Goal: Task Accomplishment & Management: Use online tool/utility

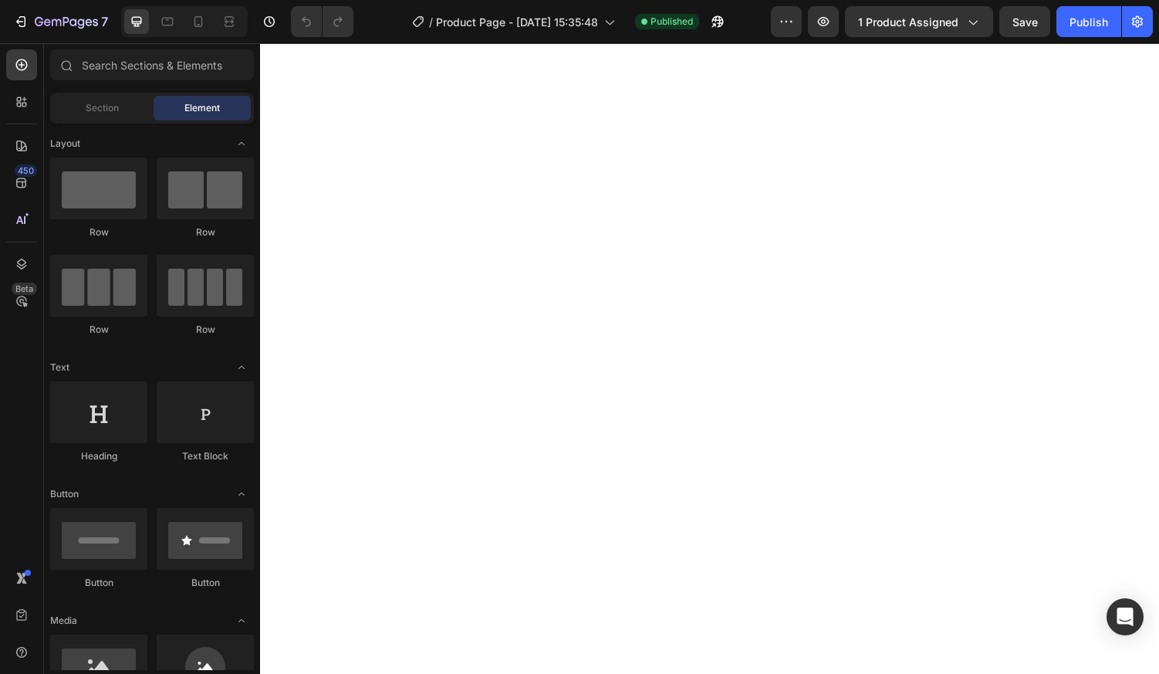
scroll to position [2161, 0]
click at [200, 24] on icon at bounding box center [198, 21] width 15 height 15
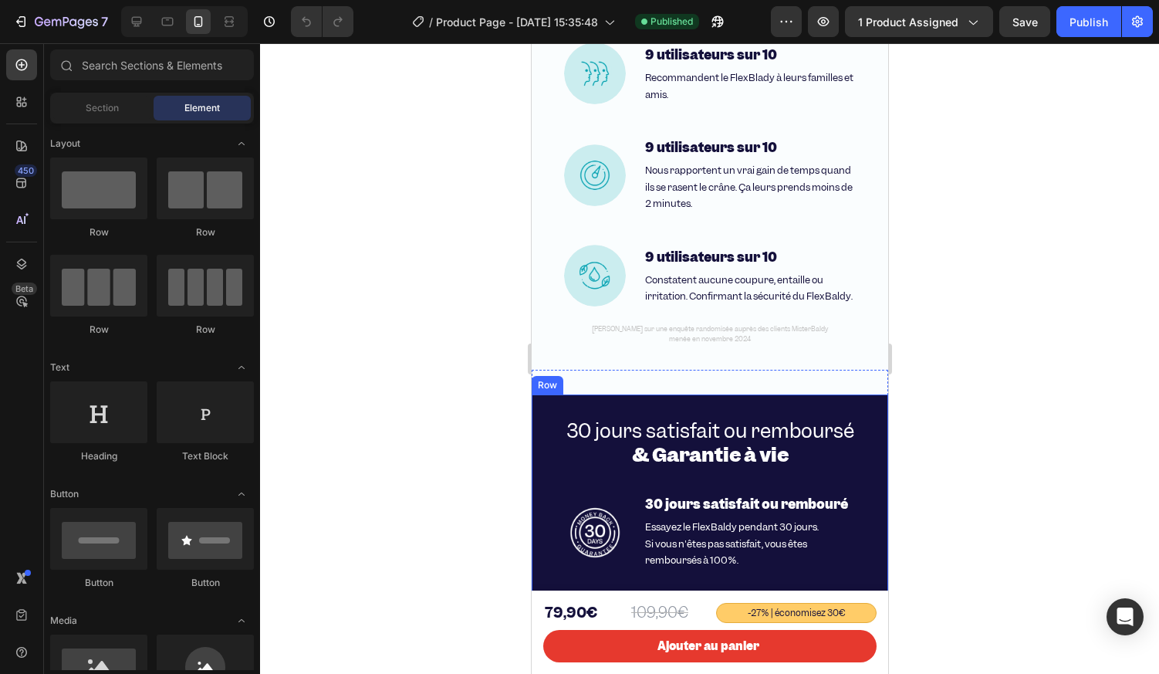
scroll to position [4630, 0]
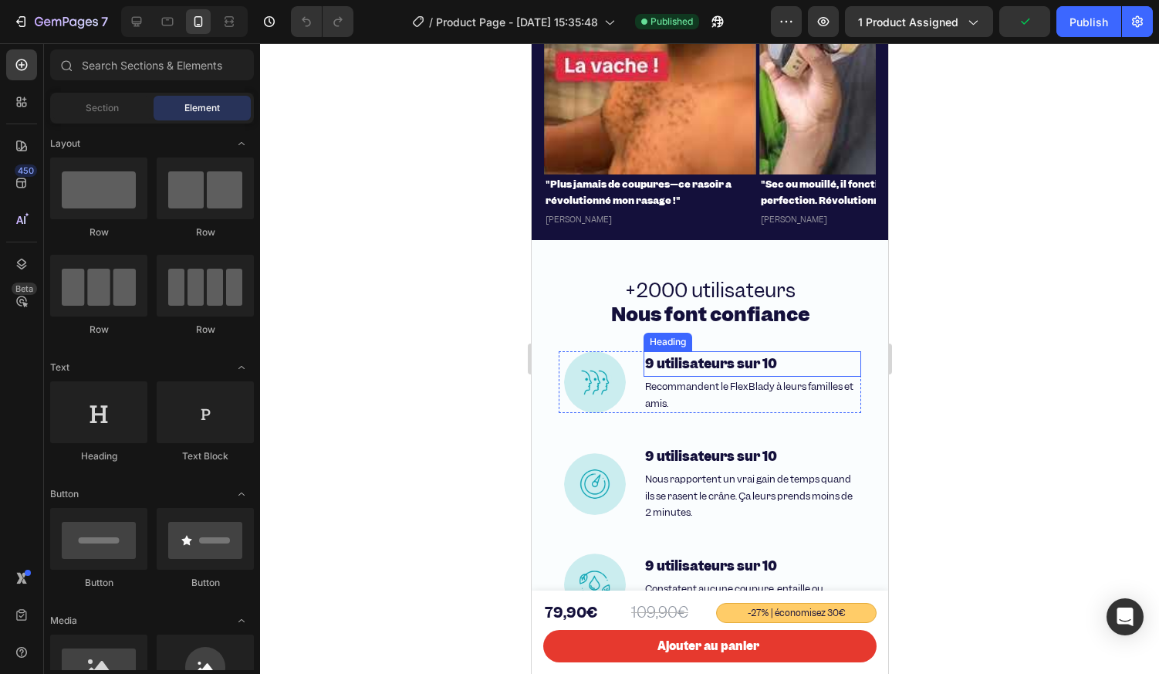
click at [704, 359] on strong "9 utilisateurs sur 10" at bounding box center [710, 363] width 132 height 17
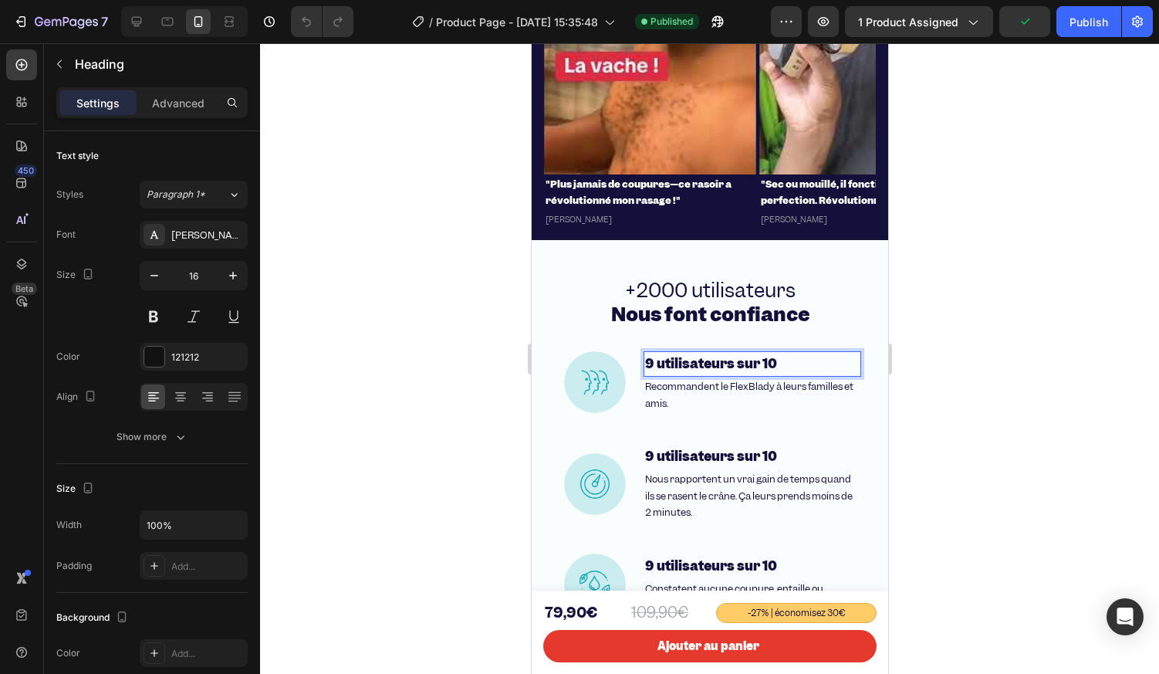
click at [702, 364] on strong "9 utilisateurs sur 10" at bounding box center [710, 363] width 132 height 17
drag, startPoint x: 730, startPoint y: 365, endPoint x: 789, endPoint y: 366, distance: 59.4
click at [789, 366] on p "9 utilisateurs sur 10" at bounding box center [751, 364] width 215 height 22
click at [651, 363] on strong "9 utilisateurs" at bounding box center [689, 363] width 90 height 17
click at [678, 455] on strong "9 utilisateurs sur 10" at bounding box center [710, 456] width 132 height 17
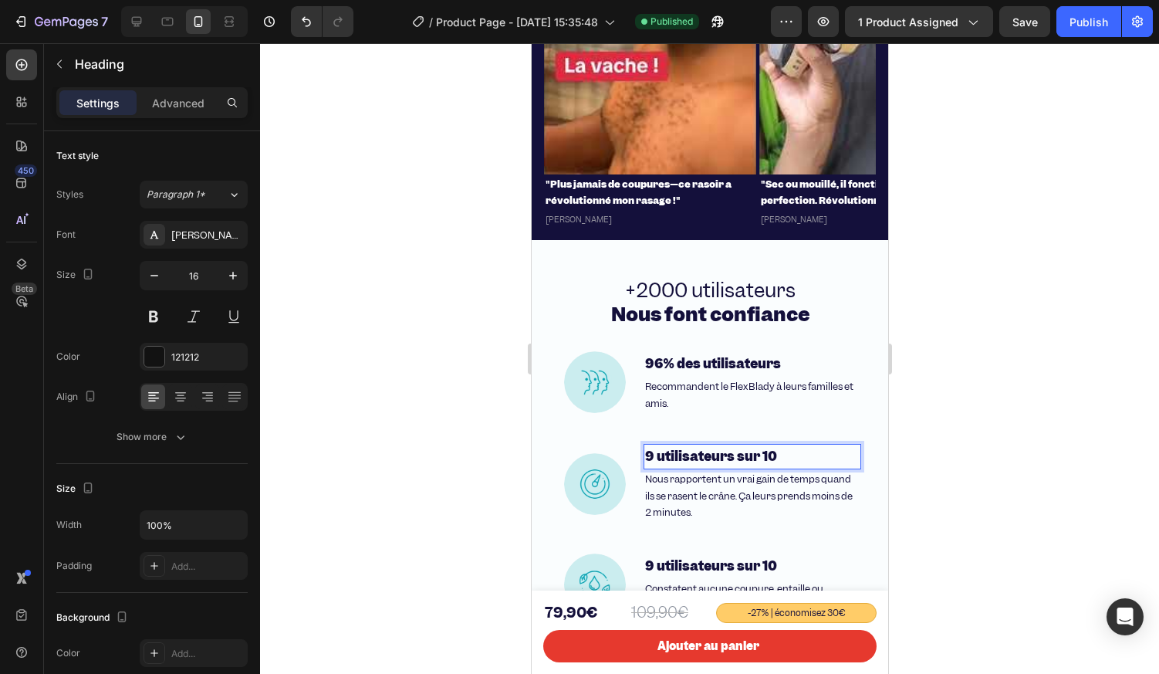
click at [803, 463] on h2 "9 utilisateurs sur 10" at bounding box center [752, 456] width 218 height 25
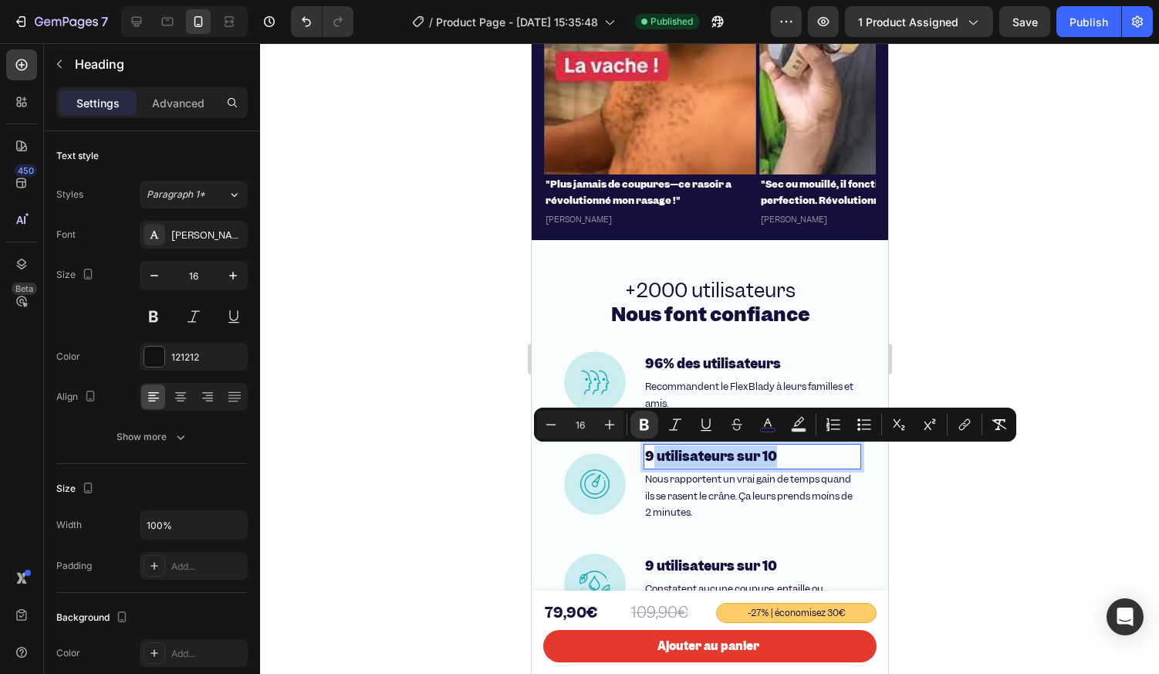
drag, startPoint x: 707, startPoint y: 461, endPoint x: 647, endPoint y: 464, distance: 59.5
click at [647, 464] on p "9 utilisateurs sur 10" at bounding box center [751, 456] width 215 height 22
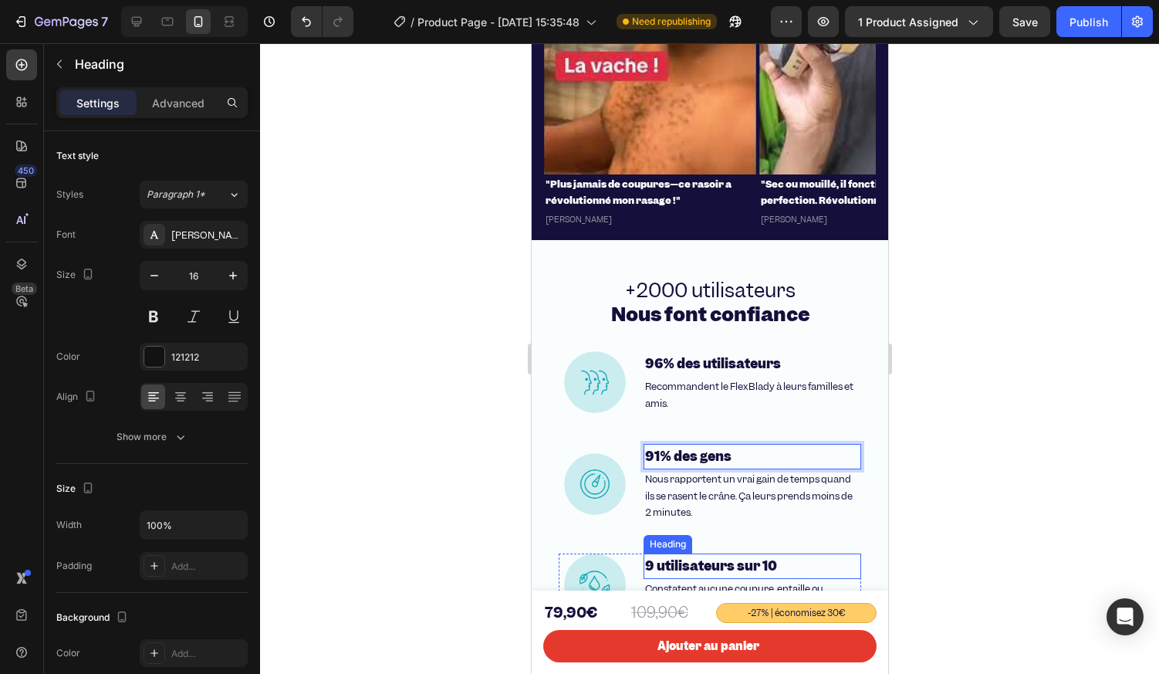
scroll to position [4707, 0]
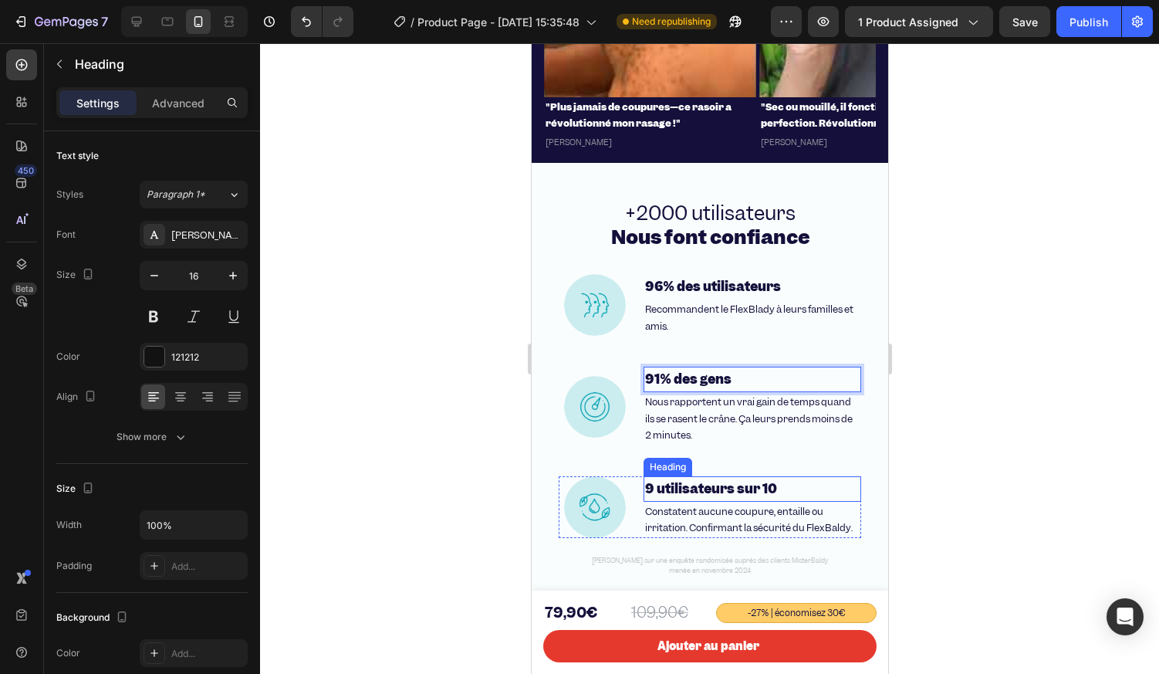
click at [713, 486] on strong "9 utilisateurs sur 10" at bounding box center [710, 488] width 132 height 17
click at [779, 485] on p "9 utilisateurs sur 10" at bounding box center [751, 489] width 215 height 22
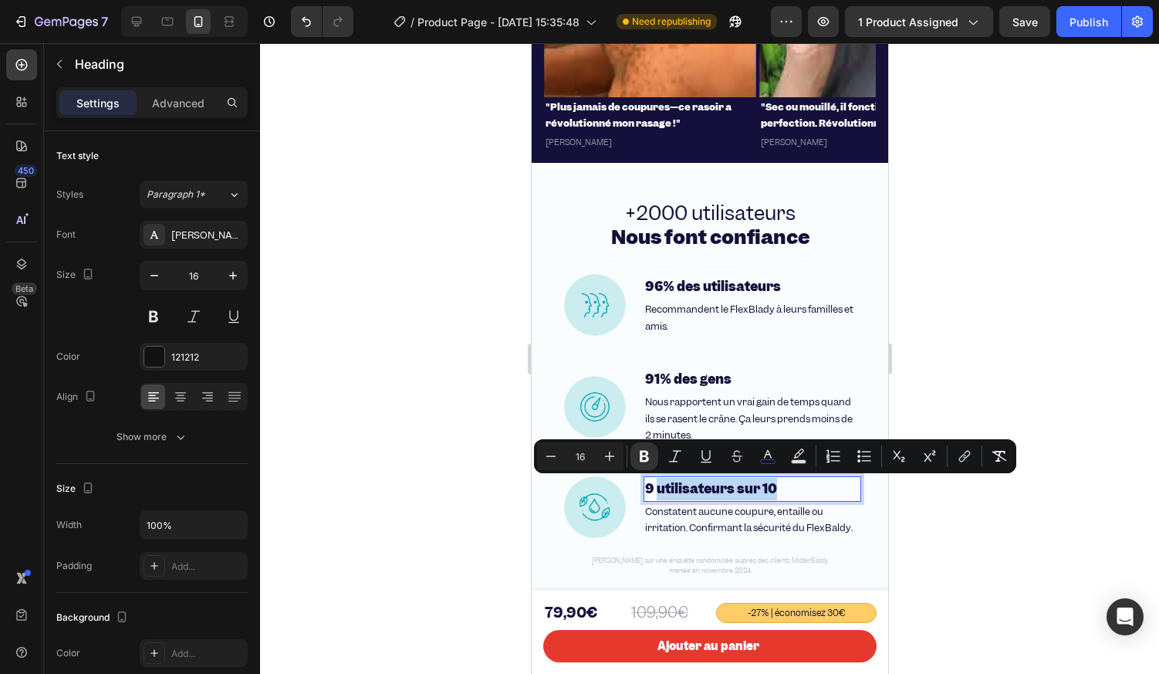
drag, startPoint x: 736, startPoint y: 488, endPoint x: 651, endPoint y: 493, distance: 85.1
click at [651, 493] on strong "9 utilisateurs sur 10" at bounding box center [710, 488] width 132 height 17
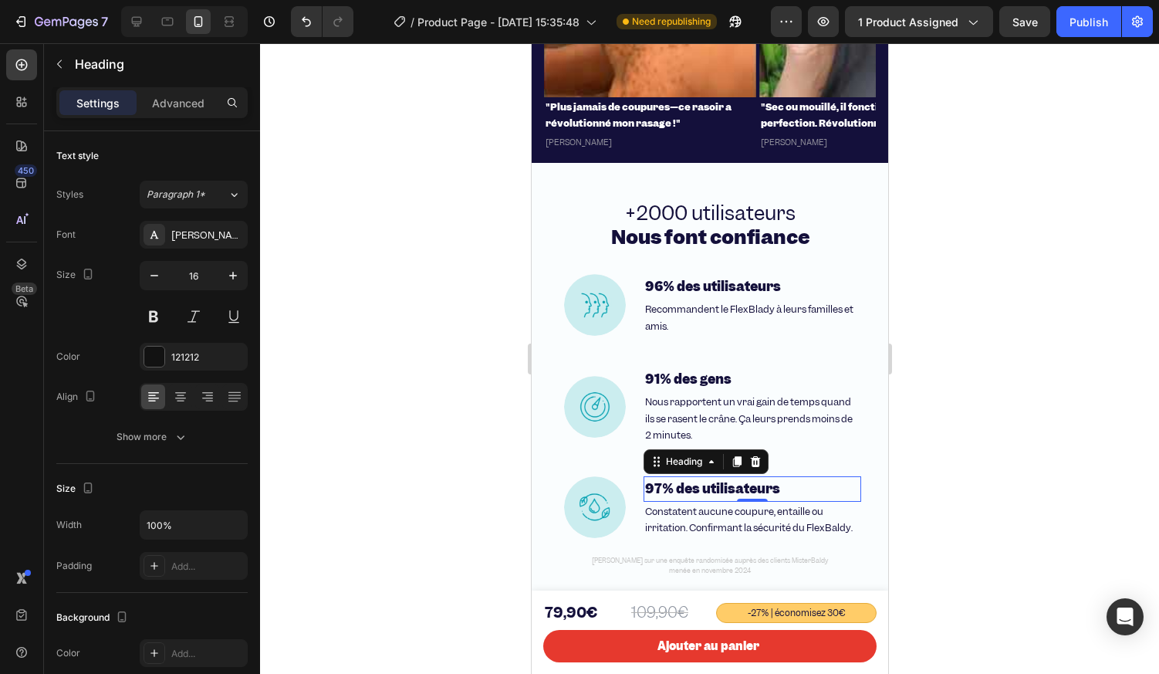
click at [488, 478] on div at bounding box center [709, 358] width 899 height 631
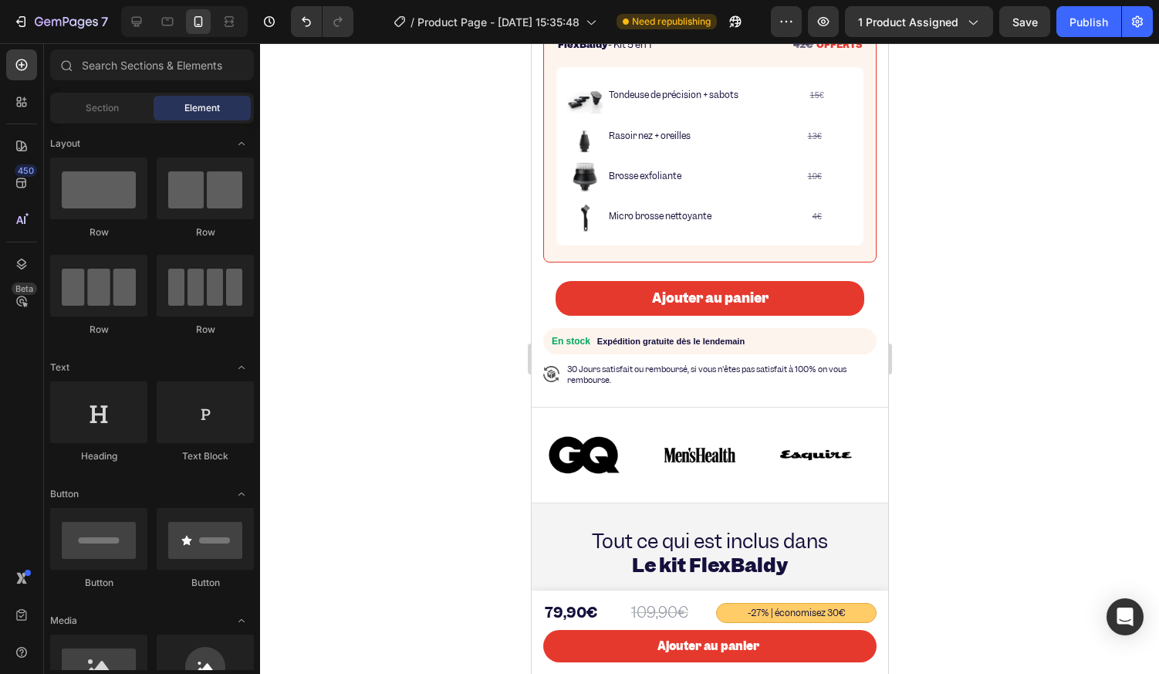
scroll to position [1080, 0]
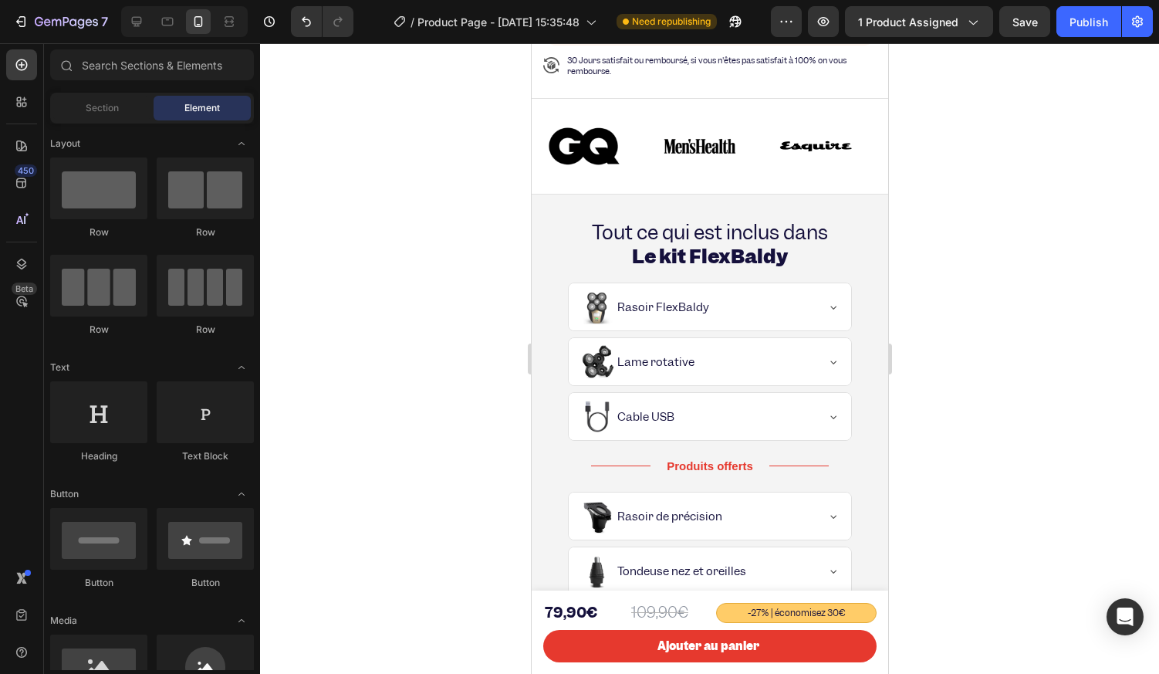
click at [367, 551] on div at bounding box center [709, 358] width 899 height 631
click at [1078, 34] on button "Publish" at bounding box center [1089, 21] width 65 height 31
click at [1080, 19] on div "Publish" at bounding box center [1089, 22] width 39 height 16
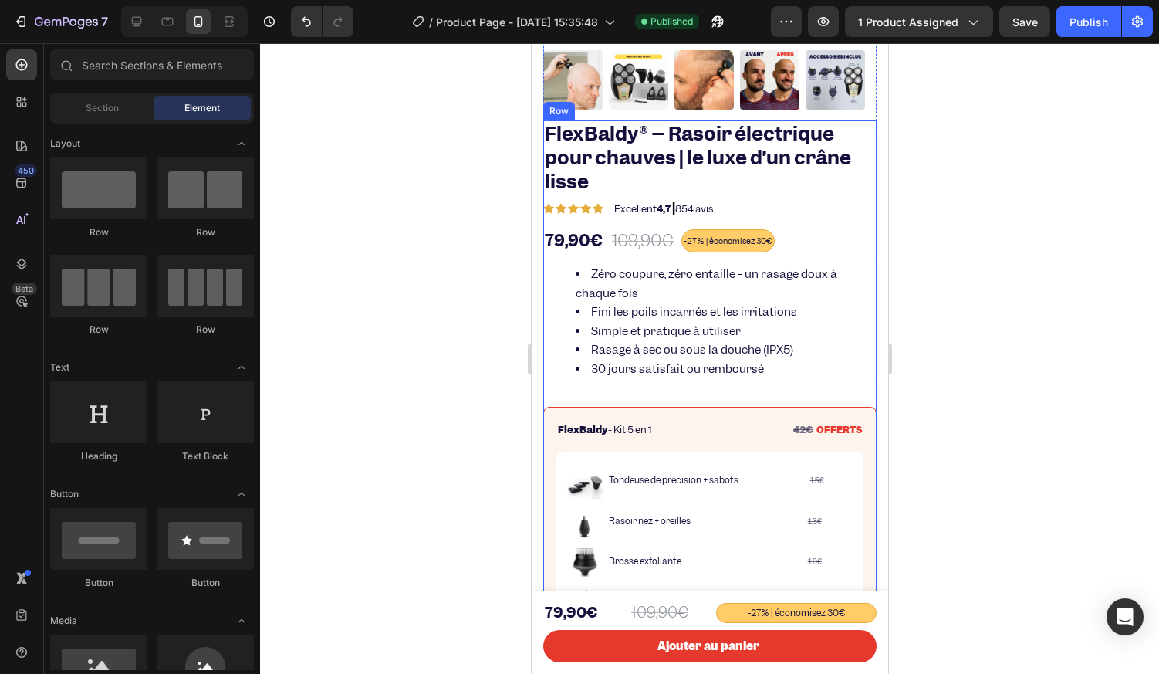
scroll to position [695, 0]
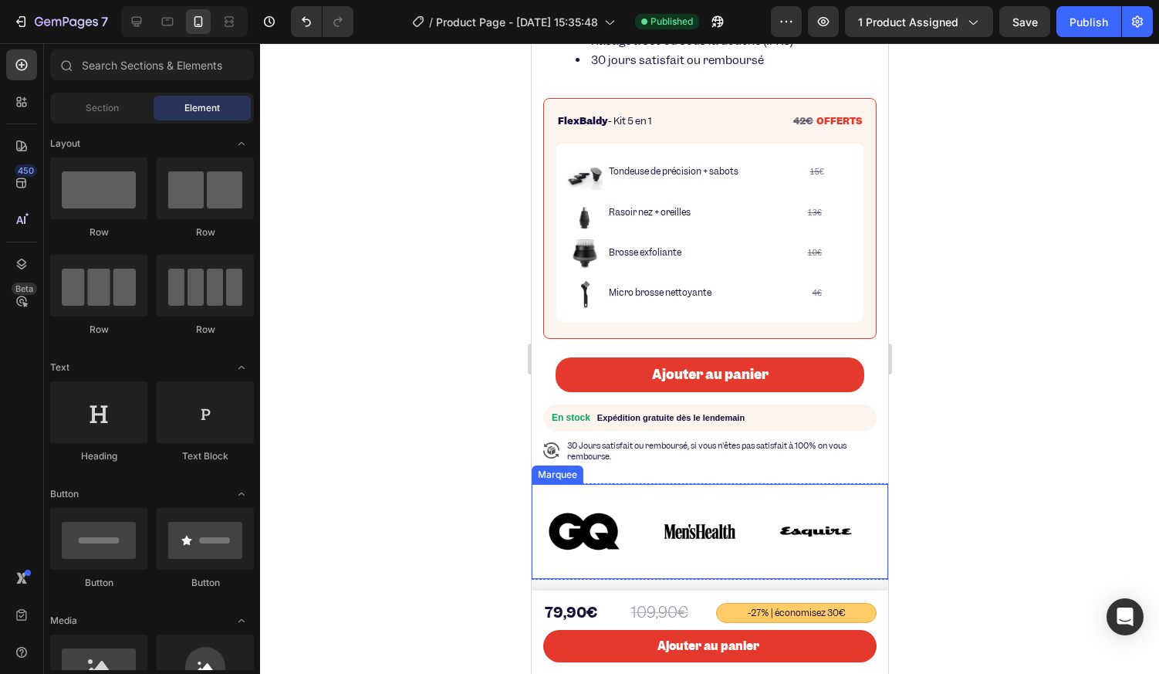
click at [592, 440] on span "30 Jours satisfait ou remboursé, si vous n'êtes pas satisfait à 100% on vous re…" at bounding box center [705, 451] width 279 height 22
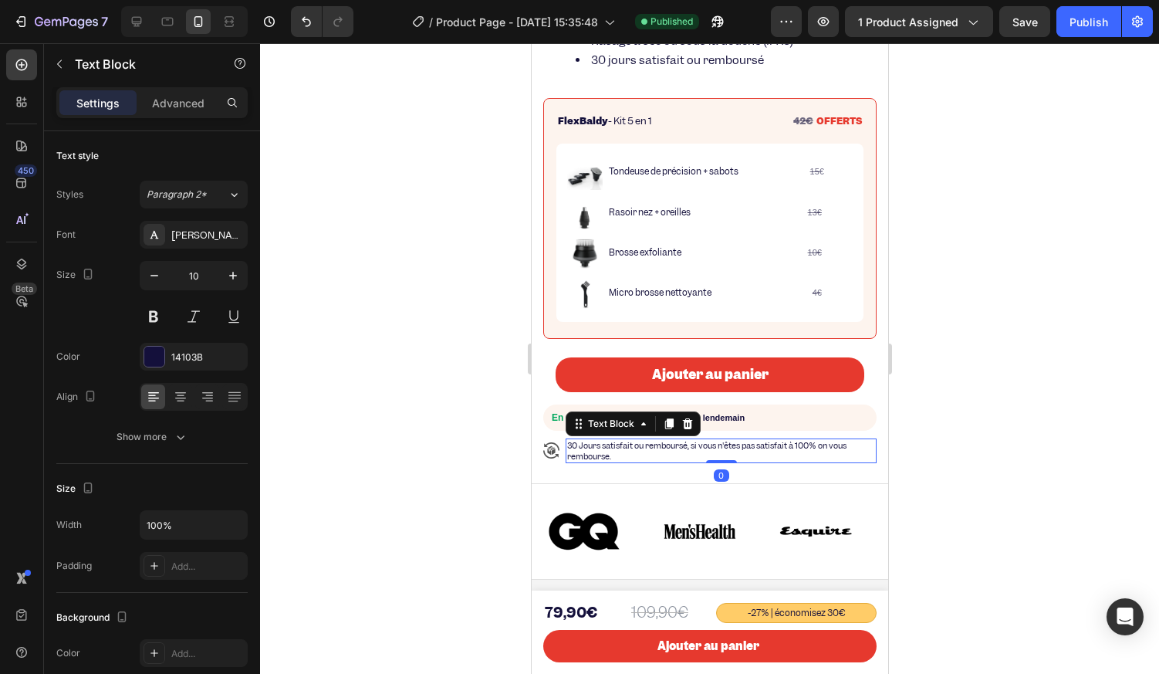
click at [592, 440] on span "30 Jours satisfait ou remboursé, si vous n'êtes pas satisfait à 100% on vous re…" at bounding box center [705, 451] width 279 height 22
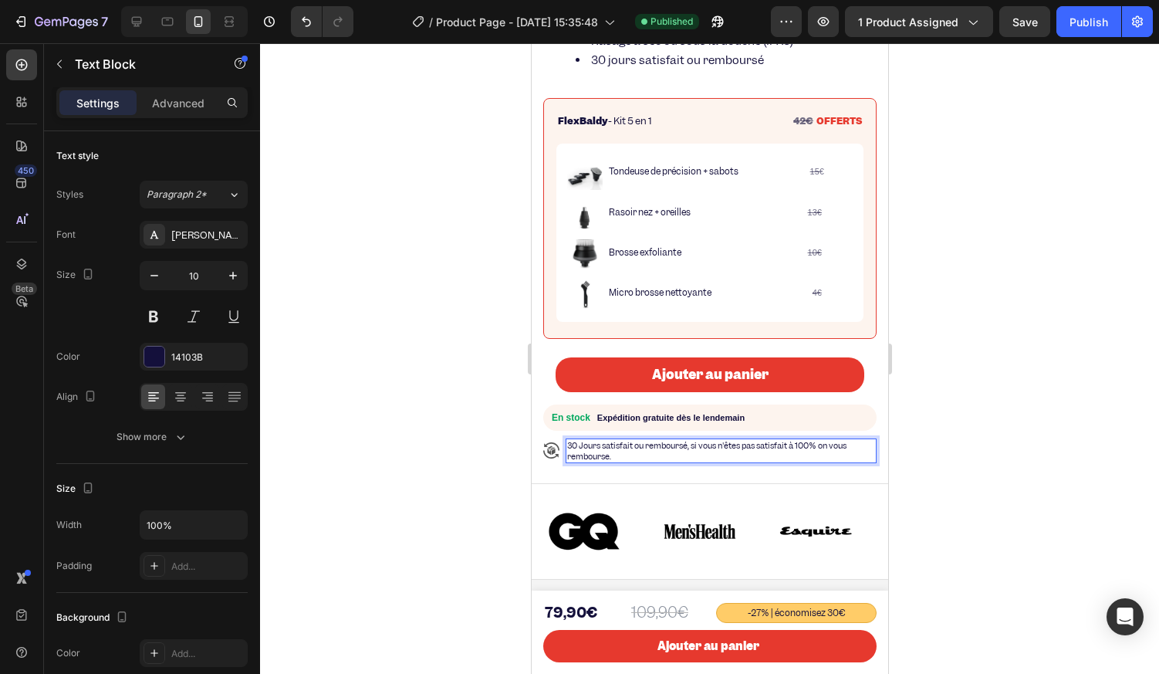
click at [620, 445] on p "30 Jours satisfait ou remboursé, si vous n'êtes pas satisfait à 100% on vous re…" at bounding box center [720, 451] width 308 height 22
drag, startPoint x: 617, startPoint y: 443, endPoint x: 552, endPoint y: 428, distance: 67.2
click at [552, 438] on div "Icon 30 Jours satisfait ou remboursé, si vous n'êtes pas satisfait à 100% on vo…" at bounding box center [709, 450] width 333 height 25
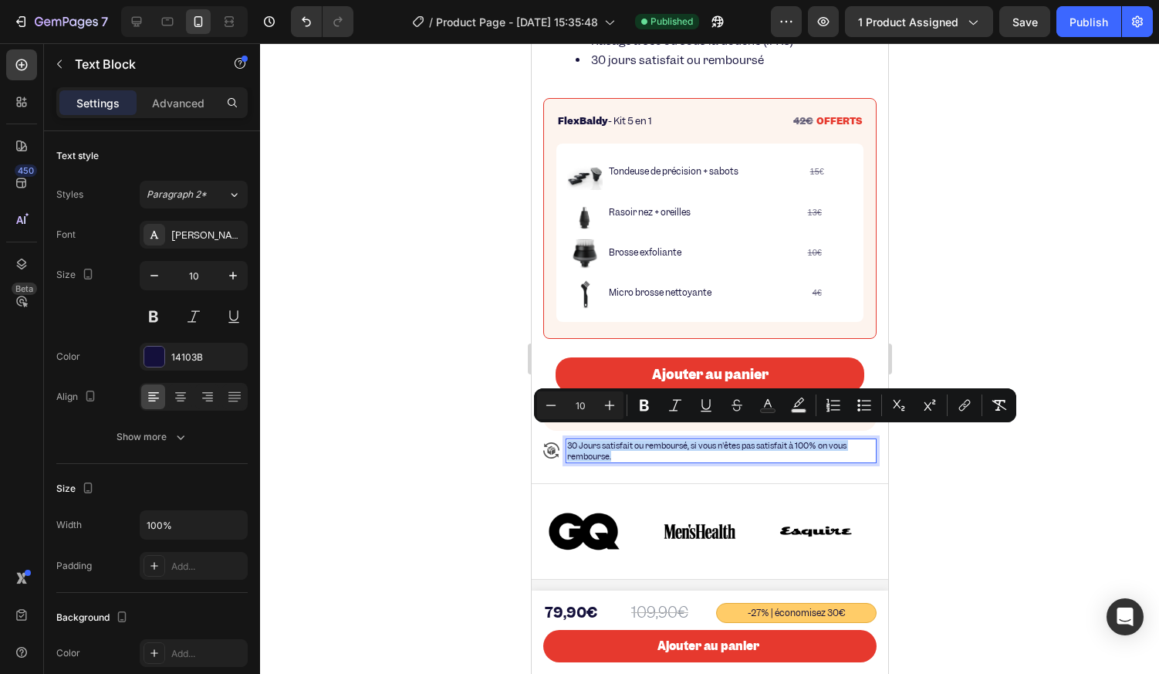
copy span "30 Jours satisfait ou remboursé, si vous n'êtes pas satisfait à 100% on vous re…"
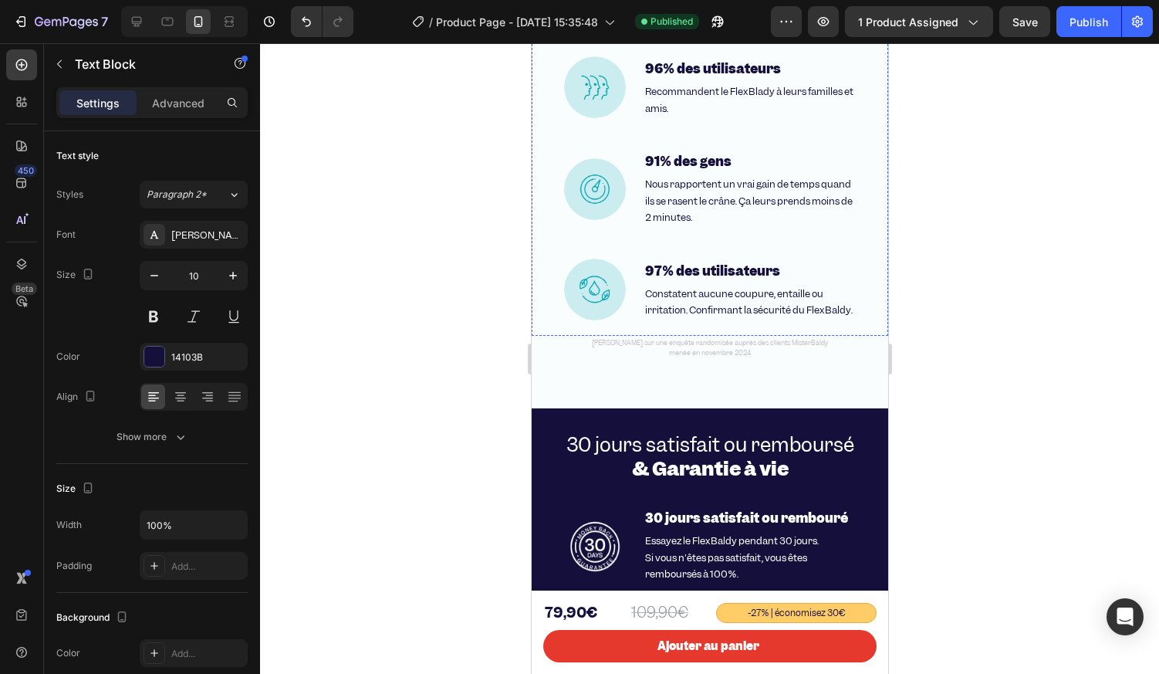
scroll to position [5479, 0]
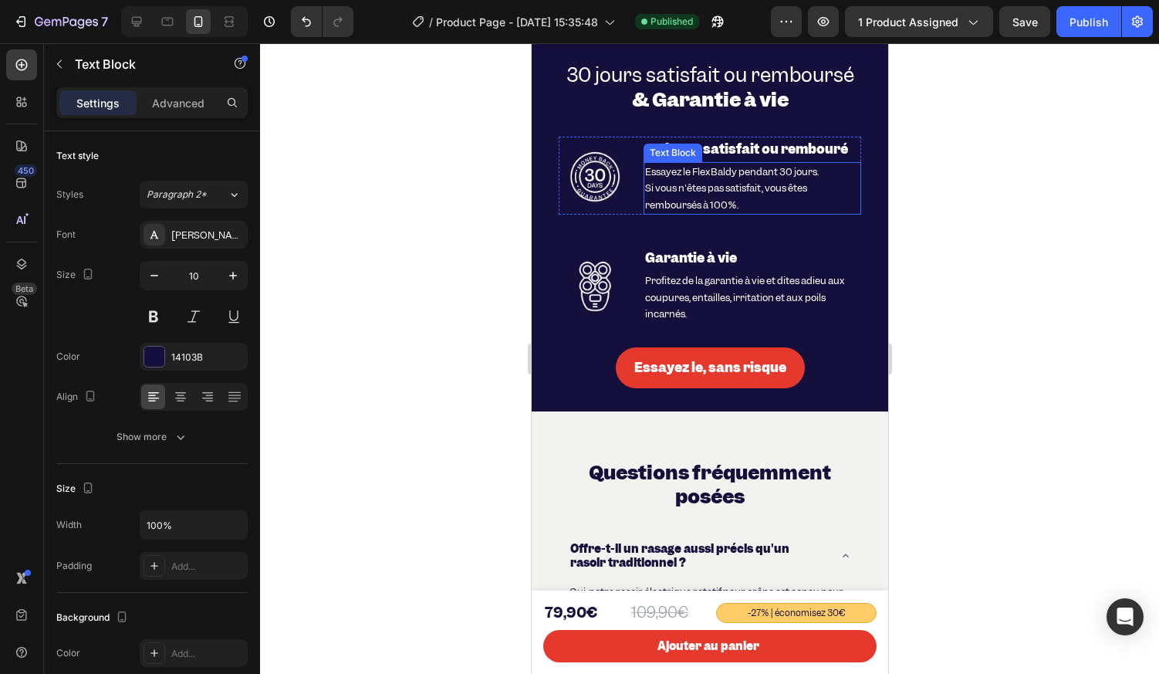
click at [676, 183] on span "Si vous n'êtes pas satisfait, vous êtes remboursés à 100%." at bounding box center [725, 196] width 162 height 30
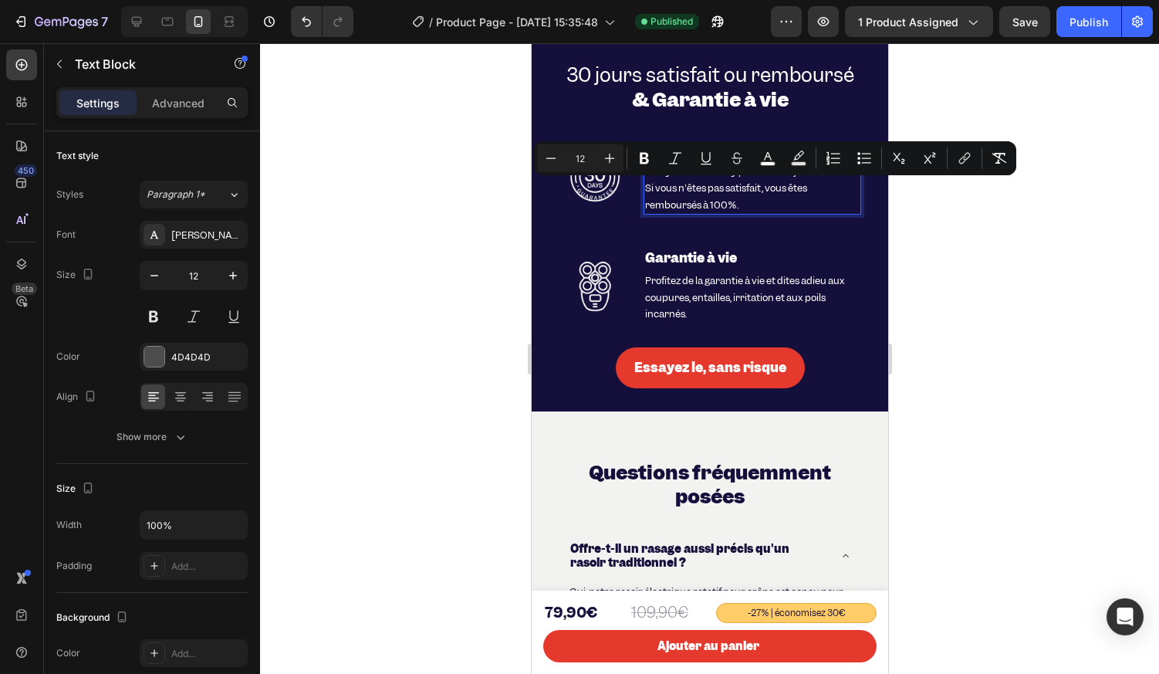
click at [747, 193] on span "Si vous n'êtes pas satisfait, vous êtes remboursés à 100%." at bounding box center [725, 196] width 162 height 30
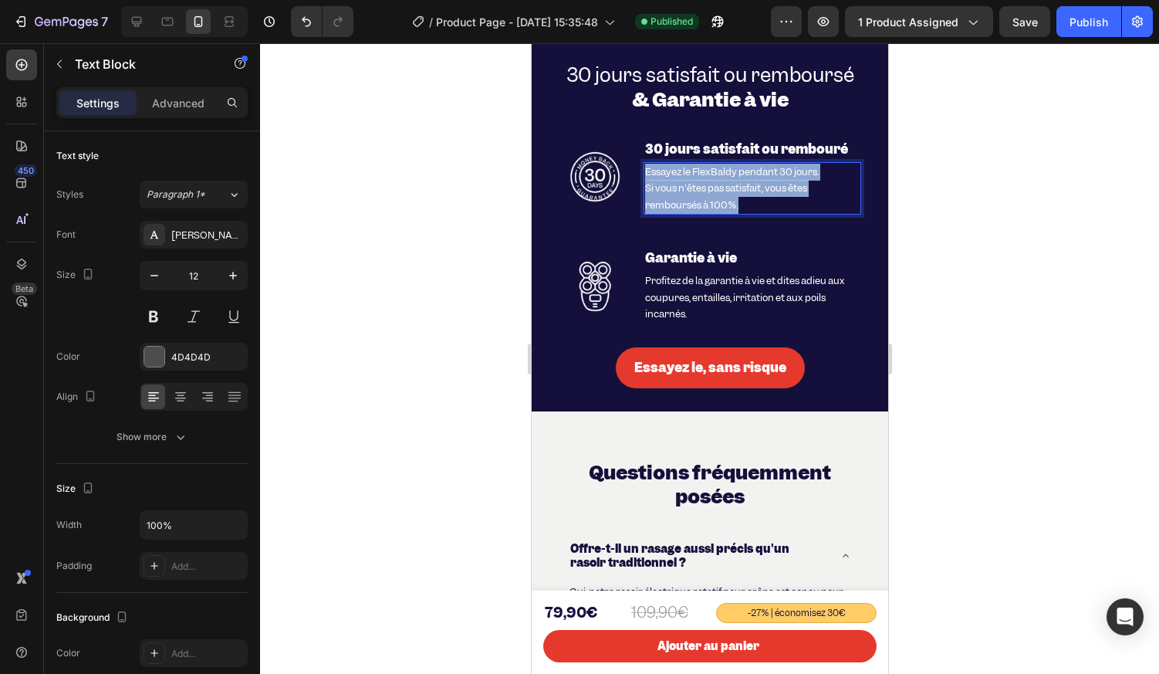
drag, startPoint x: 750, startPoint y: 208, endPoint x: 643, endPoint y: 171, distance: 113.7
click at [644, 171] on p "Essayez le FlexBaldy pendant 30 jours. Si vous n'êtes pas satisfait, vous êtes …" at bounding box center [751, 189] width 215 height 50
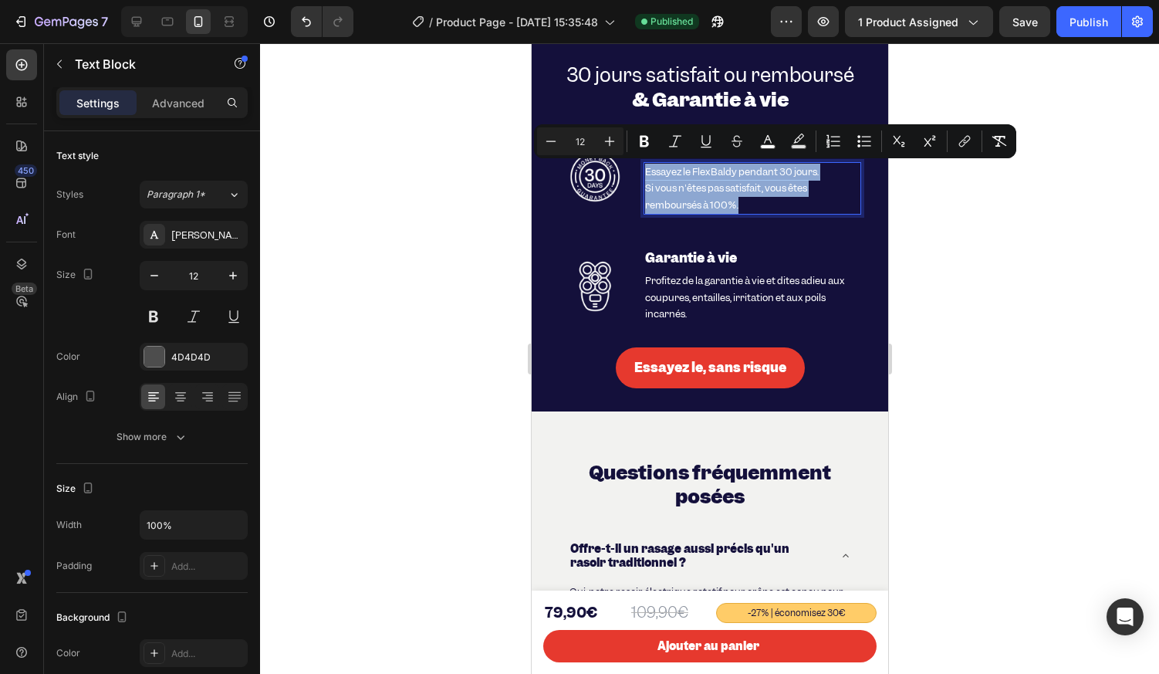
copy p "Essayez le FlexBaldy pendant 30 jours. Si vous n'êtes pas satisfait, vous êtes …"
click at [470, 181] on div at bounding box center [709, 358] width 899 height 631
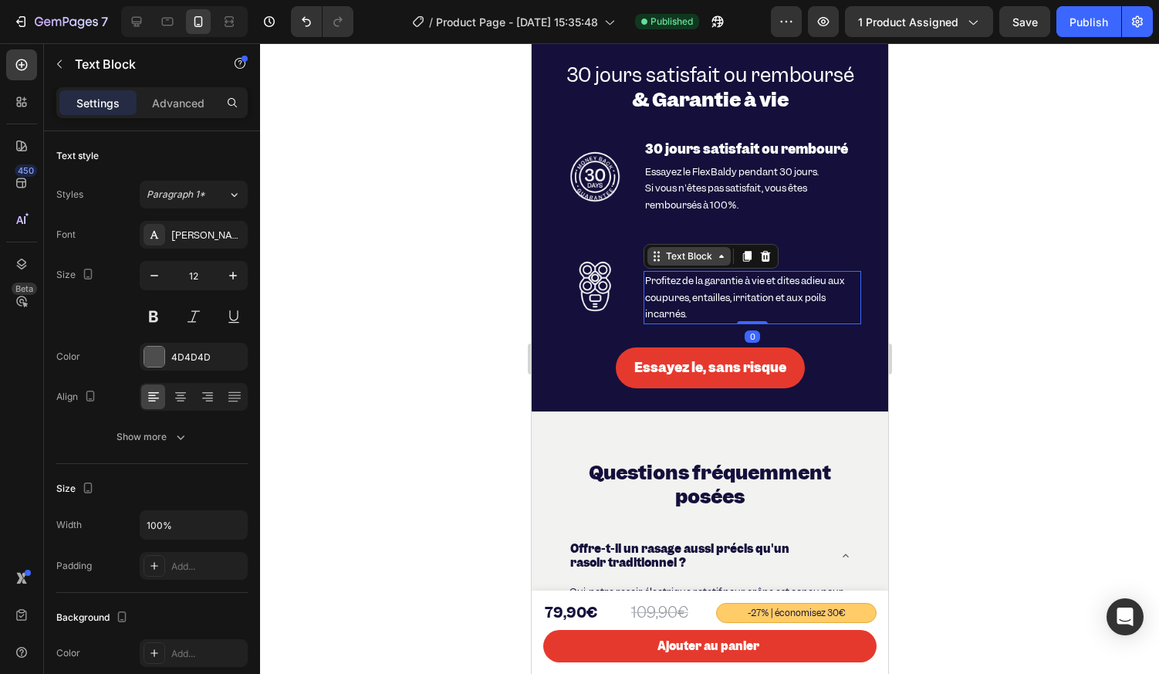
click at [670, 259] on div "Text Block" at bounding box center [688, 256] width 52 height 14
click at [662, 313] on span "Profitez de la garantie à vie et dites adieu aux coupures, entailles, irritatio…" at bounding box center [744, 297] width 200 height 46
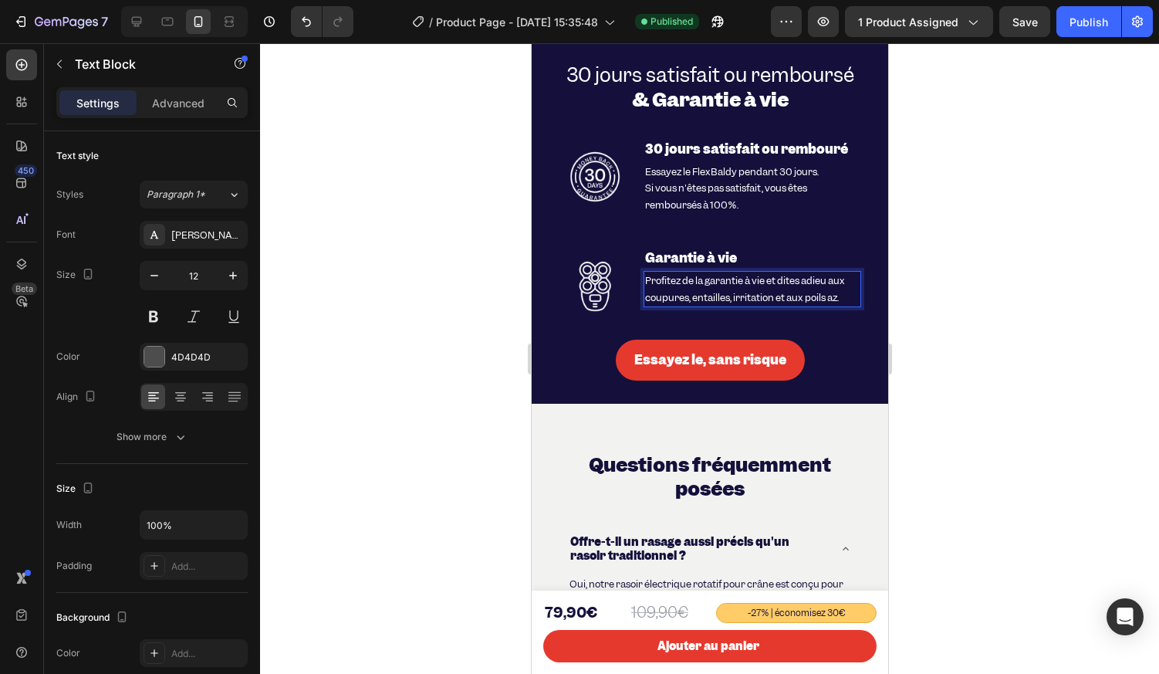
click at [427, 241] on div at bounding box center [709, 358] width 899 height 631
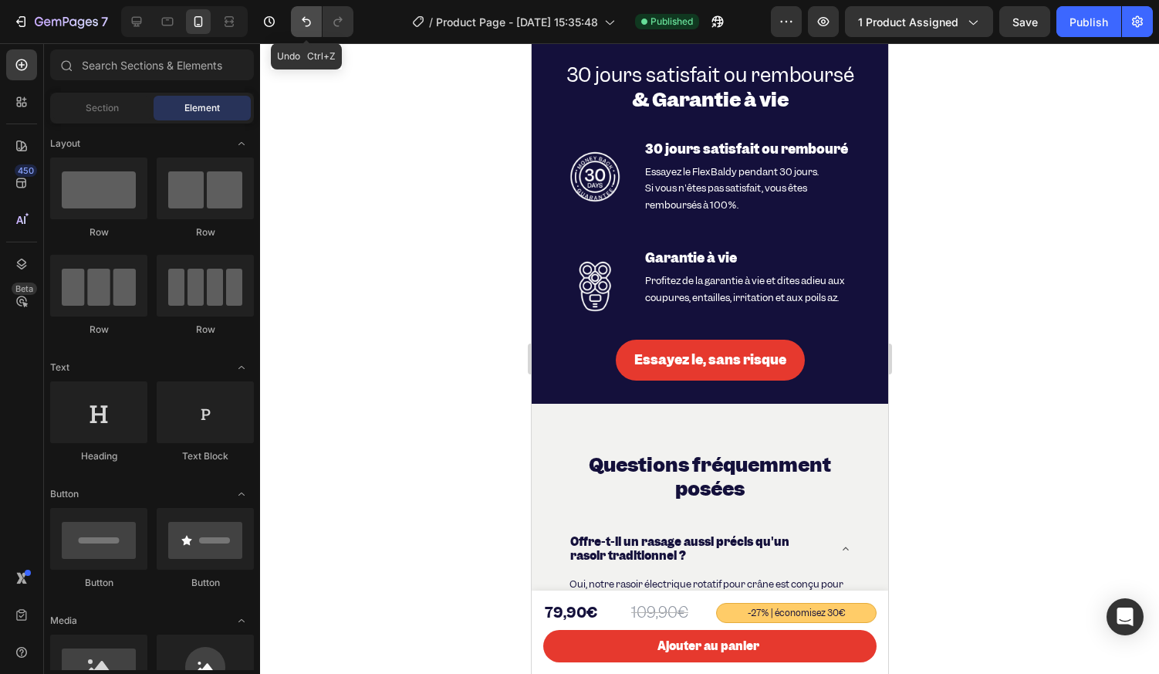
click at [309, 26] on icon "Undo/Redo" at bounding box center [306, 22] width 9 height 10
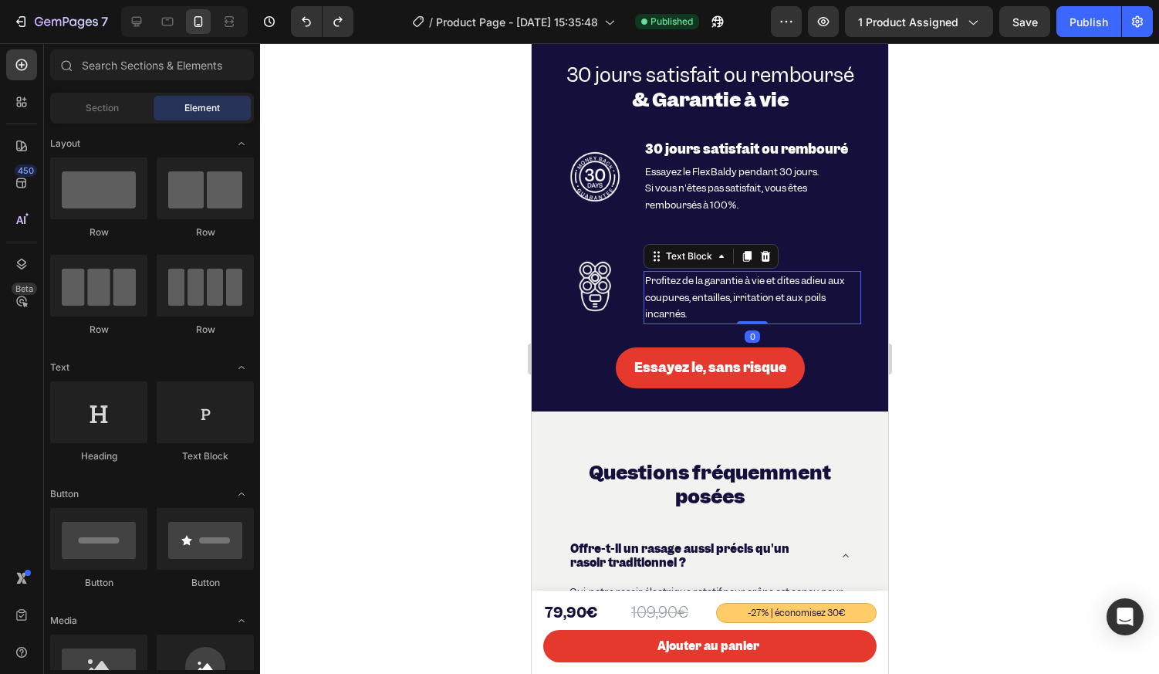
click at [706, 288] on p "Profitez de la garantie à vie et dites adieu aux coupures, entailles, irritatio…" at bounding box center [751, 297] width 215 height 50
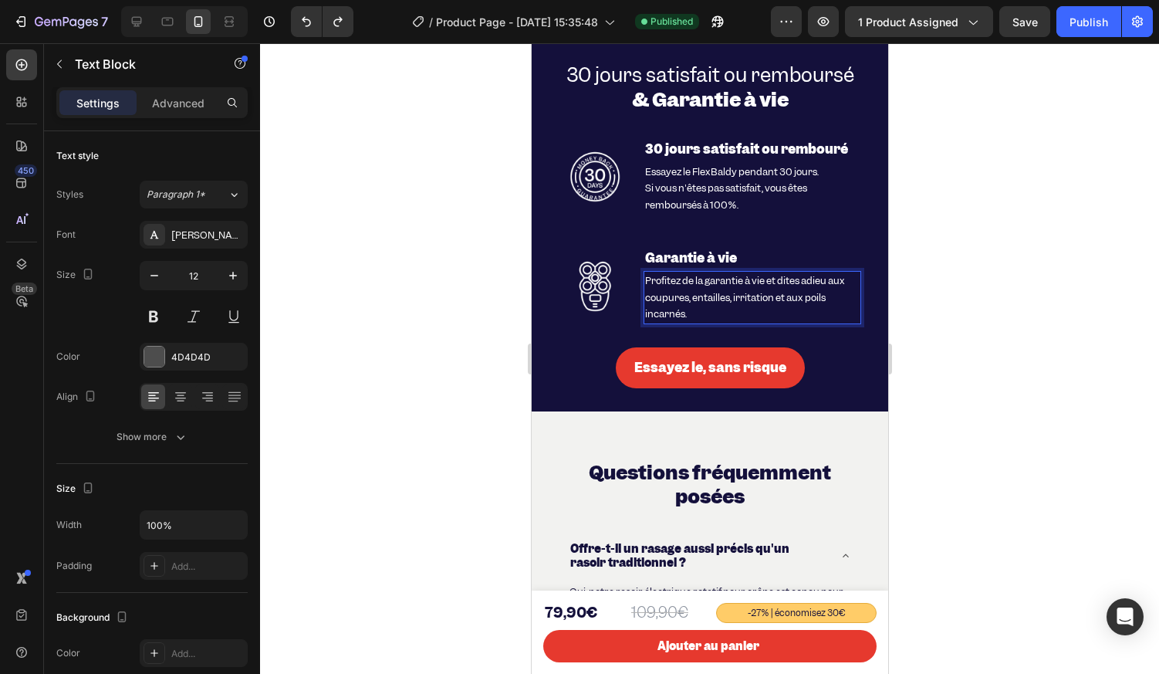
click at [706, 288] on p "Profitez de la garantie à vie et dites adieu aux coupures, entailles, irritatio…" at bounding box center [751, 297] width 215 height 50
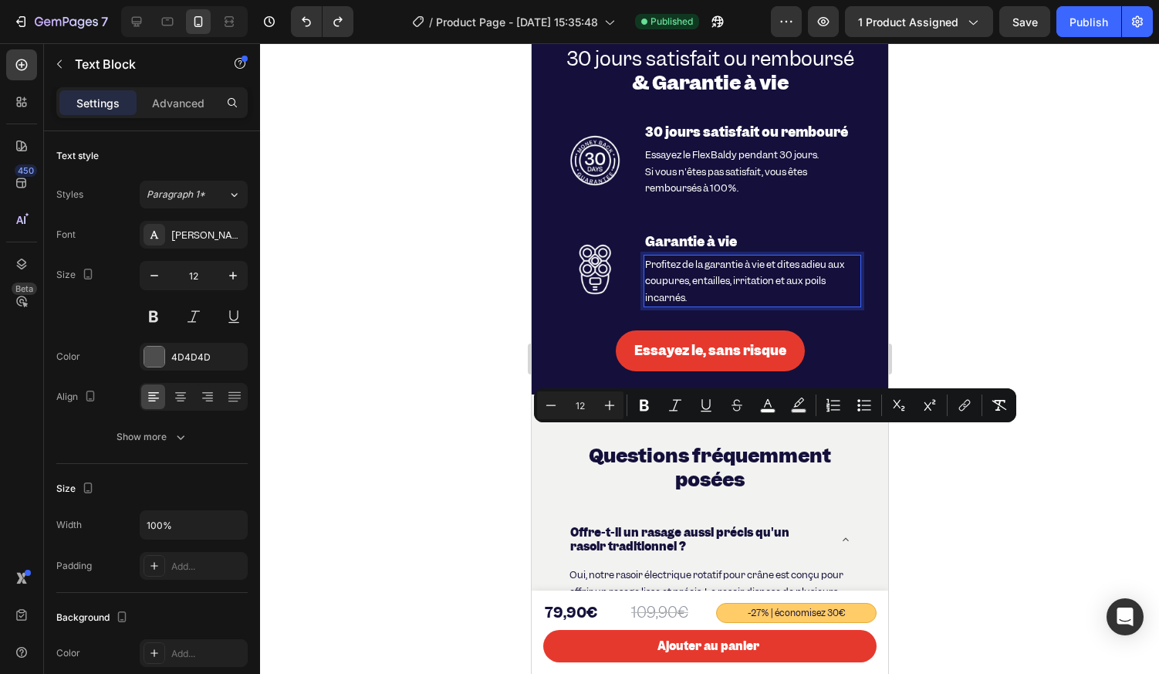
scroll to position [5248, 0]
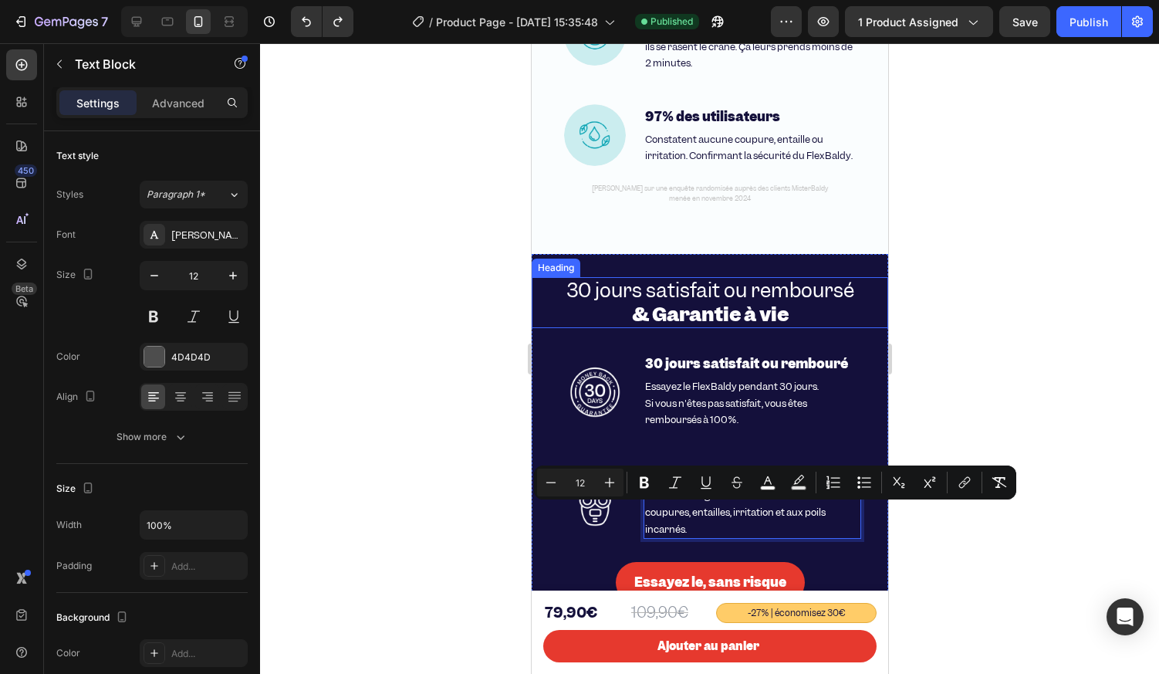
click at [485, 323] on div at bounding box center [709, 358] width 899 height 631
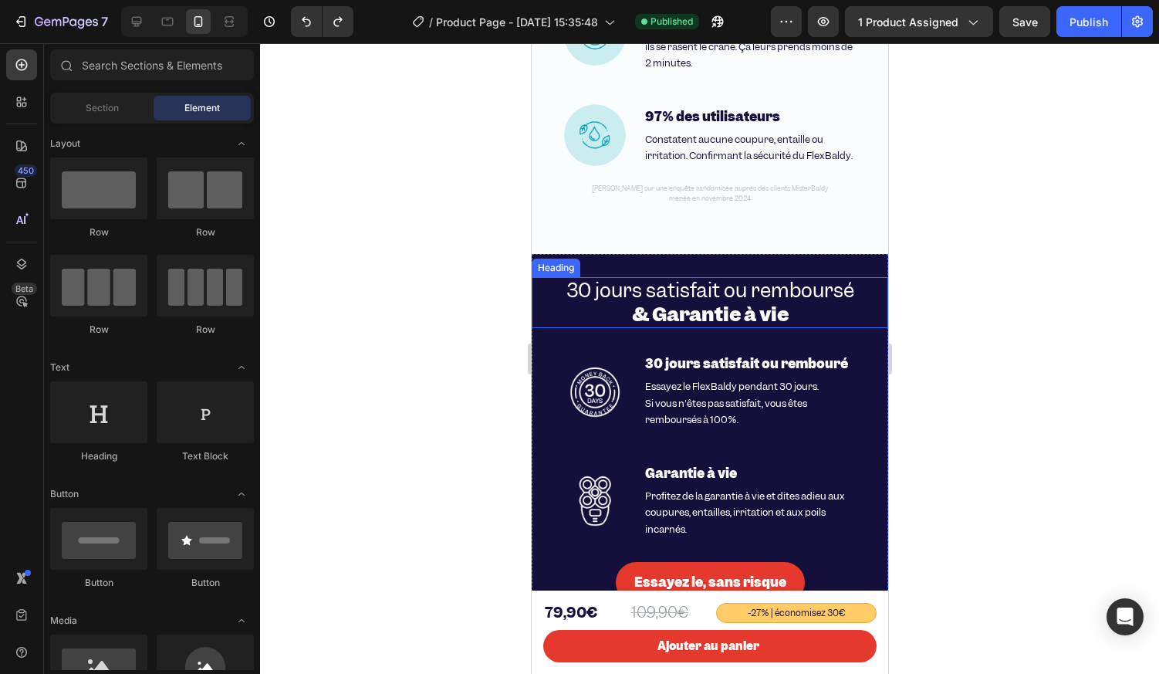
click at [621, 303] on span "30 jours satisfait ou remboursé" at bounding box center [710, 290] width 288 height 26
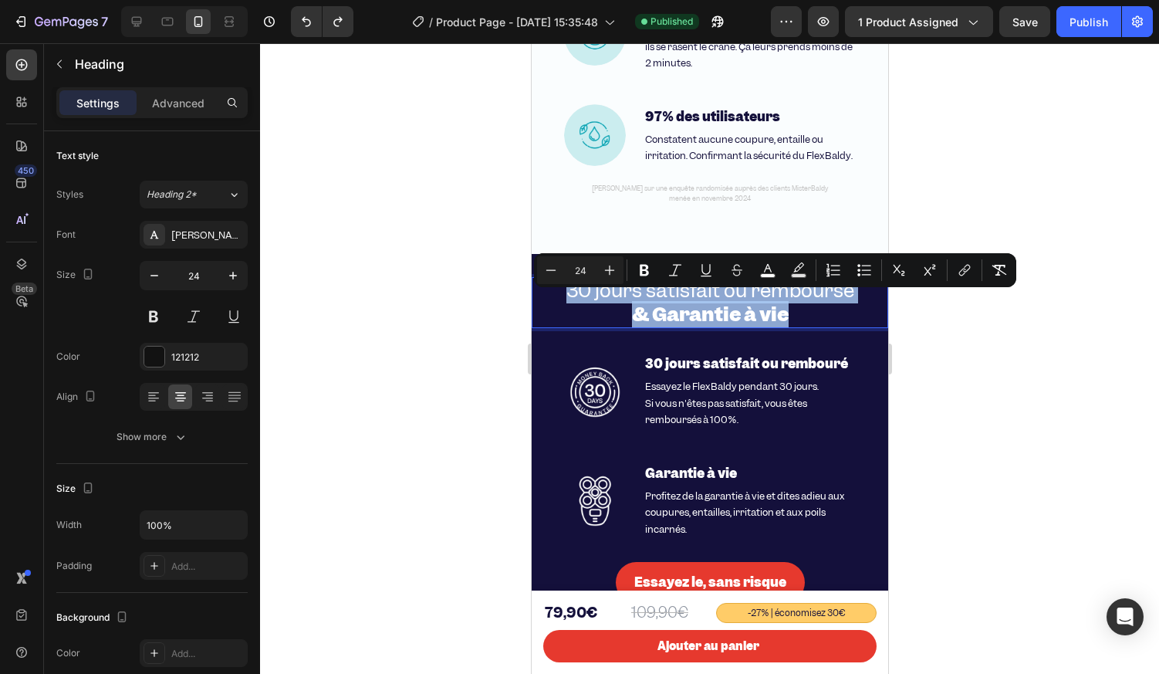
drag, startPoint x: 785, startPoint y: 325, endPoint x: 555, endPoint y: 299, distance: 231.4
click at [555, 299] on p "30 jours satisfait ou remboursé & Garantie à vie" at bounding box center [709, 303] width 353 height 48
copy p "30 jours satisfait ou remboursé & Garantie à vie"
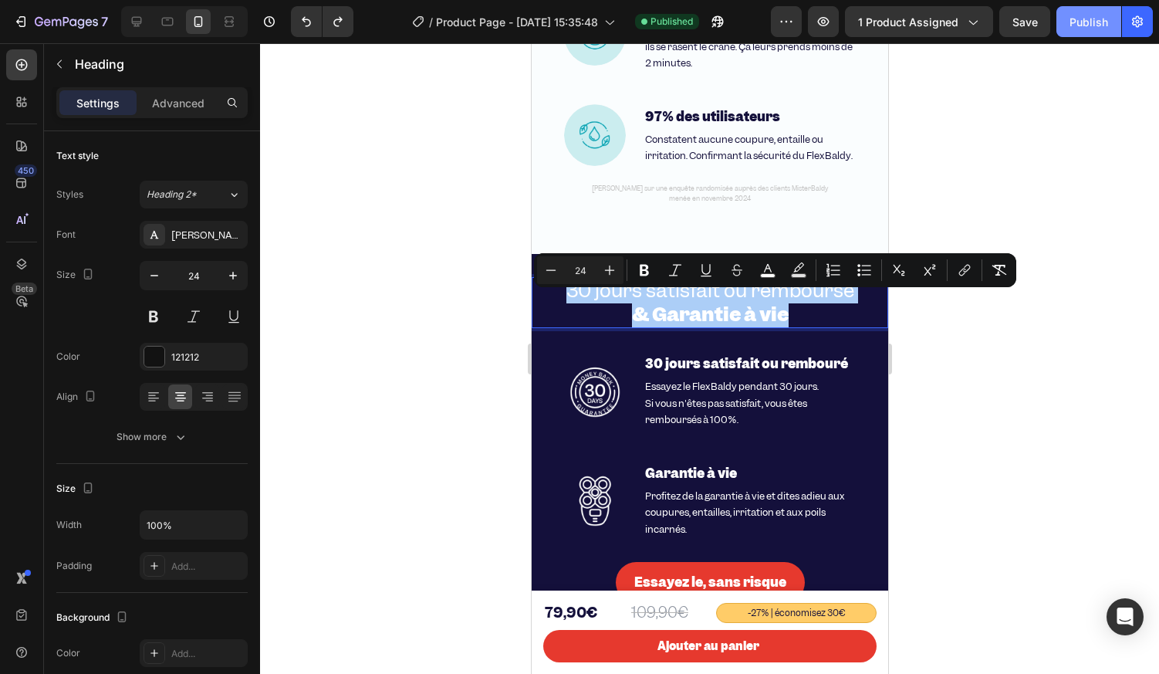
click at [1100, 30] on button "Publish" at bounding box center [1089, 21] width 65 height 31
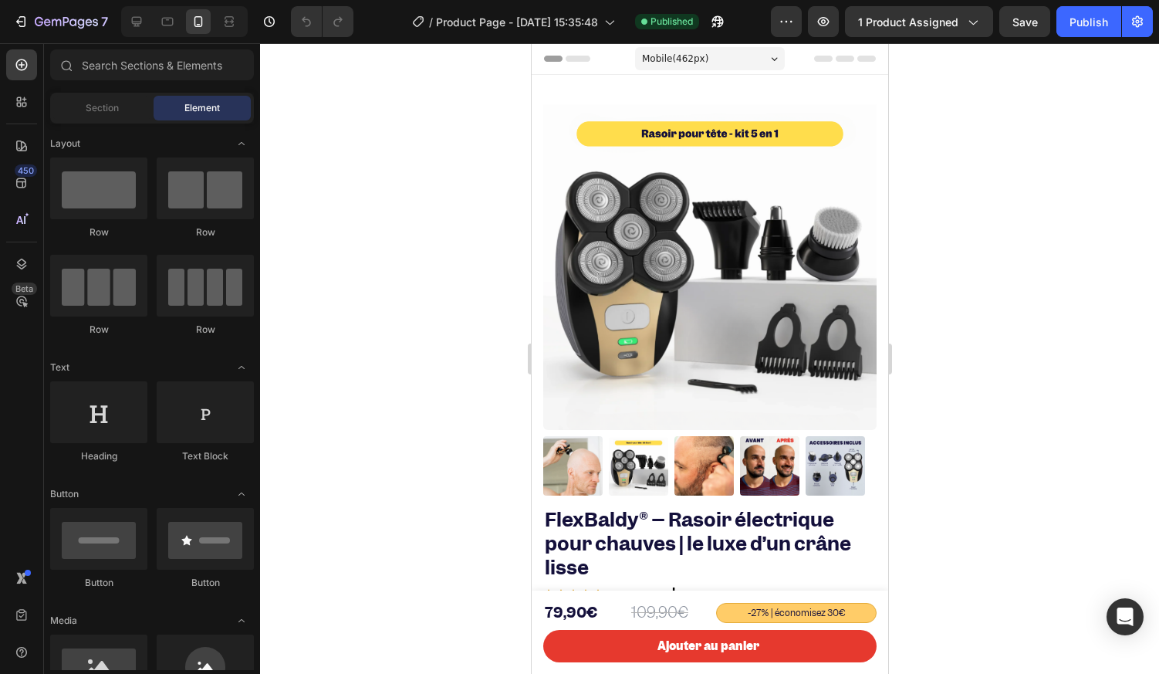
click at [446, 367] on div at bounding box center [709, 358] width 899 height 631
click at [140, 15] on icon at bounding box center [136, 21] width 15 height 15
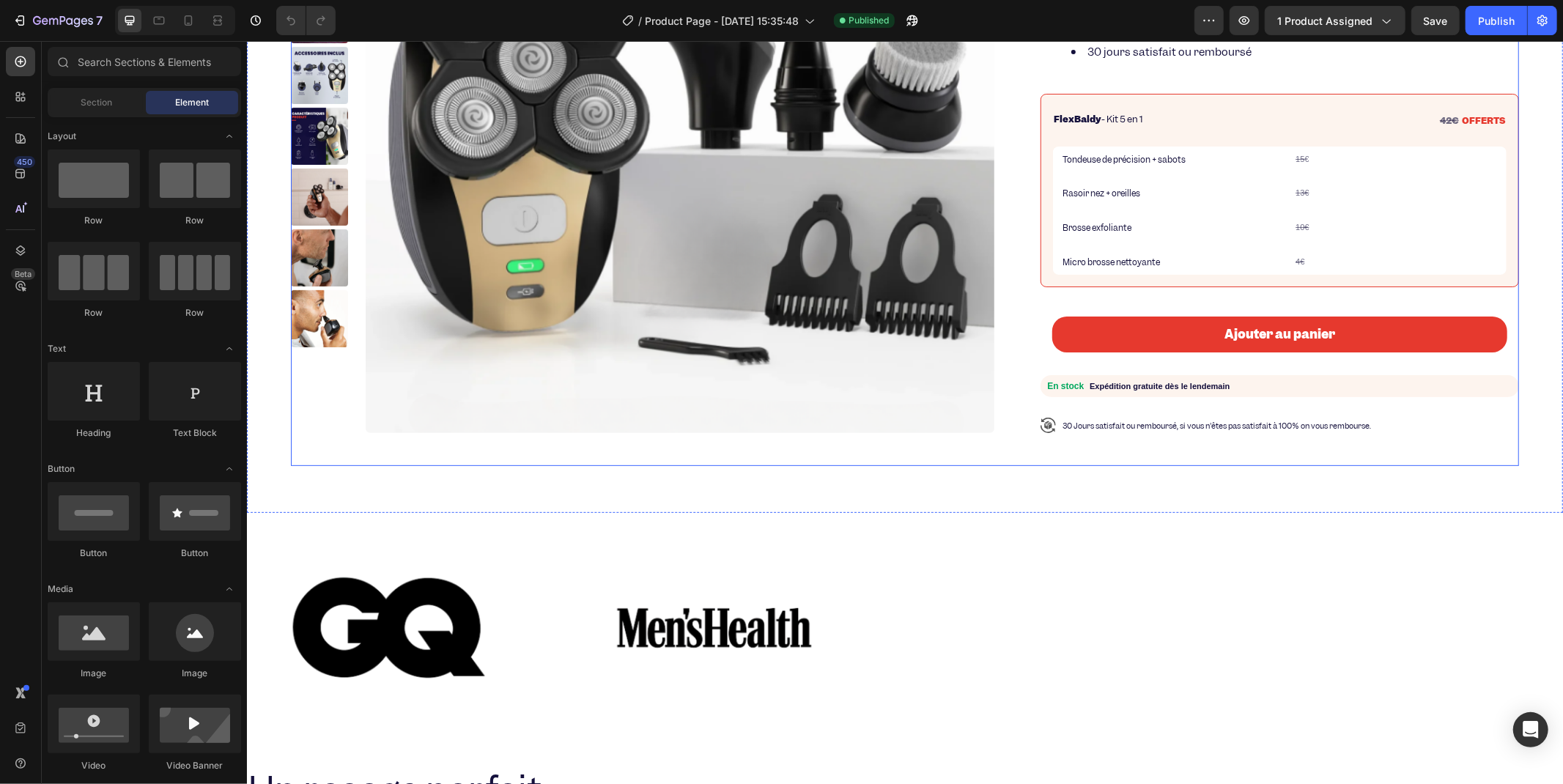
scroll to position [488, 0]
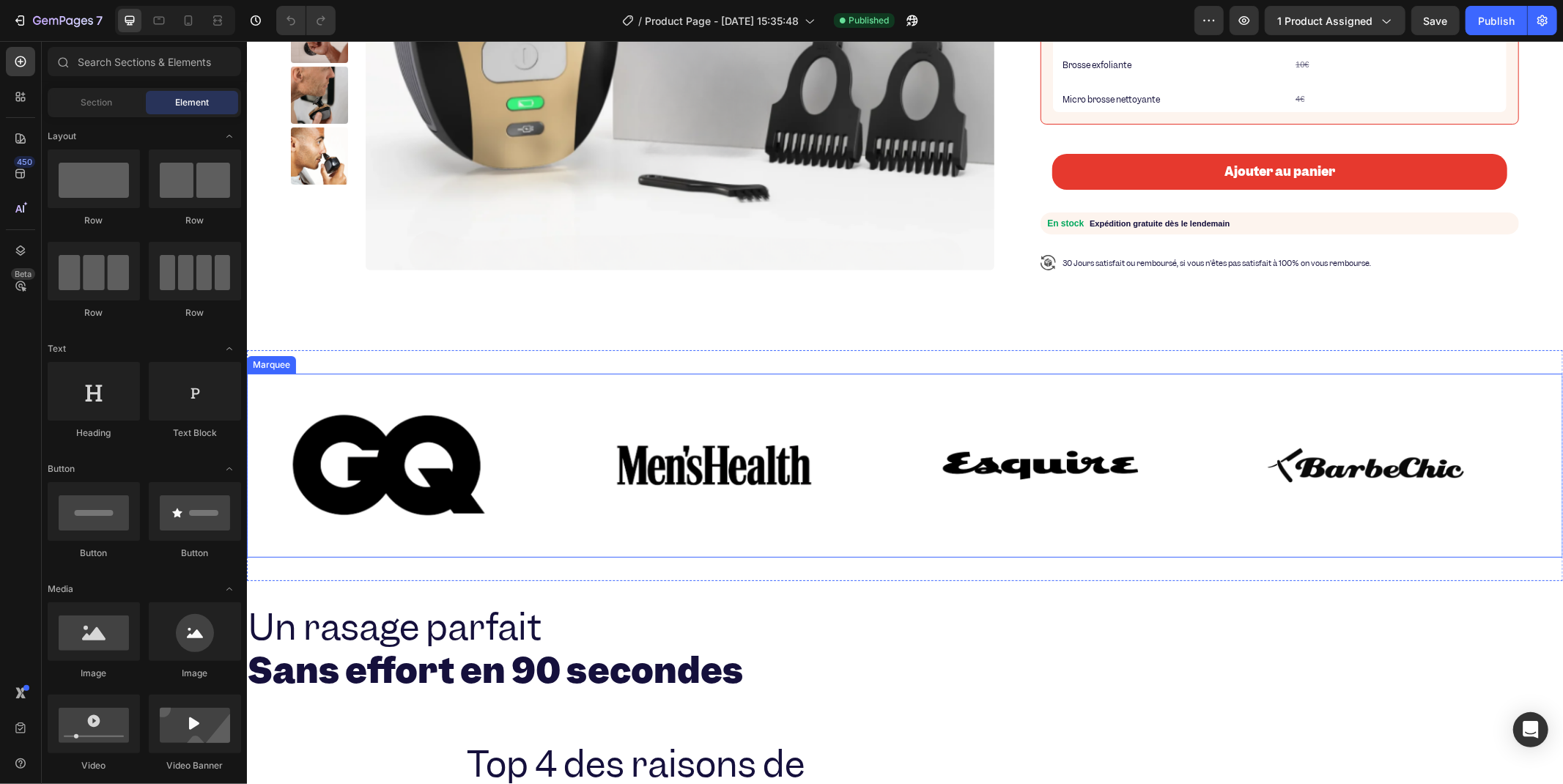
click at [553, 375] on div "Image Image Image Image Image Image Image Image Marquee" at bounding box center [904, 465] width 1316 height 184
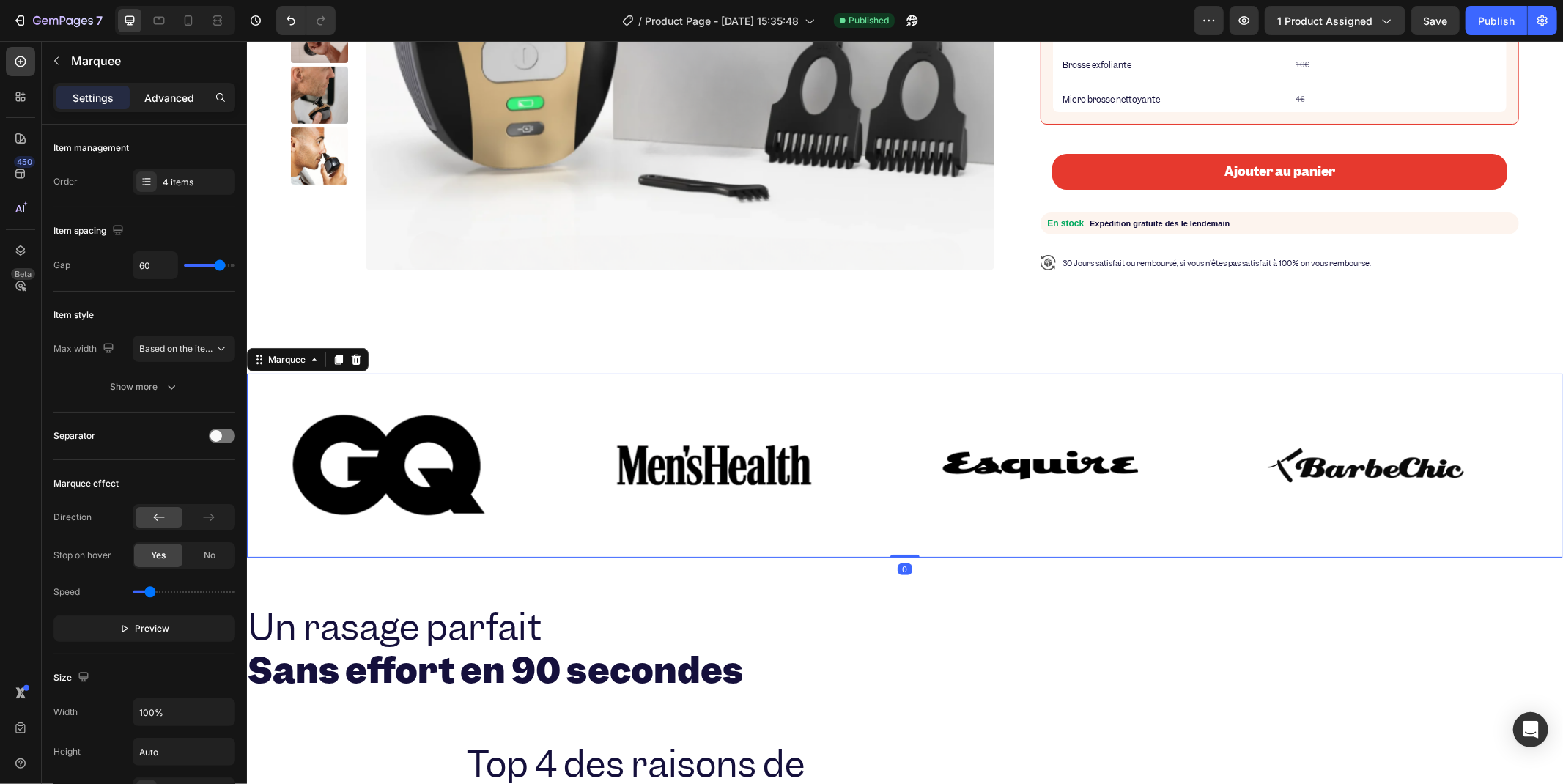
click at [175, 101] on p "Advanced" at bounding box center [169, 98] width 49 height 15
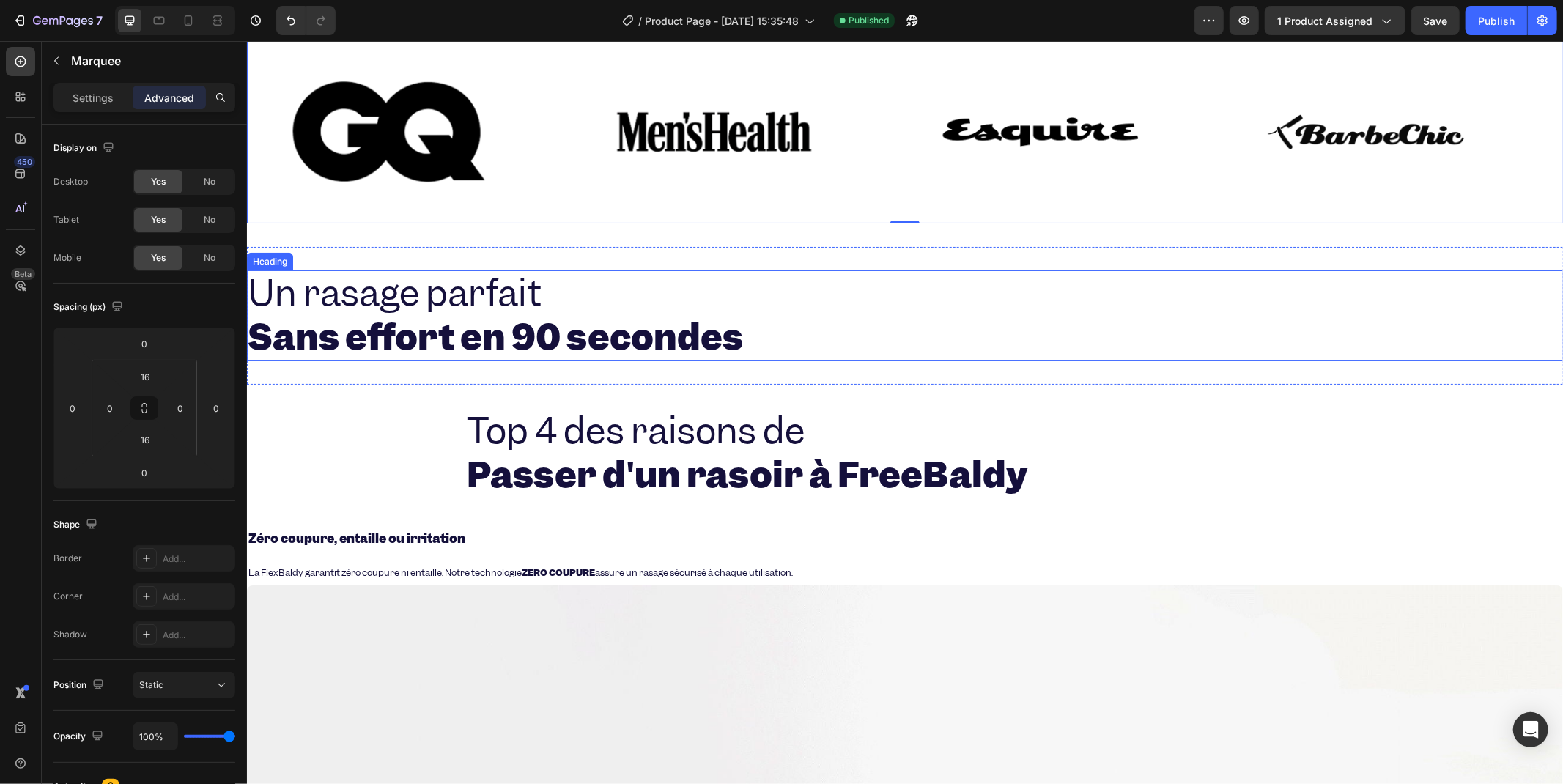
scroll to position [650, 0]
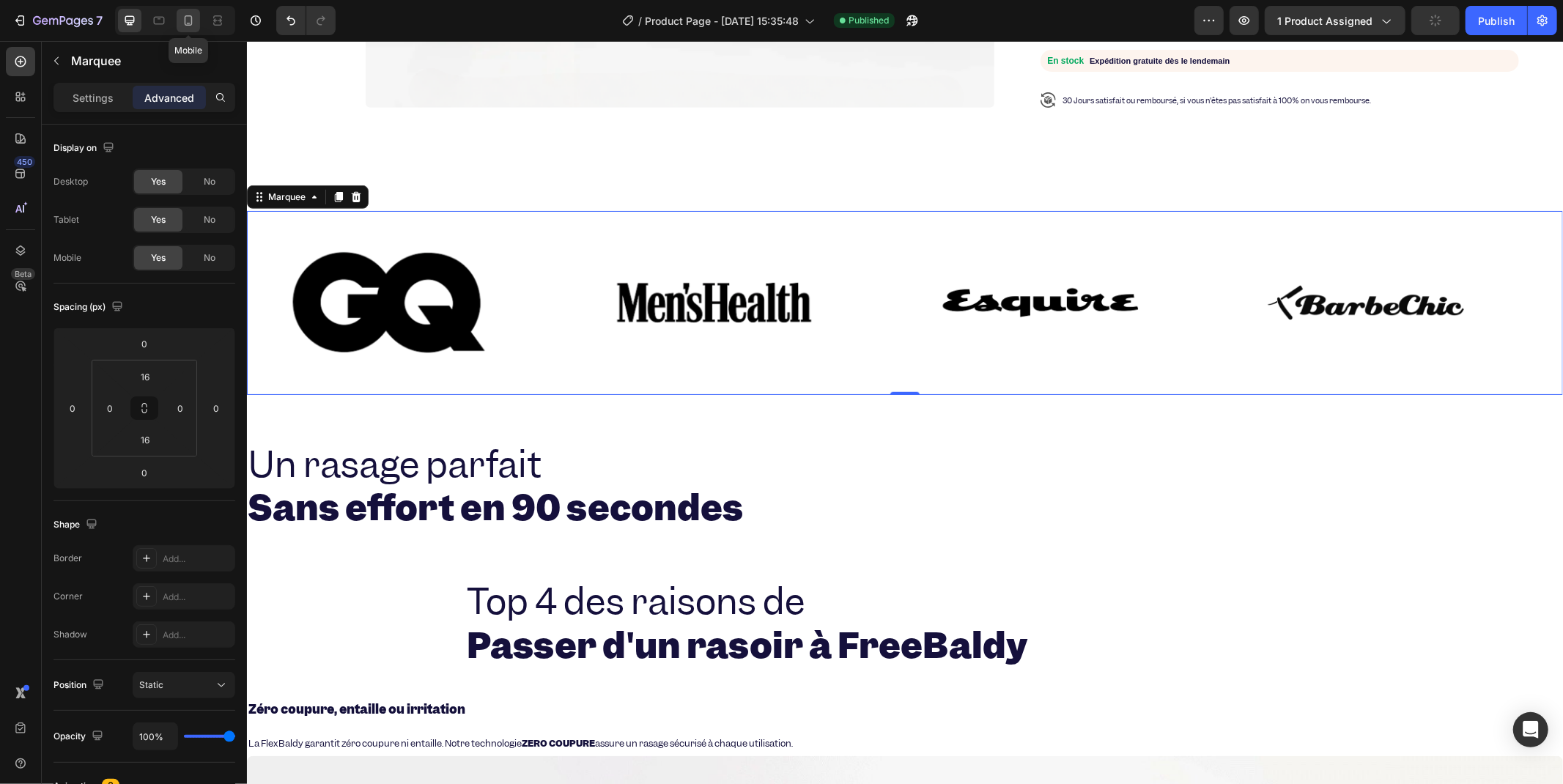
click at [189, 21] on icon at bounding box center [188, 20] width 14 height 14
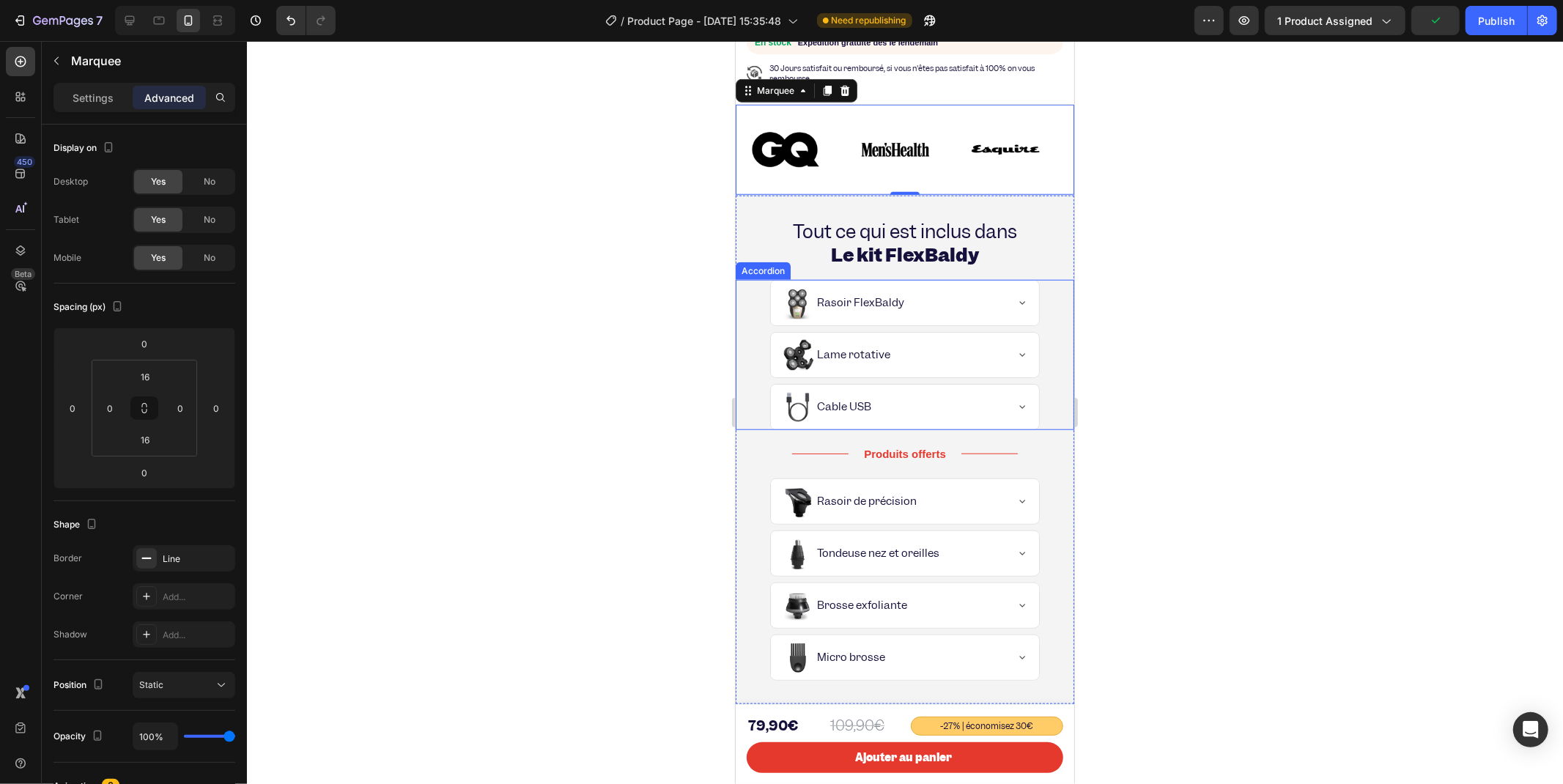
scroll to position [932, 0]
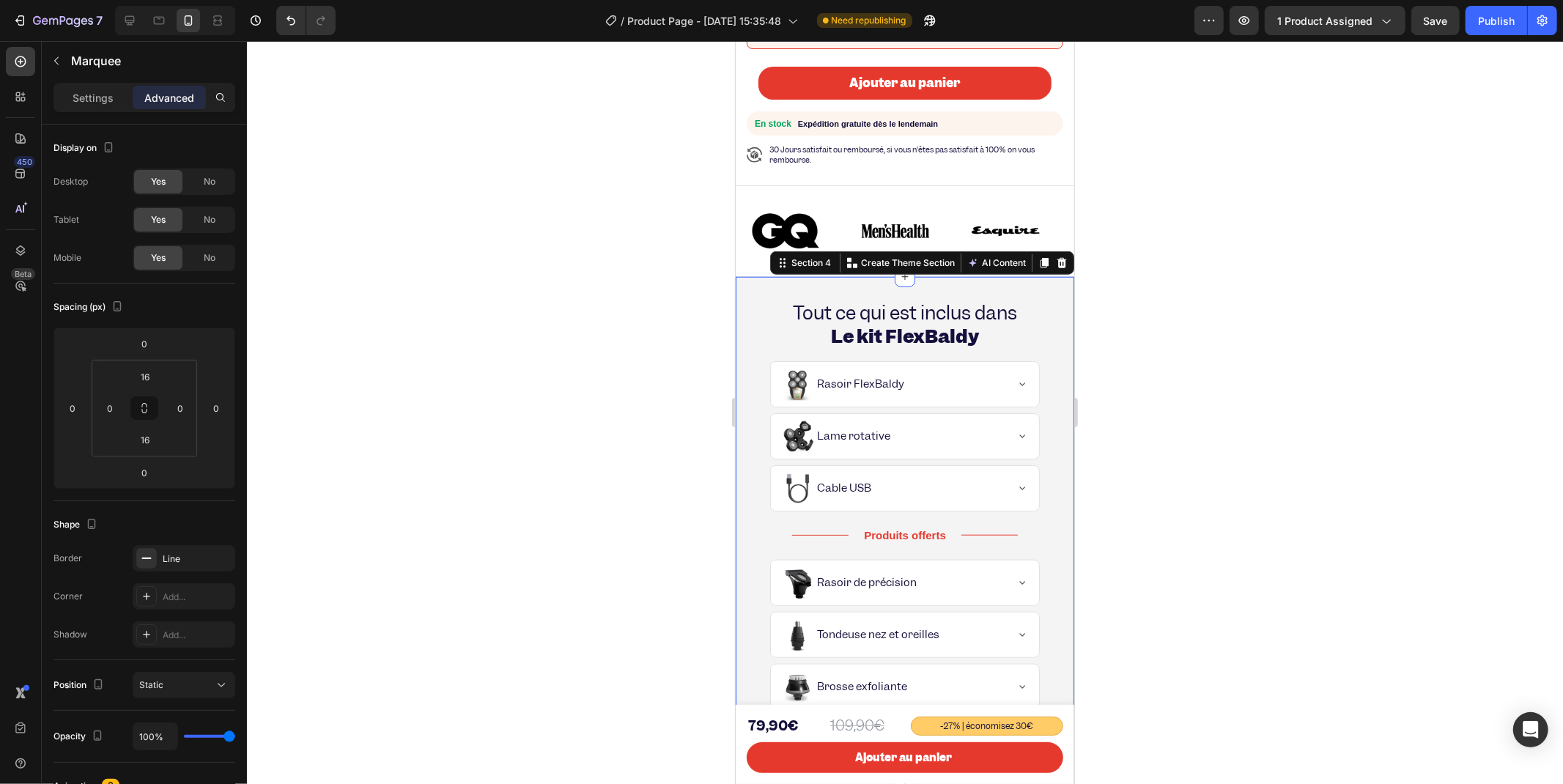
click at [800, 276] on div "Tout ce qui est inclus dans Le kit FlexBaldy Heading Yes Rasoir FlexBaldy Yes L…" at bounding box center [904, 531] width 339 height 509
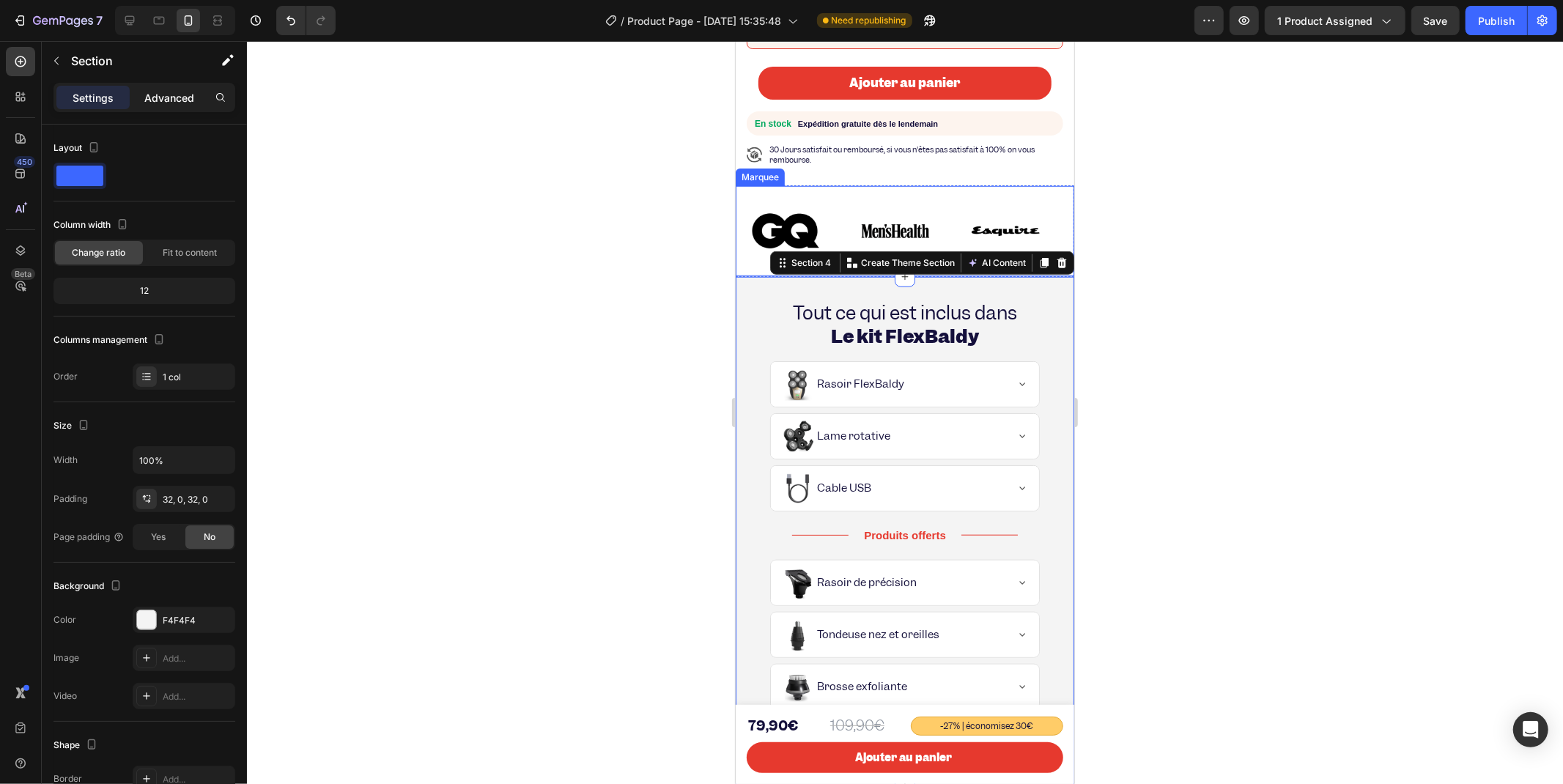
click at [155, 93] on p "Advanced" at bounding box center [169, 98] width 49 height 15
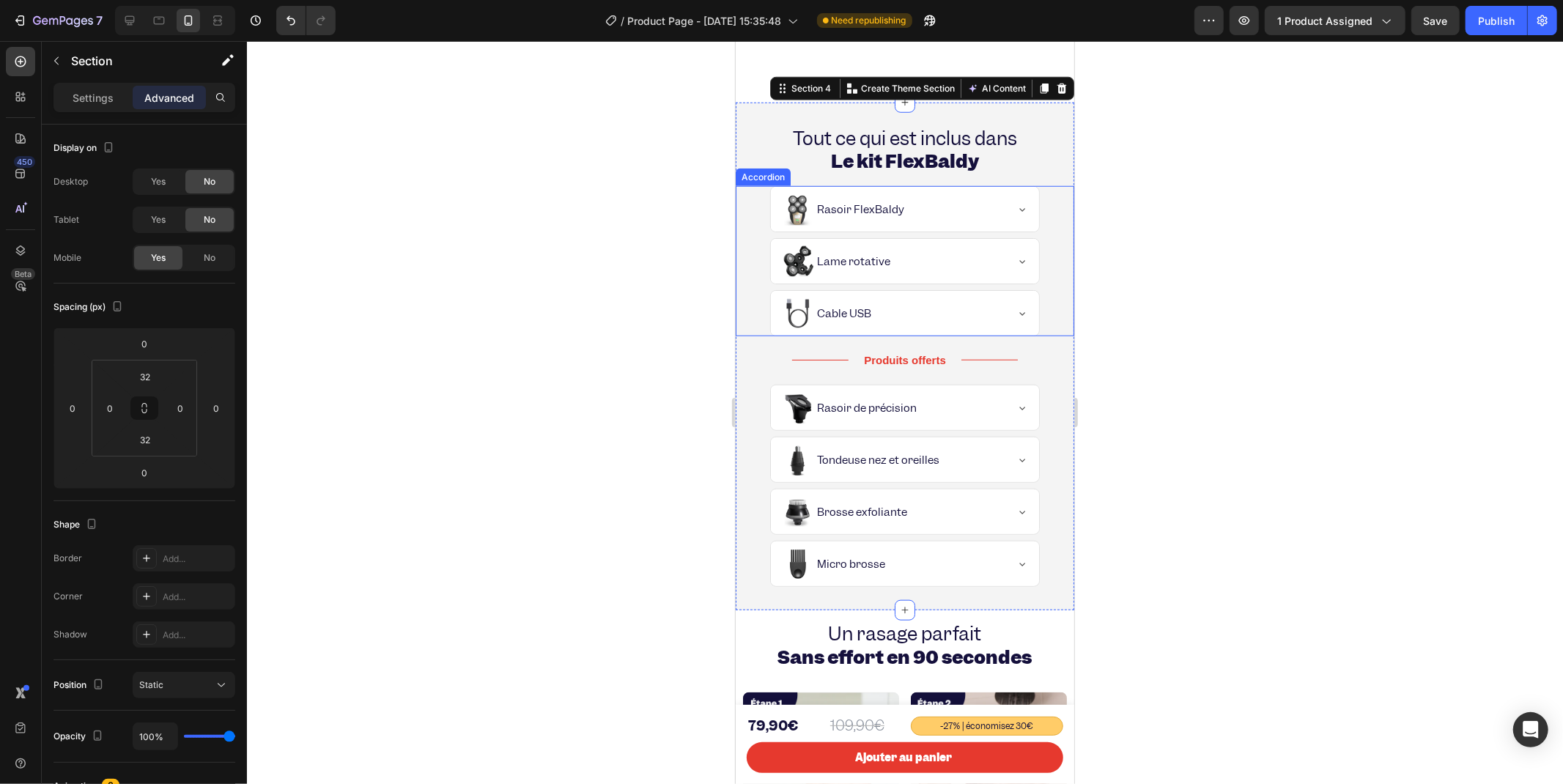
scroll to position [1338, 0]
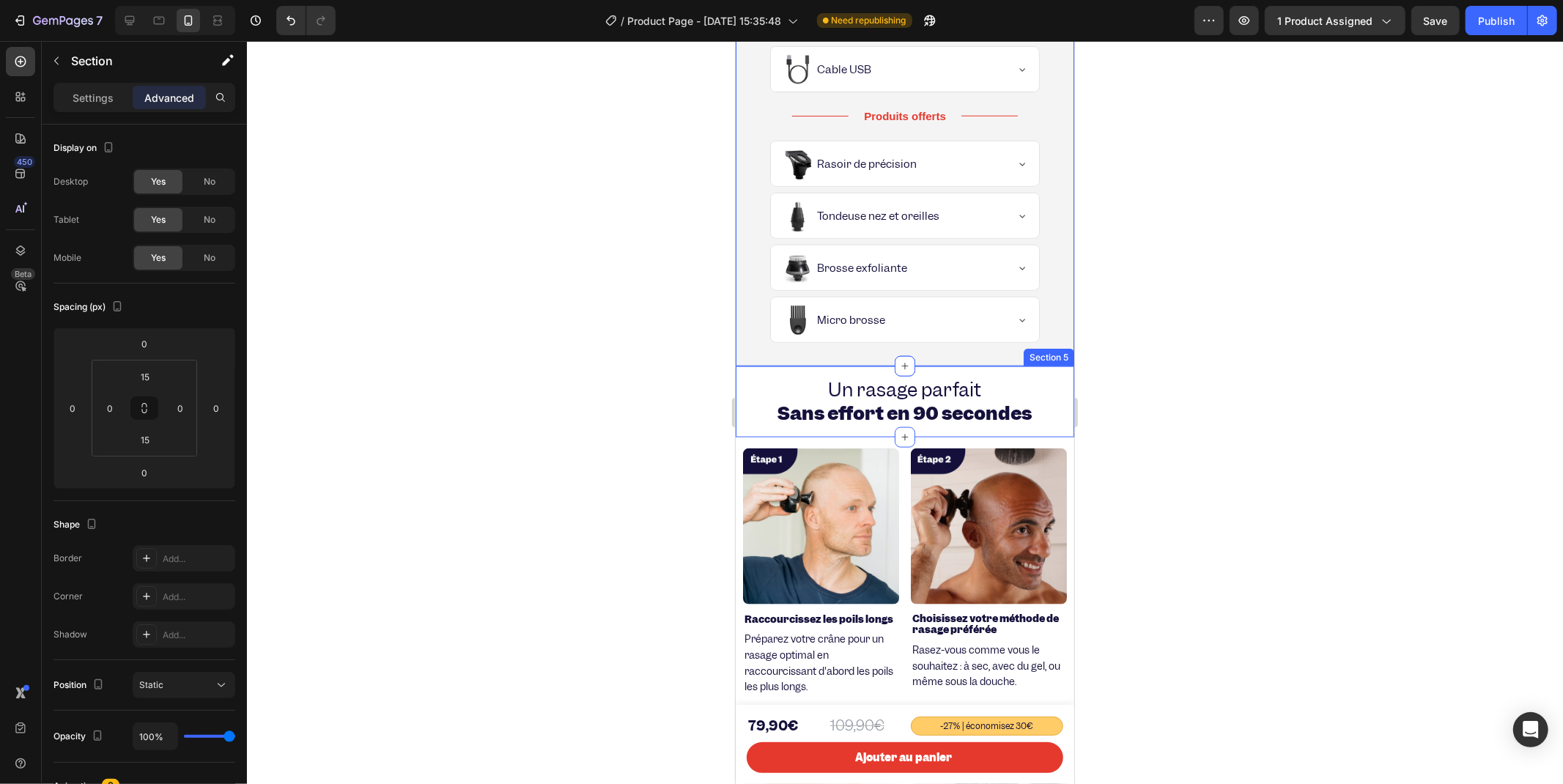
click at [833, 371] on div "Un rasage parfait Sans effort en 90 secondes Heading Section 5" at bounding box center [904, 401] width 339 height 70
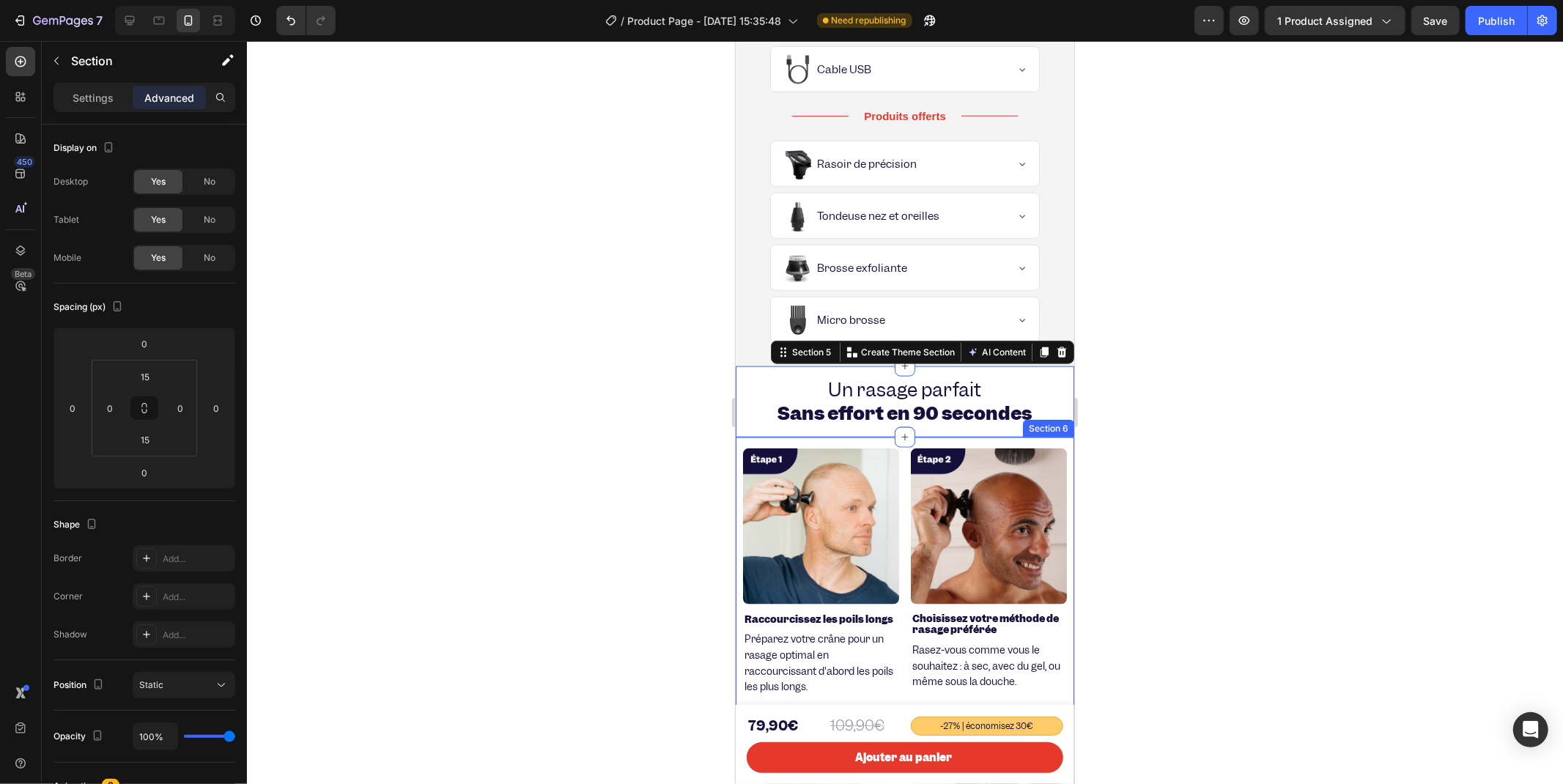
click at [736, 448] on div "Image Raccourcissez les poils longs Heading Préparez votre crâne pour un rasage…" at bounding box center [904, 719] width 339 height 567
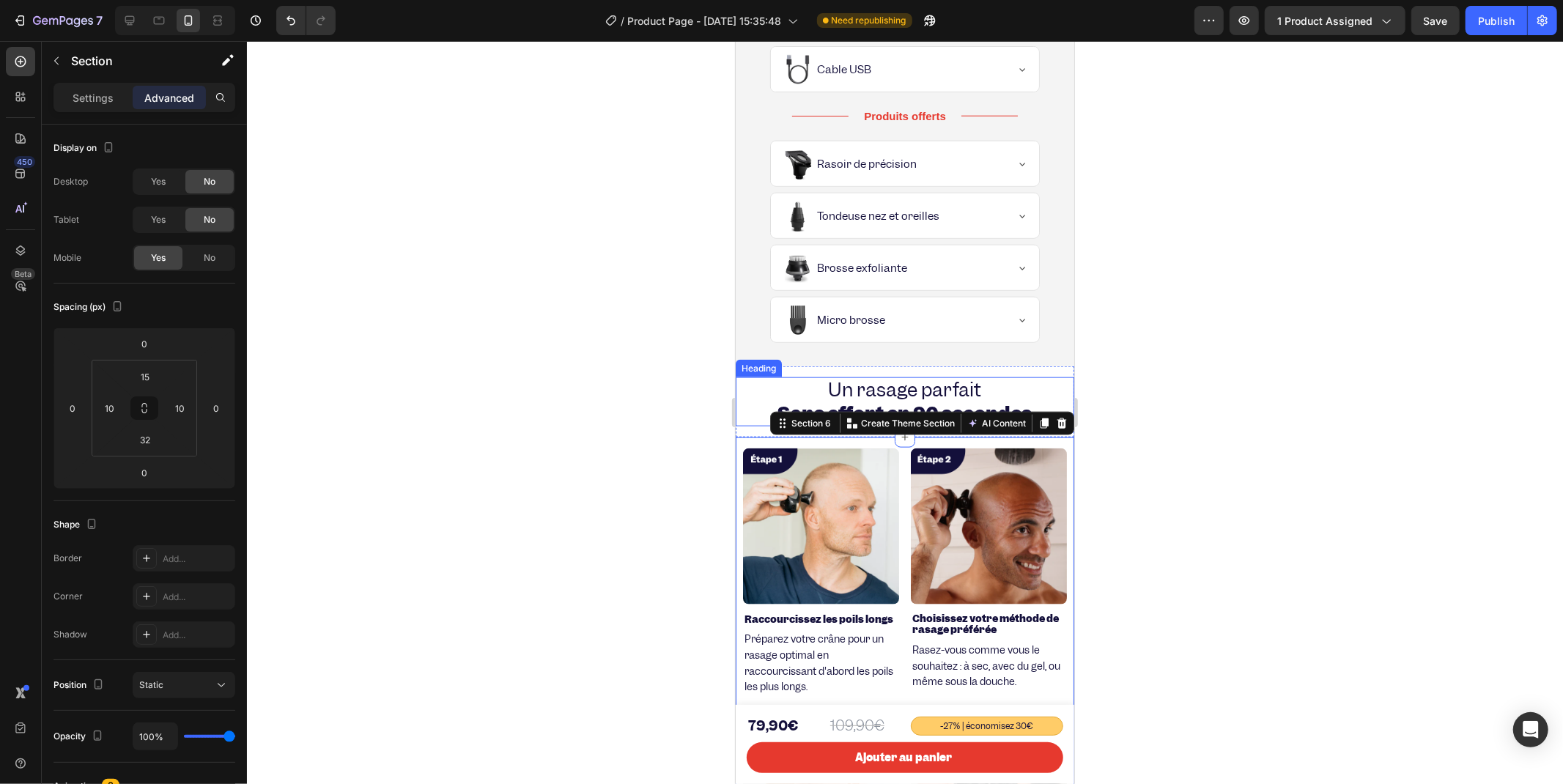
click at [763, 384] on h2 "Un rasage parfait Sans effort en 90 secondes" at bounding box center [904, 401] width 339 height 48
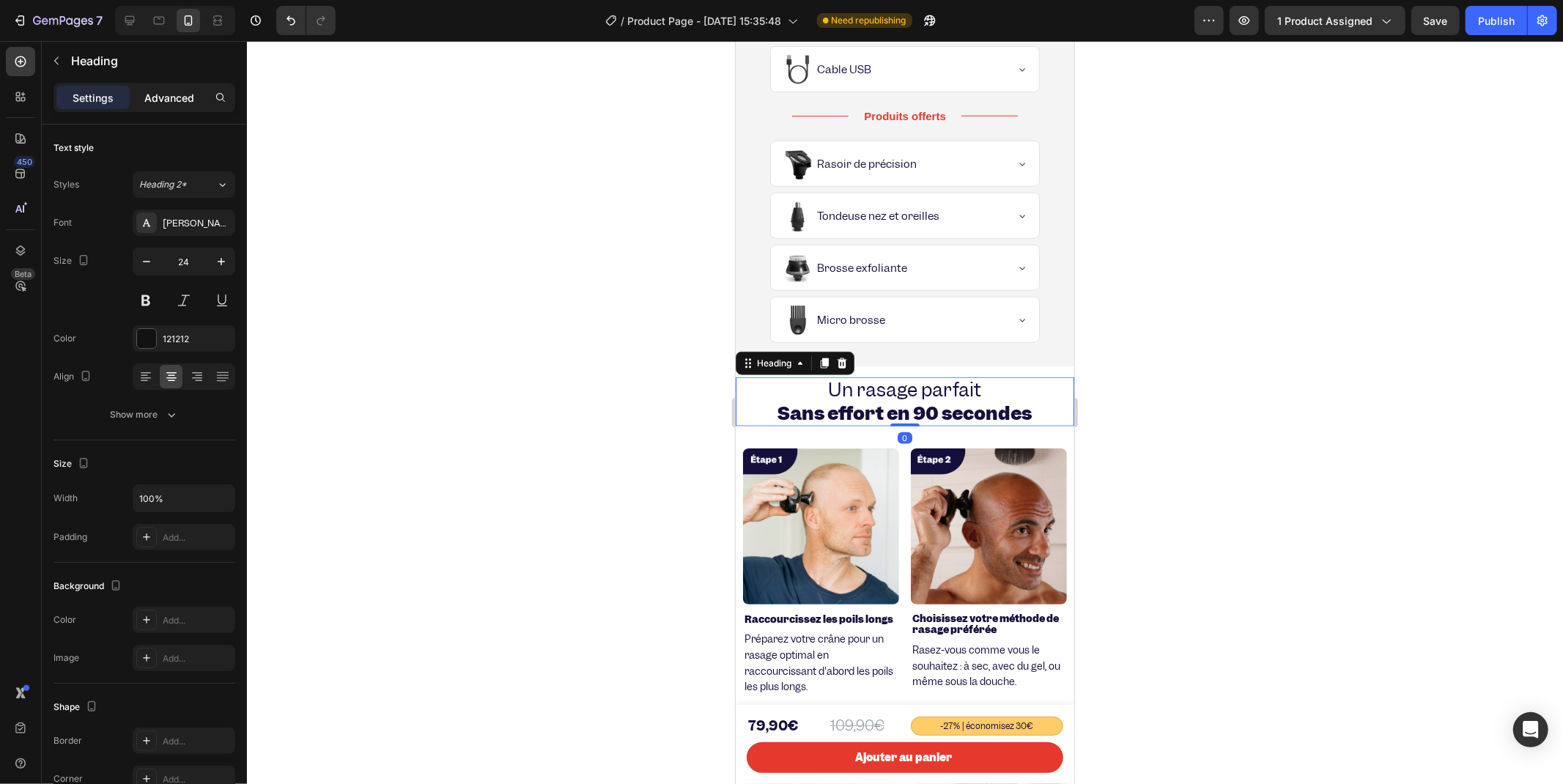
click at [174, 100] on p "Advanced" at bounding box center [169, 98] width 49 height 15
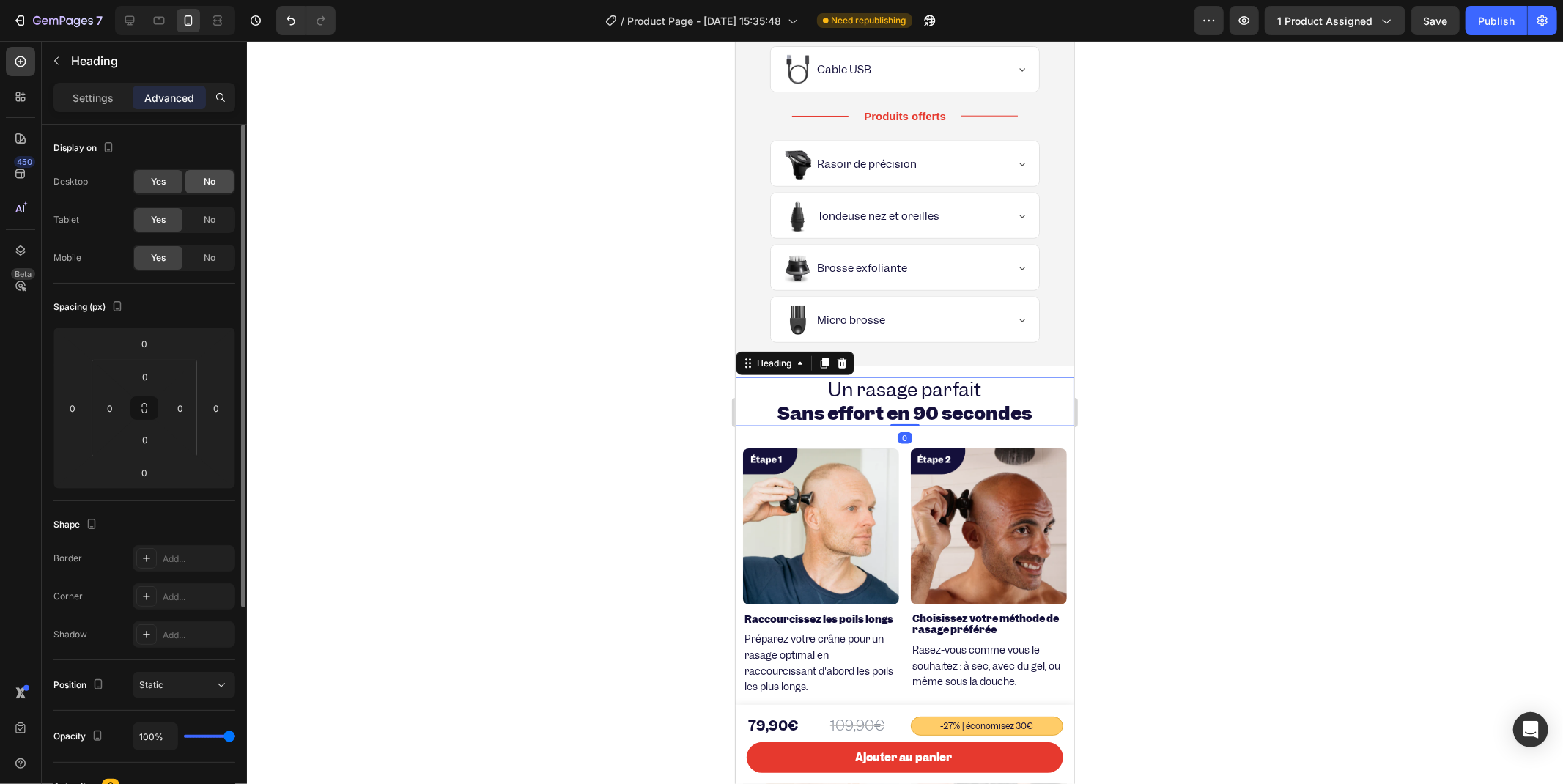
click at [206, 186] on span "No" at bounding box center [210, 181] width 11 height 13
click at [209, 214] on span "No" at bounding box center [210, 220] width 11 height 13
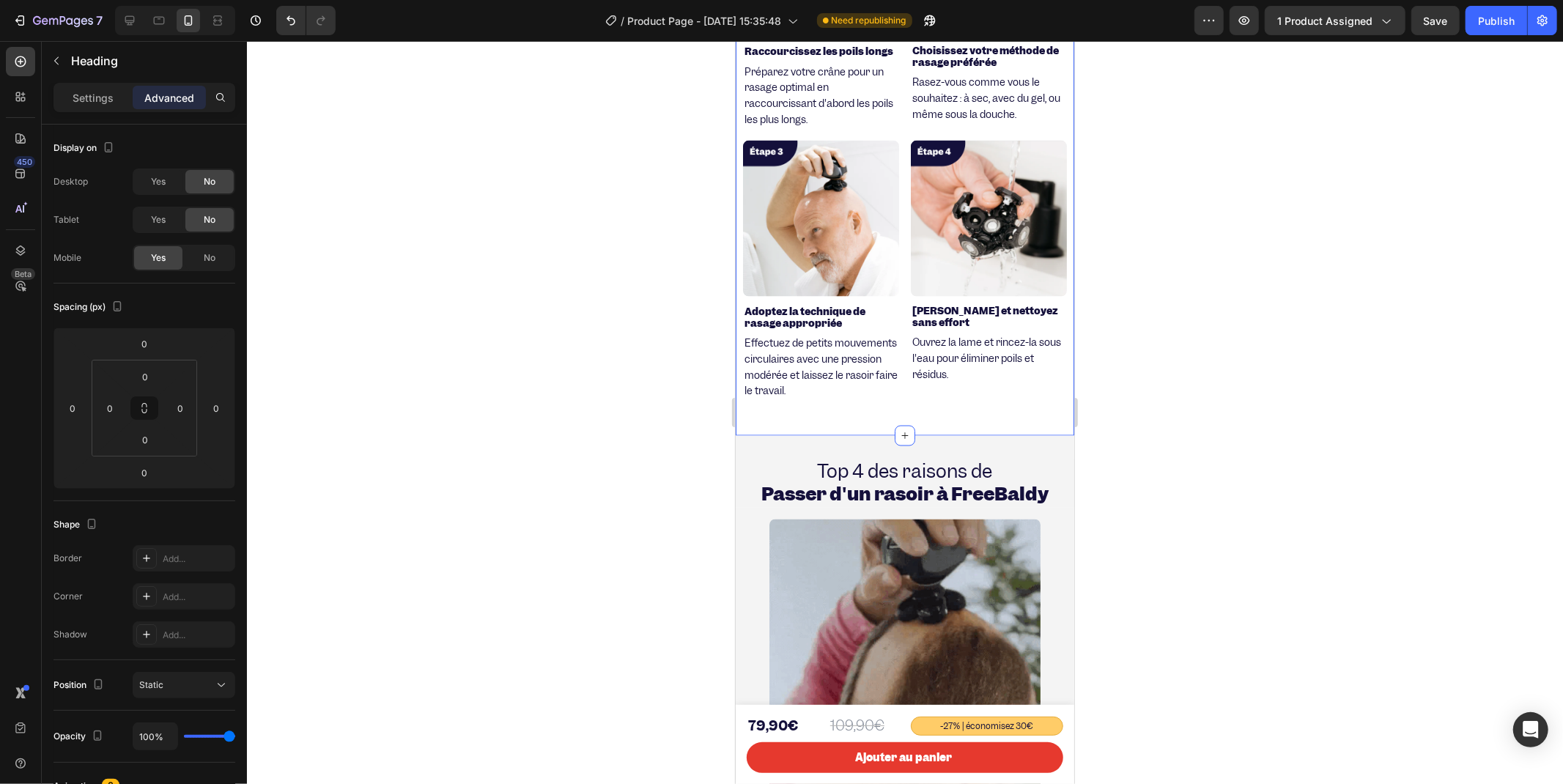
scroll to position [1988, 0]
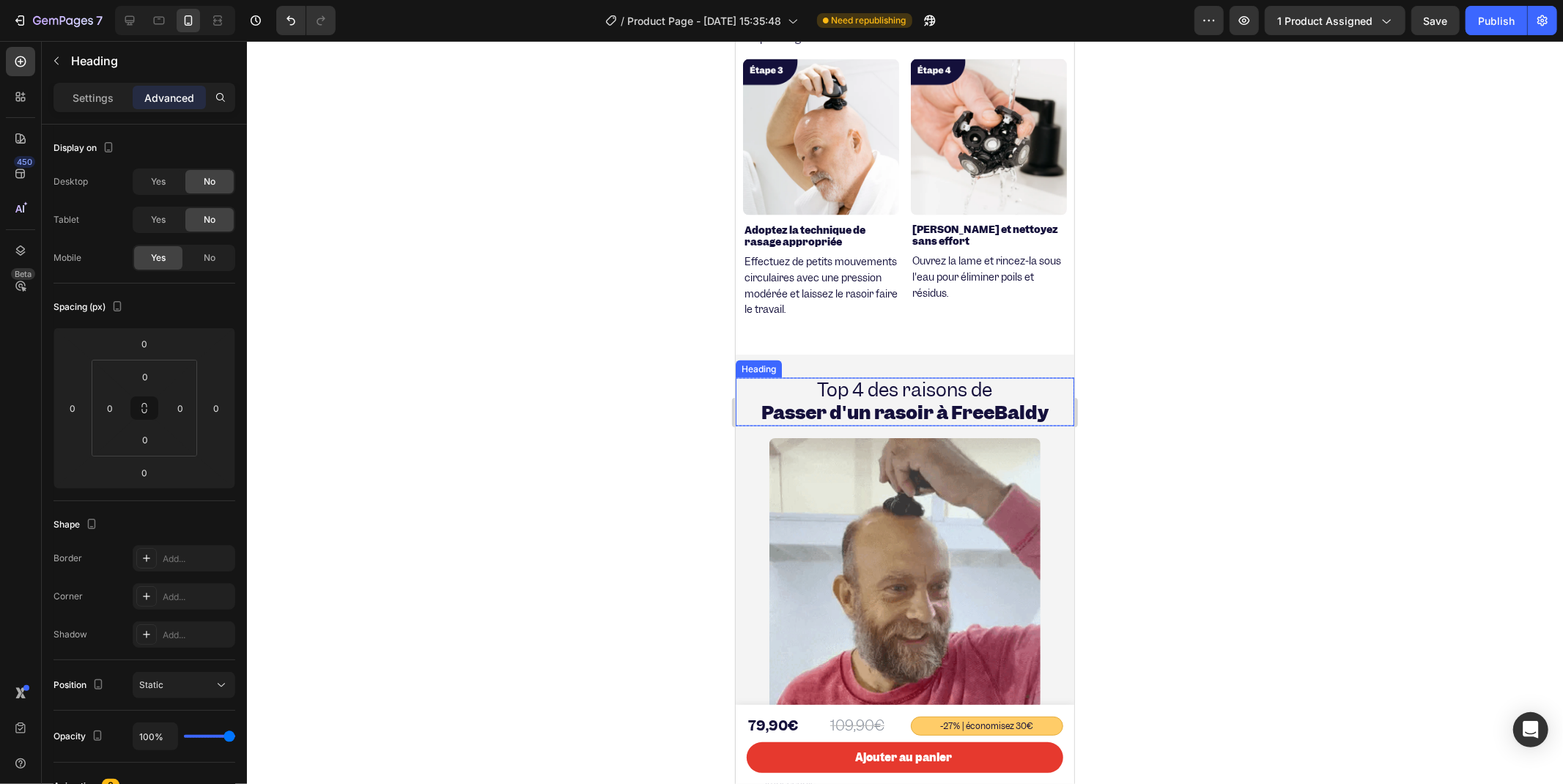
click at [743, 396] on h2 "Top 4 des raisons de Passer d'un rasoir à FreeBaldy" at bounding box center [904, 401] width 339 height 48
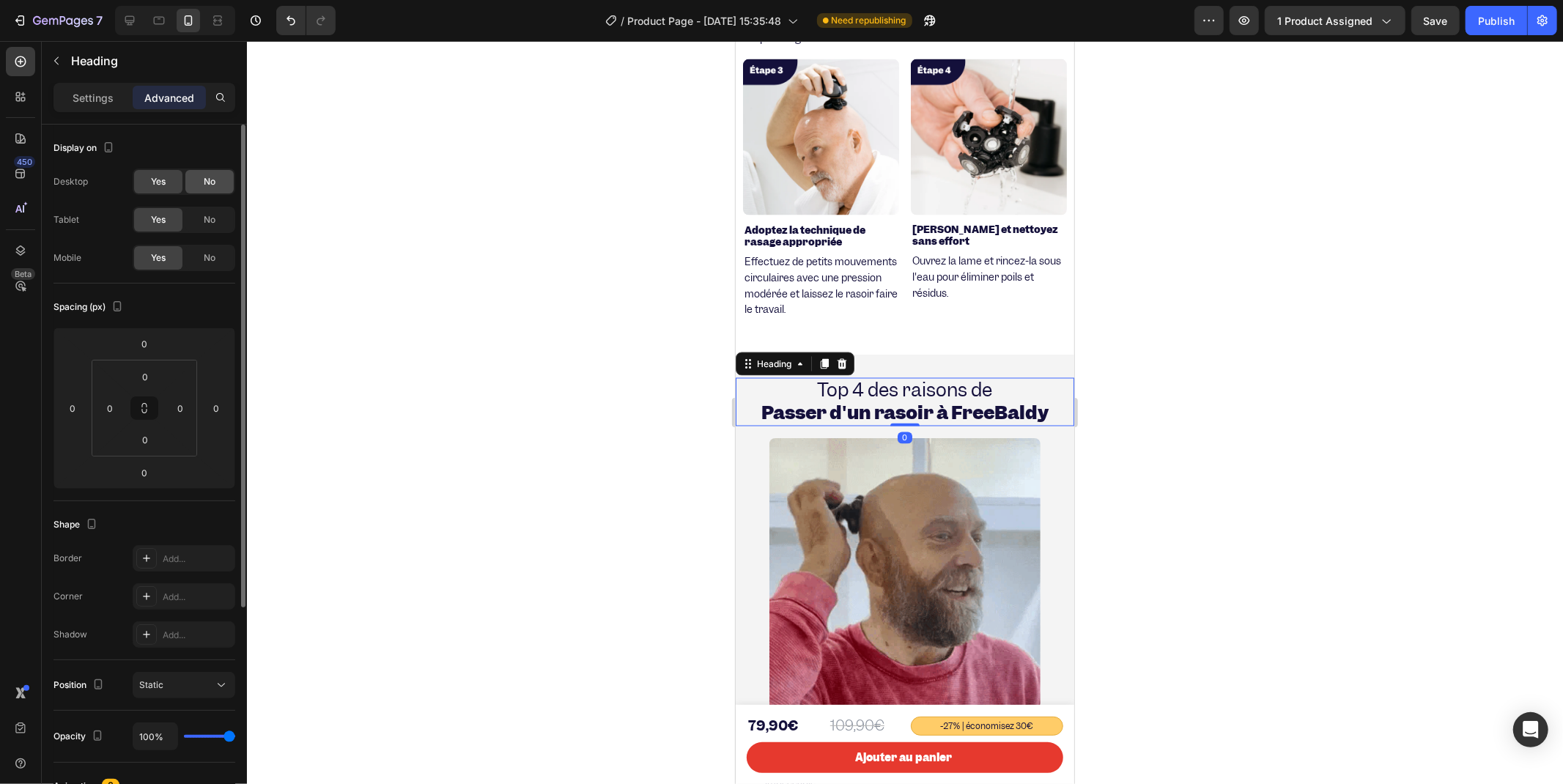
click at [204, 185] on span "No" at bounding box center [210, 181] width 11 height 13
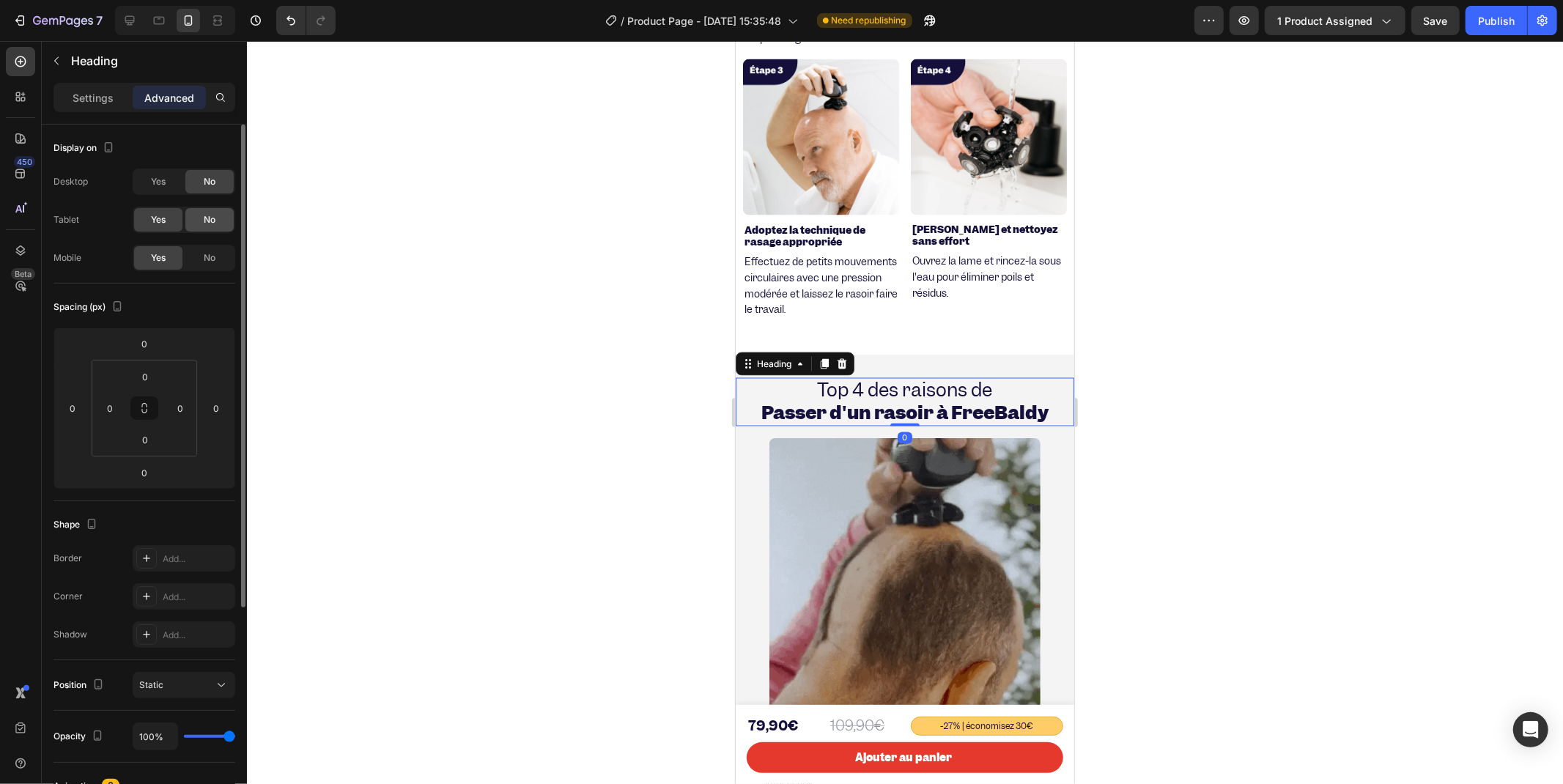
click at [217, 216] on div "No" at bounding box center [209, 219] width 48 height 24
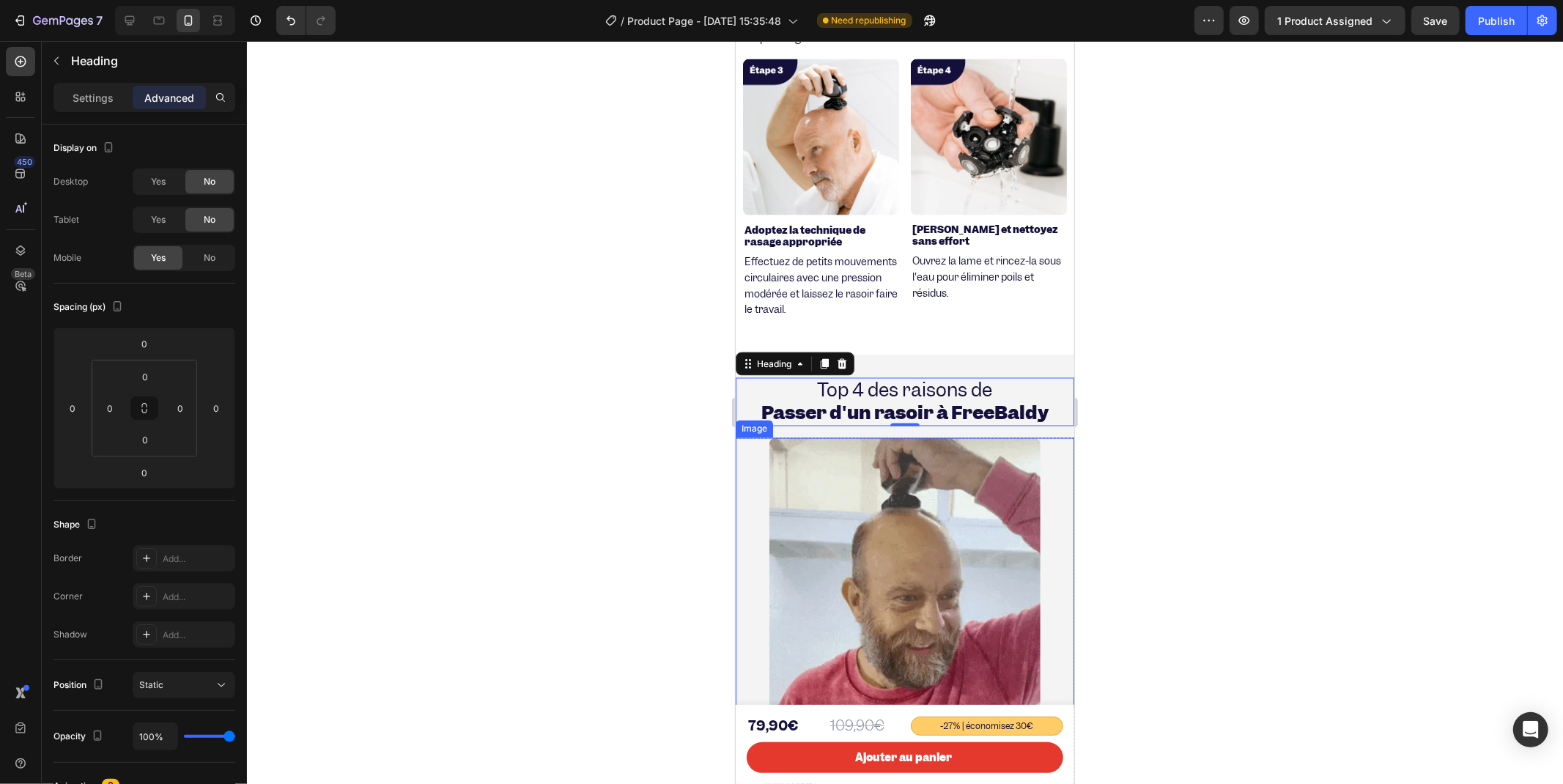
click at [749, 455] on div at bounding box center [904, 573] width 339 height 271
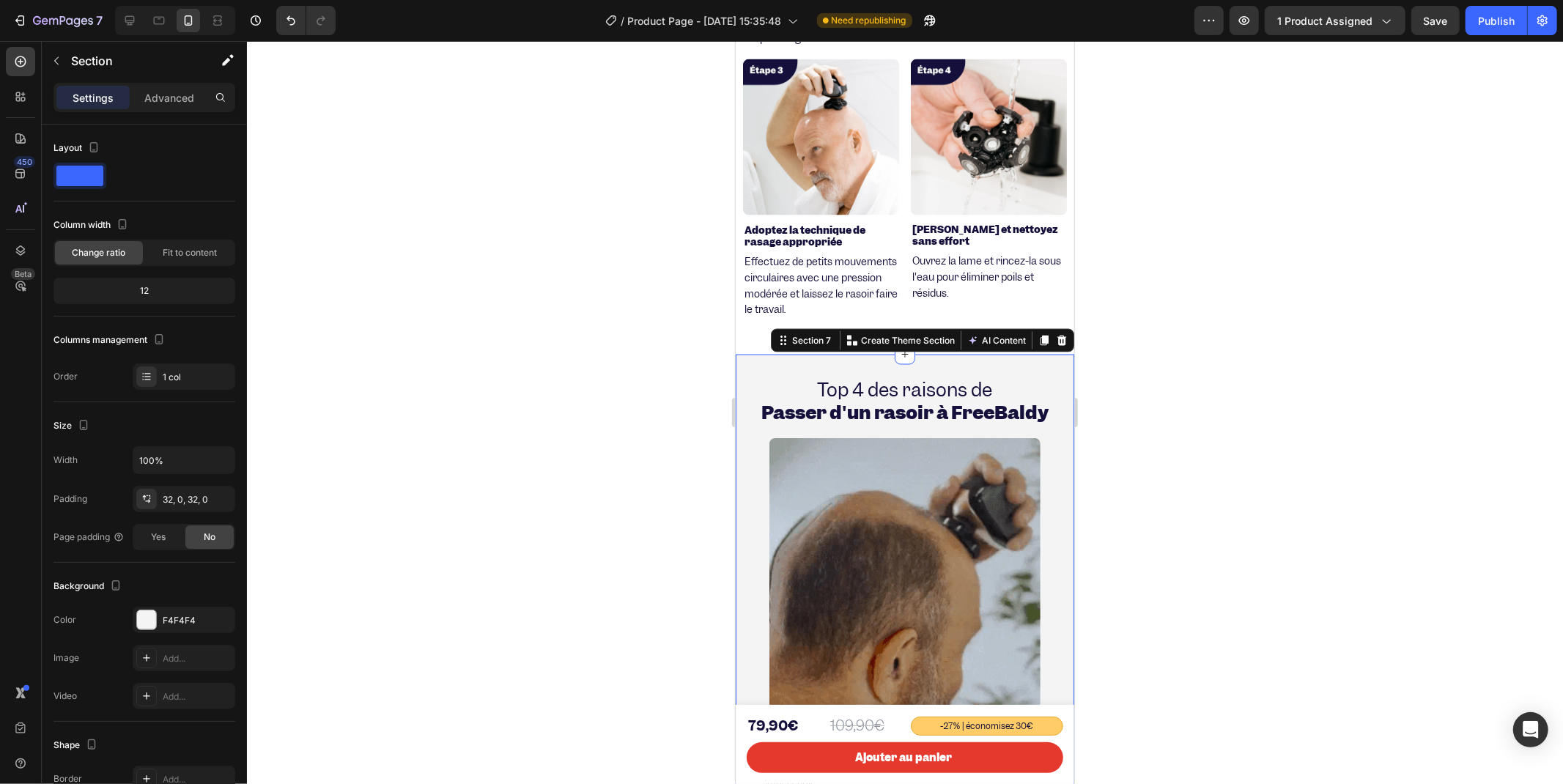
drag, startPoint x: 158, startPoint y: 102, endPoint x: 164, endPoint y: 110, distance: 10.0
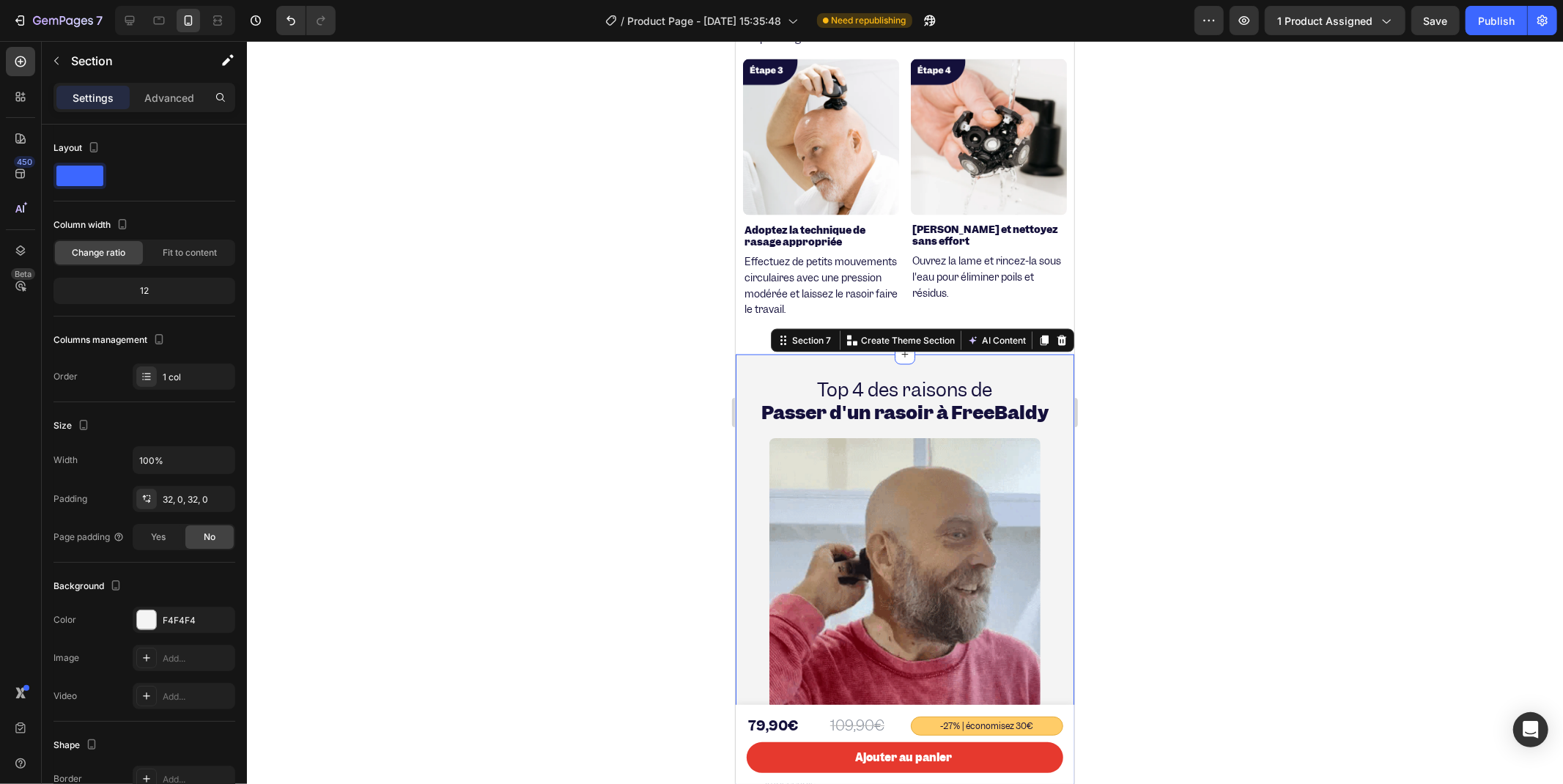
click at [159, 101] on p "Advanced" at bounding box center [169, 98] width 49 height 15
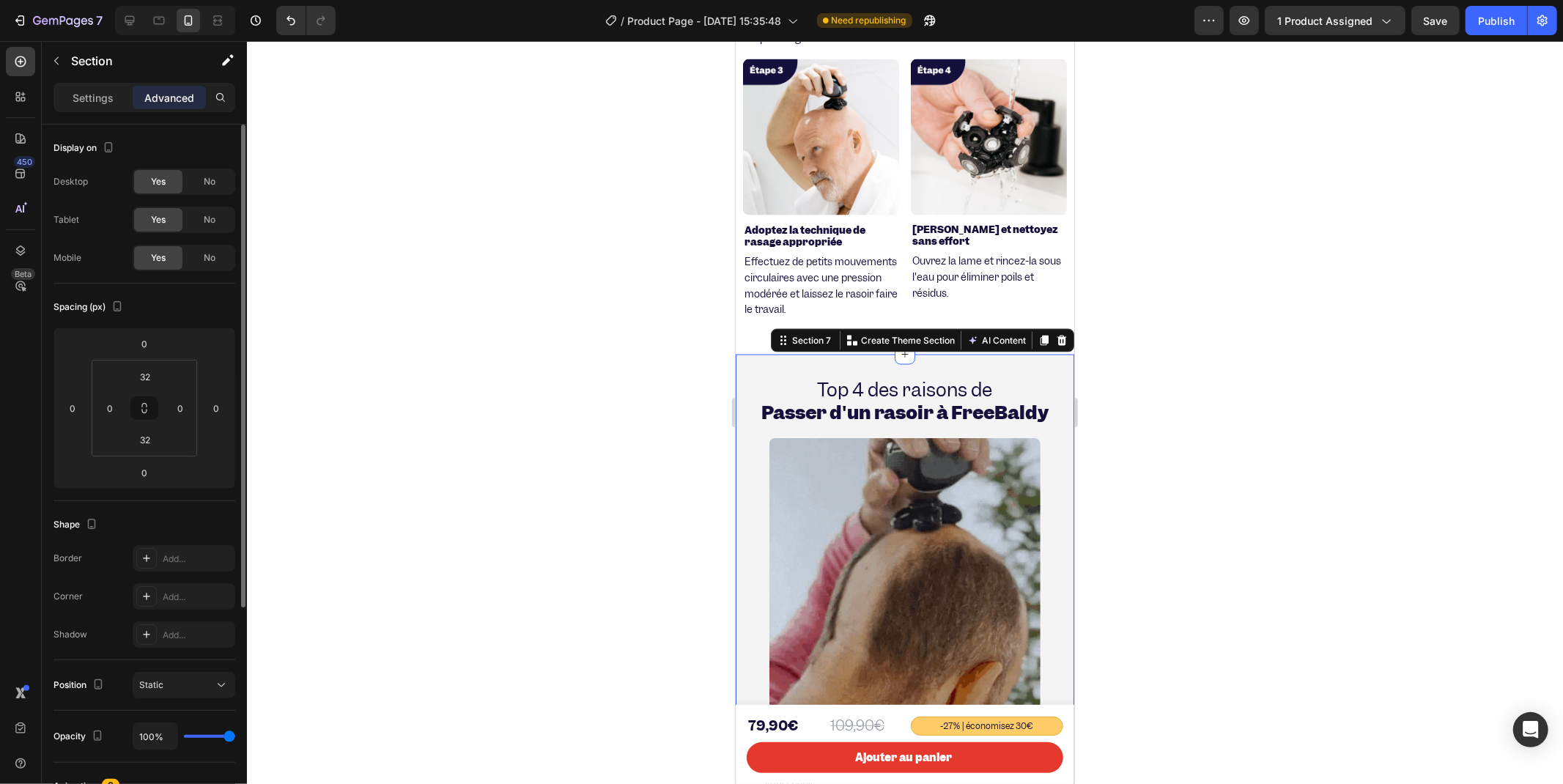
click at [209, 188] on span "No" at bounding box center [210, 181] width 11 height 13
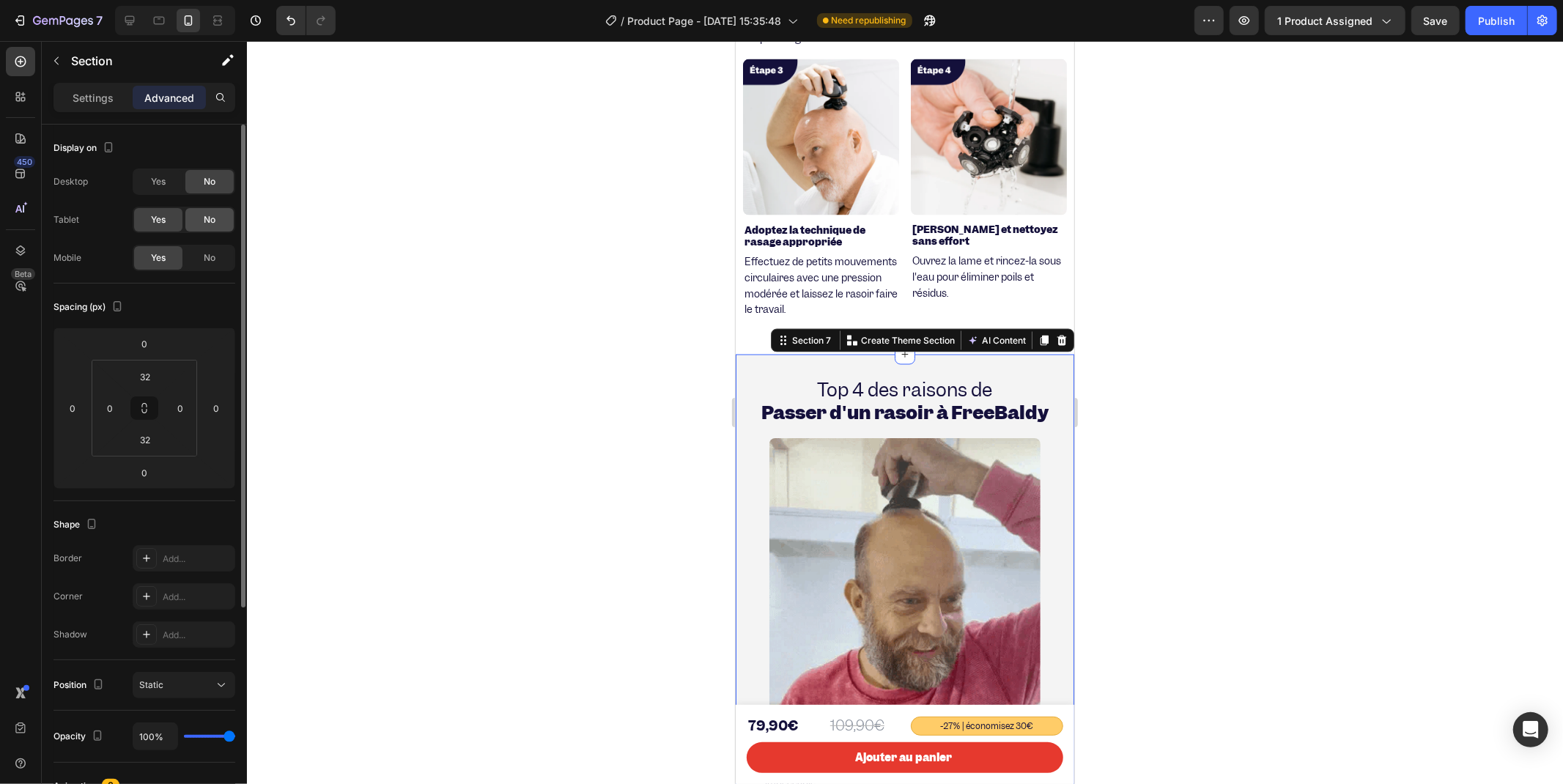
click at [205, 229] on div "No" at bounding box center [209, 219] width 48 height 24
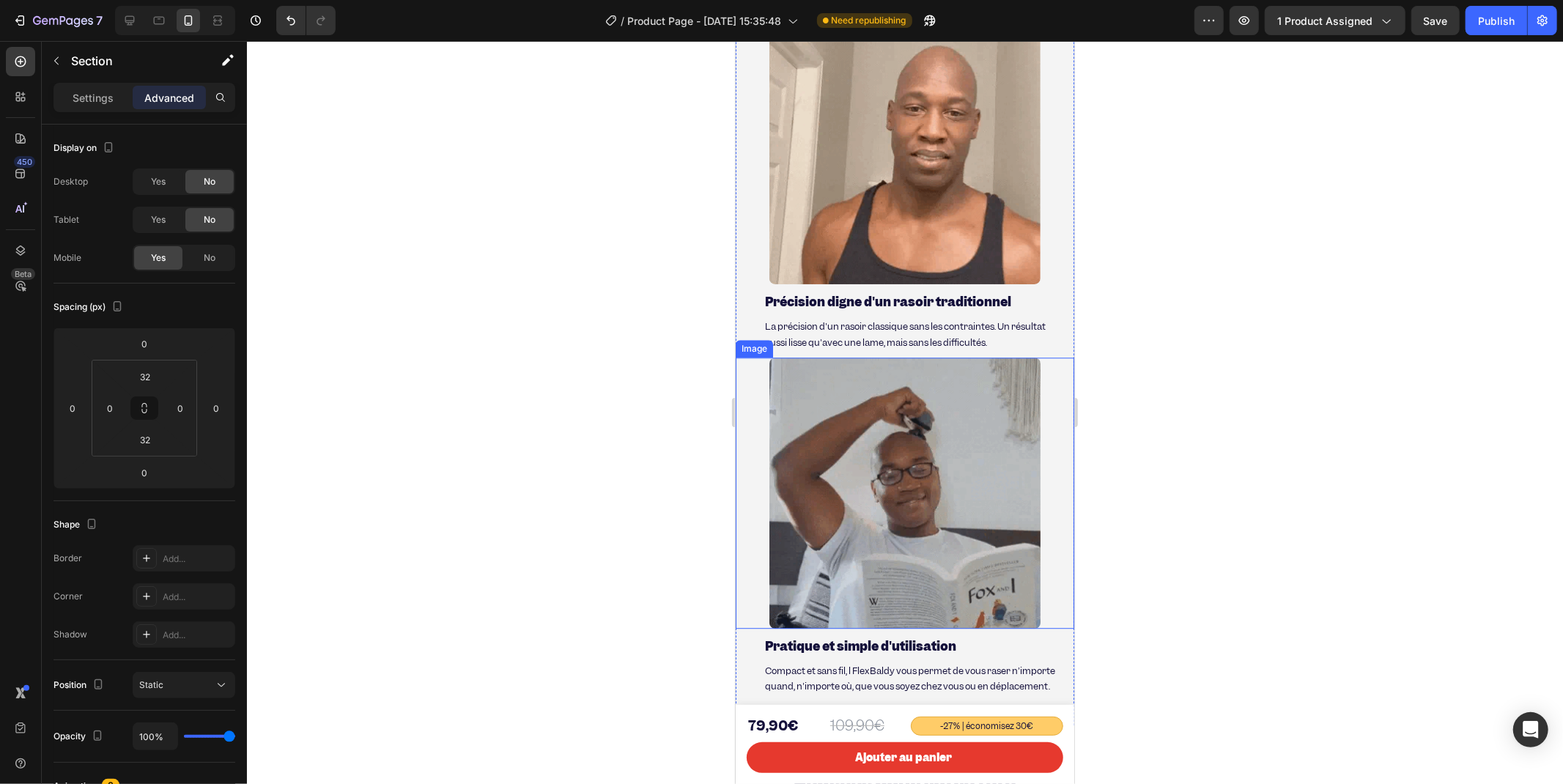
scroll to position [3454, 0]
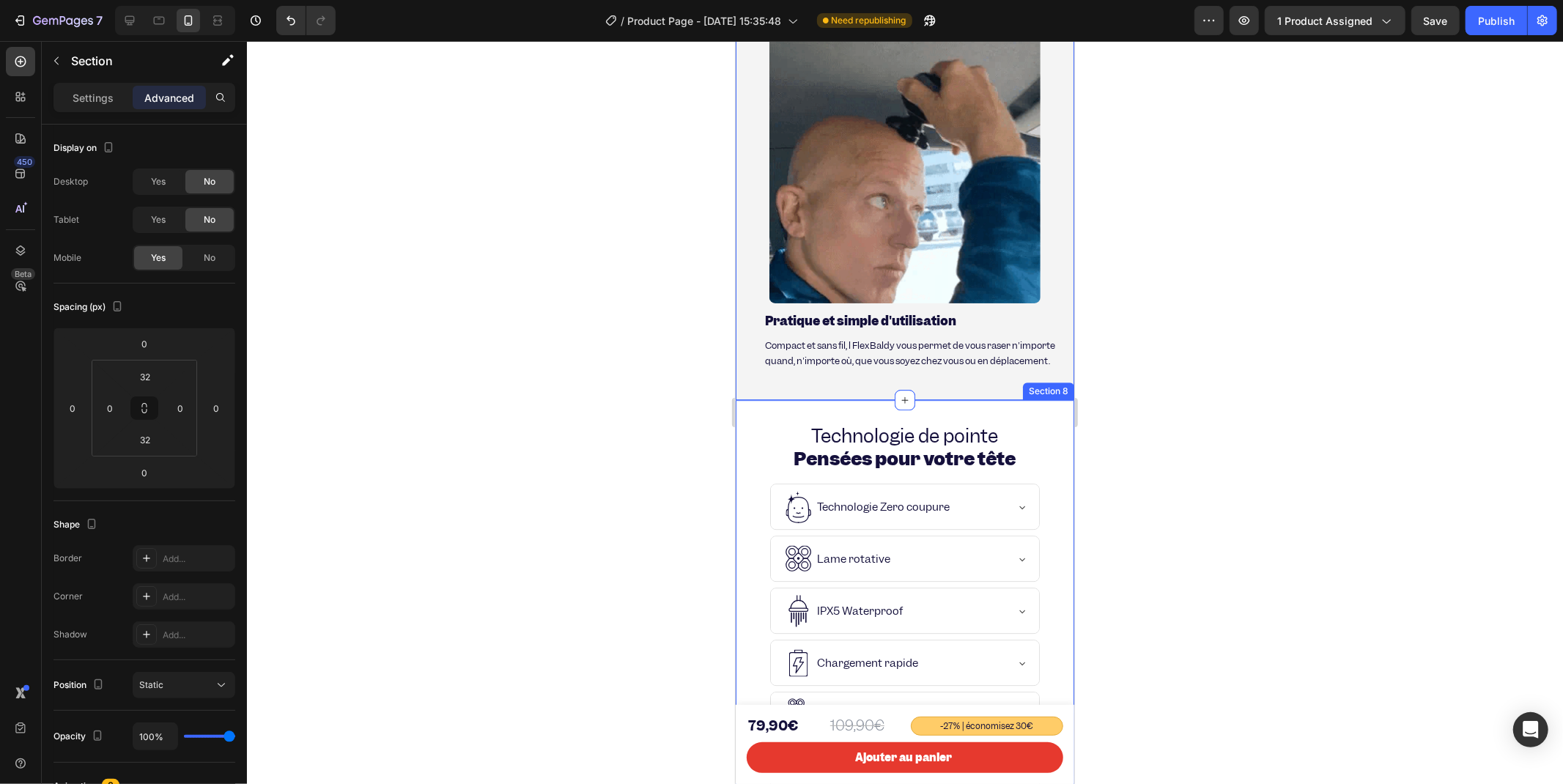
click at [822, 400] on div "Technologie de pointe Pensées pour votre tête Heading Technologie Zero coupure …" at bounding box center [904, 613] width 339 height 428
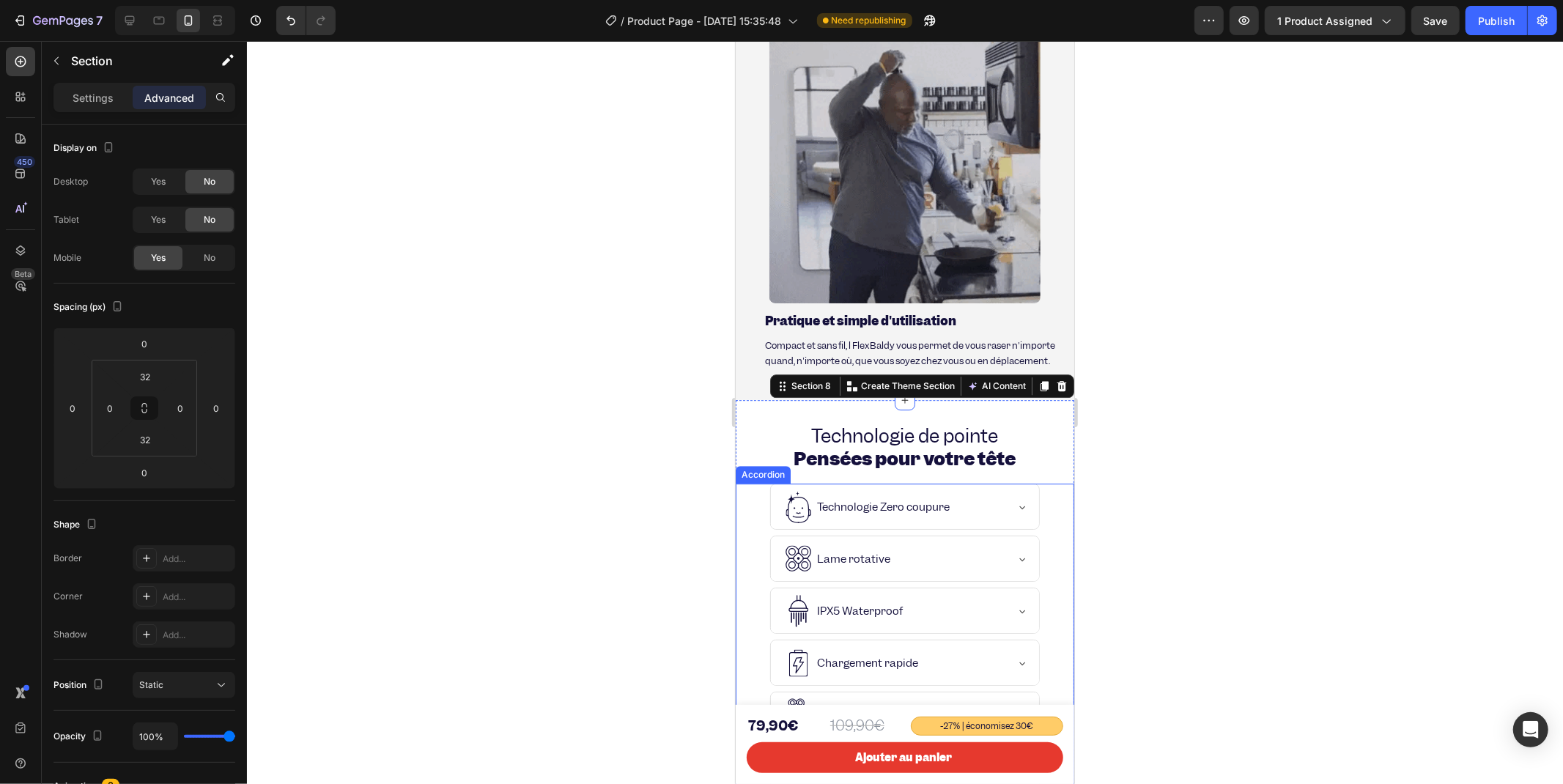
scroll to position [3780, 0]
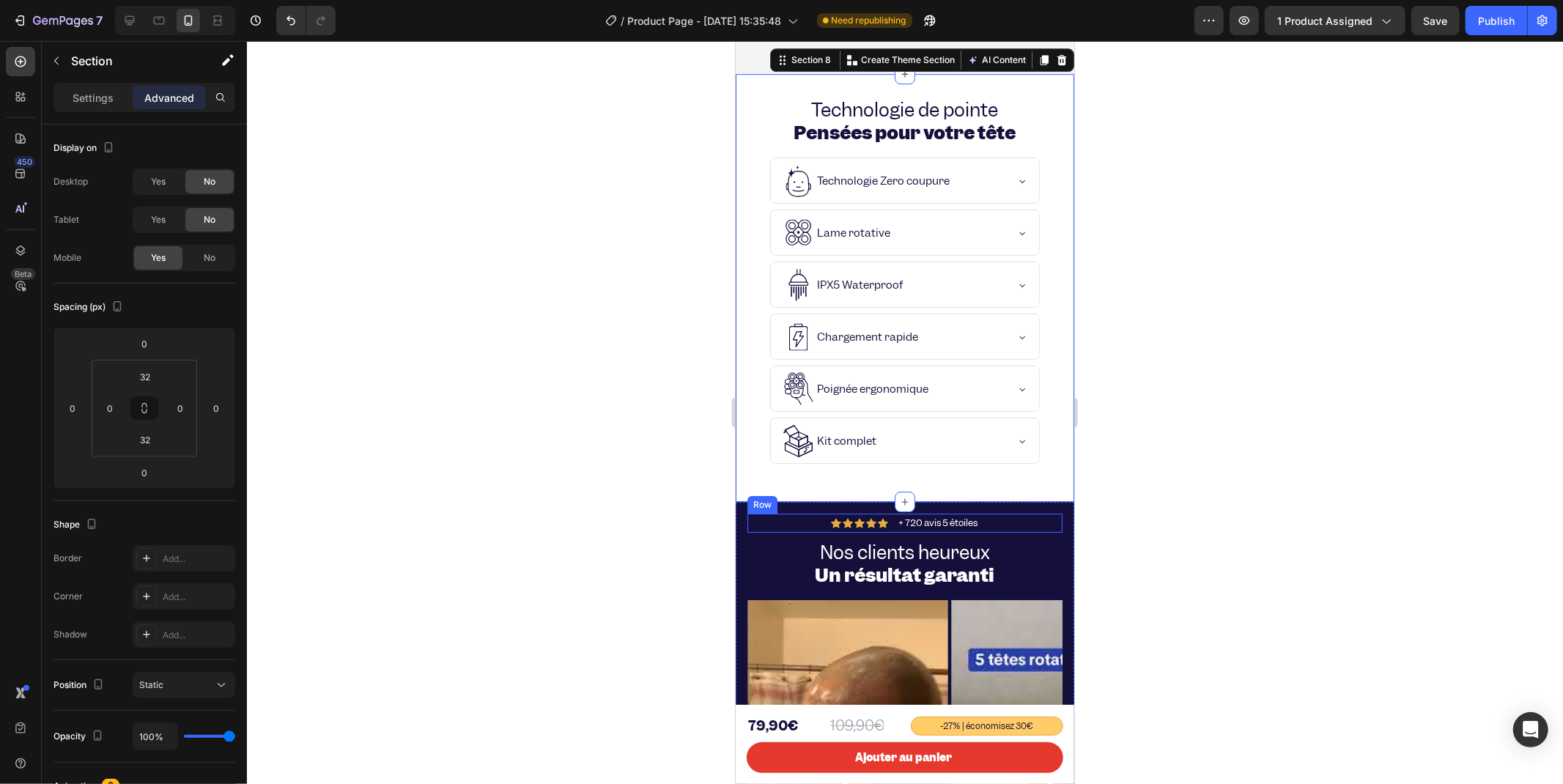
click at [771, 513] on div "Icon Icon Icon Icon Icon Icon List + 720 avis 5 étoiles Text Block Row" at bounding box center [904, 522] width 315 height 19
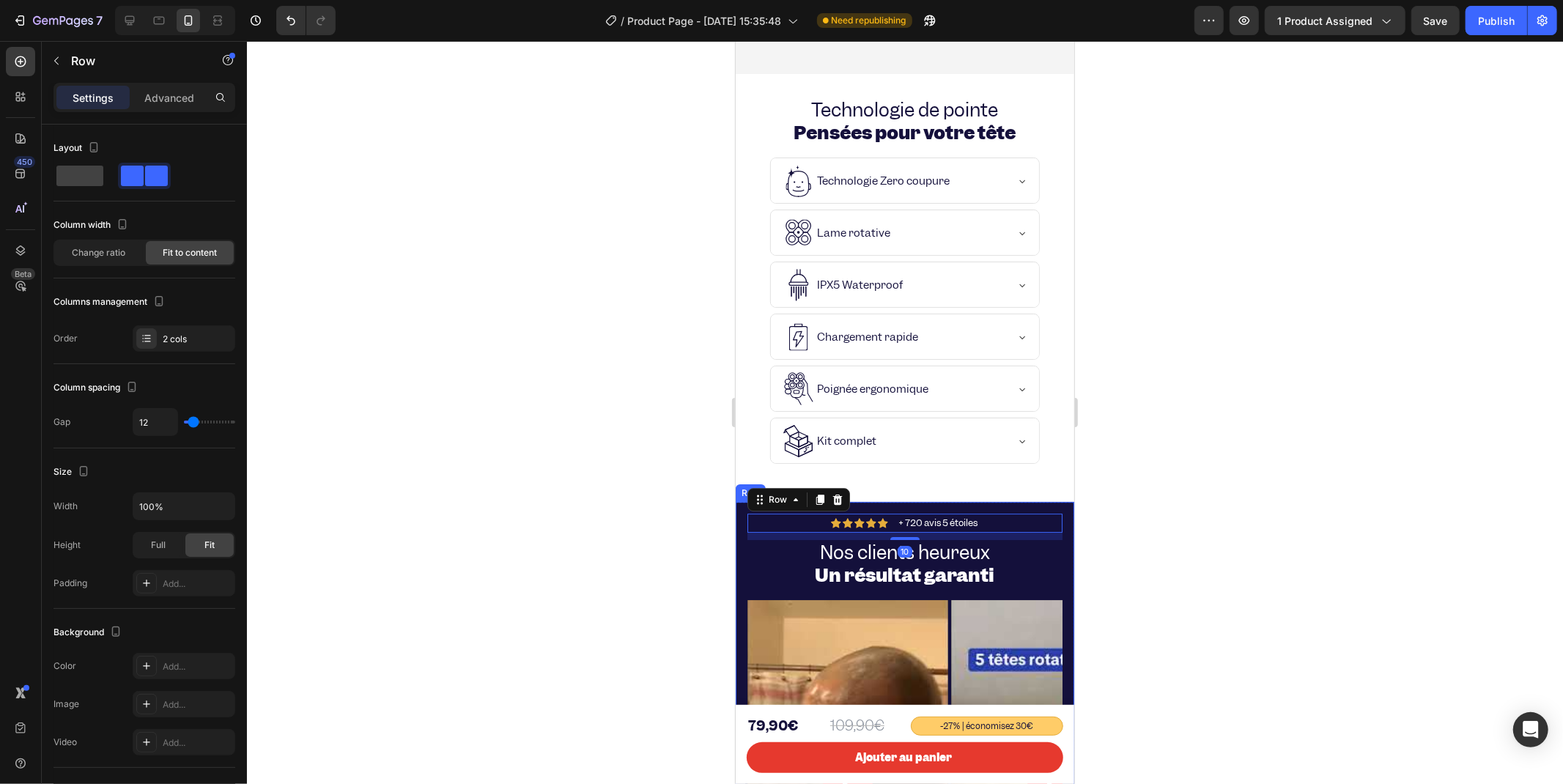
click at [740, 501] on div "Icon Icon Icon Icon Icon Icon List + 720 avis 5 étoiles Text Block Row 10 Nos c…" at bounding box center [904, 760] width 339 height 518
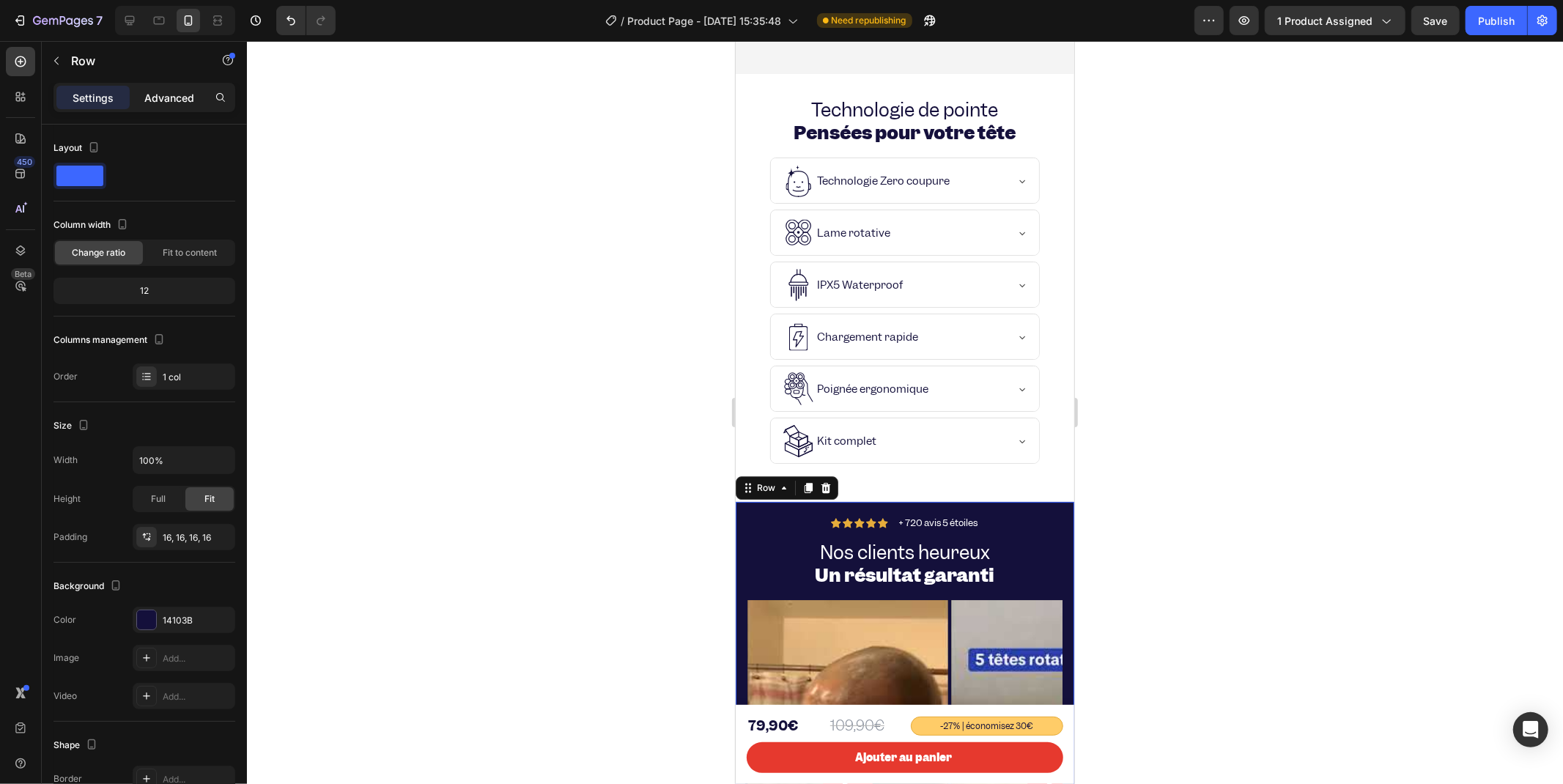
click at [163, 99] on p "Advanced" at bounding box center [169, 98] width 49 height 15
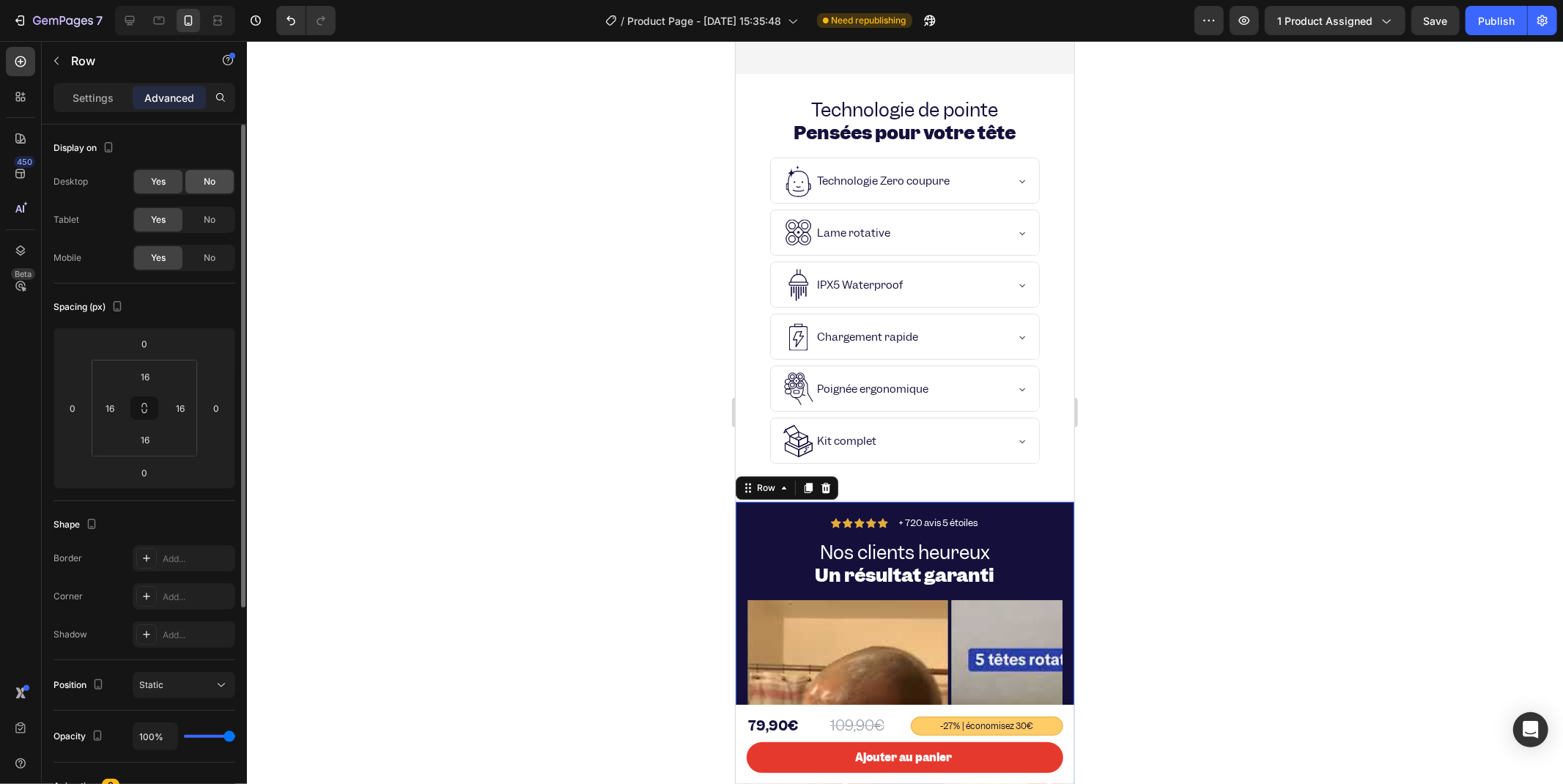
click at [204, 181] on span "No" at bounding box center [210, 181] width 11 height 13
click at [204, 217] on span "No" at bounding box center [210, 220] width 11 height 13
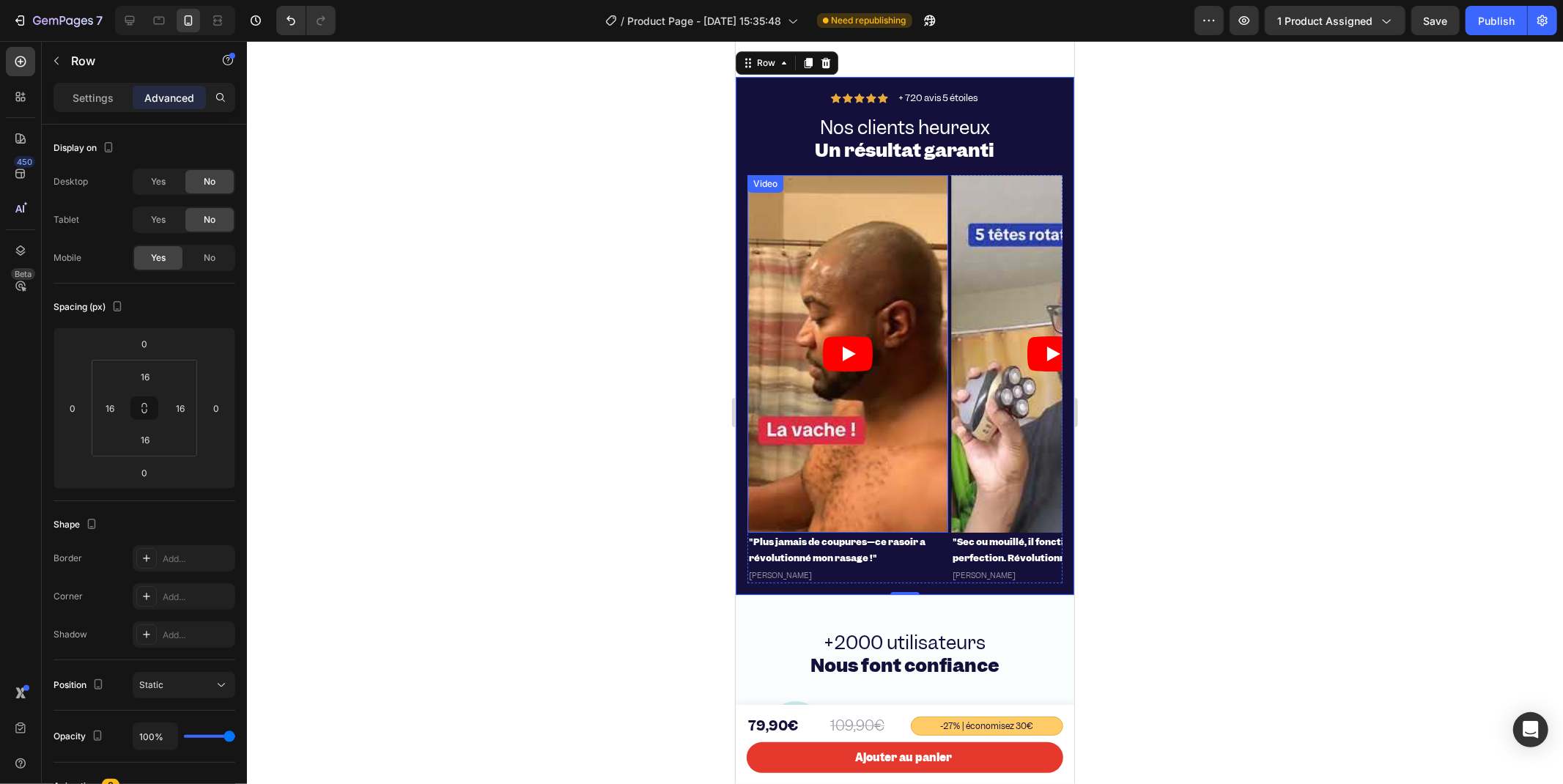
scroll to position [4349, 0]
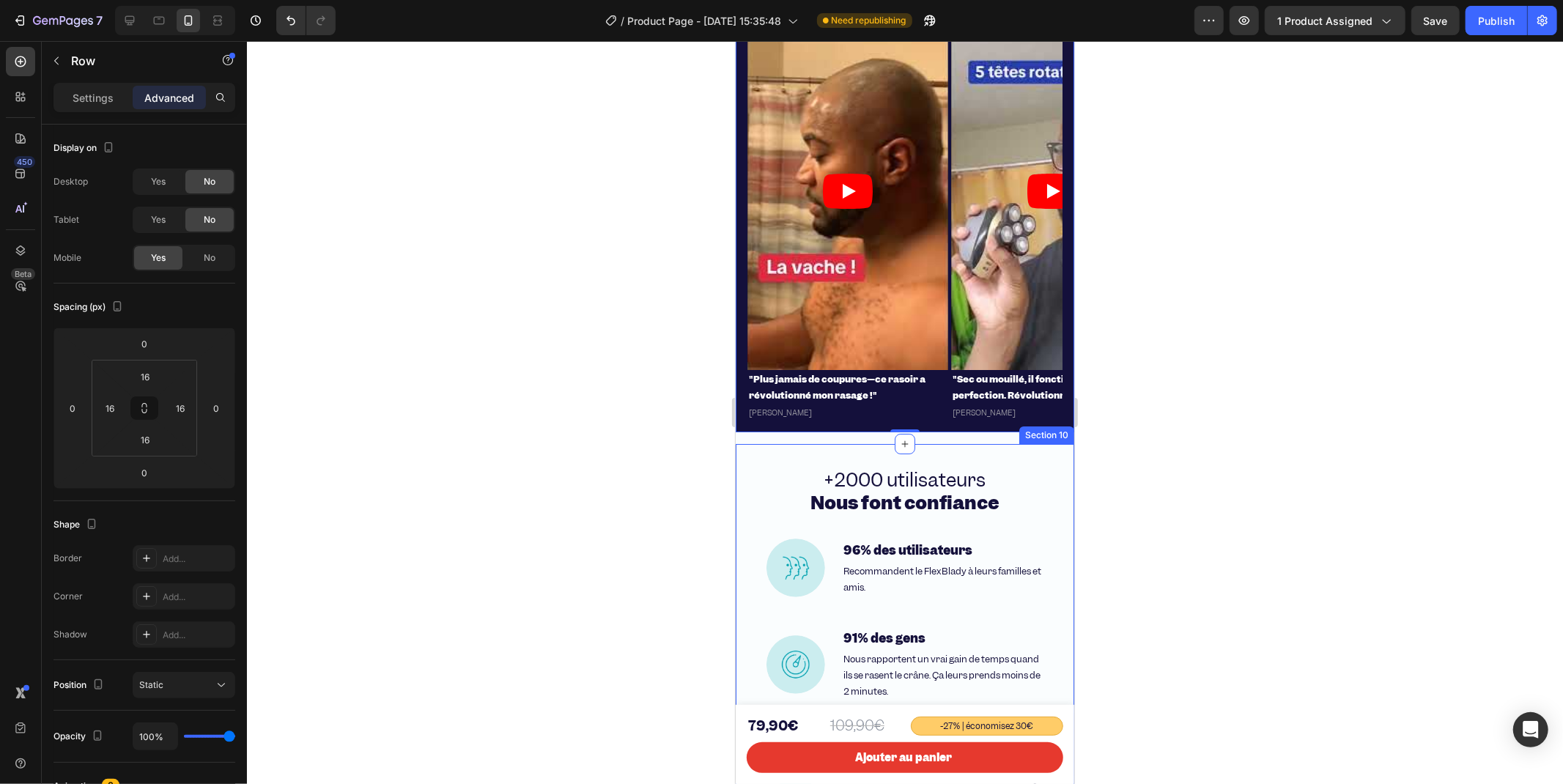
click at [745, 450] on div "+2000 utilisateurs Nous font confiance Heading Image 96% des utilisateurs Headi…" at bounding box center [904, 645] width 339 height 404
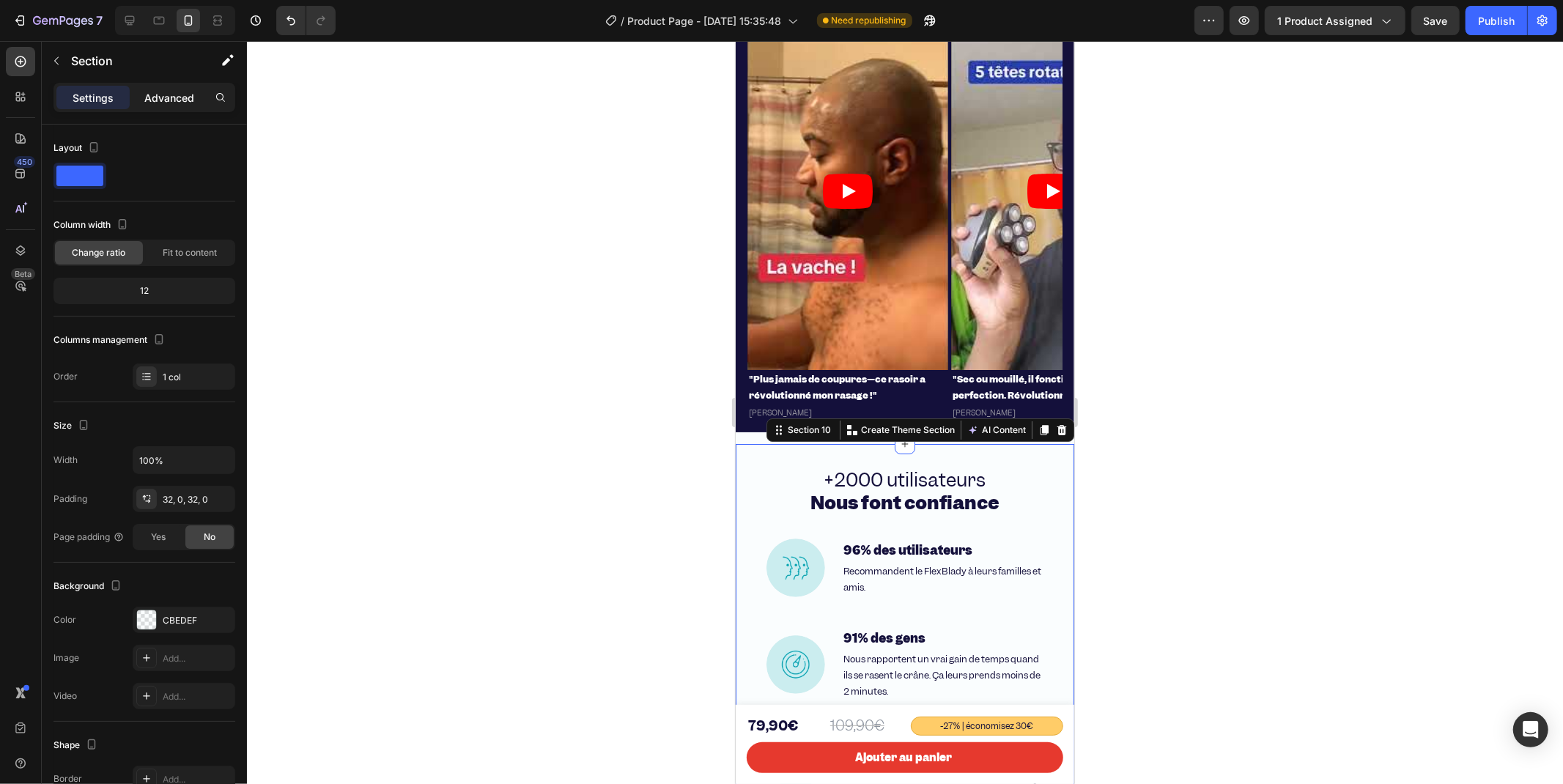
click at [165, 96] on p "Advanced" at bounding box center [169, 98] width 49 height 15
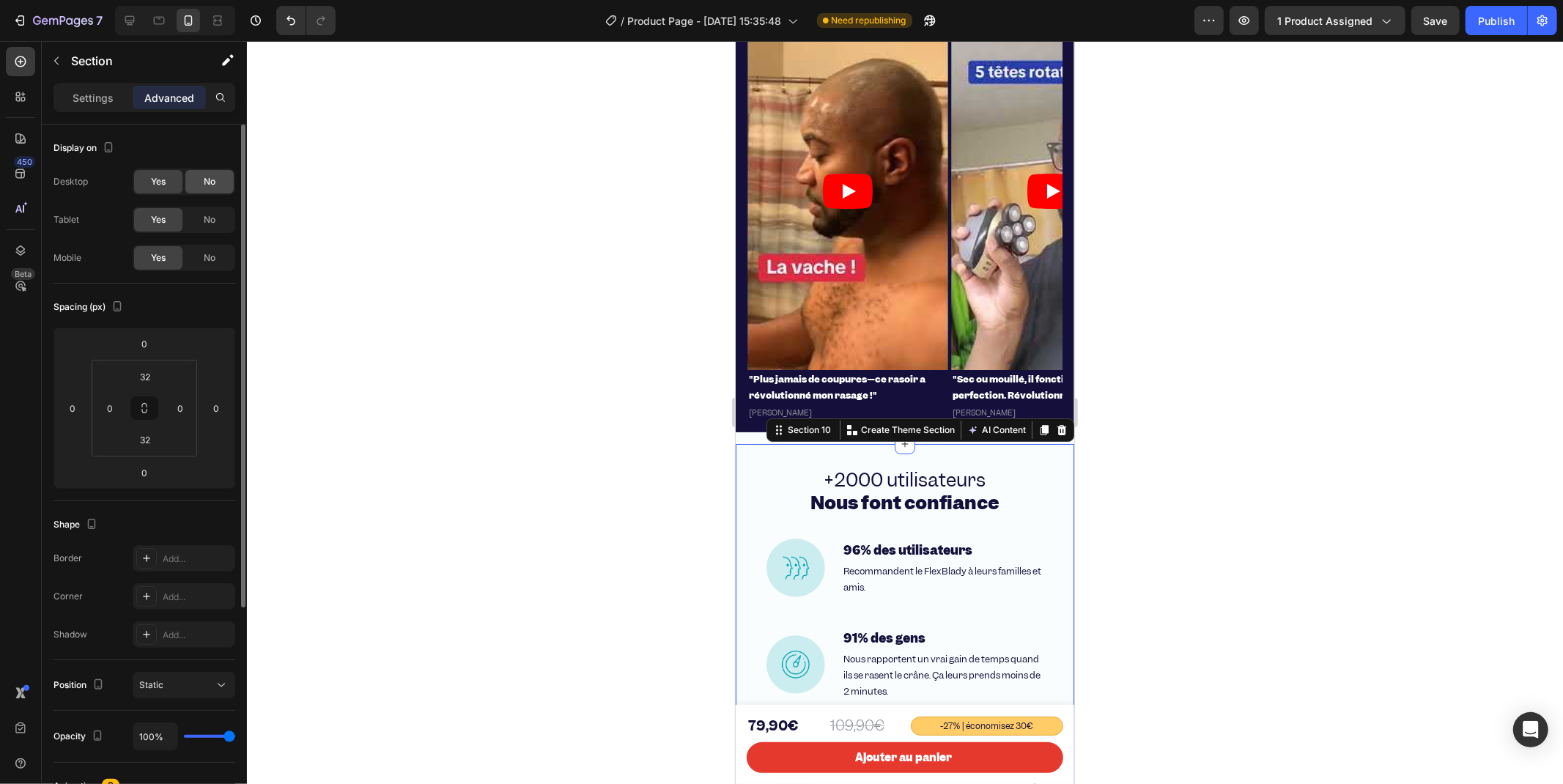
click at [206, 186] on span "No" at bounding box center [210, 181] width 11 height 13
click at [207, 215] on span "No" at bounding box center [210, 220] width 11 height 13
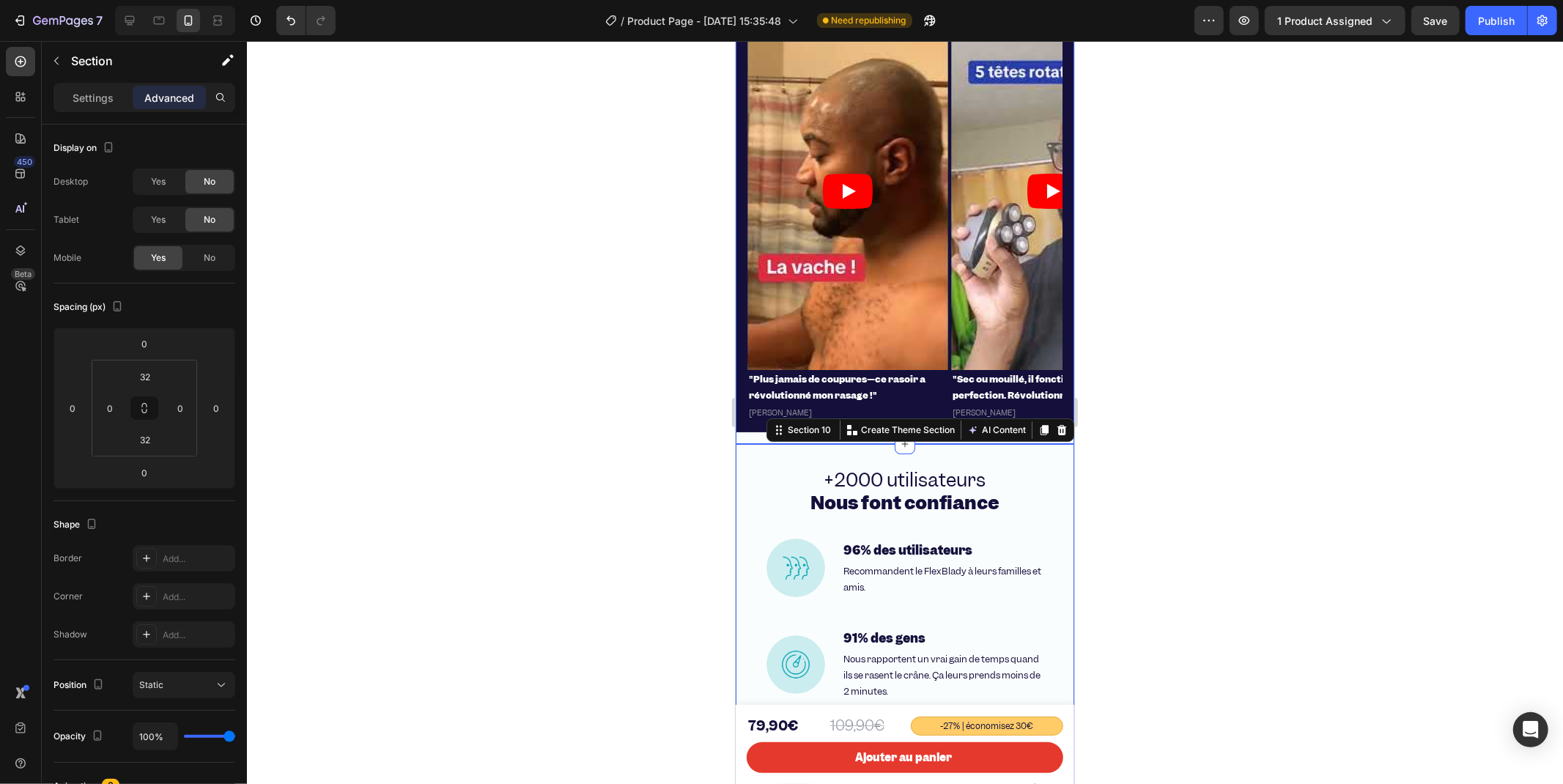
click at [744, 441] on div "Icon Icon Icon Icon Icon Icon List + 720 avis 5 étoiles Text Block Row Nos clie…" at bounding box center [904, 178] width 339 height 530
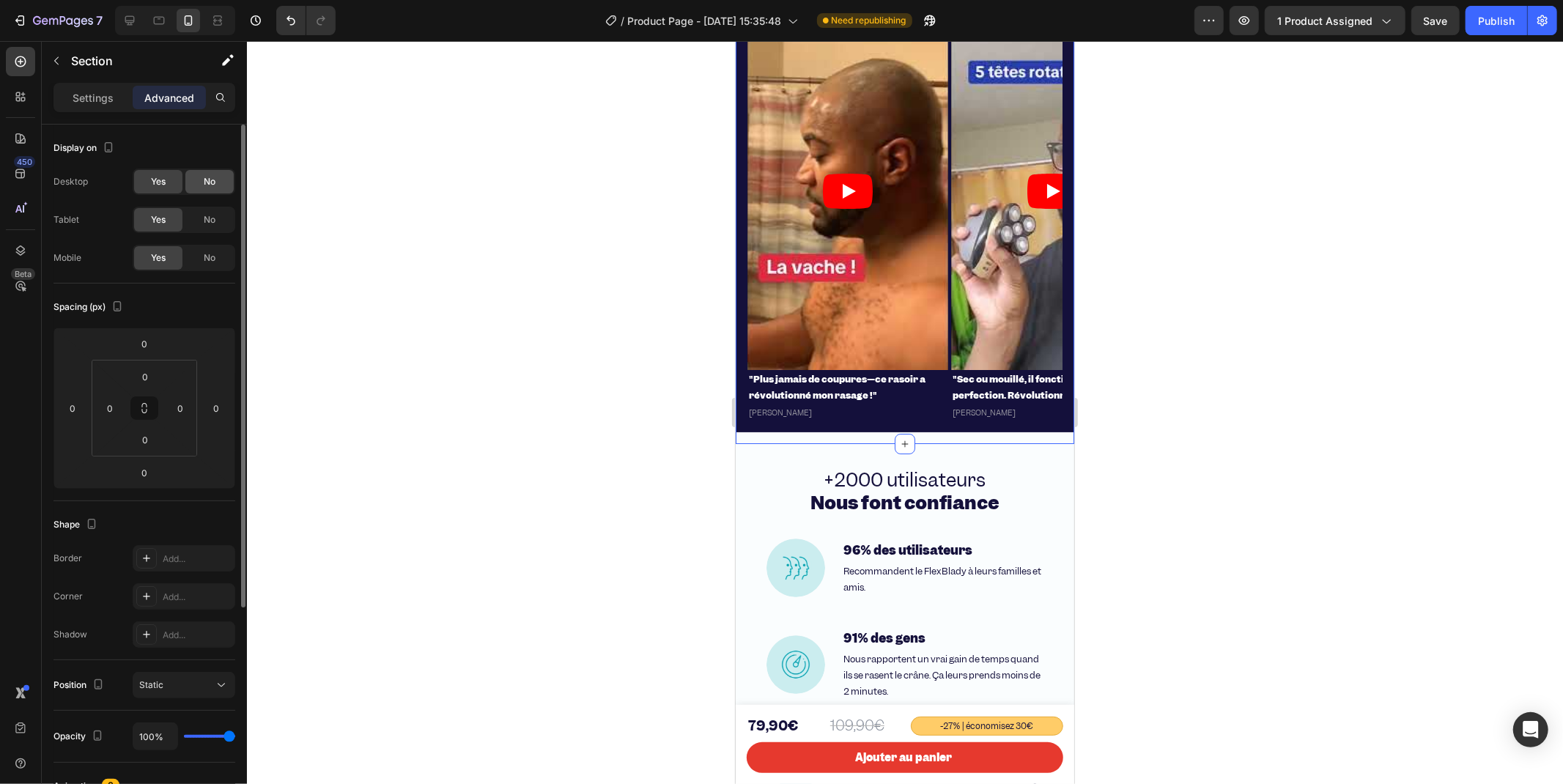
click at [204, 177] on span "No" at bounding box center [210, 181] width 11 height 13
click at [214, 228] on div "No" at bounding box center [209, 219] width 48 height 24
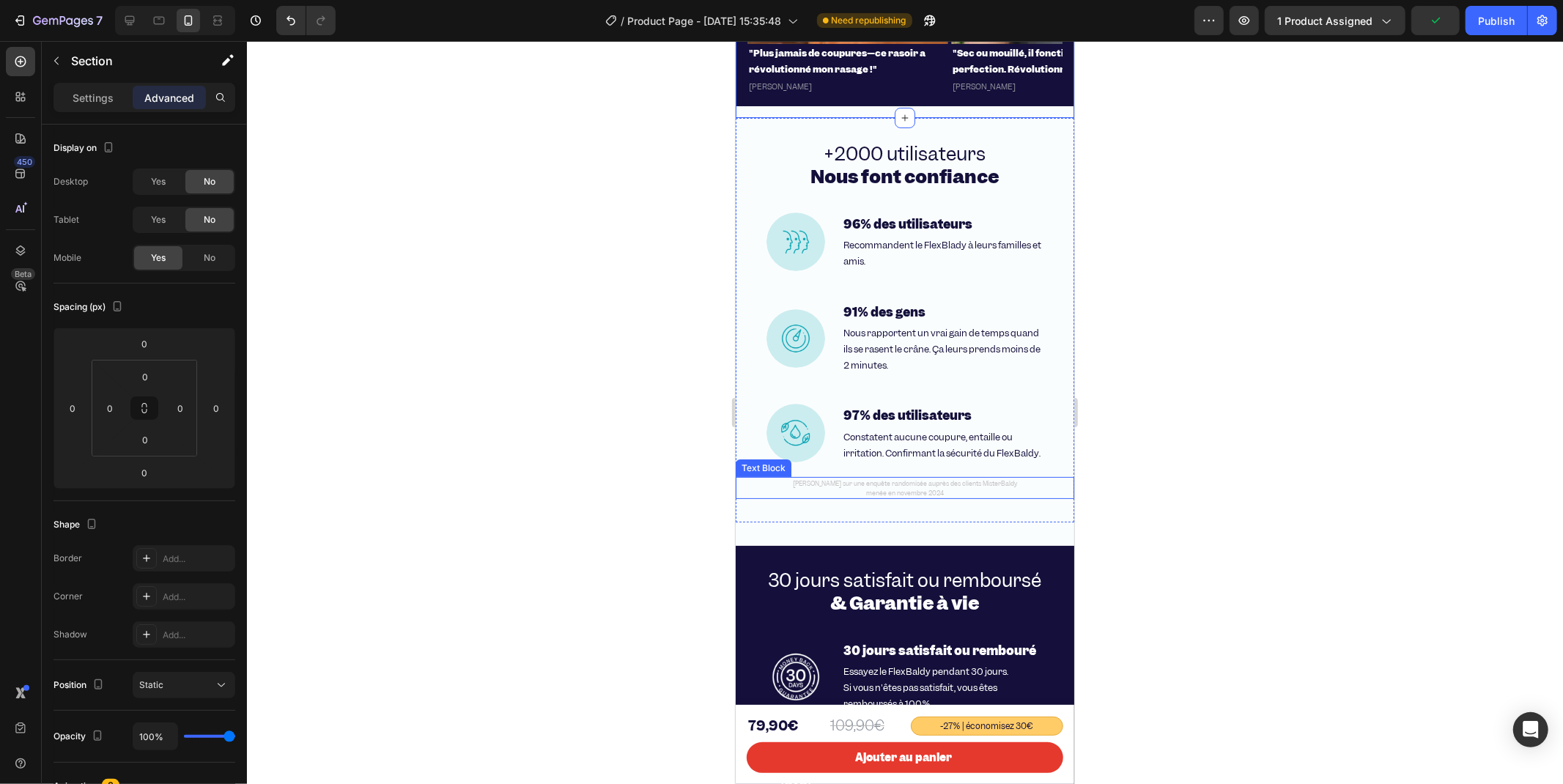
scroll to position [4838, 0]
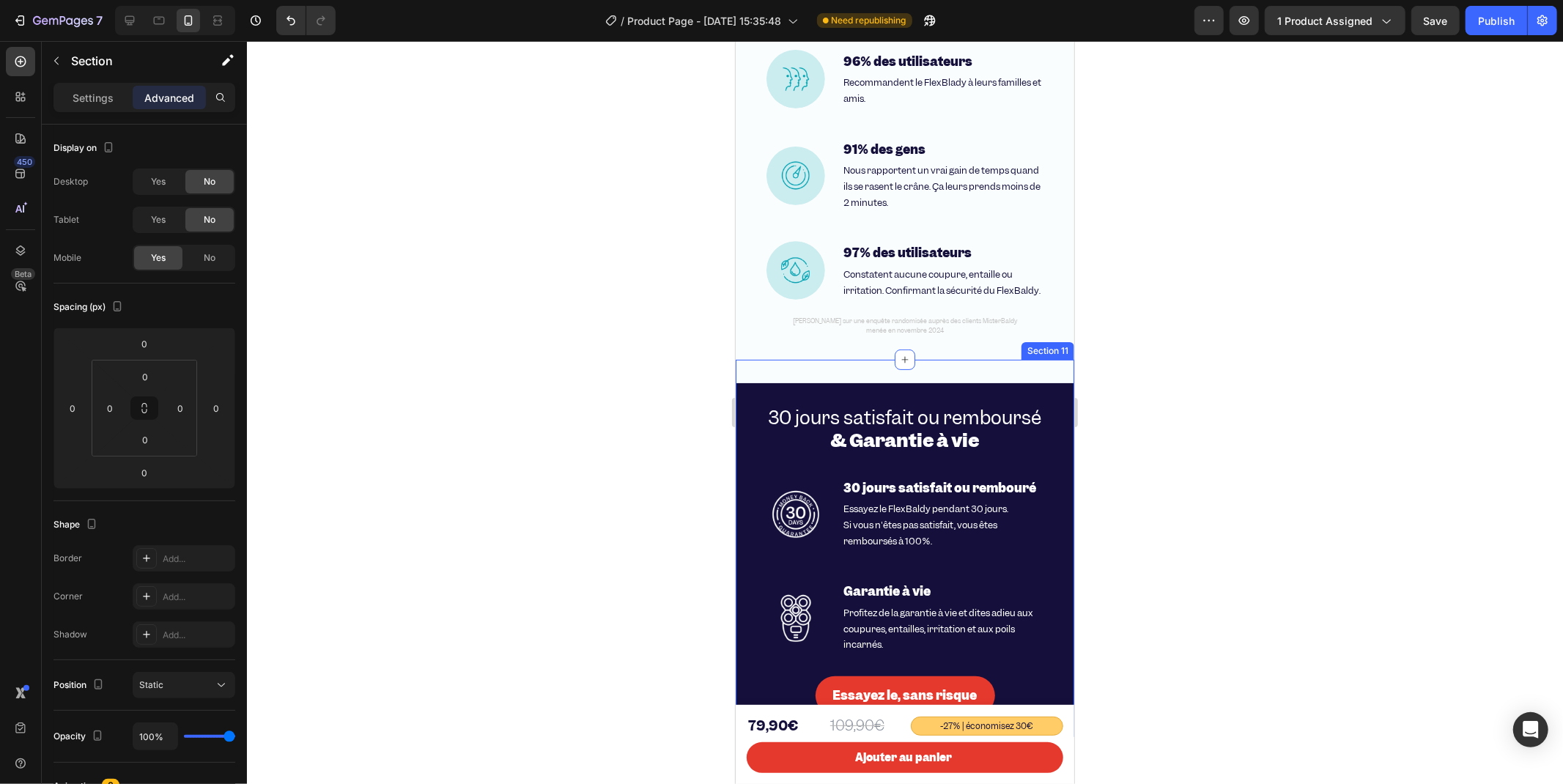
click at [748, 383] on div "30 jours satisfait ou remboursé & Garantie à vie Heading Image 30 jours satisfa…" at bounding box center [904, 547] width 339 height 377
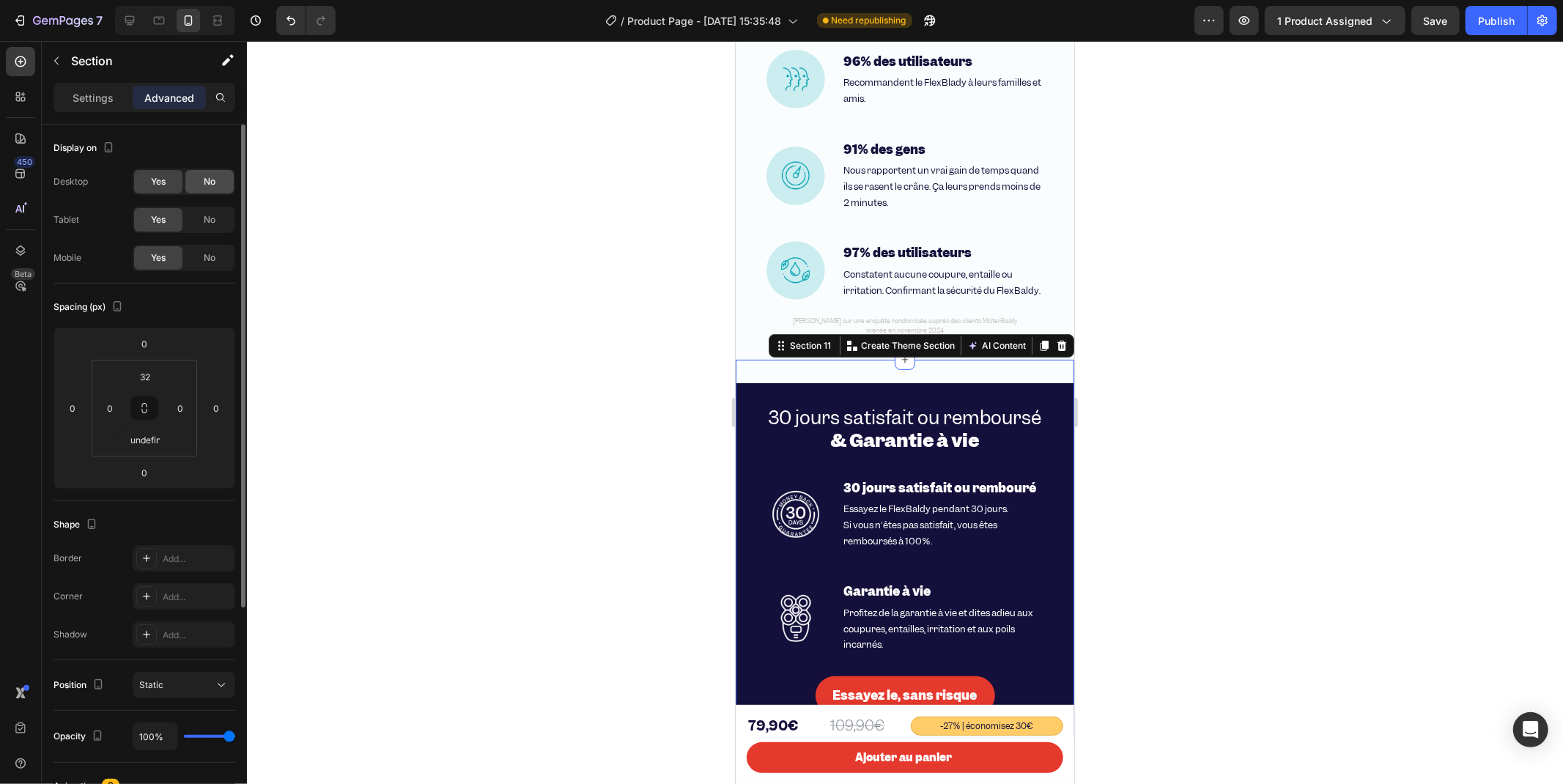
click at [198, 177] on div "No" at bounding box center [209, 181] width 48 height 24
click at [213, 223] on span "No" at bounding box center [210, 220] width 11 height 13
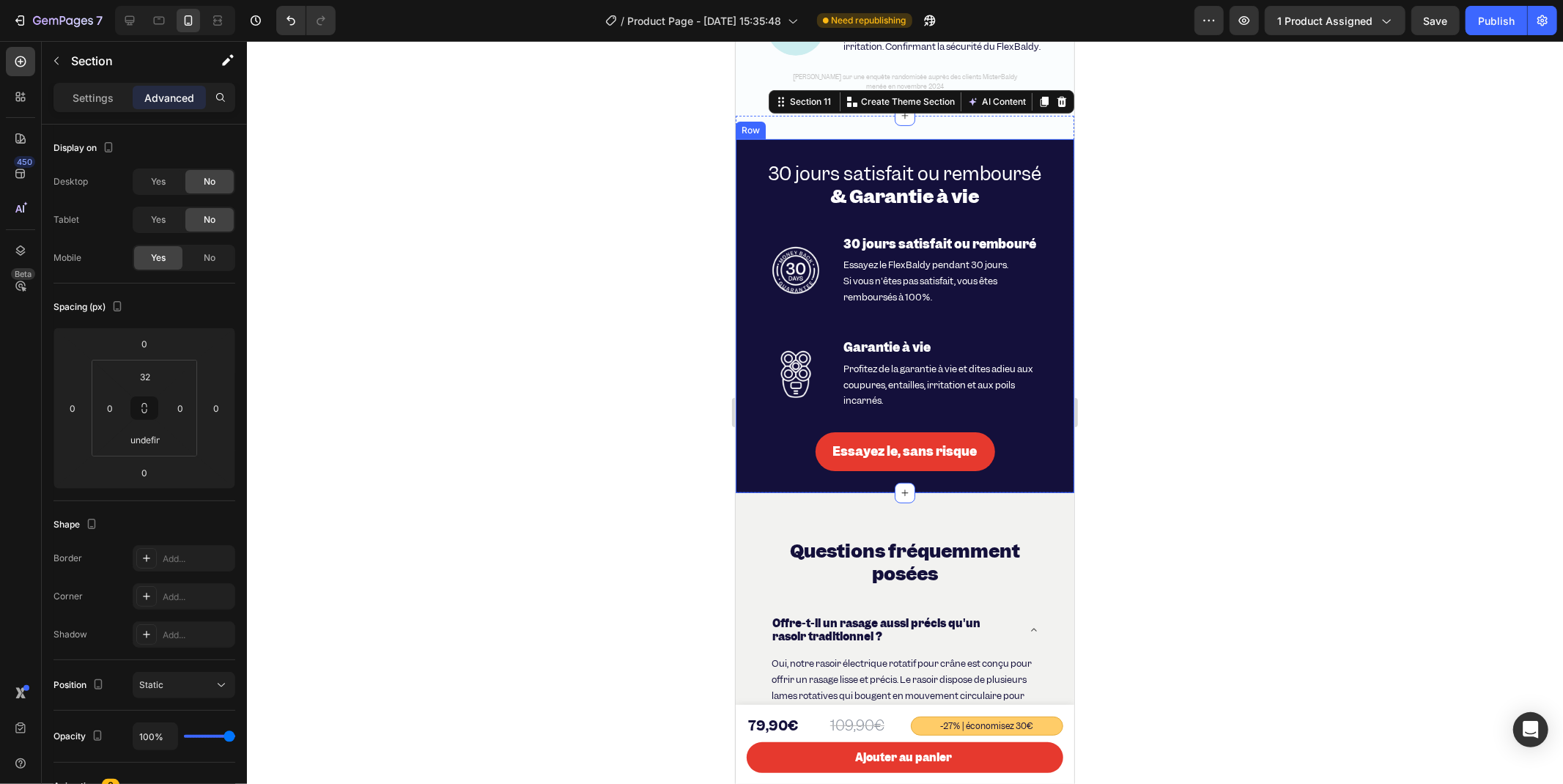
scroll to position [5162, 0]
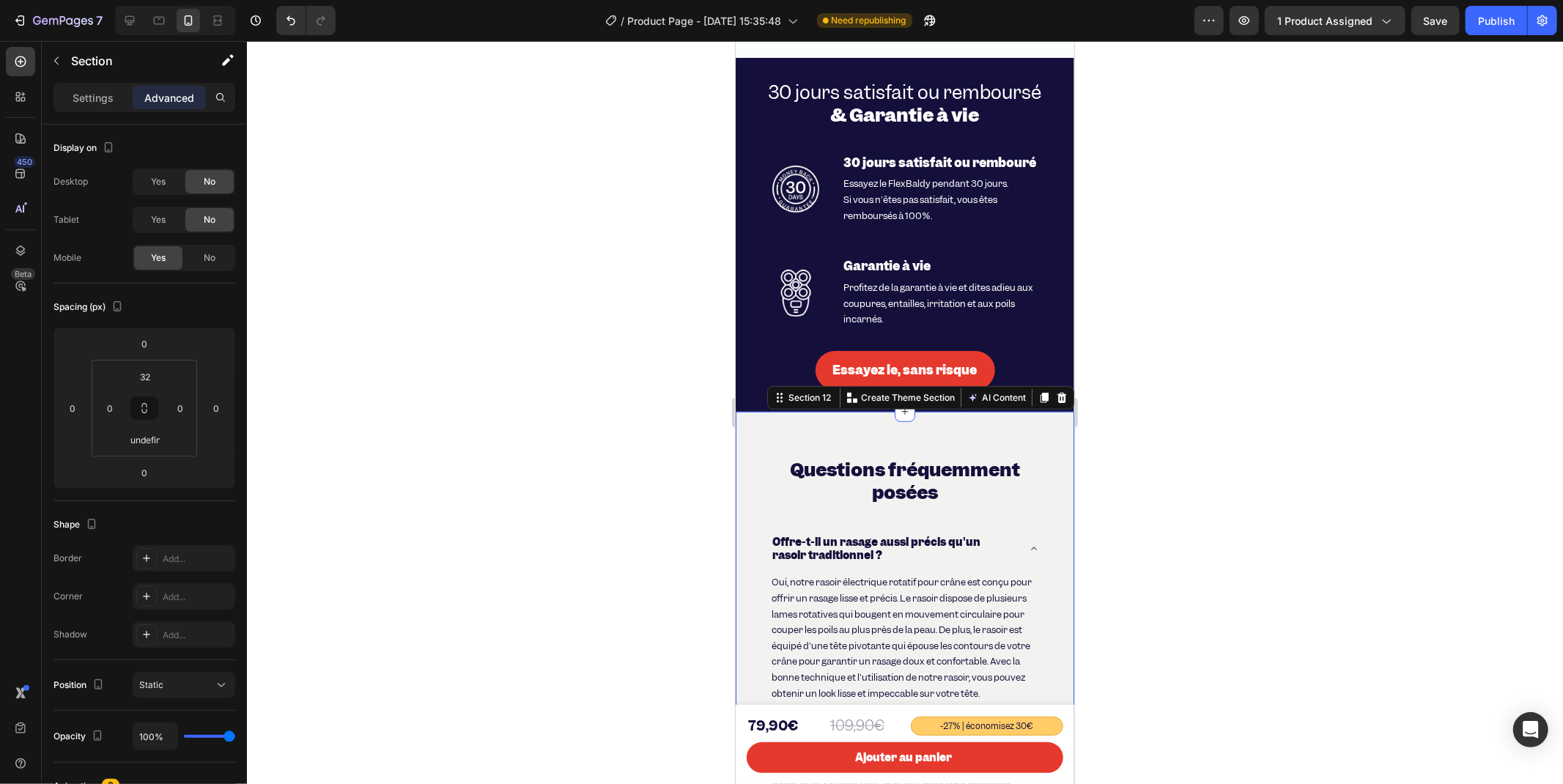
click at [749, 436] on div "Questions fréquemment posées Heading Offre-t-il un rasage aussi précis qu'un ra…" at bounding box center [904, 714] width 339 height 606
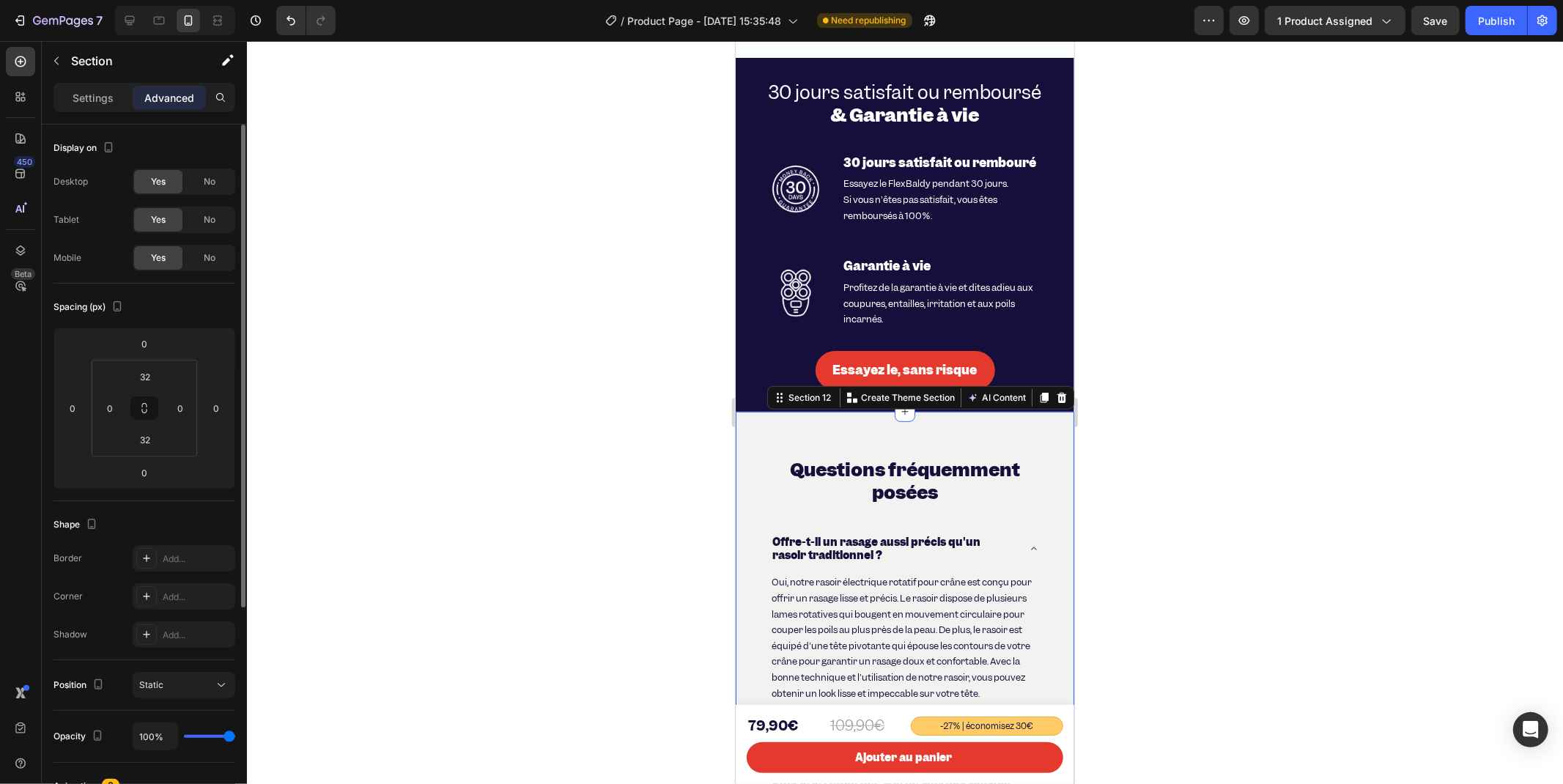
click at [181, 179] on div "Yes" at bounding box center [158, 181] width 48 height 24
click at [205, 181] on span "No" at bounding box center [210, 181] width 11 height 13
click at [200, 216] on div "No" at bounding box center [209, 219] width 48 height 24
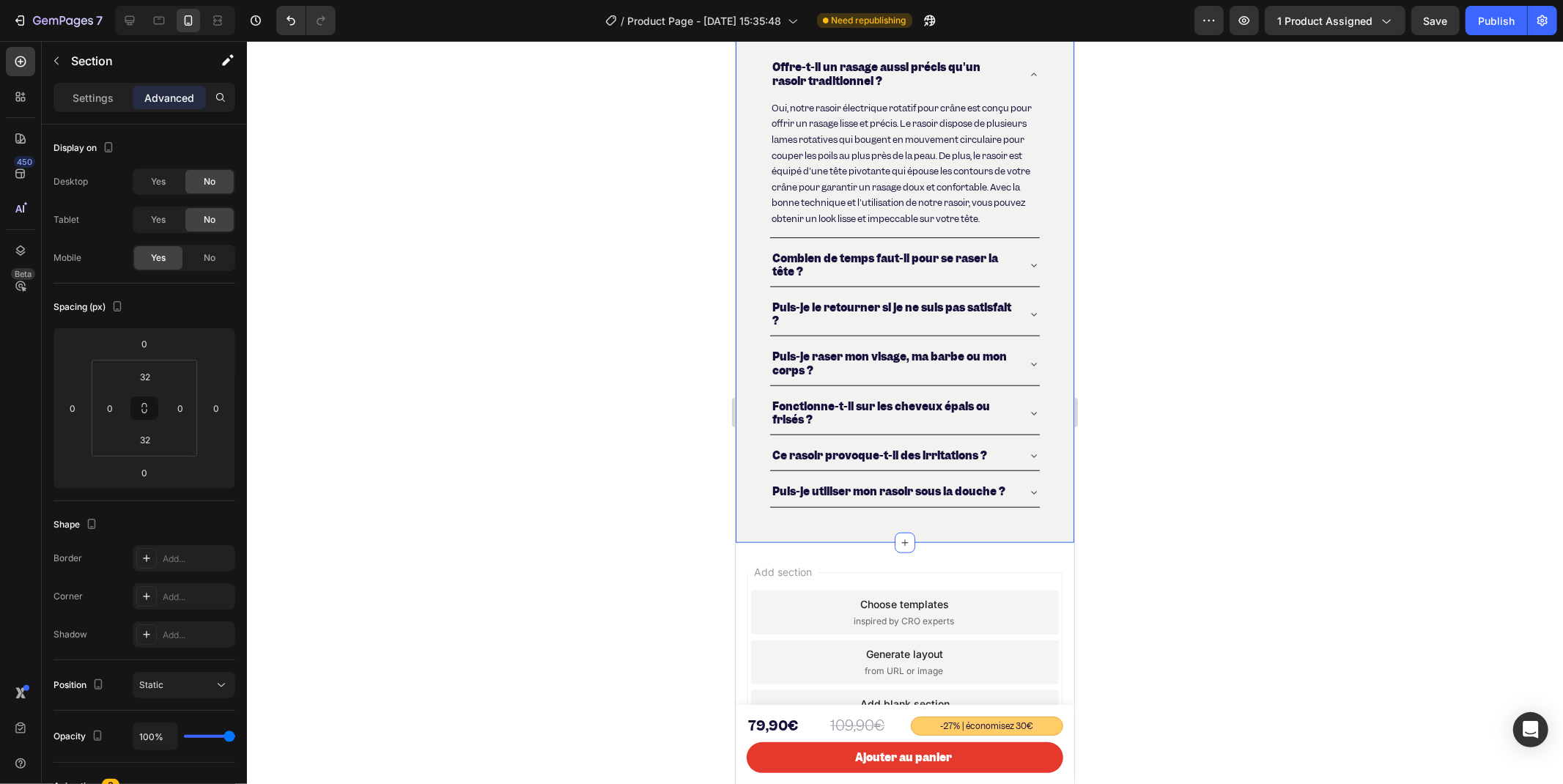
scroll to position [5751, 0]
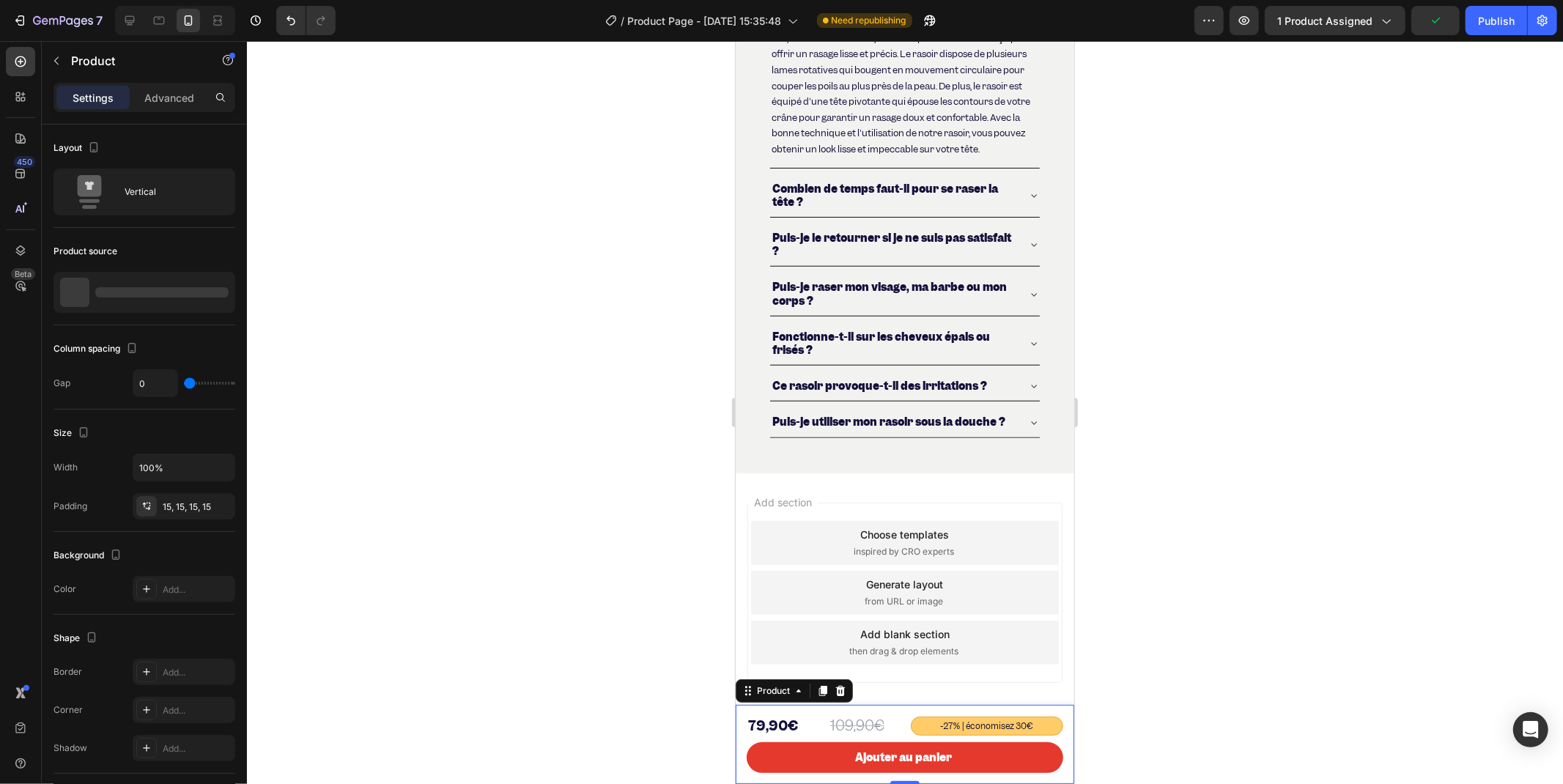
click at [739, 639] on div "109,90€ Product Price Product Price -27% | économisez 30€ Text Block 79,90€ Pro…" at bounding box center [904, 743] width 339 height 79
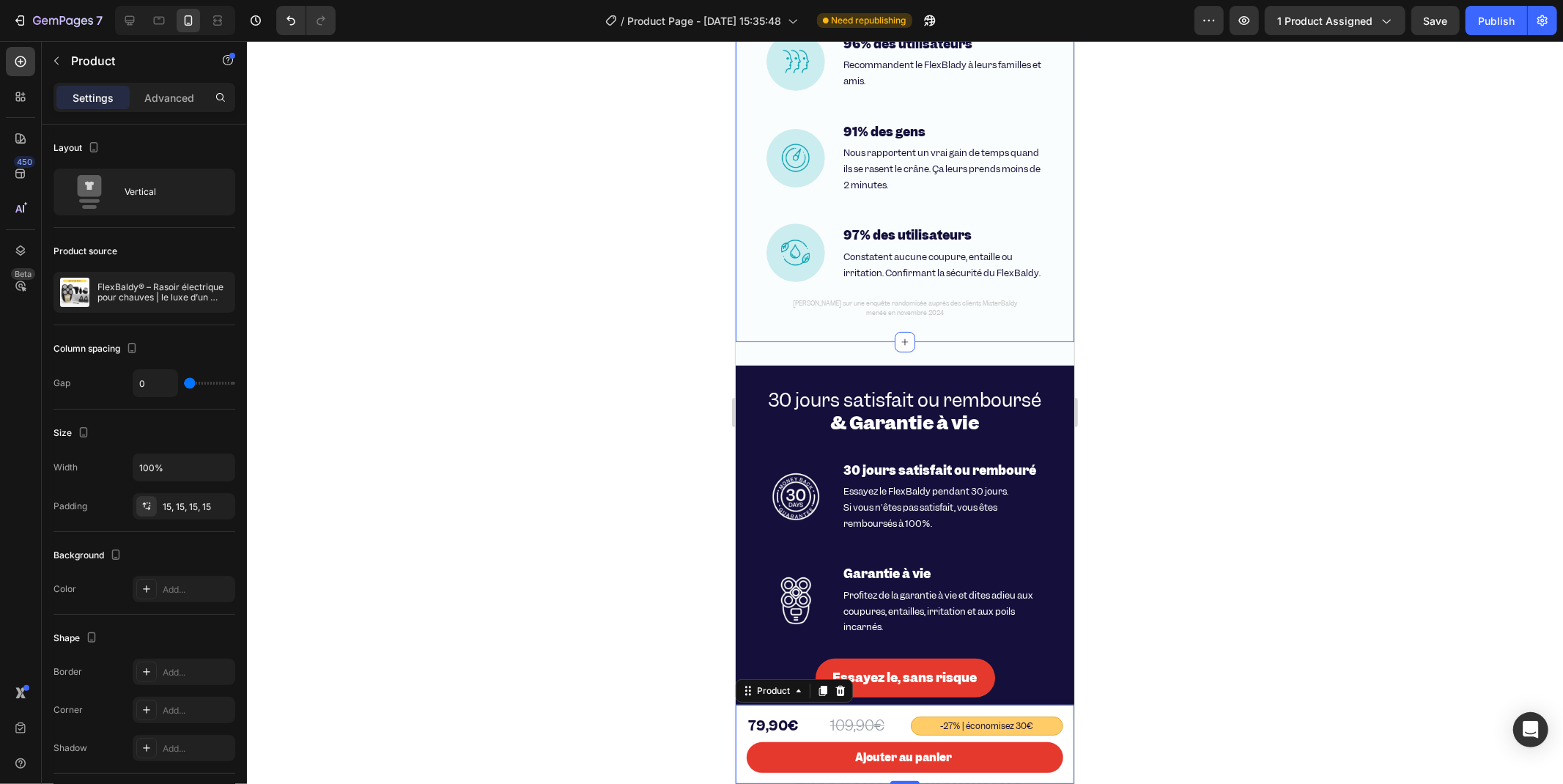
scroll to position [4367, 0]
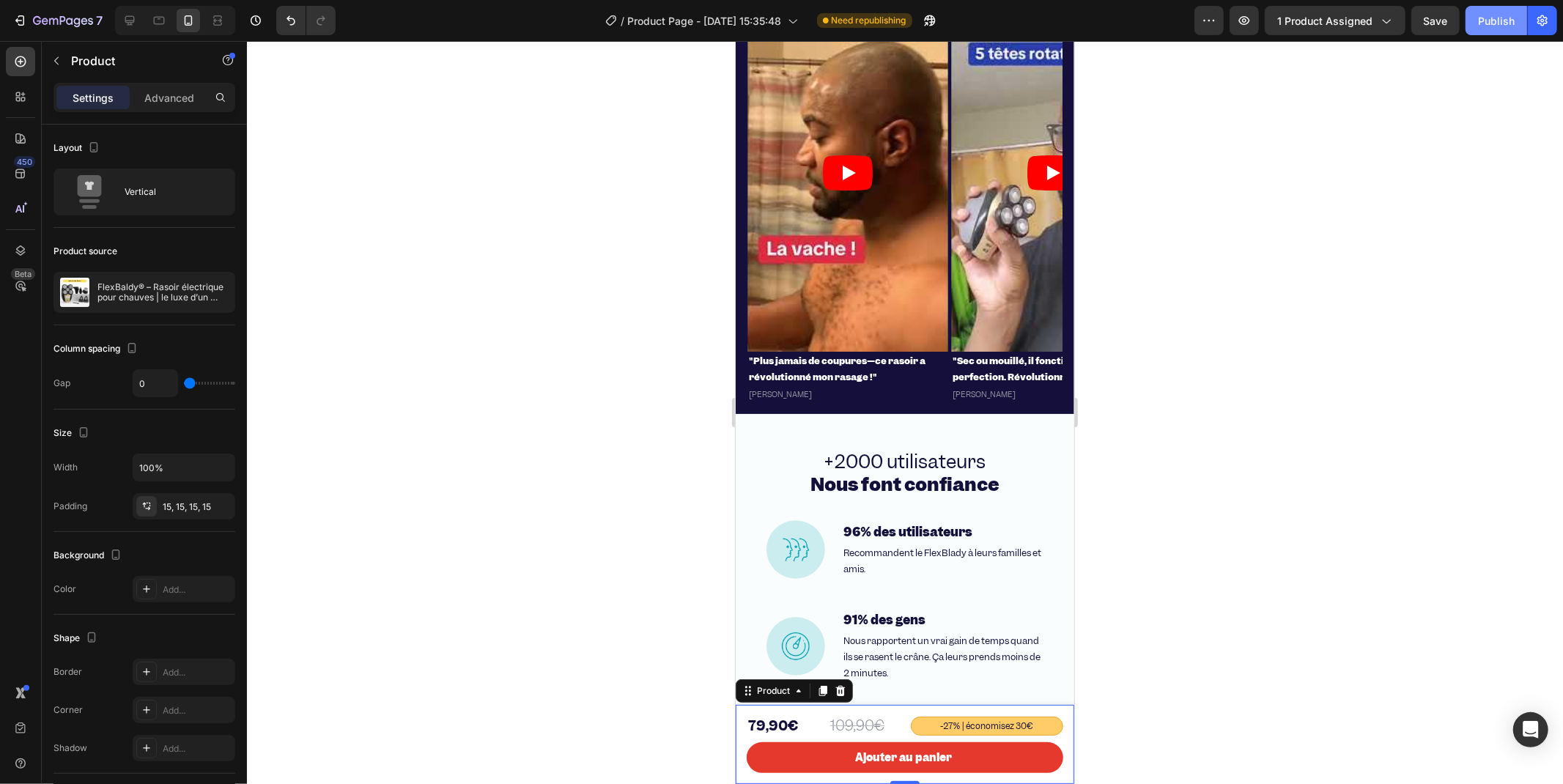
click at [1100, 28] on button "Publish" at bounding box center [1496, 20] width 62 height 29
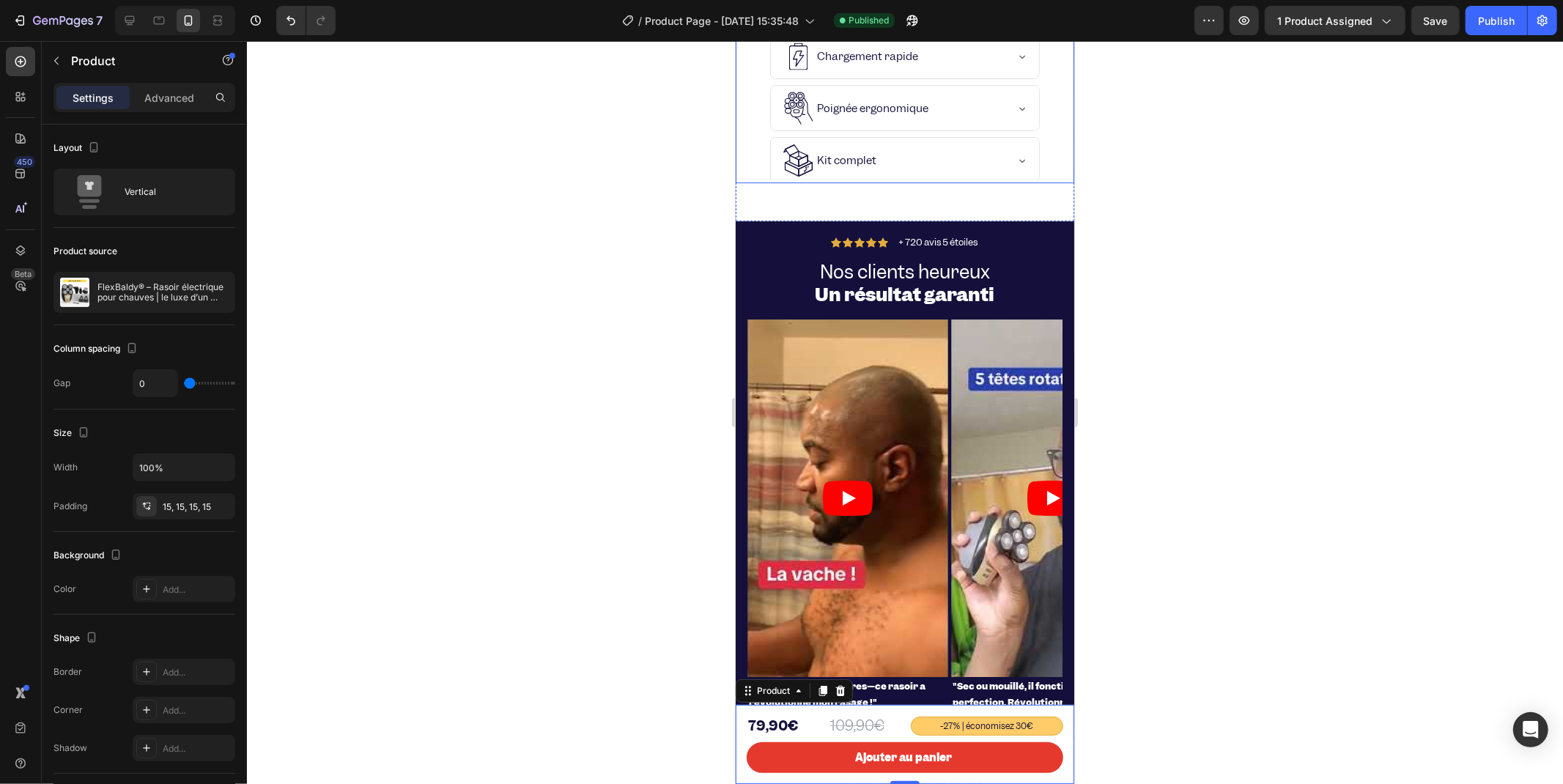
scroll to position [3878, 0]
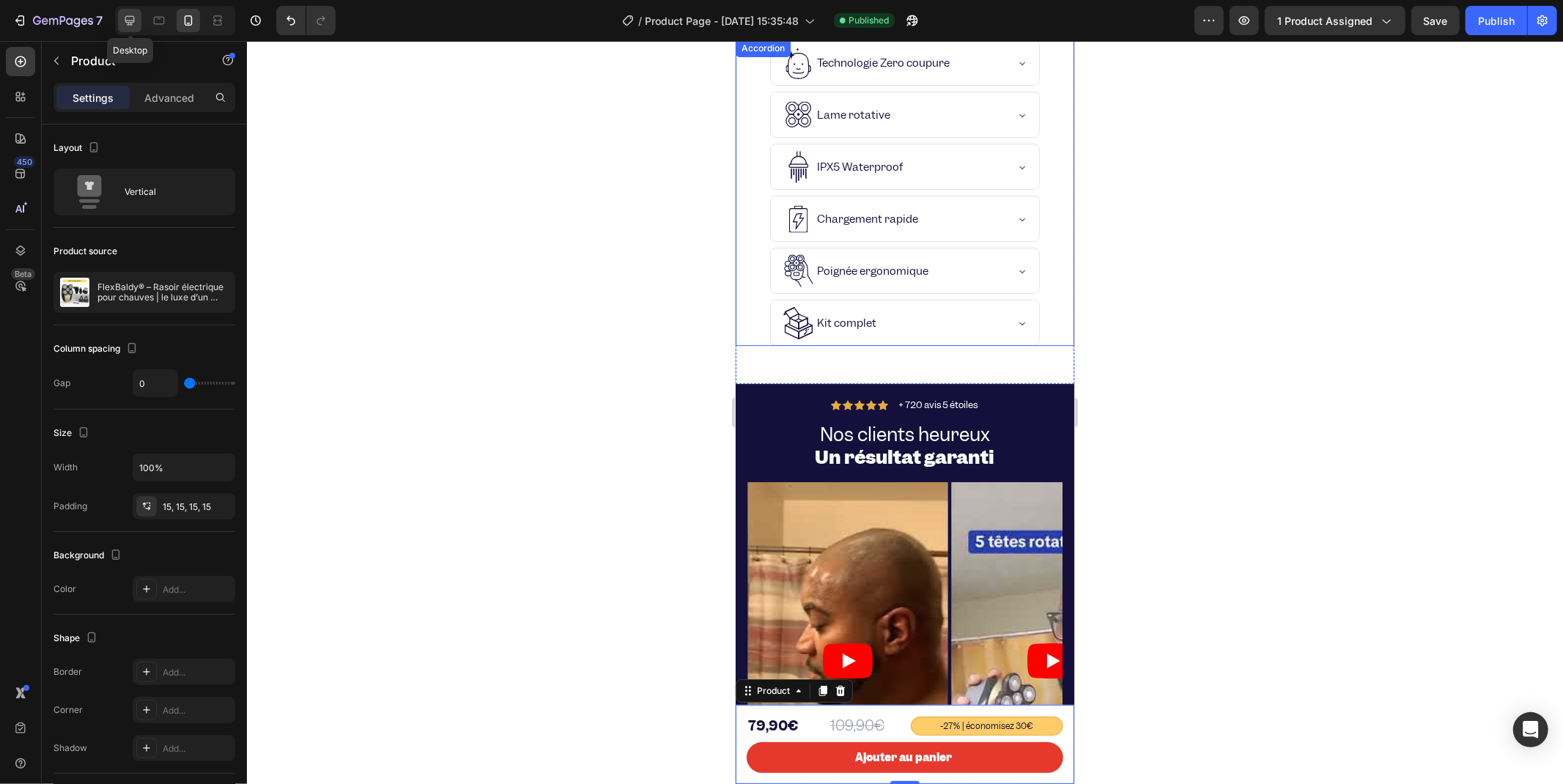
click at [126, 20] on icon at bounding box center [130, 21] width 9 height 9
type input "30"
type input "1200"
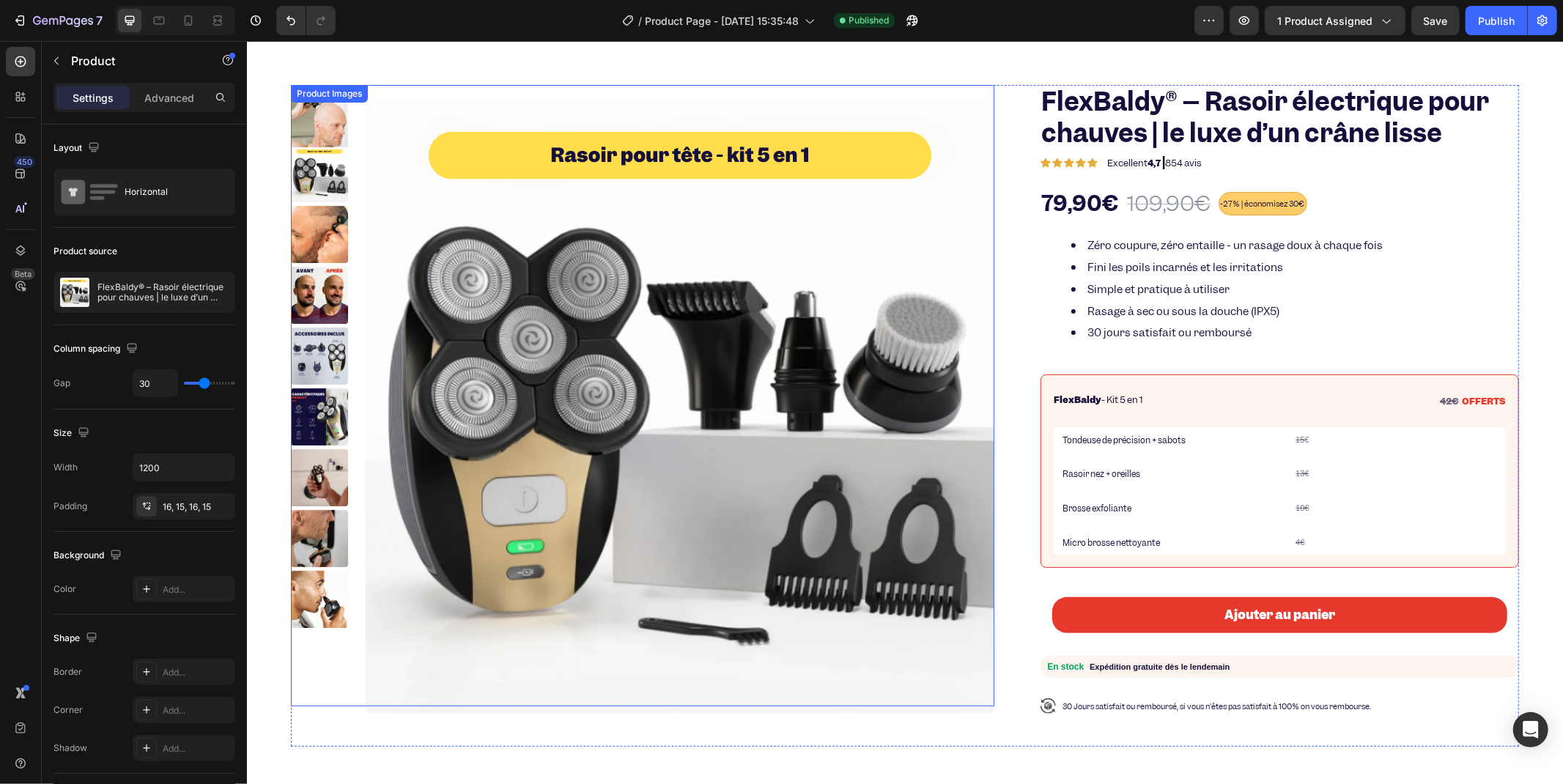
scroll to position [532, 0]
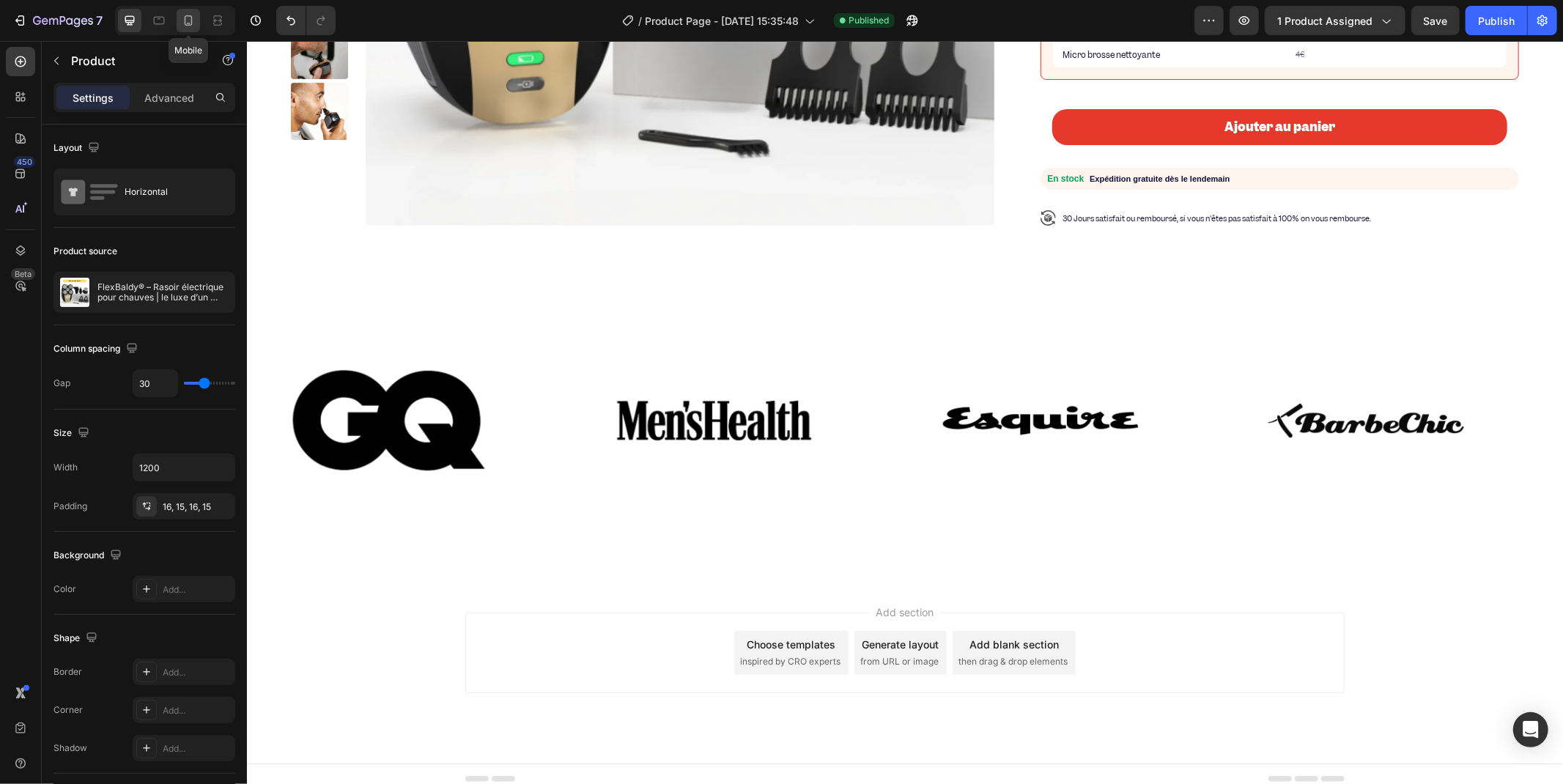
click at [186, 14] on icon at bounding box center [188, 20] width 14 height 14
type input "0"
type input "100%"
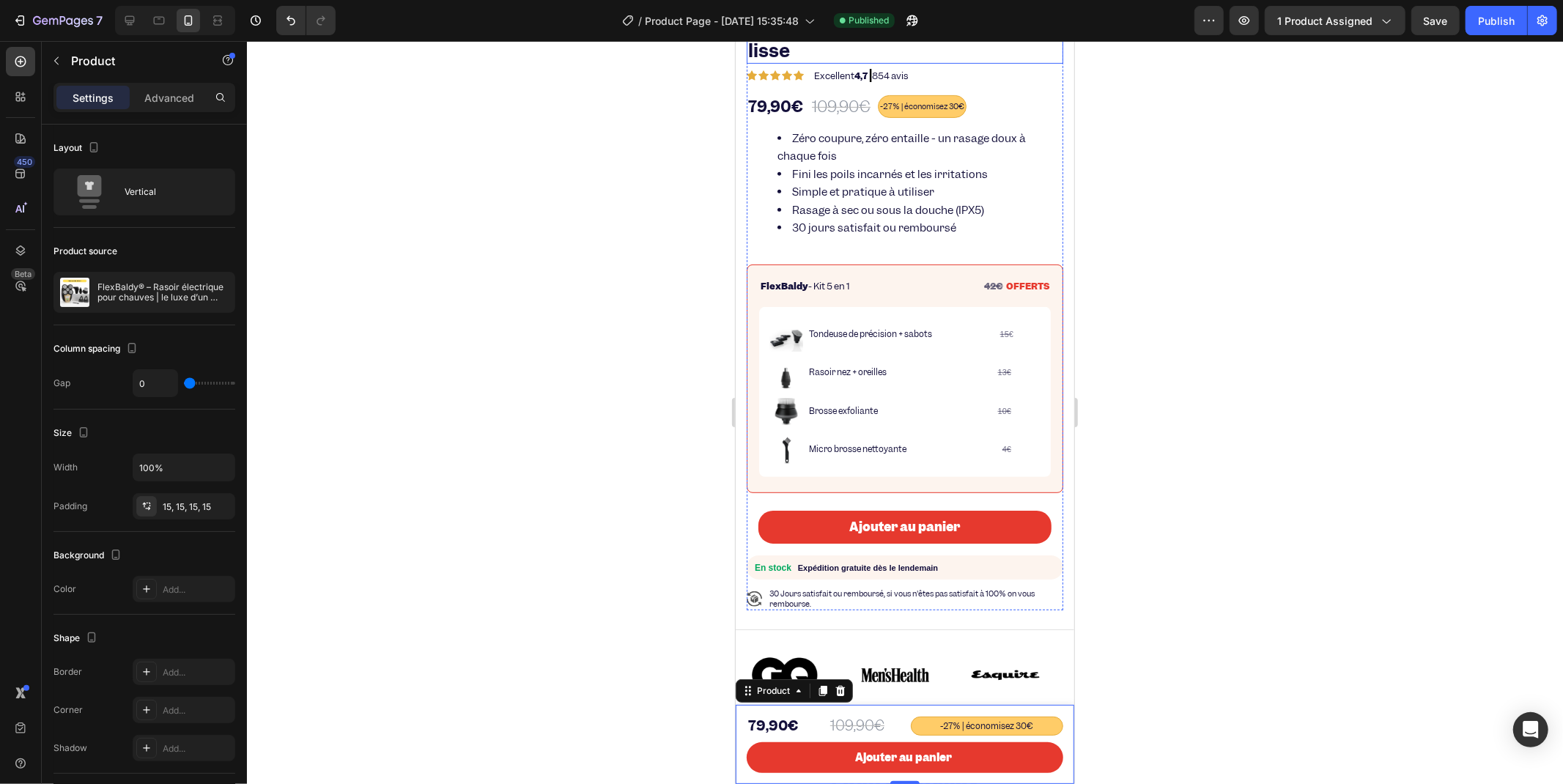
scroll to position [813, 0]
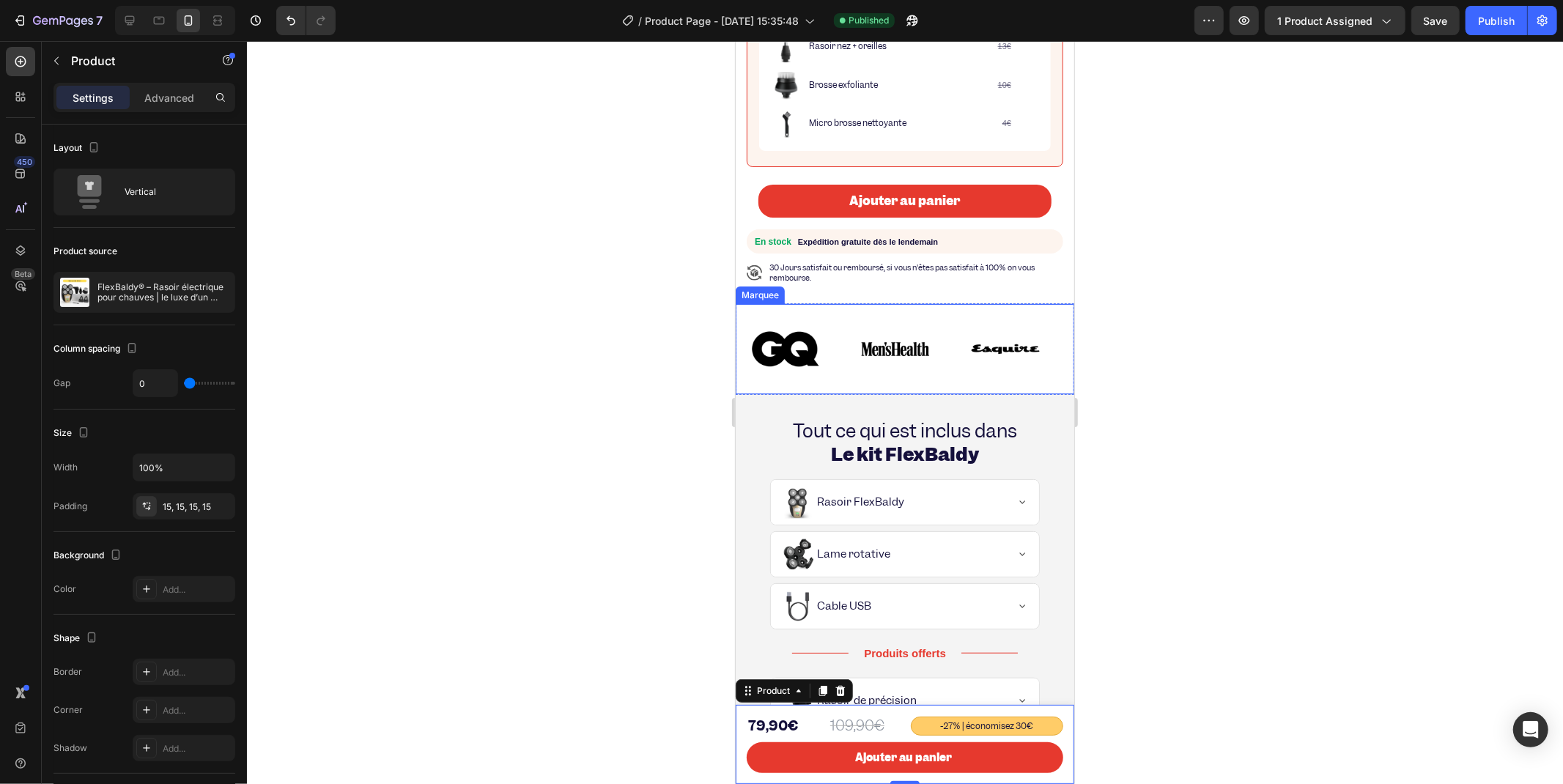
click at [832, 303] on div "Image Image Image Image Image Image Image Image Marquee" at bounding box center [904, 348] width 339 height 91
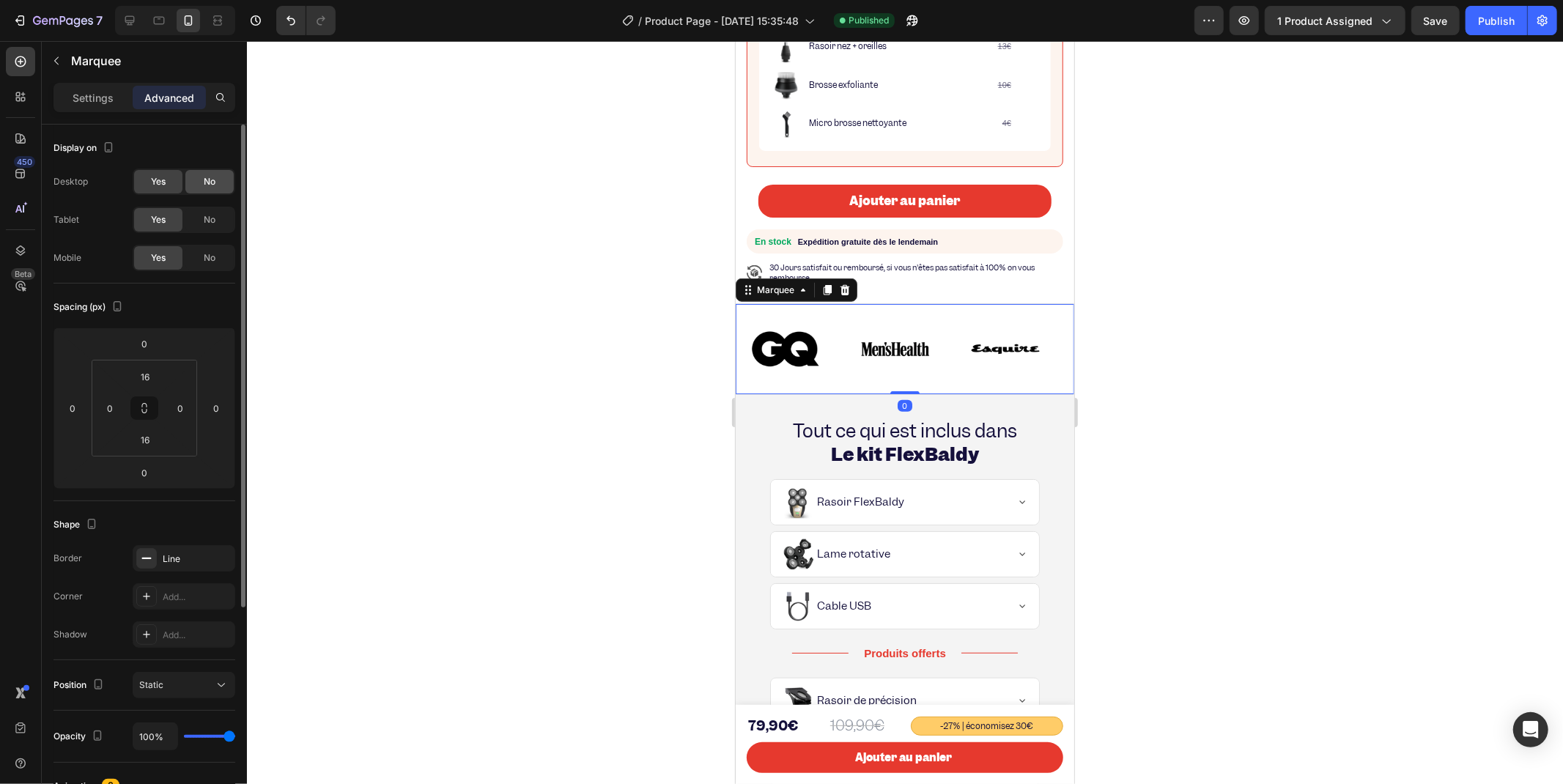
click at [205, 184] on span "No" at bounding box center [210, 181] width 11 height 13
click at [205, 216] on span "No" at bounding box center [210, 220] width 11 height 13
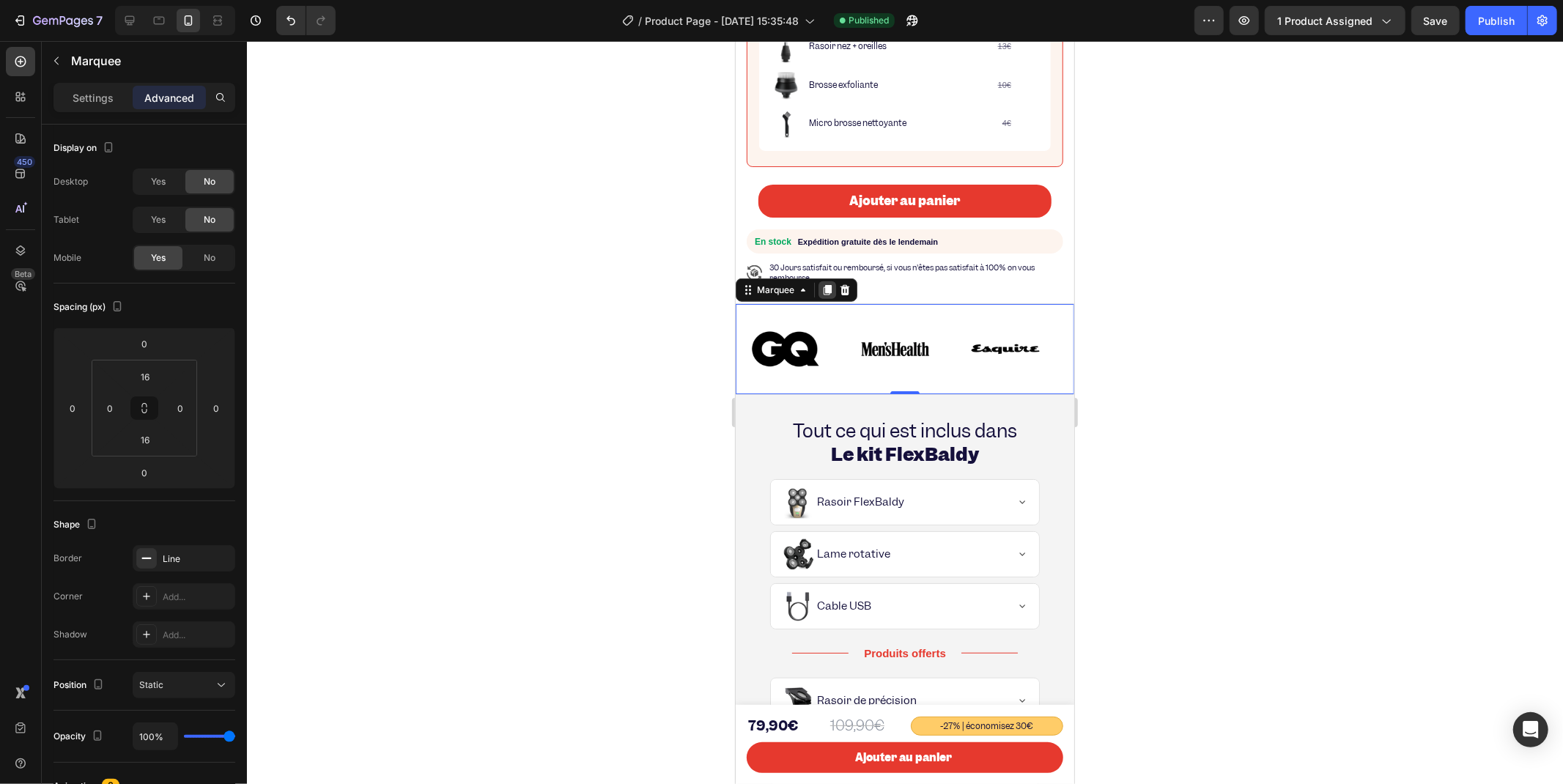
click at [823, 284] on icon at bounding box center [826, 289] width 11 height 11
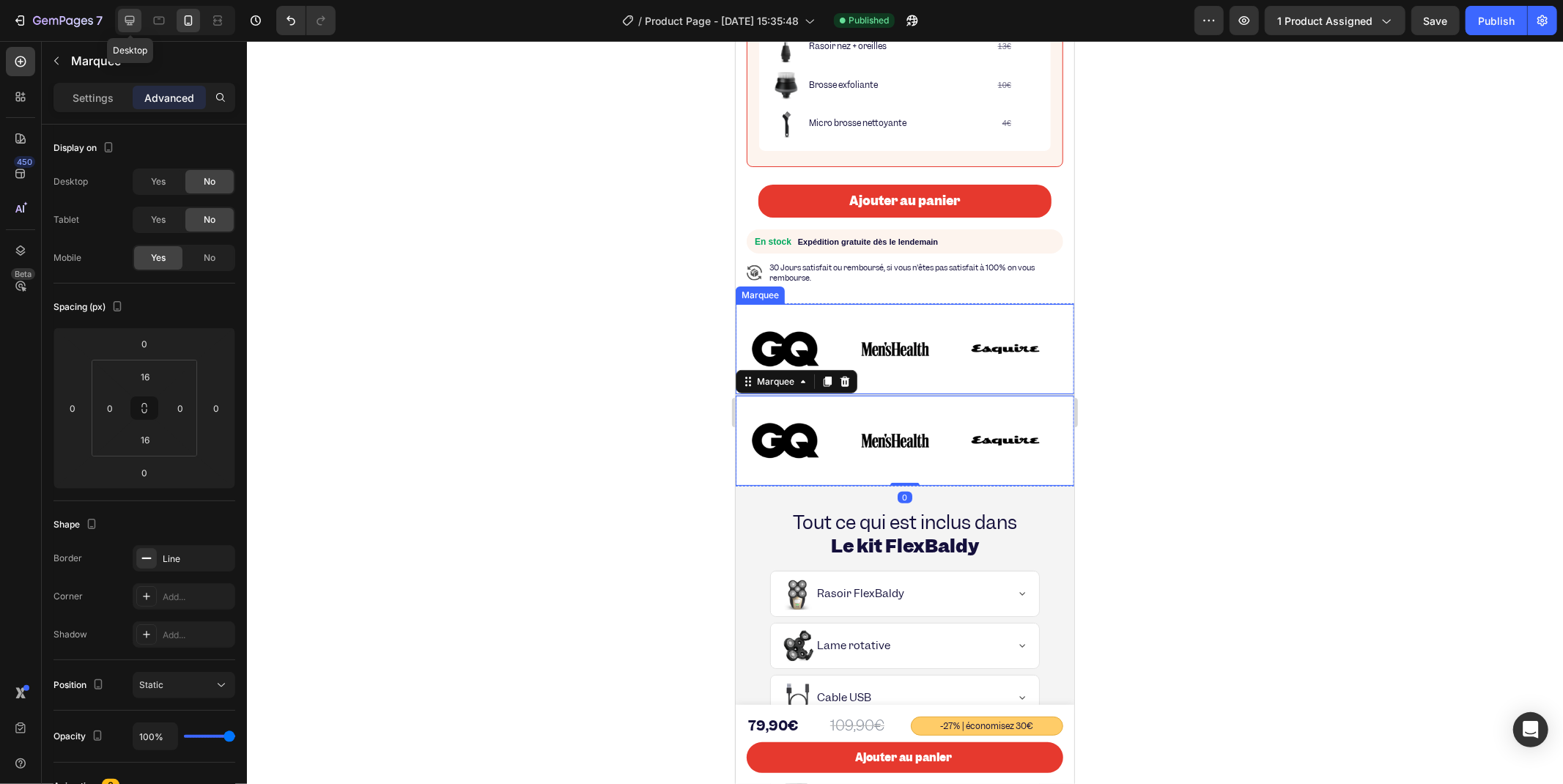
click at [133, 22] on icon at bounding box center [130, 21] width 9 height 9
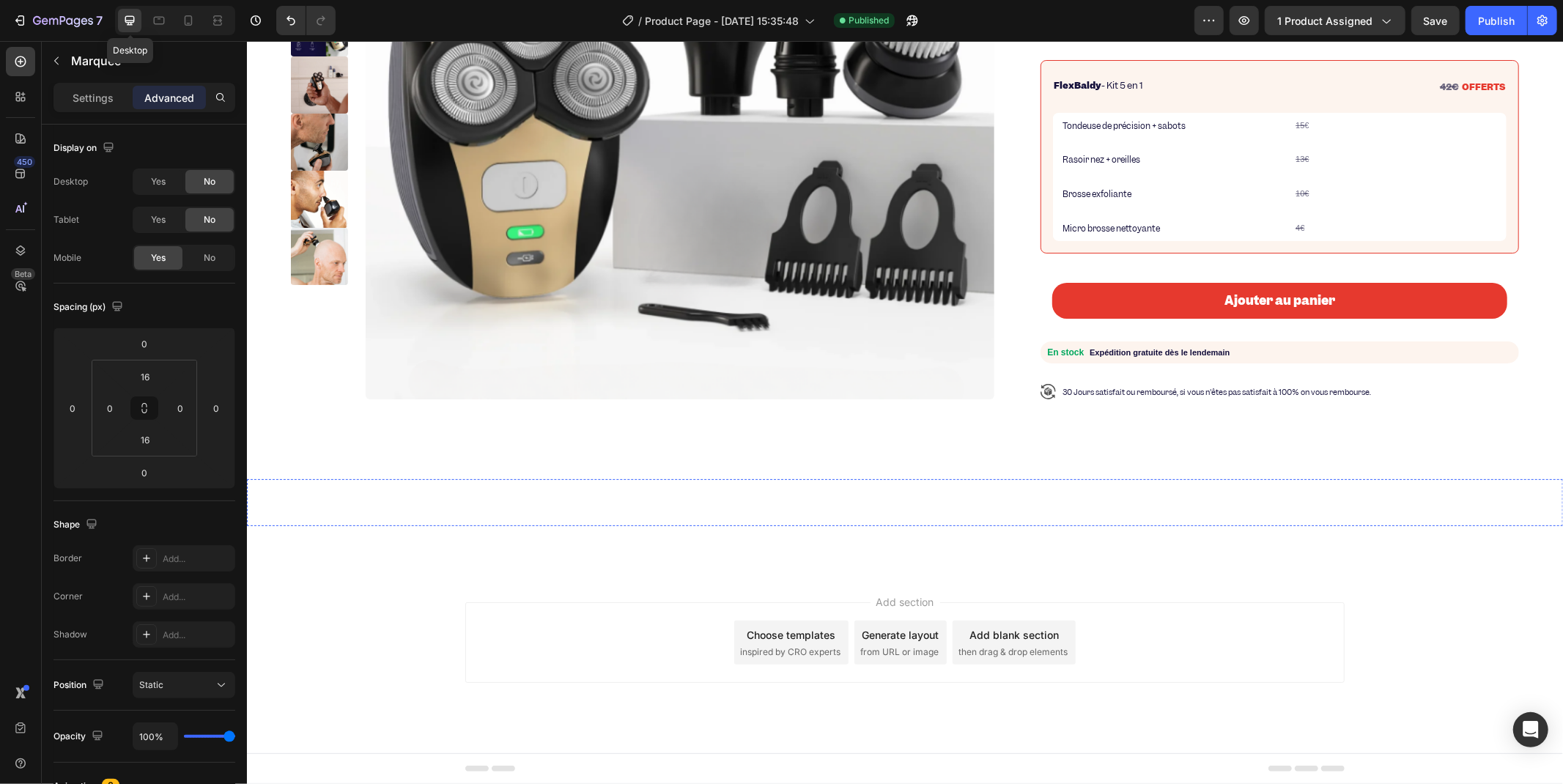
scroll to position [300, 0]
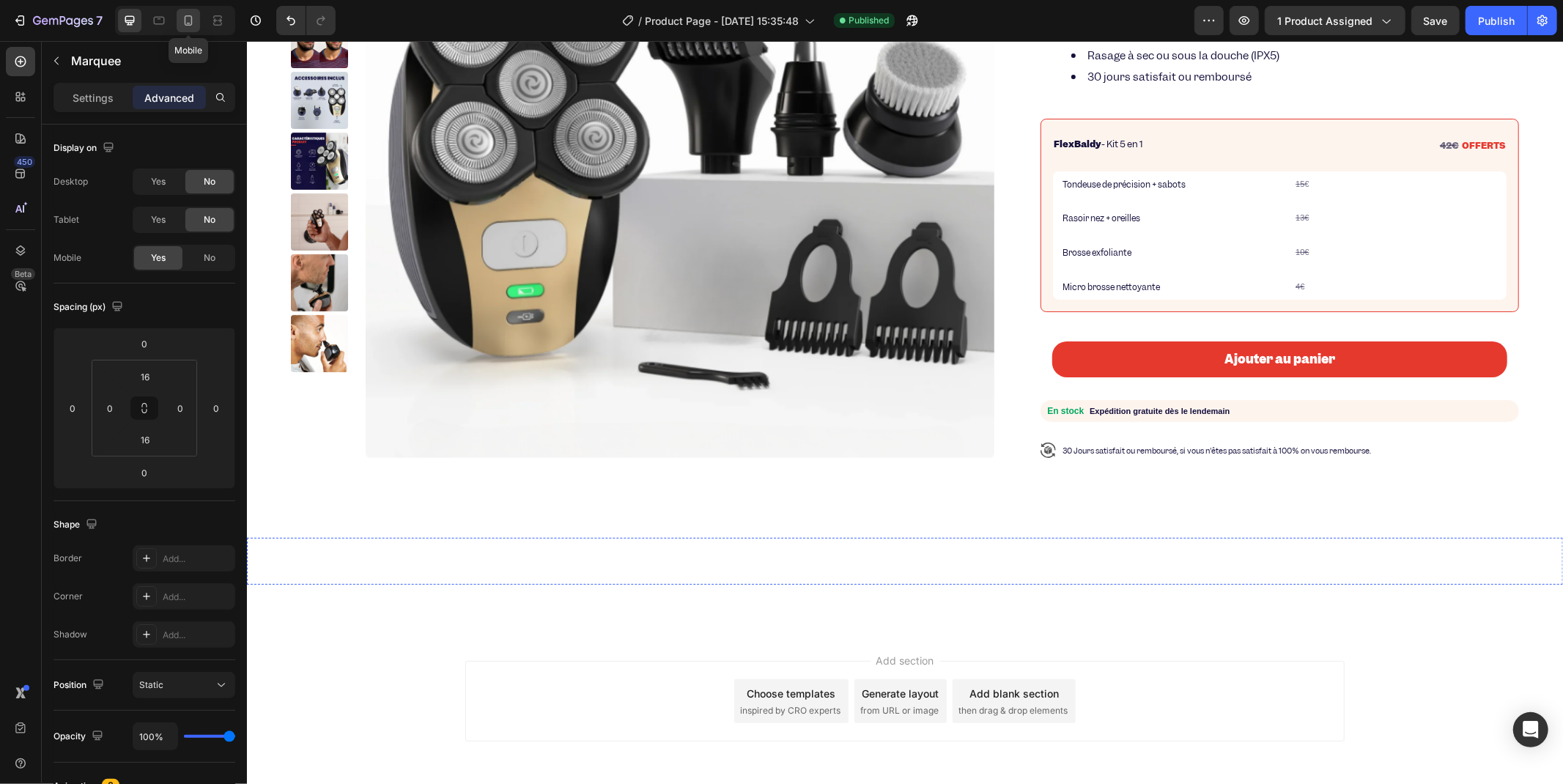
click at [181, 20] on icon at bounding box center [188, 20] width 14 height 14
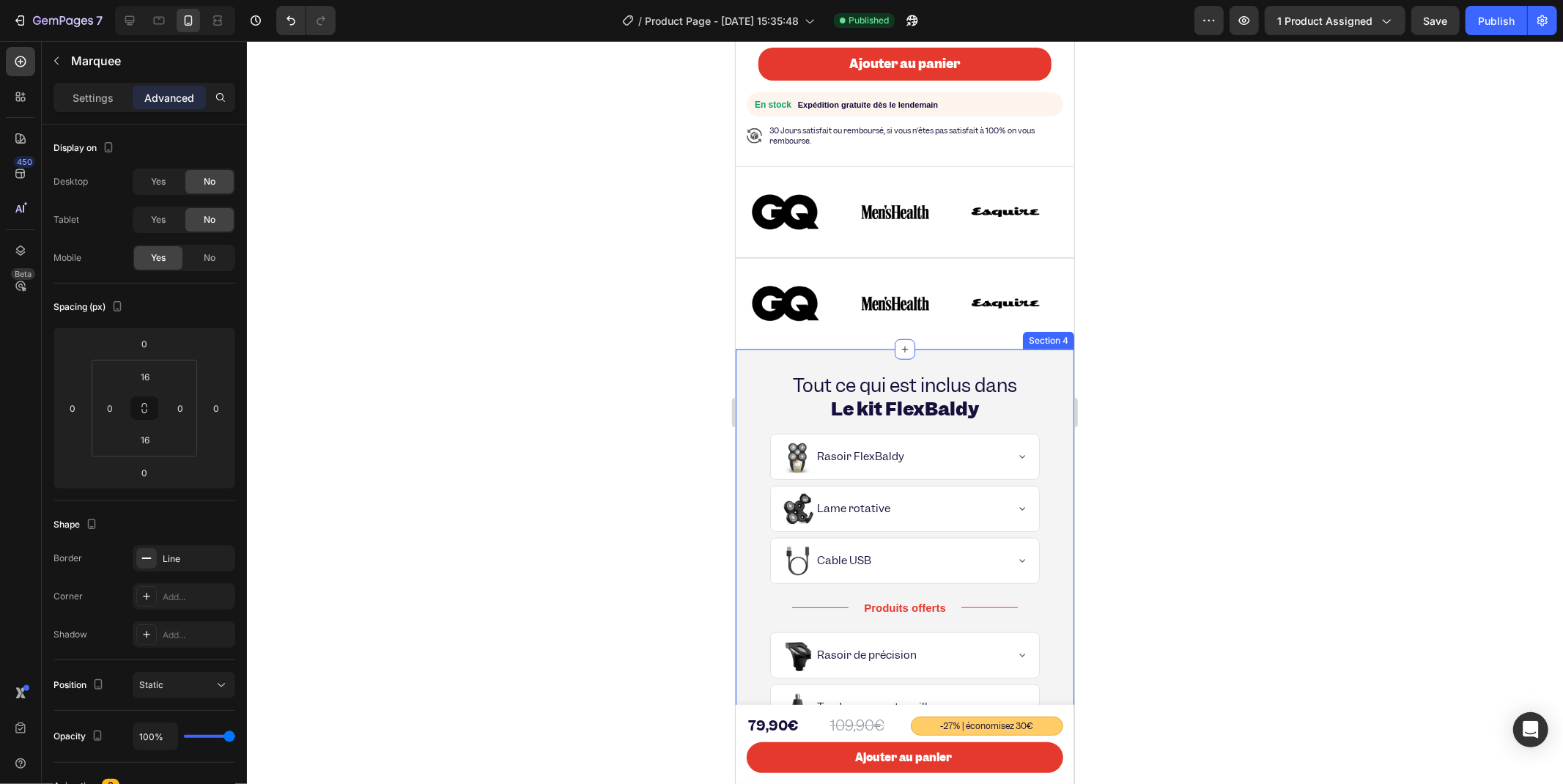
scroll to position [869, 0]
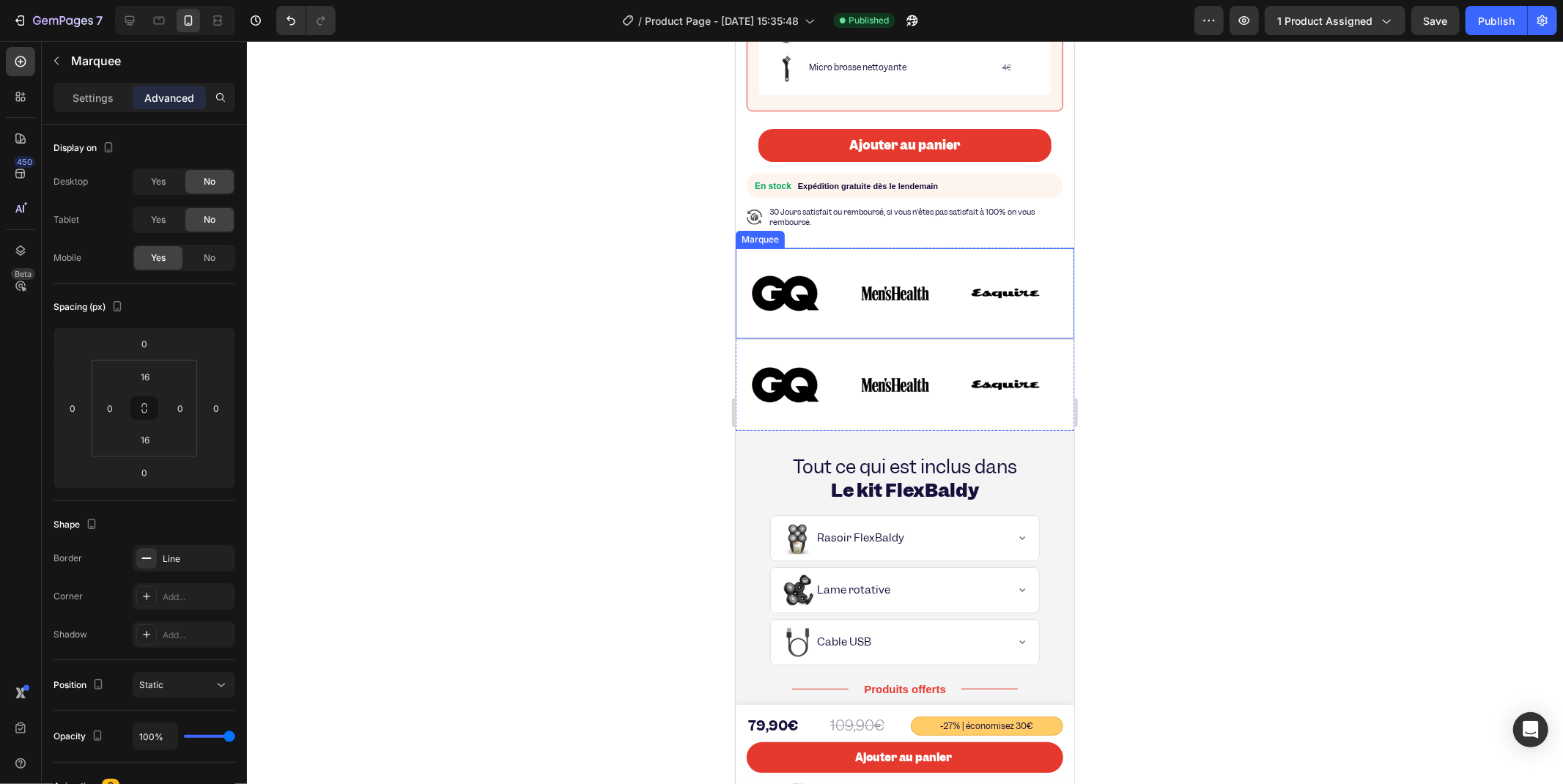
click at [839, 259] on div "Image" at bounding box center [791, 292] width 110 height 66
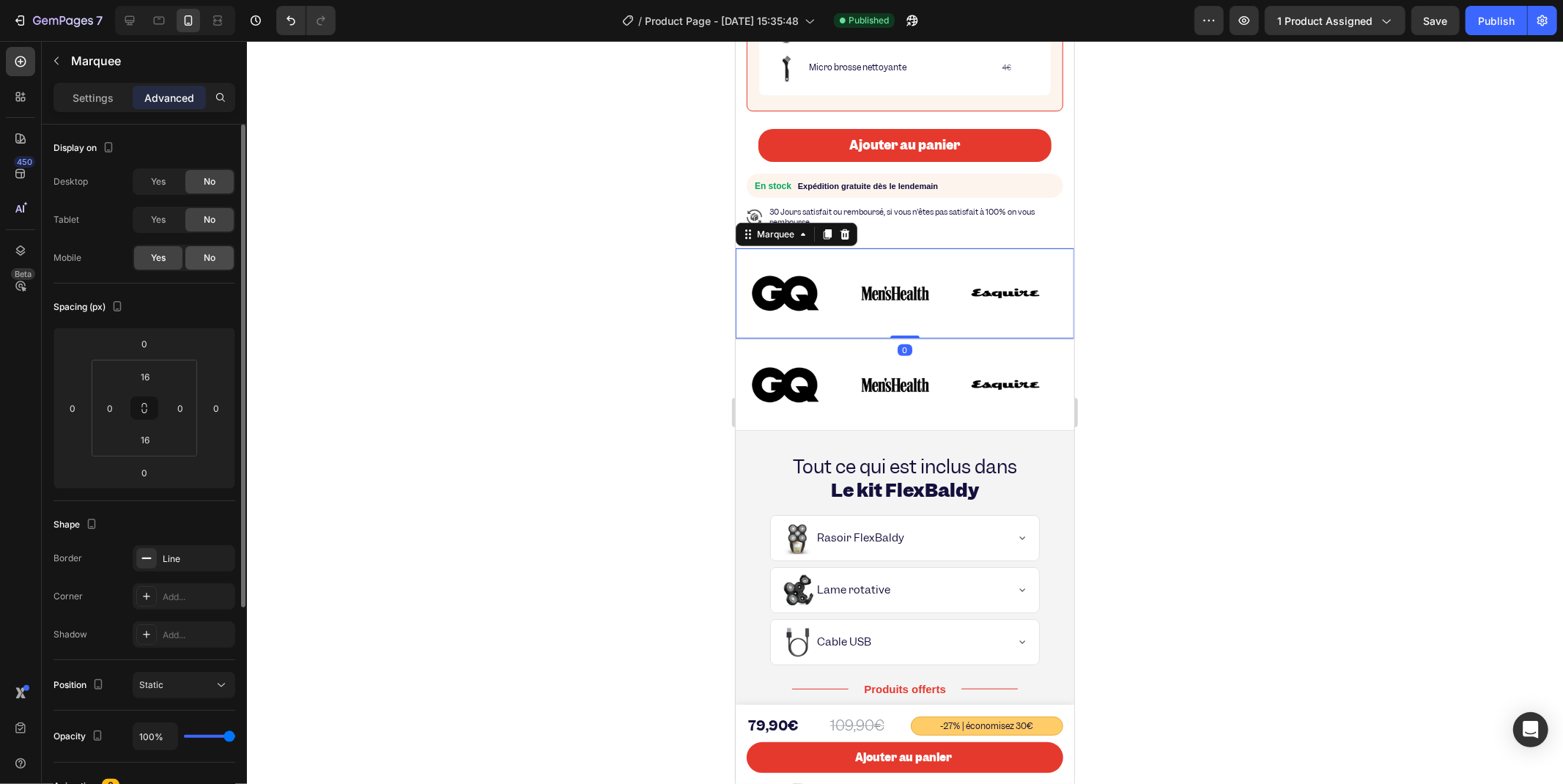
click at [188, 265] on div "No" at bounding box center [209, 257] width 48 height 24
click at [187, 220] on div "No" at bounding box center [209, 219] width 48 height 24
click at [167, 181] on div "Yes" at bounding box center [158, 181] width 48 height 24
click at [159, 223] on span "Yes" at bounding box center [158, 220] width 14 height 13
click at [196, 250] on div "No" at bounding box center [209, 257] width 48 height 24
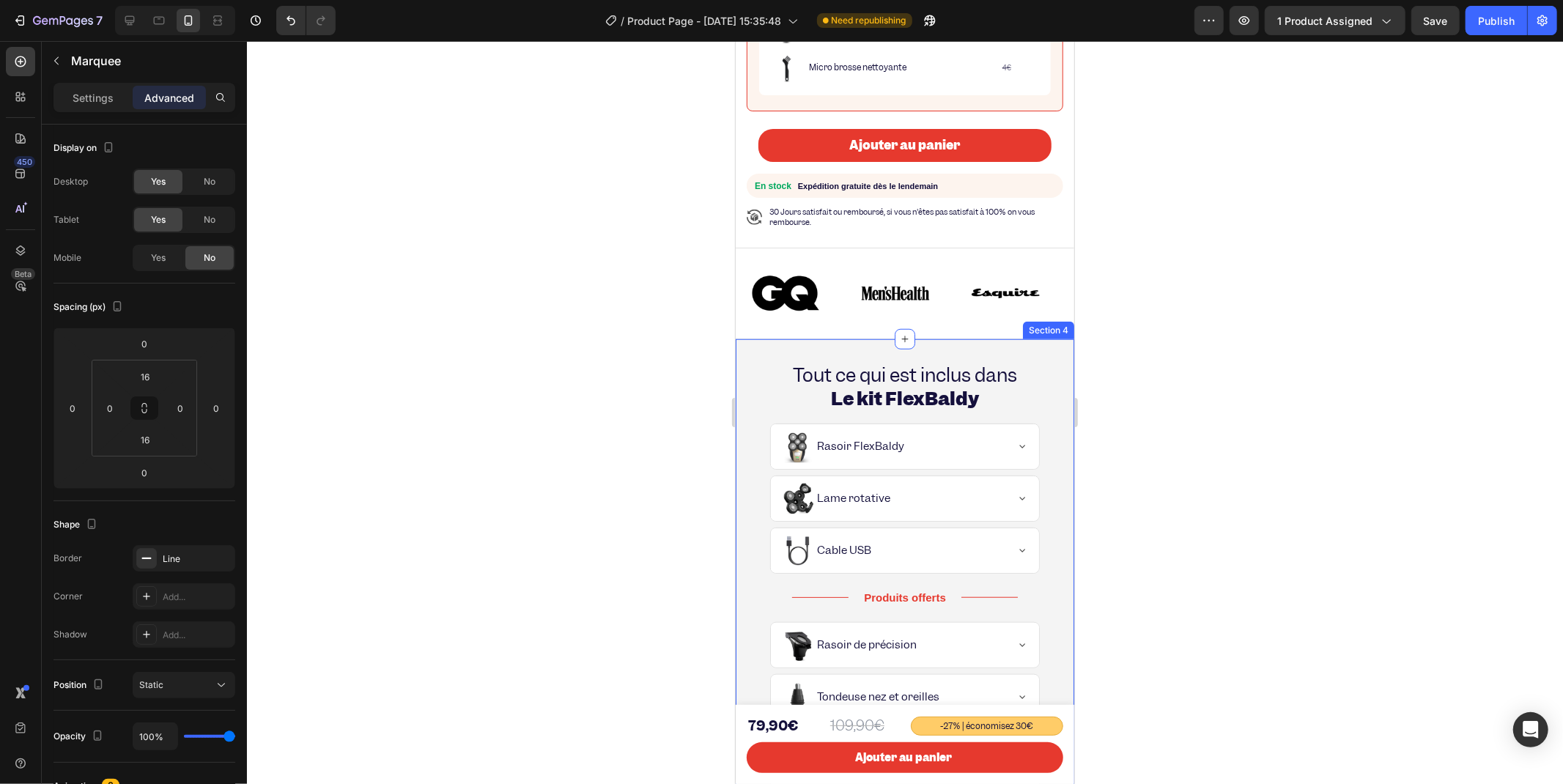
click at [759, 339] on div "Tout ce qui est inclus dans Le kit FlexBaldy Heading Yes Rasoir FlexBaldy Yes L…" at bounding box center [904, 593] width 339 height 509
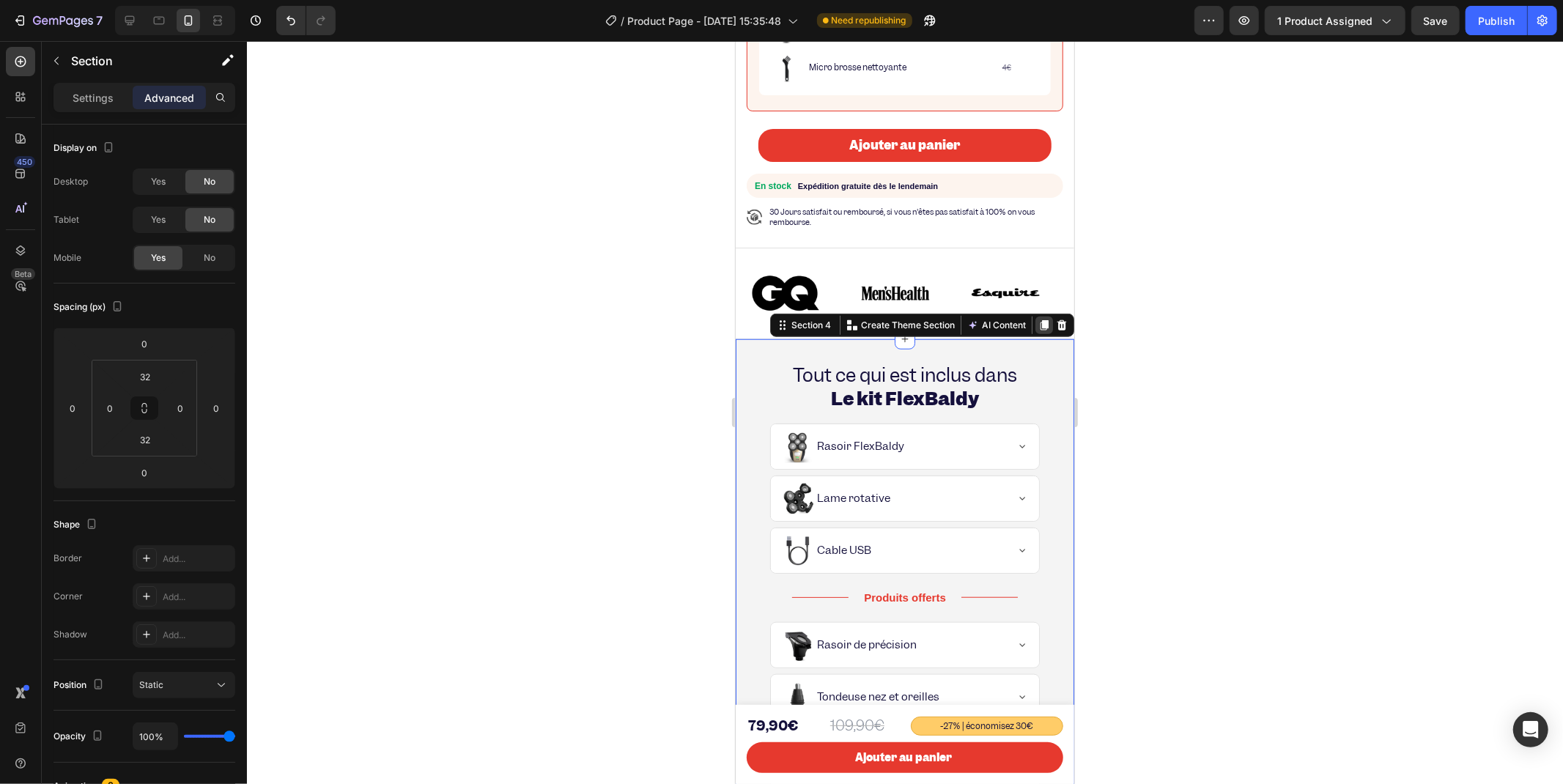
click at [1040, 320] on icon at bounding box center [1044, 325] width 8 height 10
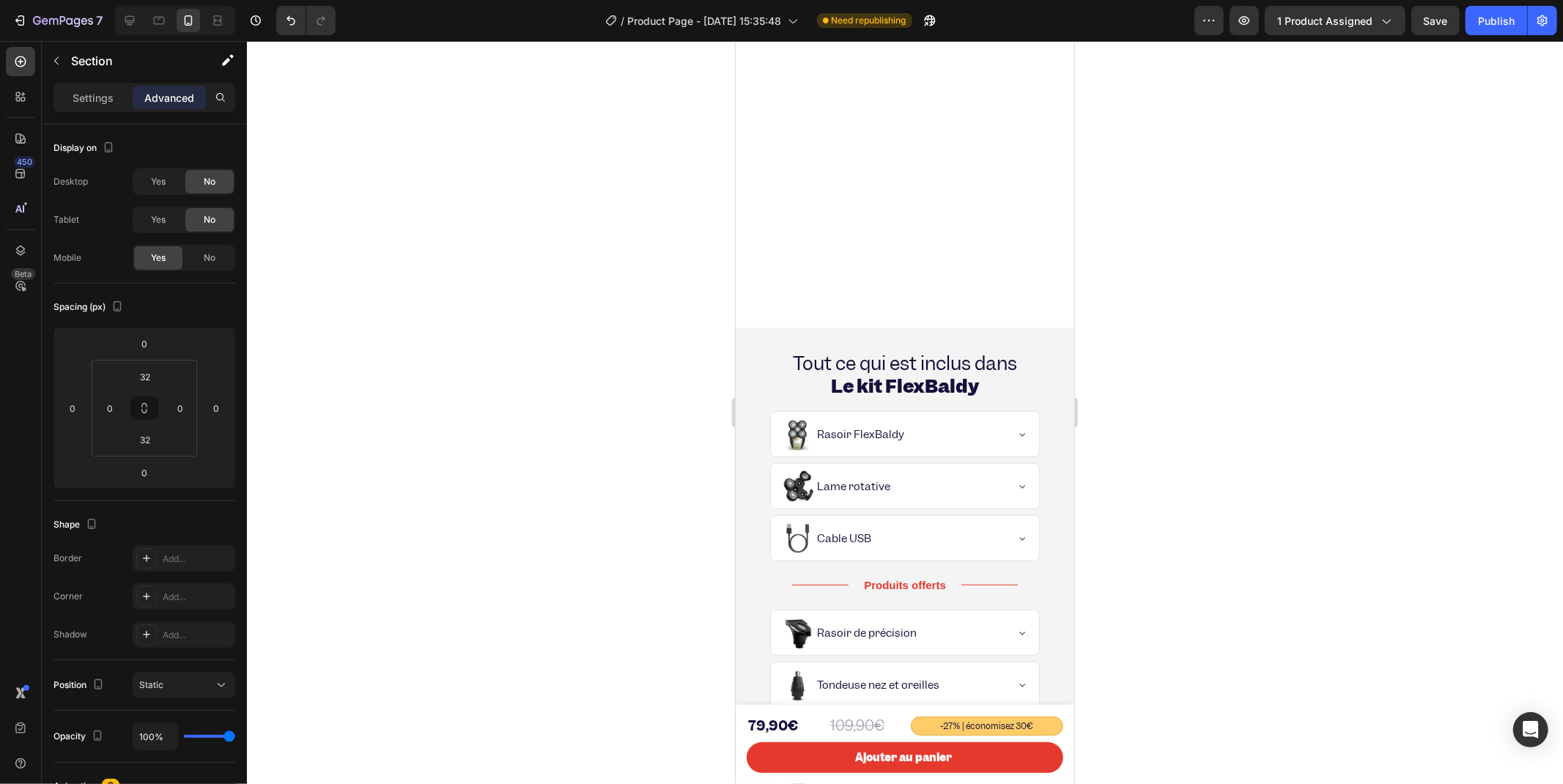
scroll to position [1615, 0]
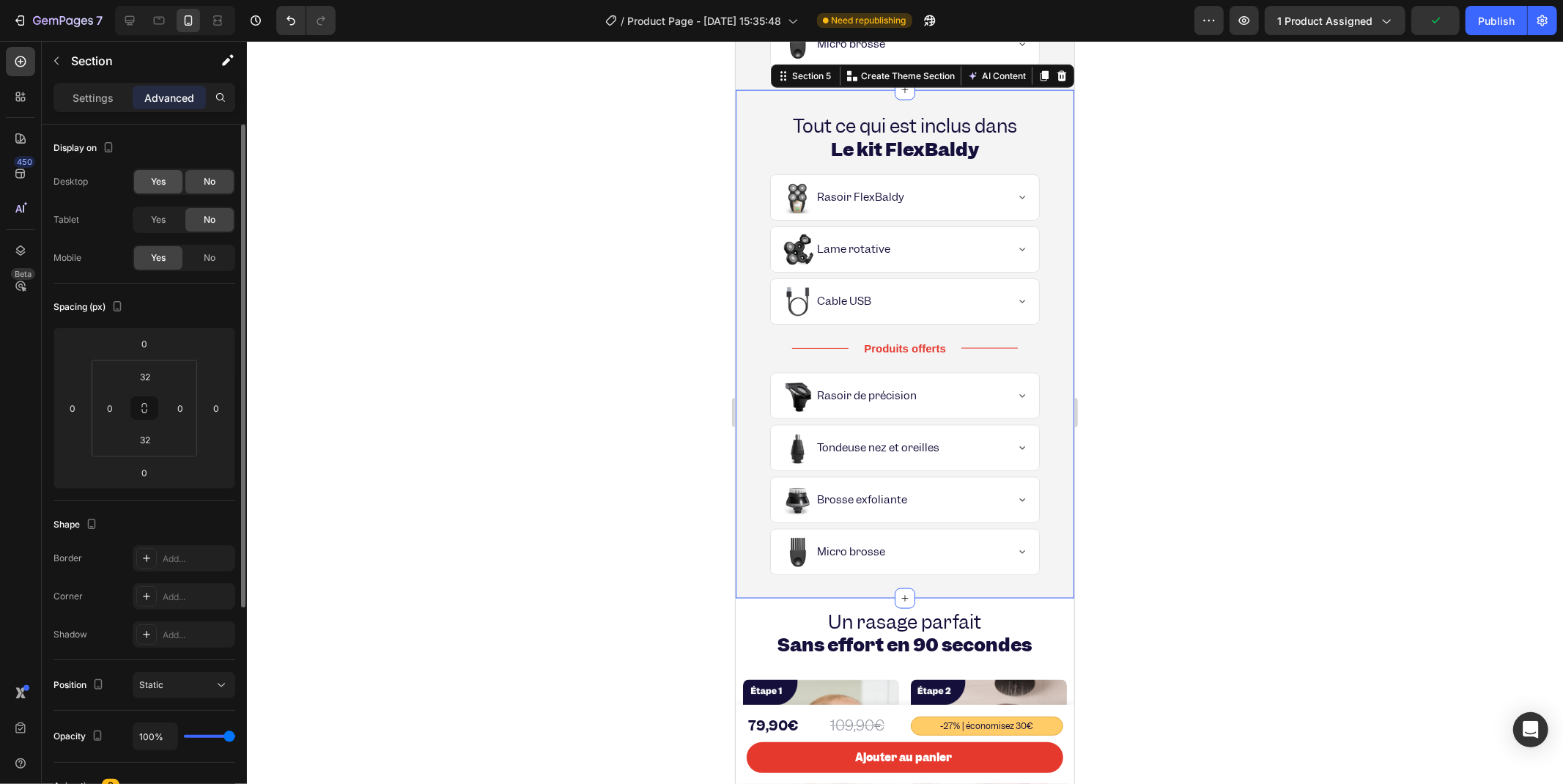
drag, startPoint x: 169, startPoint y: 215, endPoint x: 154, endPoint y: 180, distance: 38.1
click at [167, 215] on div "Yes" at bounding box center [158, 219] width 48 height 24
click at [153, 175] on span "Yes" at bounding box center [158, 181] width 14 height 13
click at [197, 252] on div "No" at bounding box center [209, 257] width 48 height 24
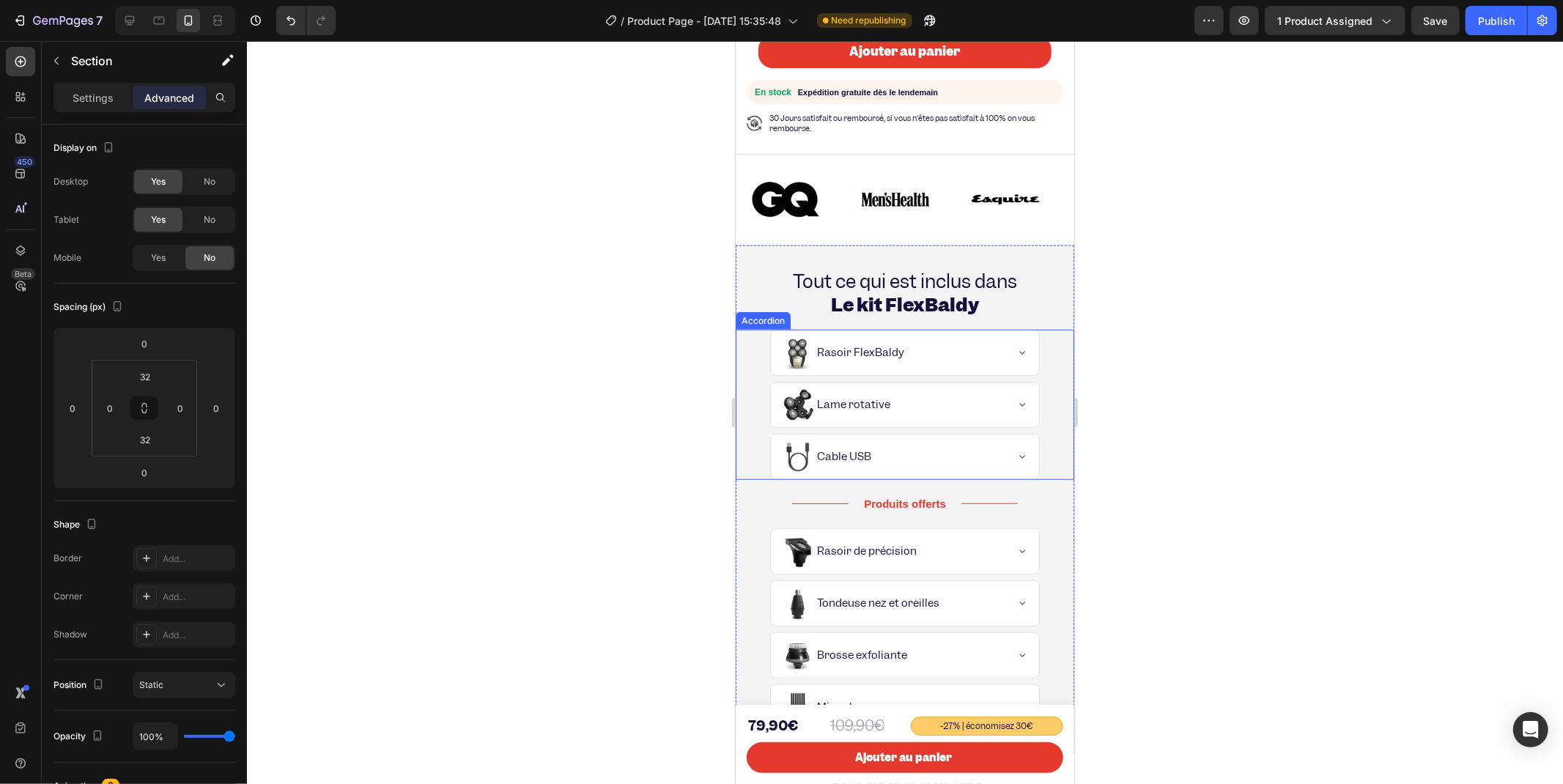
scroll to position [1207, 0]
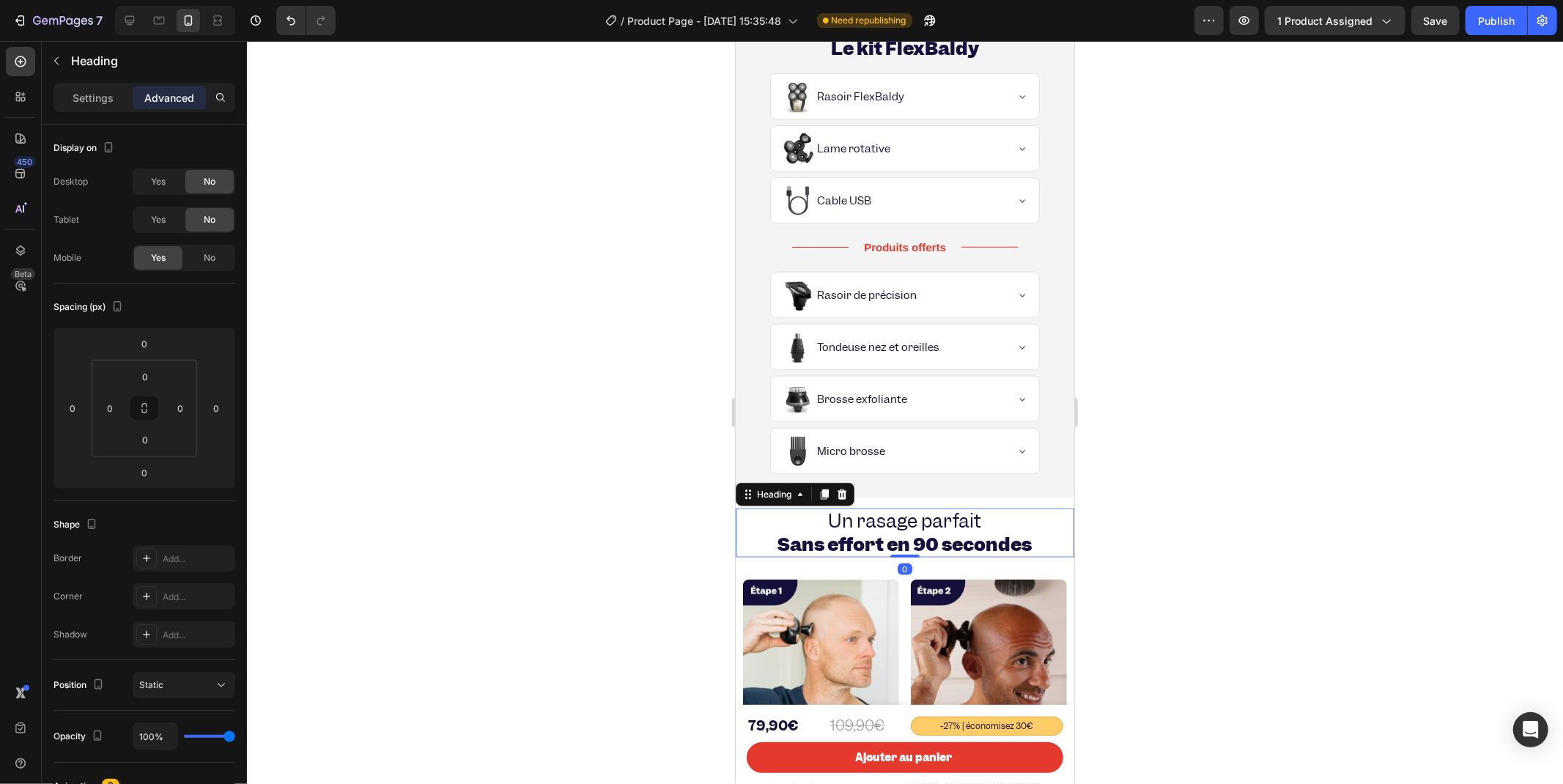
click at [754, 520] on h2 "Un rasage parfait Sans effort en 90 secondes" at bounding box center [904, 532] width 339 height 48
click at [906, 499] on div at bounding box center [905, 496] width 21 height 21
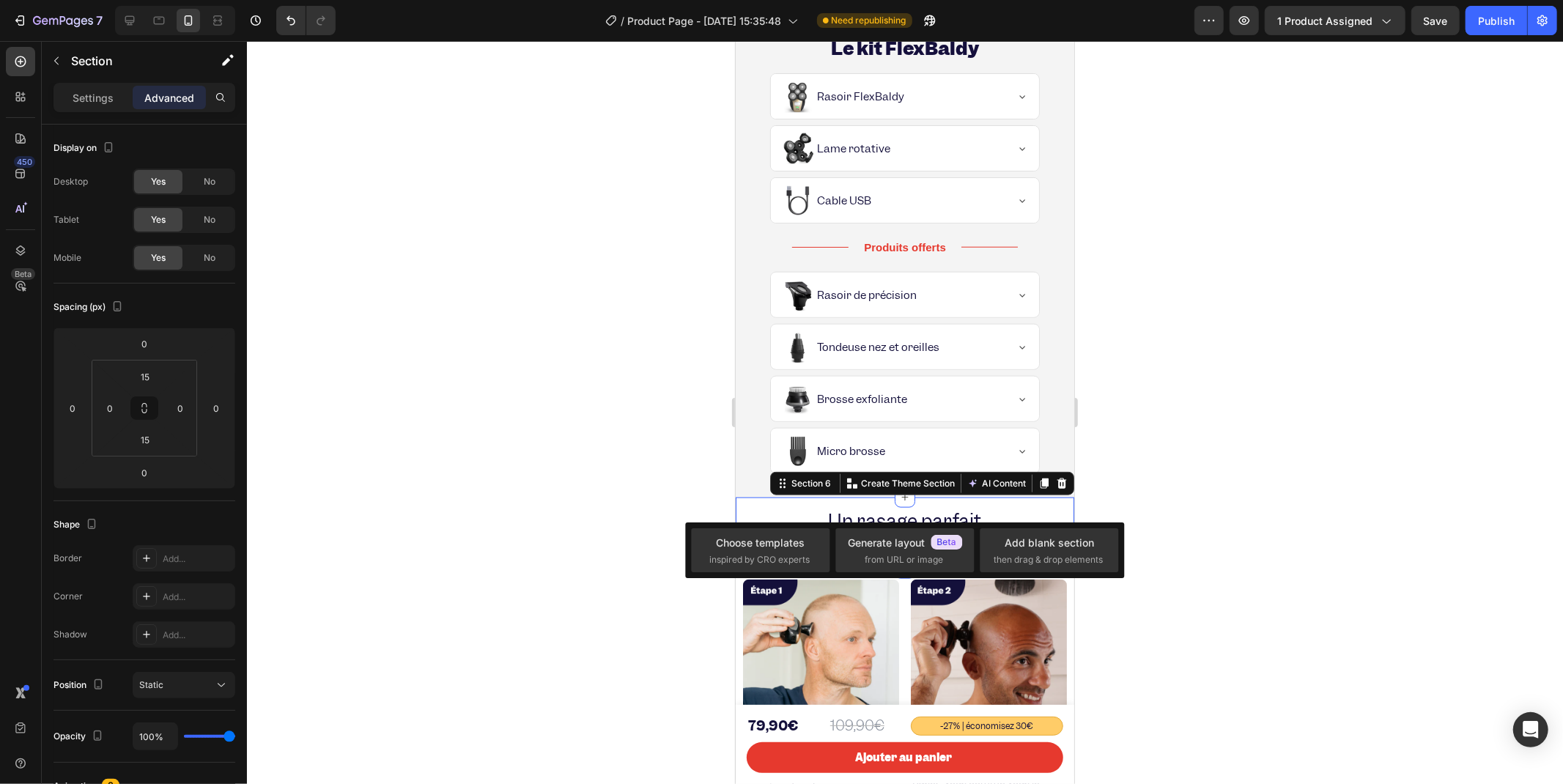
click at [969, 500] on div "Un rasage parfait Sans effort en 90 secondes Heading Section 6 You can create r…" at bounding box center [904, 532] width 339 height 70
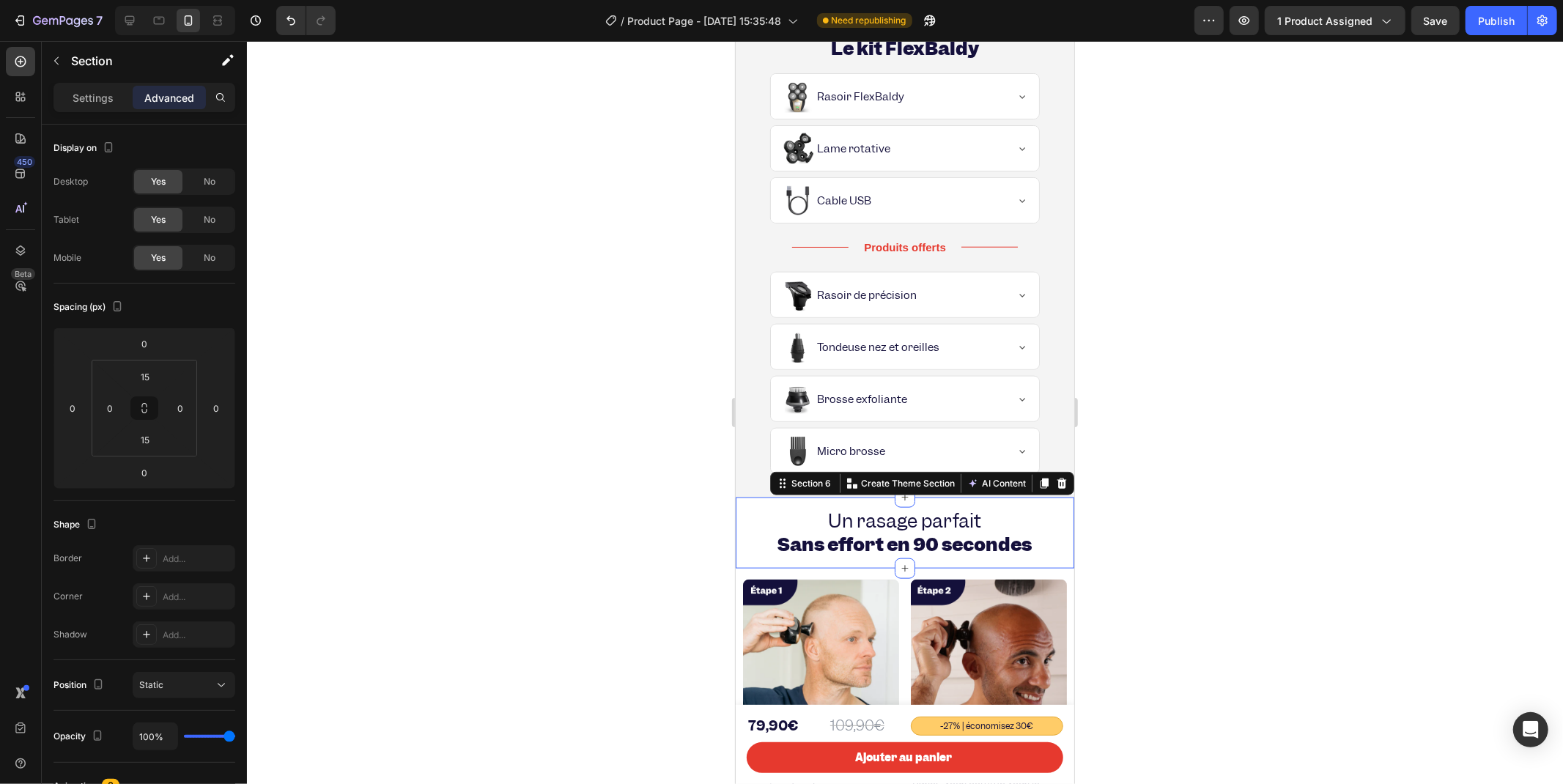
click at [596, 484] on div at bounding box center [905, 412] width 1316 height 743
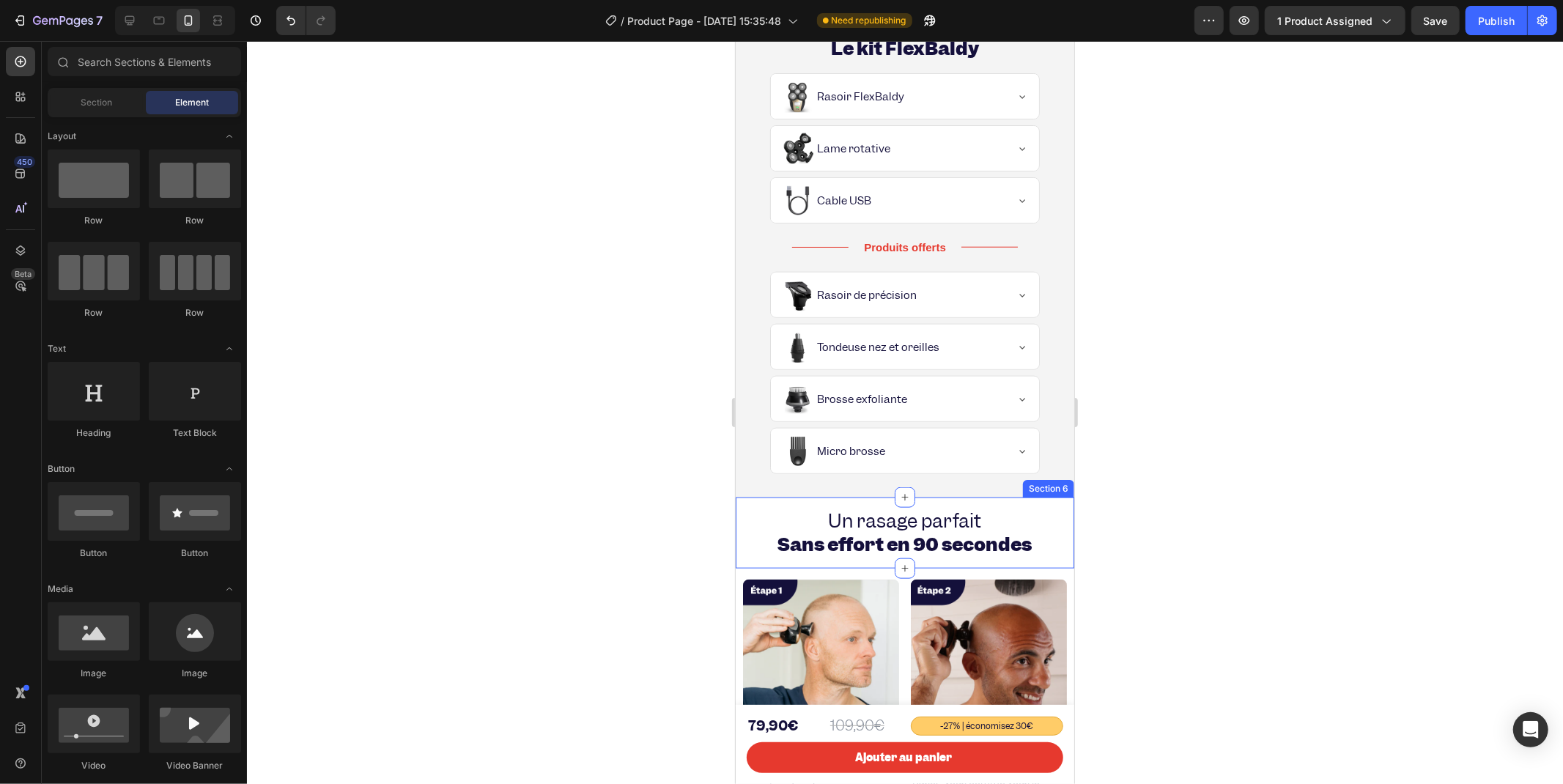
click at [744, 506] on div "Un rasage parfait Sans effort en 90 secondes Heading Section 6" at bounding box center [904, 532] width 339 height 70
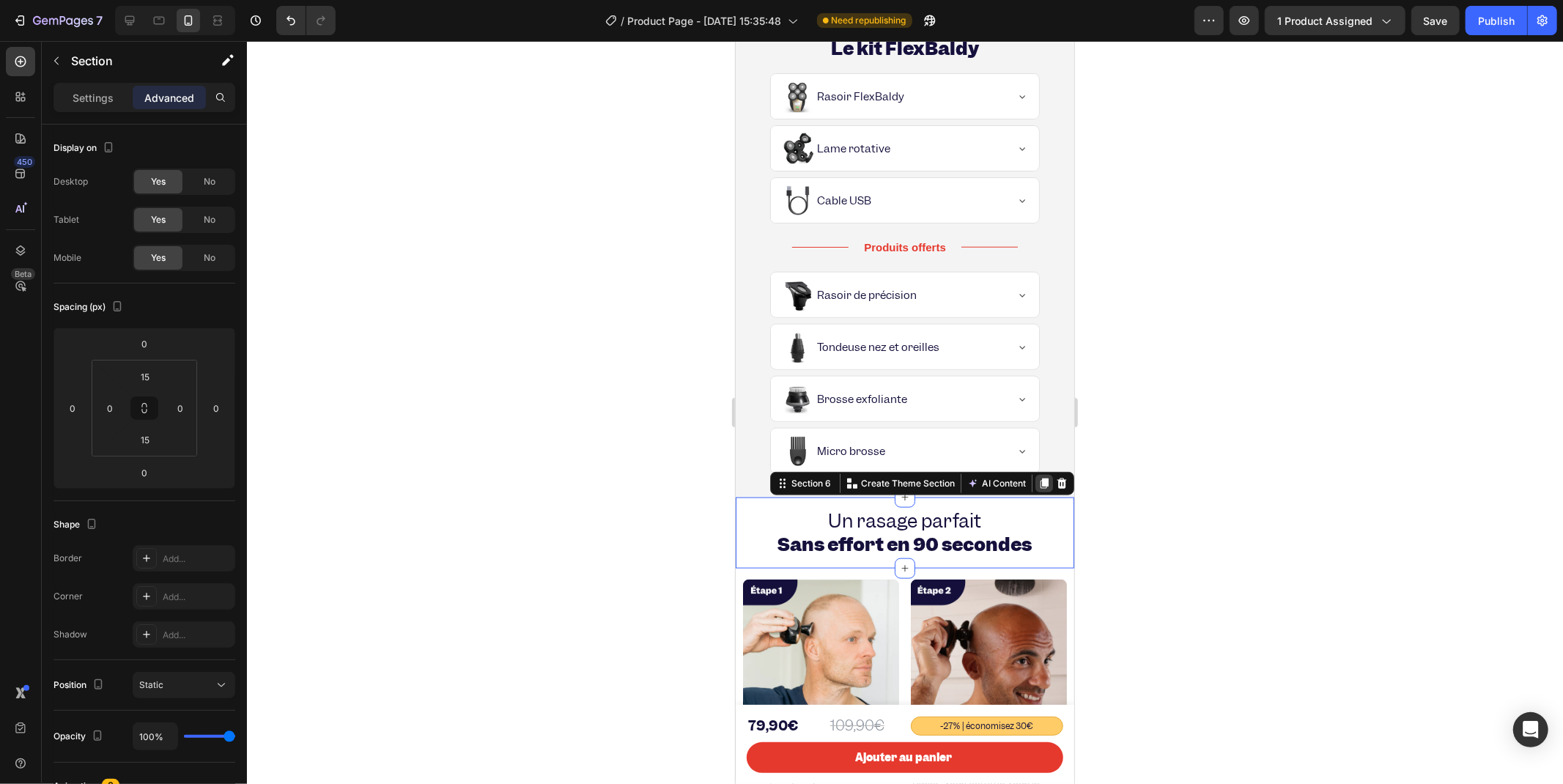
click at [1035, 486] on div at bounding box center [1044, 482] width 18 height 18
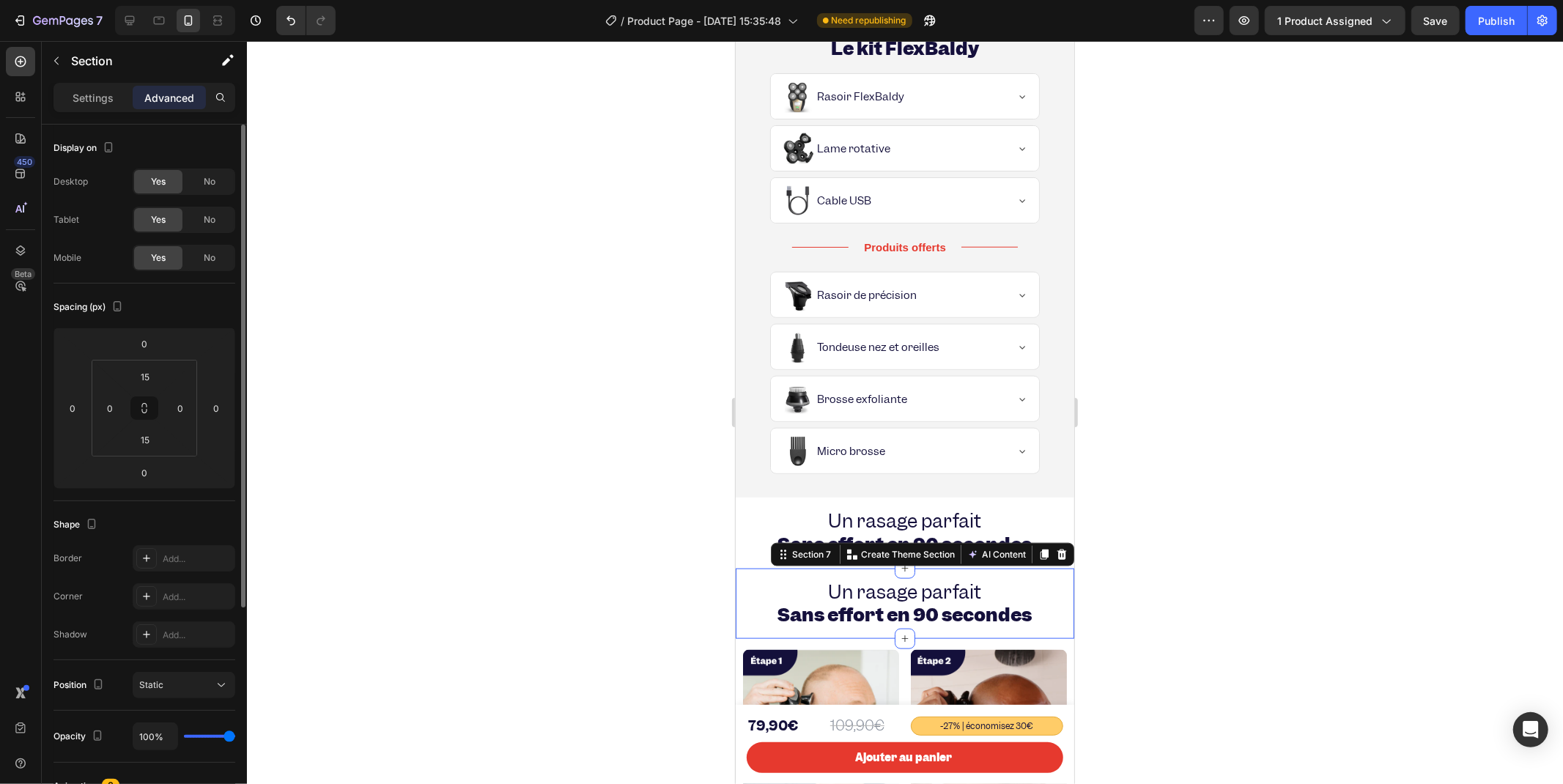
click at [206, 501] on div "Display on Desktop Yes No Tablet Yes No Mobile Yes No" at bounding box center [143, 580] width 181 height 159
click at [201, 178] on div "No" at bounding box center [209, 181] width 48 height 24
click at [200, 220] on div "No" at bounding box center [209, 219] width 48 height 24
click at [166, 181] on div "Yes" at bounding box center [158, 181] width 48 height 24
click at [165, 211] on div "Yes" at bounding box center [158, 219] width 48 height 24
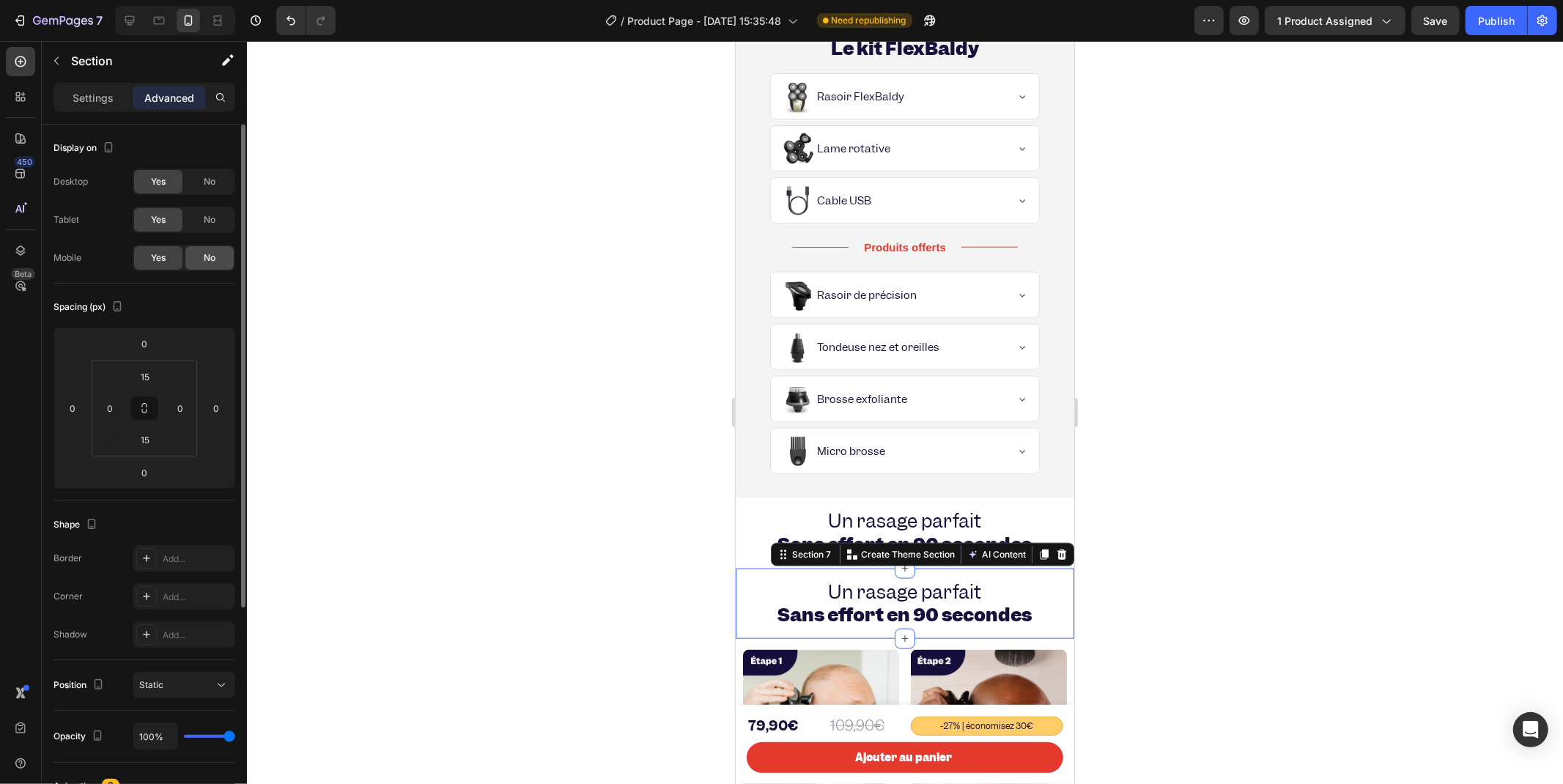
click at [199, 260] on div "No" at bounding box center [209, 257] width 48 height 24
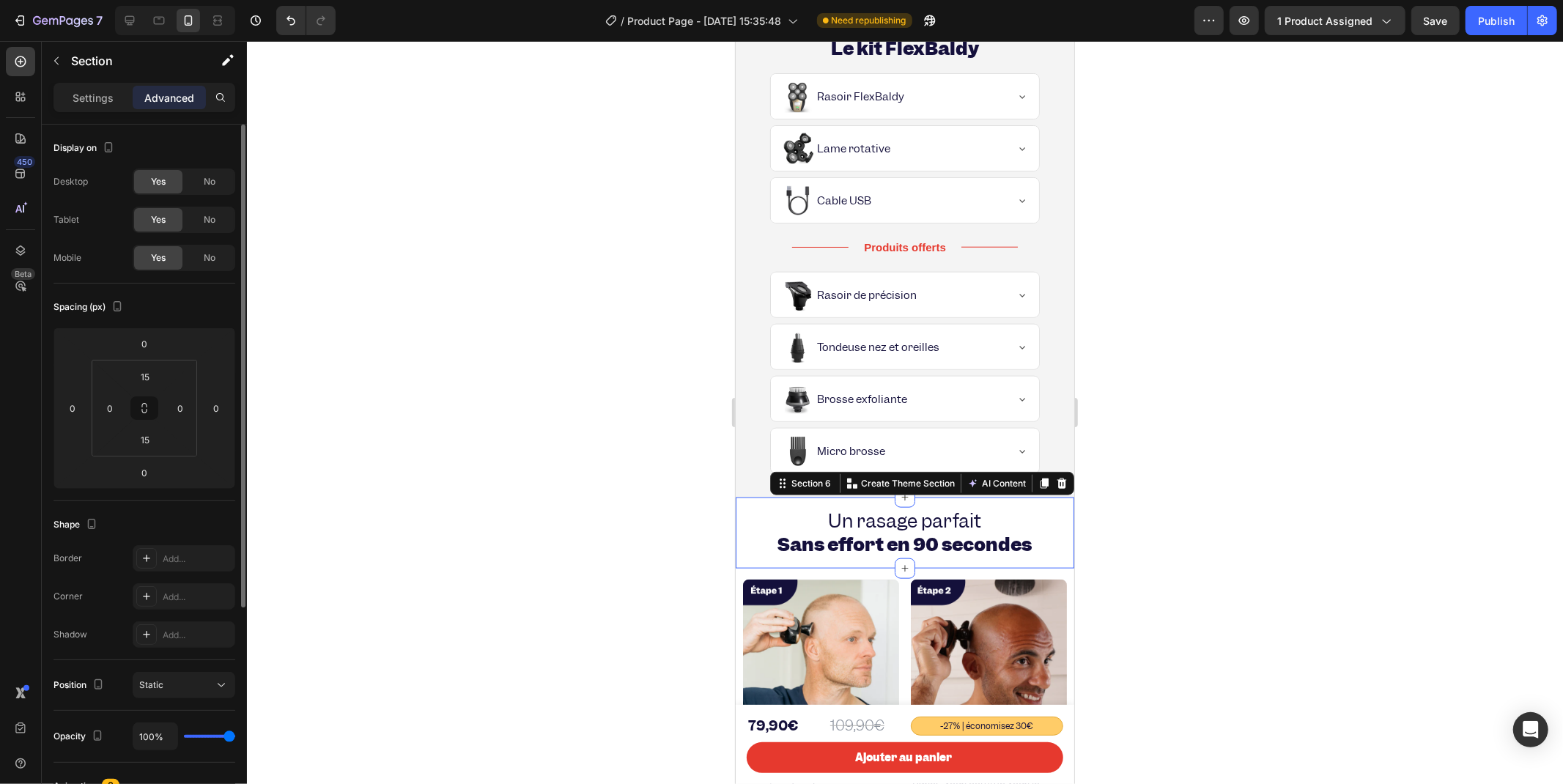
click at [825, 503] on div "Un rasage parfait Sans effort en 90 secondes Heading Section 6 You can create r…" at bounding box center [904, 532] width 339 height 70
click at [213, 223] on span "No" at bounding box center [210, 220] width 11 height 13
click at [206, 179] on span "No" at bounding box center [210, 181] width 11 height 13
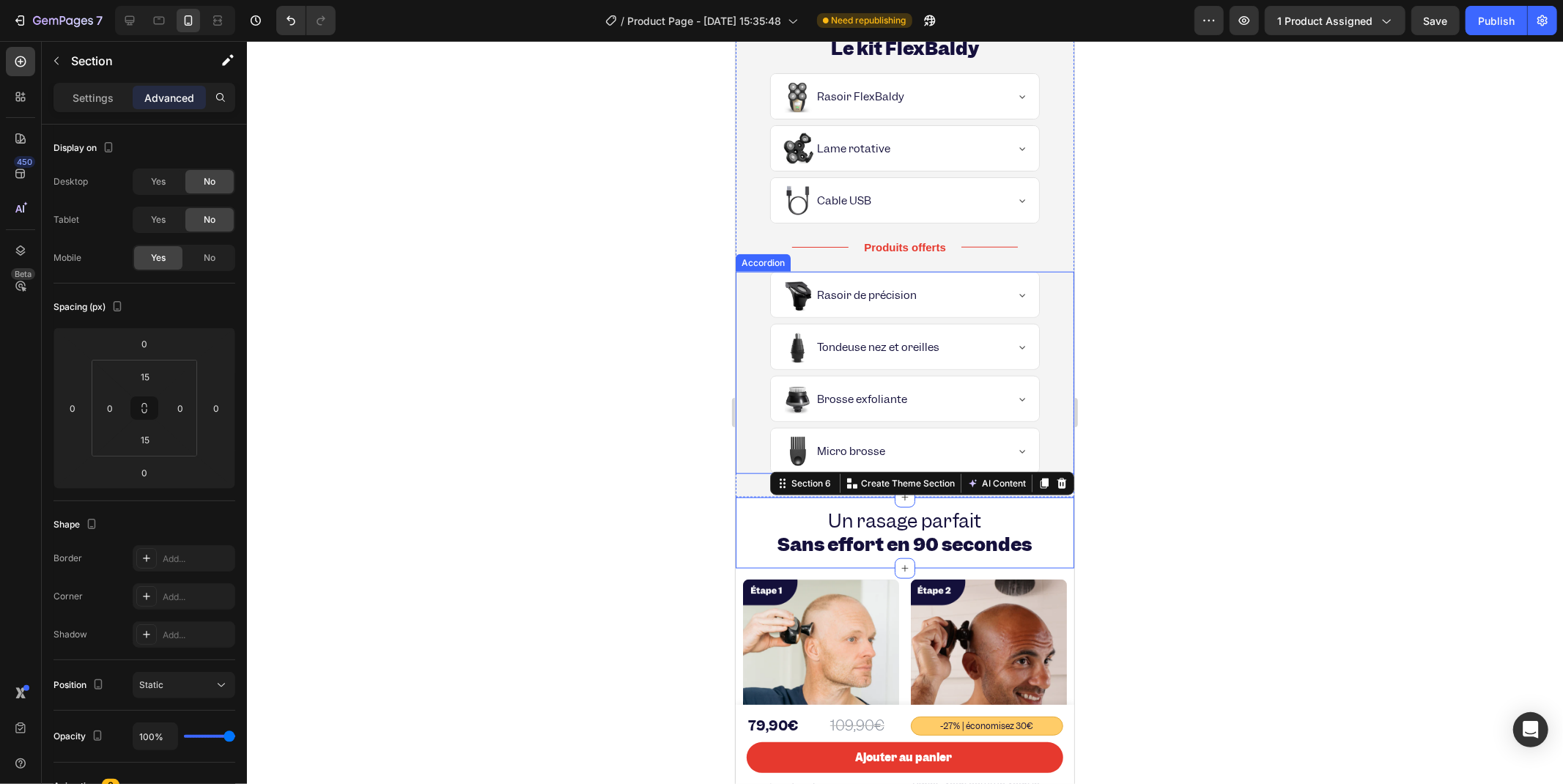
scroll to position [1289, 0]
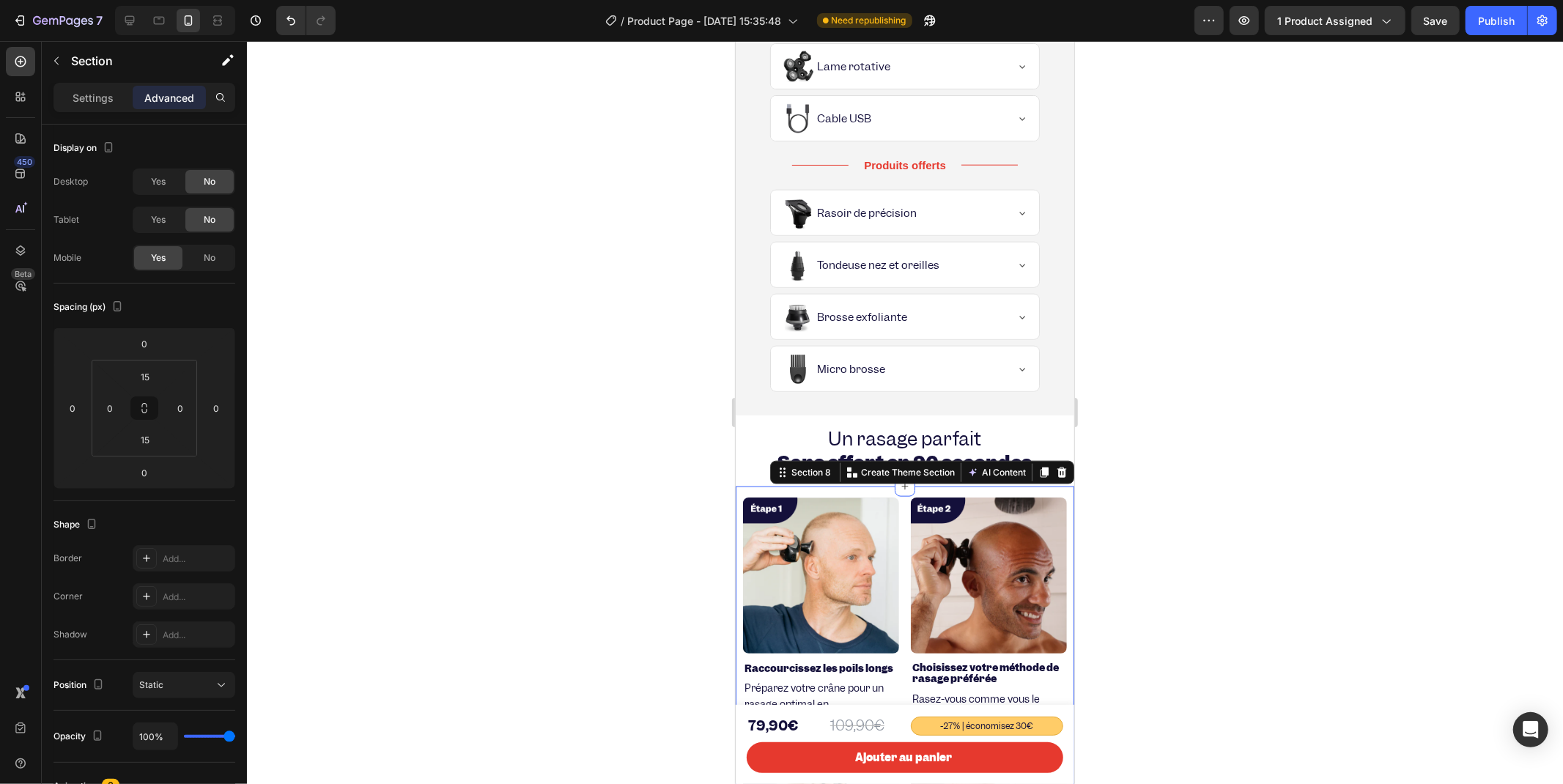
click at [738, 495] on div "Image Raccourcissez les poils longs Heading Préparez votre crâne pour un rasage…" at bounding box center [904, 769] width 339 height 567
click at [1037, 473] on div at bounding box center [1044, 472] width 18 height 18
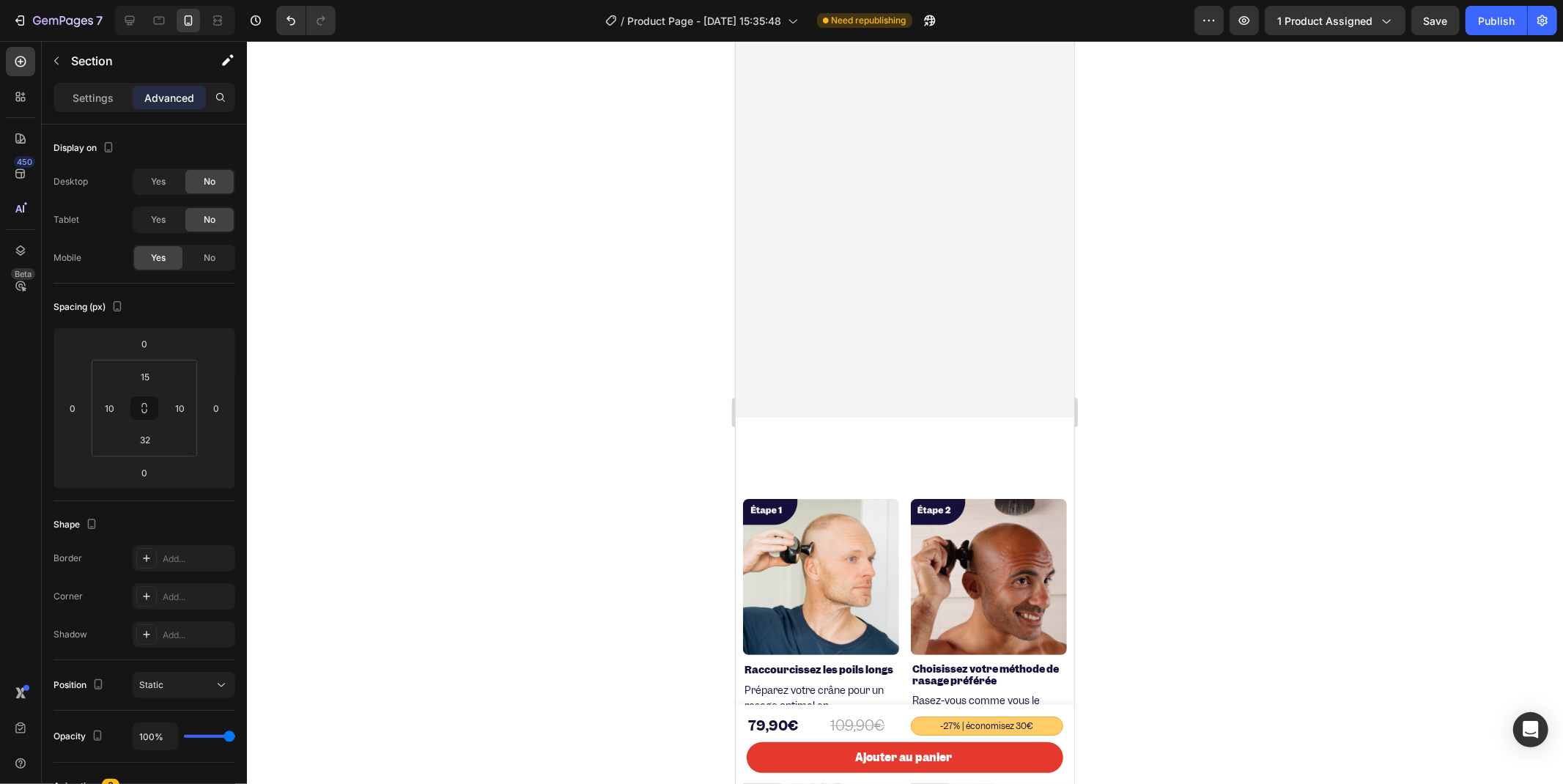
scroll to position [2250, 0]
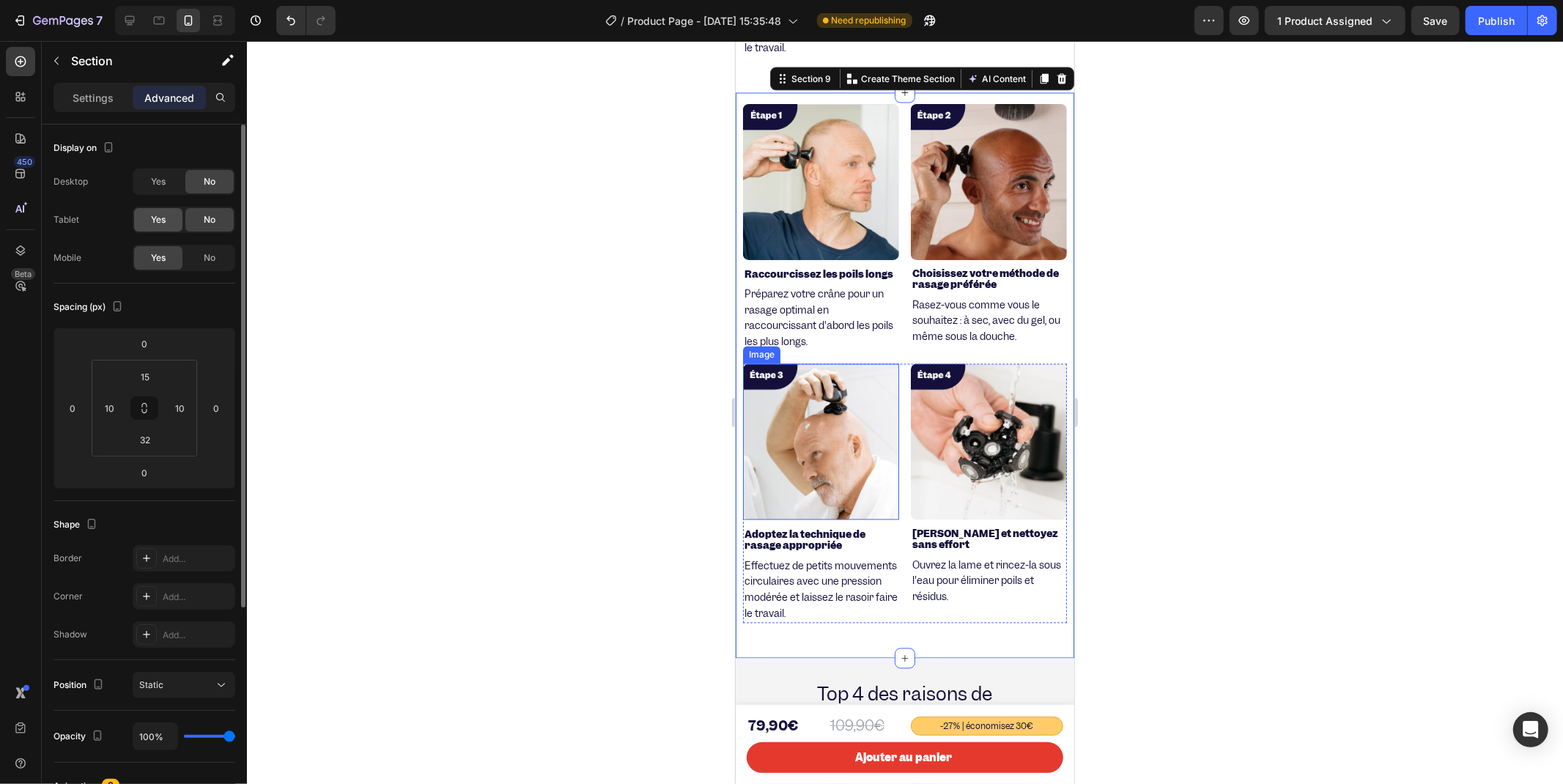
click at [156, 214] on span "Yes" at bounding box center [158, 220] width 14 height 13
click at [150, 189] on div "Yes" at bounding box center [158, 181] width 48 height 24
click at [195, 254] on div "No" at bounding box center [209, 257] width 48 height 24
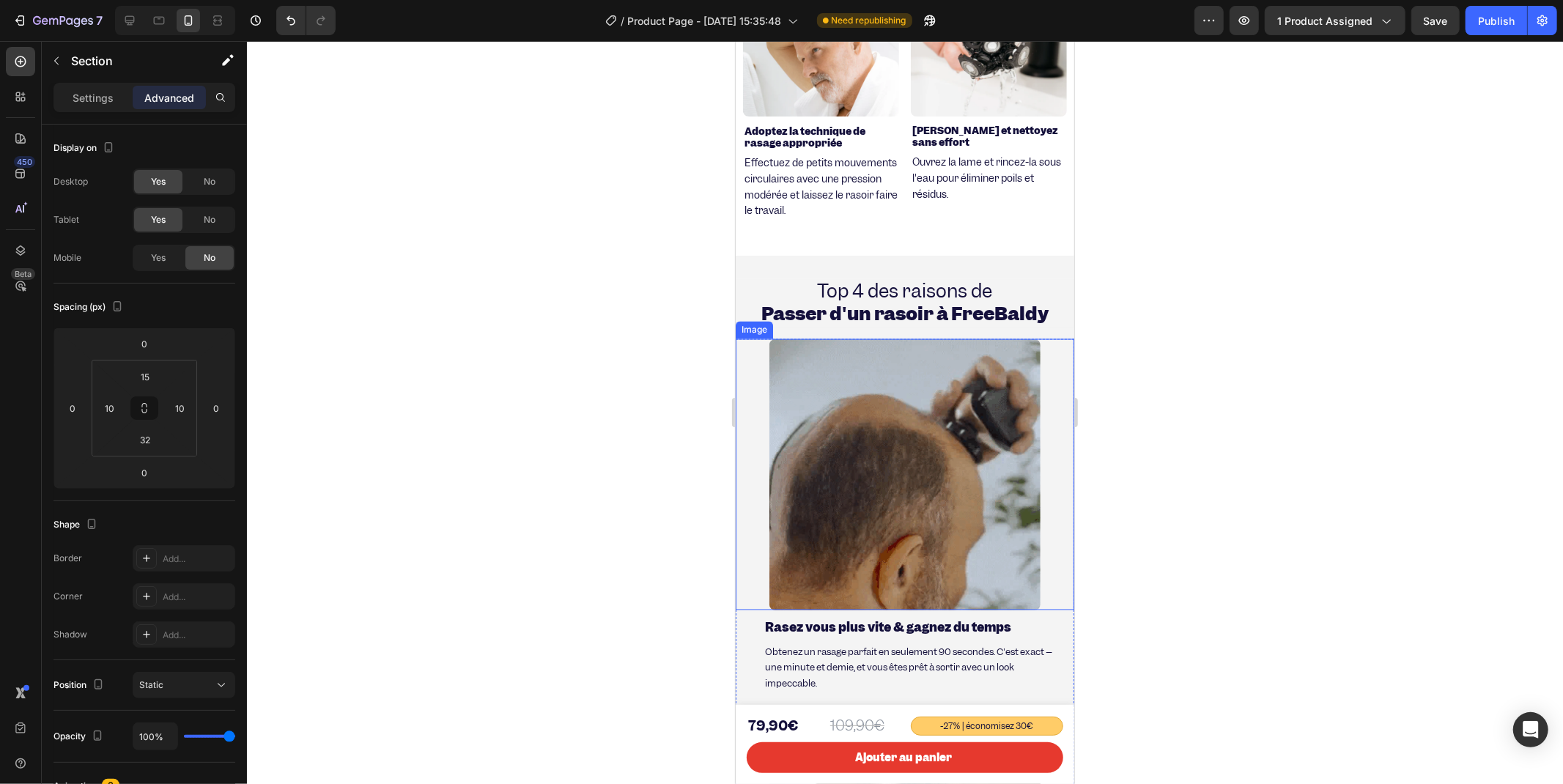
scroll to position [2006, 0]
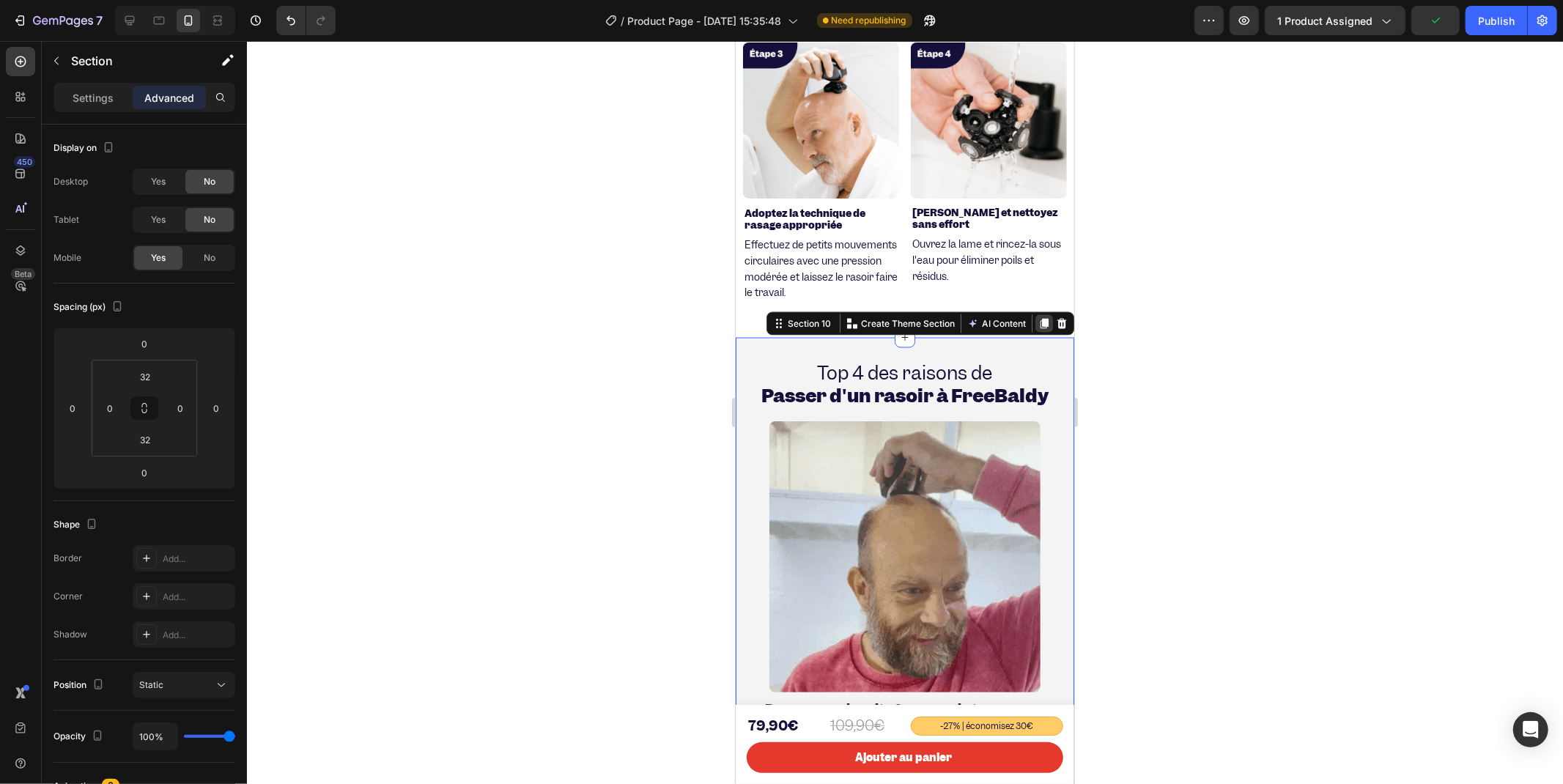
click at [1038, 324] on icon at bounding box center [1044, 323] width 11 height 11
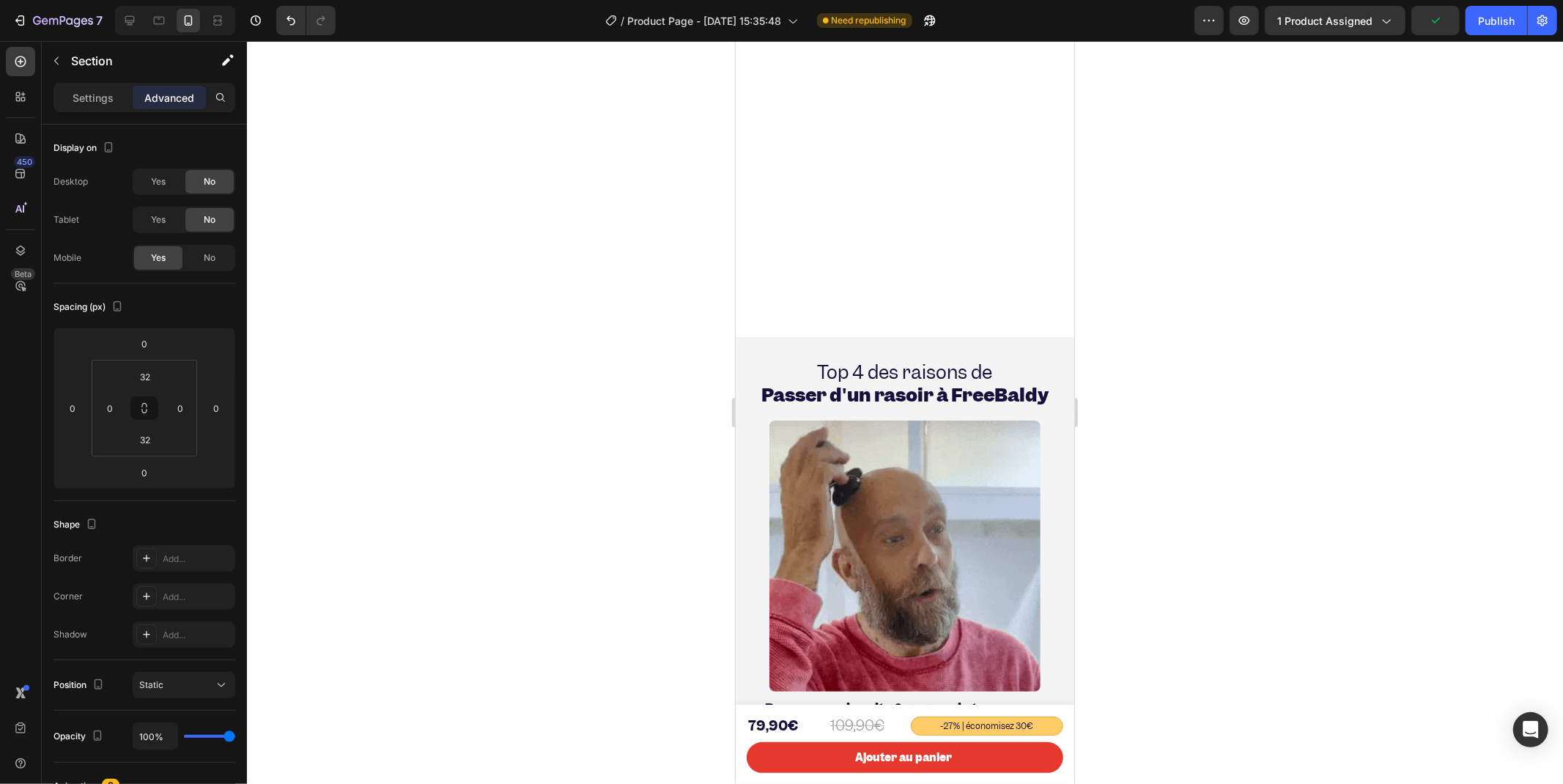
scroll to position [3742, 0]
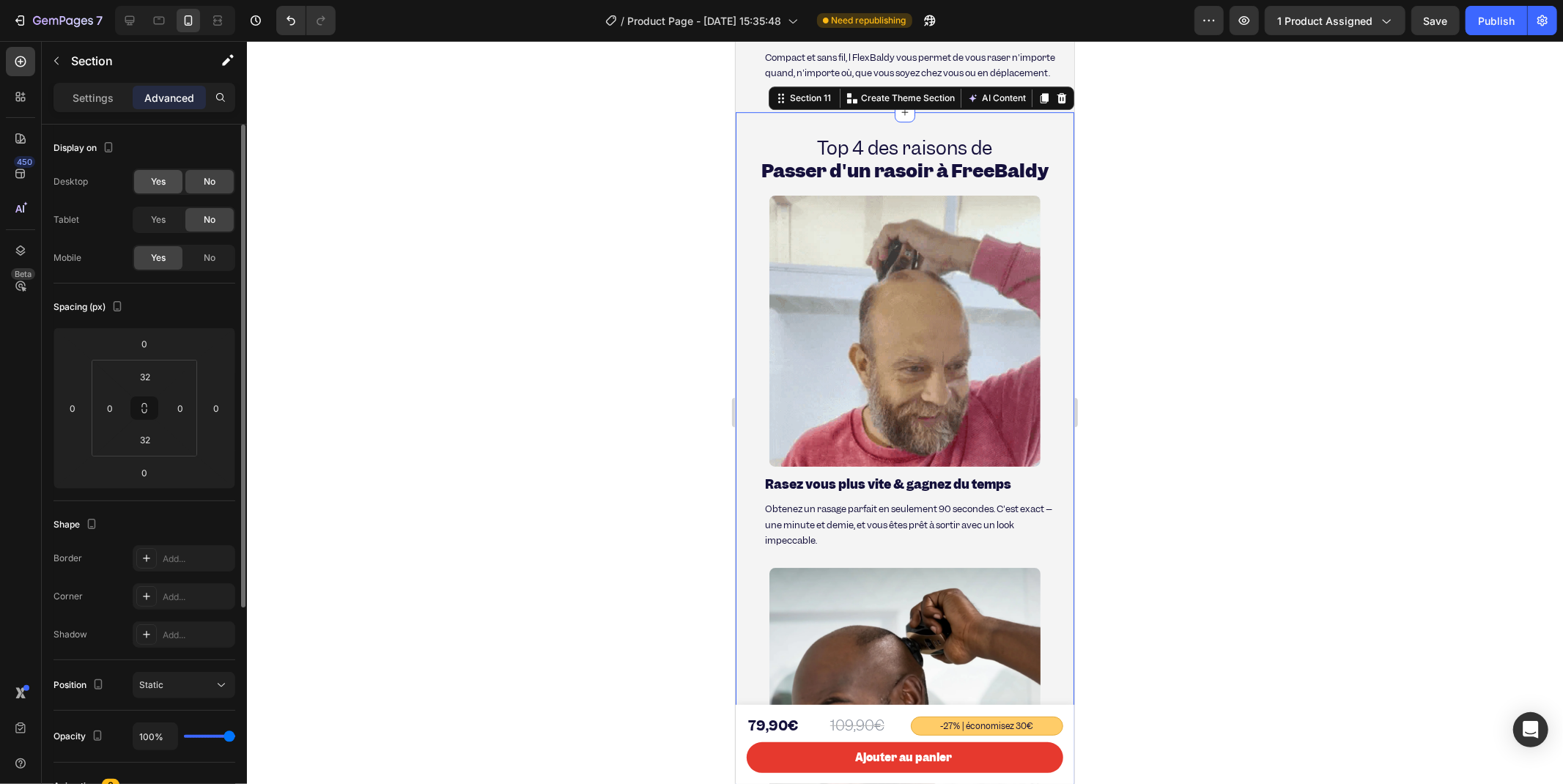
click at [164, 184] on span "Yes" at bounding box center [158, 181] width 14 height 13
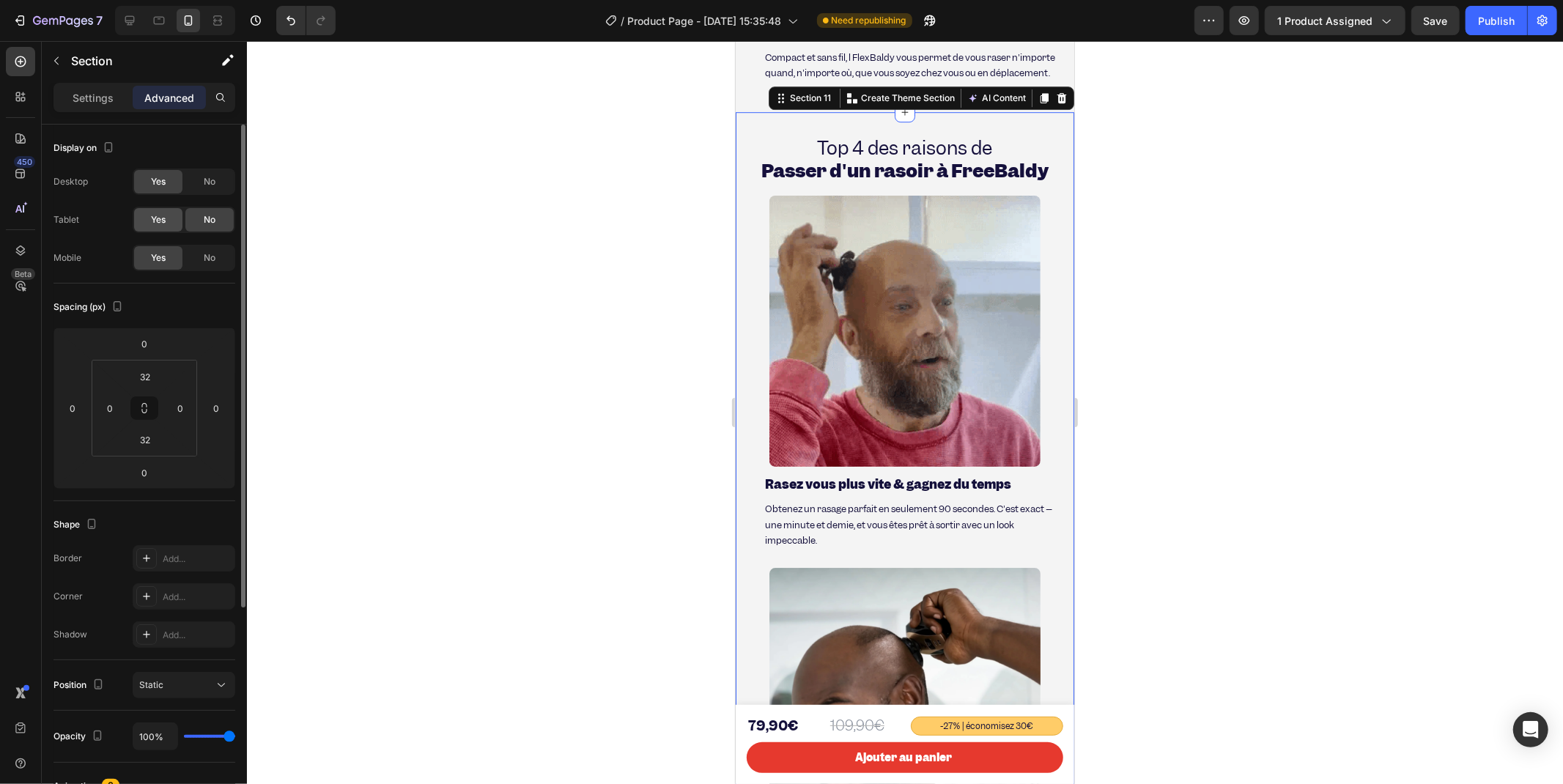
click at [159, 210] on div "Yes" at bounding box center [158, 219] width 48 height 24
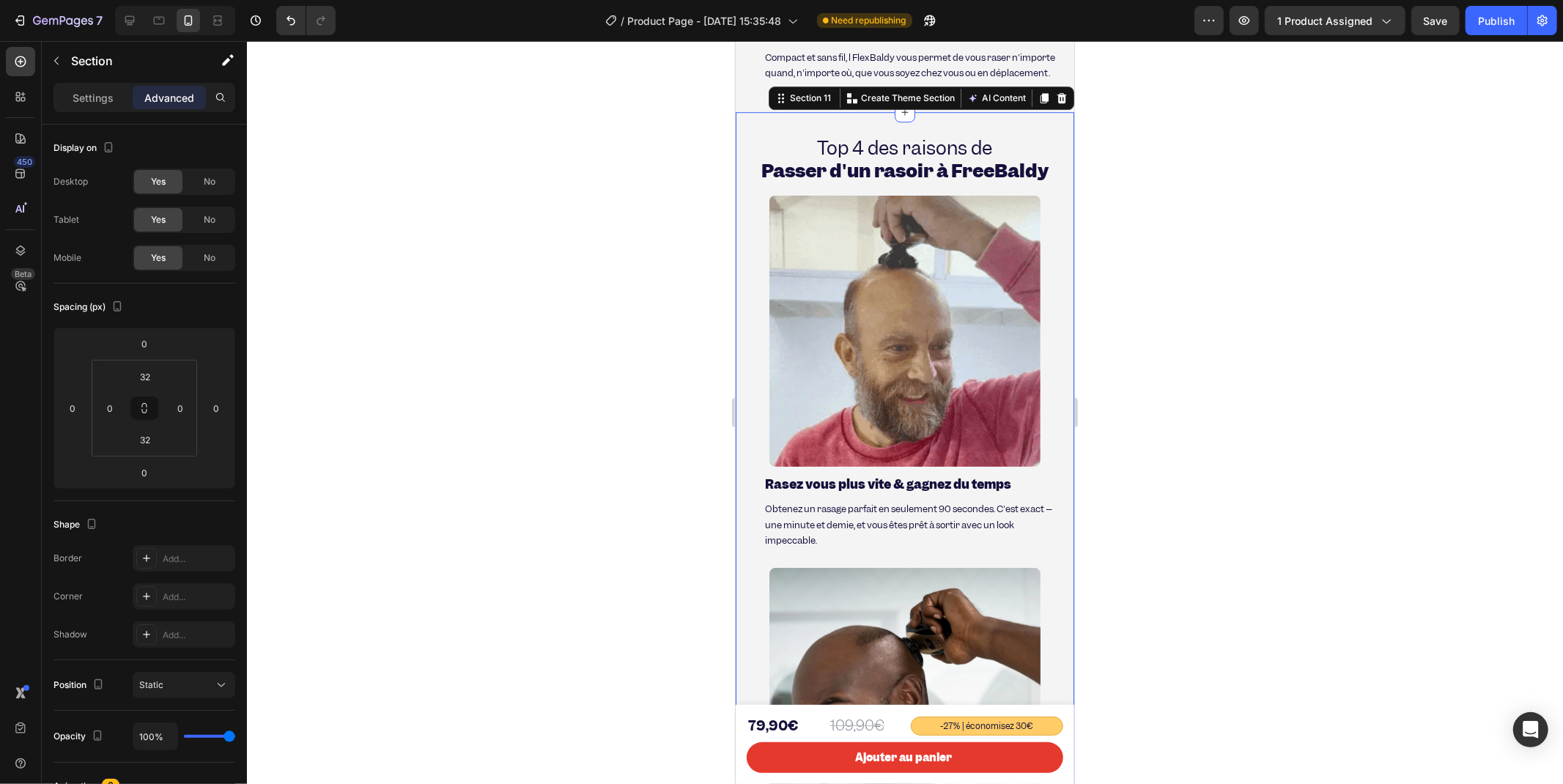
drag, startPoint x: 198, startPoint y: 253, endPoint x: 269, endPoint y: 281, distance: 76.3
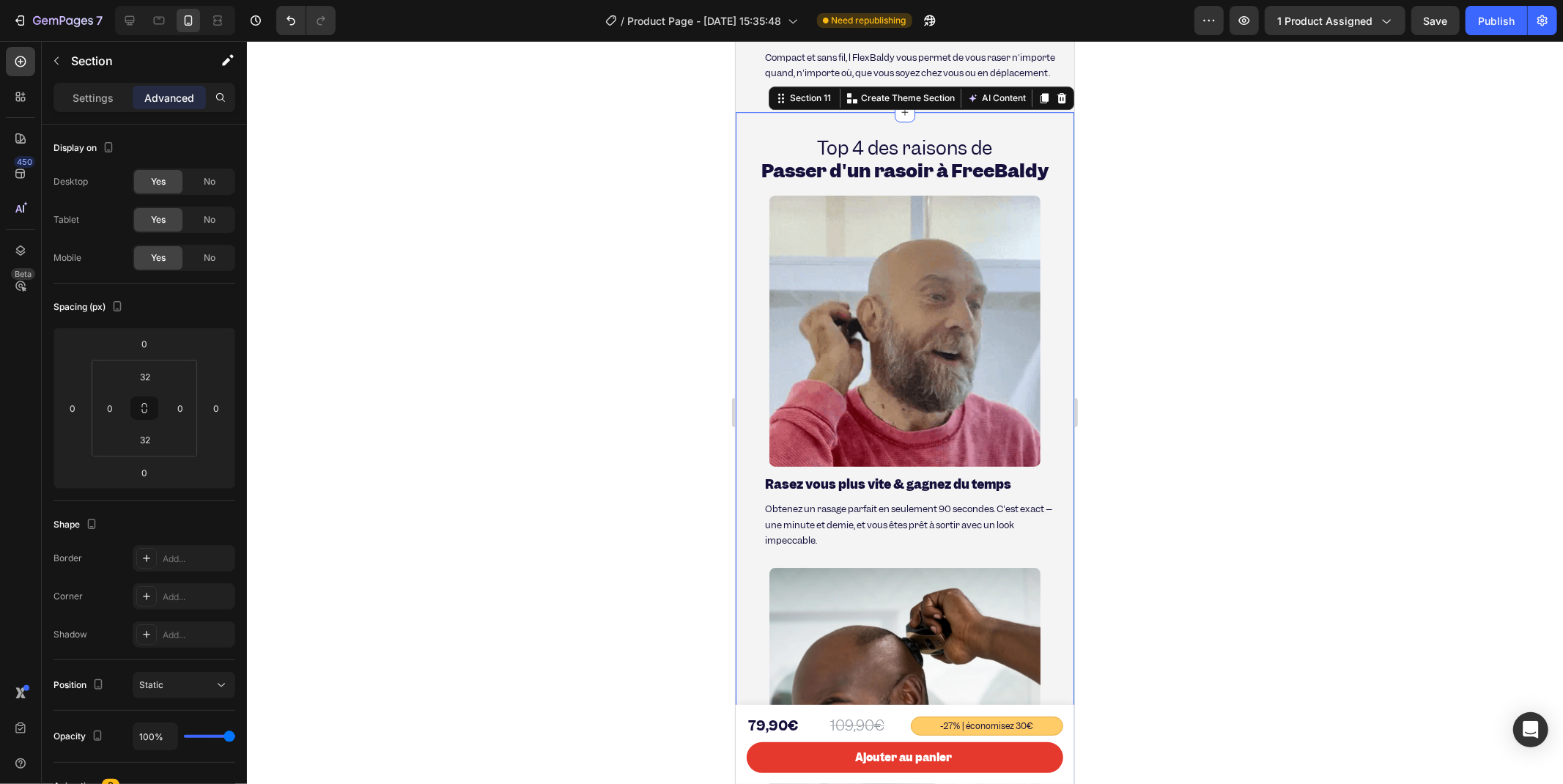
click at [199, 253] on div "No" at bounding box center [209, 257] width 48 height 24
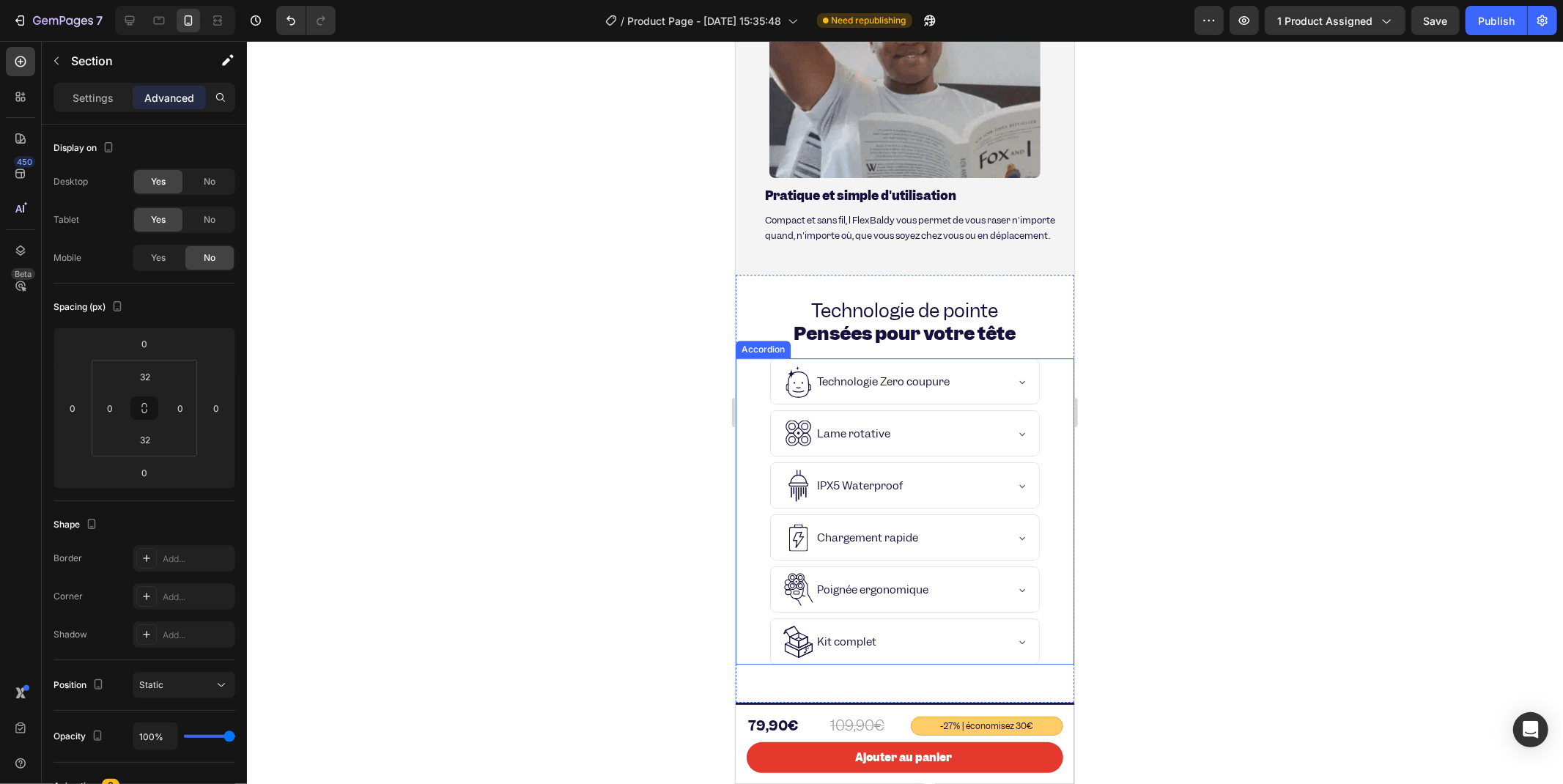
scroll to position [3498, 0]
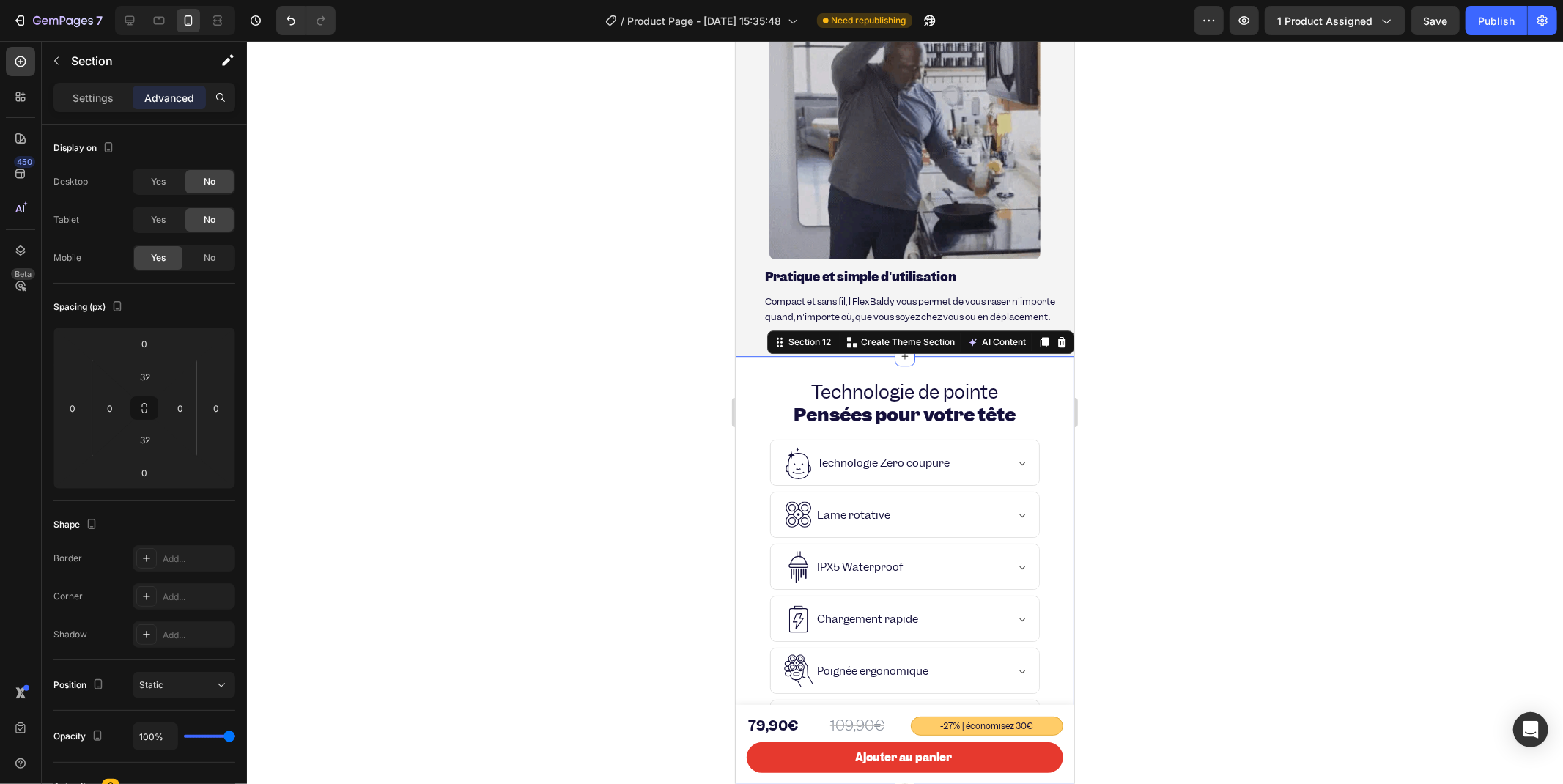
click at [808, 355] on div "Technologie de pointe Pensées pour votre tête Heading Technologie Zero coupure …" at bounding box center [904, 569] width 339 height 428
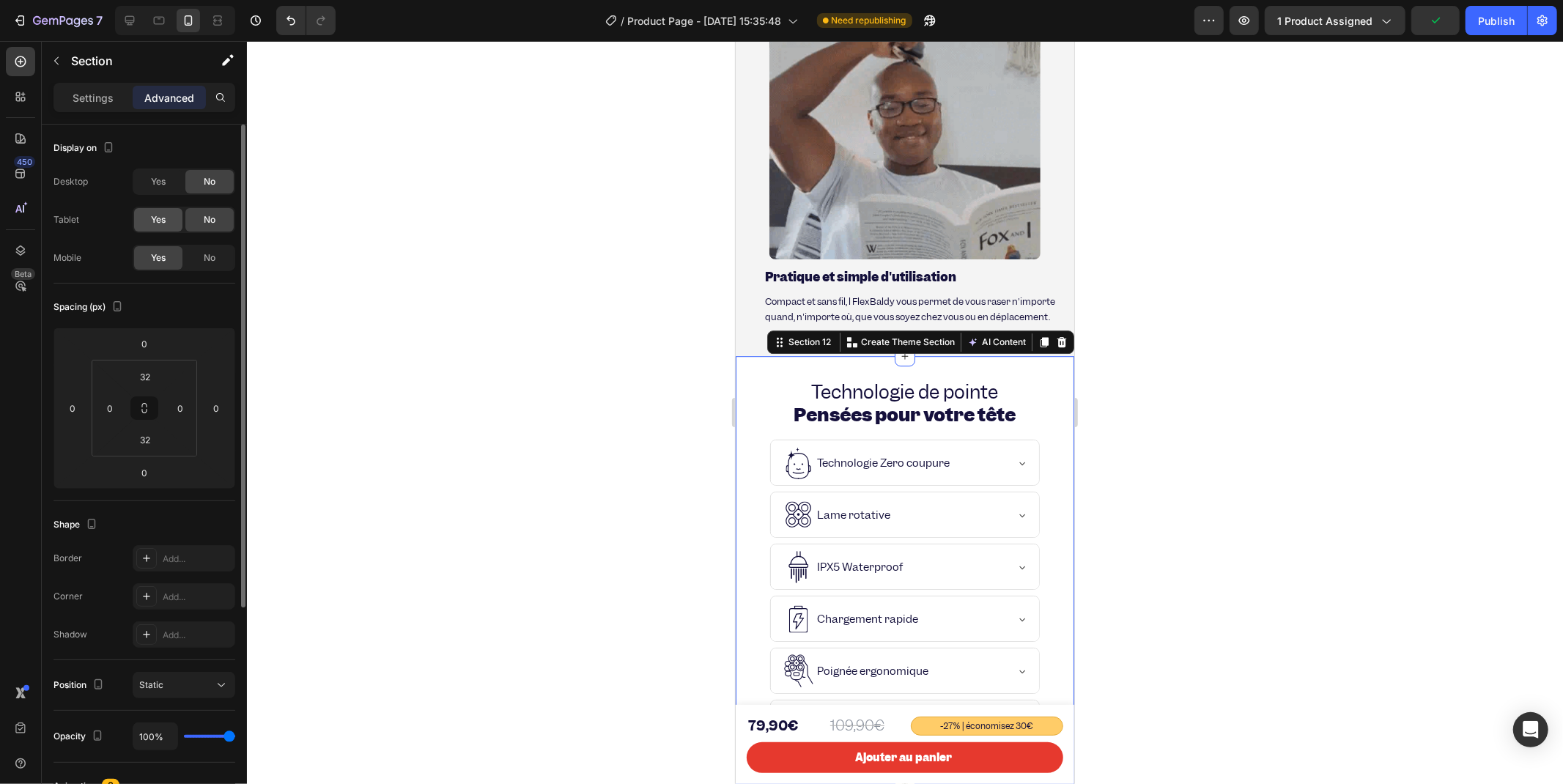
click at [141, 220] on div "Yes" at bounding box center [158, 219] width 48 height 24
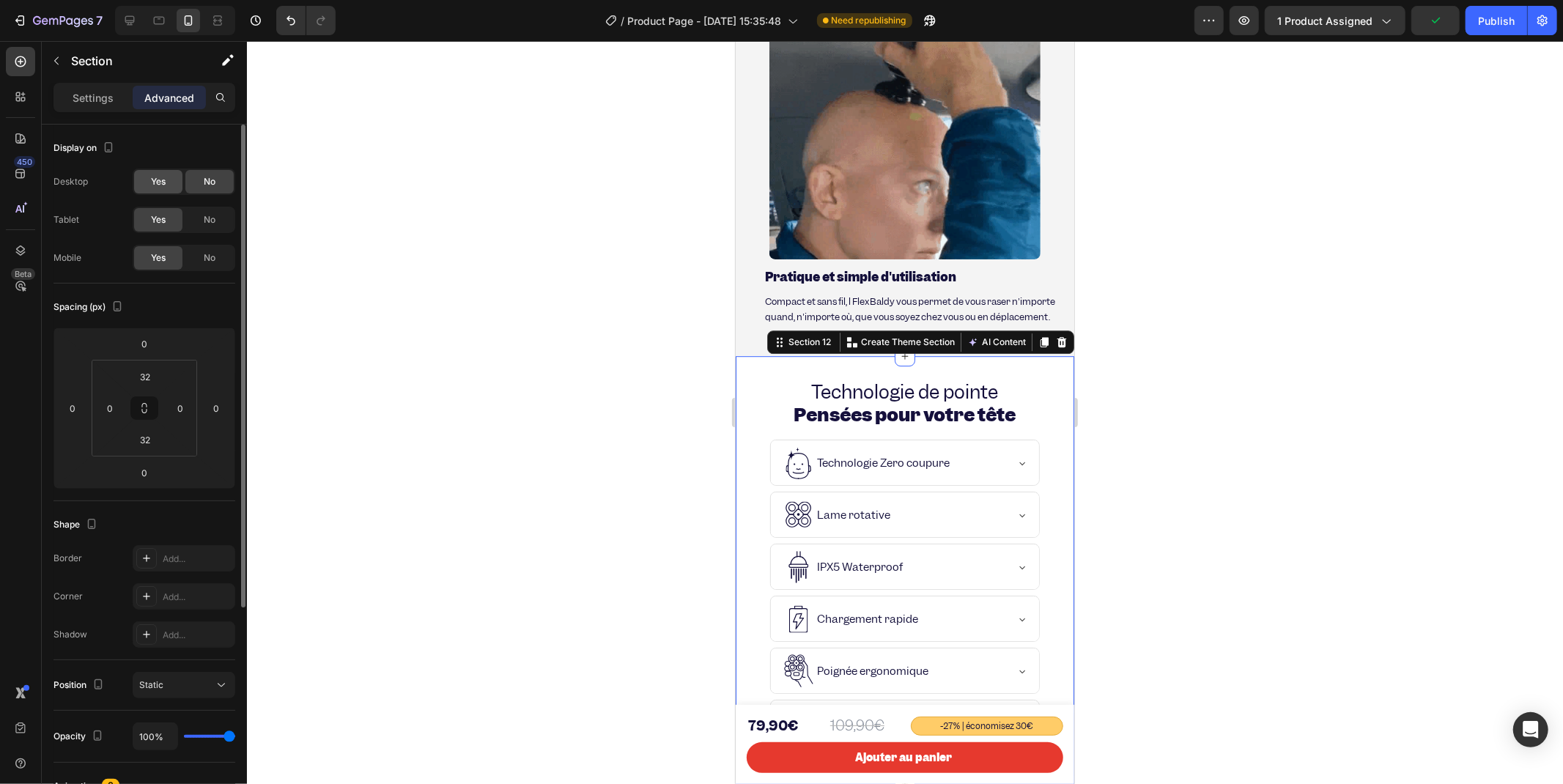
click at [158, 183] on span "Yes" at bounding box center [158, 181] width 14 height 13
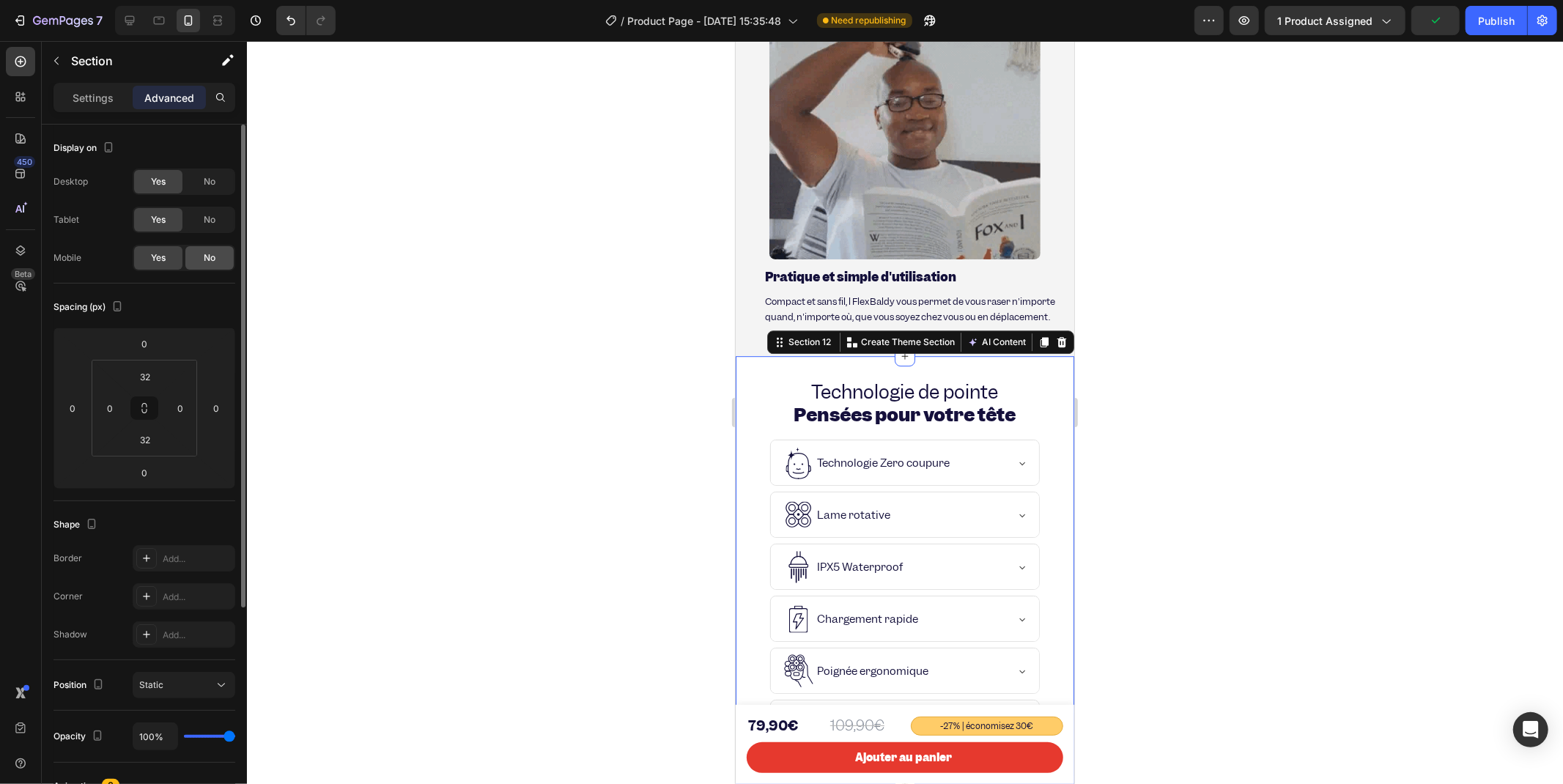
click at [193, 253] on div "No" at bounding box center [209, 257] width 48 height 24
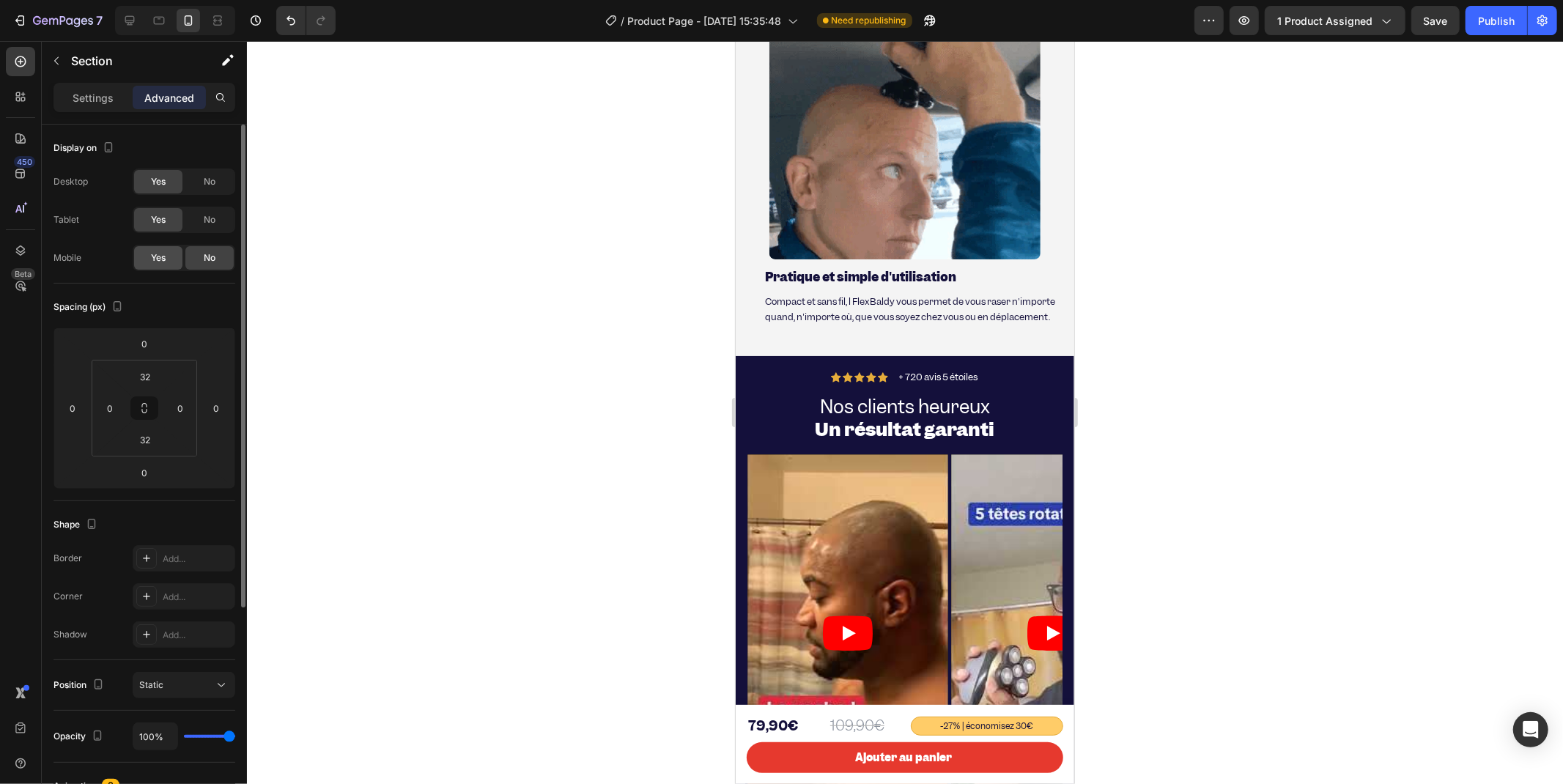
click at [151, 254] on span "Yes" at bounding box center [158, 258] width 14 height 13
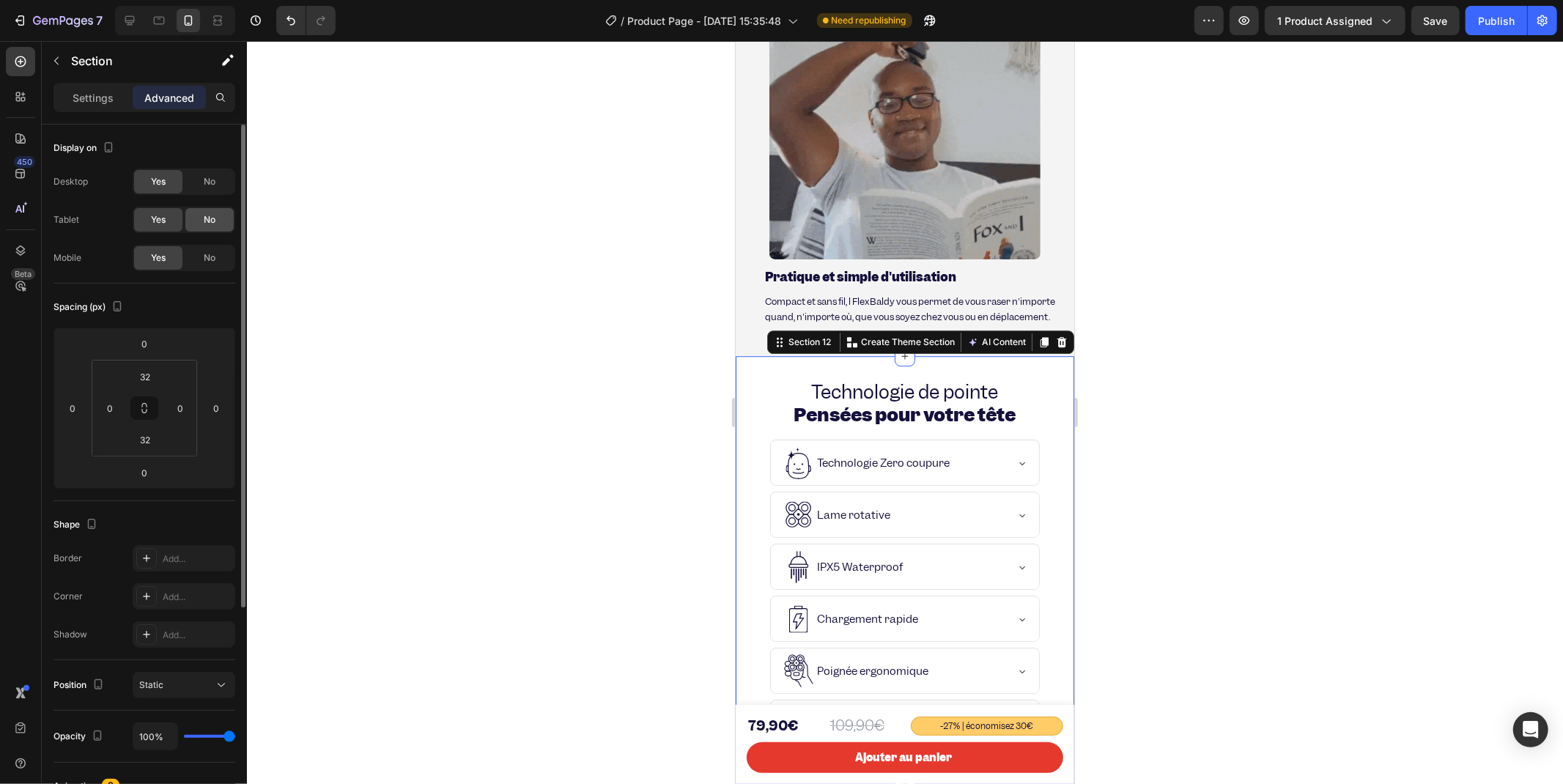
click at [202, 217] on div "No" at bounding box center [209, 219] width 48 height 24
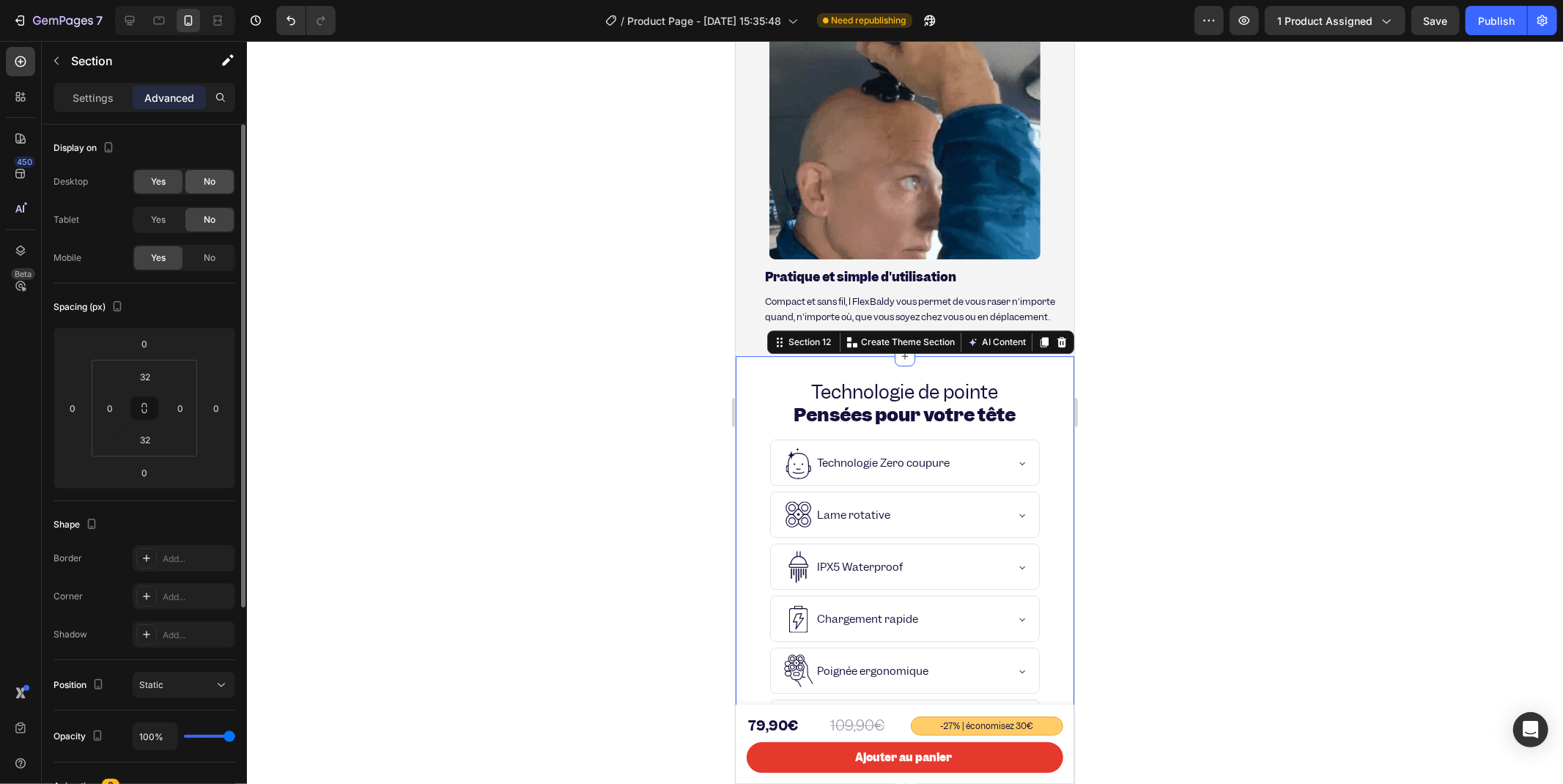
click at [208, 192] on div "No" at bounding box center [209, 181] width 48 height 24
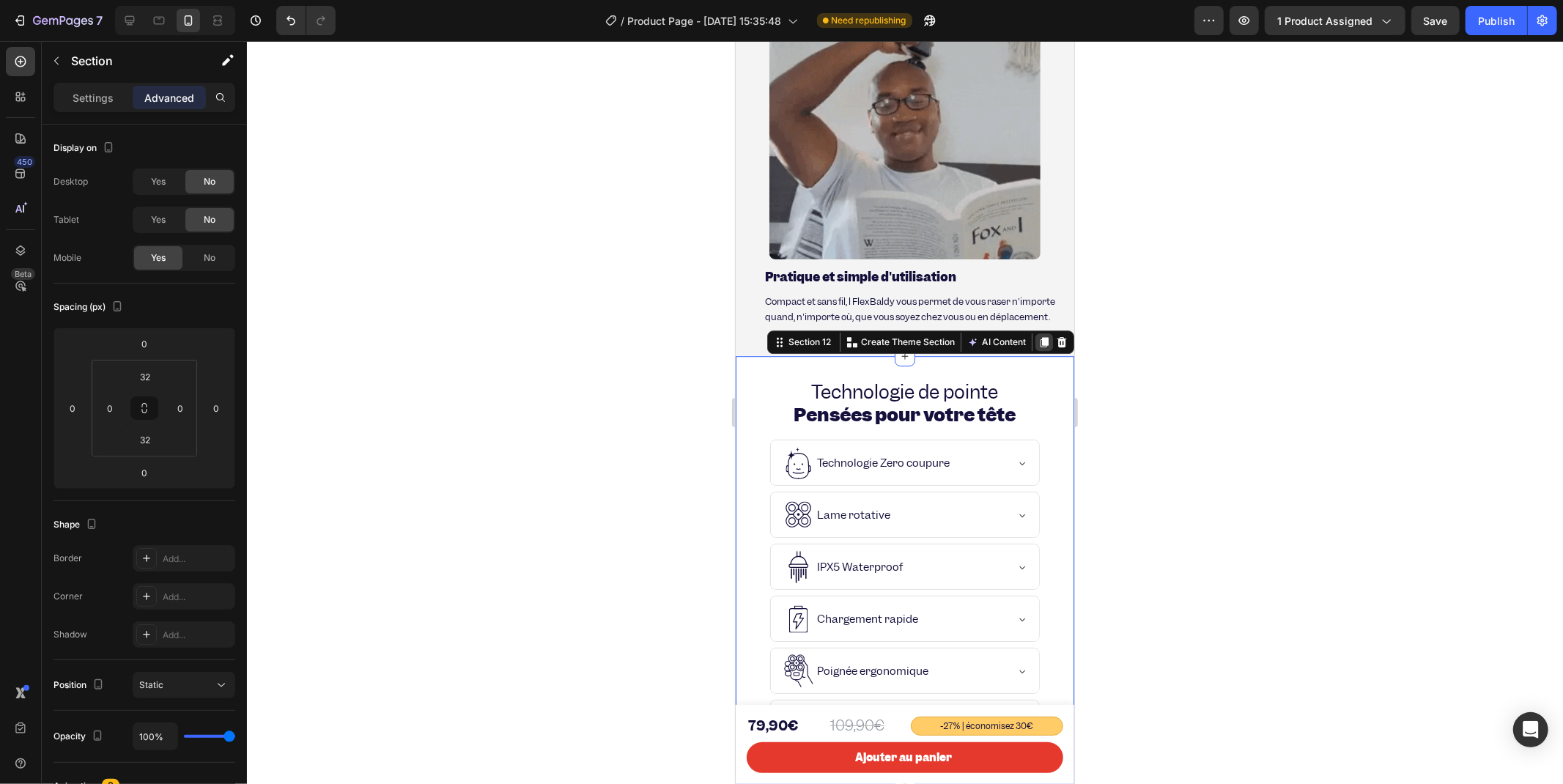
click at [1038, 335] on icon at bounding box center [1044, 341] width 11 height 11
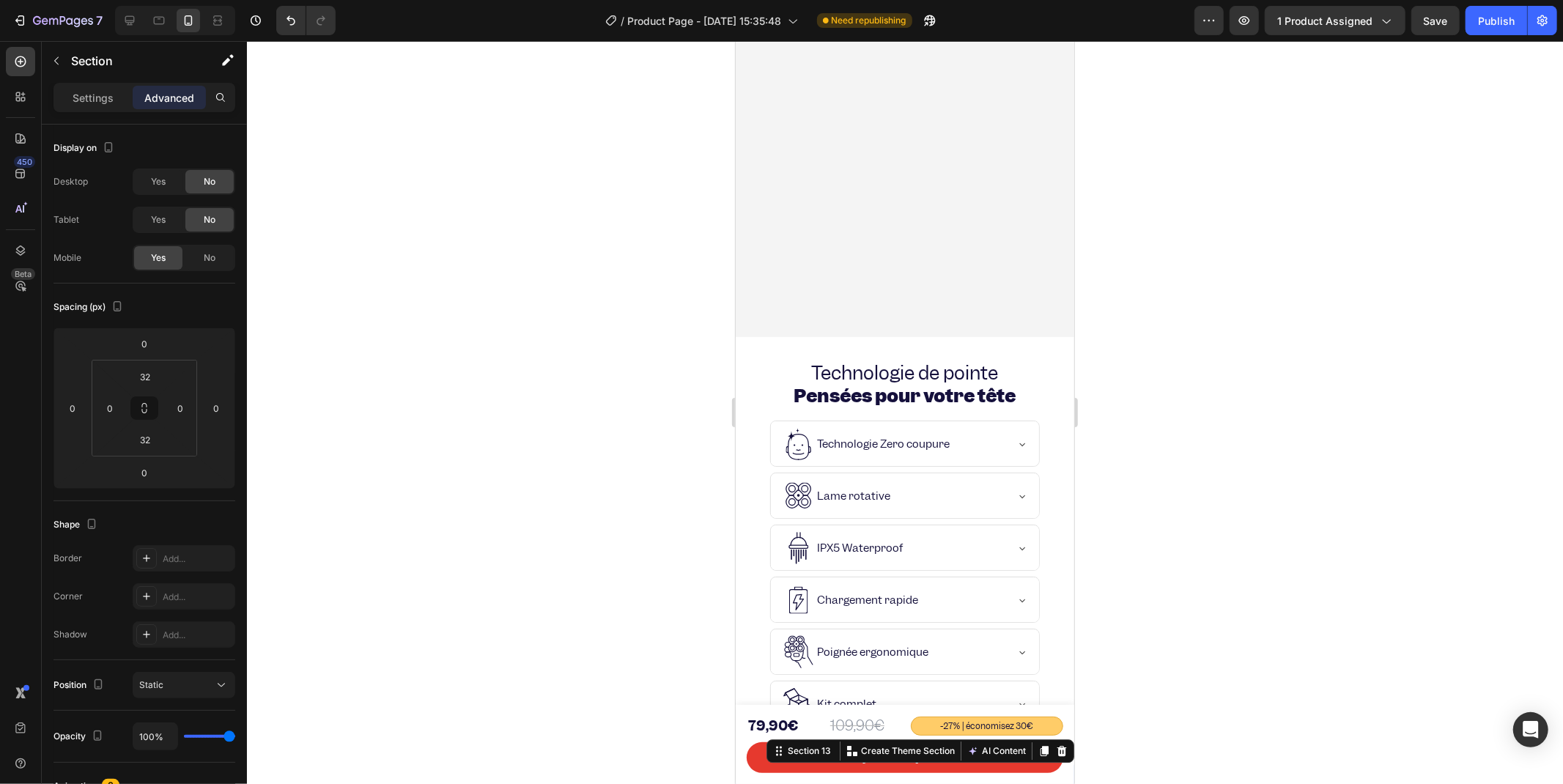
scroll to position [4171, 0]
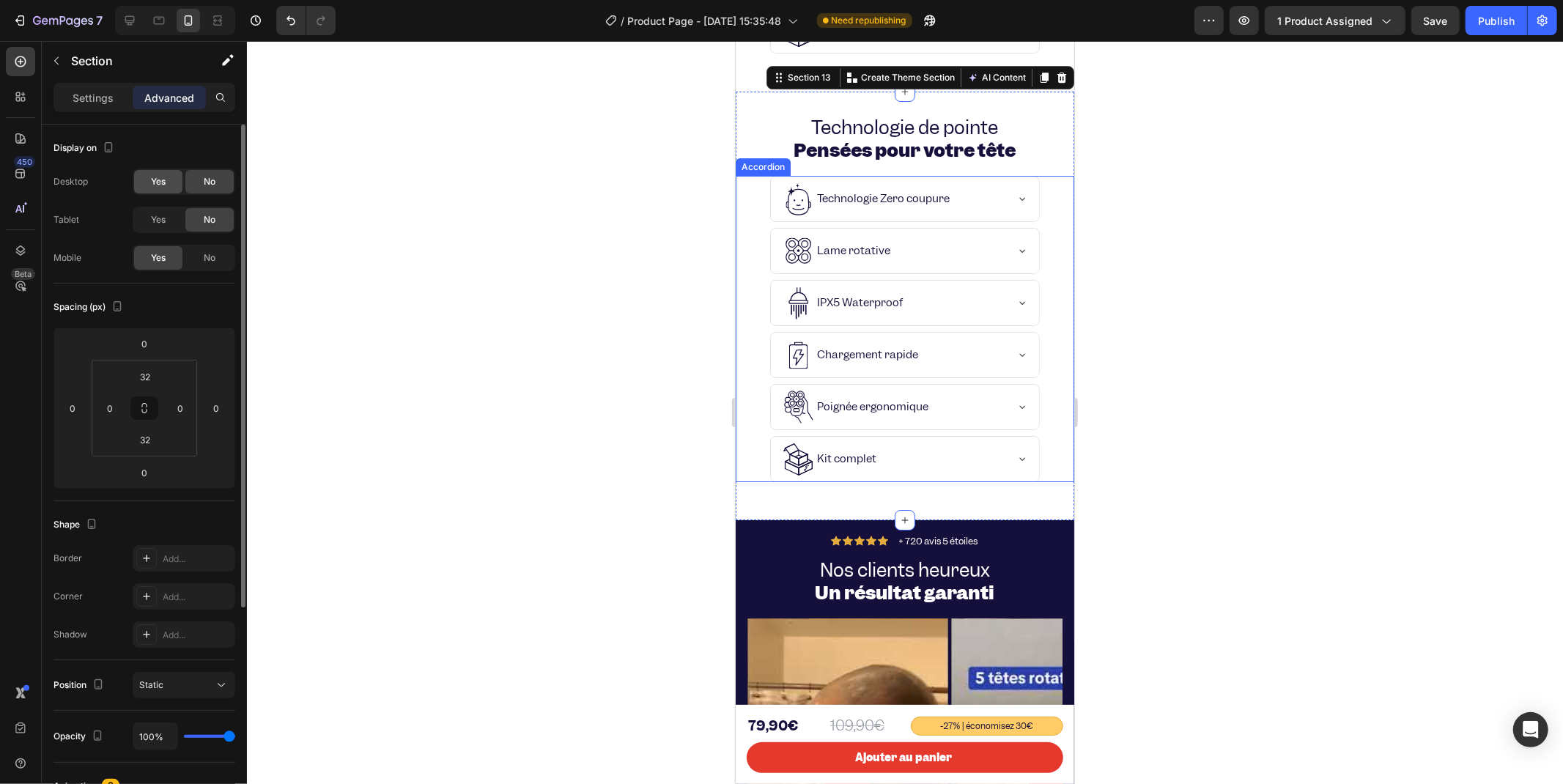
click at [156, 191] on div "Yes" at bounding box center [158, 181] width 48 height 24
click at [152, 217] on span "Yes" at bounding box center [158, 220] width 14 height 13
click at [206, 253] on span "No" at bounding box center [210, 258] width 11 height 13
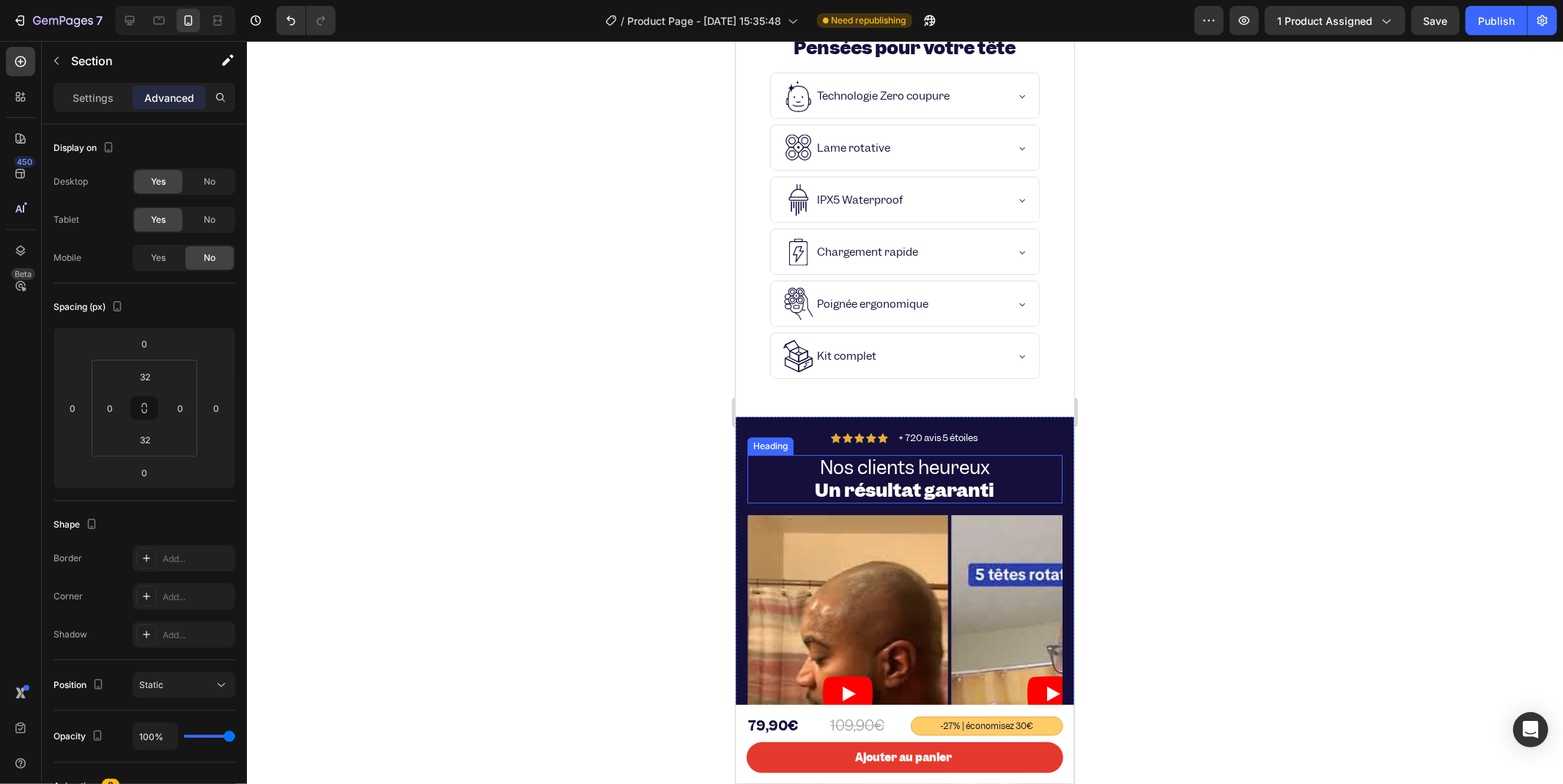
scroll to position [3927, 0]
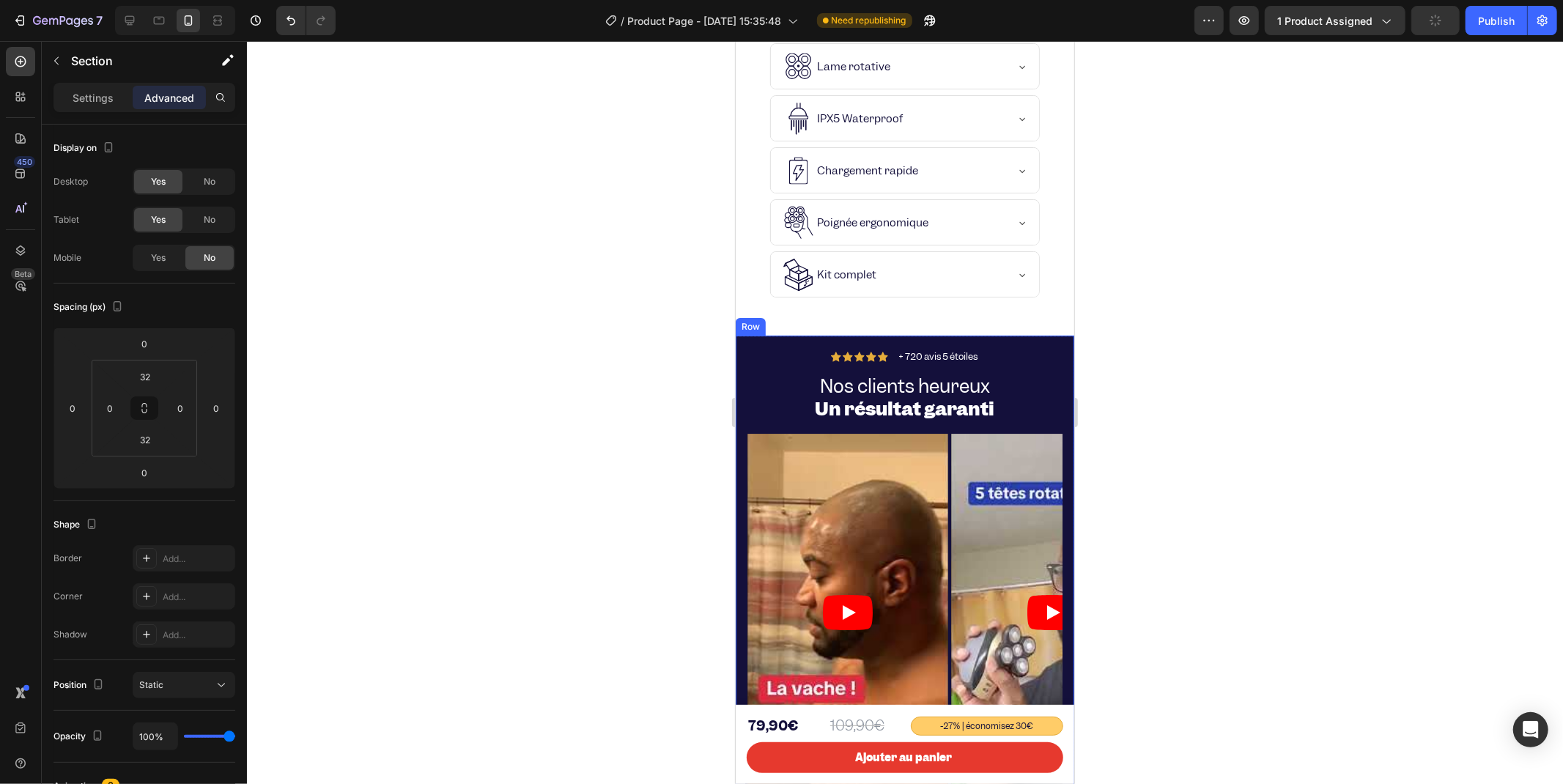
click at [738, 348] on div "Icon Icon Icon Icon Icon Icon List + 720 avis 5 étoiles Text Block Row Nos clie…" at bounding box center [904, 594] width 339 height 518
drag, startPoint x: 804, startPoint y: 320, endPoint x: 989, endPoint y: 262, distance: 193.9
click at [804, 320] on icon at bounding box center [807, 321] width 11 height 11
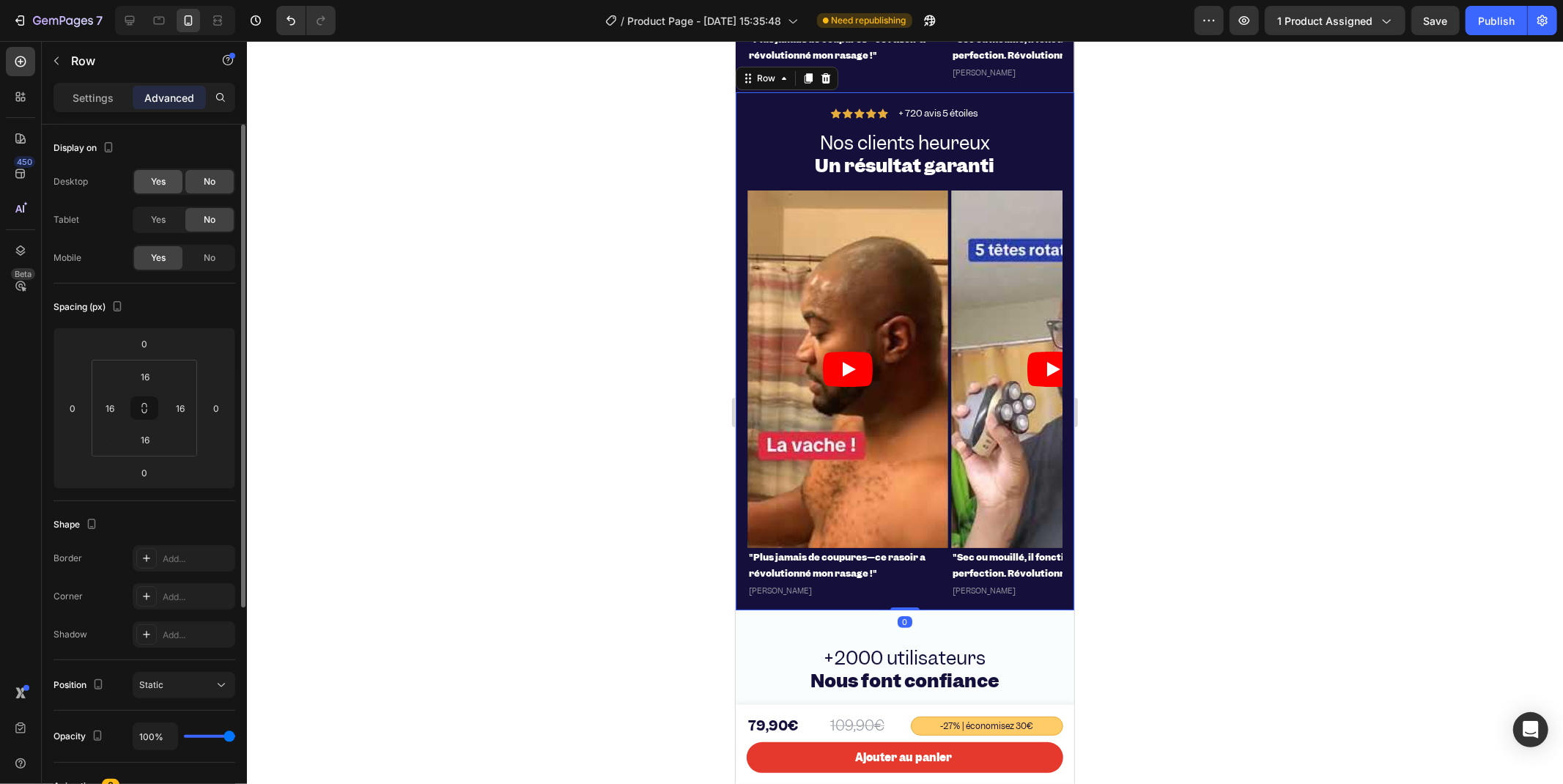
click at [159, 192] on div "Yes" at bounding box center [158, 181] width 48 height 24
click at [158, 215] on span "Yes" at bounding box center [158, 220] width 14 height 13
click at [204, 261] on span "No" at bounding box center [210, 258] width 11 height 13
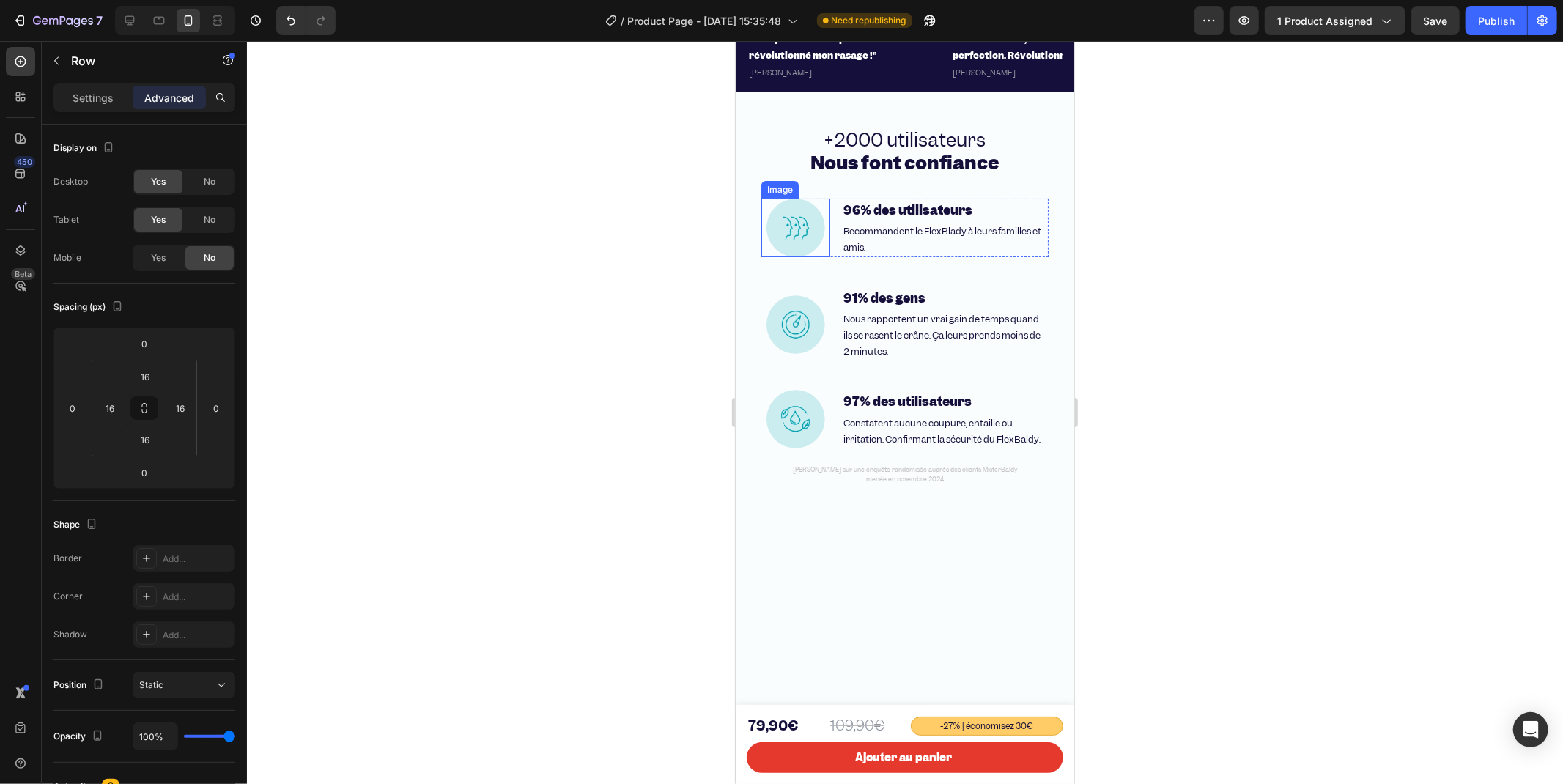
scroll to position [4607, 0]
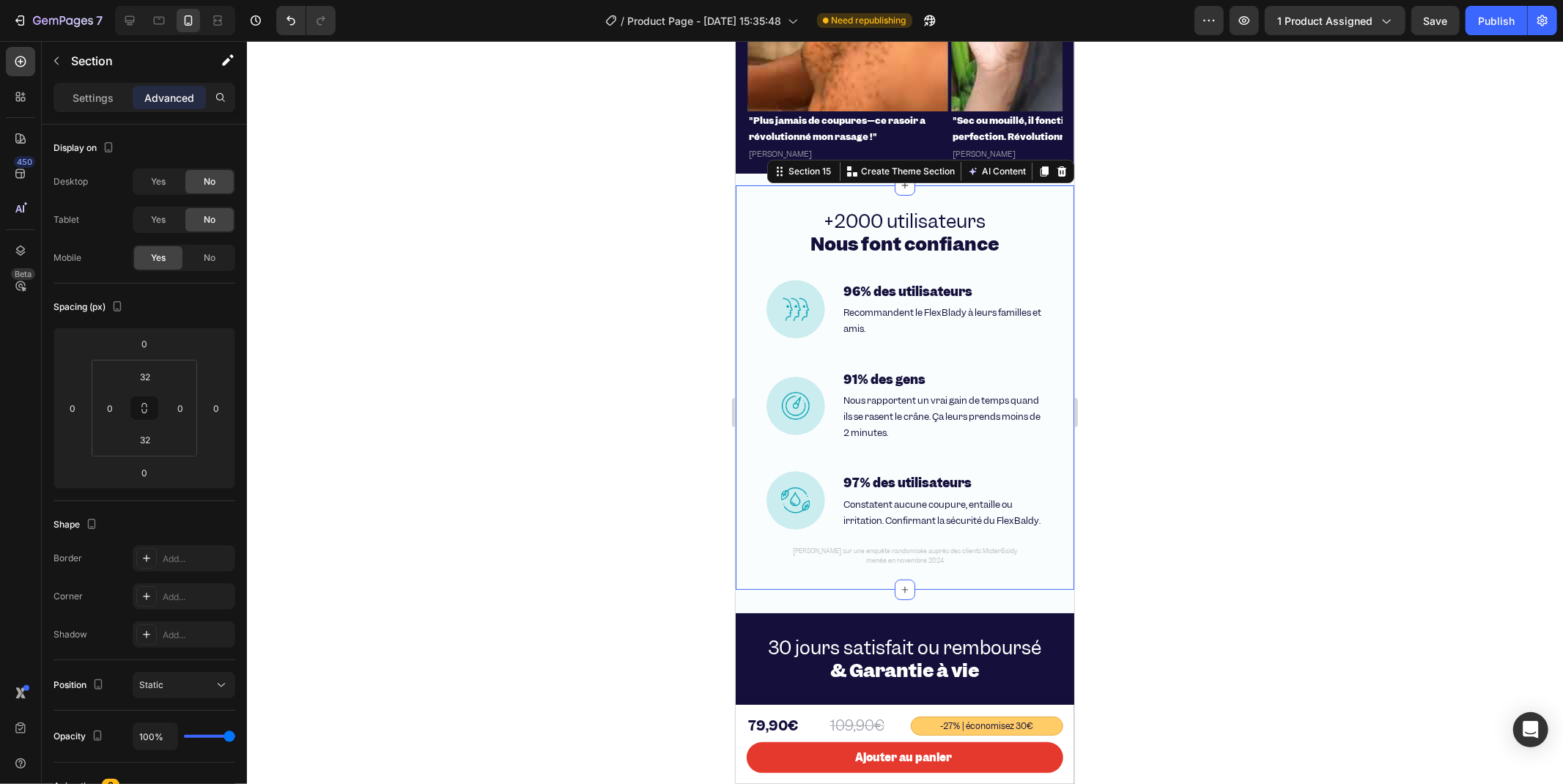
click at [751, 186] on div "+2000 utilisateurs Nous font confiance Heading Image 96% des utilisateurs Headi…" at bounding box center [904, 386] width 339 height 404
click at [1040, 169] on icon at bounding box center [1044, 170] width 8 height 10
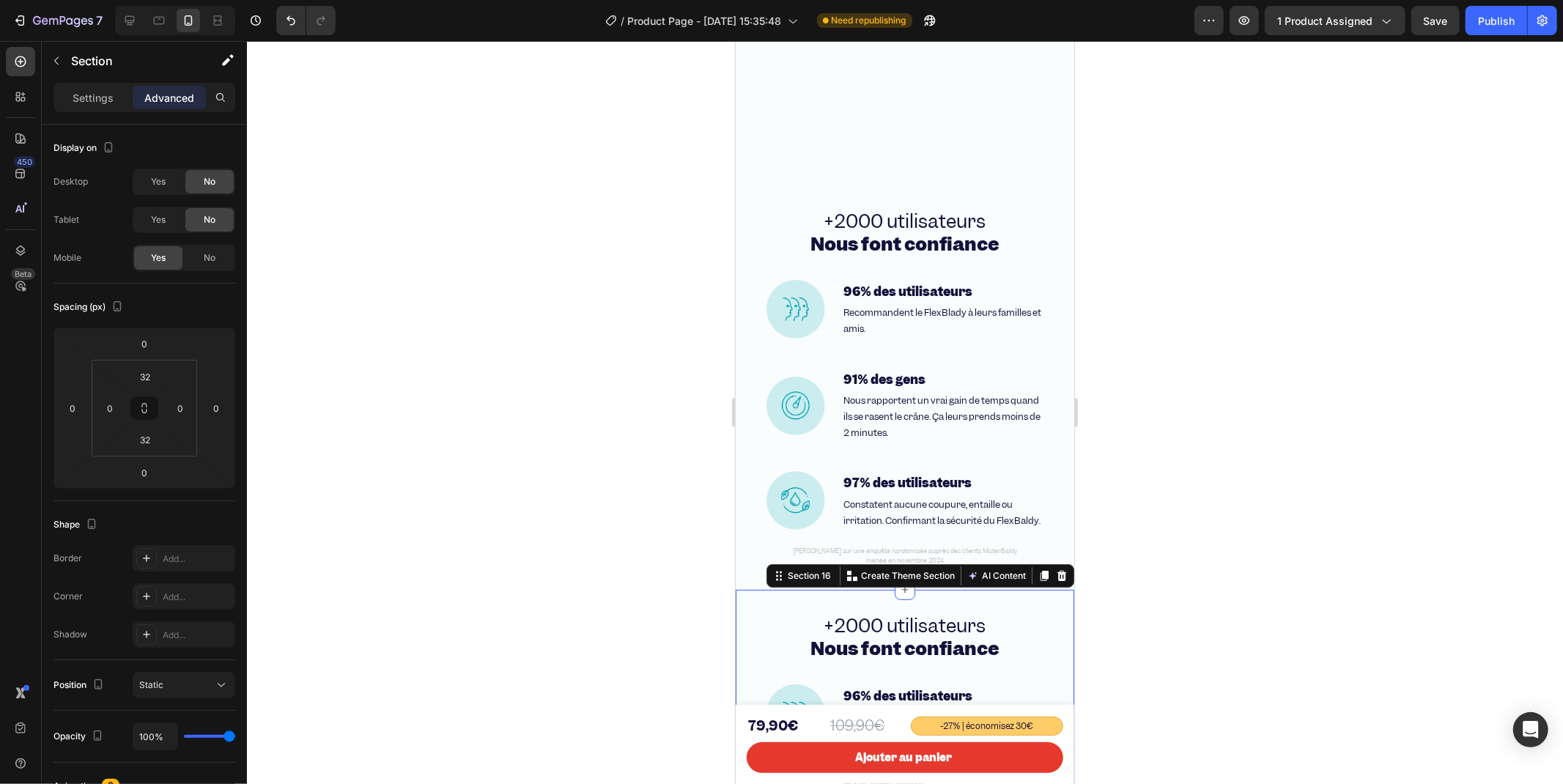
scroll to position [5119, 0]
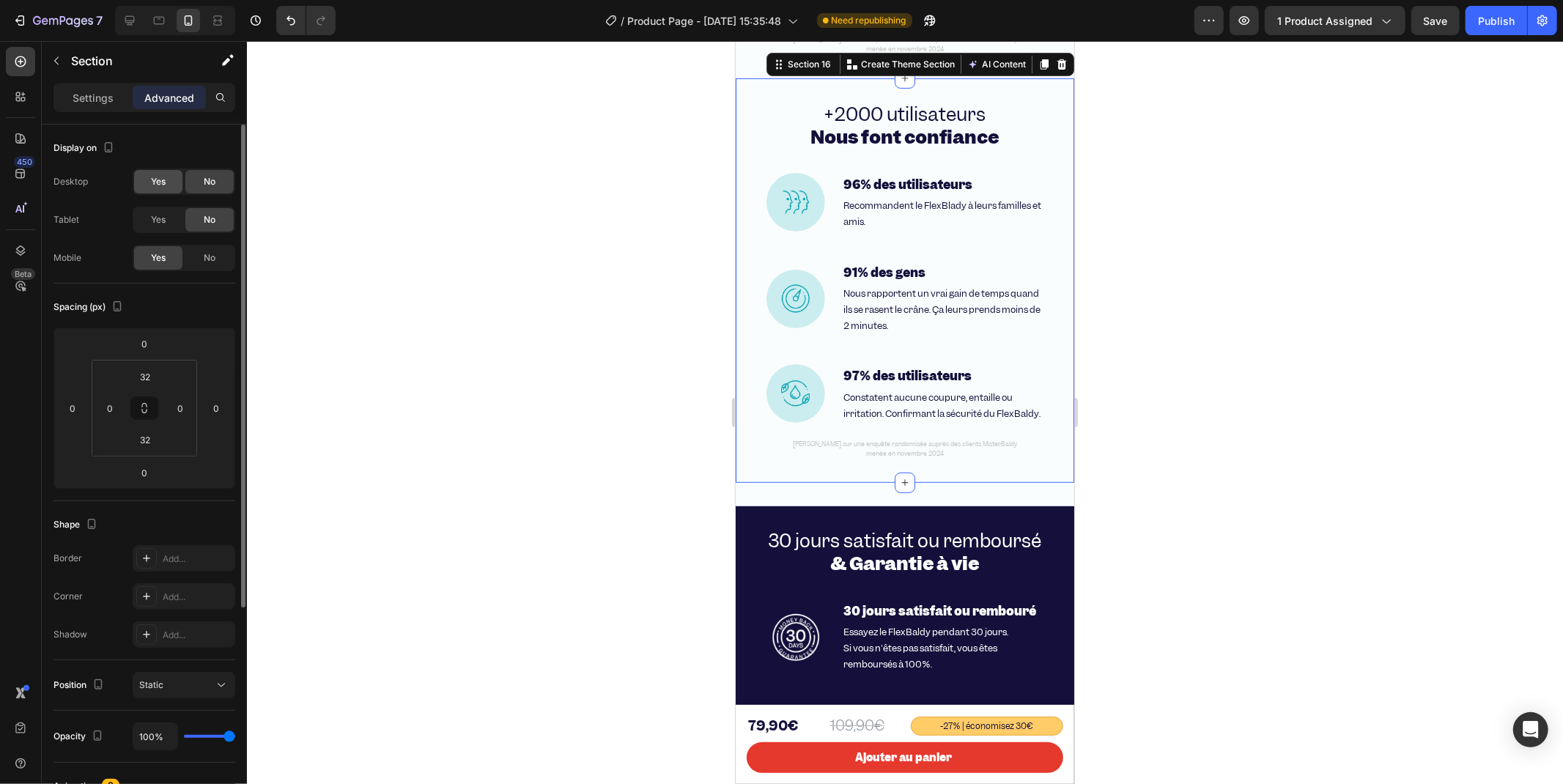
click at [169, 177] on div "Yes" at bounding box center [158, 181] width 48 height 24
drag, startPoint x: 162, startPoint y: 220, endPoint x: 164, endPoint y: 227, distance: 7.3
click at [162, 220] on span "Yes" at bounding box center [158, 220] width 14 height 13
click at [202, 257] on div "No" at bounding box center [209, 257] width 48 height 24
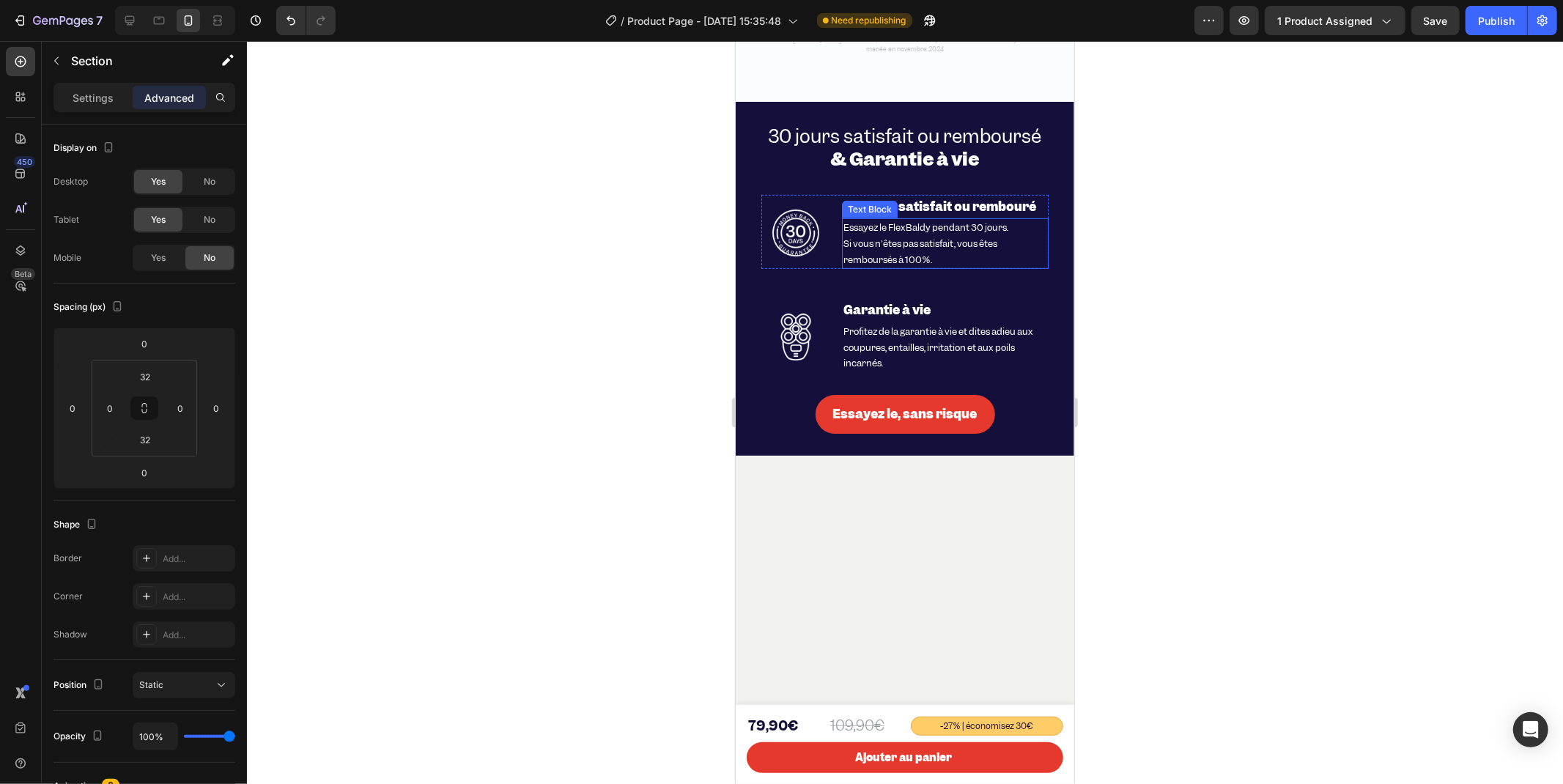
scroll to position [5037, 0]
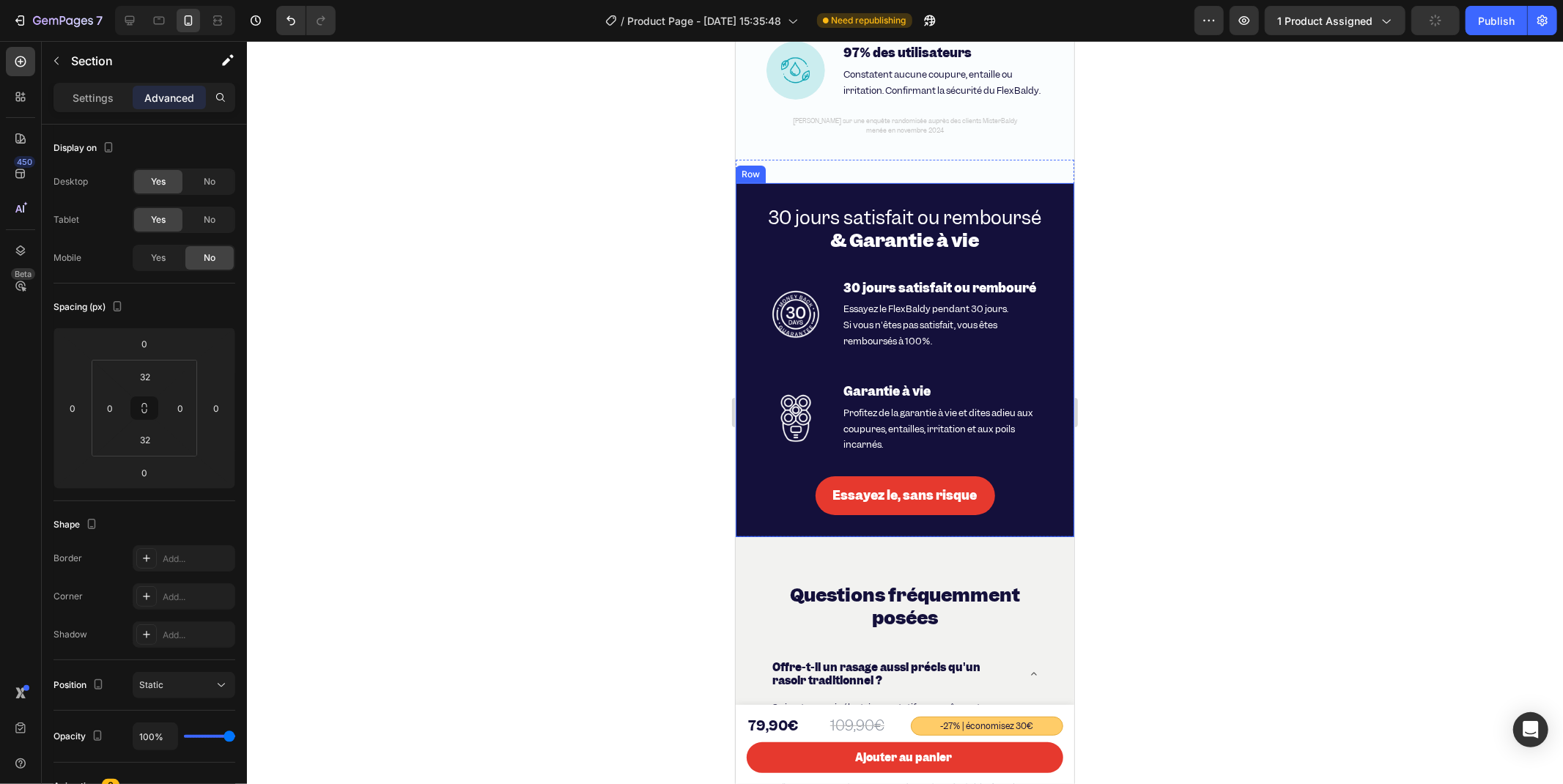
click at [820, 206] on div "30 jours satisfait ou remboursé & Garantie à vie Heading Image 30 jours satisfa…" at bounding box center [904, 359] width 339 height 353
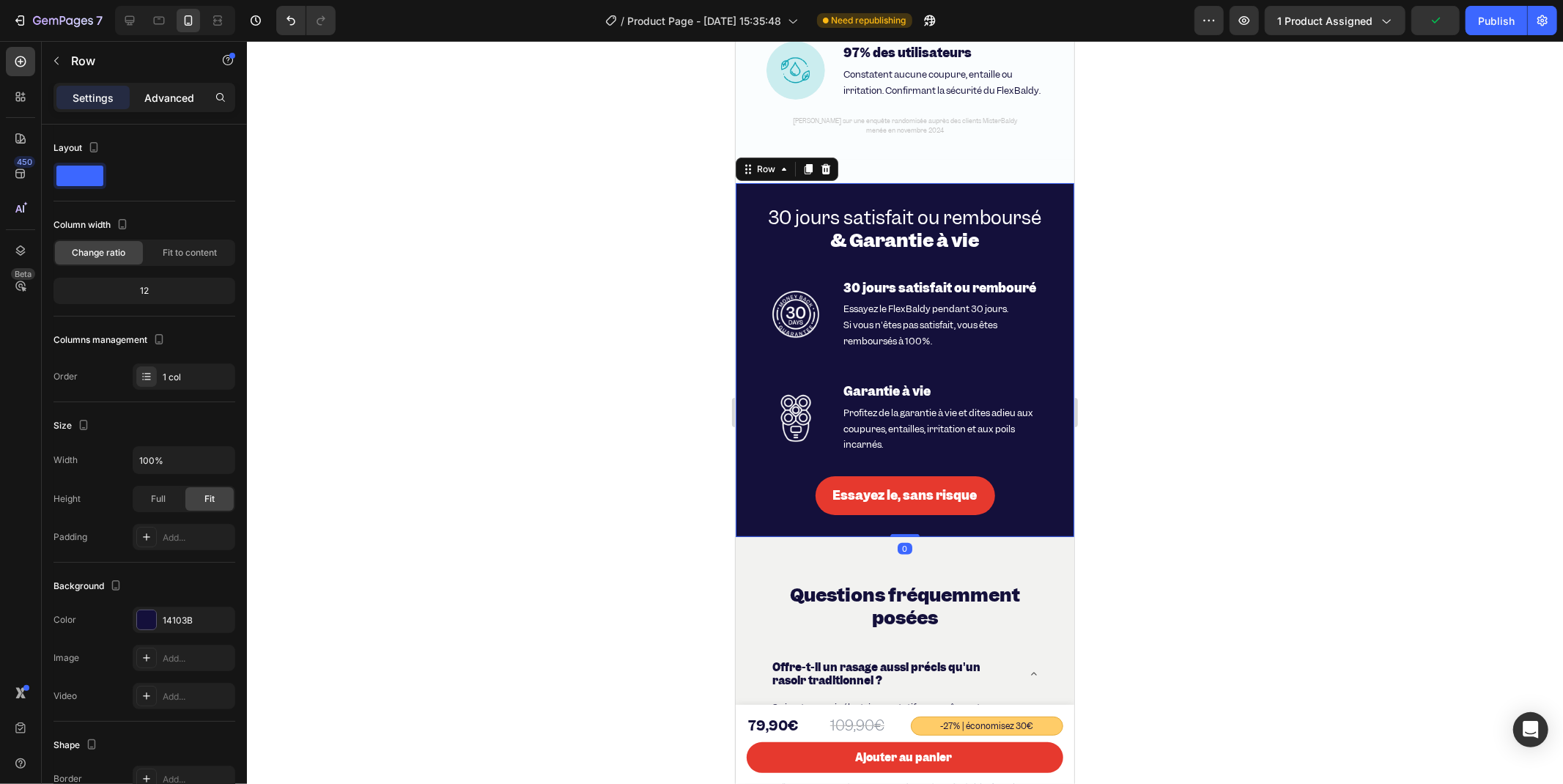
click at [149, 90] on p "Advanced" at bounding box center [169, 98] width 49 height 15
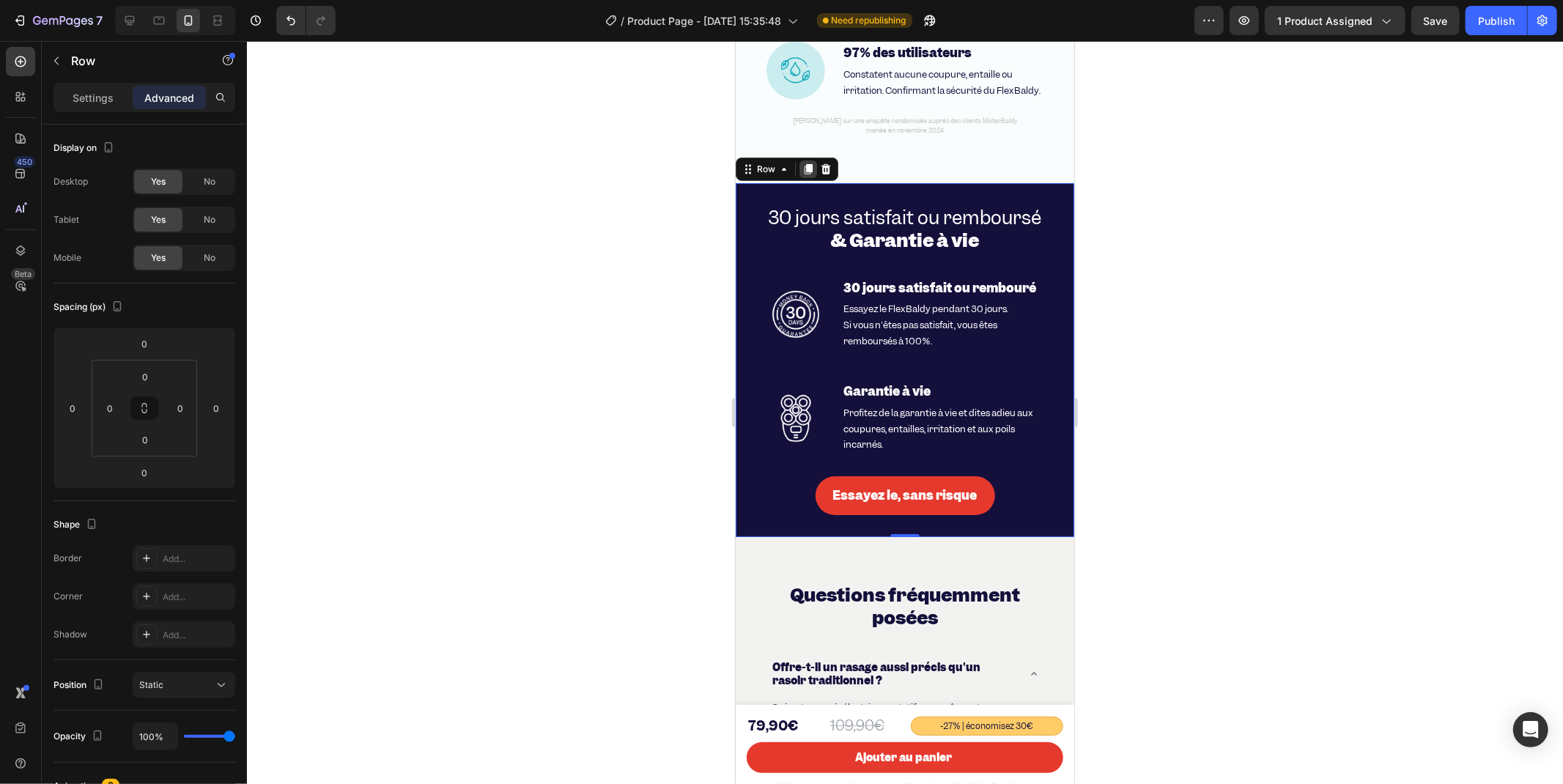
click at [809, 174] on icon at bounding box center [808, 168] width 8 height 10
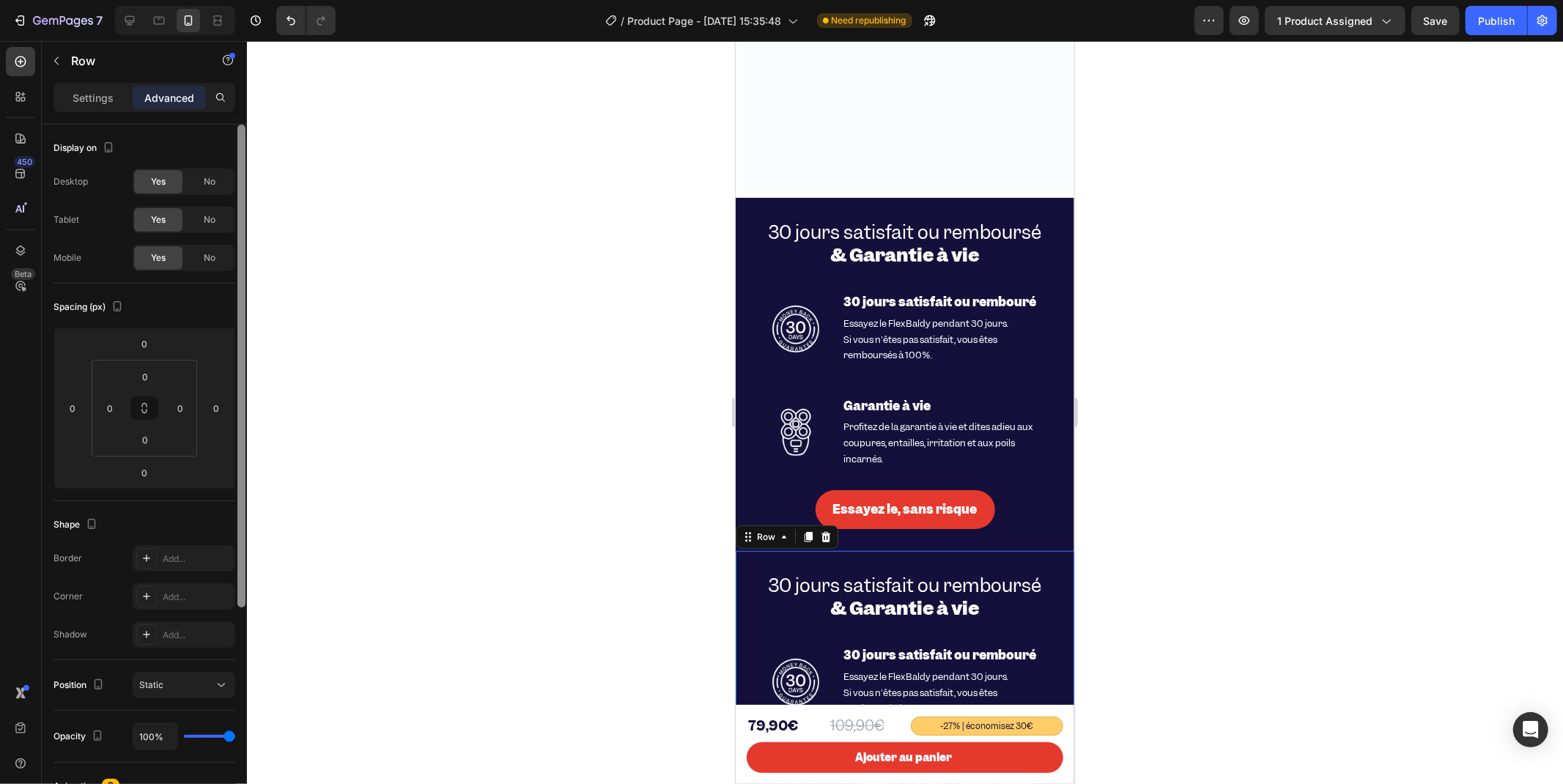
scroll to position [5496, 0]
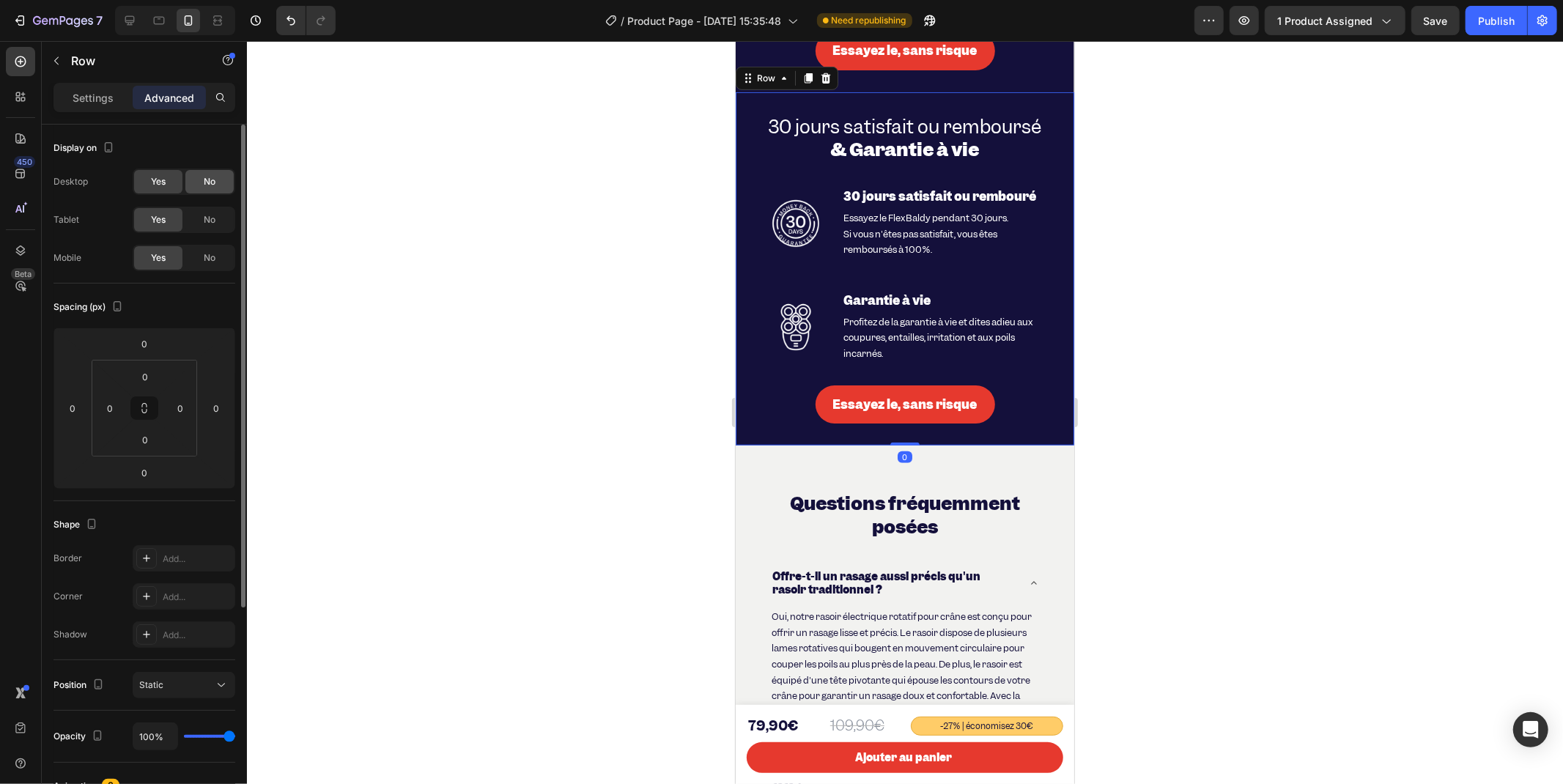
click at [203, 174] on div "No" at bounding box center [209, 181] width 48 height 24
click at [207, 220] on span "No" at bounding box center [210, 220] width 11 height 13
click at [167, 224] on div "Yes" at bounding box center [158, 219] width 48 height 24
click at [223, 225] on div "No" at bounding box center [209, 219] width 48 height 24
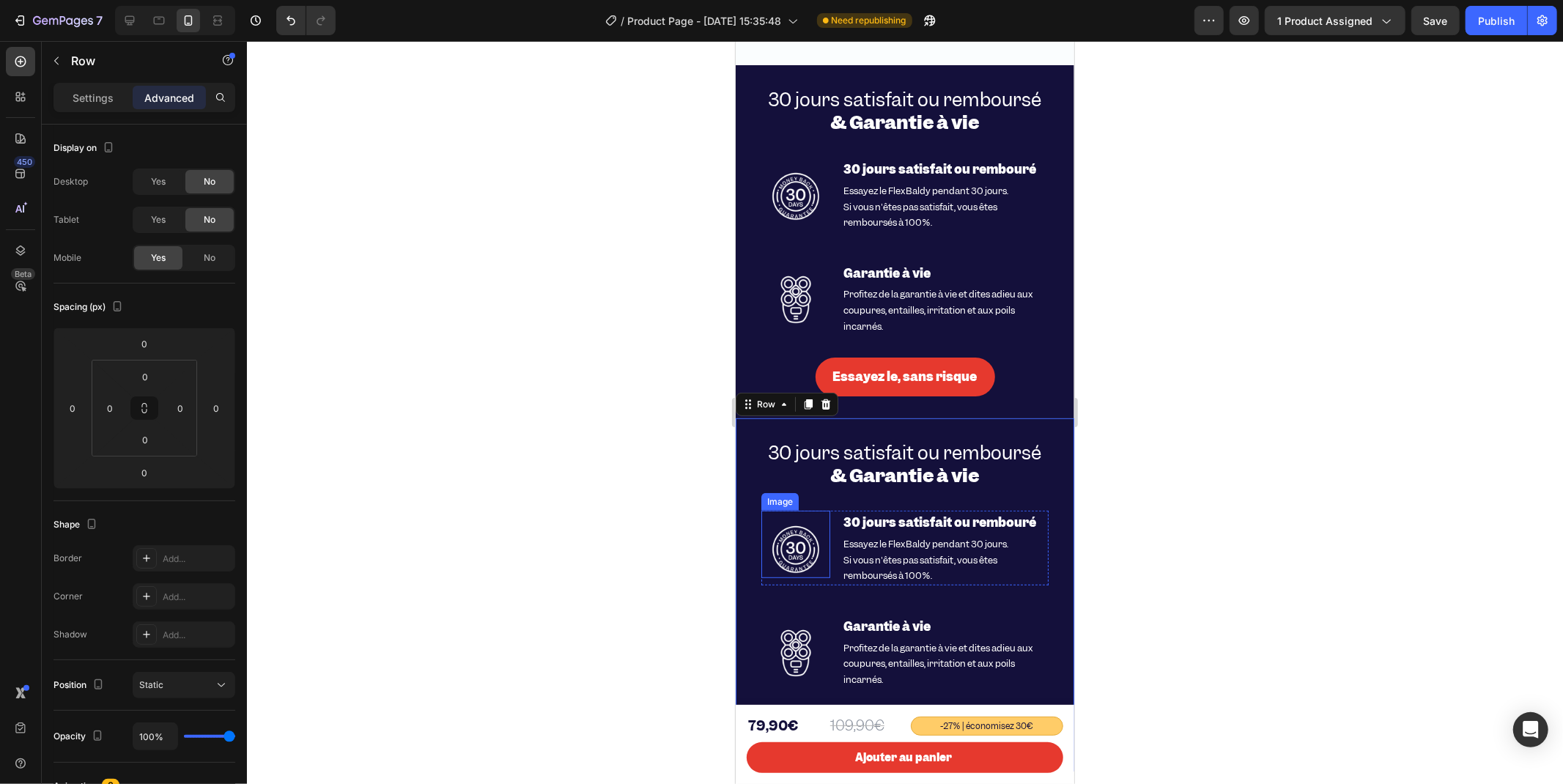
scroll to position [5088, 0]
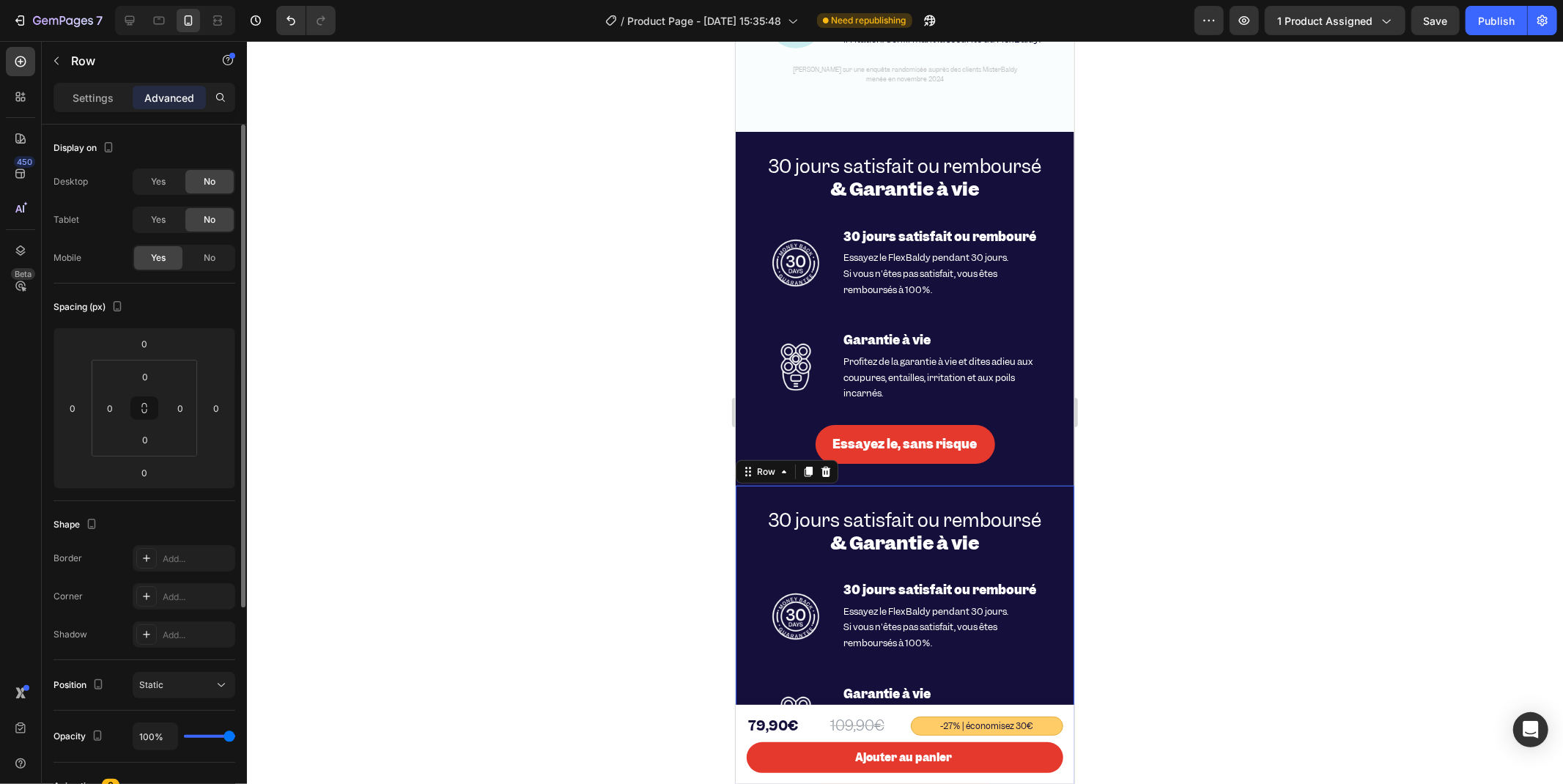
drag, startPoint x: 141, startPoint y: 211, endPoint x: 145, endPoint y: 200, distance: 11.7
click at [141, 213] on div "Yes" at bounding box center [158, 219] width 48 height 24
click at [149, 180] on div "Yes" at bounding box center [158, 181] width 48 height 24
click at [211, 252] on span "No" at bounding box center [210, 258] width 11 height 13
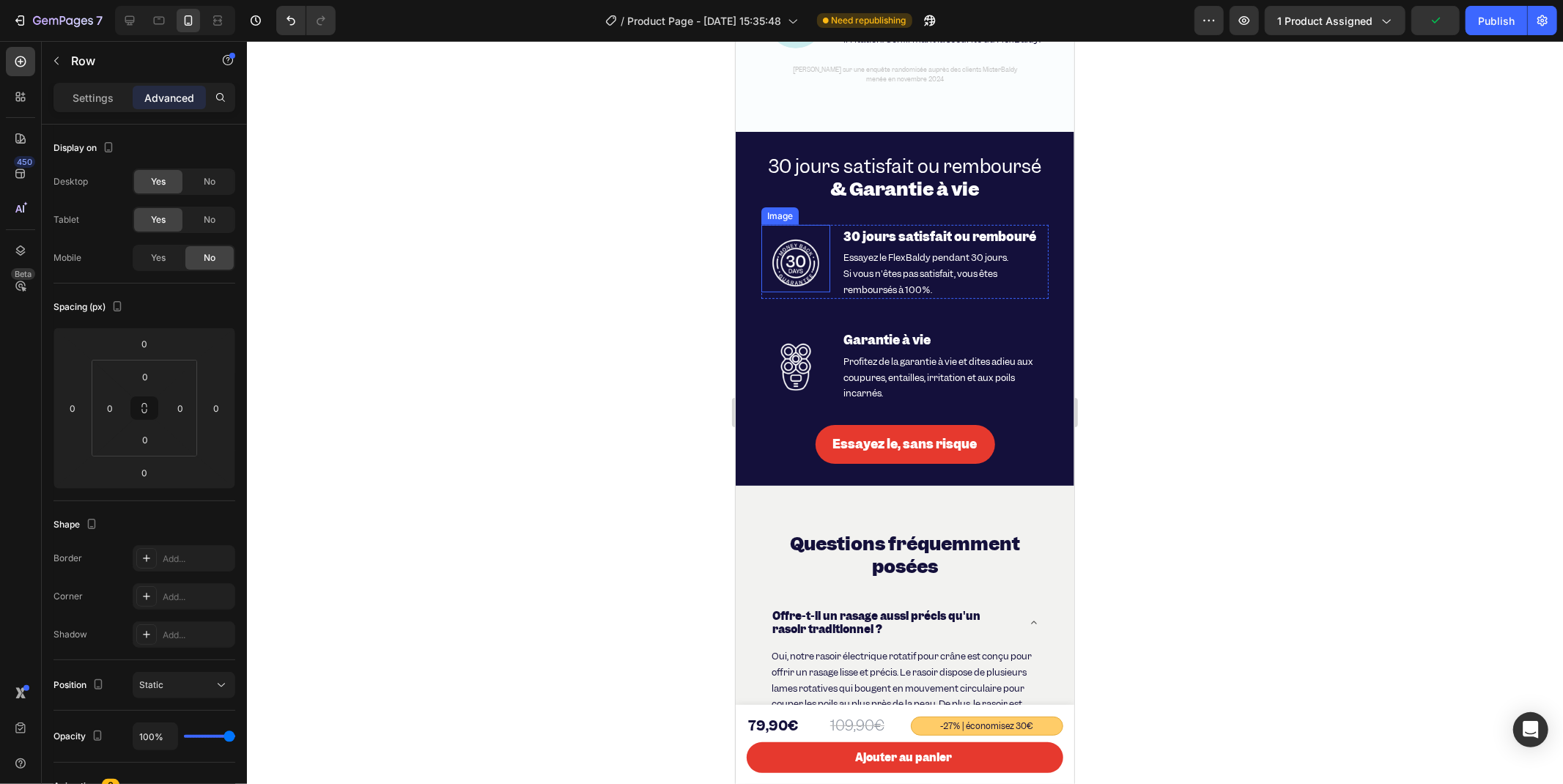
scroll to position [5252, 0]
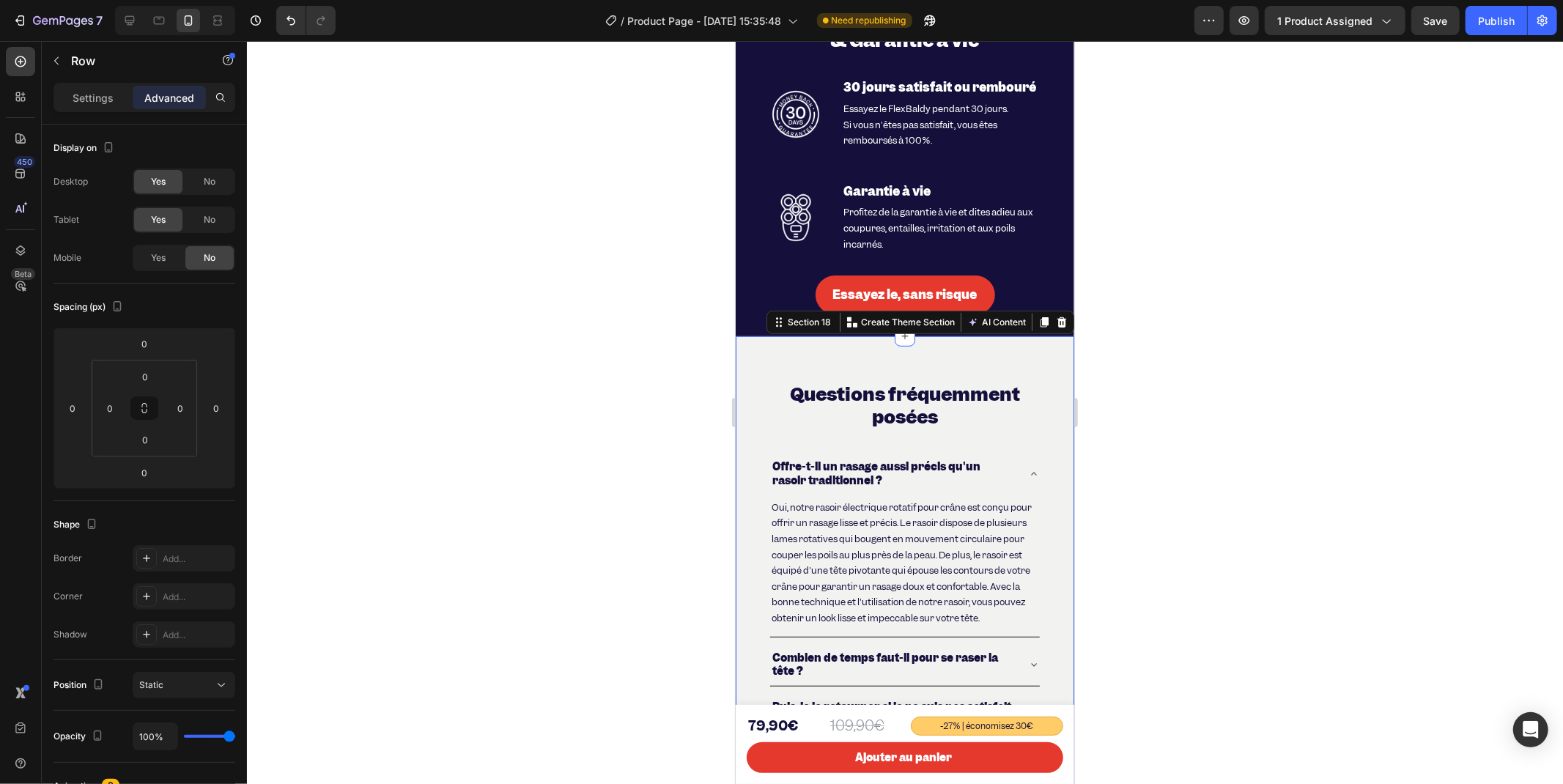
click at [749, 353] on div "Questions fréquemment posées Heading Offre-t-il un rasage aussi précis qu'un ra…" at bounding box center [904, 638] width 339 height 606
click at [1038, 319] on icon at bounding box center [1044, 322] width 11 height 11
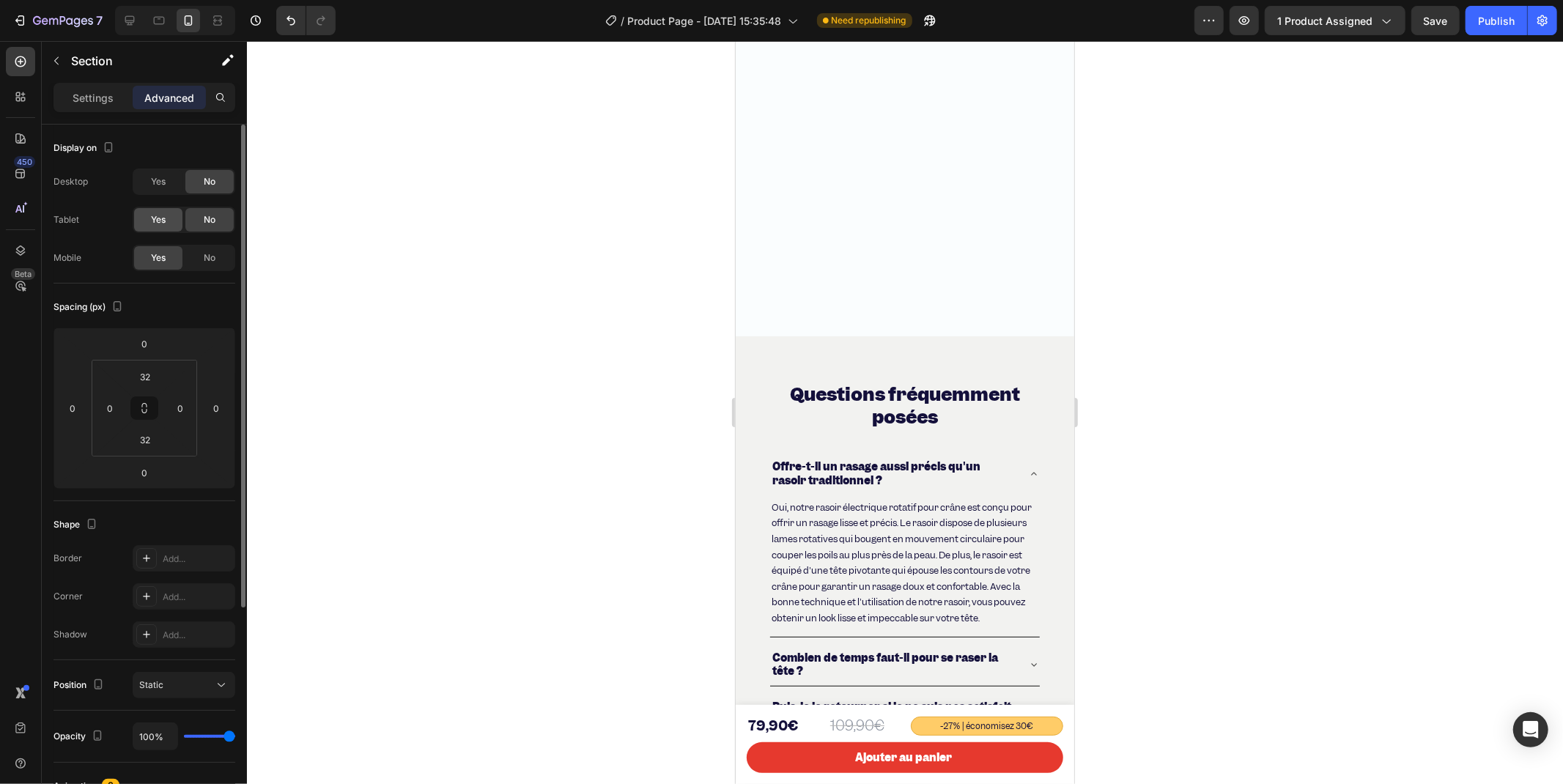
scroll to position [6132, 0]
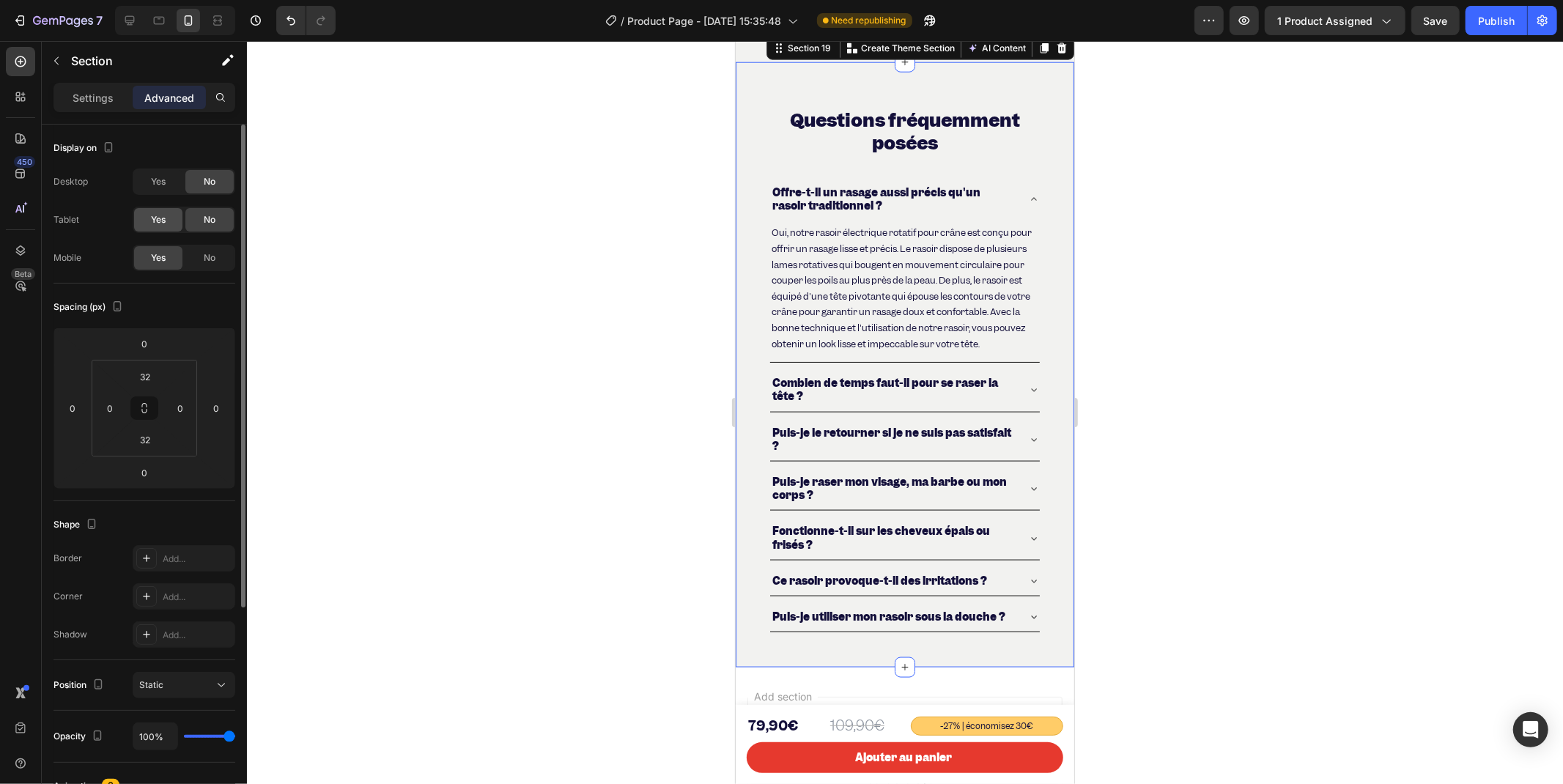
click at [165, 220] on span "Yes" at bounding box center [158, 220] width 14 height 13
click at [159, 186] on span "Yes" at bounding box center [158, 181] width 14 height 13
click at [206, 252] on span "No" at bounding box center [210, 258] width 11 height 13
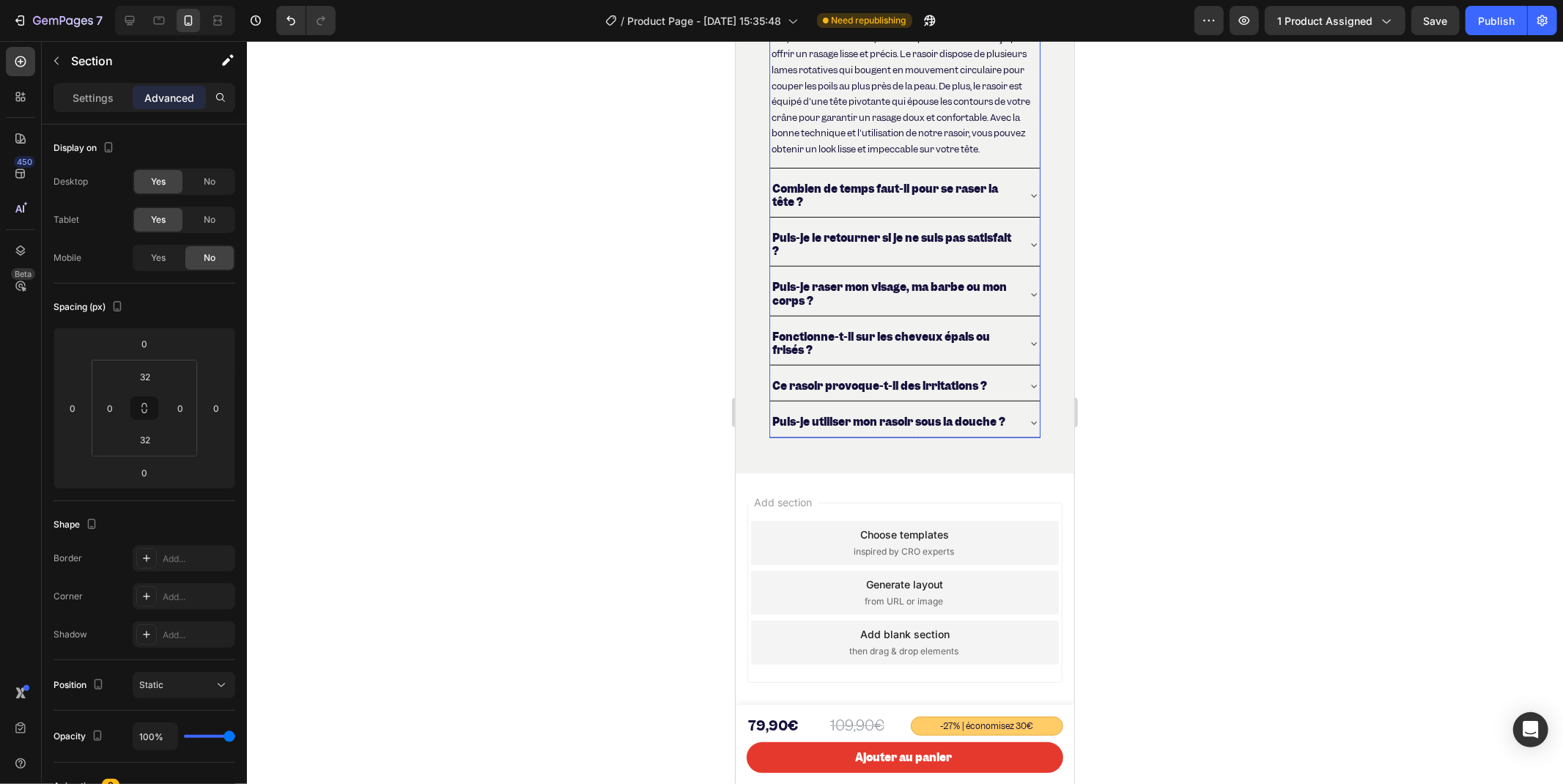
scroll to position [5344, 0]
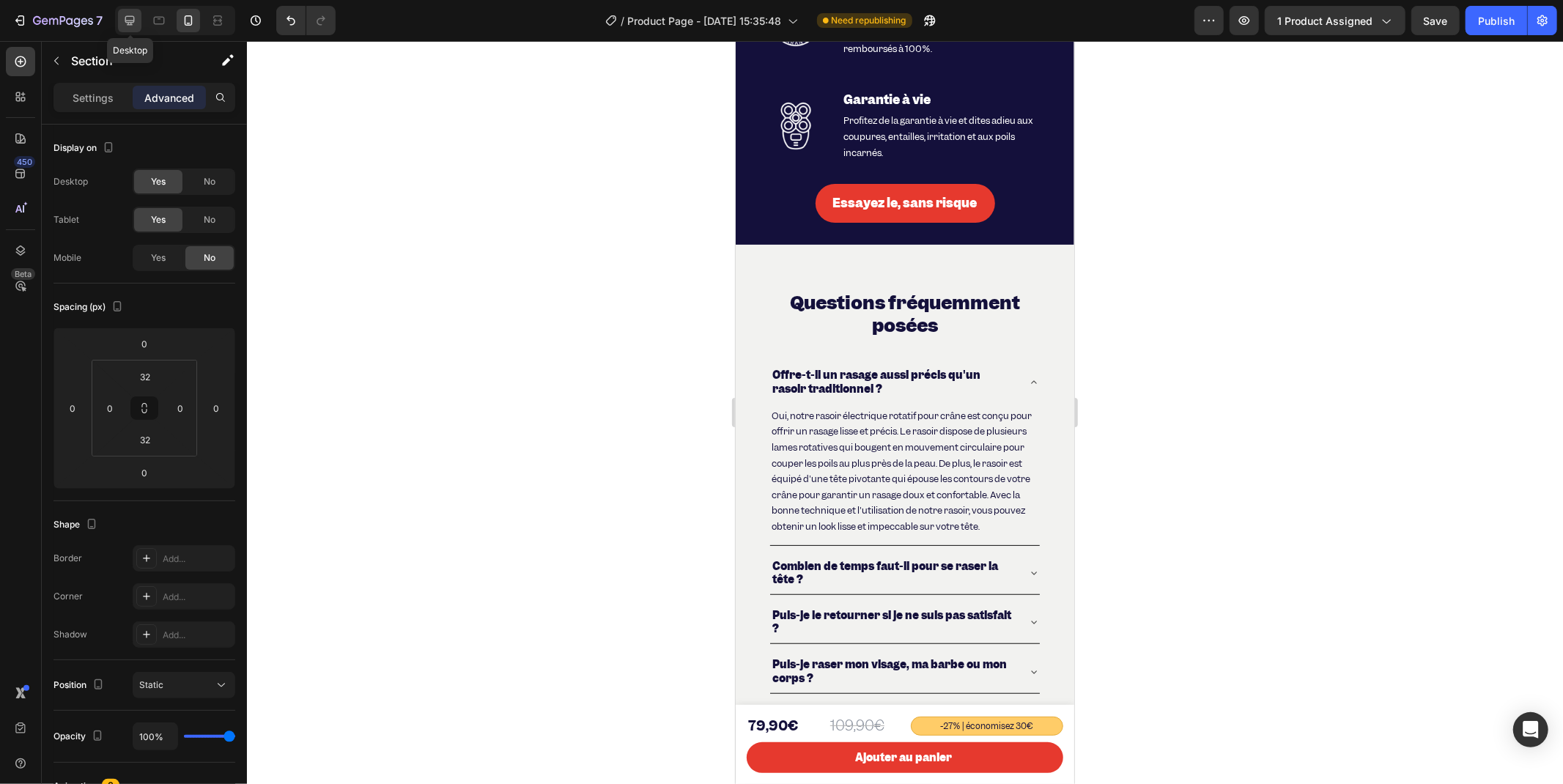
drag, startPoint x: 137, startPoint y: 17, endPoint x: 260, endPoint y: 242, distance: 256.4
click at [137, 17] on icon at bounding box center [129, 20] width 14 height 14
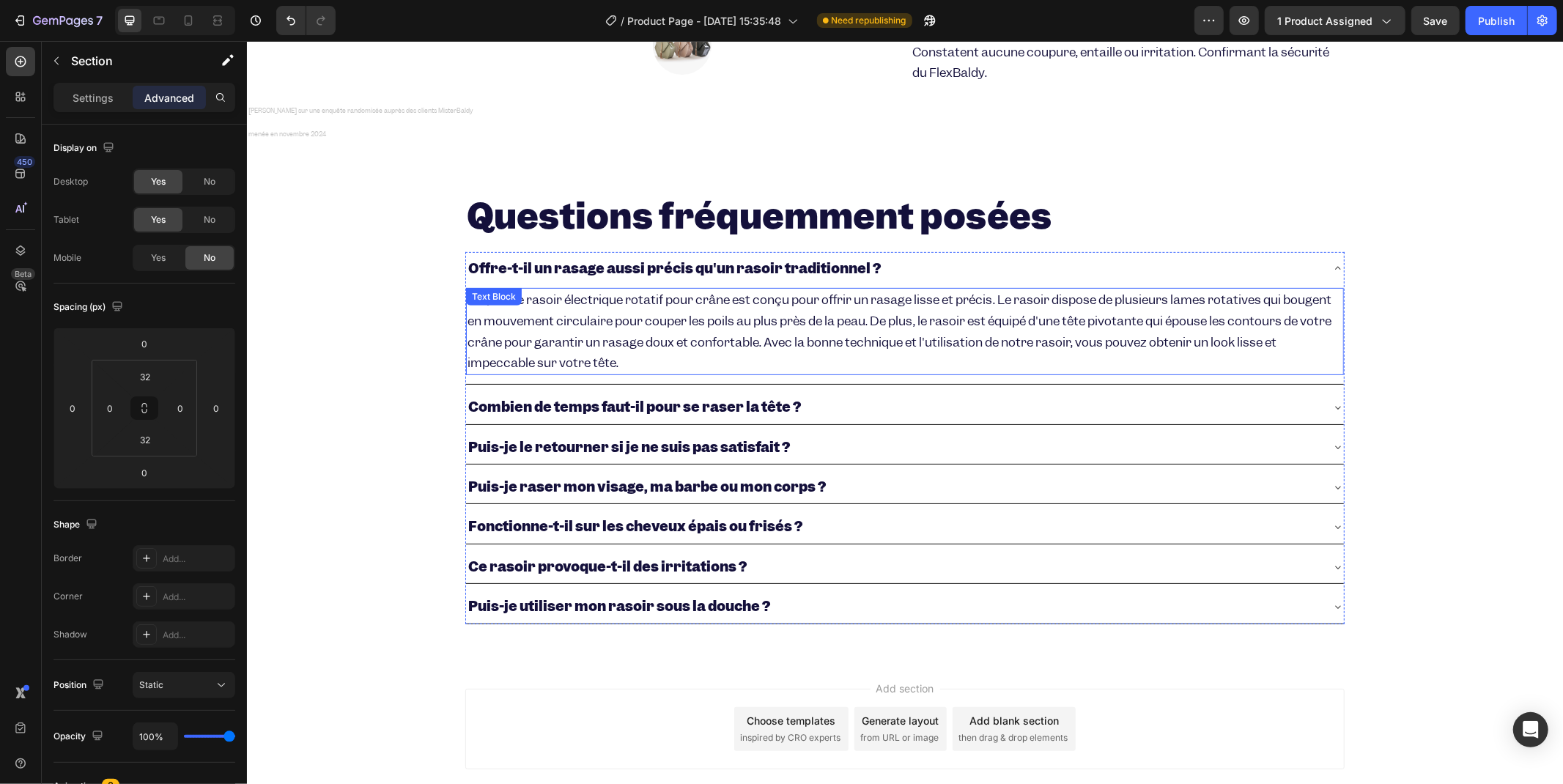
scroll to position [5143, 0]
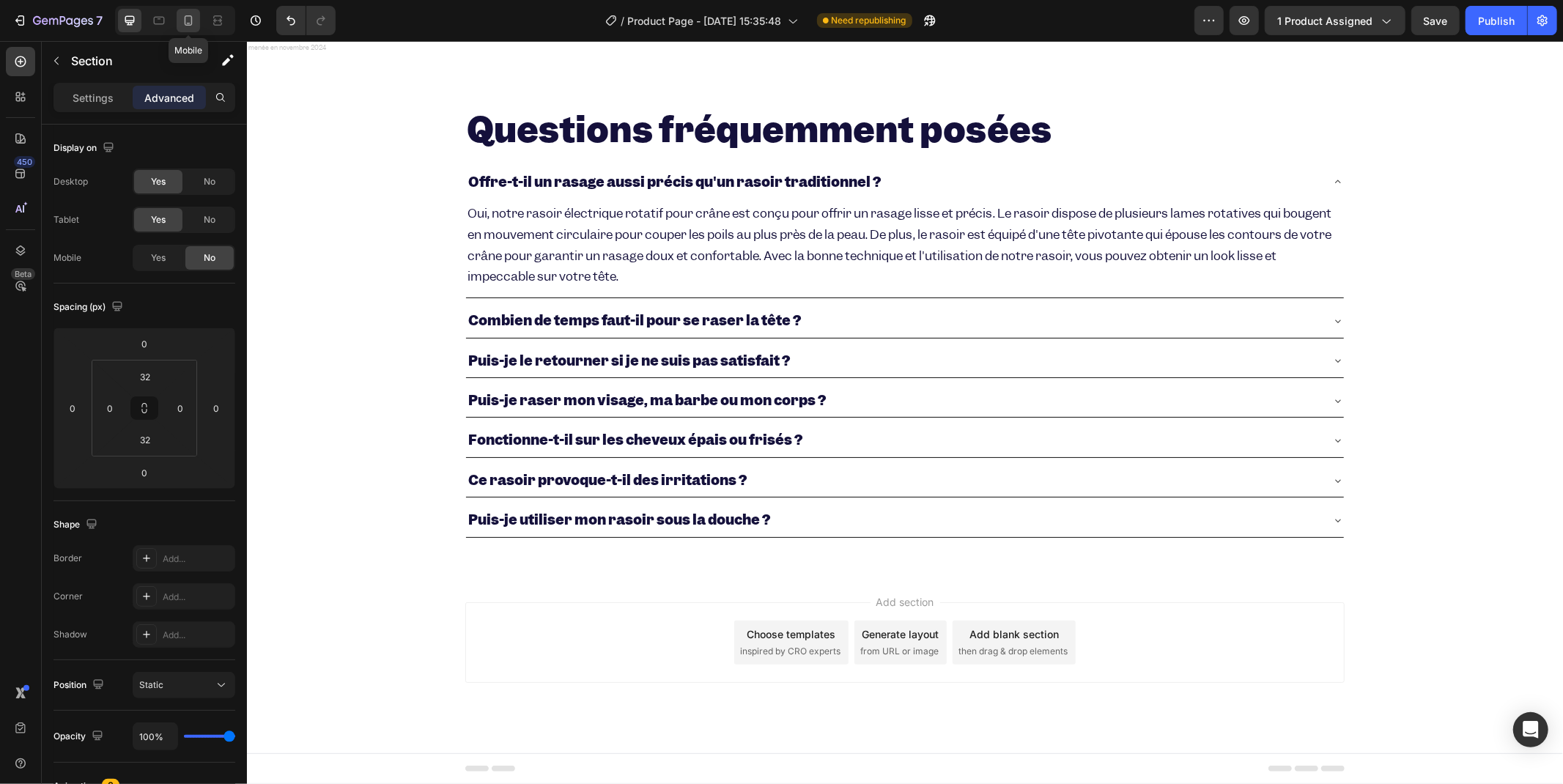
click at [179, 12] on div at bounding box center [188, 20] width 24 height 24
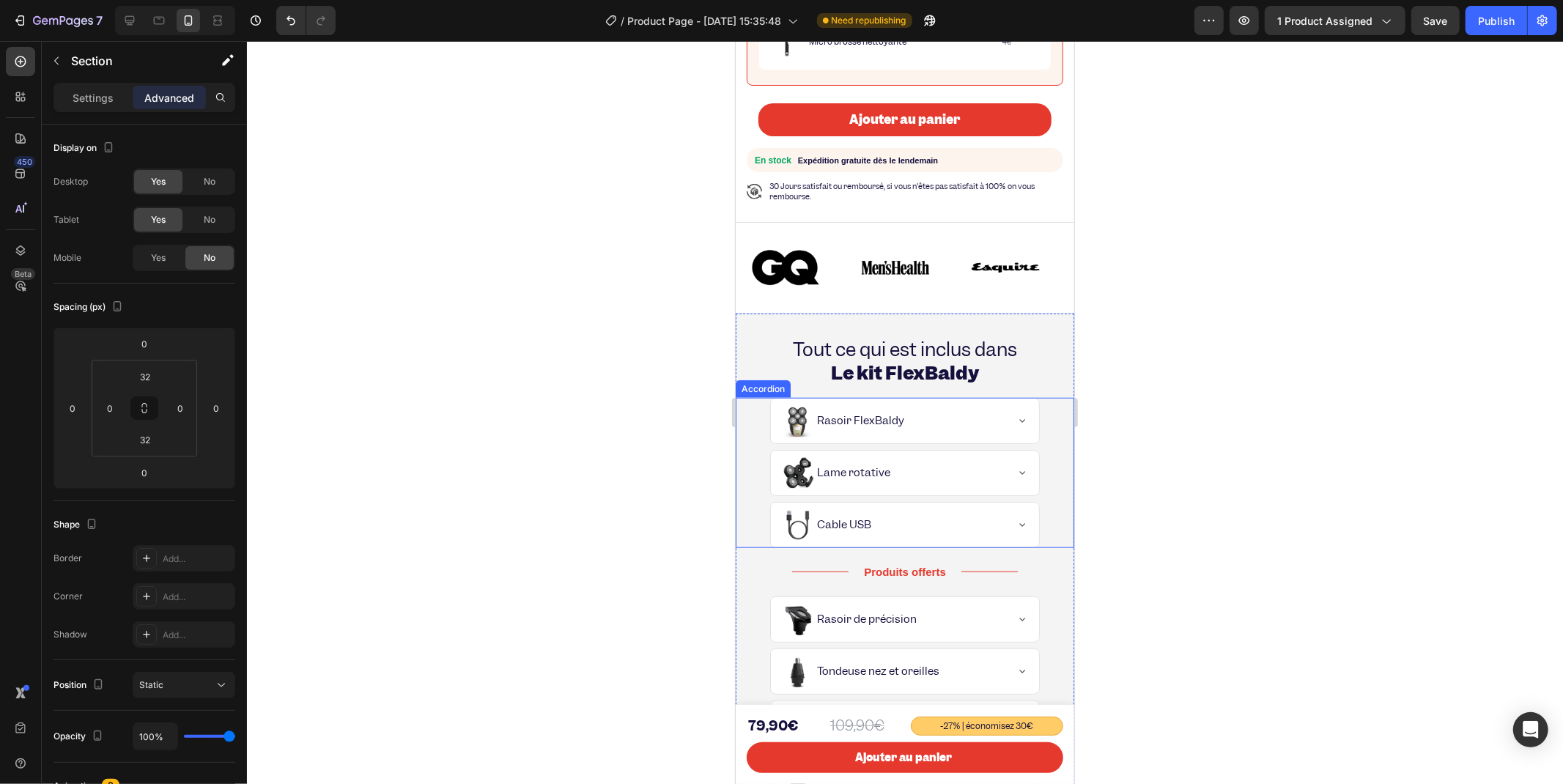
scroll to position [326, 0]
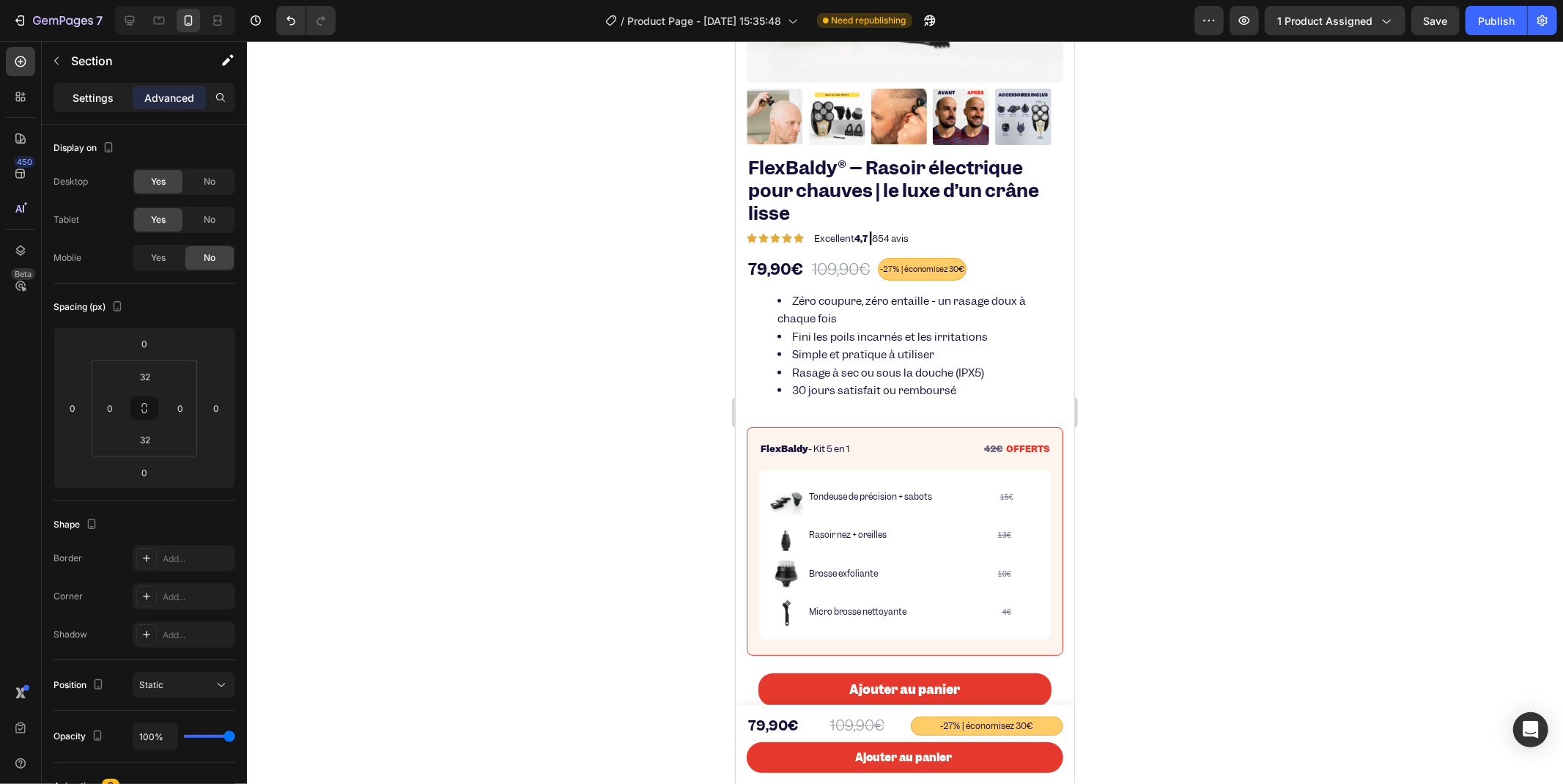
click at [69, 97] on div "Settings" at bounding box center [92, 97] width 73 height 24
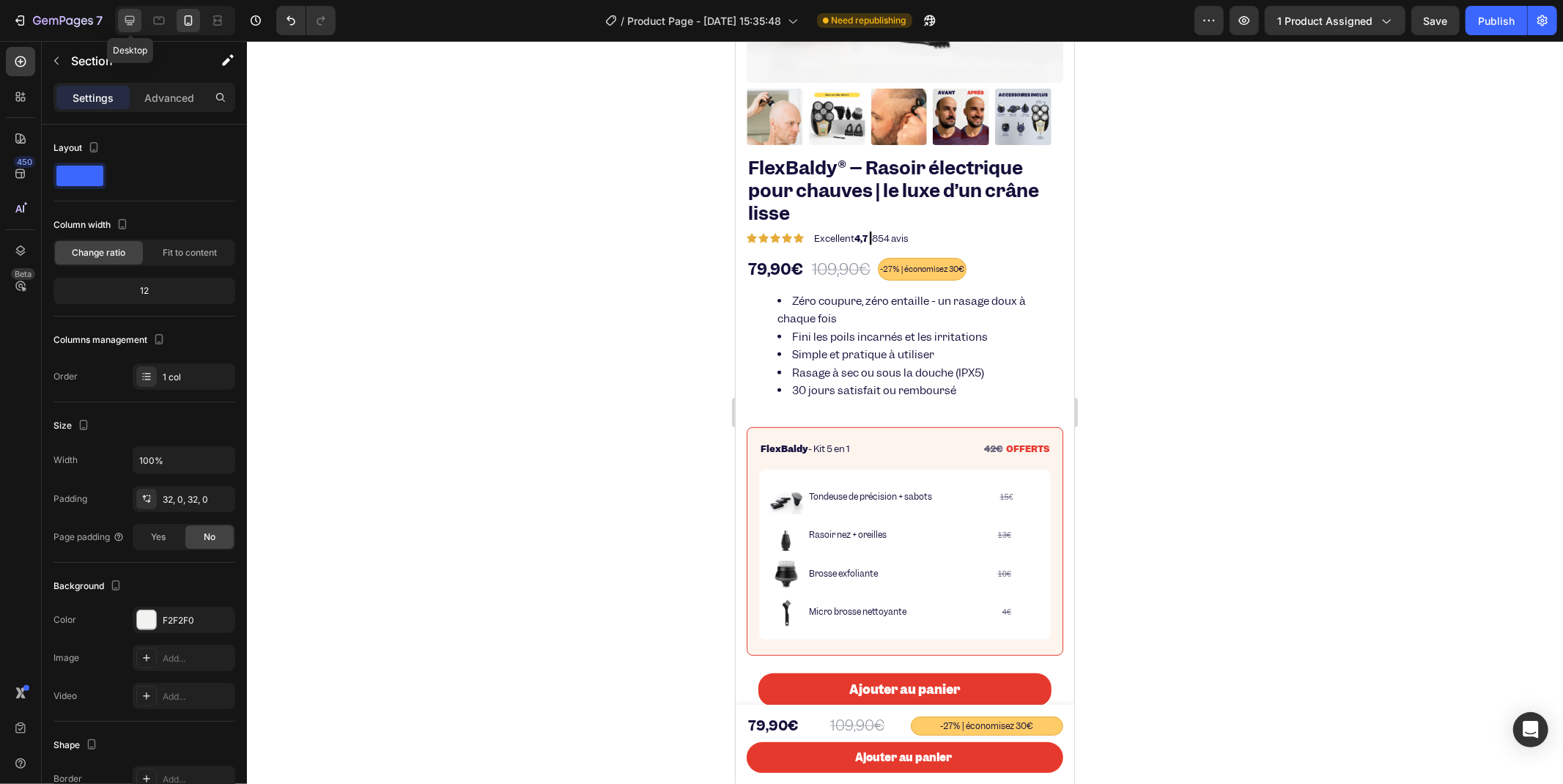
drag, startPoint x: 130, startPoint y: 21, endPoint x: 621, endPoint y: 359, distance: 596.1
click at [130, 21] on icon at bounding box center [130, 21] width 9 height 9
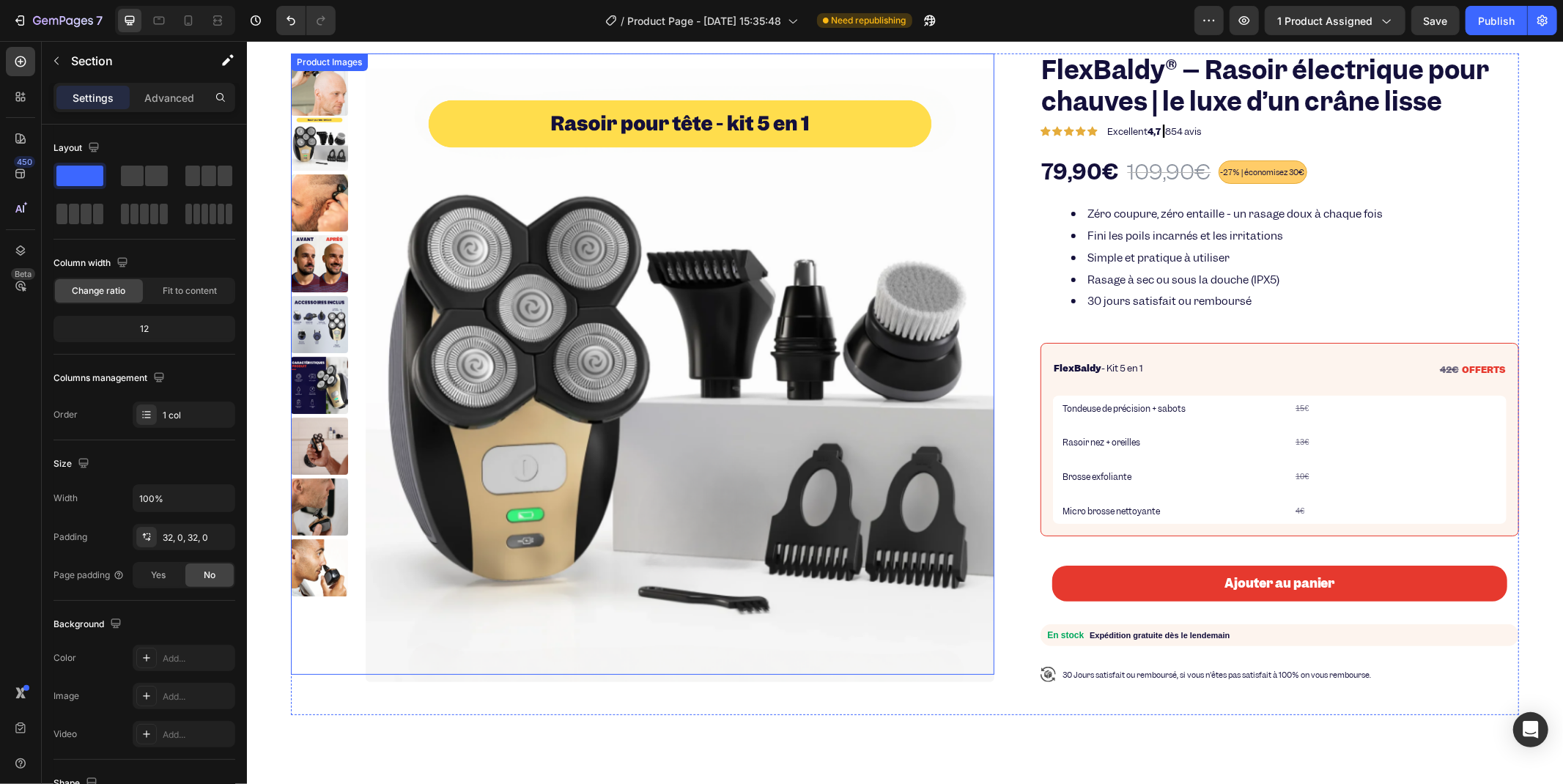
scroll to position [401, 0]
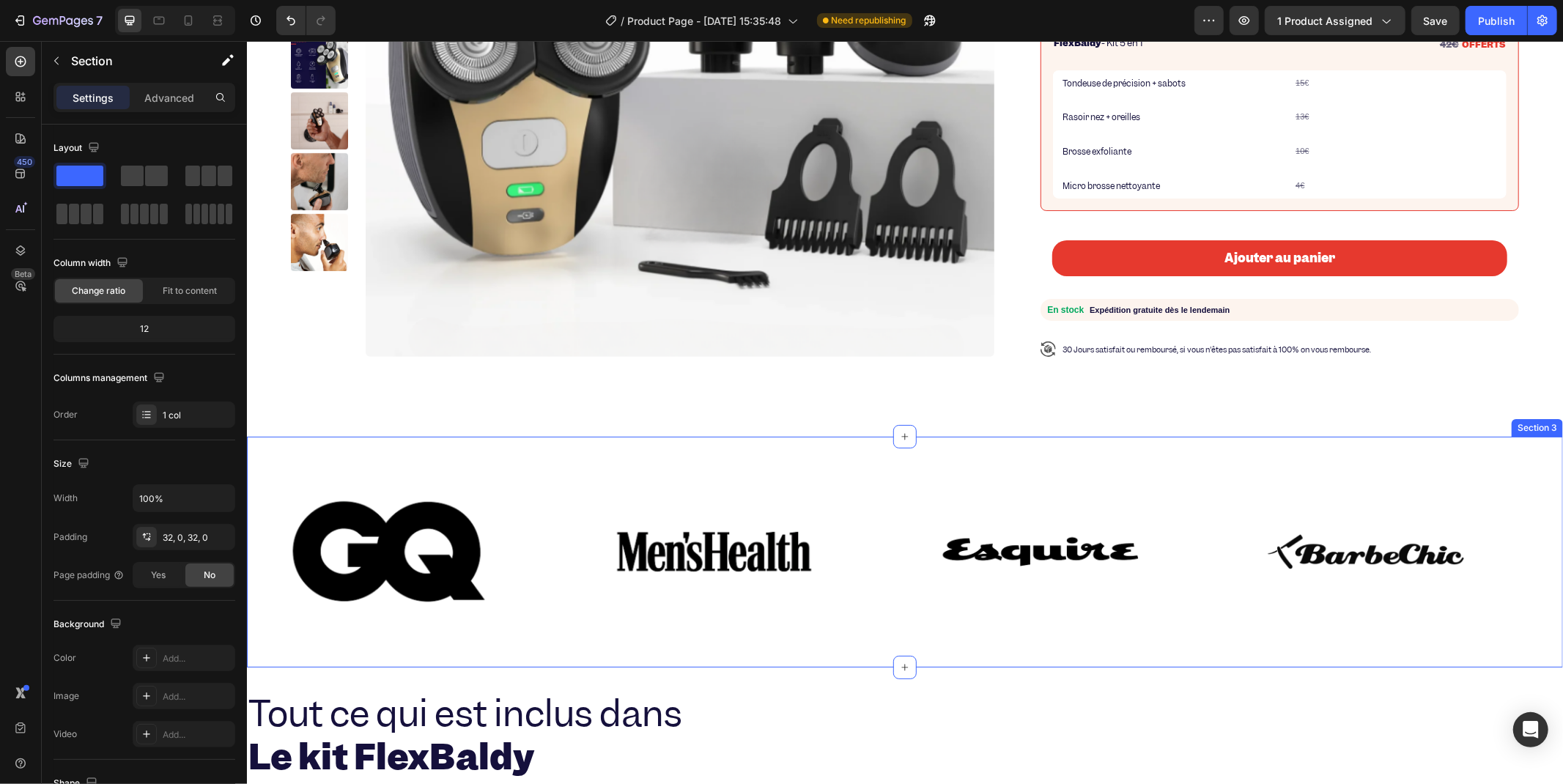
click at [531, 443] on div "Image Image Image Image Image Image Image Image Marquee Image Image Image Image…" at bounding box center [904, 551] width 1316 height 231
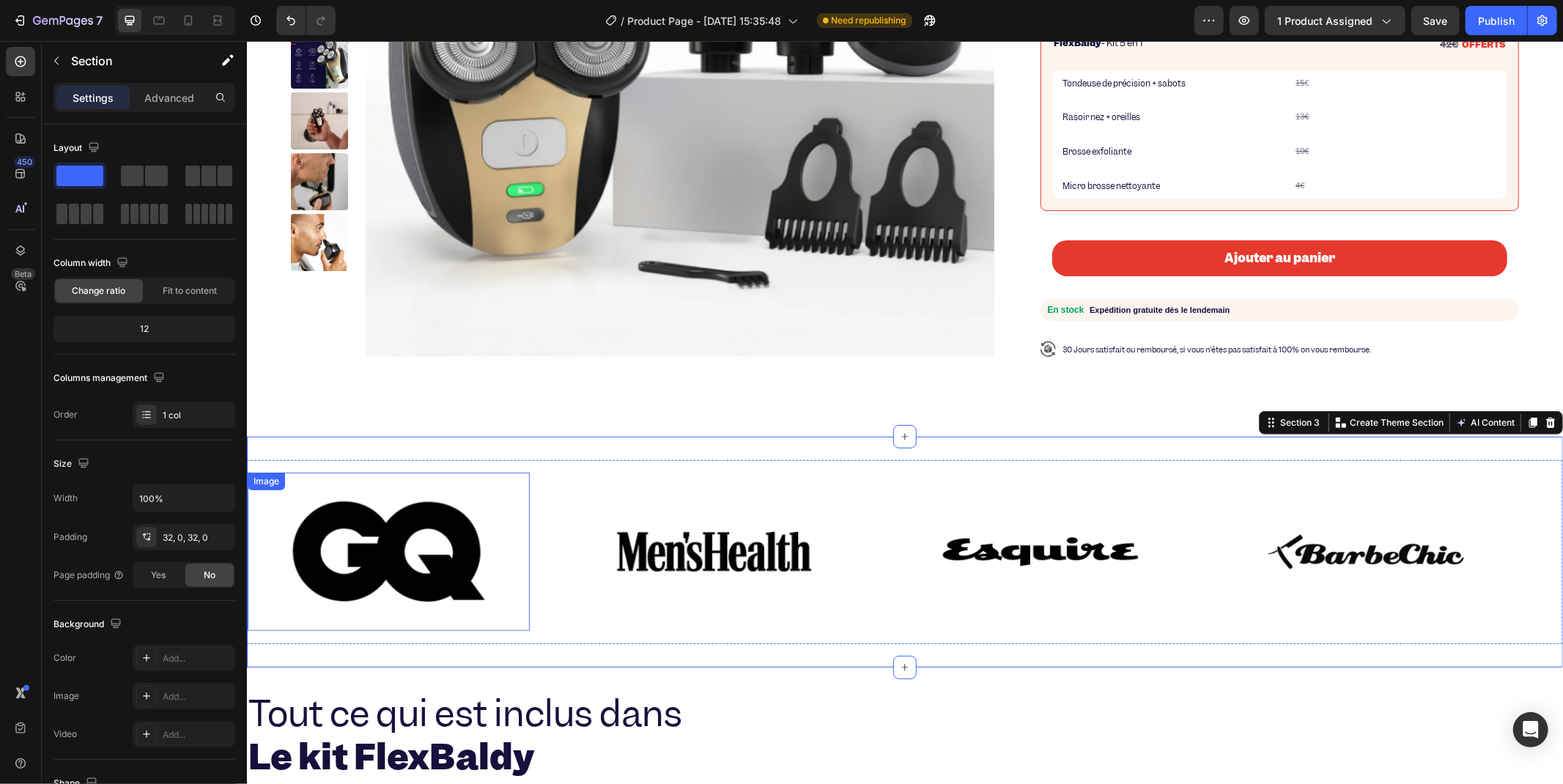
click at [399, 540] on img at bounding box center [387, 551] width 282 height 140
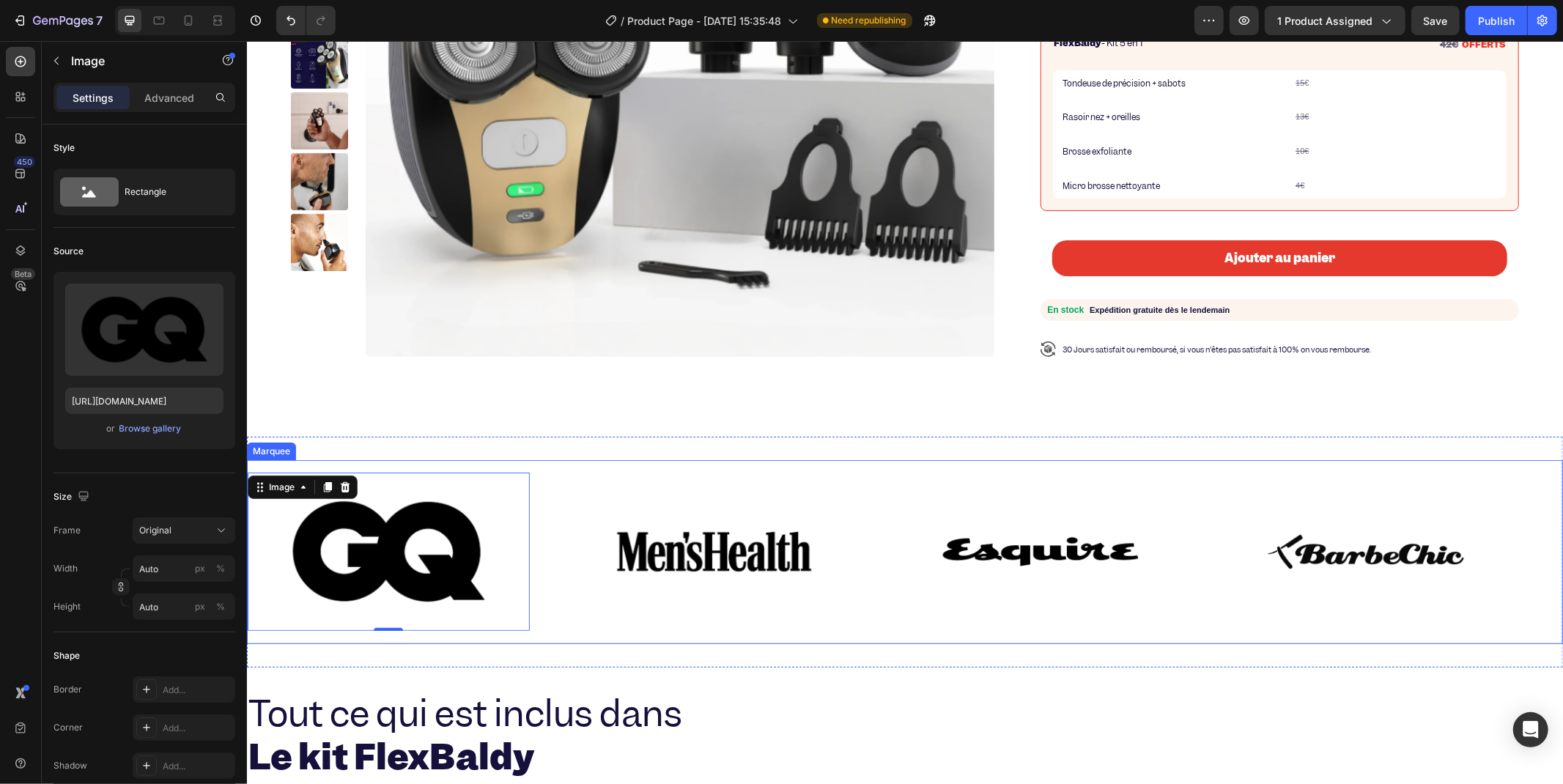
click at [547, 472] on div "Image 0" at bounding box center [409, 551] width 326 height 159
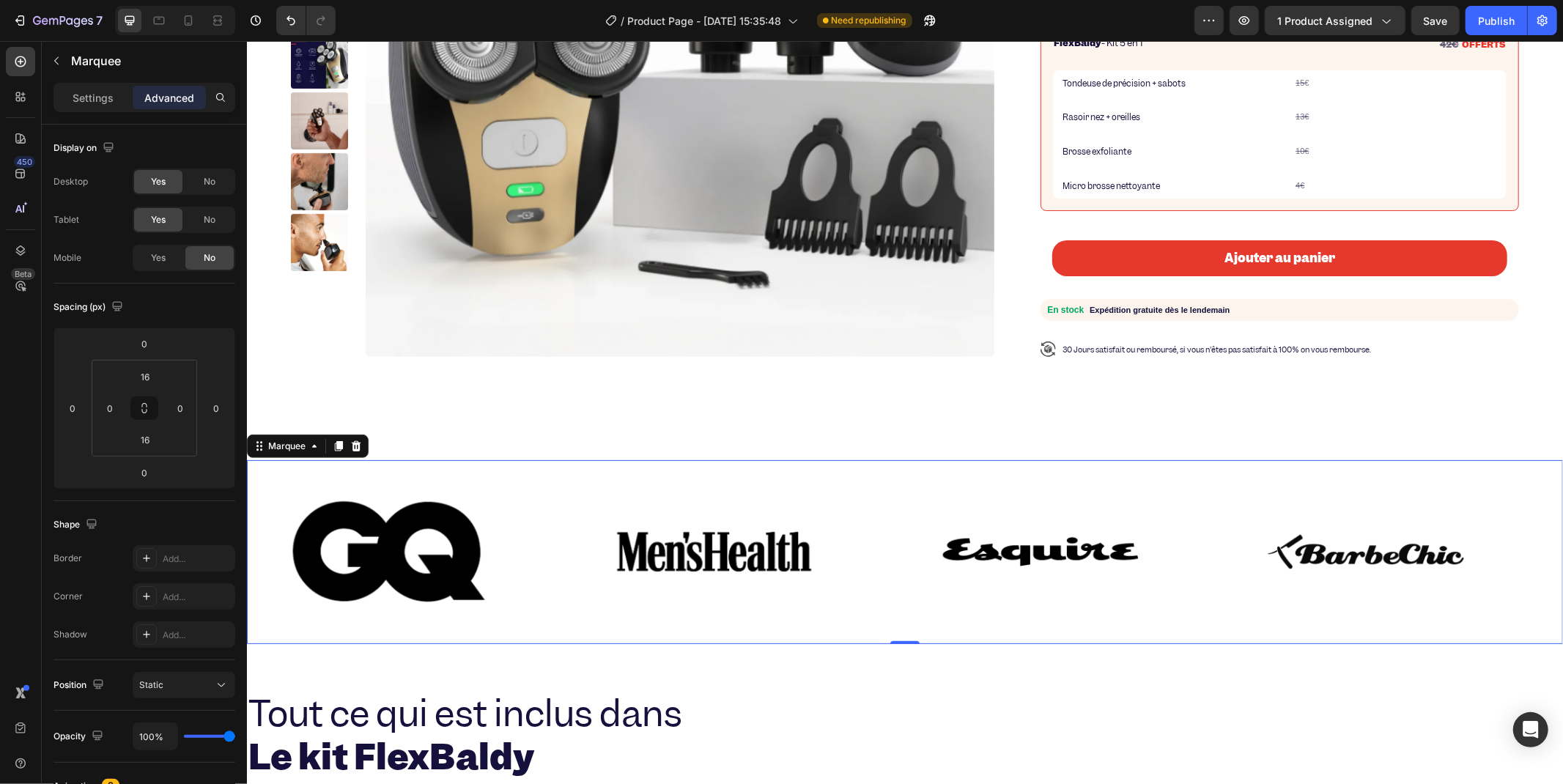
click at [551, 472] on div "Image" at bounding box center [409, 551] width 326 height 159
click at [95, 85] on div "Settings" at bounding box center [92, 97] width 73 height 24
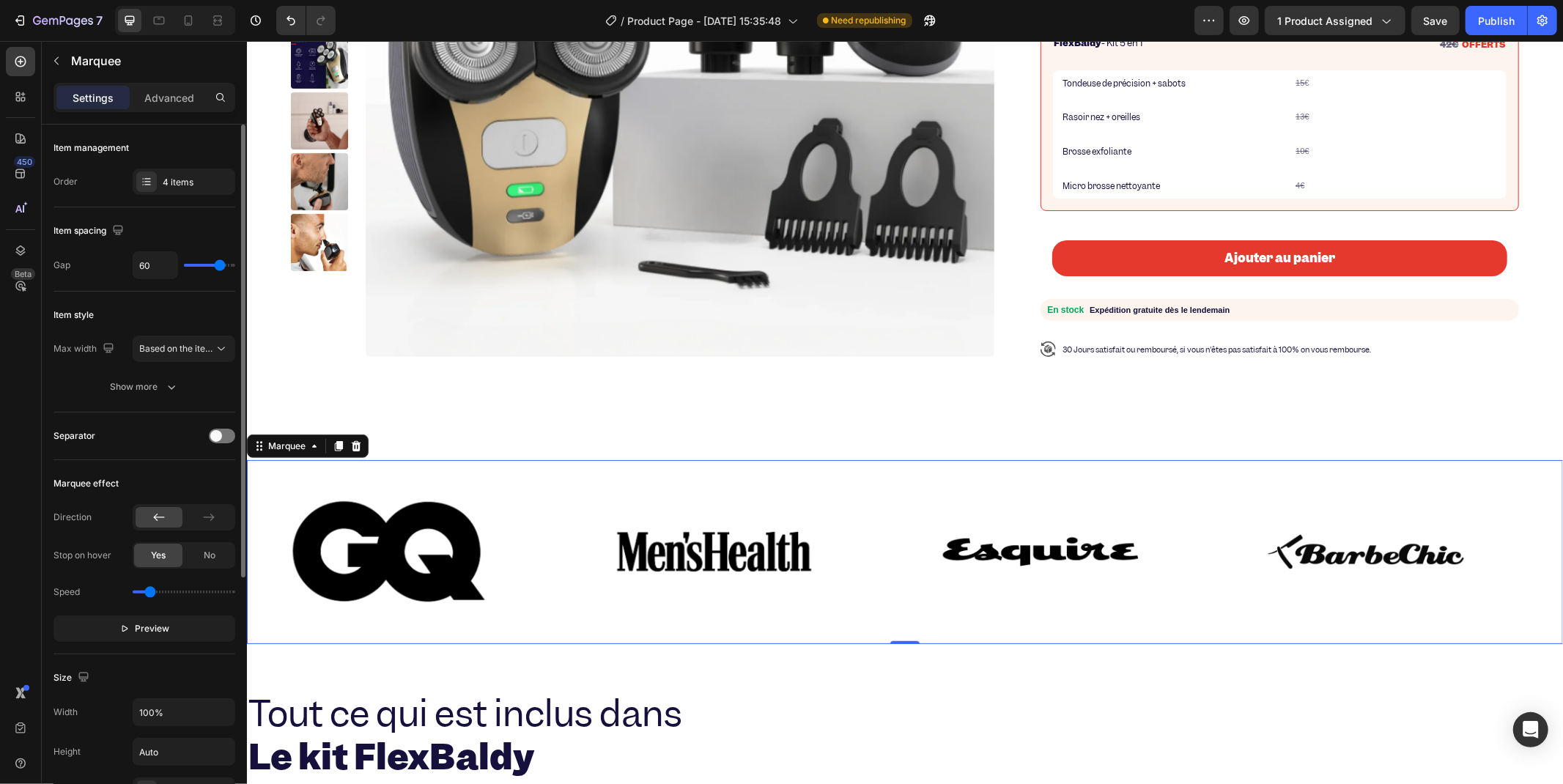
click at [195, 268] on div "60" at bounding box center [184, 265] width 103 height 28
type input "16"
click at [198, 266] on input "range" at bounding box center [210, 265] width 51 height 3
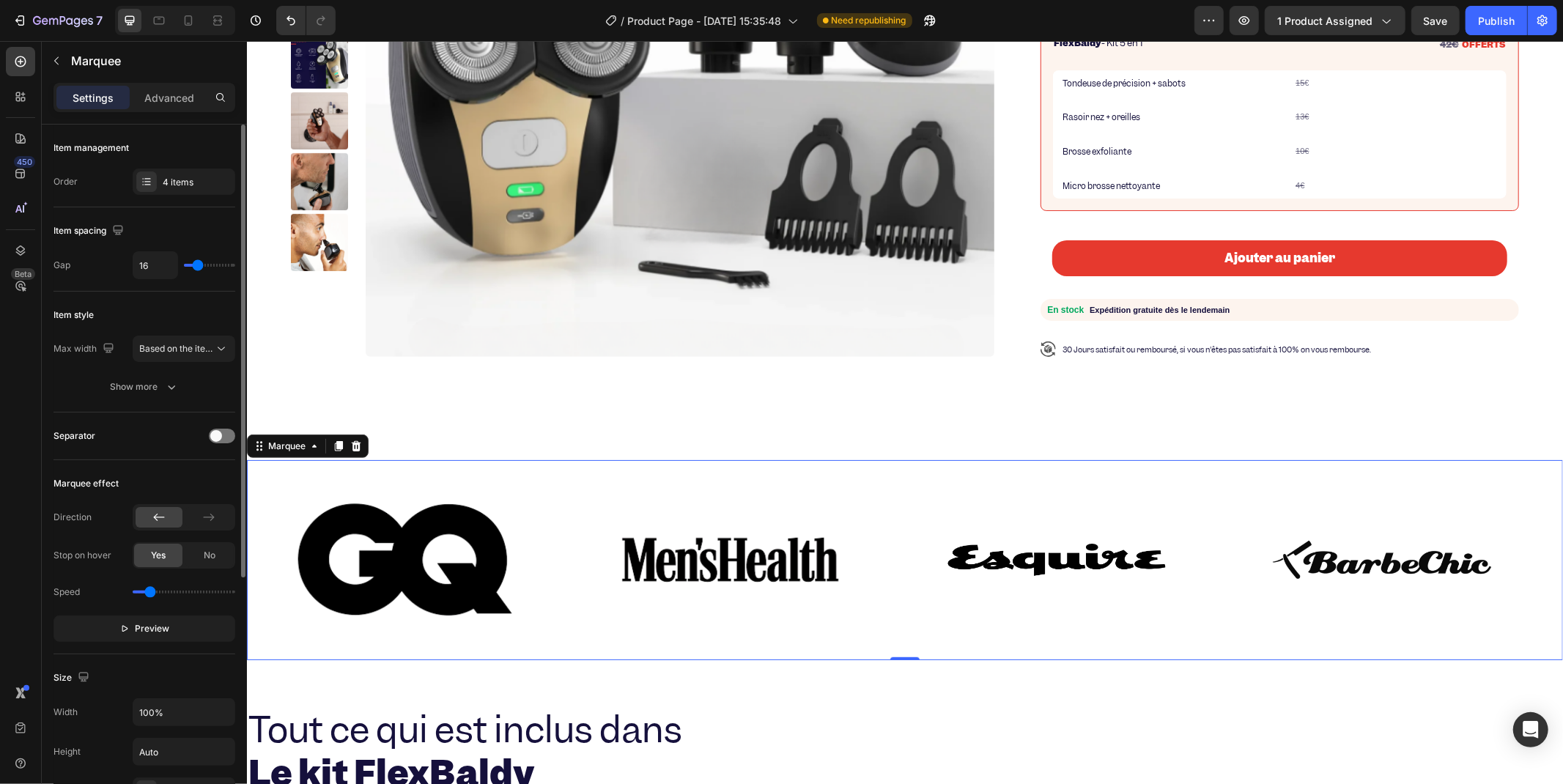
type input "80"
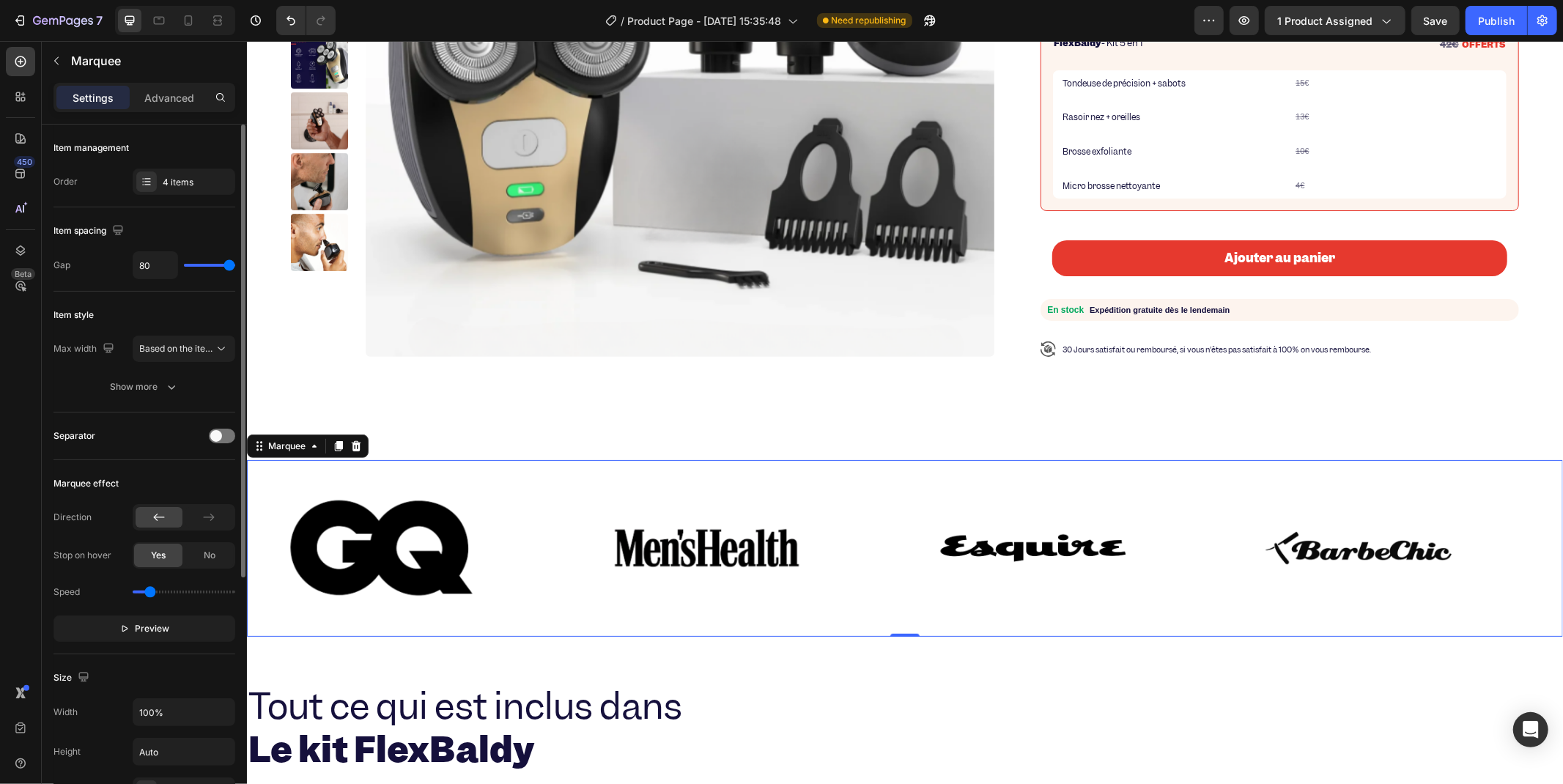
drag, startPoint x: 198, startPoint y: 266, endPoint x: 319, endPoint y: 278, distance: 121.6
type input "80"
click at [235, 267] on input "range" at bounding box center [210, 265] width 51 height 3
type input "0"
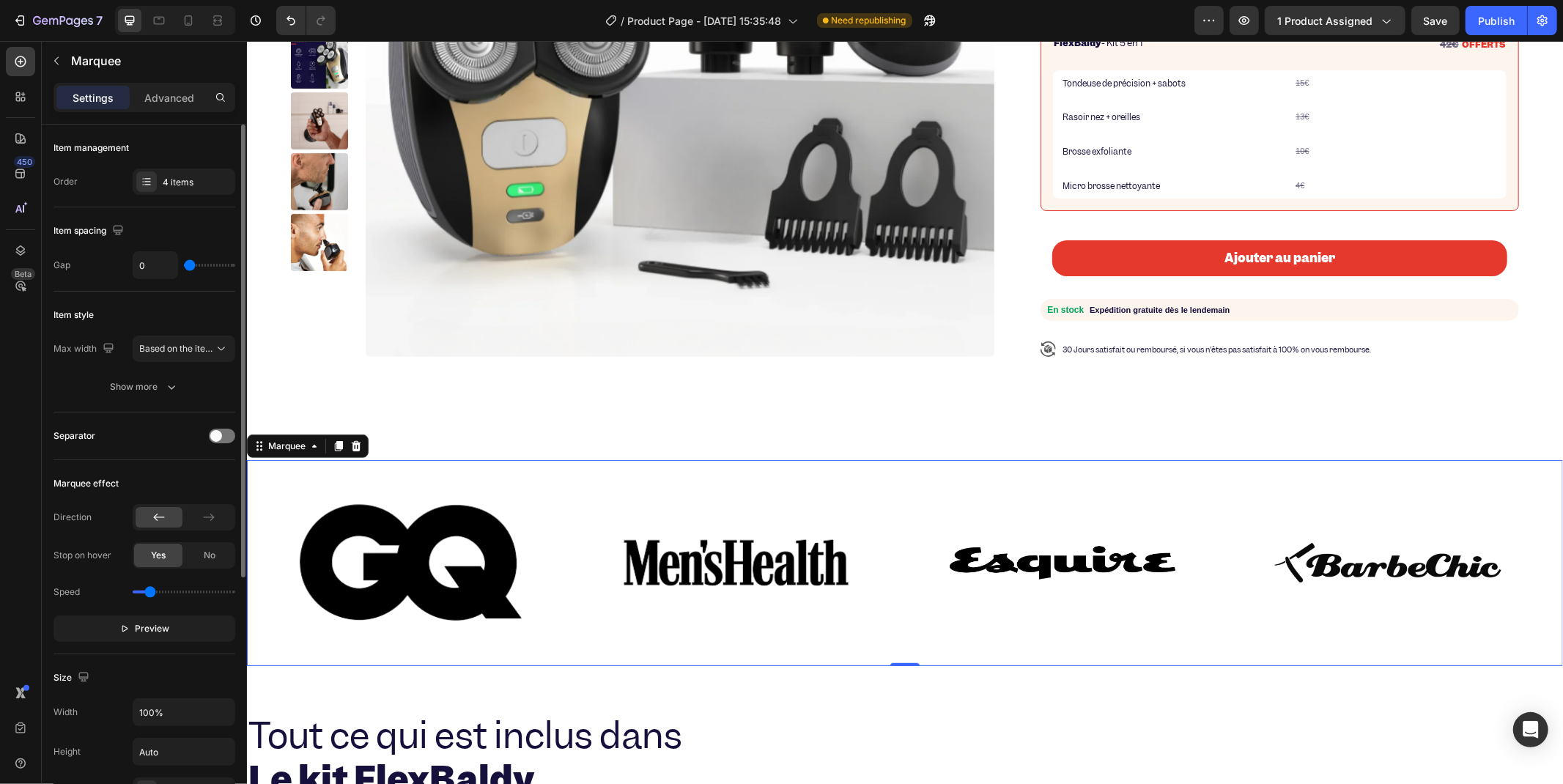
type input "80"
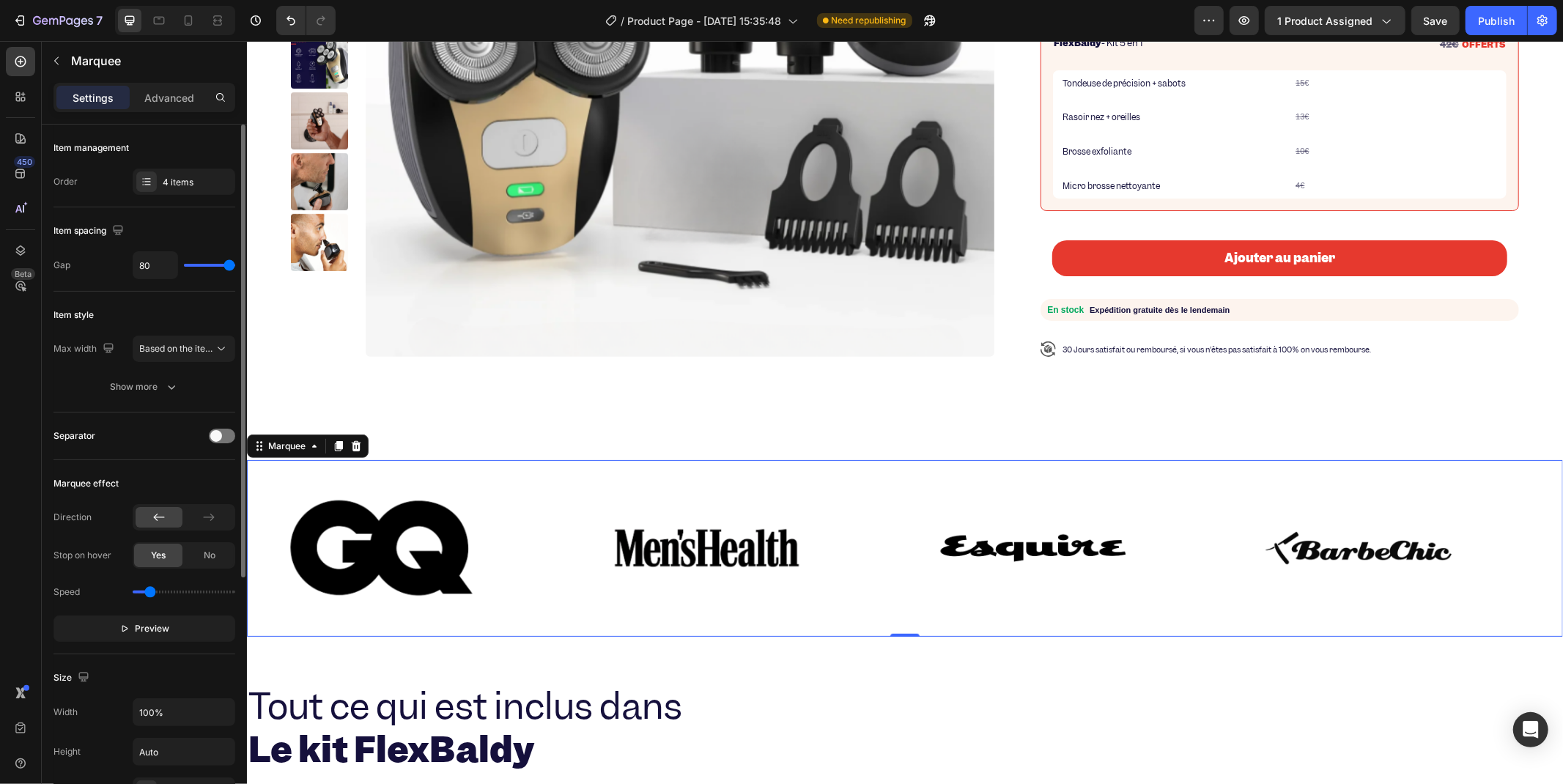
drag, startPoint x: 227, startPoint y: 270, endPoint x: 603, endPoint y: 319, distance: 379.2
click at [235, 267] on input "range" at bounding box center [210, 265] width 51 height 3
click at [162, 381] on div "Show more" at bounding box center [145, 386] width 68 height 14
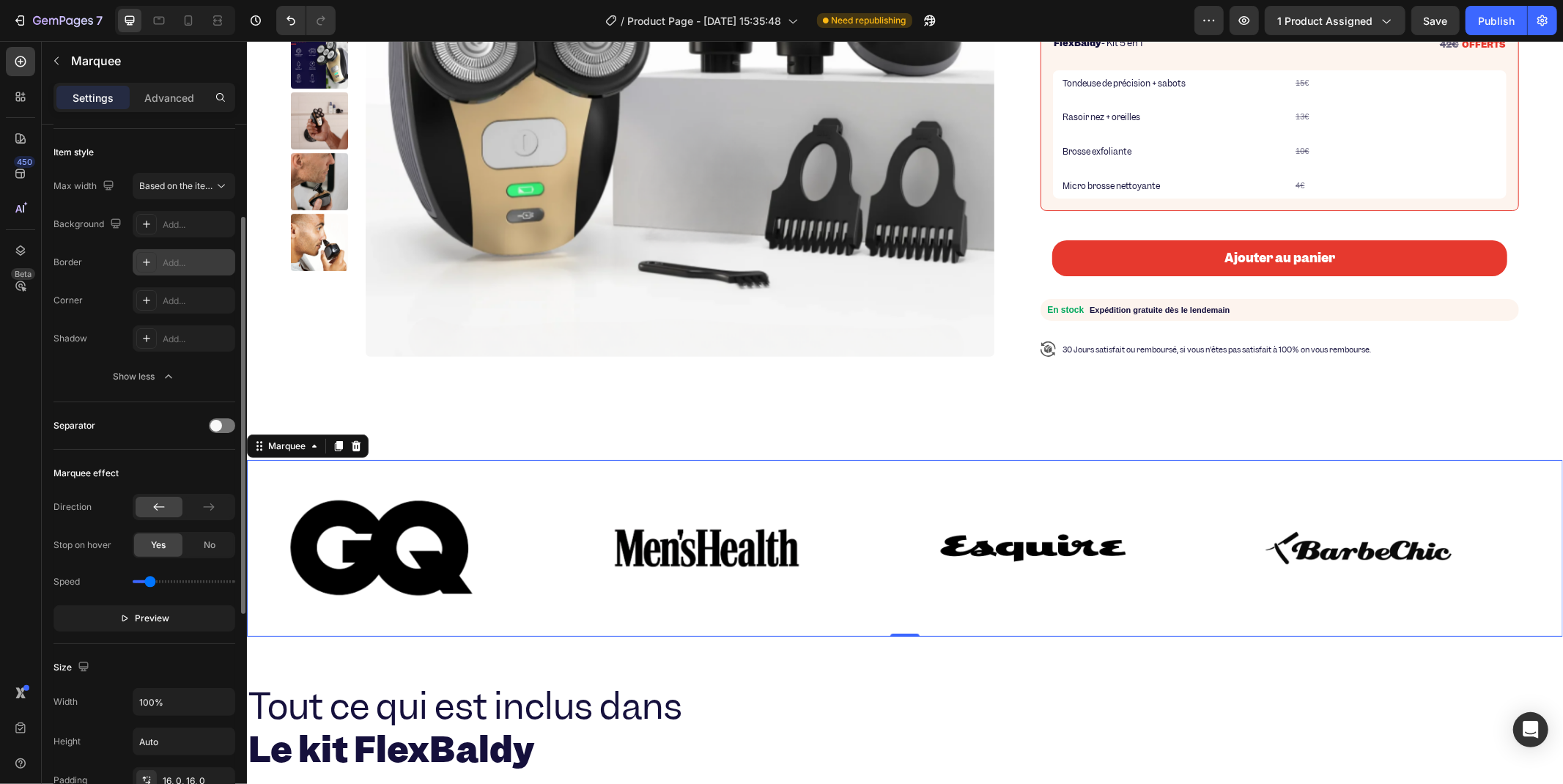
scroll to position [406, 0]
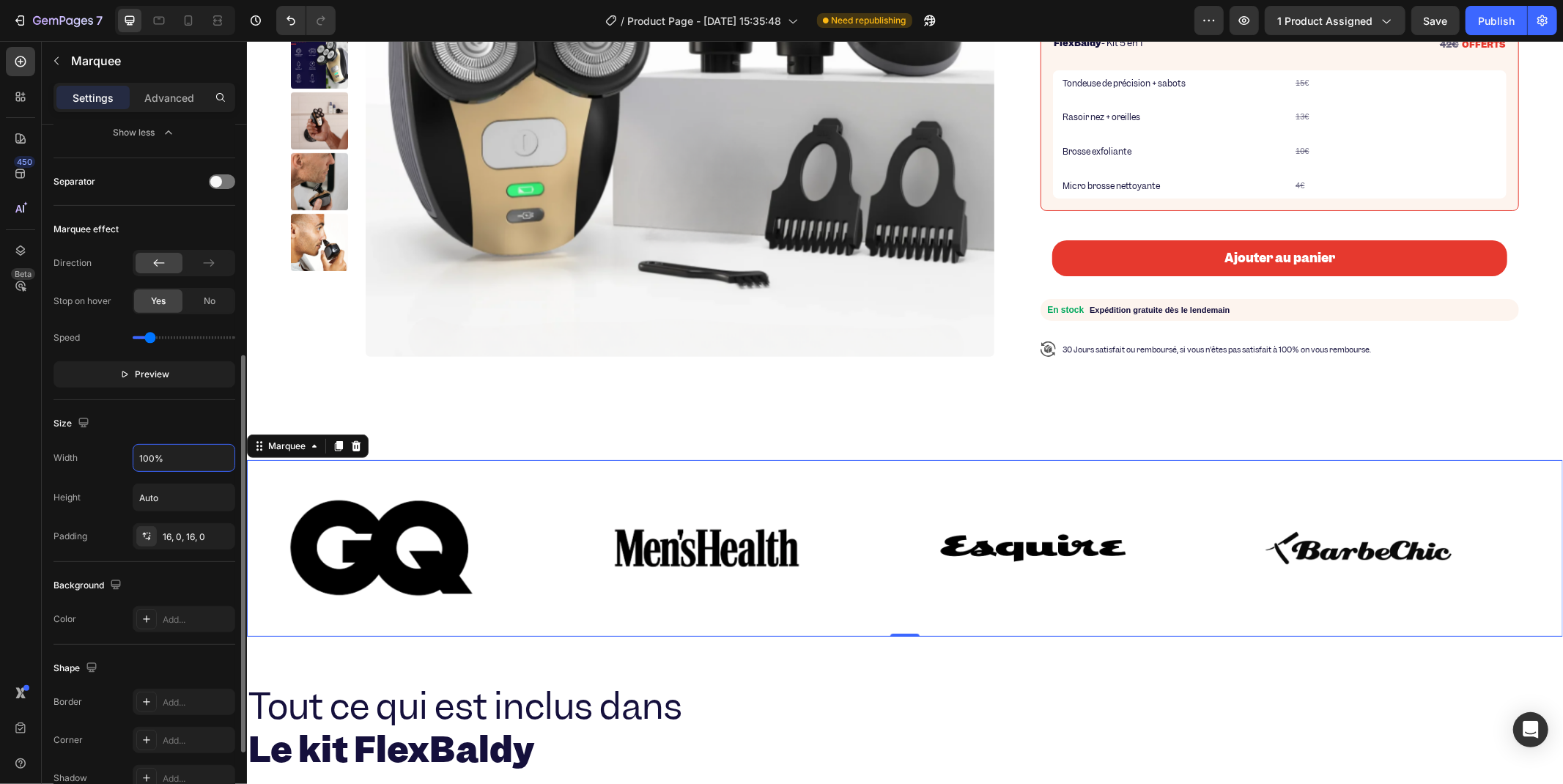
click at [165, 464] on input "100%" at bounding box center [183, 457] width 102 height 27
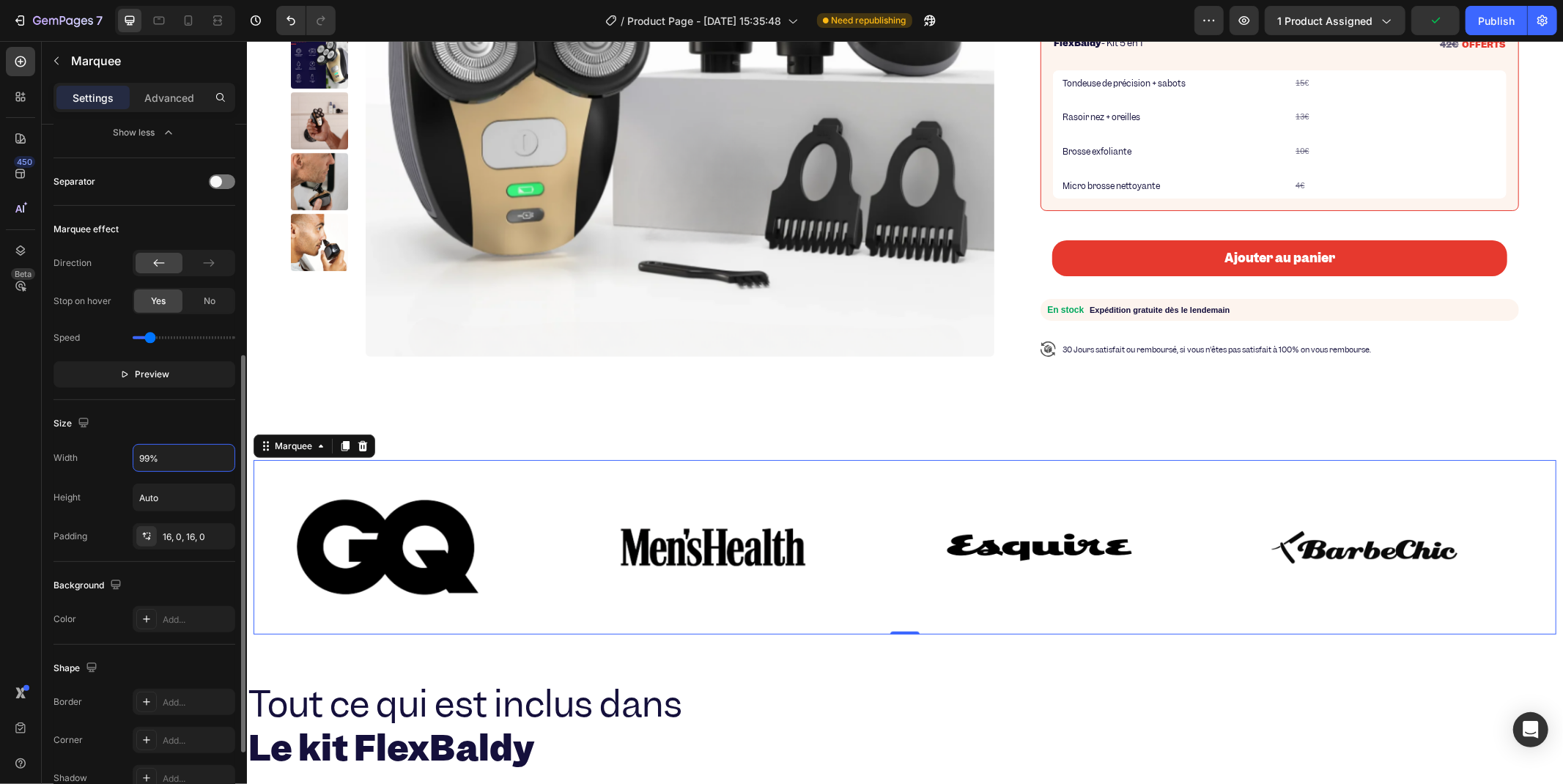
type input "100%"
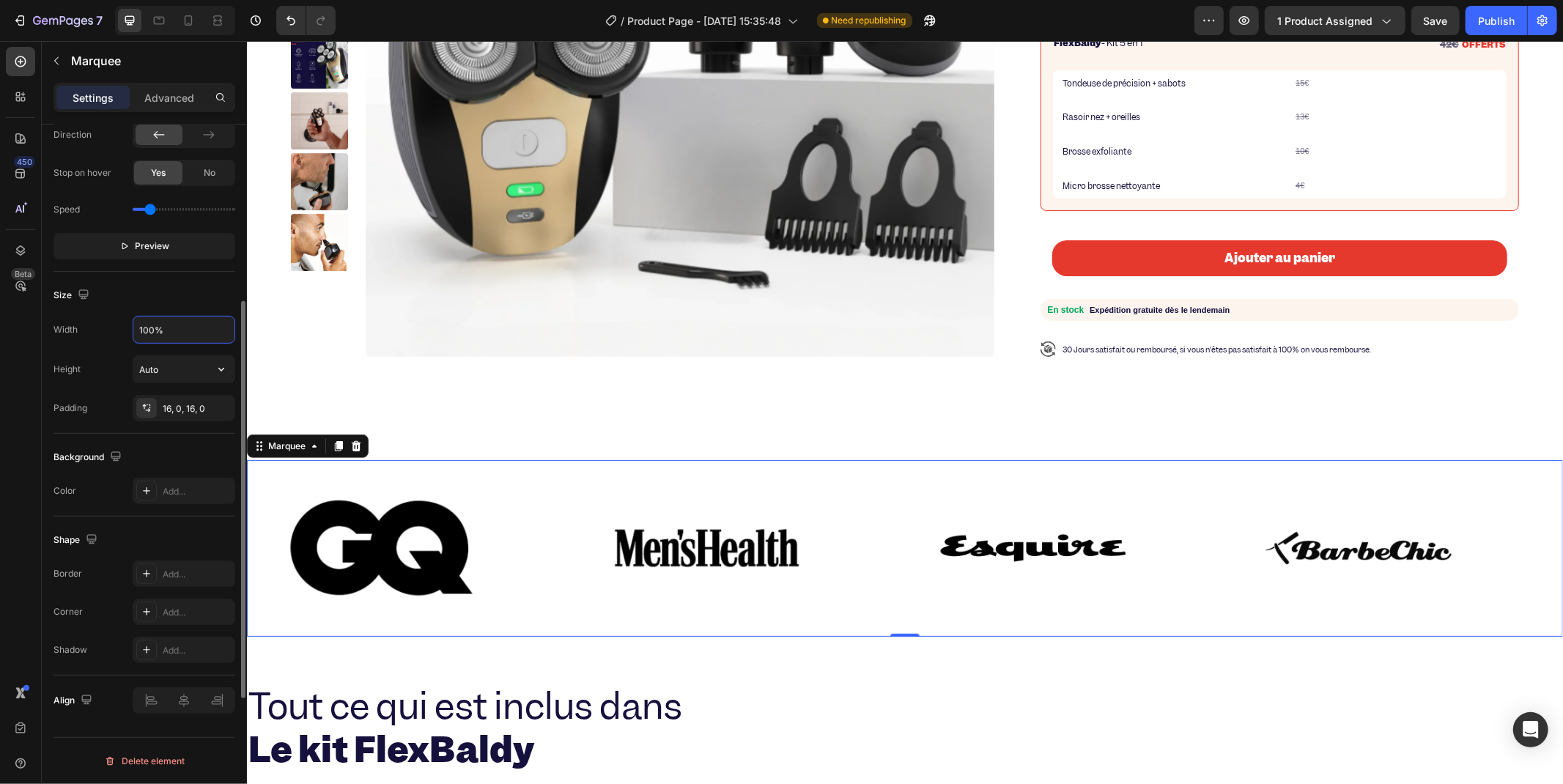
scroll to position [372, 0]
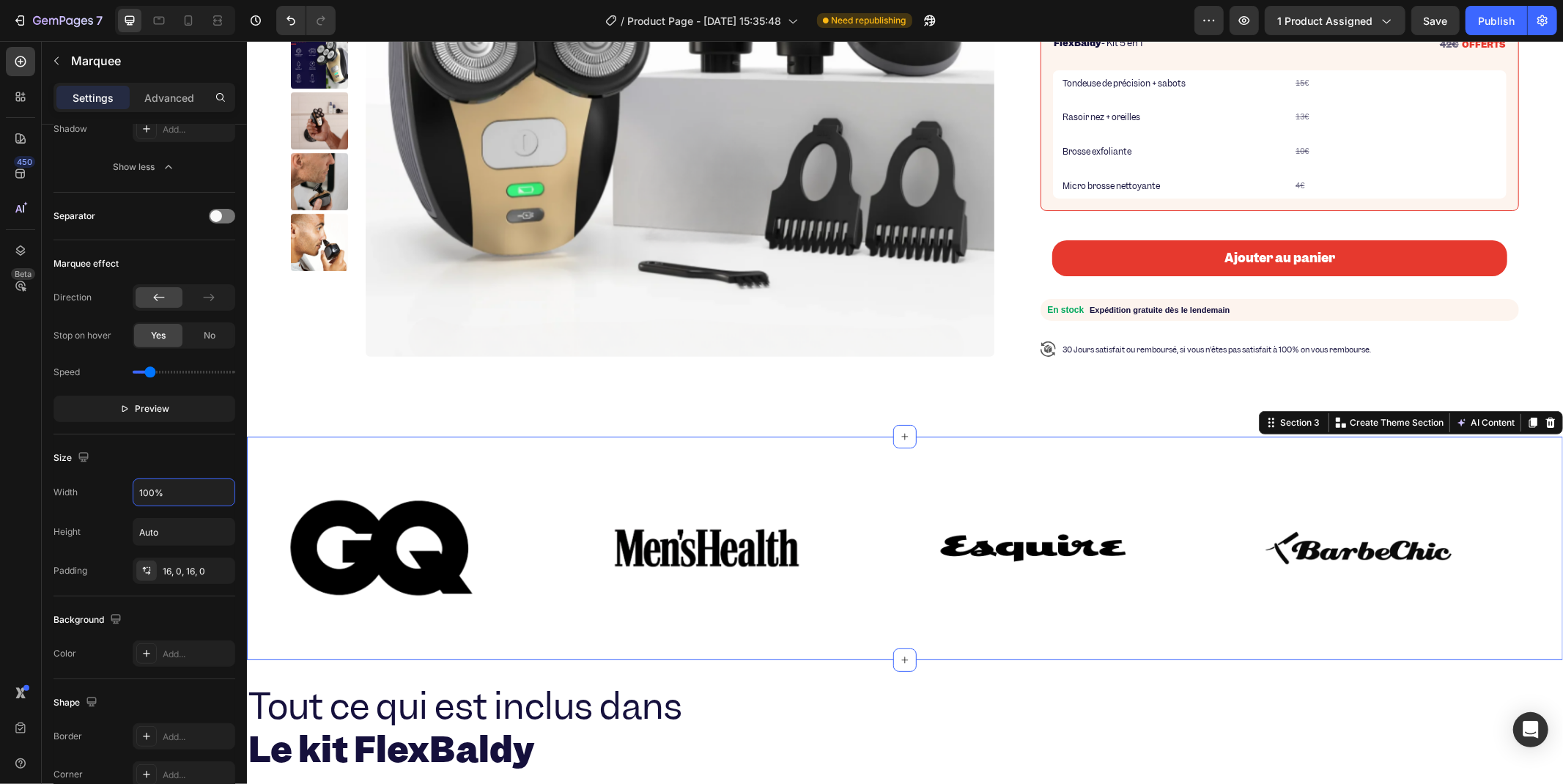
click at [522, 437] on div "Image Image Image Image Image Image Image Image Marquee Image Image Image Image…" at bounding box center [904, 547] width 1316 height 223
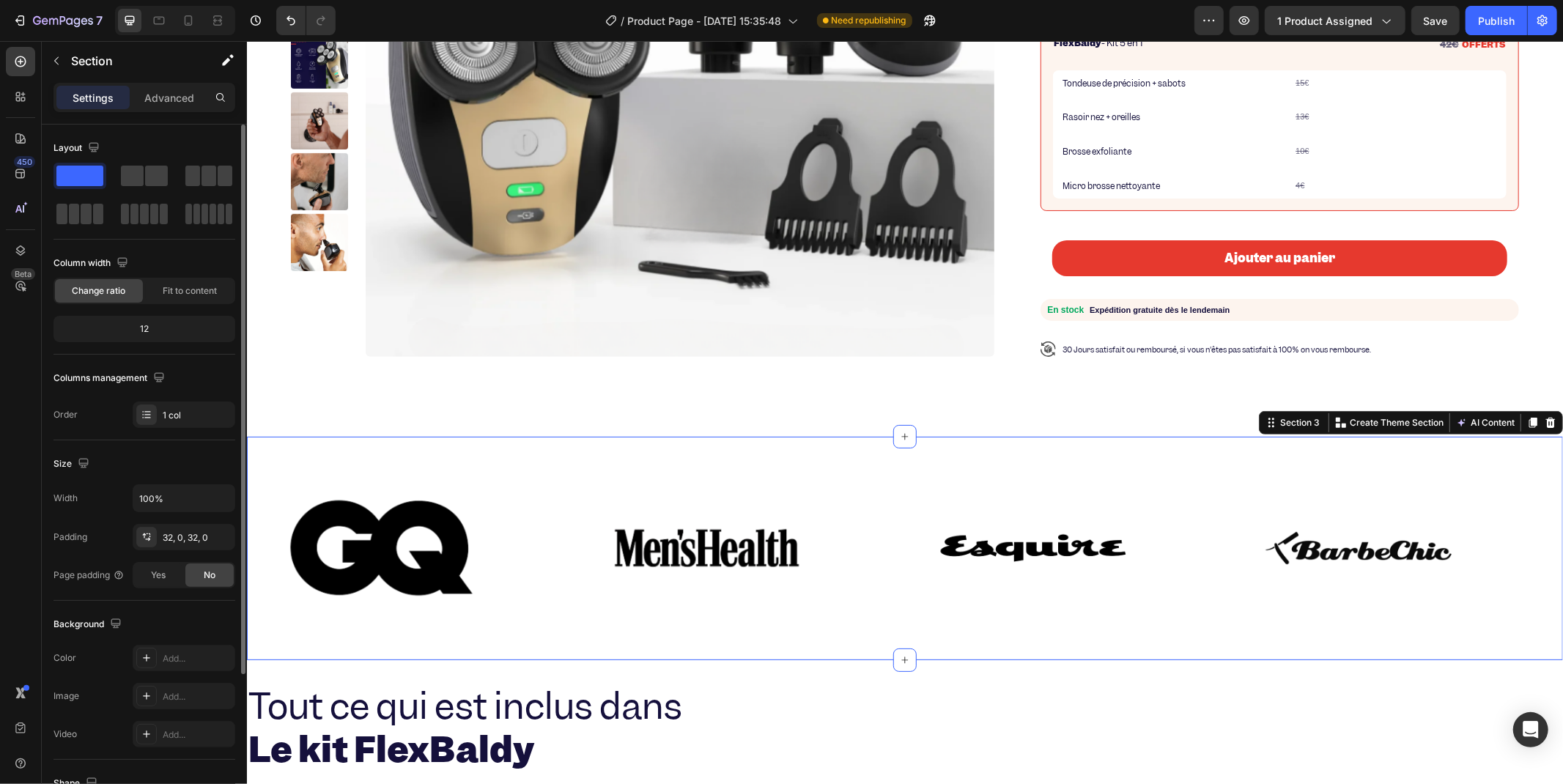
click at [164, 601] on div "Layout Column width Change ratio Fit to content 12 Columns management Order 1 c…" at bounding box center [143, 680] width 181 height 159
click at [159, 422] on div "1 col" at bounding box center [184, 415] width 103 height 27
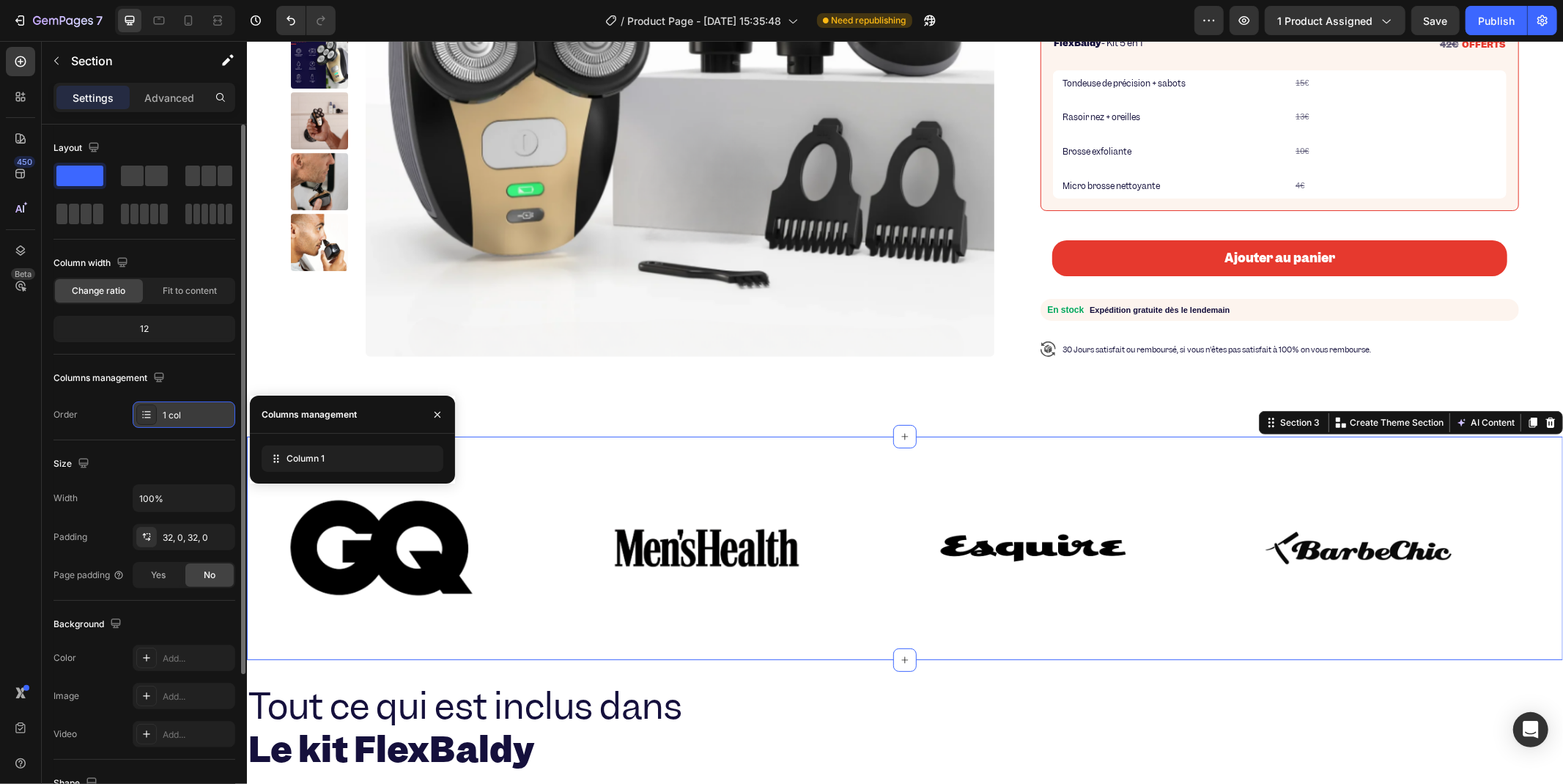
click at [159, 422] on div "1 col" at bounding box center [184, 415] width 103 height 27
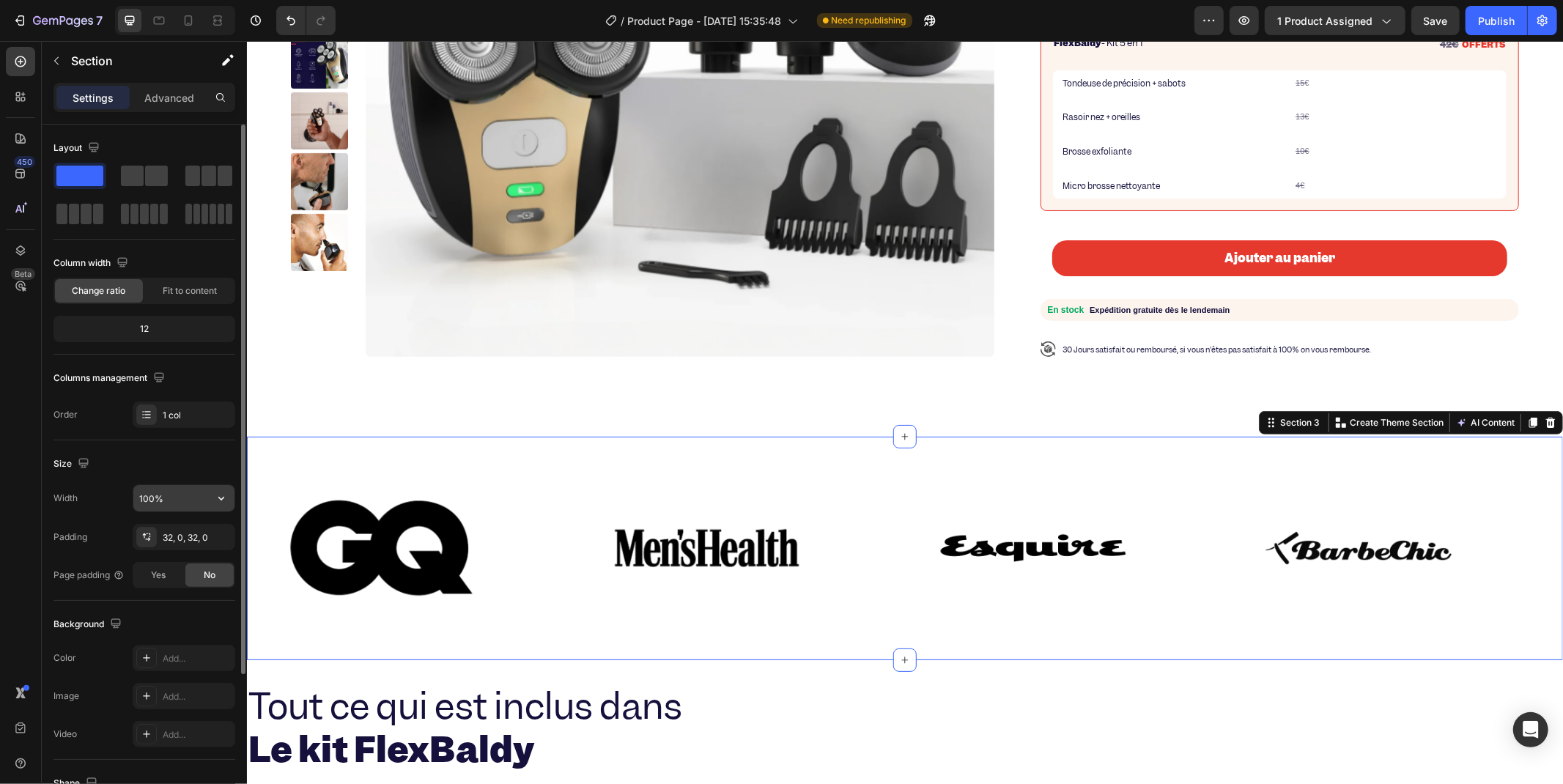
click at [156, 489] on input "100%" at bounding box center [183, 498] width 102 height 27
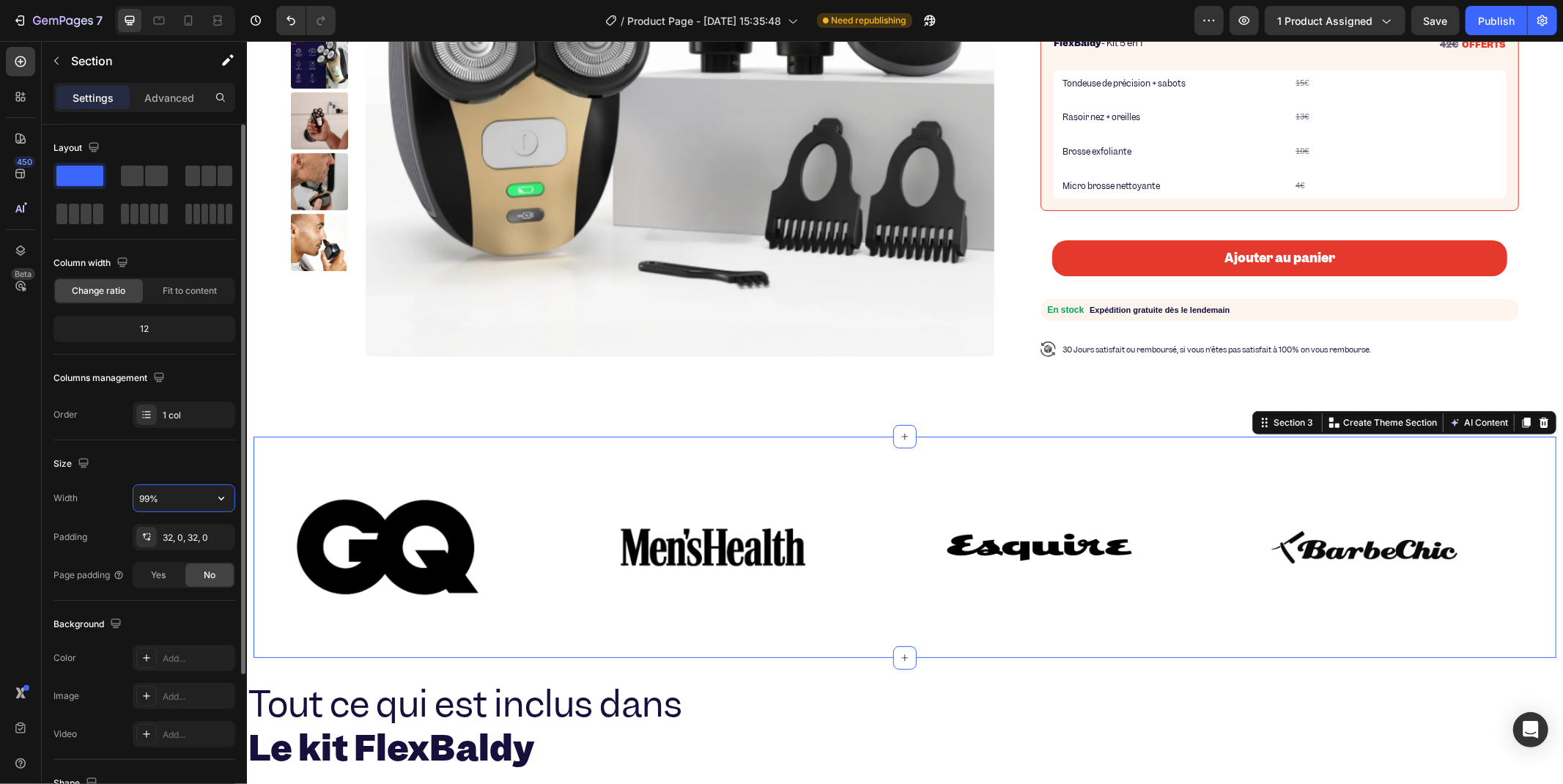
type input "100%"
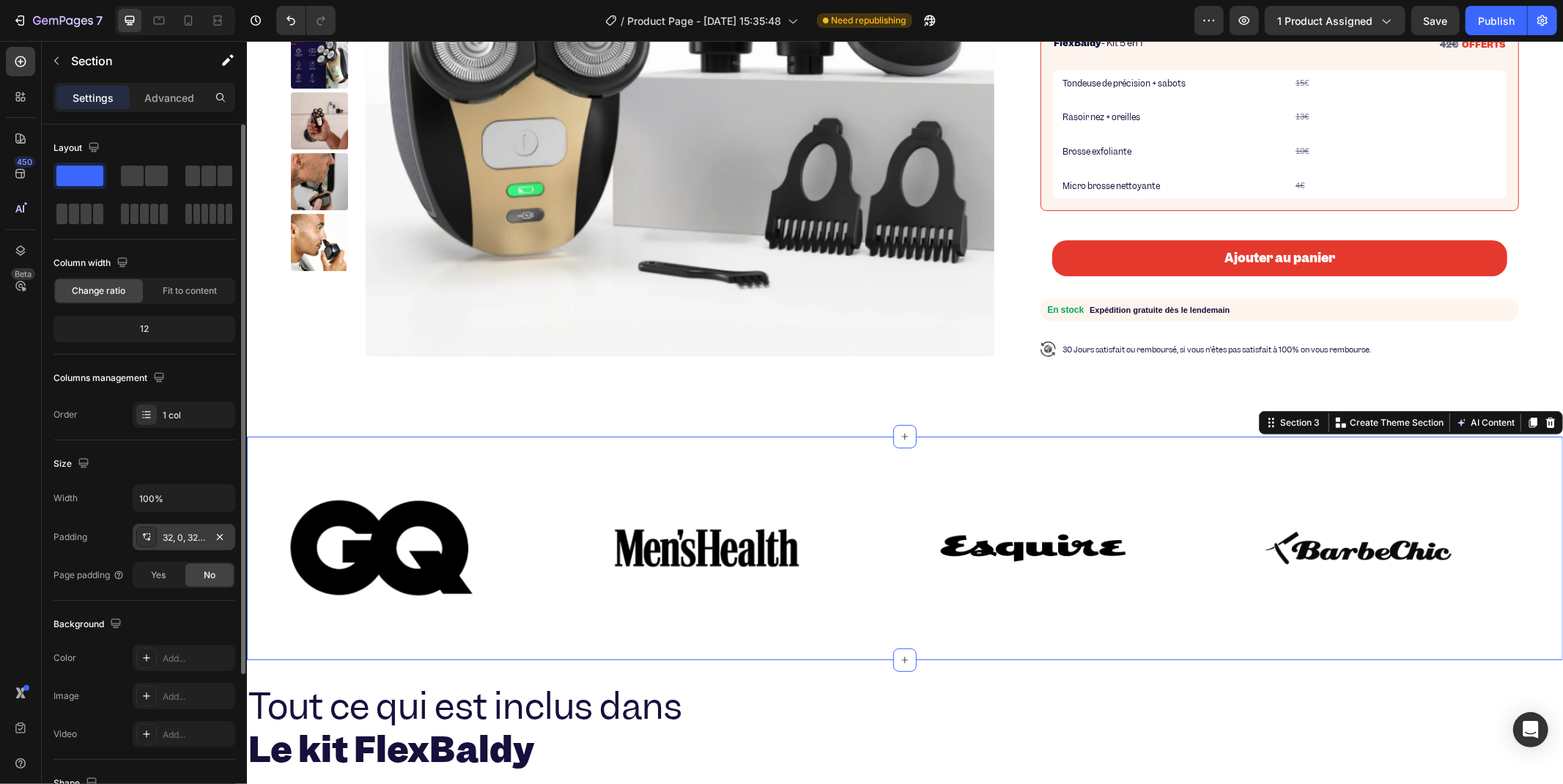
click at [161, 546] on div "32, 0, 32, 0" at bounding box center [184, 537] width 103 height 27
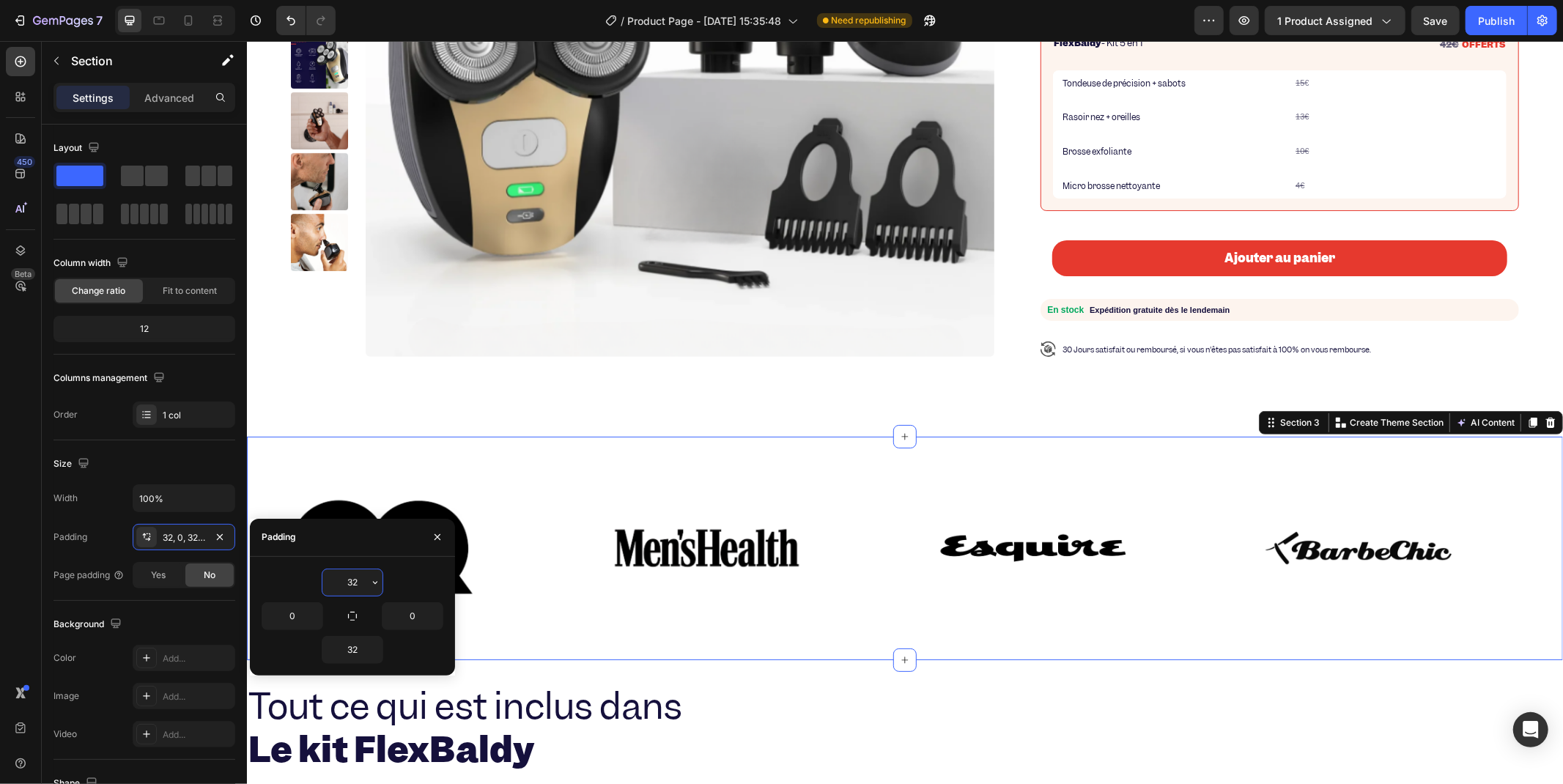
click at [348, 594] on input "32" at bounding box center [352, 583] width 60 height 27
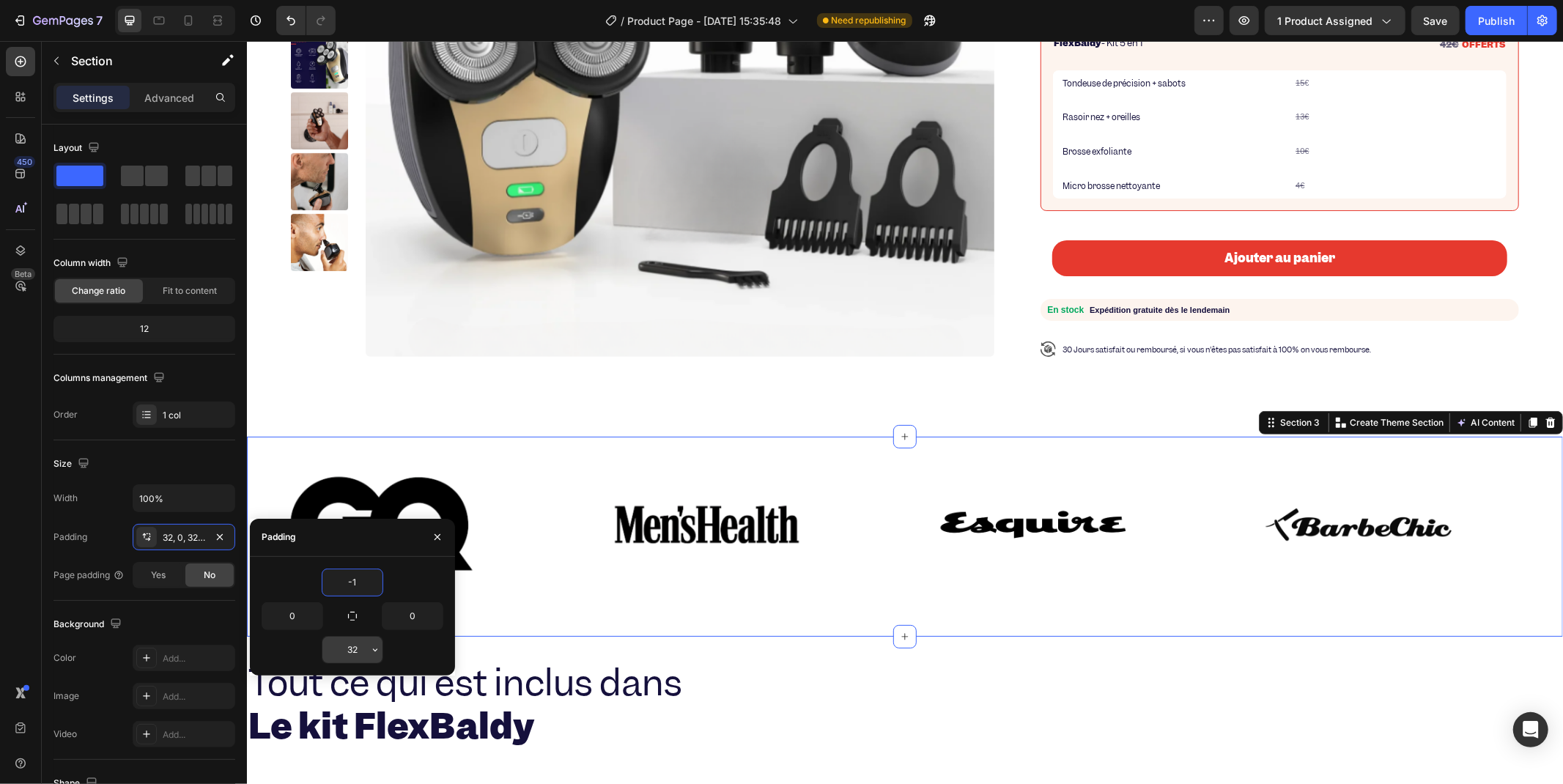
type input "0"
click at [358, 639] on input "32" at bounding box center [352, 650] width 60 height 27
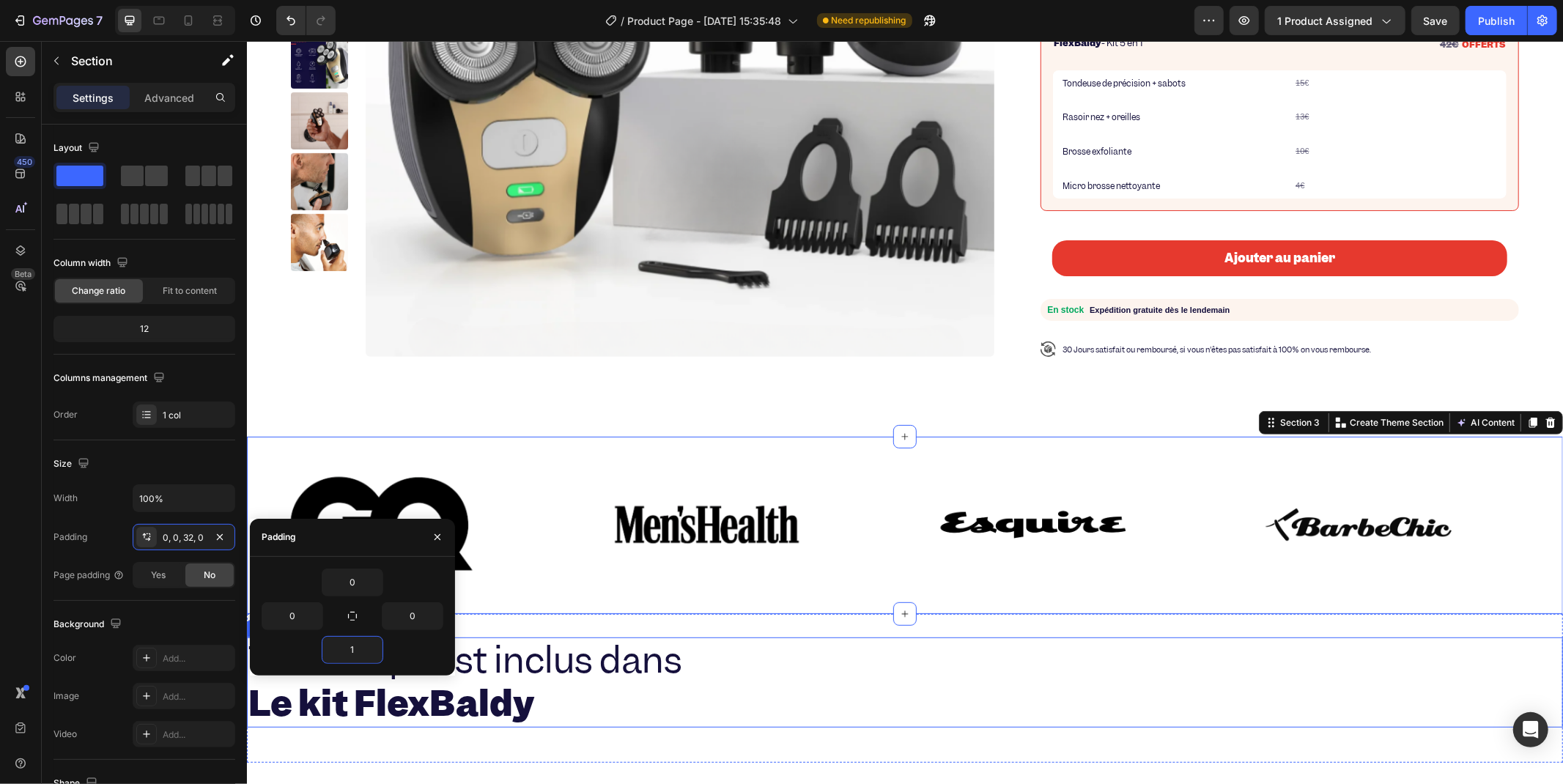
type input "0"
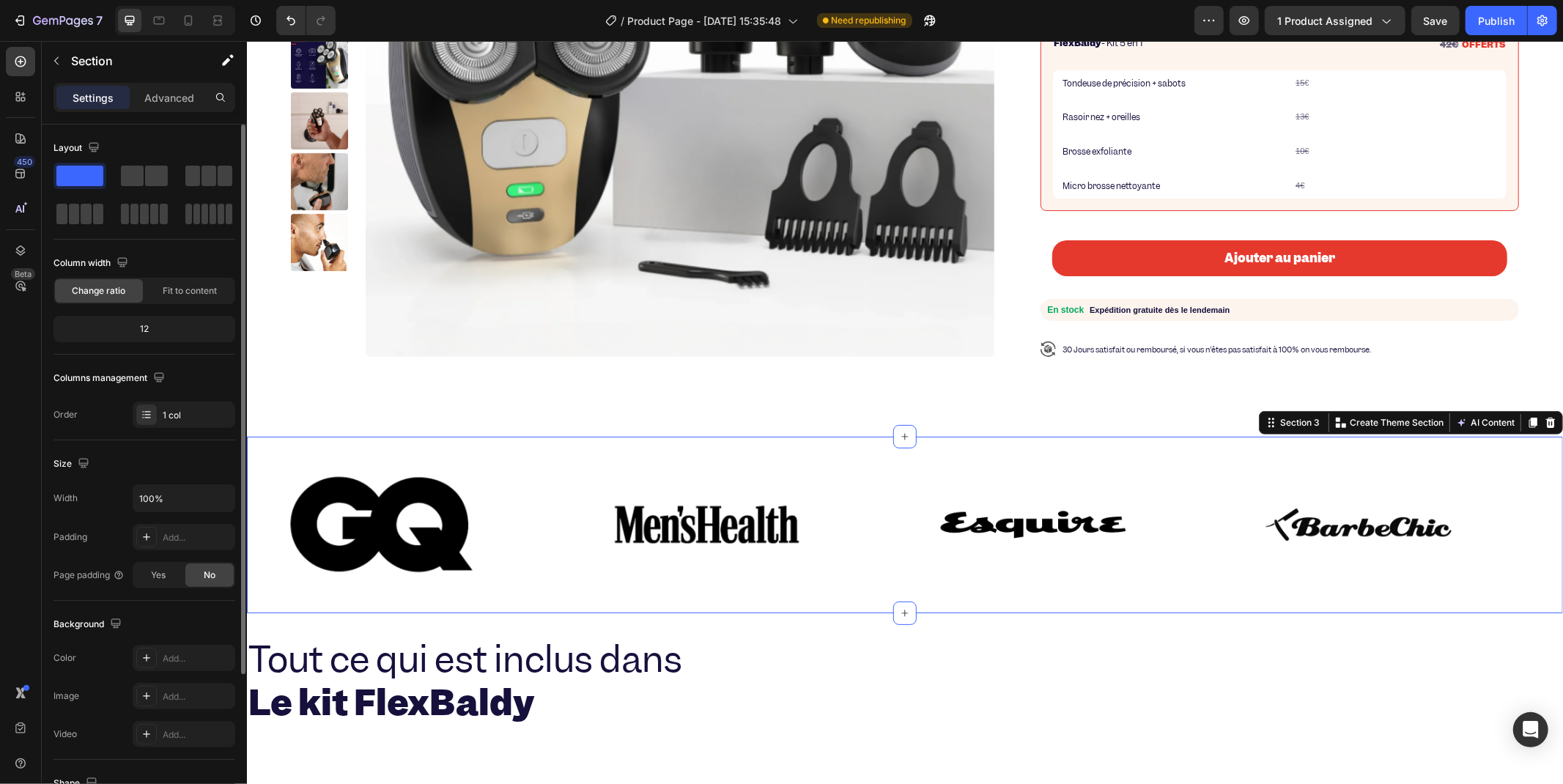
click at [86, 599] on div "Size Width 100% Padding Add... Page padding Yes No" at bounding box center [143, 520] width 181 height 160
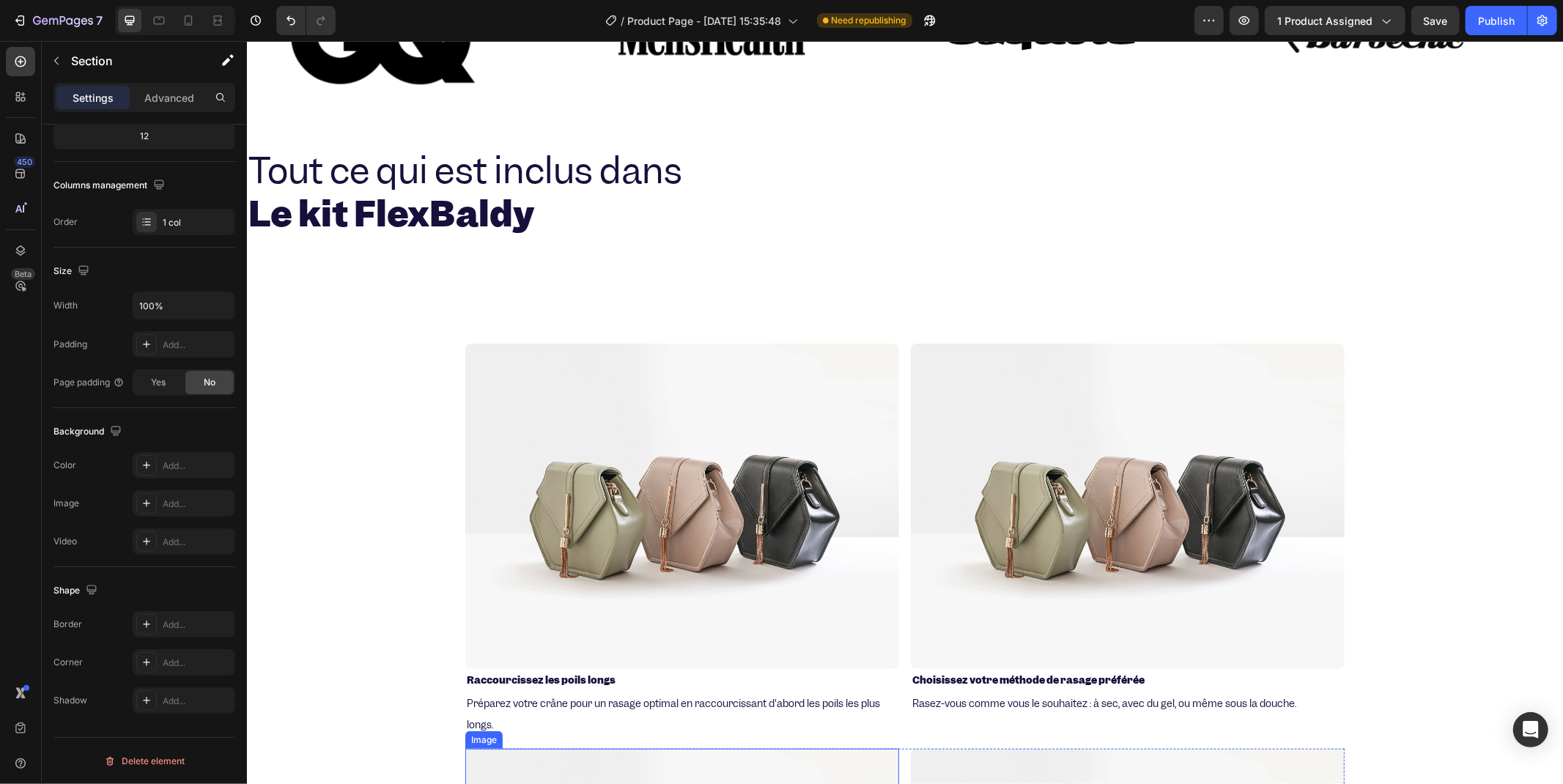
scroll to position [646, 0]
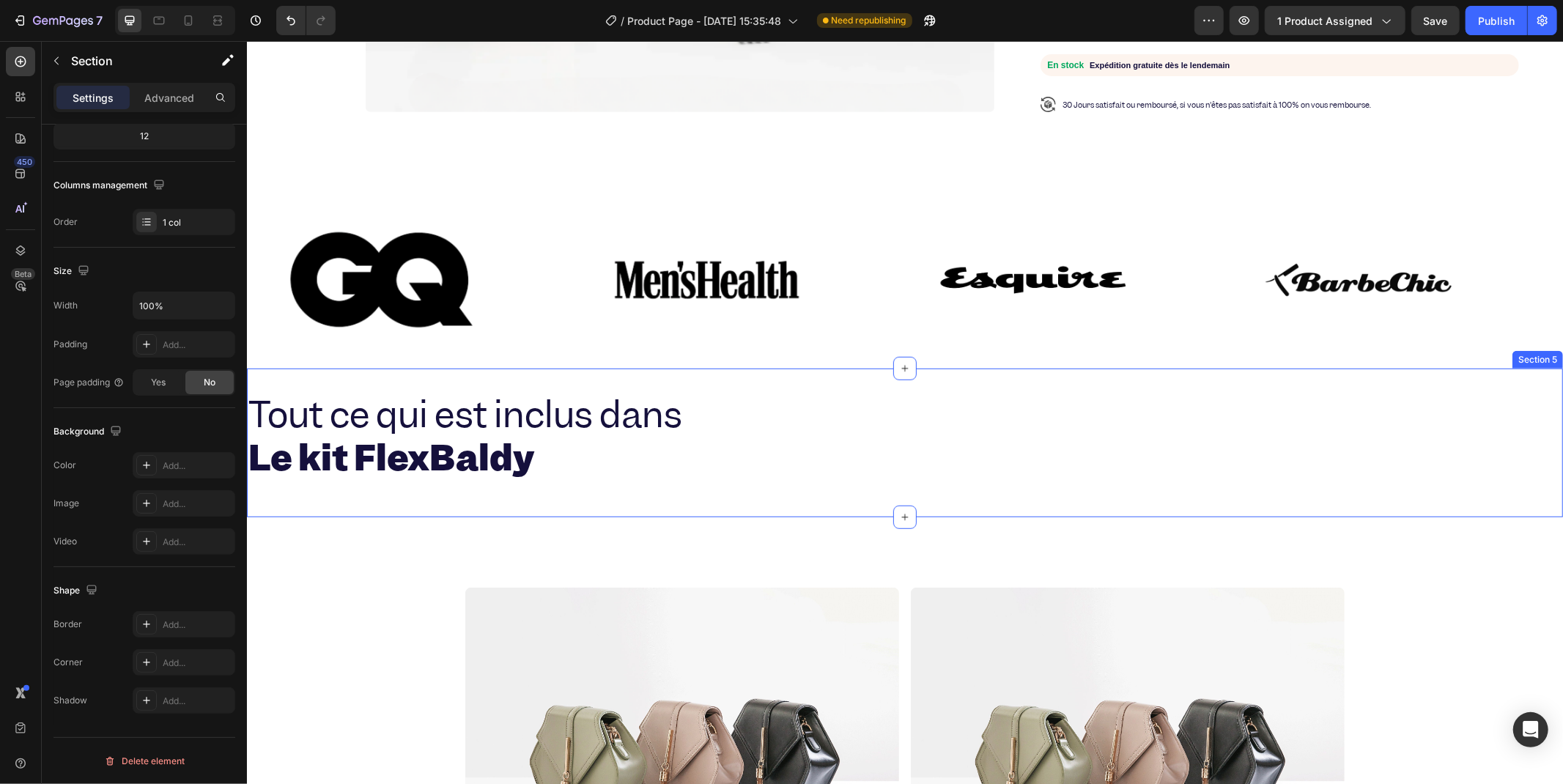
click at [785, 374] on div "Tout ce qui est inclus dans Le kit FlexBaldy Heading Yes Rasoir FlexBaldy Yes L…" at bounding box center [904, 441] width 1316 height 149
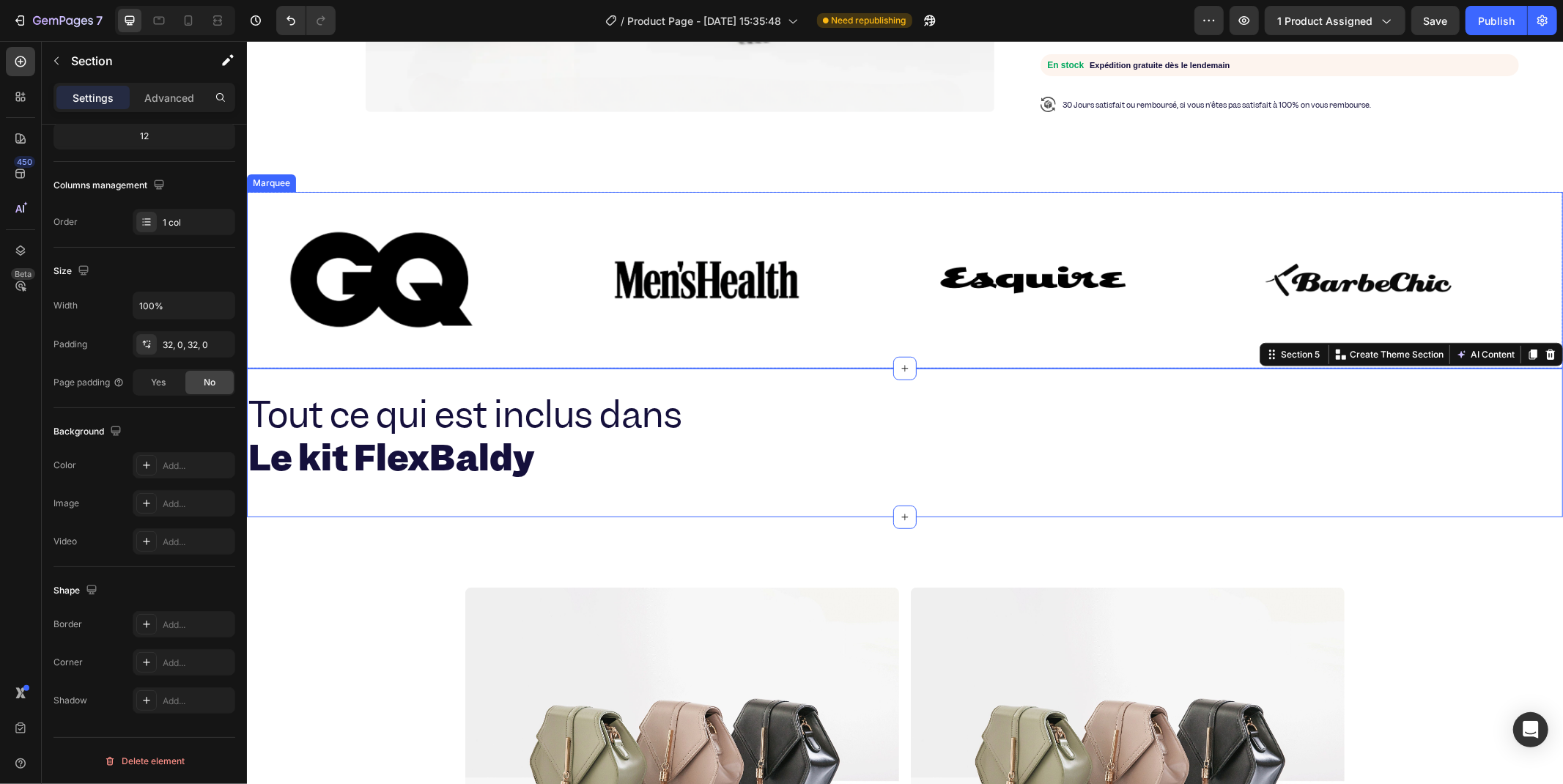
click at [554, 204] on div "Image" at bounding box center [409, 279] width 326 height 151
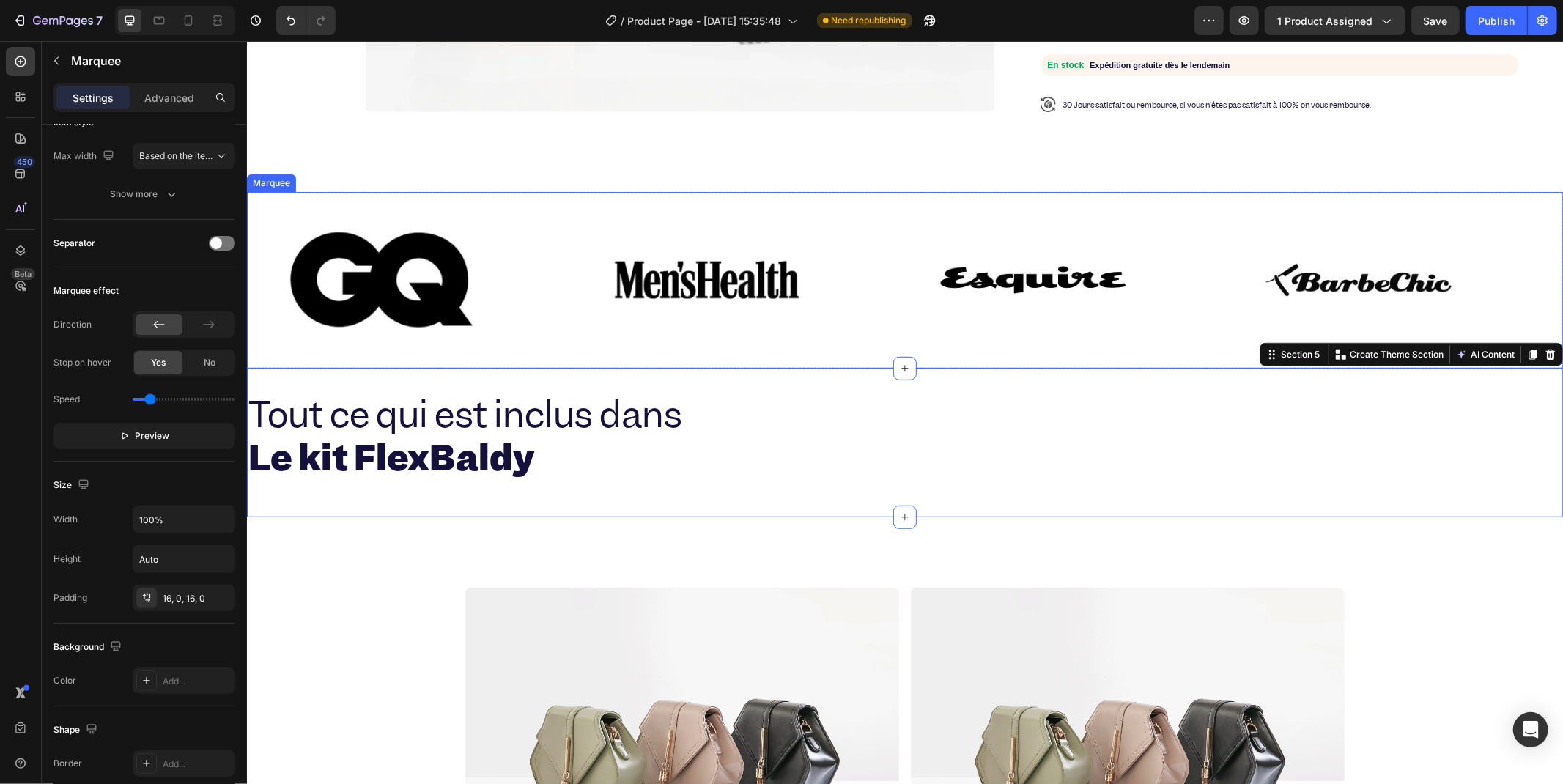
scroll to position [0, 0]
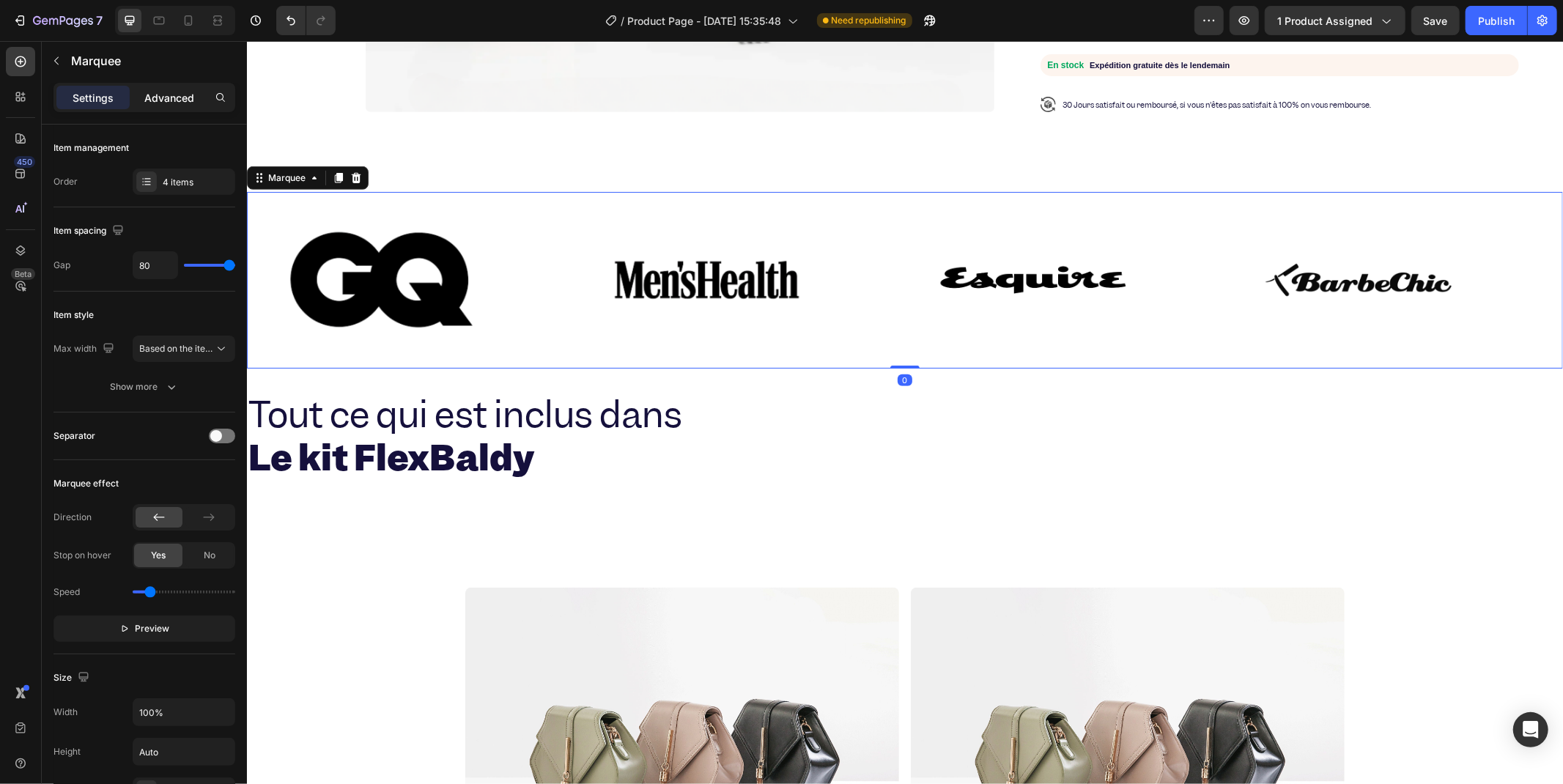
click at [162, 103] on p "Advanced" at bounding box center [169, 98] width 49 height 15
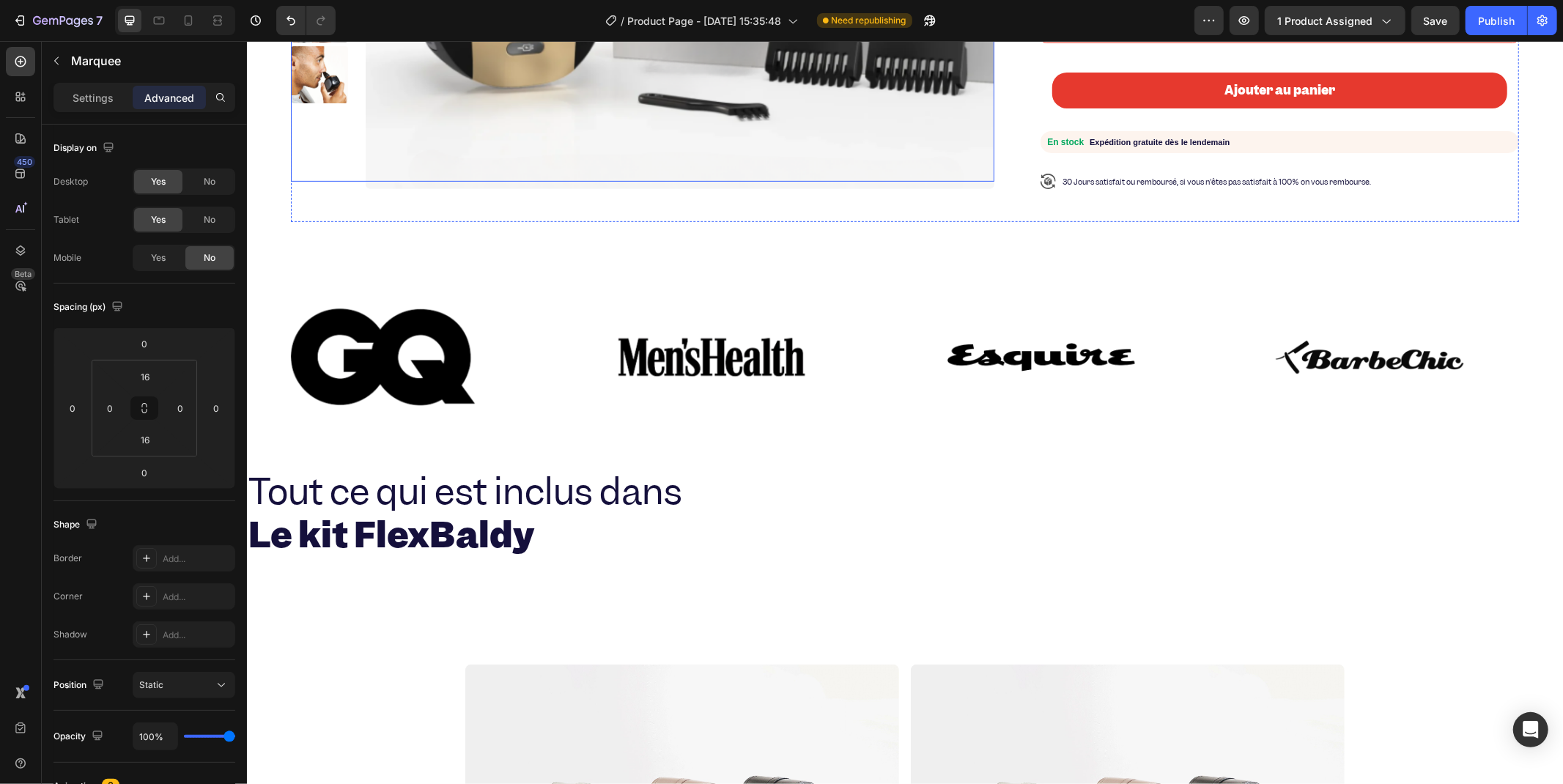
scroll to position [733, 0]
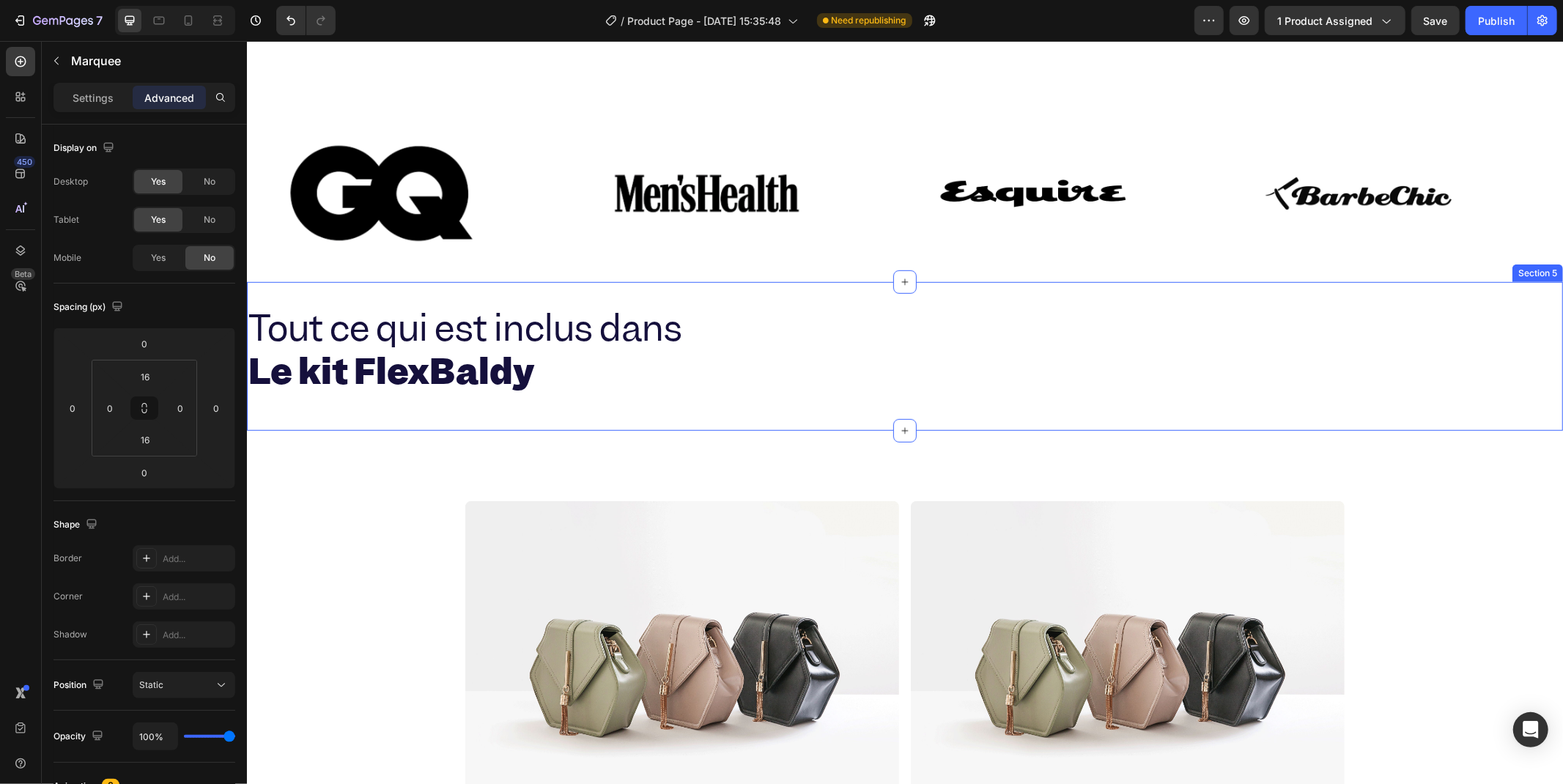
click at [727, 288] on div "Tout ce qui est inclus dans Le kit FlexBaldy Heading Yes Rasoir FlexBaldy Yes L…" at bounding box center [904, 355] width 1316 height 149
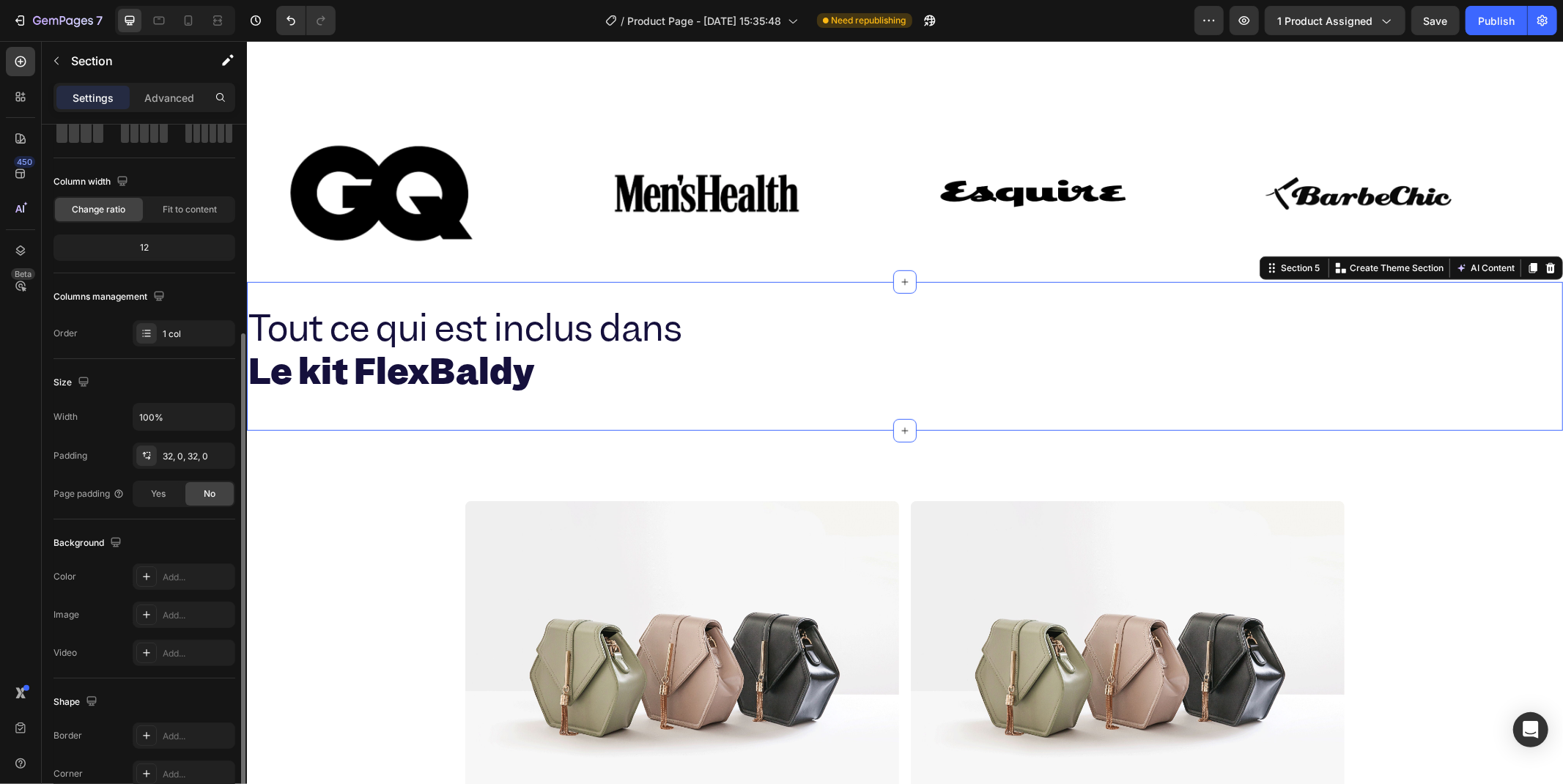
scroll to position [162, 0]
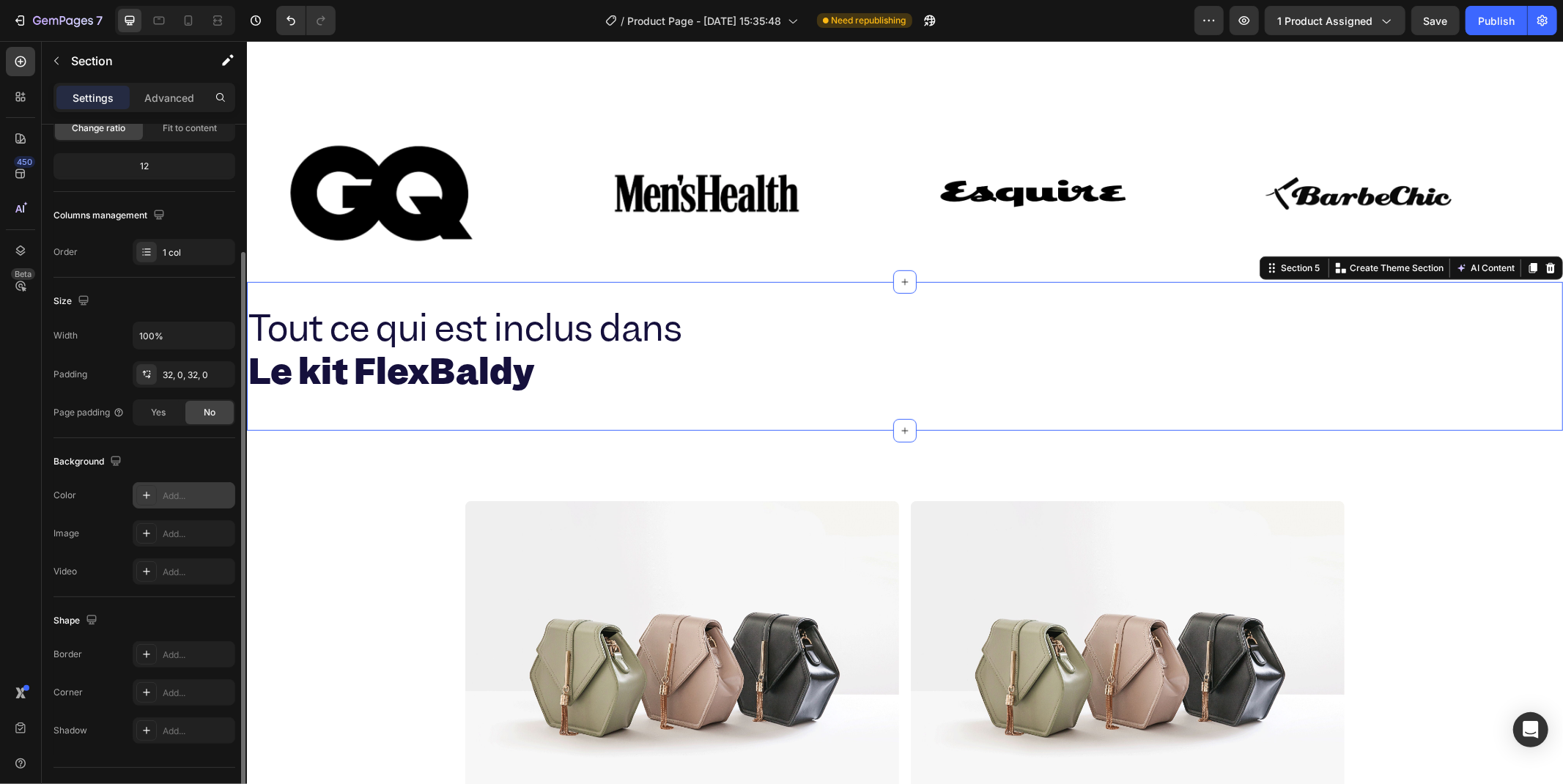
click at [169, 498] on div "Add..." at bounding box center [197, 496] width 69 height 13
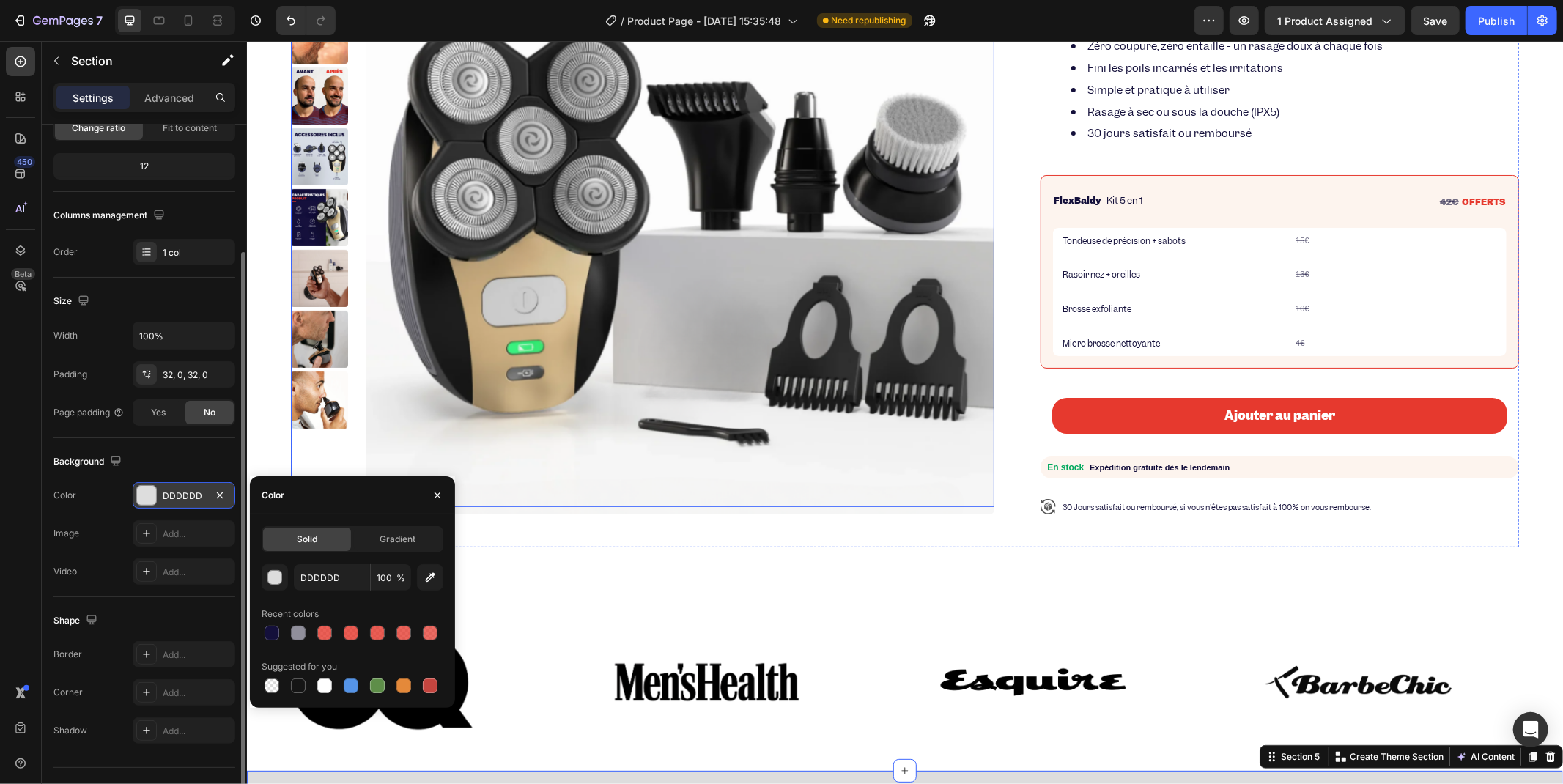
scroll to position [733, 0]
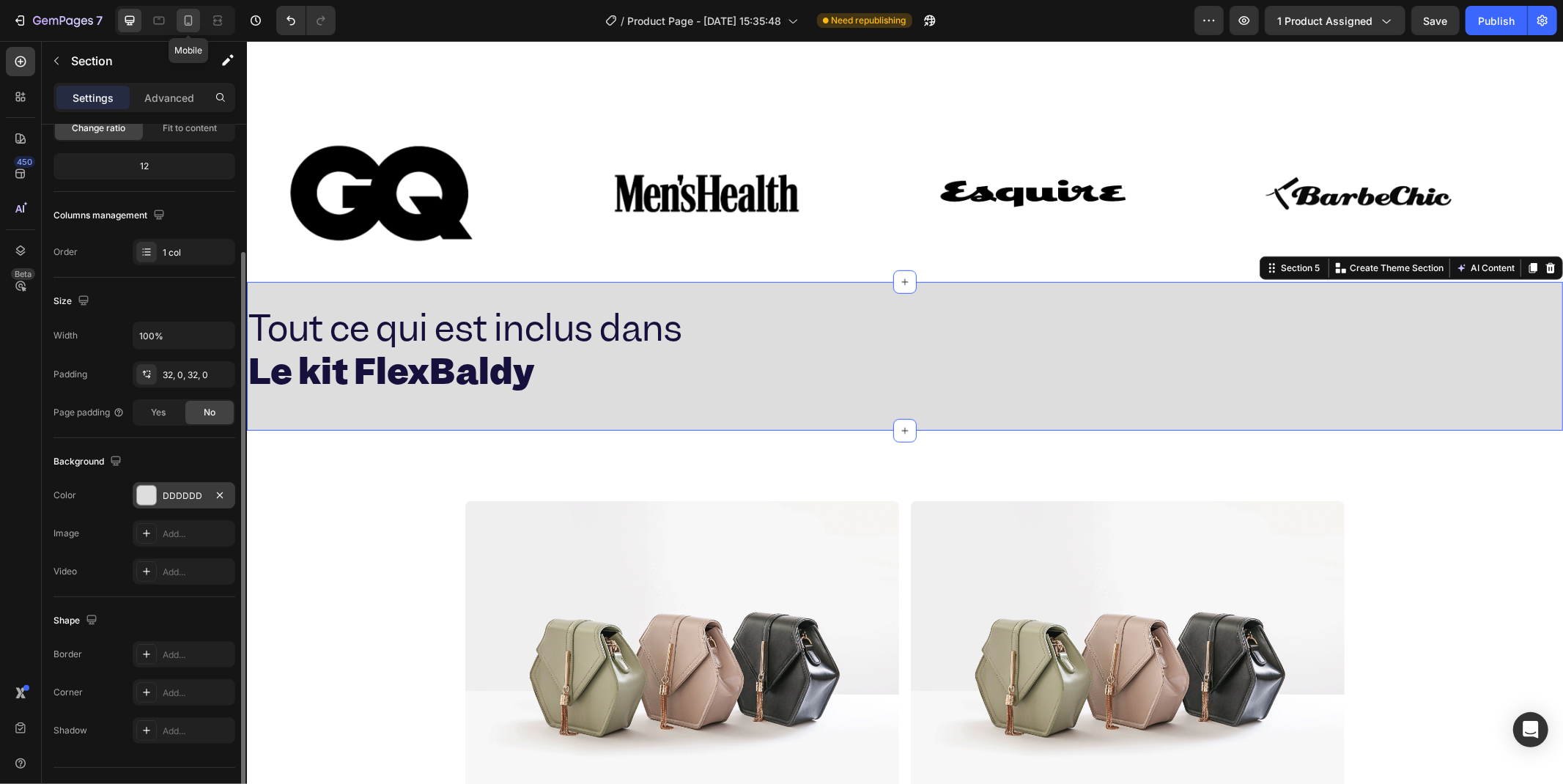
click at [191, 22] on icon at bounding box center [188, 20] width 8 height 10
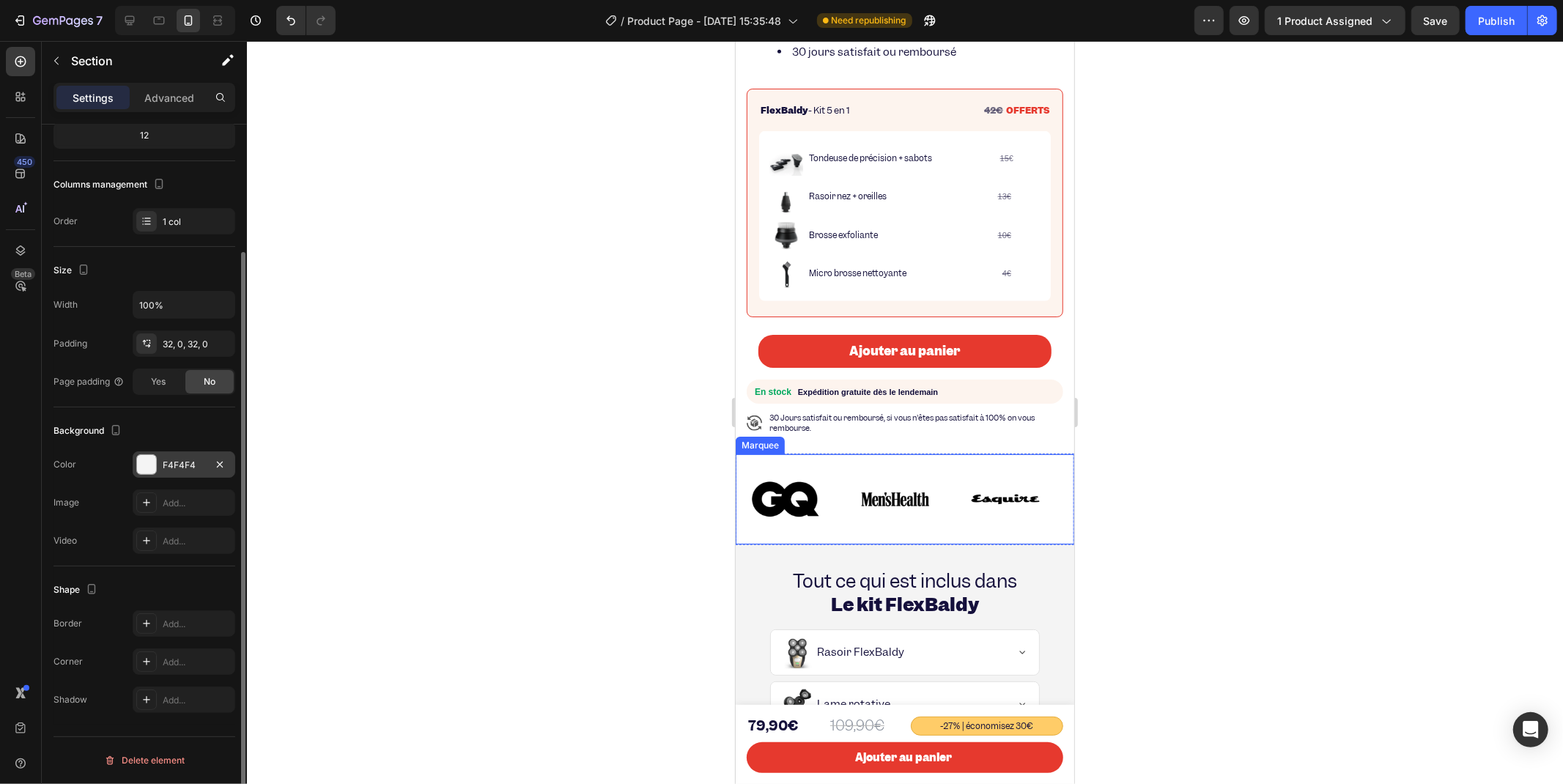
scroll to position [827, 0]
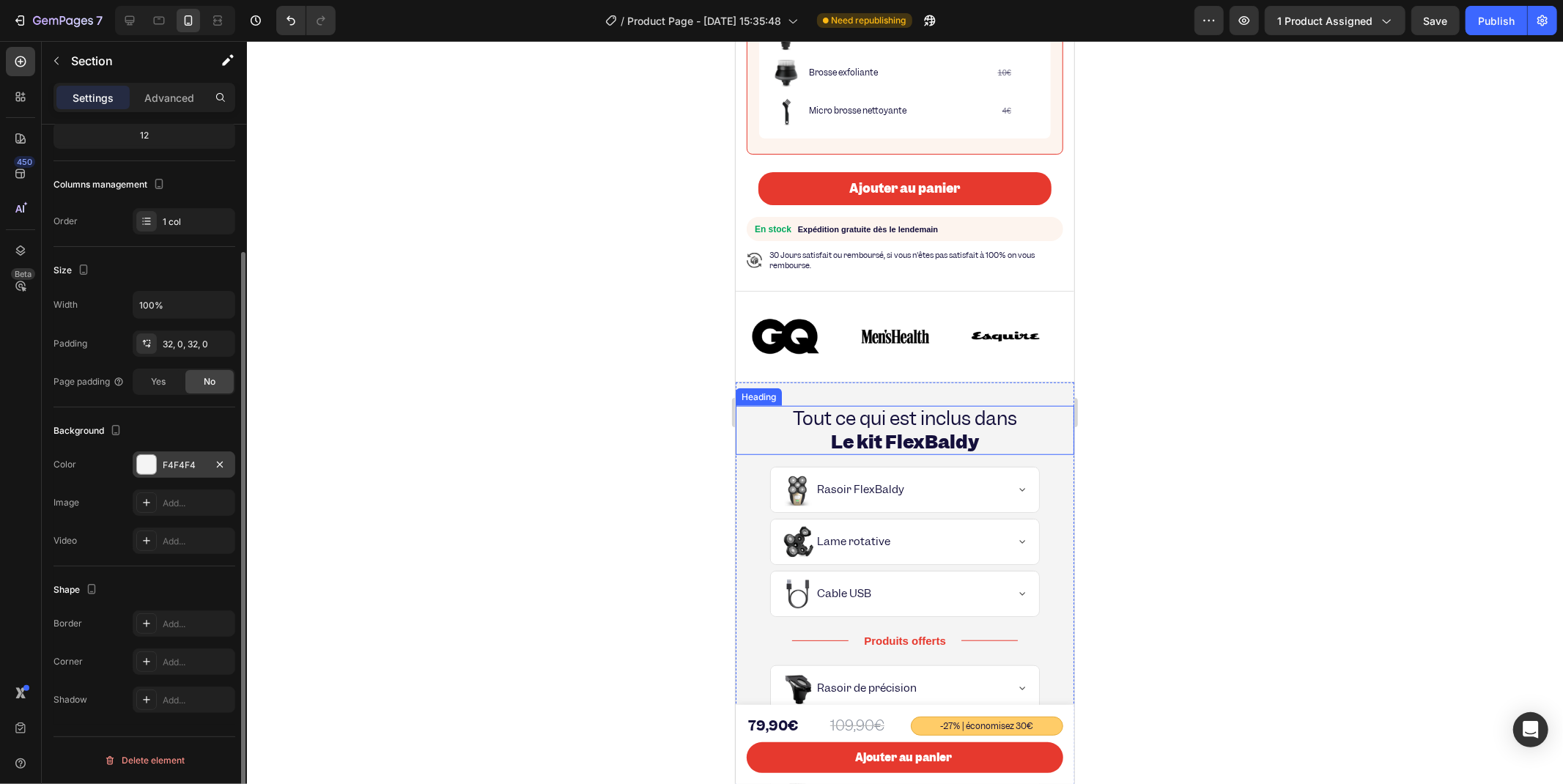
click at [749, 408] on h2 "Tout ce qui est inclus dans Le kit FlexBaldy" at bounding box center [904, 429] width 339 height 48
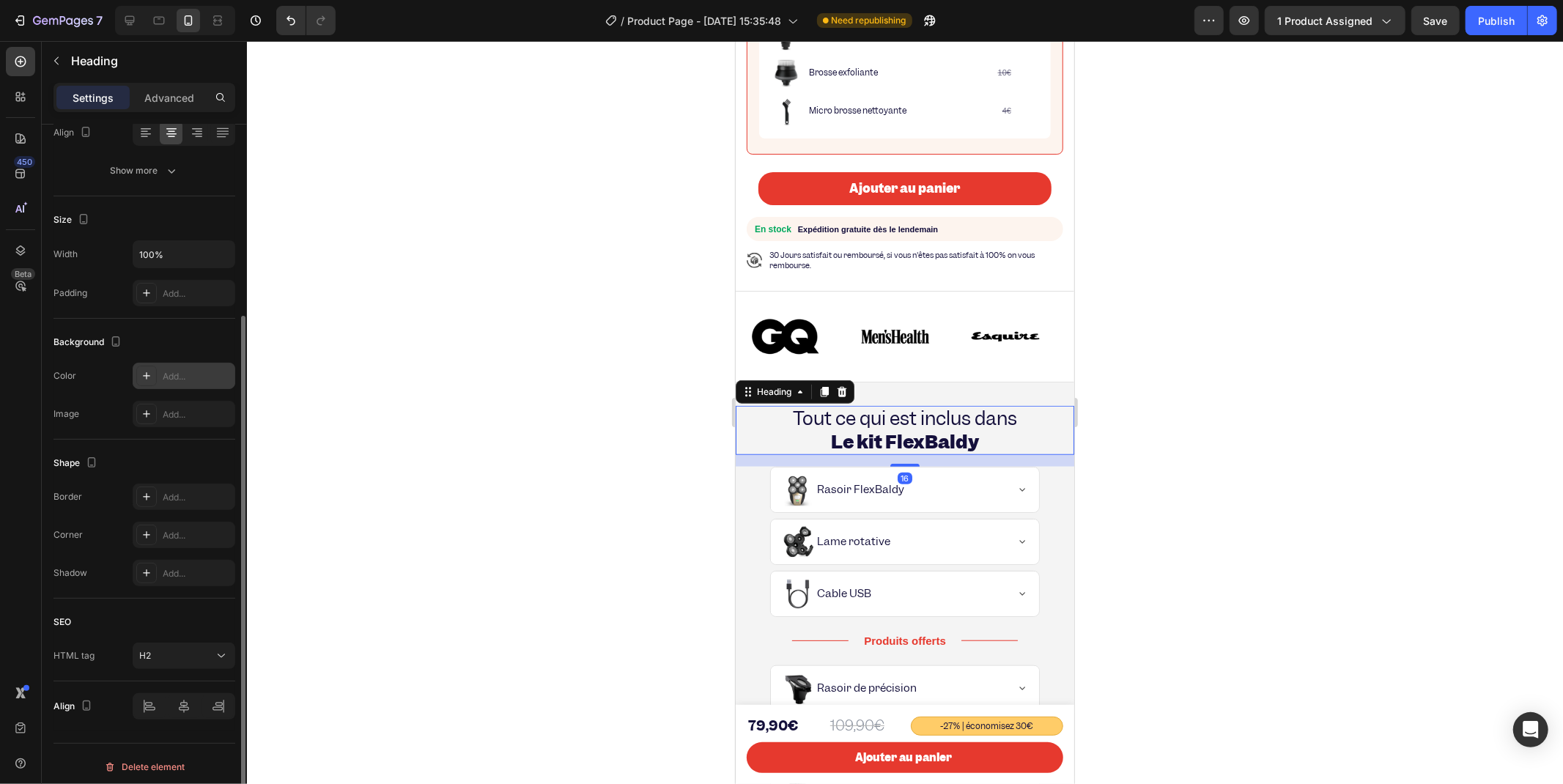
scroll to position [251, 0]
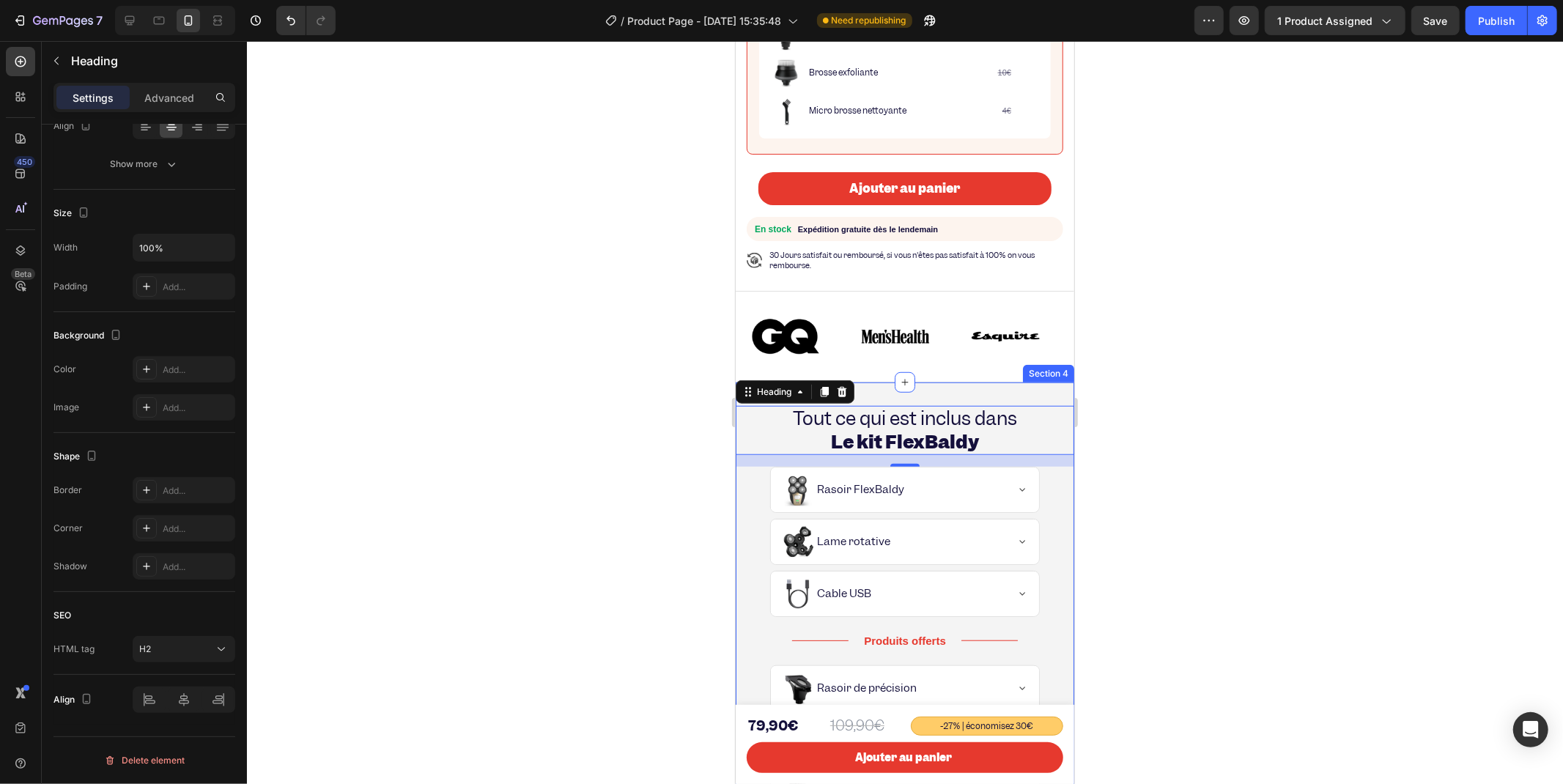
click at [1051, 382] on div "Tout ce qui est inclus dans Le kit FlexBaldy Heading 16 Yes Rasoir FlexBaldy Ye…" at bounding box center [904, 636] width 339 height 509
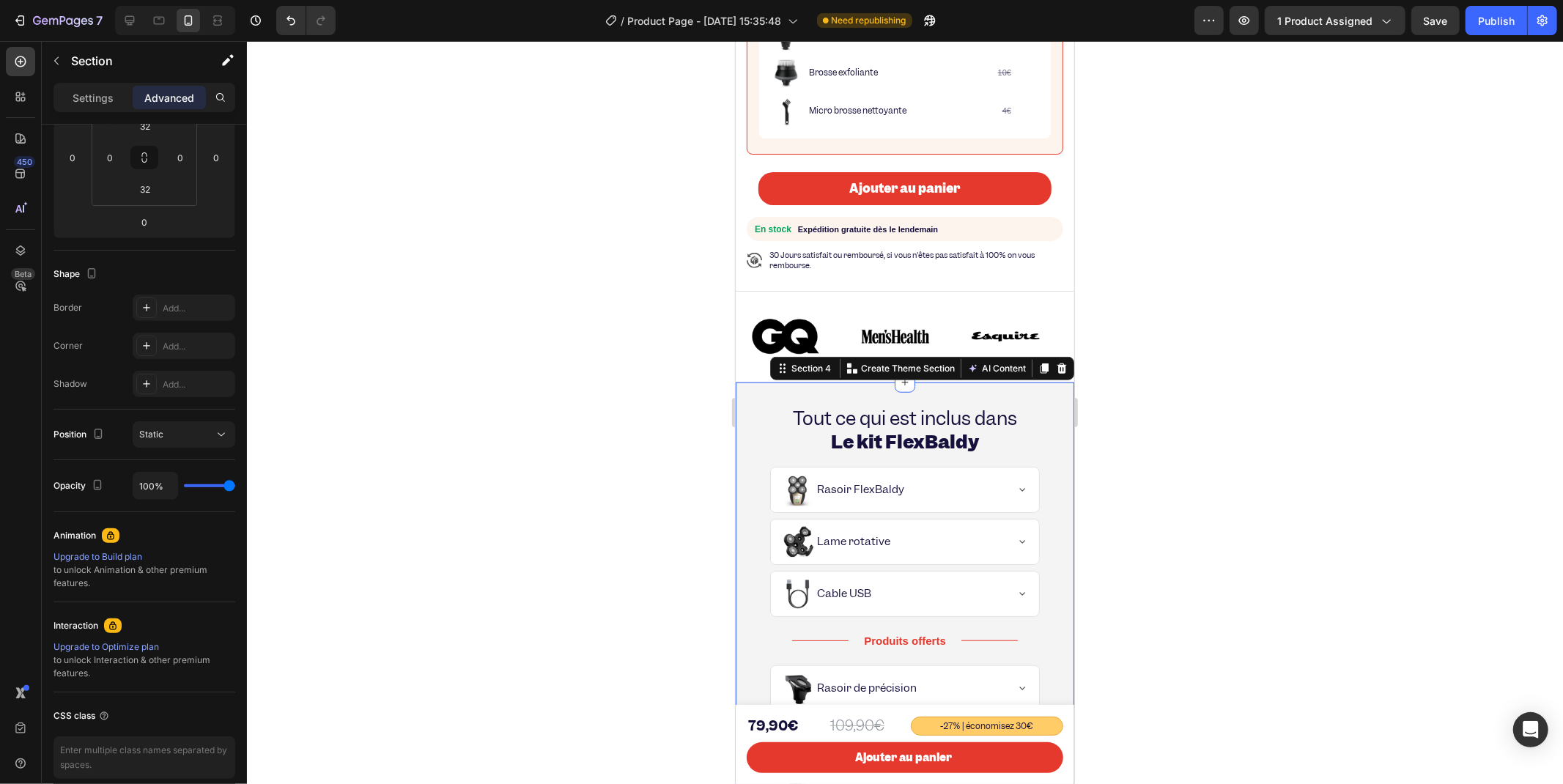
scroll to position [0, 0]
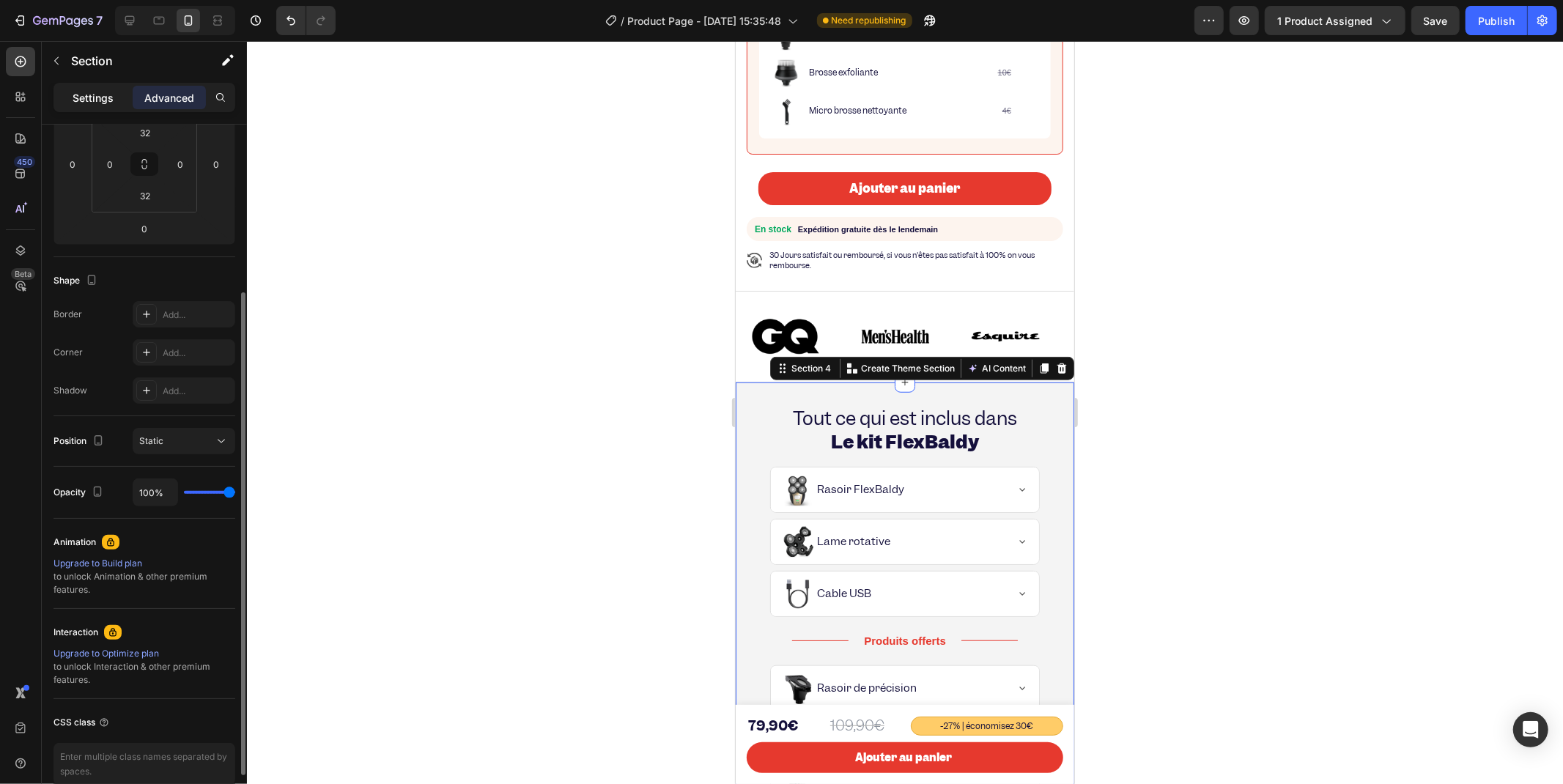
click at [76, 91] on p "Settings" at bounding box center [92, 98] width 41 height 15
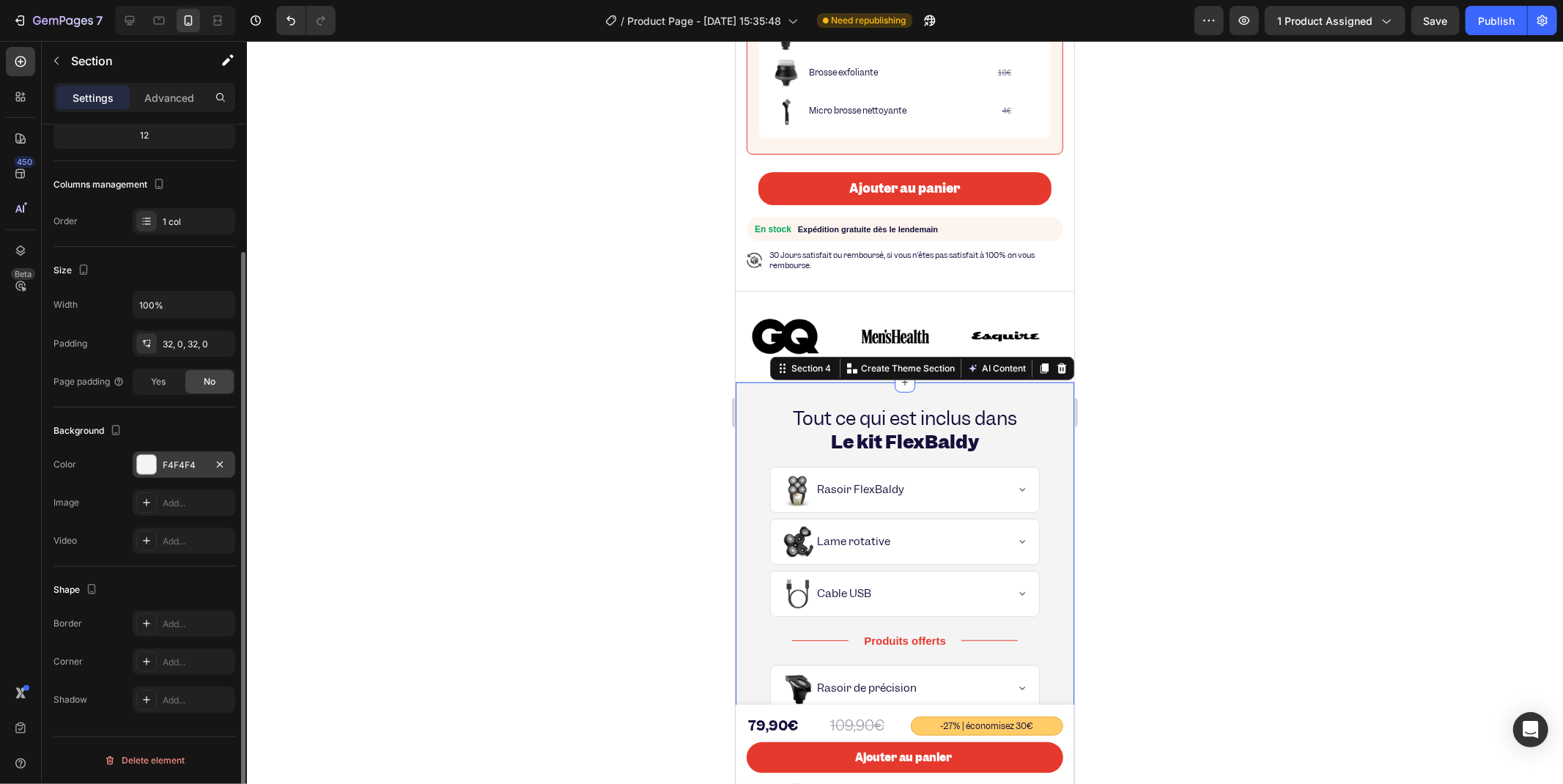
click at [187, 459] on div "F4F4F4" at bounding box center [183, 465] width 43 height 13
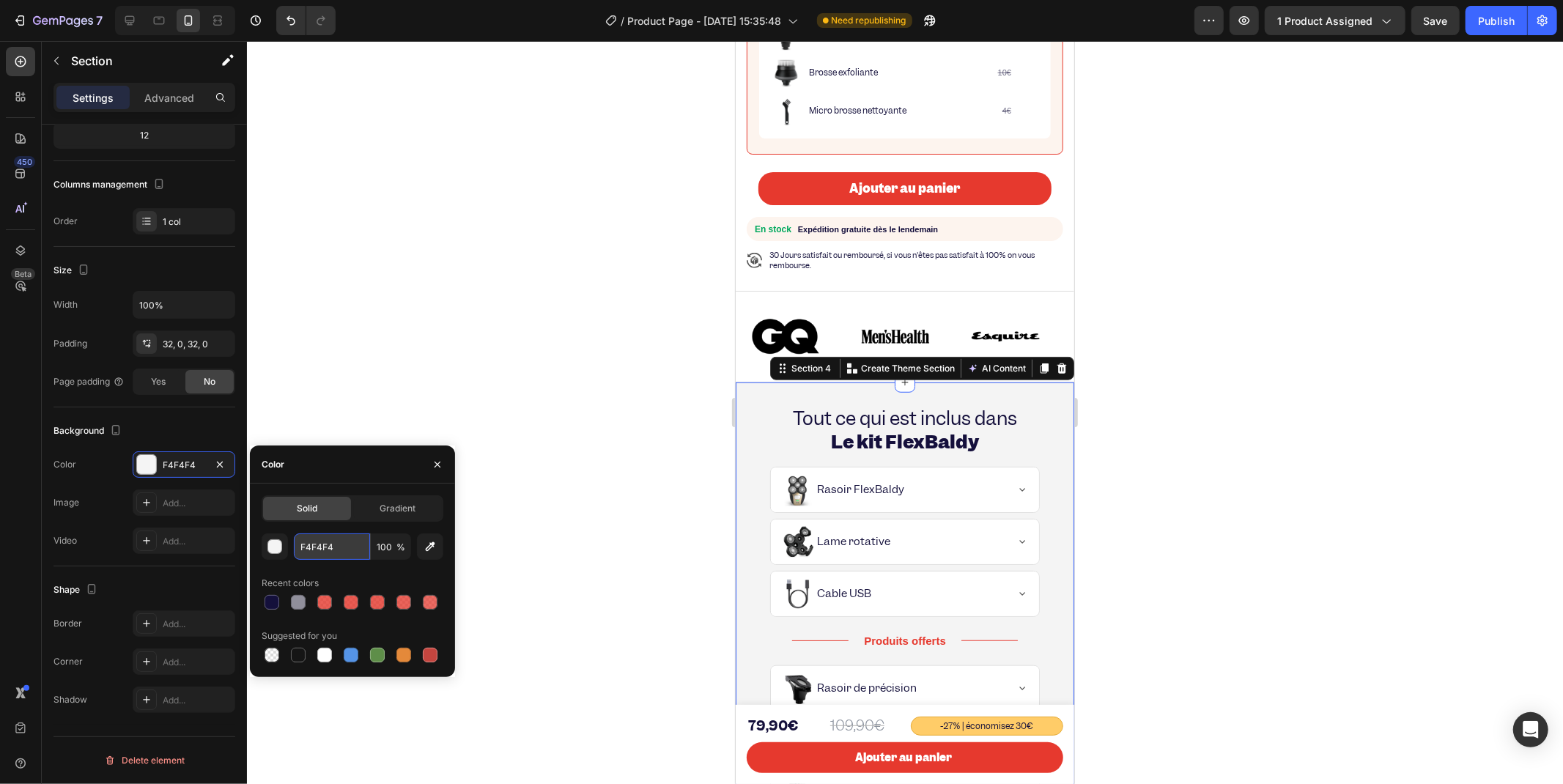
click at [320, 542] on input "F4F4F4" at bounding box center [331, 547] width 76 height 27
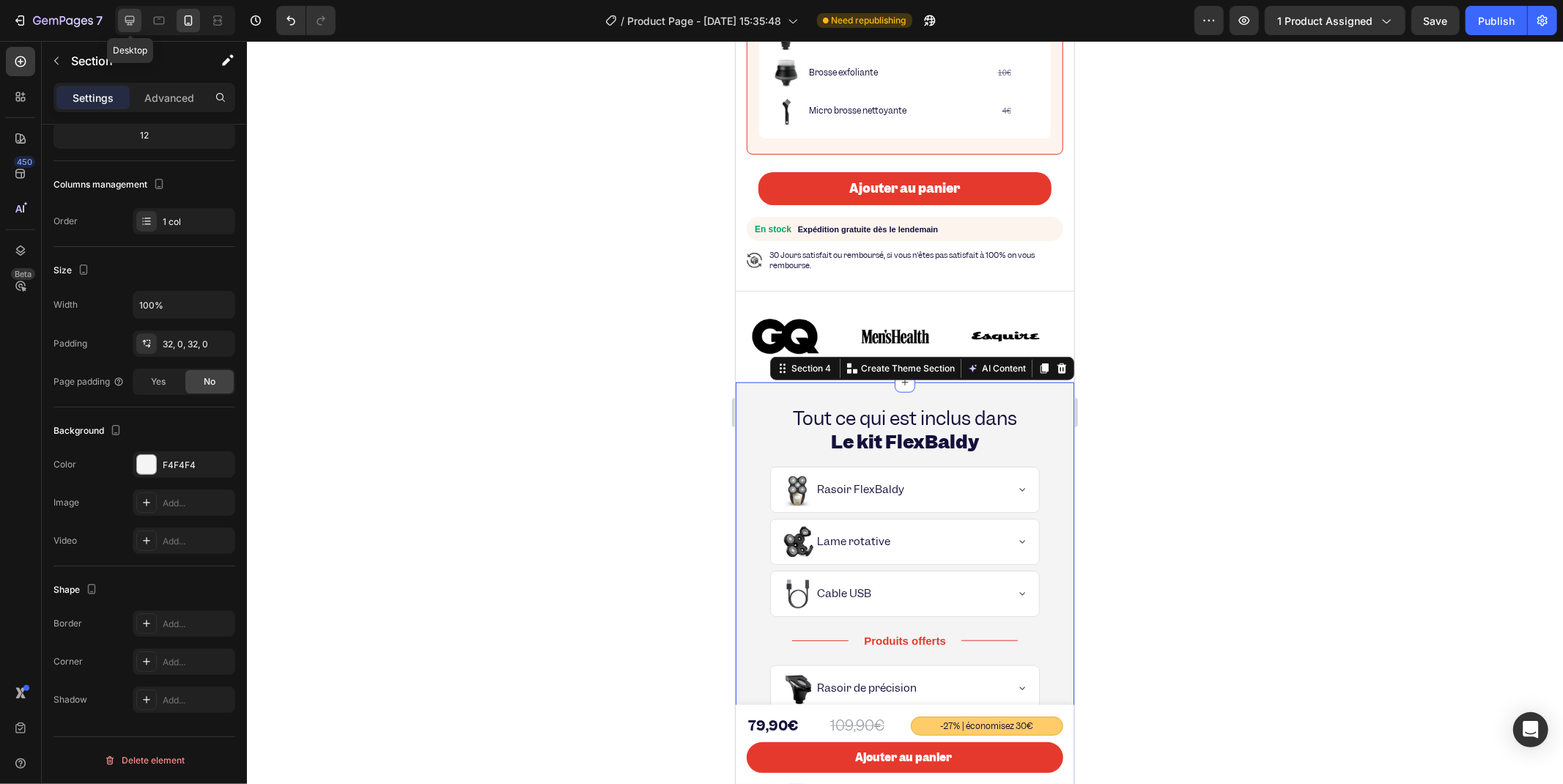
drag, startPoint x: 129, startPoint y: 15, endPoint x: 304, endPoint y: 177, distance: 238.5
click at [129, 15] on icon at bounding box center [129, 20] width 14 height 14
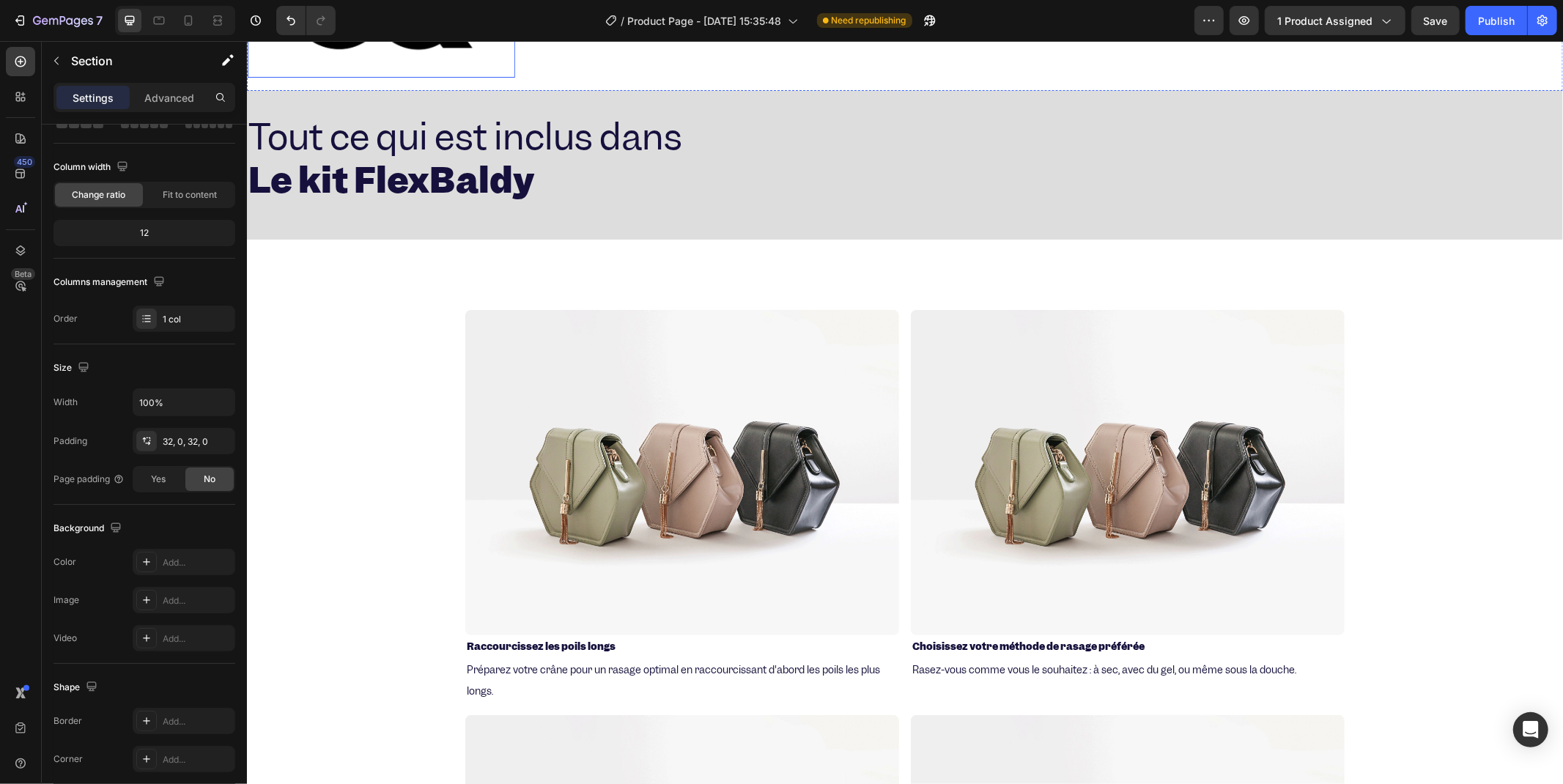
scroll to position [679, 0]
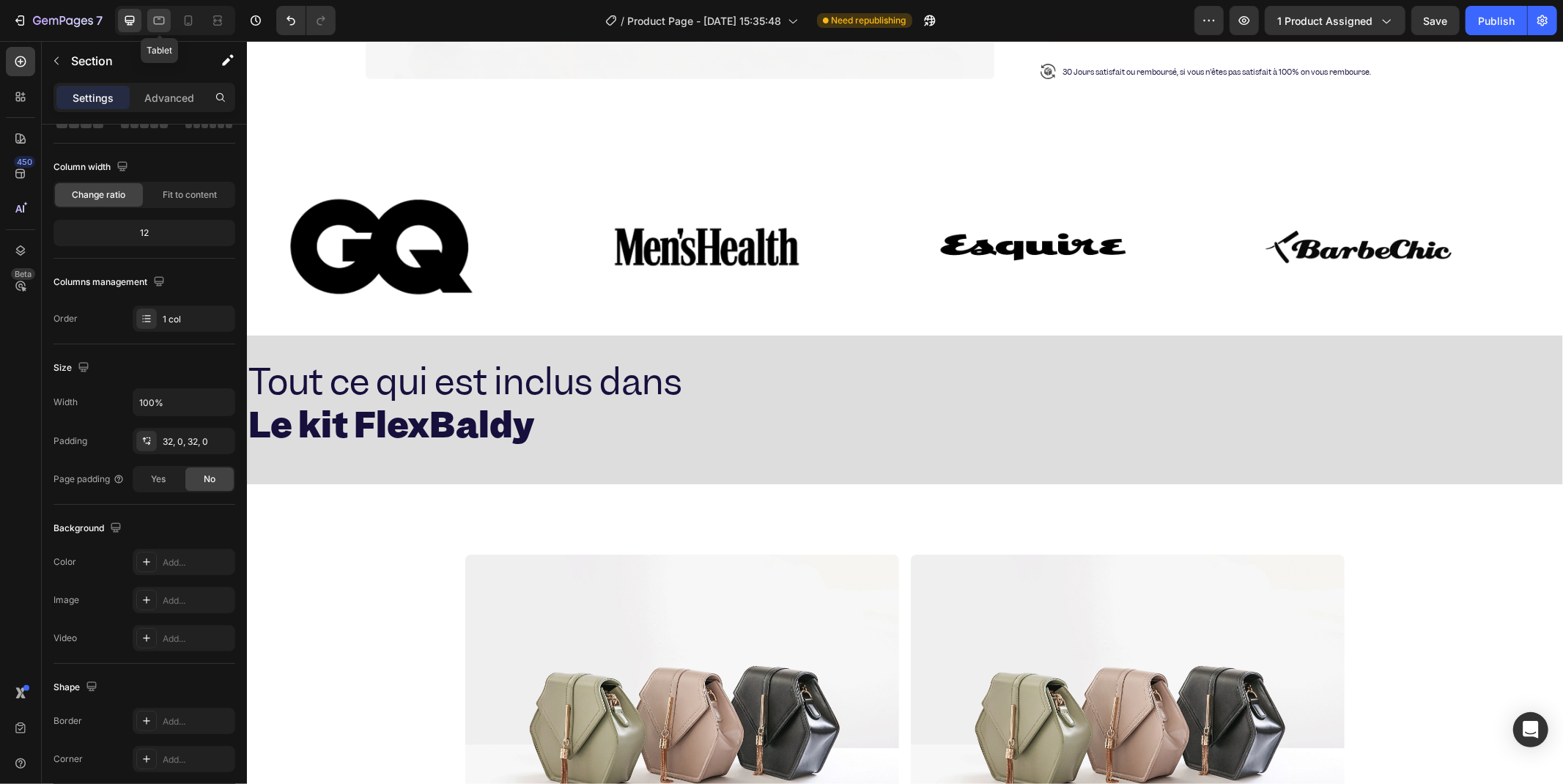
click at [157, 23] on icon at bounding box center [159, 20] width 14 height 14
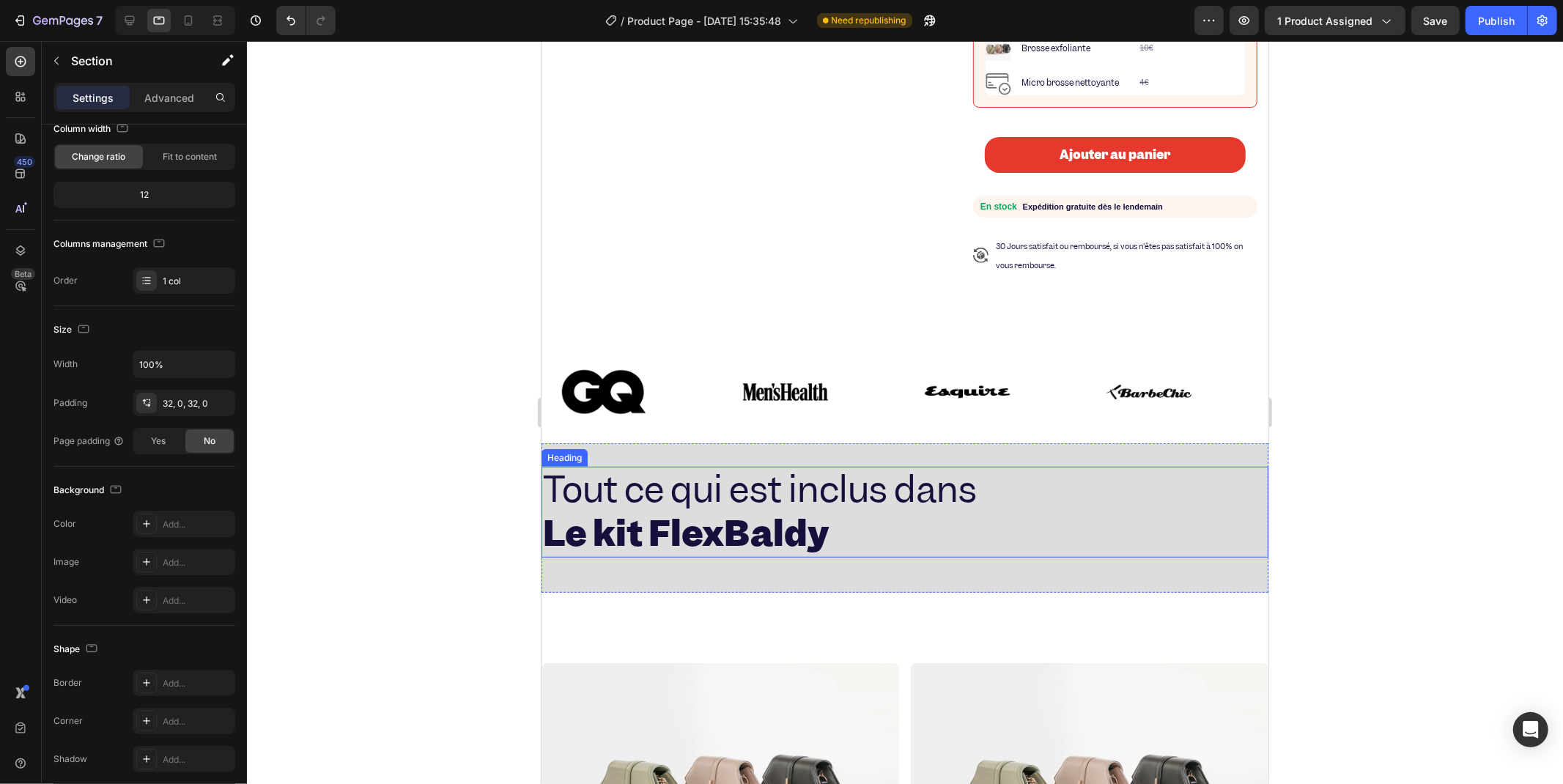
scroll to position [627, 0]
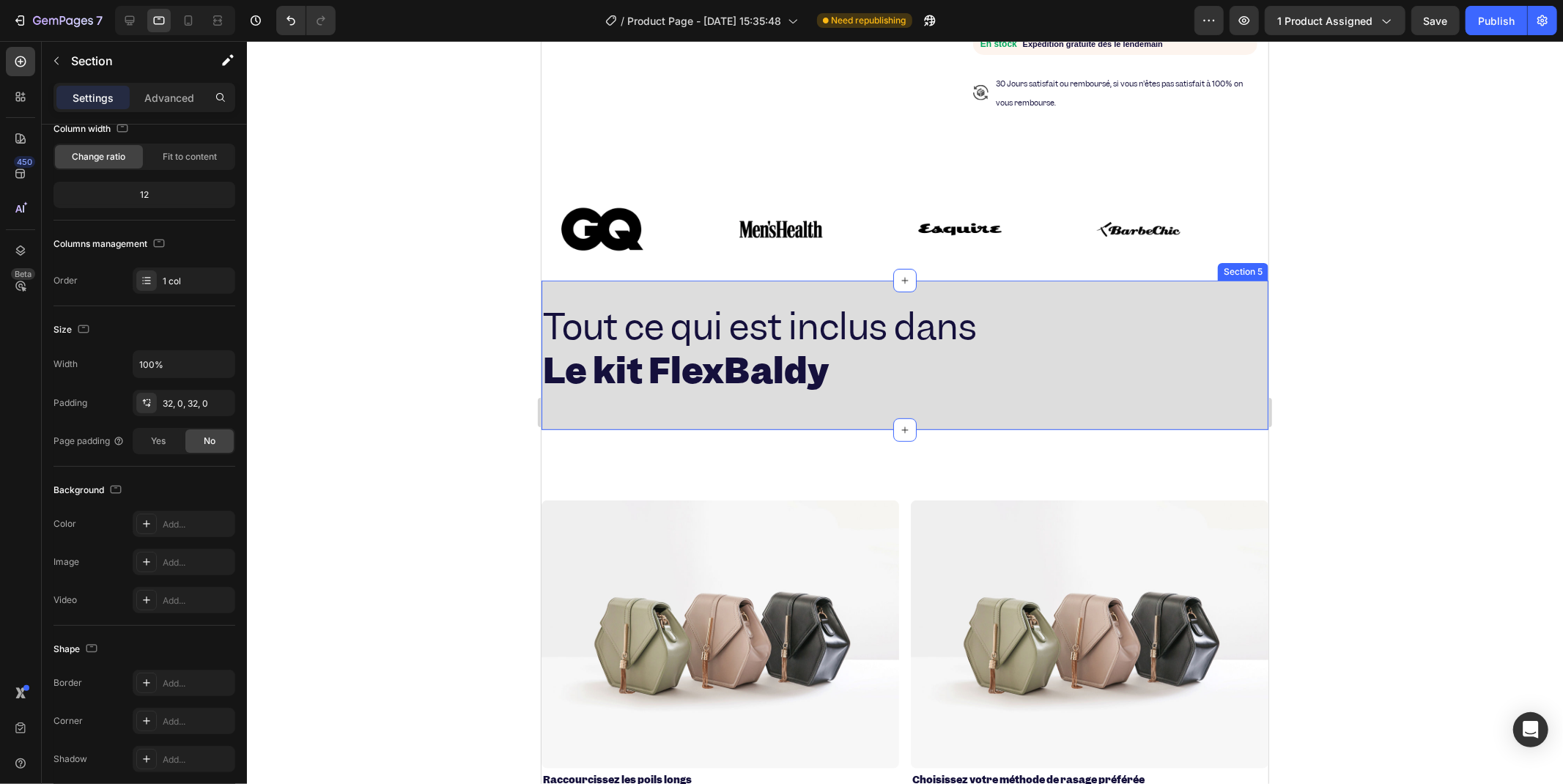
click at [1039, 282] on div "Tout ce qui est inclus dans Le kit FlexBaldy Heading Yes Rasoir FlexBaldy Yes L…" at bounding box center [905, 354] width 727 height 149
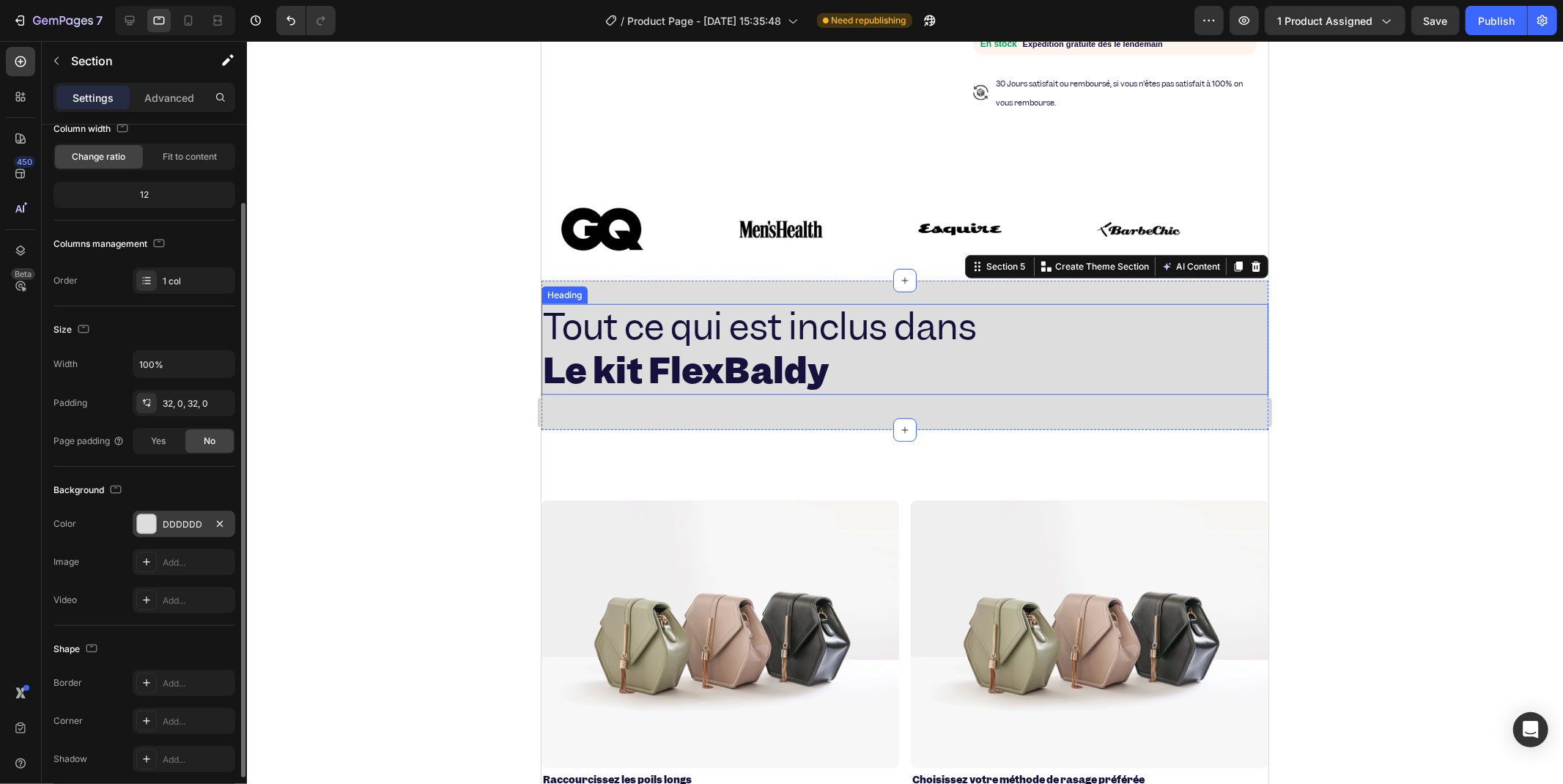
click at [174, 516] on div "DDDDDD" at bounding box center [184, 524] width 103 height 27
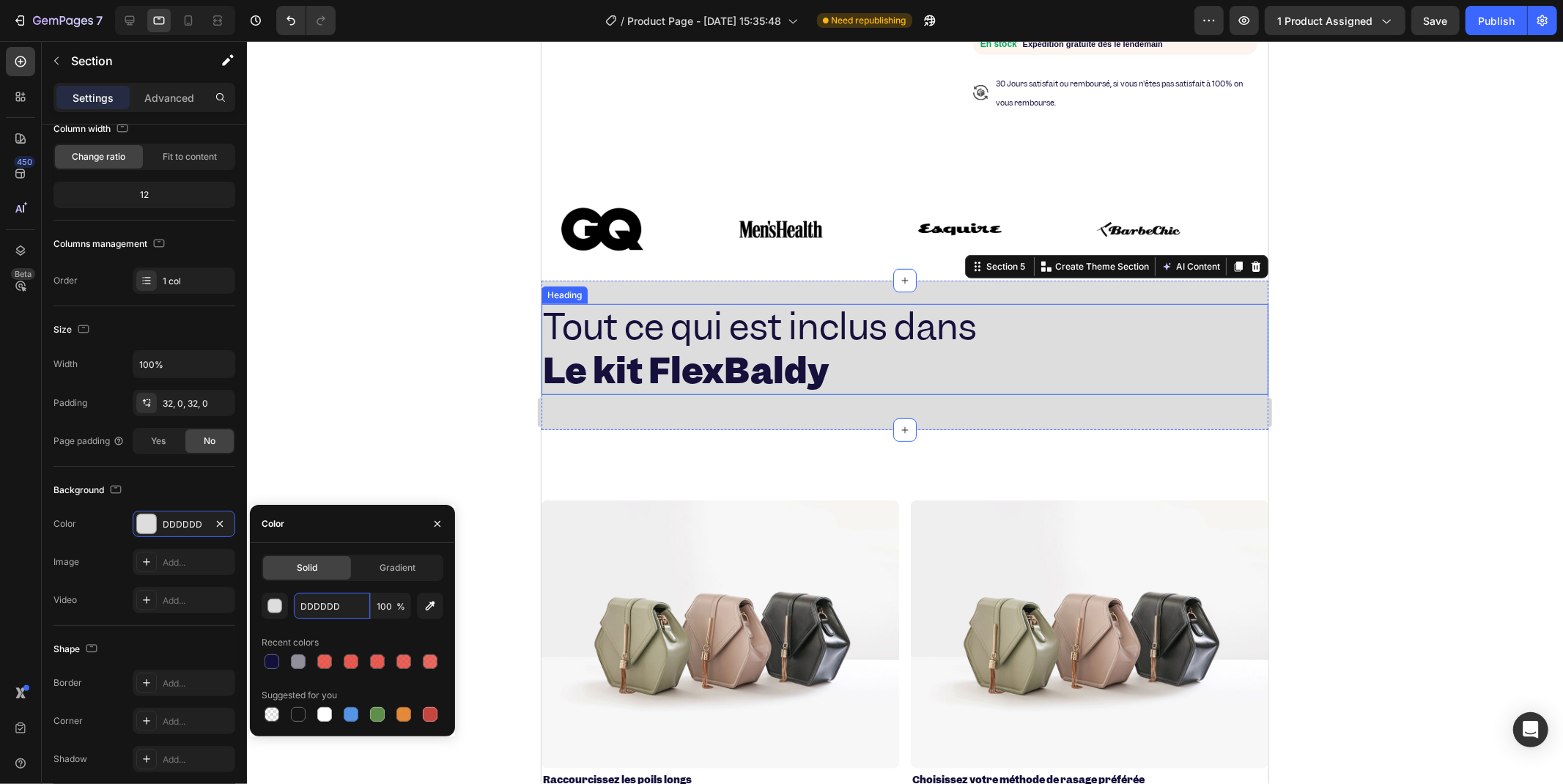
type input "v"
paste input "F4F4F4"
type input "F4F4F4"
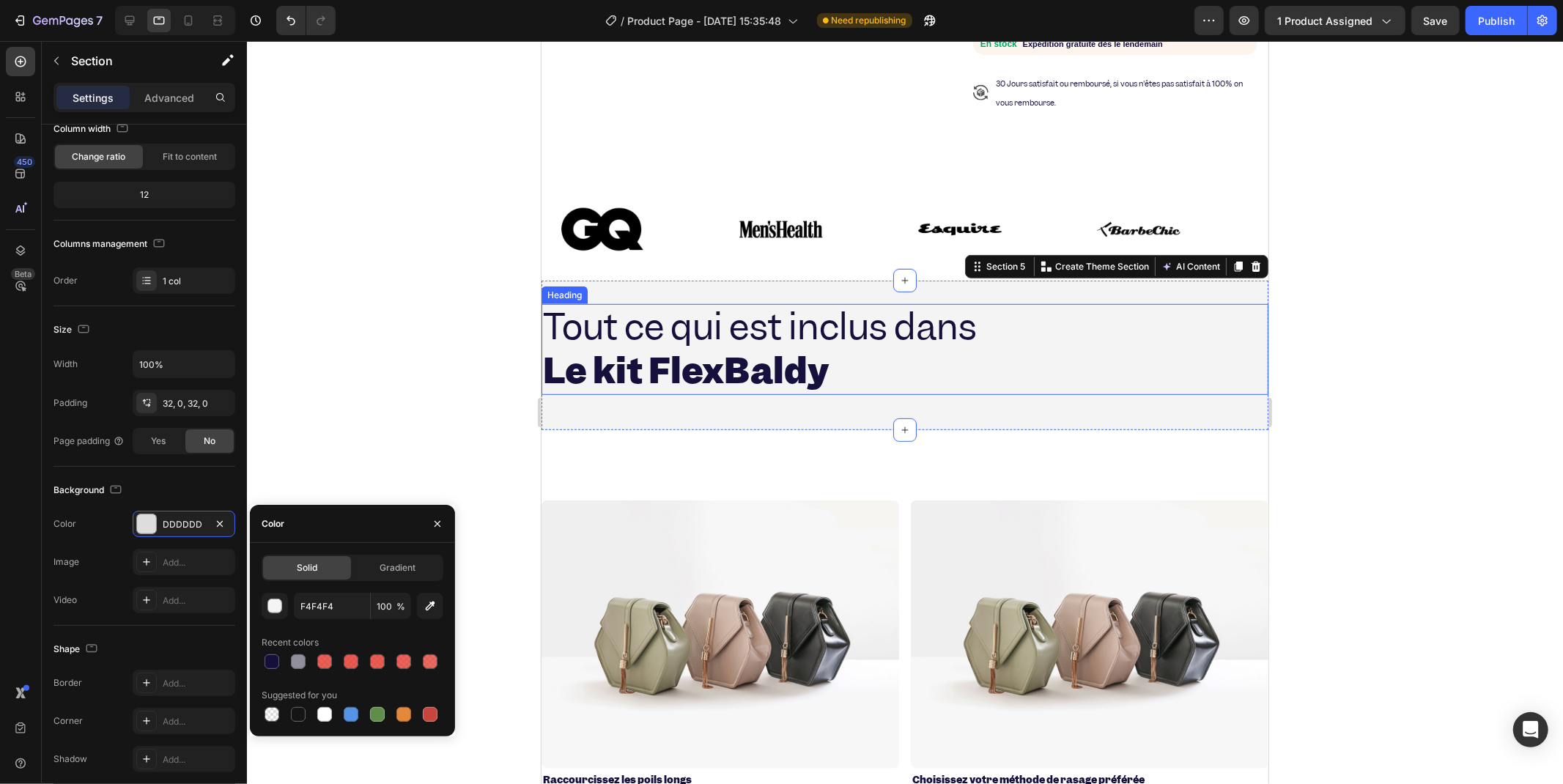
click at [570, 351] on strong "Le kit FlexBaldy" at bounding box center [686, 369] width 287 height 47
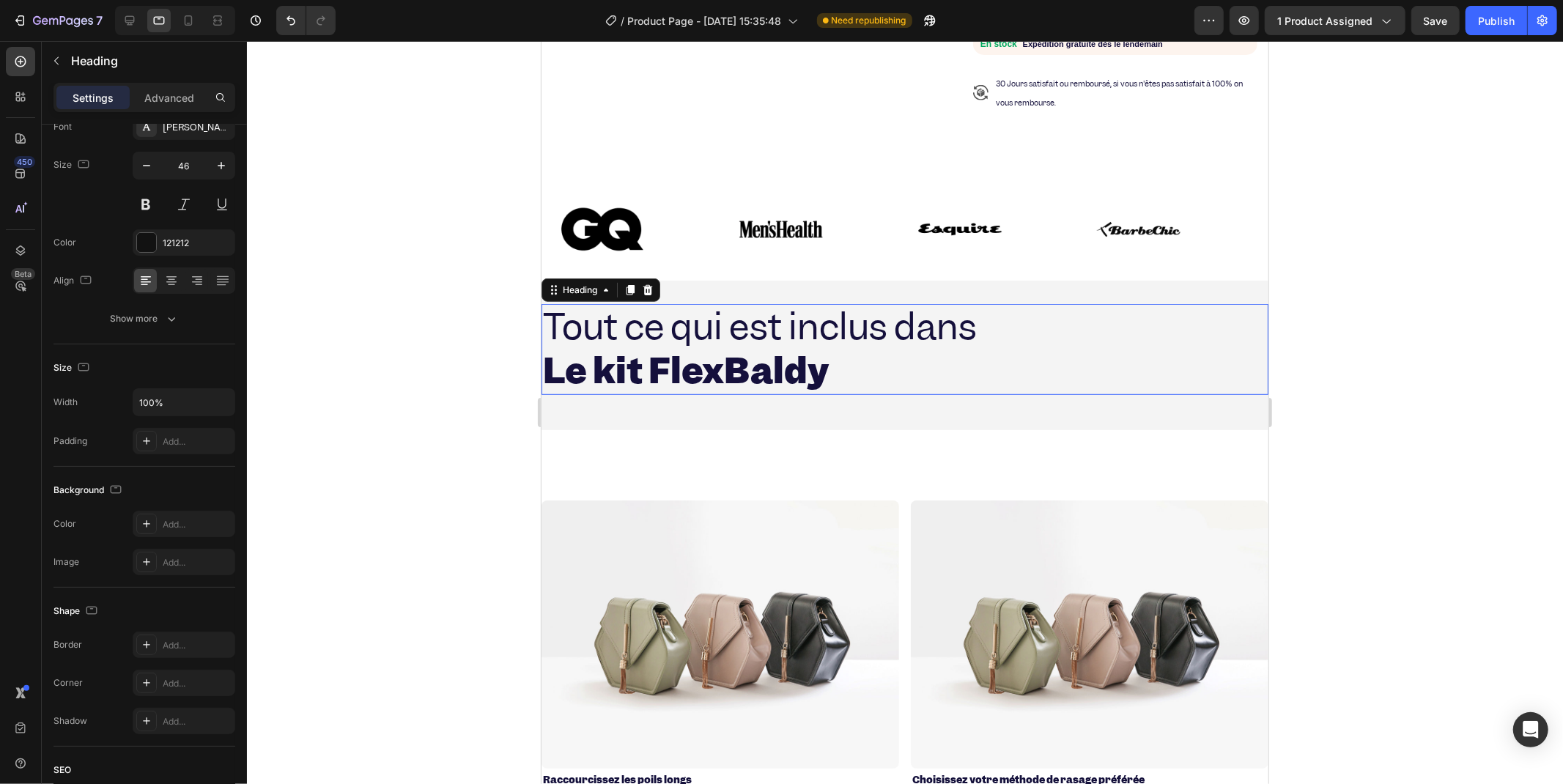
scroll to position [0, 0]
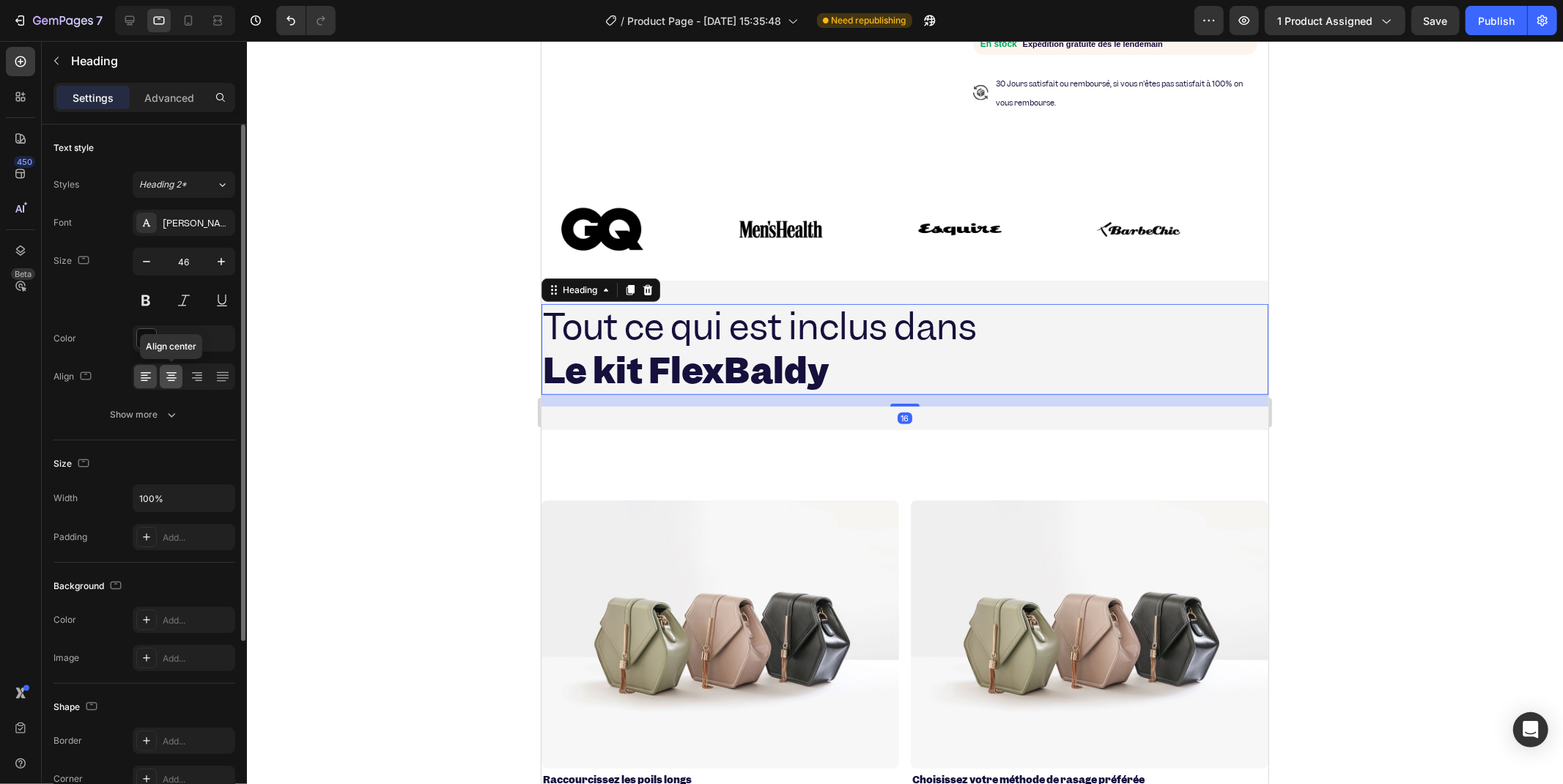
click at [165, 377] on icon at bounding box center [171, 376] width 14 height 14
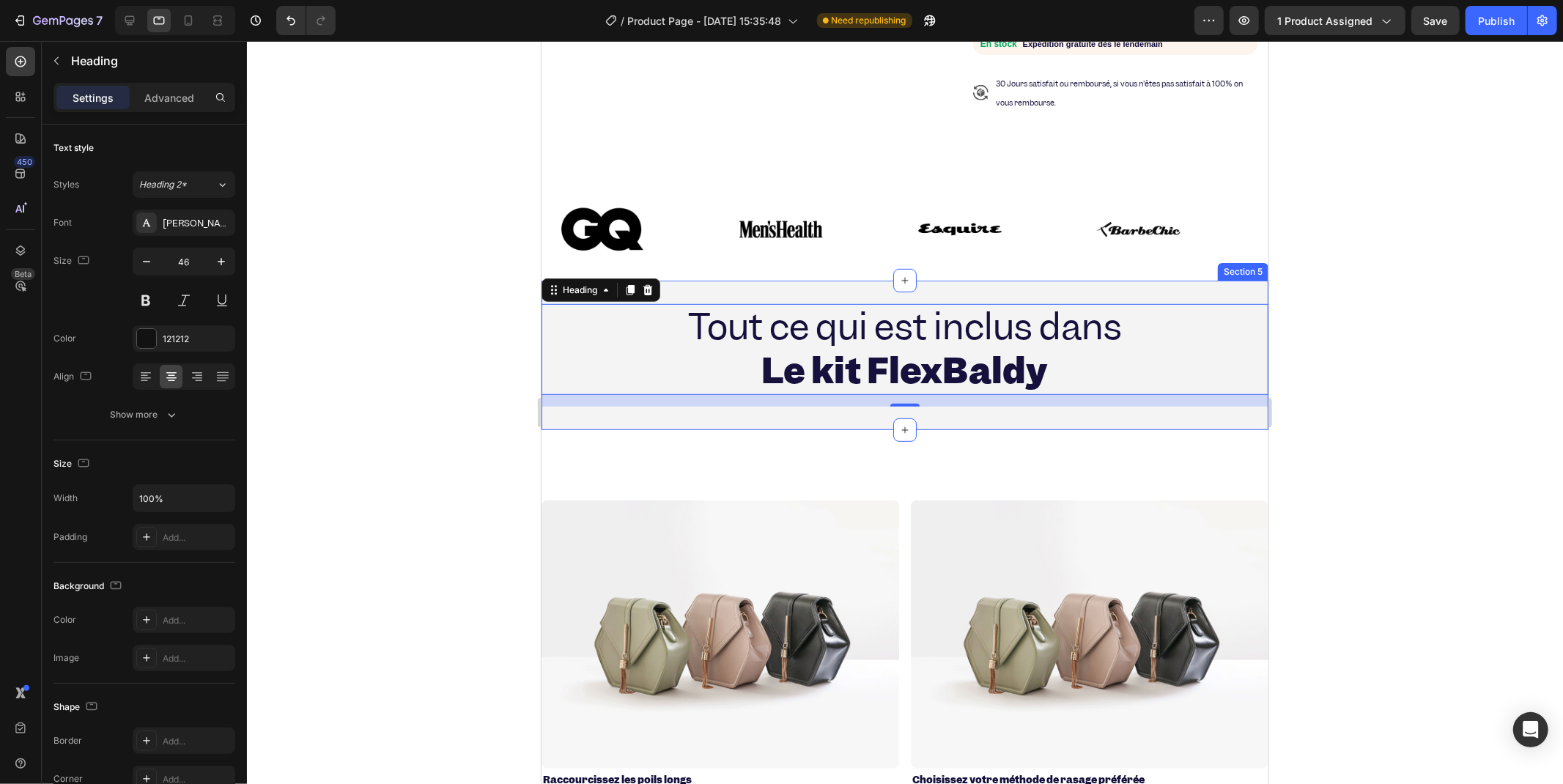
scroll to position [547, 0]
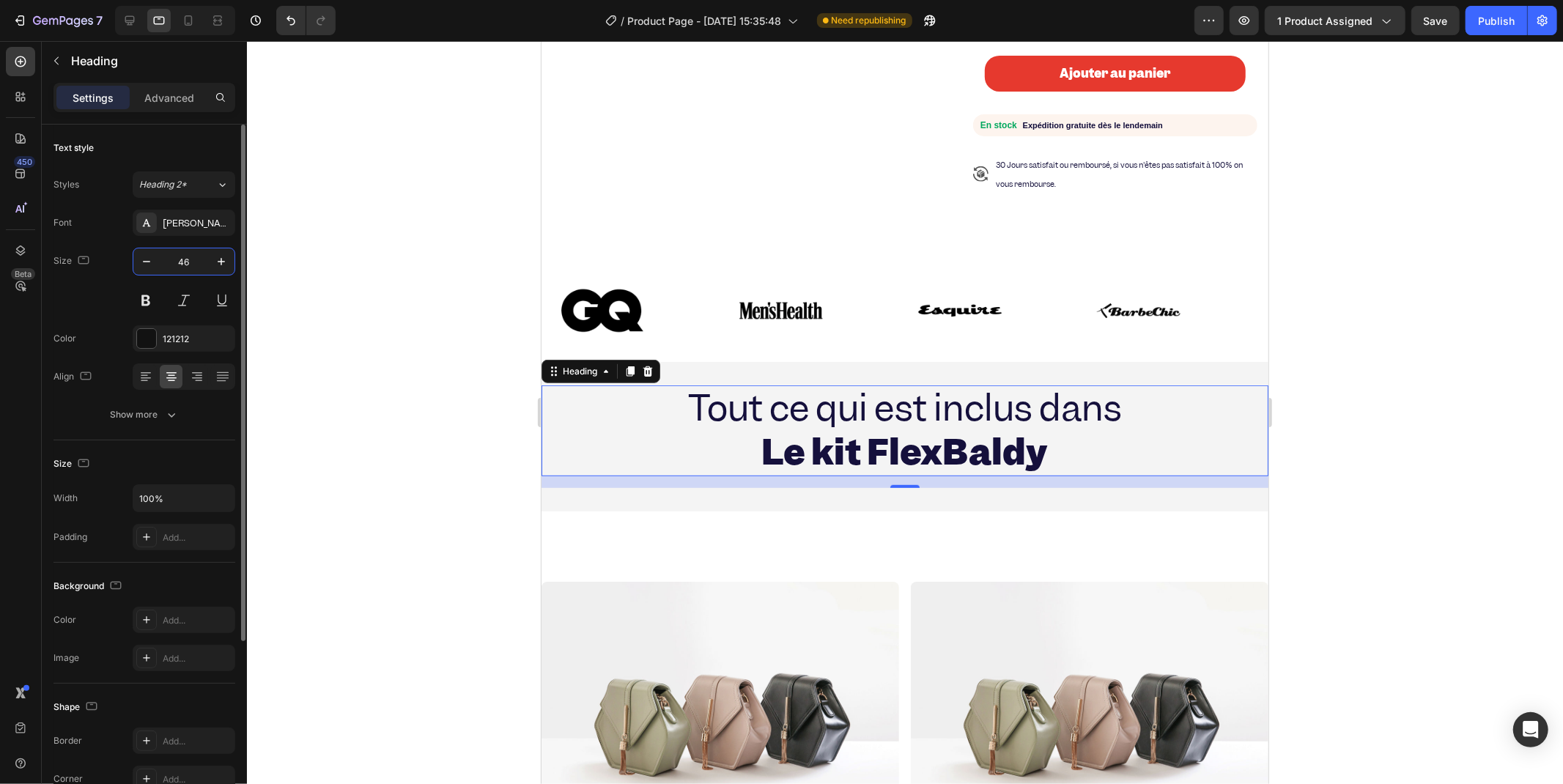
click at [186, 262] on input "46" at bounding box center [183, 262] width 48 height 27
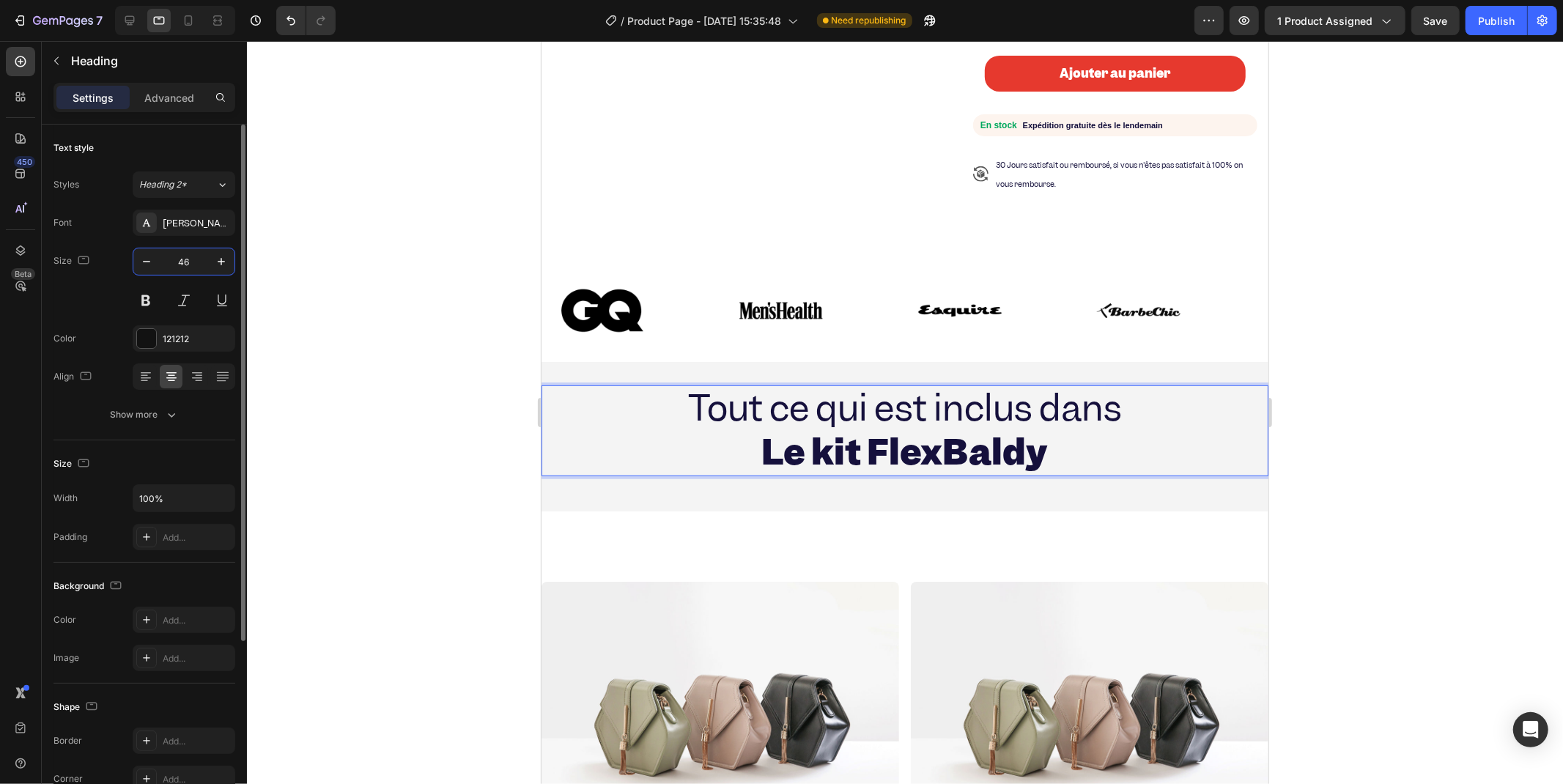
click at [196, 268] on input "46" at bounding box center [183, 262] width 48 height 27
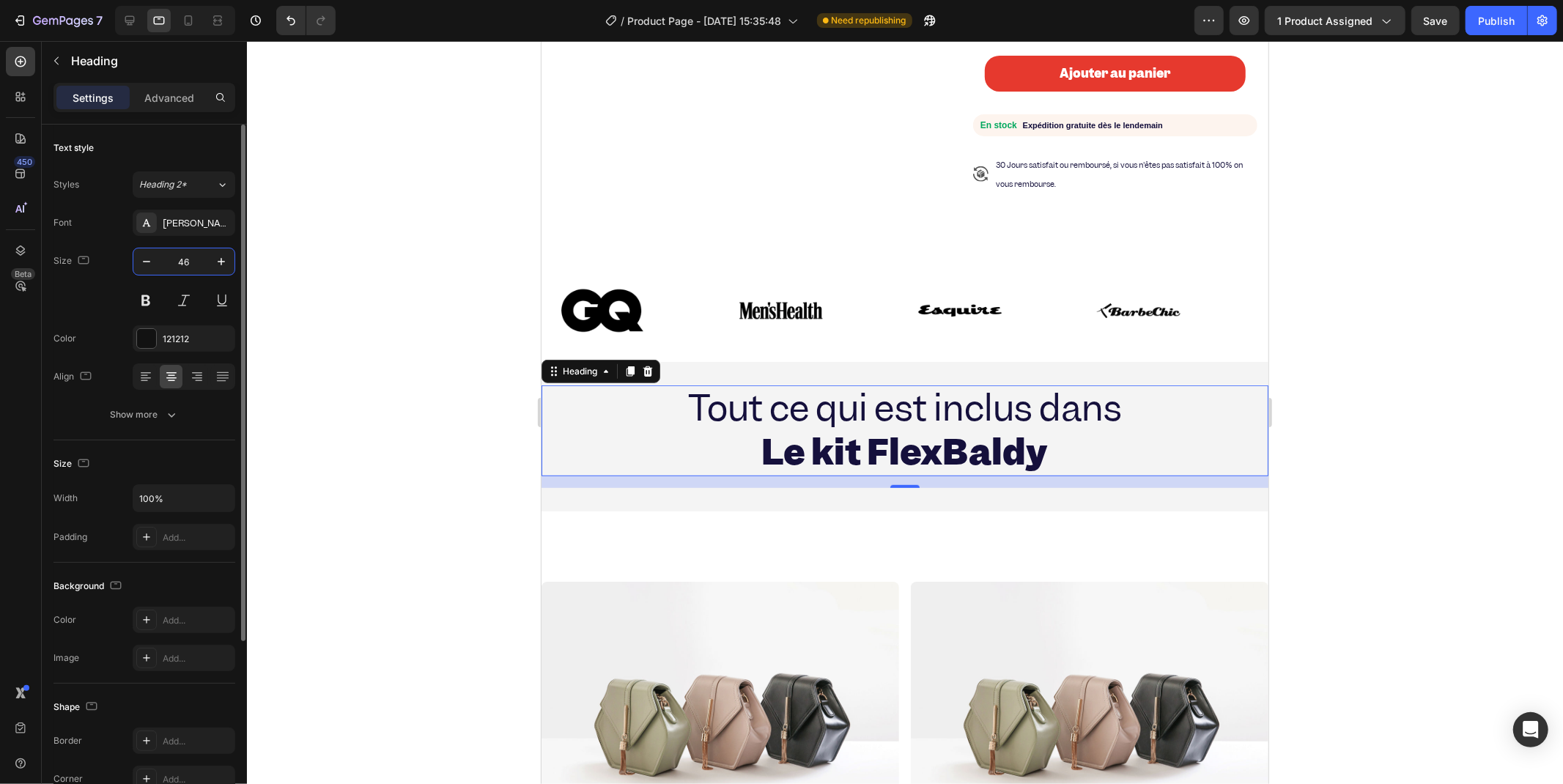
type input "4"
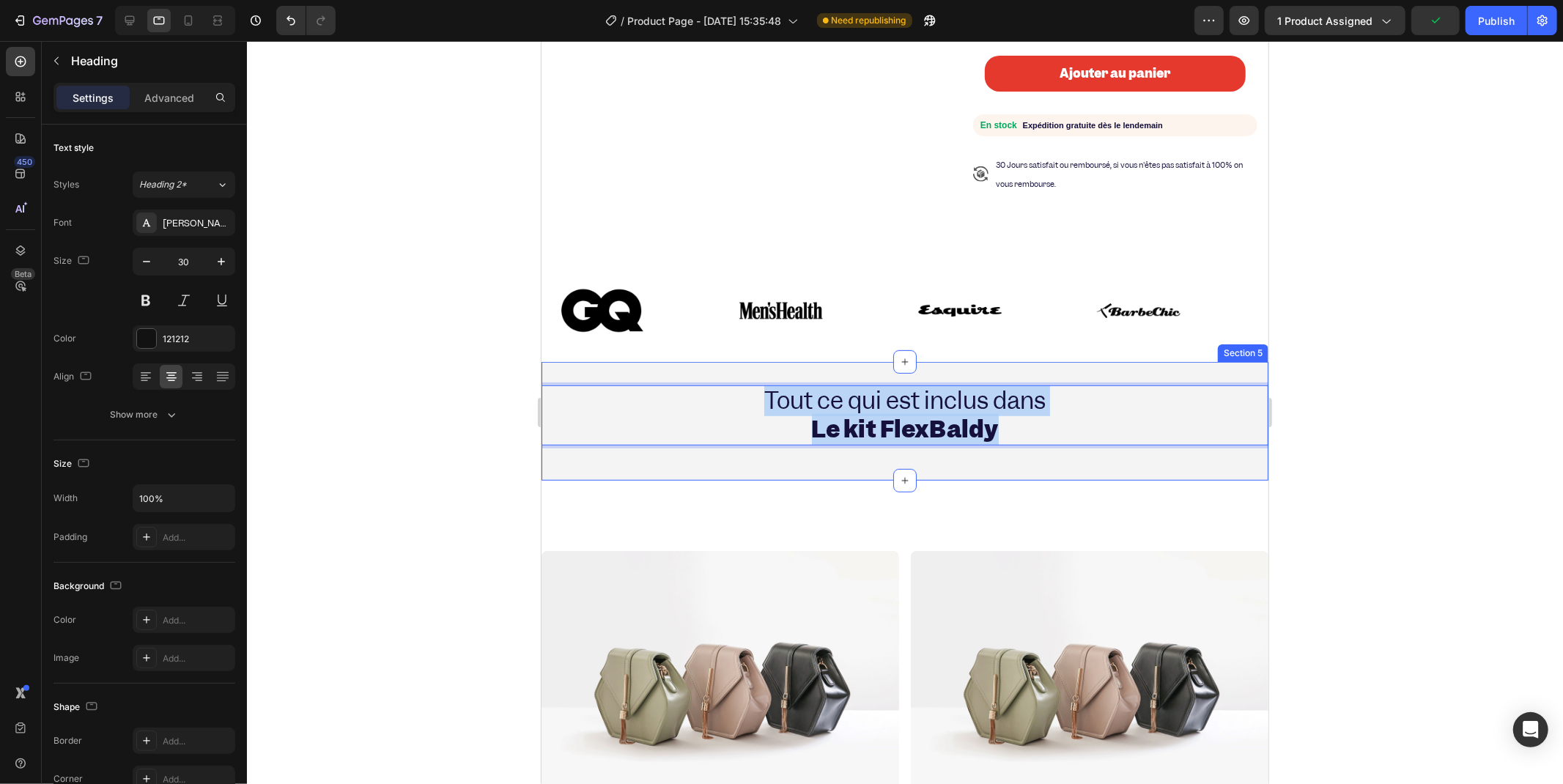
drag, startPoint x: 1035, startPoint y: 421, endPoint x: 682, endPoint y: 355, distance: 359.1
click at [682, 361] on div "Tout ce qui est inclus dans Le kit FlexBaldy Heading 16 Yes Rasoir FlexBaldy Ye…" at bounding box center [905, 420] width 727 height 119
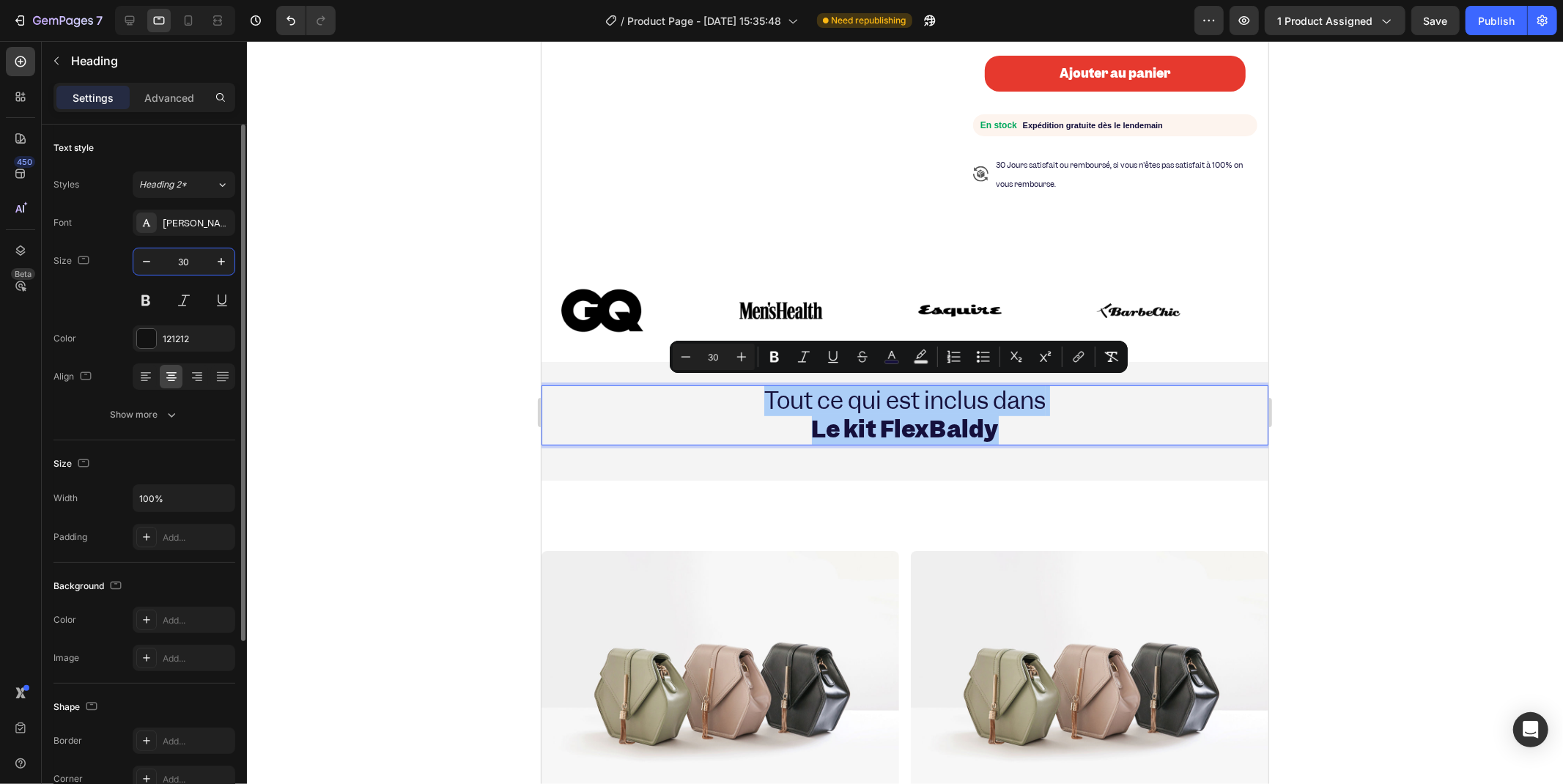
click at [177, 265] on input "30" at bounding box center [183, 262] width 48 height 27
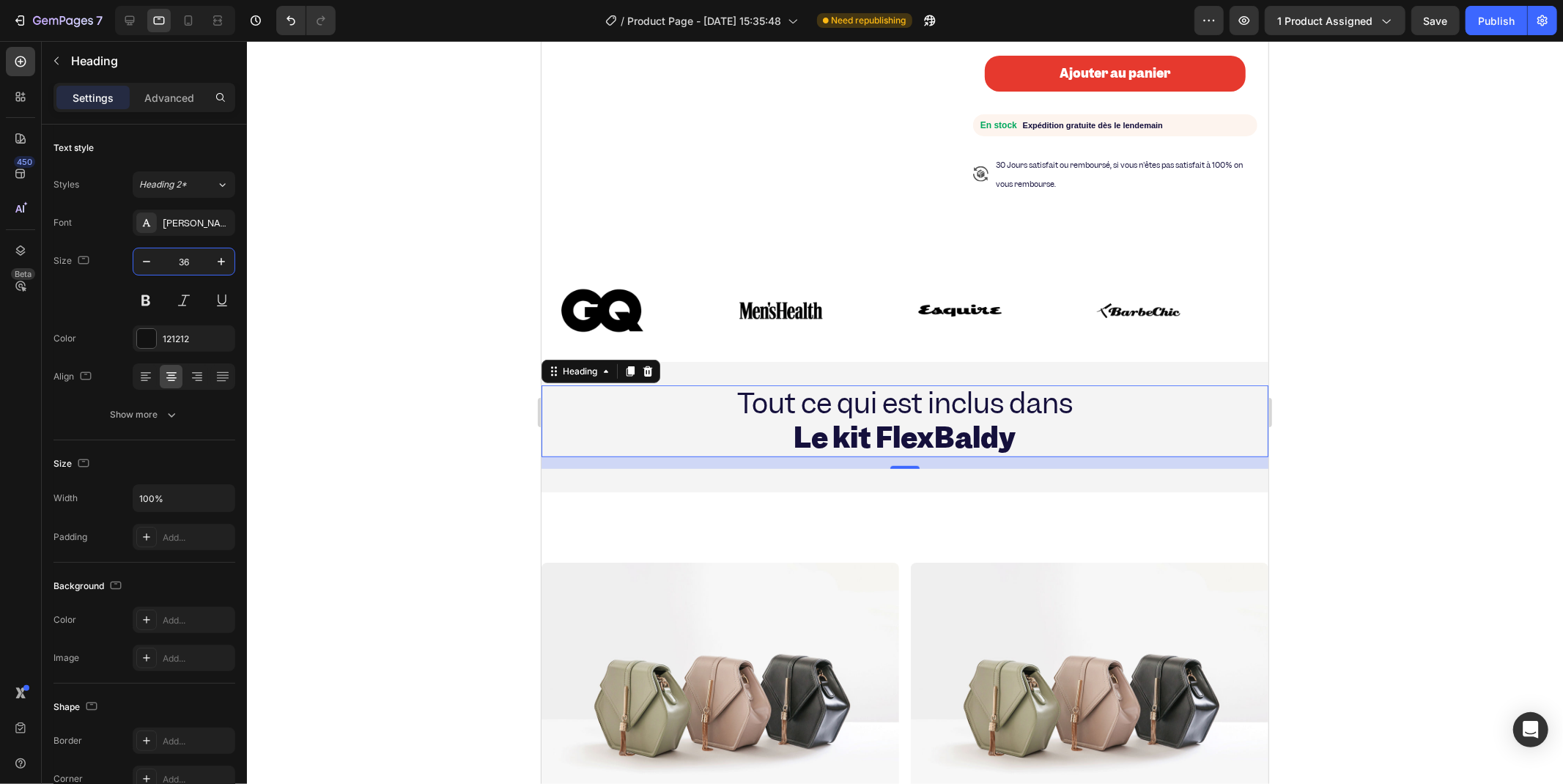
type input "36"
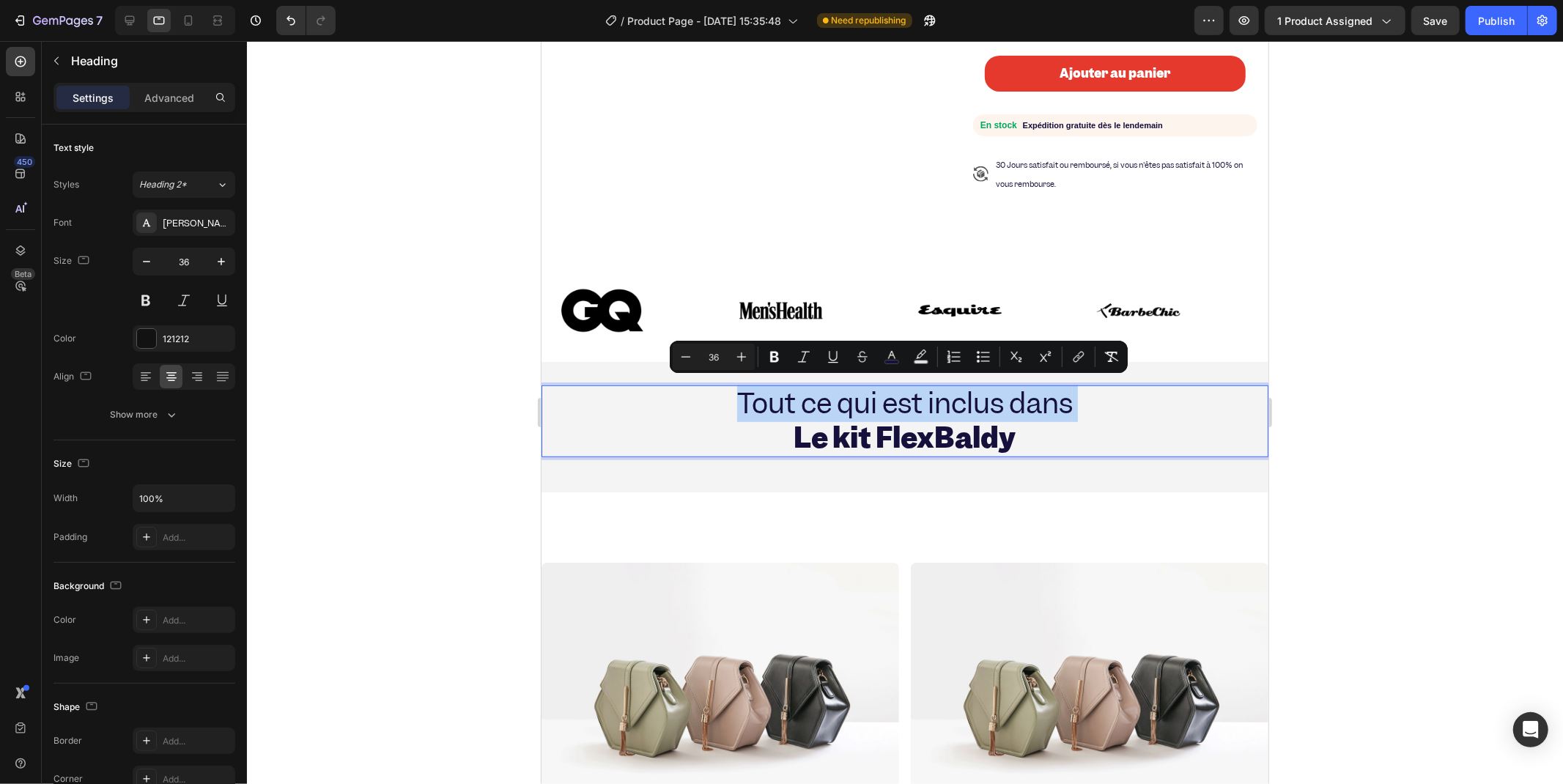
click at [709, 416] on p "Tout ce qui est inclus dans Le kit FlexBaldy" at bounding box center [904, 420] width 724 height 69
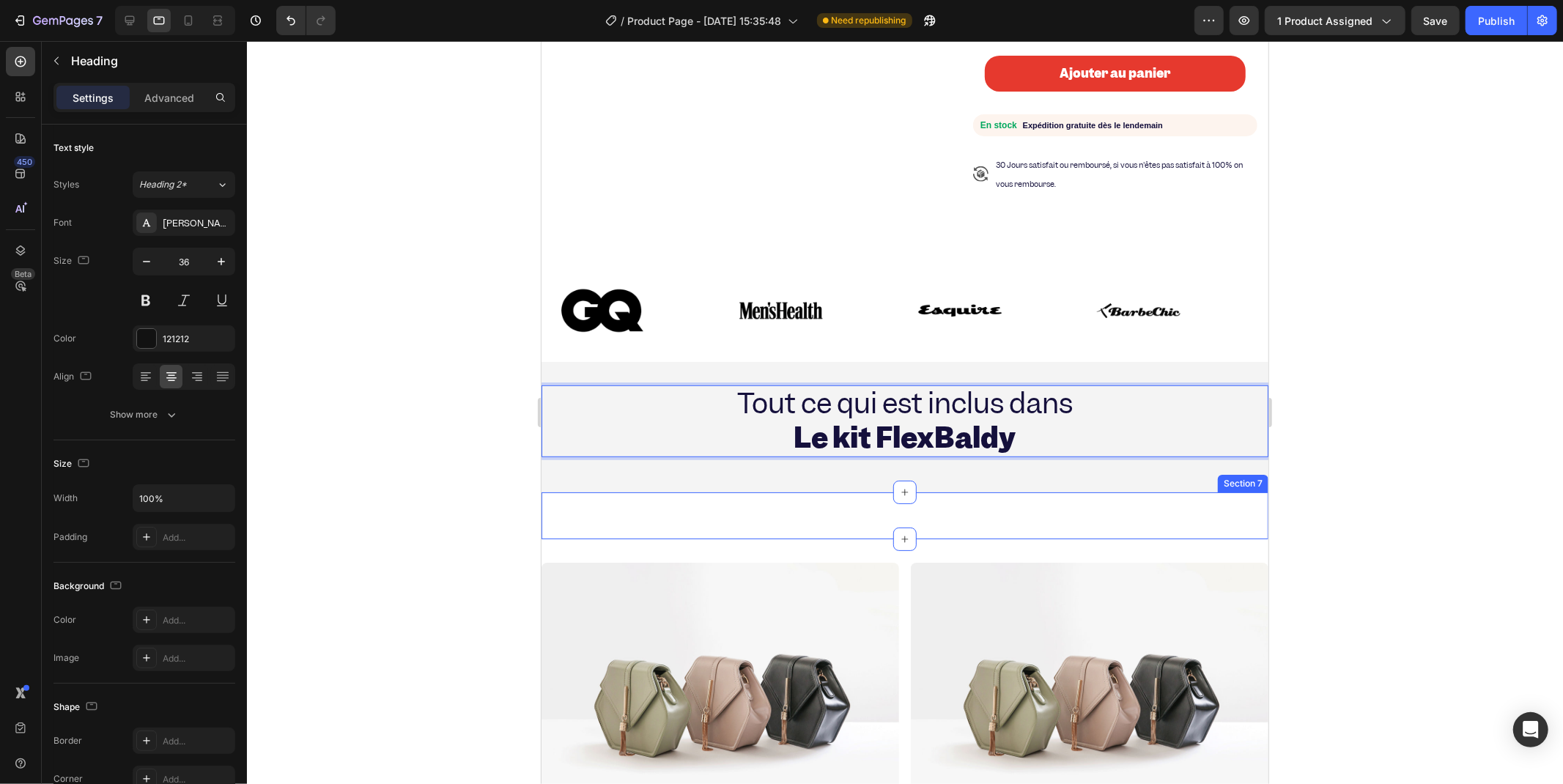
scroll to position [627, 0]
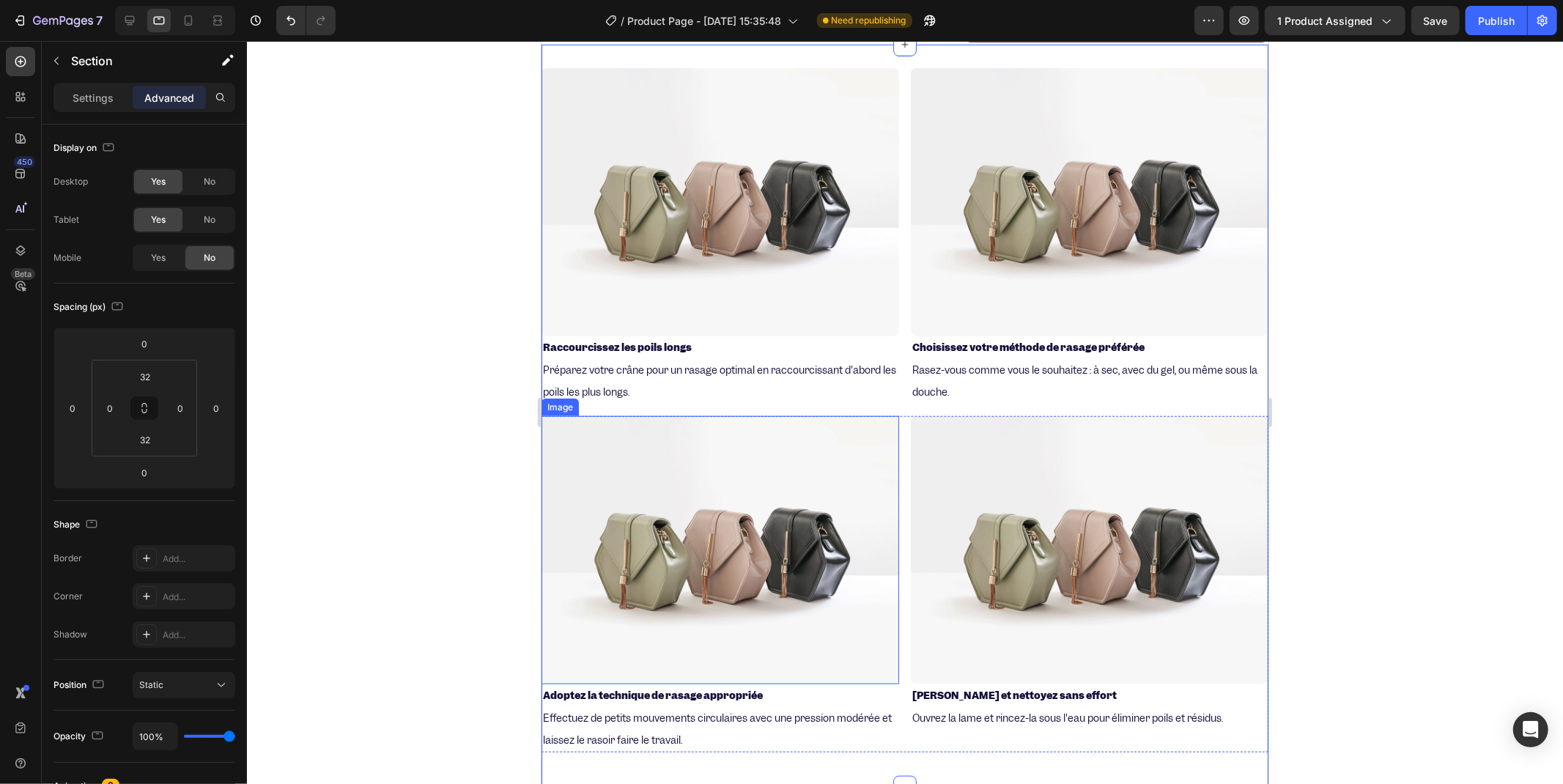
scroll to position [954, 0]
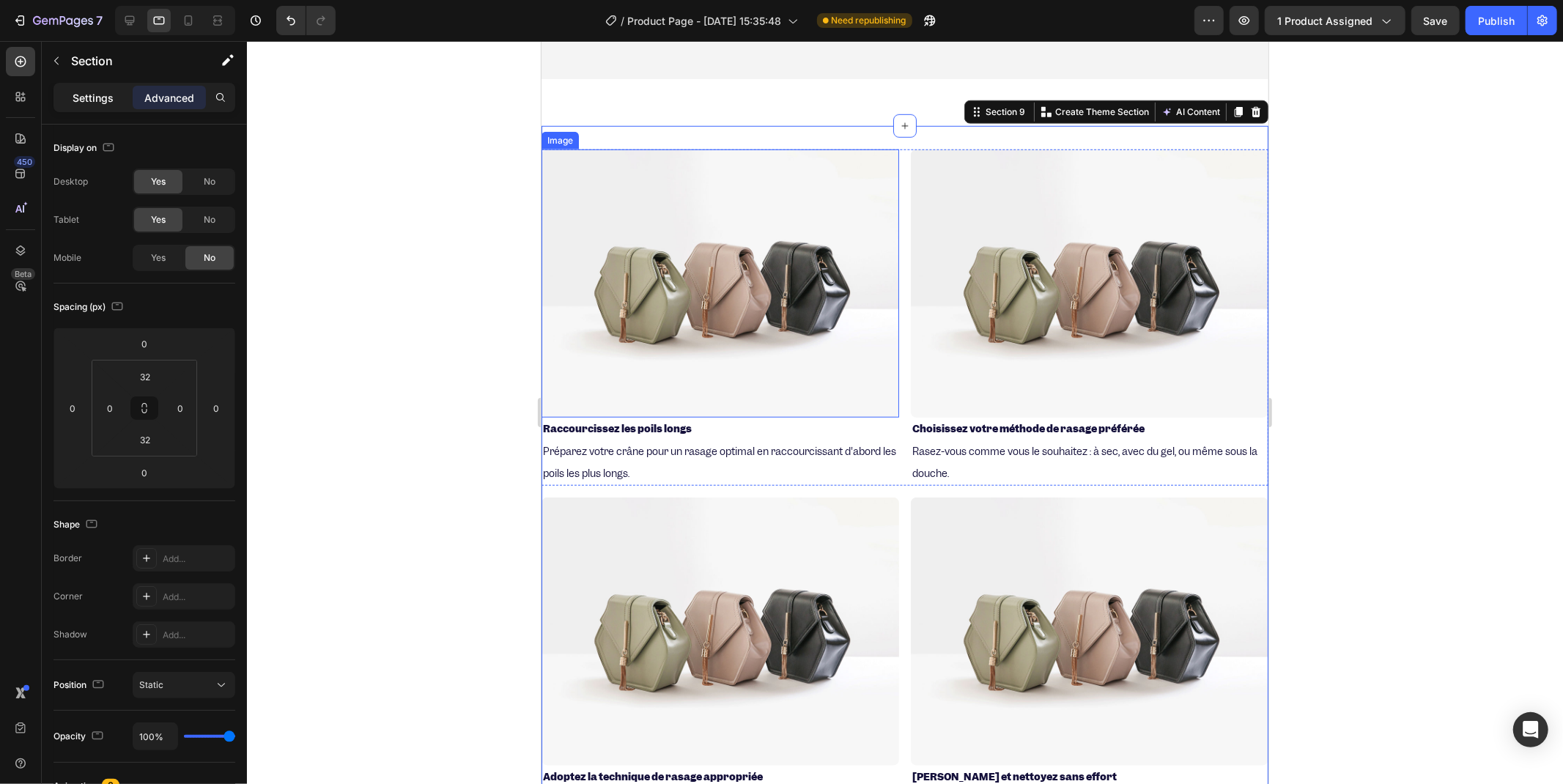
click at [103, 98] on p "Settings" at bounding box center [92, 98] width 41 height 15
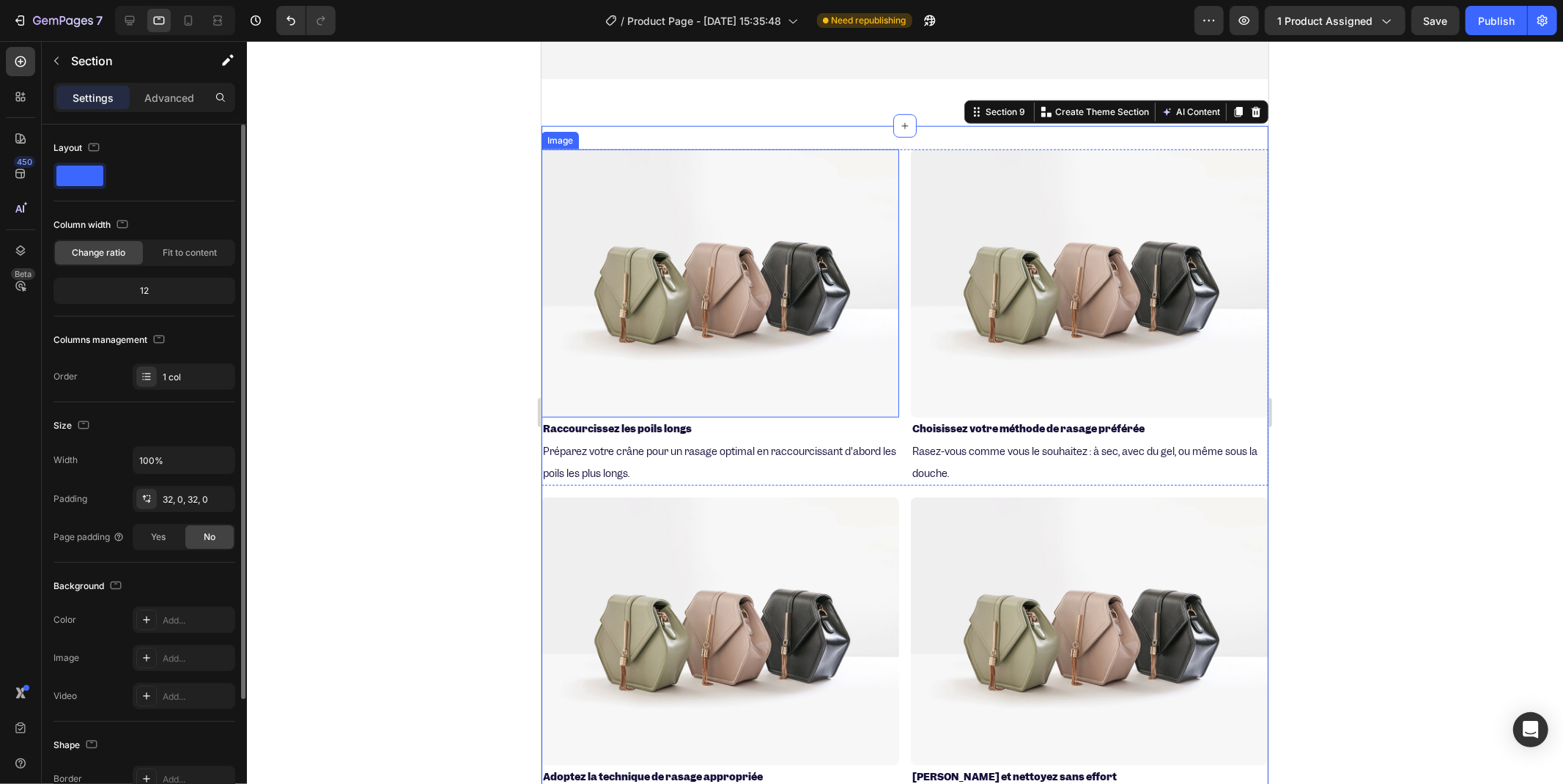
click at [91, 178] on span at bounding box center [79, 176] width 47 height 21
click at [140, 295] on div "12" at bounding box center [143, 291] width 176 height 21
drag, startPoint x: 161, startPoint y: 282, endPoint x: 226, endPoint y: 290, distance: 65.5
click at [231, 297] on div "12" at bounding box center [143, 291] width 176 height 21
click at [183, 253] on span "Fit to content" at bounding box center [189, 252] width 54 height 13
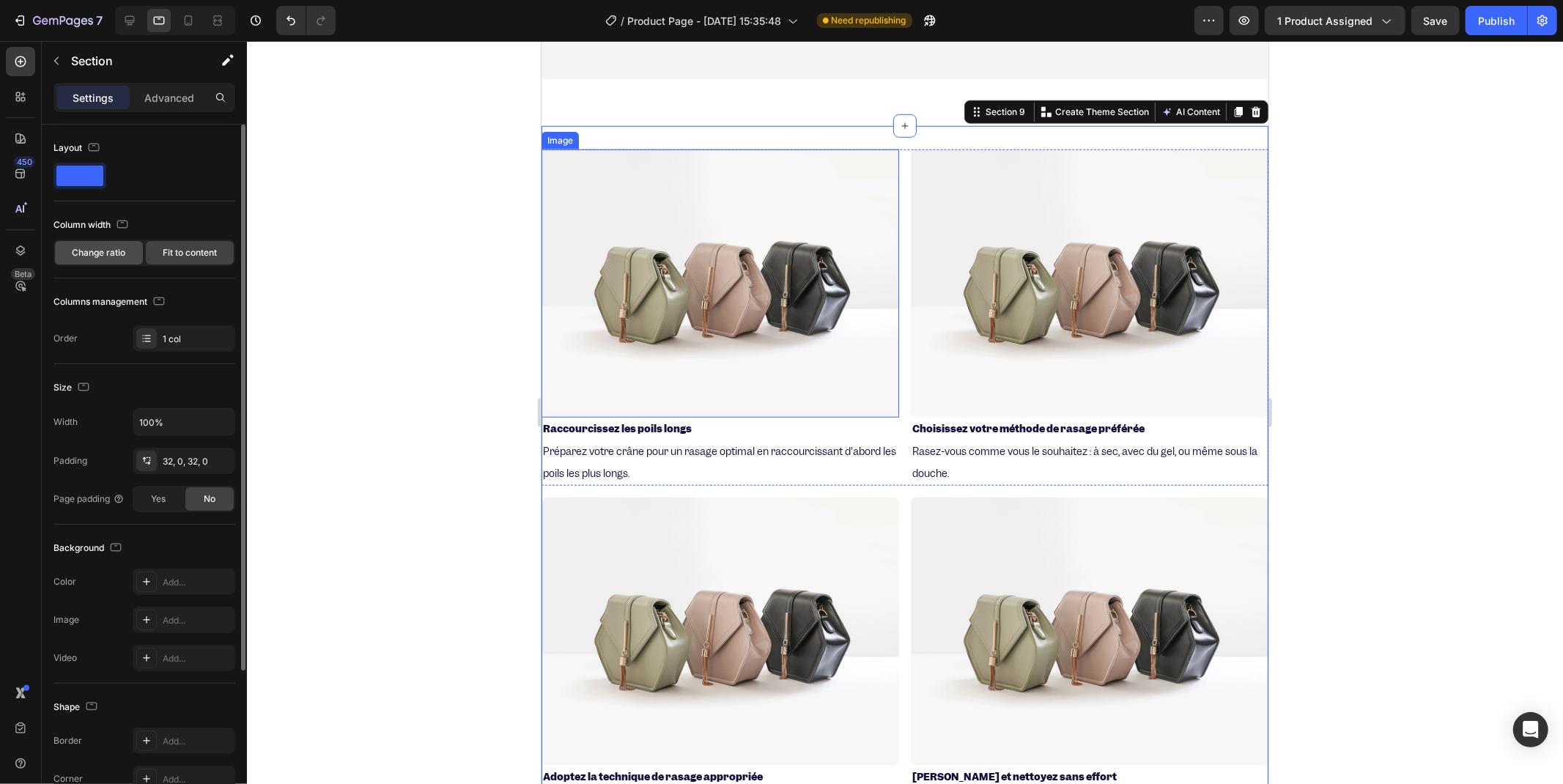
click at [93, 246] on span "Change ratio" at bounding box center [99, 252] width 53 height 13
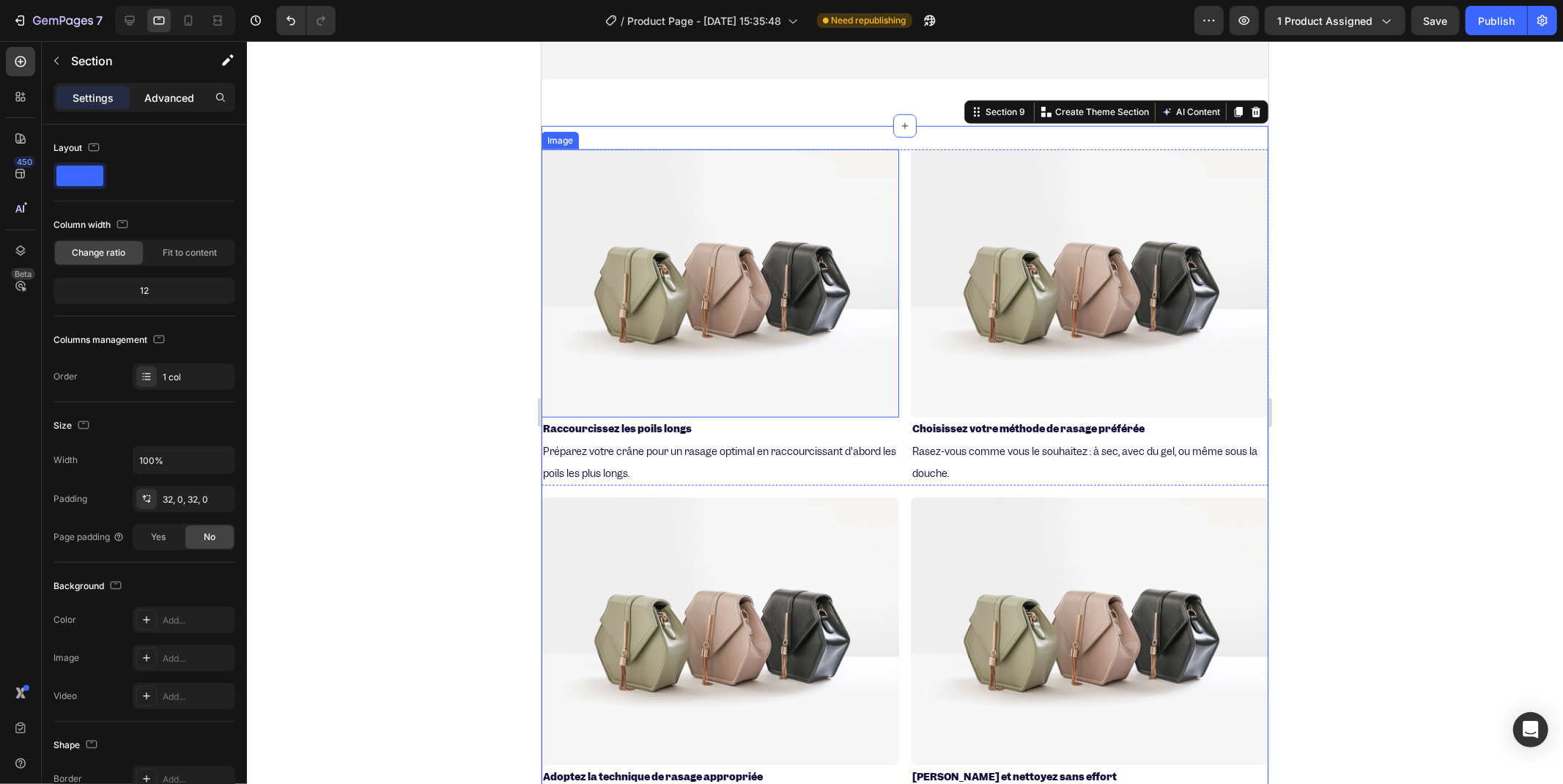
click at [179, 88] on div "Advanced" at bounding box center [169, 97] width 73 height 24
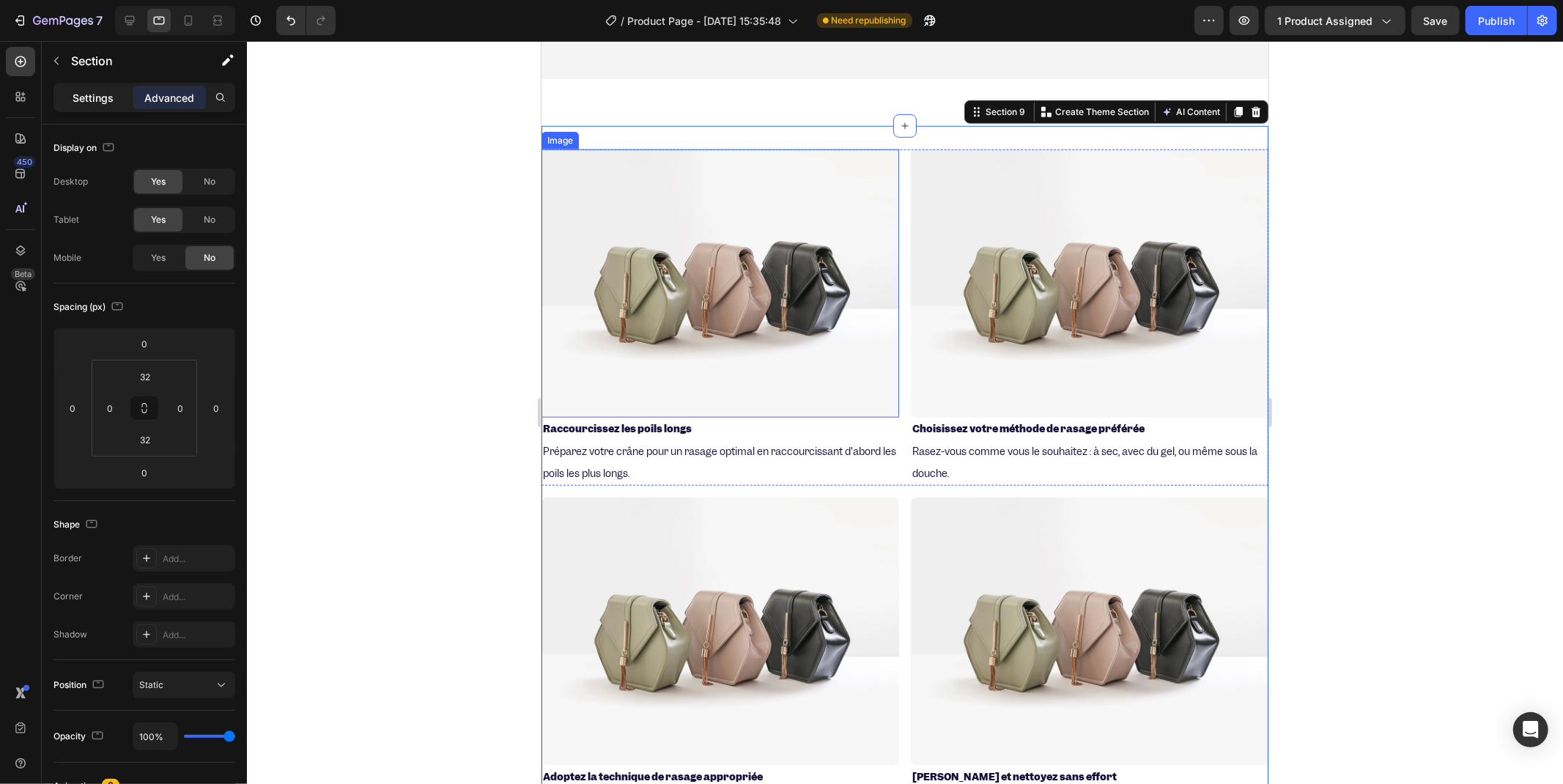
click at [105, 100] on p "Settings" at bounding box center [92, 98] width 41 height 15
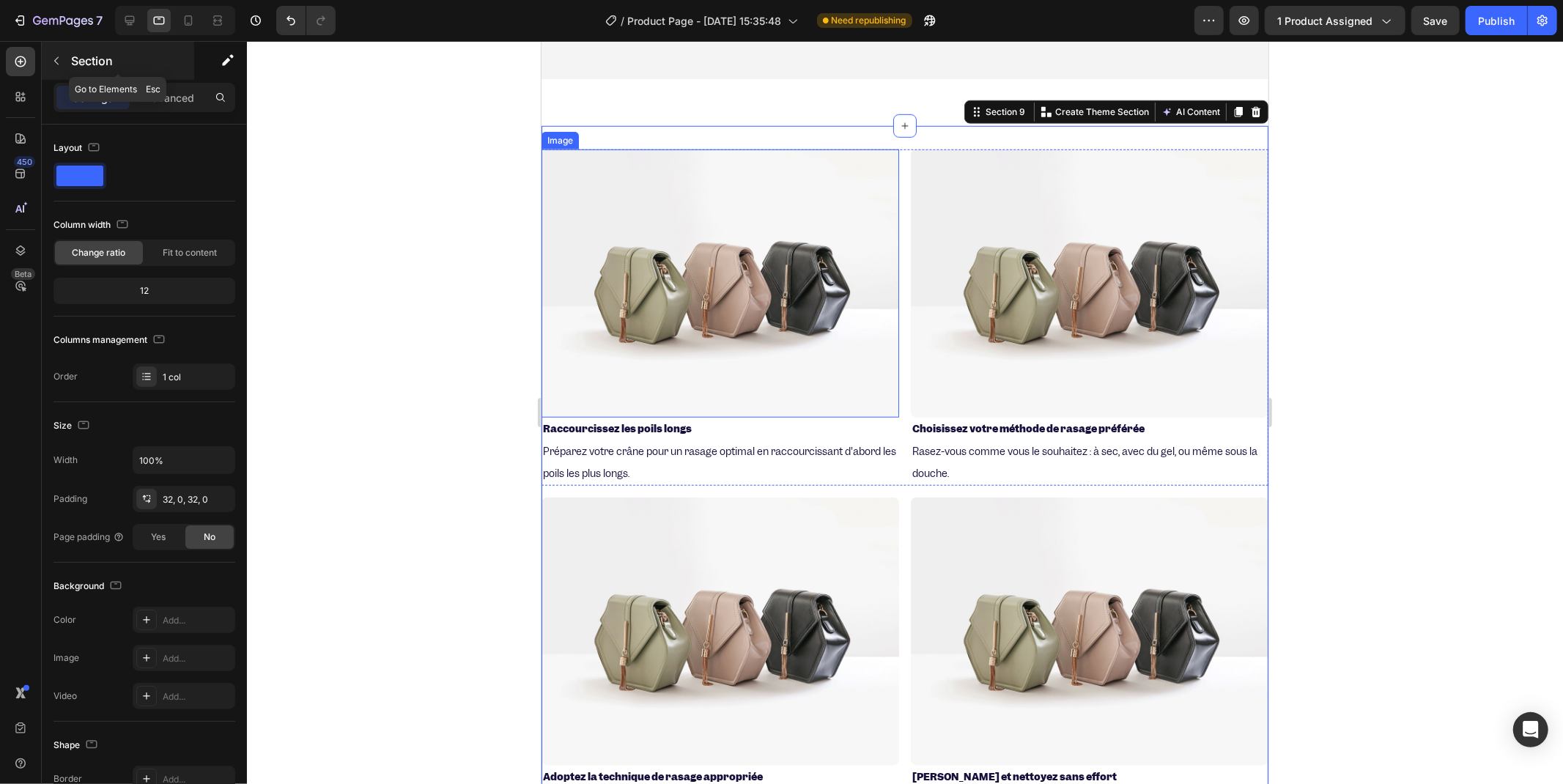
click at [49, 68] on button "button" at bounding box center [56, 61] width 24 height 24
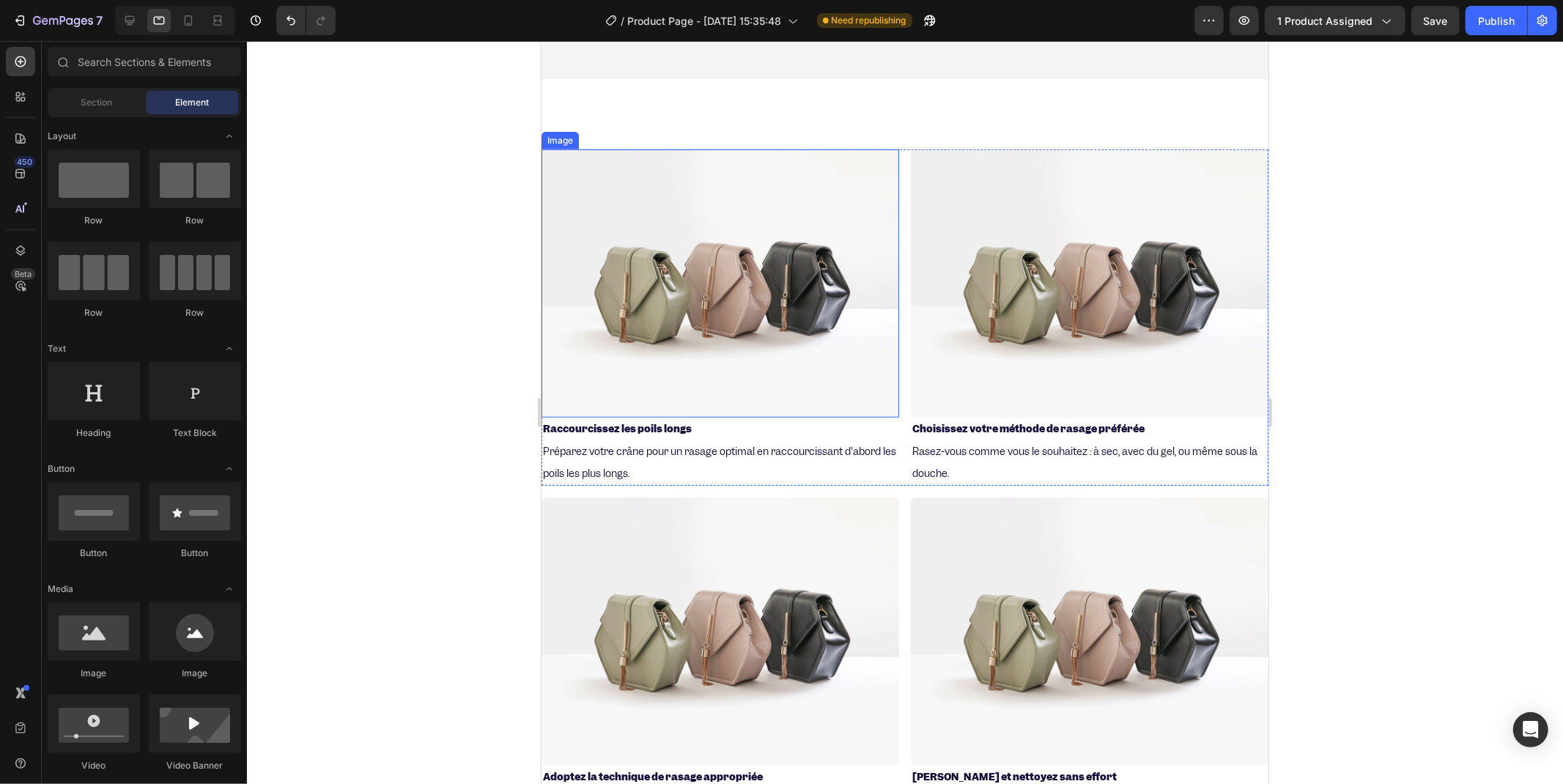
scroll to position [872, 0]
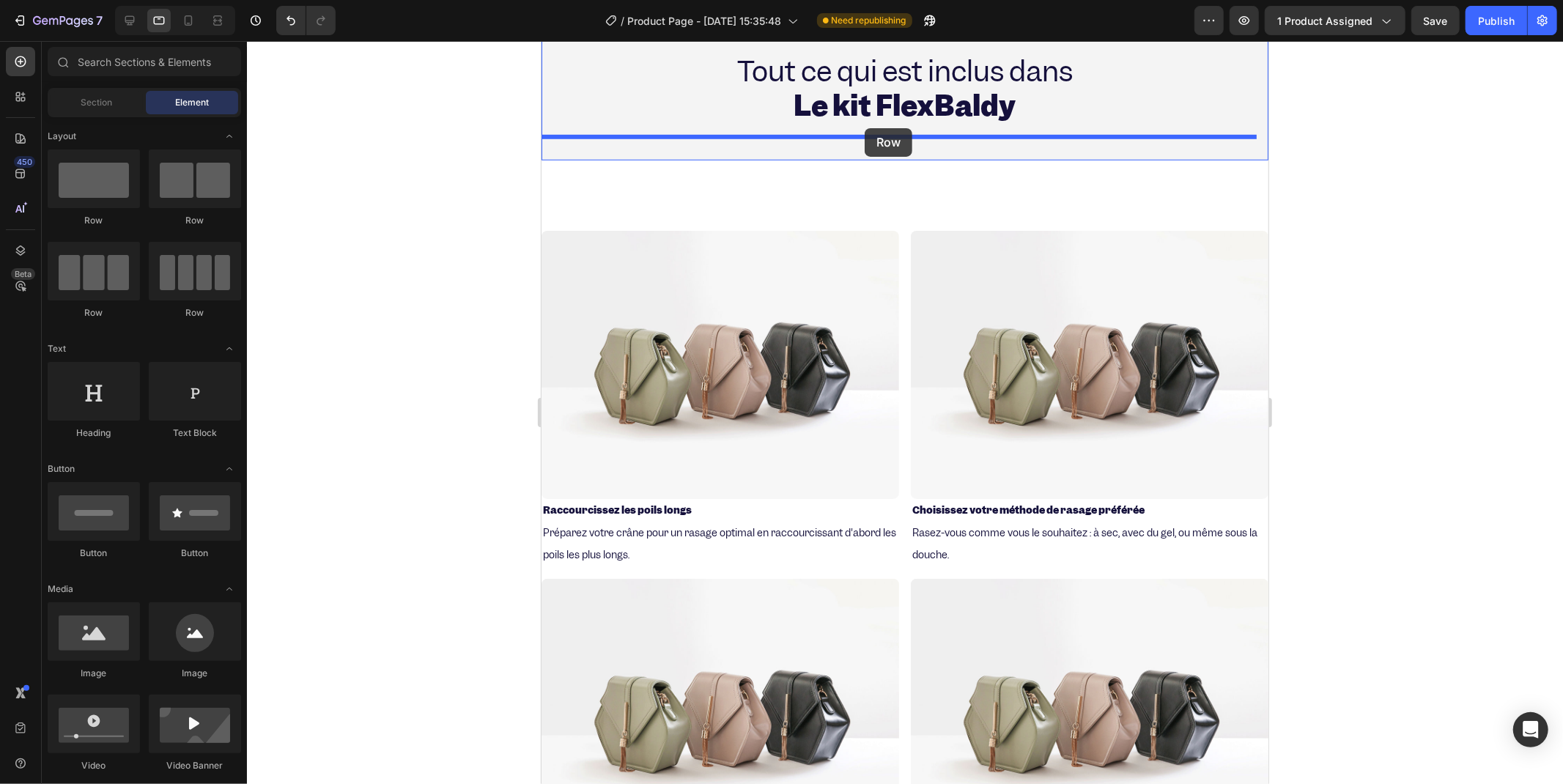
drag, startPoint x: 740, startPoint y: 323, endPoint x: 864, endPoint y: 127, distance: 231.9
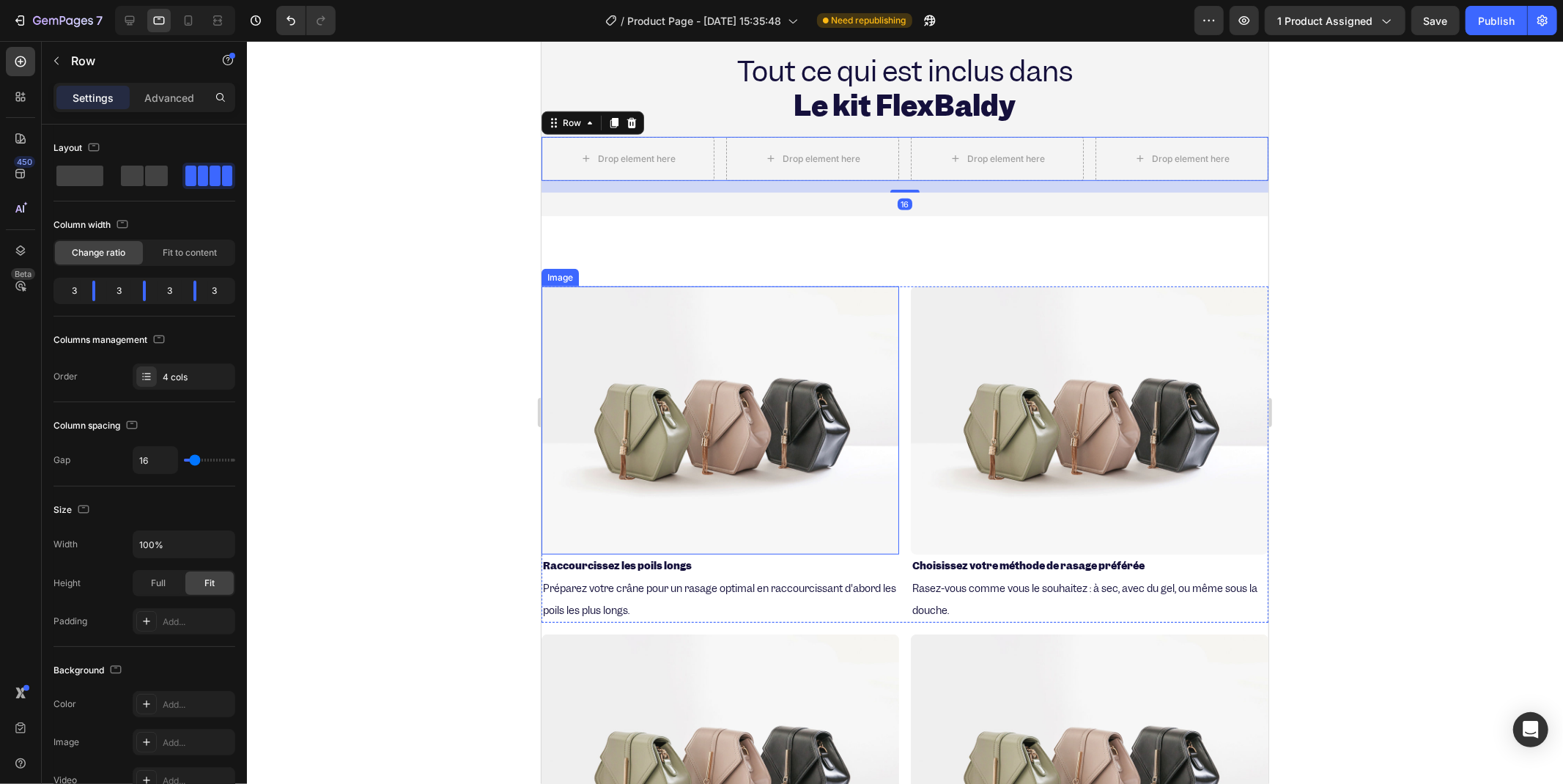
scroll to position [791, 0]
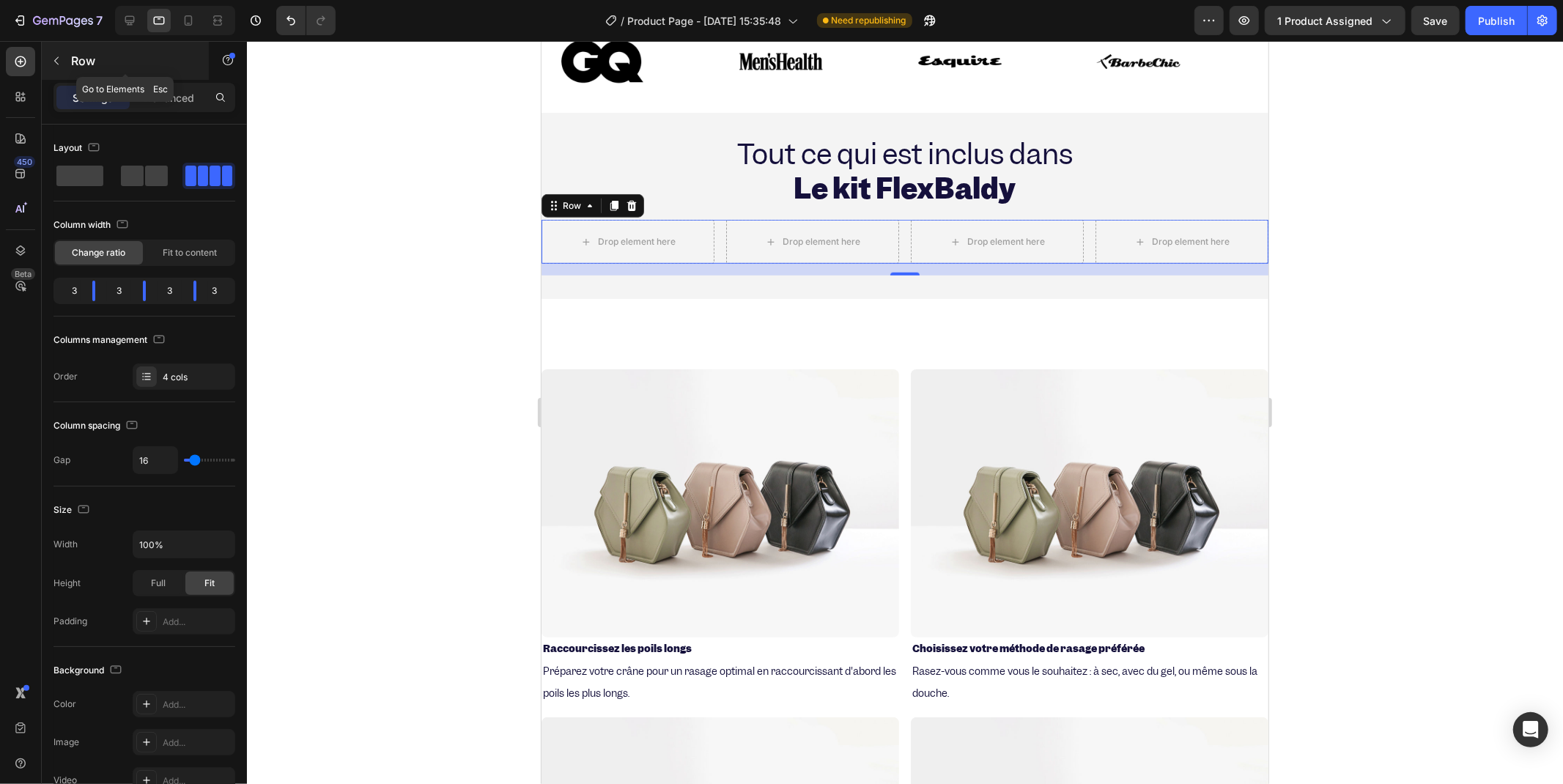
click at [64, 67] on button "button" at bounding box center [56, 61] width 24 height 24
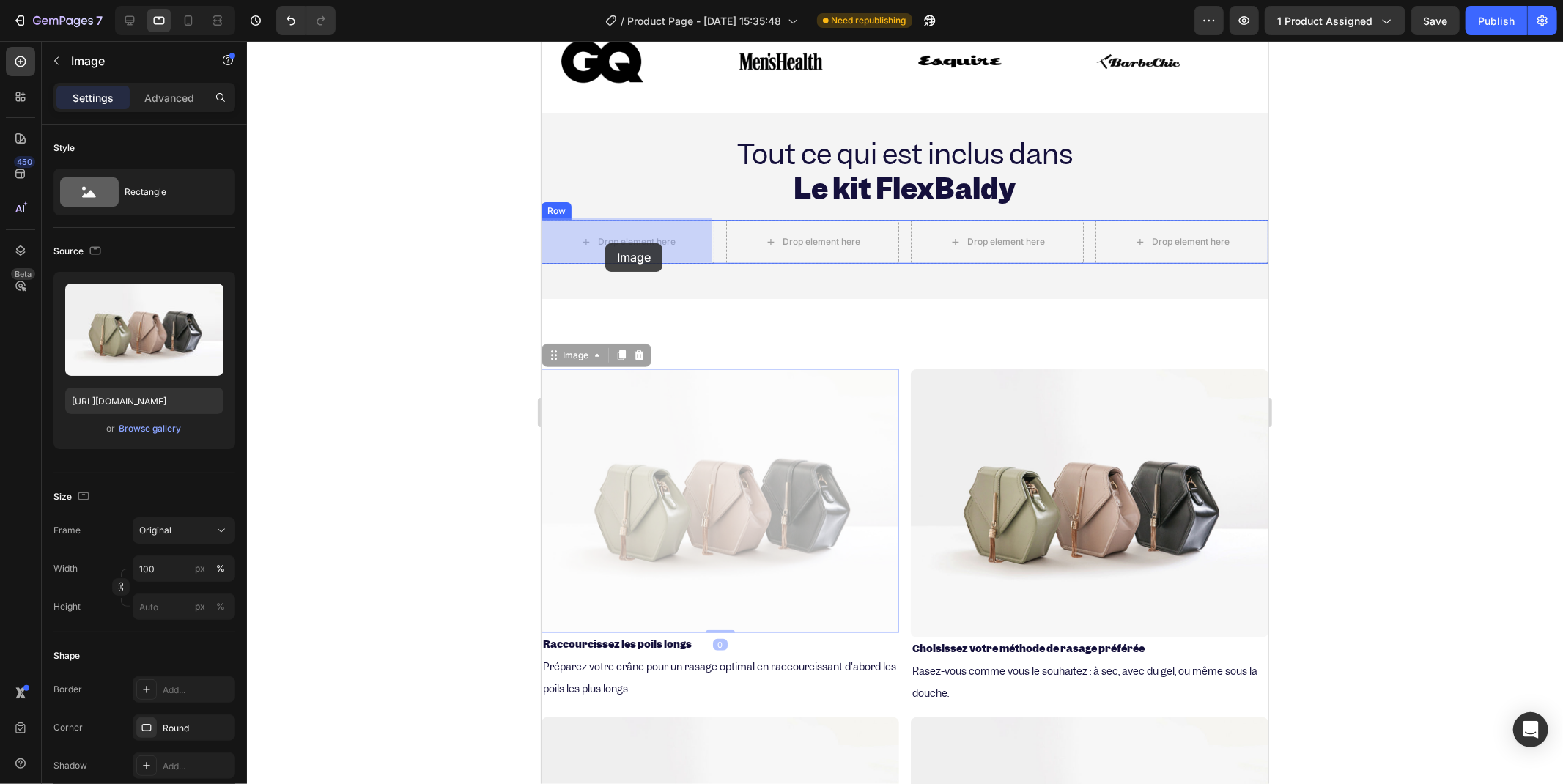
drag, startPoint x: 763, startPoint y: 474, endPoint x: 605, endPoint y: 242, distance: 280.7
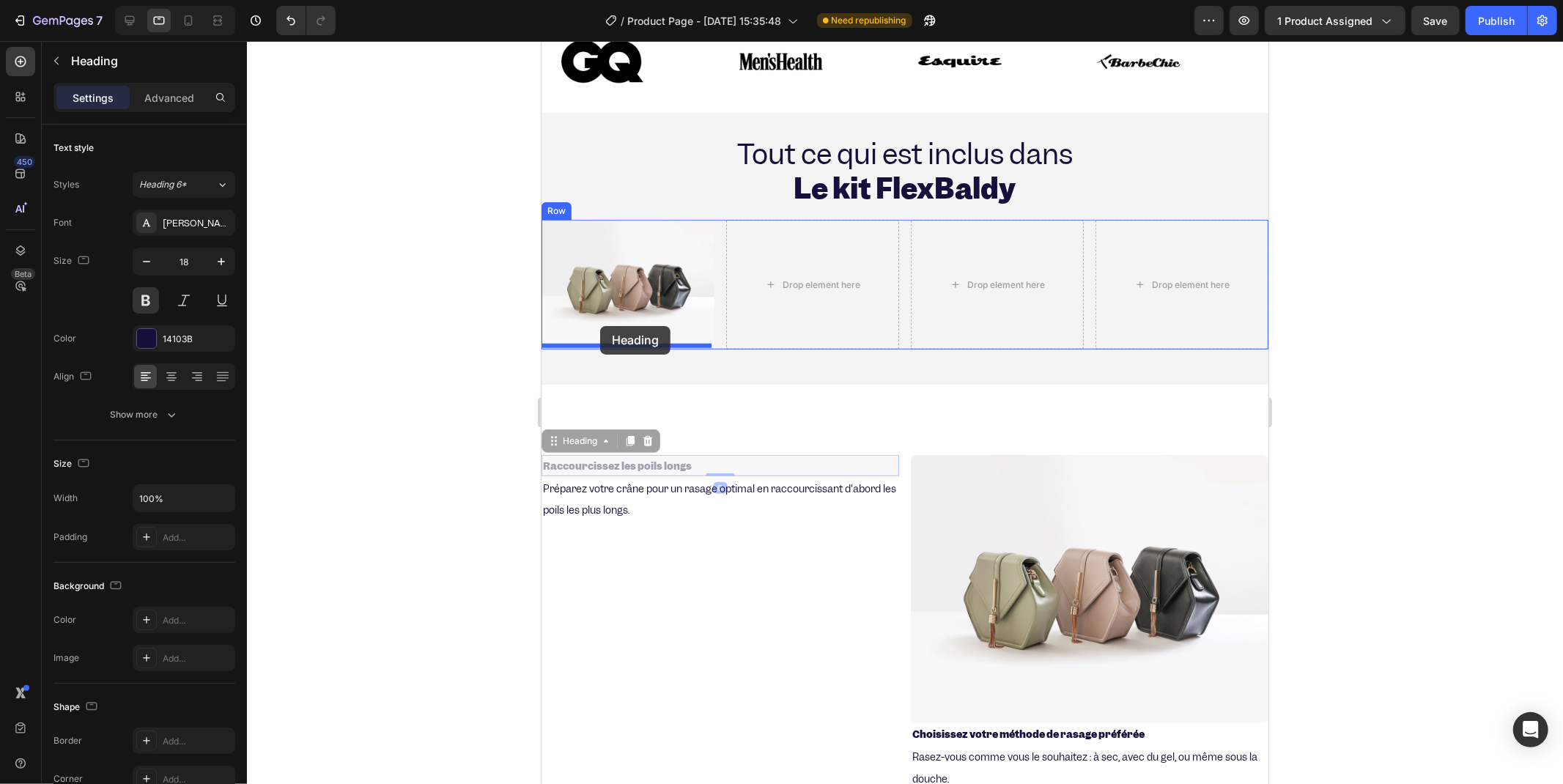
drag, startPoint x: 633, startPoint y: 450, endPoint x: 599, endPoint y: 326, distance: 128.6
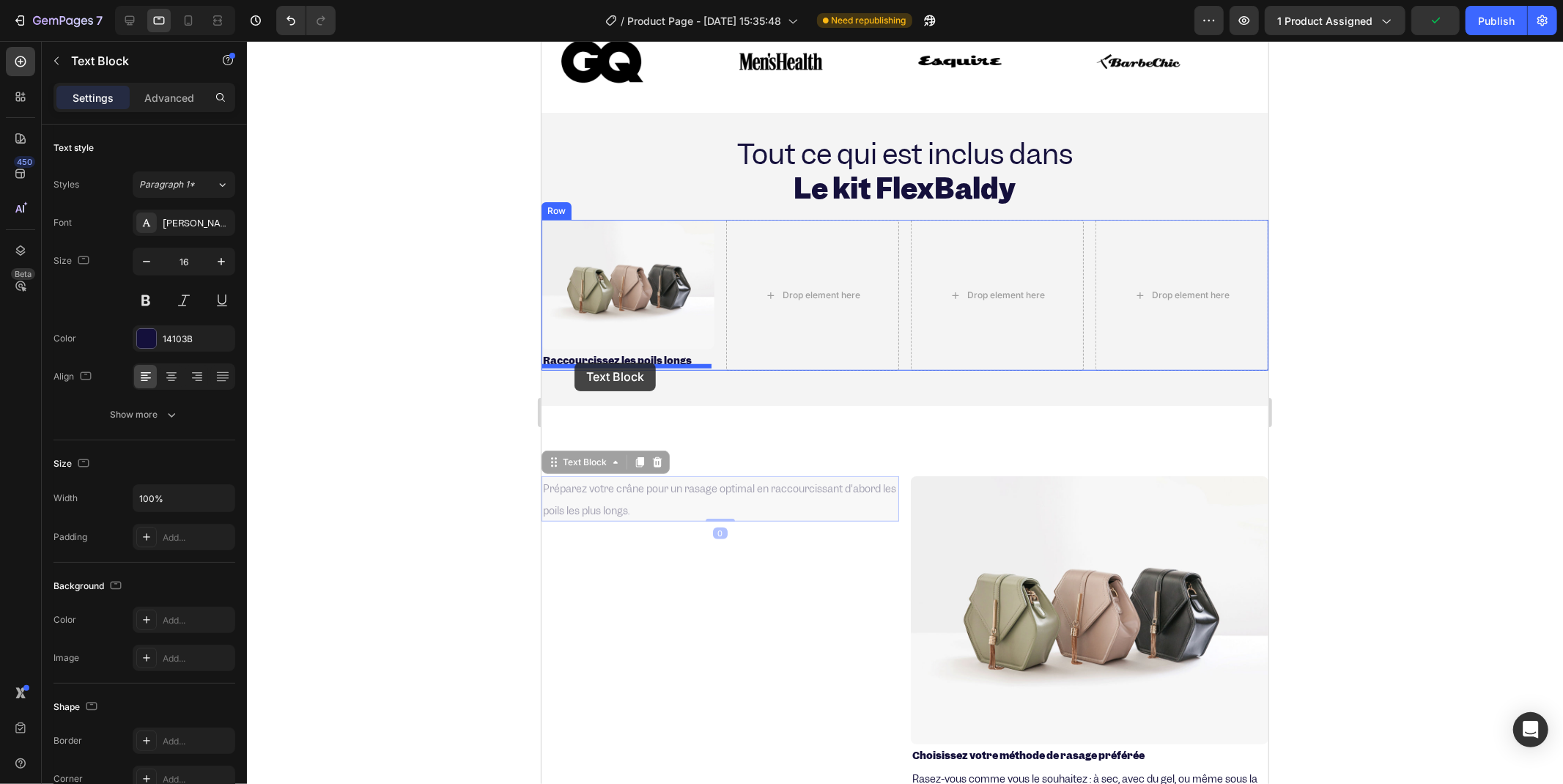
drag, startPoint x: 612, startPoint y: 479, endPoint x: 574, endPoint y: 362, distance: 123.0
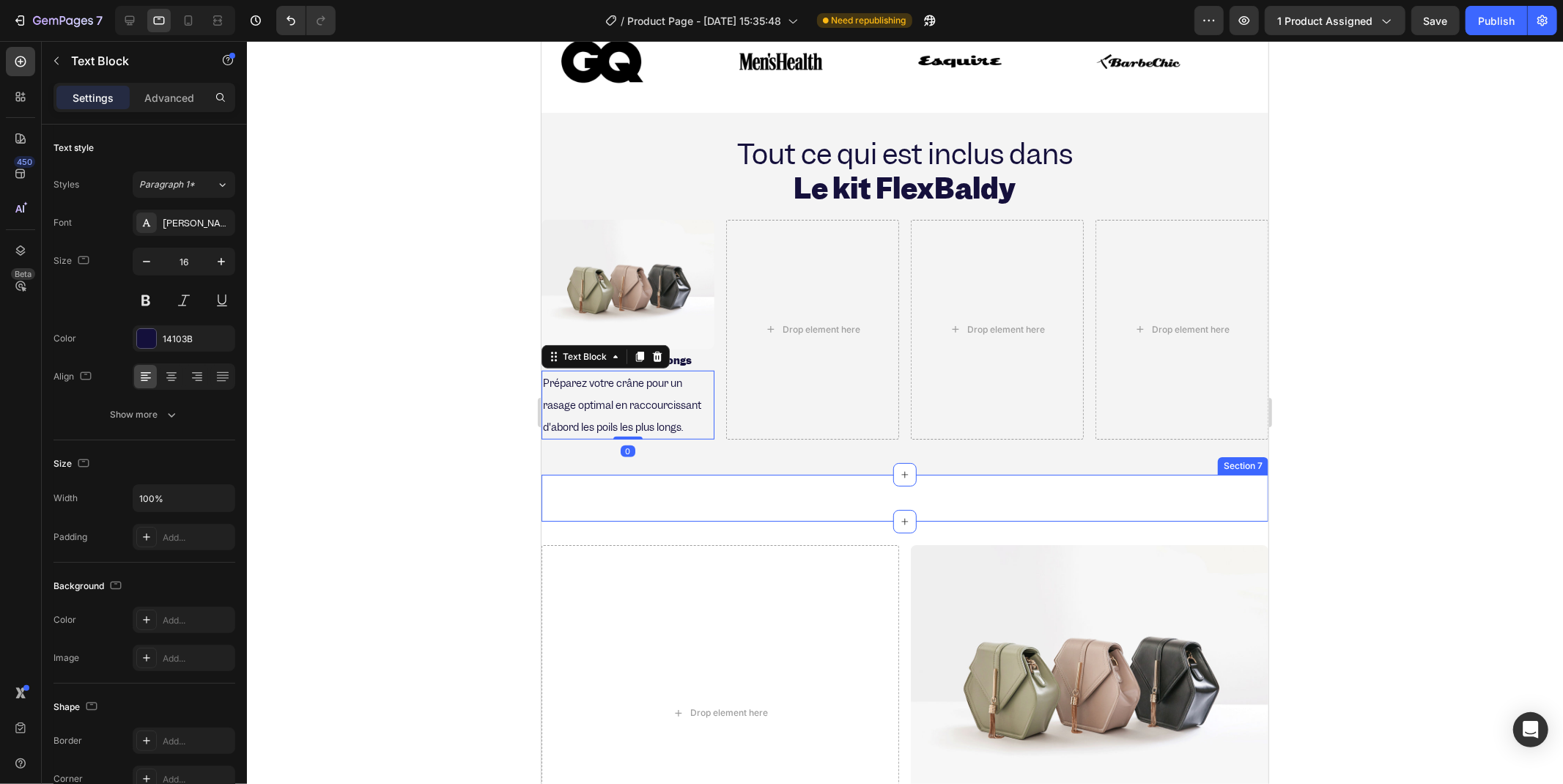
scroll to position [872, 0]
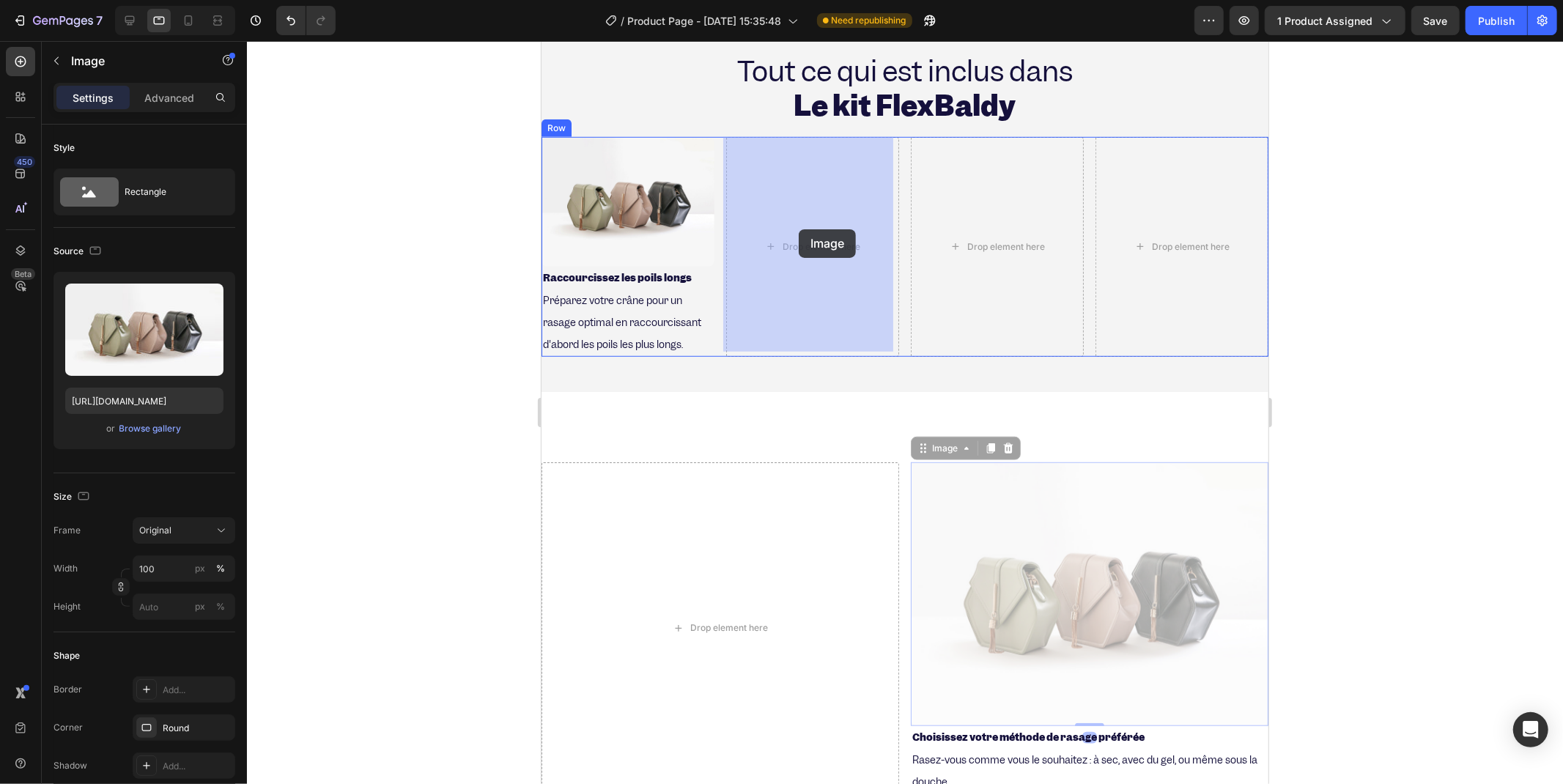
drag, startPoint x: 1058, startPoint y: 583, endPoint x: 798, endPoint y: 229, distance: 439.2
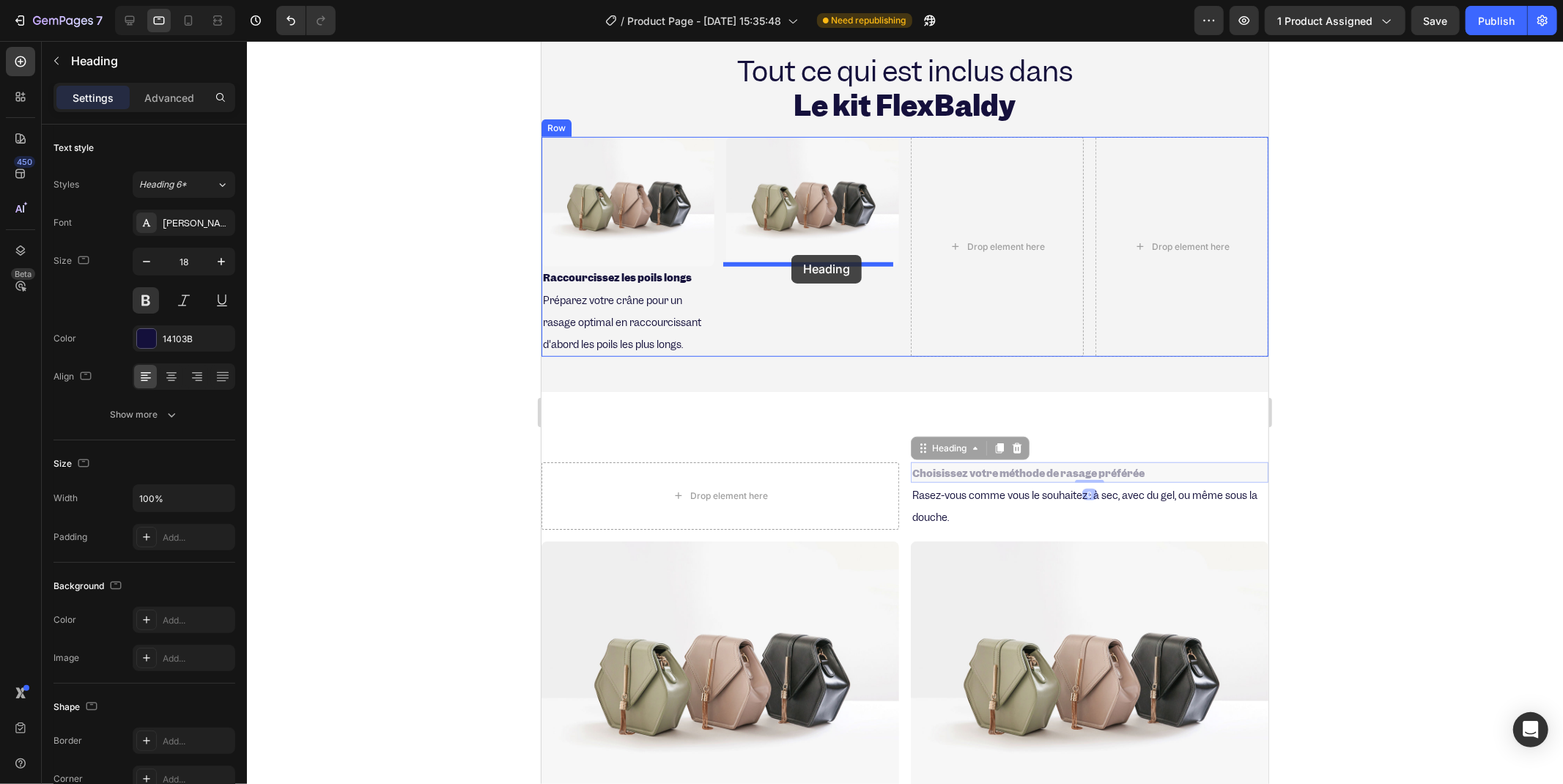
drag, startPoint x: 994, startPoint y: 463, endPoint x: 791, endPoint y: 254, distance: 291.4
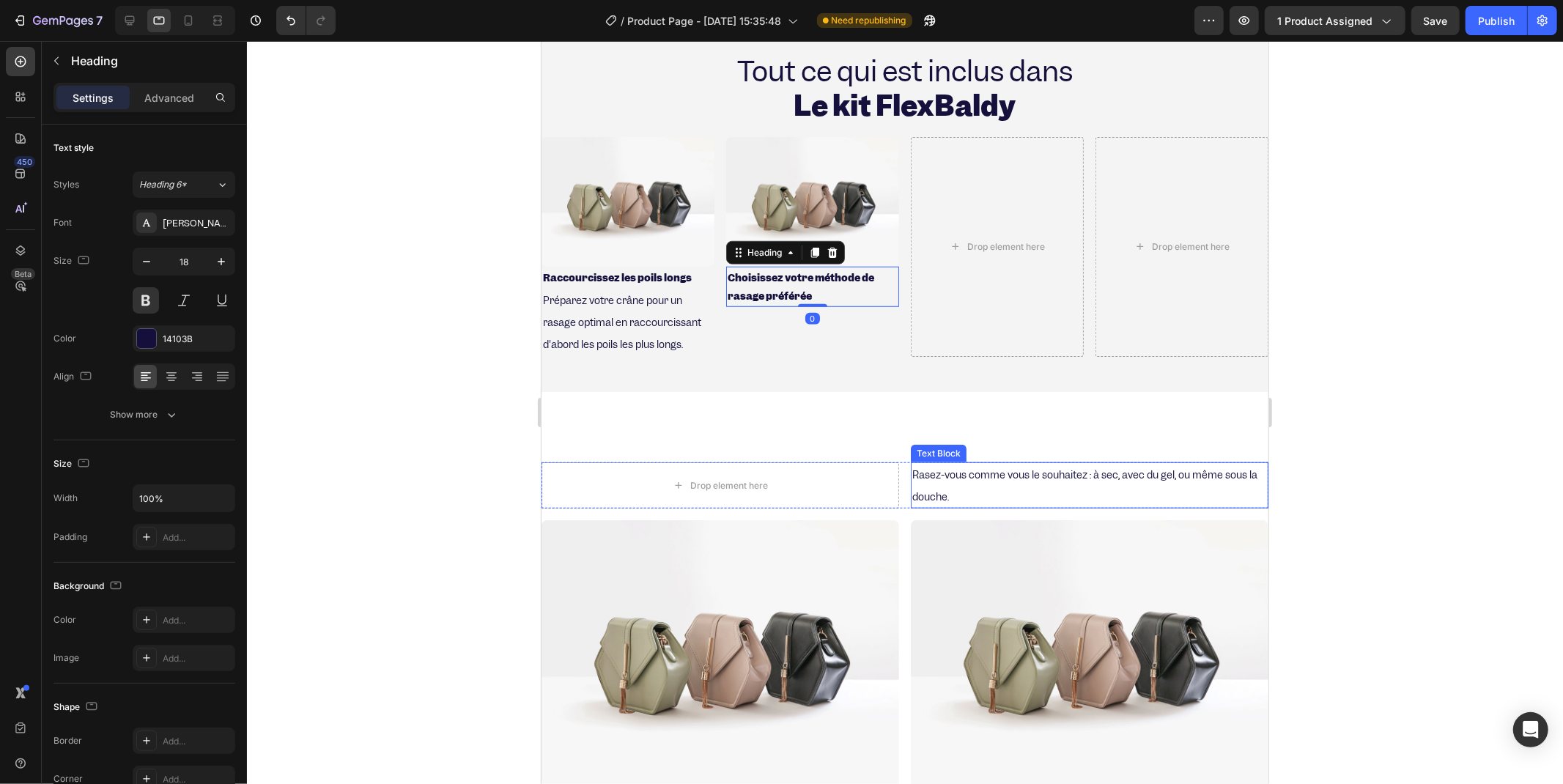
click at [962, 483] on p "Rasez-vous comme vous le souhaitez : à sec, avec du gel, ou même sous la douche." at bounding box center [1089, 485] width 355 height 44
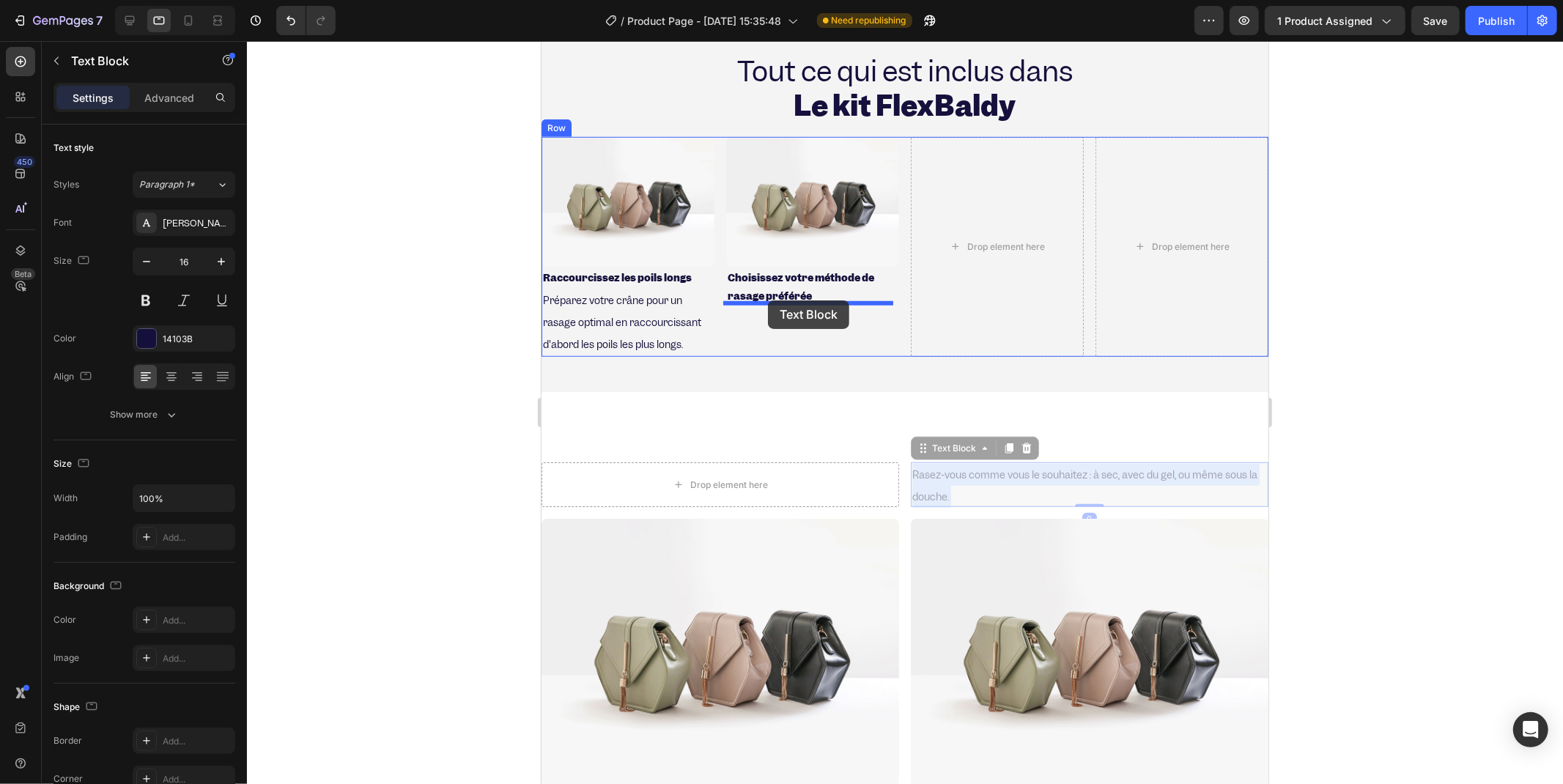
drag, startPoint x: 967, startPoint y: 491, endPoint x: 767, endPoint y: 300, distance: 276.6
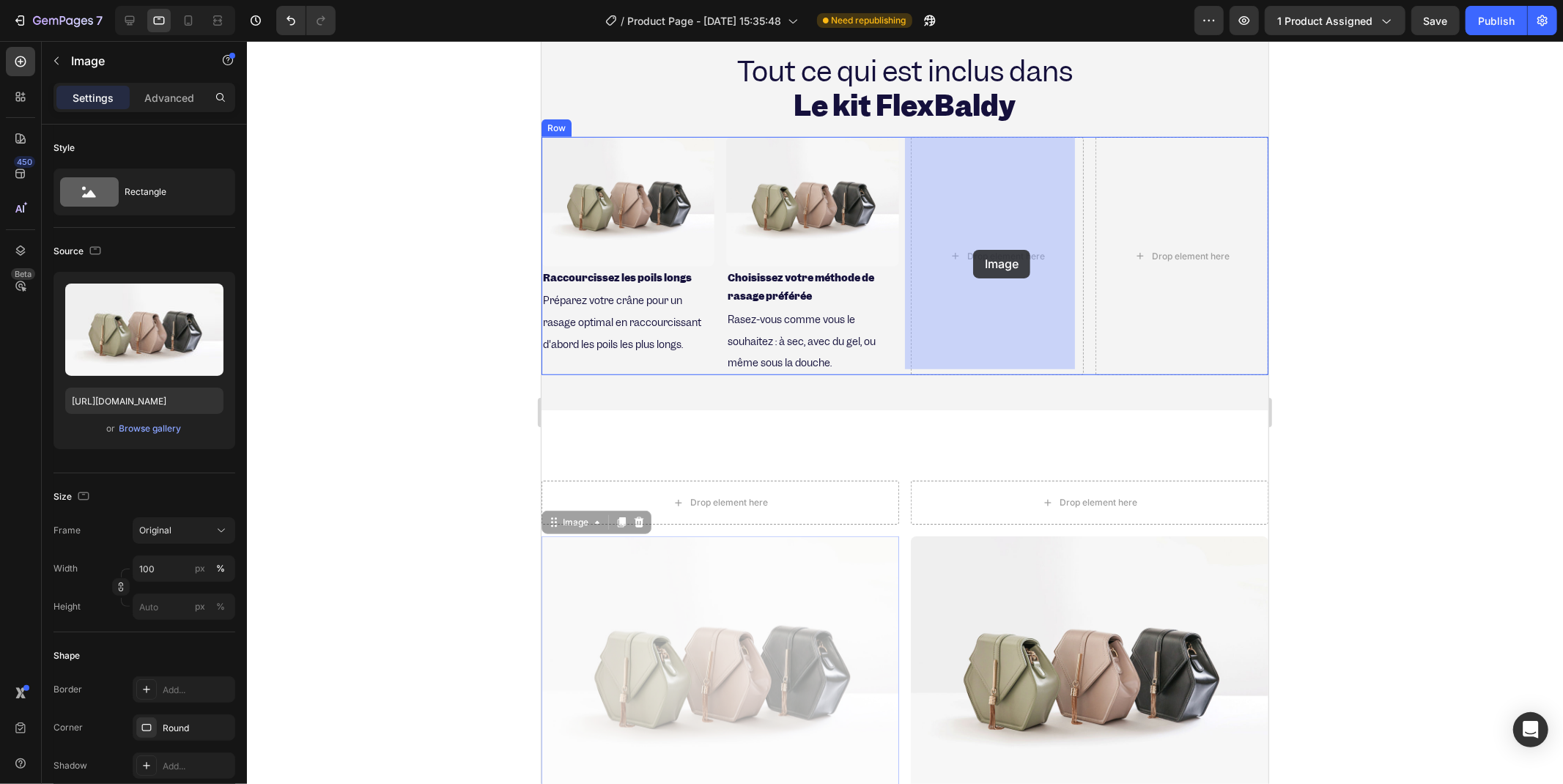
drag, startPoint x: 748, startPoint y: 637, endPoint x: 972, endPoint y: 249, distance: 448.0
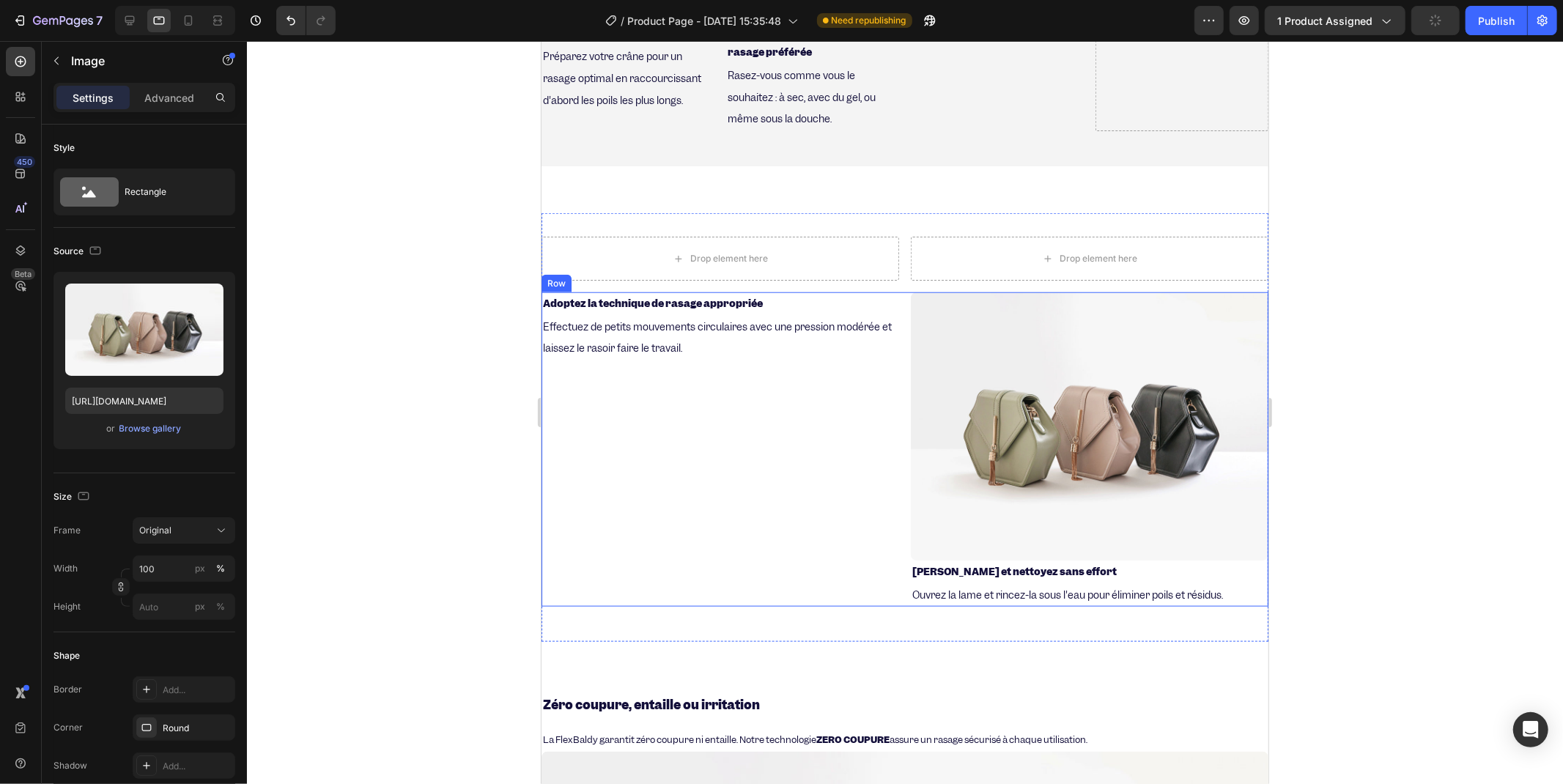
scroll to position [1035, 0]
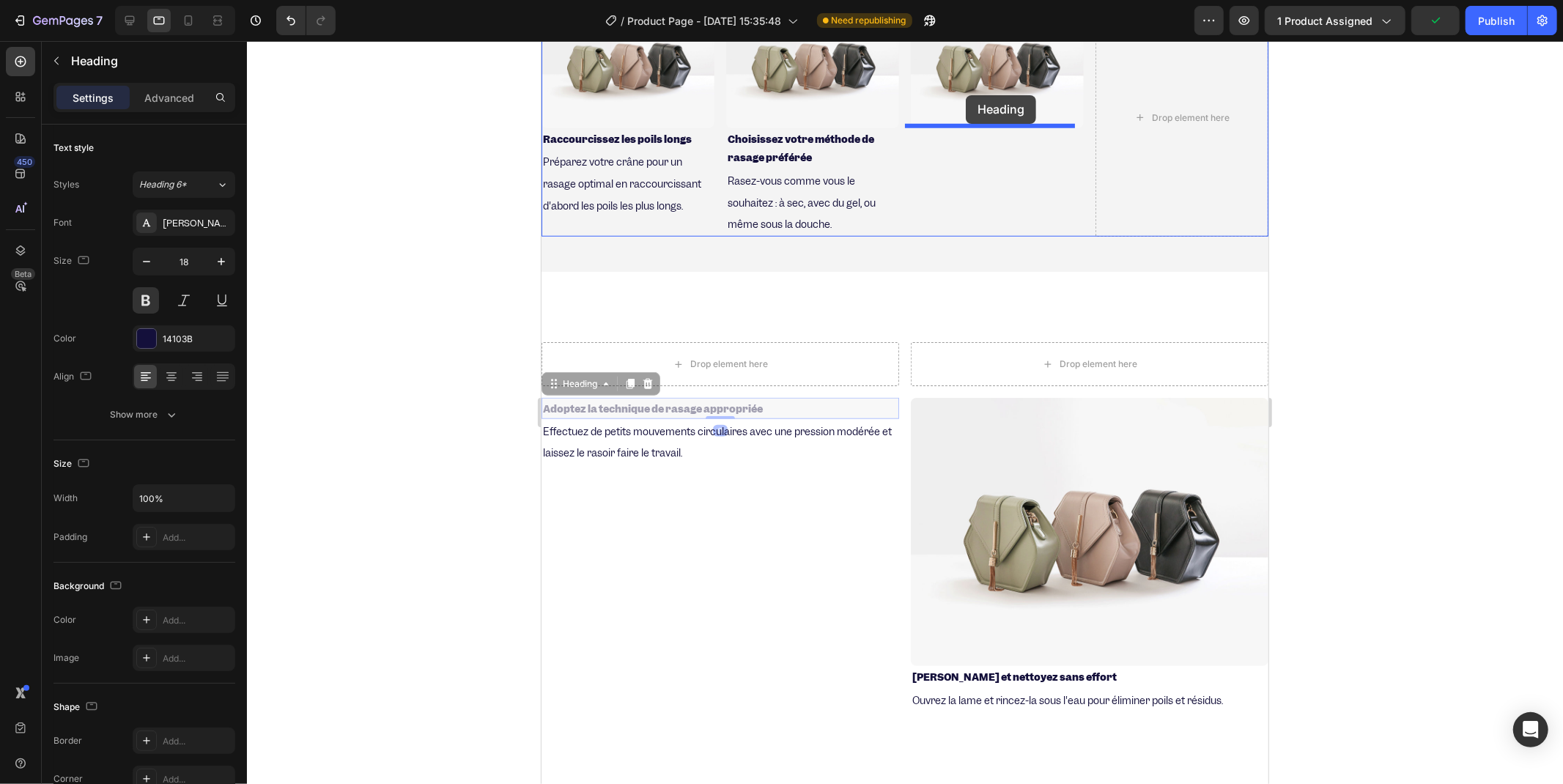
drag, startPoint x: 625, startPoint y: 383, endPoint x: 966, endPoint y: 95, distance: 446.3
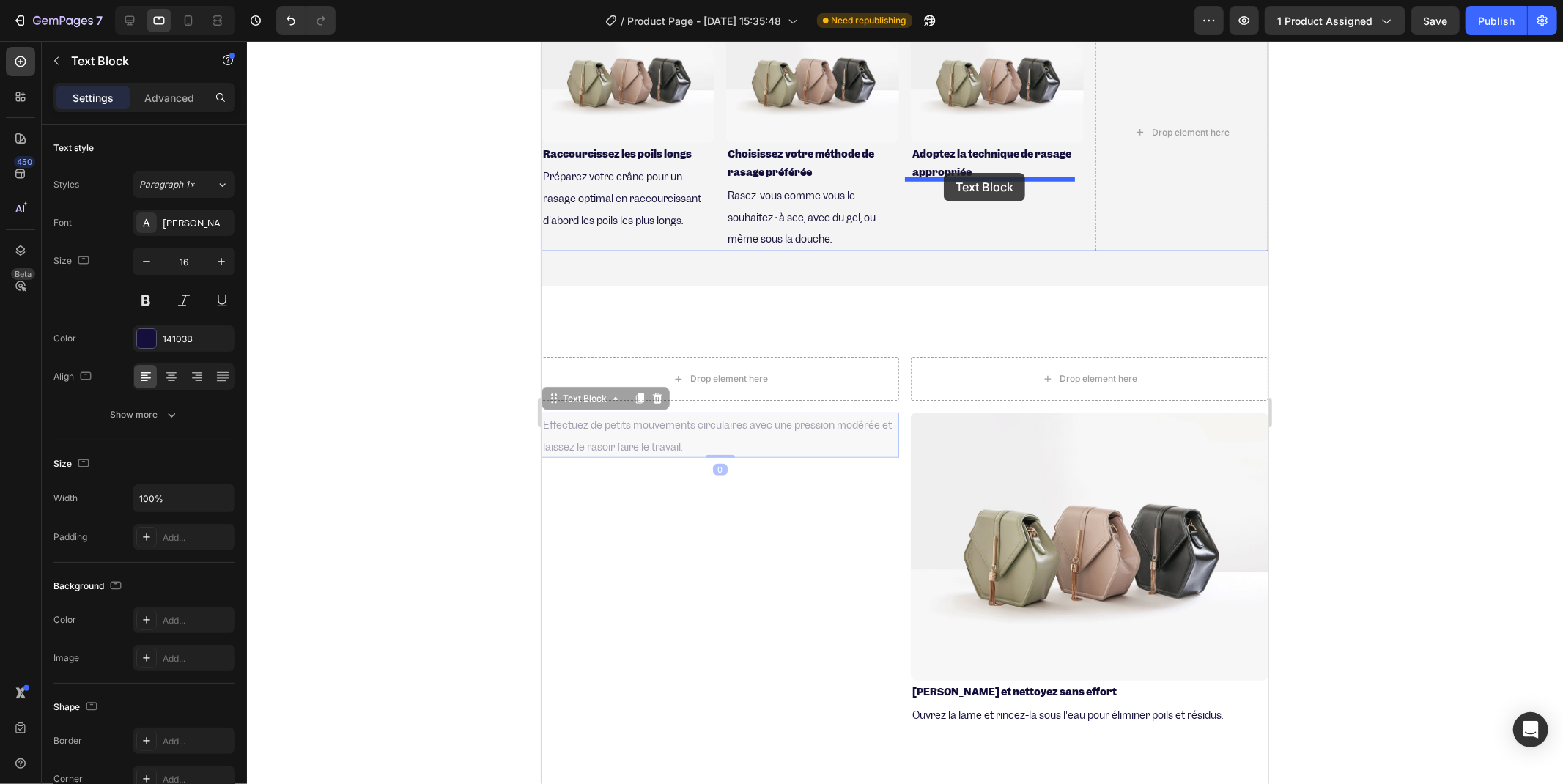
drag, startPoint x: 616, startPoint y: 427, endPoint x: 923, endPoint y: 302, distance: 331.5
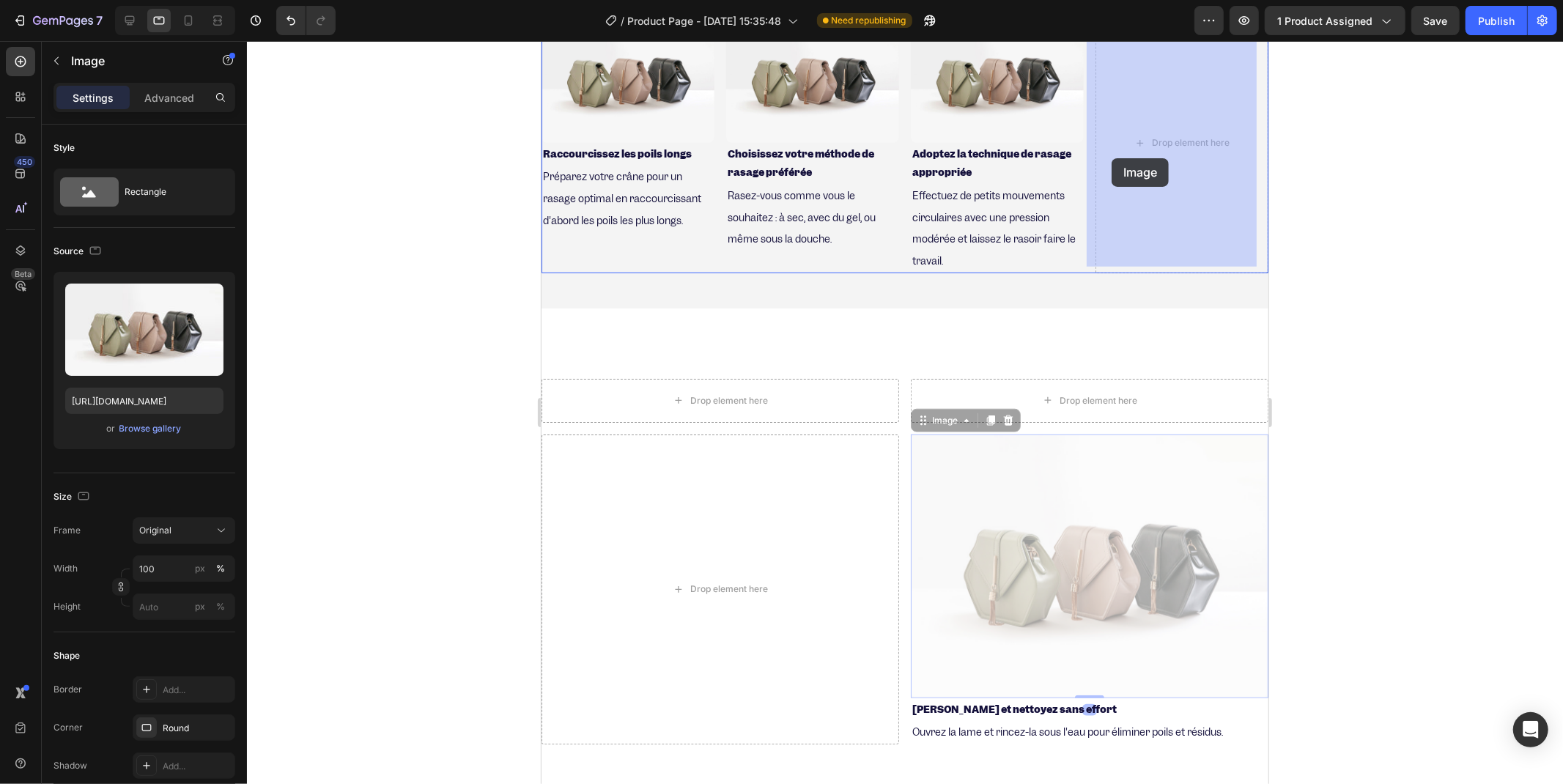
drag, startPoint x: 1046, startPoint y: 547, endPoint x: 1115, endPoint y: 156, distance: 397.0
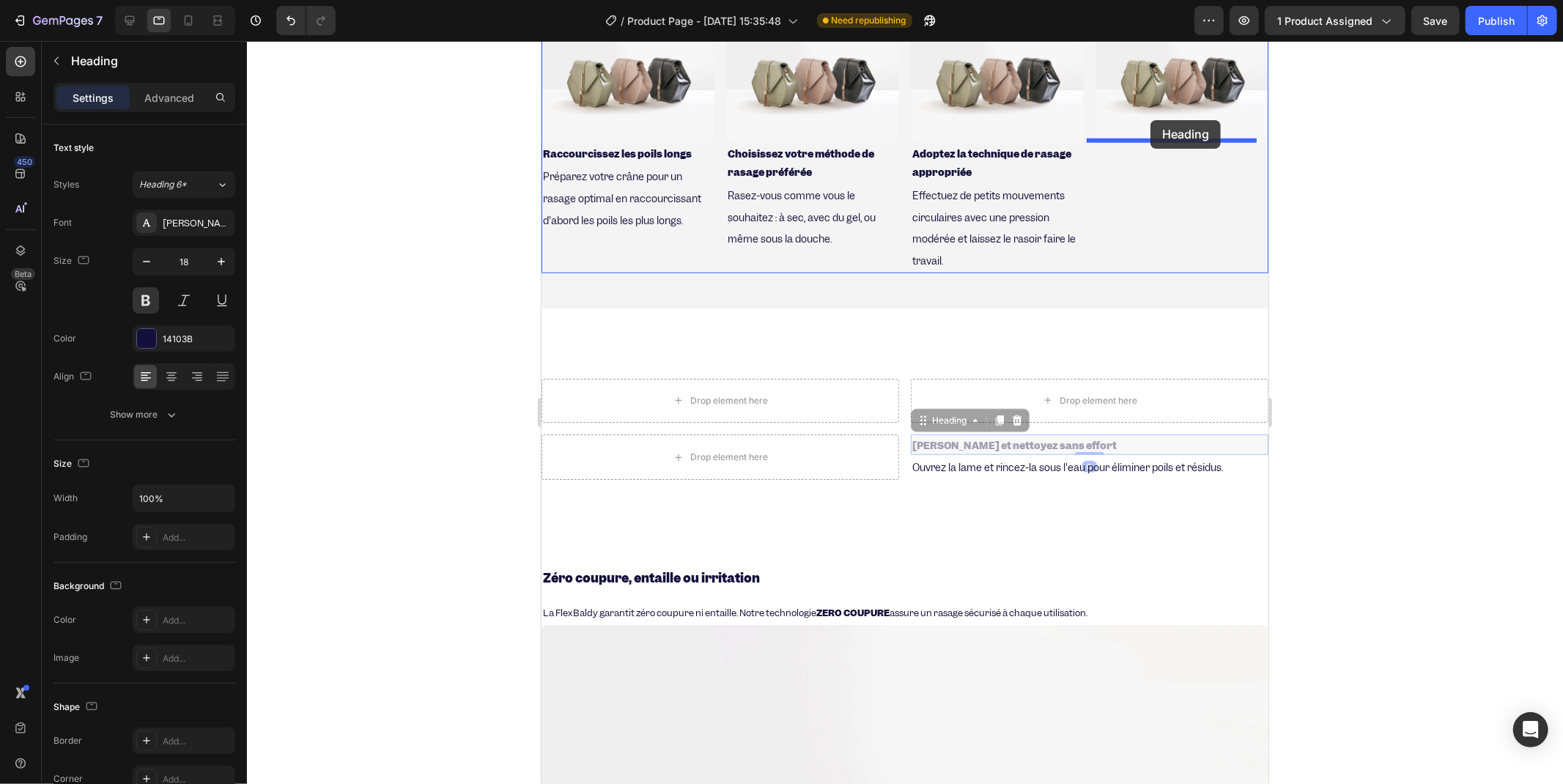
drag, startPoint x: 1023, startPoint y: 434, endPoint x: 1082, endPoint y: 255, distance: 188.5
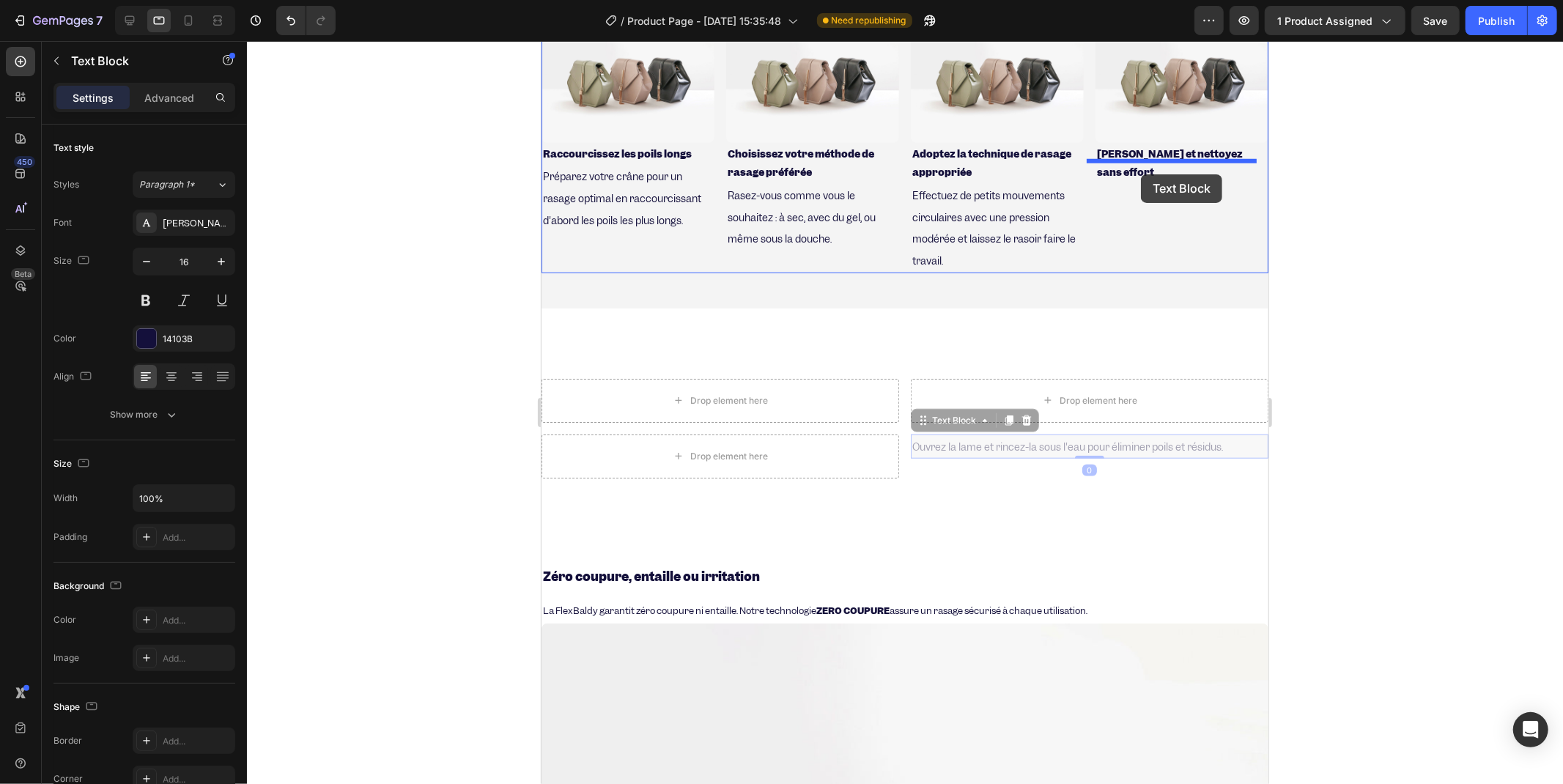
drag, startPoint x: 981, startPoint y: 444, endPoint x: 1140, endPoint y: 174, distance: 313.3
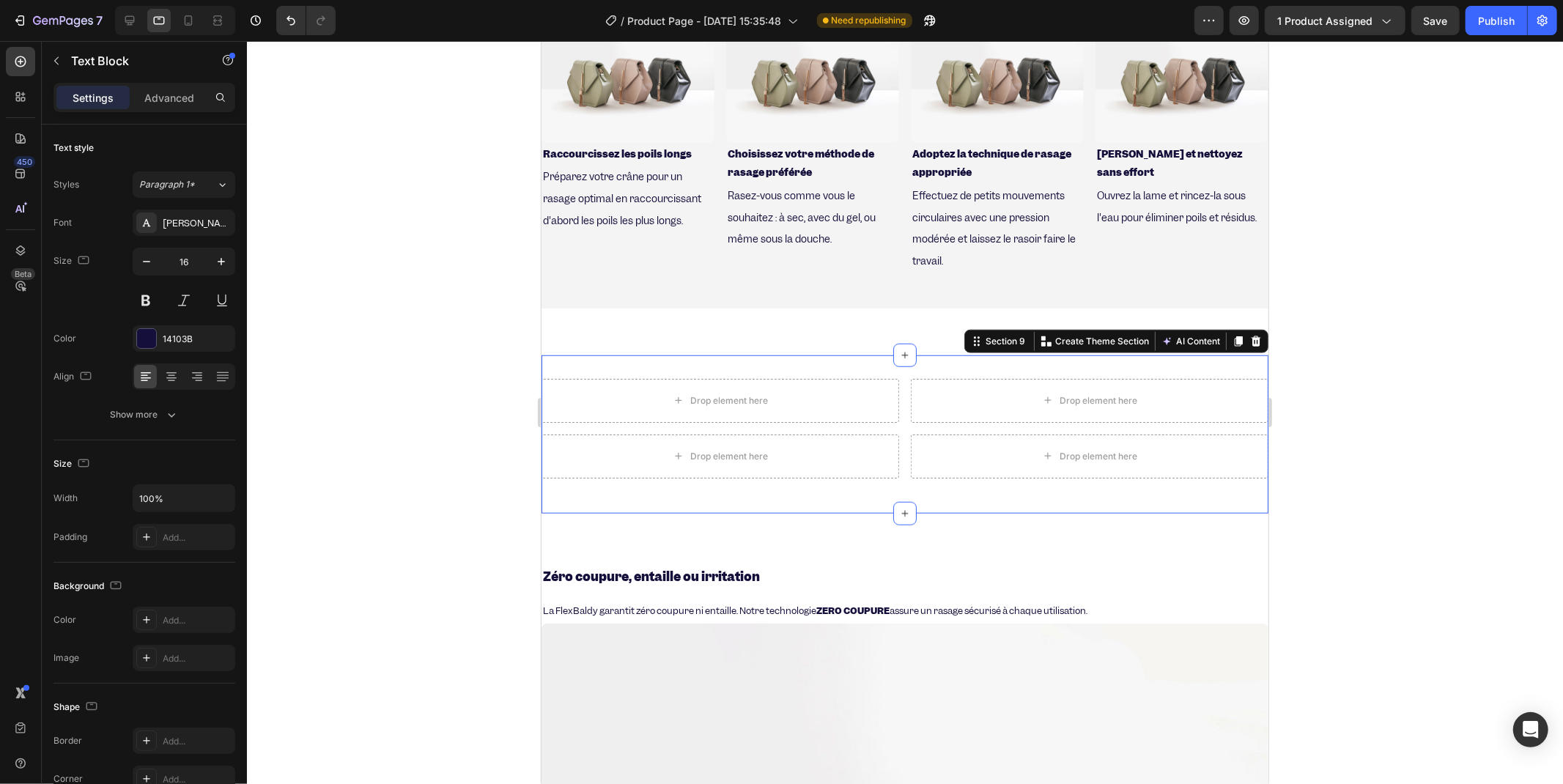
click at [609, 357] on div "Drop element here Drop element here Row Drop element here Drop element here Row…" at bounding box center [905, 434] width 727 height 159
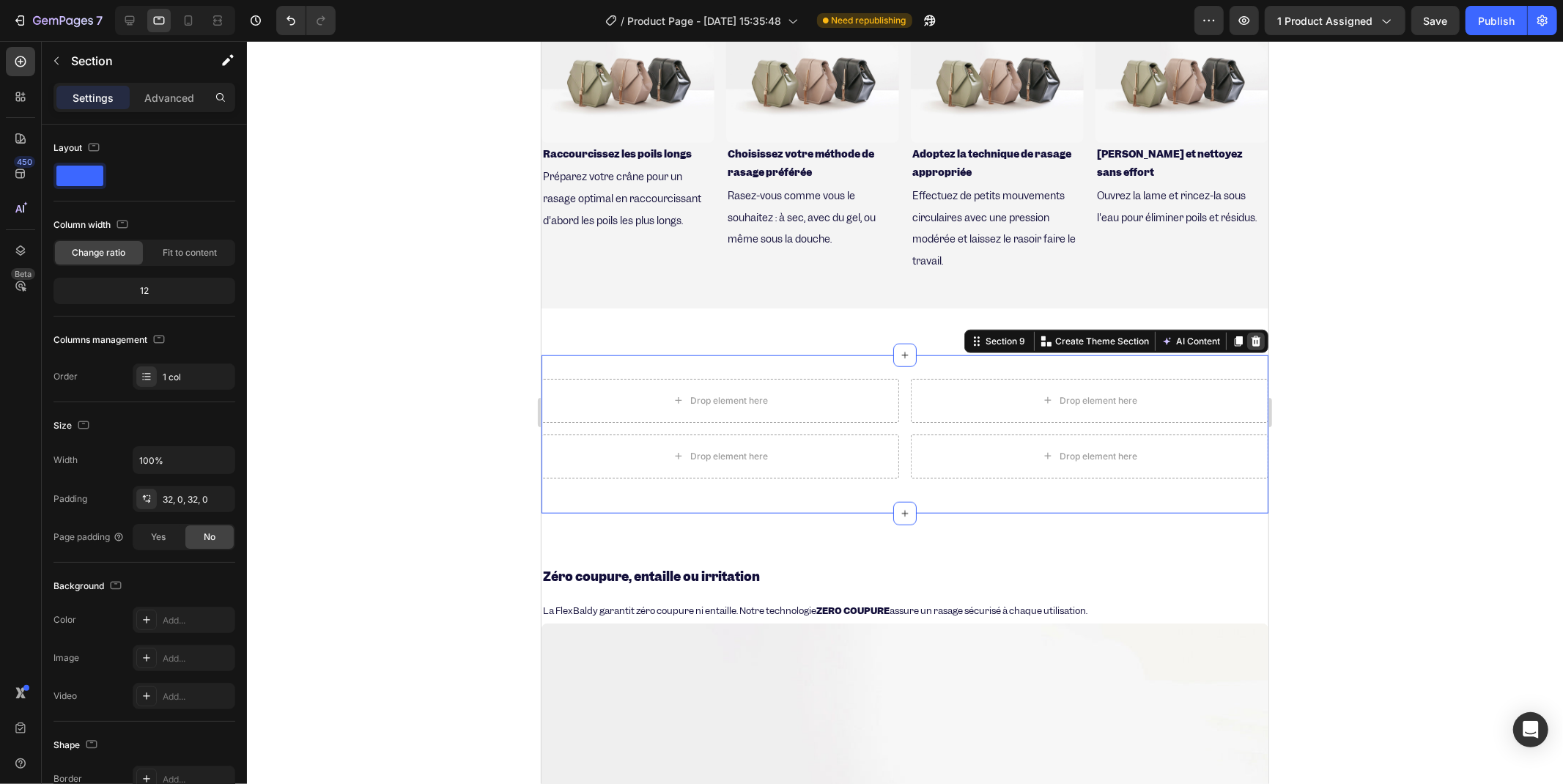
click at [1100, 335] on icon at bounding box center [1255, 341] width 11 height 11
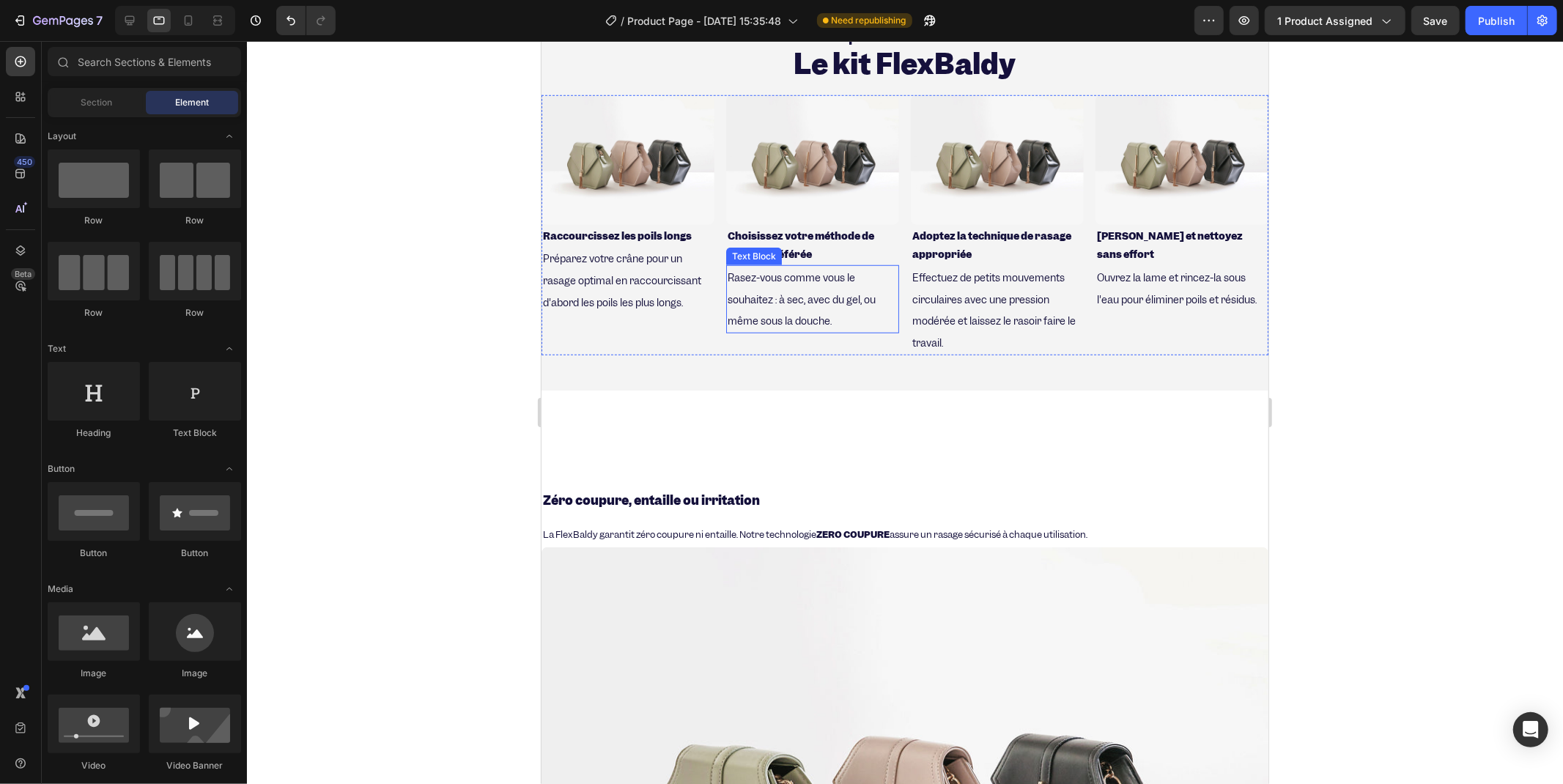
scroll to position [832, 0]
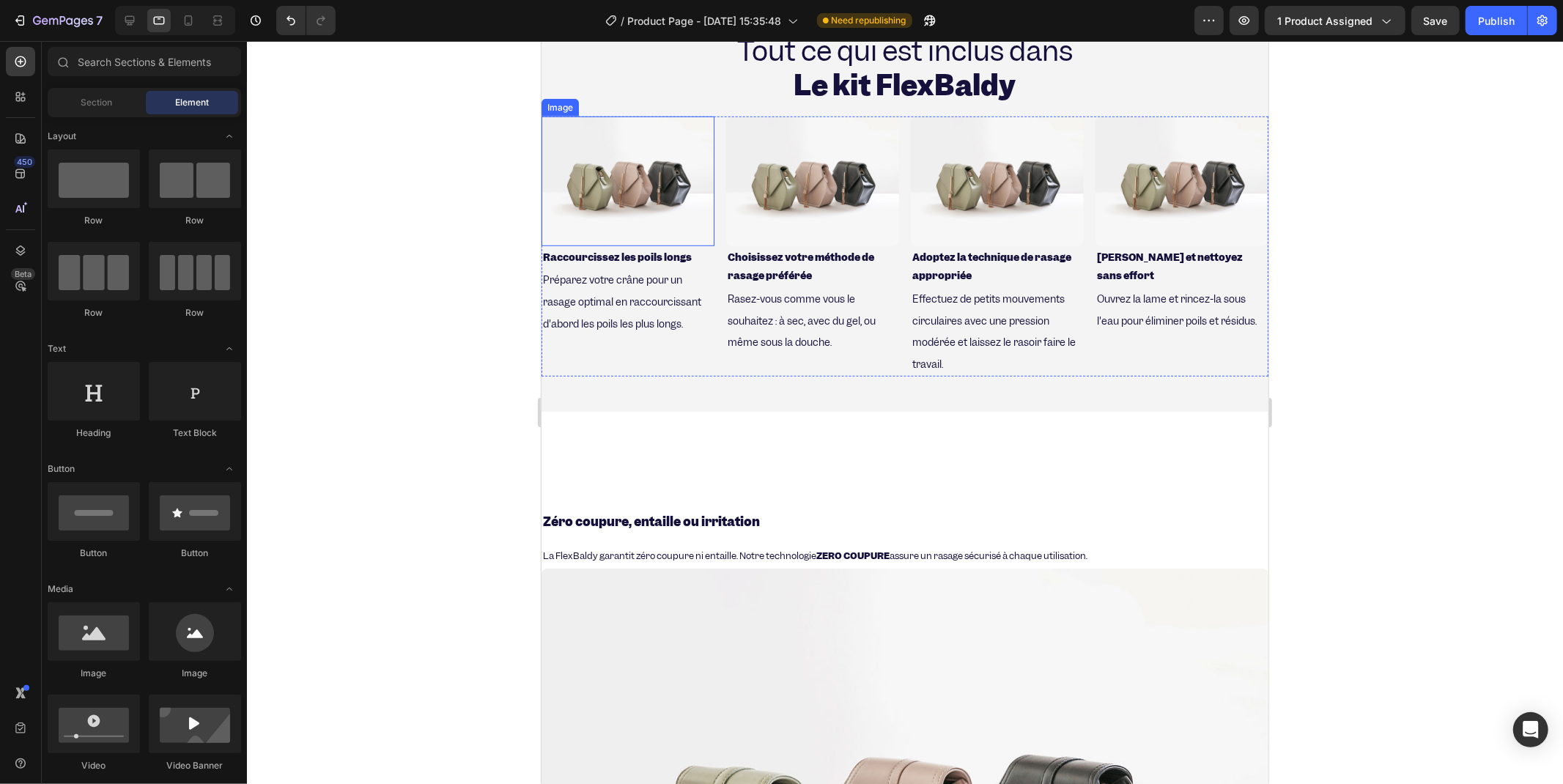
click at [620, 184] on img at bounding box center [628, 180] width 173 height 130
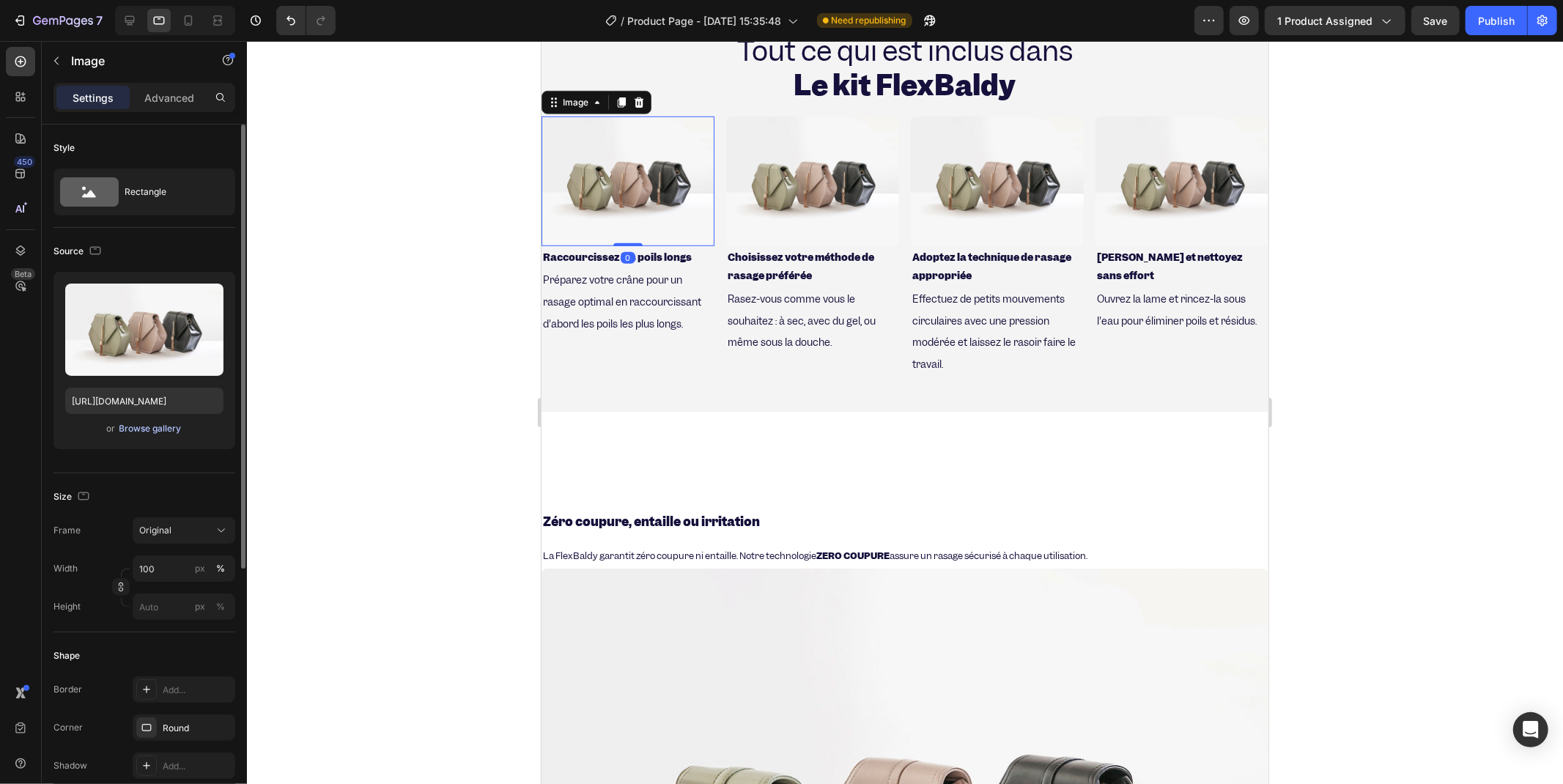
click at [135, 427] on div "Browse gallery" at bounding box center [151, 429] width 63 height 13
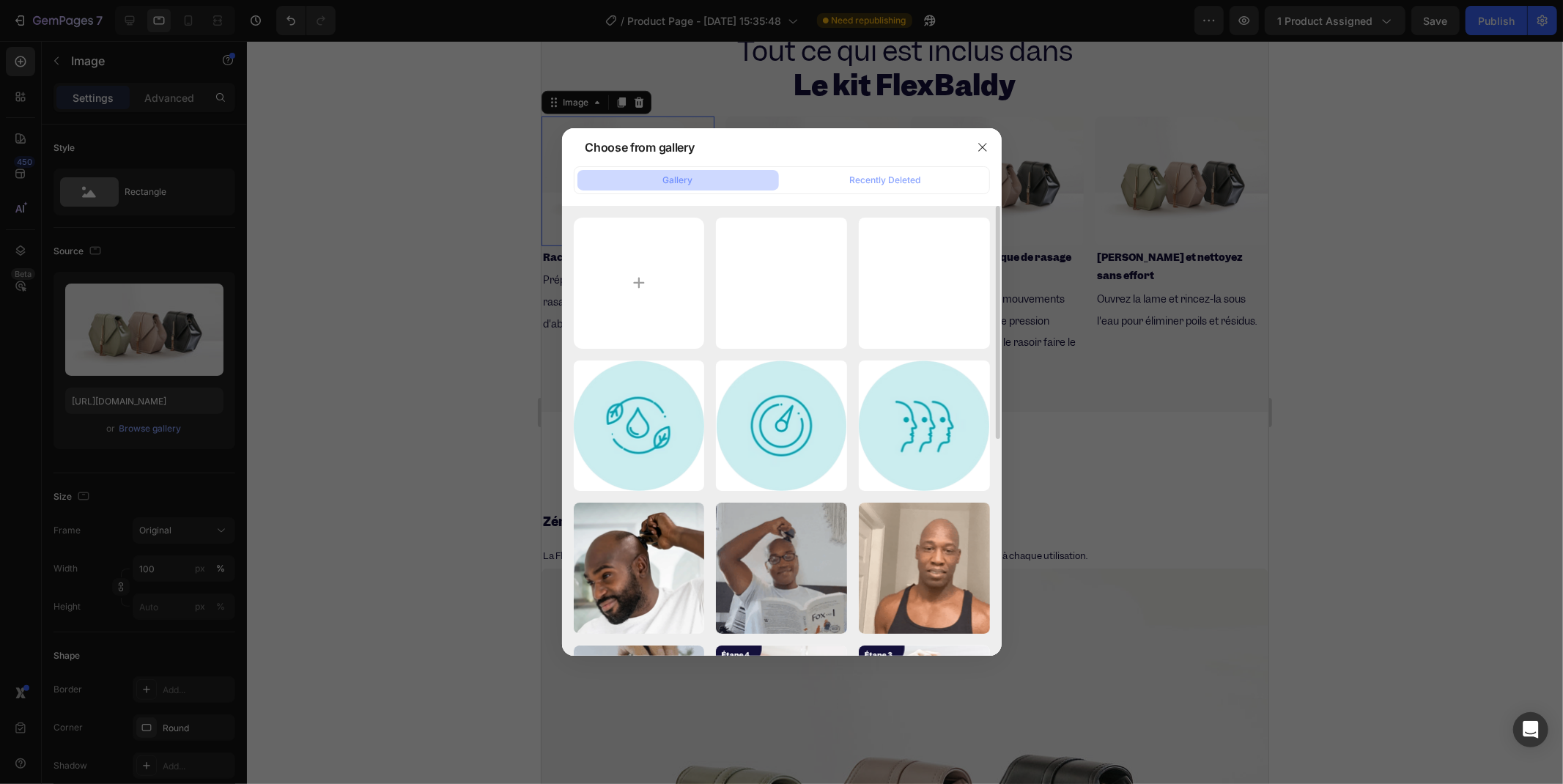
scroll to position [326, 0]
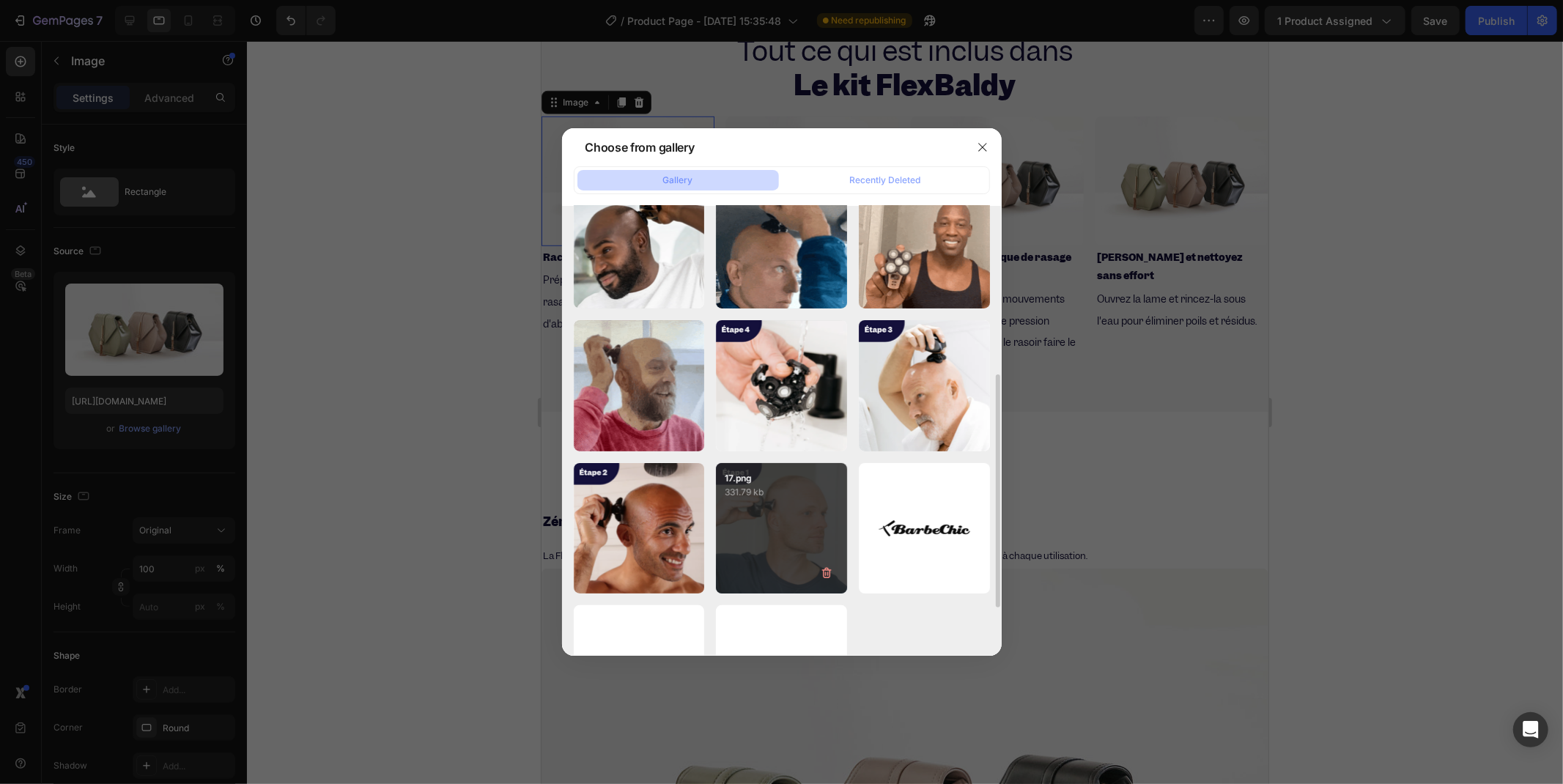
click at [765, 523] on div "17.png 331.79 kb" at bounding box center [782, 529] width 131 height 131
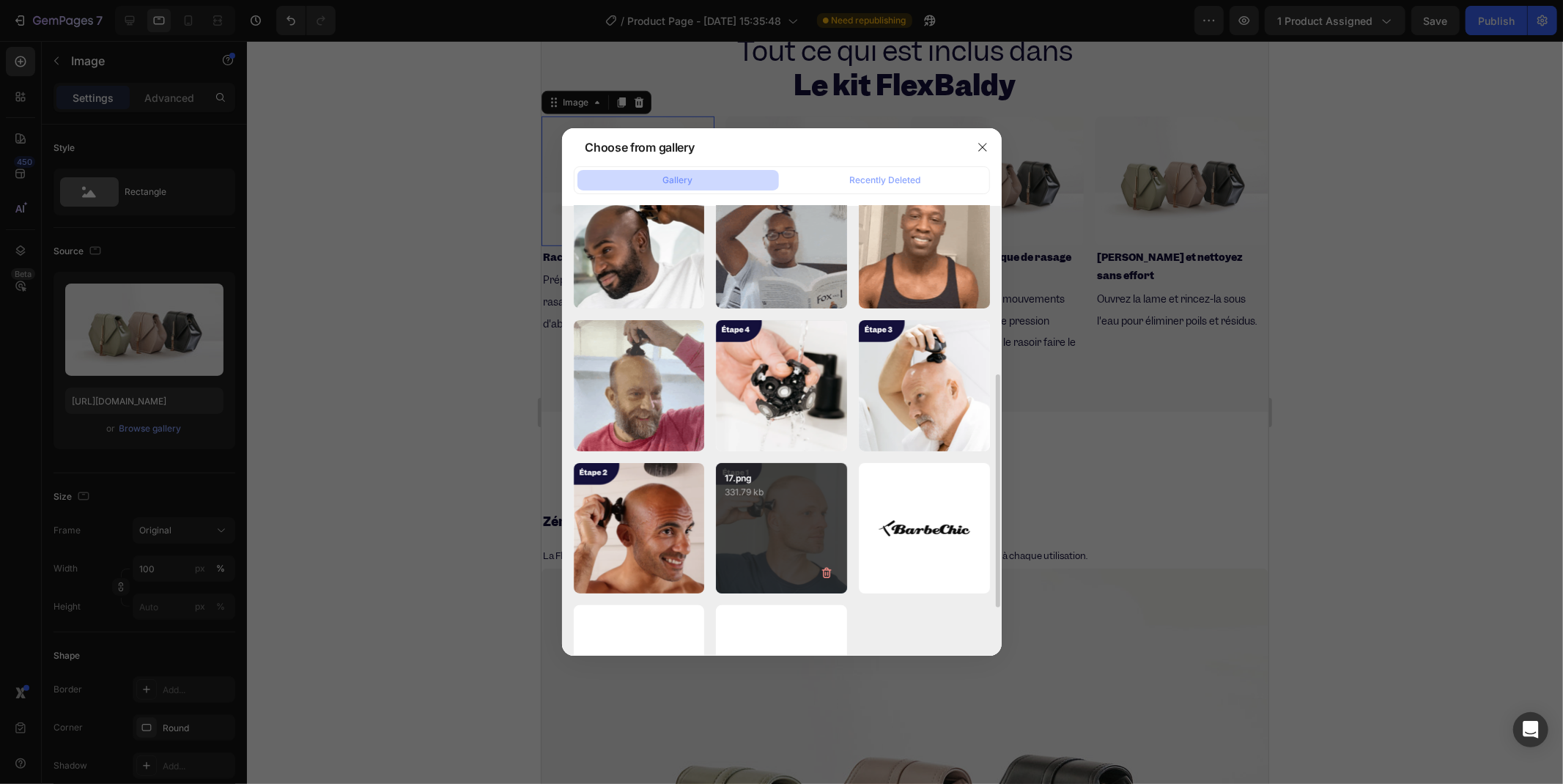
type input "[URL][DOMAIN_NAME]"
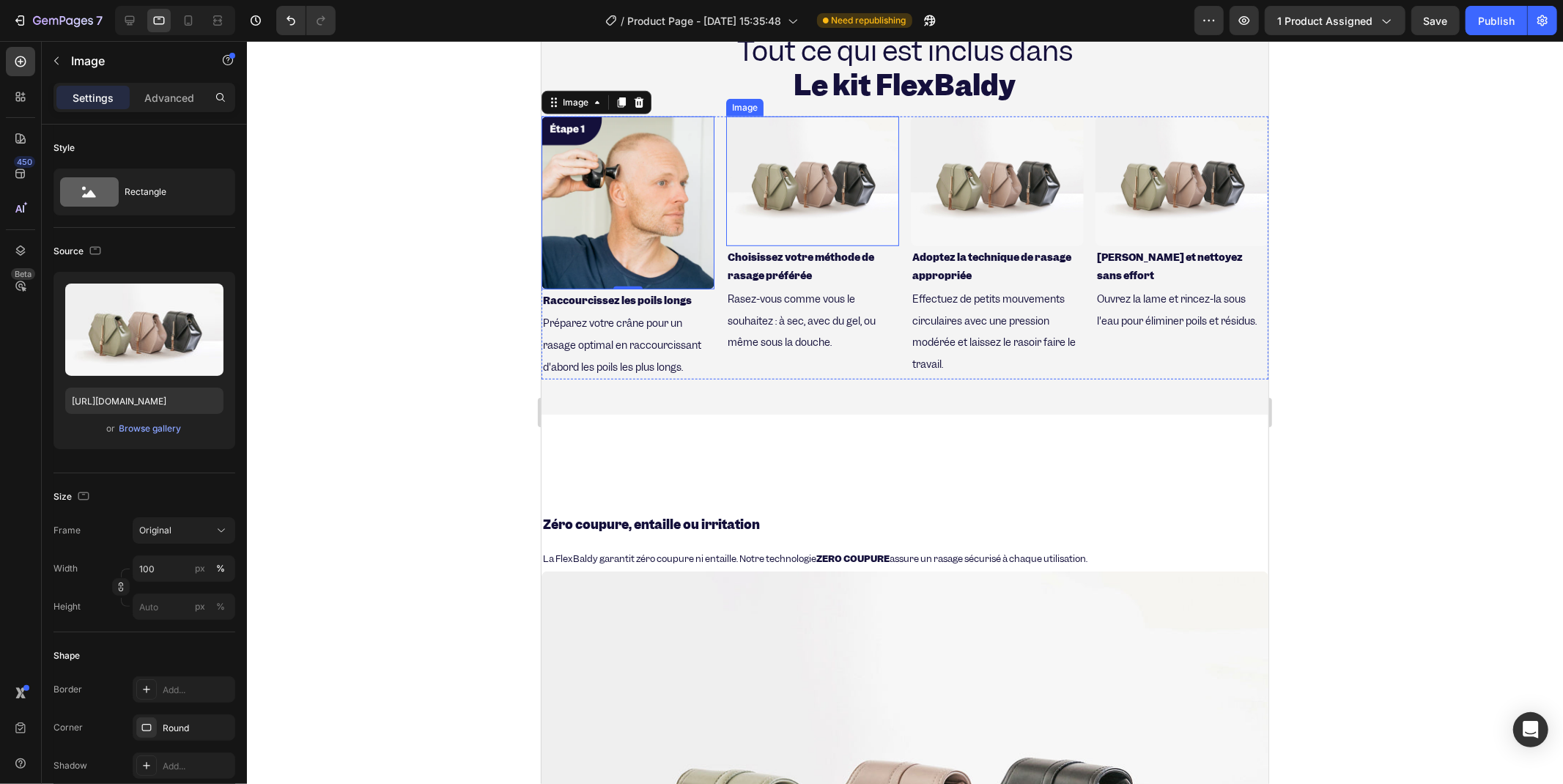
click at [779, 191] on img at bounding box center [812, 180] width 173 height 130
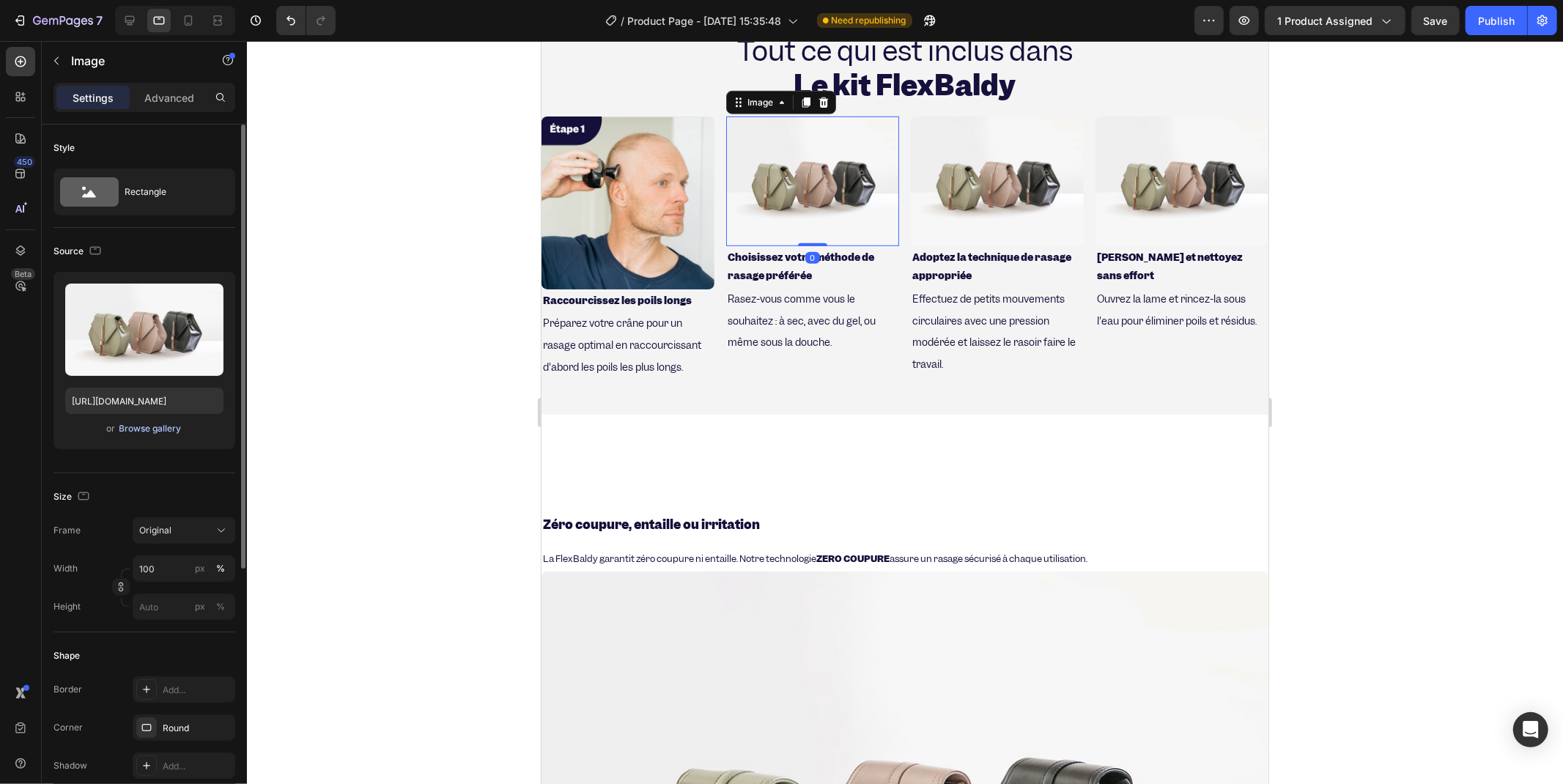
click at [140, 429] on div "Browse gallery" at bounding box center [151, 429] width 63 height 13
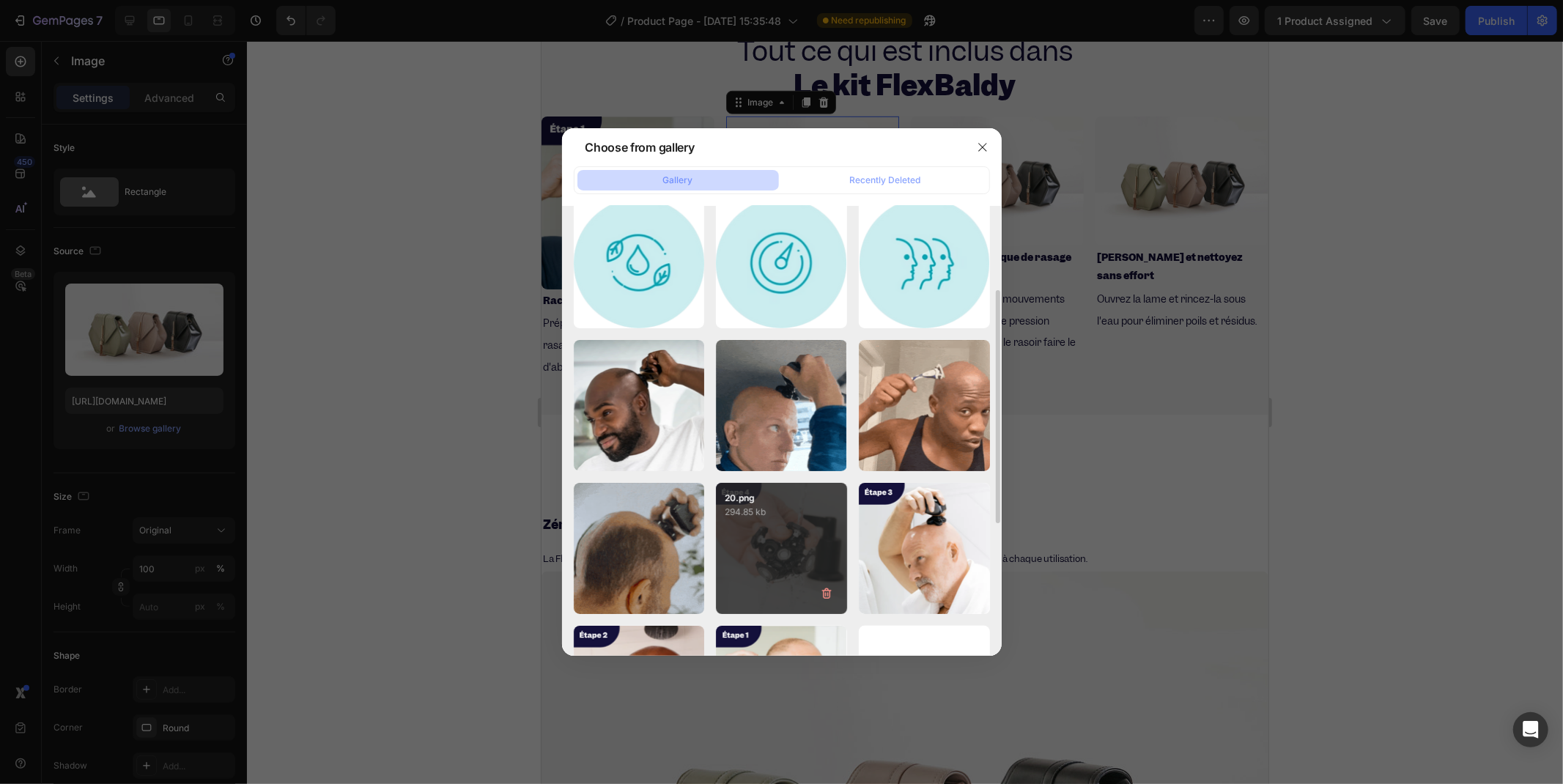
scroll to position [244, 0]
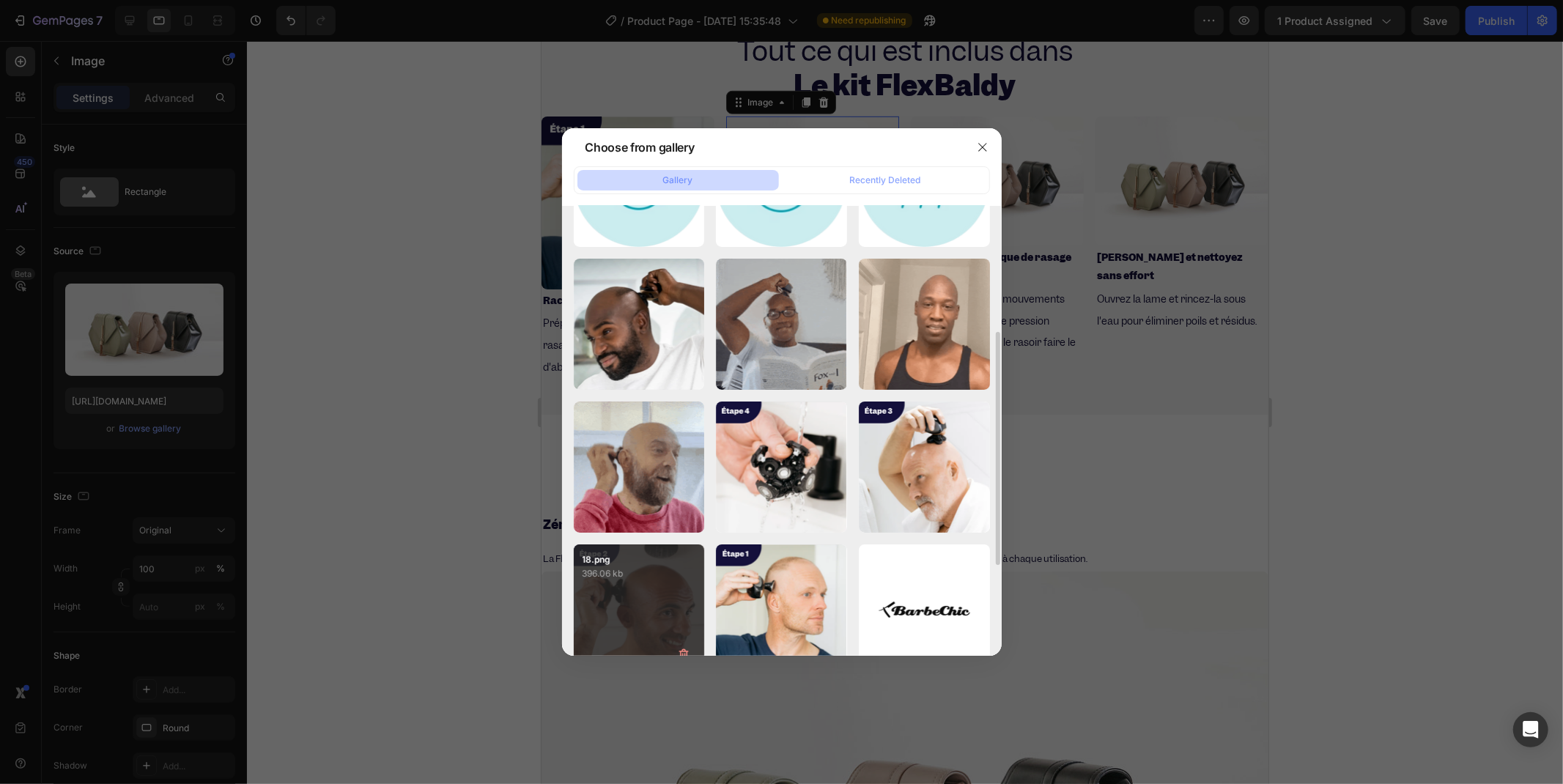
click at [617, 602] on div "18.png 396.06 kb" at bounding box center [639, 609] width 131 height 131
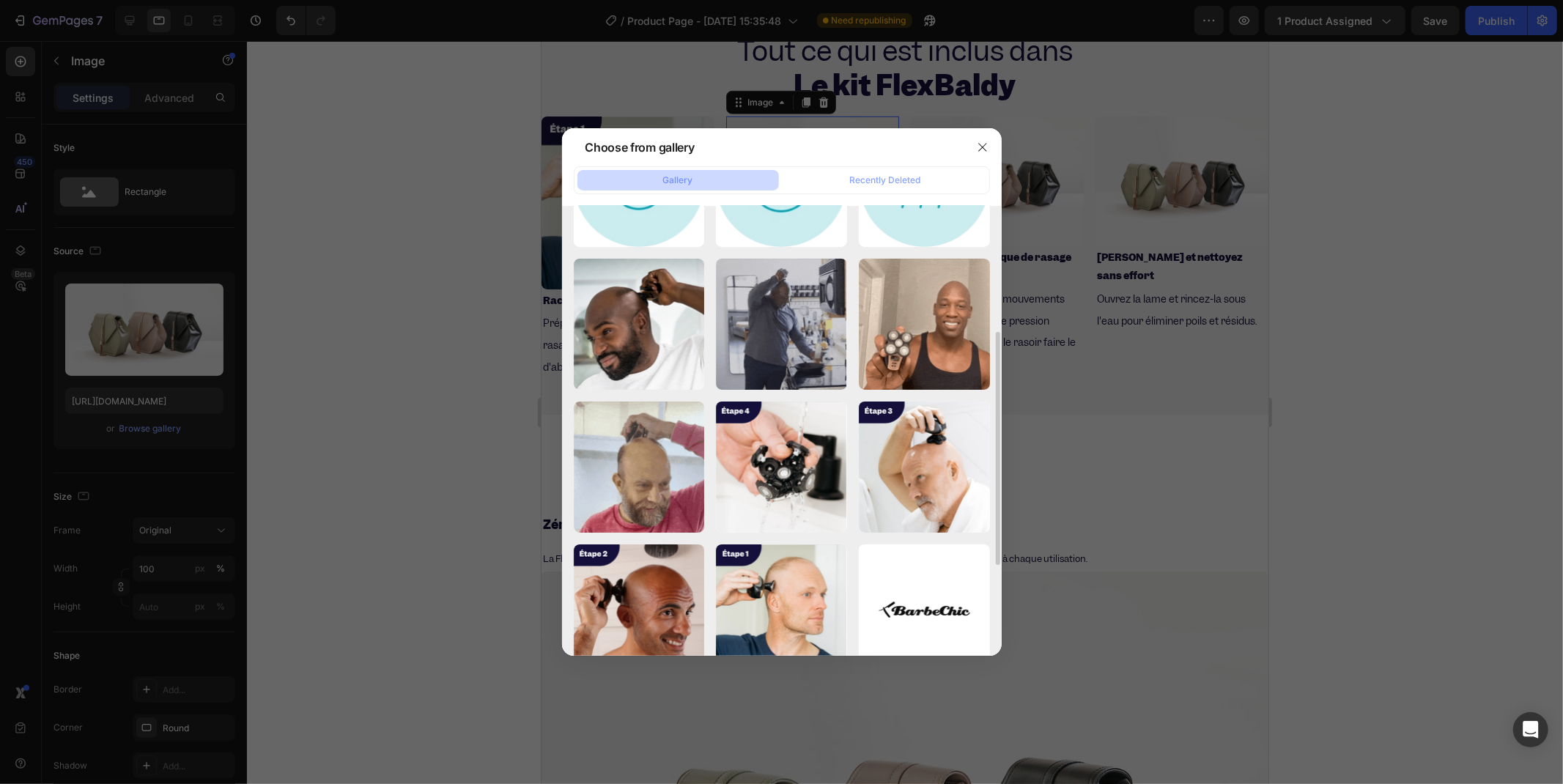
type input "[URL][DOMAIN_NAME]"
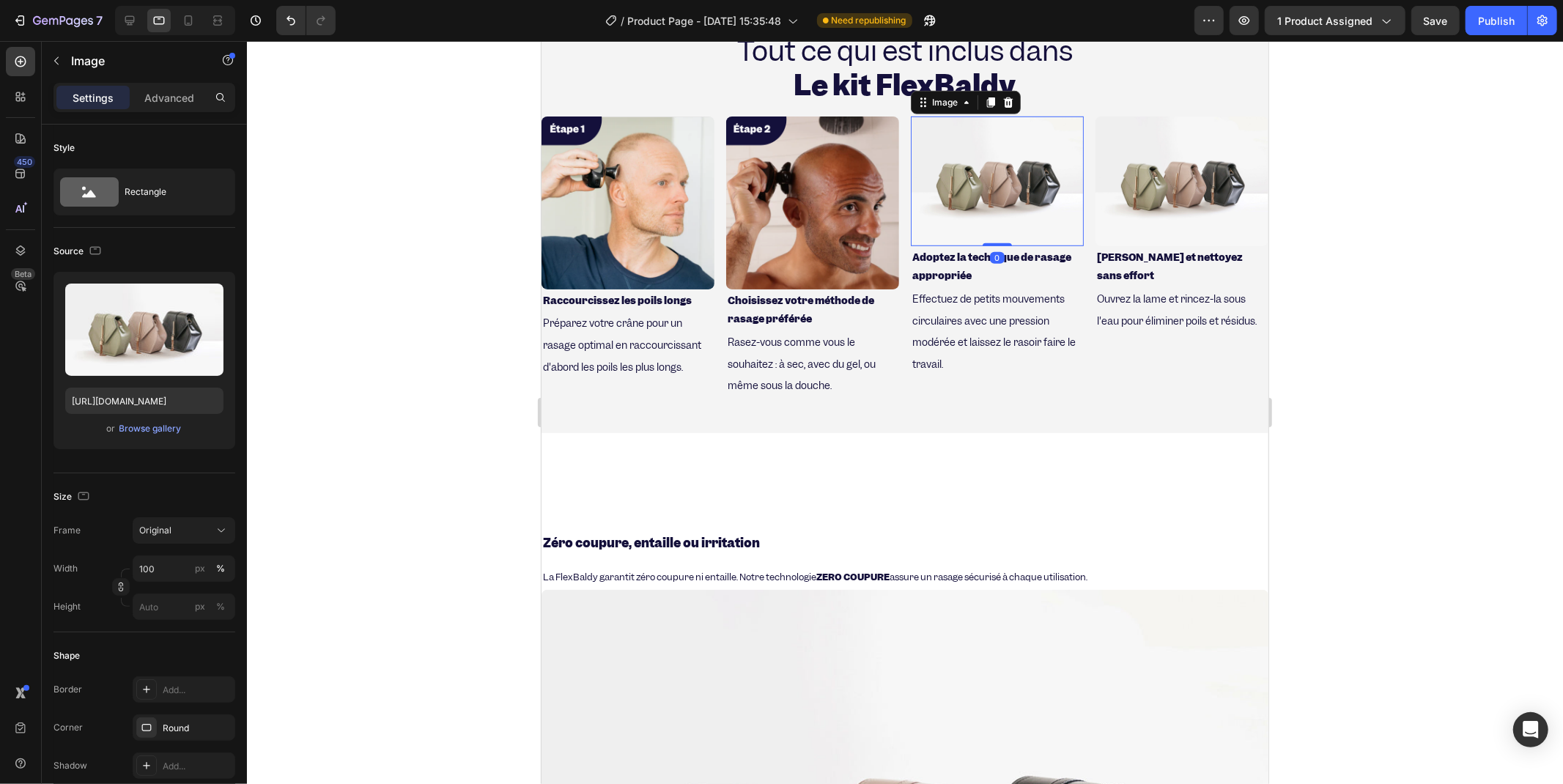
click at [951, 182] on img at bounding box center [997, 180] width 173 height 130
click at [133, 428] on div "Browse gallery" at bounding box center [151, 429] width 63 height 13
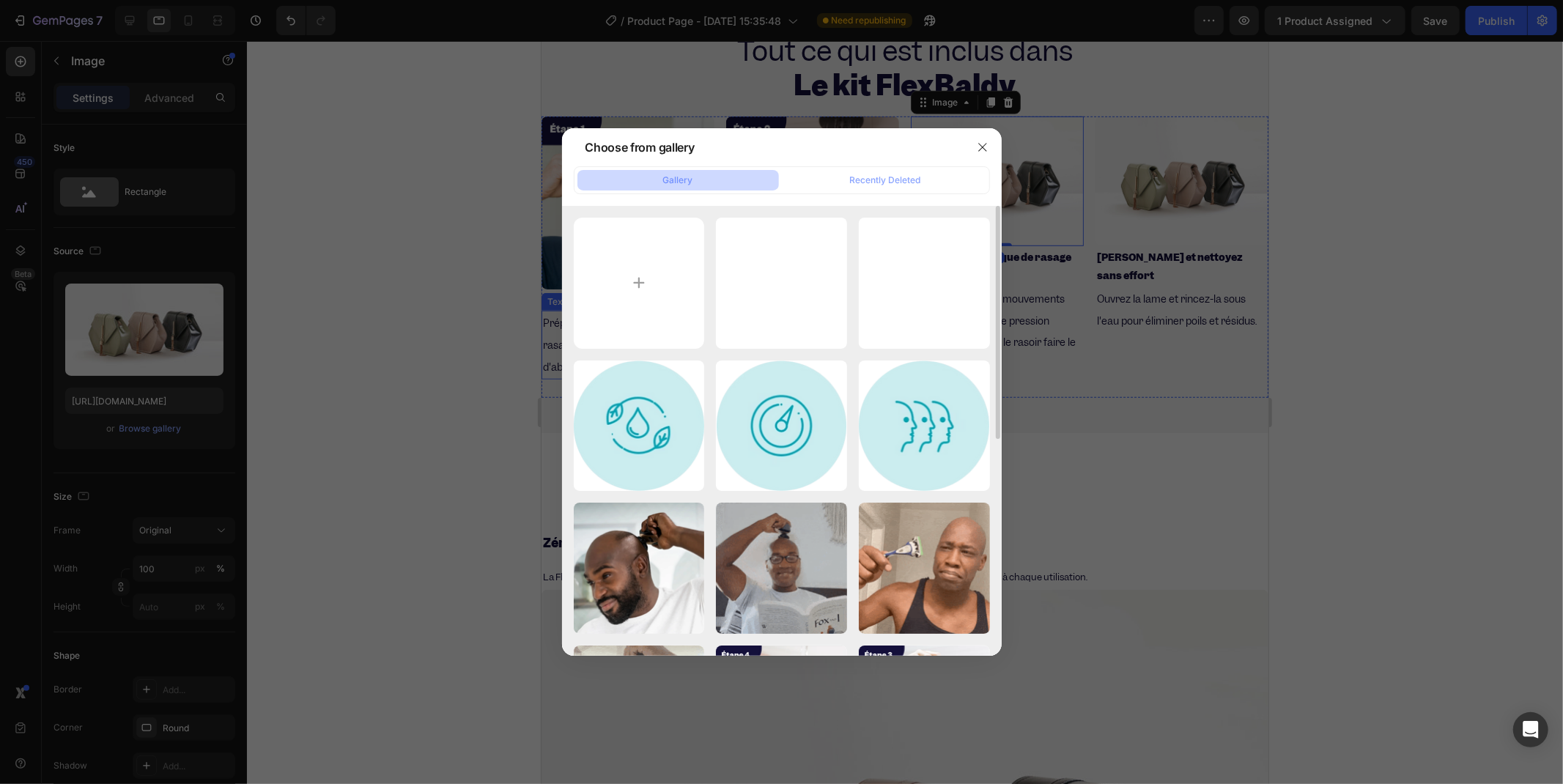
scroll to position [326, 0]
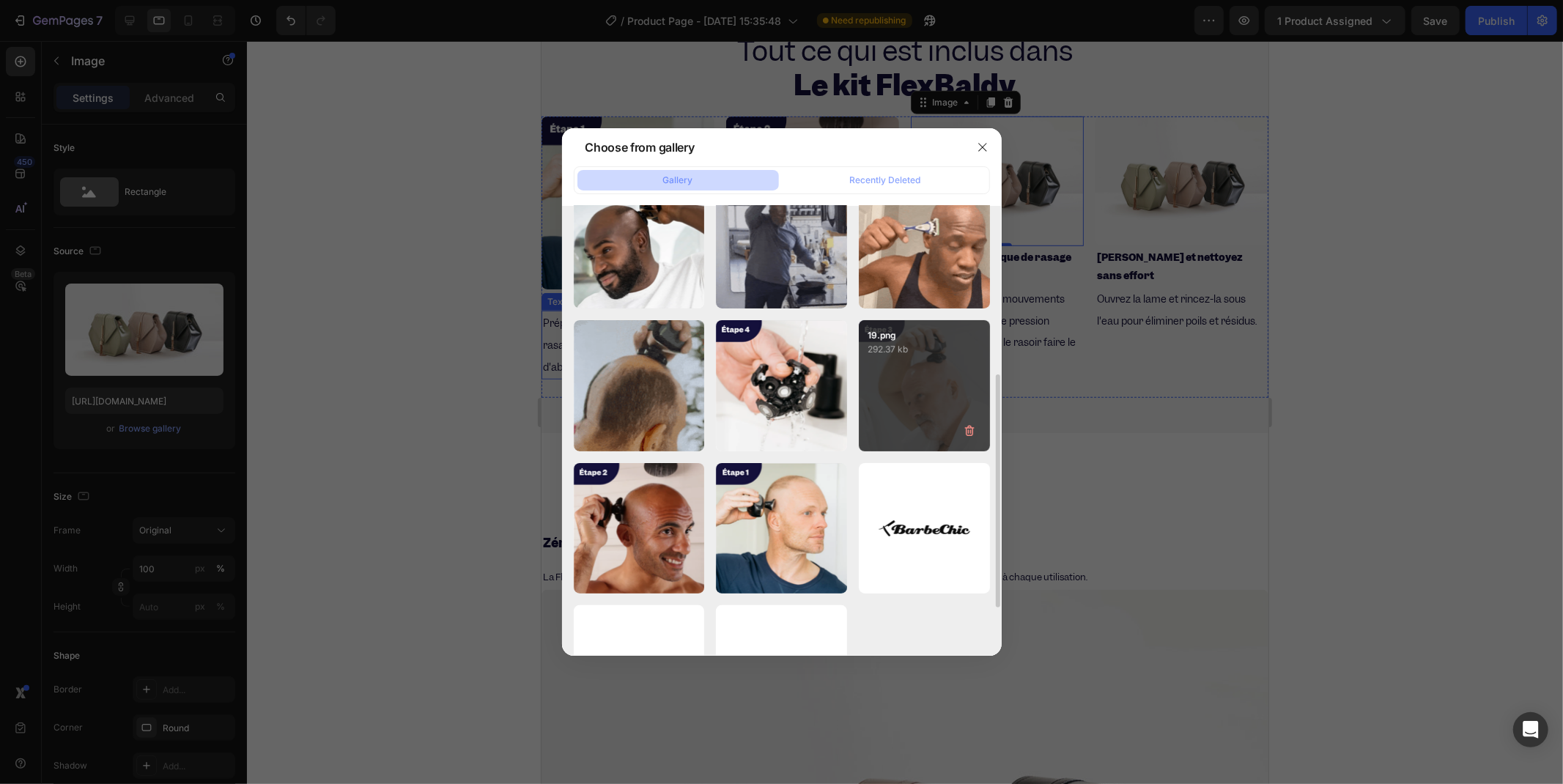
click at [892, 379] on div "19.png 292.37 kb" at bounding box center [924, 385] width 131 height 131
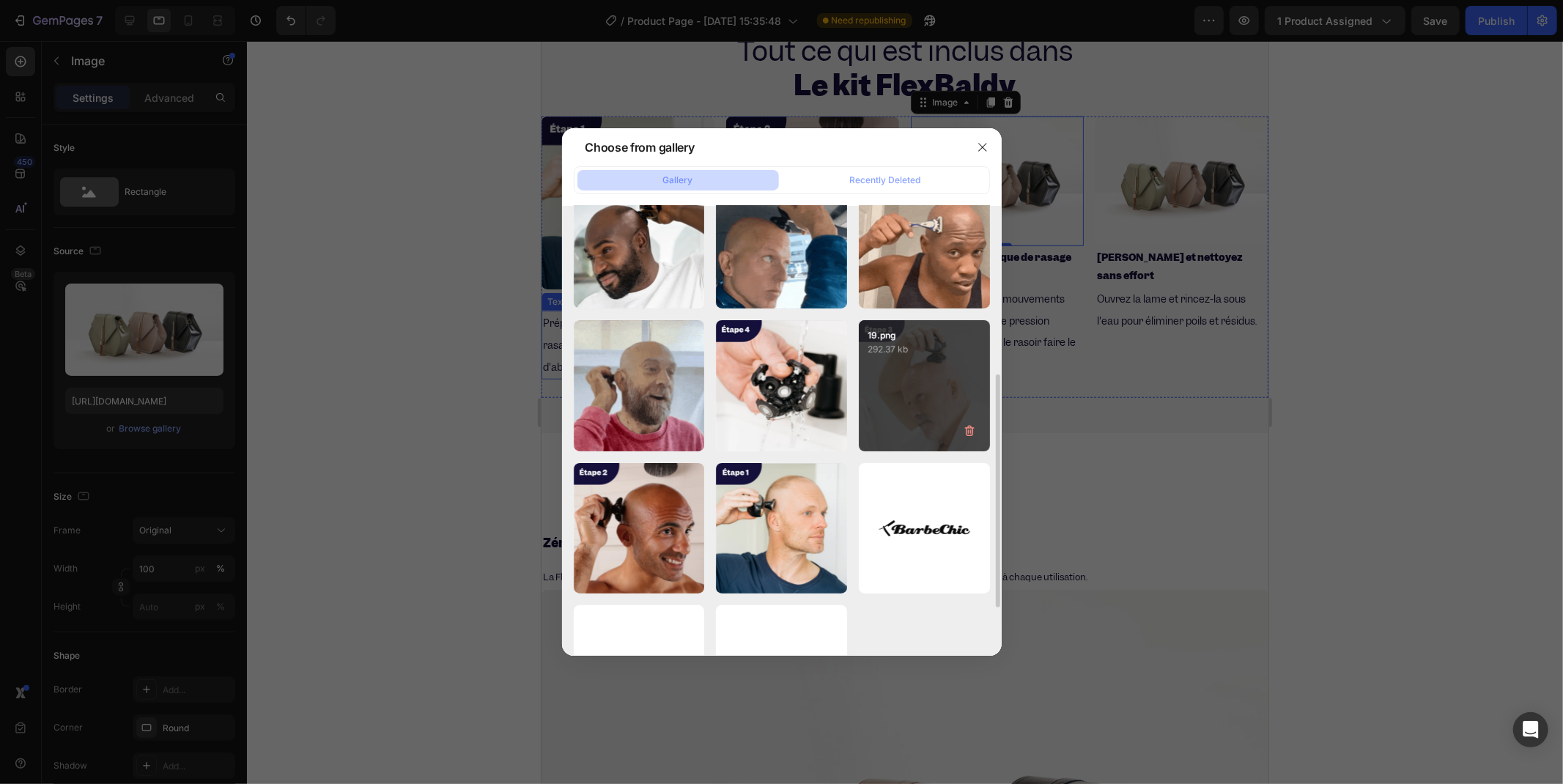
type input "[URL][DOMAIN_NAME]"
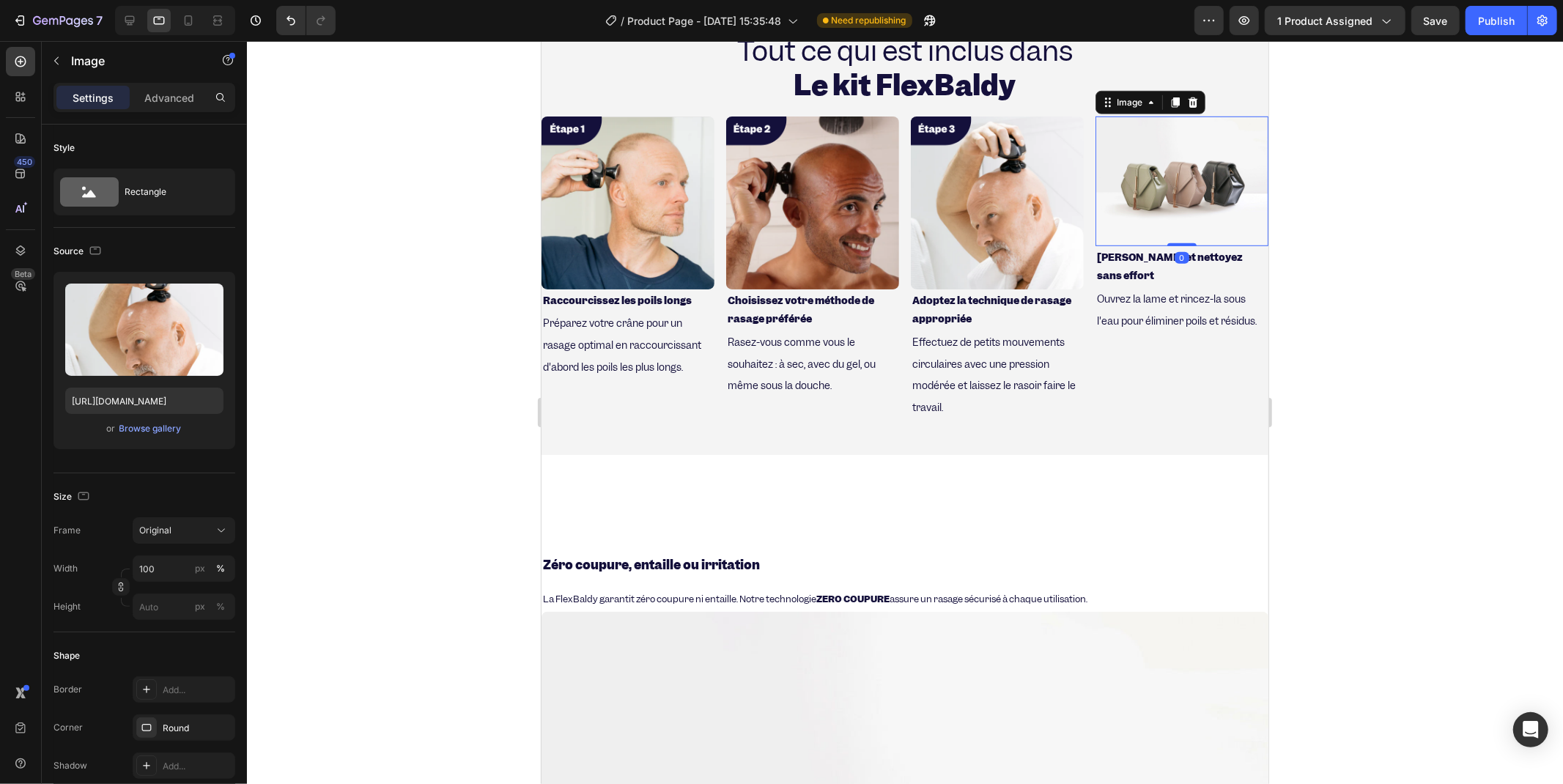
click at [1100, 201] on img at bounding box center [1181, 180] width 173 height 130
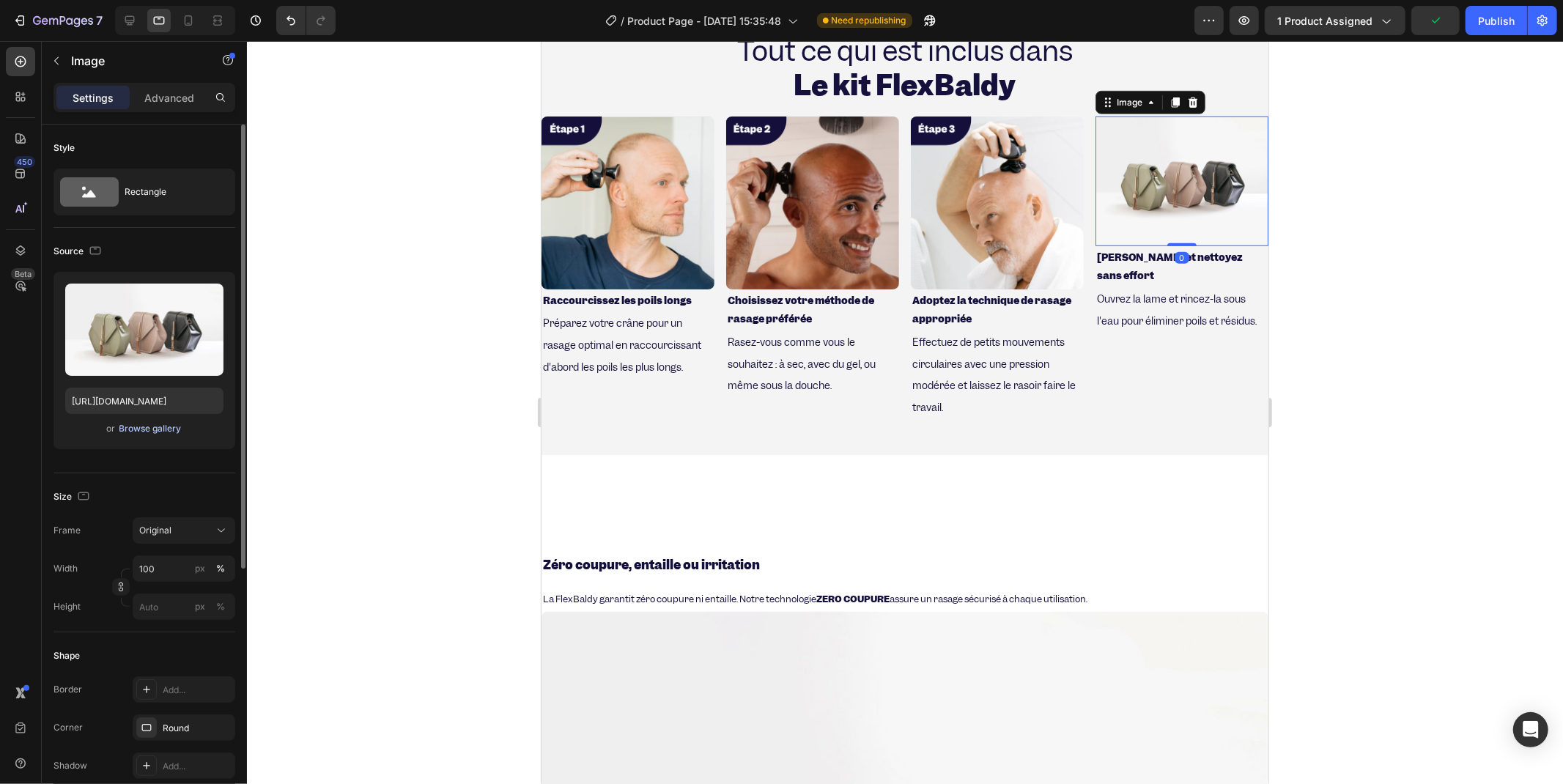
click at [141, 427] on div "Browse gallery" at bounding box center [151, 429] width 63 height 13
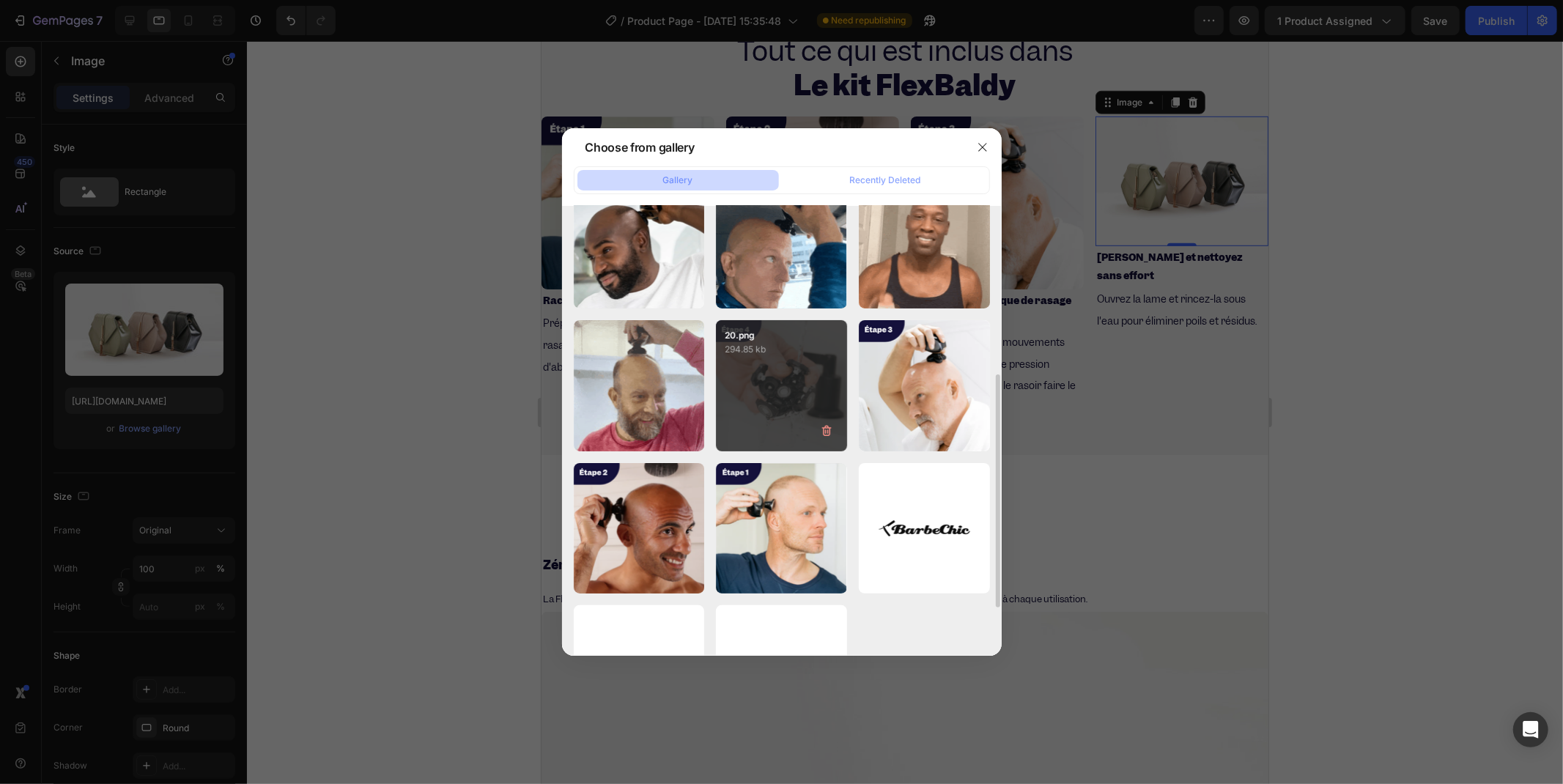
click at [749, 364] on div "20.png 294.85 kb" at bounding box center [782, 385] width 131 height 131
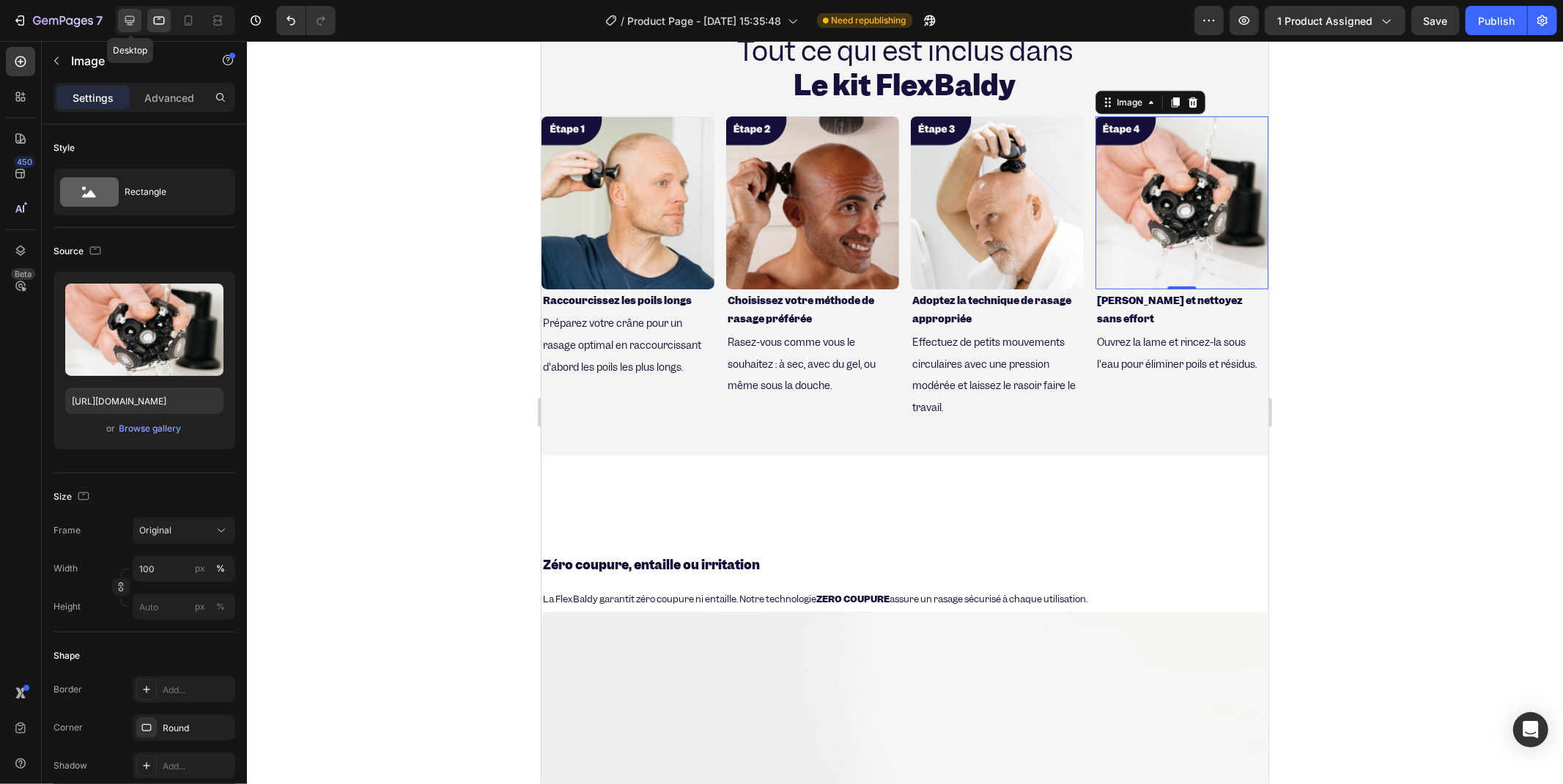
click at [127, 27] on icon at bounding box center [129, 20] width 14 height 14
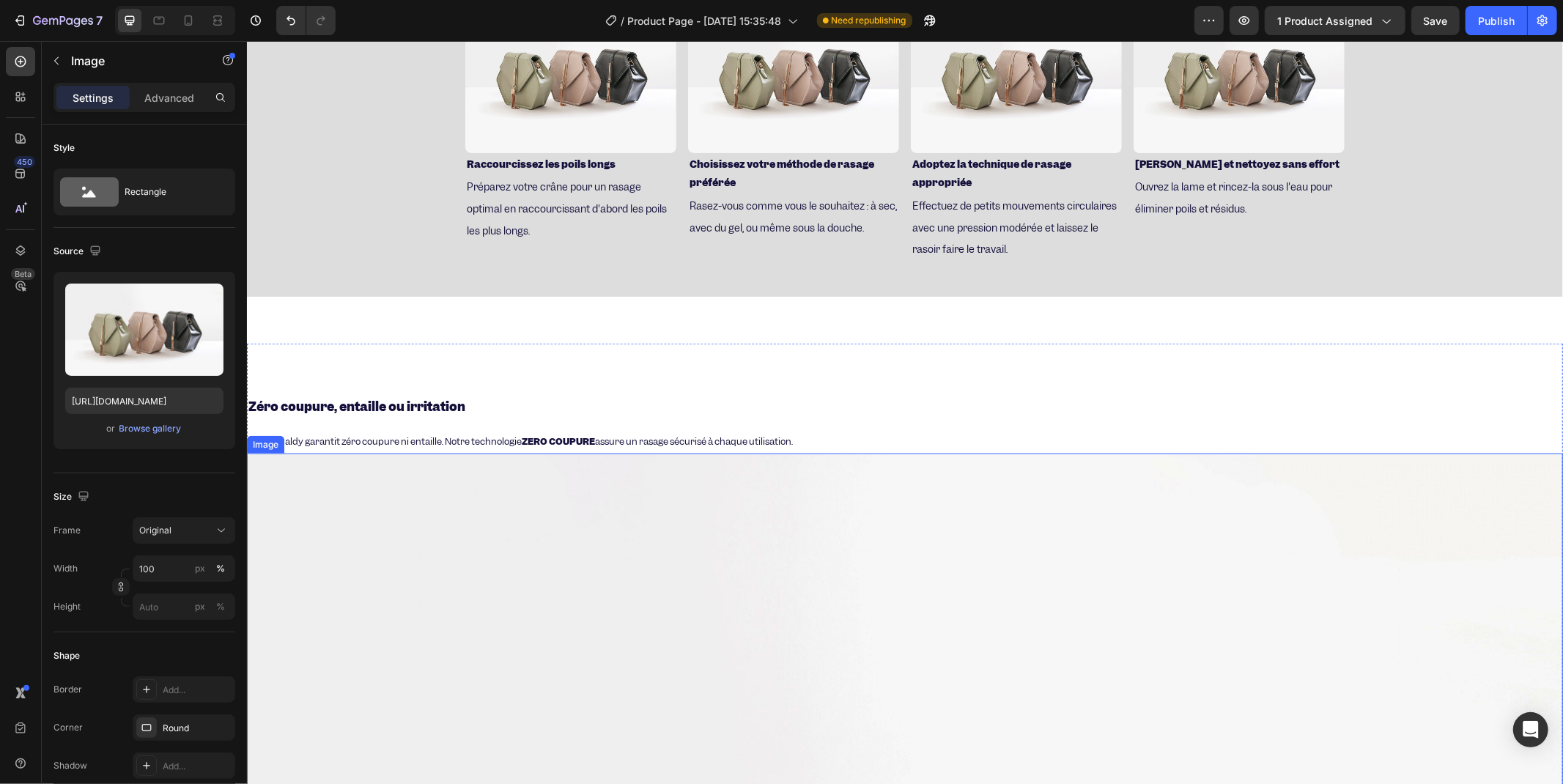
scroll to position [812, 0]
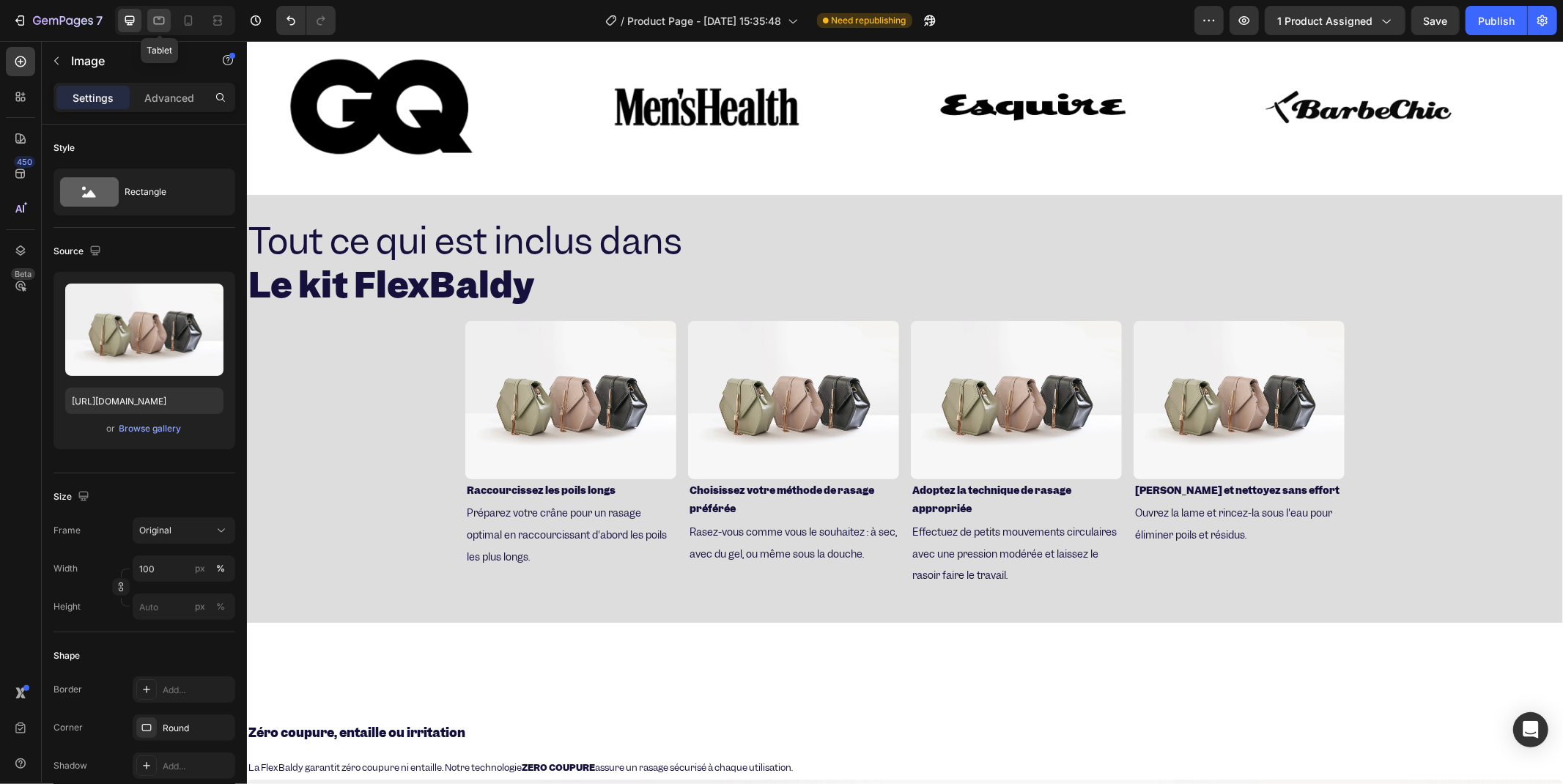
click at [165, 23] on icon at bounding box center [159, 20] width 14 height 14
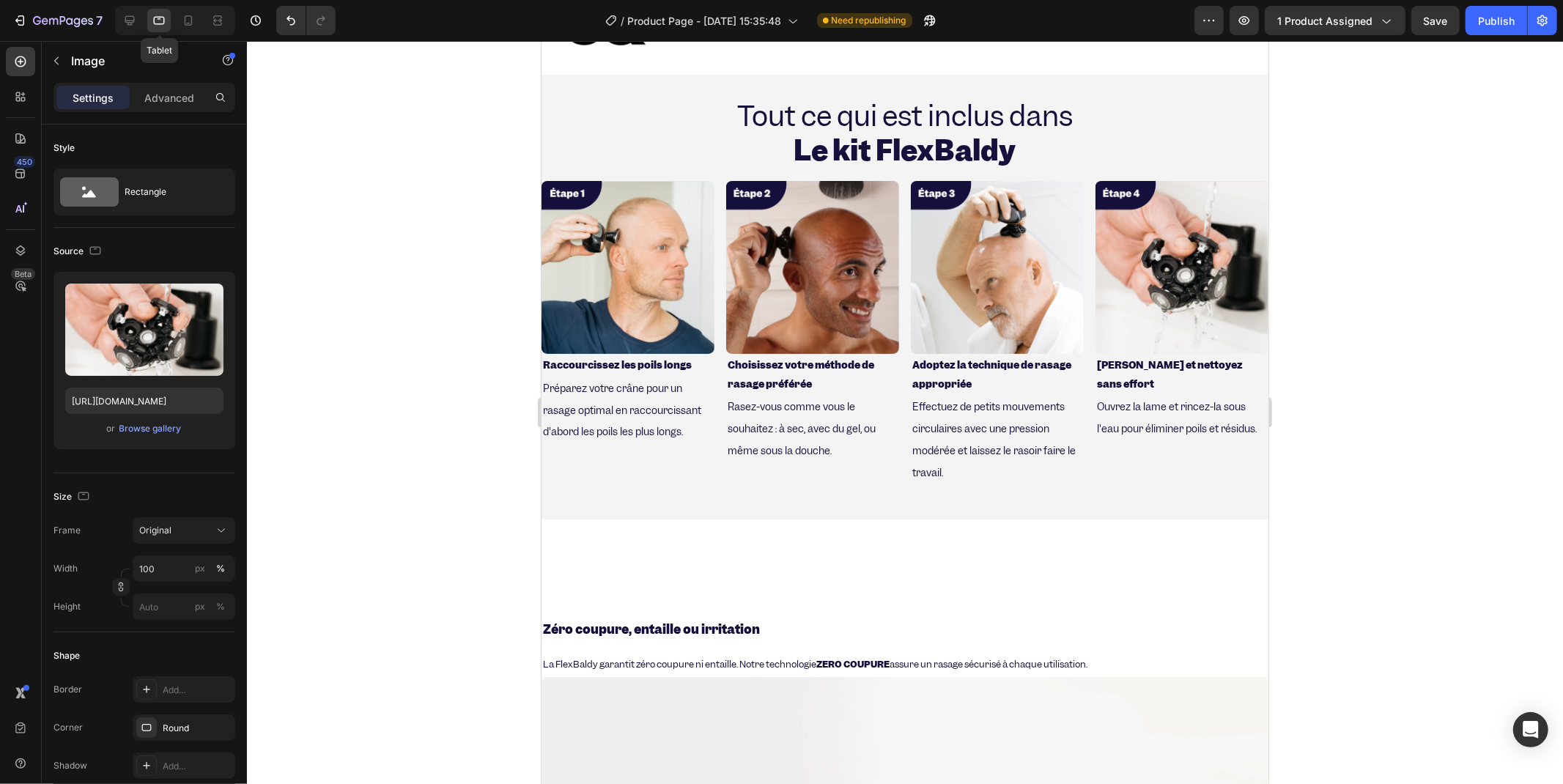
scroll to position [899, 0]
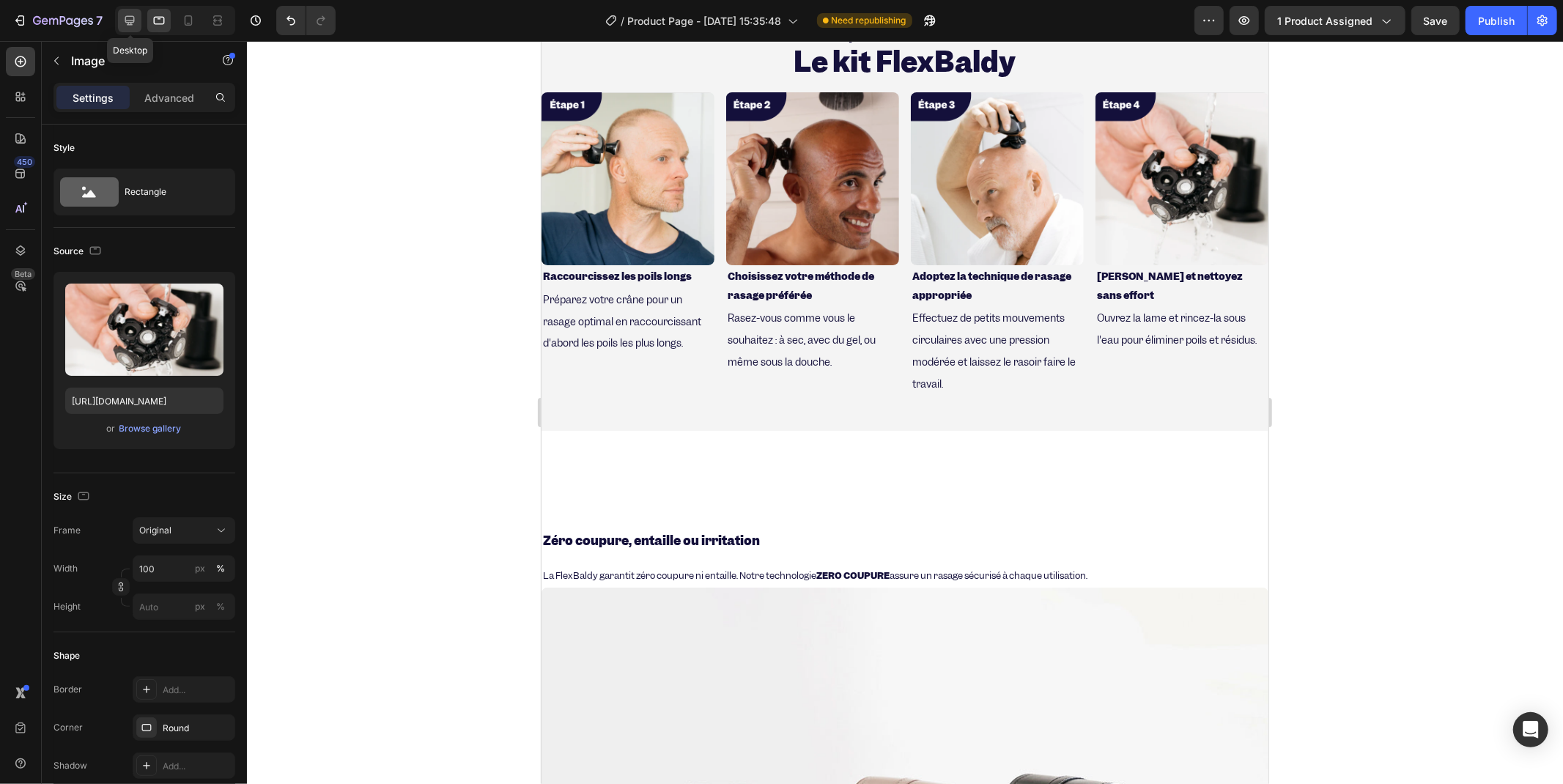
click at [135, 24] on icon at bounding box center [129, 20] width 14 height 14
type input "[URL][DOMAIN_NAME]"
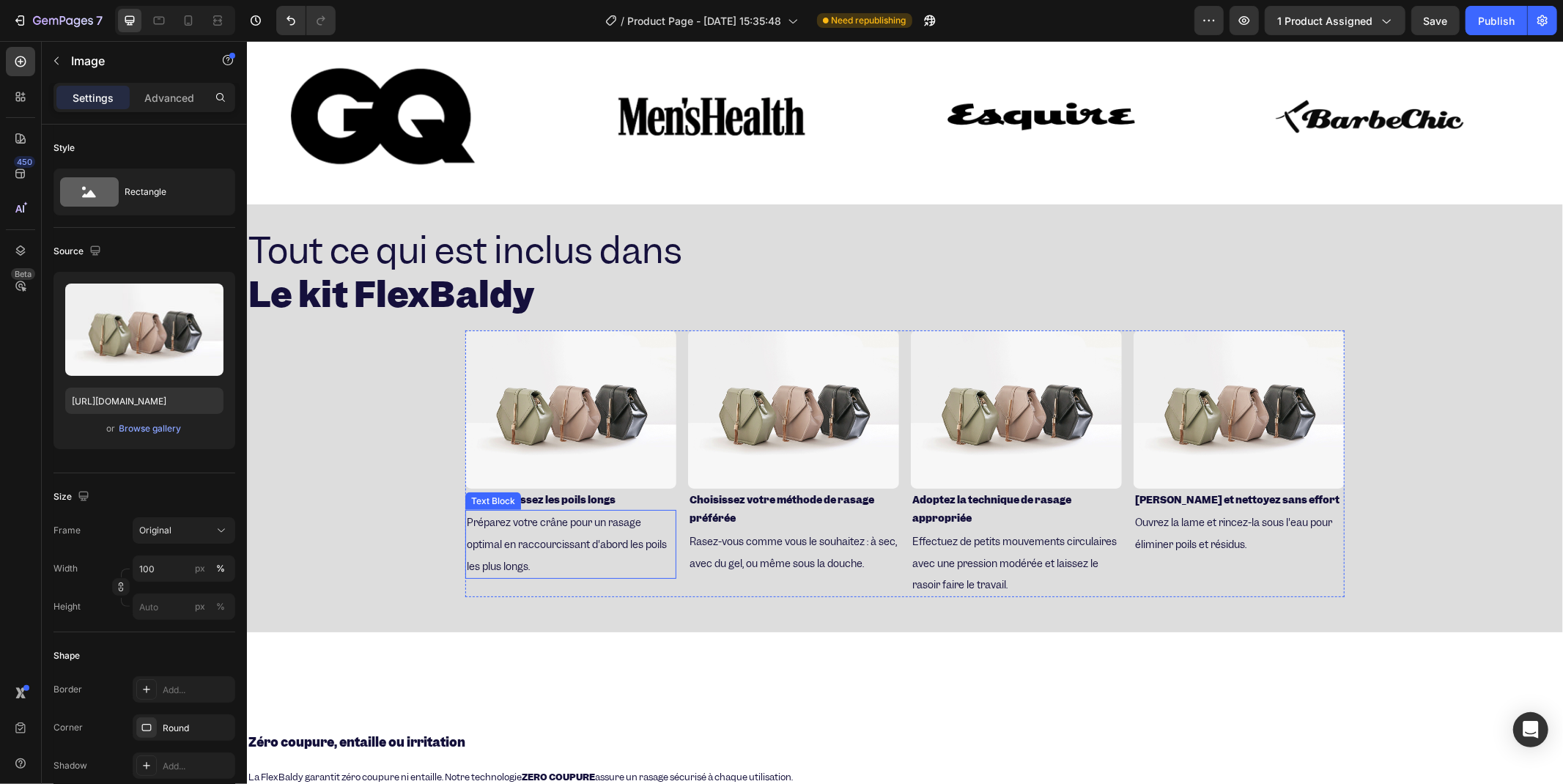
scroll to position [720, 0]
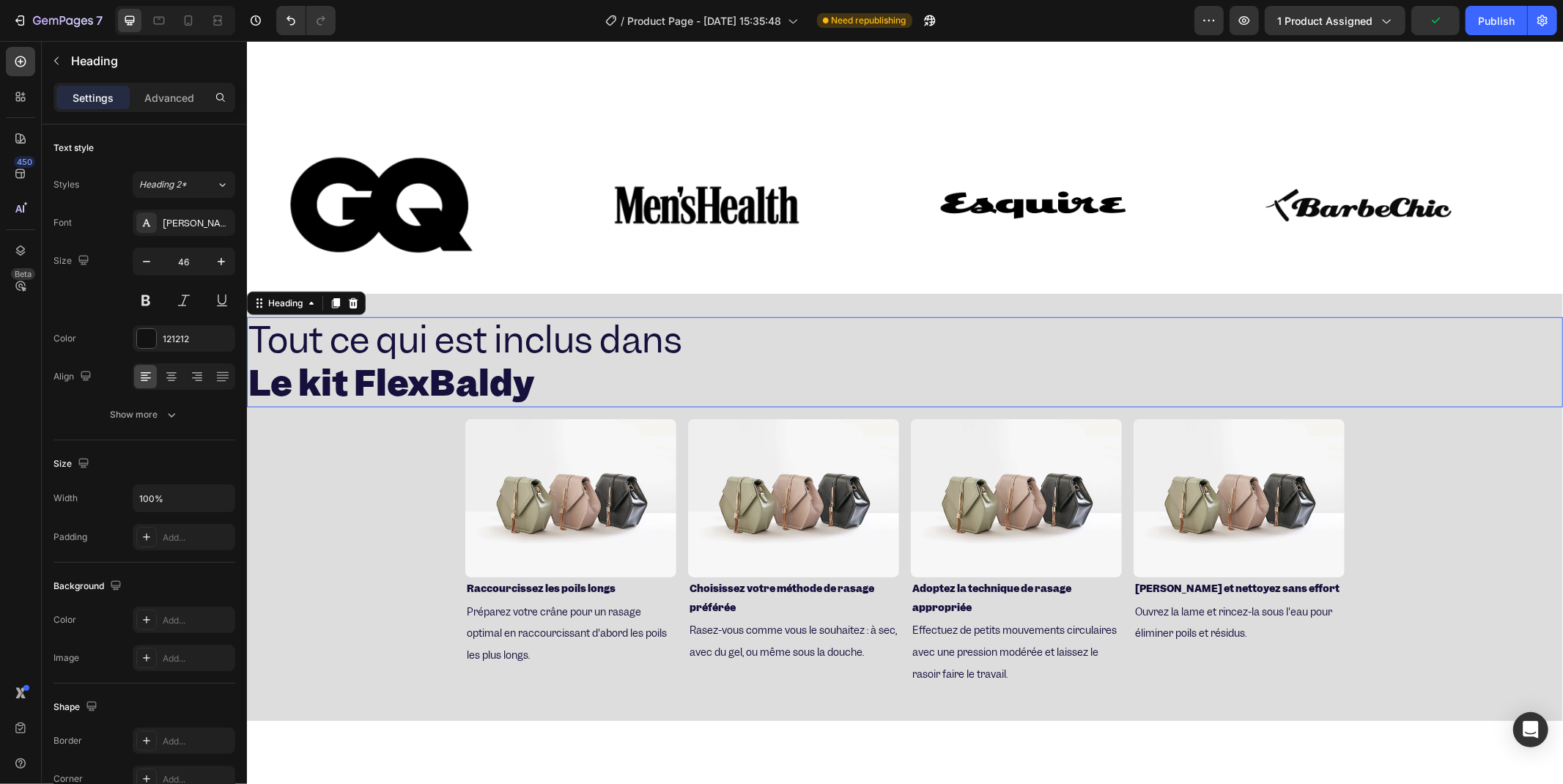
click at [754, 331] on h2 "Tout ce qui est inclus dans Le kit FlexBaldy" at bounding box center [904, 362] width 1316 height 91
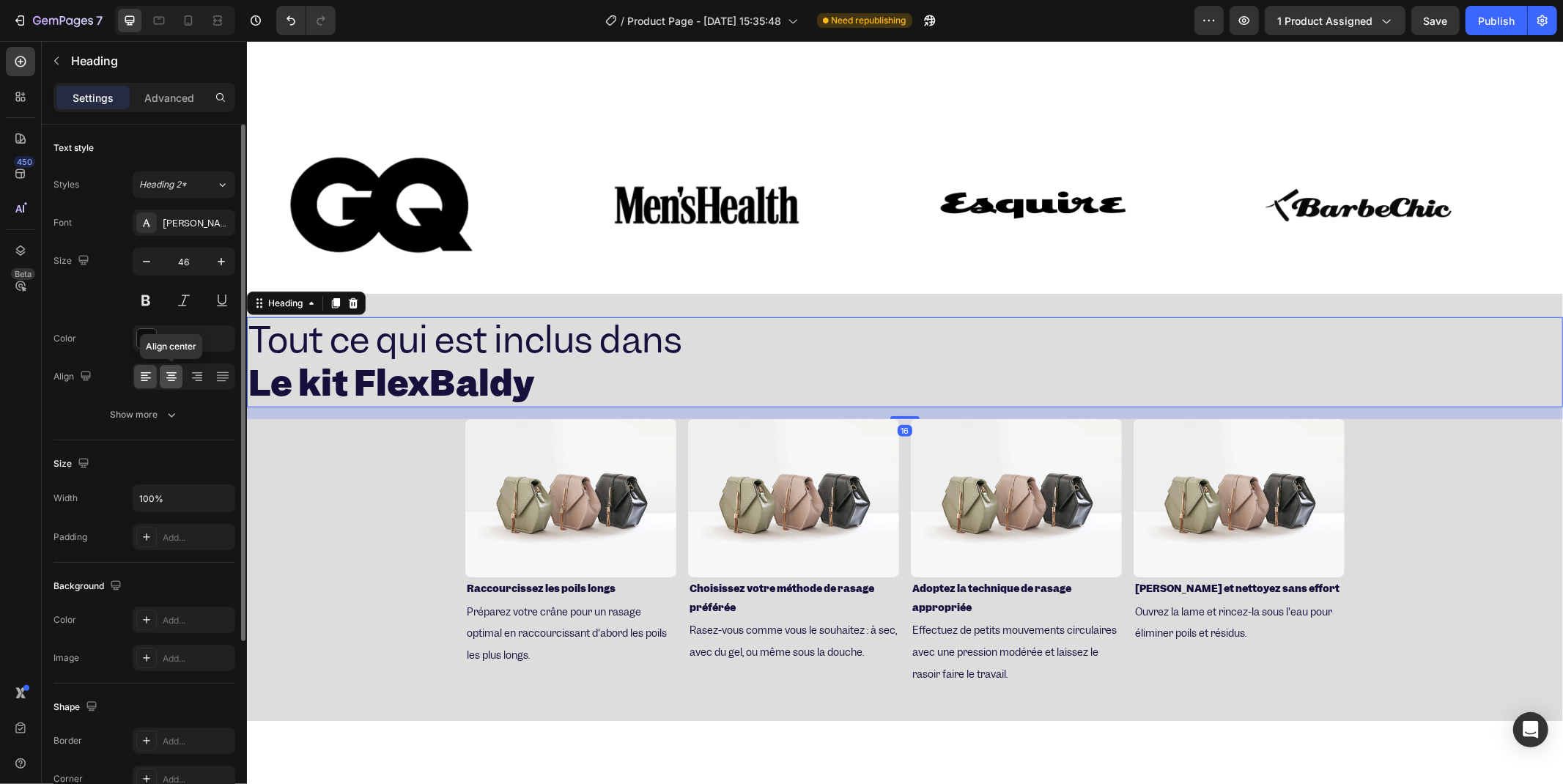
click at [167, 379] on icon at bounding box center [171, 376] width 14 height 14
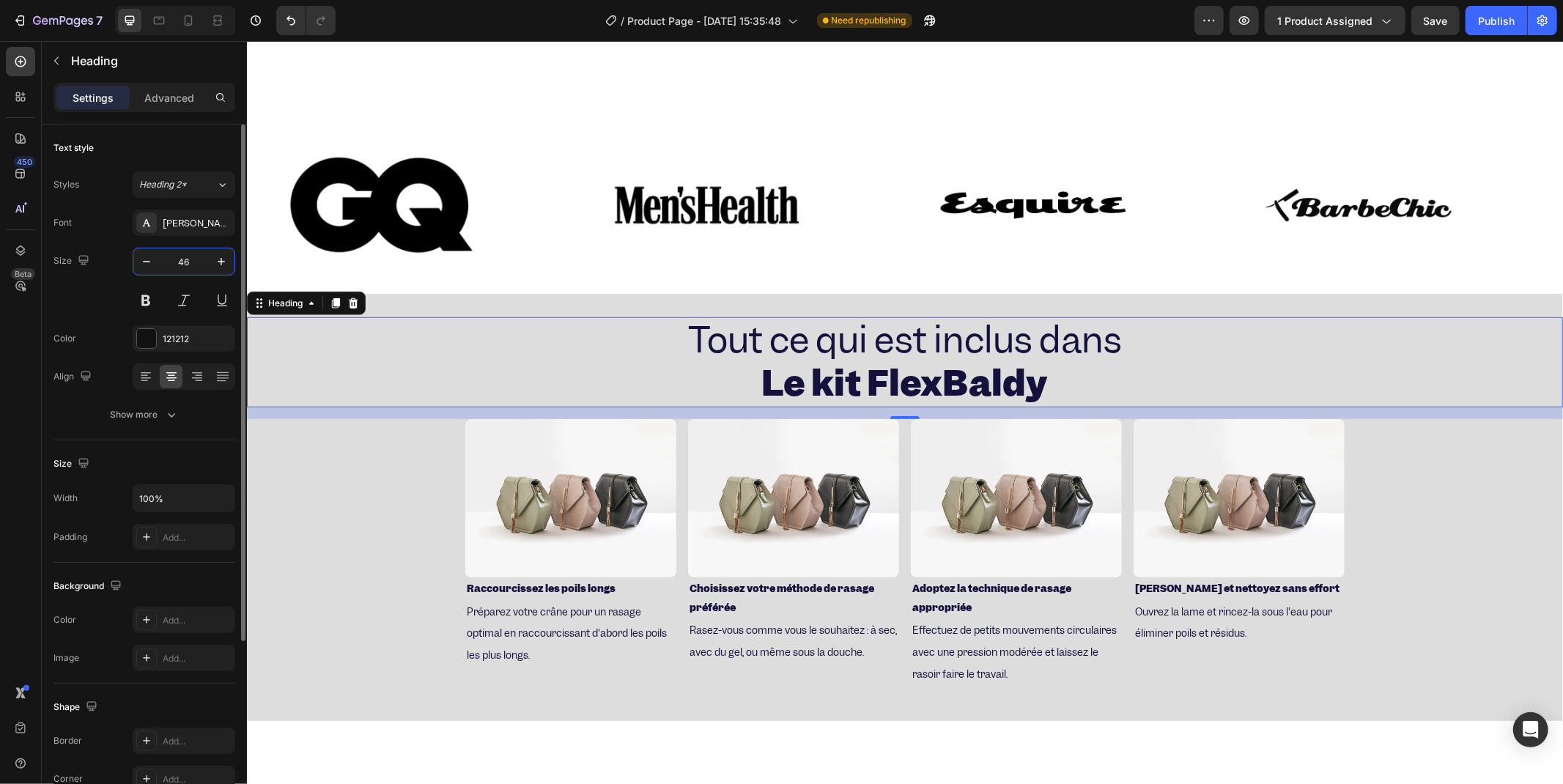
click at [201, 256] on input "46" at bounding box center [183, 262] width 48 height 27
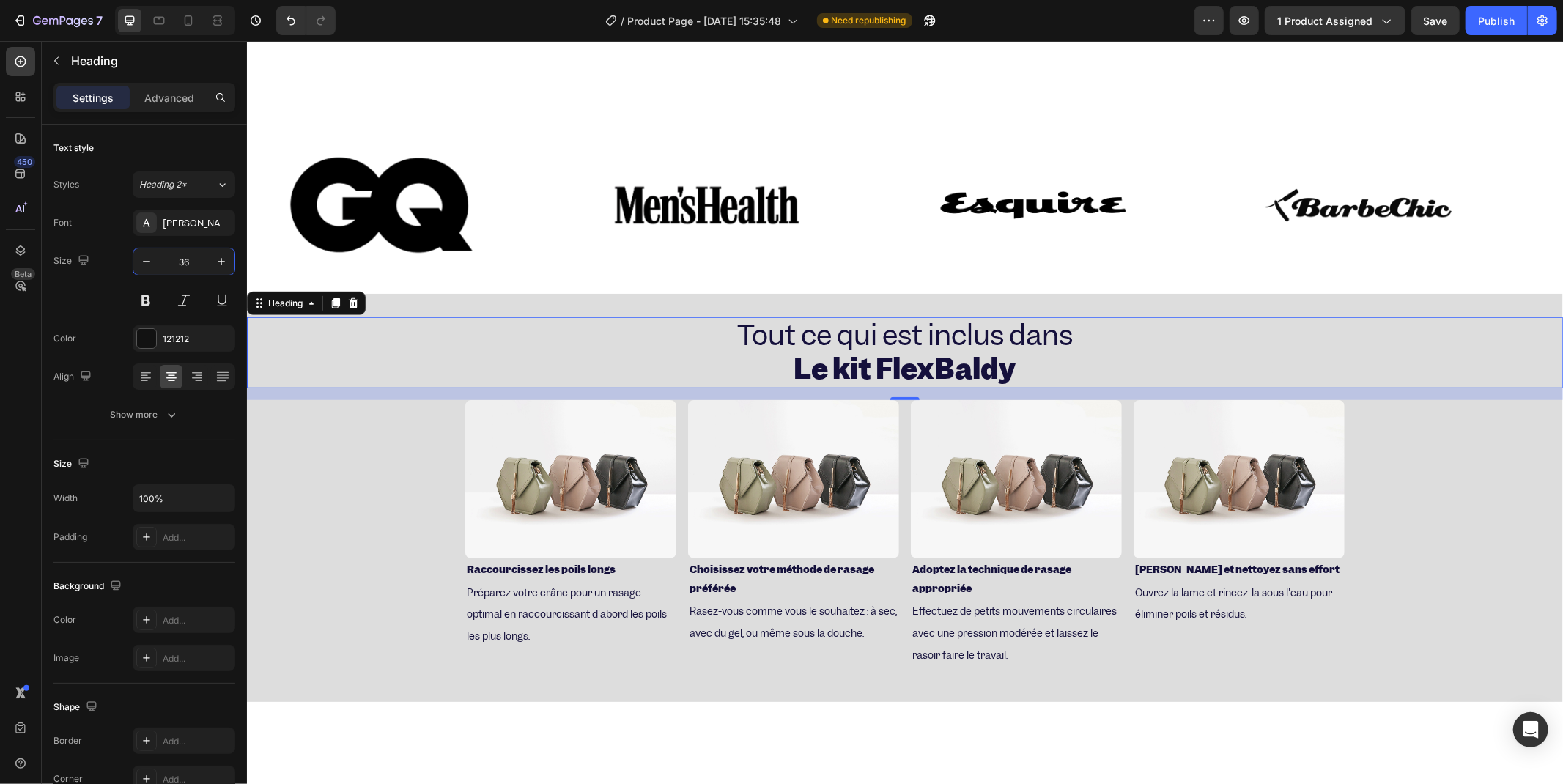
type input "36"
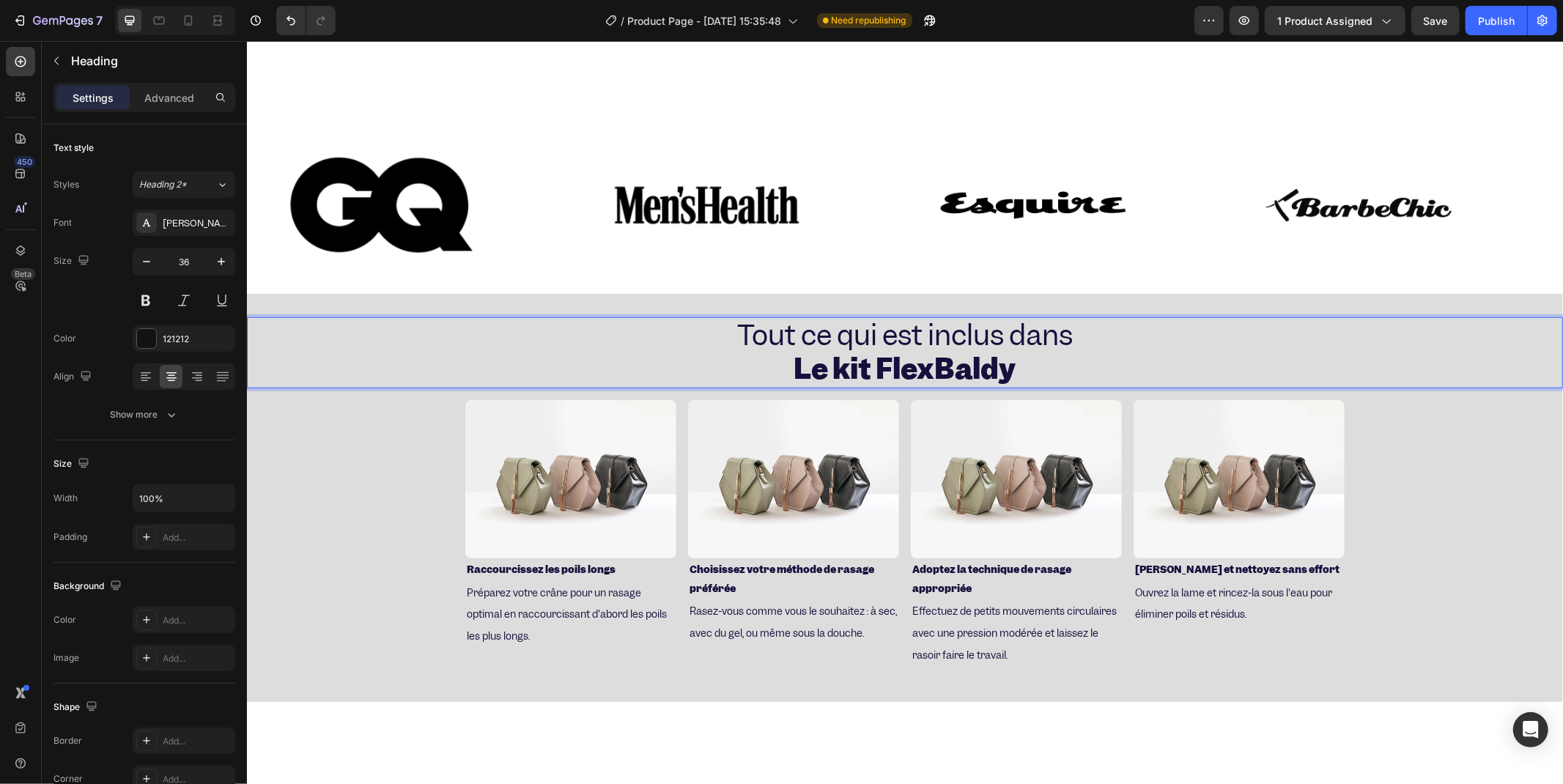
click at [894, 327] on span "Tout ce qui est inclus dans" at bounding box center [904, 334] width 335 height 37
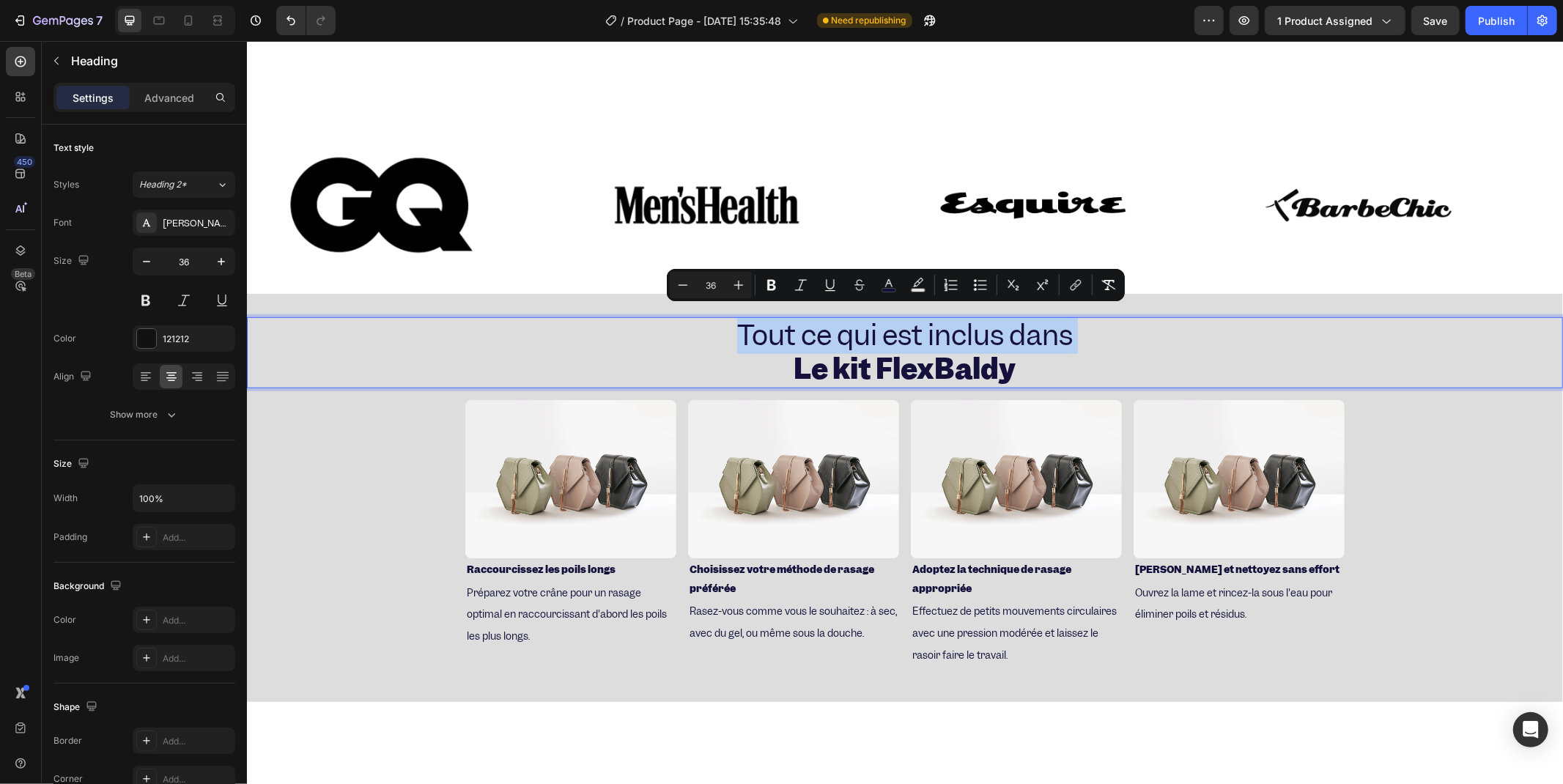
click at [894, 327] on span "Tout ce qui est inclus dans" at bounding box center [904, 334] width 335 height 37
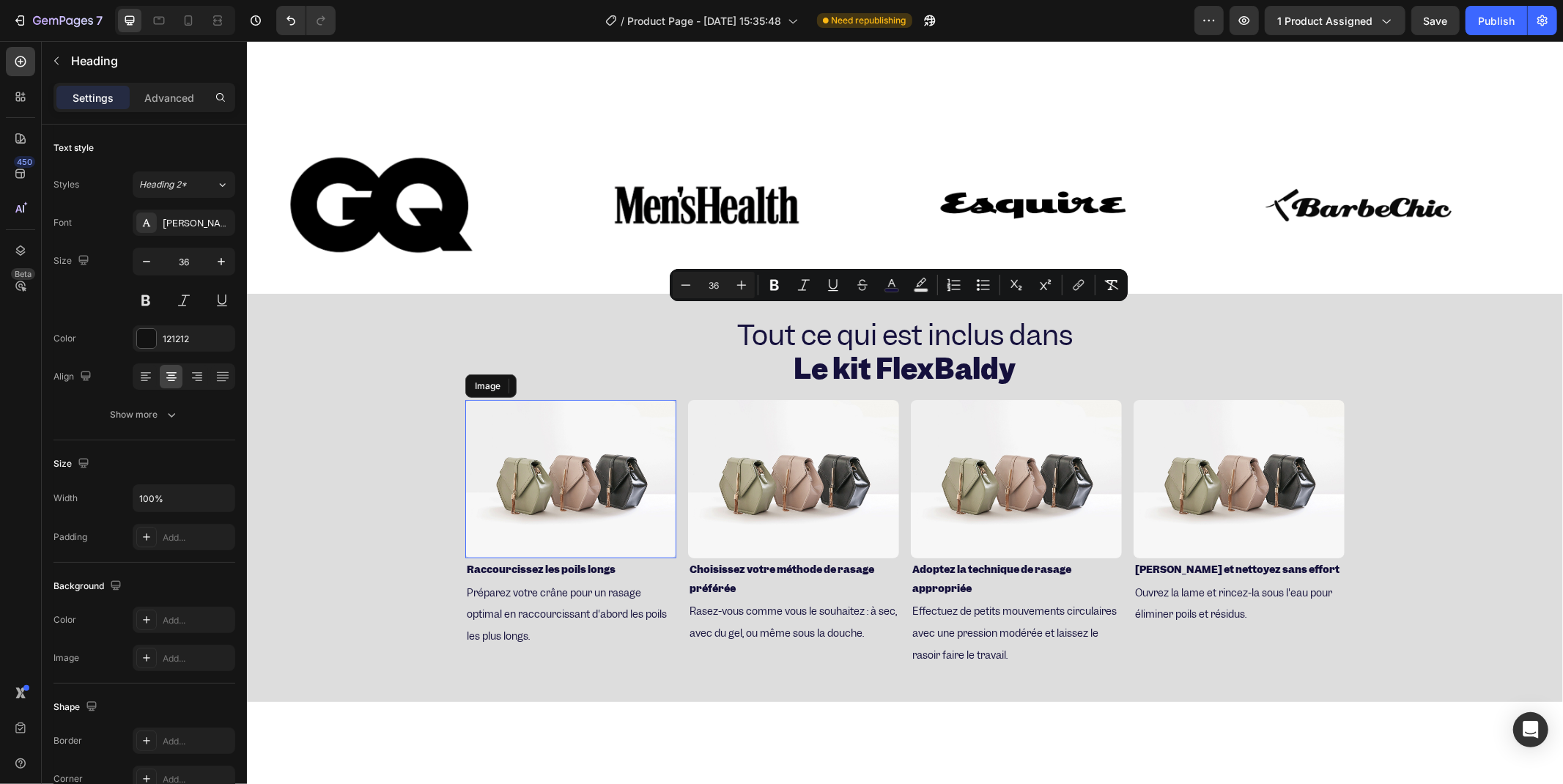
click at [614, 476] on img at bounding box center [570, 478] width 211 height 159
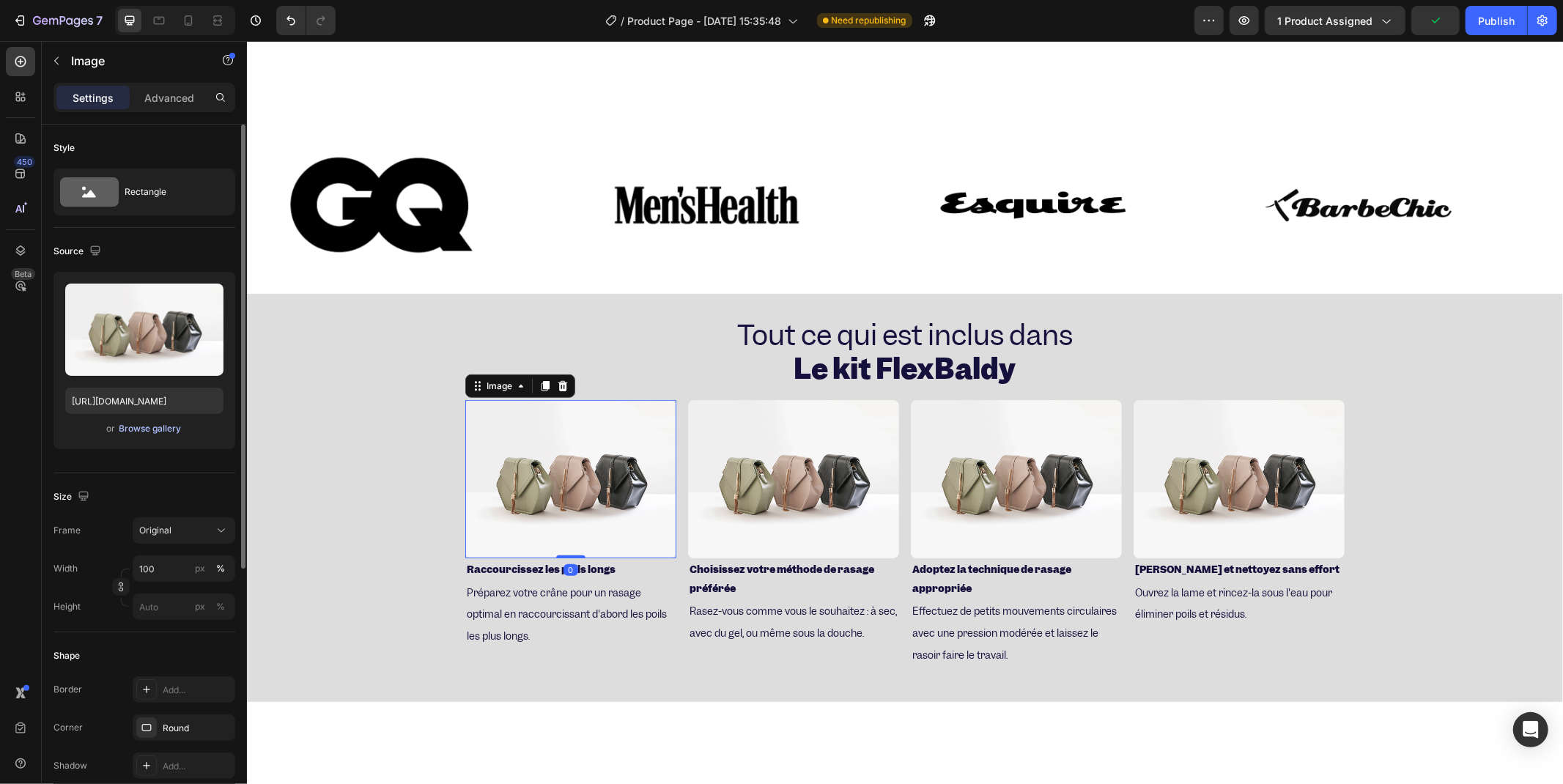
click at [125, 428] on div "Browse gallery" at bounding box center [151, 429] width 63 height 13
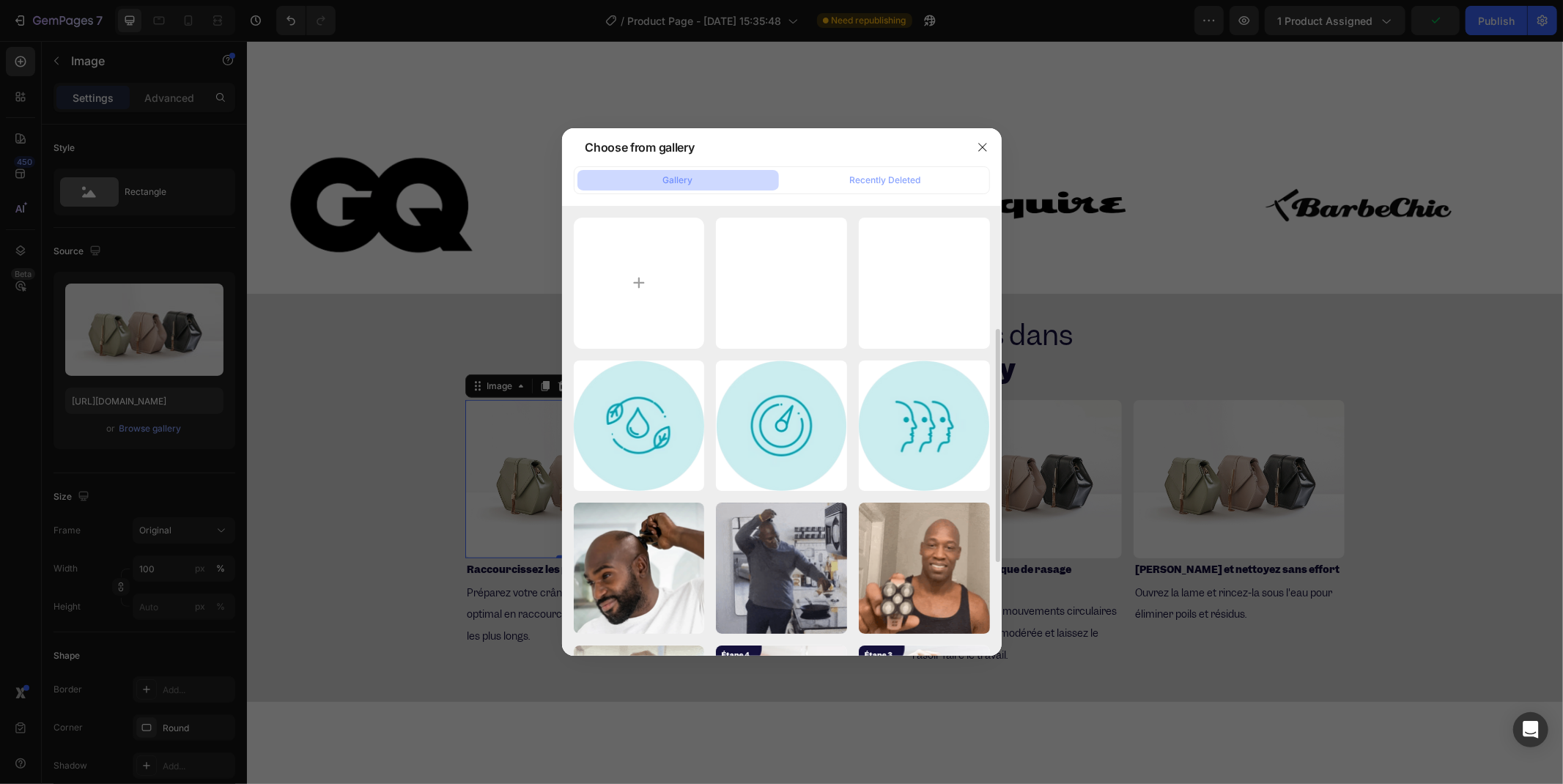
scroll to position [244, 0]
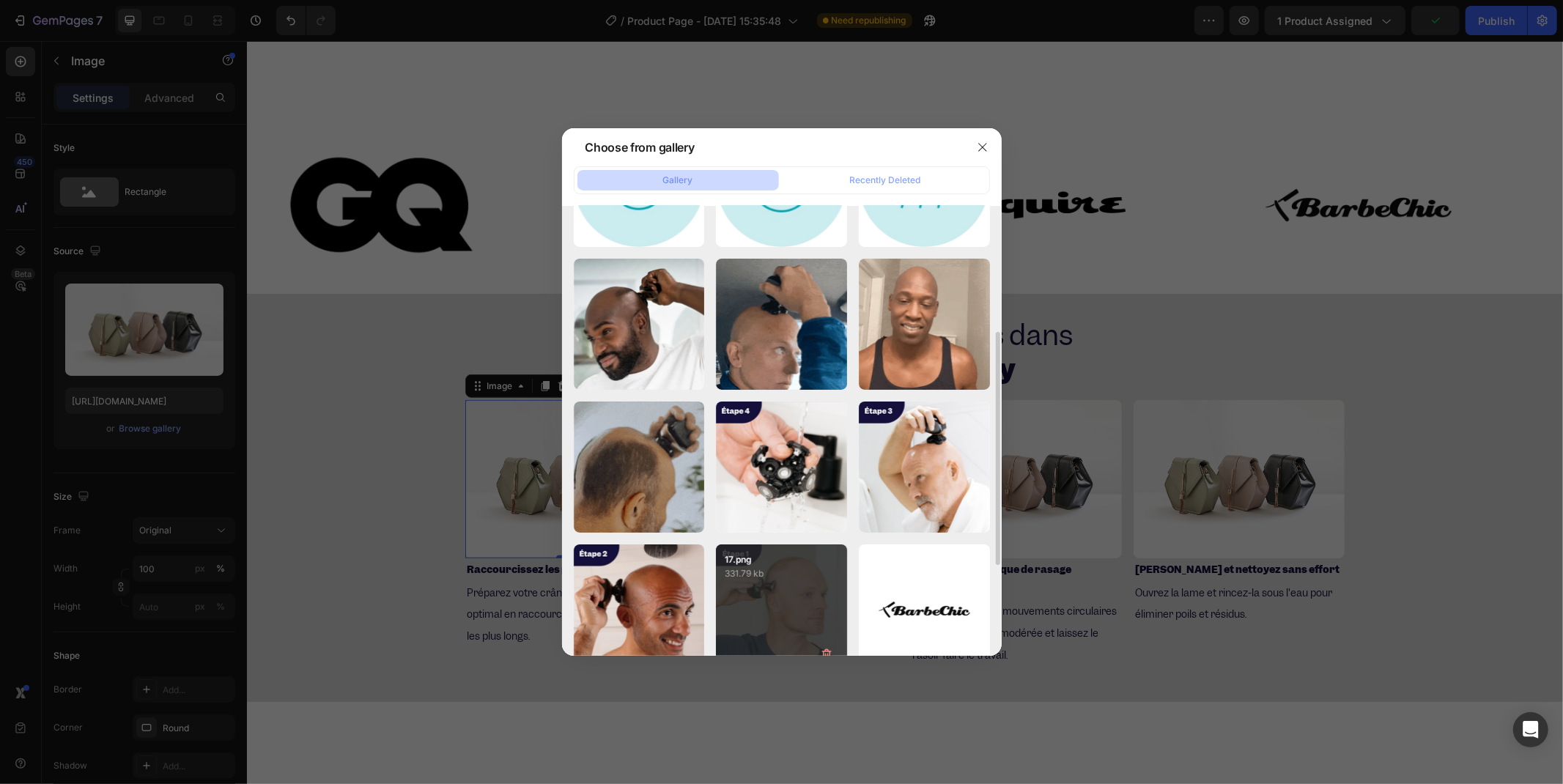
click at [793, 584] on div "17.png 331.79 kb" at bounding box center [782, 609] width 131 height 131
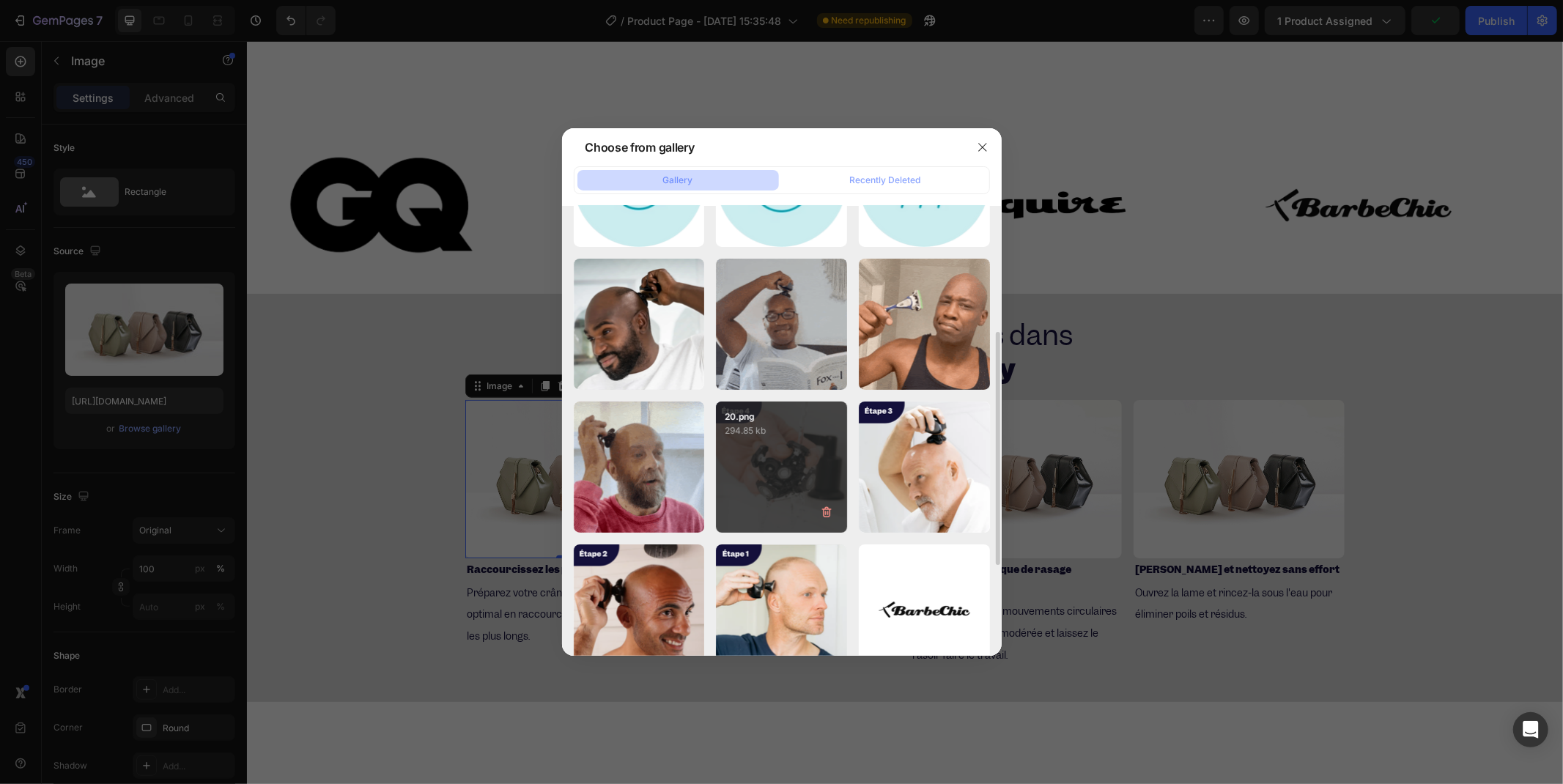
type input "[URL][DOMAIN_NAME]"
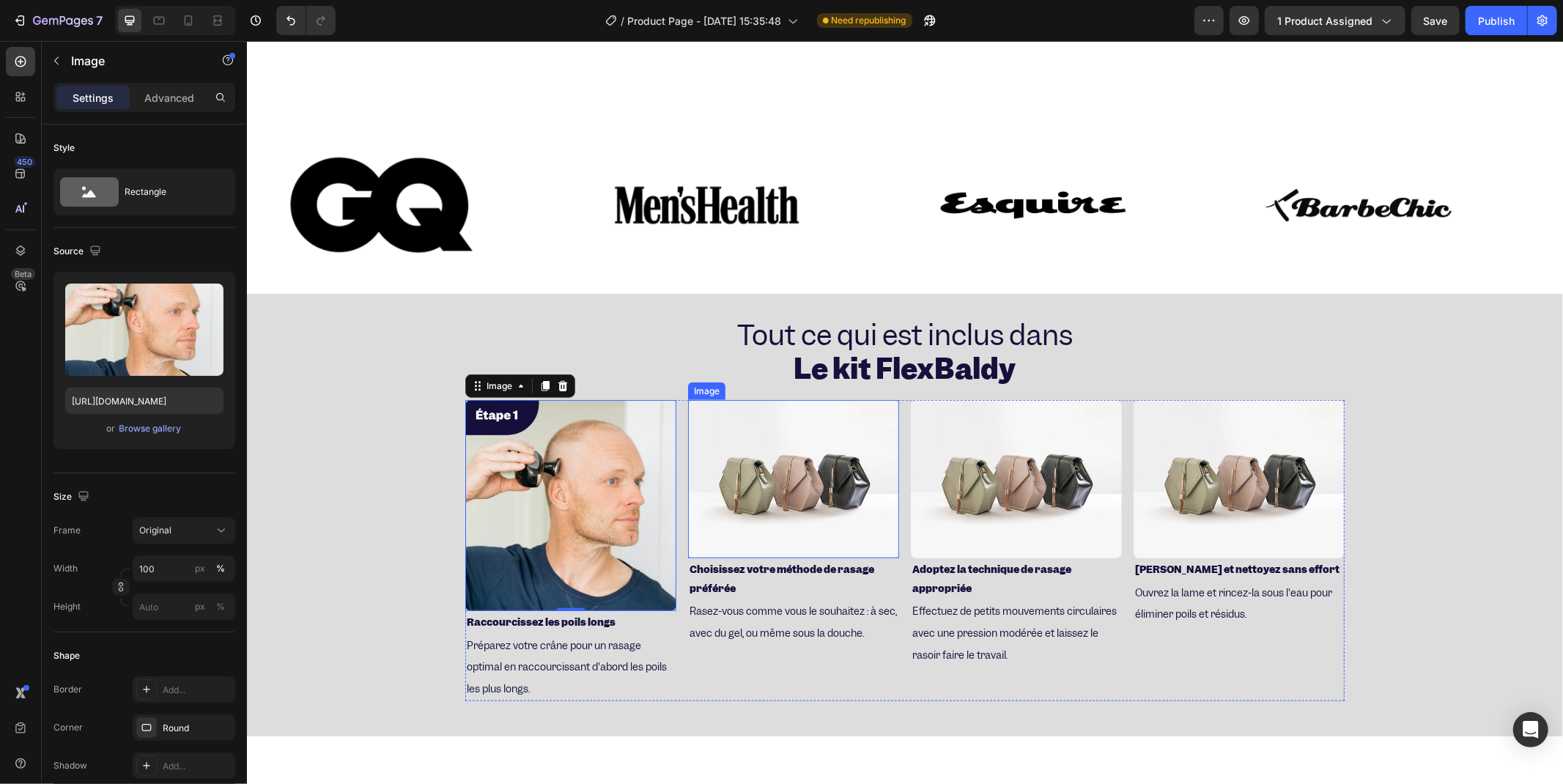
click at [781, 454] on img at bounding box center [793, 478] width 211 height 159
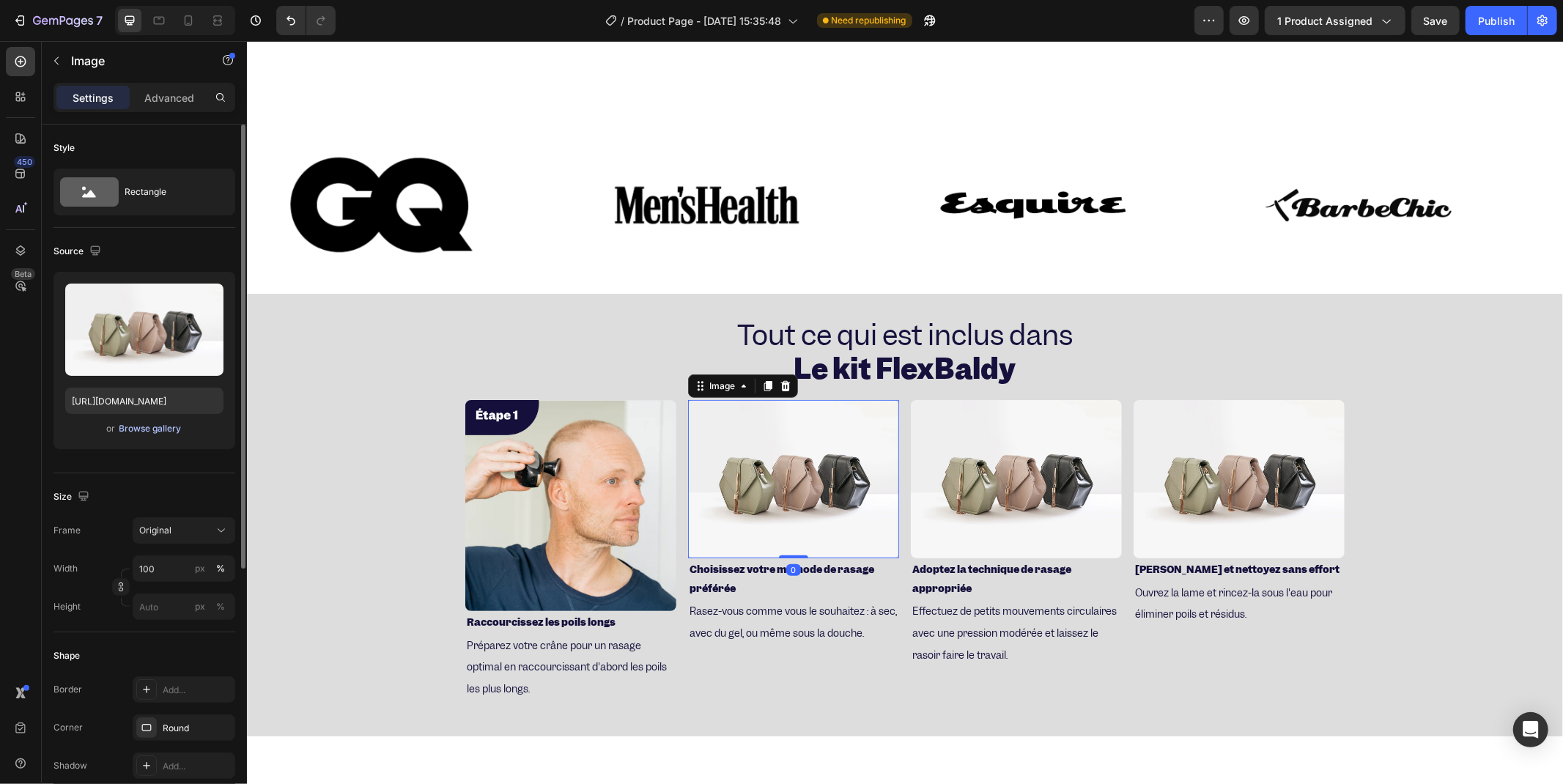
click at [143, 429] on div "Browse gallery" at bounding box center [151, 429] width 63 height 13
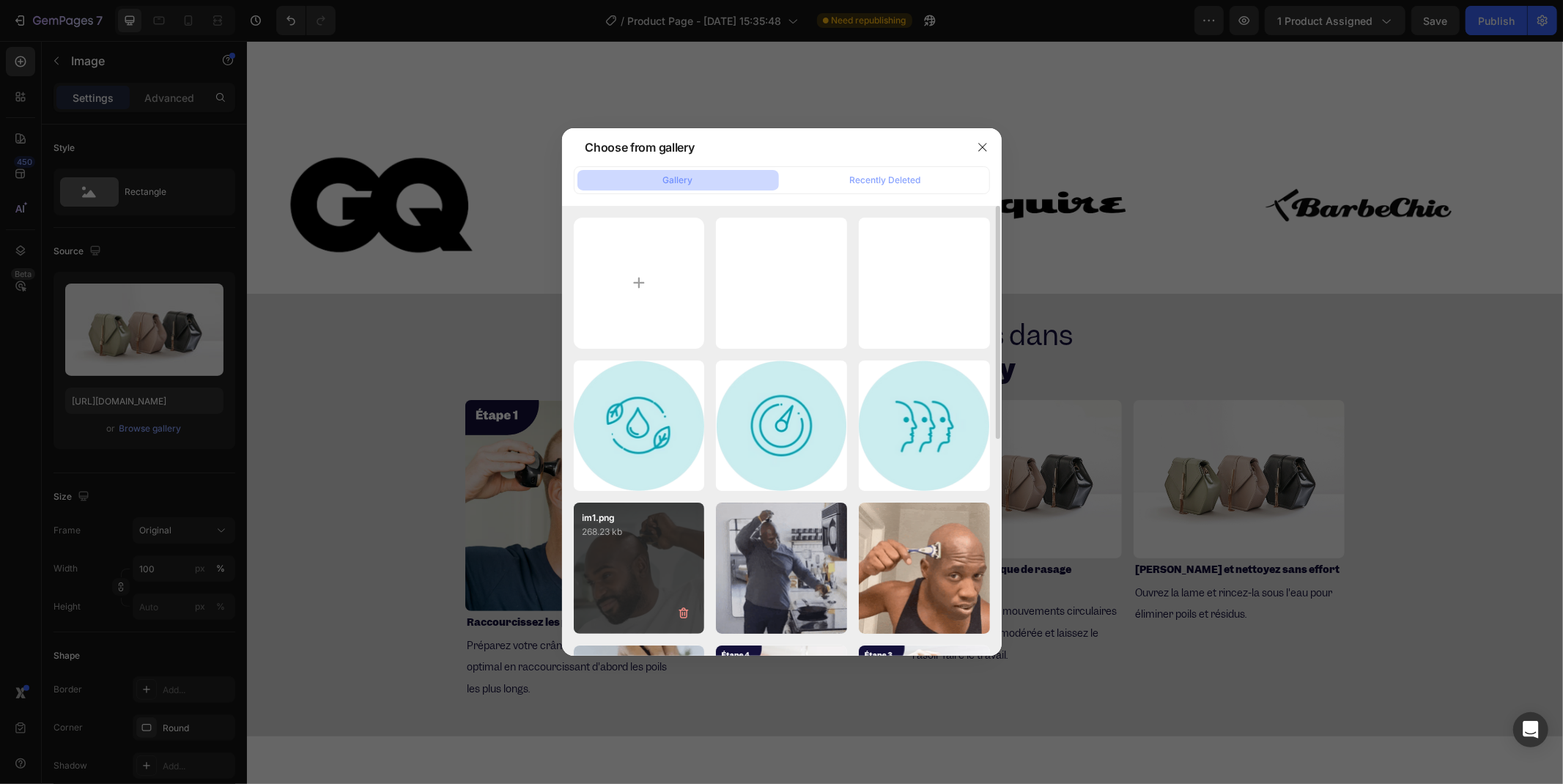
scroll to position [162, 0]
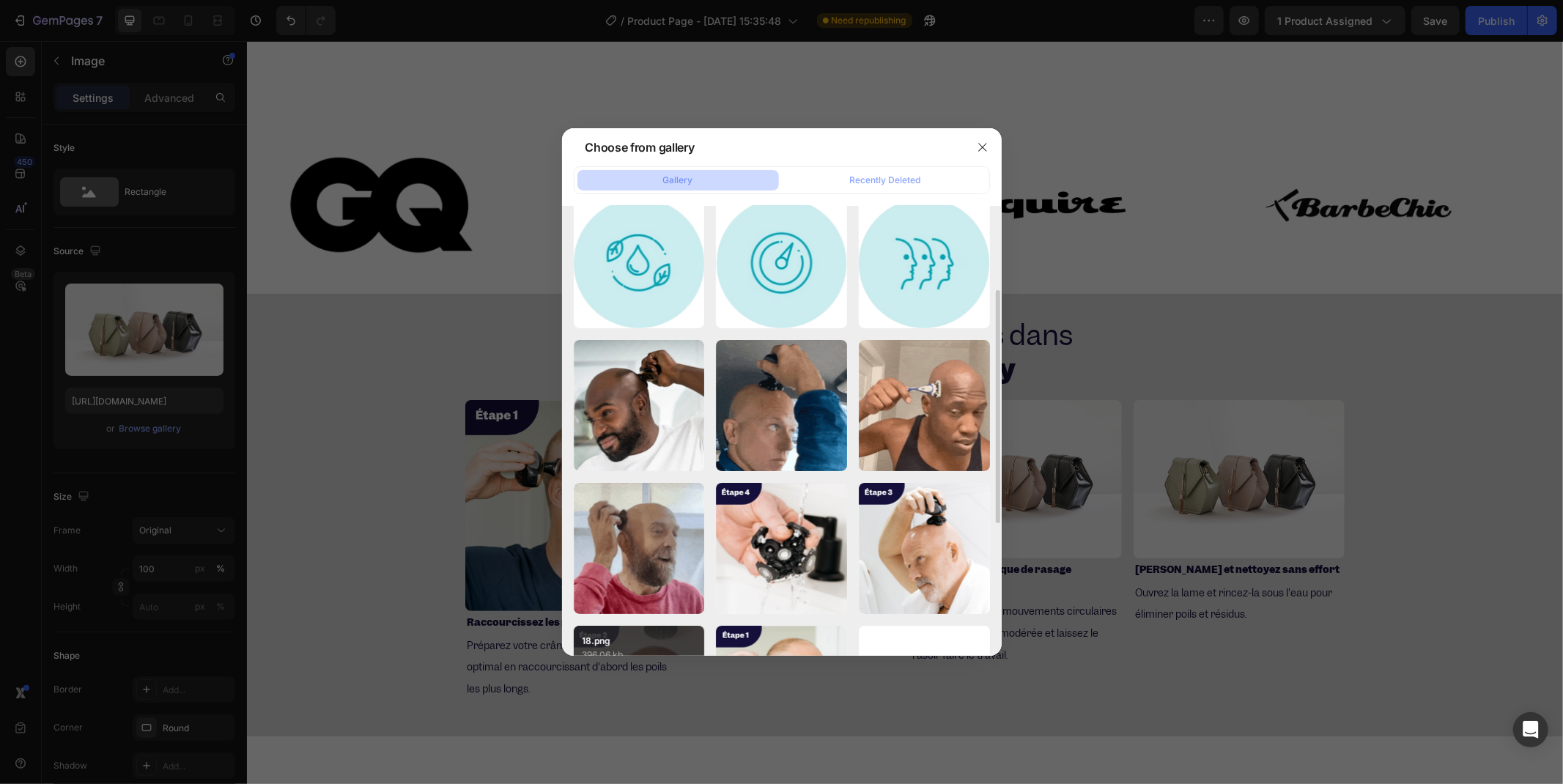
click at [634, 628] on div "18.png 396.06 kb" at bounding box center [639, 644] width 131 height 37
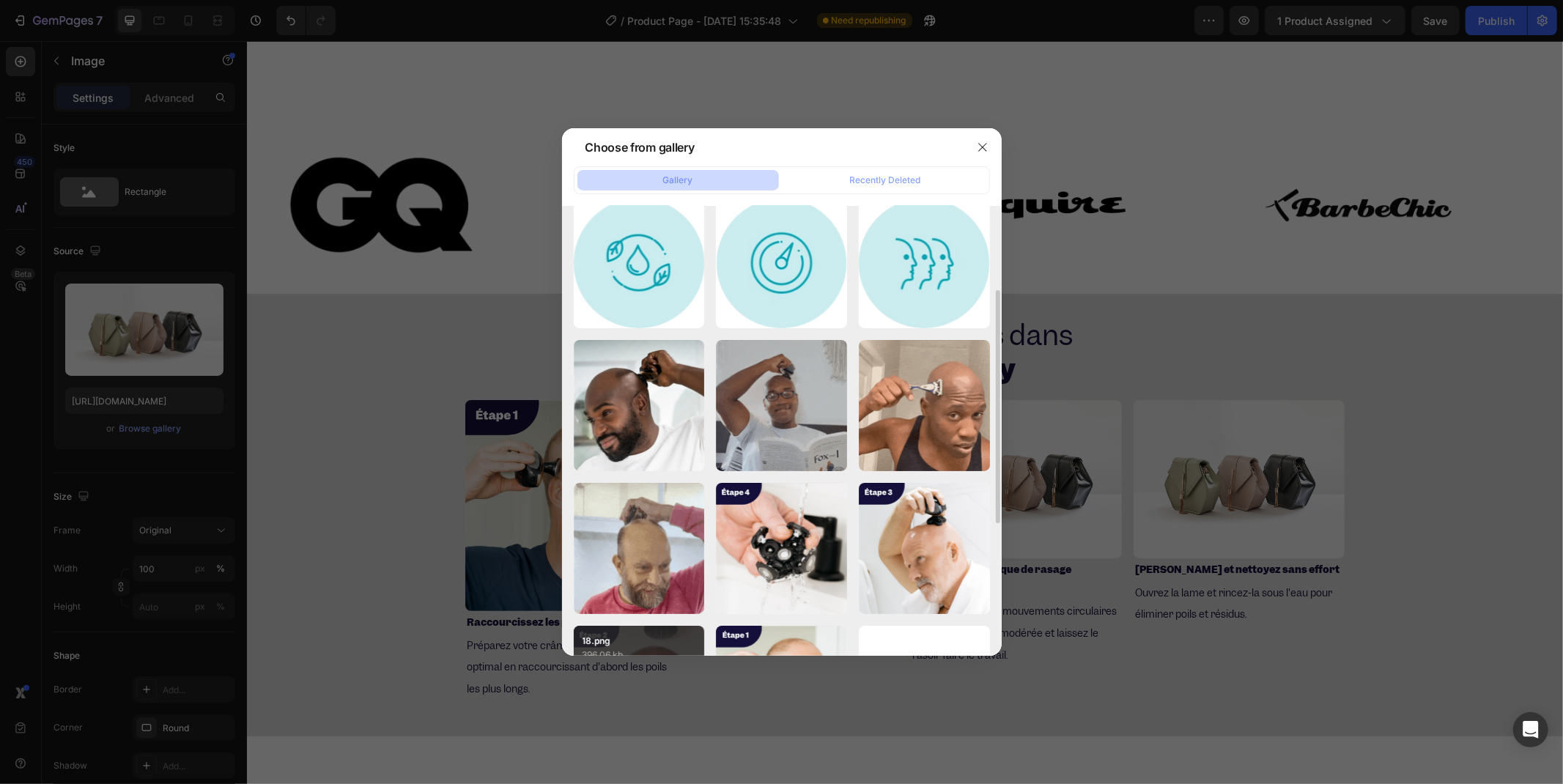
type input "[URL][DOMAIN_NAME]"
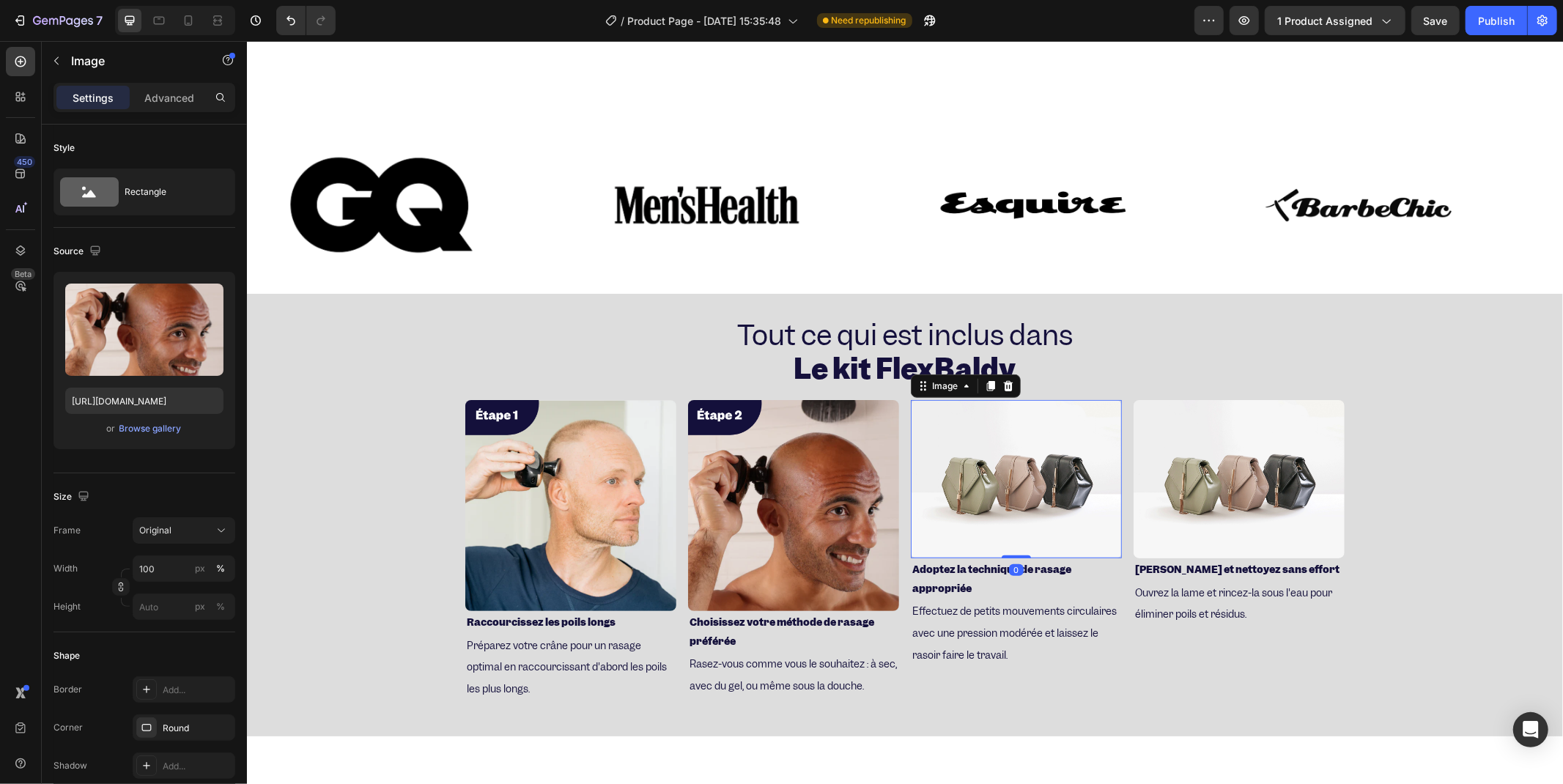
click at [1000, 442] on img at bounding box center [1016, 478] width 211 height 159
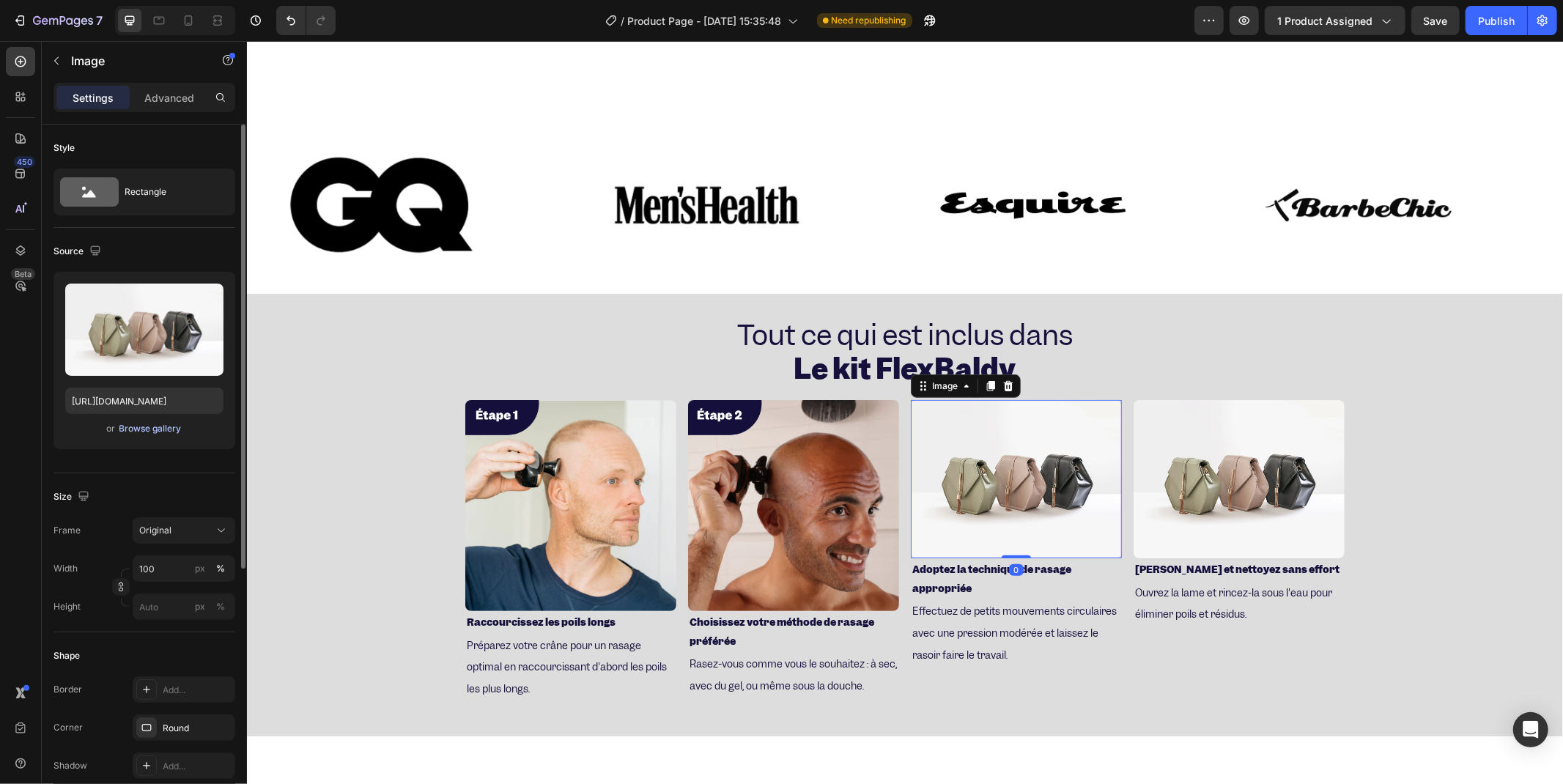
click at [121, 427] on div "Browse gallery" at bounding box center [151, 429] width 63 height 13
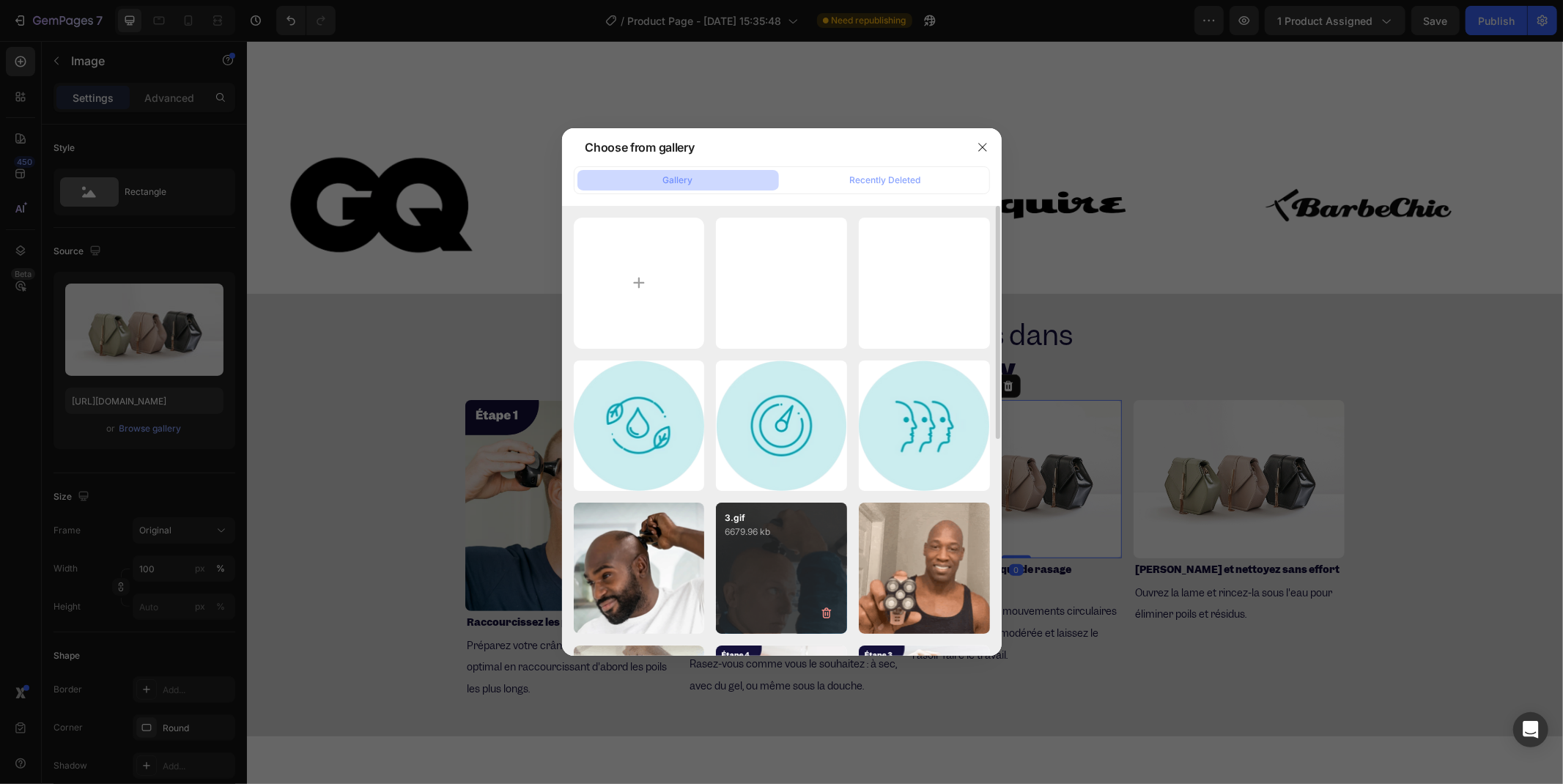
scroll to position [244, 0]
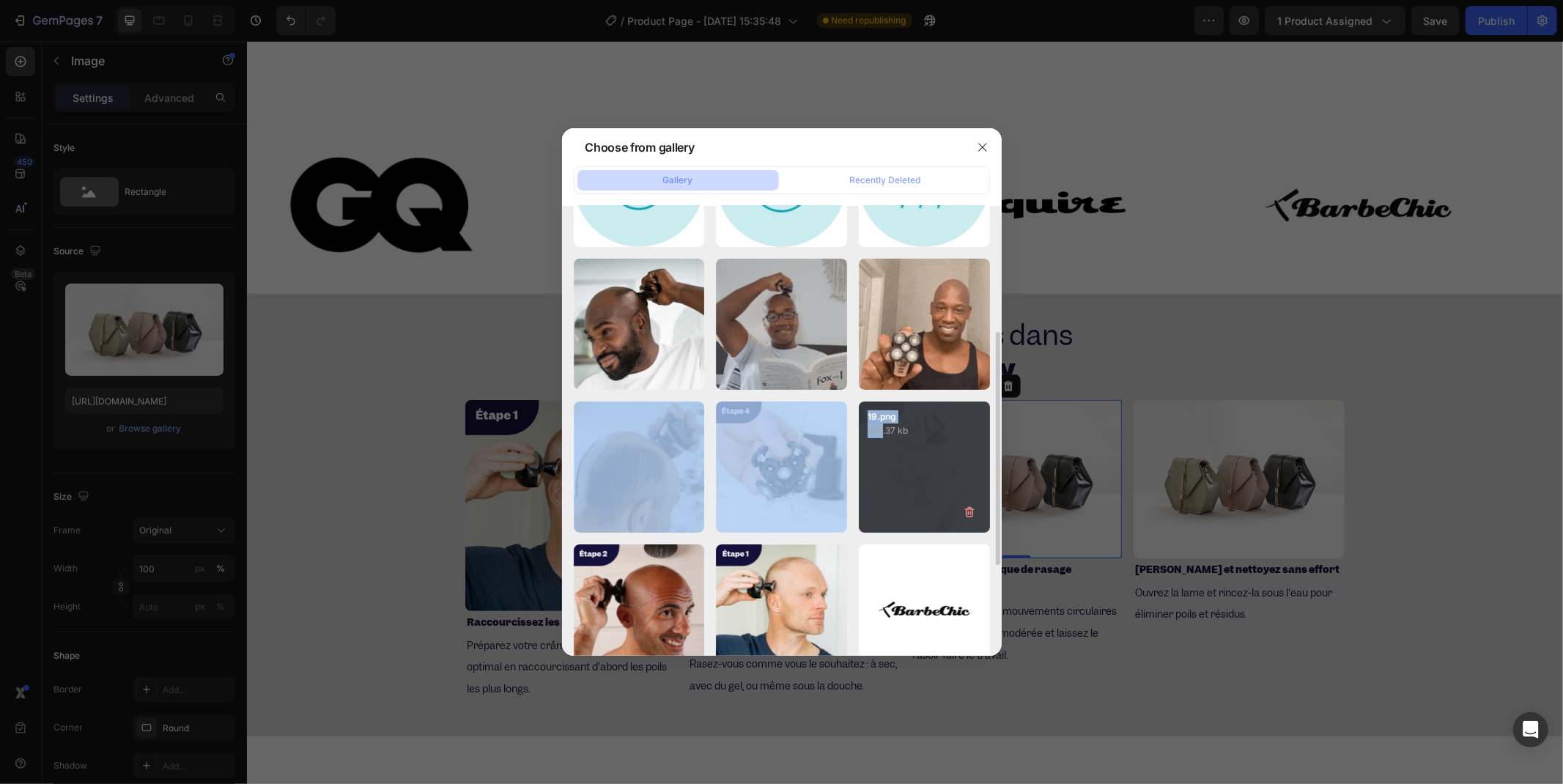
drag, startPoint x: 901, startPoint y: 356, endPoint x: 881, endPoint y: 466, distance: 111.8
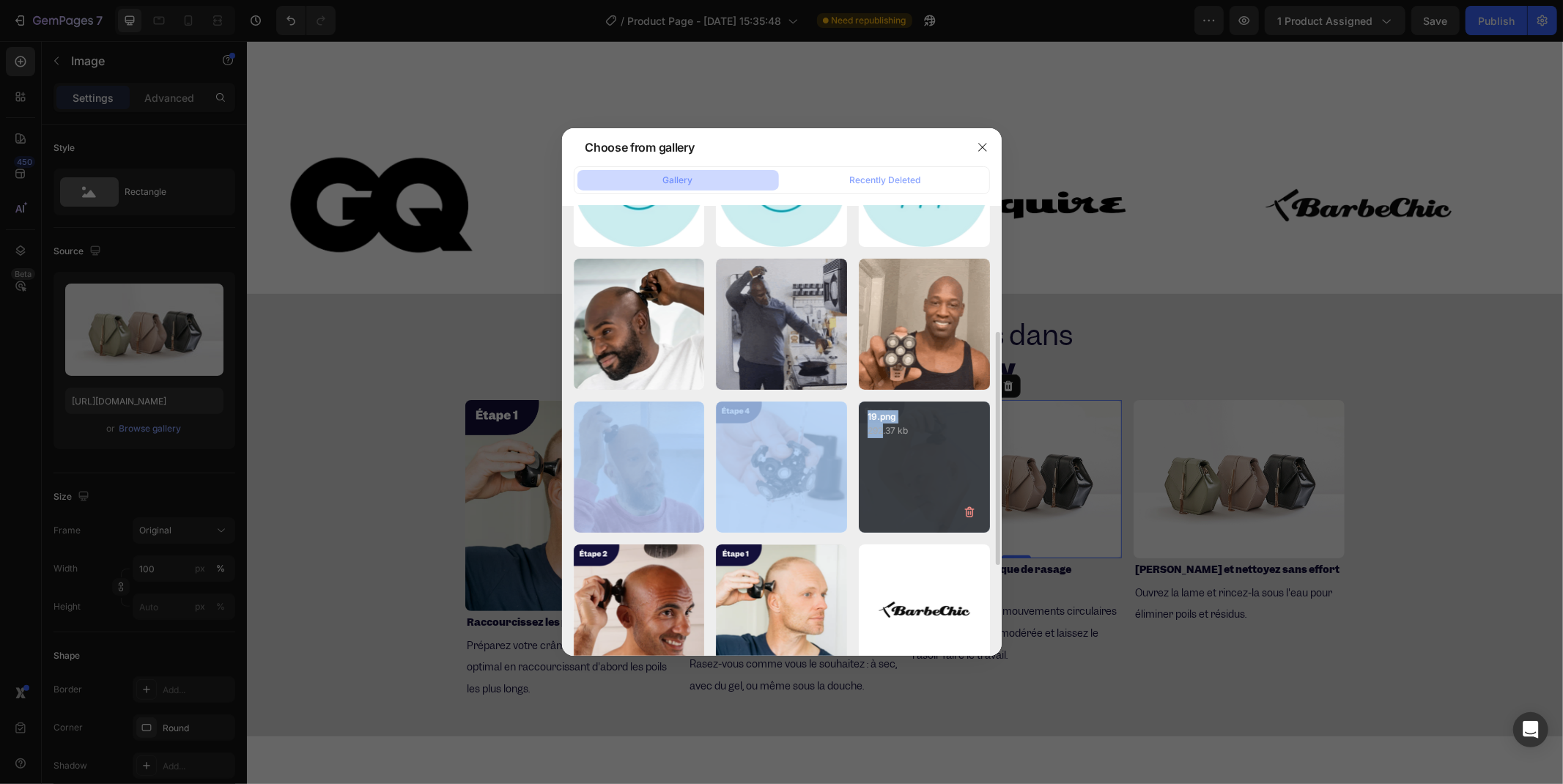
click at [881, 466] on div "kk.webp 2.98 kb garantie.webp 4.02 kb Freebaldy_Content_Ico...86.png 24.38 kb F…" at bounding box center [782, 395] width 416 height 844
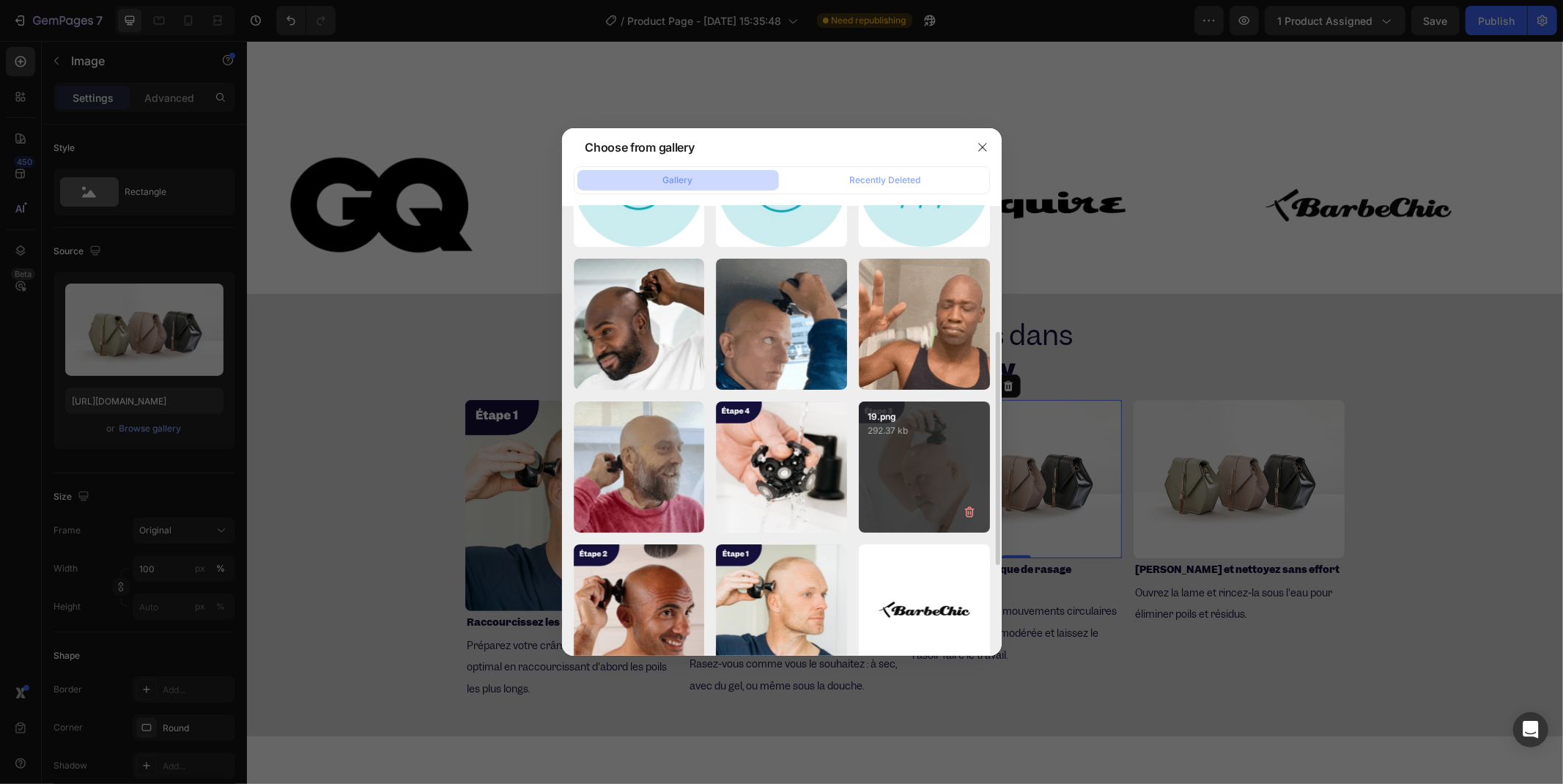
click at [897, 498] on div "19.png 292.37 kb" at bounding box center [924, 467] width 131 height 131
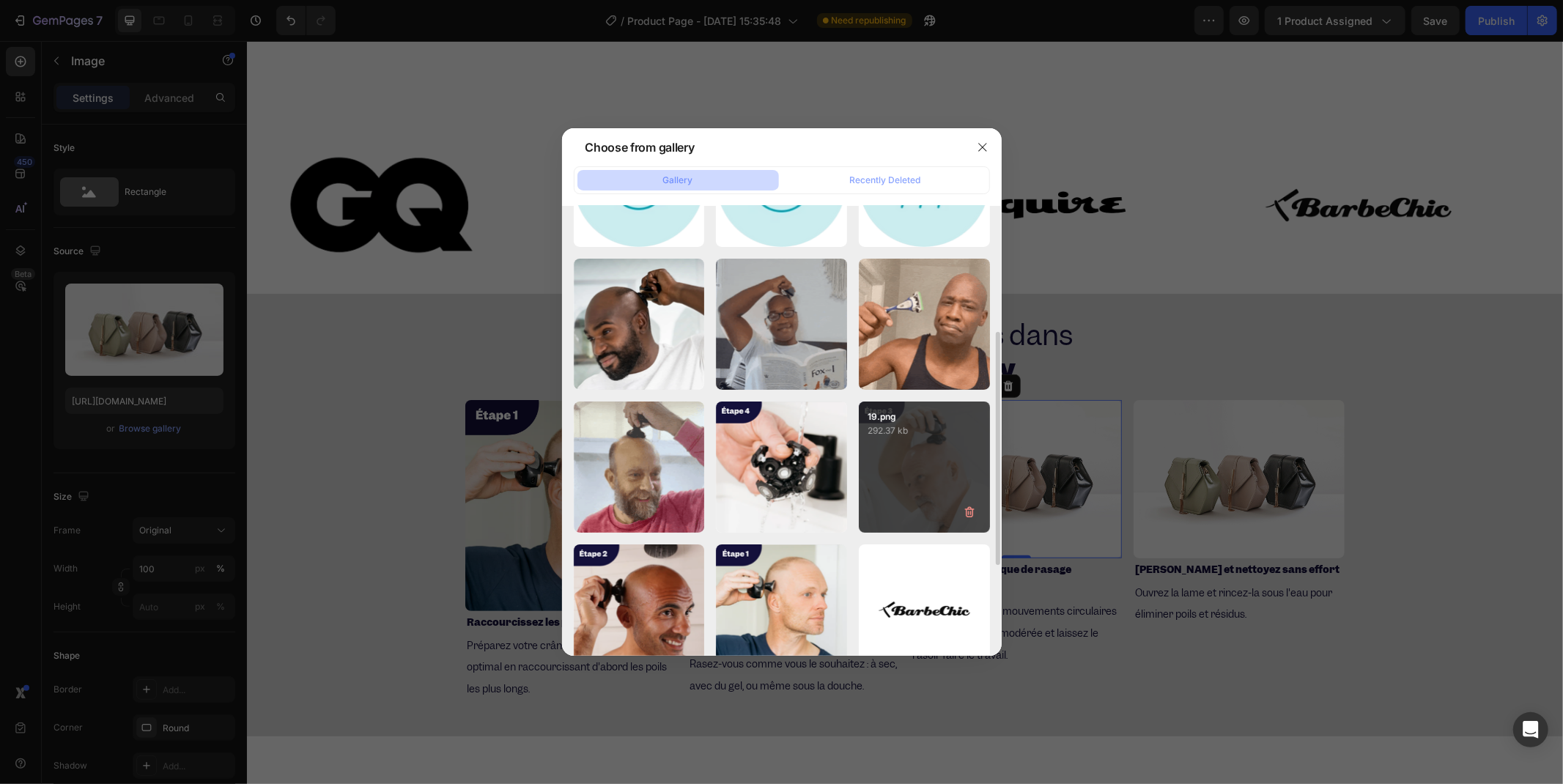
type input "[URL][DOMAIN_NAME]"
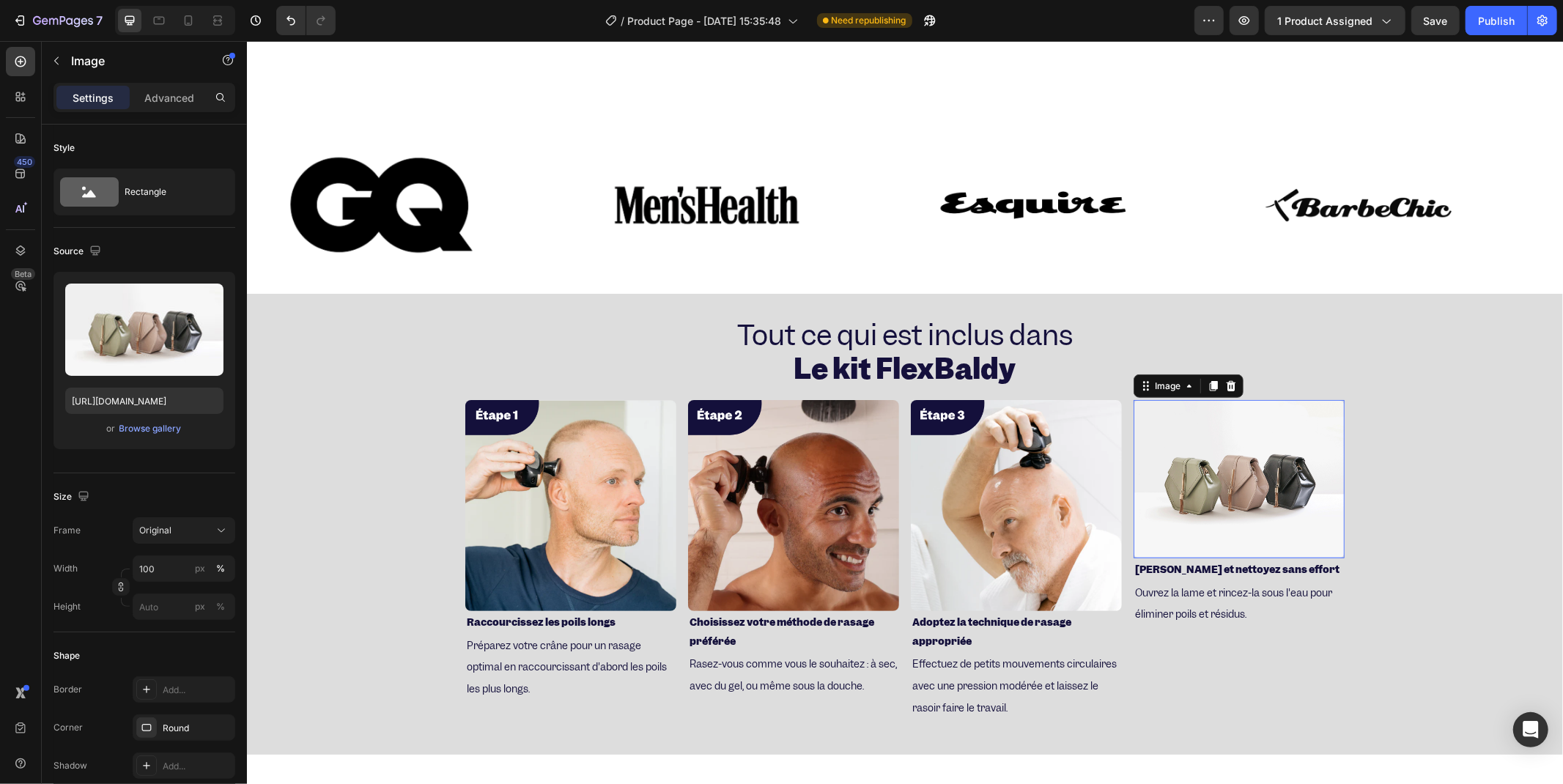
click at [1100, 506] on img at bounding box center [1238, 478] width 211 height 159
click at [175, 431] on div "Browse gallery" at bounding box center [151, 429] width 63 height 13
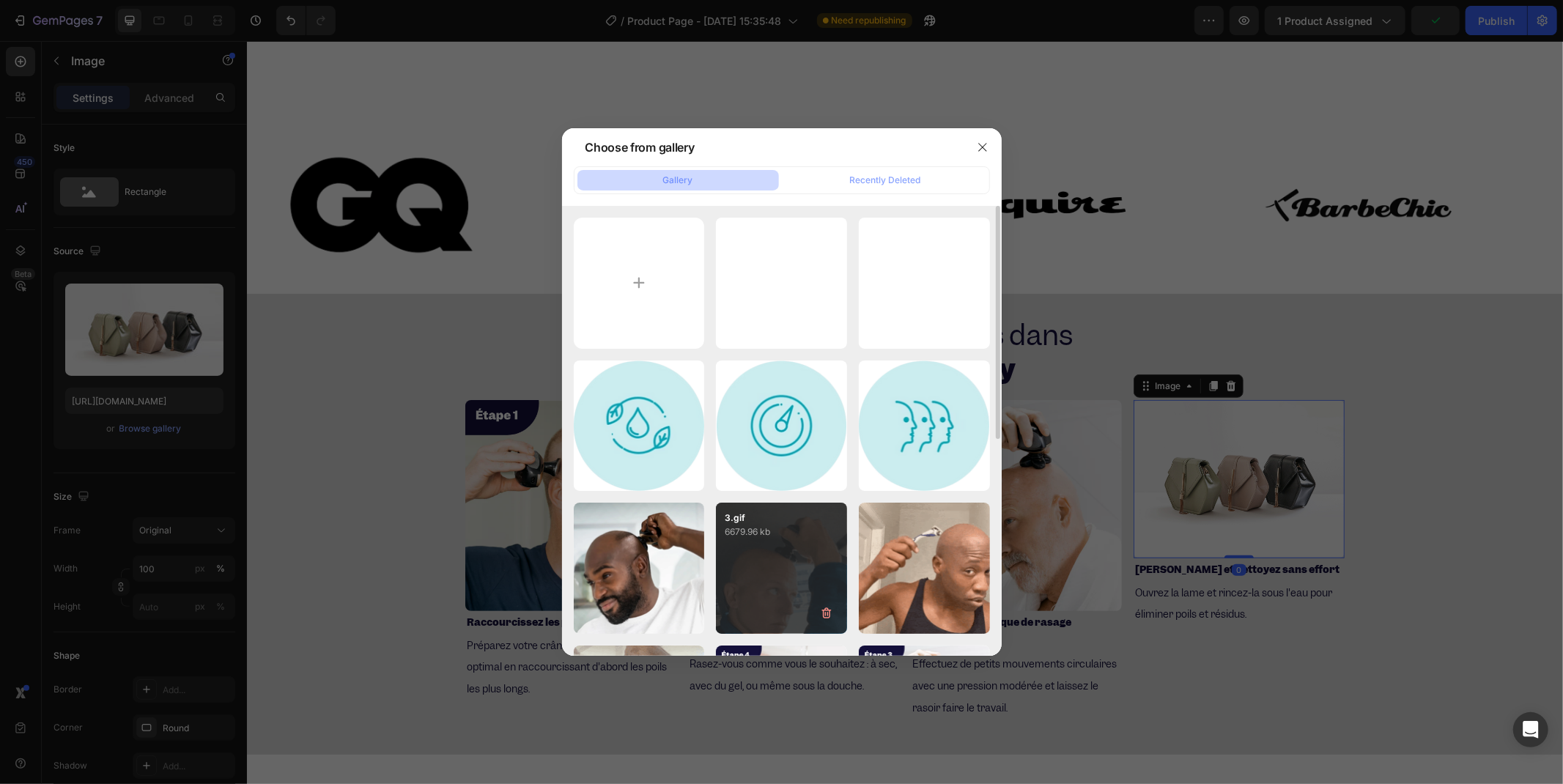
scroll to position [162, 0]
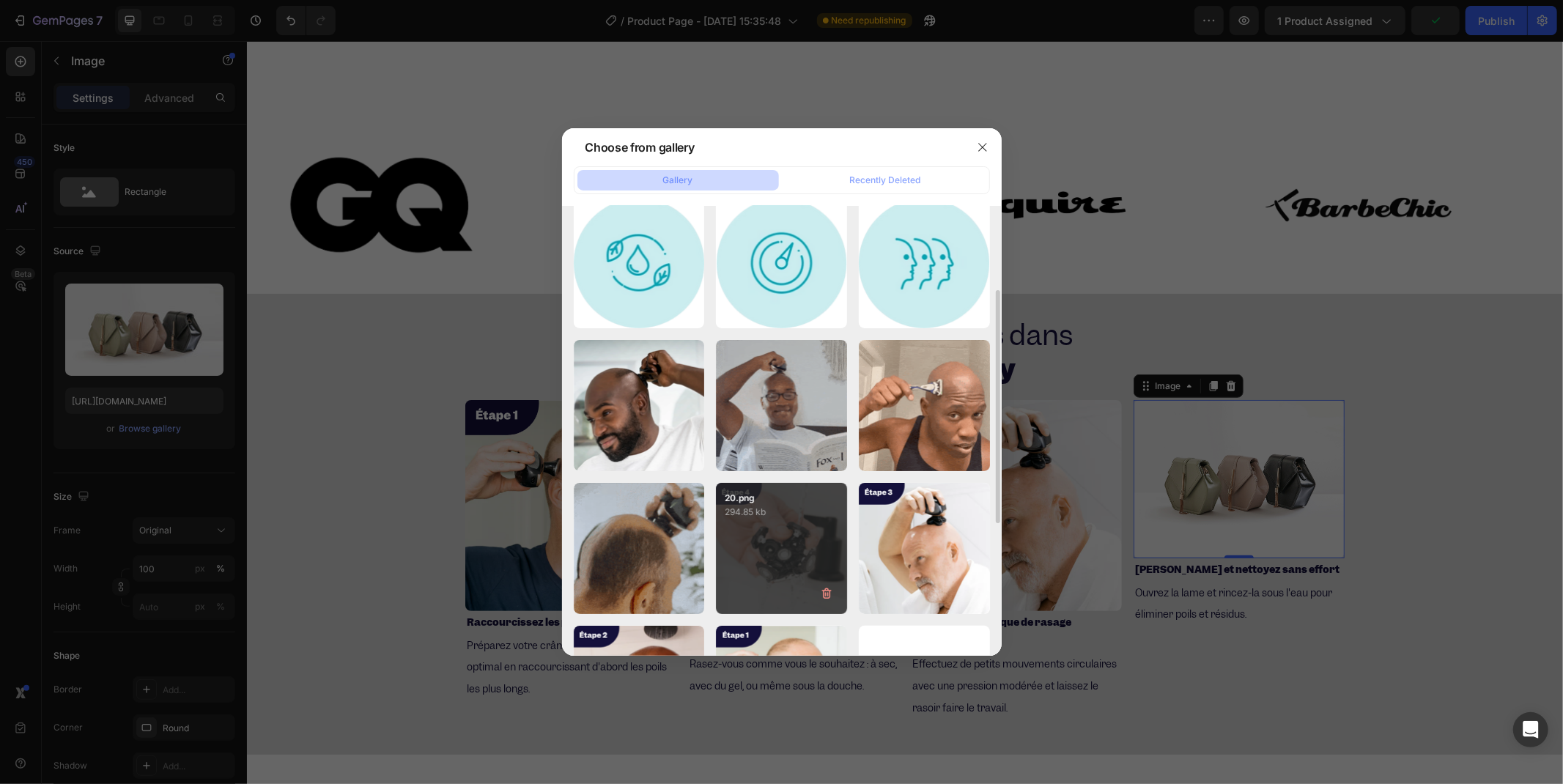
click at [804, 531] on div "20.png 294.85 kb" at bounding box center [782, 549] width 131 height 131
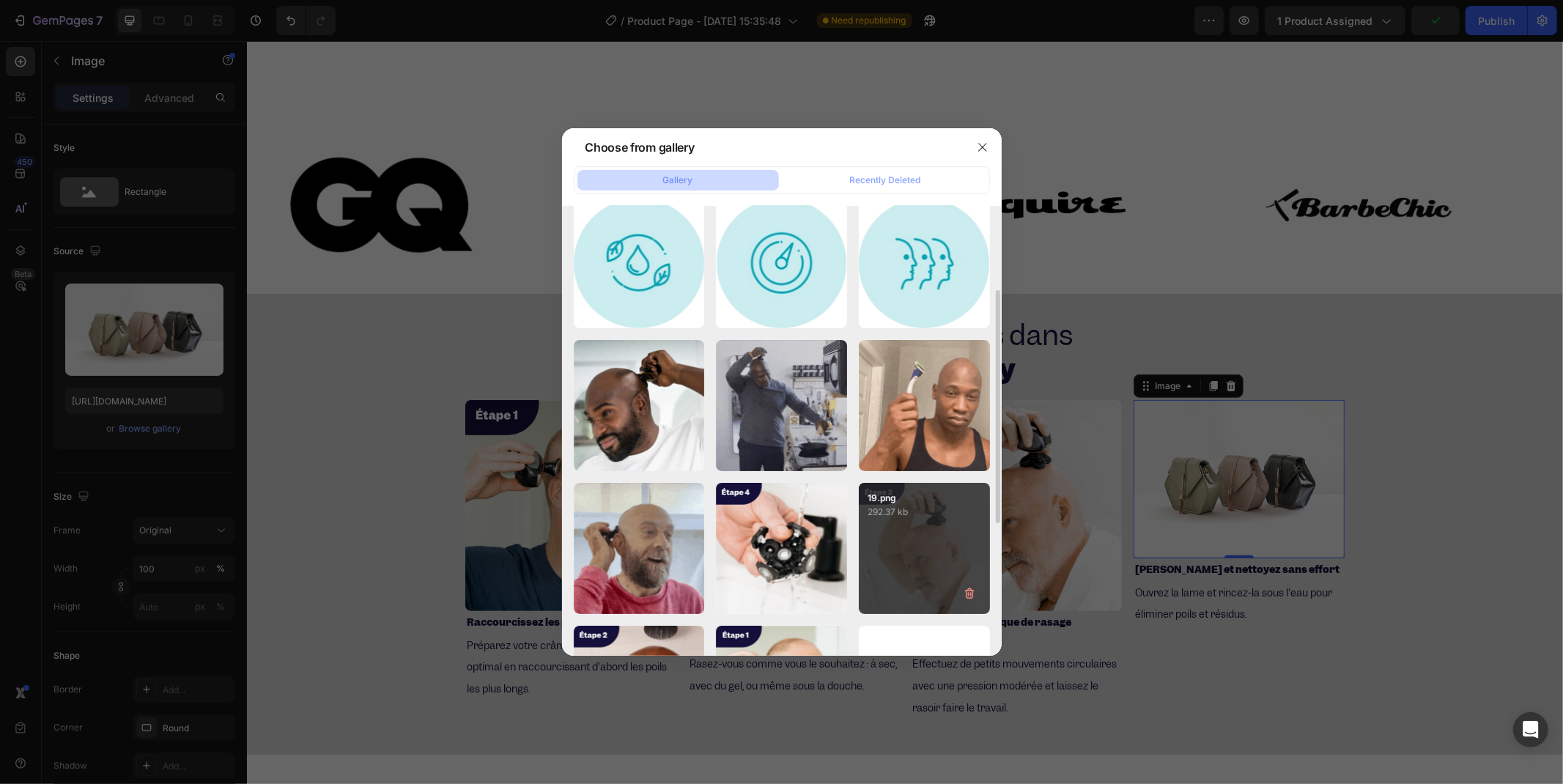
type input "[URL][DOMAIN_NAME]"
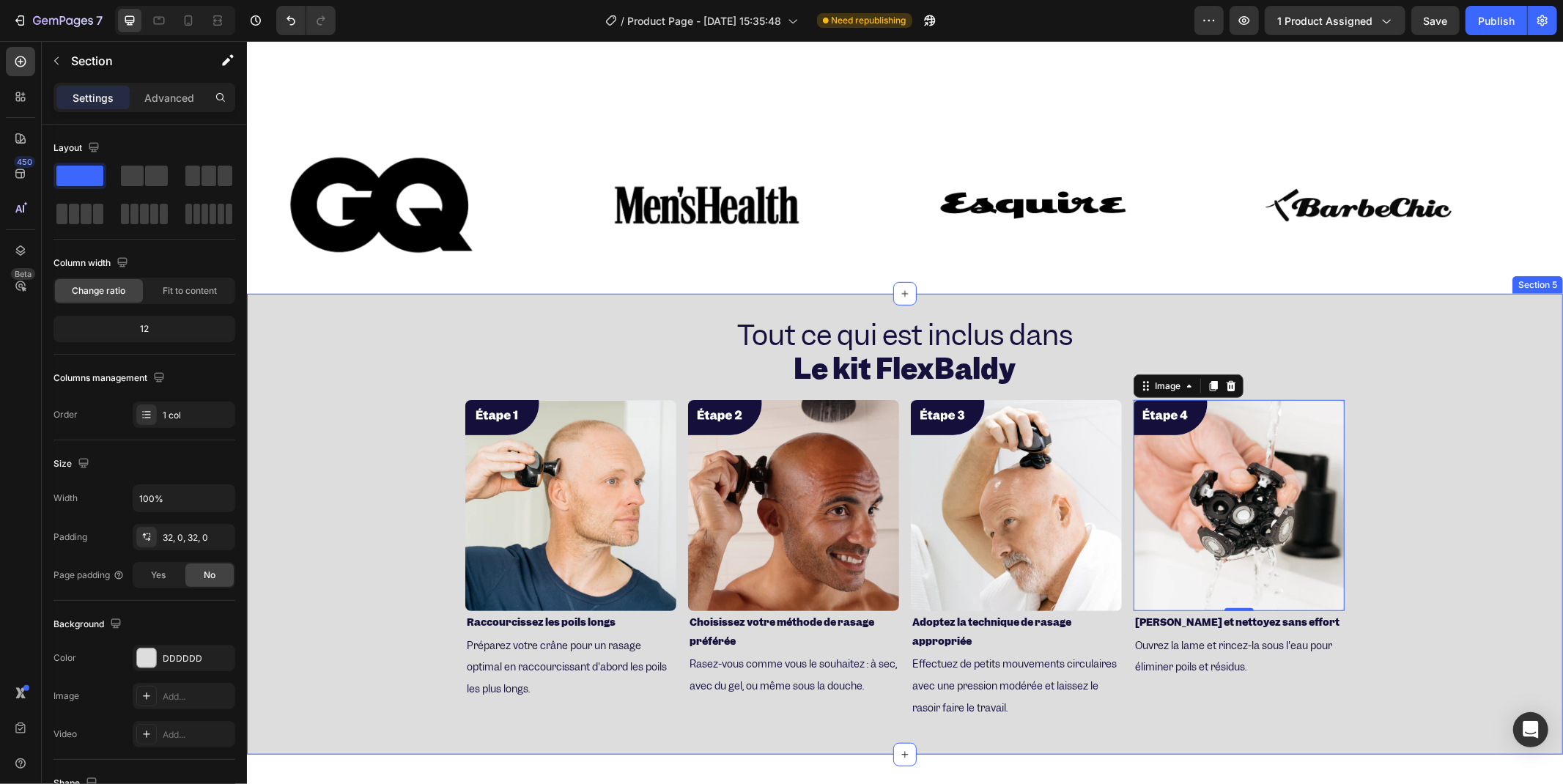
click at [1100, 412] on div "⁠⁠⁠⁠⁠⁠⁠ Tout ce qui est inclus dans Le kit FlexBaldy Heading Image Raccourcisse…" at bounding box center [904, 523] width 1316 height 415
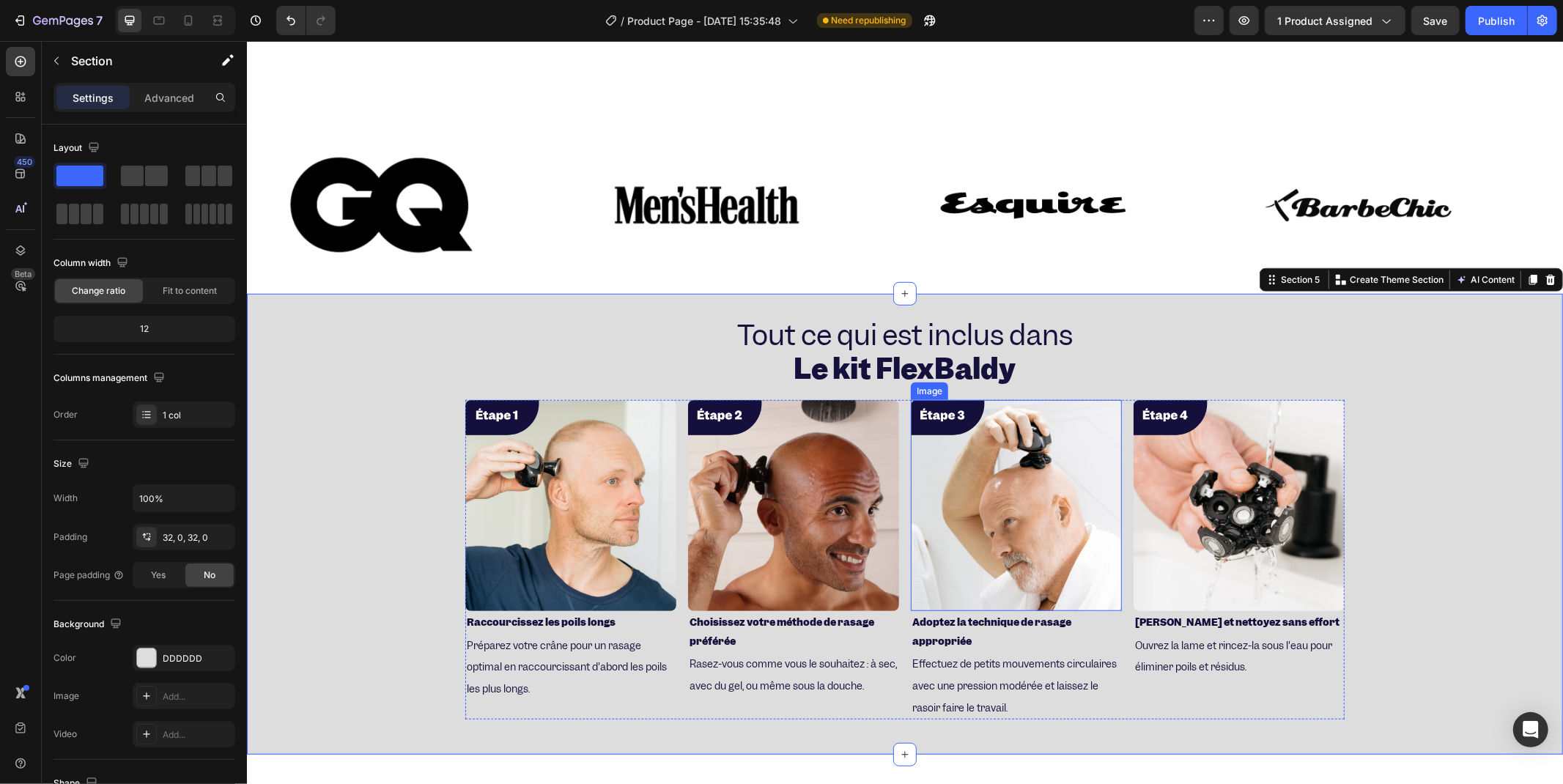
drag, startPoint x: 1120, startPoint y: 430, endPoint x: 1119, endPoint y: 439, distance: 9.1
click at [1100, 436] on div "Image Raccourcissez les poils longs Heading Préparez votre crâne pour un rasage…" at bounding box center [904, 559] width 879 height 319
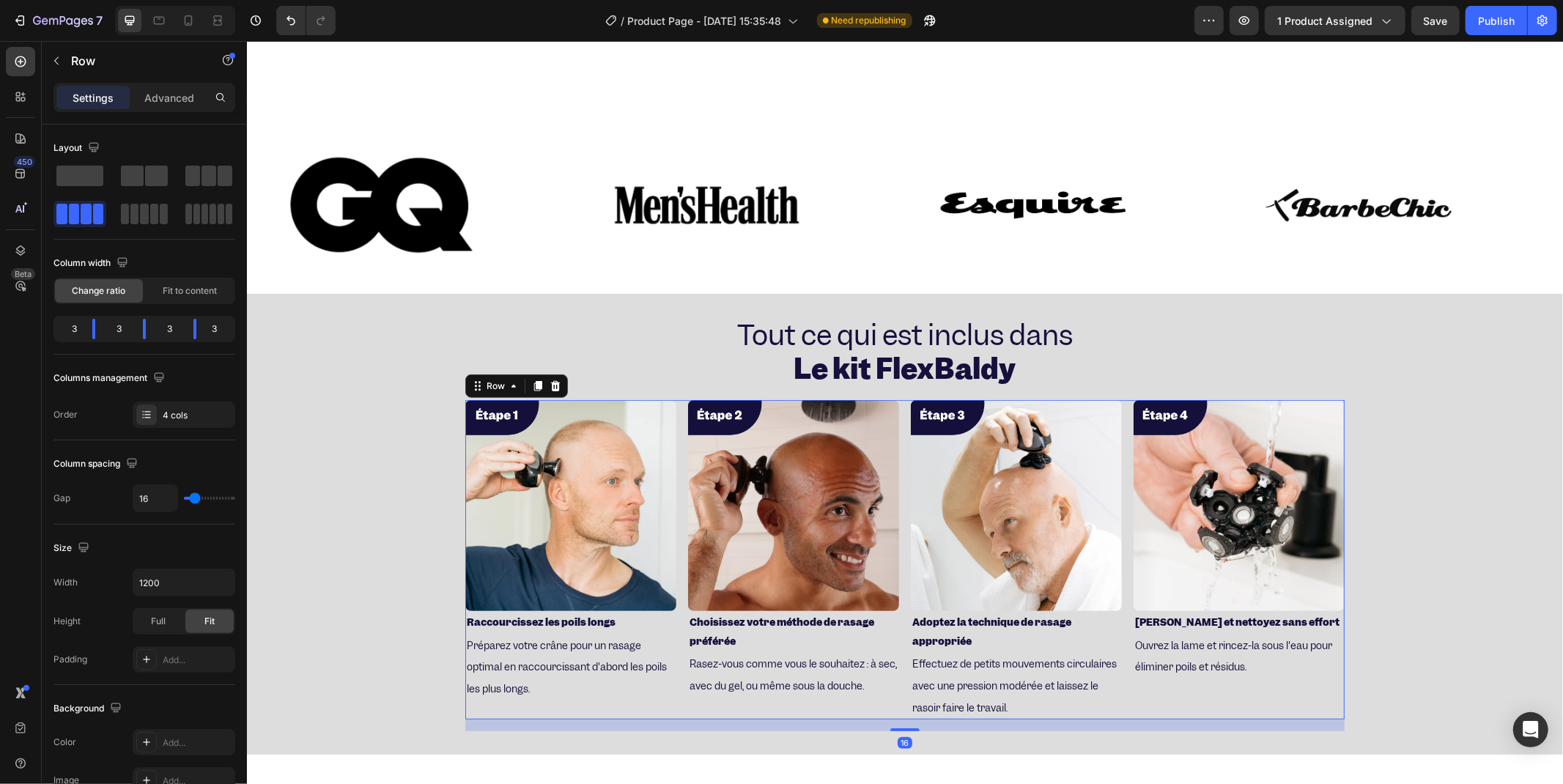
click at [625, 639] on div "Image Raccourcissez les poils longs Heading Préparez votre crâne pour un rasage…" at bounding box center [570, 559] width 211 height 319
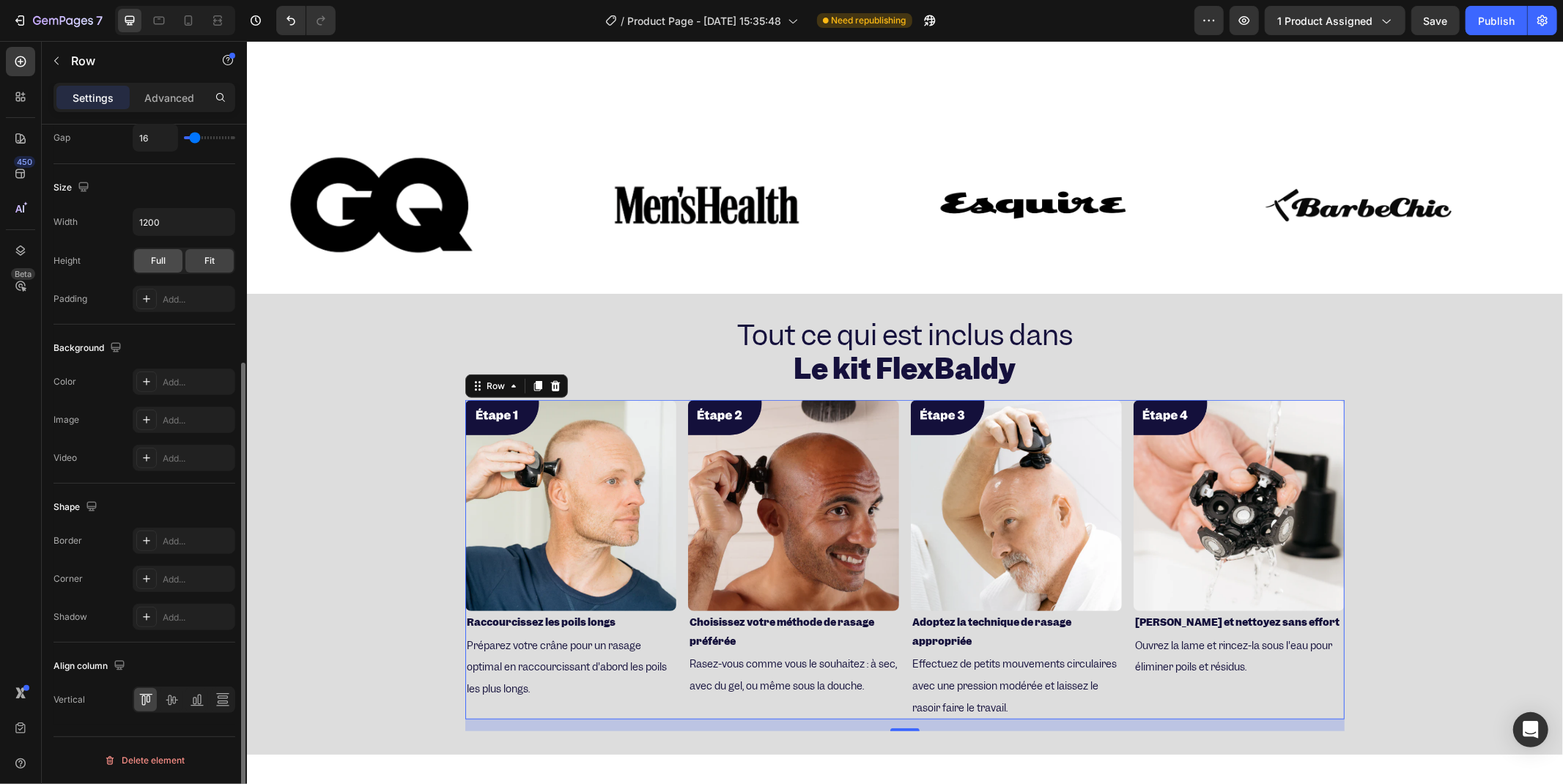
scroll to position [116, 0]
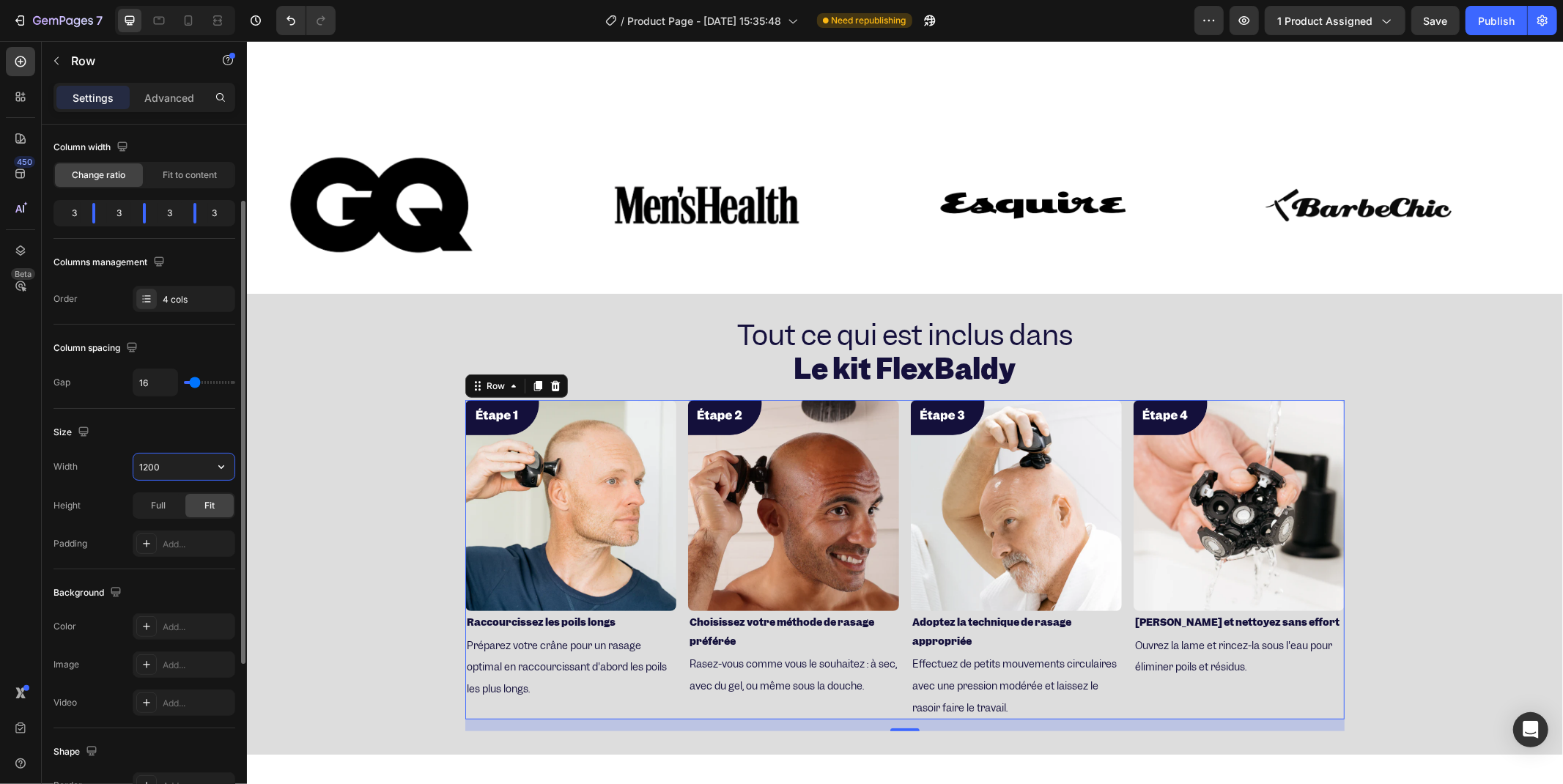
click at [181, 470] on input "1200" at bounding box center [183, 467] width 102 height 27
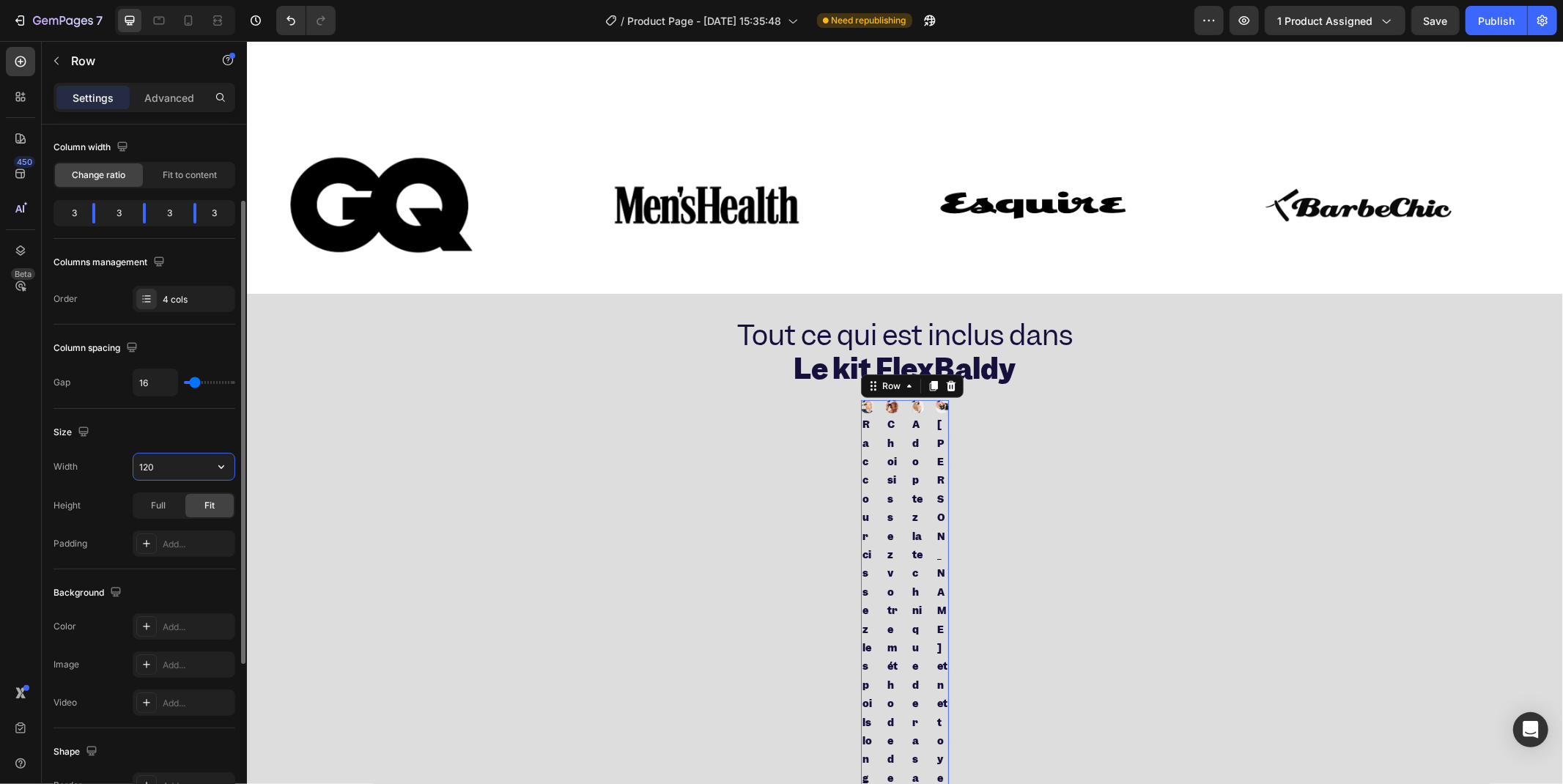
type input "1200"
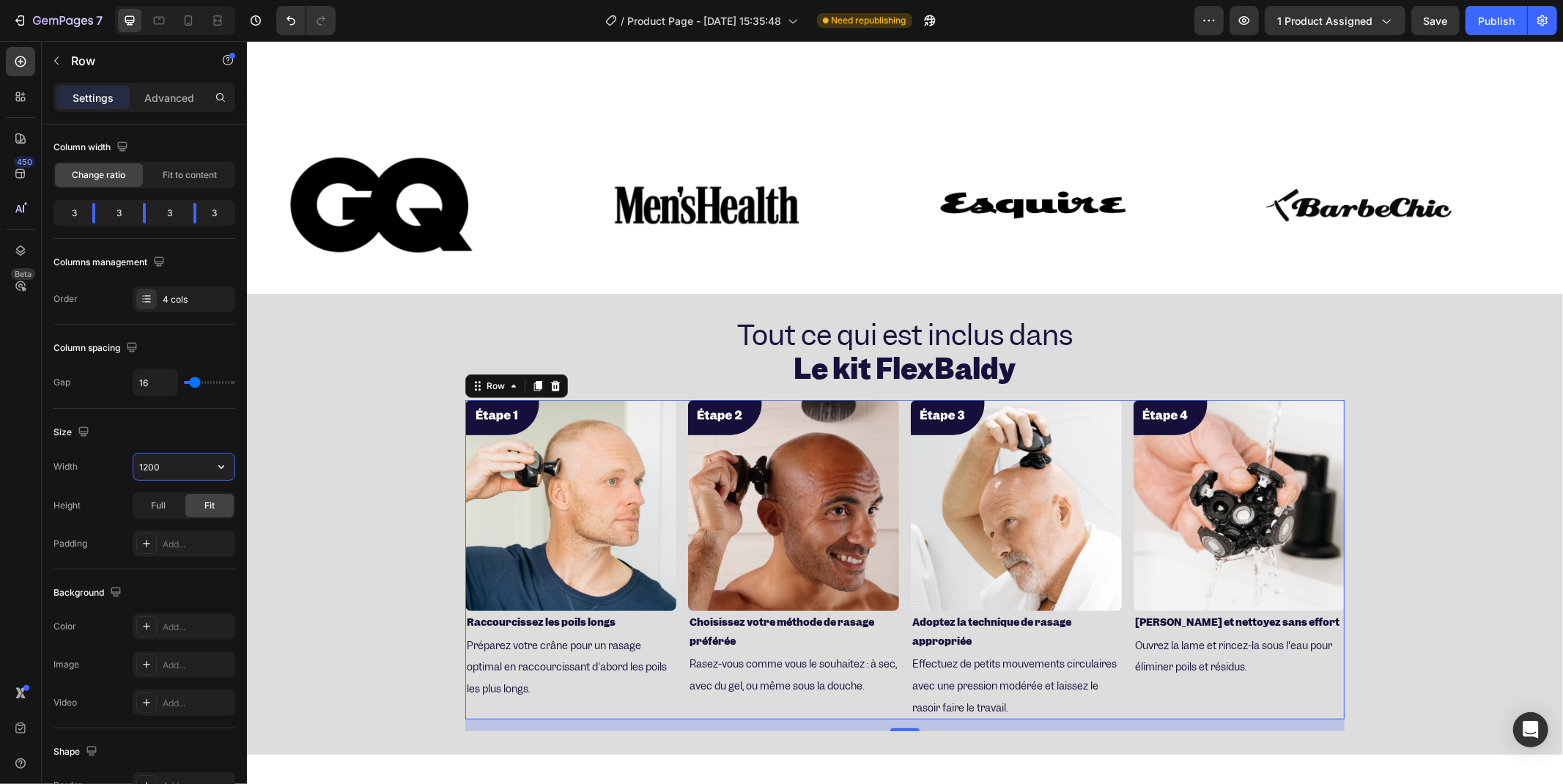
drag, startPoint x: 430, startPoint y: 503, endPoint x: 614, endPoint y: 312, distance: 265.2
click at [614, 318] on p "⁠⁠⁠⁠⁠⁠⁠ Tout ce qui est inclus dans Le kit FlexBaldy" at bounding box center [904, 352] width 1313 height 69
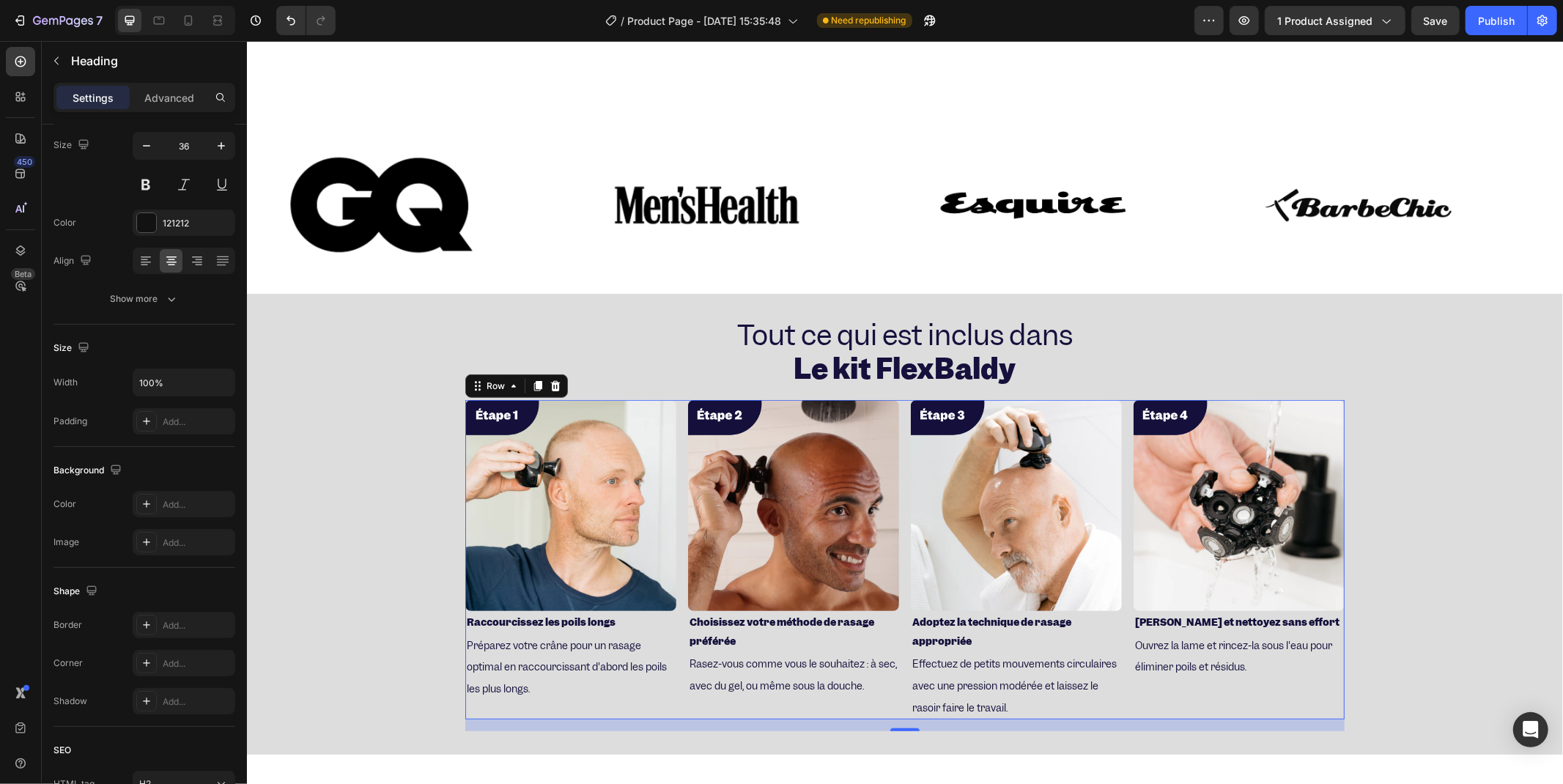
scroll to position [0, 0]
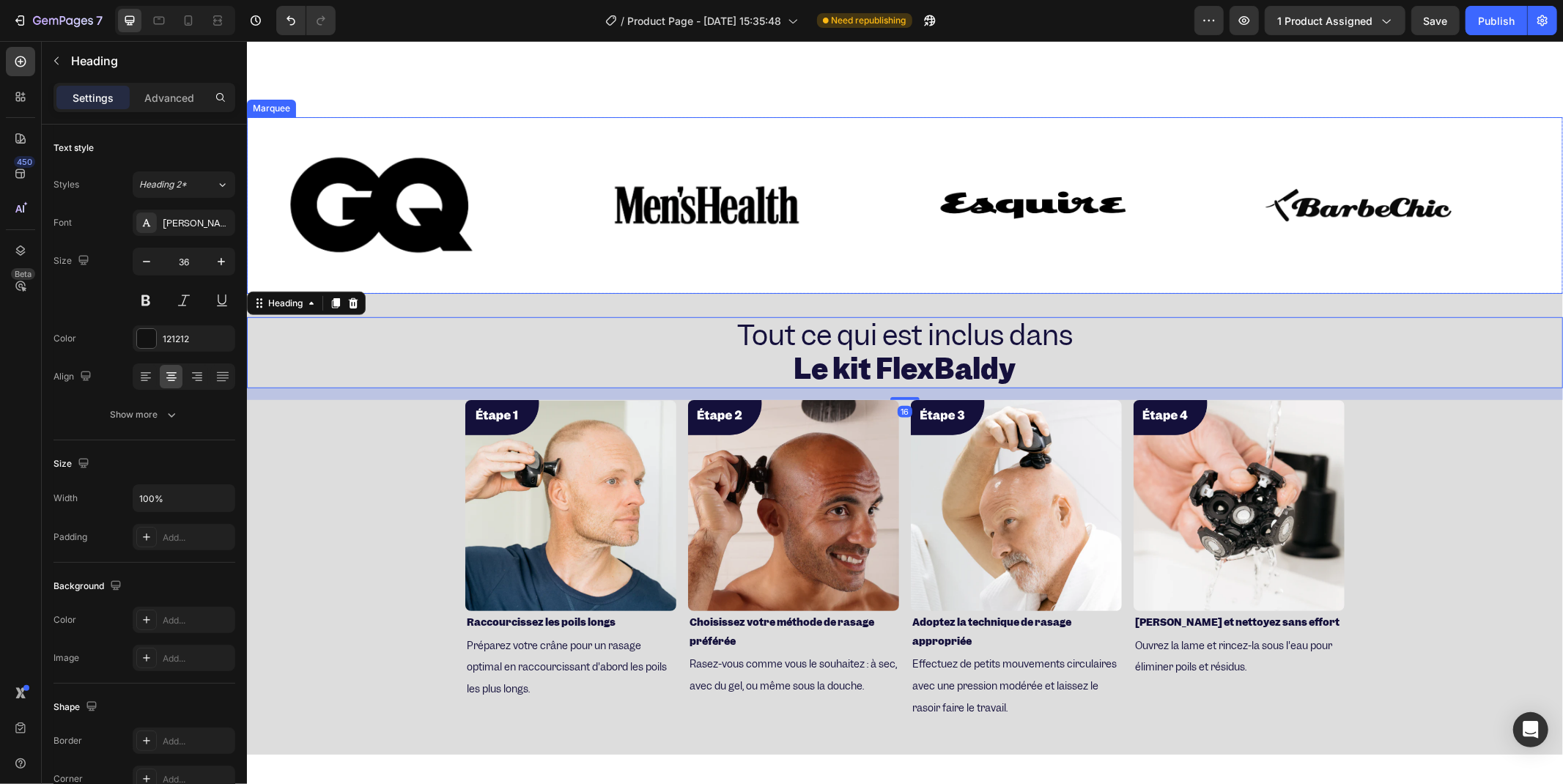
click at [544, 200] on div "Image" at bounding box center [409, 204] width 326 height 151
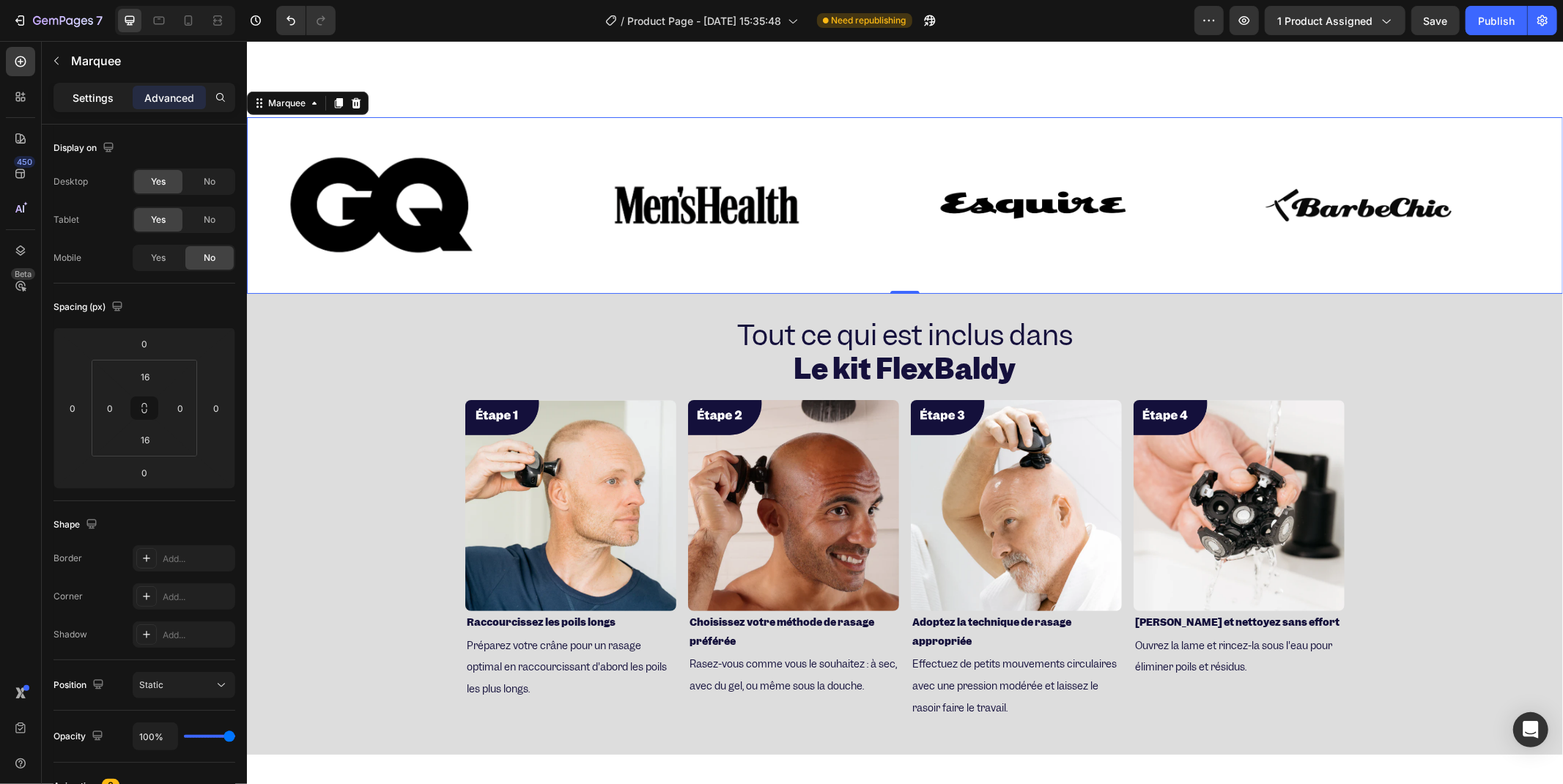
click at [75, 94] on p "Settings" at bounding box center [92, 98] width 41 height 15
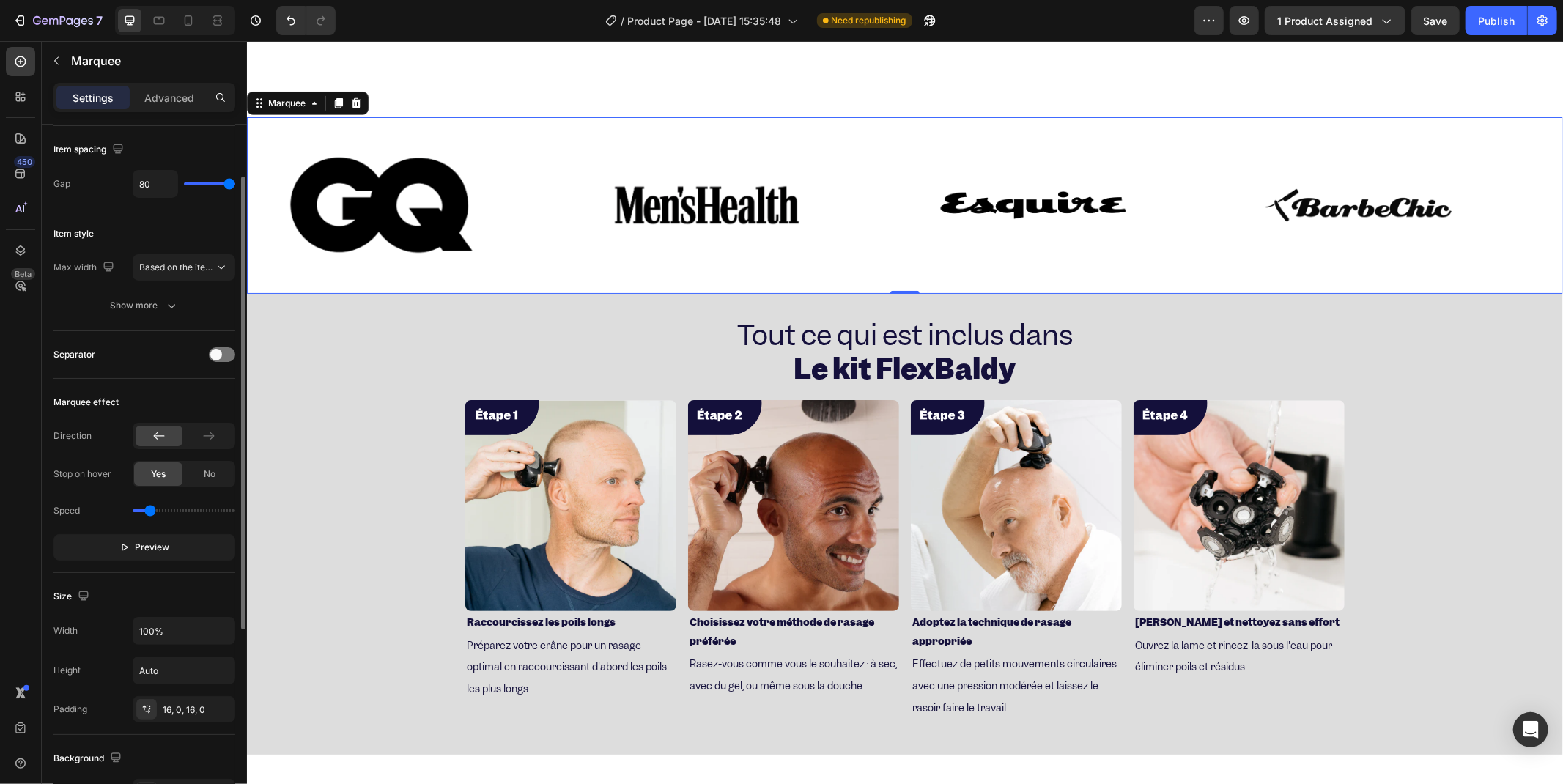
scroll to position [162, 0]
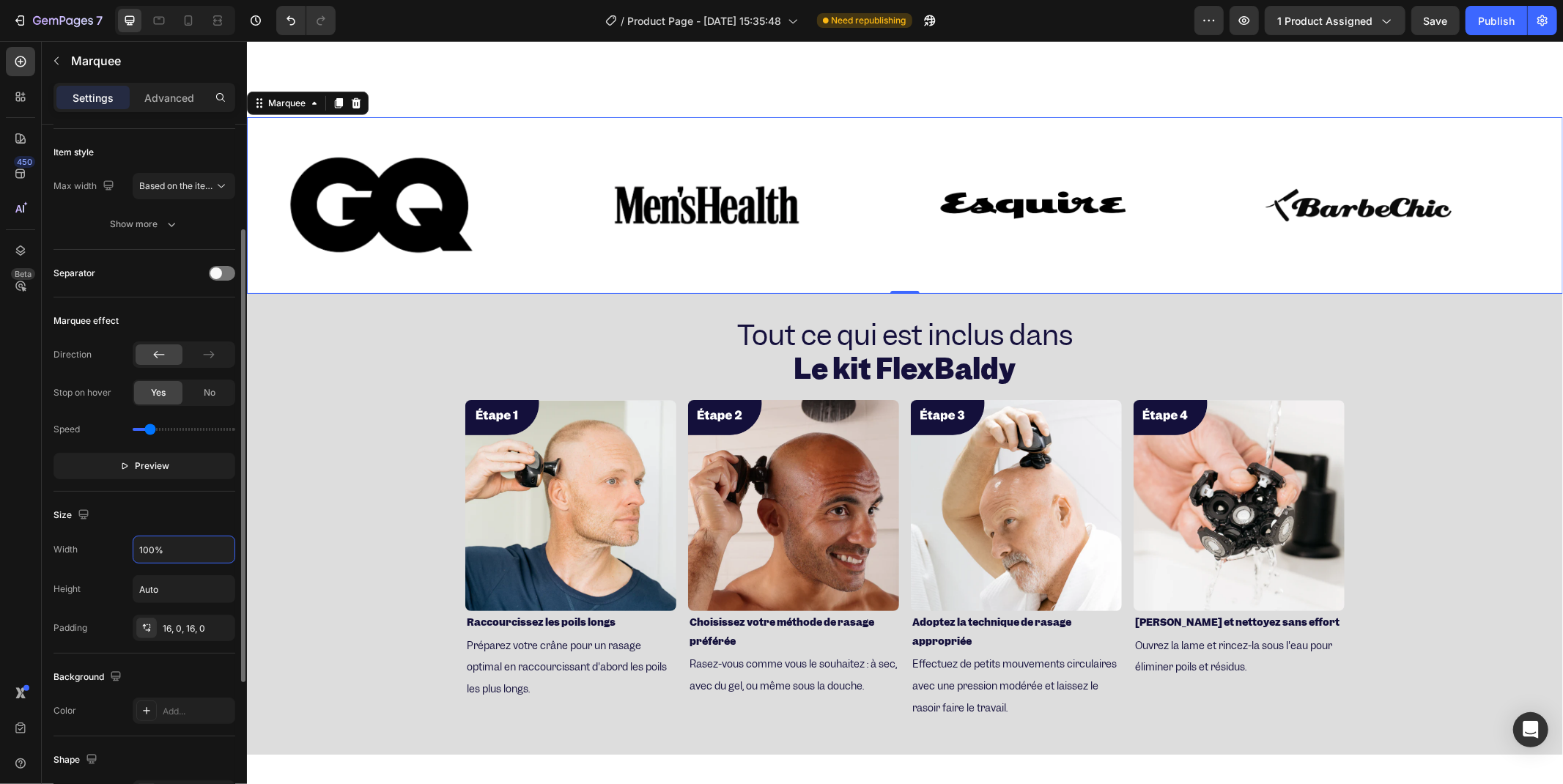
click at [169, 554] on input "100%" at bounding box center [183, 550] width 102 height 27
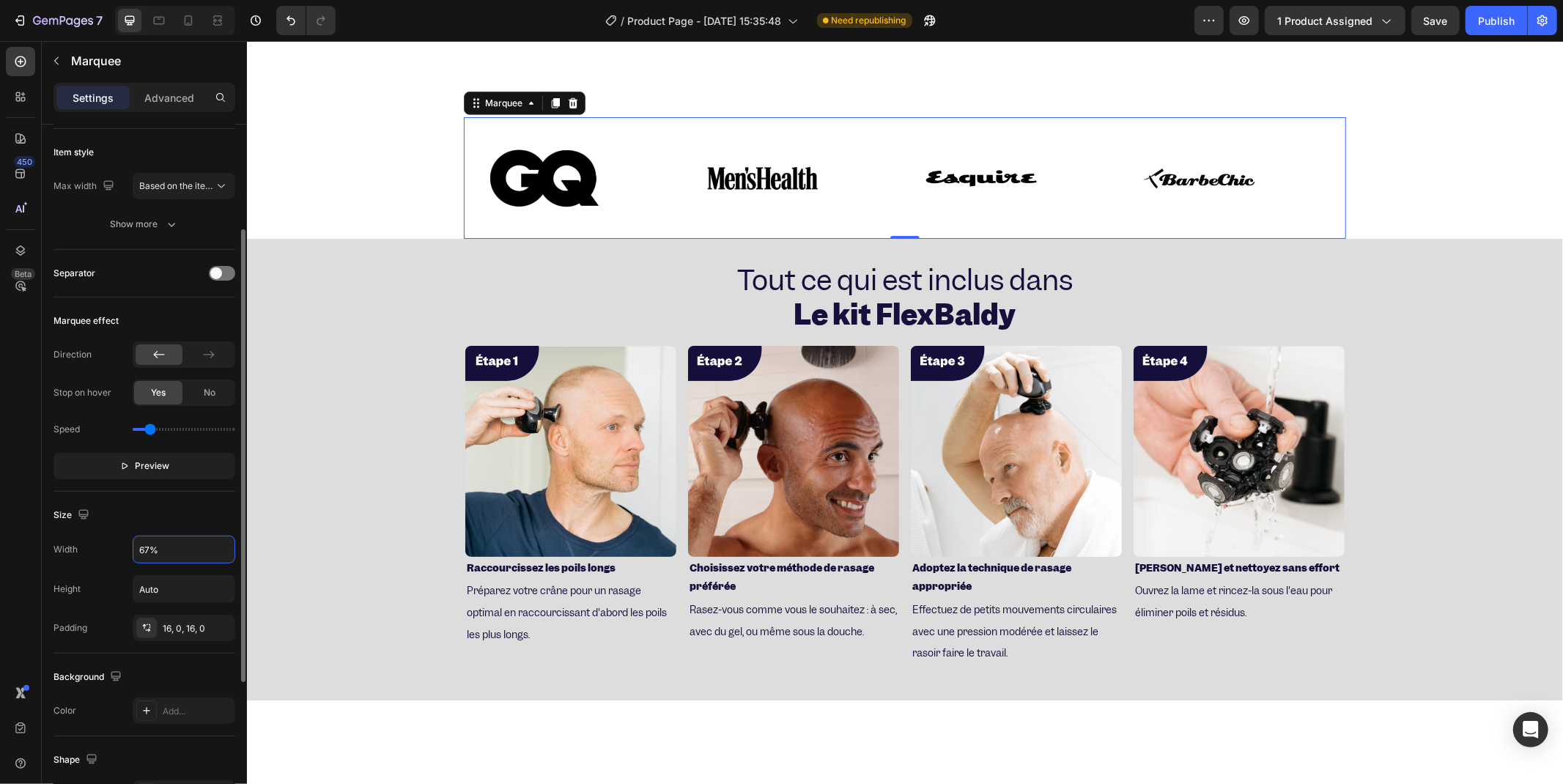
type input "68%"
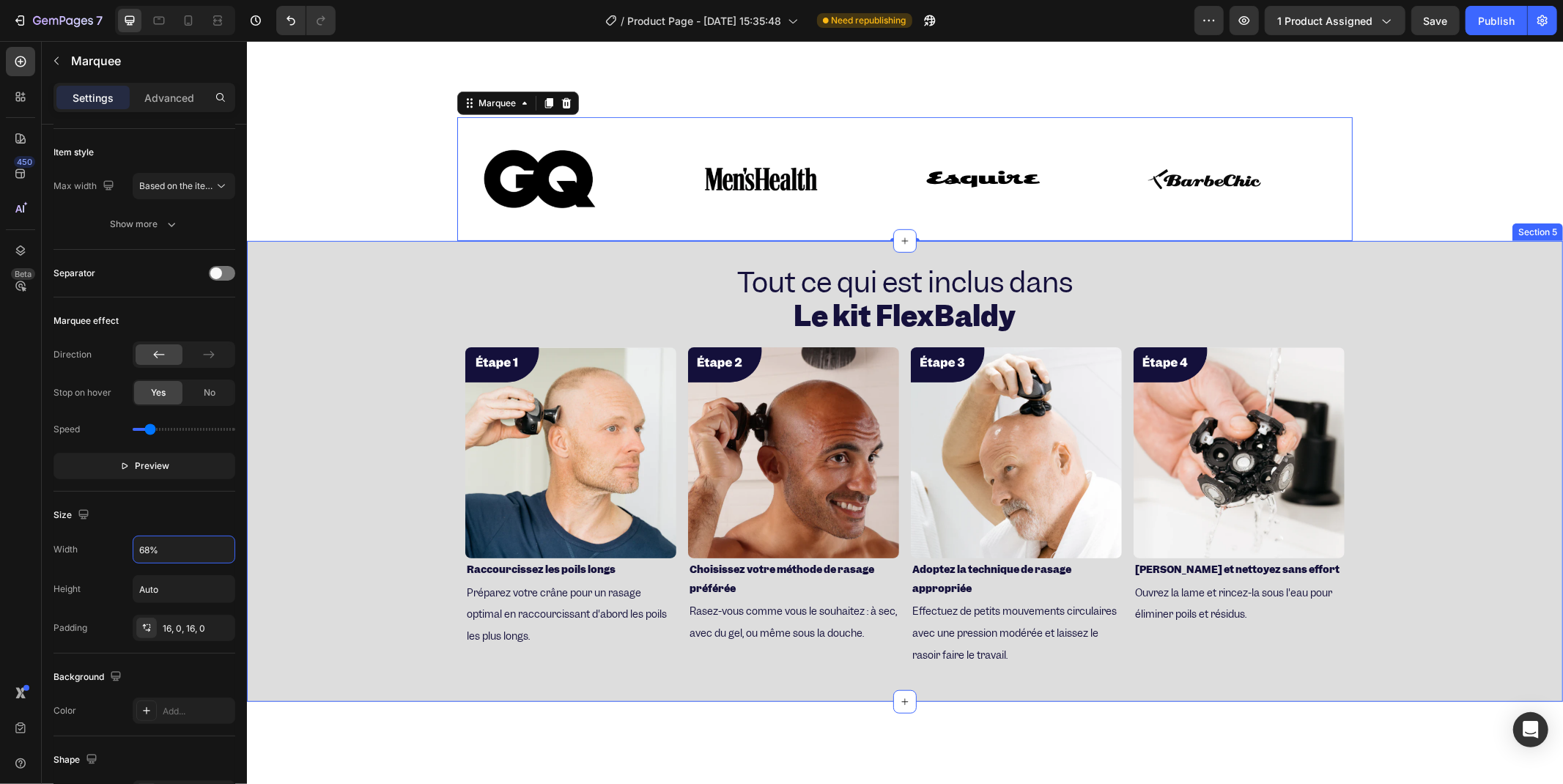
click at [322, 469] on div "⁠⁠⁠⁠⁠⁠⁠ Tout ce qui est inclus dans Le kit FlexBaldy Heading Image Raccourcisse…" at bounding box center [904, 471] width 1316 height 415
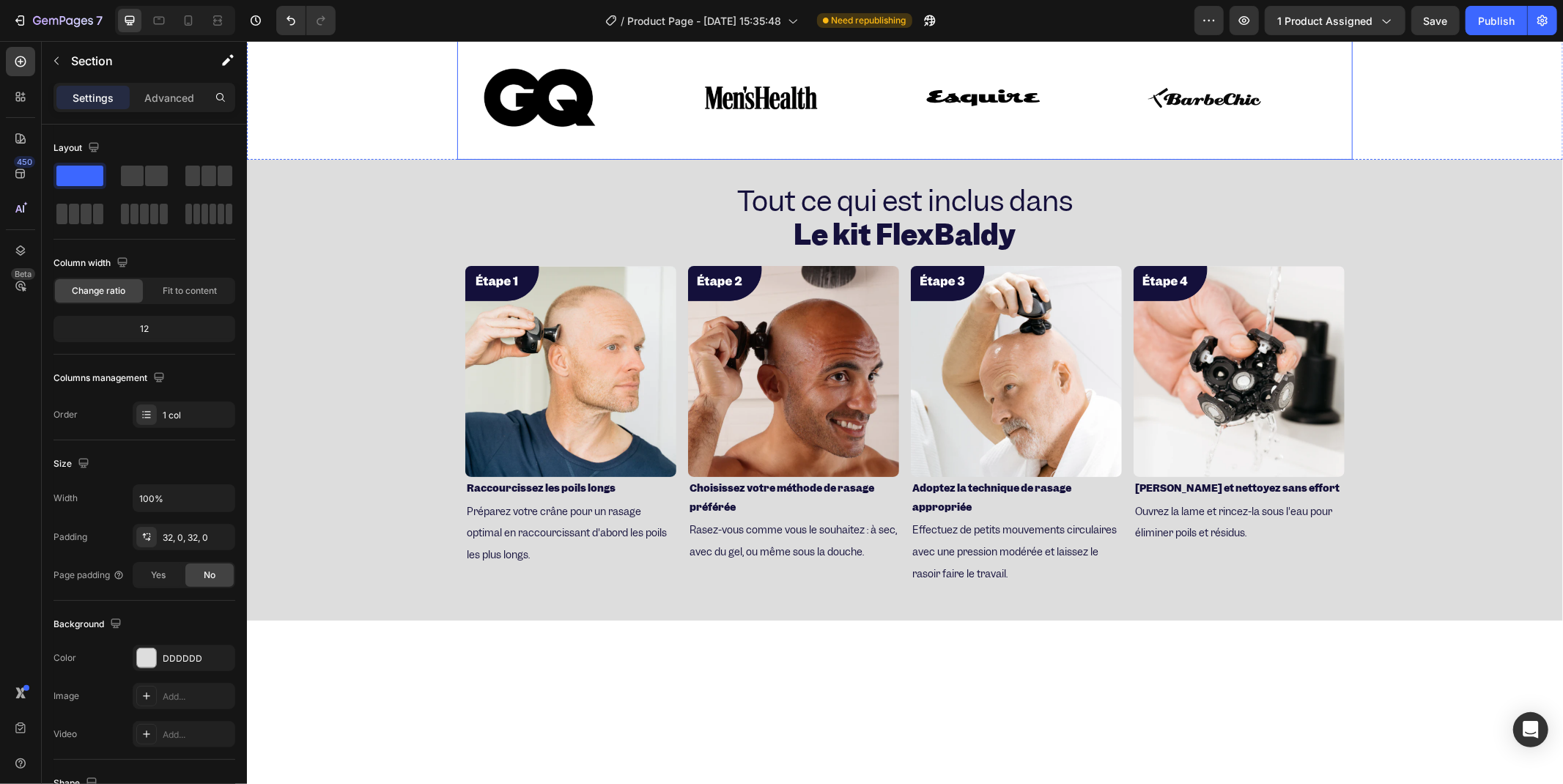
scroll to position [640, 0]
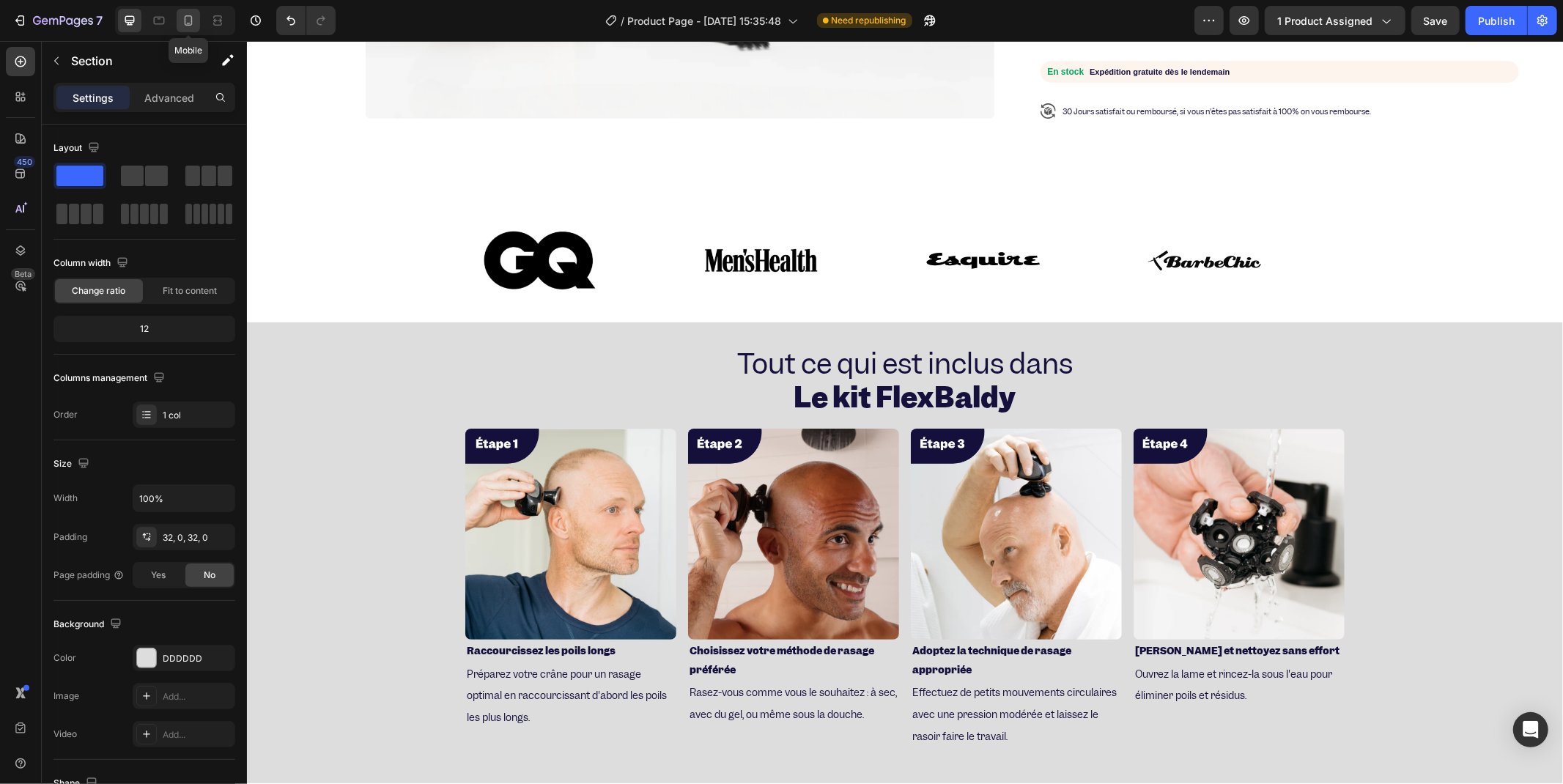
click at [191, 23] on icon at bounding box center [188, 20] width 8 height 10
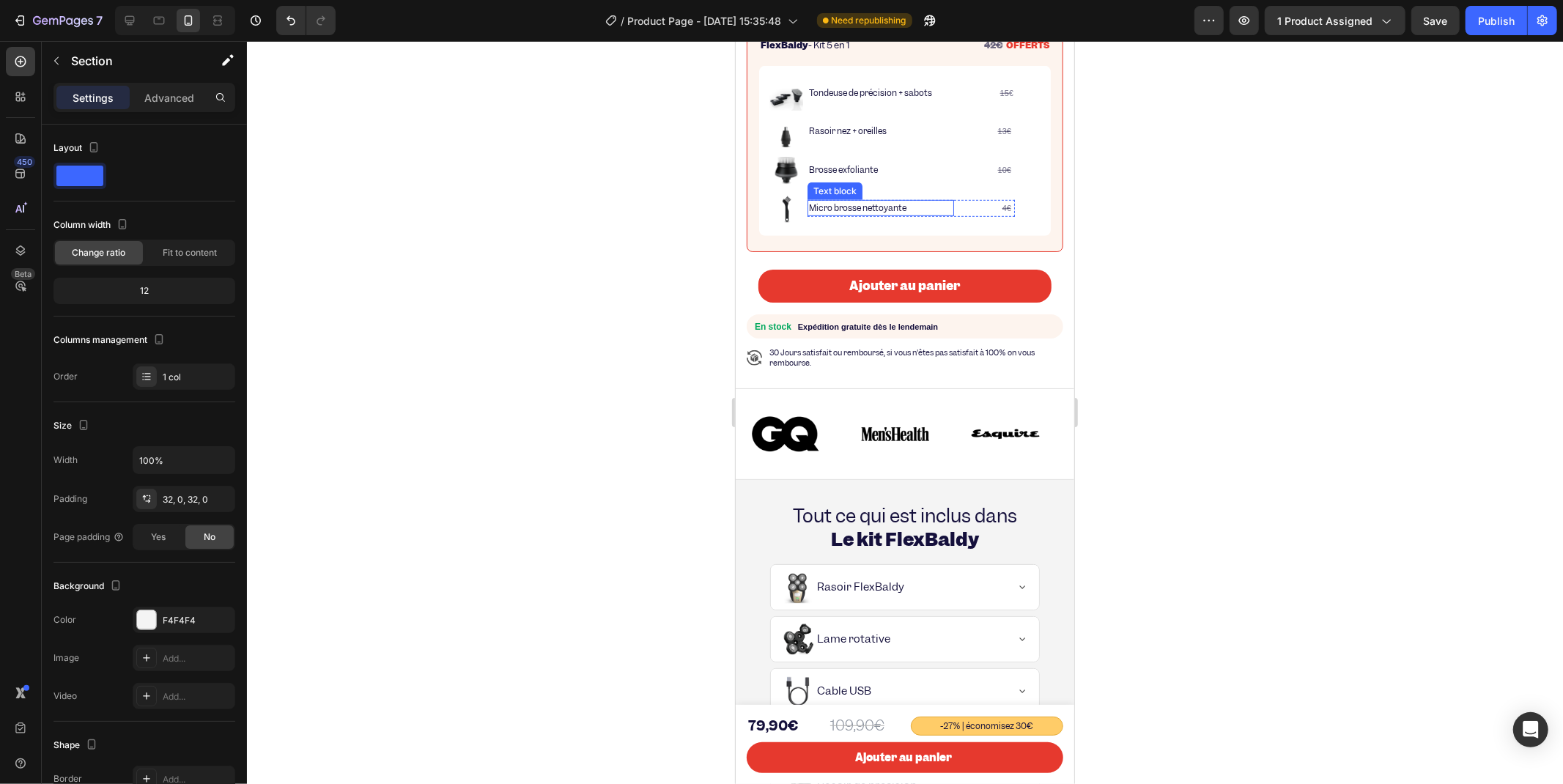
scroll to position [811, 0]
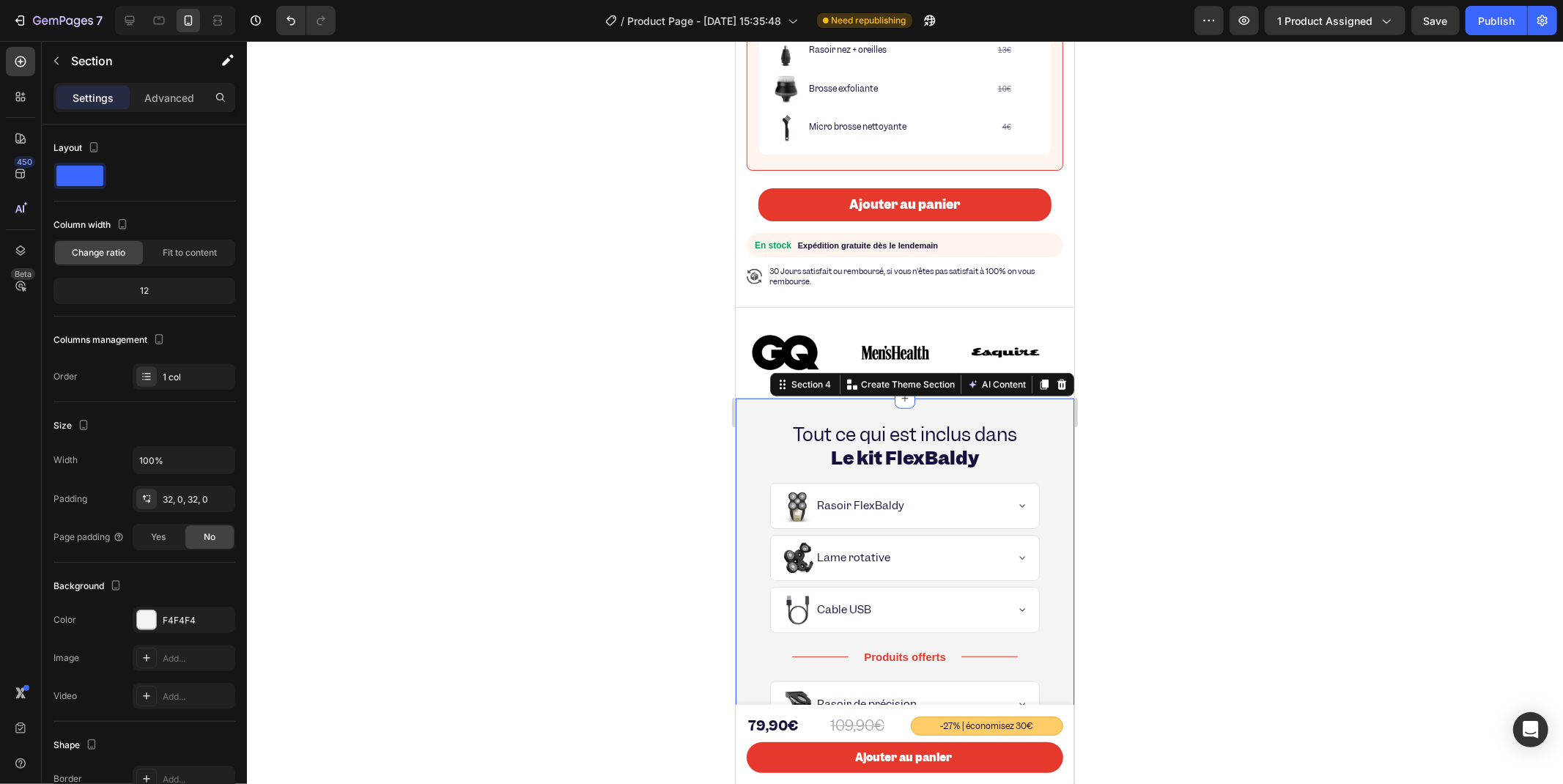
click at [823, 398] on div "Tout ce qui est inclus dans Le kit FlexBaldy Heading Yes Rasoir FlexBaldy Yes L…" at bounding box center [904, 652] width 339 height 509
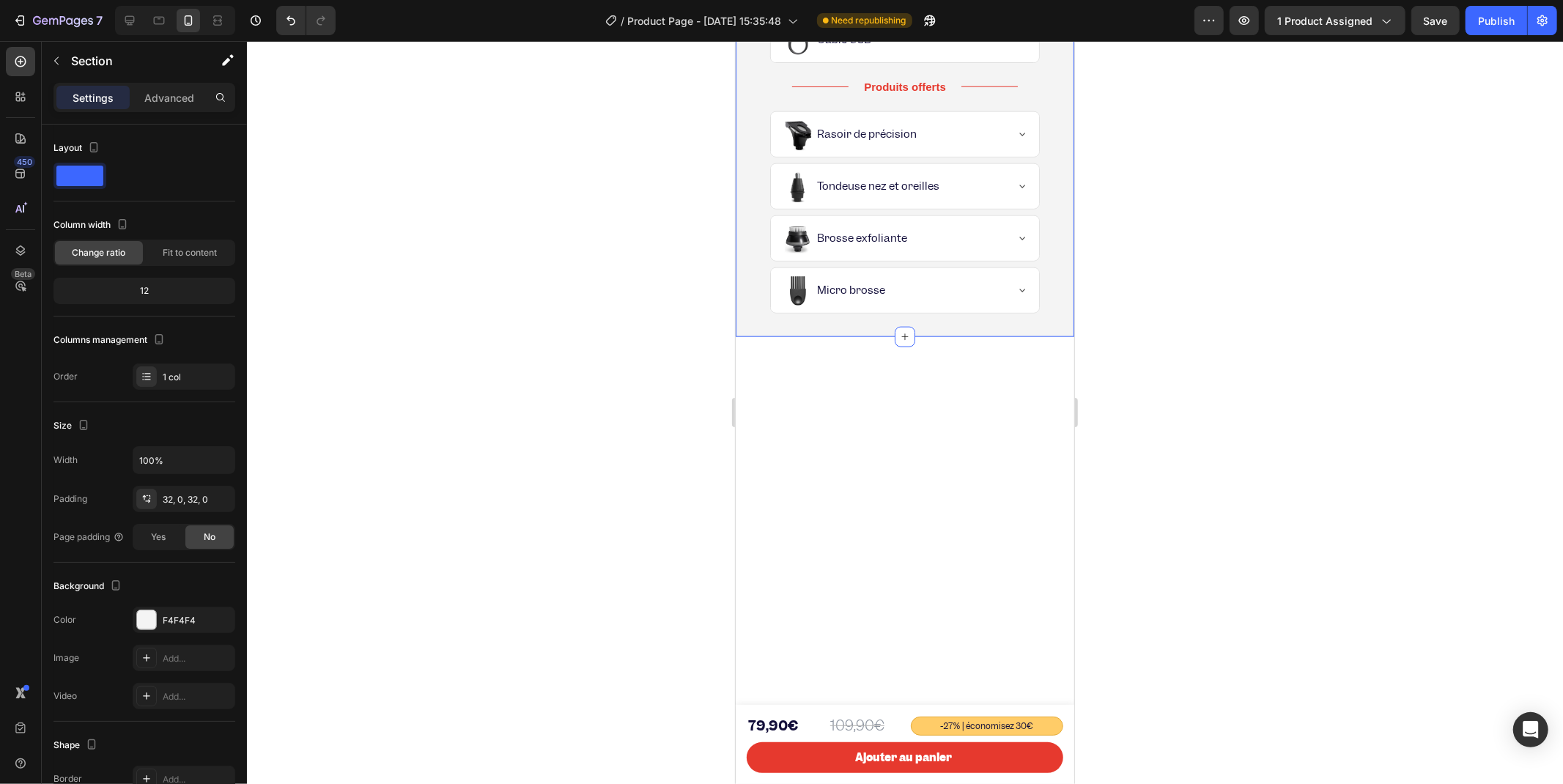
scroll to position [891, 0]
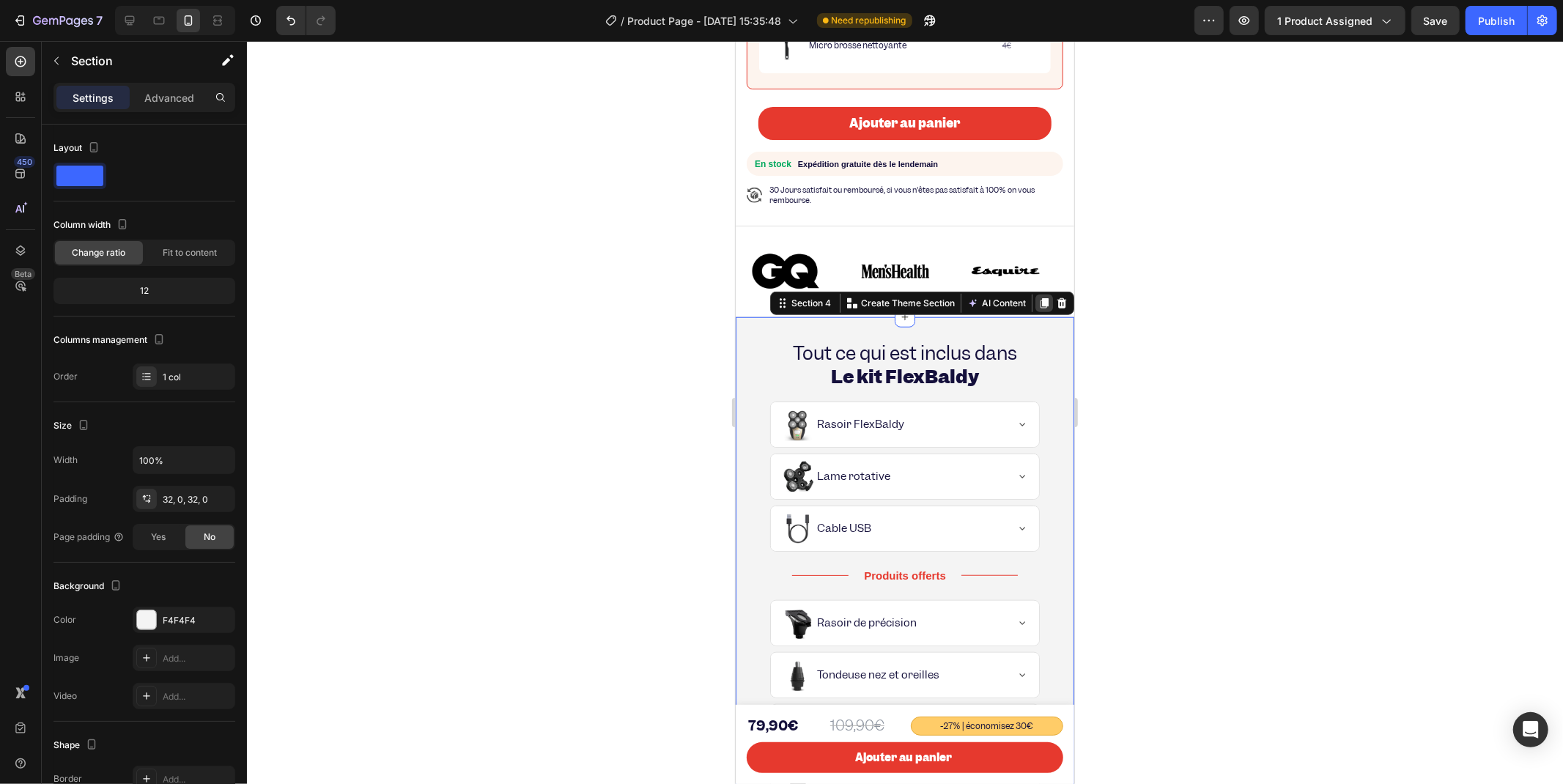
click at [1040, 298] on icon at bounding box center [1044, 303] width 8 height 10
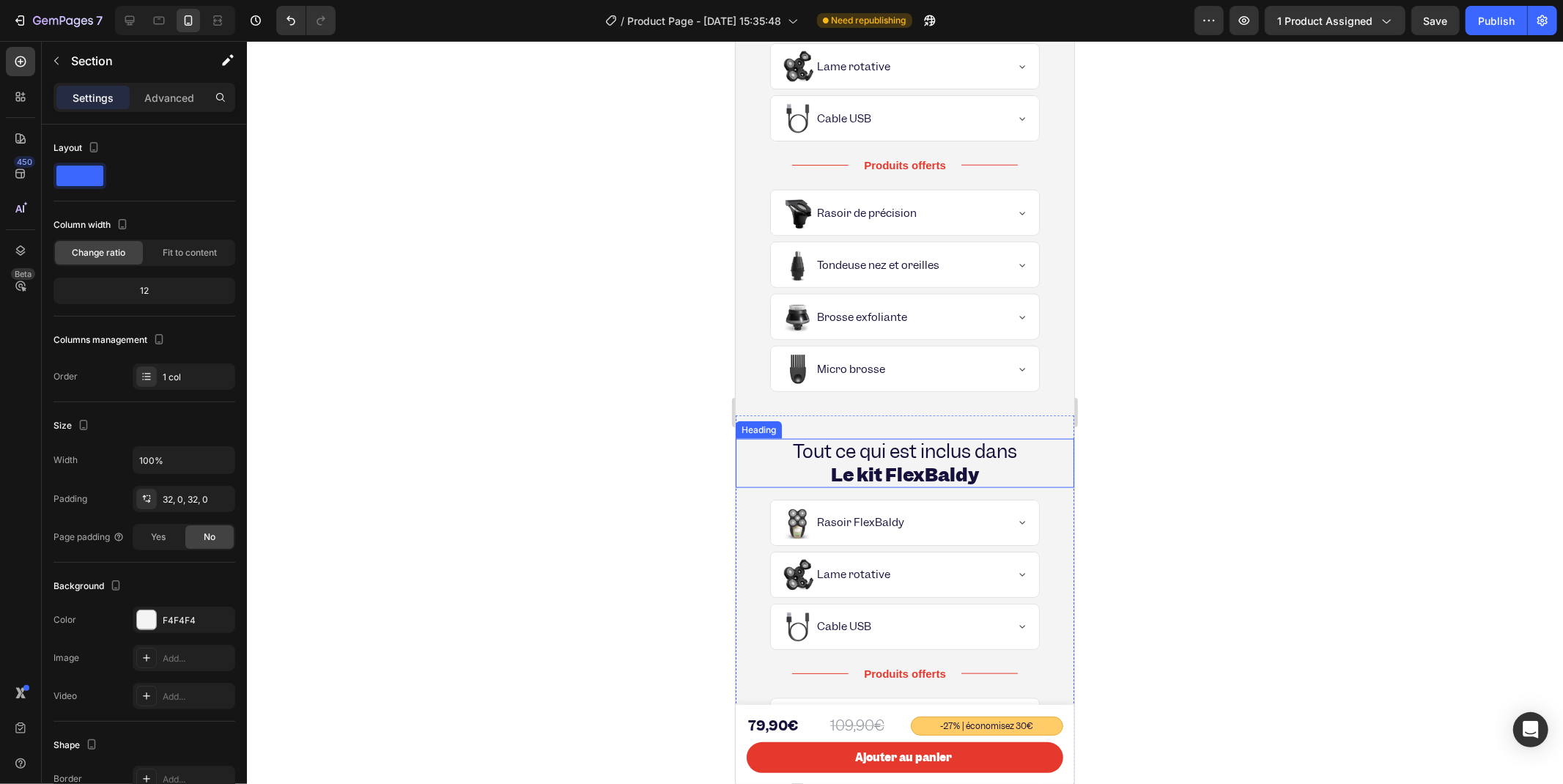
scroll to position [1452, 0]
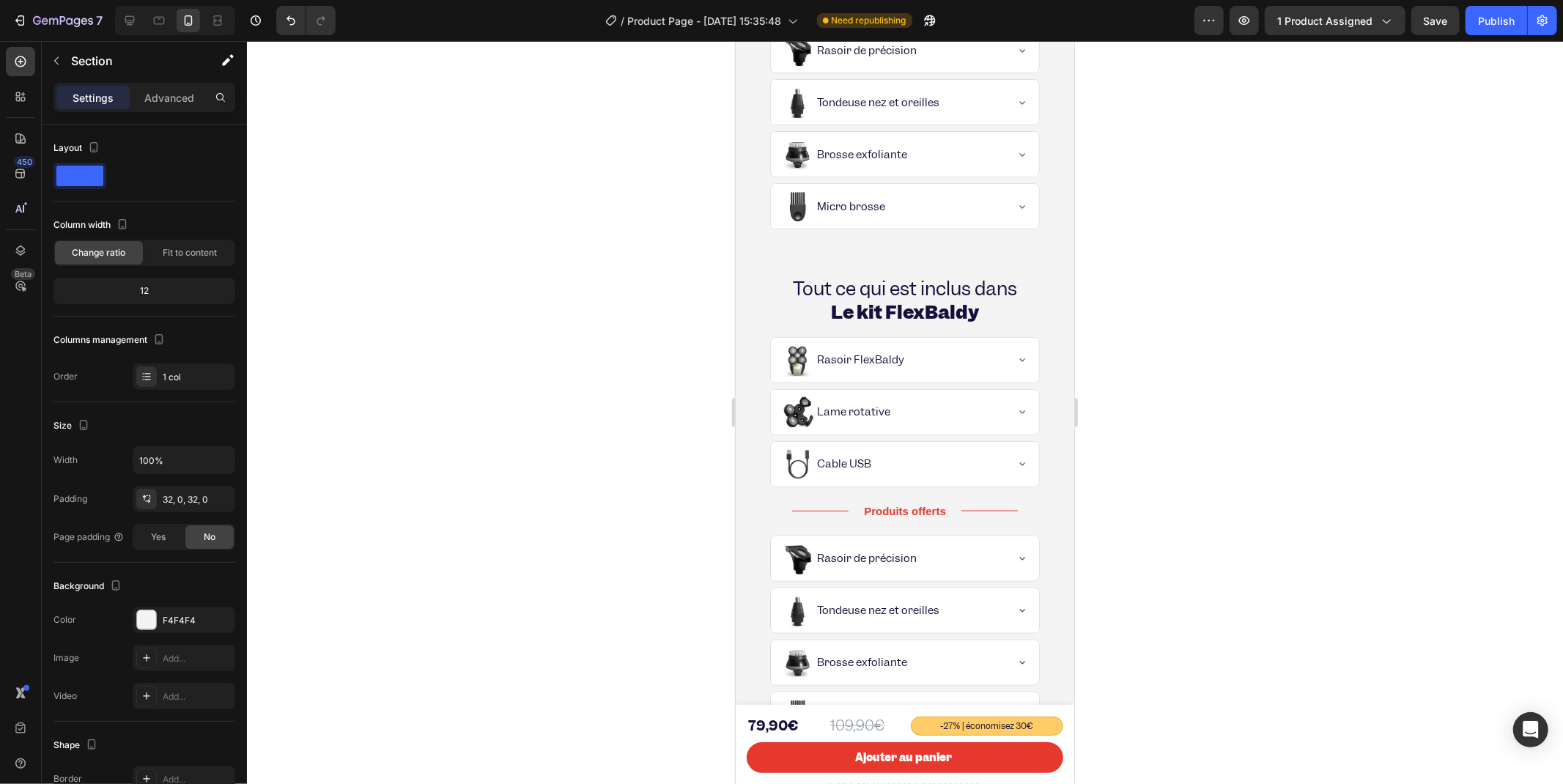
click at [744, 258] on div "Tout ce qui est inclus dans Le kit FlexBaldy Heading Yes Rasoir FlexBaldy Yes L…" at bounding box center [904, 506] width 339 height 509
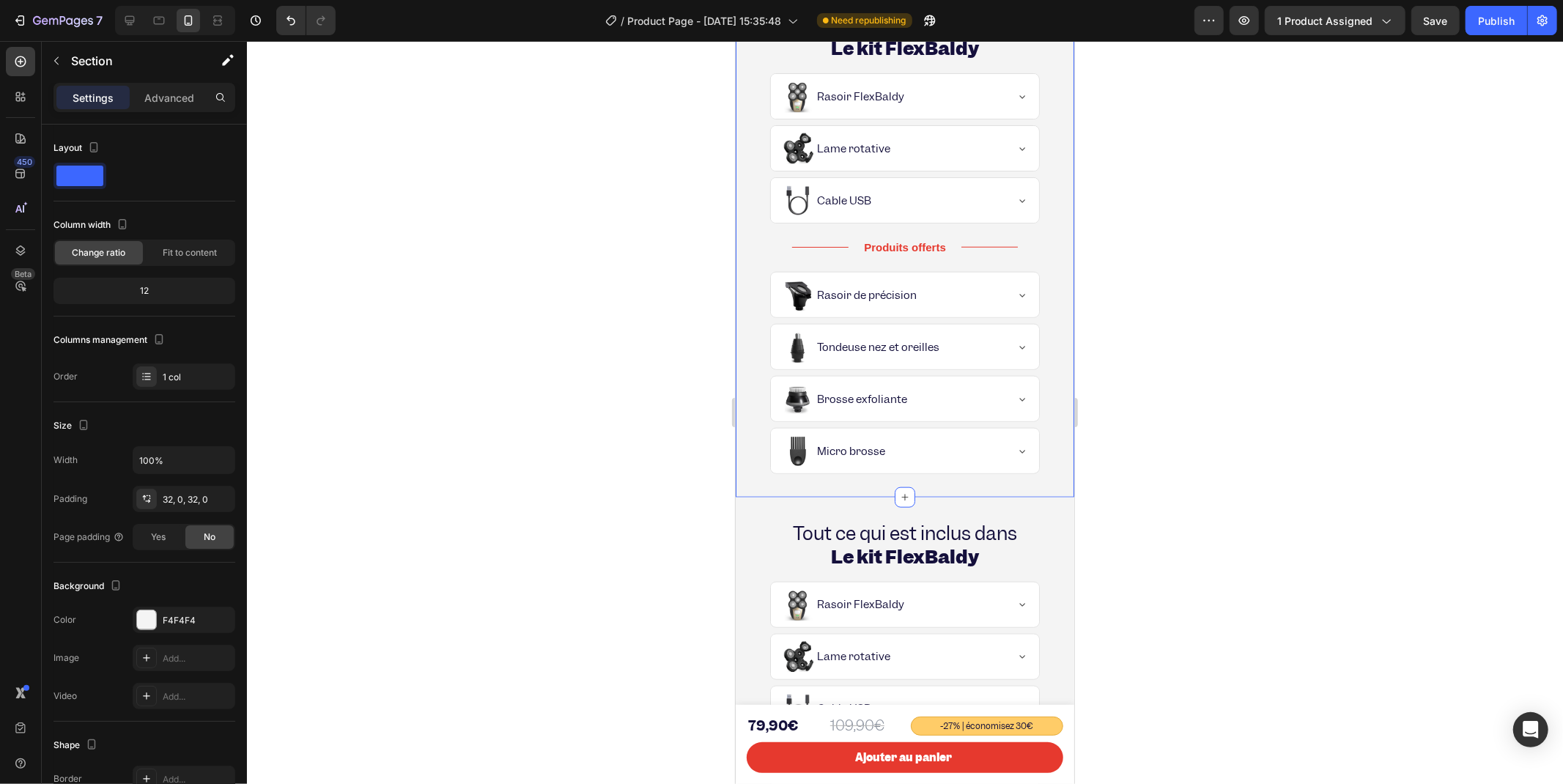
scroll to position [963, 0]
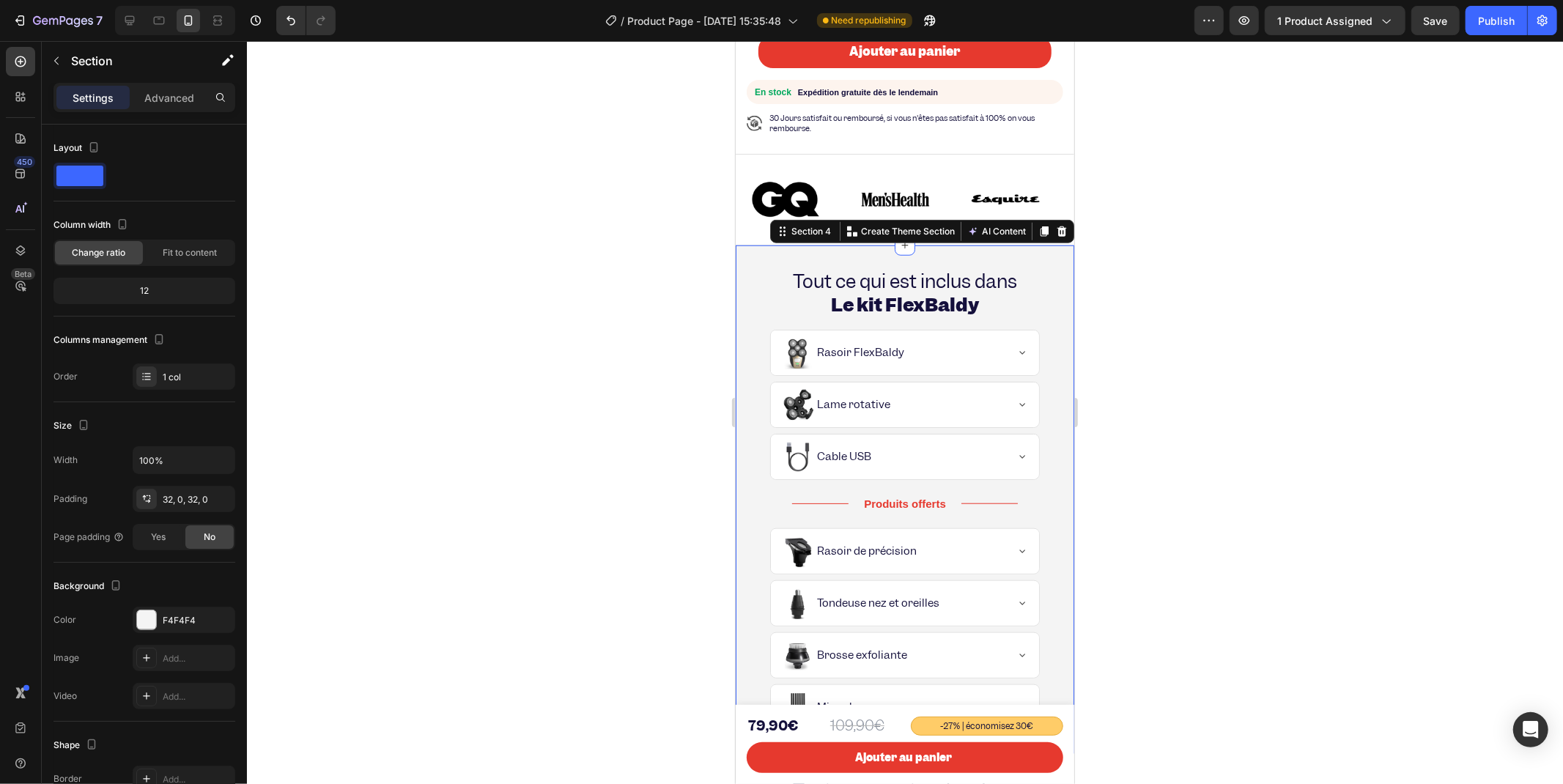
click at [1052, 249] on div "Tout ce qui est inclus dans Le kit FlexBaldy Heading Yes Rasoir FlexBaldy Yes L…" at bounding box center [904, 499] width 339 height 509
click at [165, 103] on p "Advanced" at bounding box center [169, 98] width 49 height 15
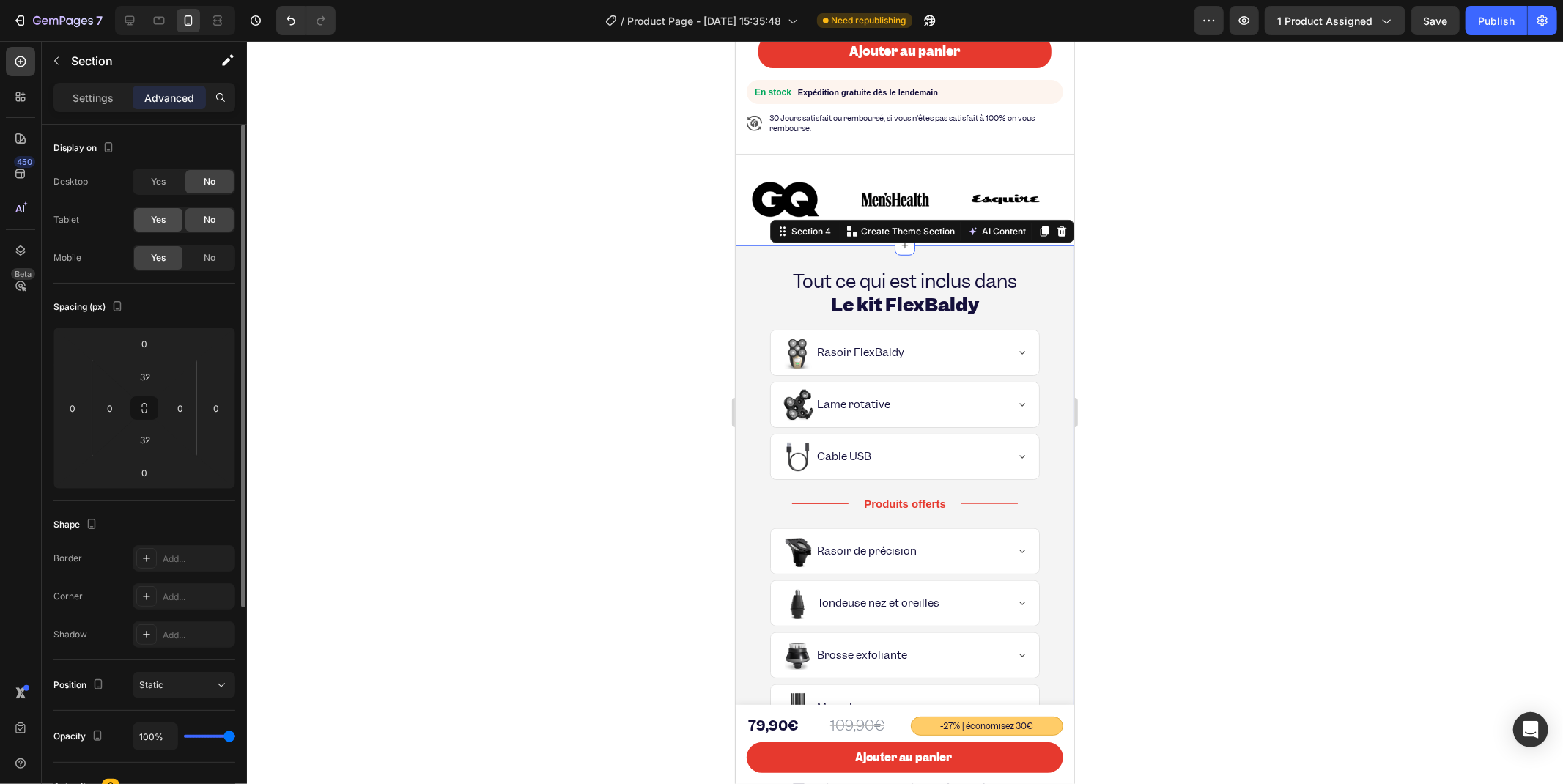
click at [178, 216] on div "Yes" at bounding box center [158, 219] width 48 height 24
click at [174, 191] on div "Yes" at bounding box center [158, 181] width 48 height 24
click at [198, 252] on div "No" at bounding box center [209, 257] width 48 height 24
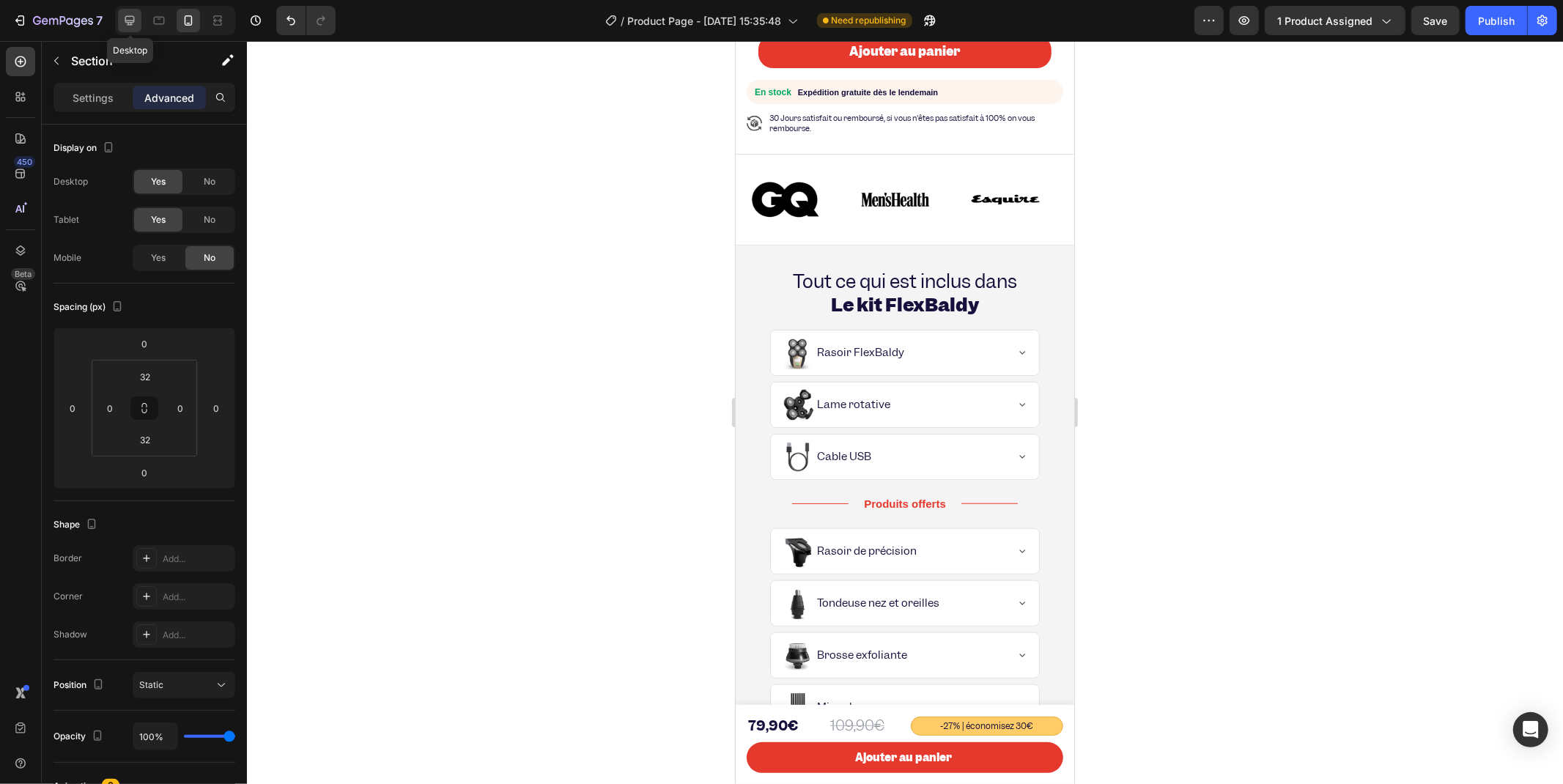
click at [130, 24] on icon at bounding box center [130, 21] width 9 height 9
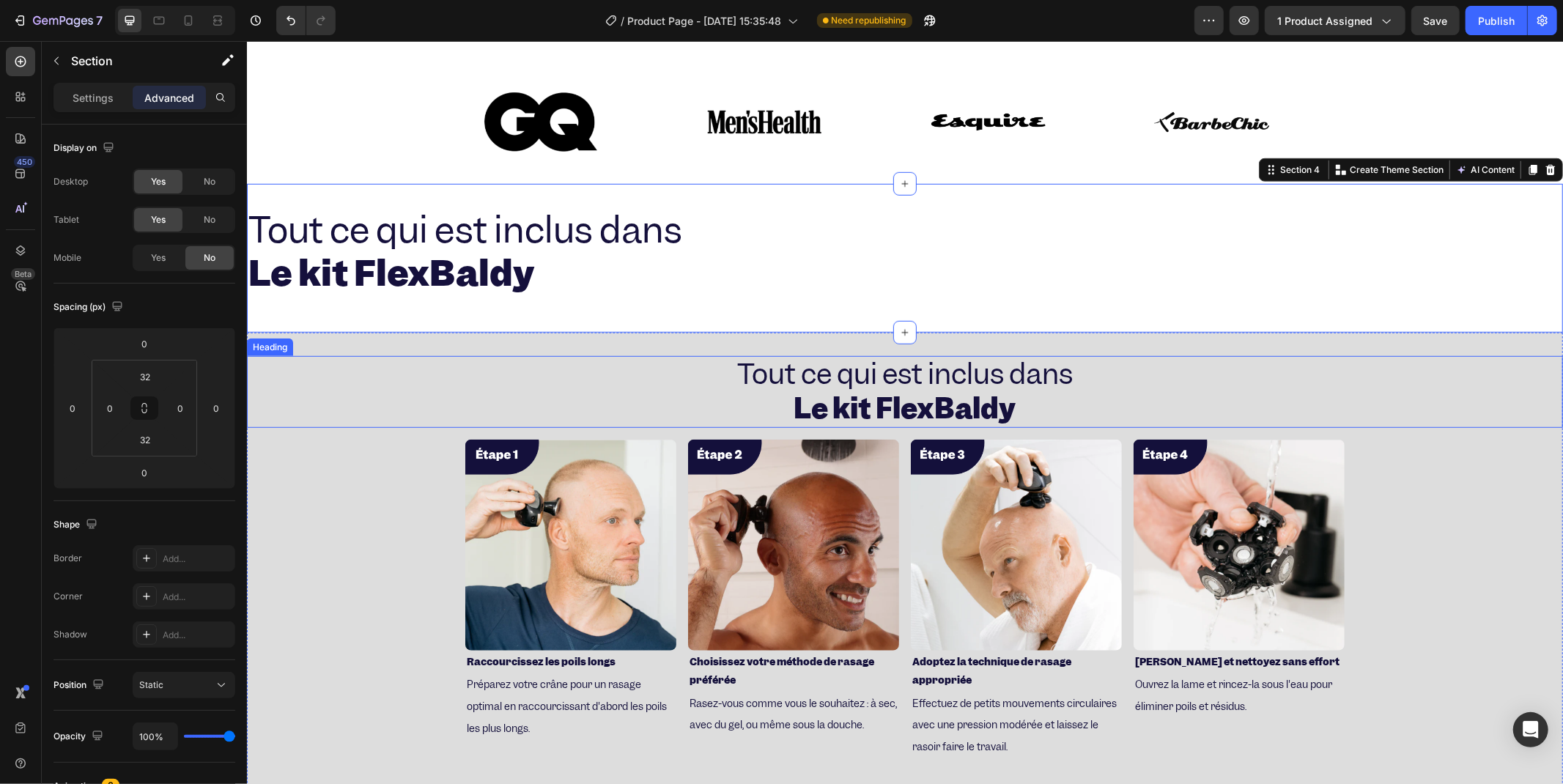
scroll to position [533, 0]
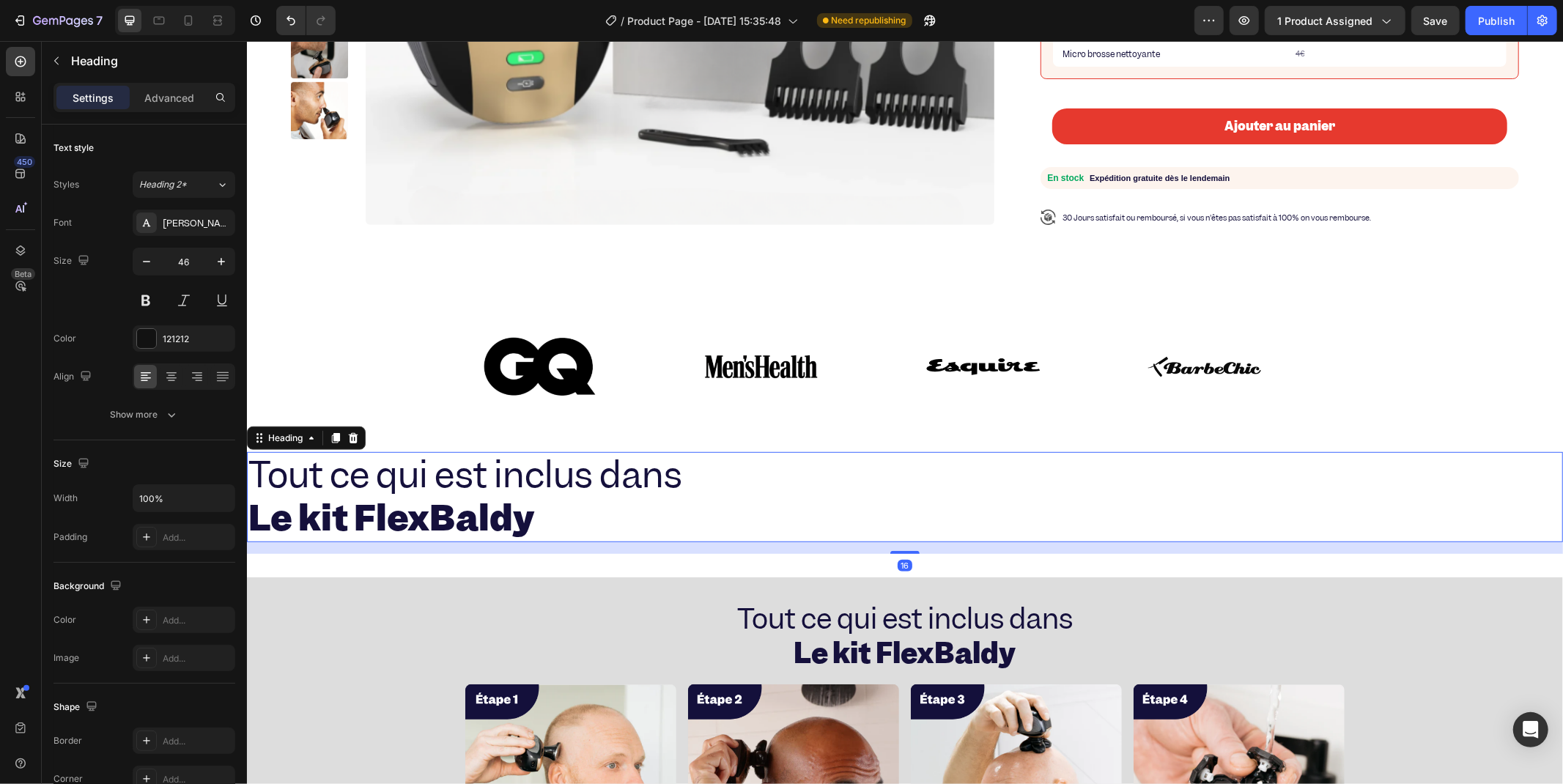
click at [1048, 490] on h2 "Tout ce qui est inclus dans Le kit FlexBaldy" at bounding box center [904, 496] width 1316 height 91
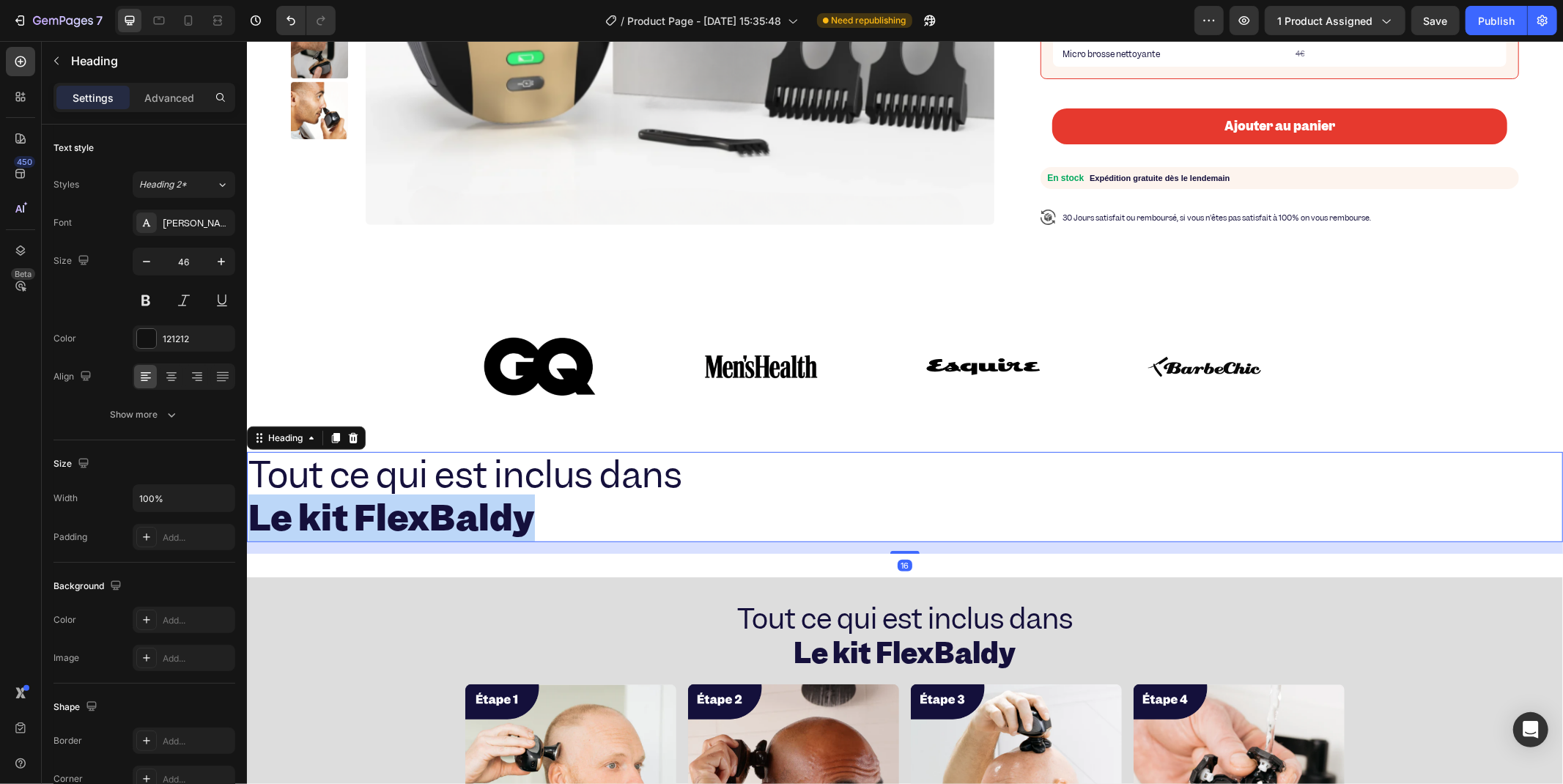
click at [1048, 490] on p "Tout ce qui est inclus dans Le kit FlexBaldy" at bounding box center [904, 496] width 1313 height 88
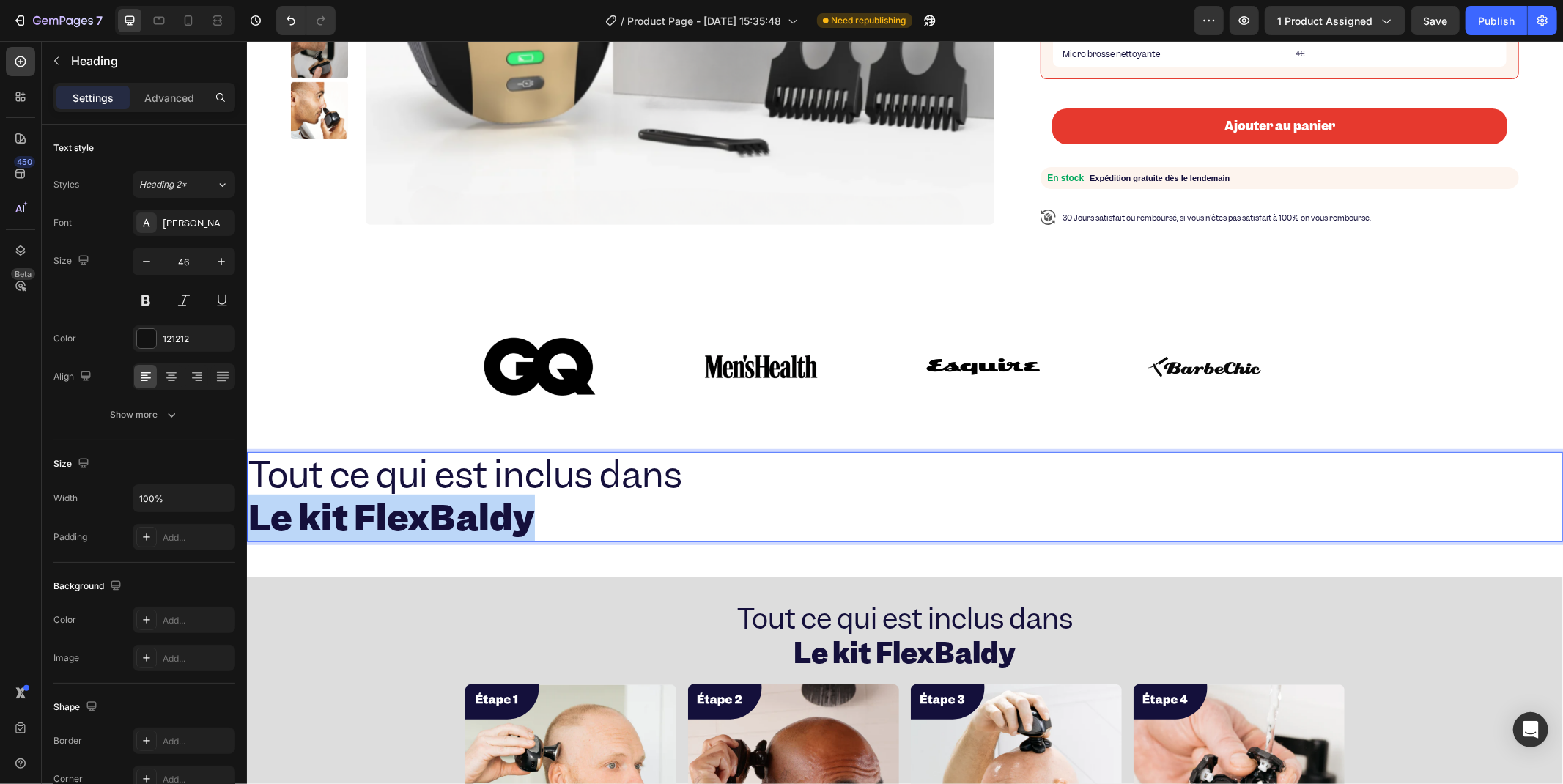
click at [1048, 490] on p "Tout ce qui est inclus dans Le kit FlexBaldy" at bounding box center [904, 496] width 1313 height 88
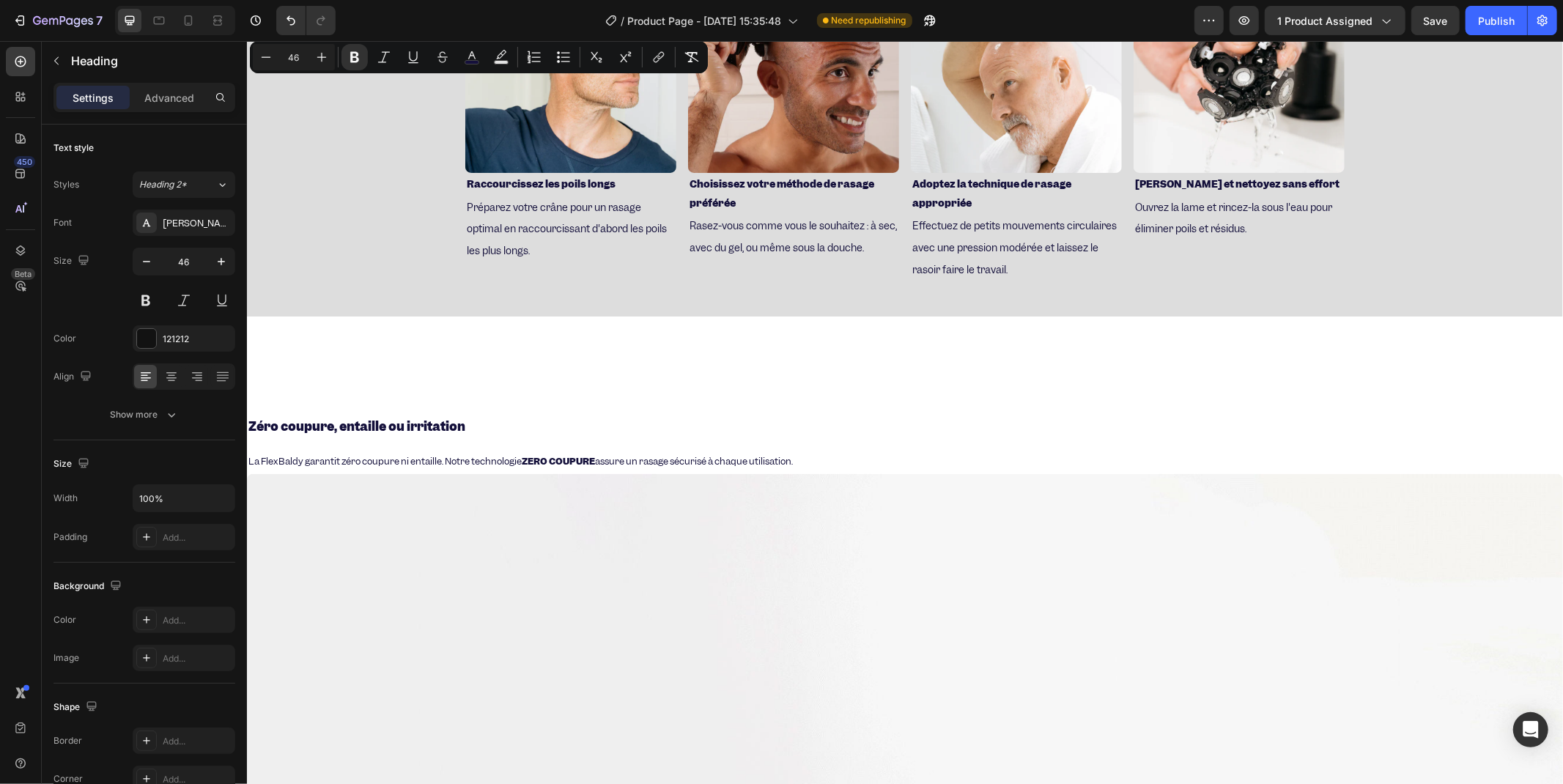
type input "16"
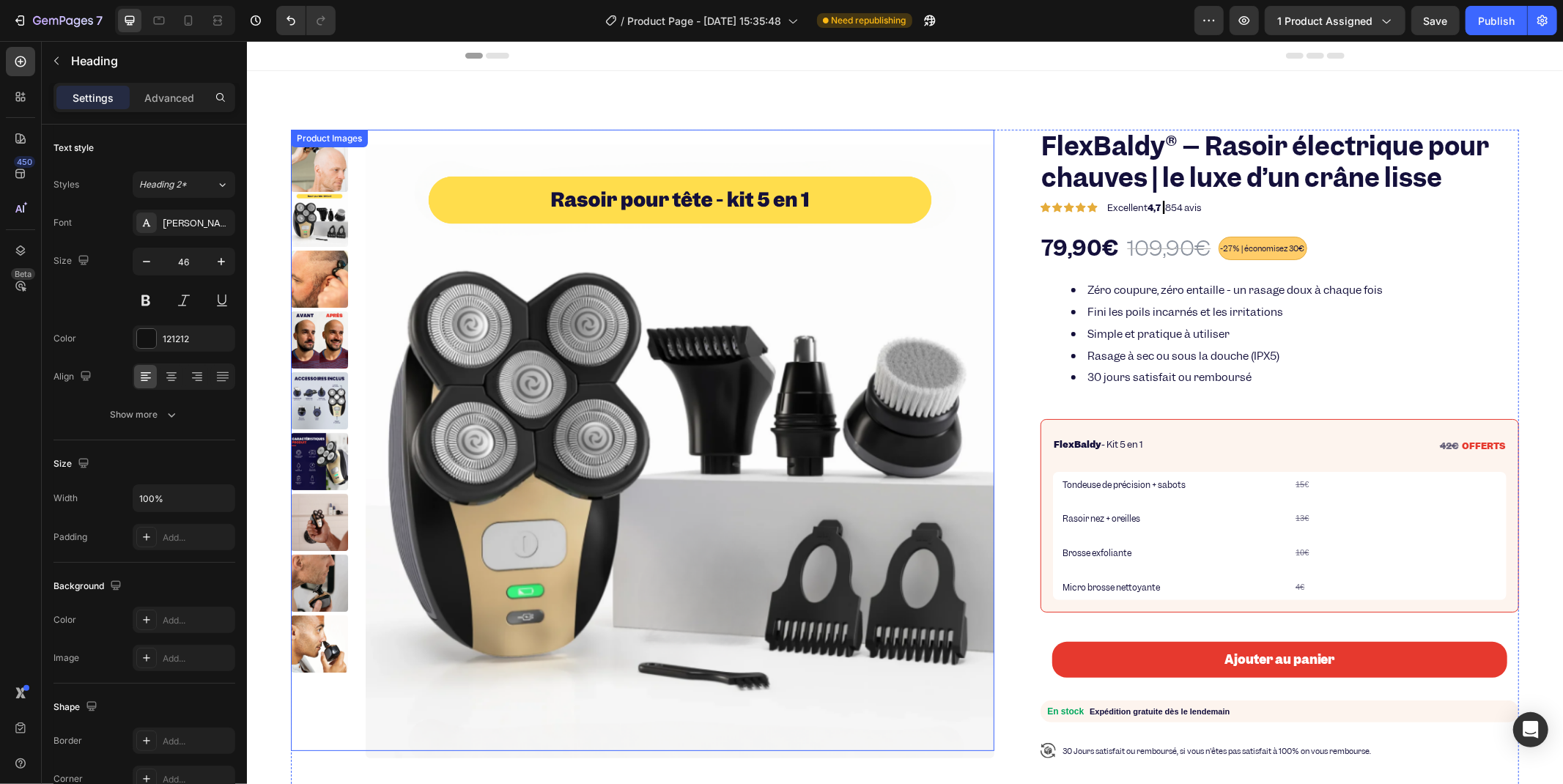
scroll to position [406, 0]
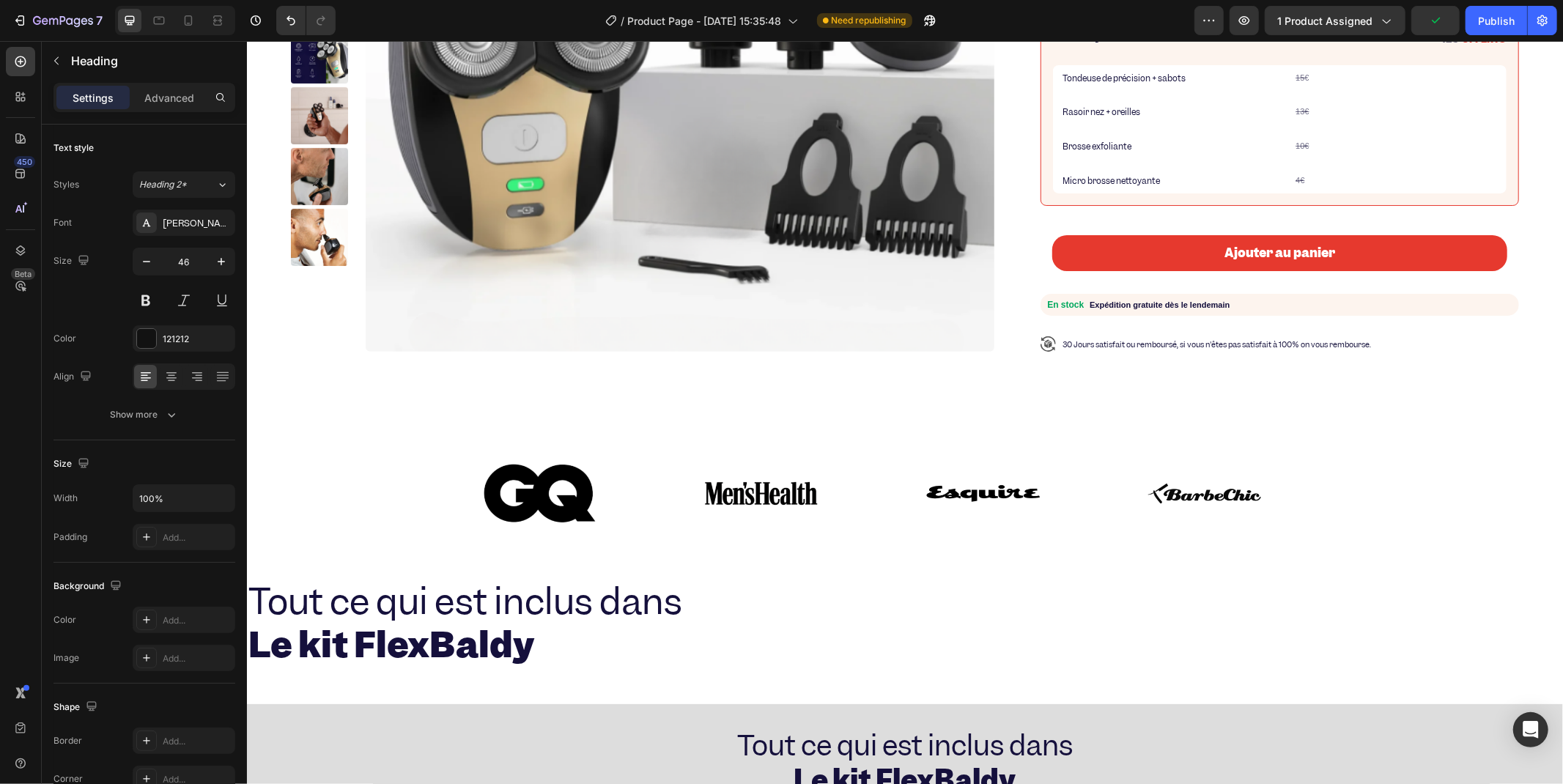
click at [175, 16] on div at bounding box center [175, 20] width 121 height 29
click at [179, 17] on div at bounding box center [188, 20] width 24 height 24
type input "24"
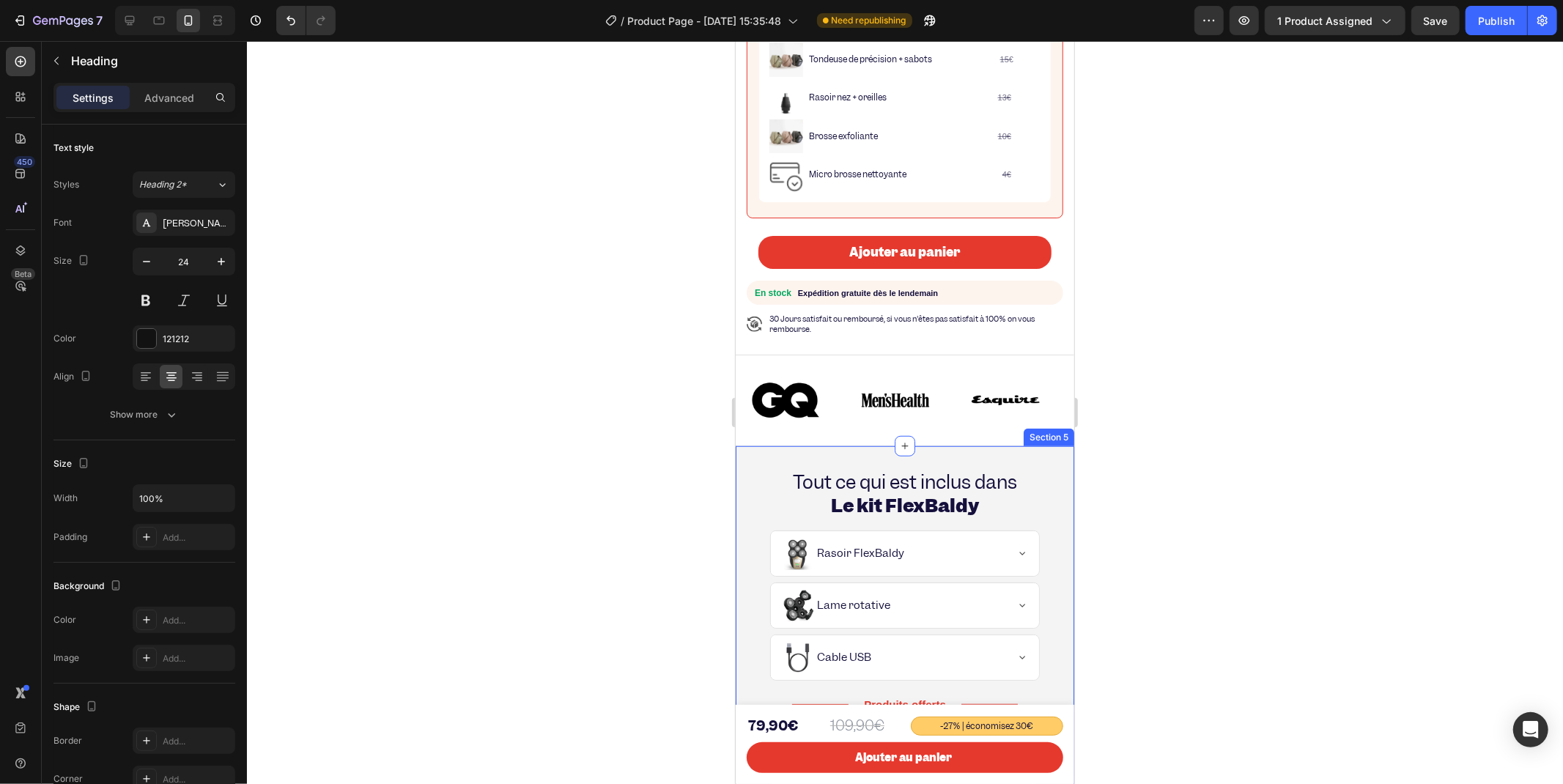
scroll to position [1006, 0]
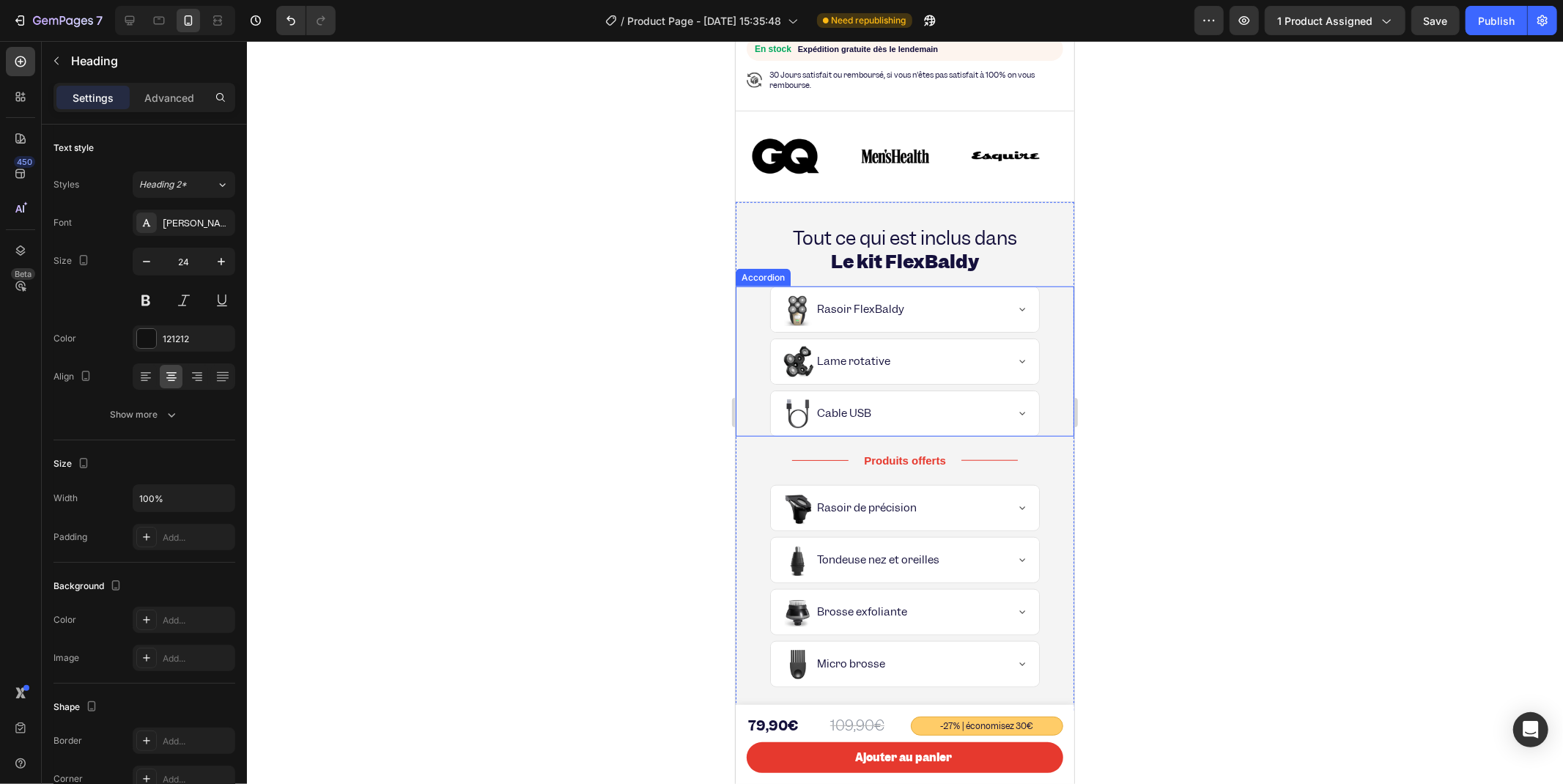
click at [1054, 293] on div "Yes Rasoir FlexBaldy" at bounding box center [904, 308] width 337 height 47
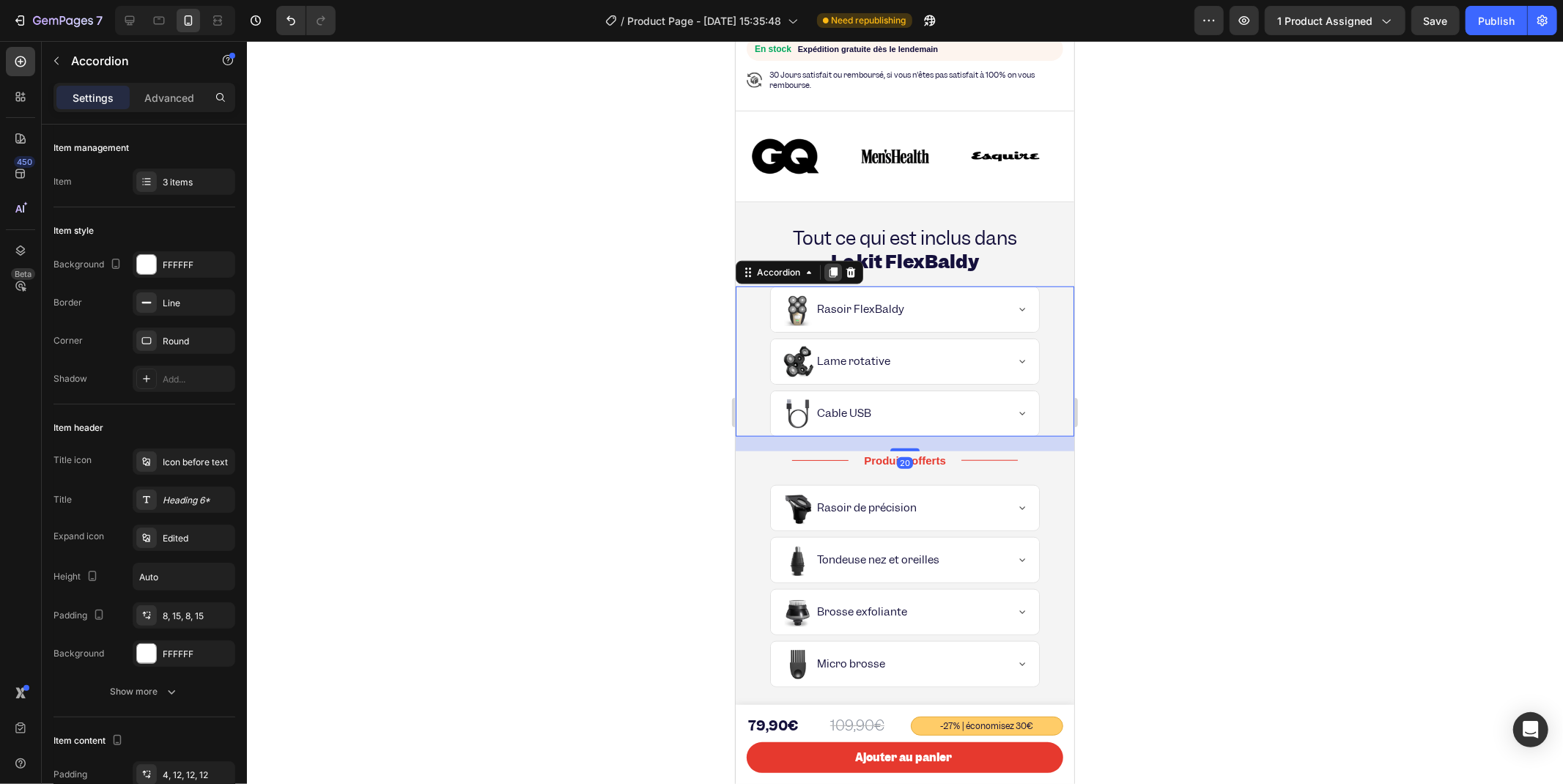
click at [830, 267] on icon at bounding box center [833, 271] width 8 height 10
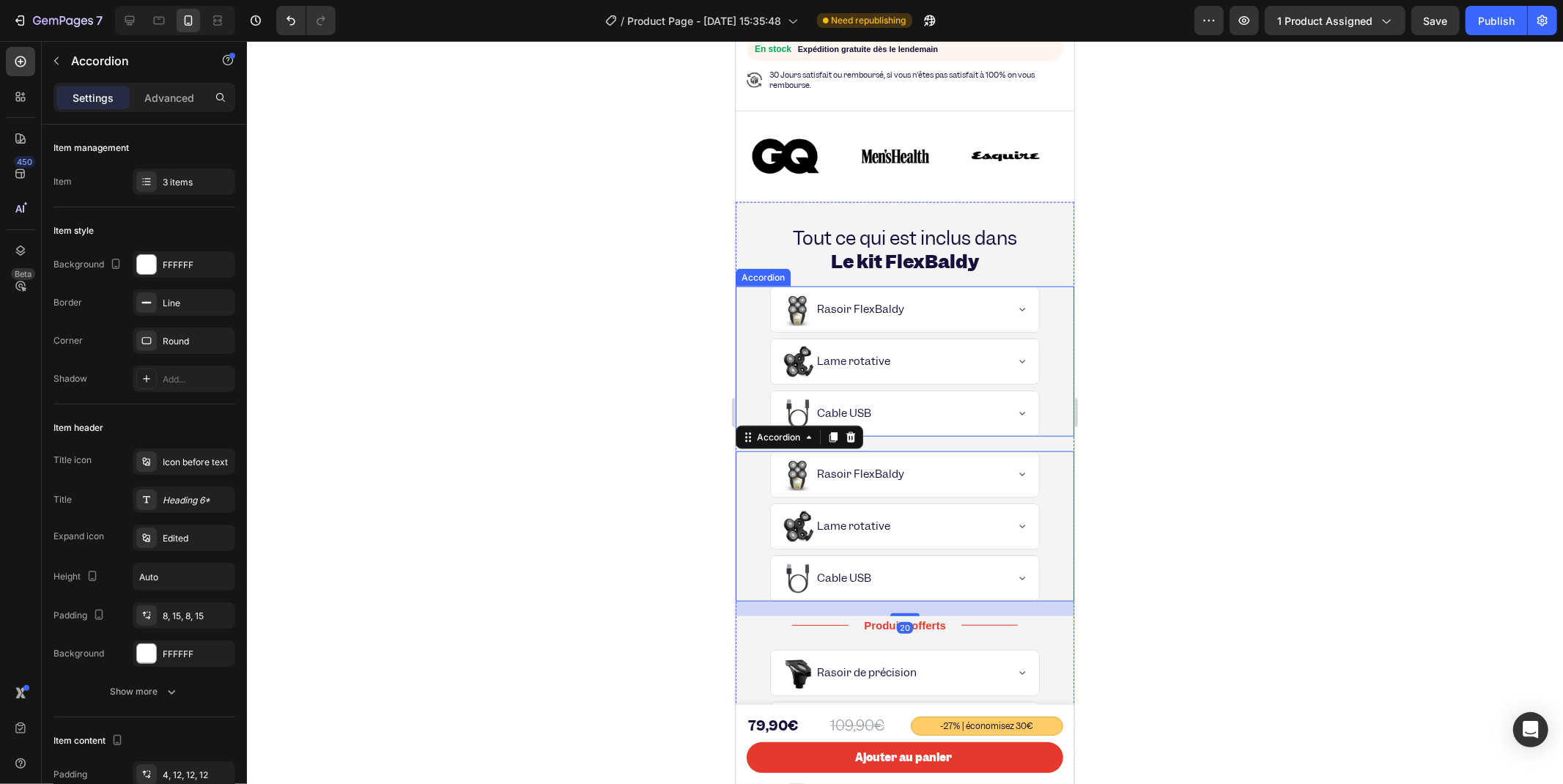
click at [756, 315] on div "Yes Rasoir FlexBaldy" at bounding box center [904, 308] width 337 height 47
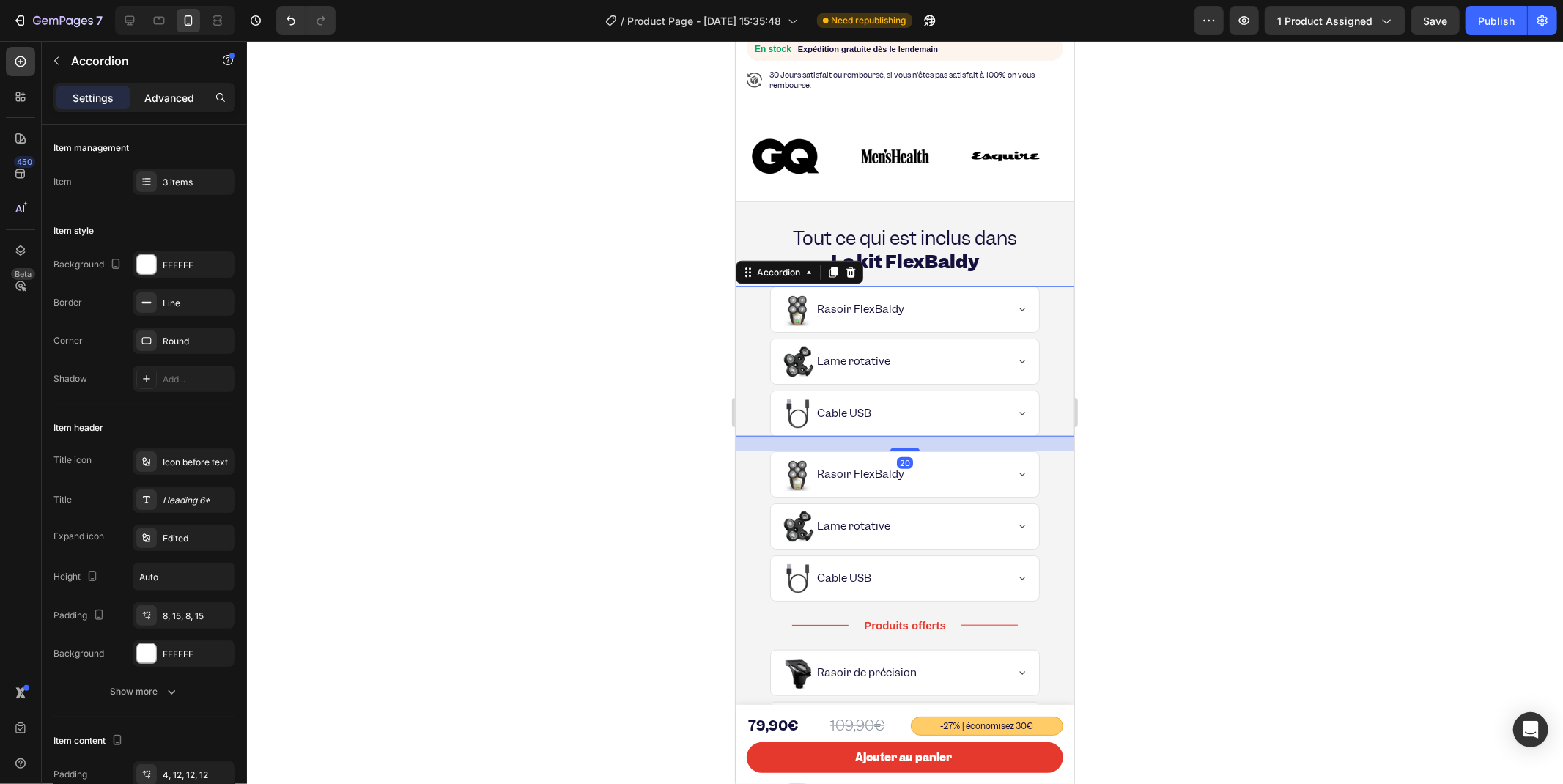
click at [166, 98] on p "Advanced" at bounding box center [169, 98] width 49 height 15
type input "100%"
type input "100"
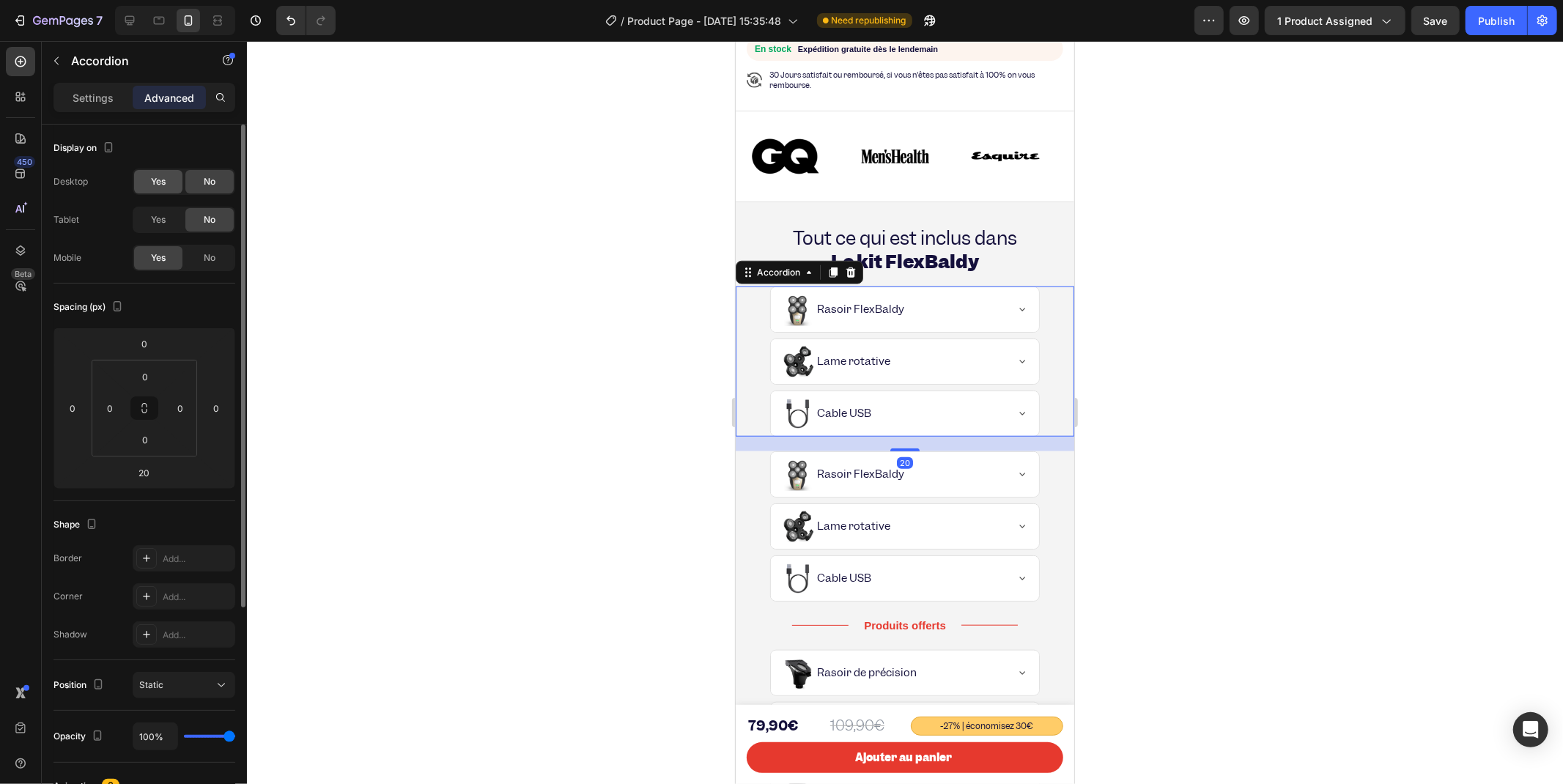
click at [164, 179] on span "Yes" at bounding box center [158, 181] width 14 height 13
click at [162, 220] on span "Yes" at bounding box center [158, 220] width 14 height 13
click at [204, 253] on span "No" at bounding box center [210, 258] width 11 height 13
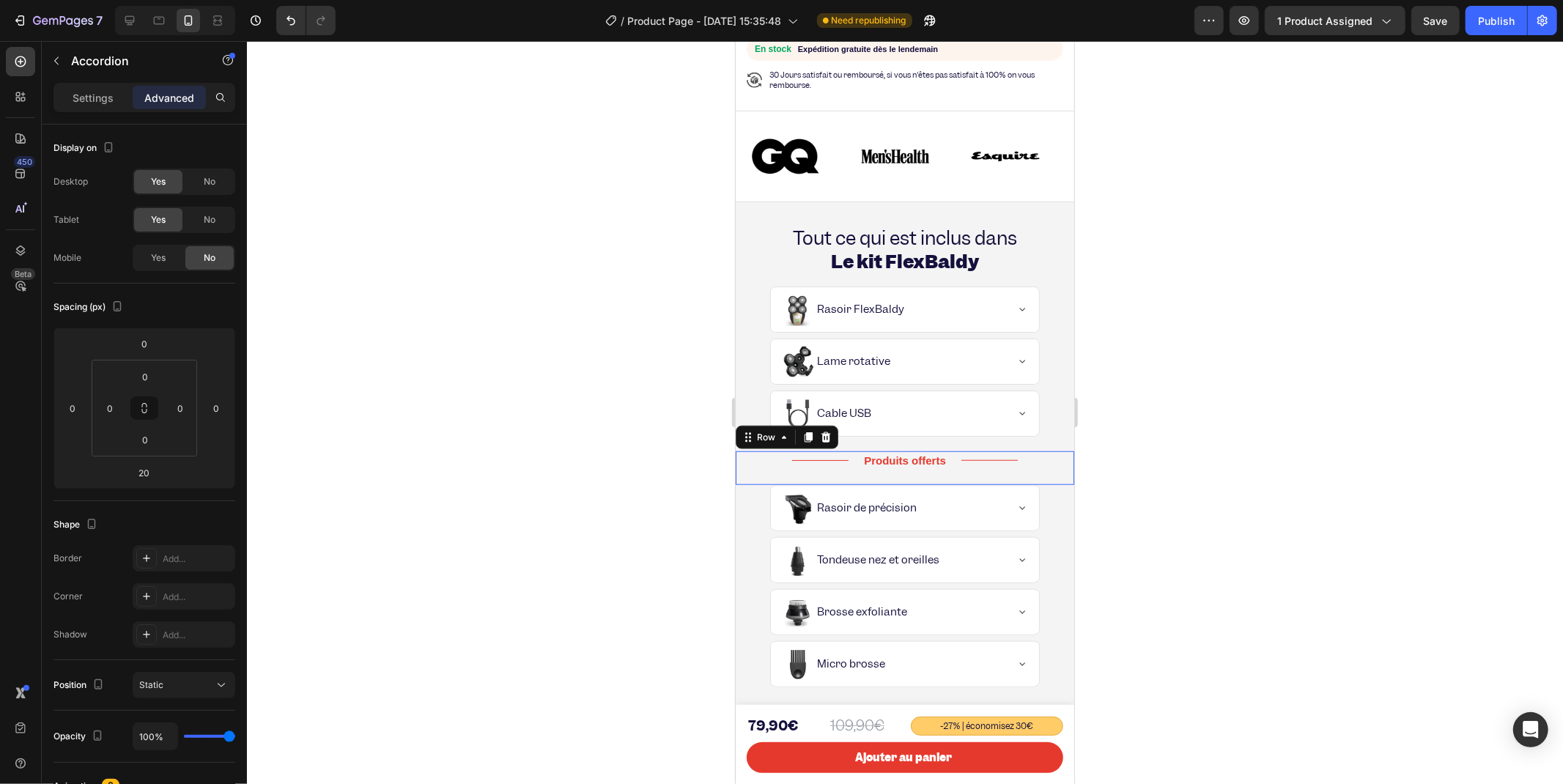
click at [740, 457] on div "Title Line" at bounding box center [791, 468] width 113 height 34
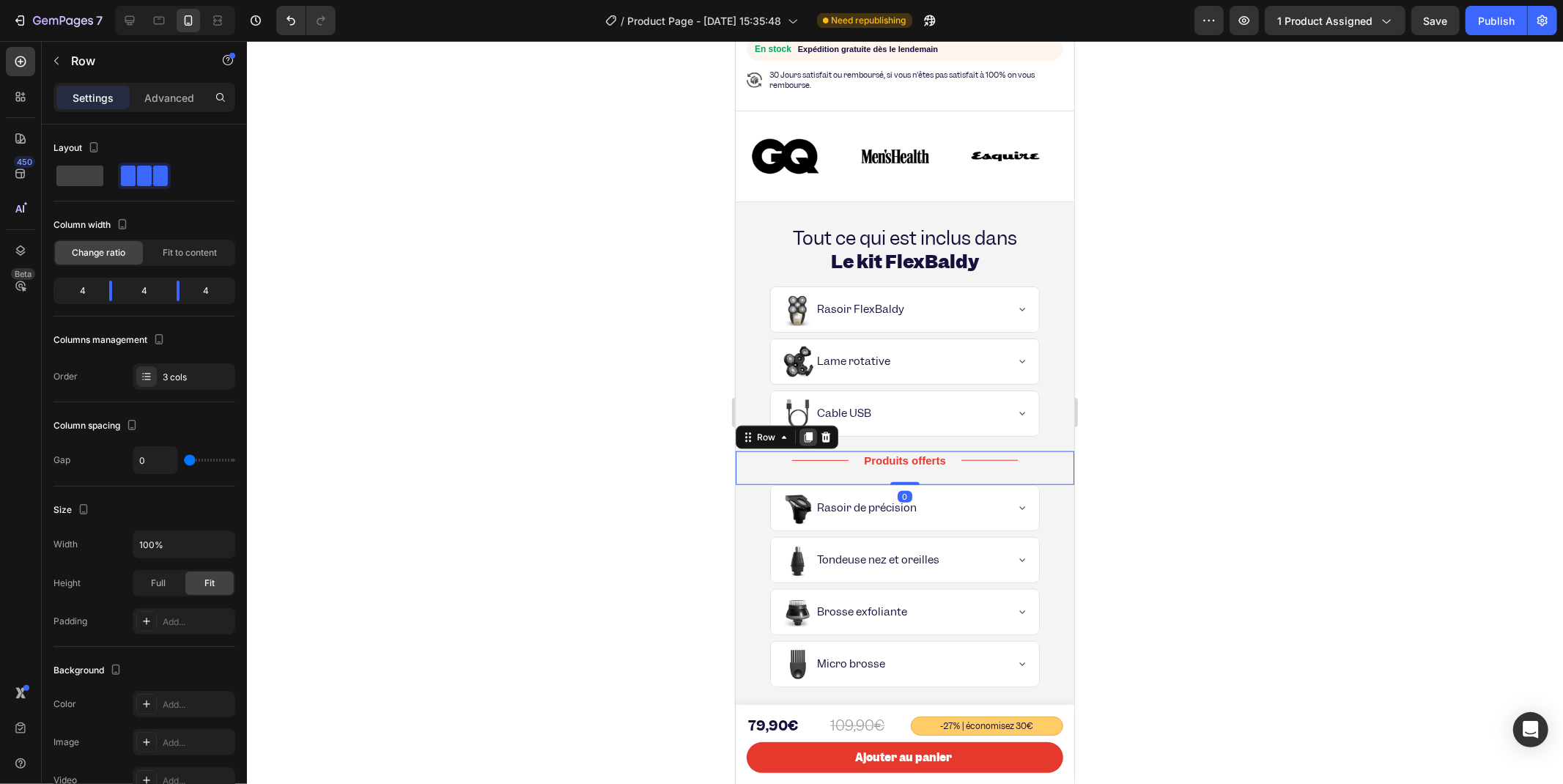
click at [802, 431] on icon at bounding box center [807, 437] width 11 height 11
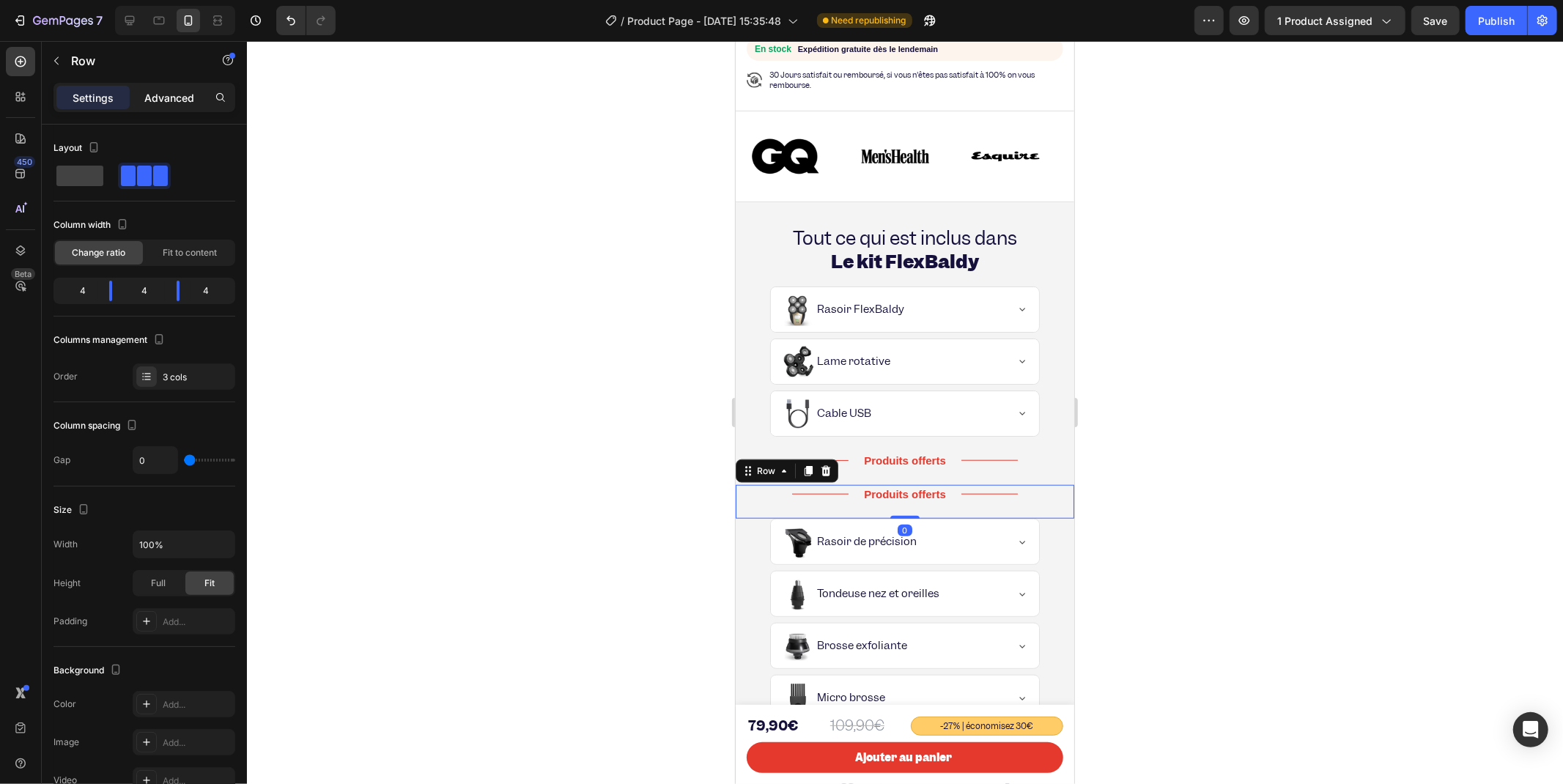
click at [161, 93] on p "Advanced" at bounding box center [169, 98] width 49 height 15
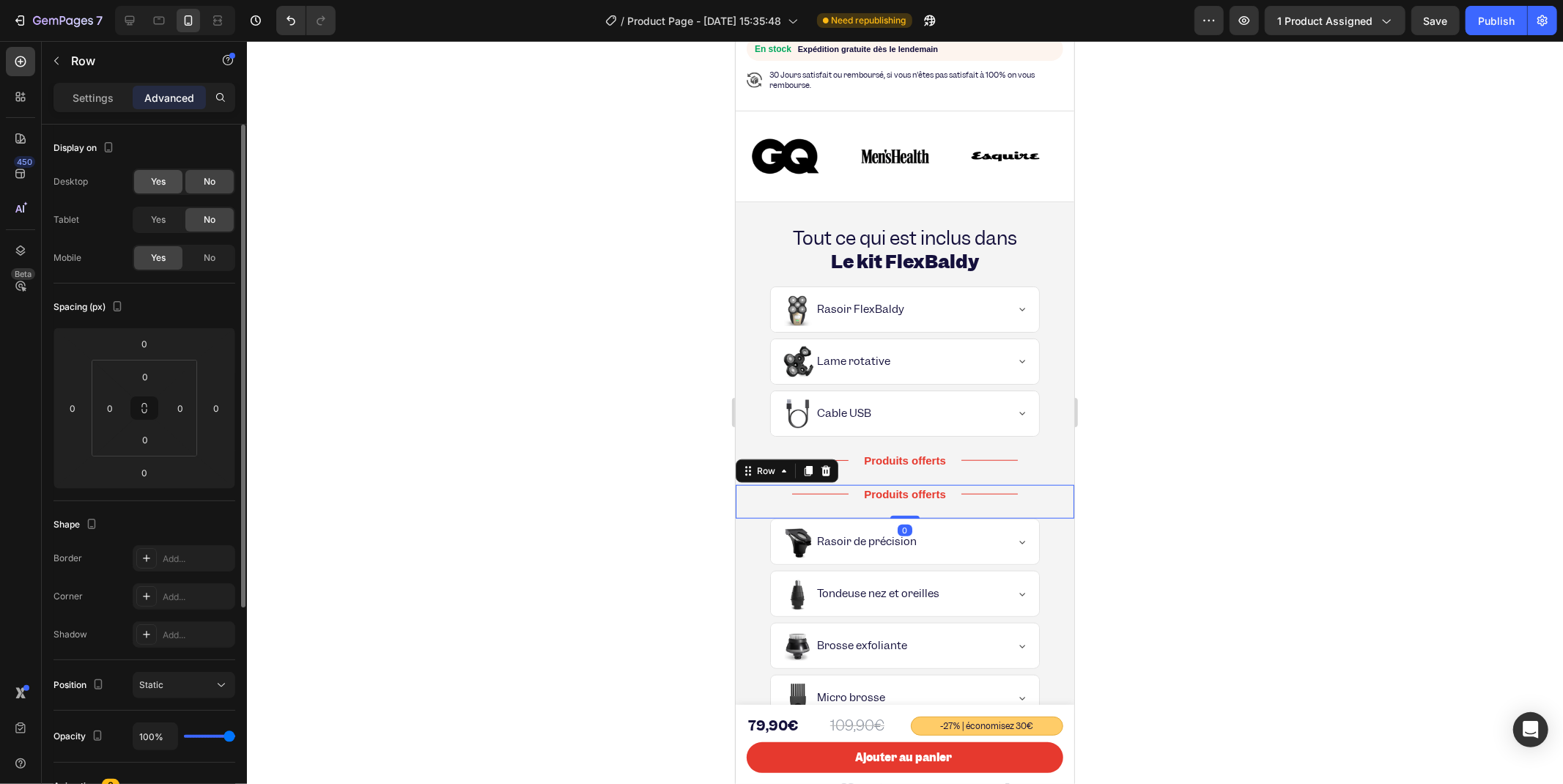
click at [165, 179] on span "Yes" at bounding box center [158, 181] width 14 height 13
click at [155, 216] on span "Yes" at bounding box center [158, 220] width 14 height 13
click at [188, 256] on div "No" at bounding box center [209, 257] width 48 height 24
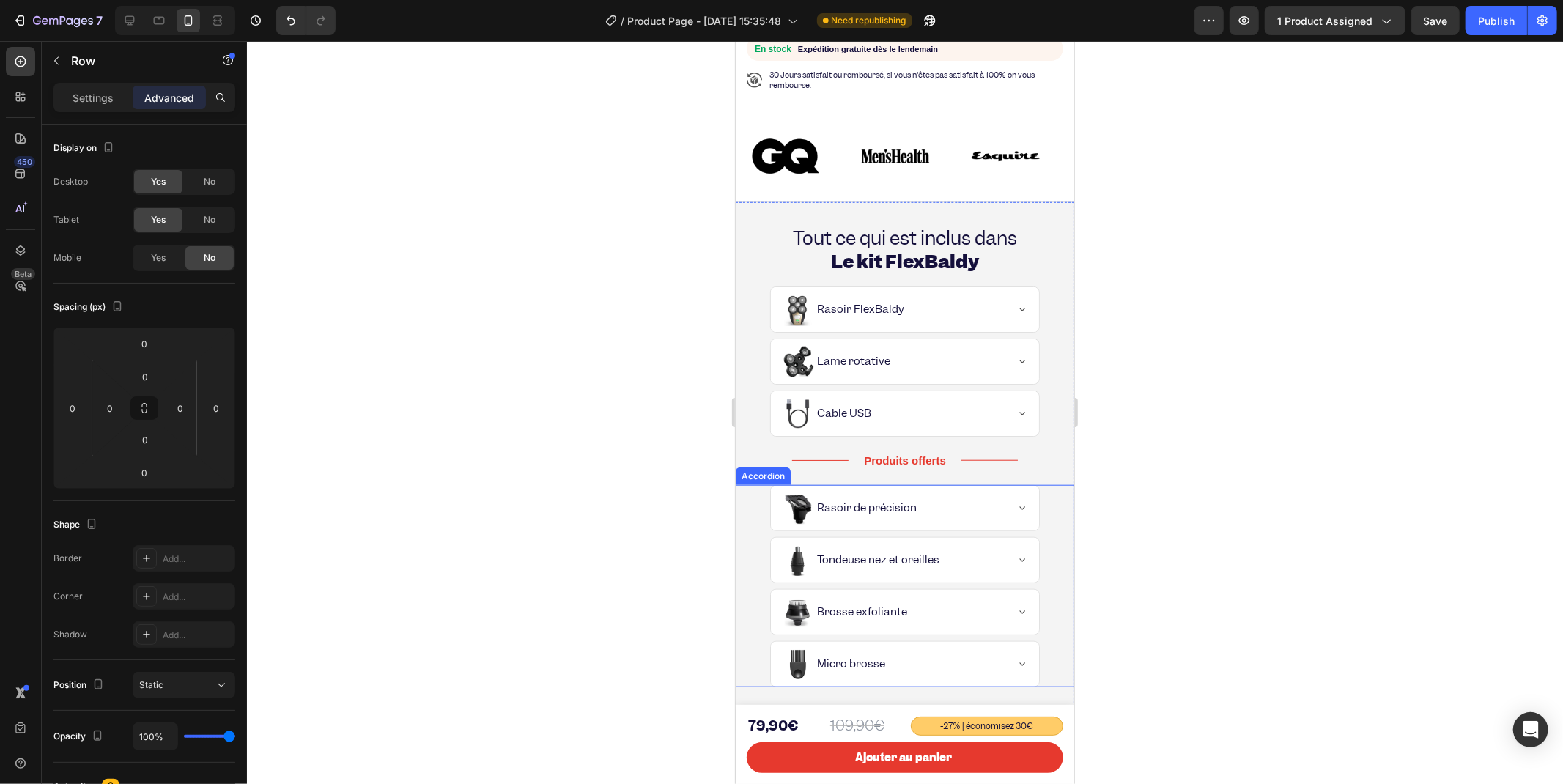
click at [754, 497] on div "Yes Rasoir de précision" at bounding box center [904, 507] width 337 height 47
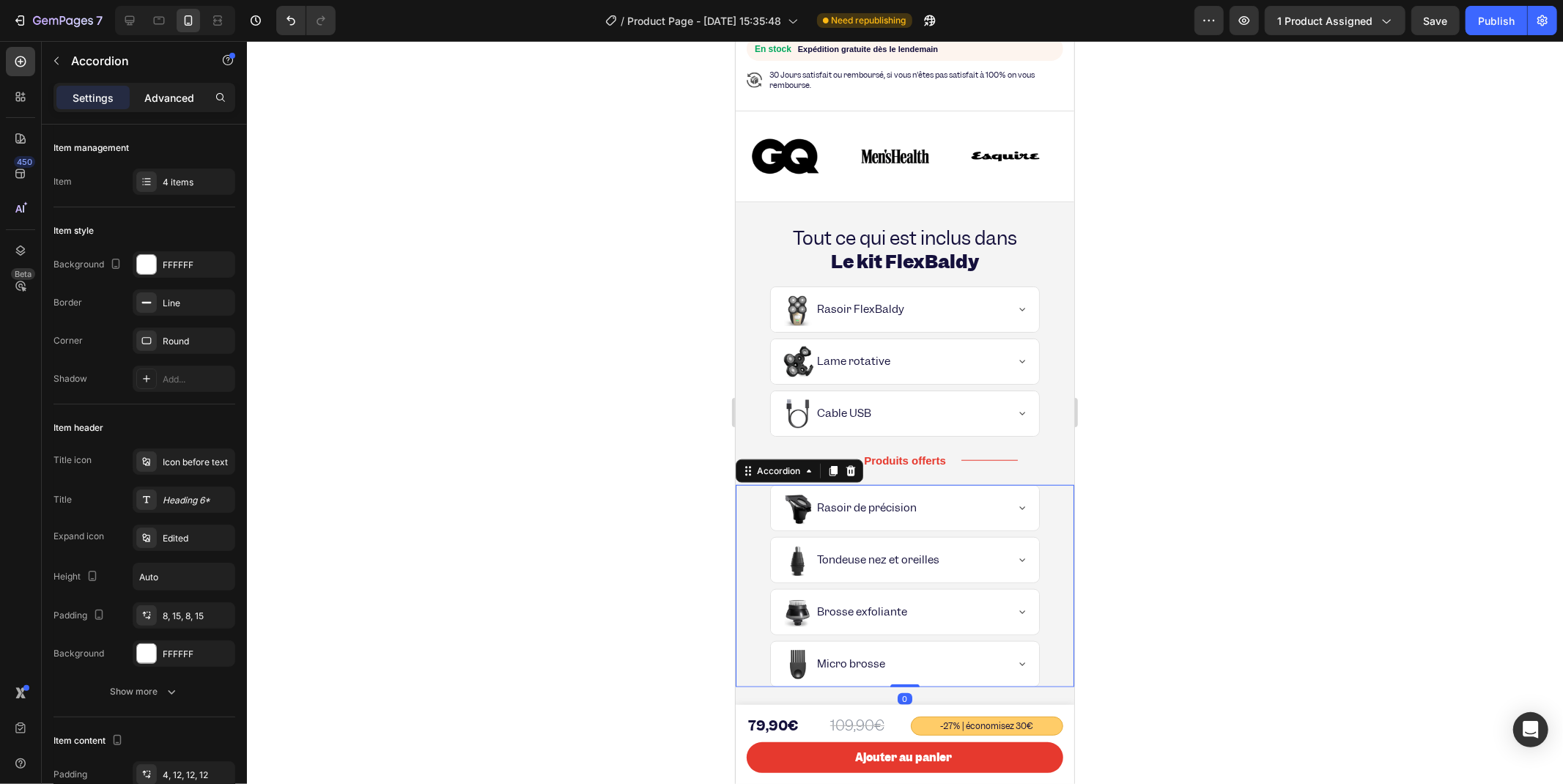
click at [159, 98] on p "Advanced" at bounding box center [169, 98] width 49 height 15
type input "100%"
type input "100"
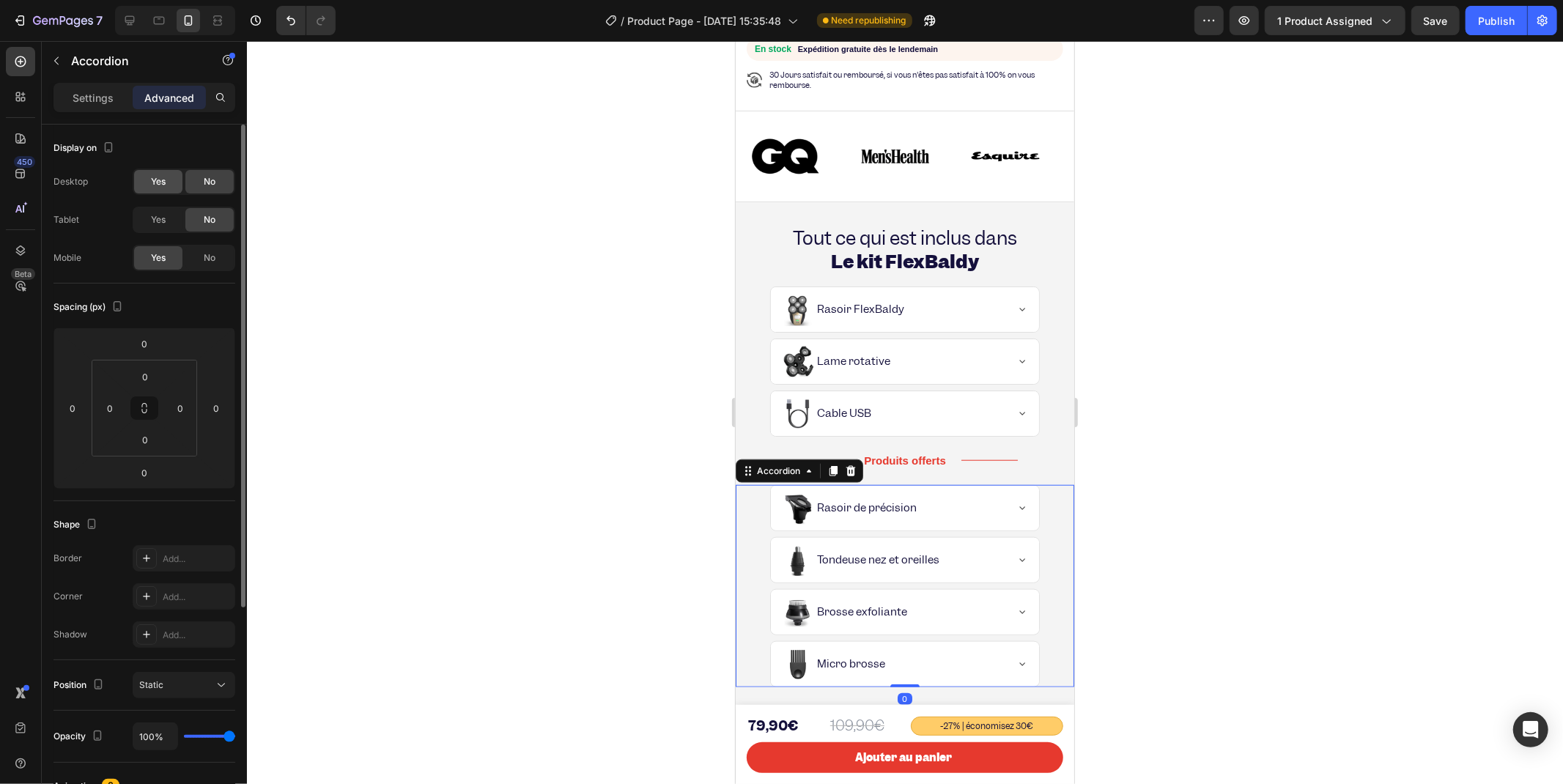
click at [160, 177] on span "Yes" at bounding box center [158, 181] width 14 height 13
click at [164, 225] on span "Yes" at bounding box center [158, 220] width 14 height 13
click at [201, 267] on div "No" at bounding box center [209, 257] width 48 height 24
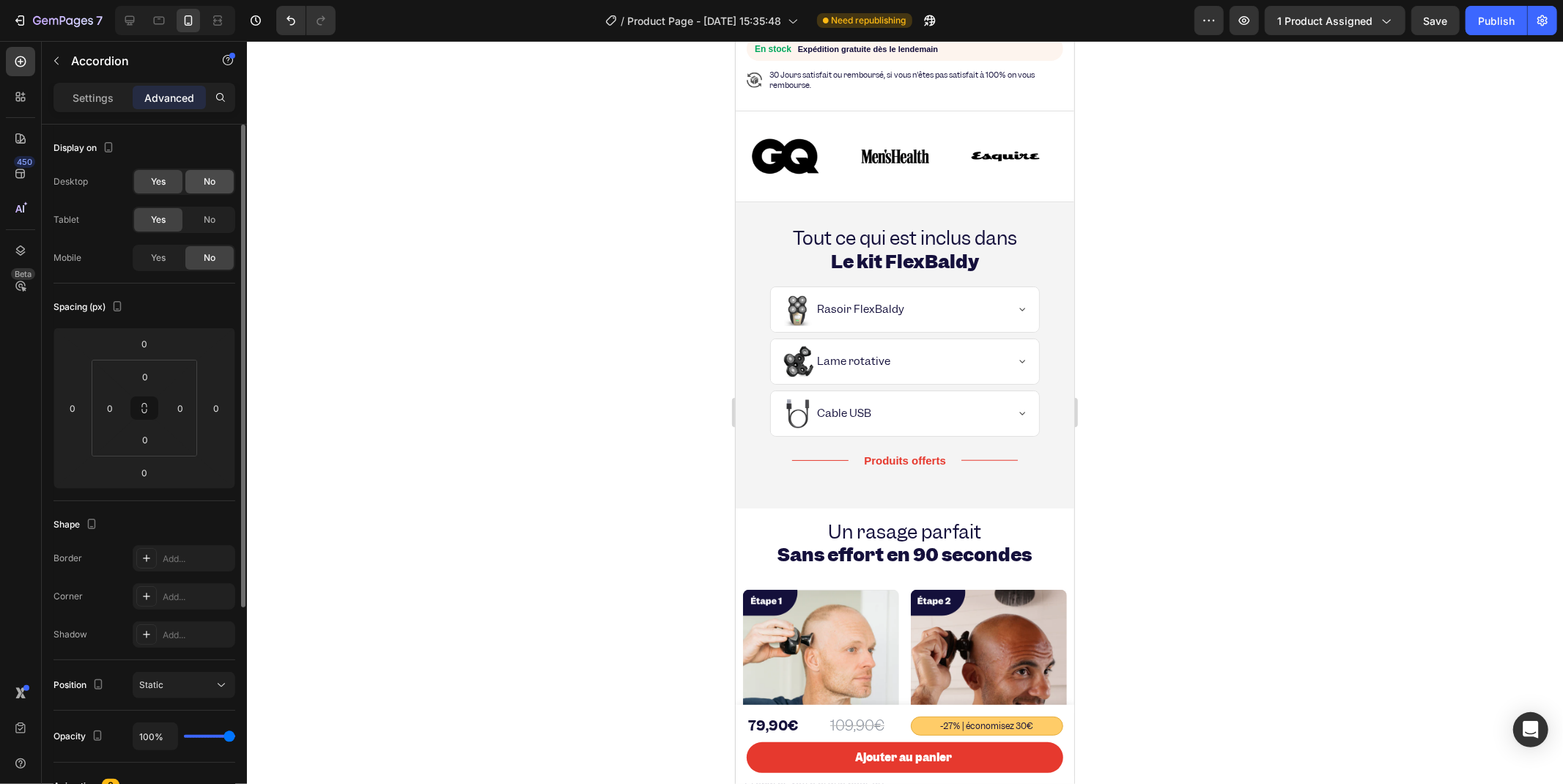
click at [208, 177] on span "No" at bounding box center [210, 181] width 11 height 13
click at [195, 232] on div "Yes No" at bounding box center [184, 220] width 103 height 27
click at [164, 258] on span "Yes" at bounding box center [158, 258] width 14 height 13
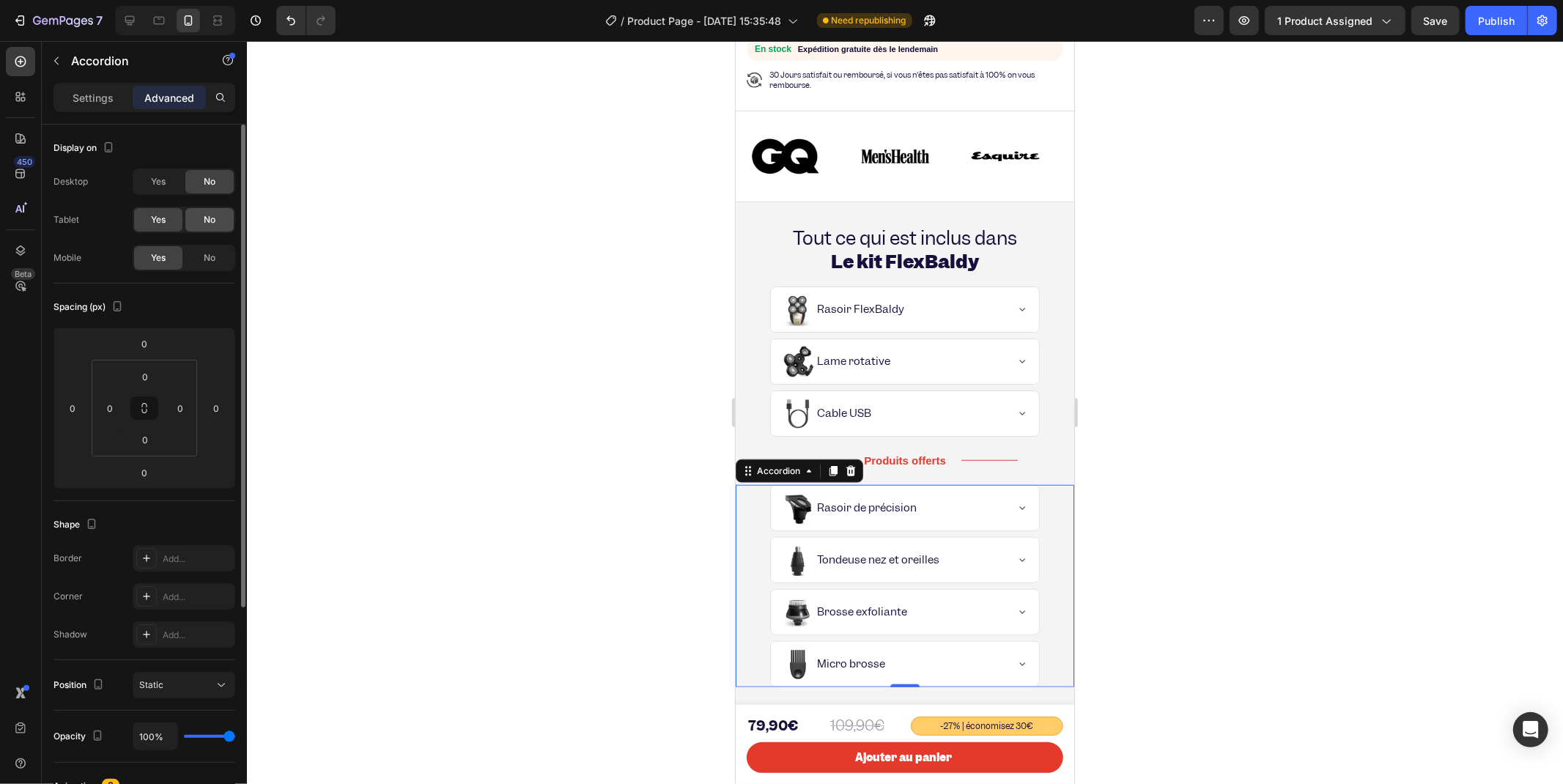
click at [199, 221] on div "No" at bounding box center [209, 219] width 48 height 24
click at [834, 465] on icon at bounding box center [833, 470] width 8 height 10
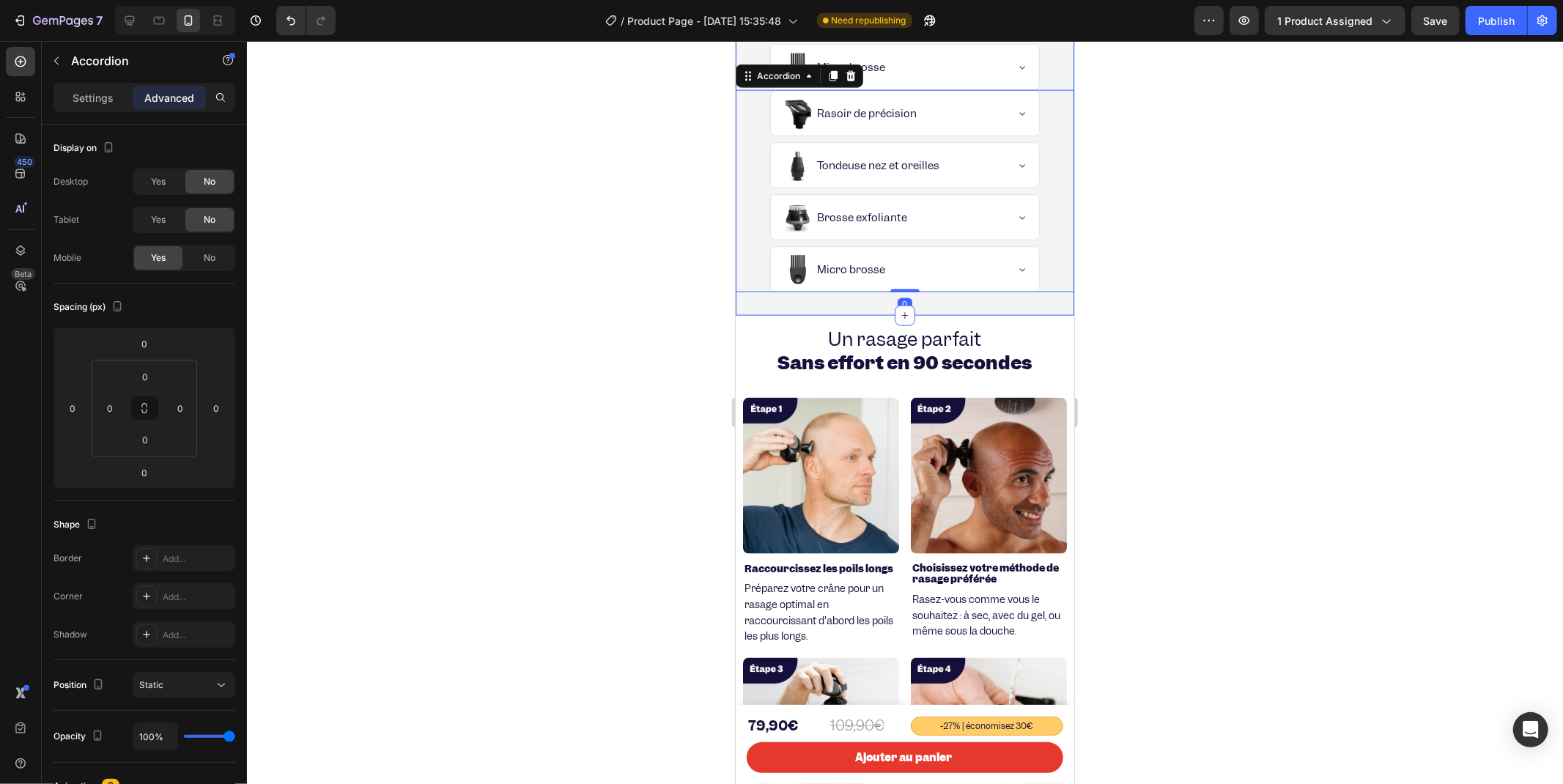
scroll to position [1346, 0]
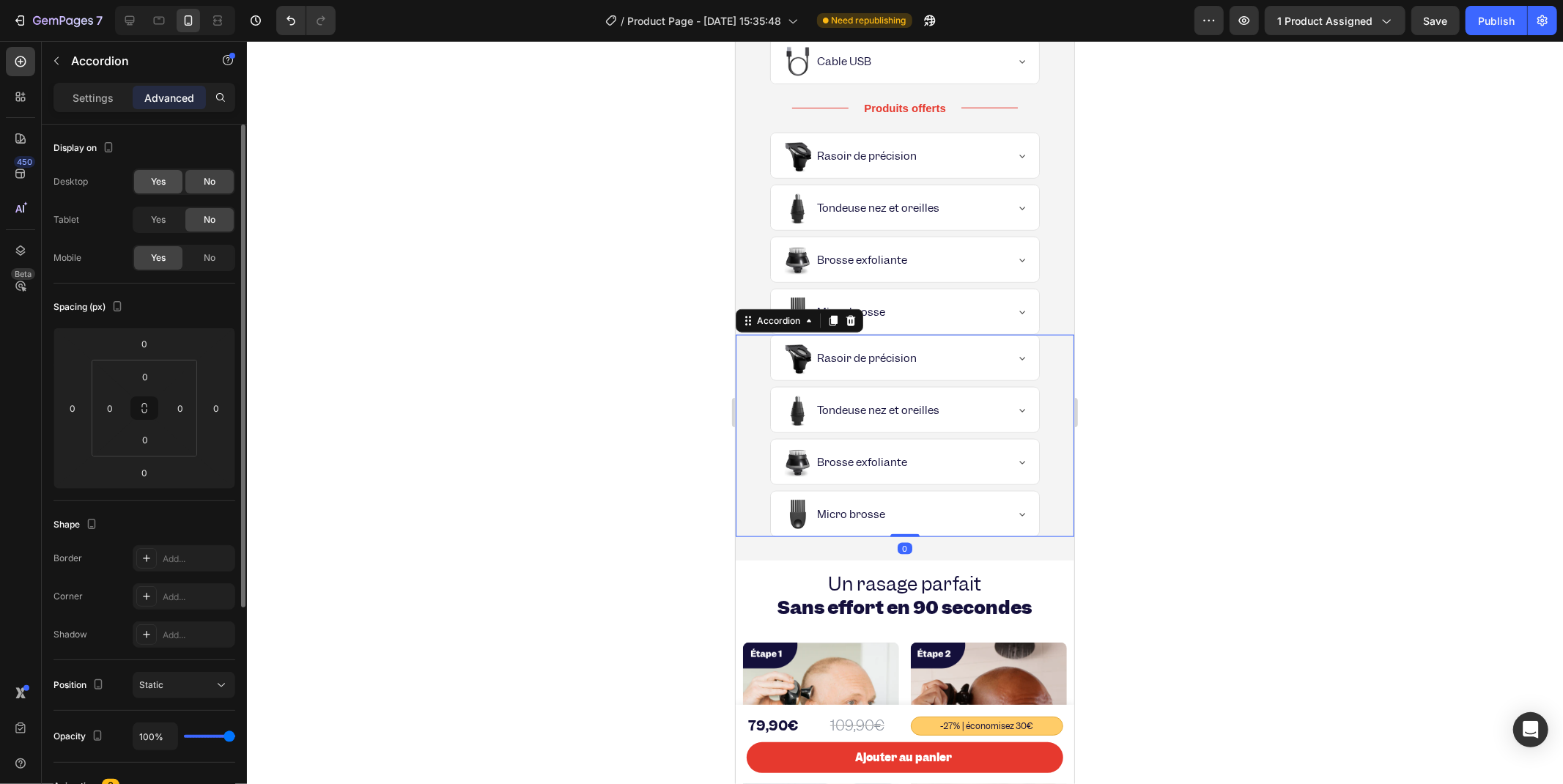
click at [140, 183] on div "Yes" at bounding box center [158, 181] width 48 height 24
click at [149, 225] on div "Yes" at bounding box center [158, 219] width 48 height 24
click at [191, 251] on div "No" at bounding box center [209, 257] width 48 height 24
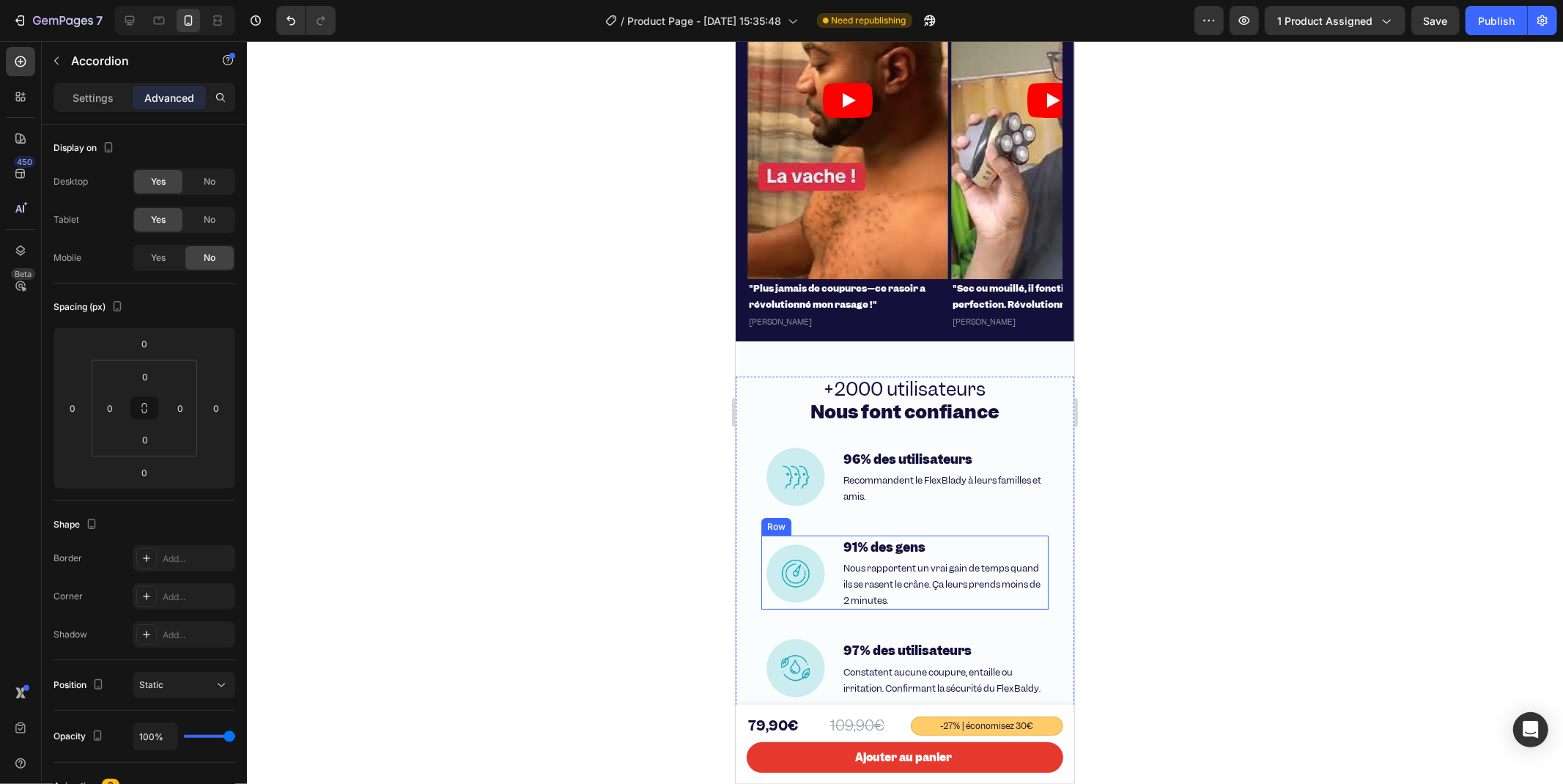
scroll to position [4846, 0]
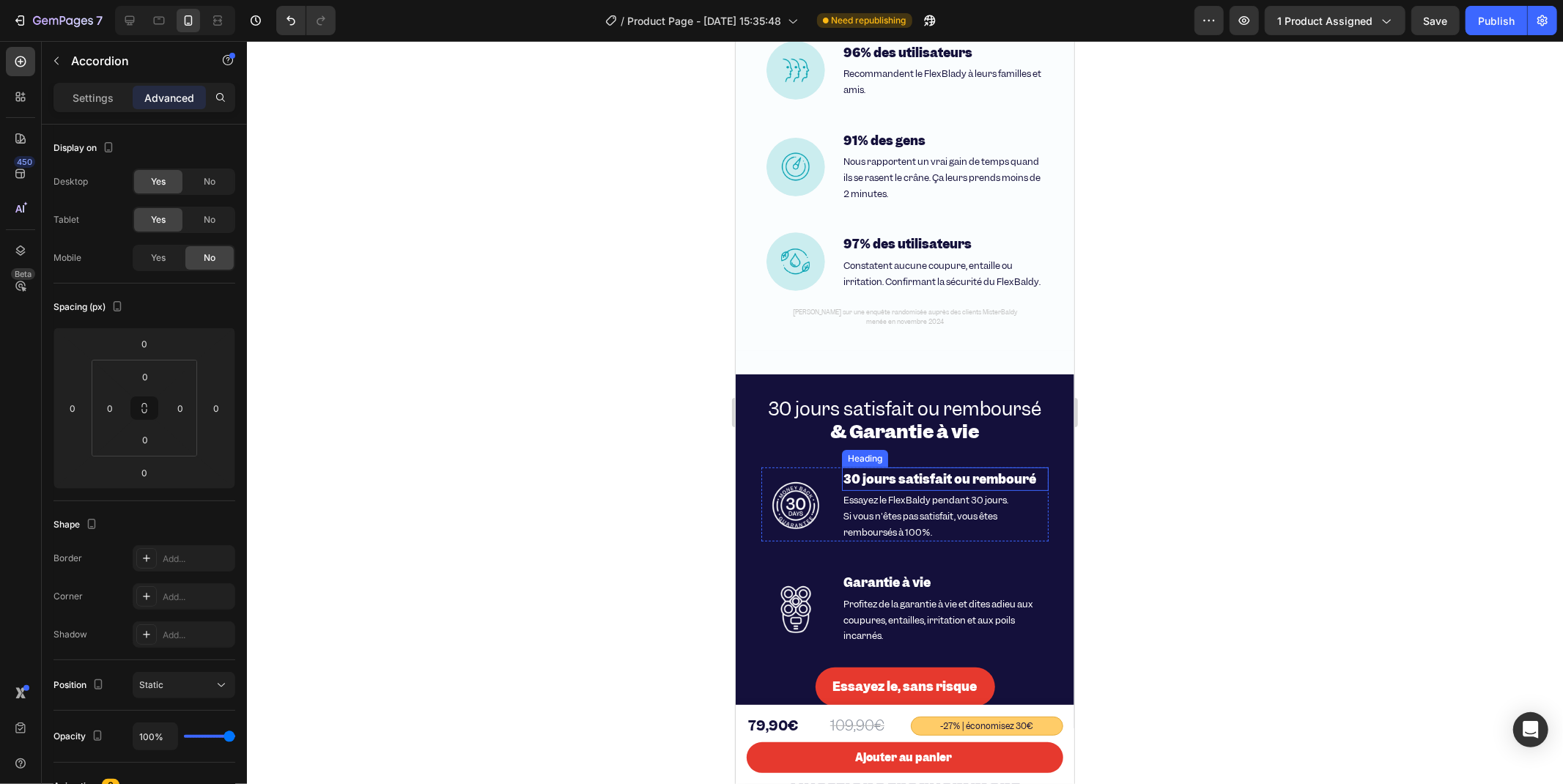
click at [1029, 481] on h2 "30 jours satisfait ou rembouré" at bounding box center [945, 478] width 207 height 24
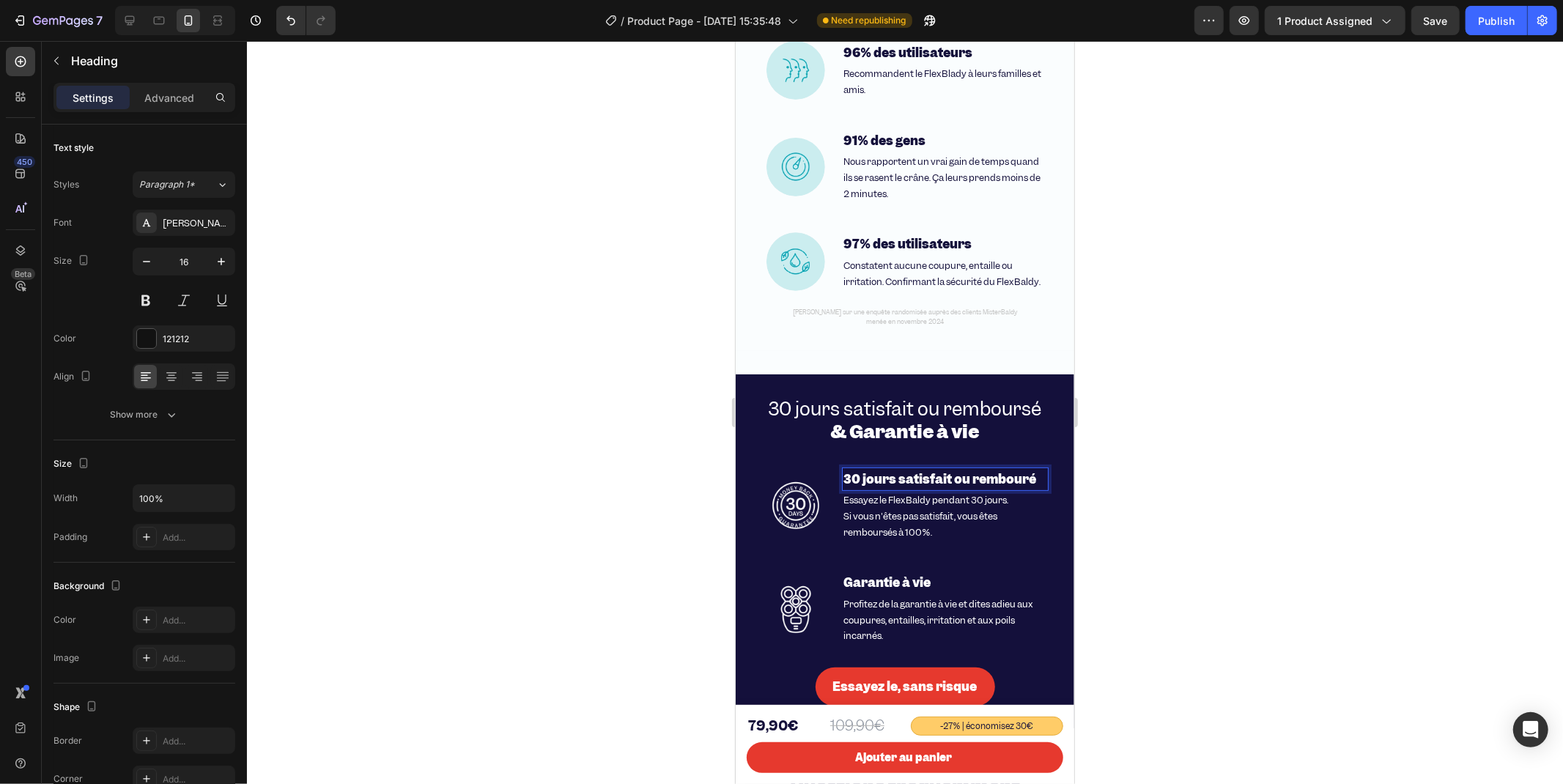
click at [1026, 486] on strong "30 jours satisfait ou rembouré" at bounding box center [939, 477] width 193 height 16
click at [1092, 499] on div at bounding box center [905, 412] width 1316 height 743
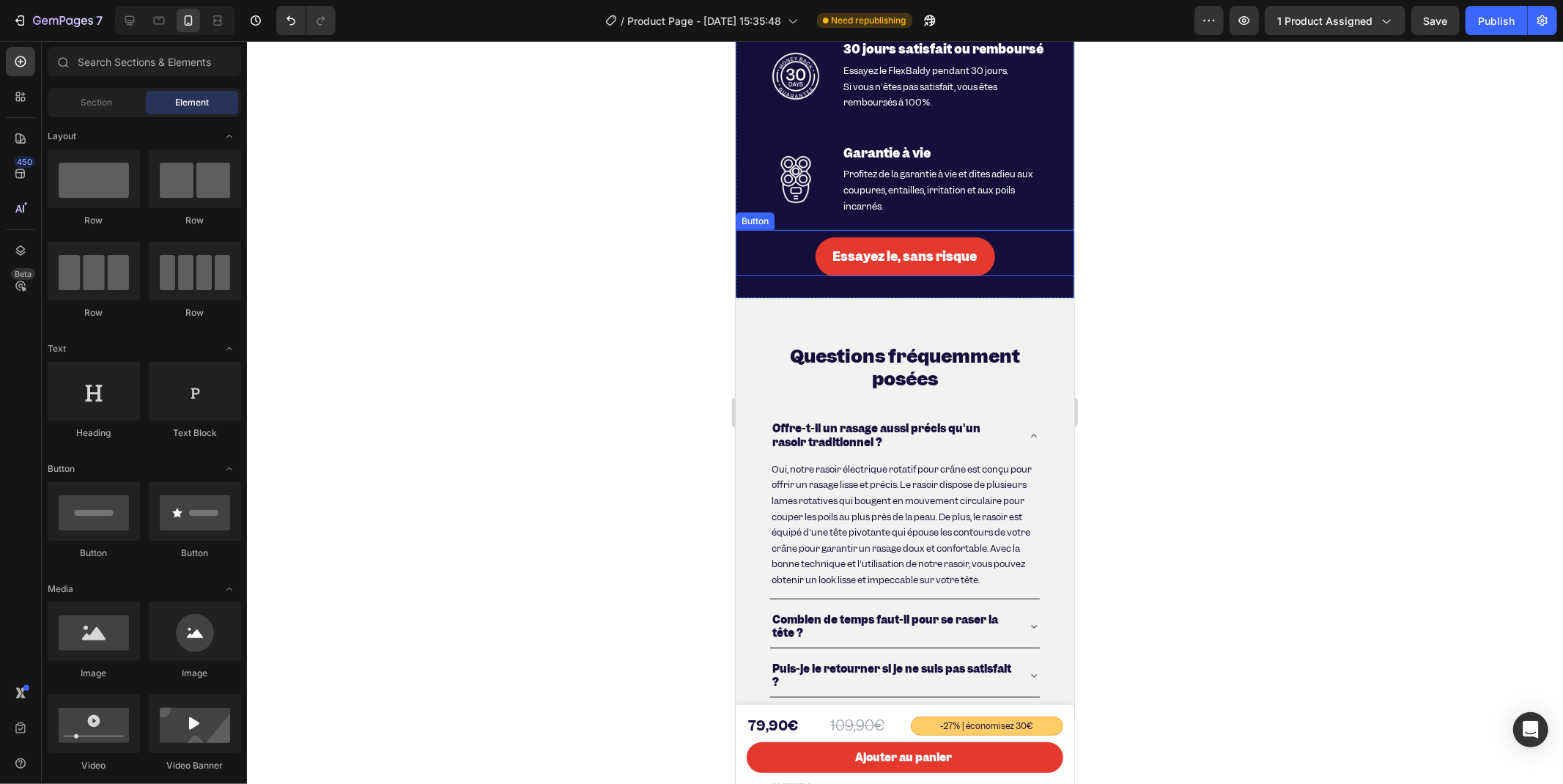
scroll to position [5534, 0]
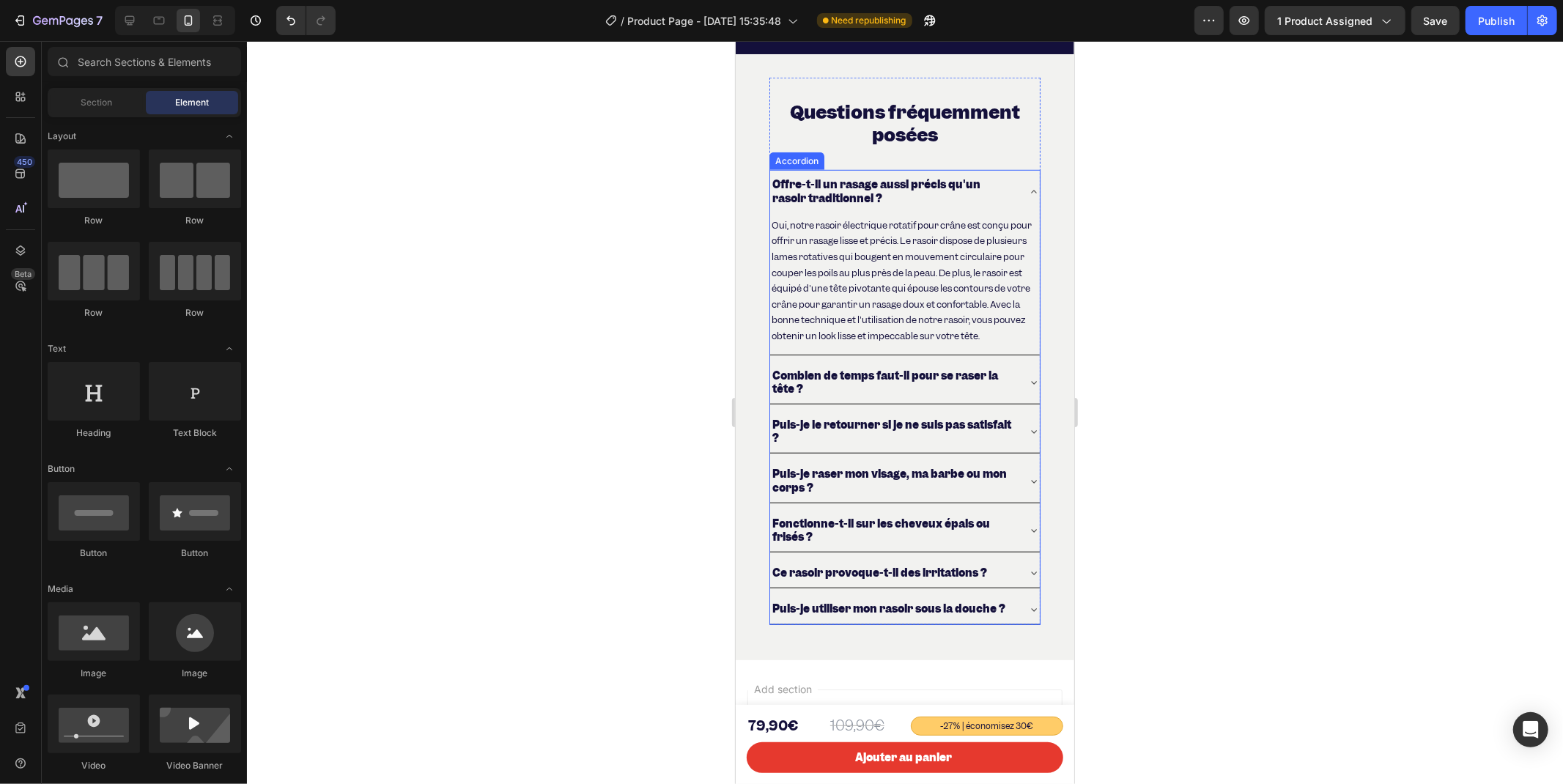
click at [1027, 197] on icon at bounding box center [1033, 191] width 11 height 11
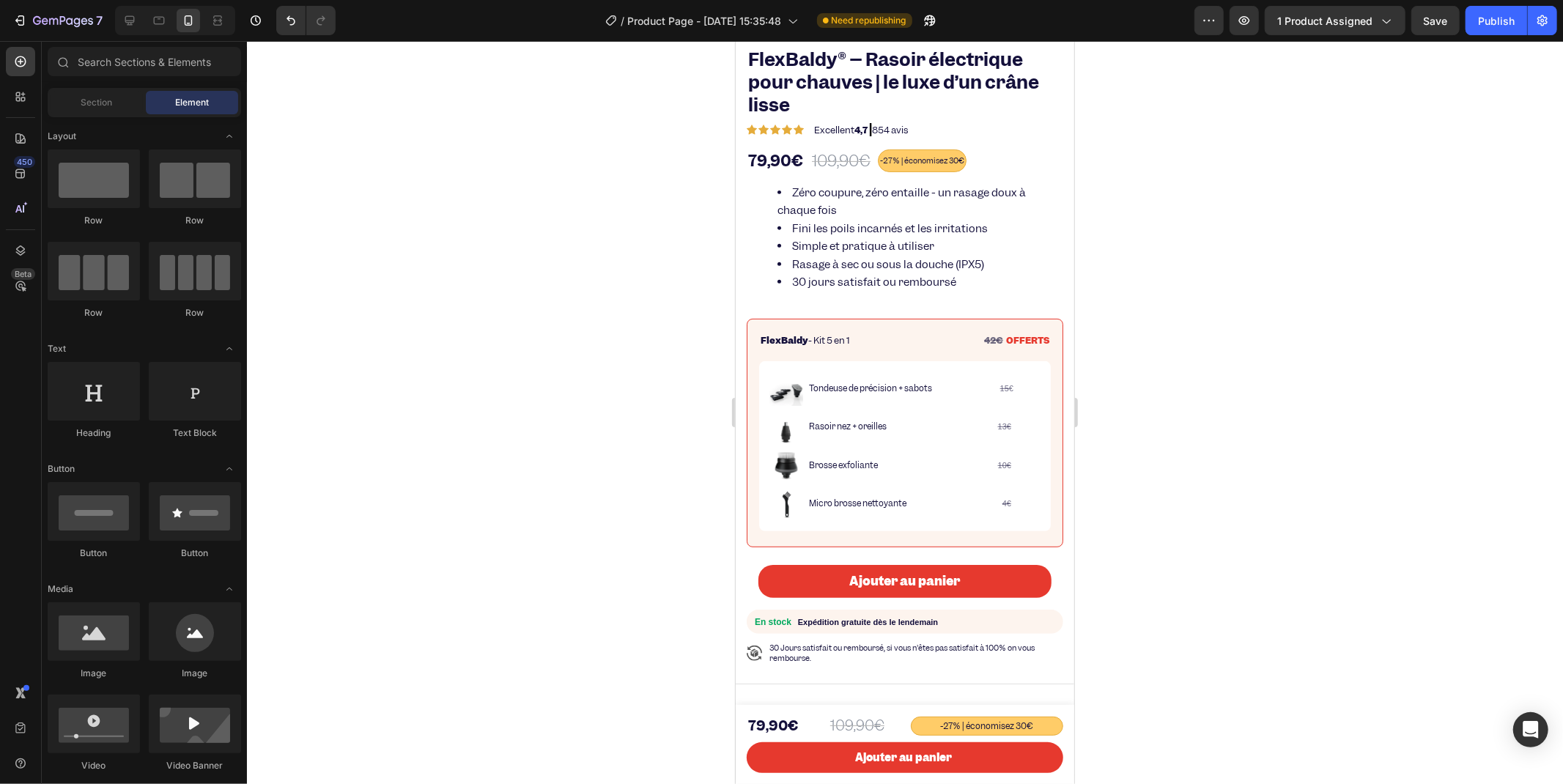
scroll to position [1954, 0]
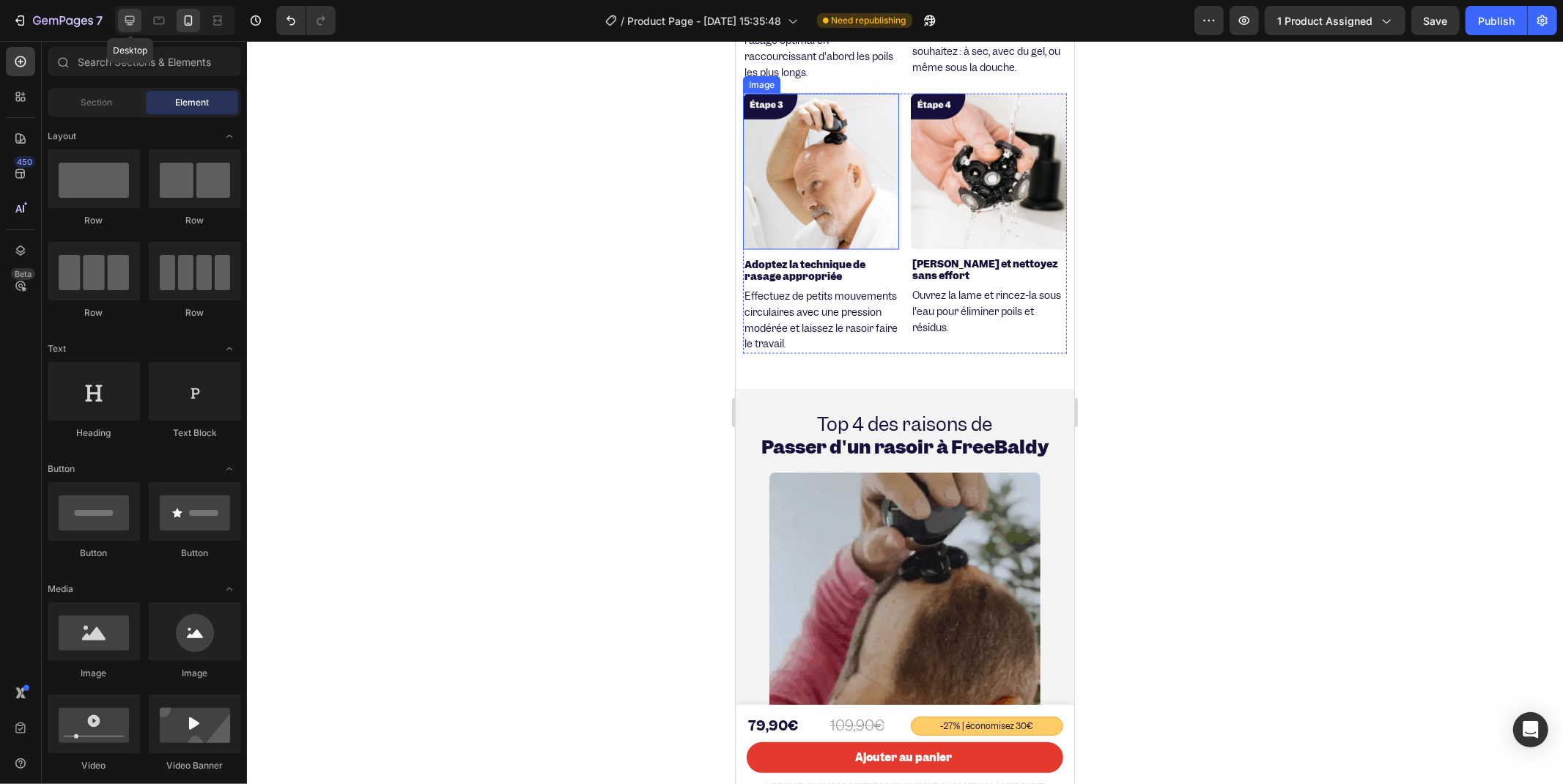
click at [121, 21] on div at bounding box center [129, 20] width 24 height 24
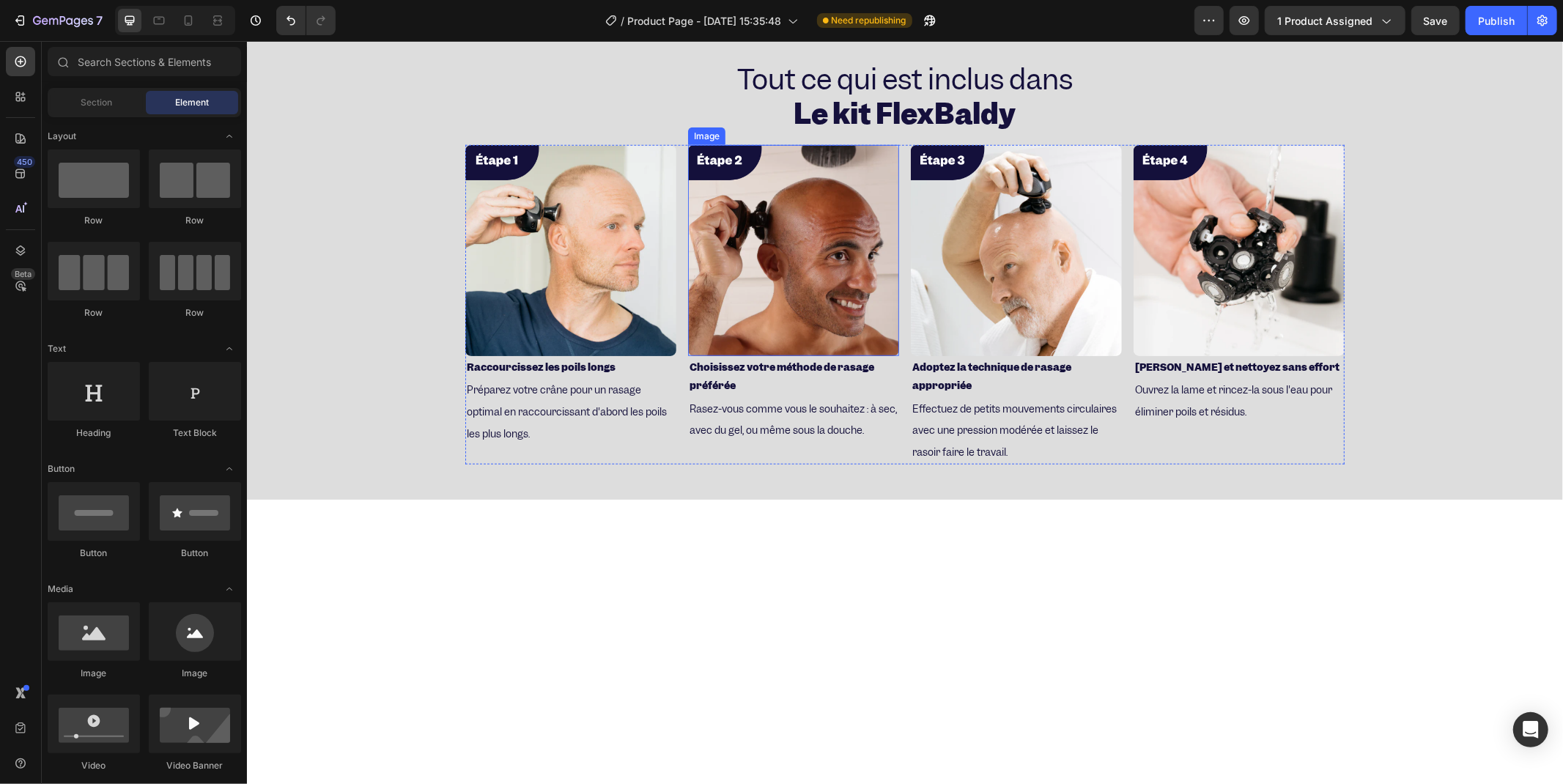
scroll to position [665, 0]
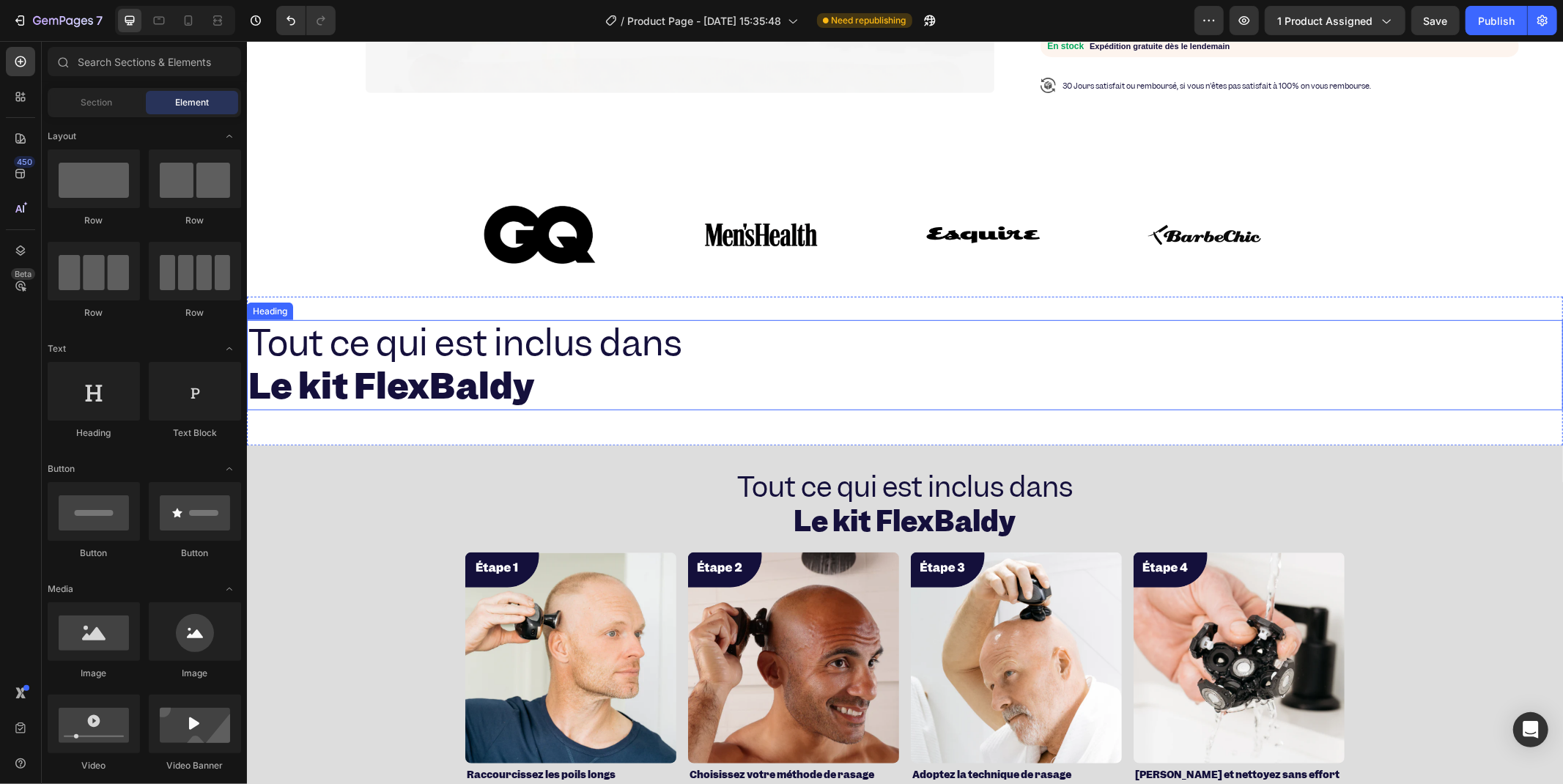
click at [803, 342] on h2 "Tout ce qui est inclus dans Le kit FlexBaldy" at bounding box center [904, 364] width 1316 height 91
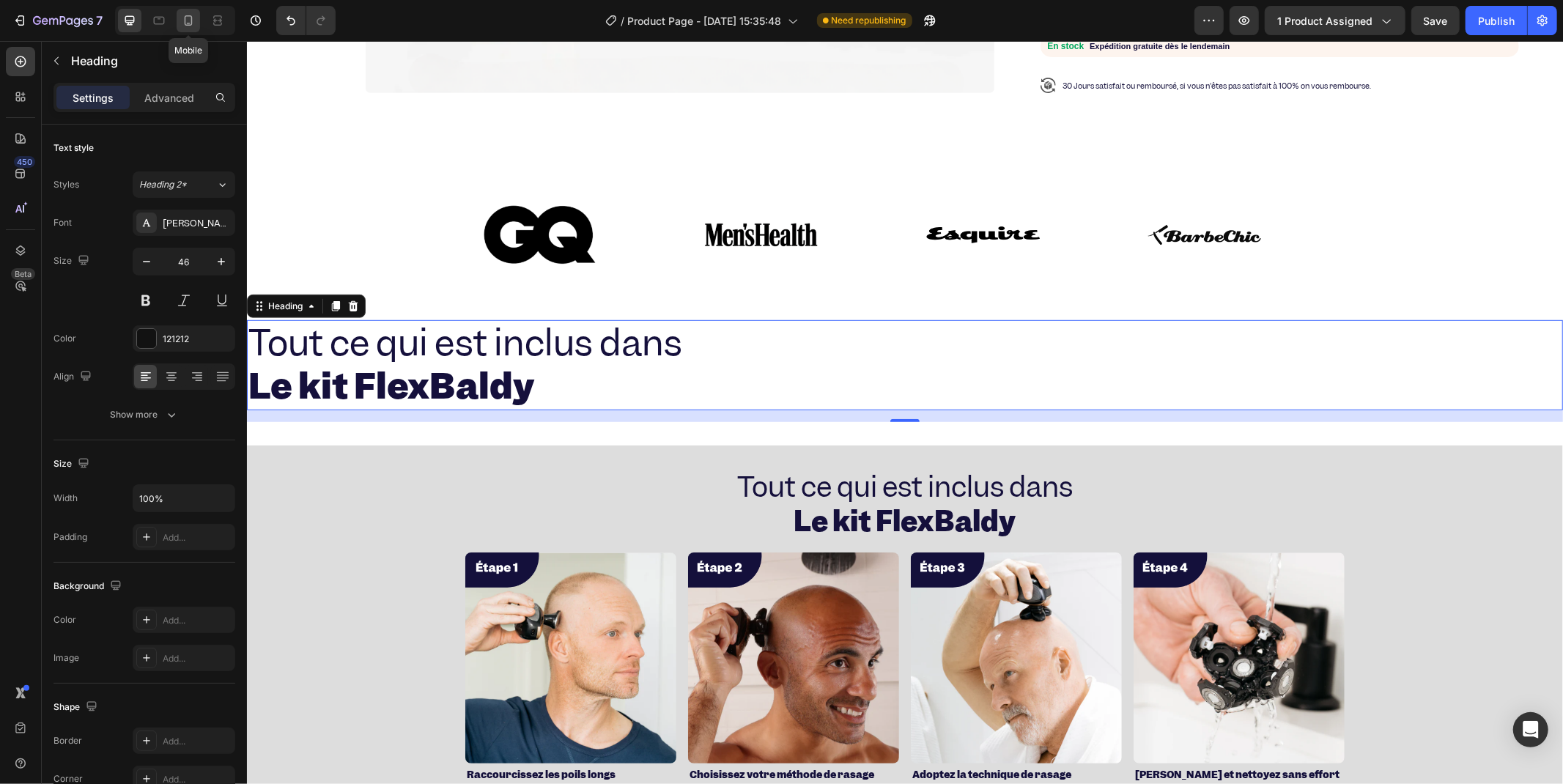
click at [184, 14] on icon at bounding box center [188, 20] width 14 height 14
type input "24"
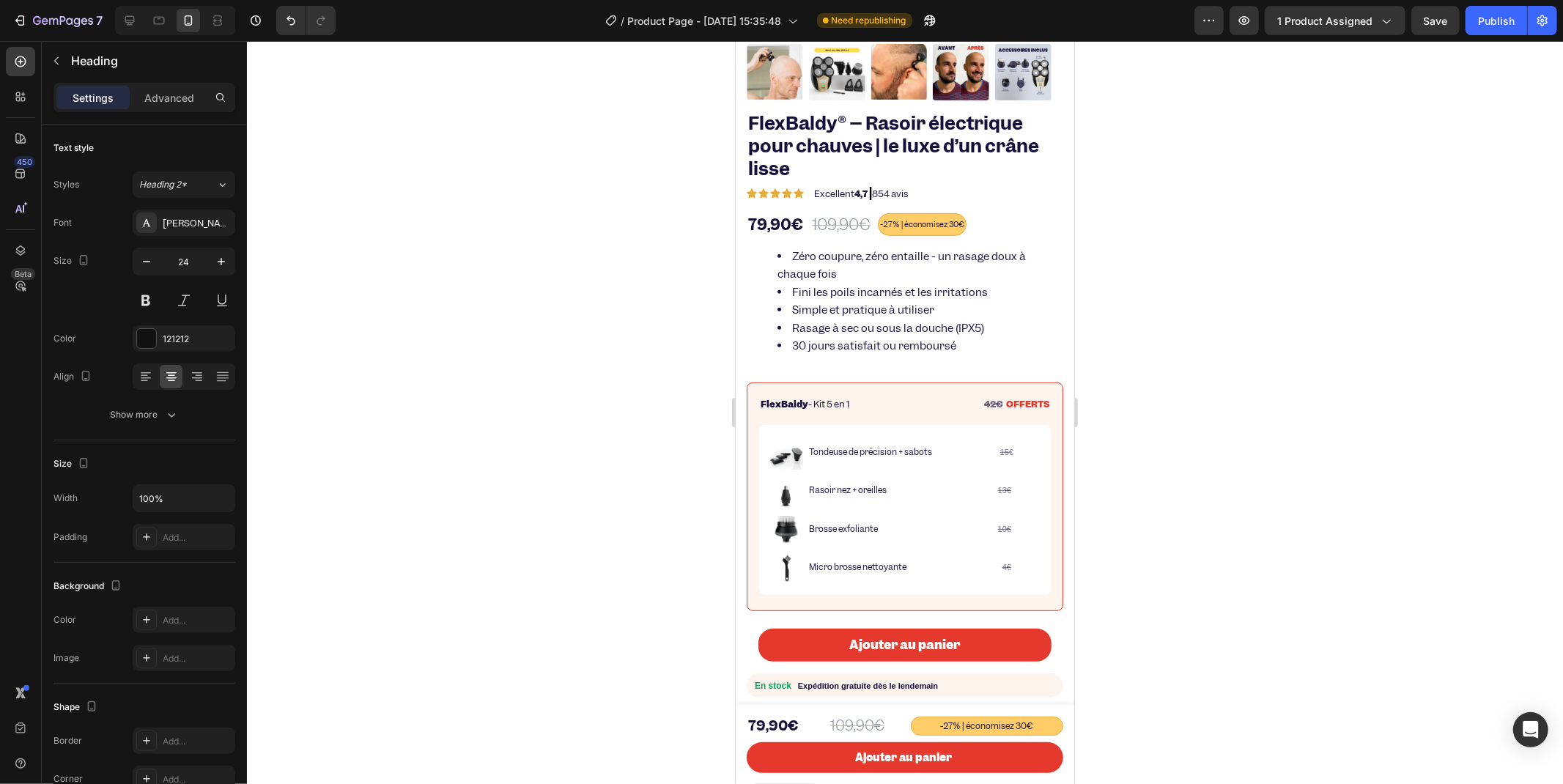
scroll to position [858, 0]
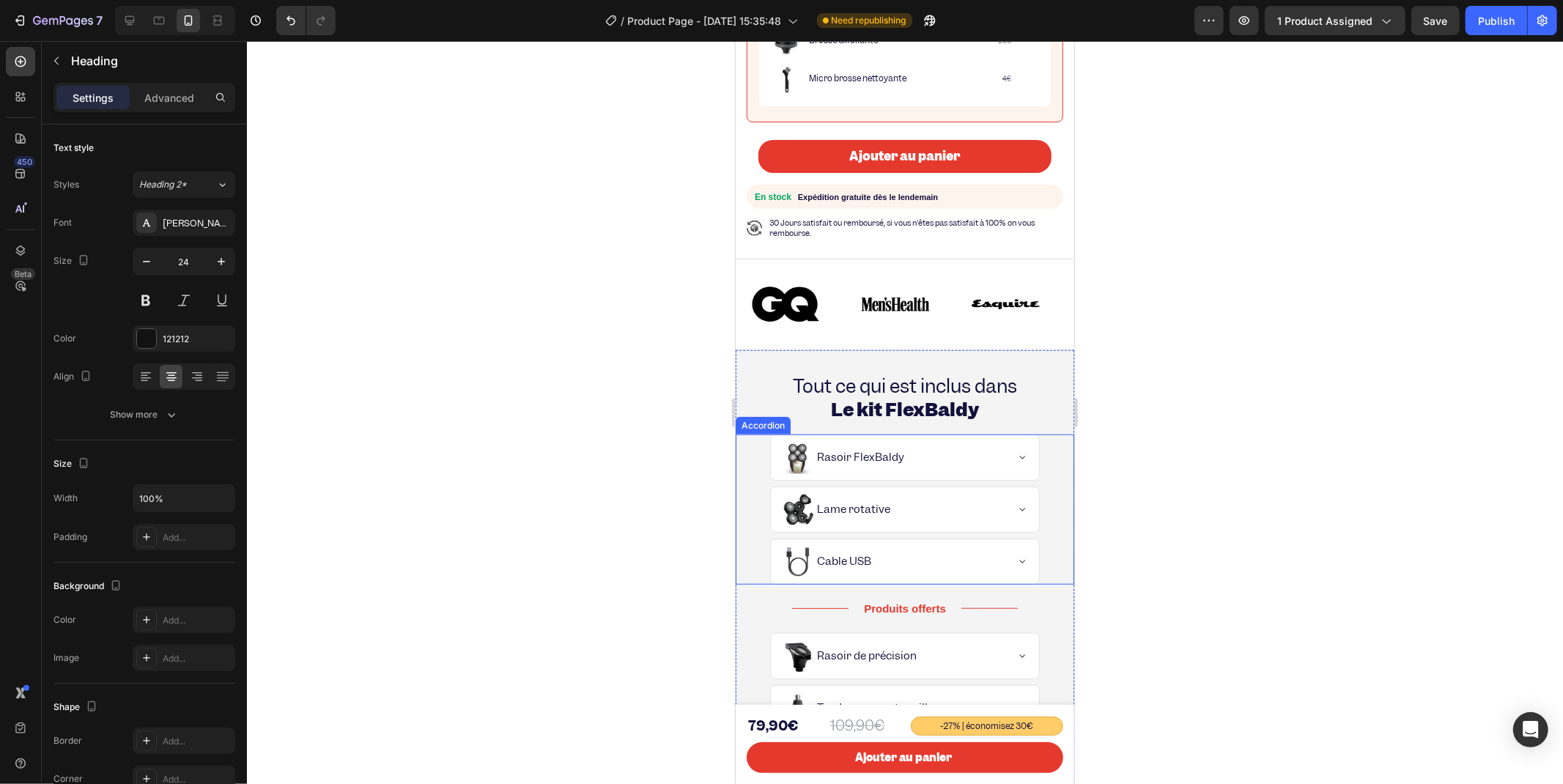
click at [807, 446] on image at bounding box center [798, 457] width 28 height 33
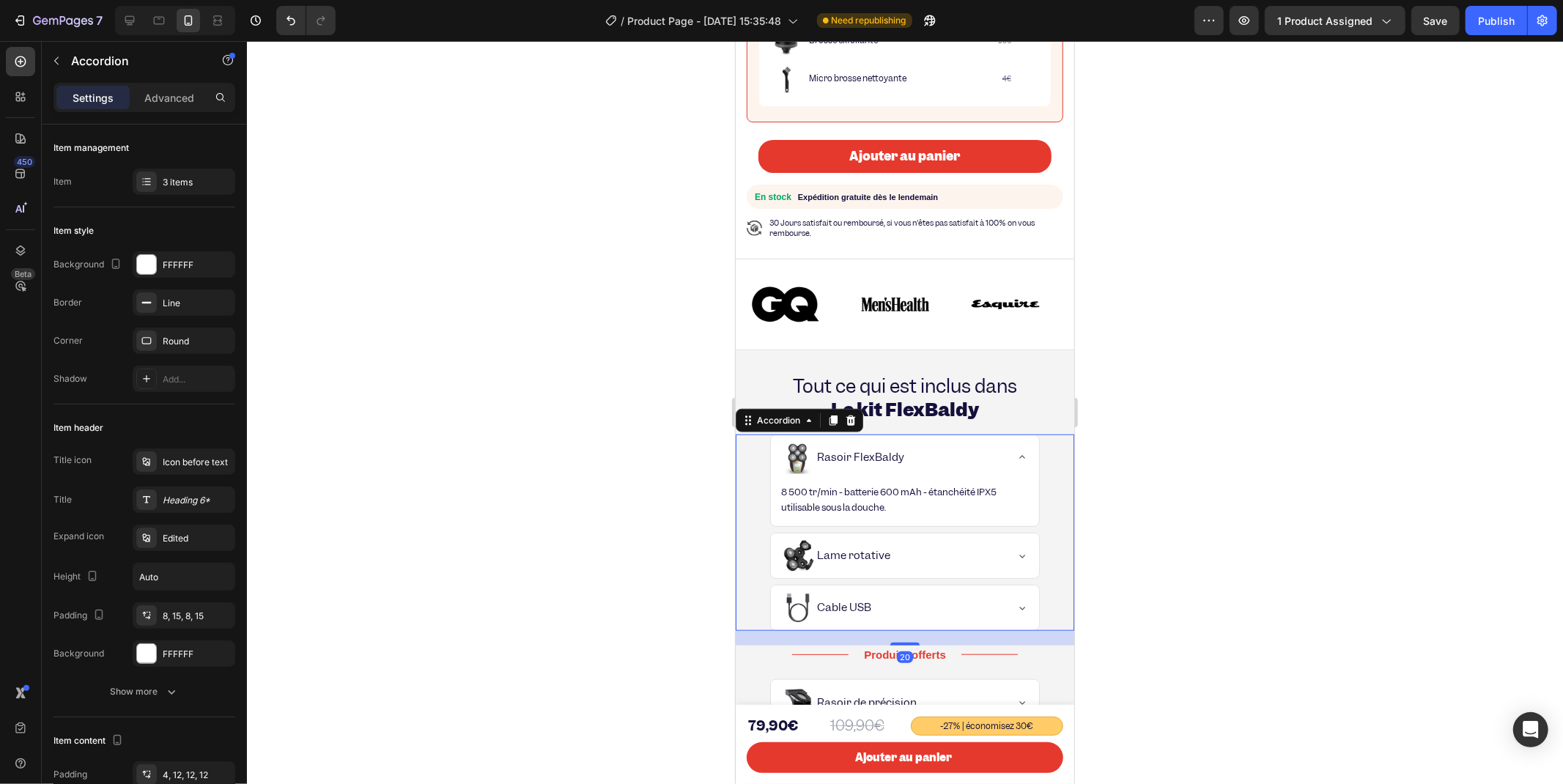
click at [763, 449] on div "Yes Rasoir FlexBaldy 8 500 tr/min - batterie 600 mAh - étanchéité IPX5 utilisab…" at bounding box center [904, 479] width 337 height 92
click at [833, 418] on div "Accordion" at bounding box center [799, 420] width 127 height 24
click at [830, 414] on icon at bounding box center [833, 420] width 11 height 11
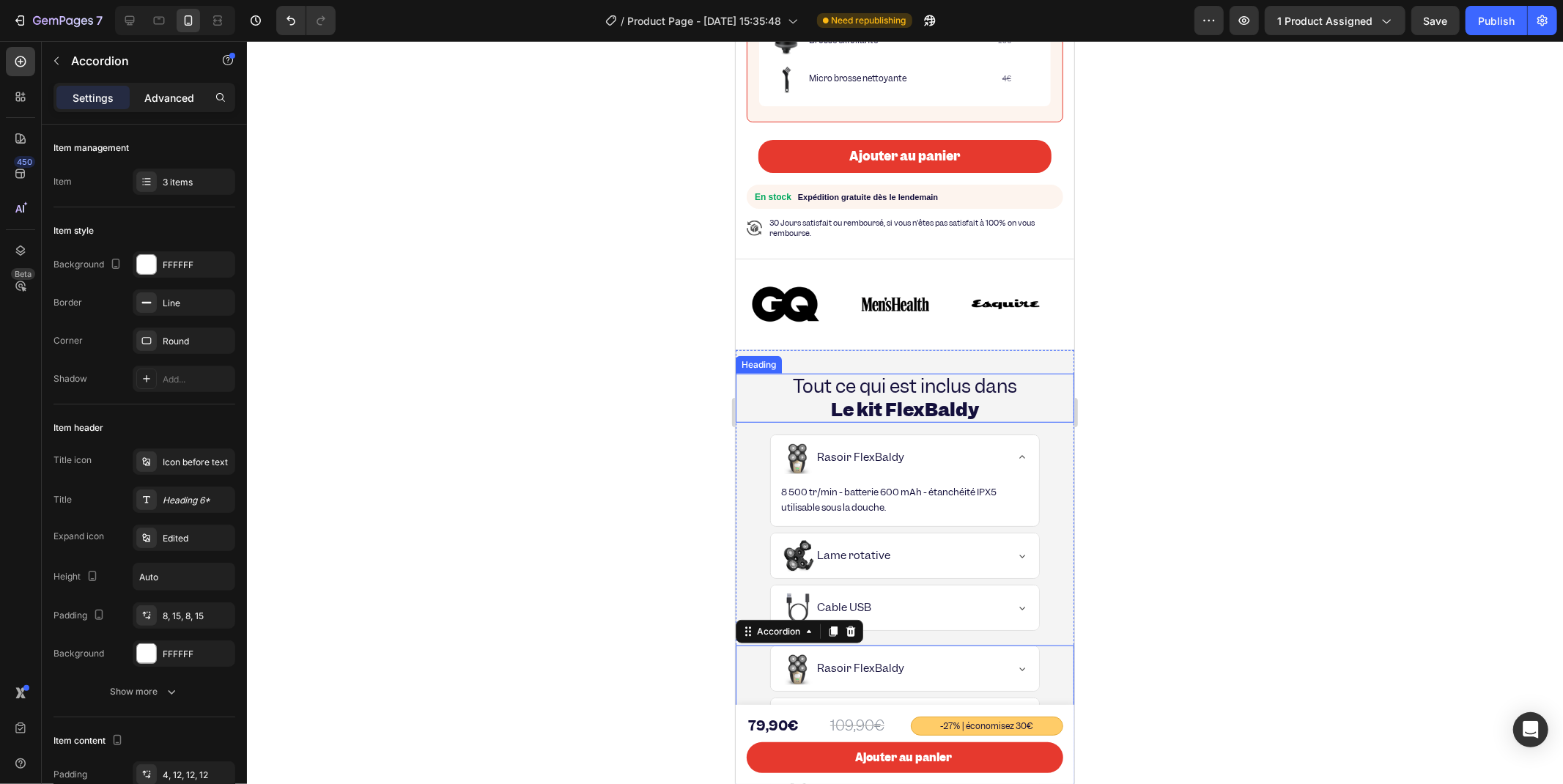
click at [165, 98] on p "Advanced" at bounding box center [169, 98] width 49 height 15
type input "100%"
type input "100"
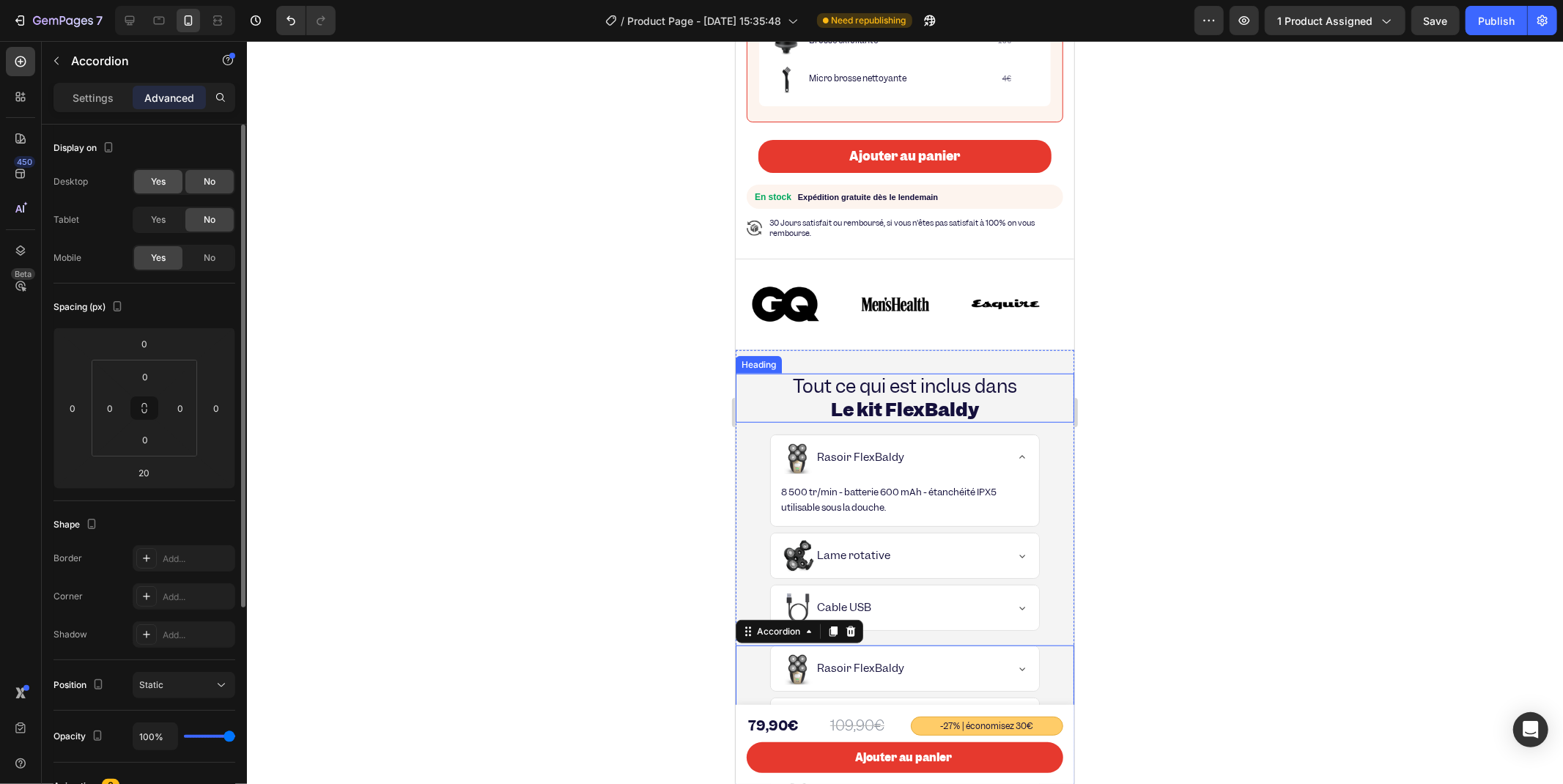
click at [161, 189] on div "Yes" at bounding box center [158, 181] width 48 height 24
click at [164, 213] on div "Yes" at bounding box center [158, 219] width 48 height 24
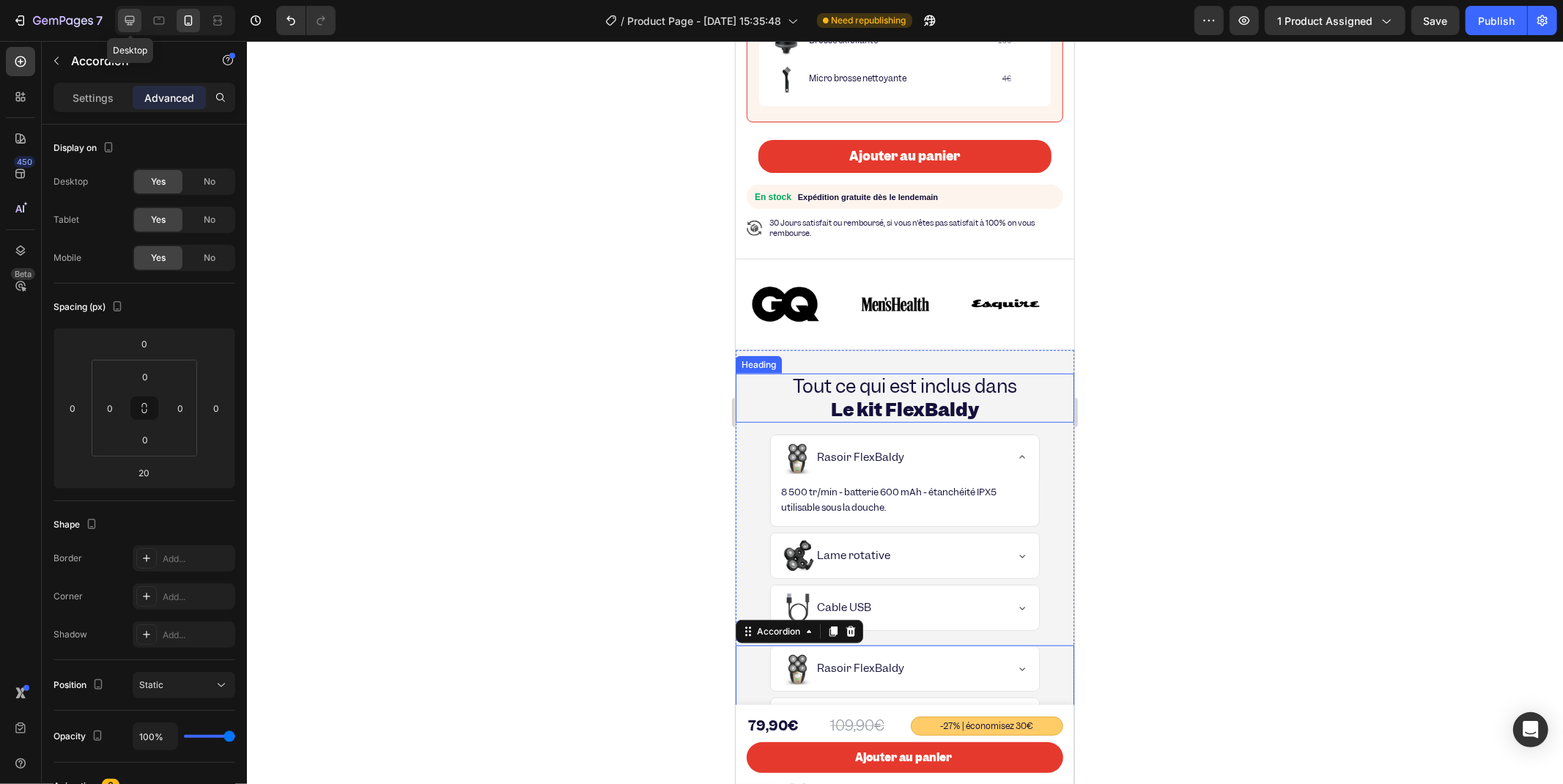
click at [134, 22] on icon at bounding box center [130, 21] width 9 height 9
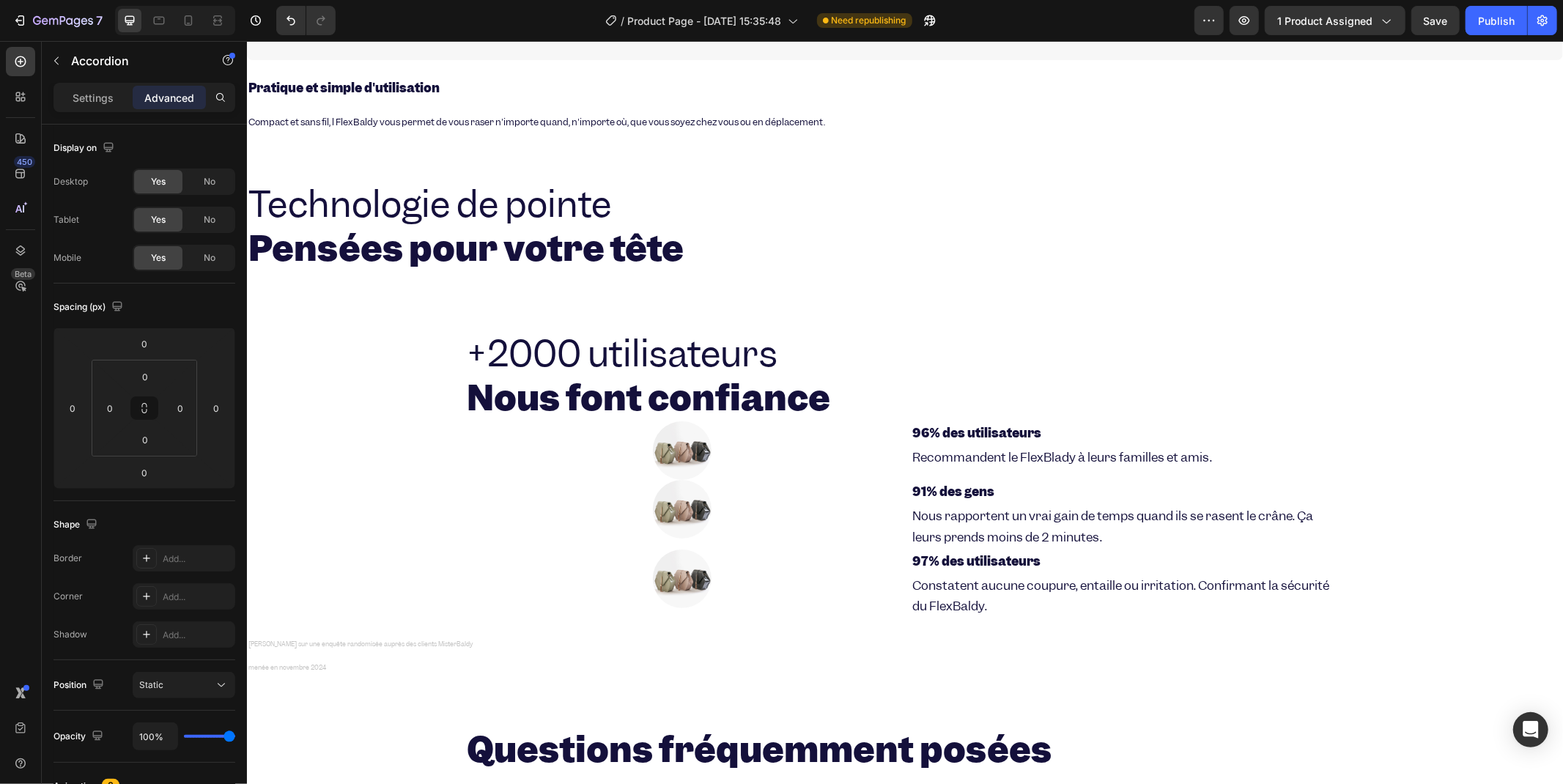
scroll to position [3217, 0]
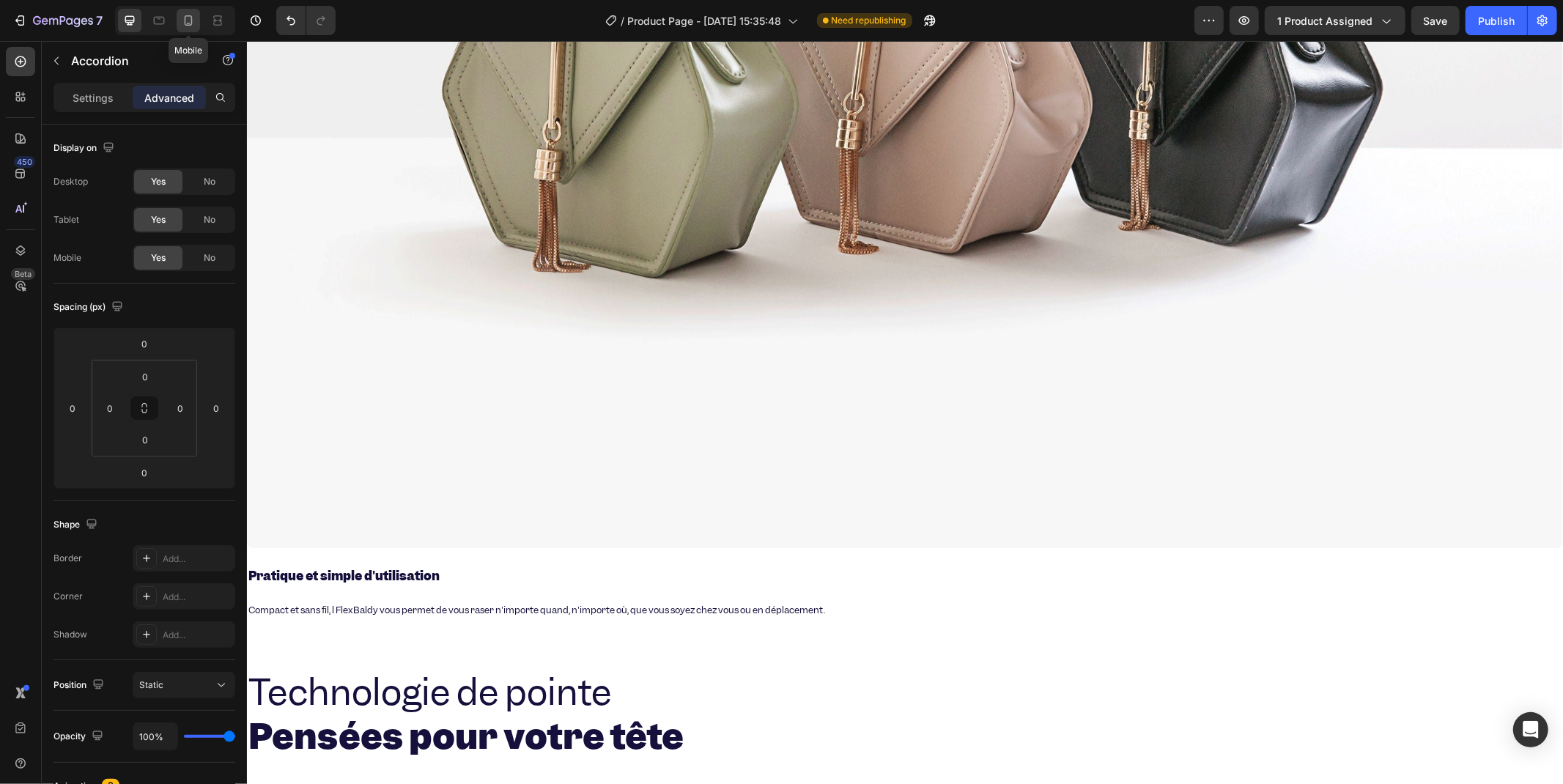
click at [191, 18] on icon at bounding box center [188, 20] width 8 height 10
type input "20"
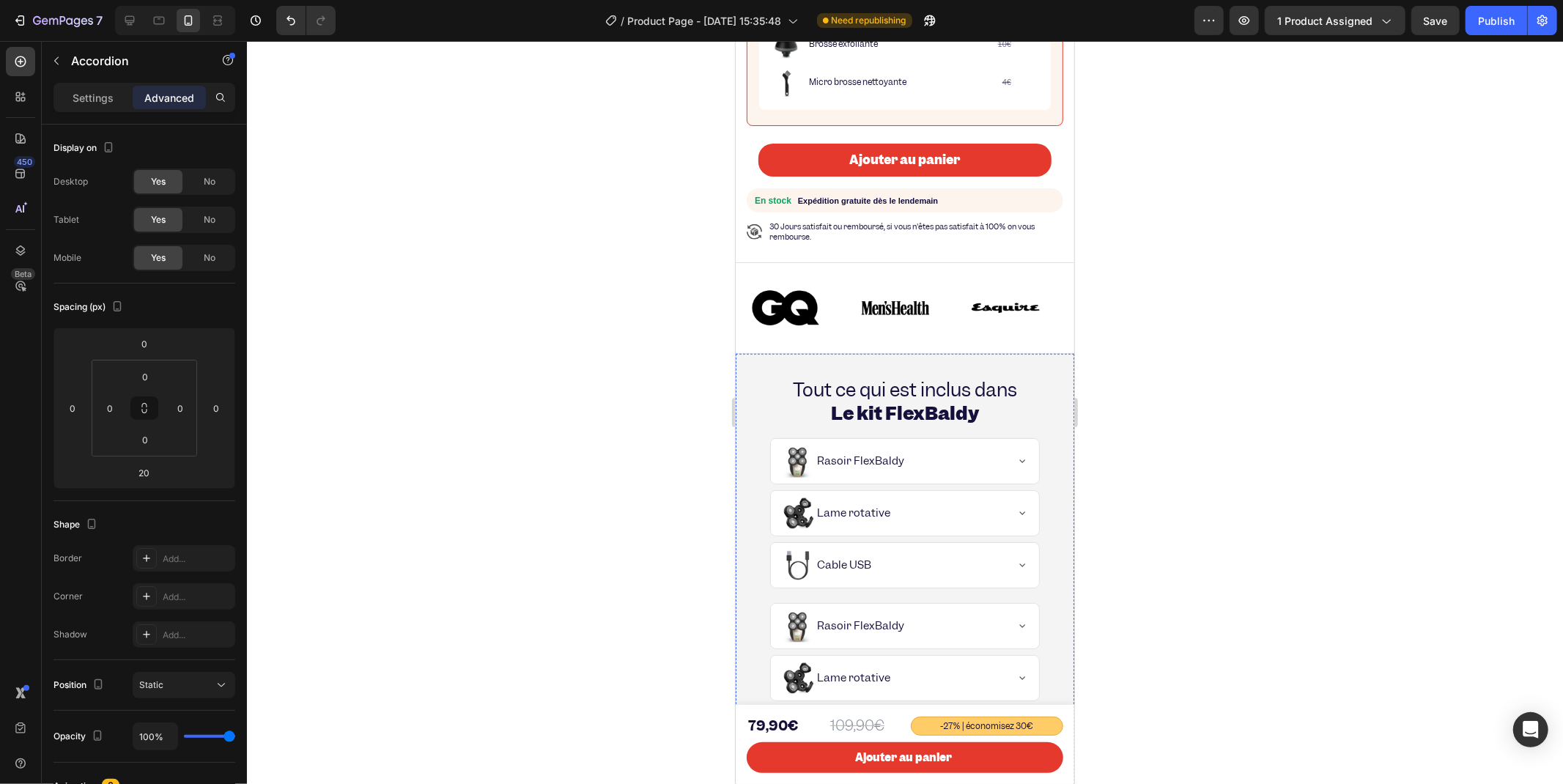
scroll to position [1018, 0]
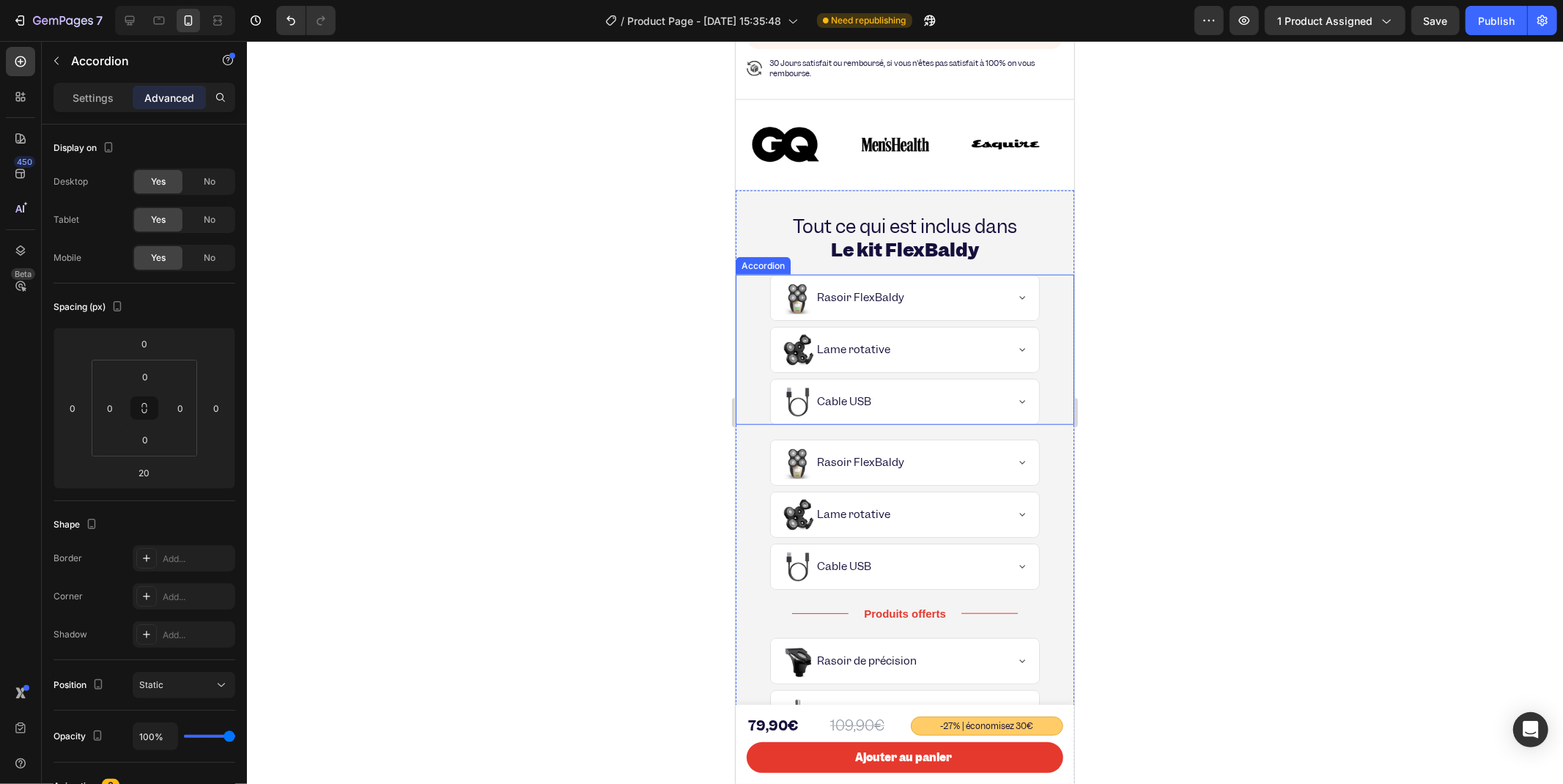
click at [763, 300] on div "Yes Rasoir FlexBaldy" at bounding box center [904, 297] width 337 height 47
click at [849, 252] on div at bounding box center [850, 260] width 18 height 18
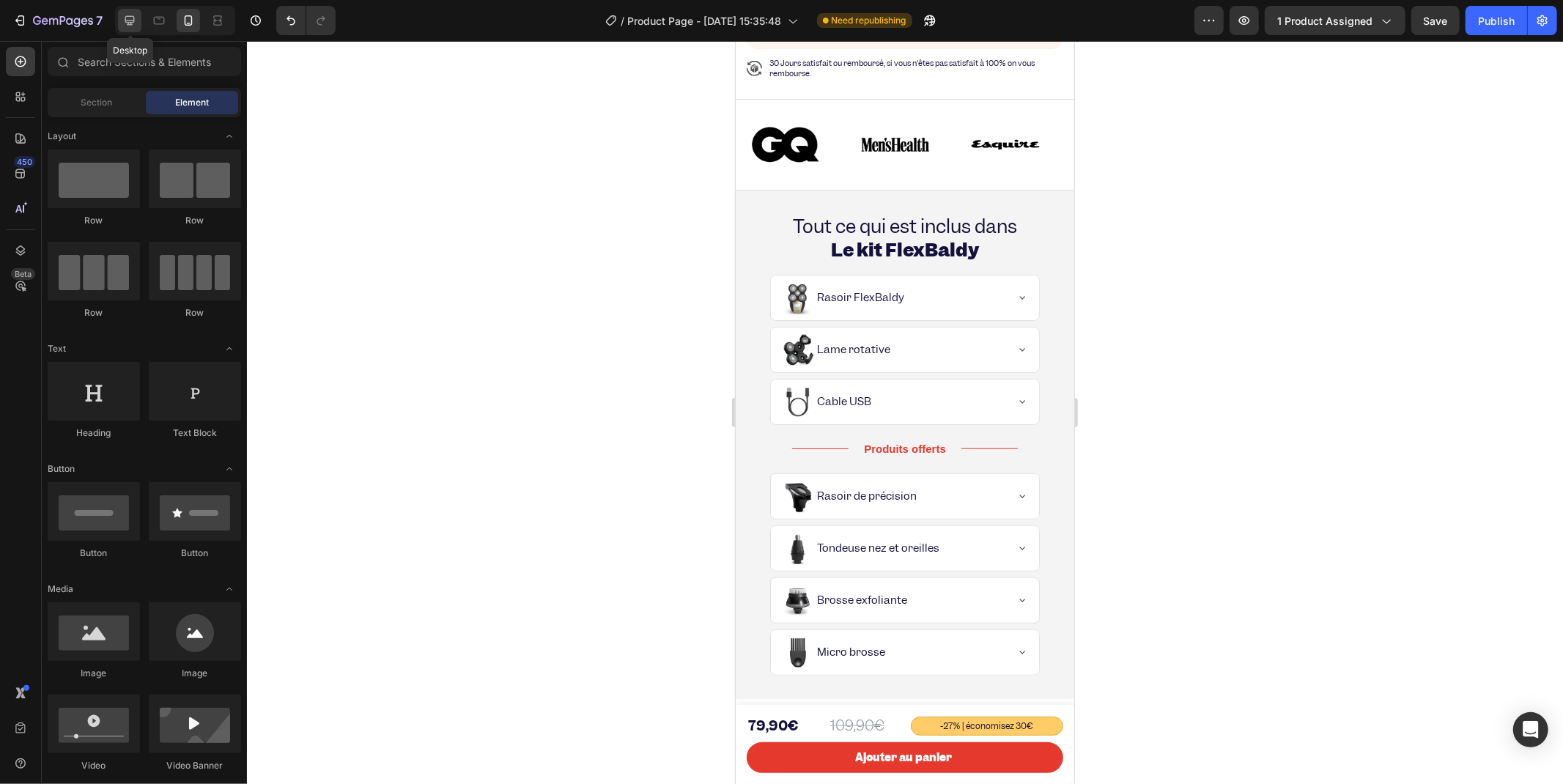
click at [129, 19] on icon at bounding box center [129, 20] width 14 height 14
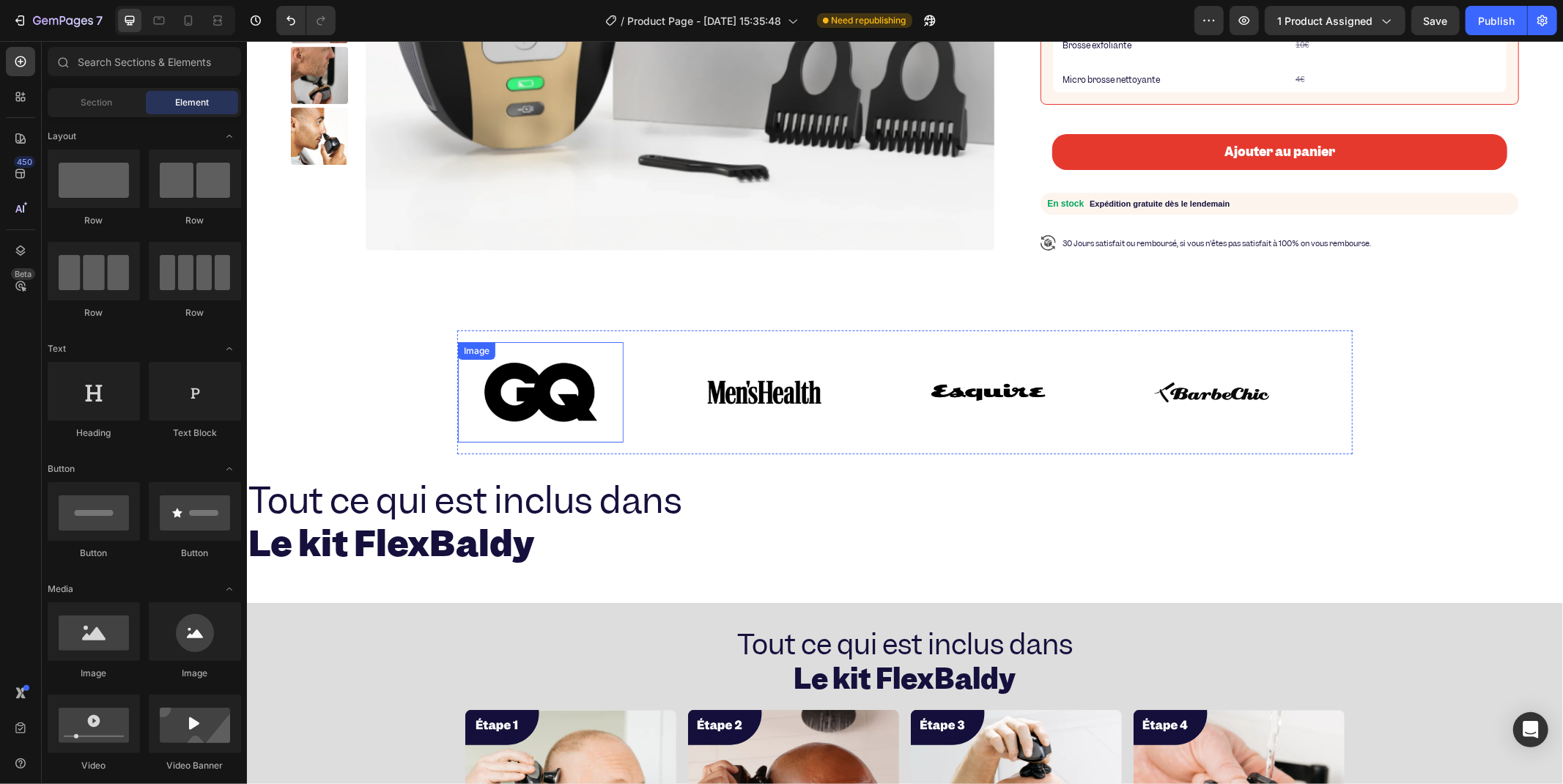
scroll to position [588, 0]
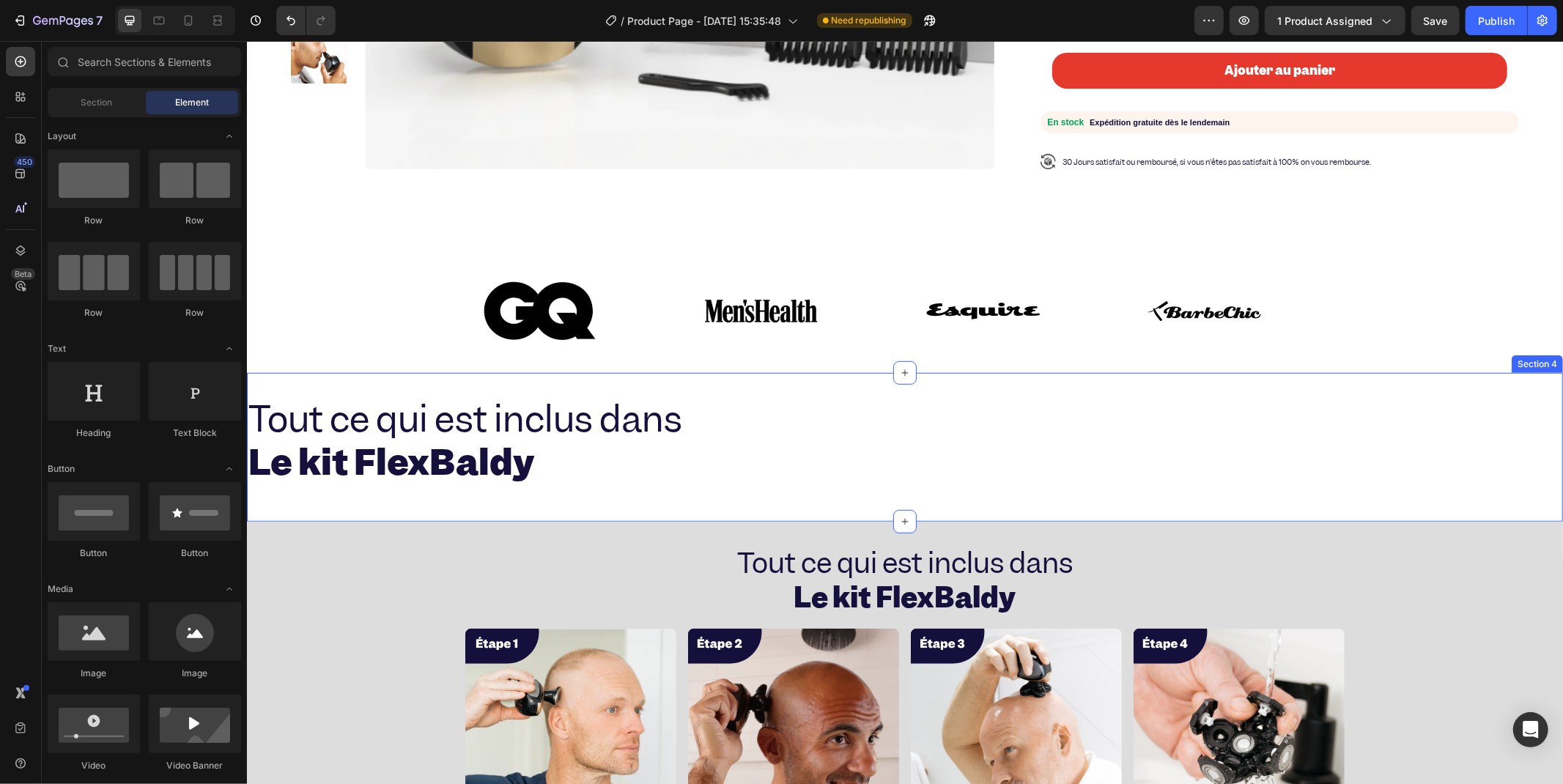
click at [819, 383] on div "Tout ce qui est inclus dans Le kit FlexBaldy Heading Yes Rasoir FlexBaldy Yes L…" at bounding box center [904, 446] width 1316 height 149
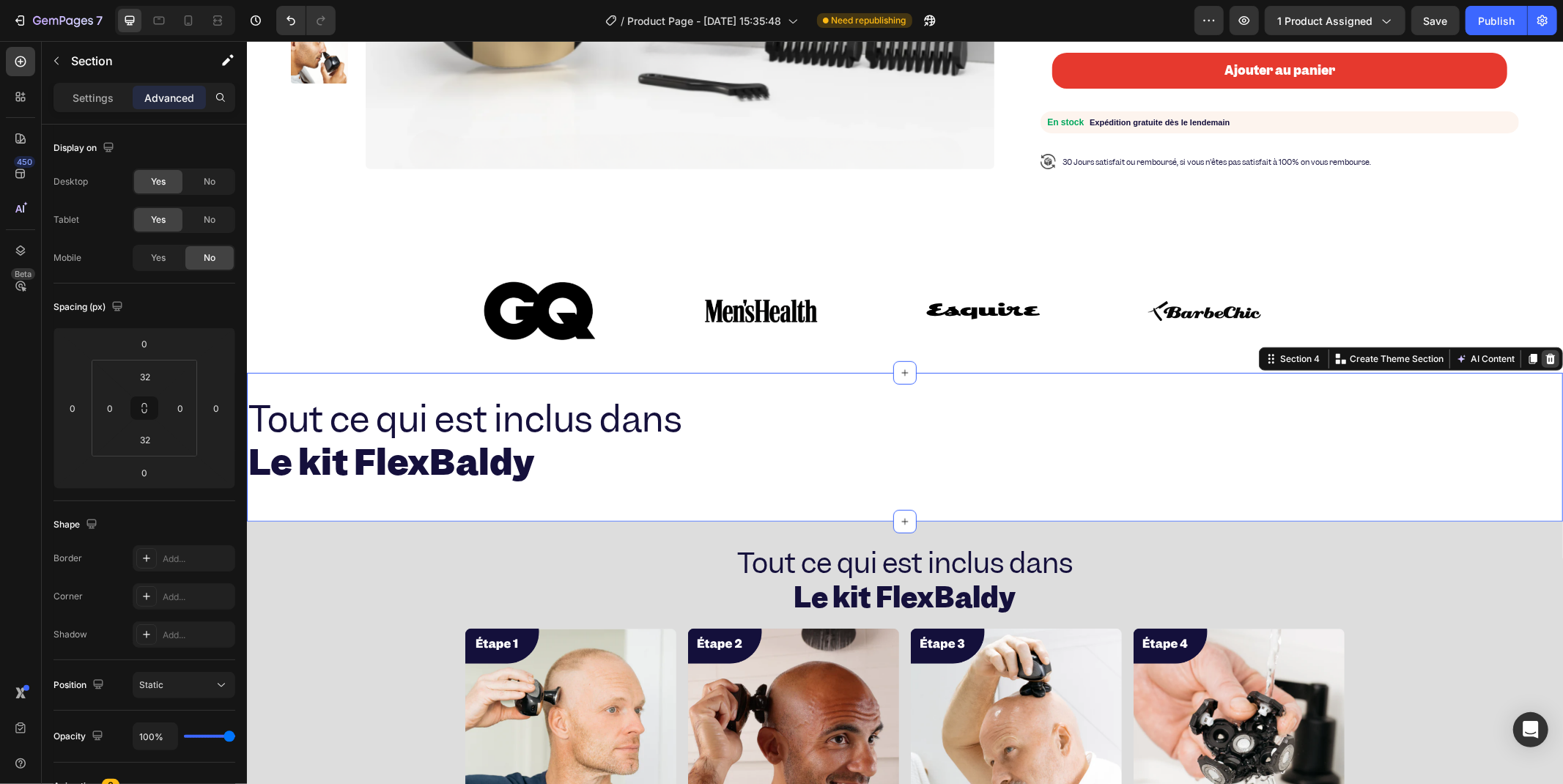
click at [1546, 353] on icon at bounding box center [1551, 358] width 9 height 10
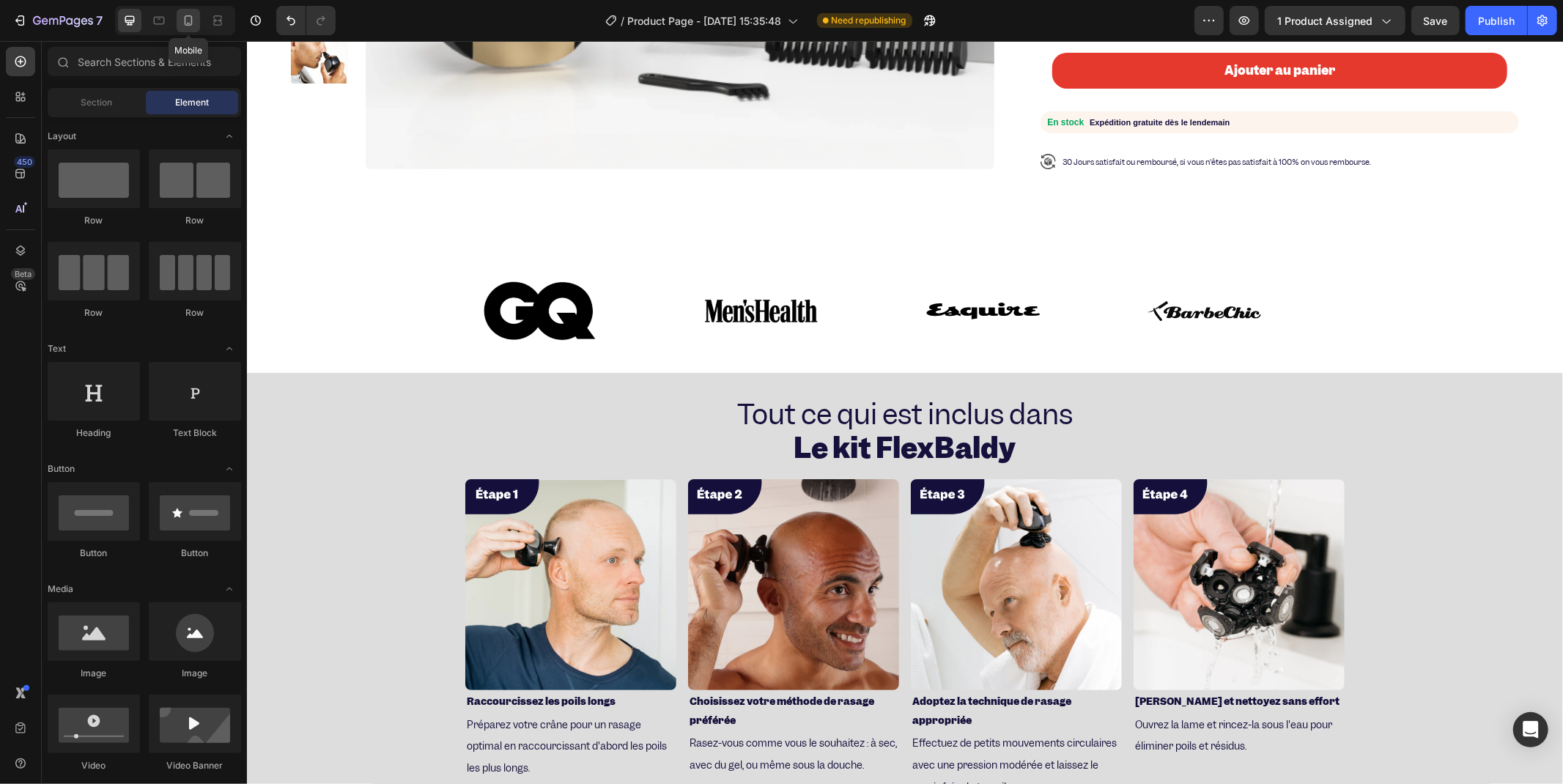
click at [179, 18] on div at bounding box center [188, 20] width 24 height 24
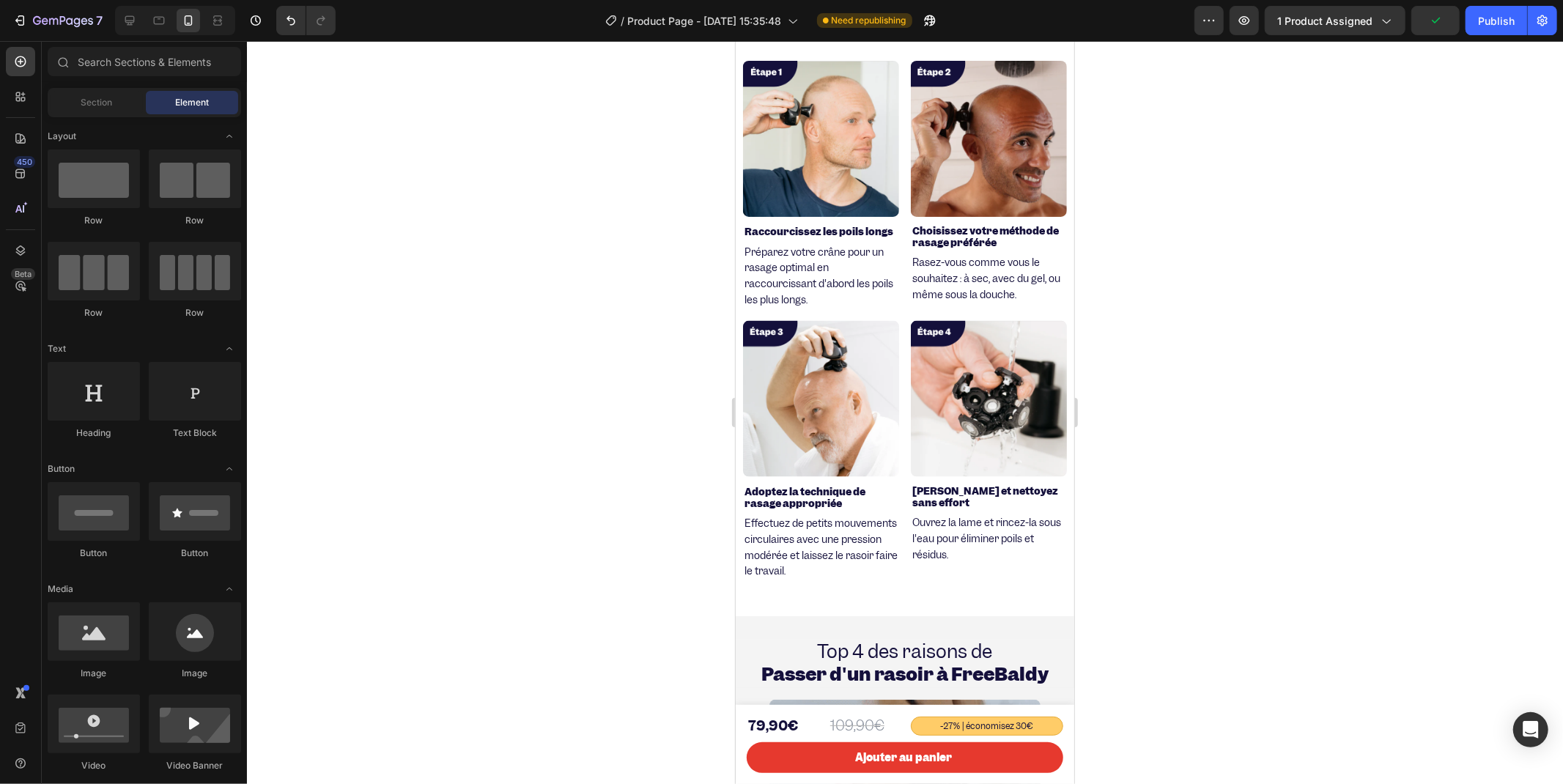
scroll to position [2053, 0]
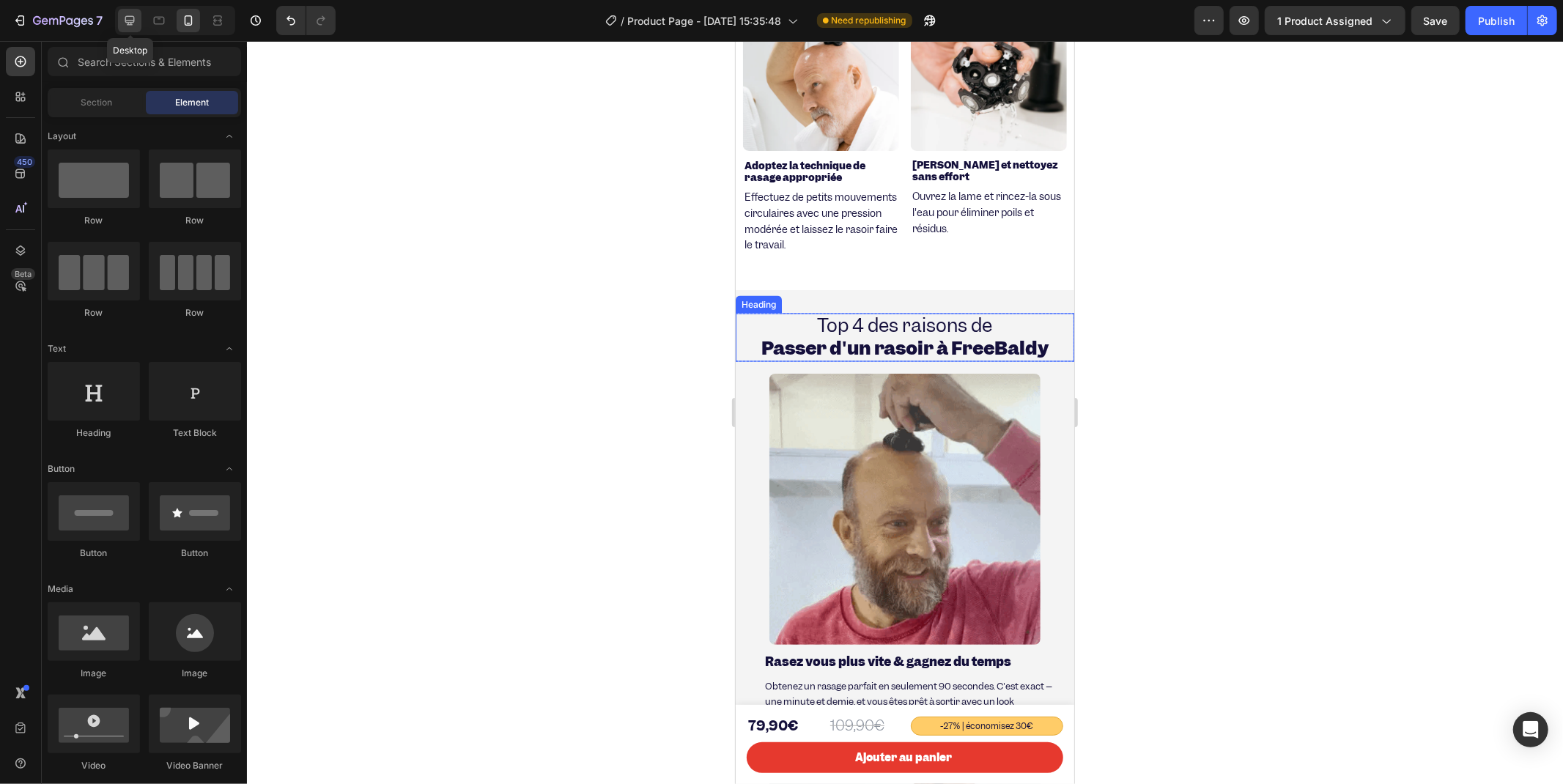
click at [132, 28] on div at bounding box center [129, 20] width 24 height 24
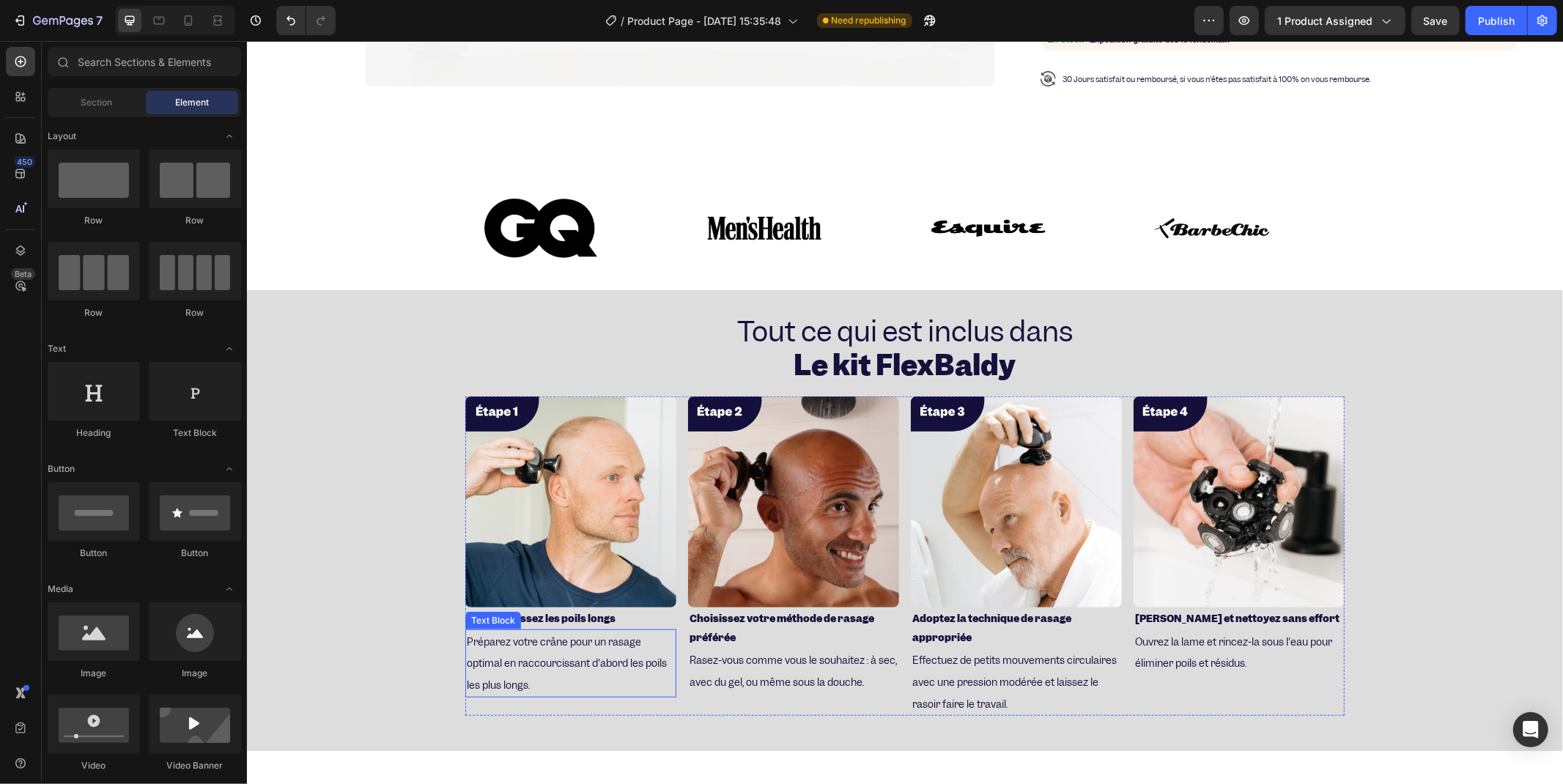
scroll to position [916, 0]
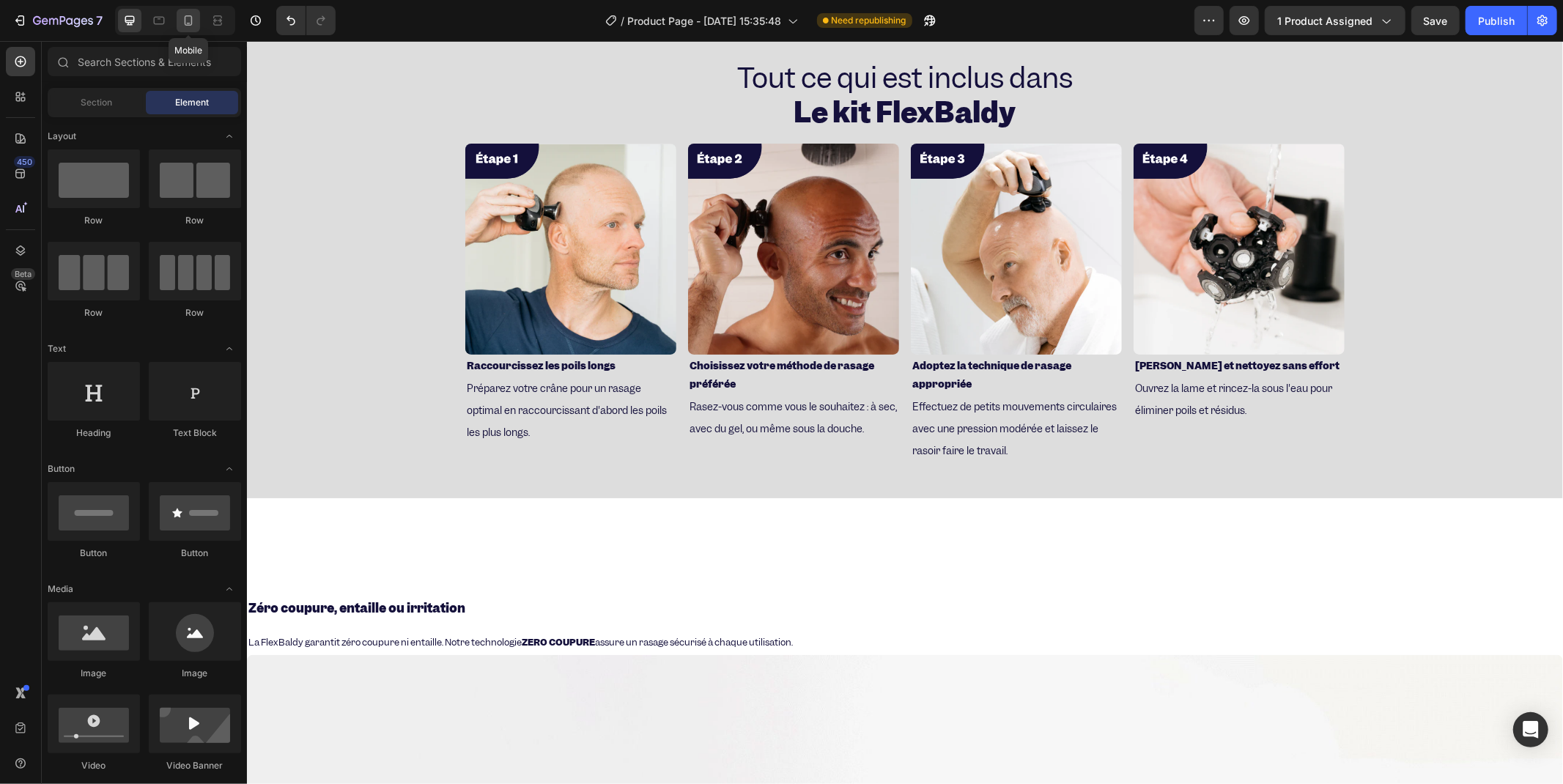
click at [177, 23] on div at bounding box center [188, 20] width 24 height 24
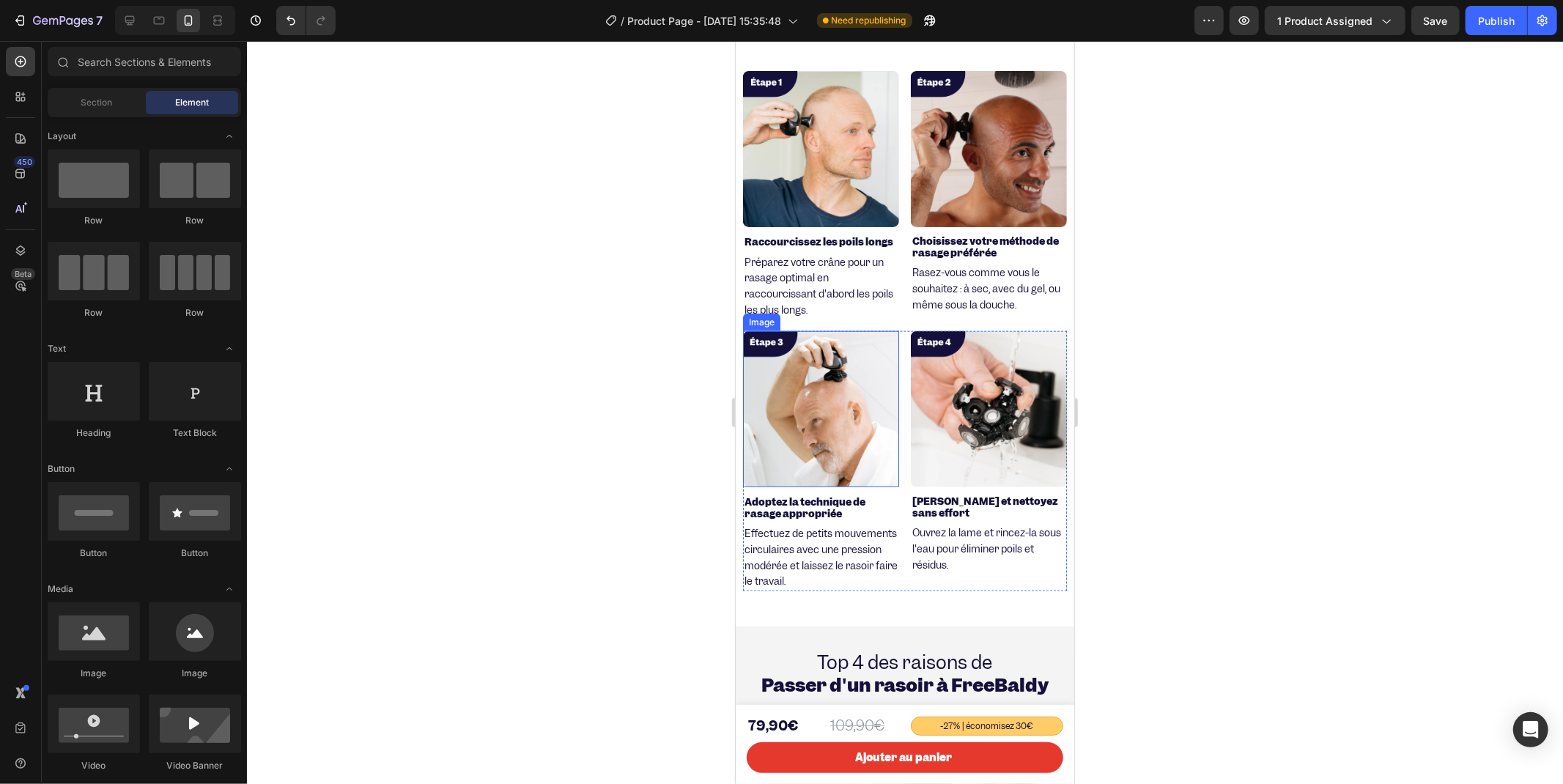
scroll to position [1644, 0]
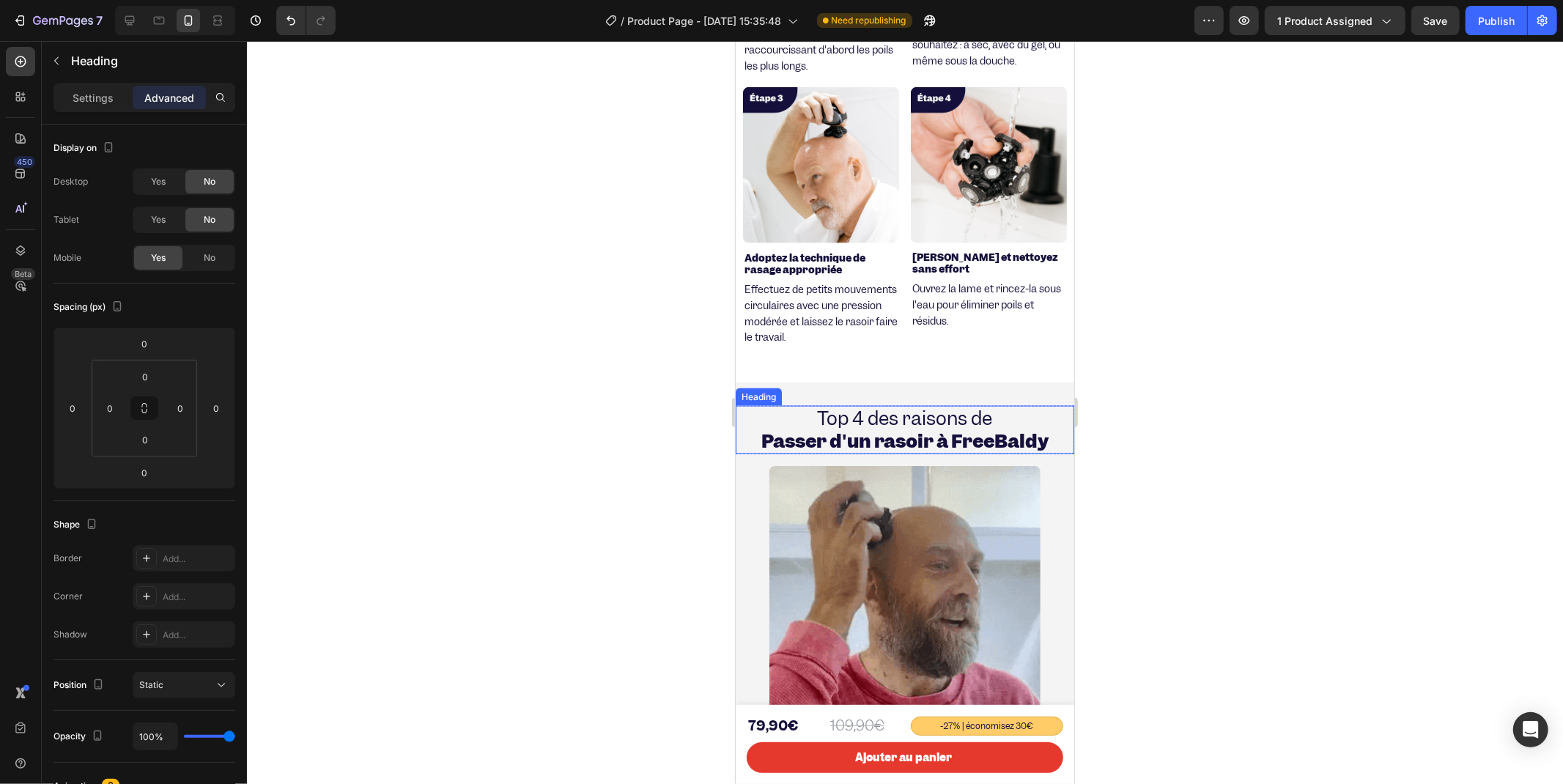
click at [744, 418] on h2 "Top 4 des raisons de Passer d'un rasoir à FreeBaldy" at bounding box center [904, 429] width 339 height 48
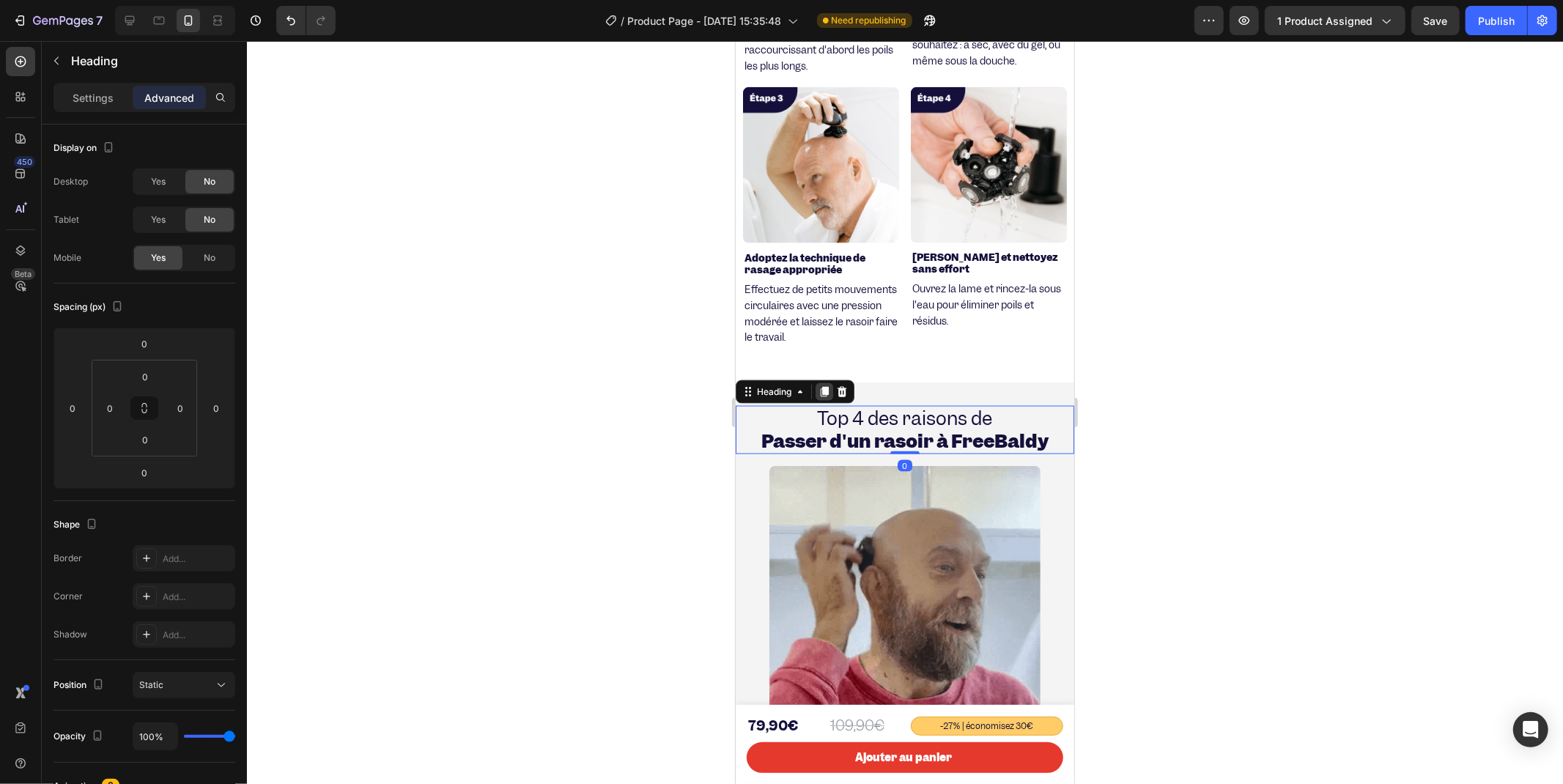
click at [819, 387] on icon at bounding box center [823, 391] width 11 height 11
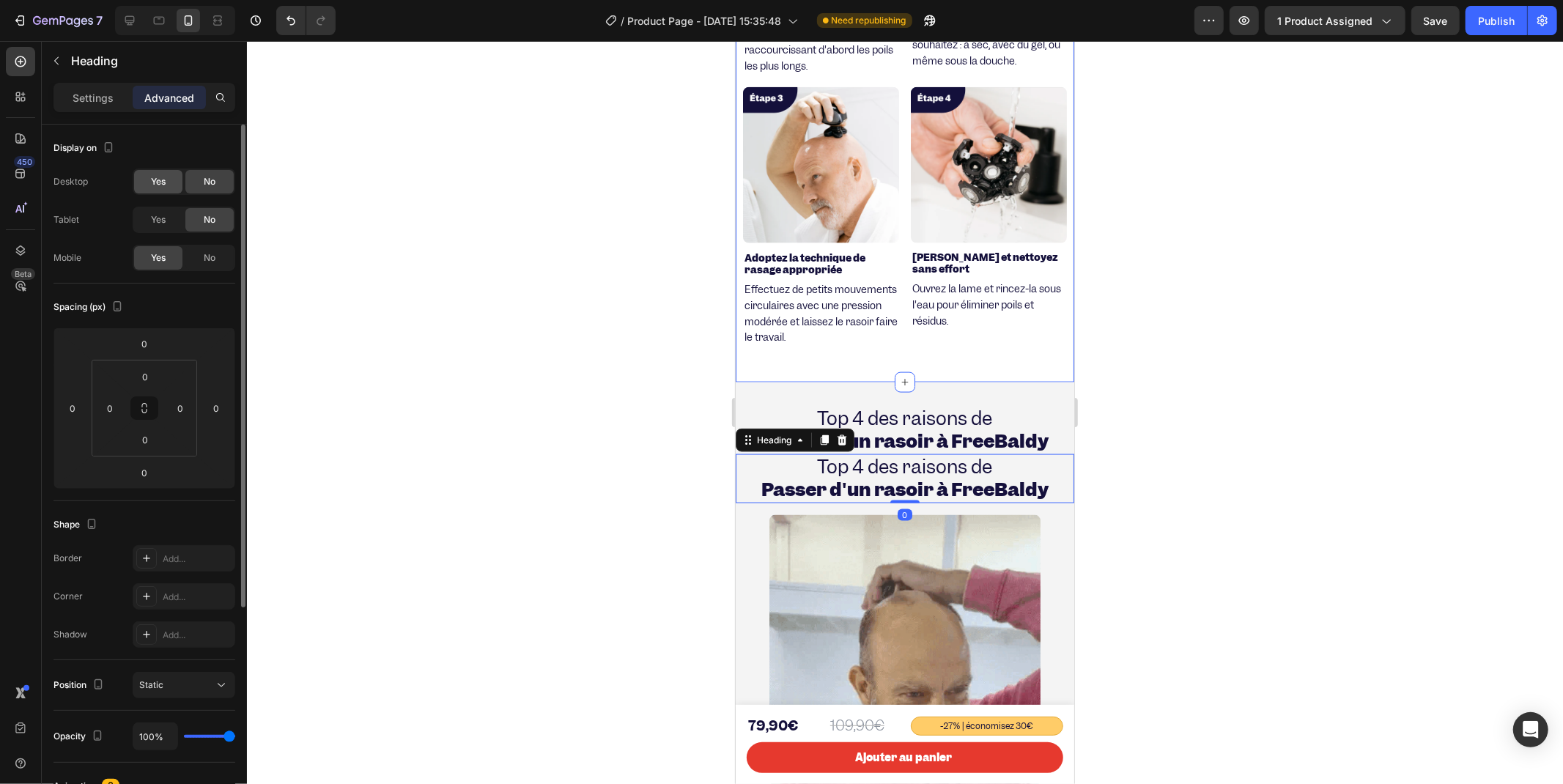
click at [176, 173] on div "Yes" at bounding box center [158, 181] width 48 height 24
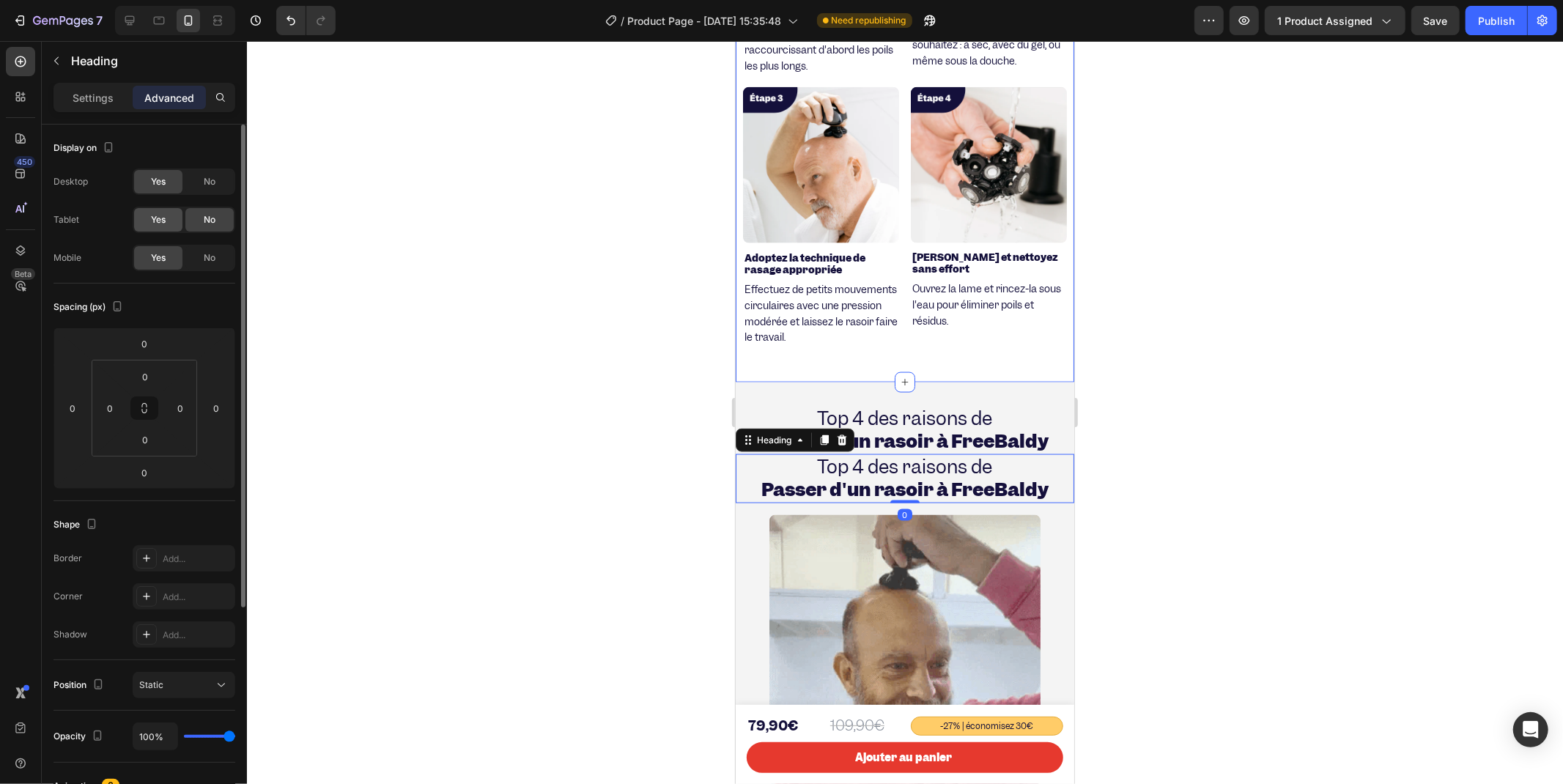
click at [169, 223] on div "Yes" at bounding box center [158, 219] width 48 height 24
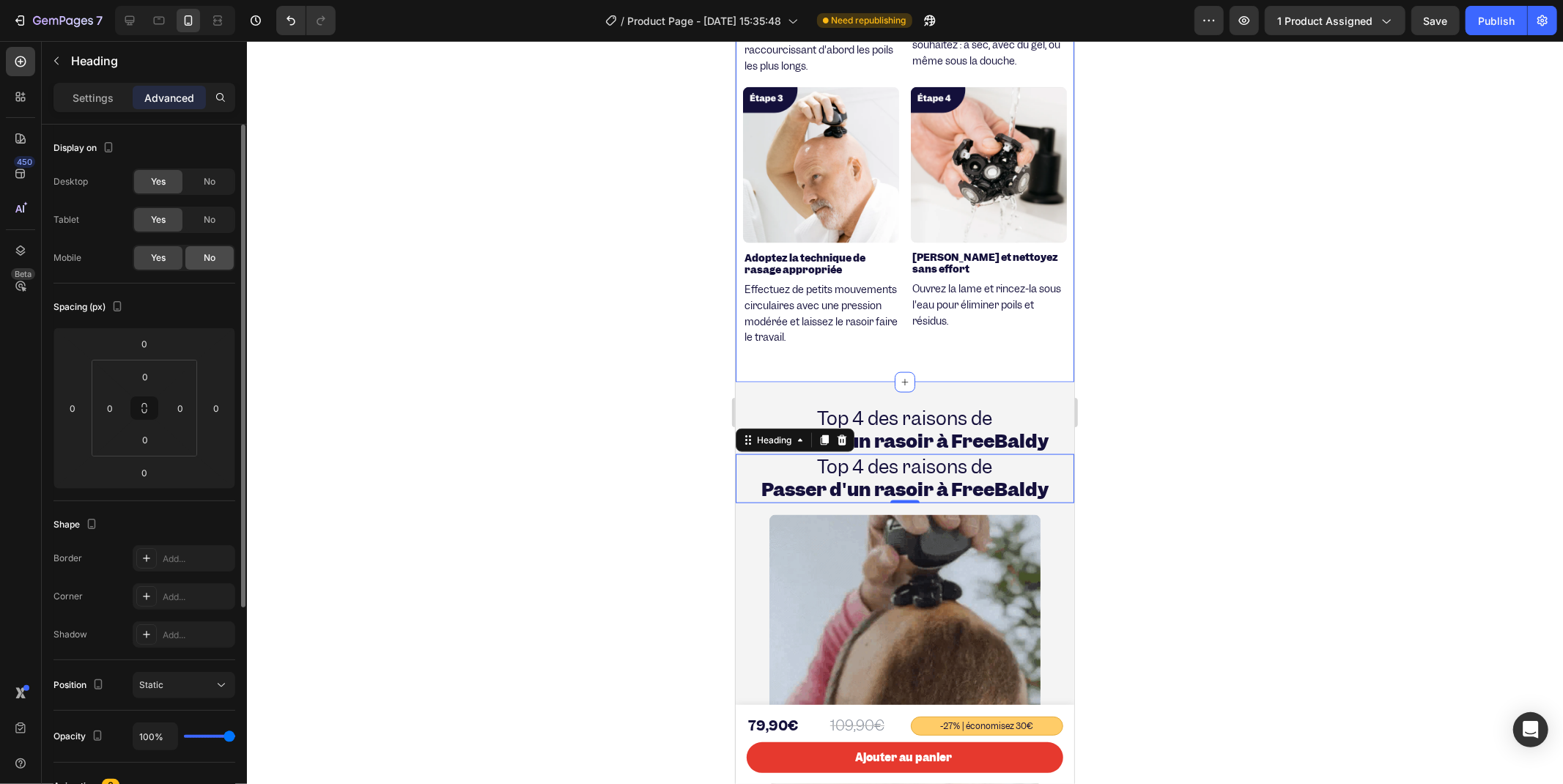
click at [209, 265] on div "No" at bounding box center [209, 257] width 48 height 24
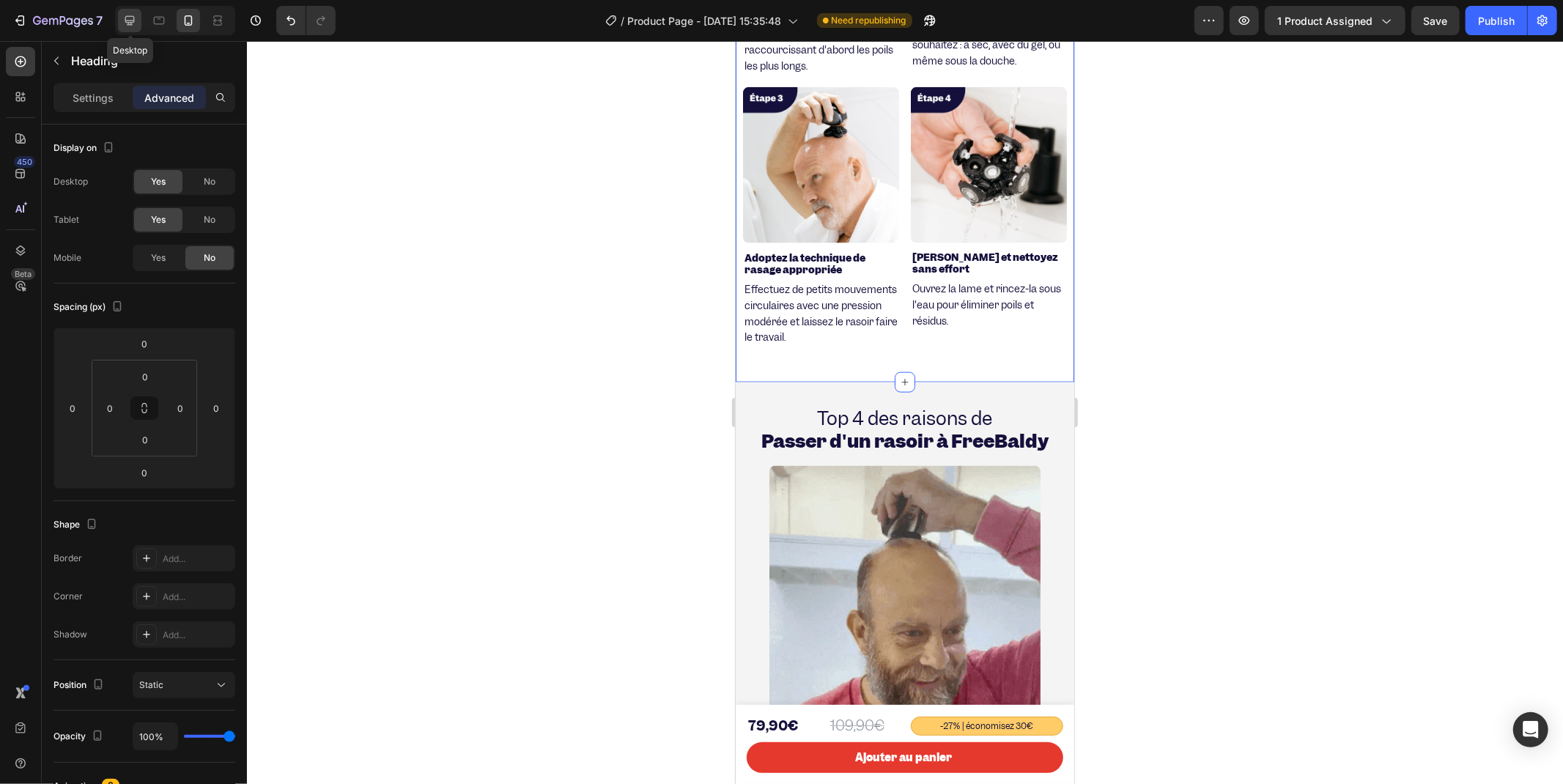
click at [130, 23] on icon at bounding box center [130, 21] width 9 height 9
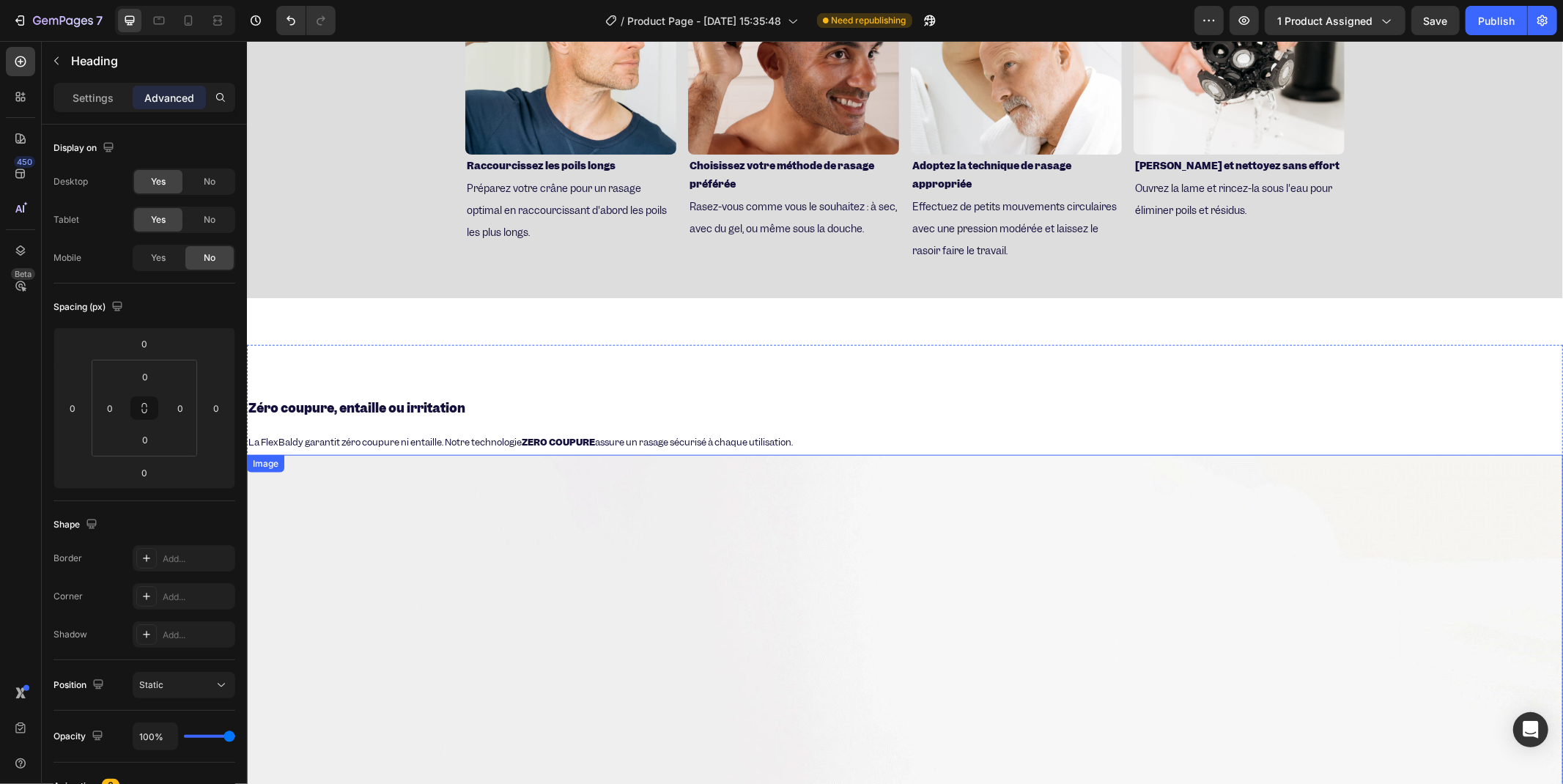
scroll to position [791, 0]
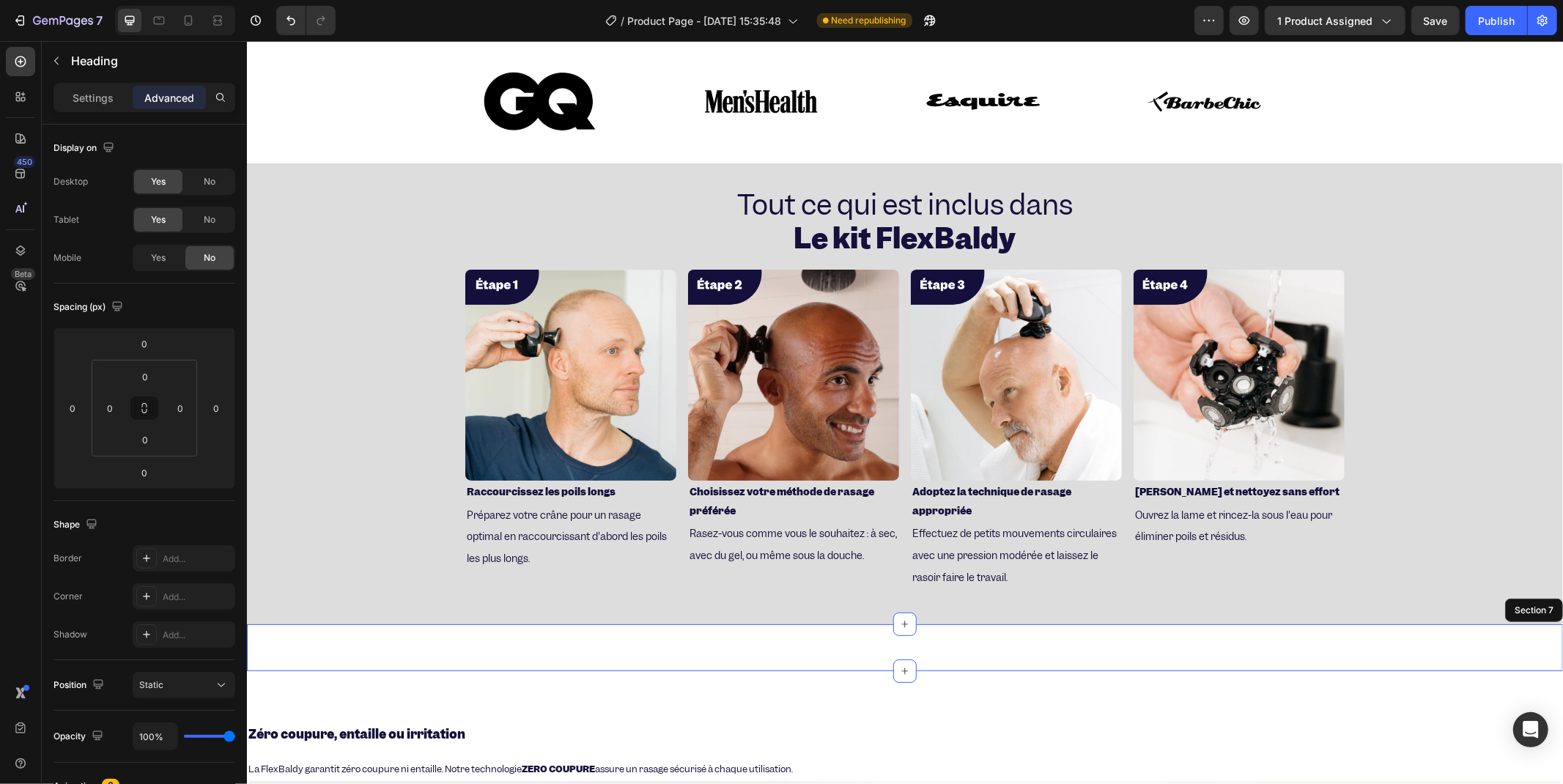
click at [486, 640] on div "Un rasage parfait Sans effort en 90 secondes Heading Section 7" at bounding box center [904, 646] width 1316 height 47
click at [659, 648] on div "Un rasage parfait Sans effort en 90 secondes Heading Section 7 You can create r…" at bounding box center [904, 646] width 1316 height 47
click at [599, 645] on div "Un rasage parfait Sans effort en 90 secondes Heading Section 7 You can create r…" at bounding box center [904, 646] width 1316 height 47
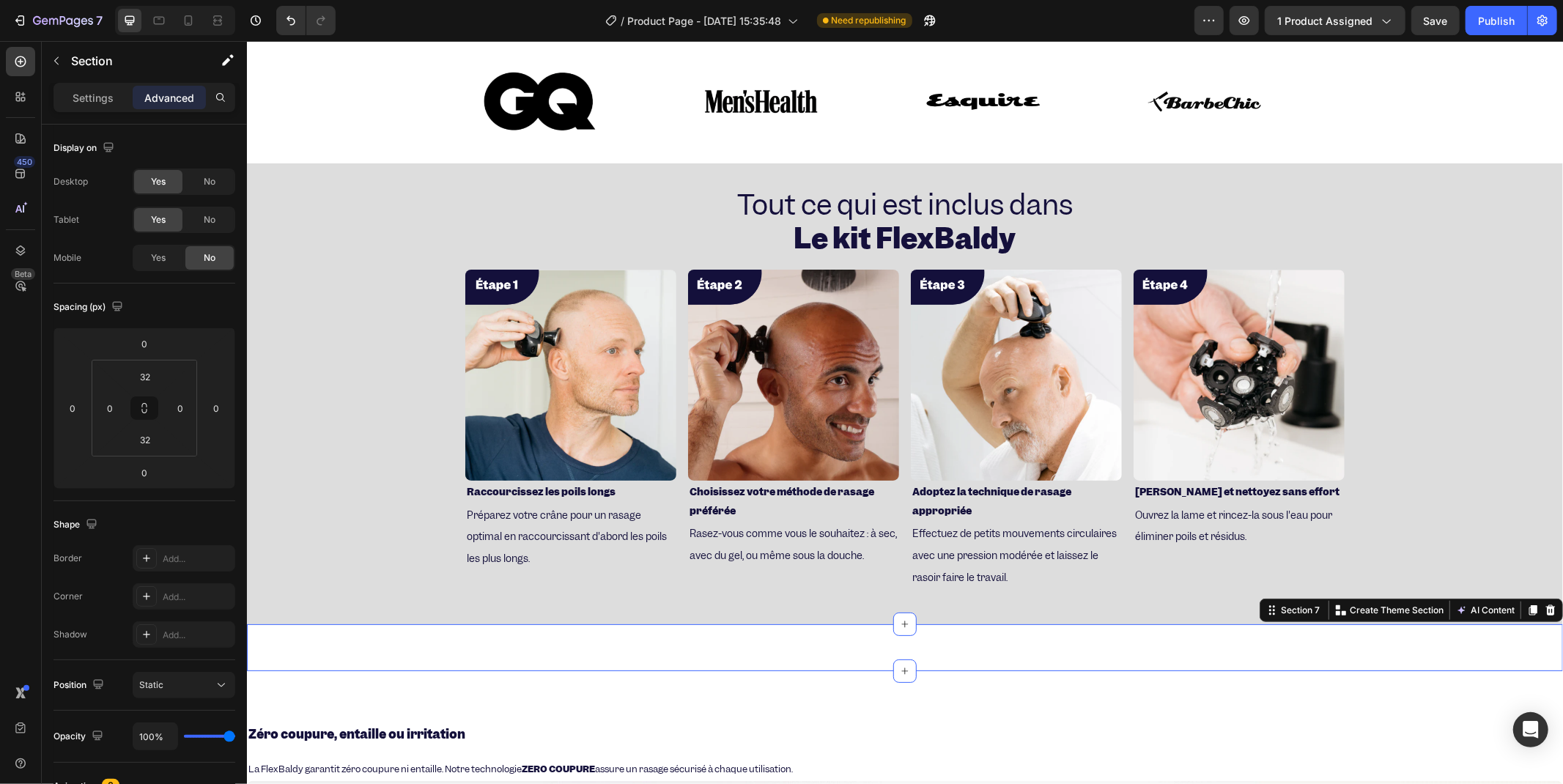
click at [597, 646] on div "Un rasage parfait Sans effort en 90 secondes Heading Section 7 You can create r…" at bounding box center [904, 646] width 1316 height 47
click at [529, 637] on div "Un rasage parfait Sans effort en 90 secondes Heading Section 7 You can create r…" at bounding box center [904, 646] width 1316 height 47
click at [75, 85] on div "Settings" at bounding box center [92, 97] width 73 height 24
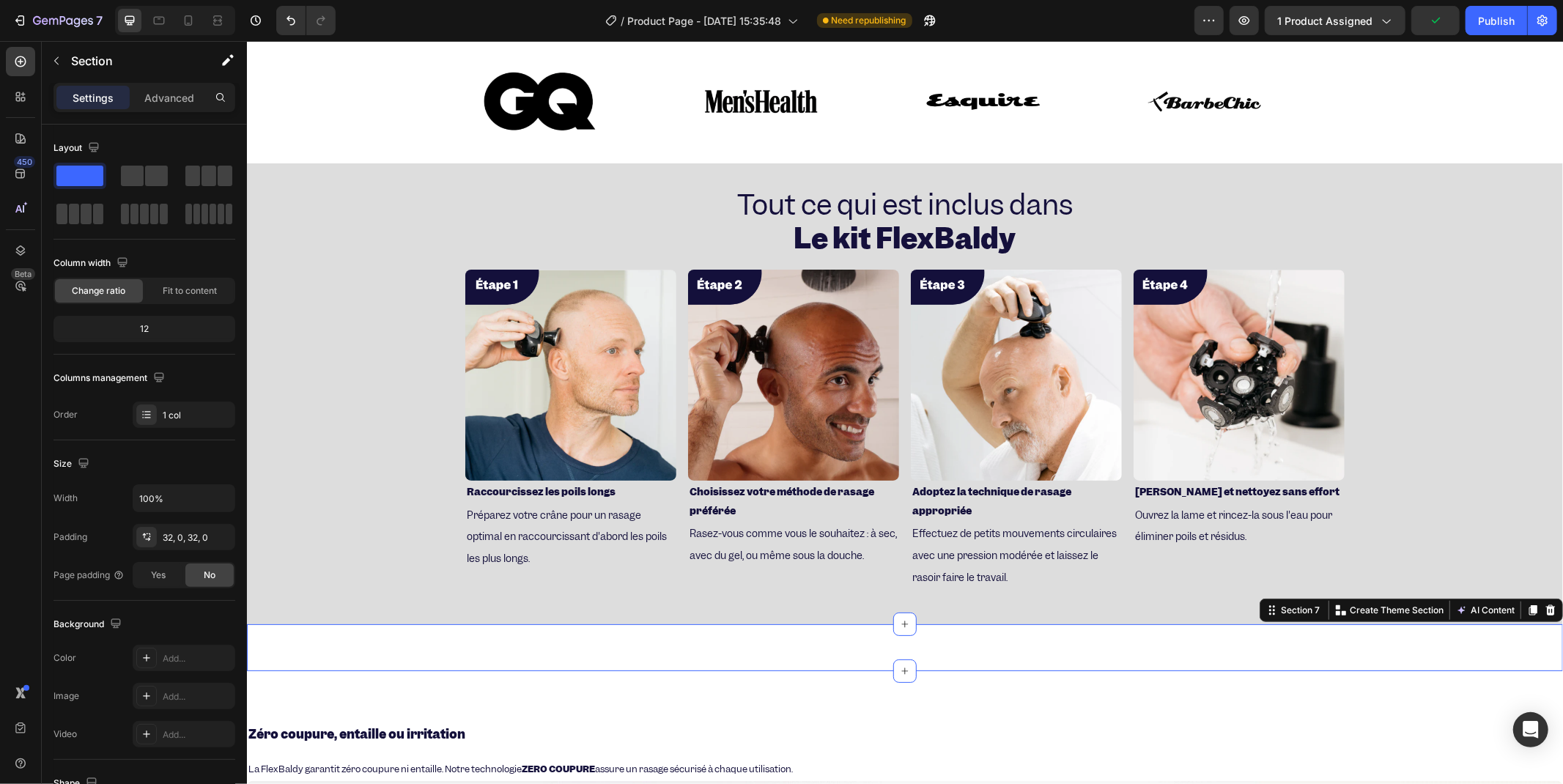
click at [339, 659] on div "Un rasage parfait Sans effort en 90 secondes Heading Section 7 You can create r…" at bounding box center [904, 646] width 1316 height 47
click at [284, 634] on div "Un rasage parfait Sans effort en 90 secondes Heading Section 7 You can create r…" at bounding box center [904, 646] width 1316 height 47
click at [284, 633] on div "Un rasage parfait Sans effort en 90 secondes Heading Section 7 You can create r…" at bounding box center [904, 646] width 1316 height 47
click at [1270, 637] on div "Un rasage parfait Sans effort en 90 secondes Heading Section 7 You can create r…" at bounding box center [904, 646] width 1316 height 47
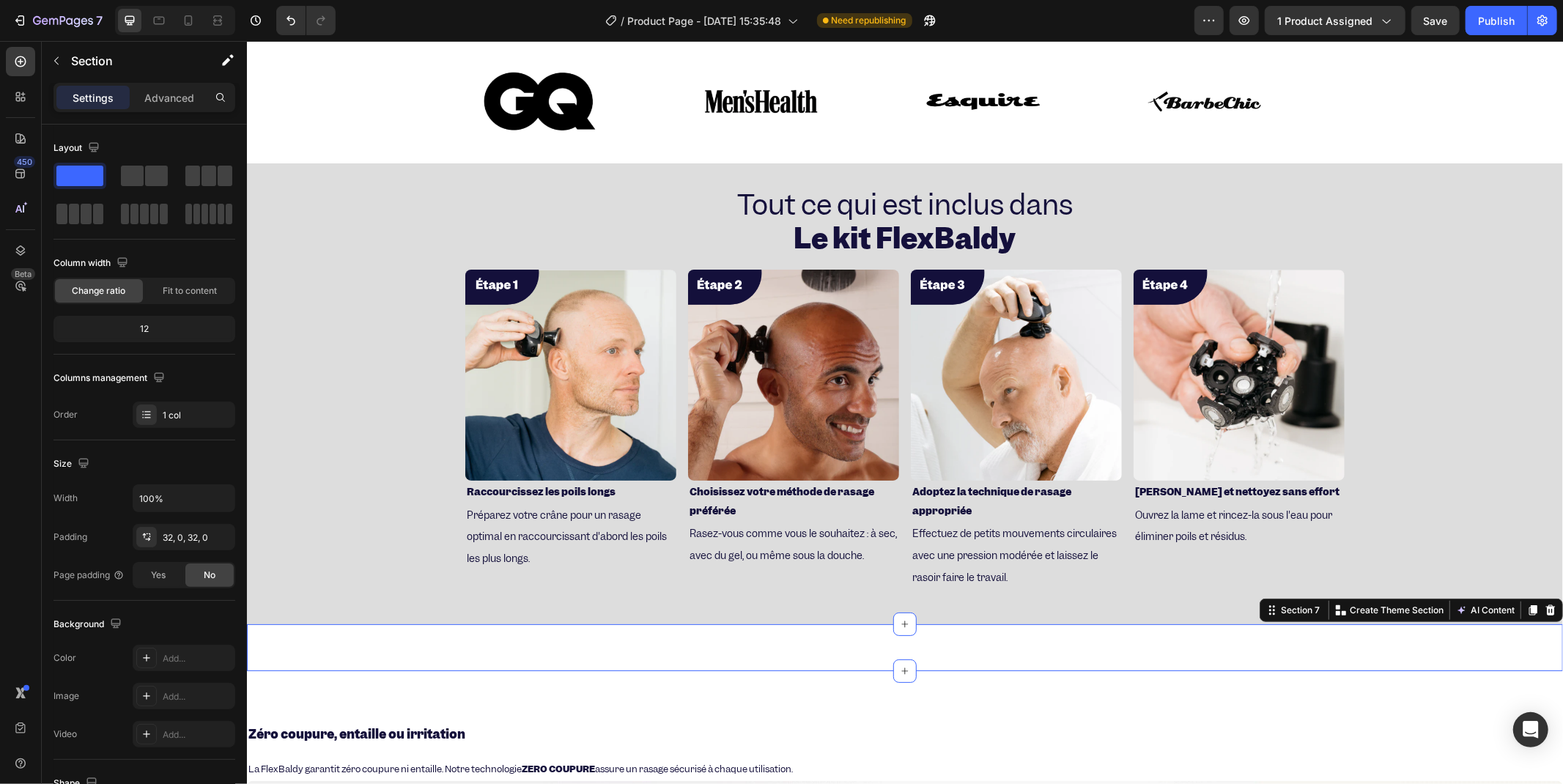
click at [1270, 637] on div "Un rasage parfait Sans effort en 90 secondes Heading Section 7 You can create r…" at bounding box center [904, 646] width 1316 height 47
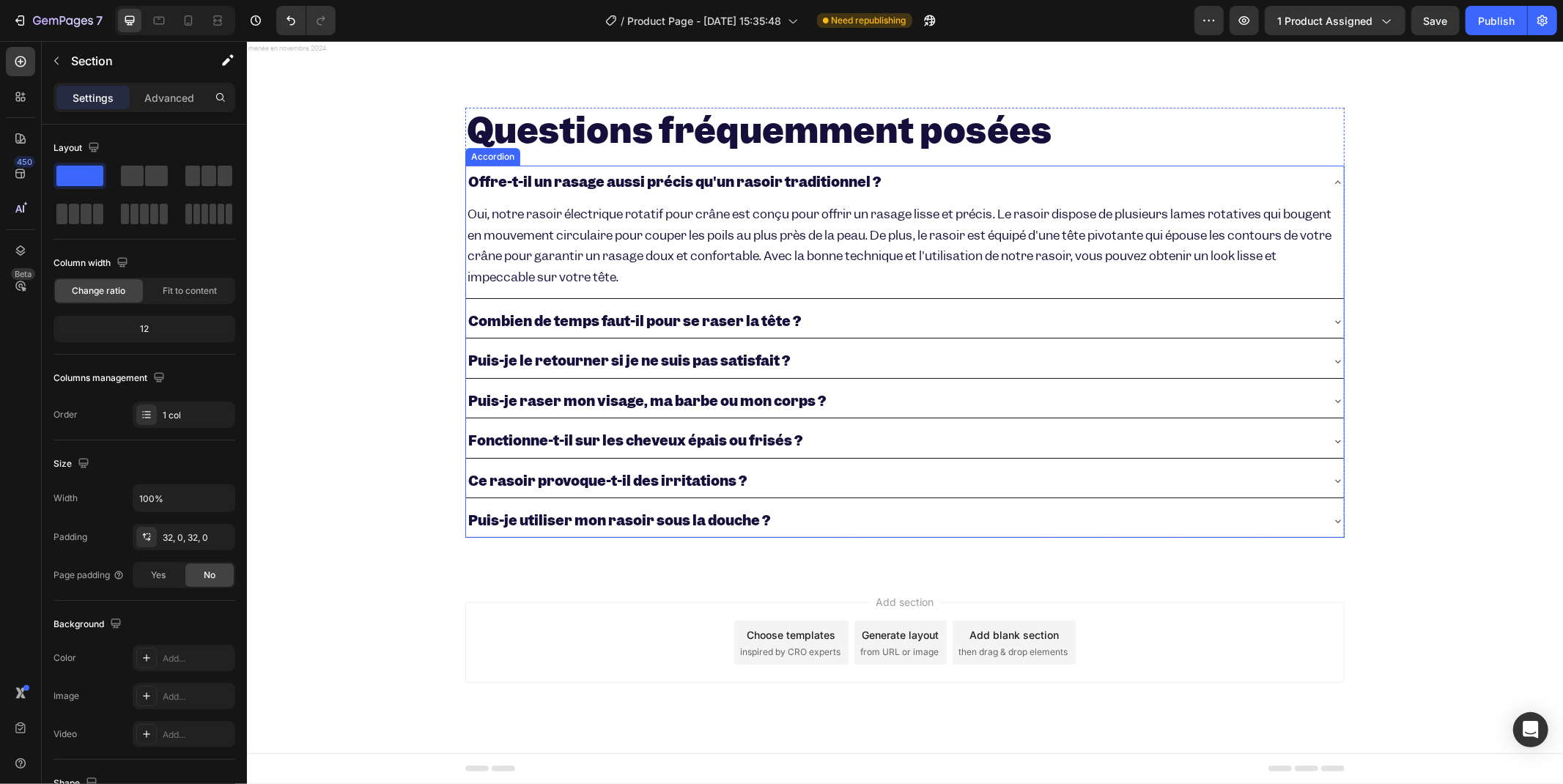
scroll to position [3664, 0]
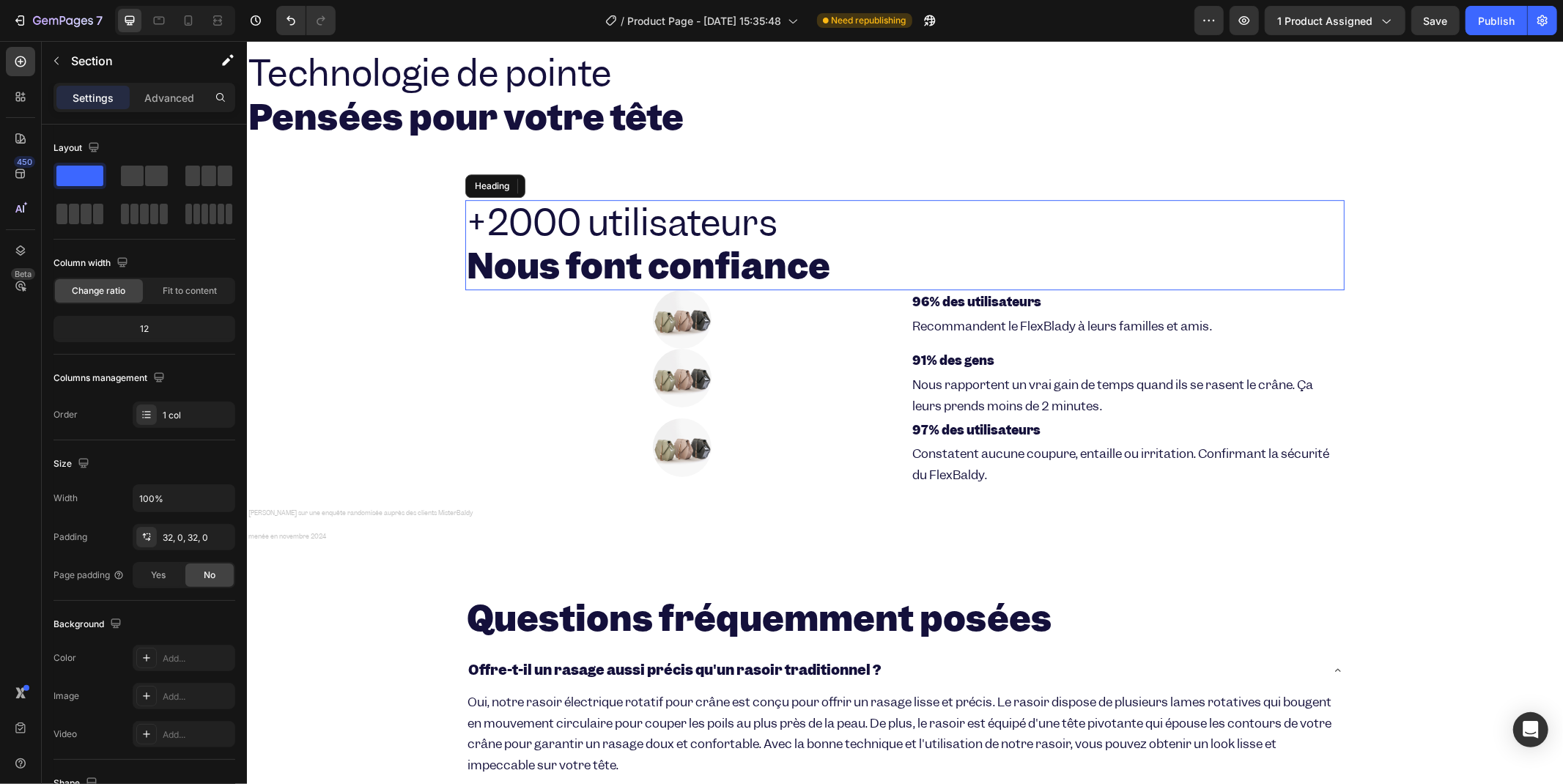
click at [976, 238] on h2 "+2000 utilisateurs Nous font confiance" at bounding box center [904, 245] width 879 height 91
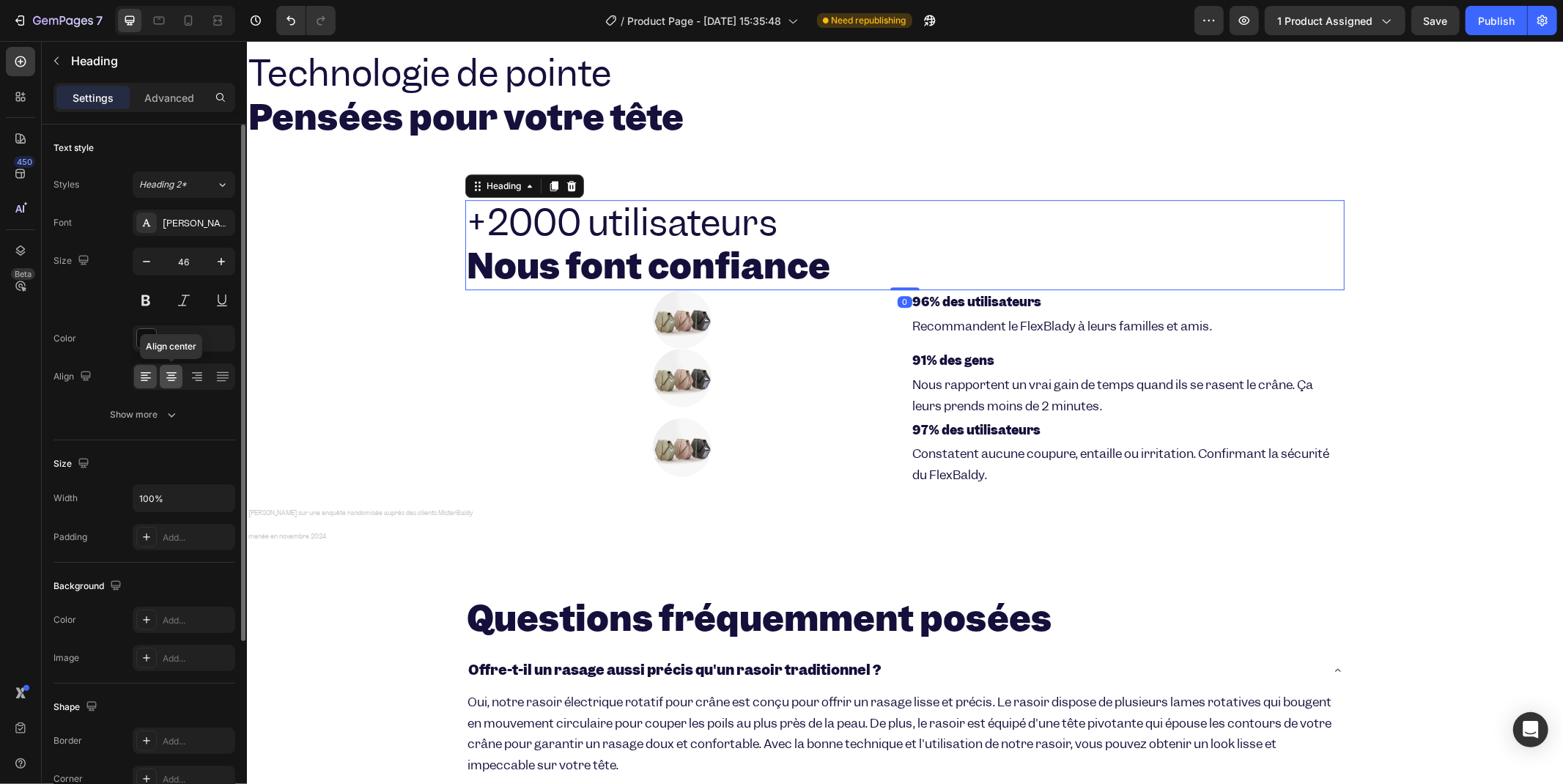
click at [170, 376] on icon at bounding box center [171, 376] width 14 height 14
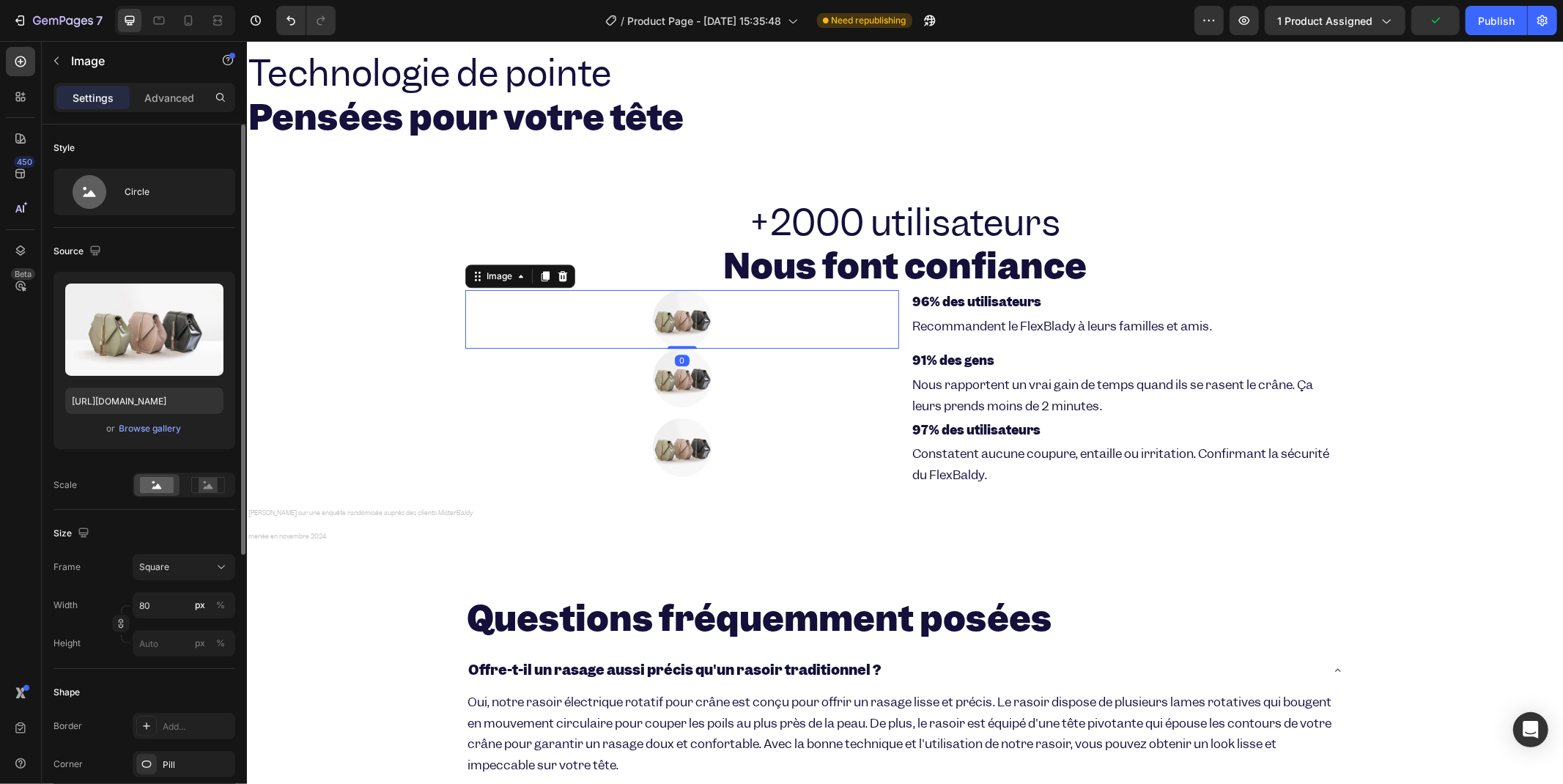
click at [882, 304] on div at bounding box center [681, 319] width 434 height 59
click at [894, 290] on div "Image 0 96% des utilisateurs Heading Recommandent le FlexBlady à leurs familles…" at bounding box center [904, 319] width 879 height 59
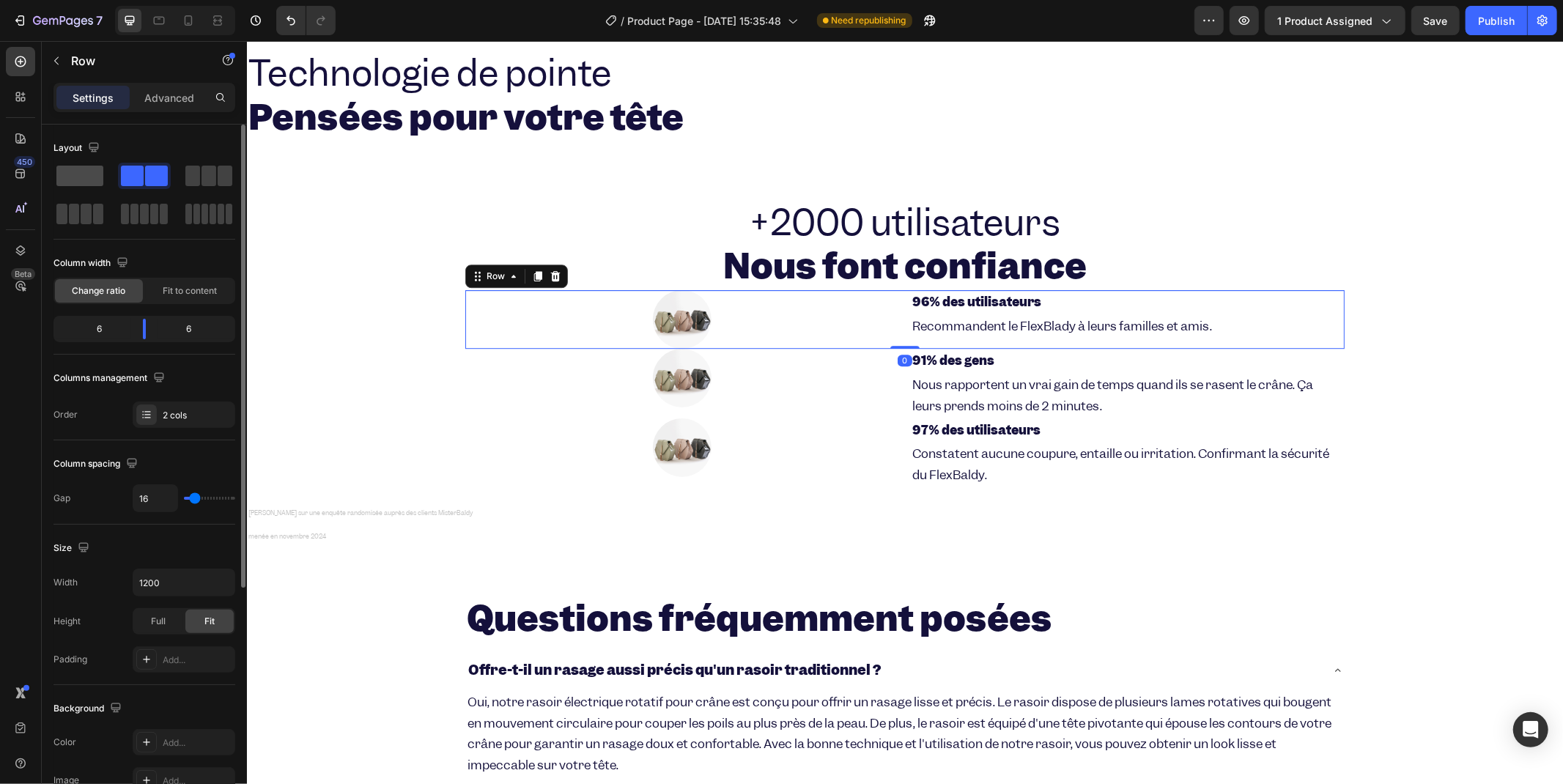
click at [91, 178] on span at bounding box center [79, 176] width 47 height 21
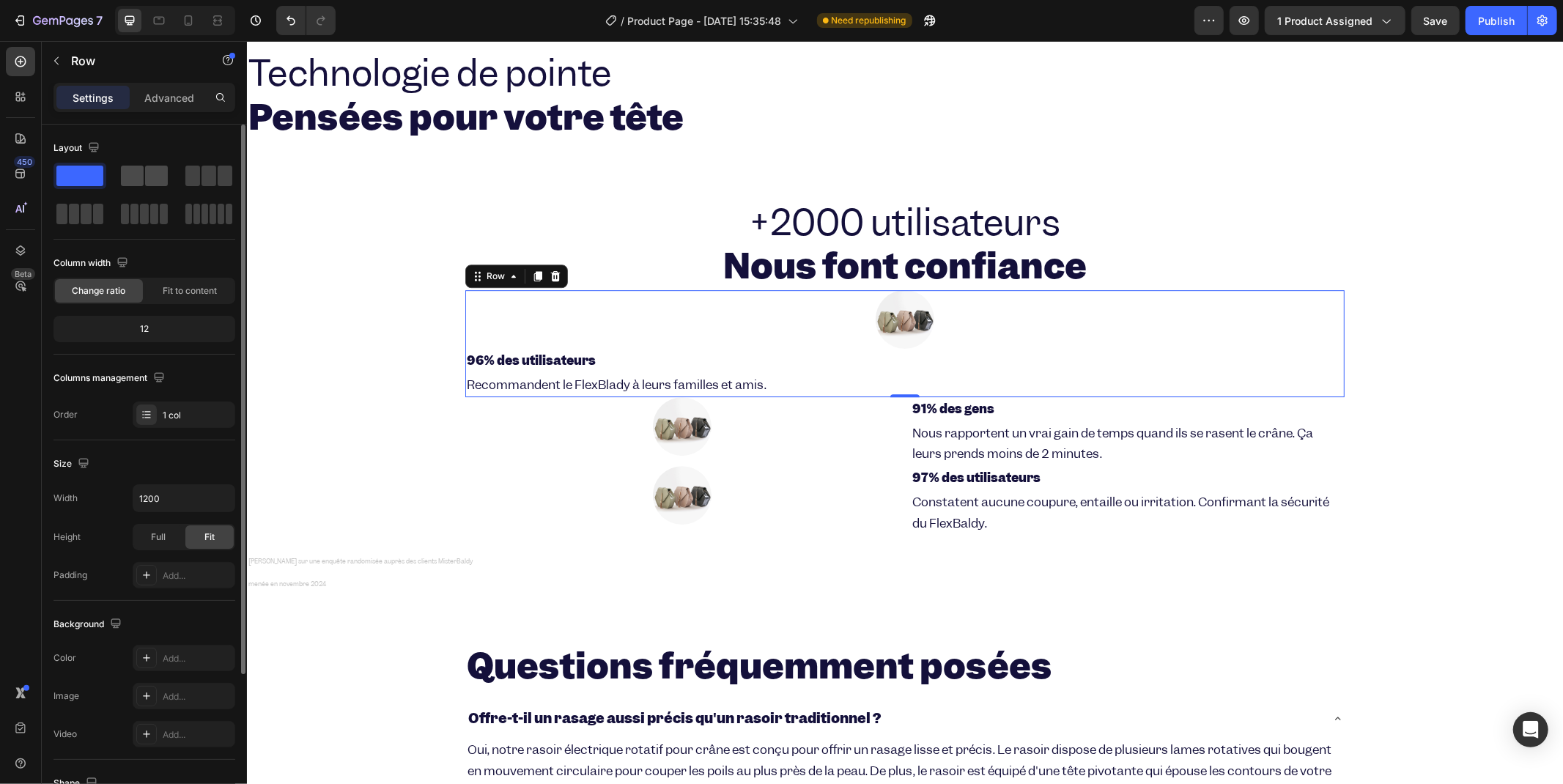
click at [133, 179] on span at bounding box center [132, 176] width 23 height 21
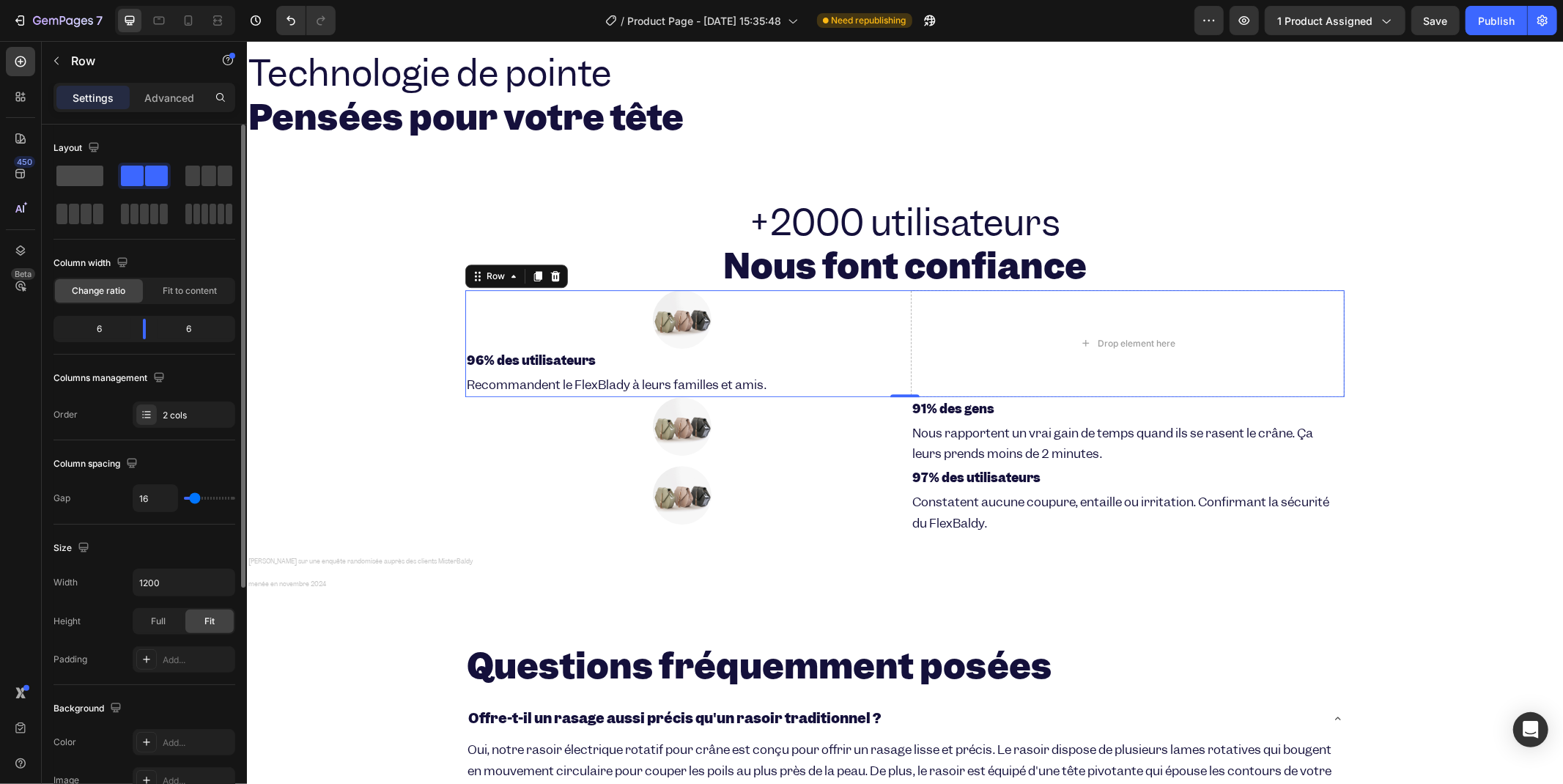
click at [82, 178] on span at bounding box center [79, 176] width 47 height 21
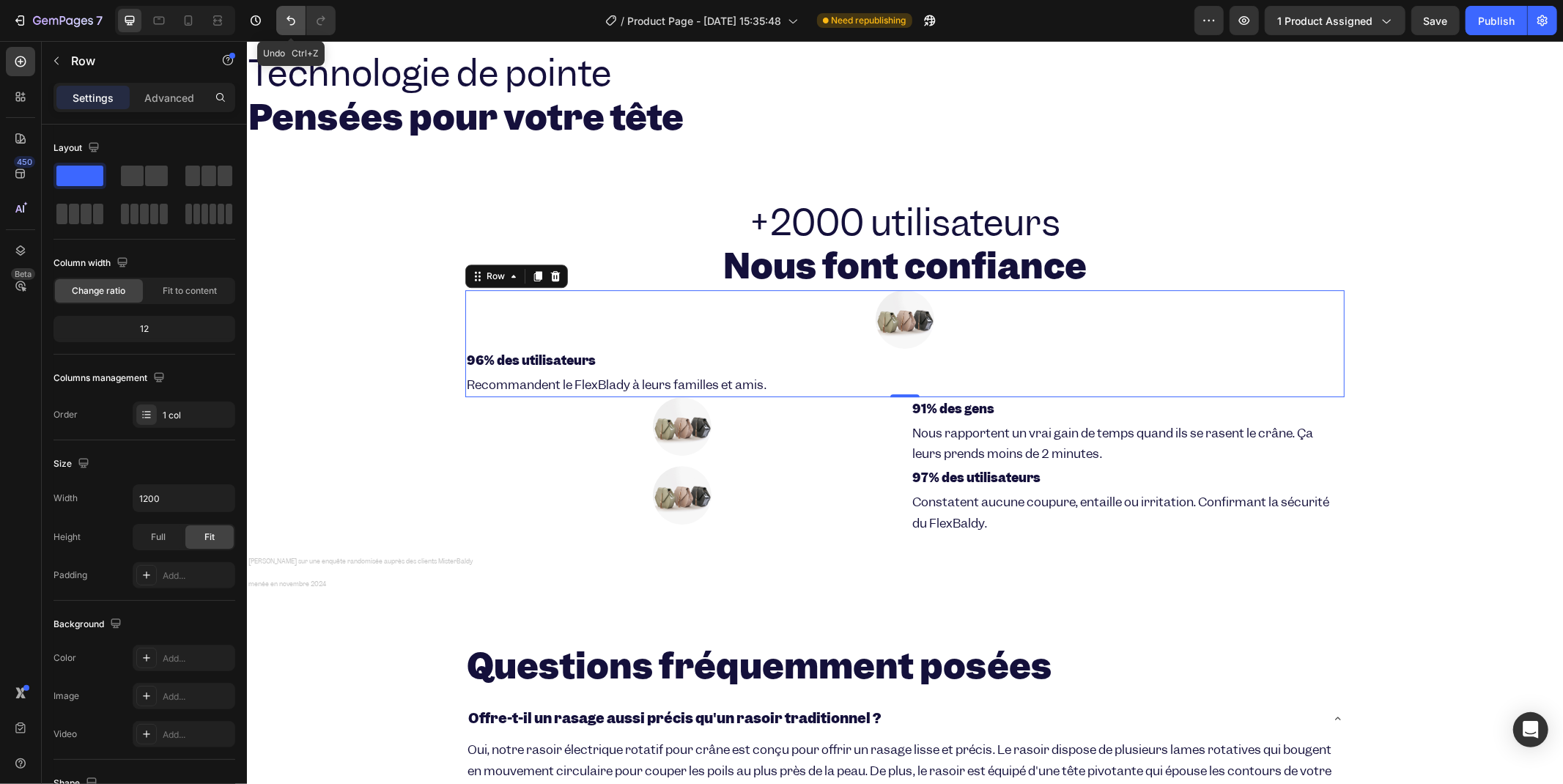
click at [291, 18] on icon "Undo/Redo" at bounding box center [291, 21] width 9 height 9
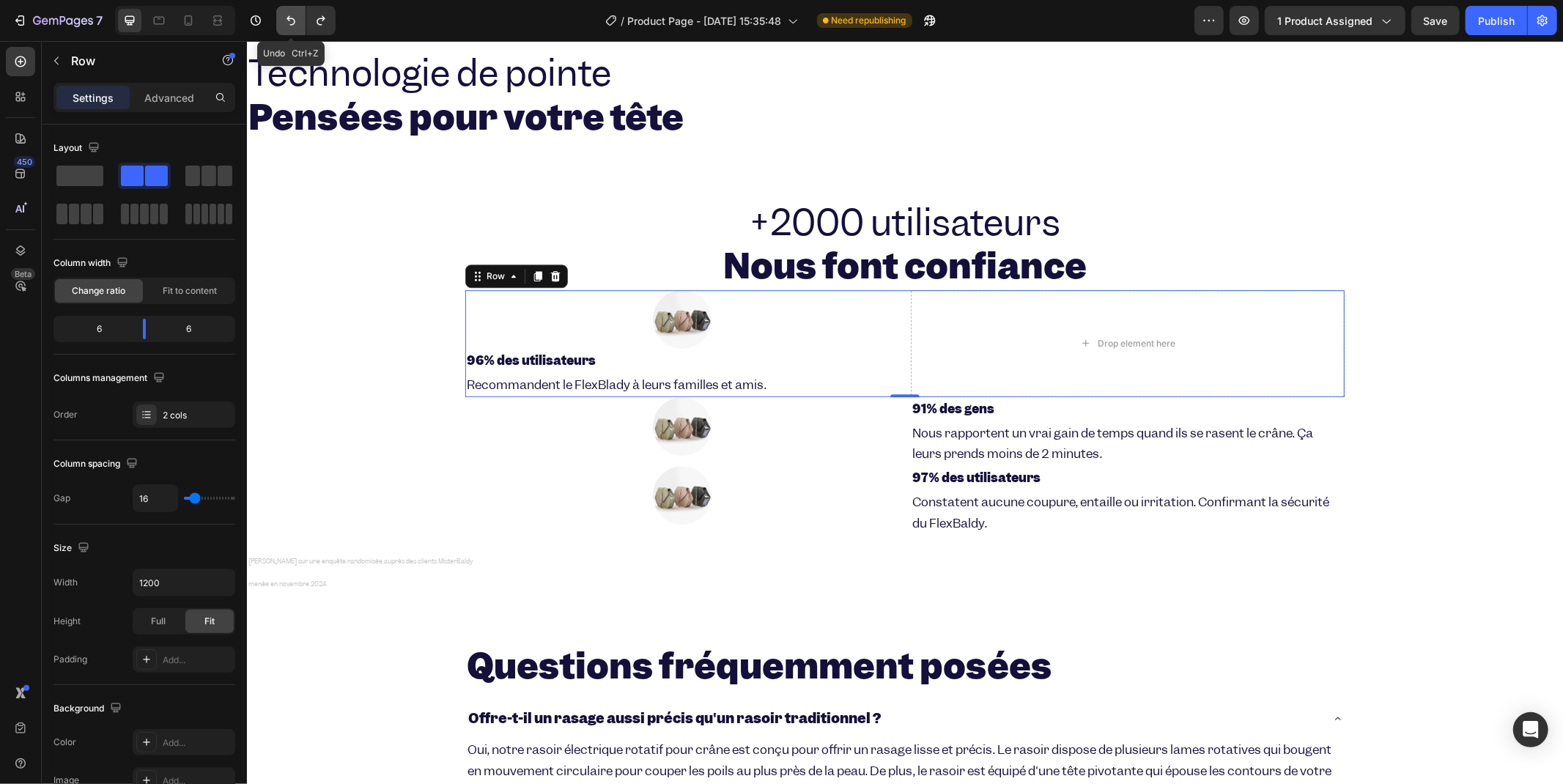
click at [291, 18] on icon "Undo/Redo" at bounding box center [291, 21] width 9 height 9
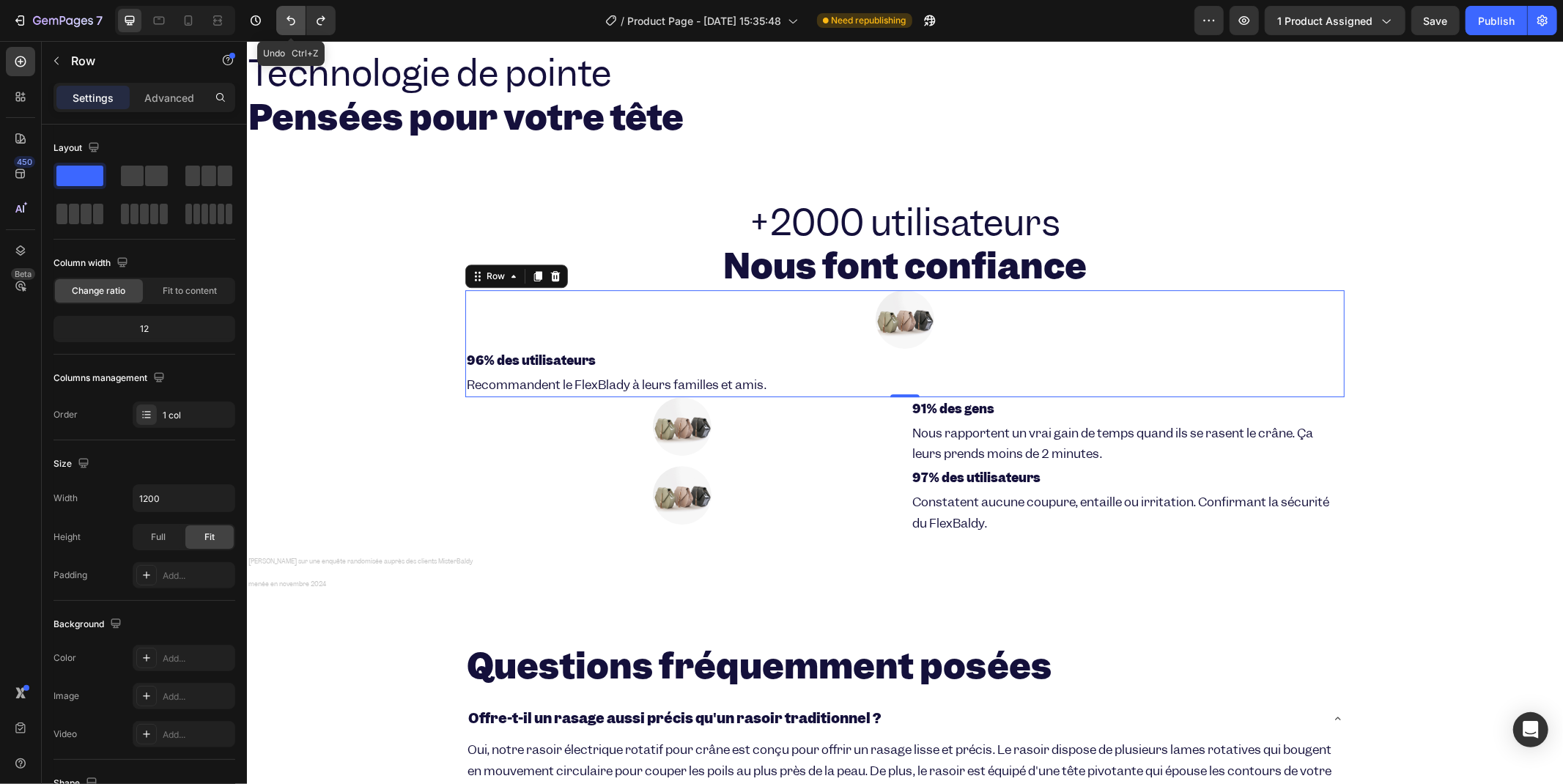
click at [291, 18] on icon "Undo/Redo" at bounding box center [291, 21] width 9 height 9
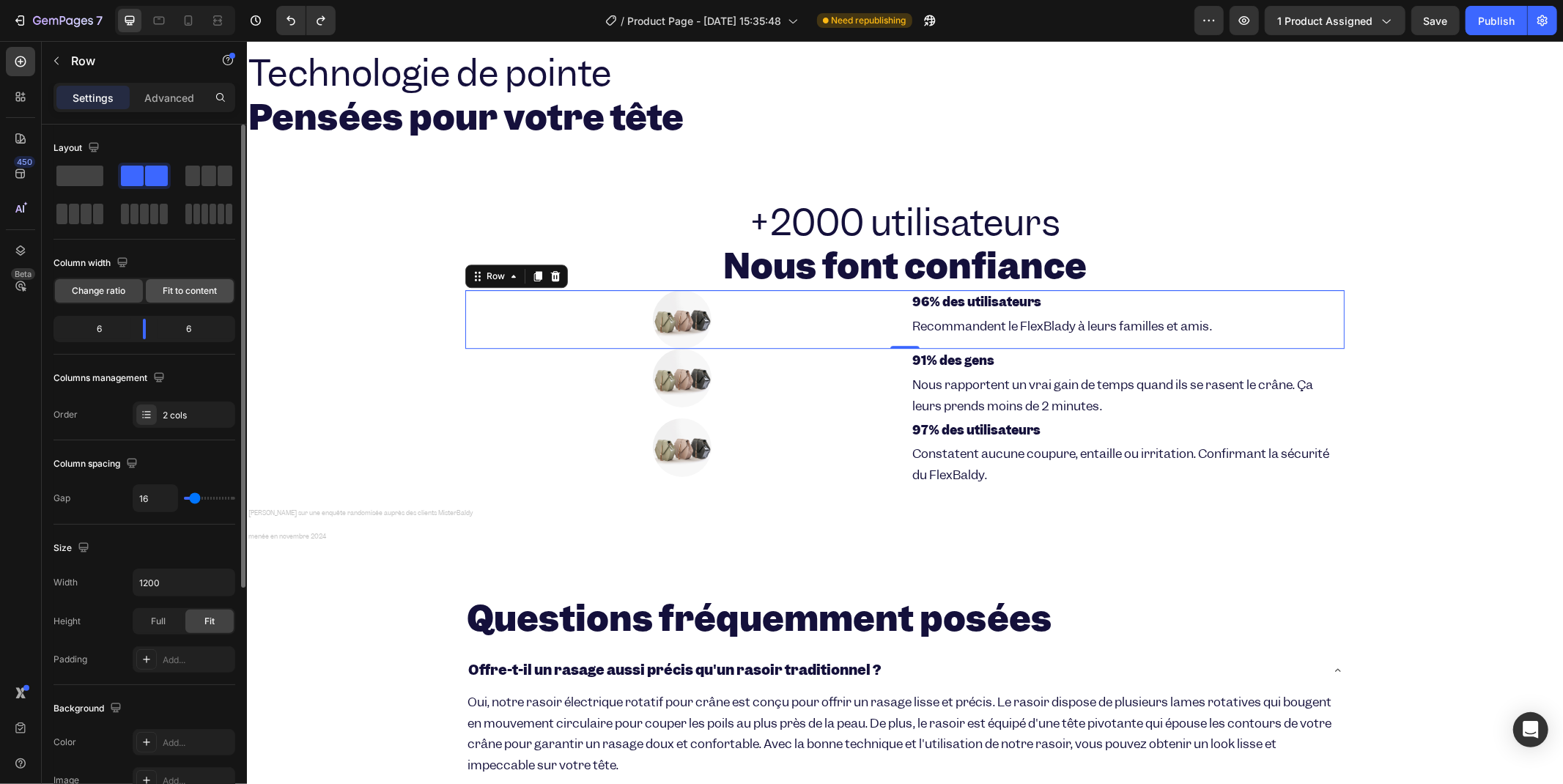
click at [159, 293] on div "Fit to content" at bounding box center [190, 290] width 88 height 24
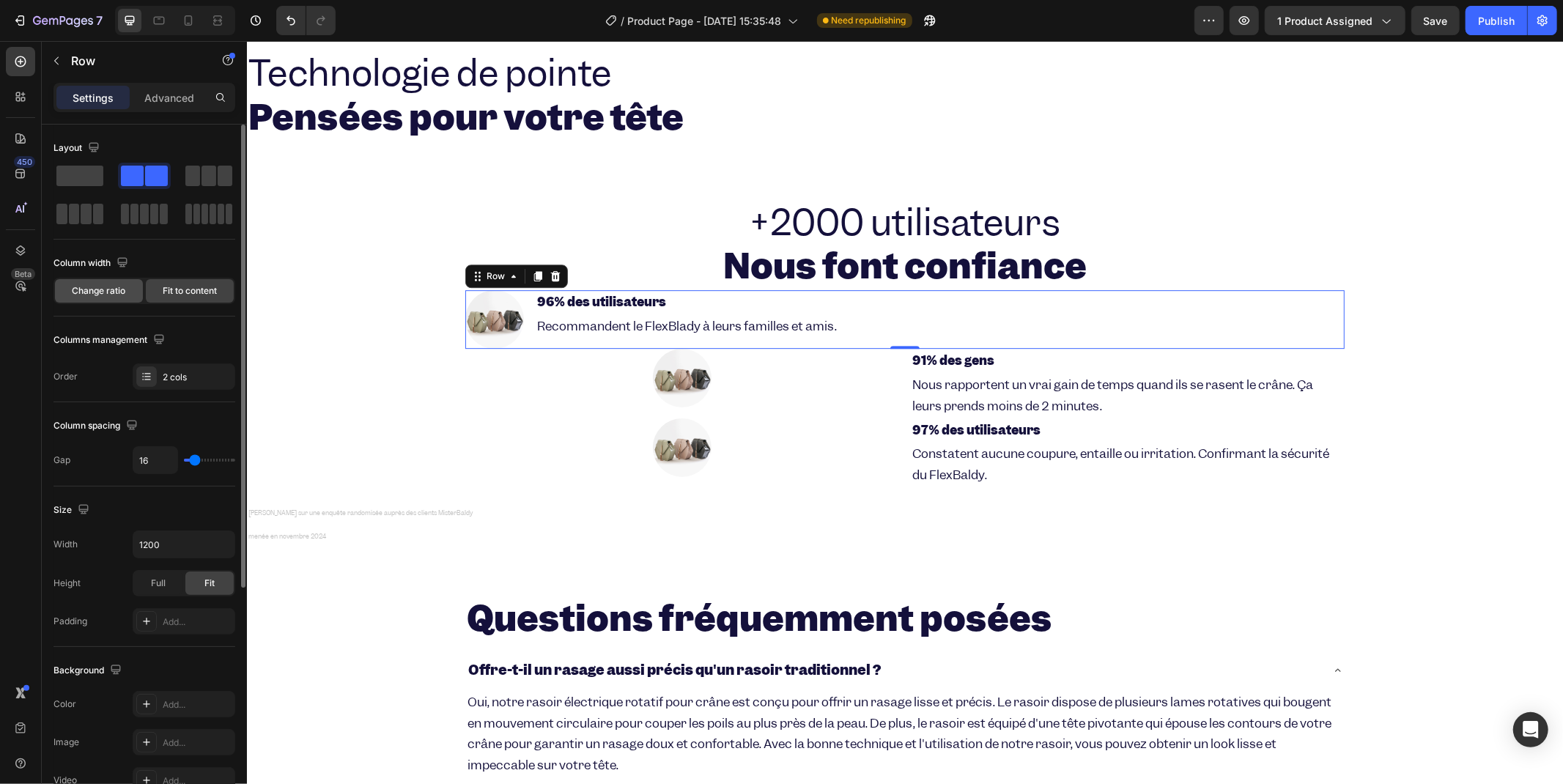
click at [121, 287] on span "Change ratio" at bounding box center [99, 290] width 53 height 13
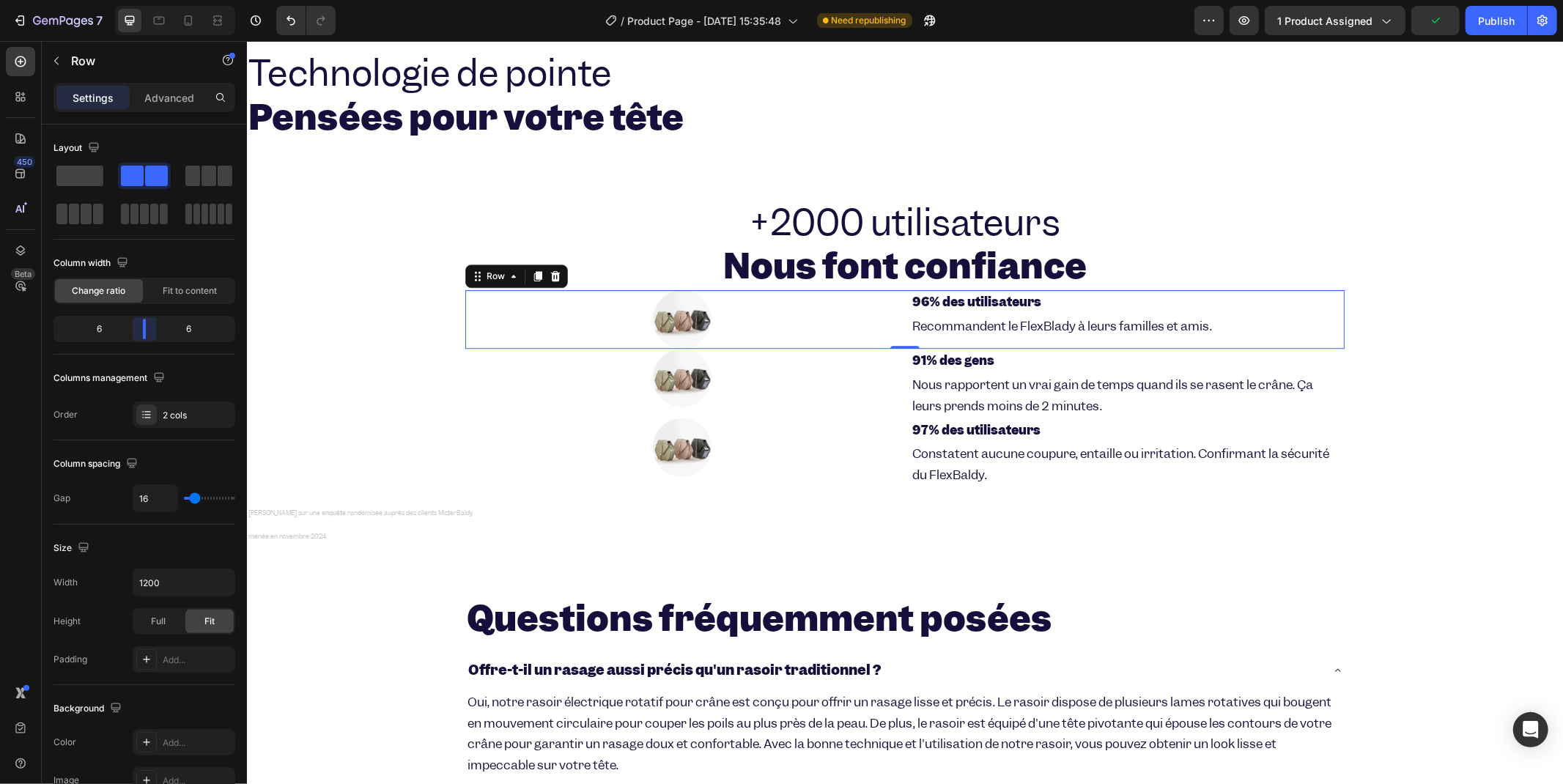
click at [141, 0] on body "7 / Product Page - [DATE] 15:35:48 Need republishing Preview 1 product assigned…" at bounding box center [782, 0] width 1563 height 0
click at [92, 177] on span at bounding box center [79, 176] width 47 height 21
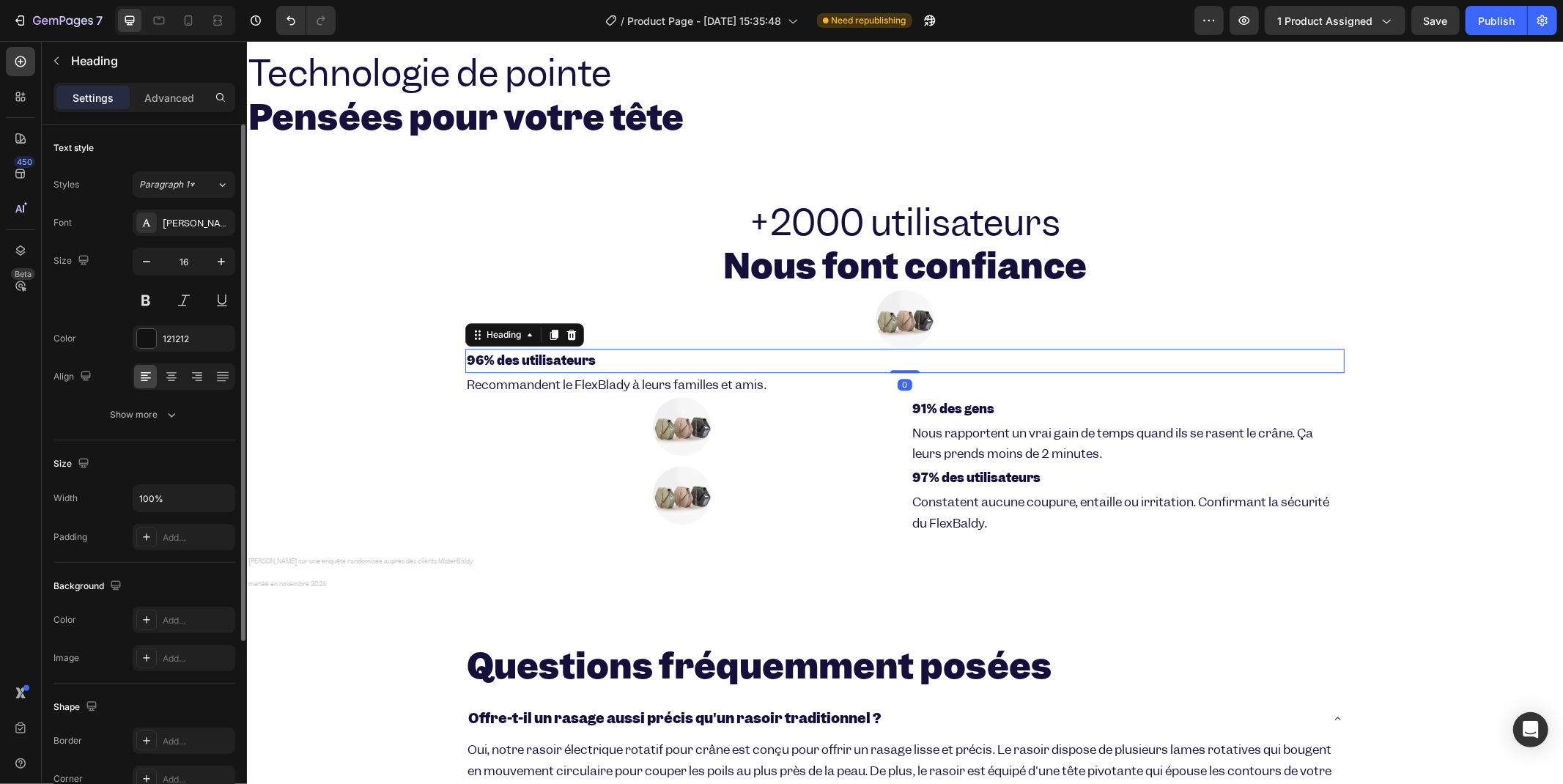
click at [858, 366] on h2 "96% des utilisateurs" at bounding box center [904, 360] width 879 height 24
drag, startPoint x: 175, startPoint y: 374, endPoint x: 95, endPoint y: 345, distance: 85.1
click at [175, 374] on icon at bounding box center [171, 376] width 14 height 14
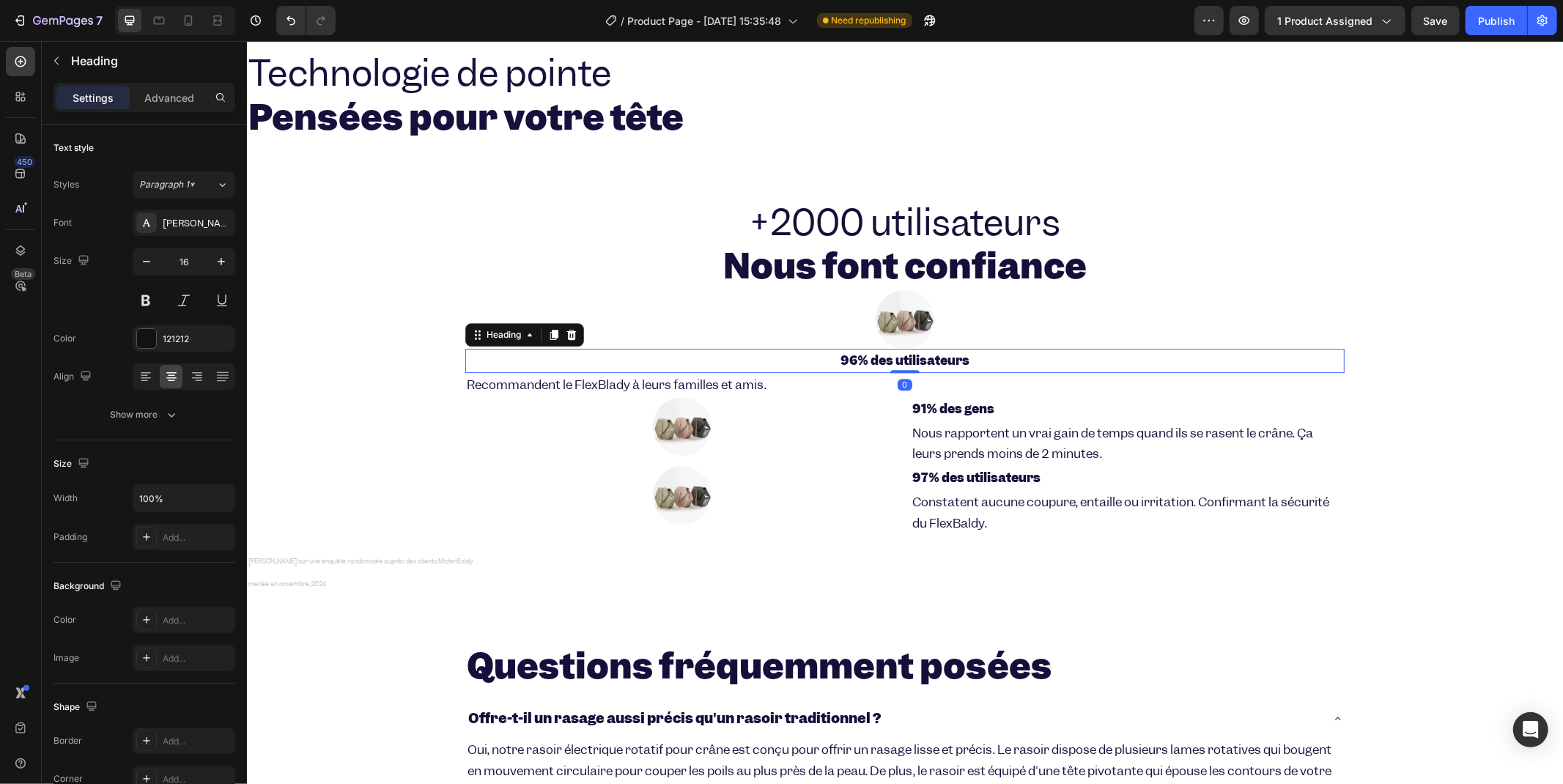
click at [853, 370] on h2 "96% des utilisateurs" at bounding box center [904, 360] width 879 height 24
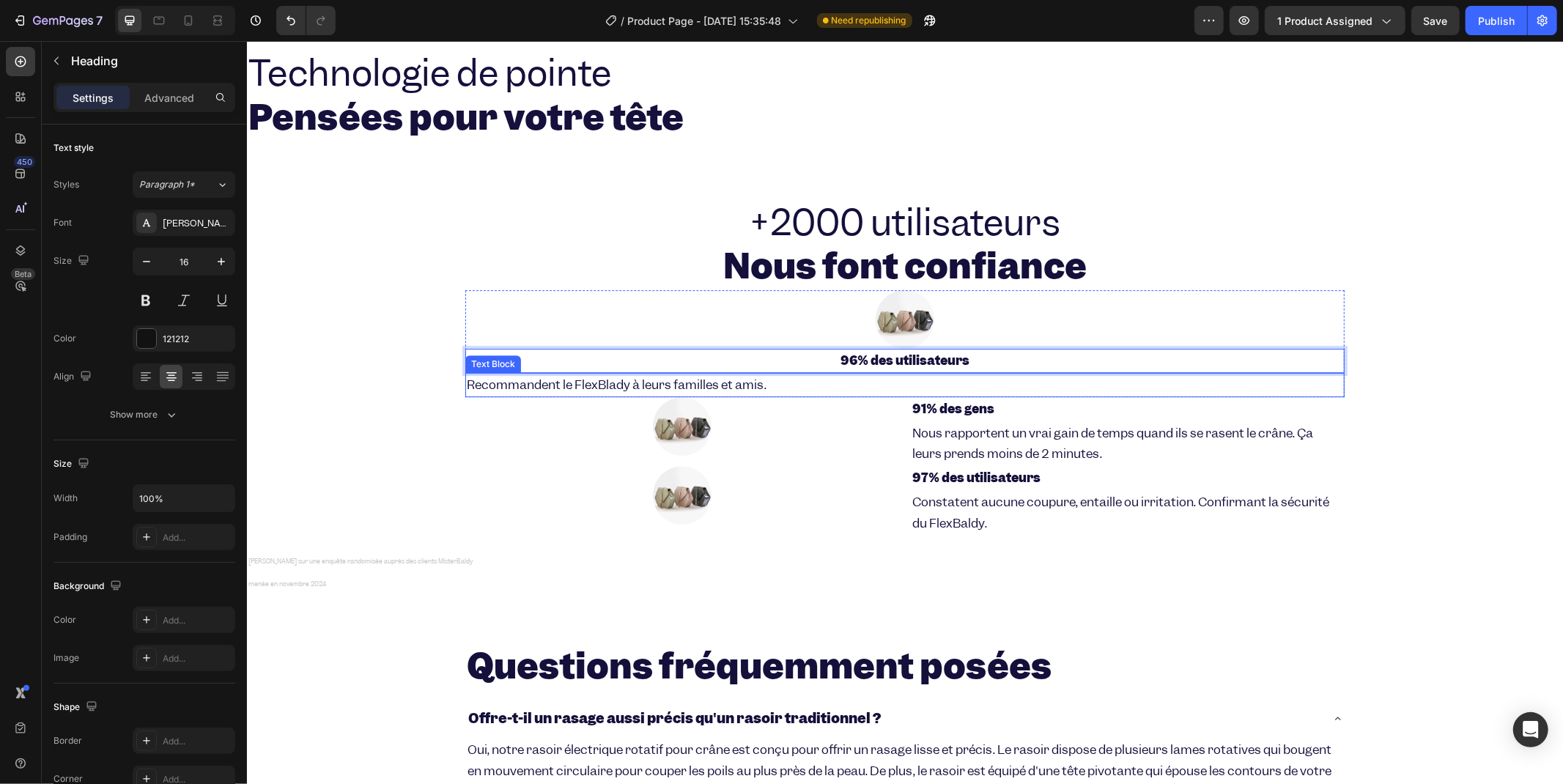
click at [863, 378] on p "Recommandent le FlexBlady à leurs familles et amis." at bounding box center [904, 384] width 876 height 21
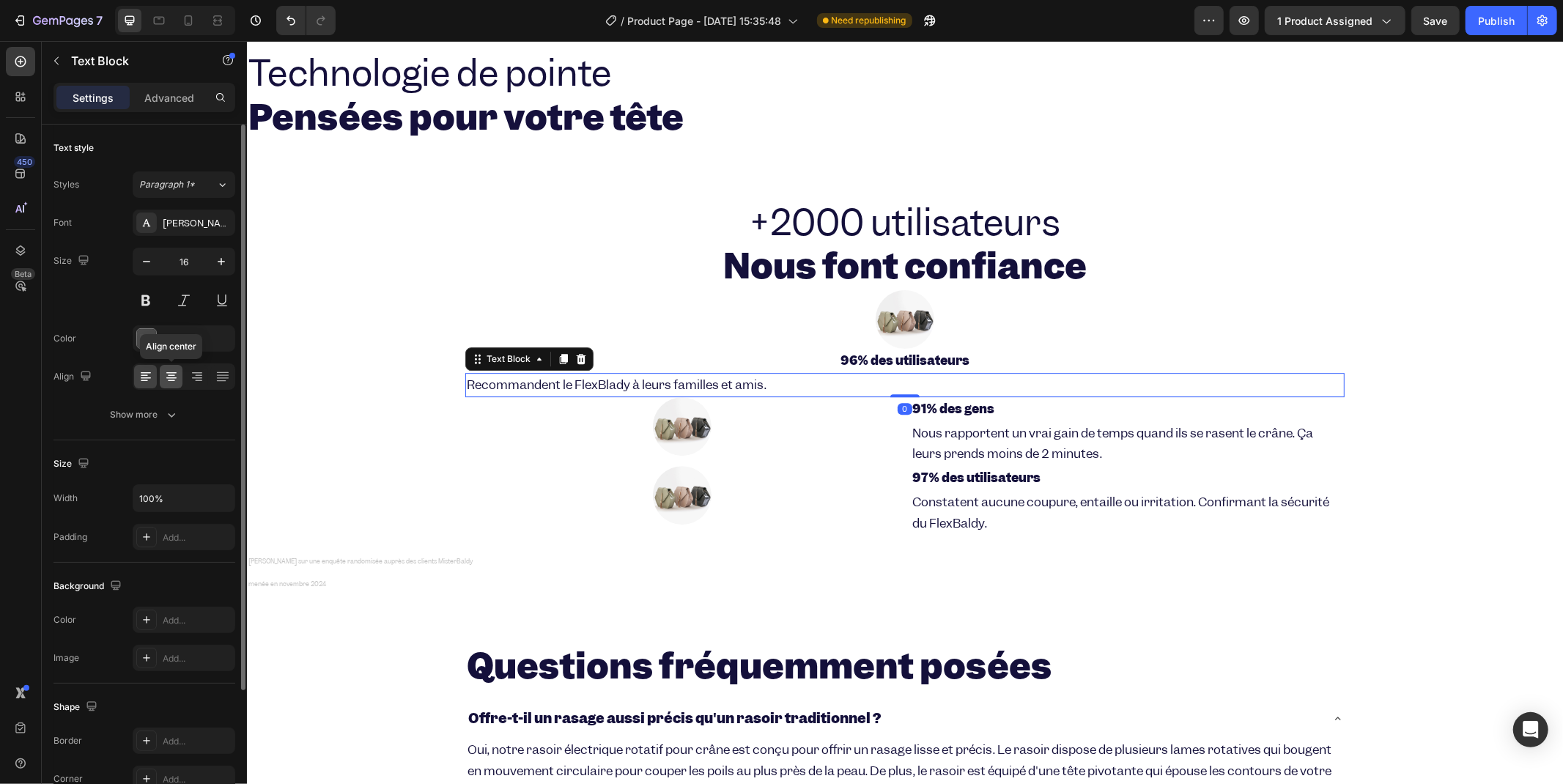
click at [169, 371] on icon at bounding box center [171, 376] width 14 height 14
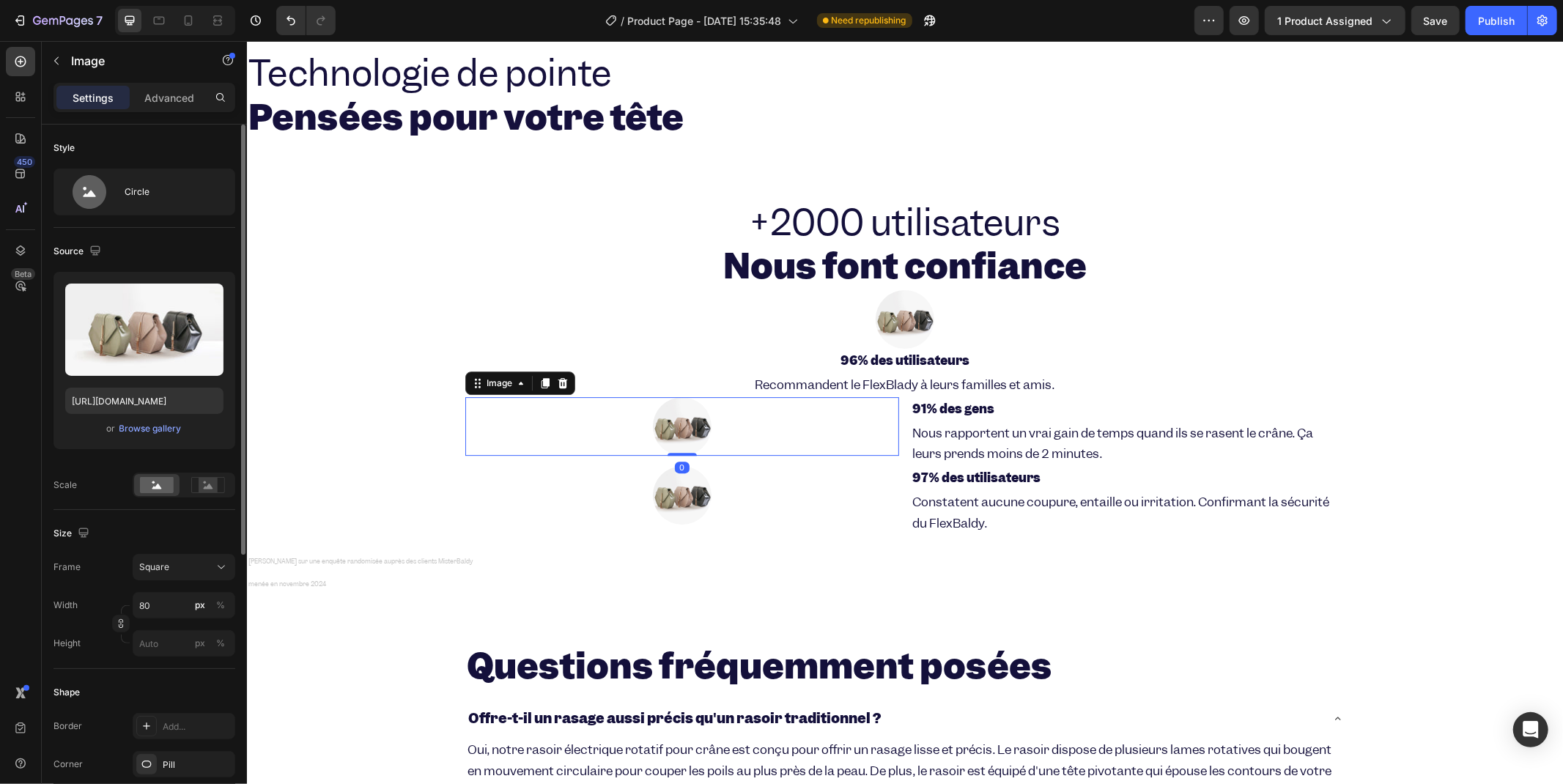
click at [763, 408] on div at bounding box center [681, 426] width 434 height 59
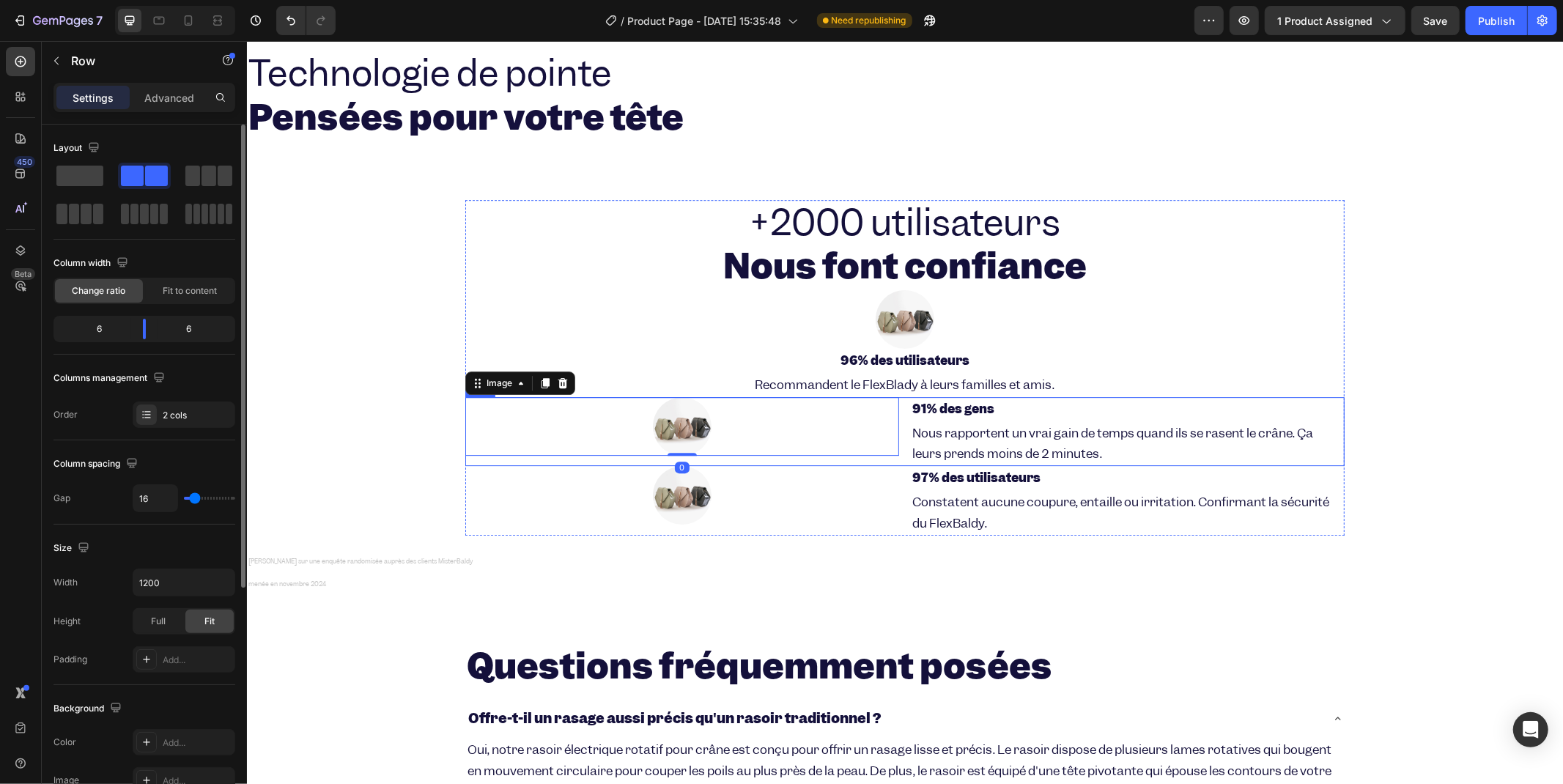
click at [897, 411] on div "Image 0 91% des gens Heading Nous rapportent un vrai gain de temps quand ils se…" at bounding box center [904, 431] width 879 height 69
click at [84, 180] on span at bounding box center [79, 176] width 47 height 21
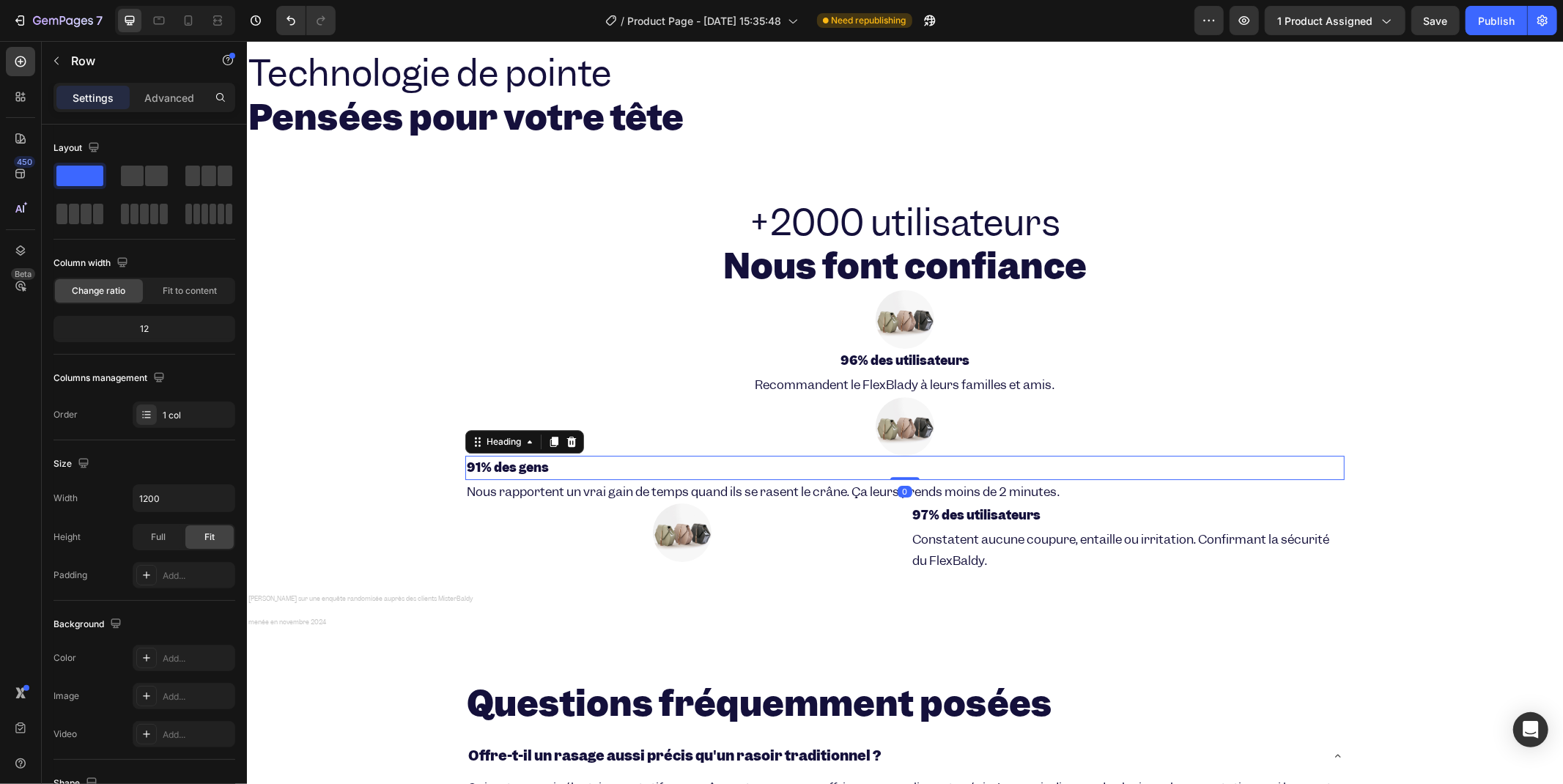
click at [746, 461] on h2 "91% des gens" at bounding box center [904, 466] width 879 height 24
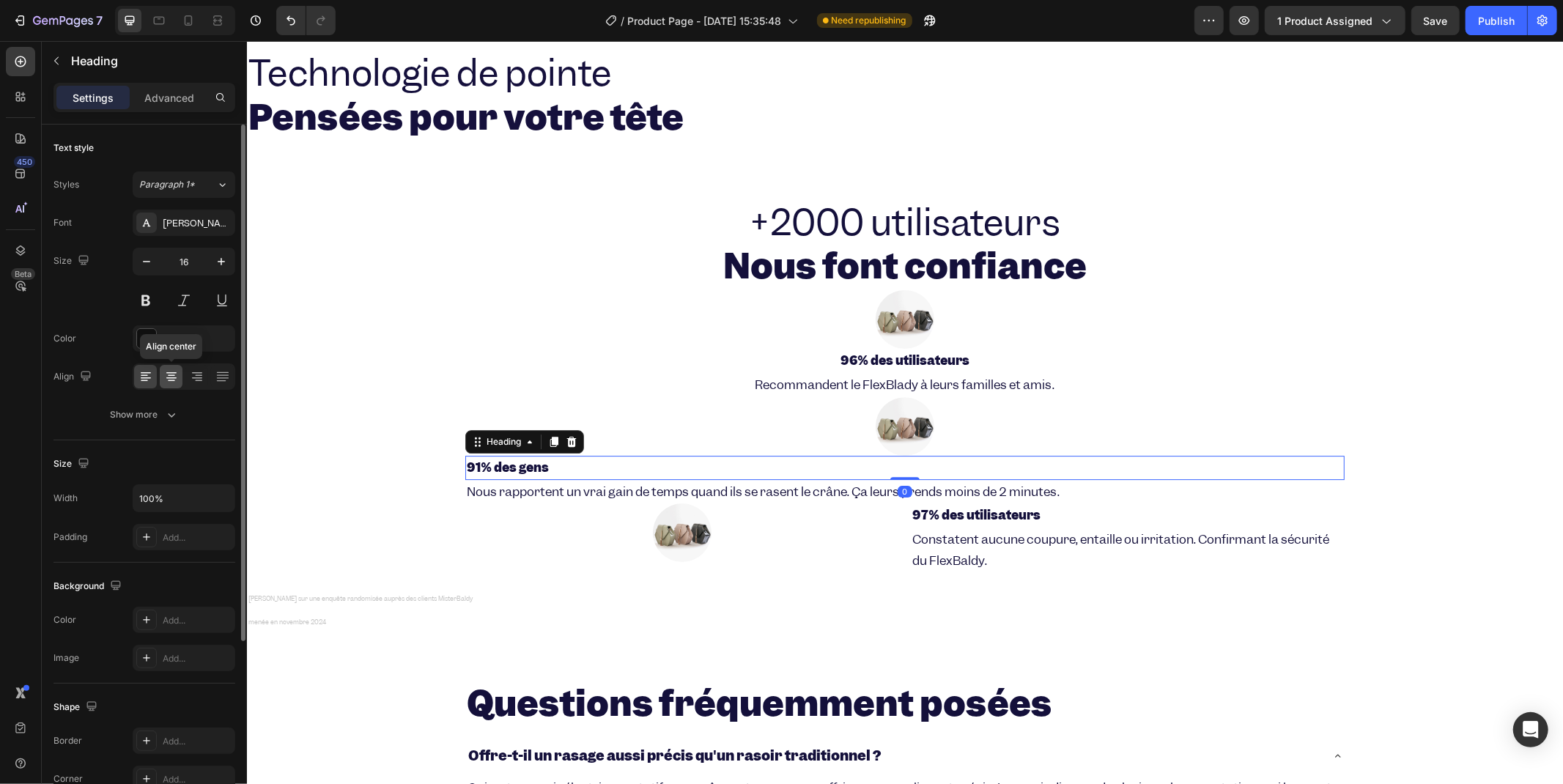
click at [178, 378] on icon at bounding box center [171, 376] width 14 height 14
click at [1141, 492] on p "Nous rapportent un vrai gain de temps quand ils se rasent le crâne. Ça leurs pr…" at bounding box center [904, 491] width 876 height 21
click at [162, 378] on div at bounding box center [171, 376] width 23 height 24
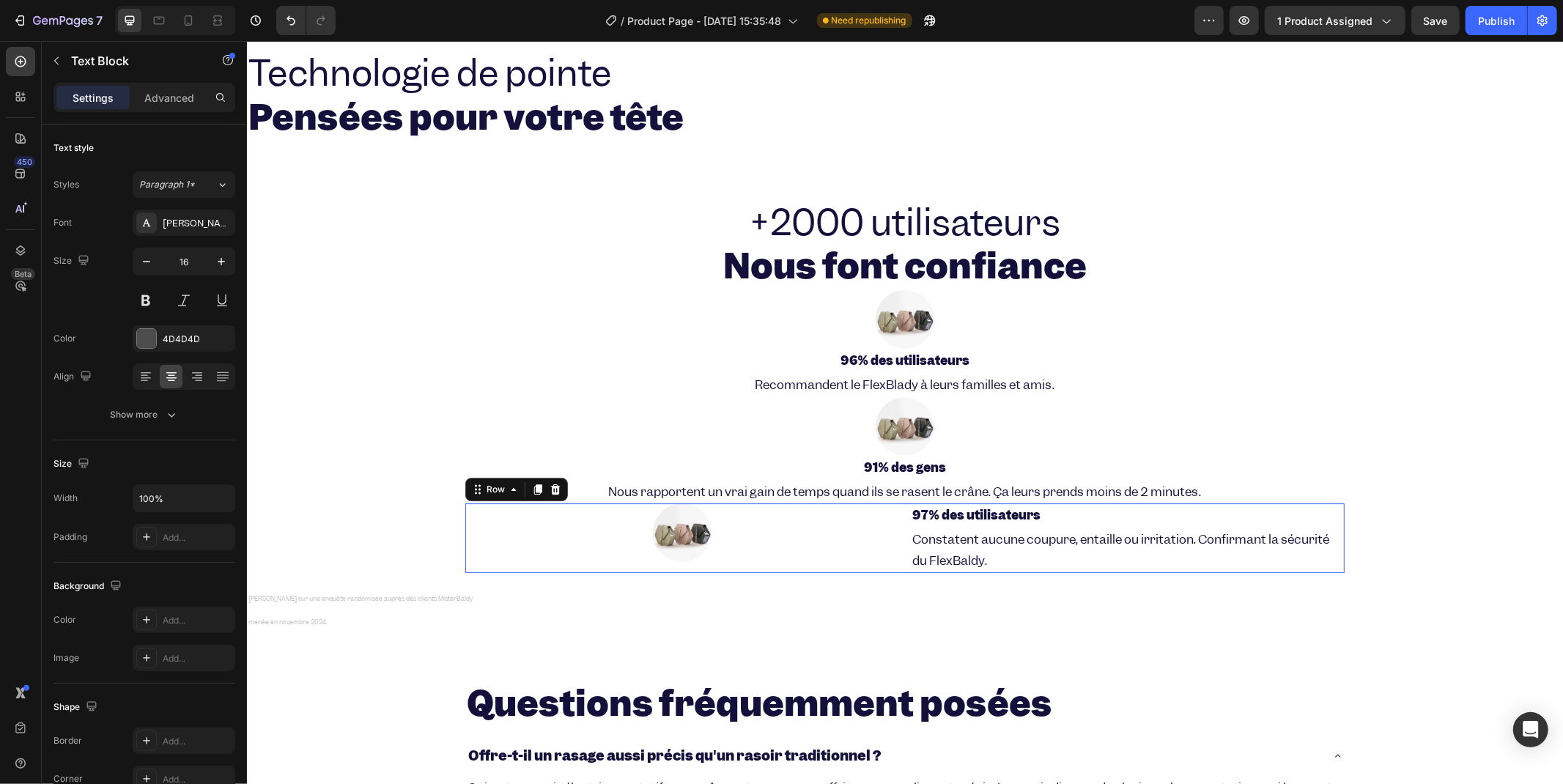
click at [899, 522] on div "Image 97% des utilisateurs Heading Constatent aucune coupure, entaille ou irrit…" at bounding box center [904, 536] width 879 height 69
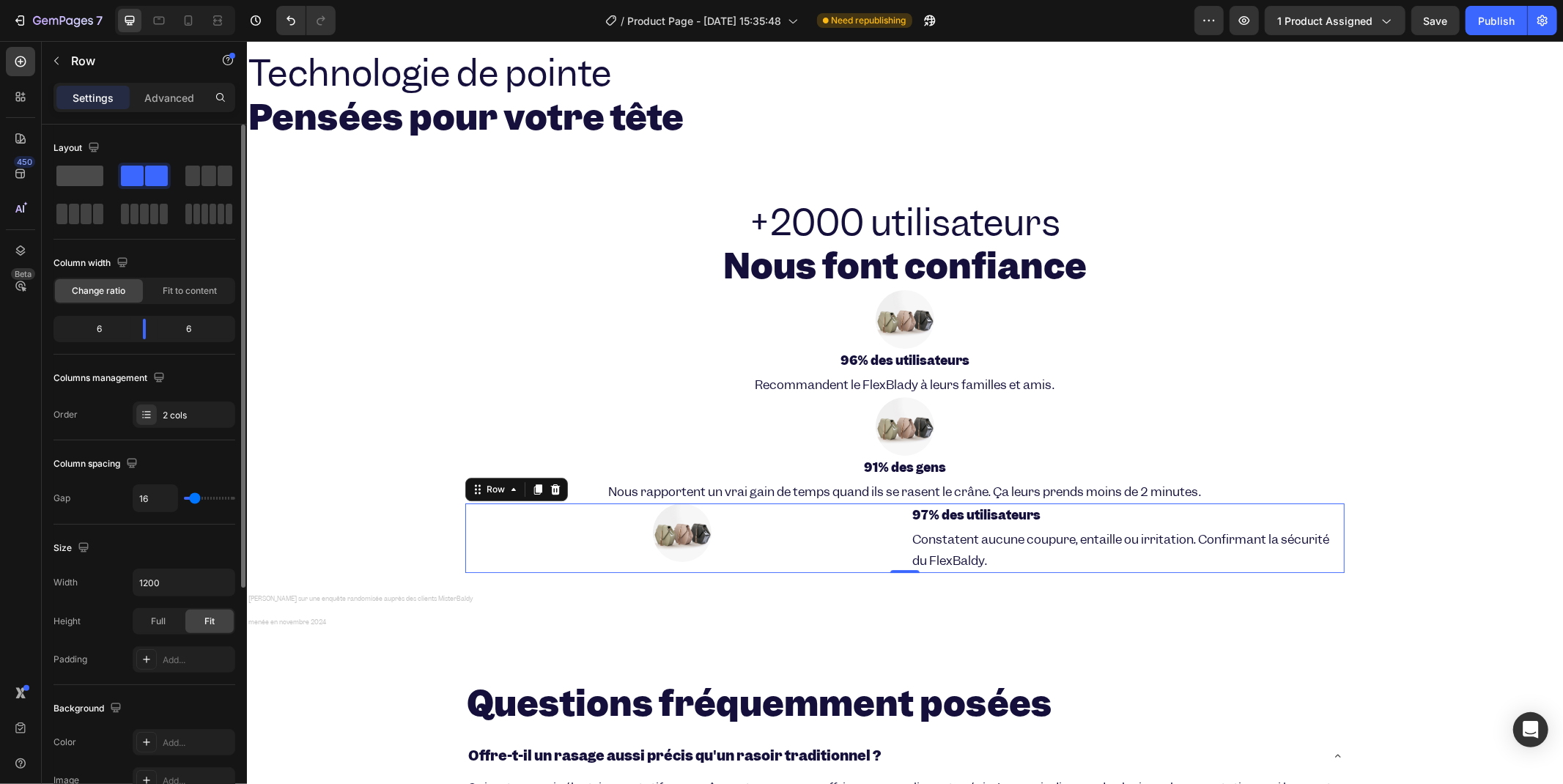
click at [91, 181] on span at bounding box center [79, 176] width 47 height 21
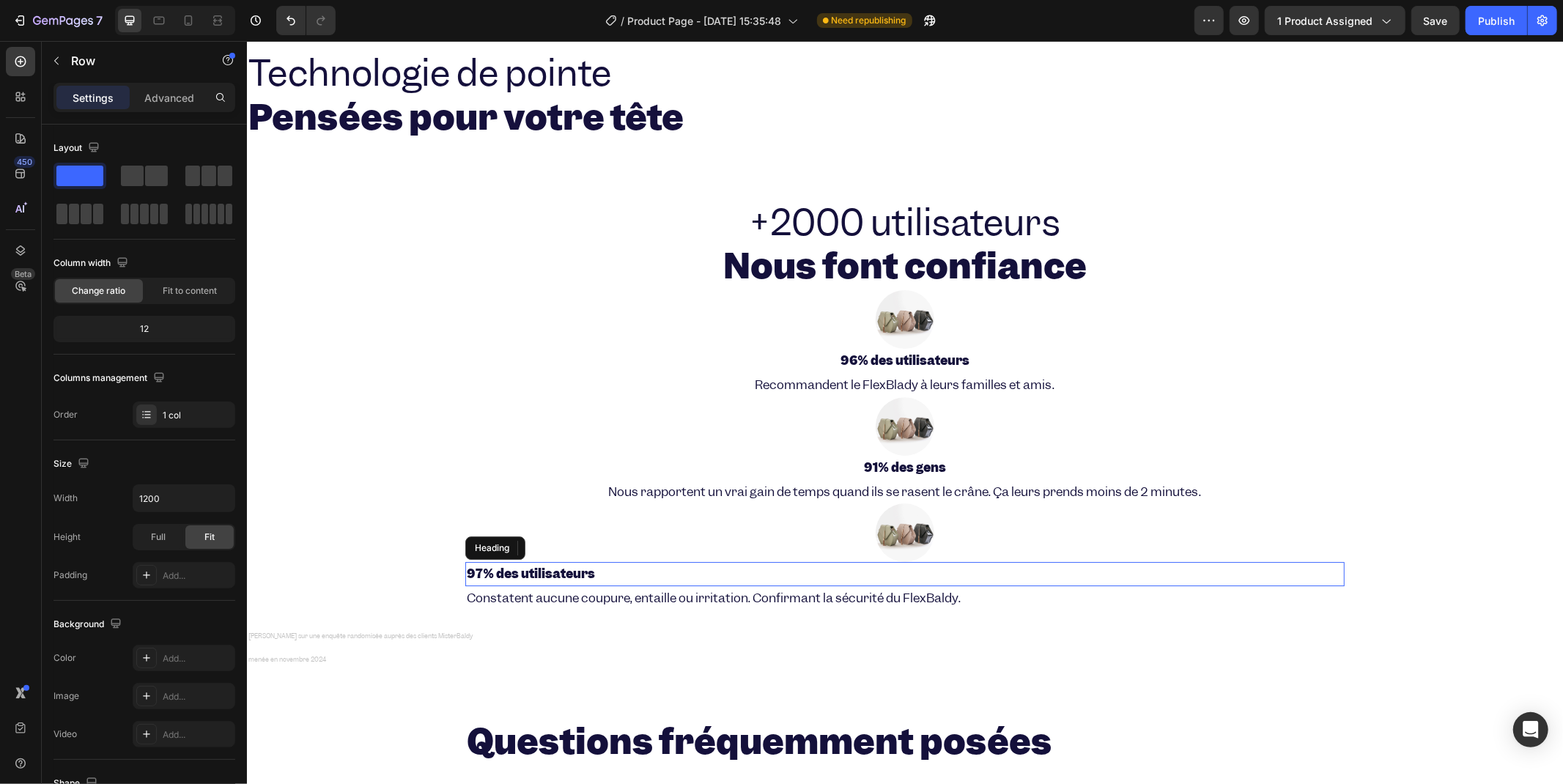
click at [1001, 574] on h2 "97% des utilisateurs" at bounding box center [904, 572] width 879 height 24
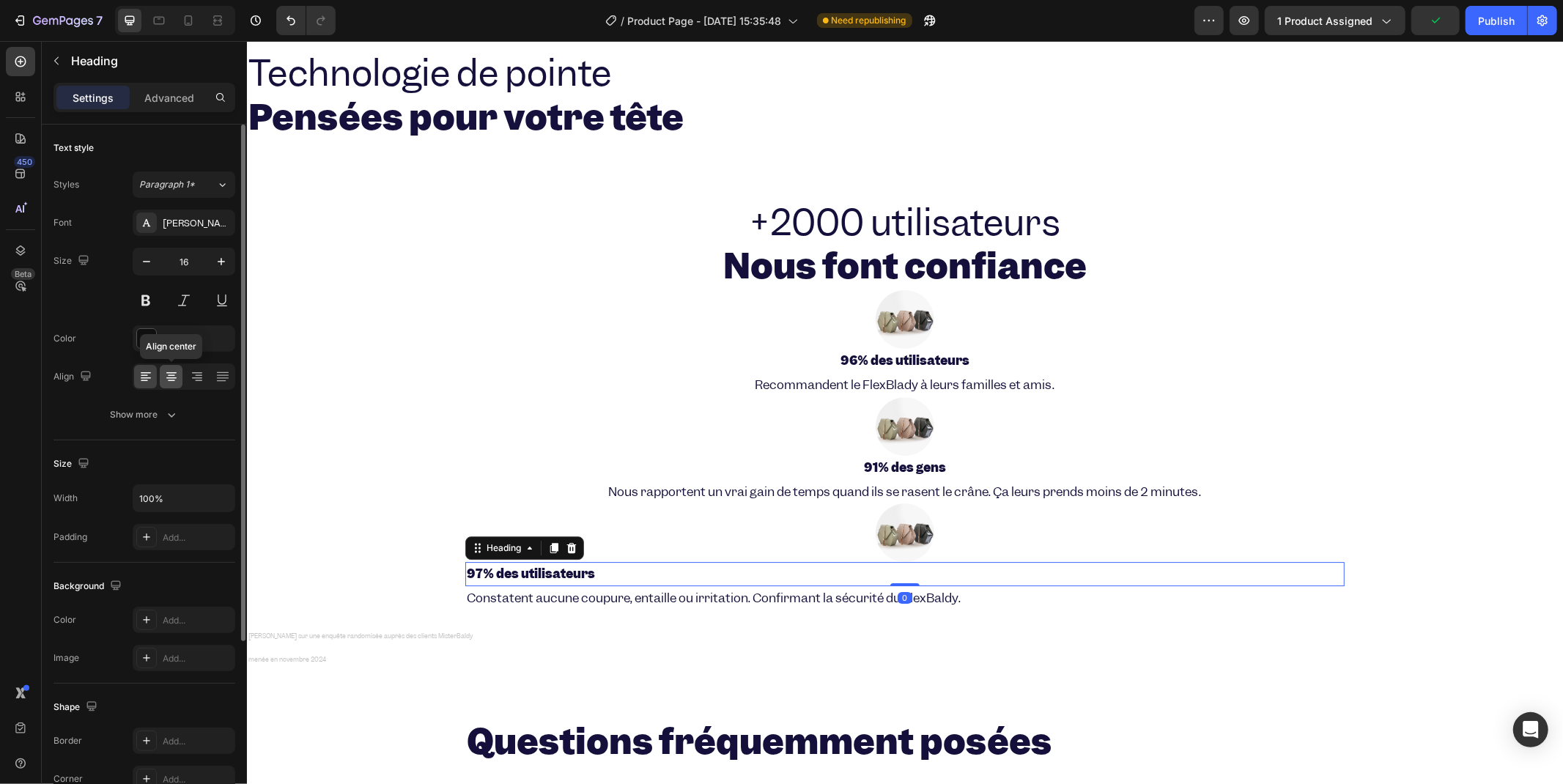
click at [164, 370] on icon at bounding box center [171, 376] width 14 height 14
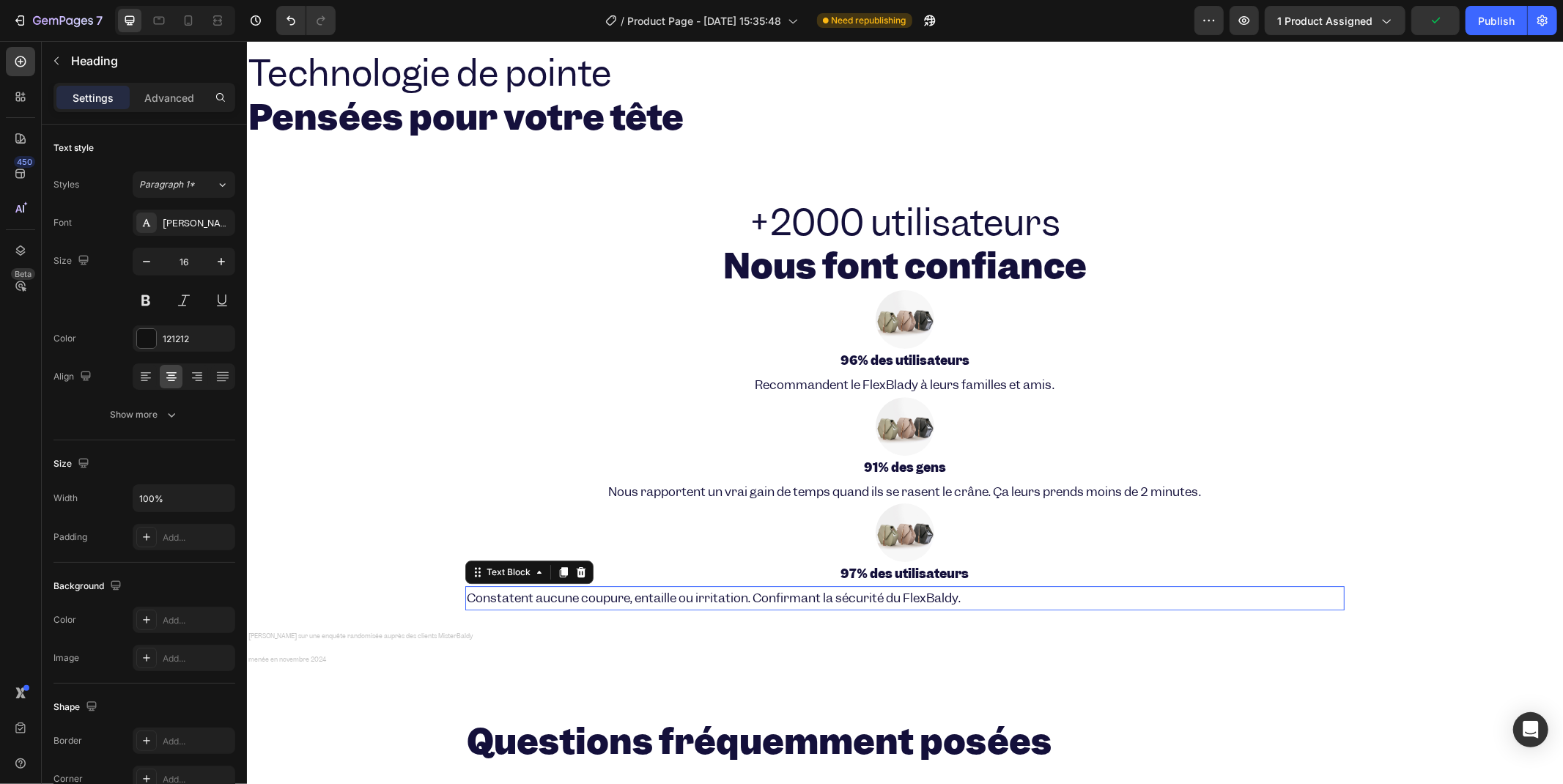
click at [1056, 603] on p "Constatent aucune coupure, entaille ou irritation. Confirmant la sécurité du Fl…" at bounding box center [904, 597] width 876 height 21
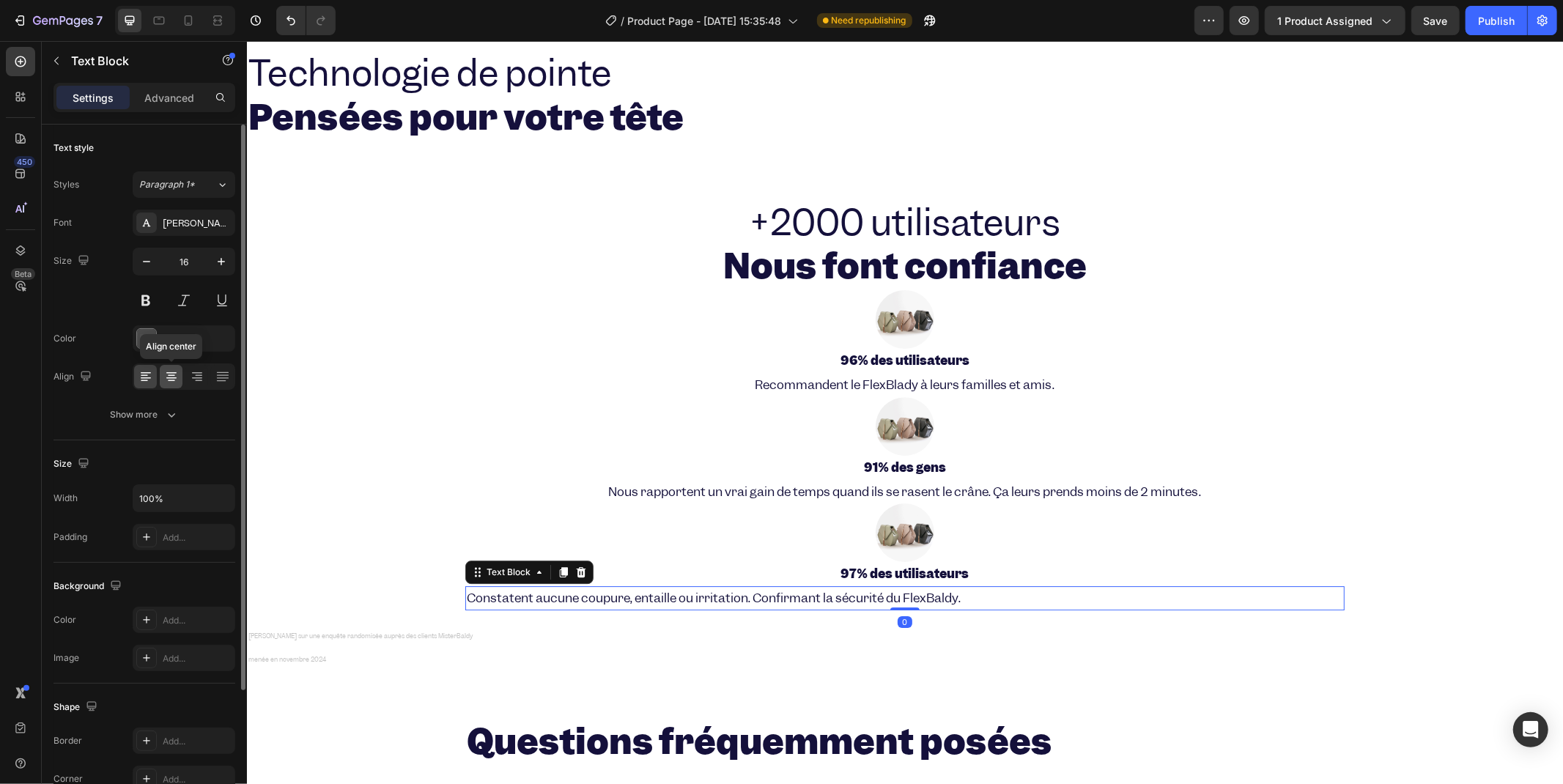
click at [165, 384] on div at bounding box center [171, 376] width 23 height 24
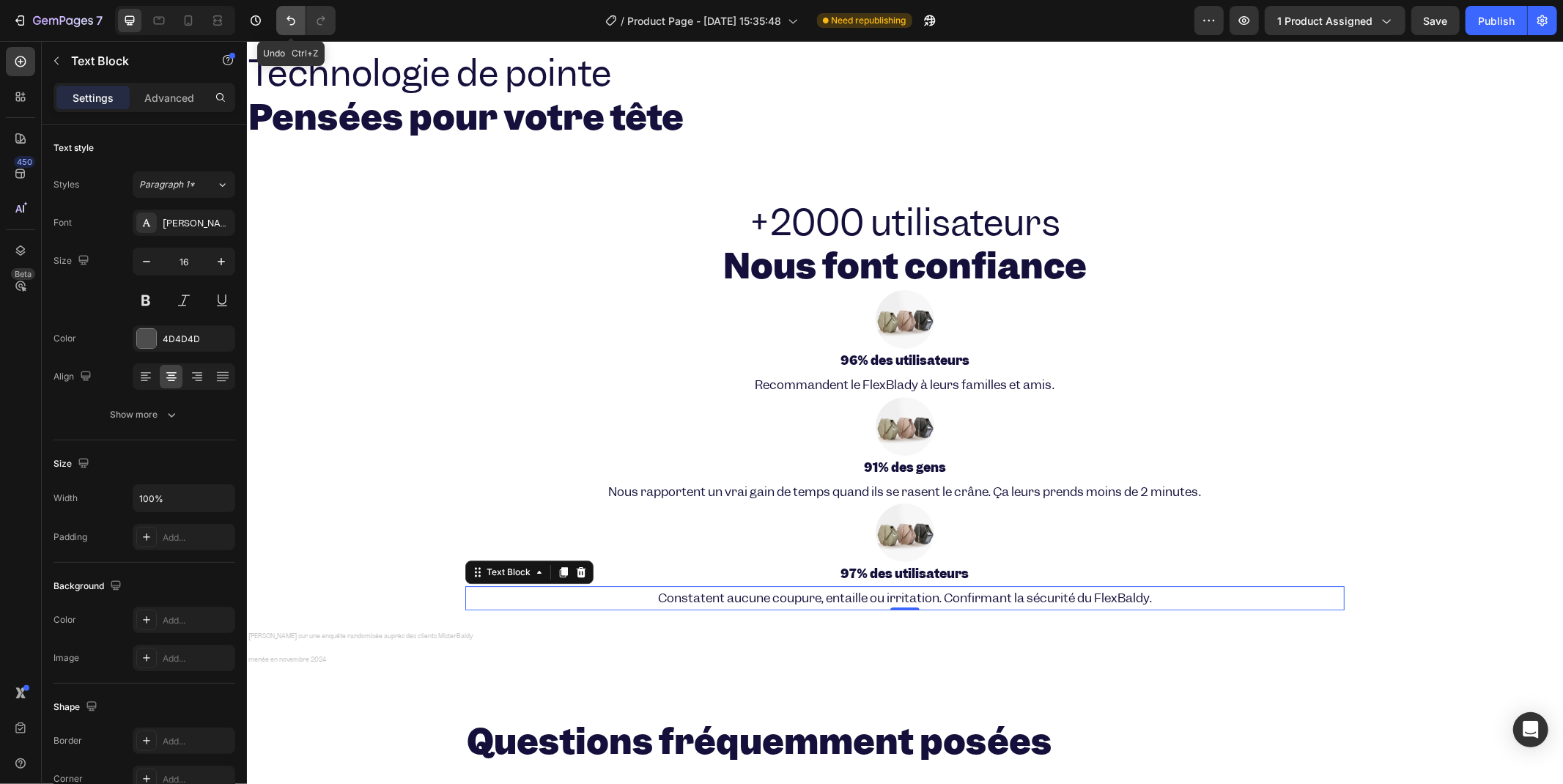
click at [287, 34] on button "Undo/Redo" at bounding box center [291, 20] width 29 height 29
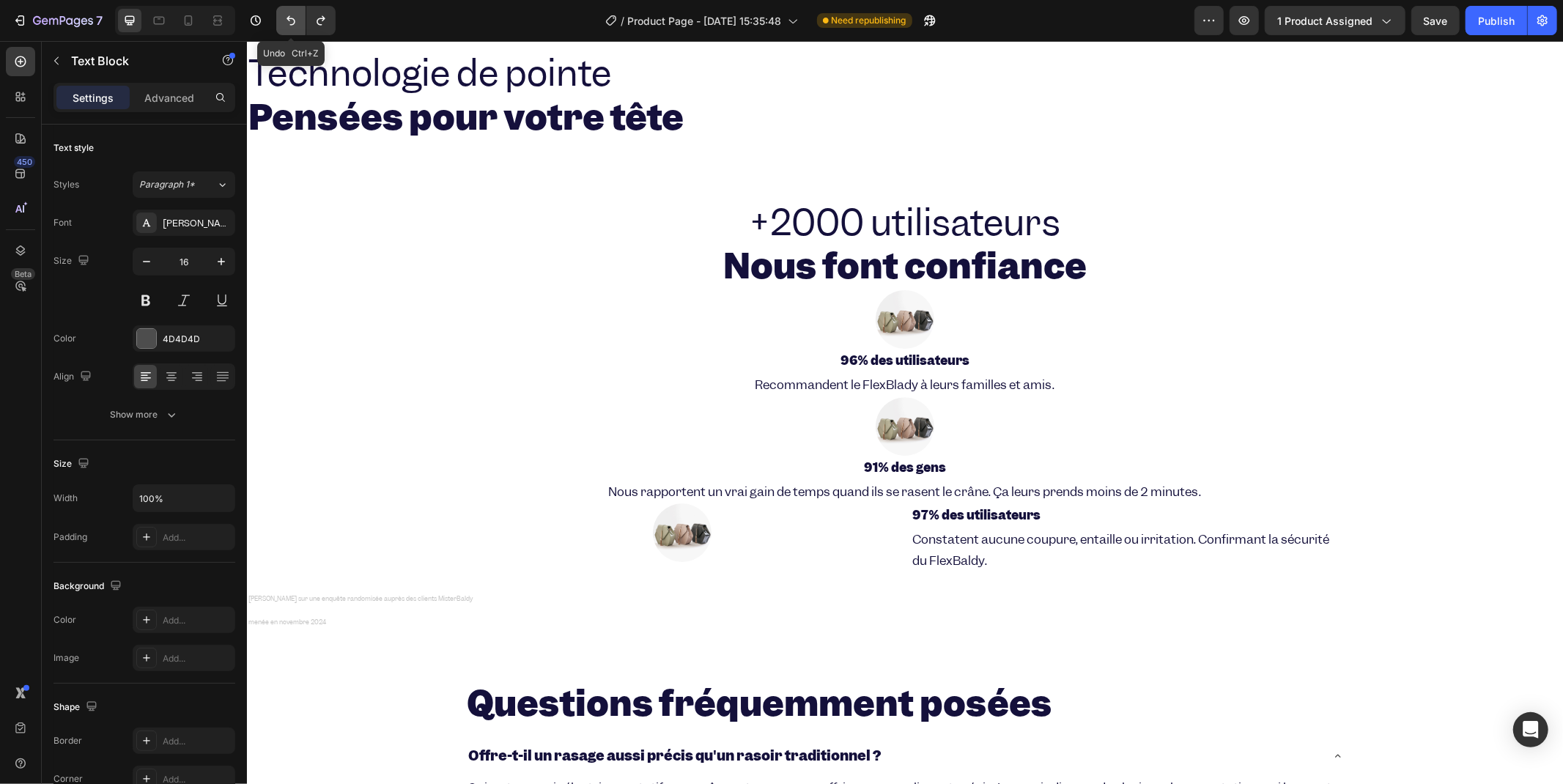
click at [287, 34] on button "Undo/Redo" at bounding box center [291, 20] width 29 height 29
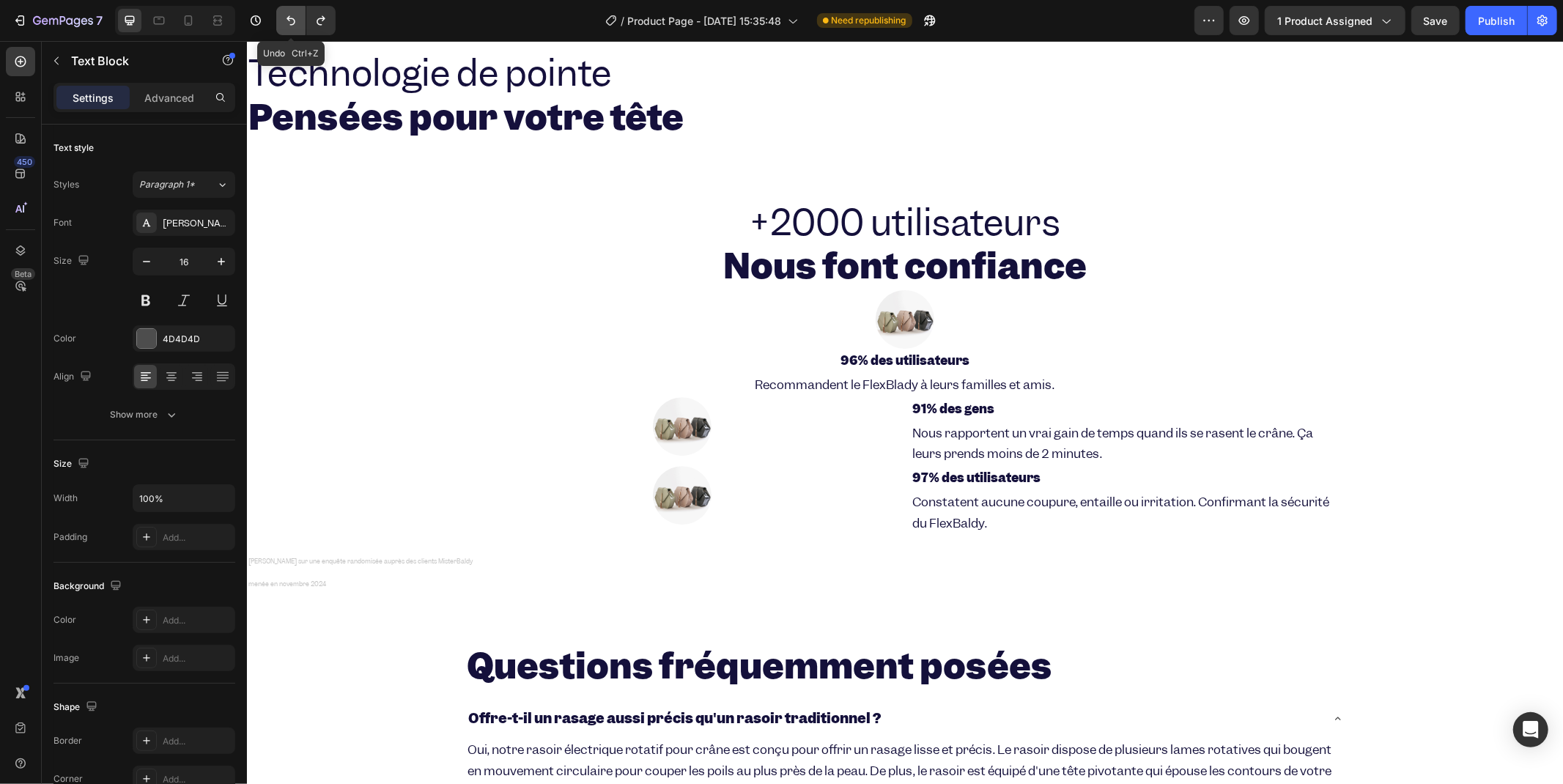
click at [287, 32] on button "Undo/Redo" at bounding box center [291, 20] width 29 height 29
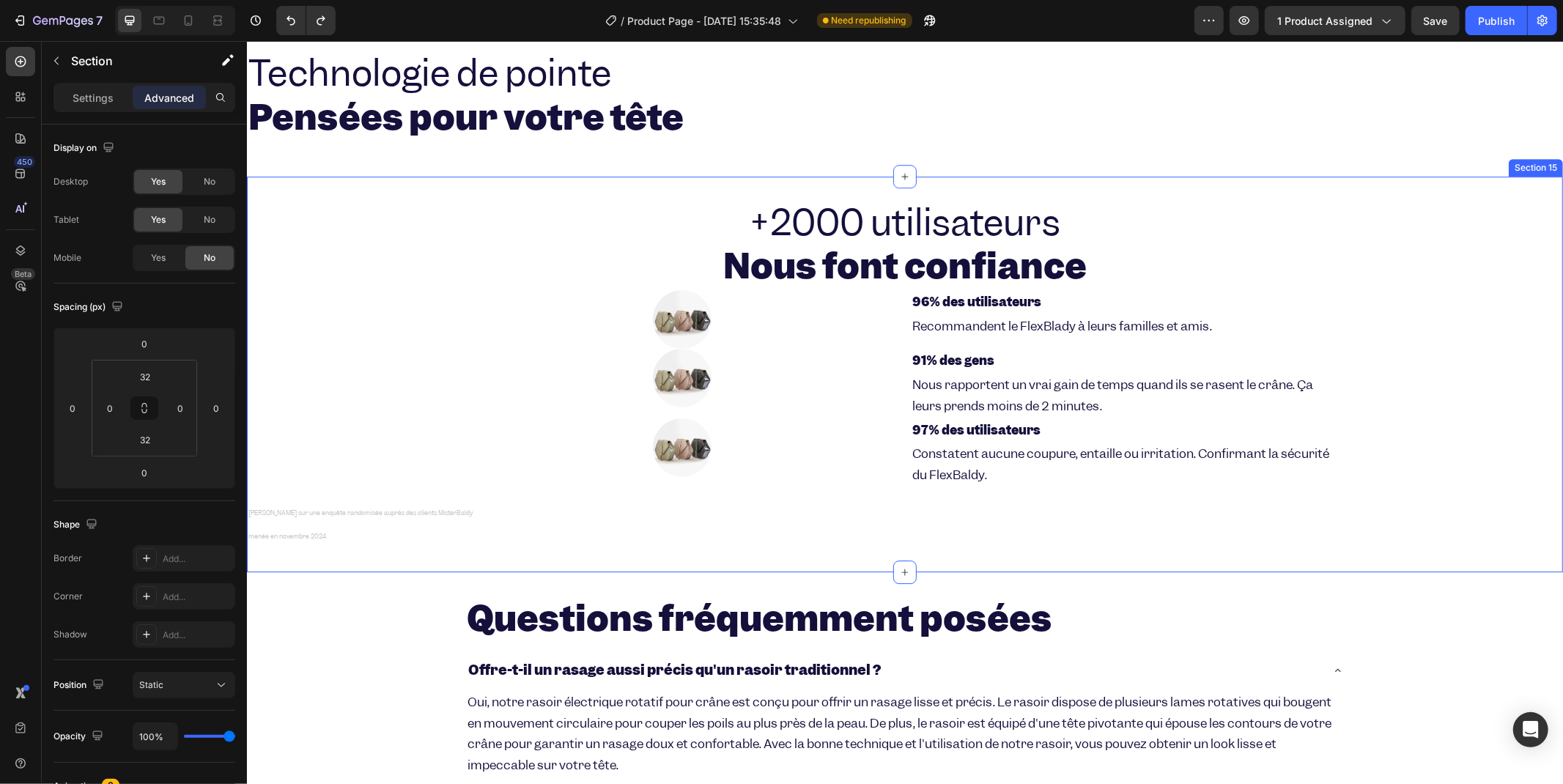
click at [405, 362] on div "+2000 utilisateurs Nous font confiance Heading Image 96% des utilisateurs Headi…" at bounding box center [904, 373] width 1316 height 348
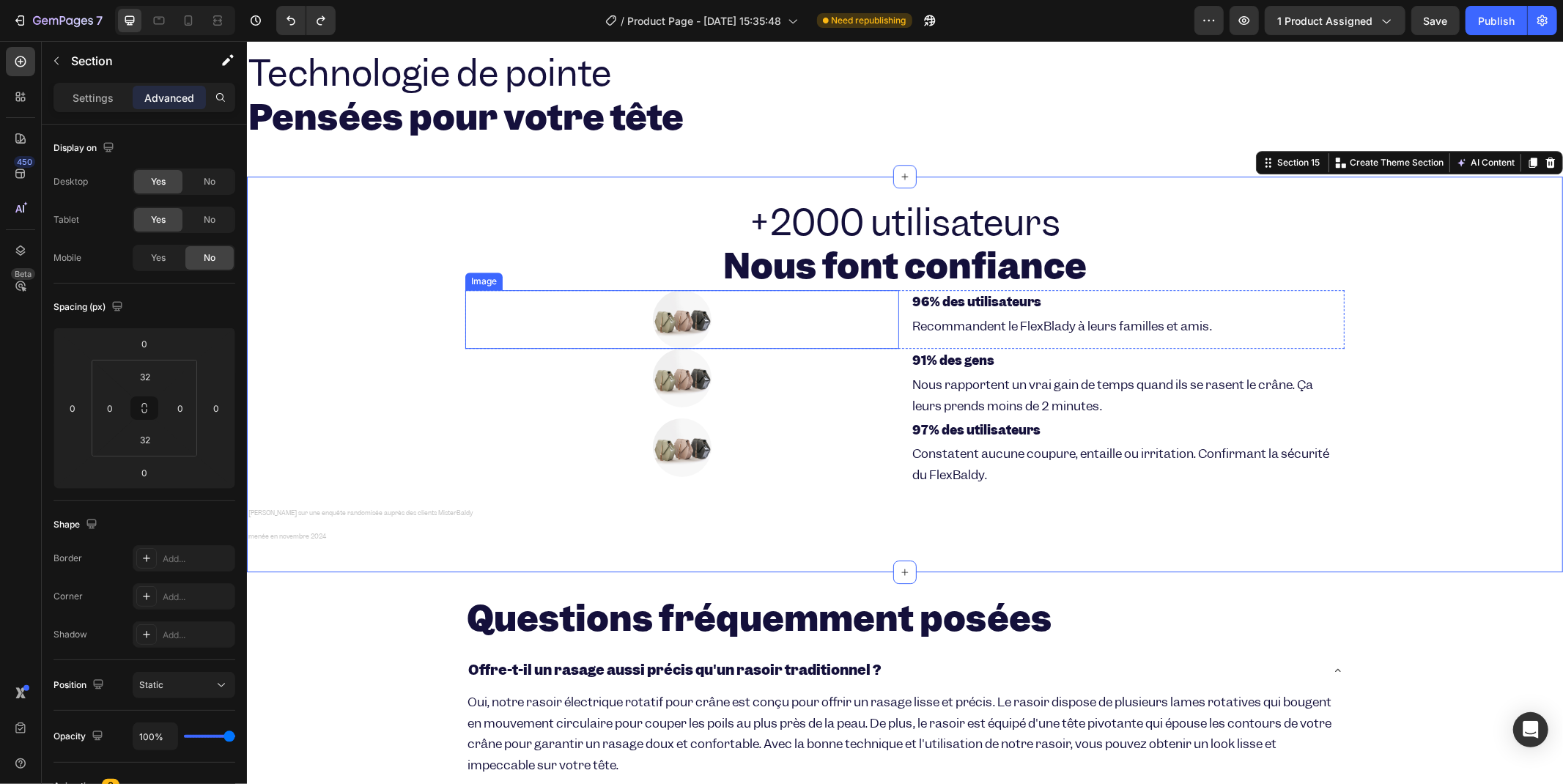
click at [889, 319] on div at bounding box center [681, 319] width 434 height 59
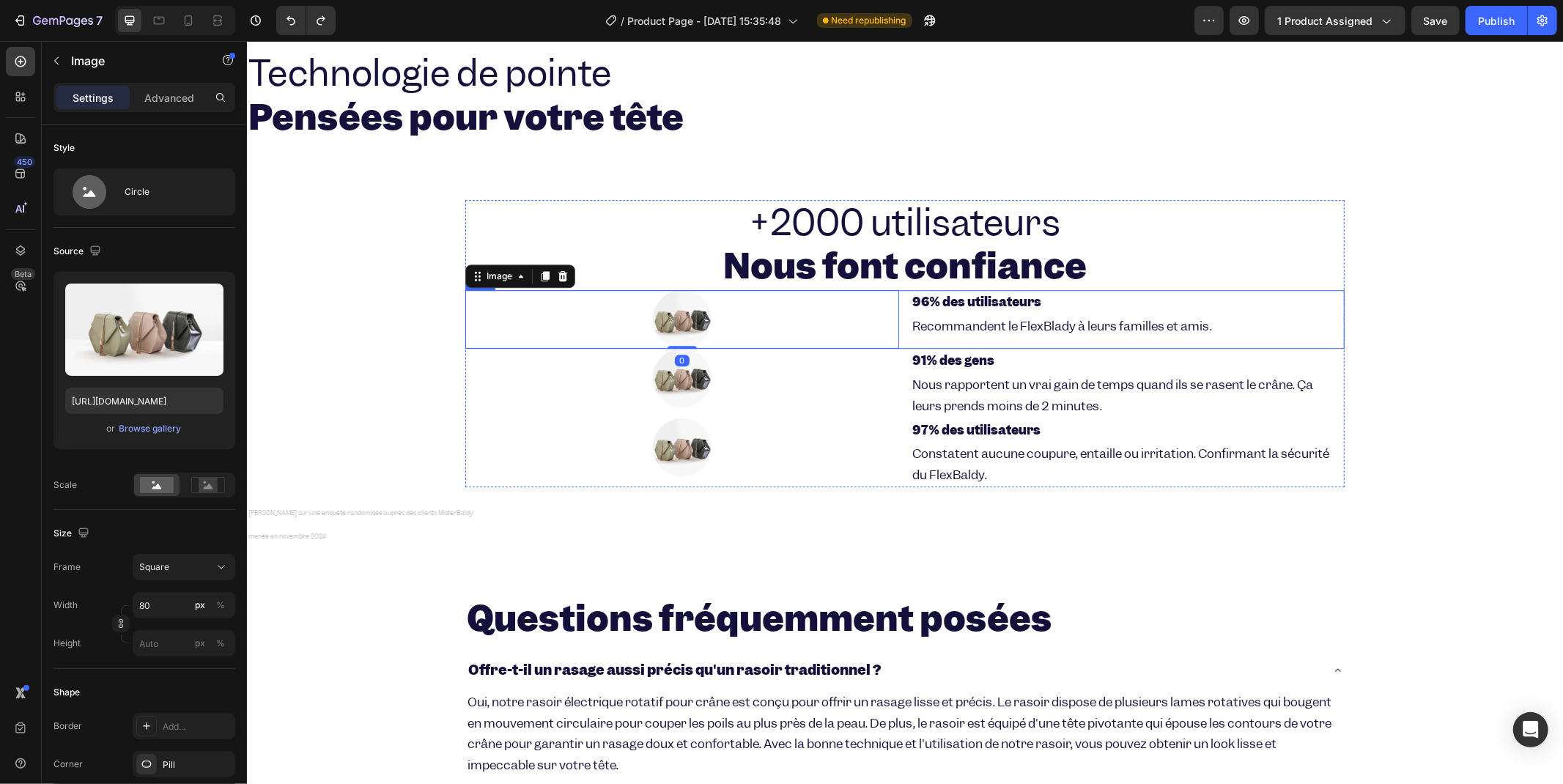
click at [895, 316] on div "Image 0 96% des utilisateurs Heading Recommandent le FlexBlady à leurs familles…" at bounding box center [904, 319] width 879 height 59
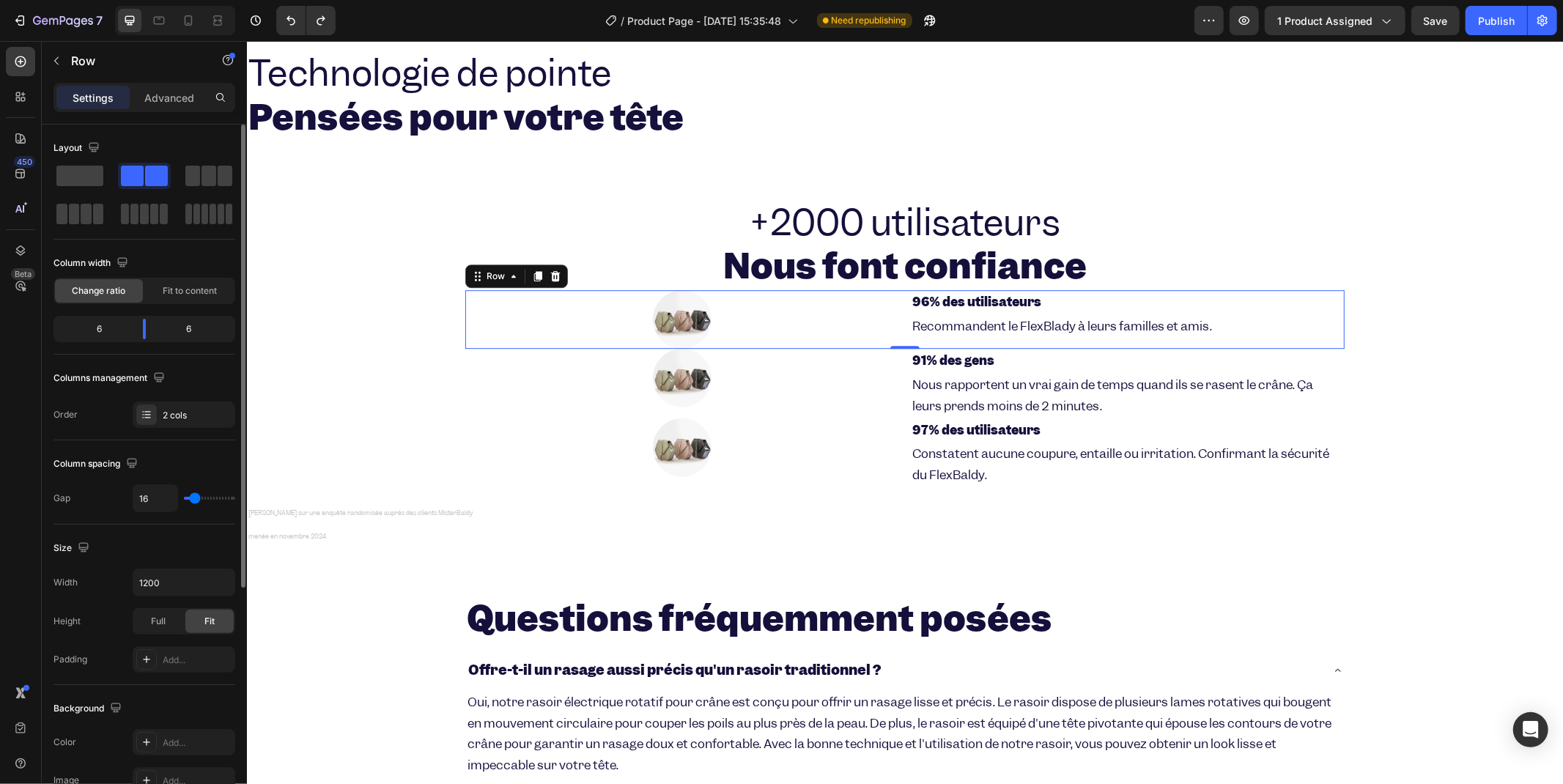
drag, startPoint x: 198, startPoint y: 172, endPoint x: 179, endPoint y: 184, distance: 22.5
click at [179, 187] on div at bounding box center [143, 195] width 181 height 65
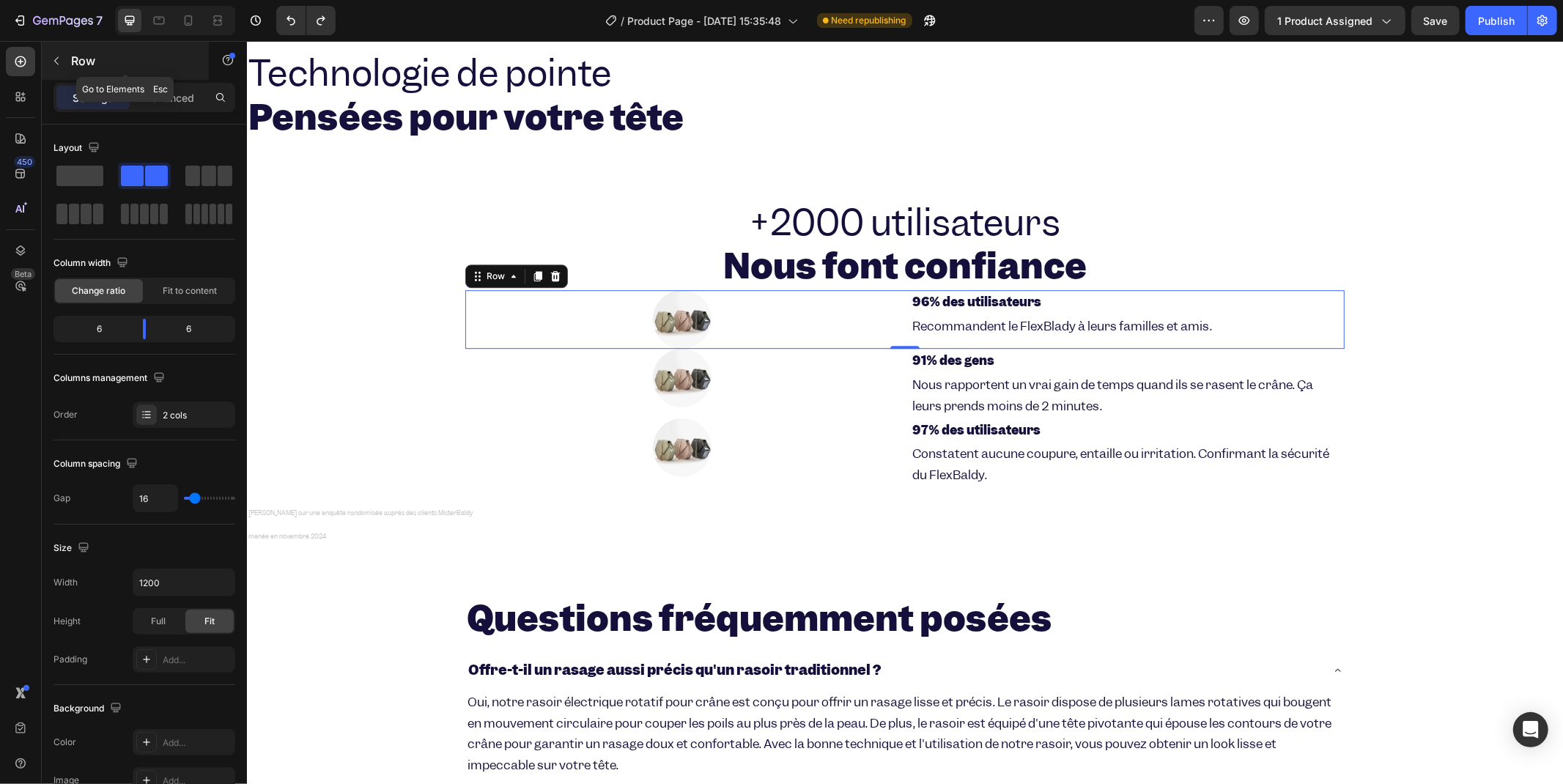
click at [52, 67] on button "button" at bounding box center [56, 61] width 24 height 24
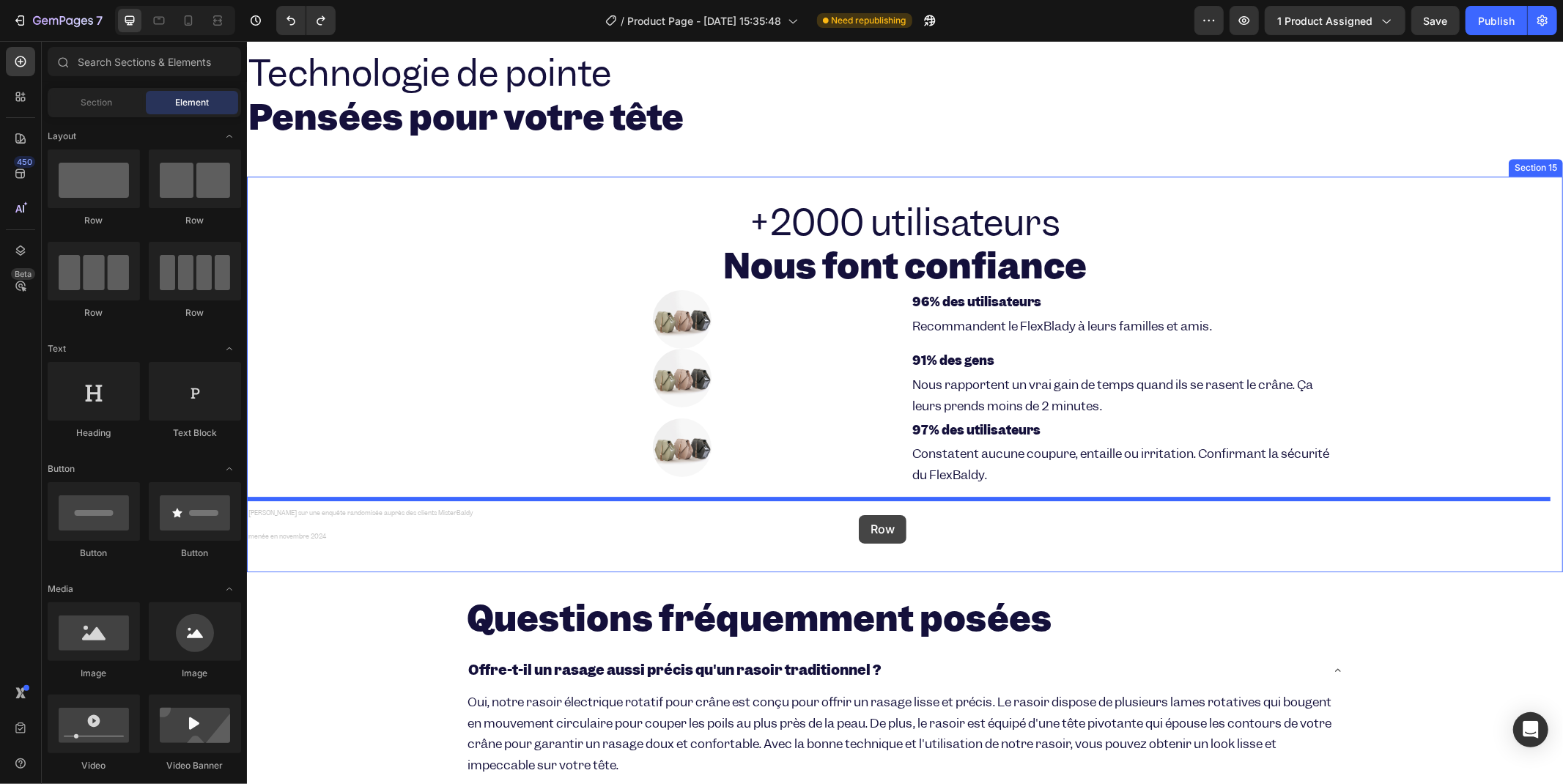
drag, startPoint x: 322, startPoint y: 314, endPoint x: 858, endPoint y: 514, distance: 572.1
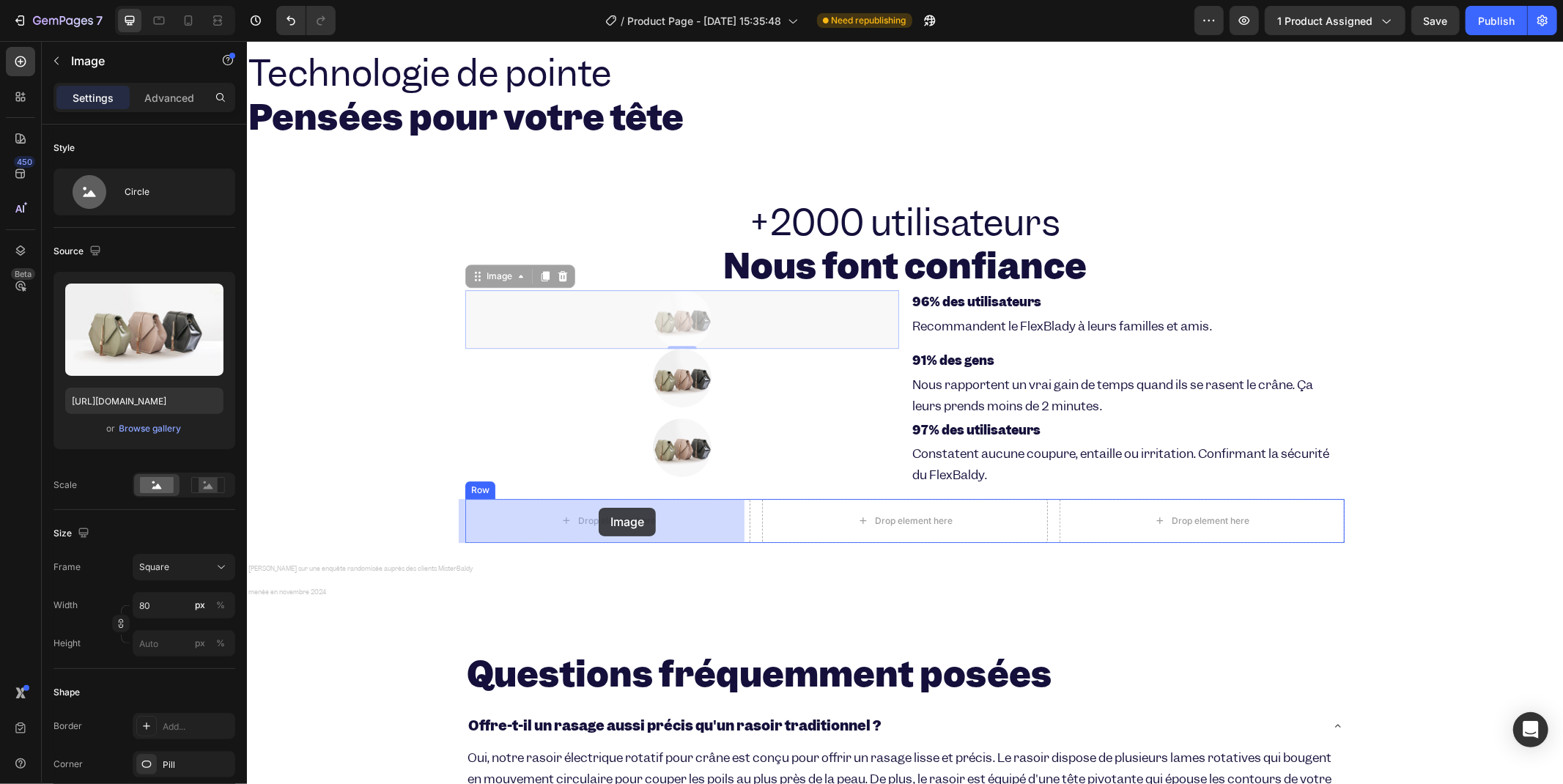
drag, startPoint x: 682, startPoint y: 315, endPoint x: 598, endPoint y: 508, distance: 210.5
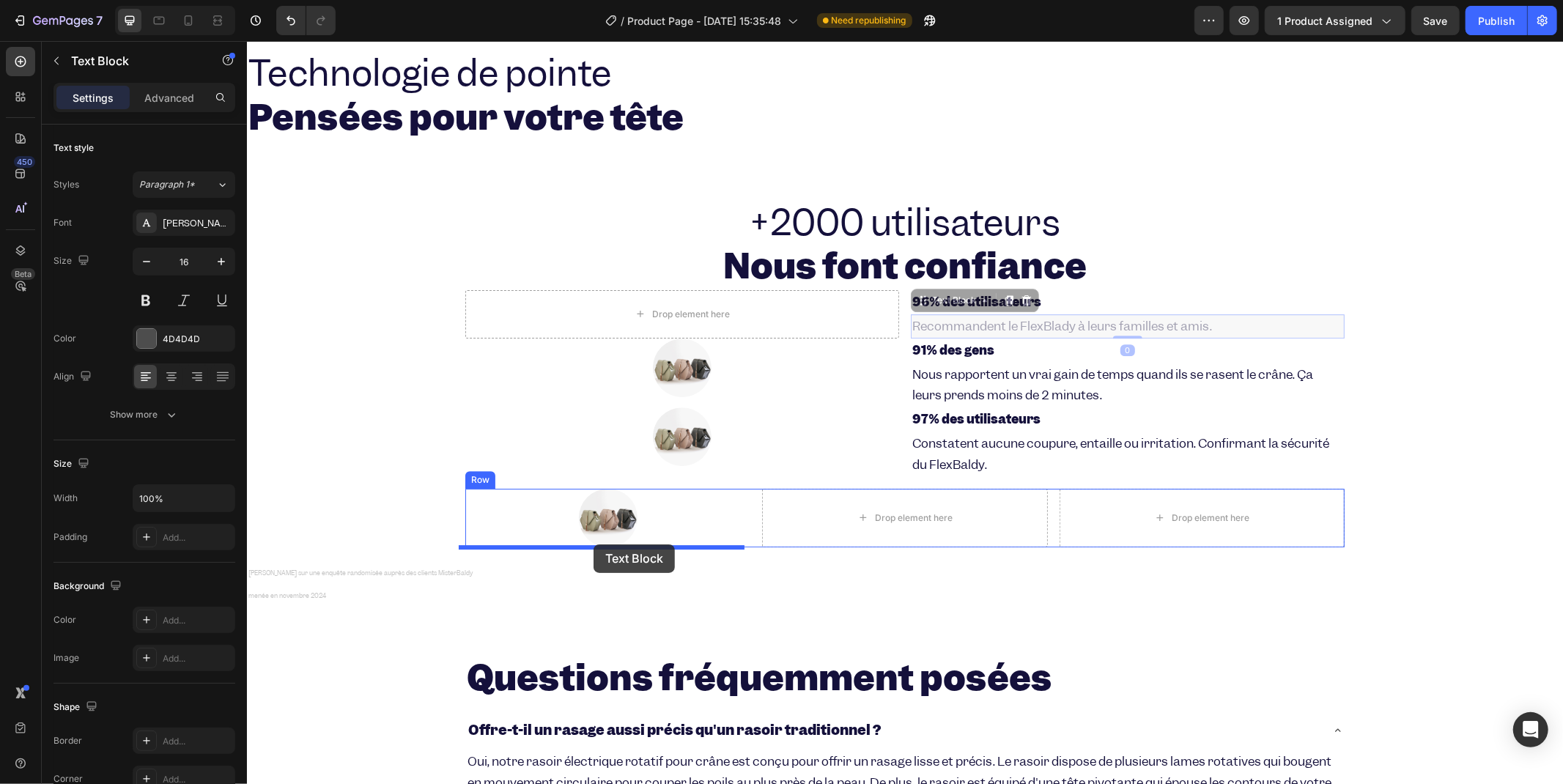
drag, startPoint x: 927, startPoint y: 307, endPoint x: 593, endPoint y: 544, distance: 409.5
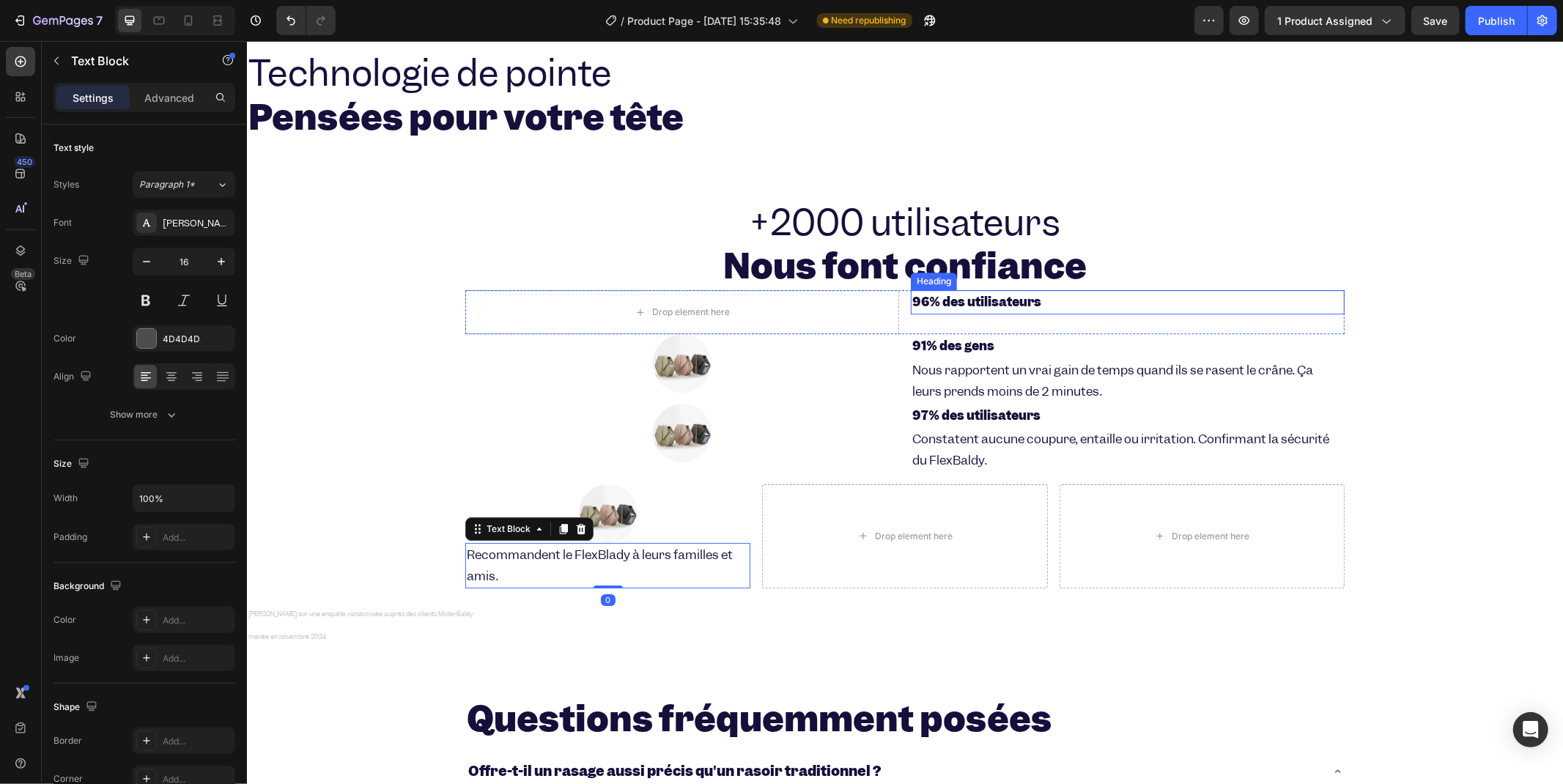
click at [932, 293] on strong "96% des utilisateurs" at bounding box center [976, 301] width 129 height 16
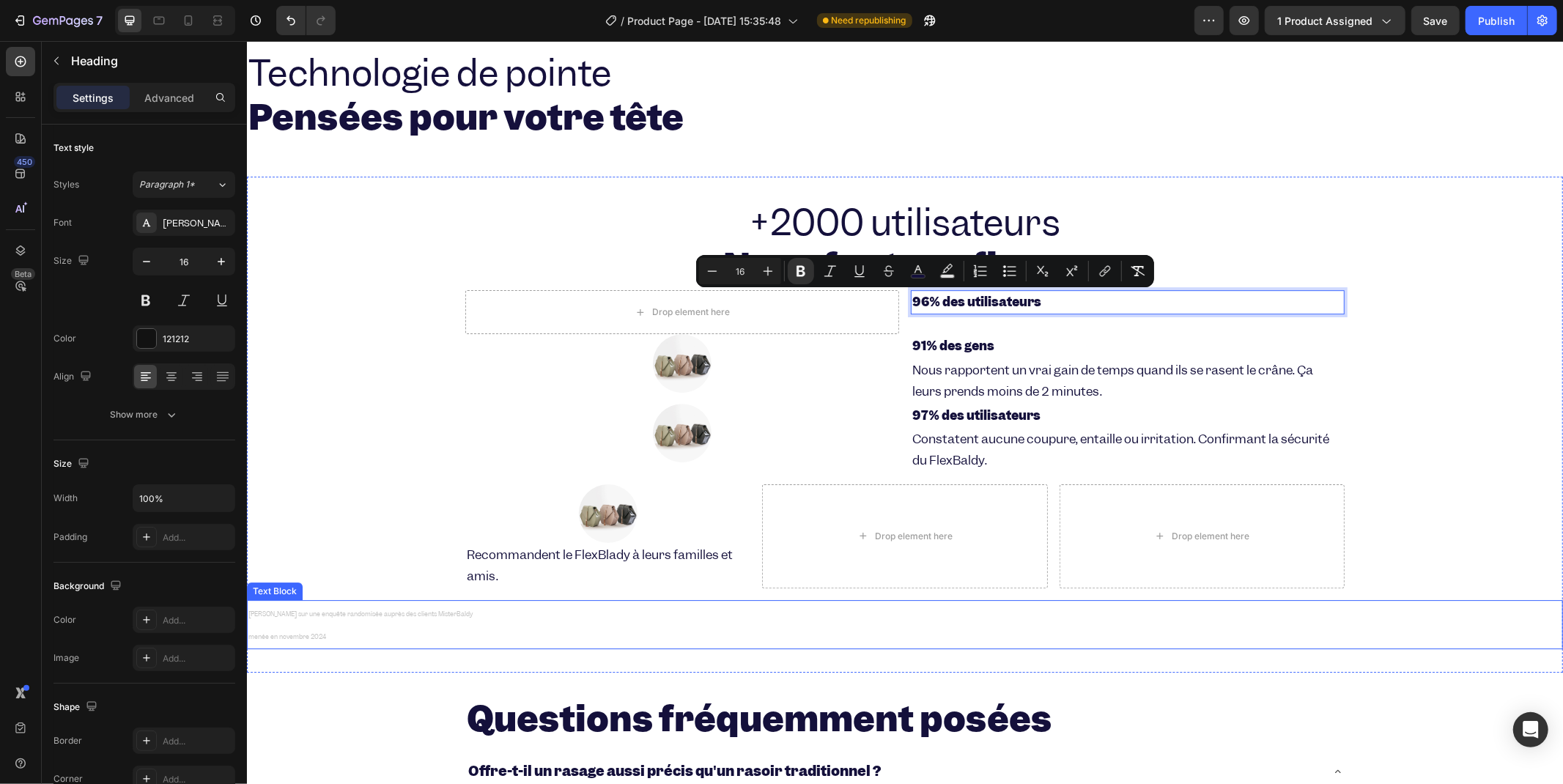
drag, startPoint x: 940, startPoint y: 302, endPoint x: 878, endPoint y: 418, distance: 131.5
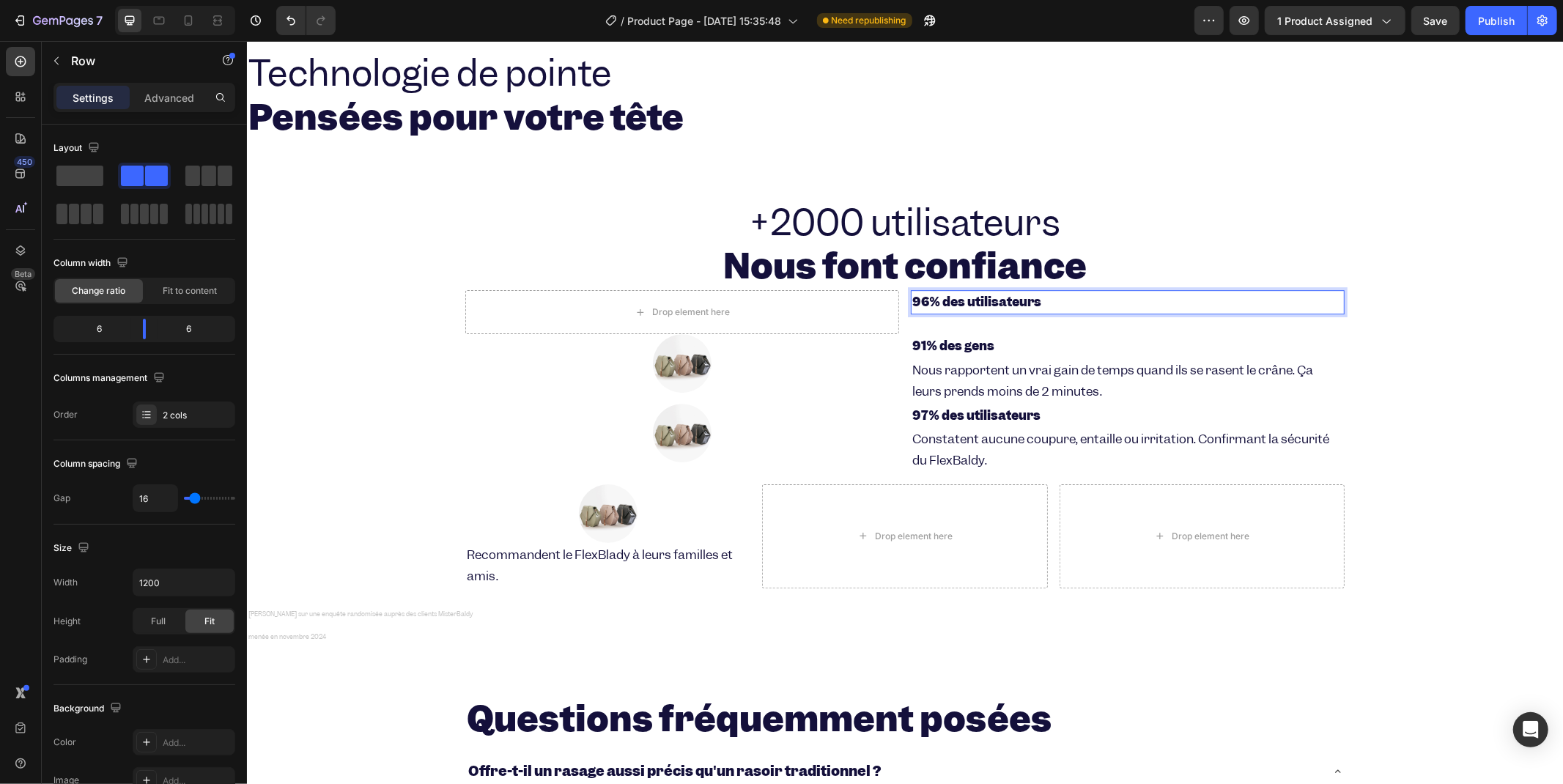
click at [927, 326] on div "96% des utilisateurs Heading 0" at bounding box center [1127, 311] width 434 height 44
click at [941, 306] on strong "96% des utilisateurs" at bounding box center [976, 301] width 129 height 16
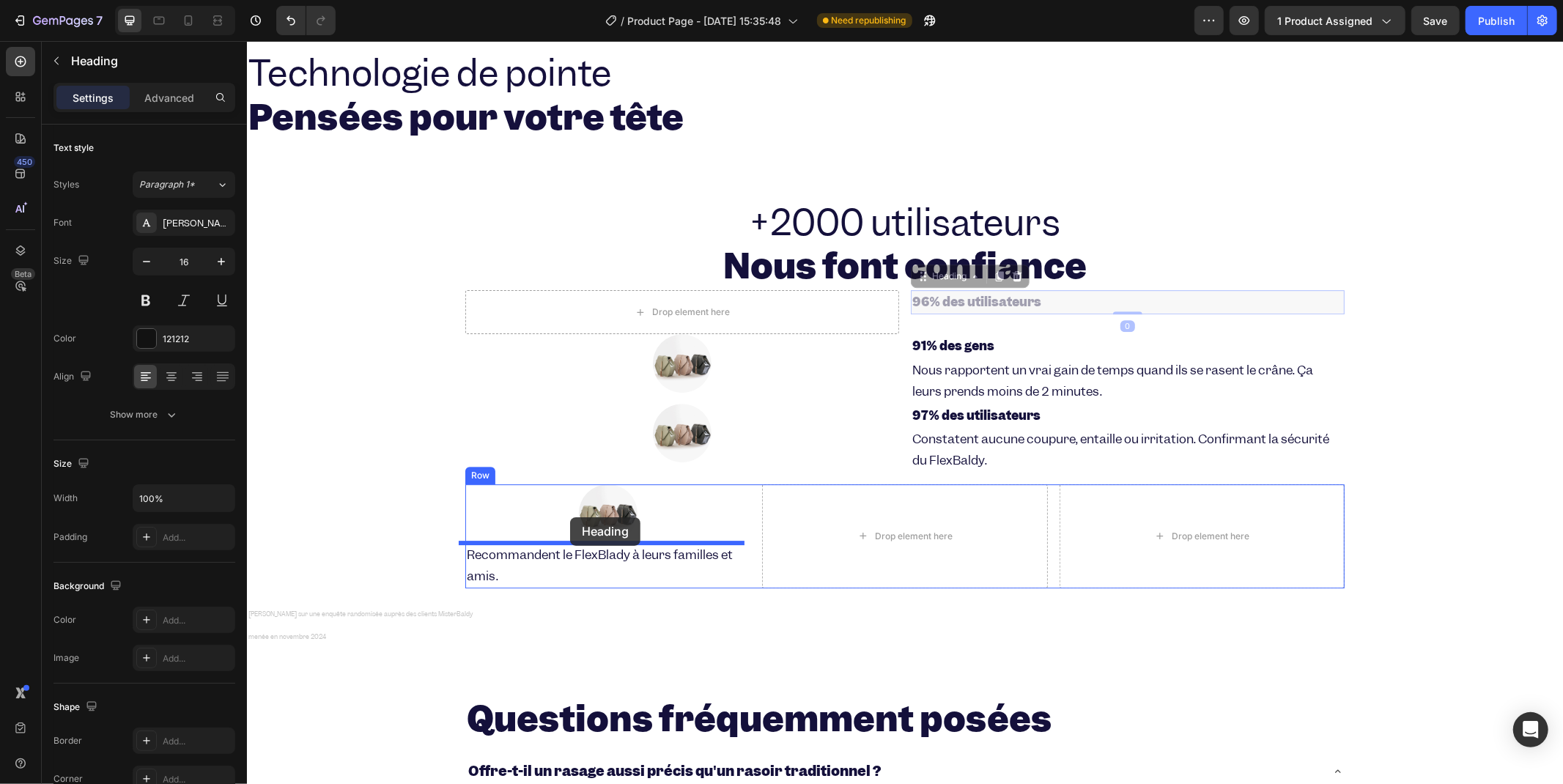
drag, startPoint x: 913, startPoint y: 279, endPoint x: 563, endPoint y: 525, distance: 427.8
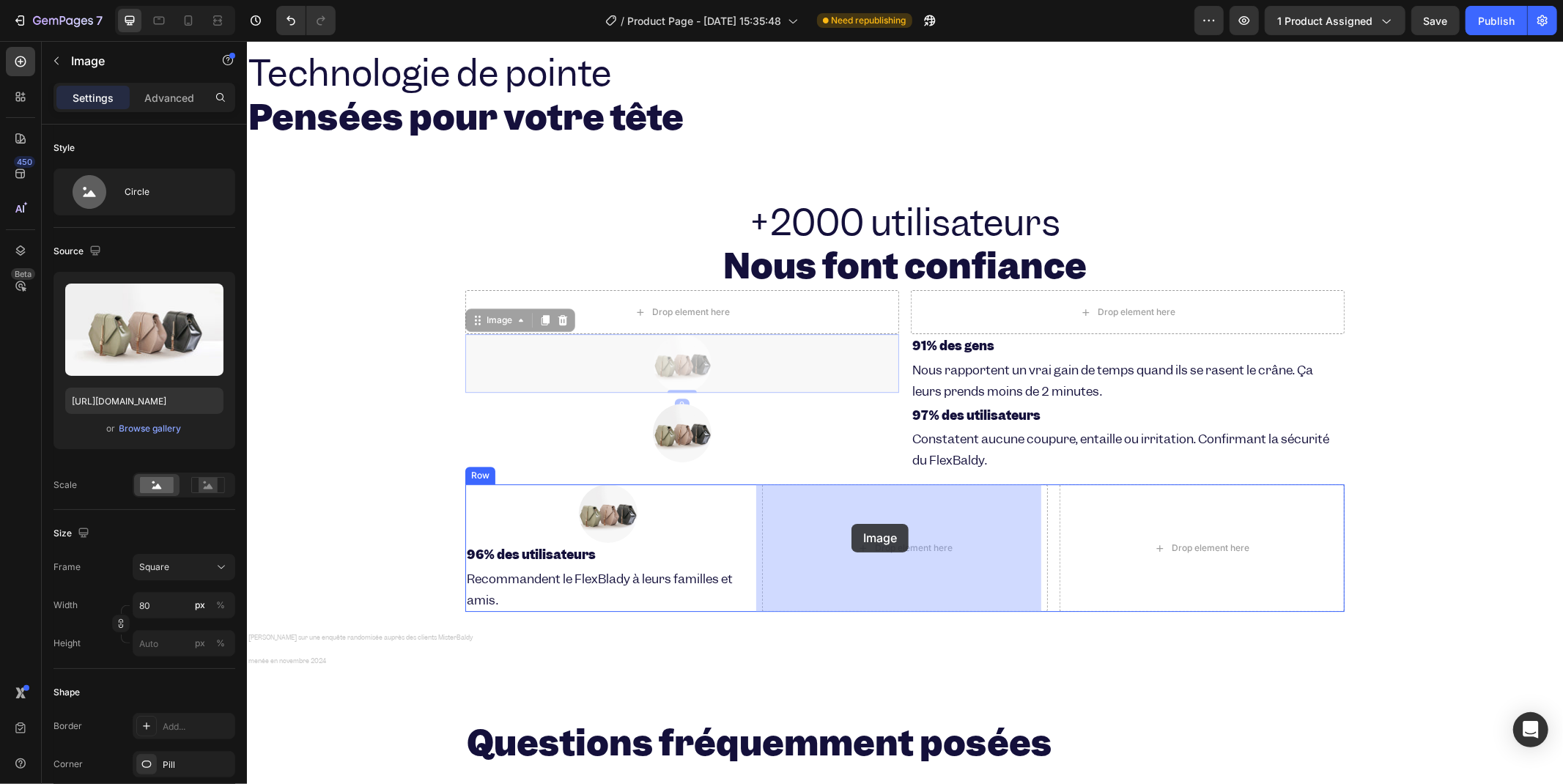
drag, startPoint x: 672, startPoint y: 358, endPoint x: 851, endPoint y: 522, distance: 242.8
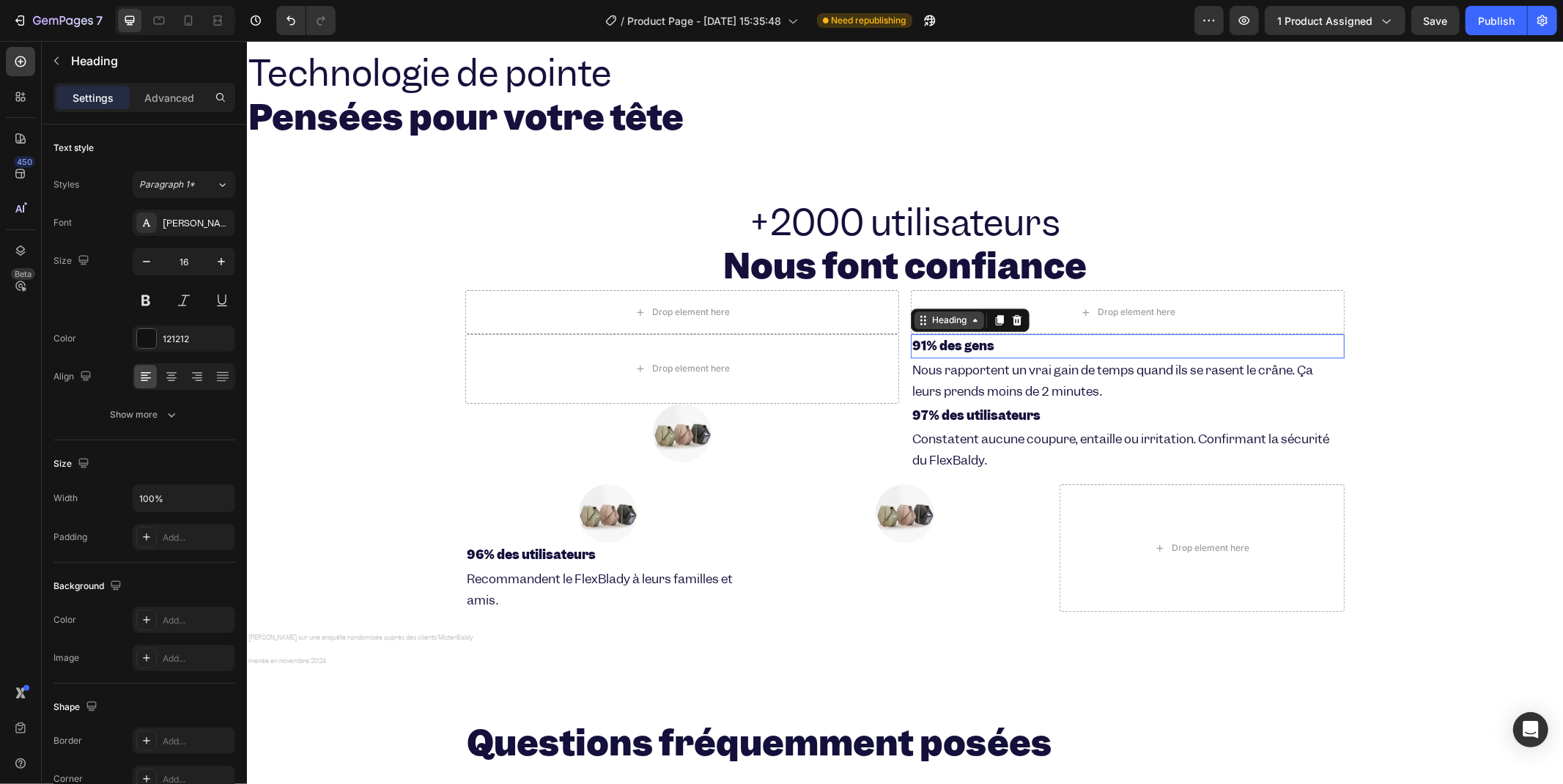
click at [920, 325] on div "Heading" at bounding box center [948, 319] width 69 height 18
click at [889, 347] on div "Drop element here" at bounding box center [681, 367] width 434 height 69
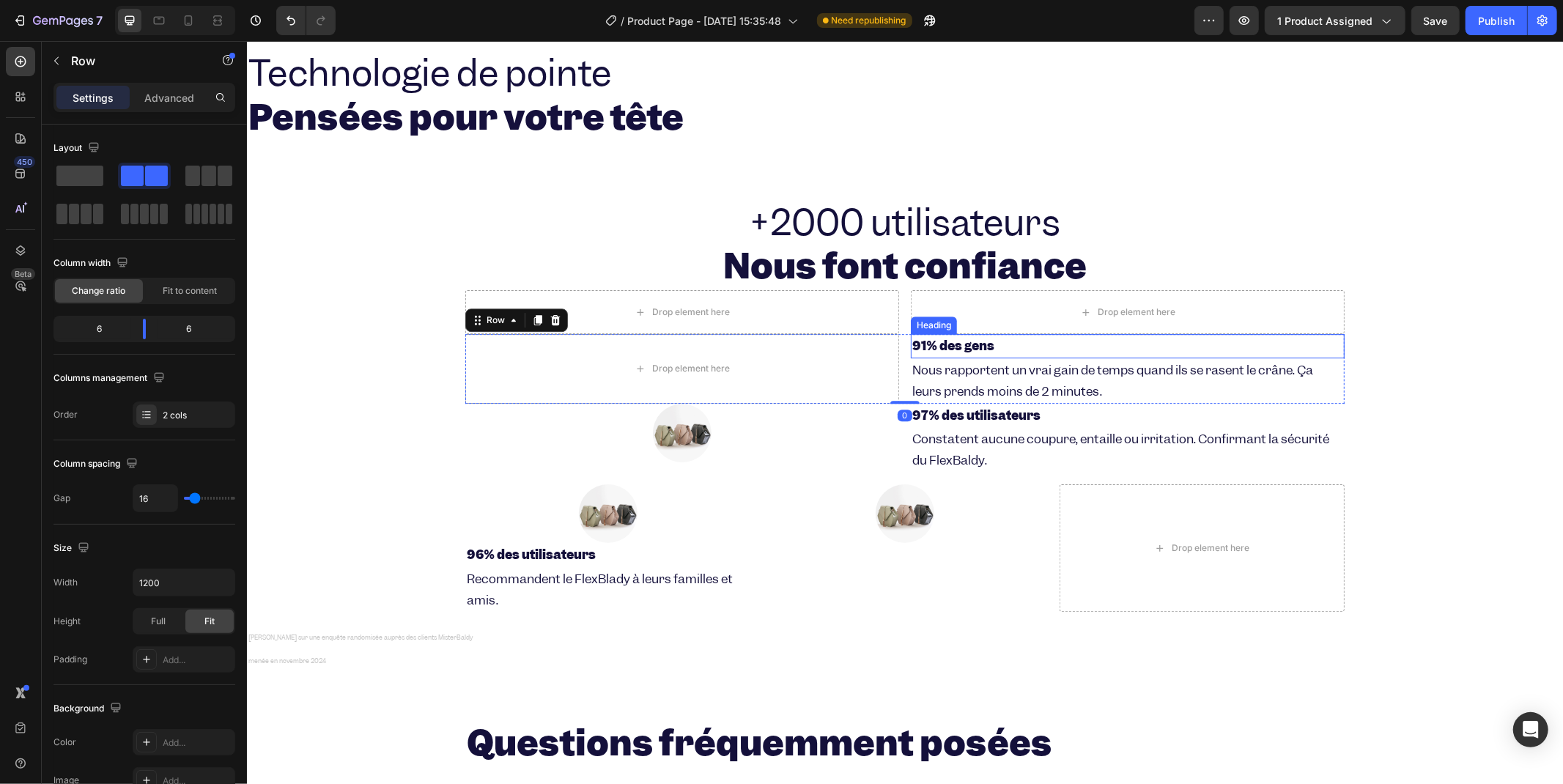
click at [912, 342] on strong "91% des gens" at bounding box center [952, 345] width 82 height 16
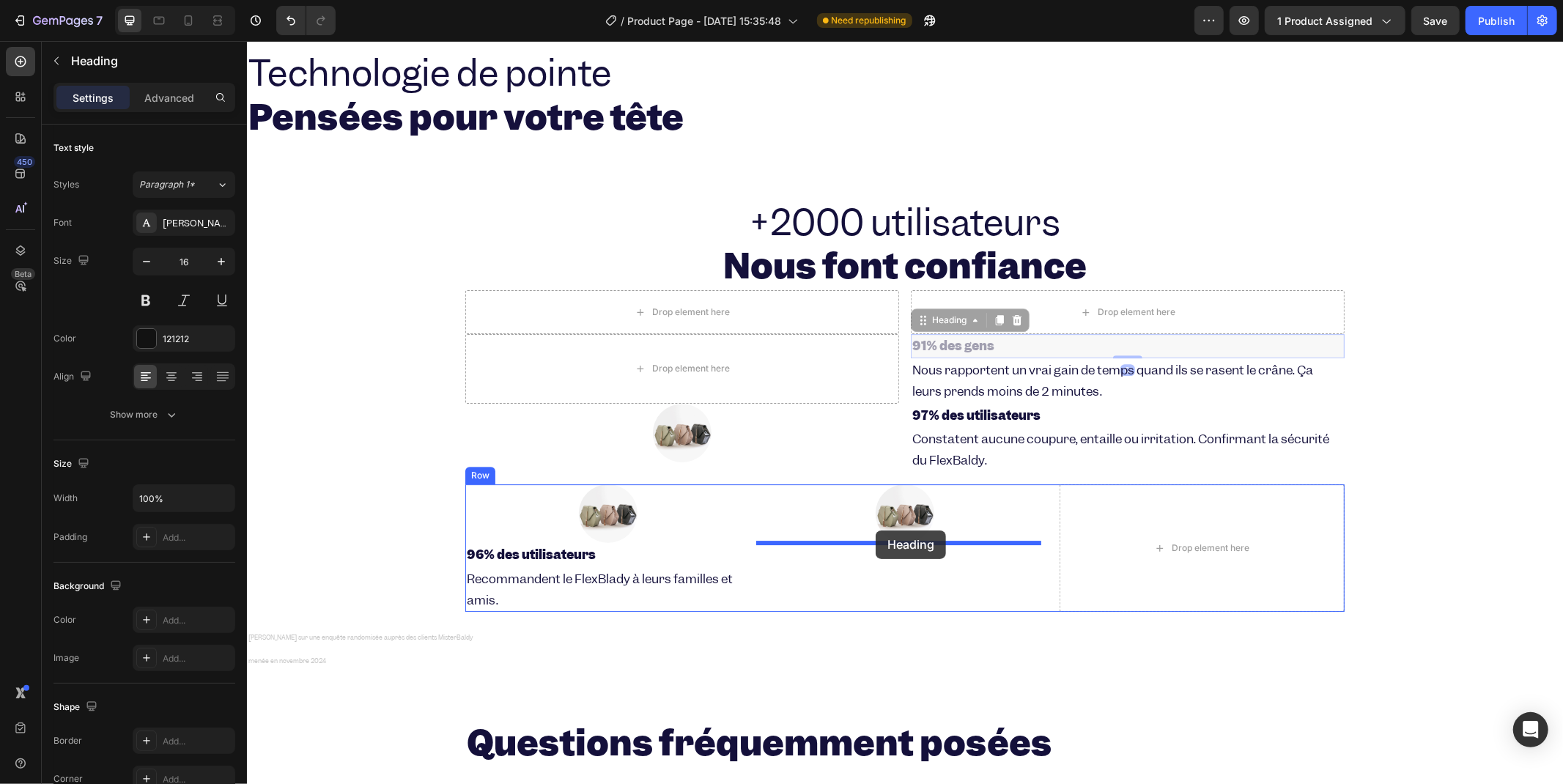
drag, startPoint x: 912, startPoint y: 323, endPoint x: 875, endPoint y: 530, distance: 210.3
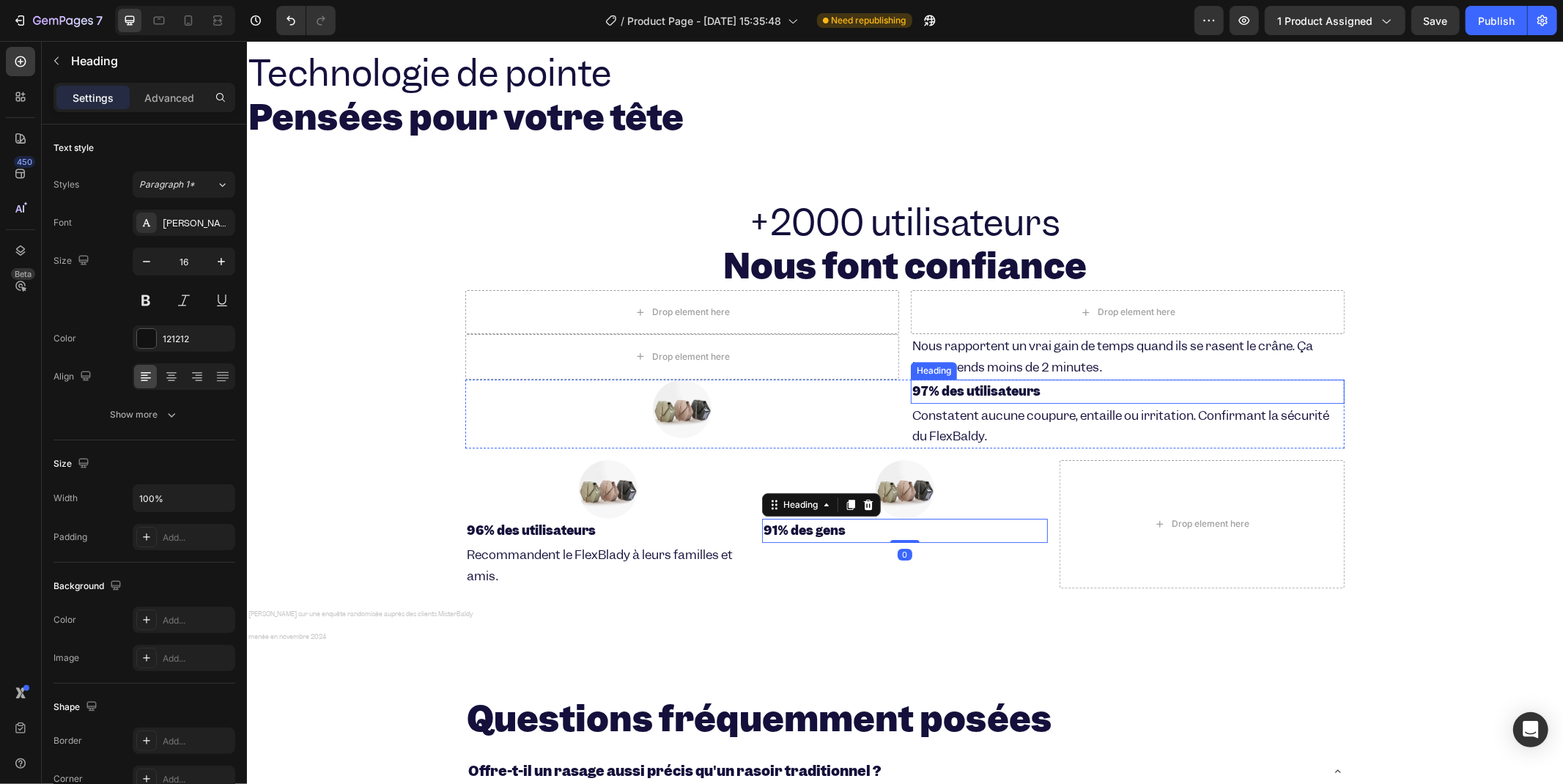
click at [935, 361] on div "Heading" at bounding box center [933, 369] width 47 height 18
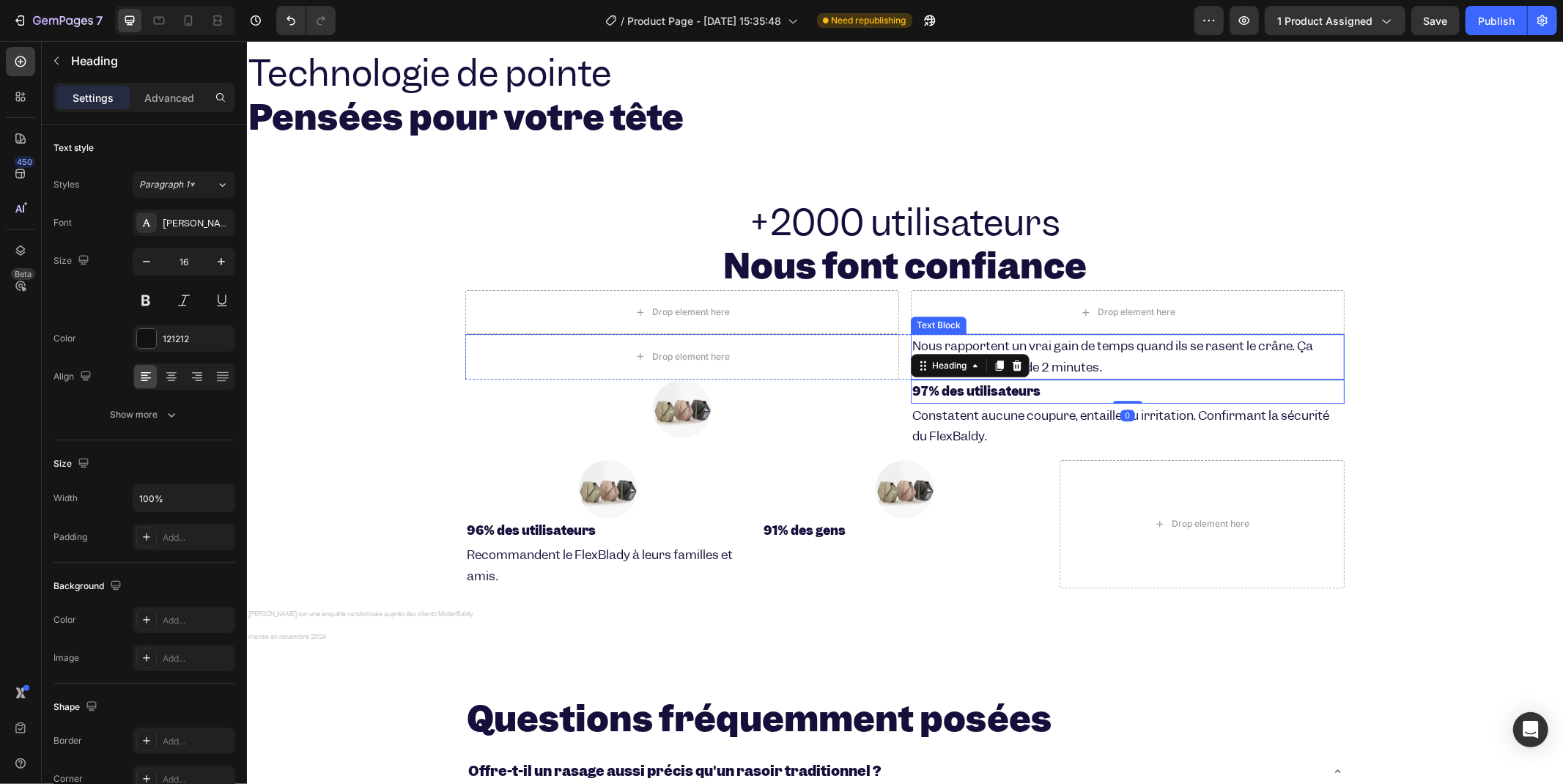
click at [937, 348] on span "Nous rapportent un vrai gain de temps quand ils se rasent le crâne. Ça leurs pr…" at bounding box center [1112, 355] width 401 height 37
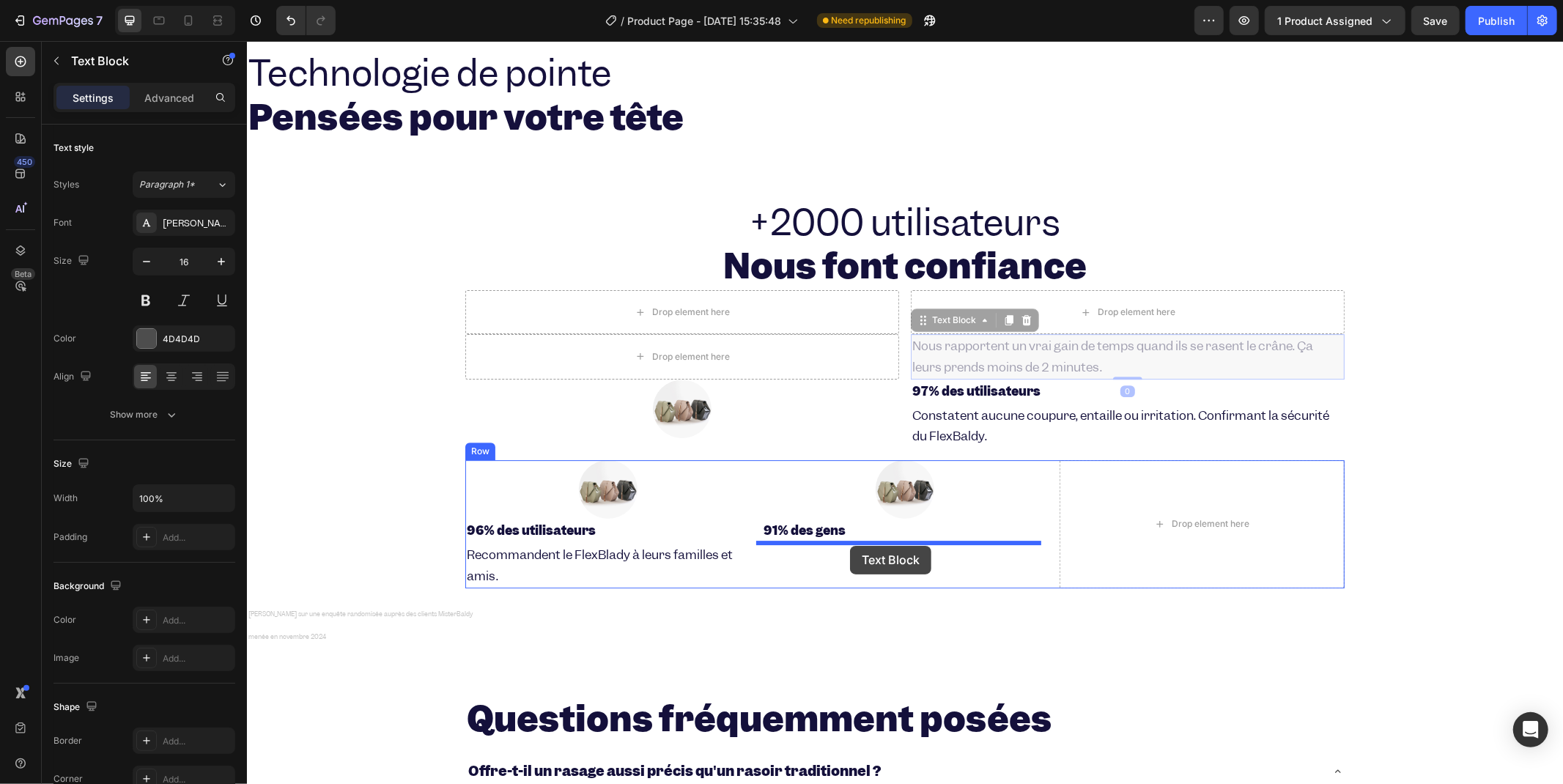
drag, startPoint x: 914, startPoint y: 324, endPoint x: 849, endPoint y: 545, distance: 230.4
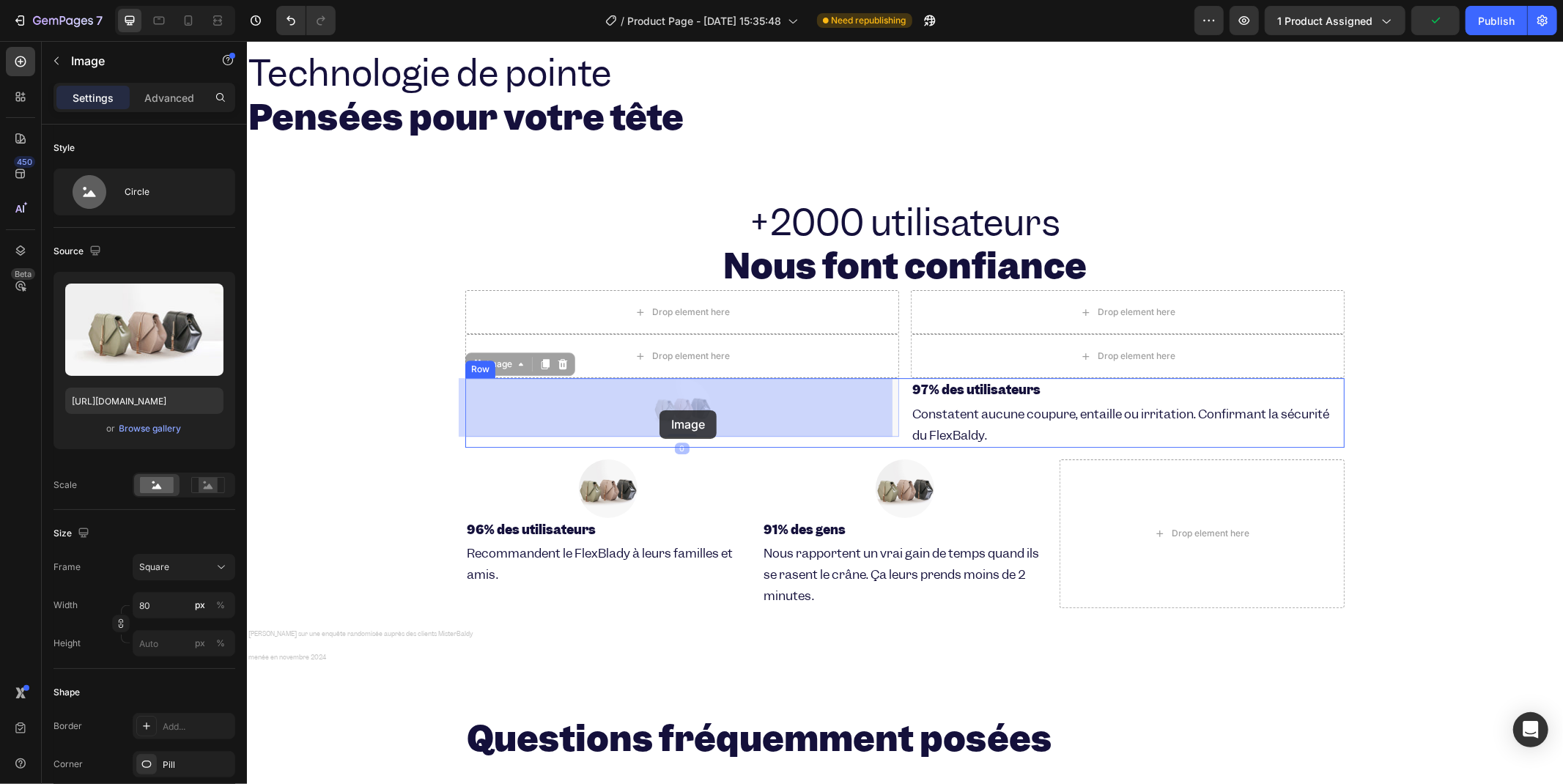
drag, startPoint x: 663, startPoint y: 405, endPoint x: 638, endPoint y: 400, distance: 25.5
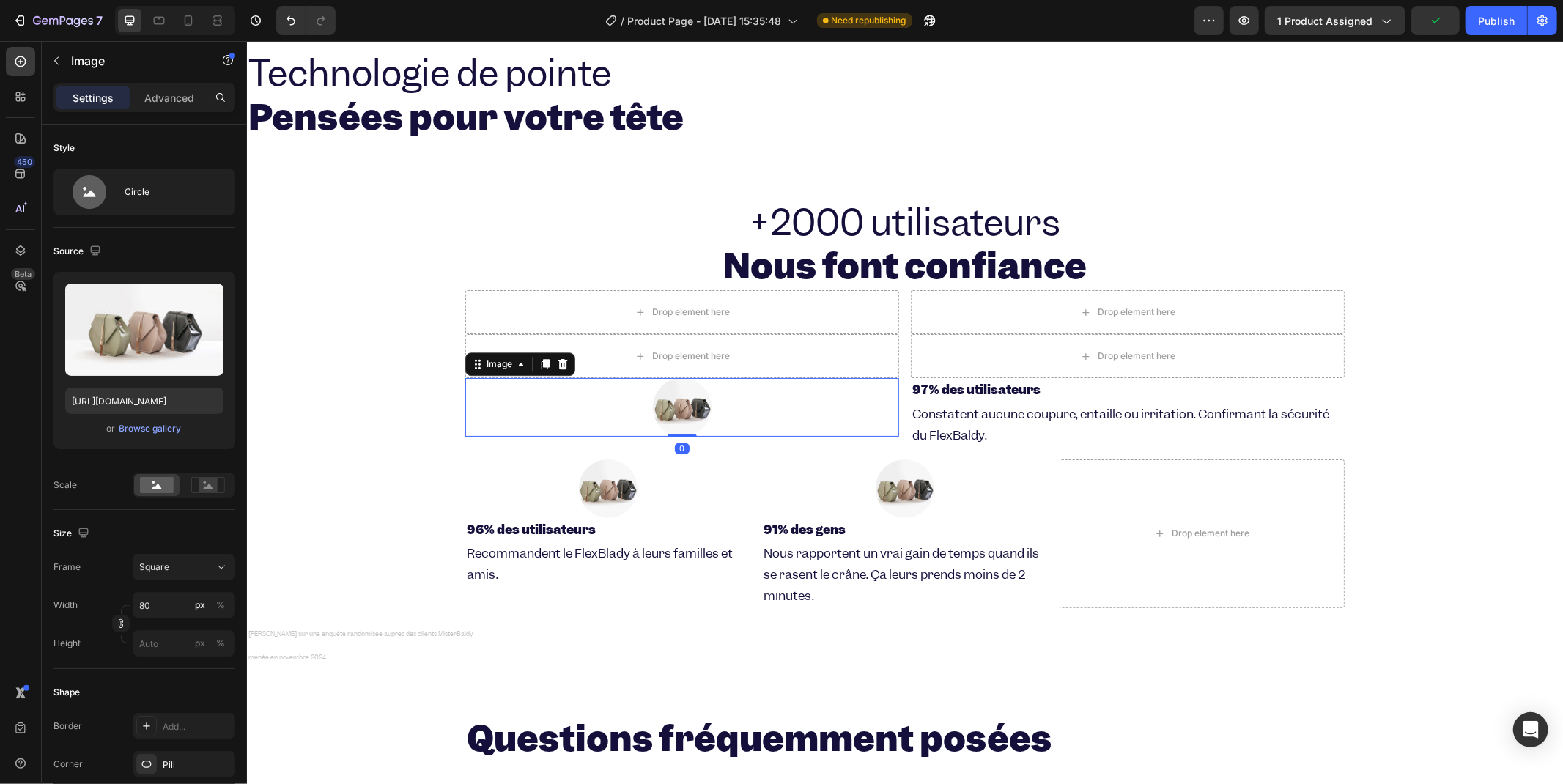
click at [684, 406] on img at bounding box center [682, 406] width 59 height 59
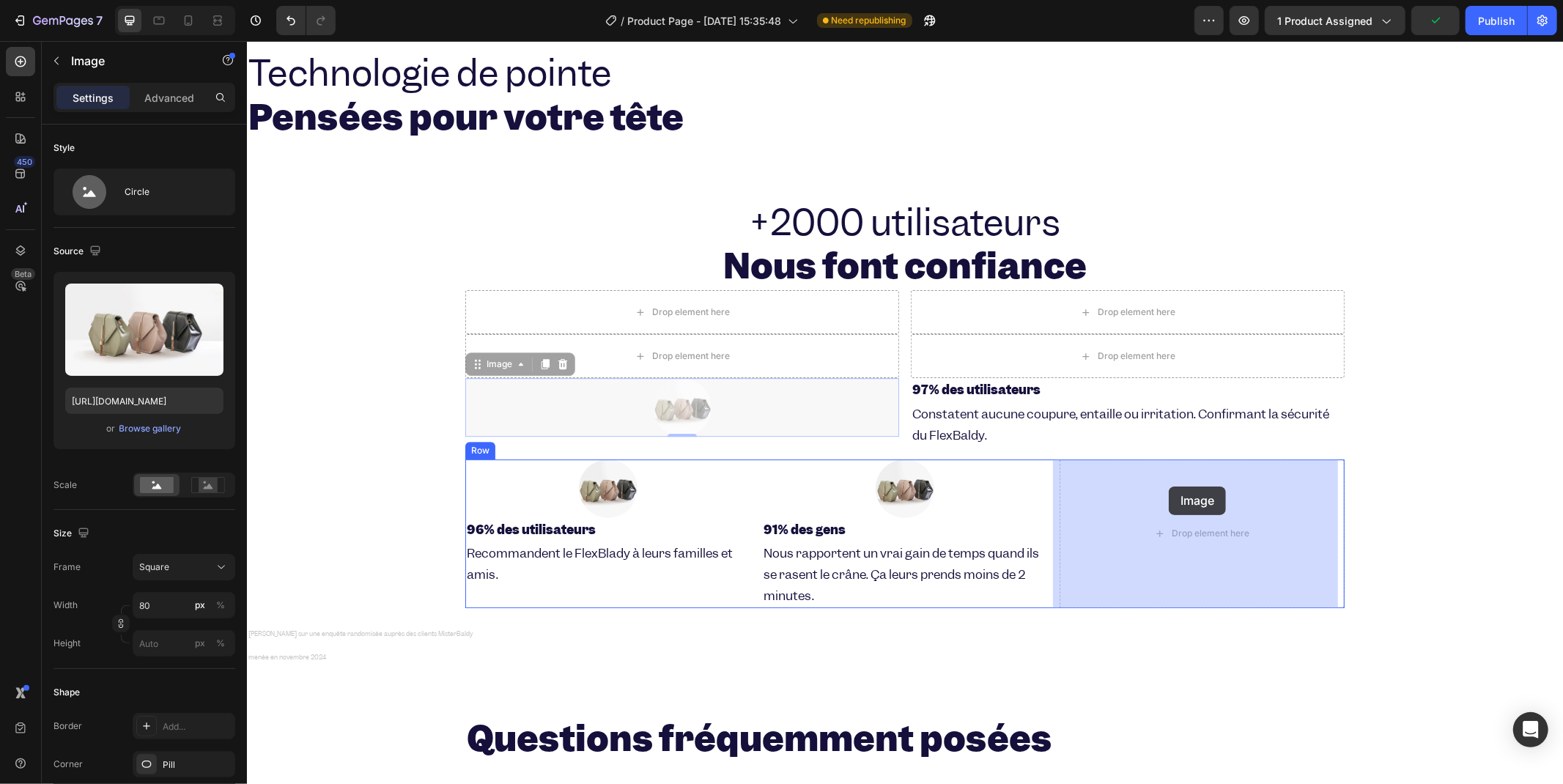
drag, startPoint x: 660, startPoint y: 410, endPoint x: 1168, endPoint y: 486, distance: 513.7
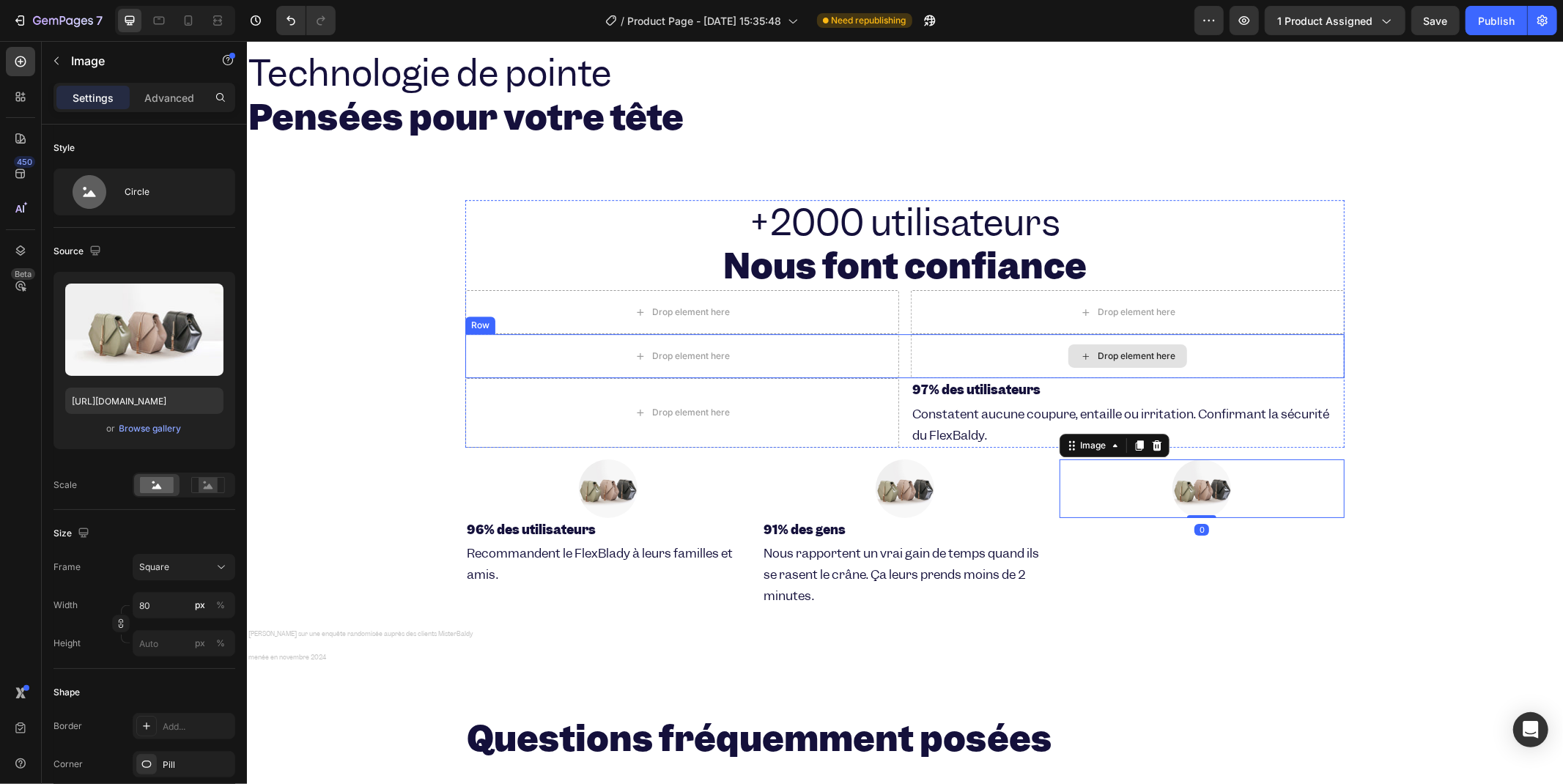
click at [951, 376] on div "Drop element here" at bounding box center [1127, 355] width 434 height 44
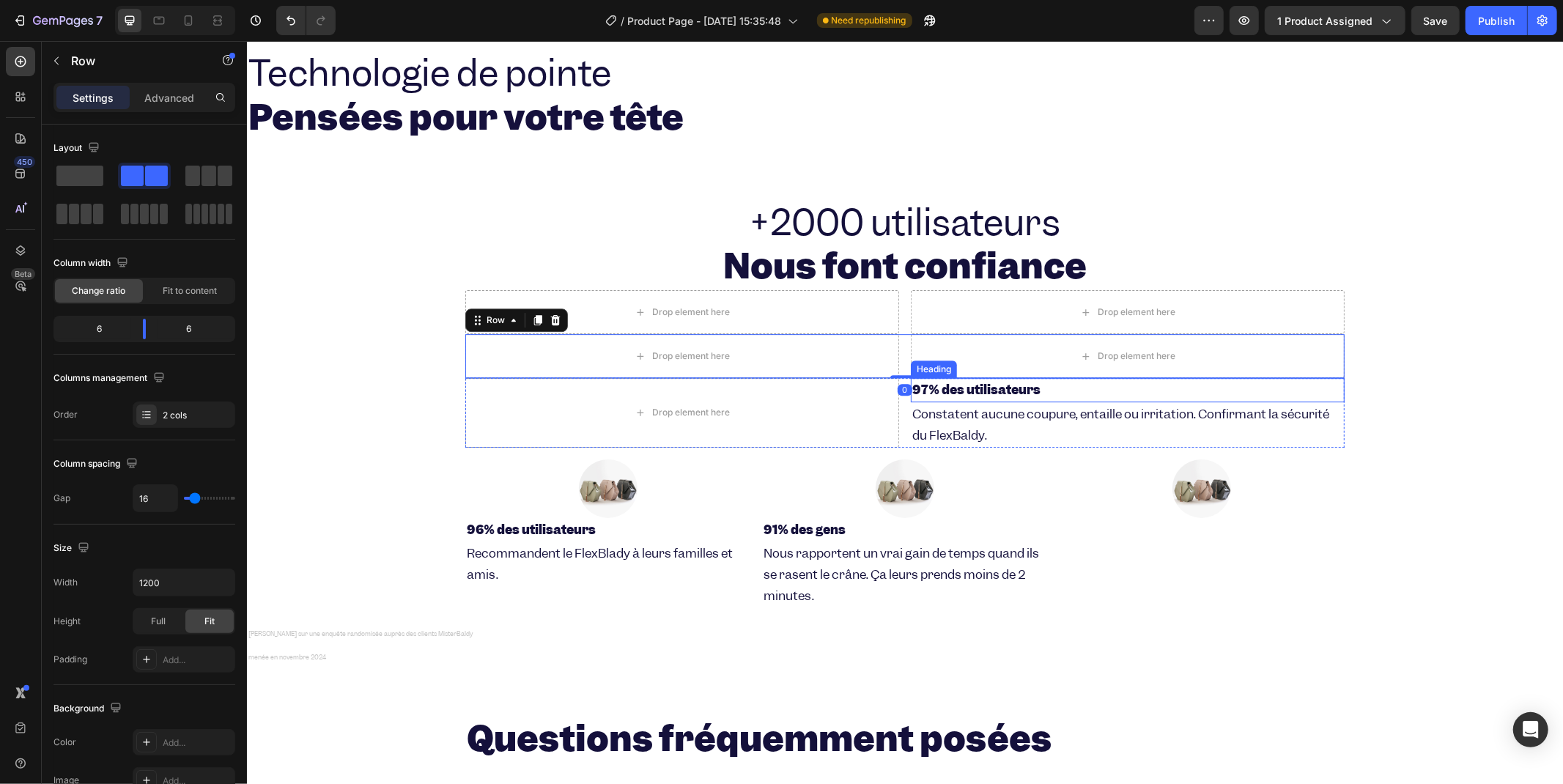
click at [939, 385] on strong "97% des utilisateurs" at bounding box center [975, 388] width 128 height 16
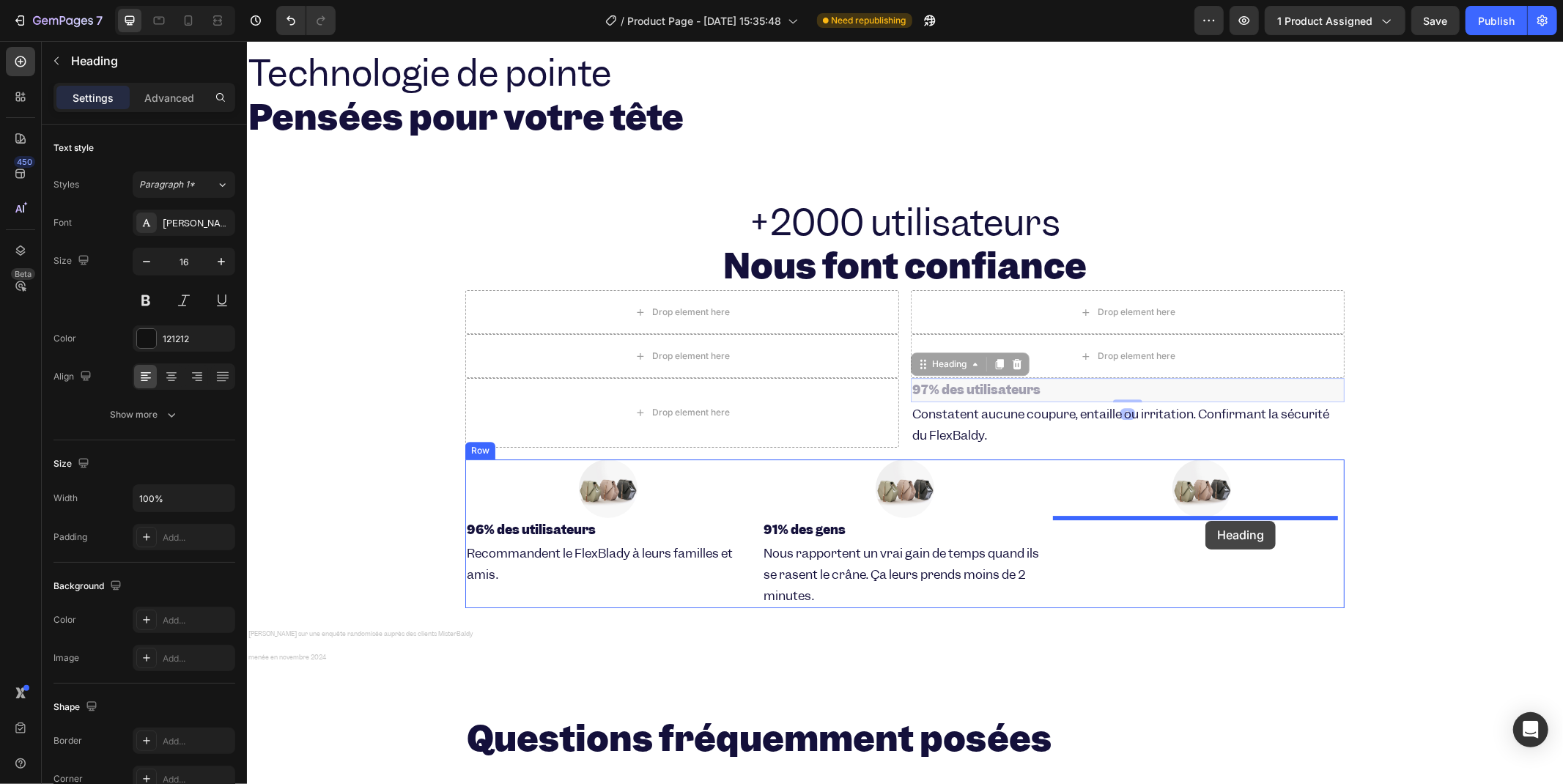
drag, startPoint x: 925, startPoint y: 366, endPoint x: 1204, endPoint y: 520, distance: 318.7
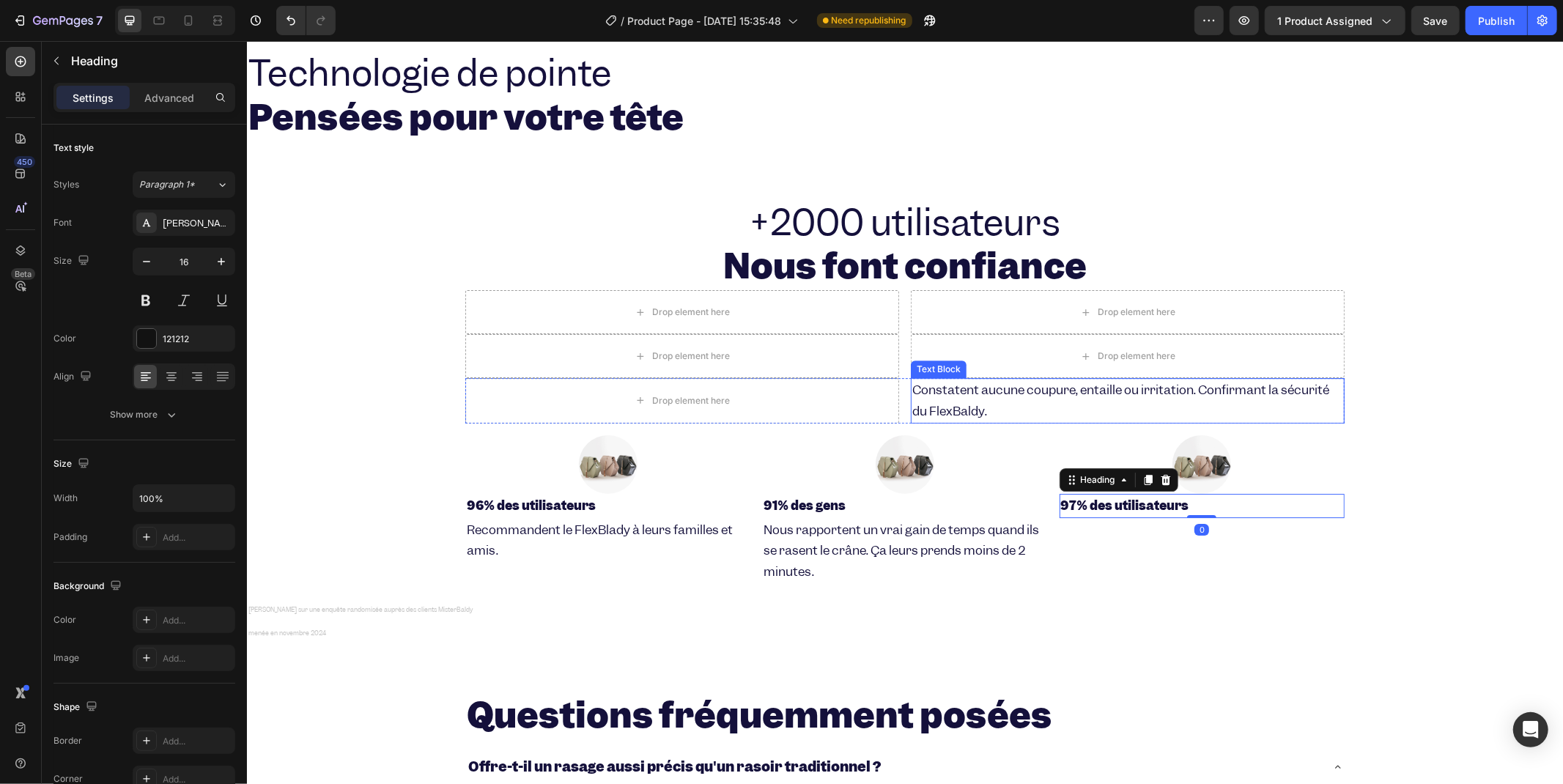
click at [943, 397] on span "Constatent aucune coupure, entaille ou irritation. Confirmant la sécurité du Fl…" at bounding box center [1120, 399] width 417 height 37
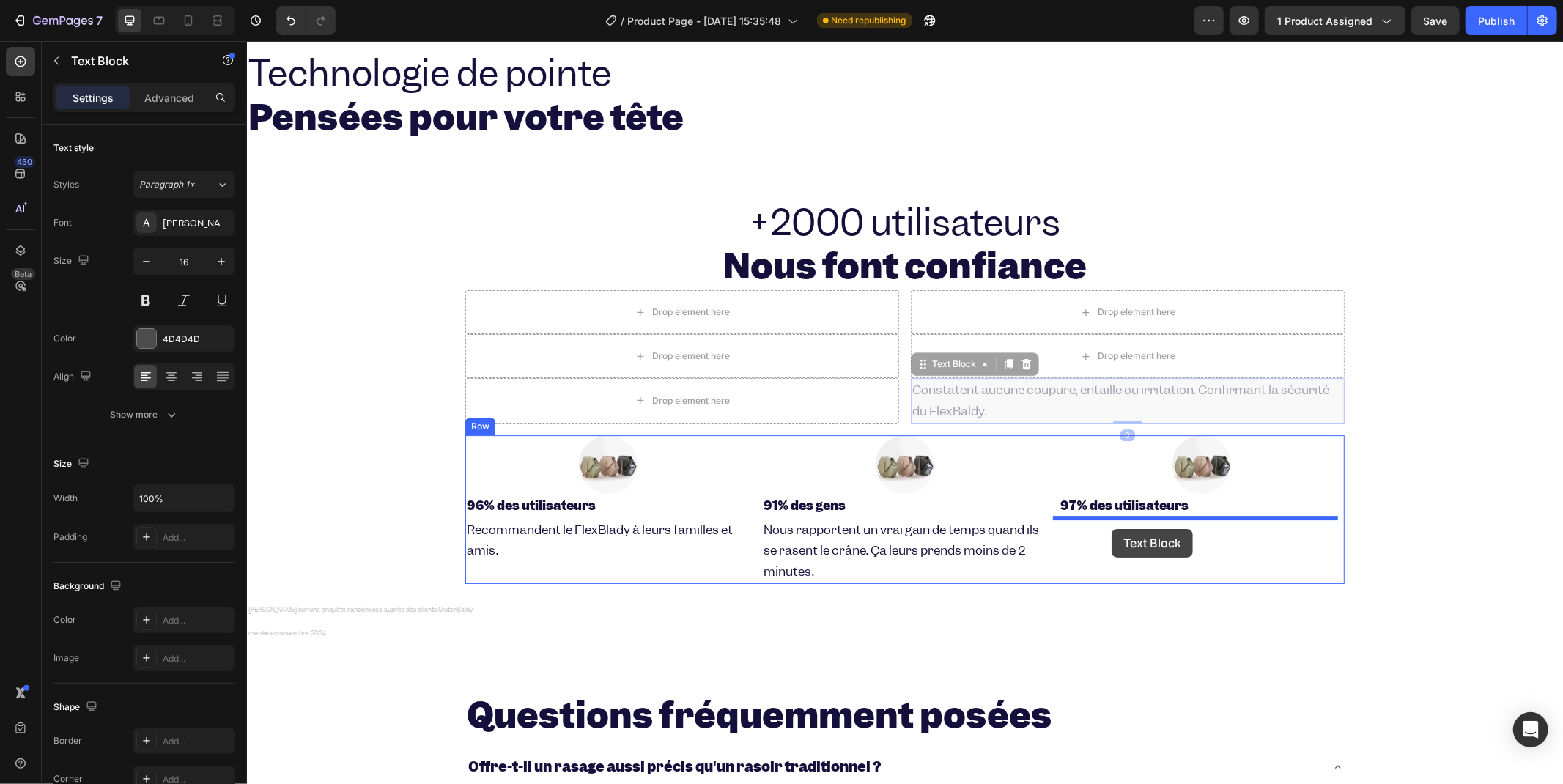
drag, startPoint x: 911, startPoint y: 361, endPoint x: 1111, endPoint y: 528, distance: 260.6
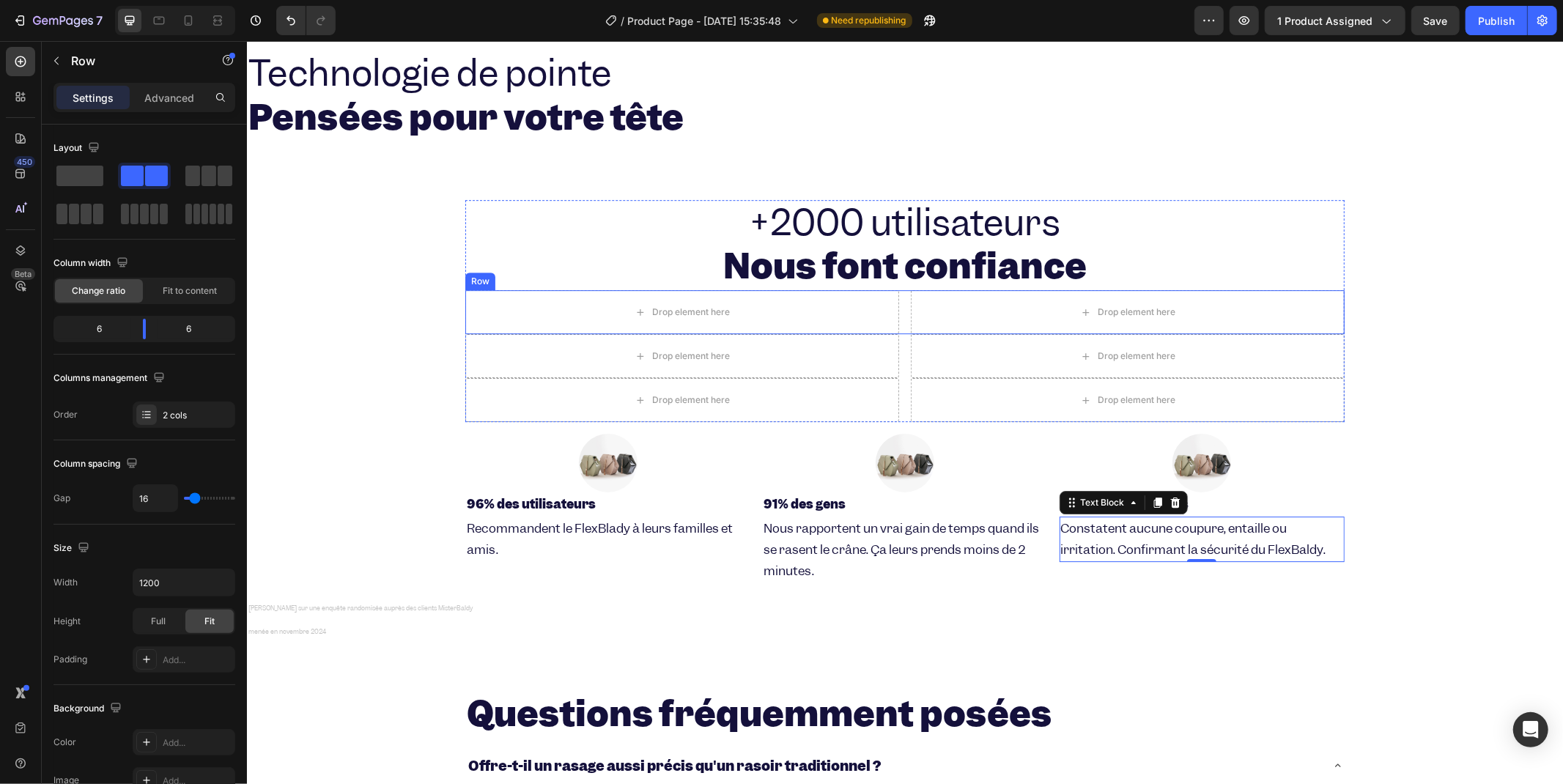
click at [897, 307] on div "Drop element here Drop element here Row" at bounding box center [904, 311] width 879 height 44
click at [549, 273] on icon at bounding box center [555, 275] width 11 height 11
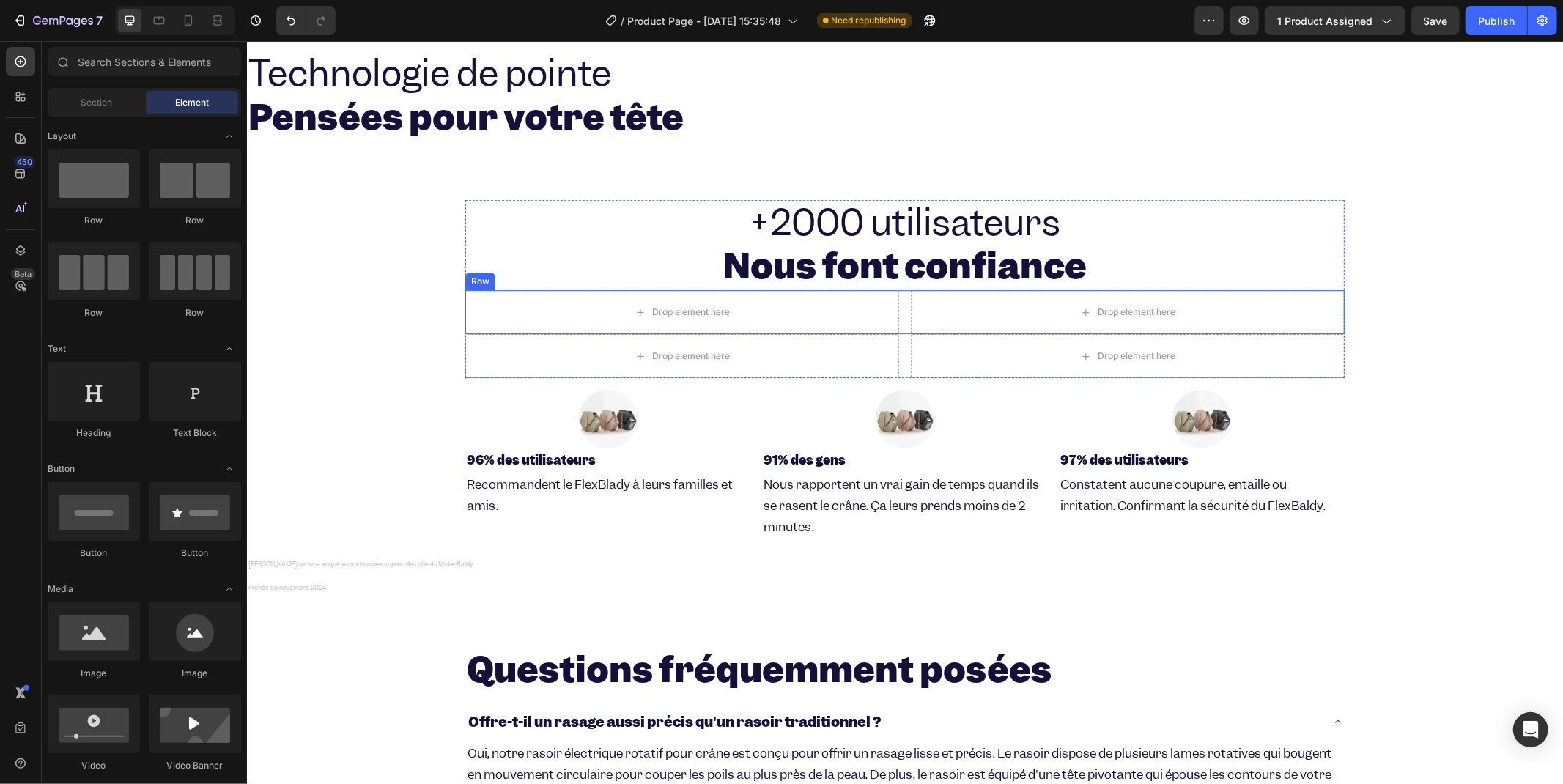
click at [897, 313] on div "Drop element here Drop element here Row" at bounding box center [904, 311] width 879 height 44
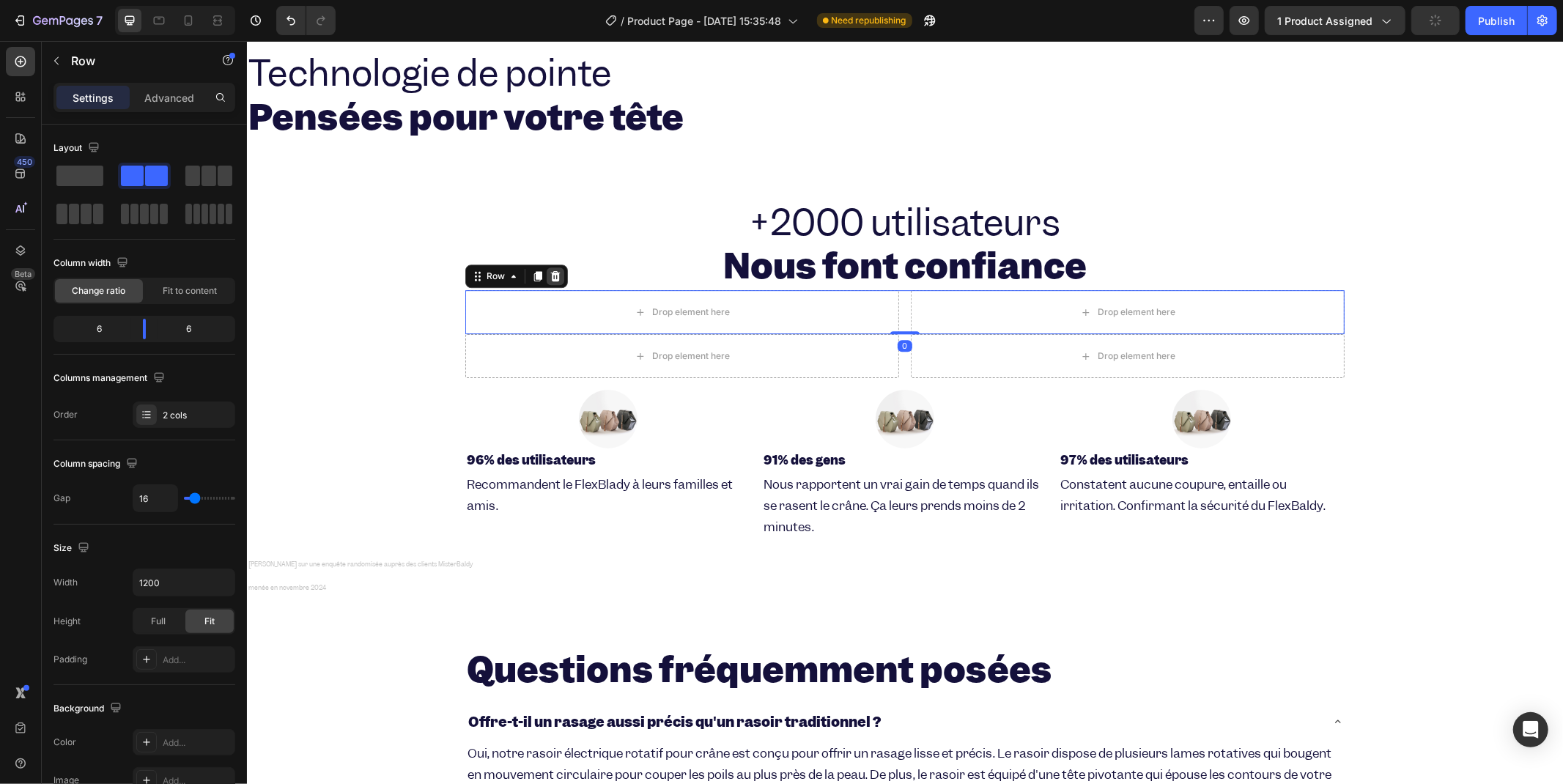
click at [551, 278] on icon at bounding box center [556, 275] width 9 height 10
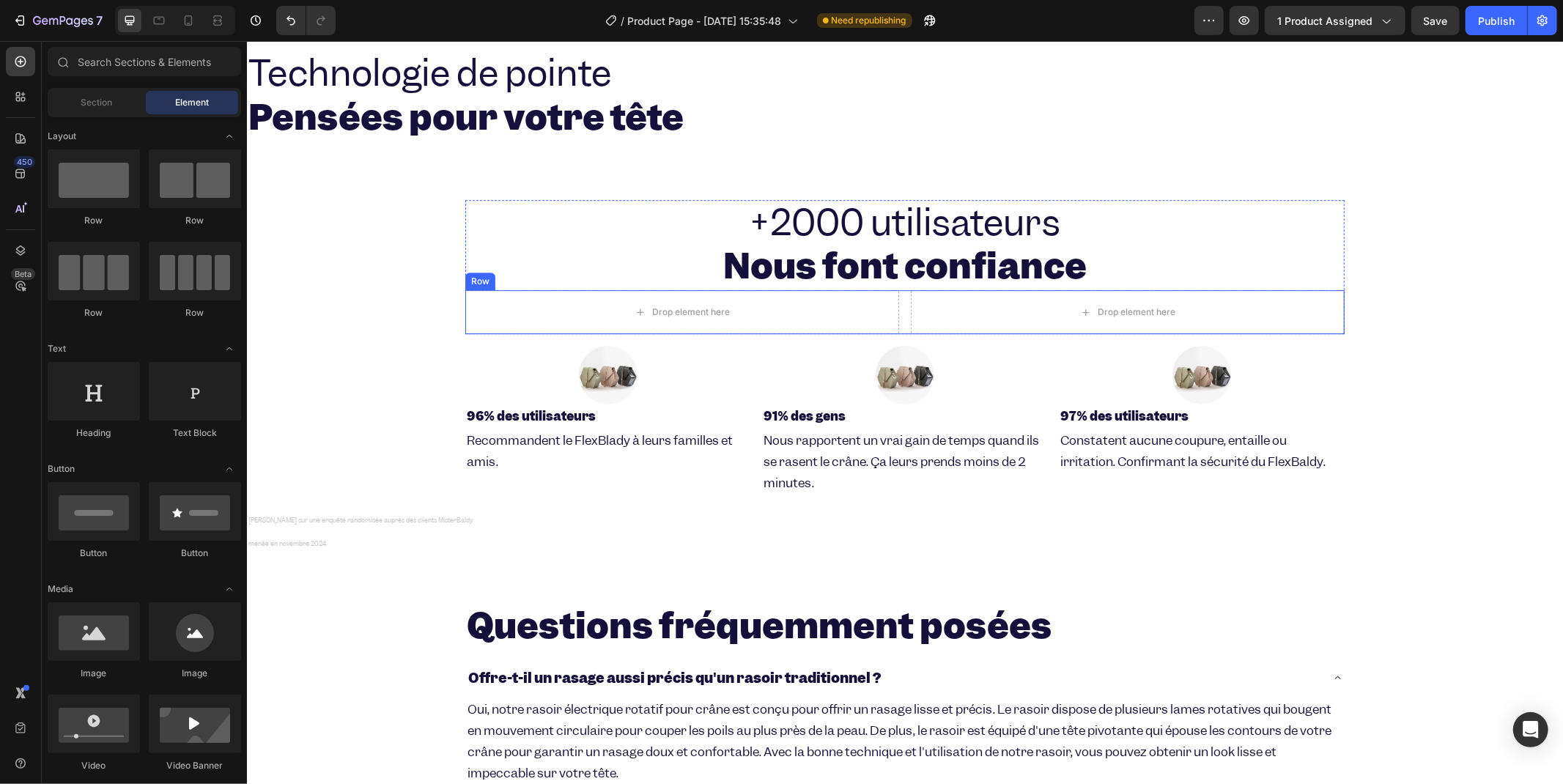
click at [893, 316] on div "Drop element here Drop element here Row" at bounding box center [904, 311] width 879 height 44
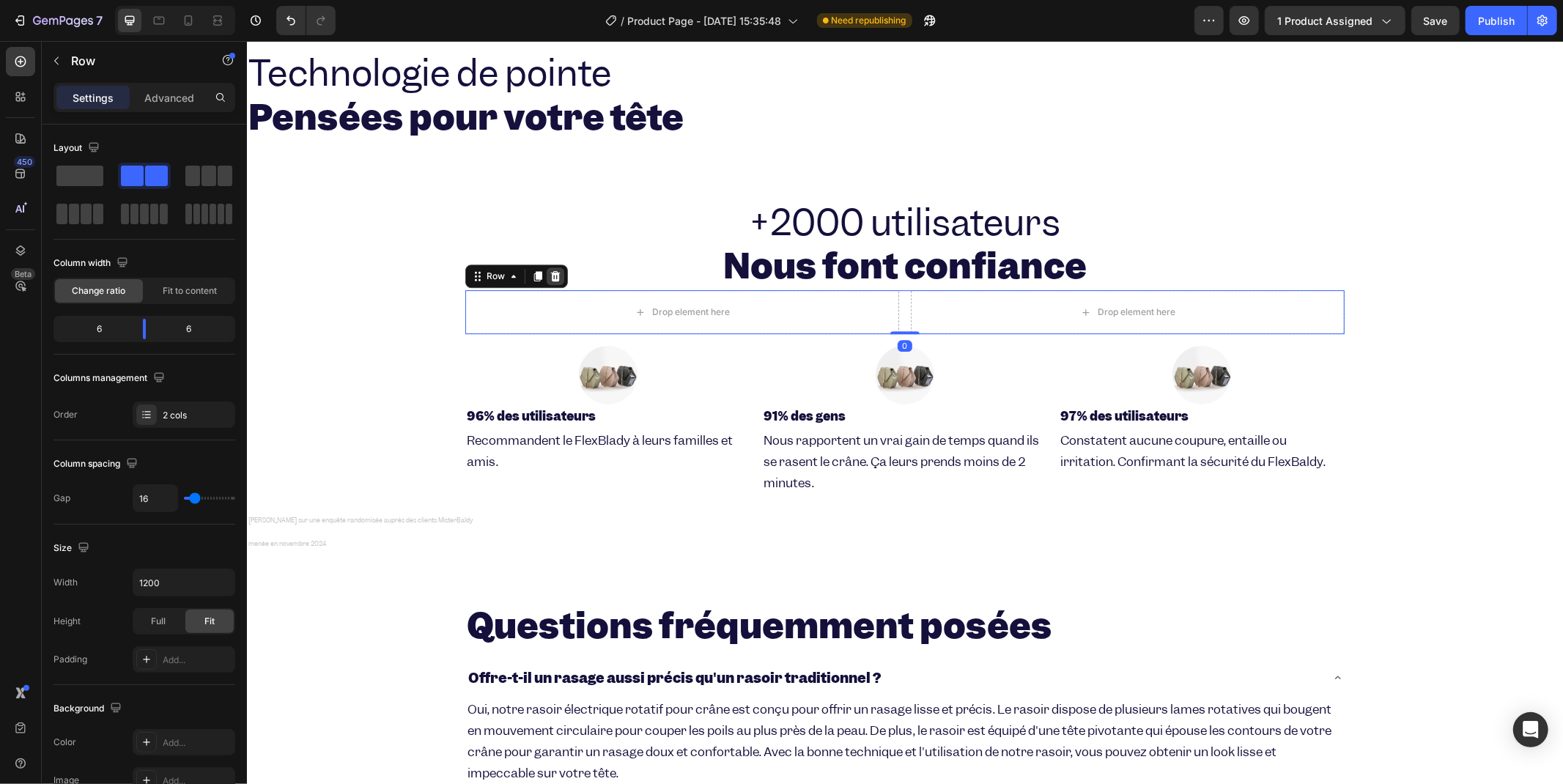
click at [546, 281] on div at bounding box center [555, 275] width 18 height 18
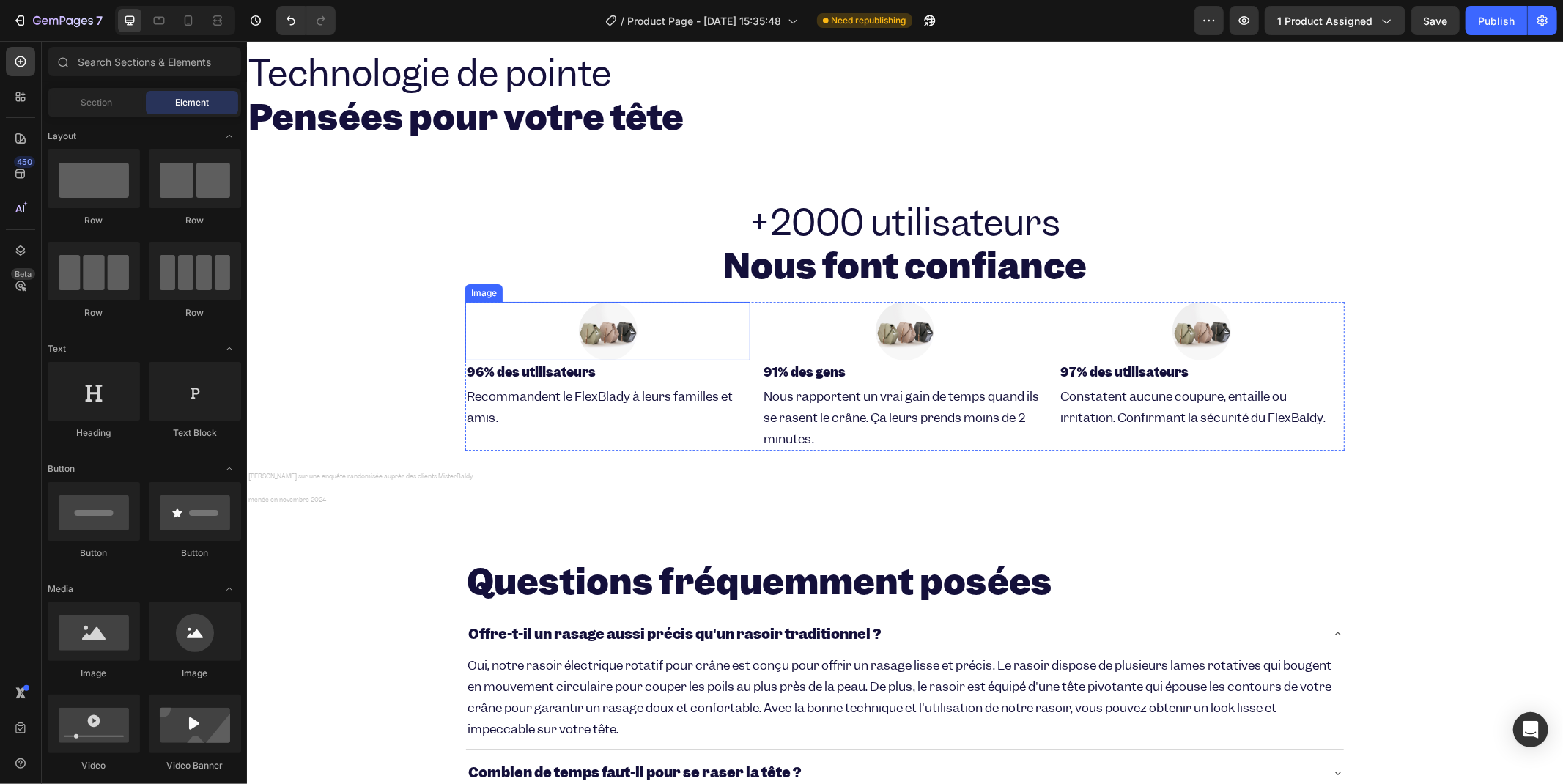
click at [626, 338] on img at bounding box center [608, 330] width 59 height 59
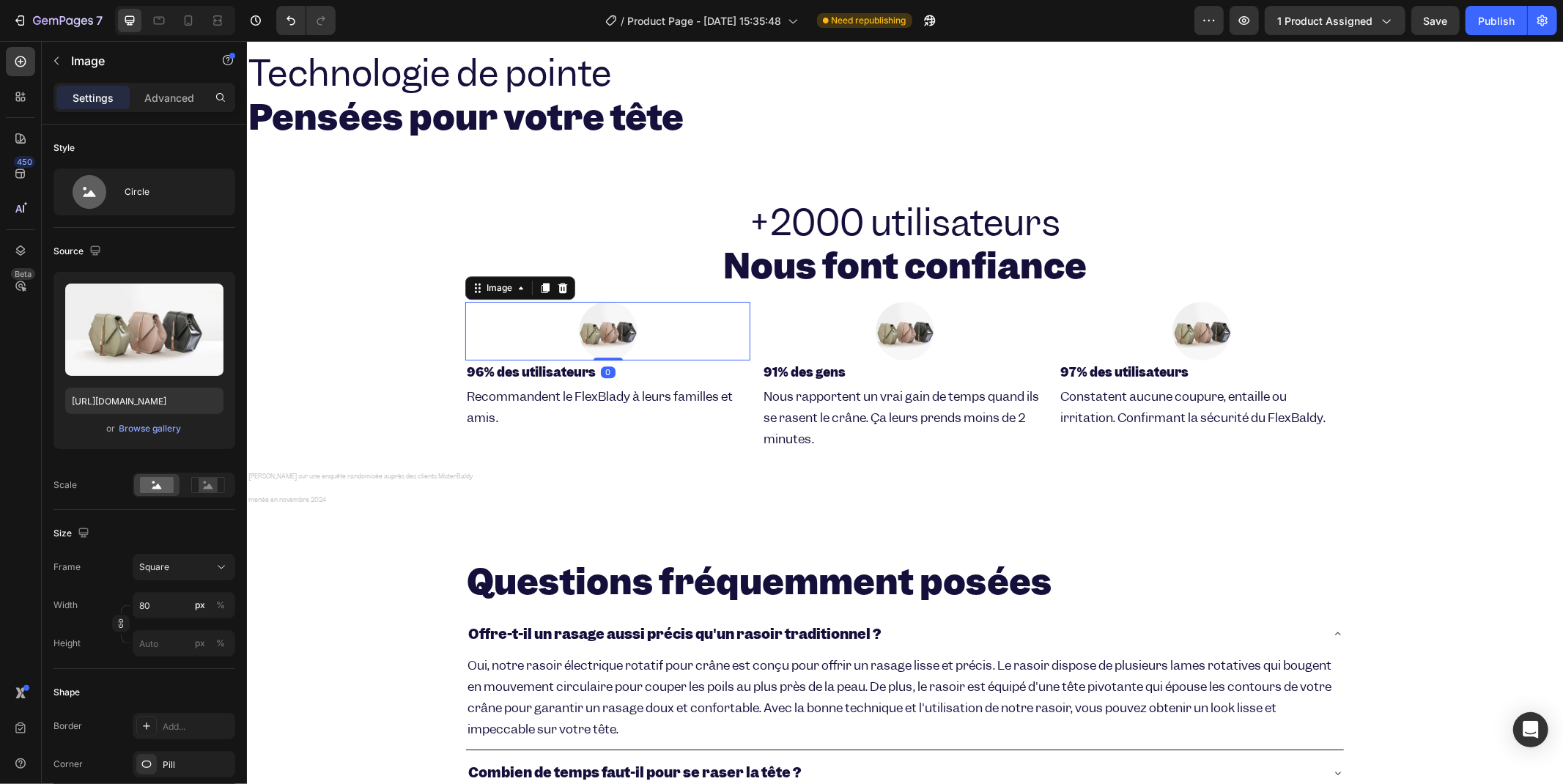
click at [602, 326] on img at bounding box center [608, 330] width 59 height 59
click at [167, 431] on div "Browse gallery" at bounding box center [151, 429] width 63 height 13
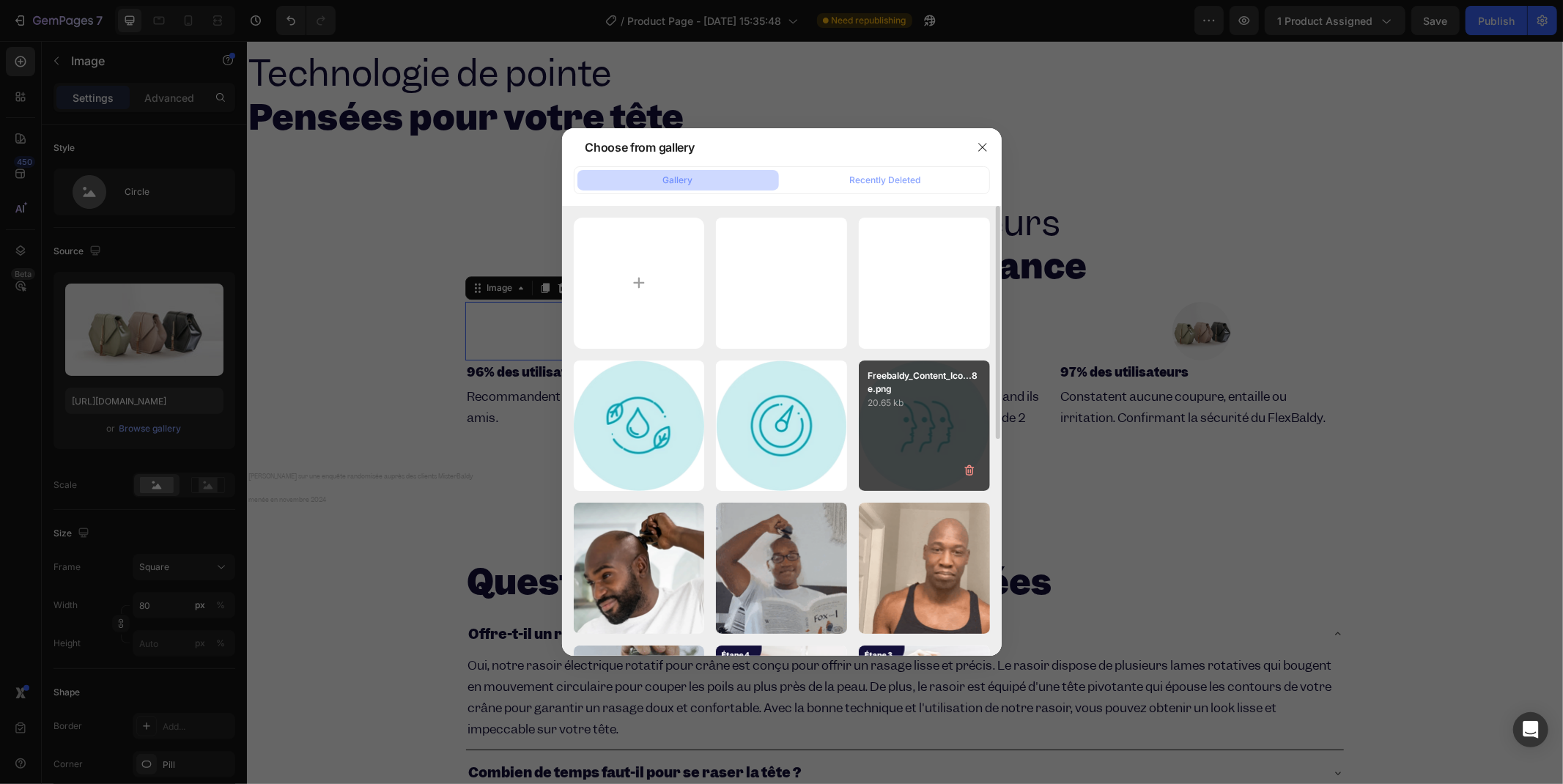
click at [902, 422] on div "Freebaldy_Content_Ico...8e.png 20.65 kb" at bounding box center [924, 426] width 131 height 131
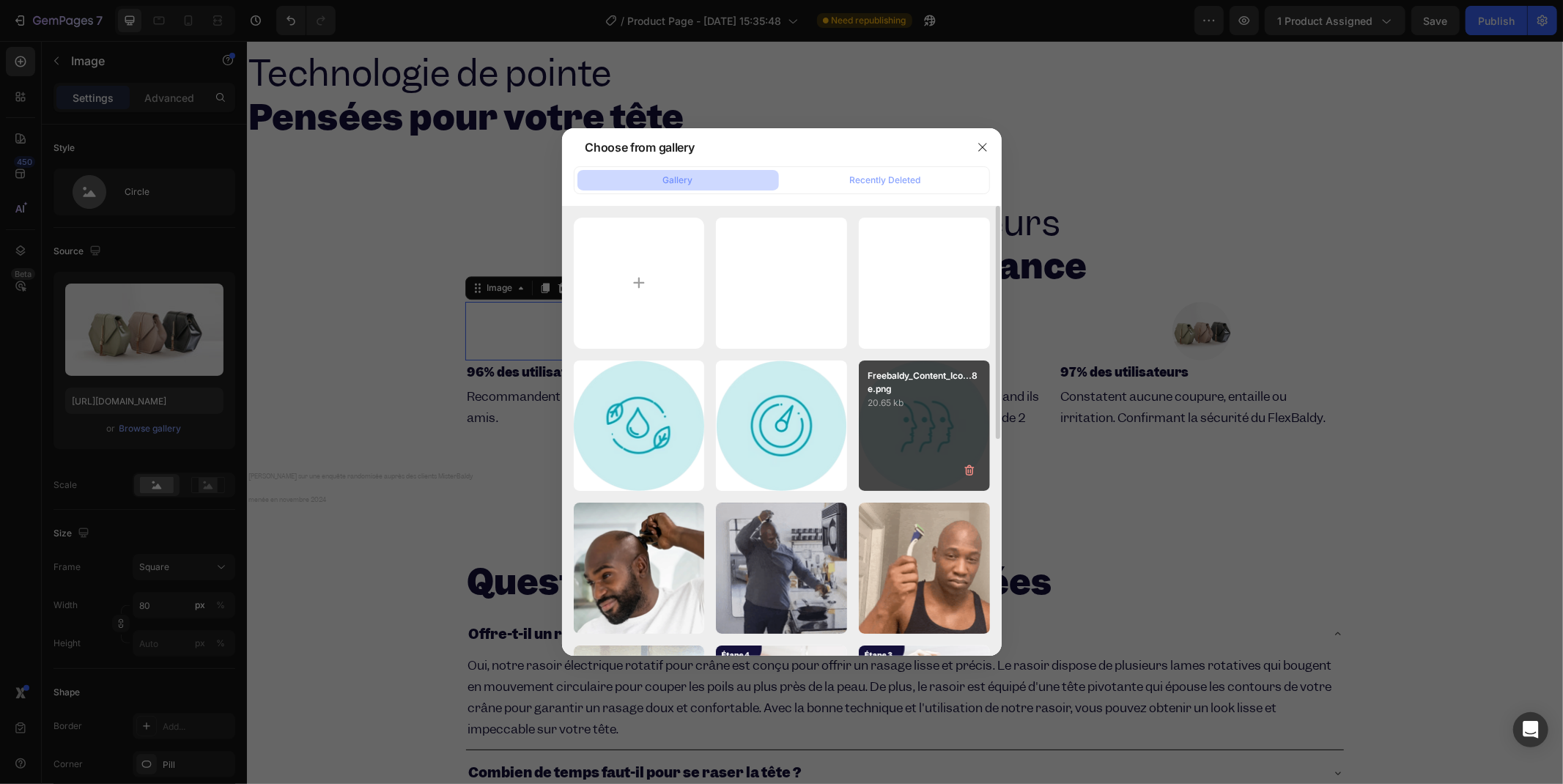
type input "[URL][DOMAIN_NAME]"
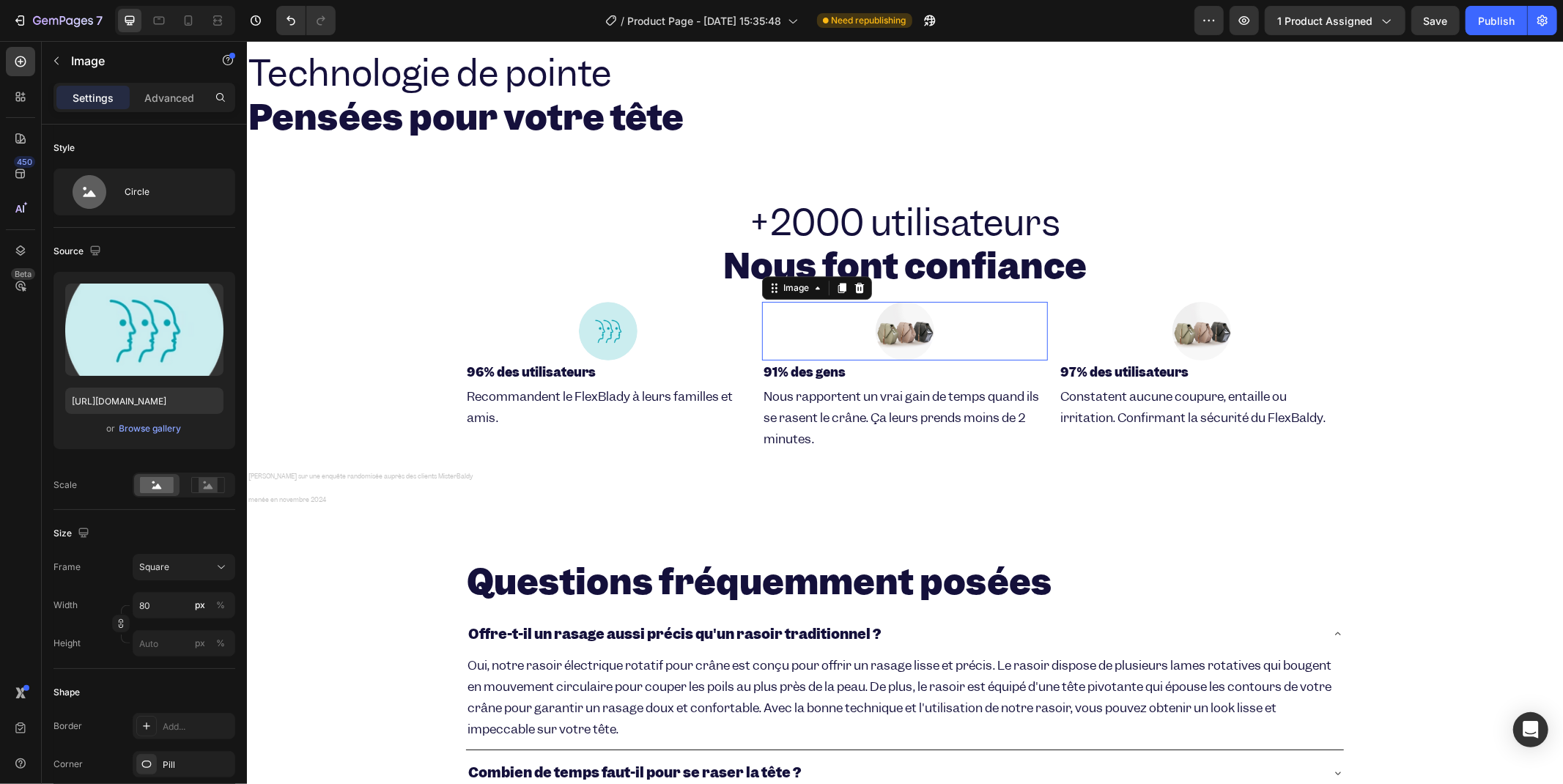
click at [890, 335] on img at bounding box center [904, 330] width 59 height 59
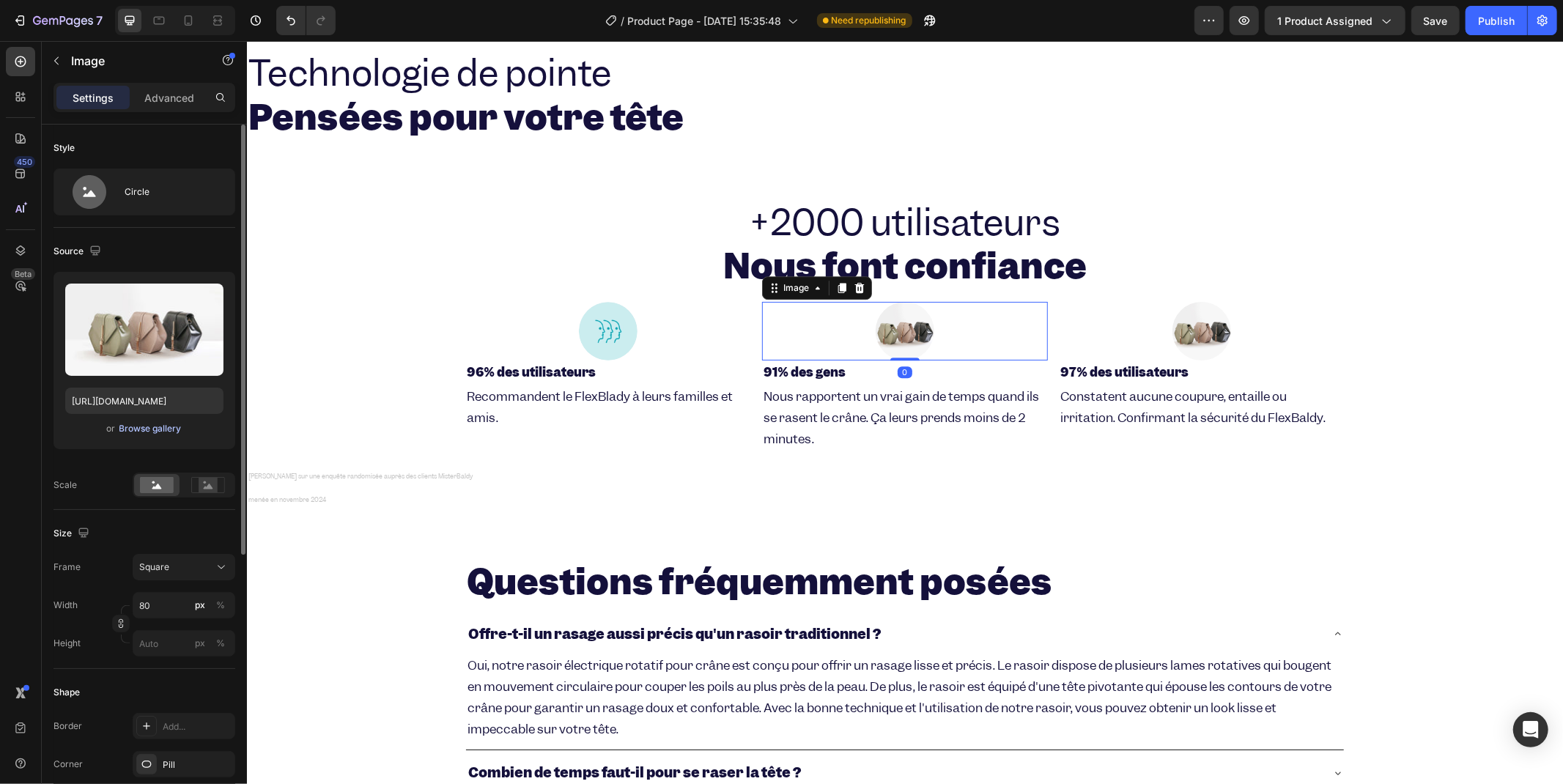
click at [156, 428] on div "Browse gallery" at bounding box center [151, 429] width 63 height 13
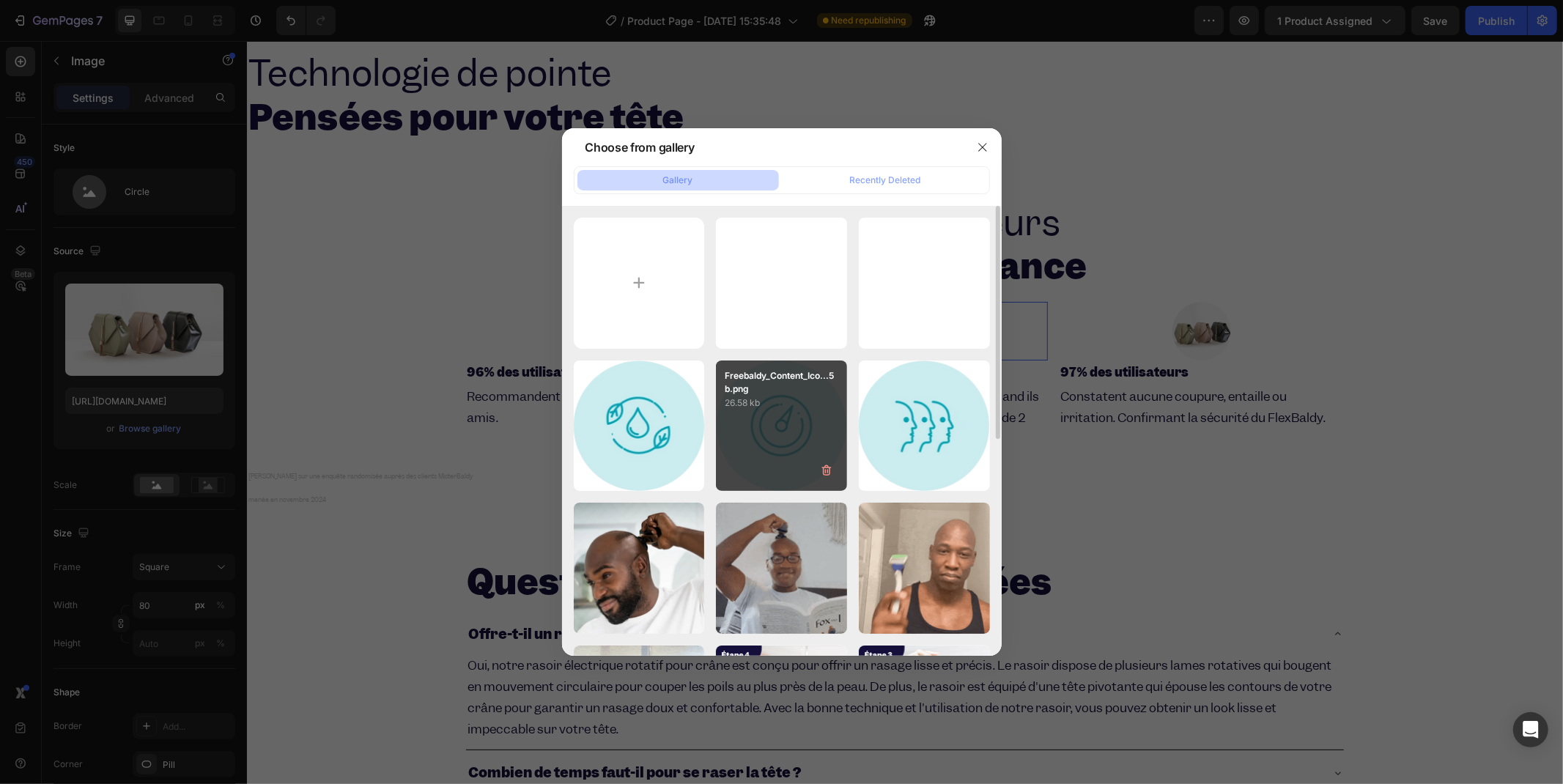
click at [777, 425] on div "Freebaldy_Content_Ico...5b.png 26.58 kb" at bounding box center [782, 426] width 131 height 131
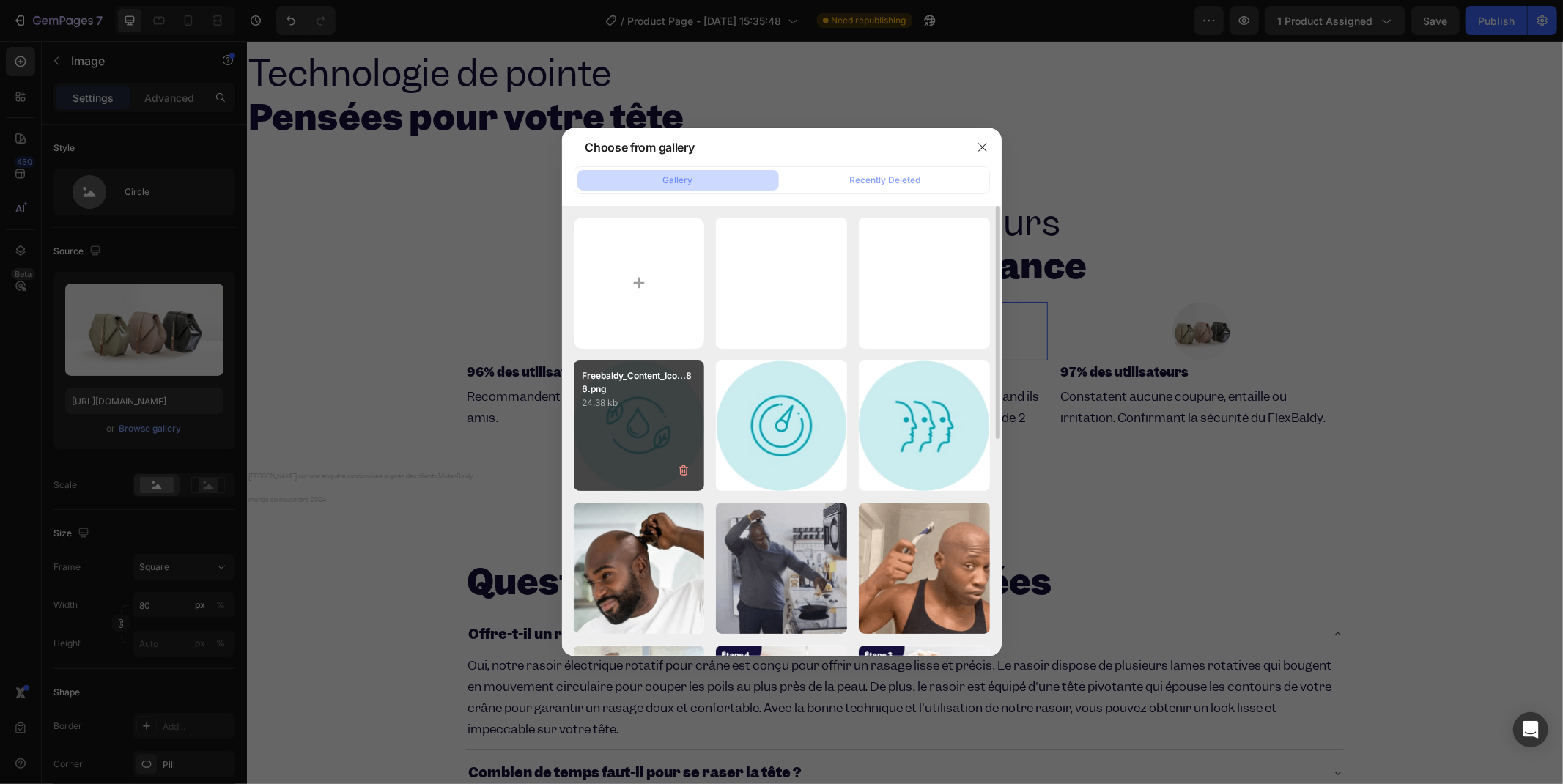
type input "[URL][DOMAIN_NAME]"
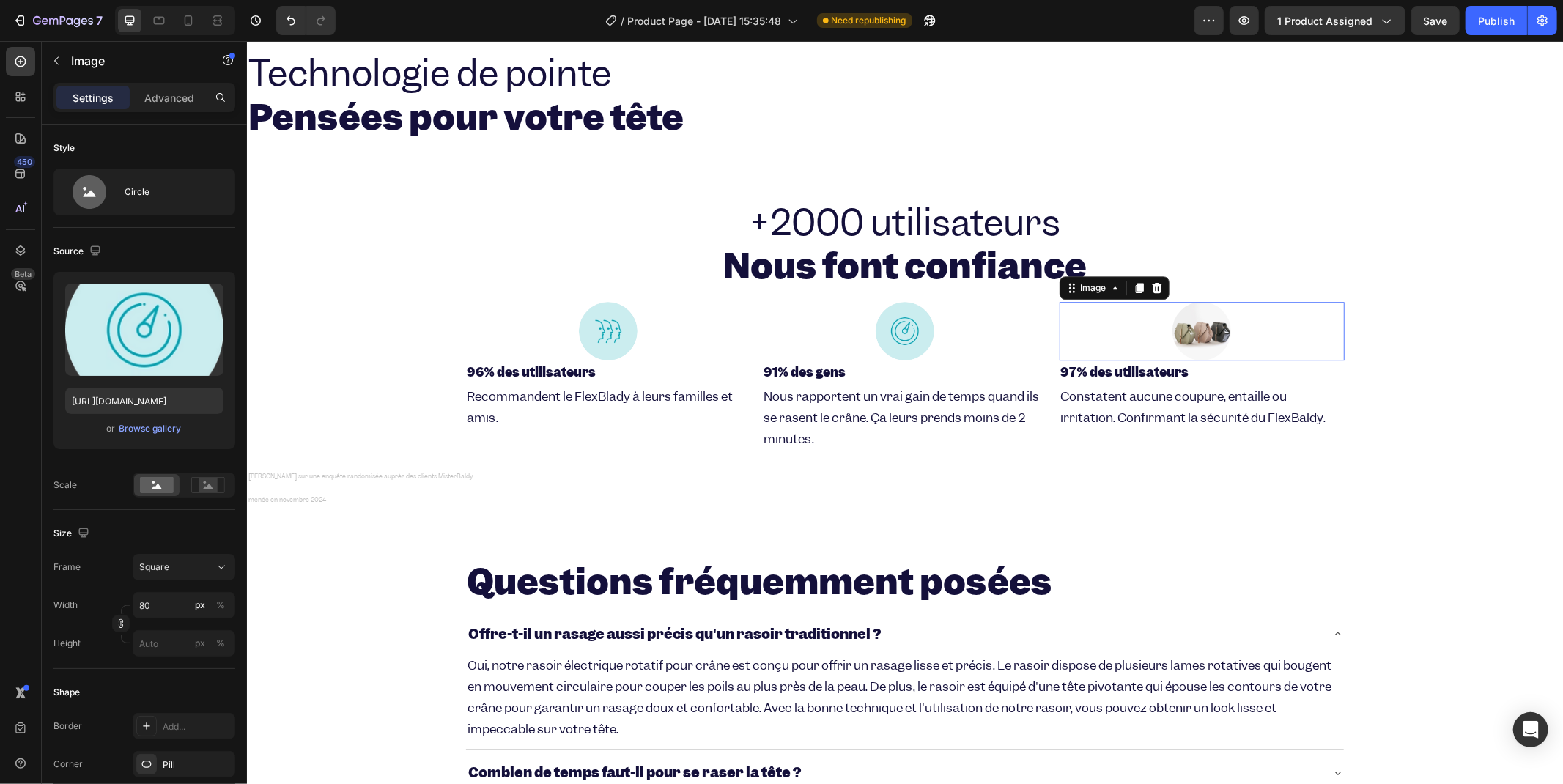
click at [1189, 332] on img at bounding box center [1201, 330] width 59 height 59
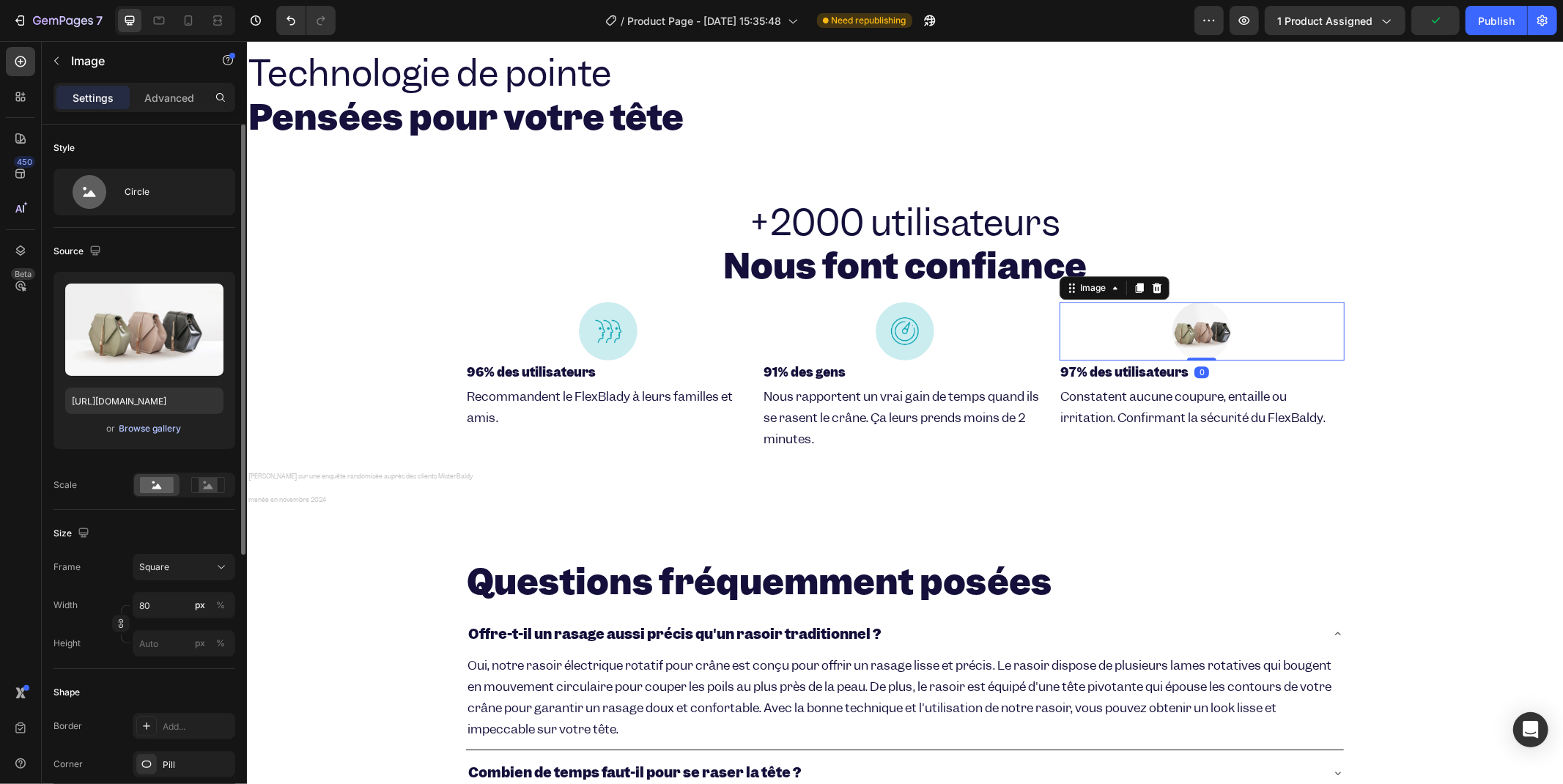
click at [169, 423] on div "Browse gallery" at bounding box center [151, 429] width 63 height 13
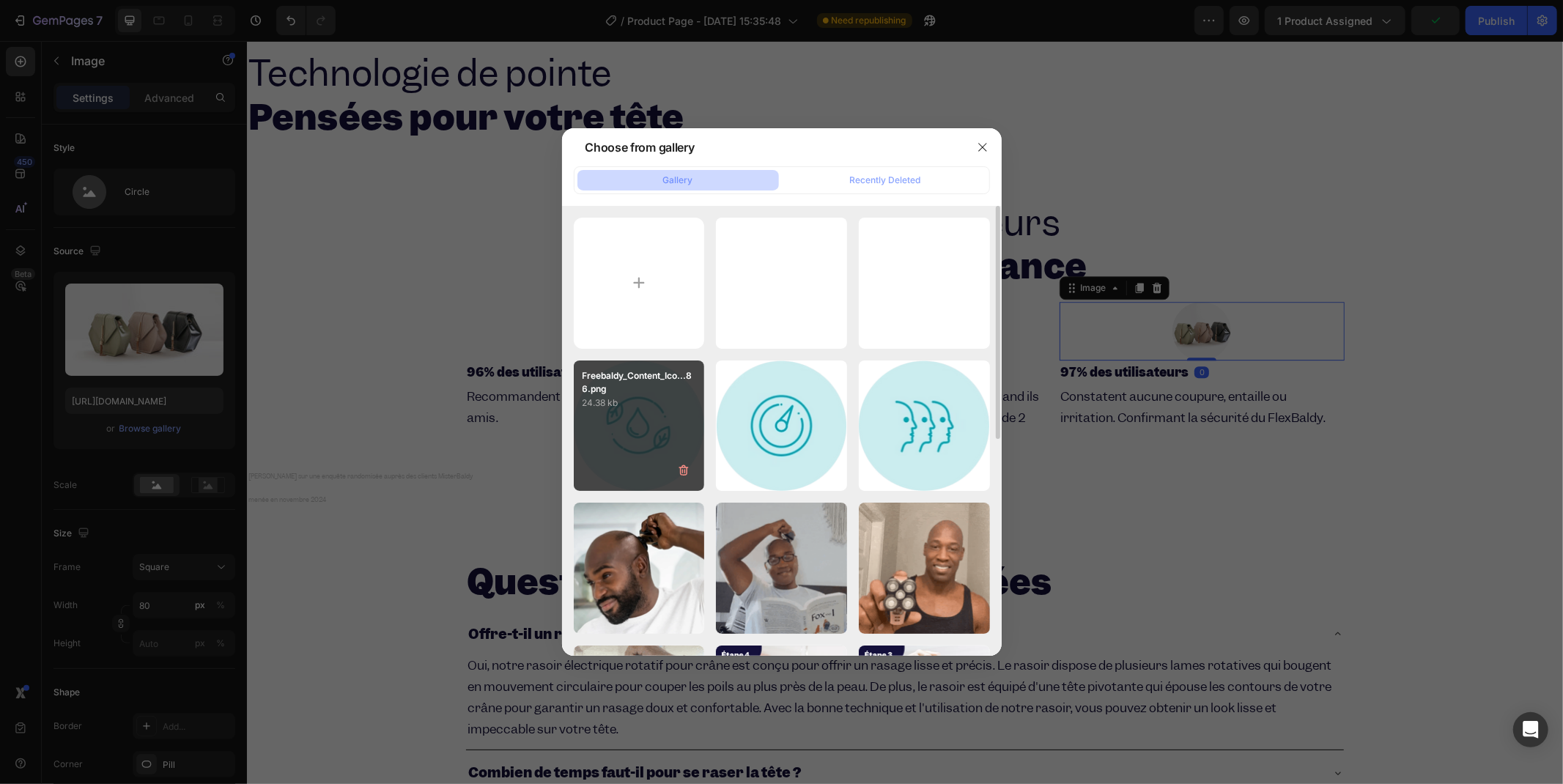
click at [618, 439] on div "Freebaldy_Content_Ico...86.png 24.38 kb" at bounding box center [639, 426] width 131 height 131
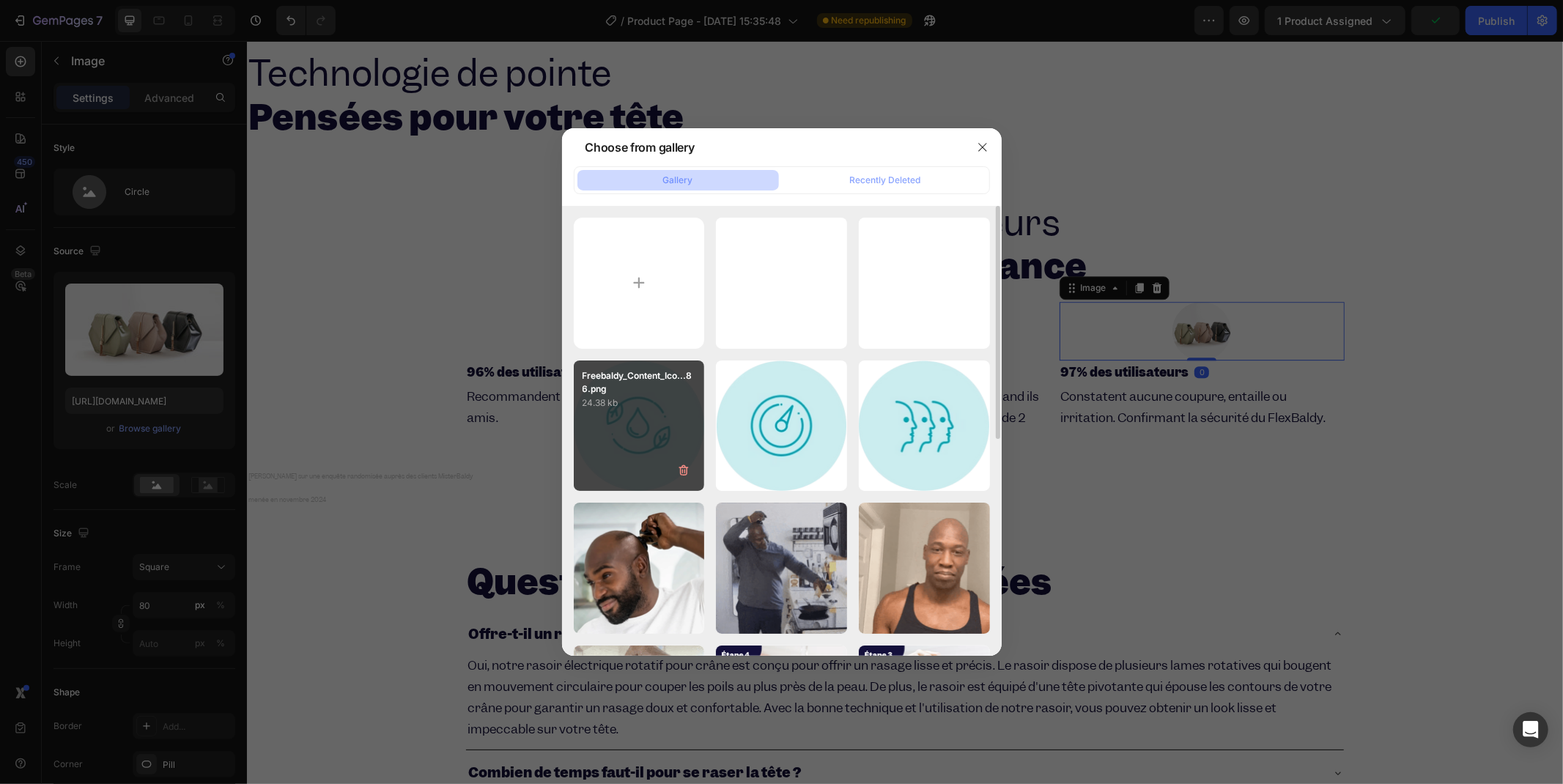
type input "[URL][DOMAIN_NAME]"
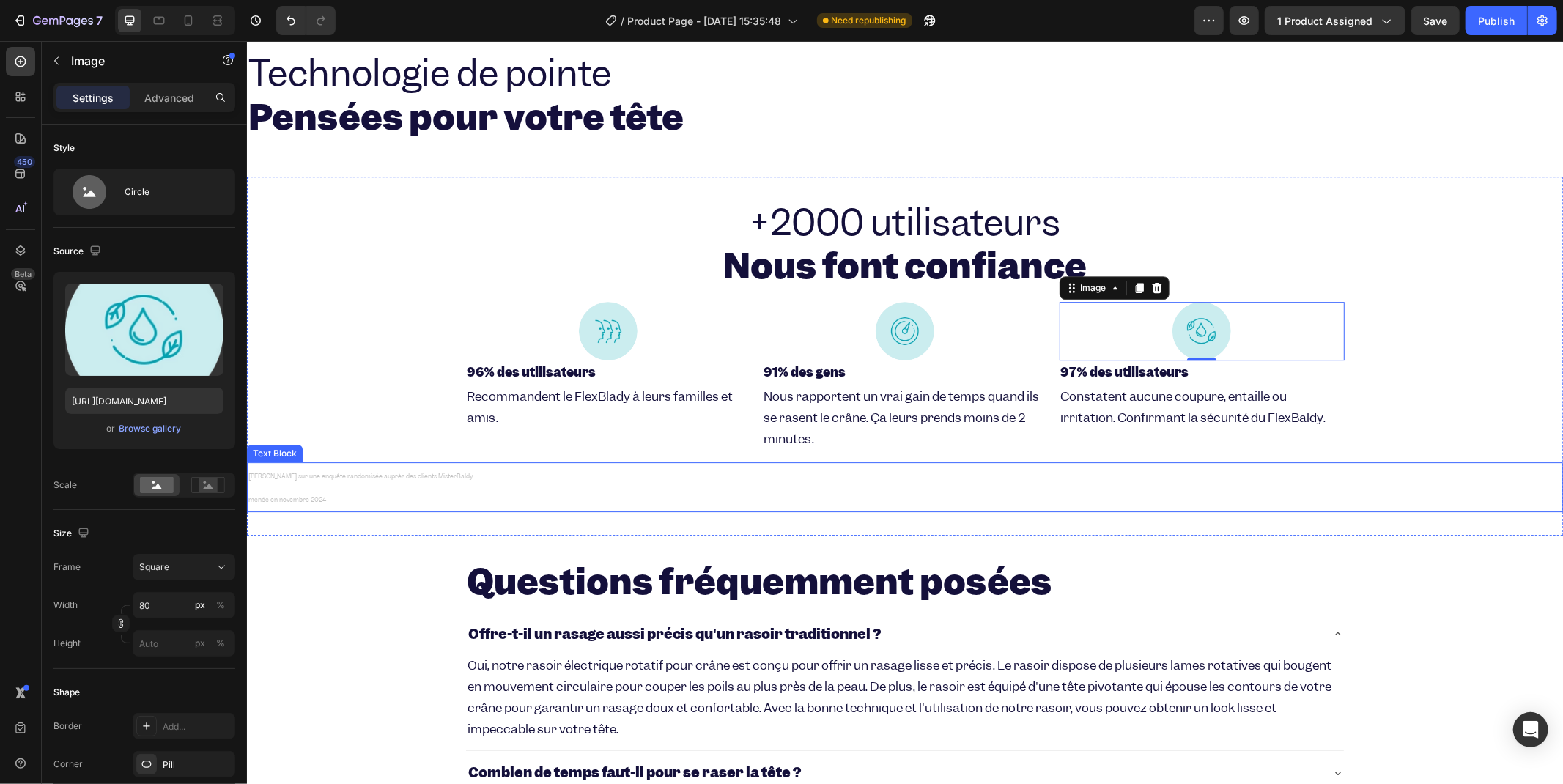
click at [313, 502] on p "menée en novembre 2024" at bounding box center [904, 497] width 1313 height 24
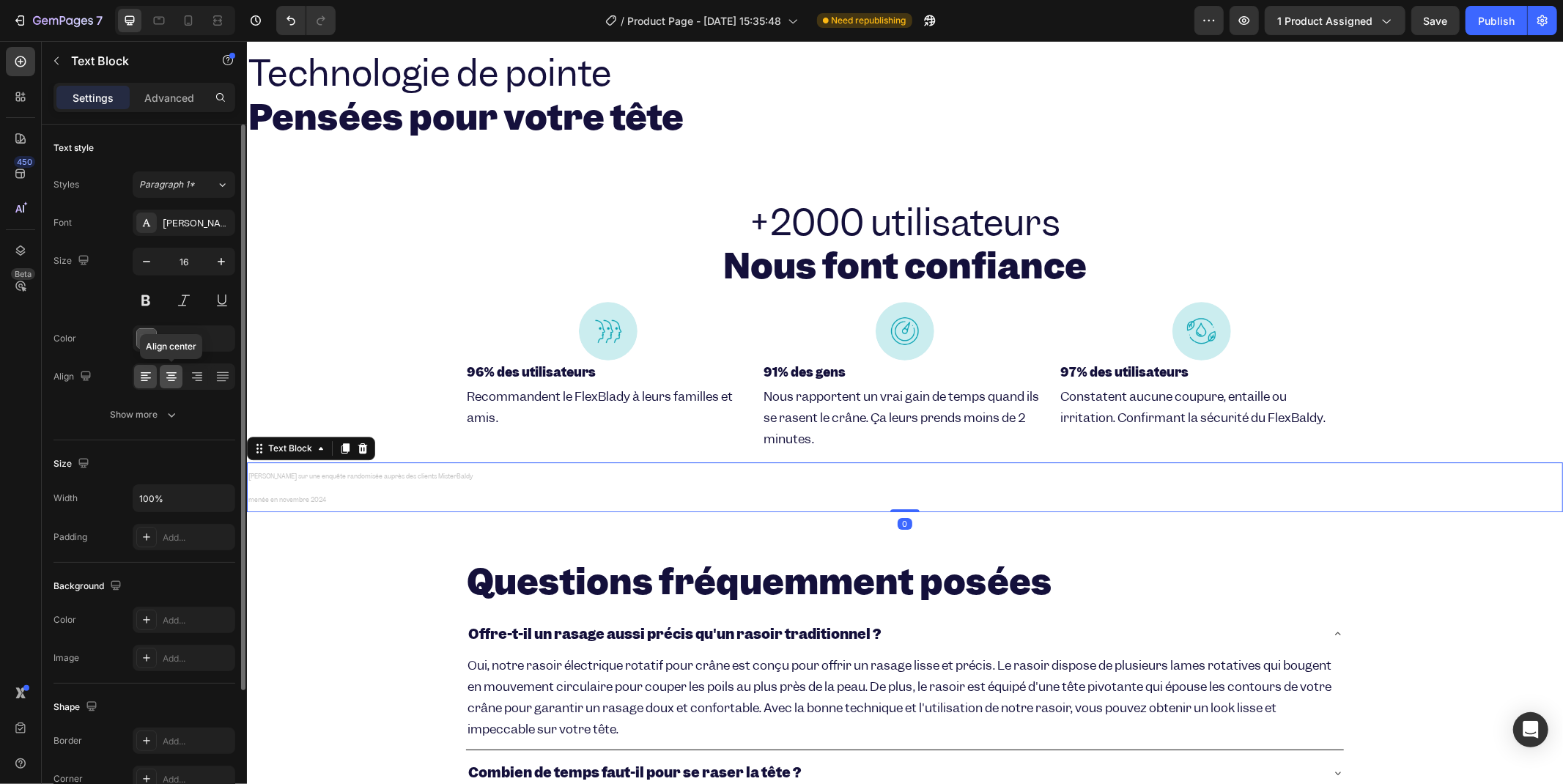
click at [178, 383] on icon at bounding box center [171, 376] width 14 height 14
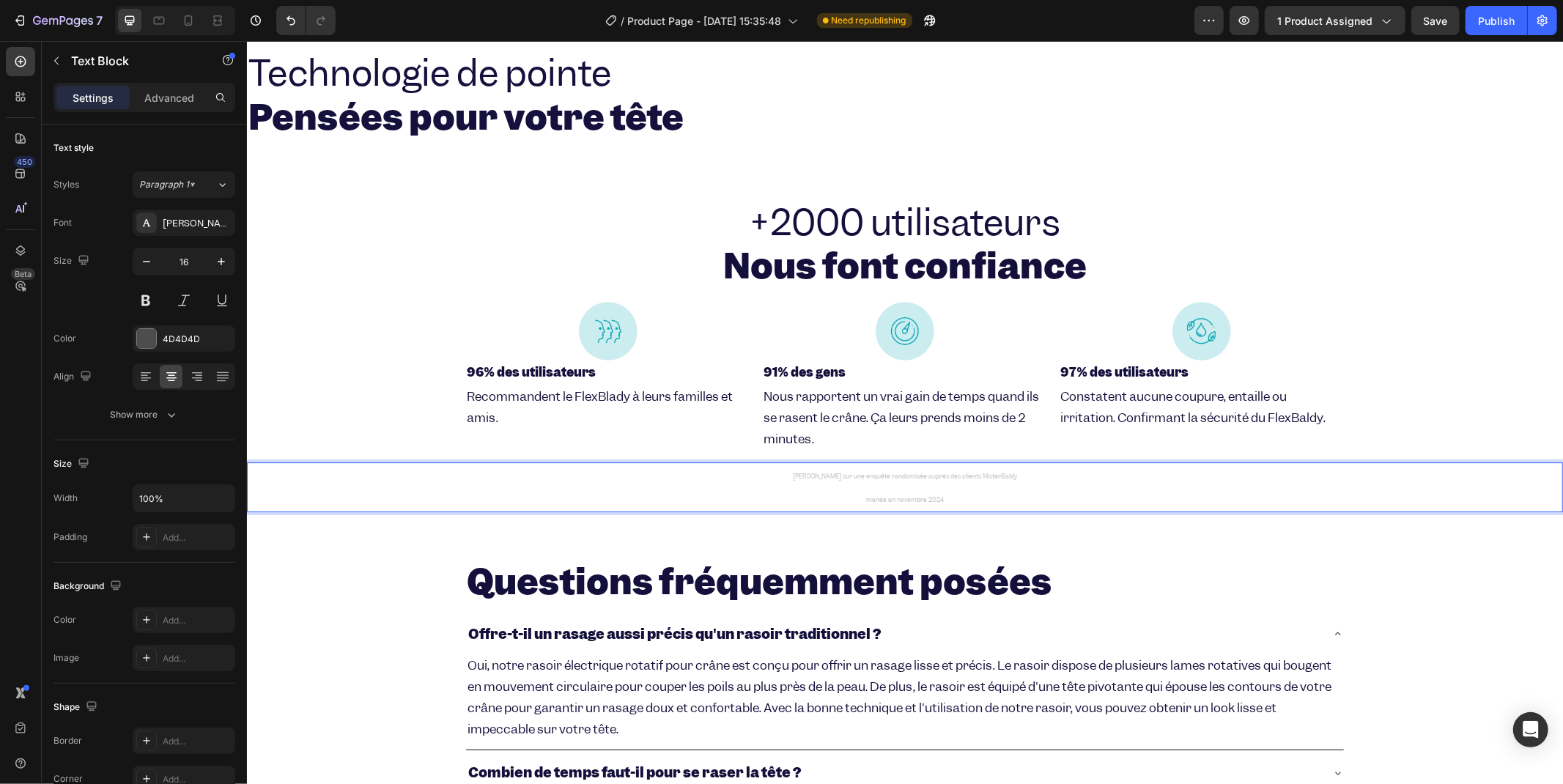
click at [897, 483] on p "[PERSON_NAME] sur une enquête randomisée auprès des clients MisterBaldy" at bounding box center [904, 475] width 1313 height 24
drag, startPoint x: 944, startPoint y: 497, endPoint x: 919, endPoint y: 491, distance: 25.7
click at [919, 491] on p "menée en novembre 2024" at bounding box center [904, 497] width 1313 height 24
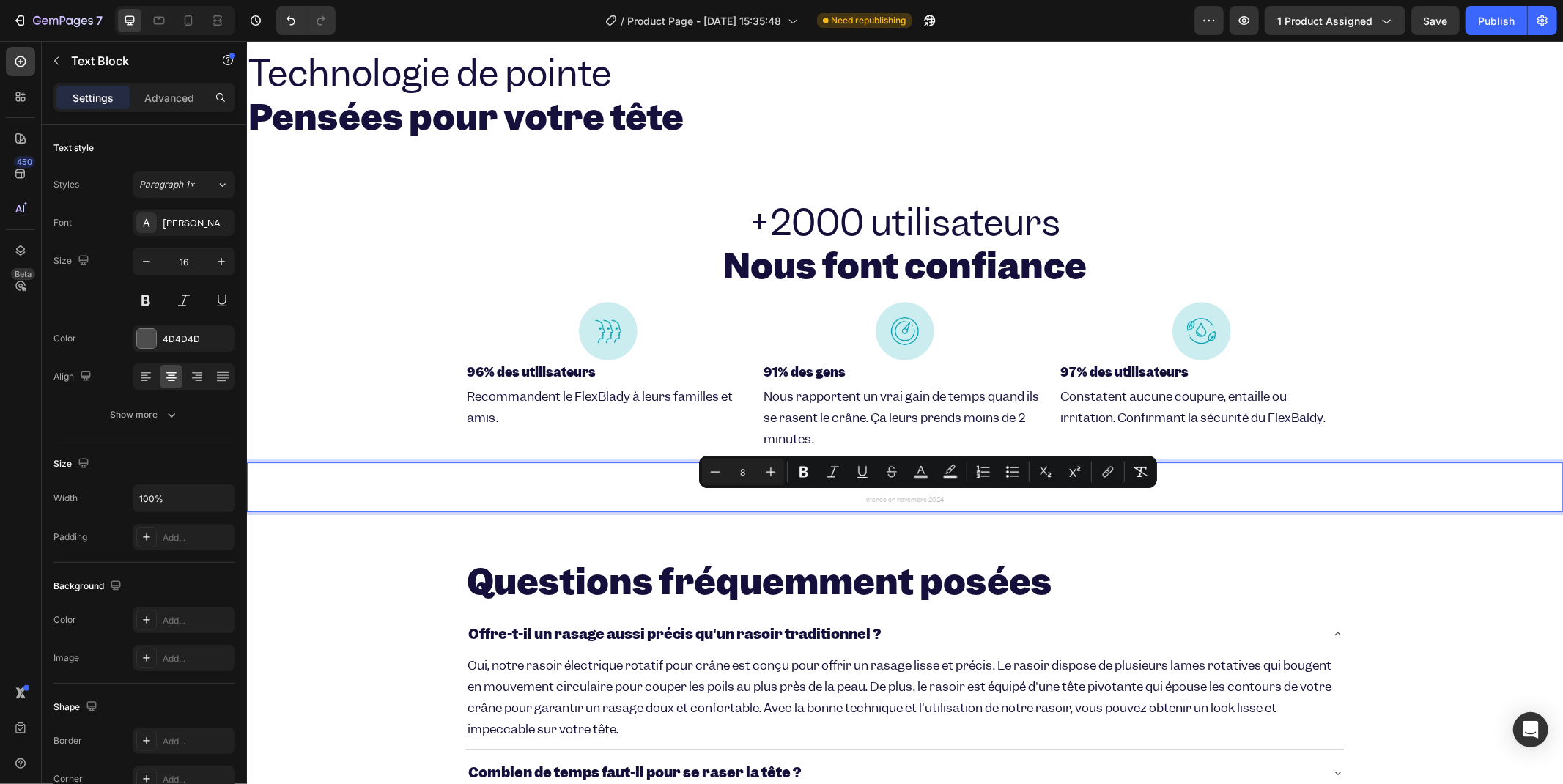
click at [911, 487] on p "menée en novembre 2024" at bounding box center [904, 497] width 1313 height 24
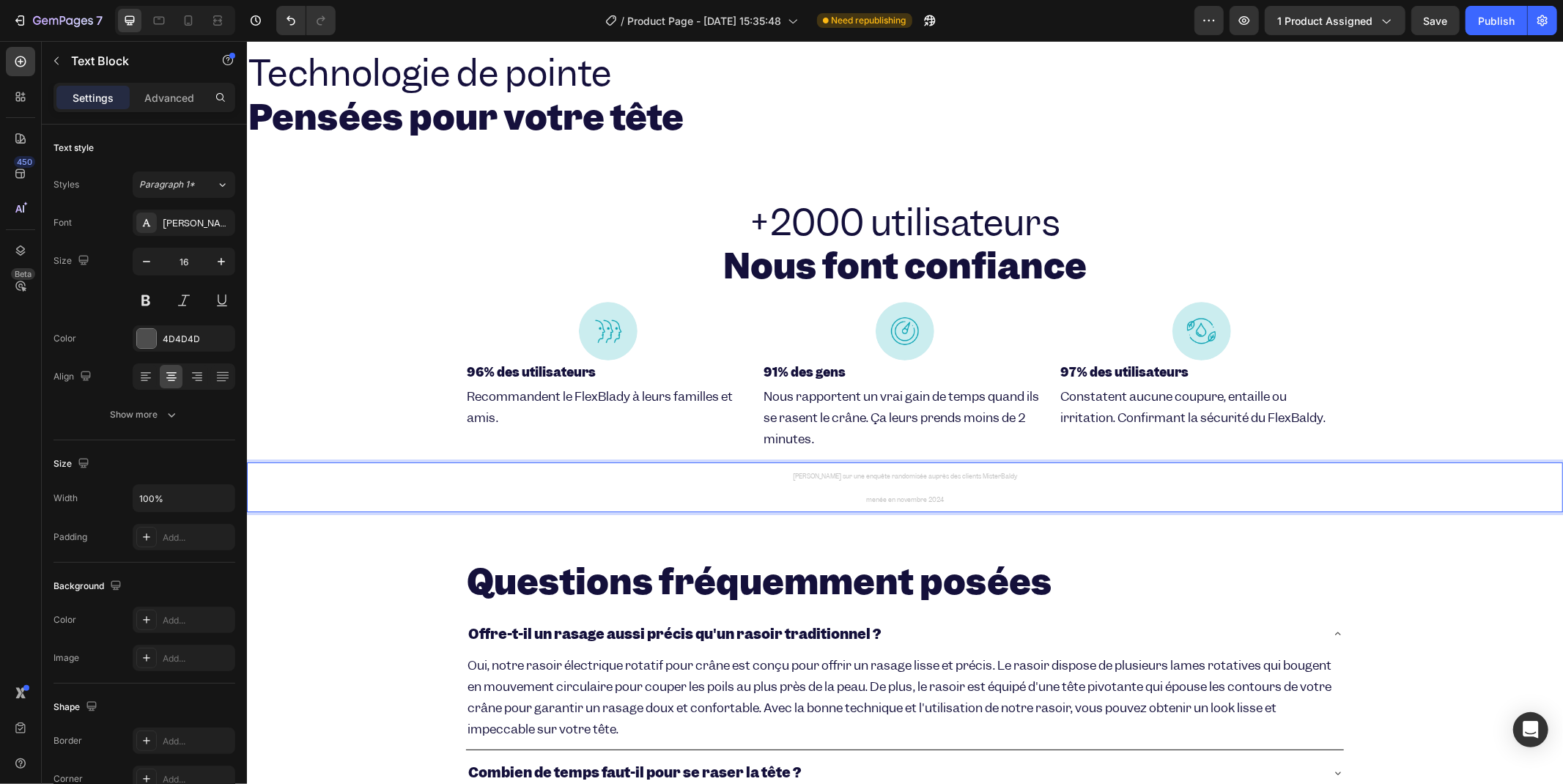
click at [872, 484] on p "[PERSON_NAME] sur une enquête randomisée auprès des clients MisterBaldy" at bounding box center [904, 475] width 1313 height 24
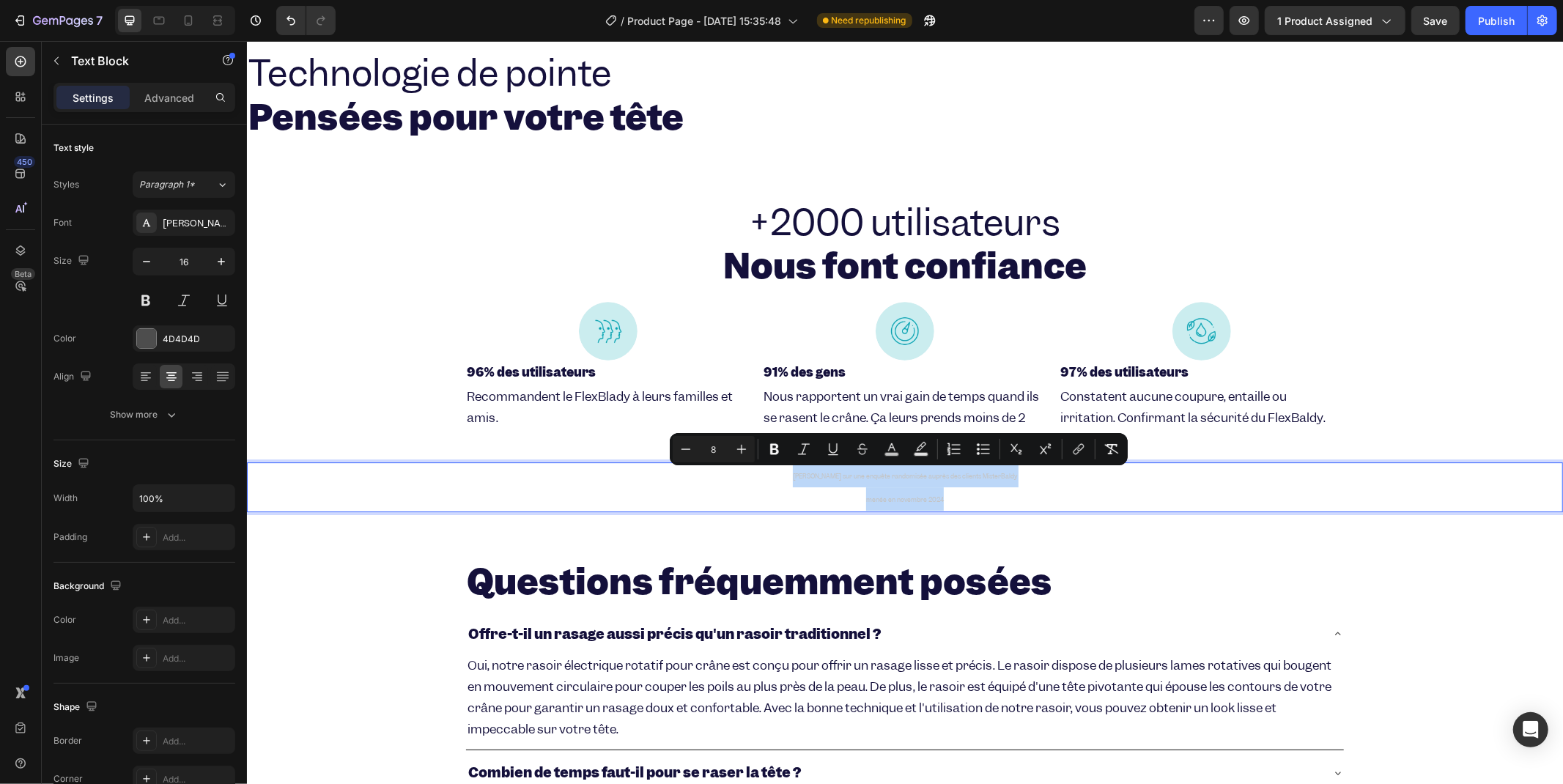
drag, startPoint x: 975, startPoint y: 495, endPoint x: 897, endPoint y: 481, distance: 79.2
click at [801, 479] on div "[PERSON_NAME] sur une enquête randomisée auprès des clients MisterBaldy menée e…" at bounding box center [904, 486] width 1316 height 49
drag, startPoint x: 897, startPoint y: 481, endPoint x: 875, endPoint y: 502, distance: 30.4
click at [895, 484] on p "[PERSON_NAME] sur une enquête randomisée auprès des clients MisterBaldy" at bounding box center [904, 475] width 1313 height 24
click at [875, 502] on p "menée en novembre 2024" at bounding box center [904, 497] width 1313 height 24
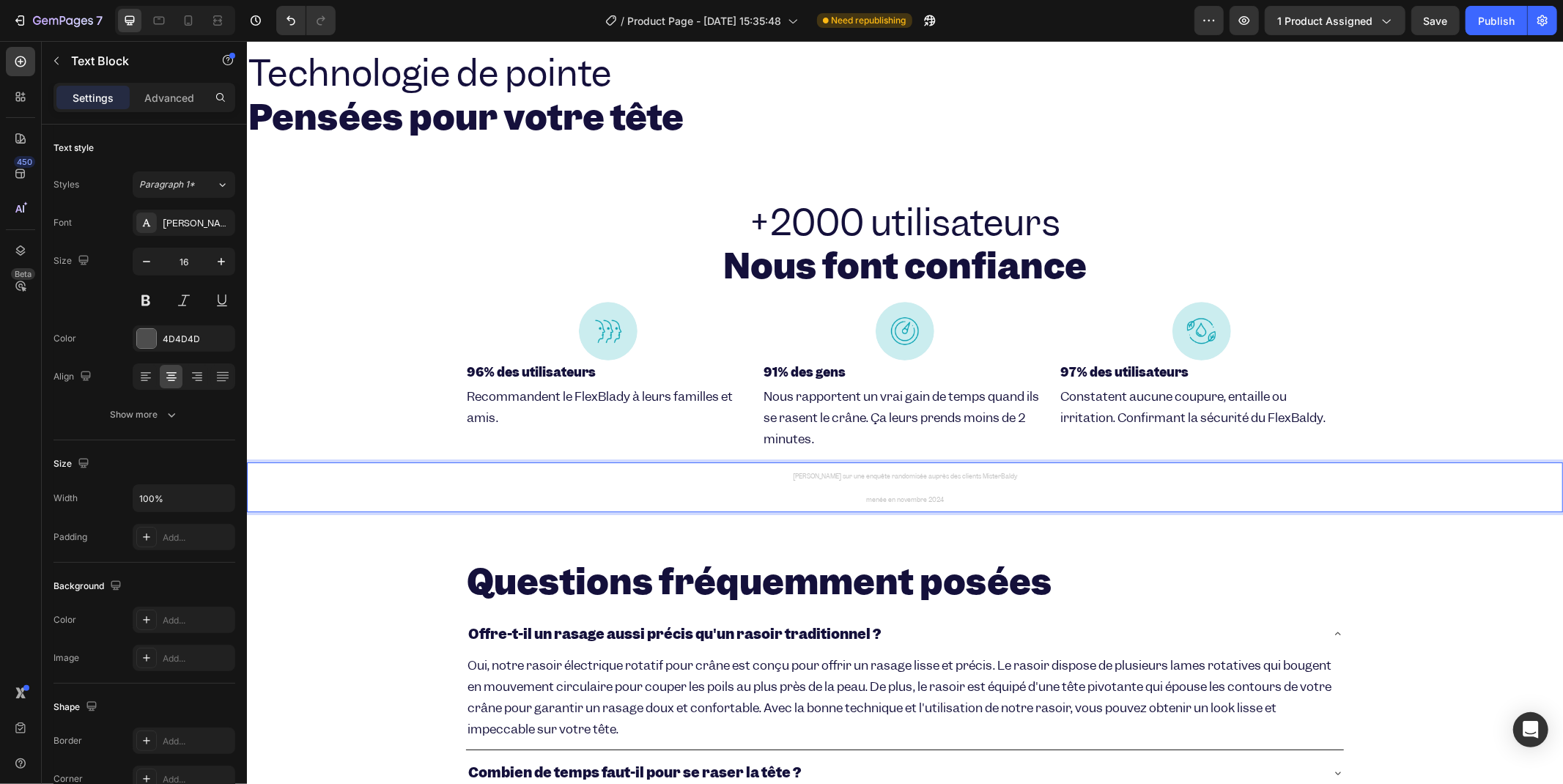
click at [864, 501] on p "menée en novembre 2024" at bounding box center [904, 497] width 1313 height 24
click at [861, 501] on p "menée en novembre 2024" at bounding box center [904, 497] width 1313 height 24
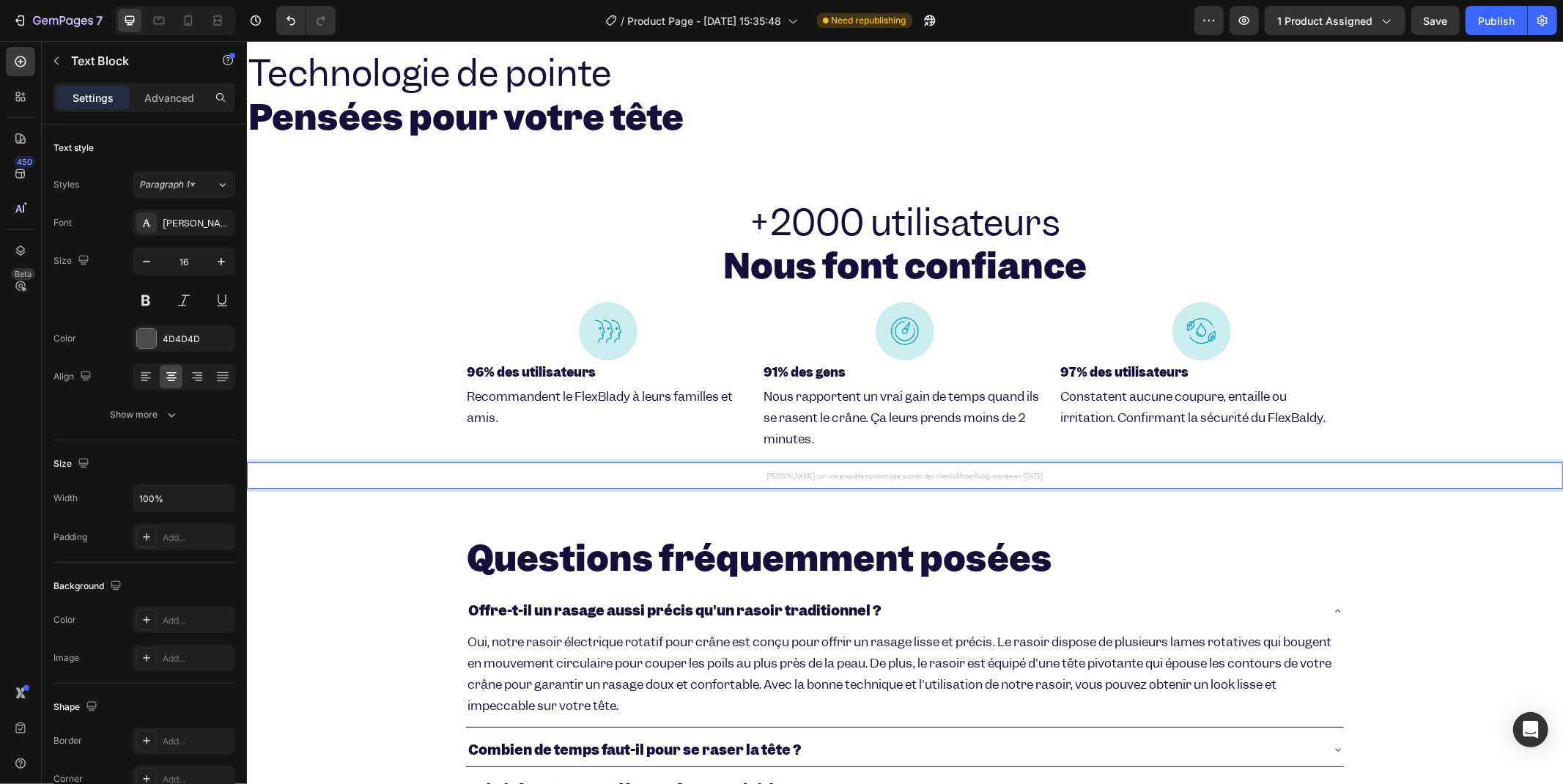
click at [1000, 498] on div "+2000 utilisateurs Nous font confiance Heading Row Image 96% des utilisateurs H…" at bounding box center [904, 344] width 1316 height 336
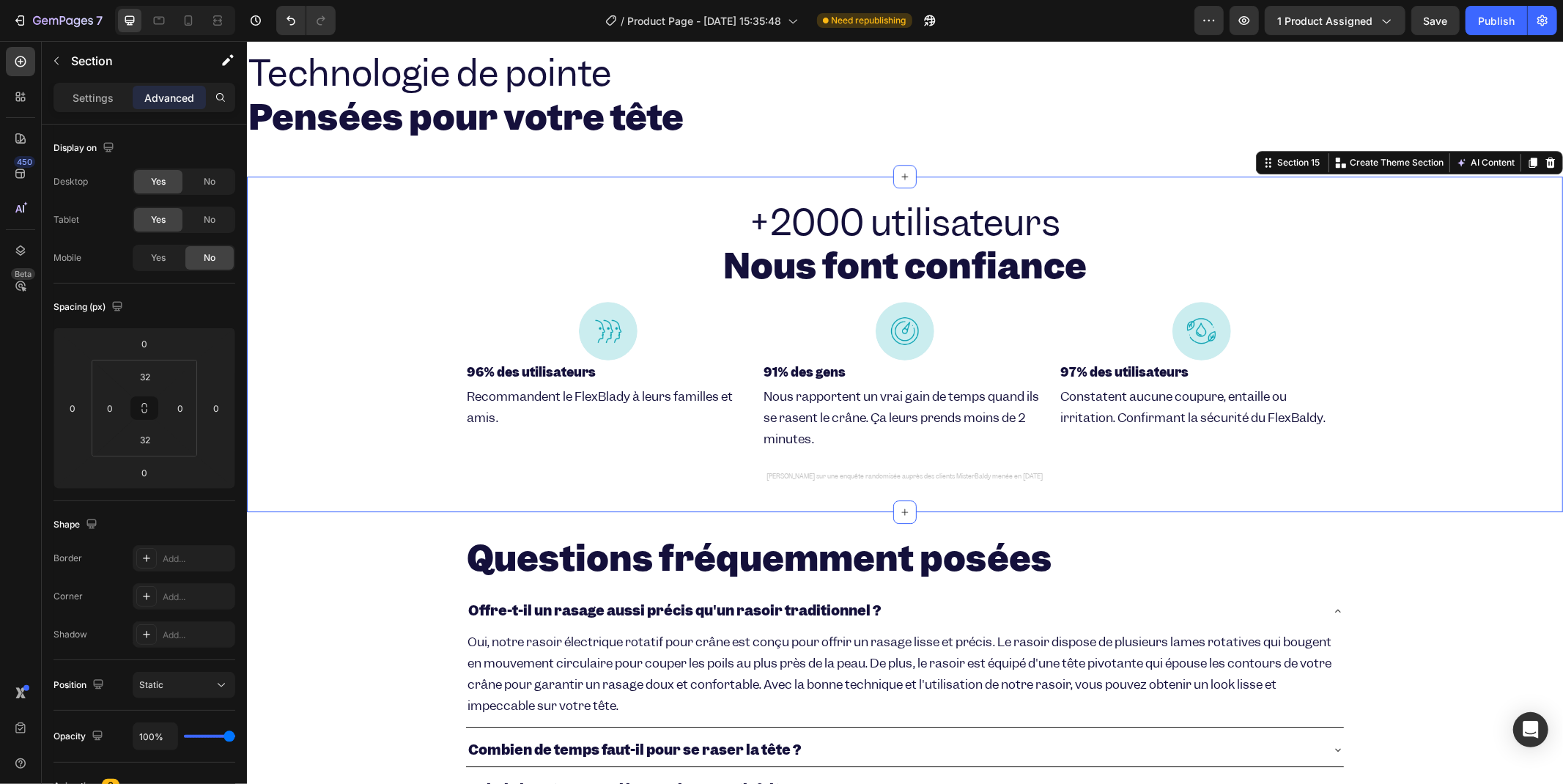
click at [302, 261] on div "+2000 utilisateurs Nous font confiance Heading Row Image 96% des utilisateurs H…" at bounding box center [904, 344] width 1316 height 289
click at [191, 28] on icon at bounding box center [188, 20] width 14 height 14
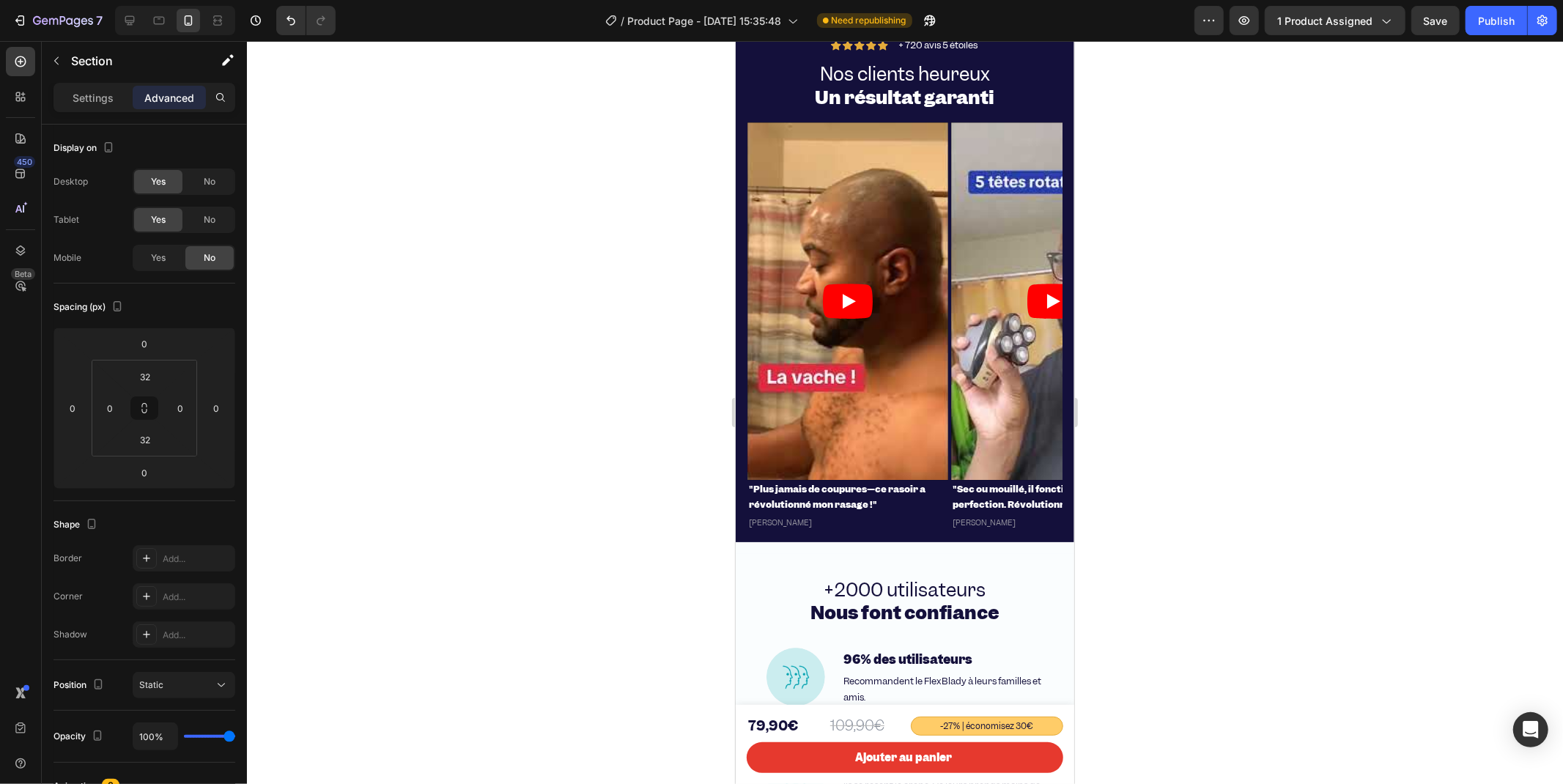
scroll to position [3657, 0]
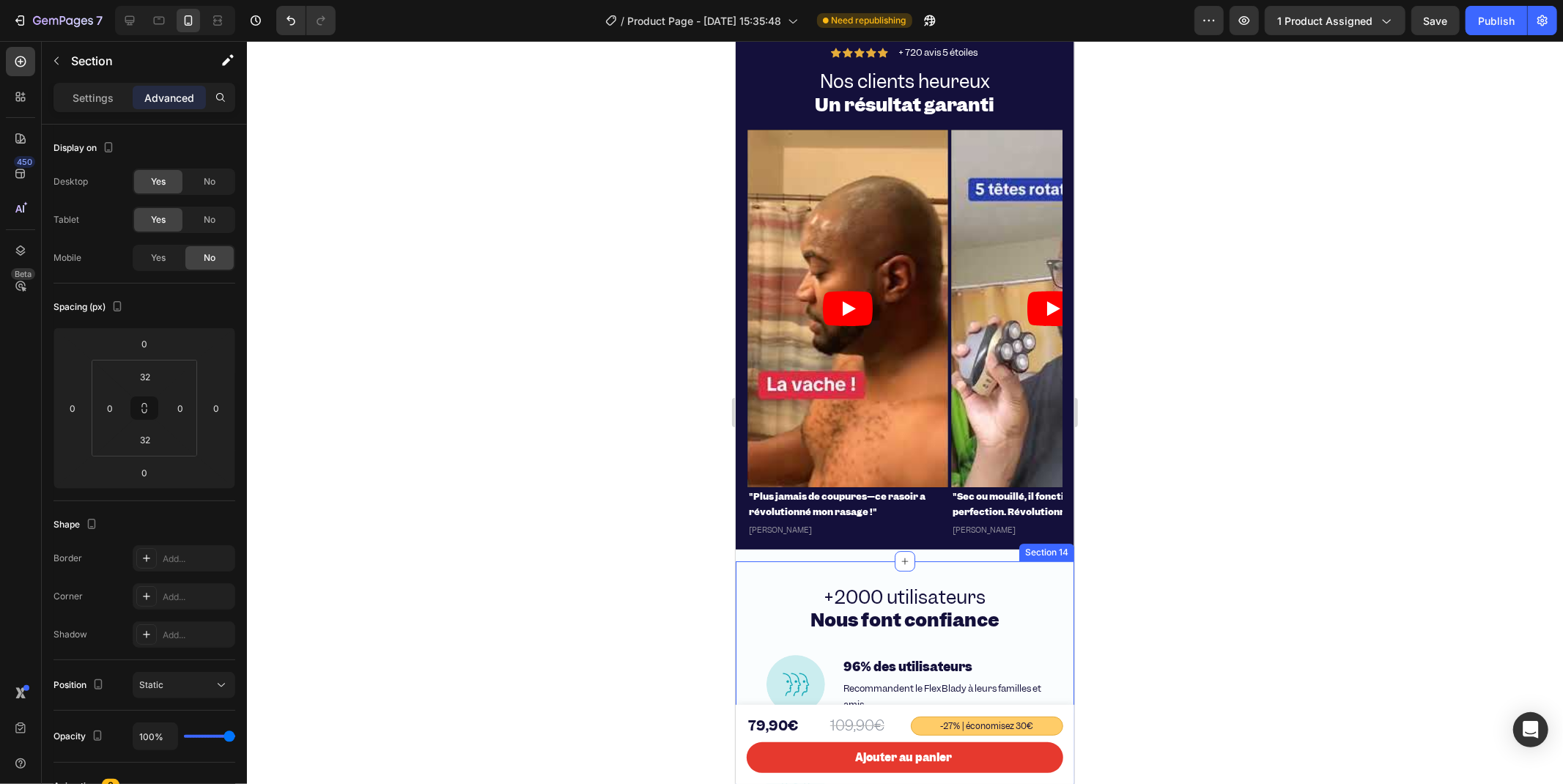
click at [782, 576] on div "+2000 utilisateurs Nous font confiance Heading Image 96% des utilisateurs Headi…" at bounding box center [904, 762] width 339 height 404
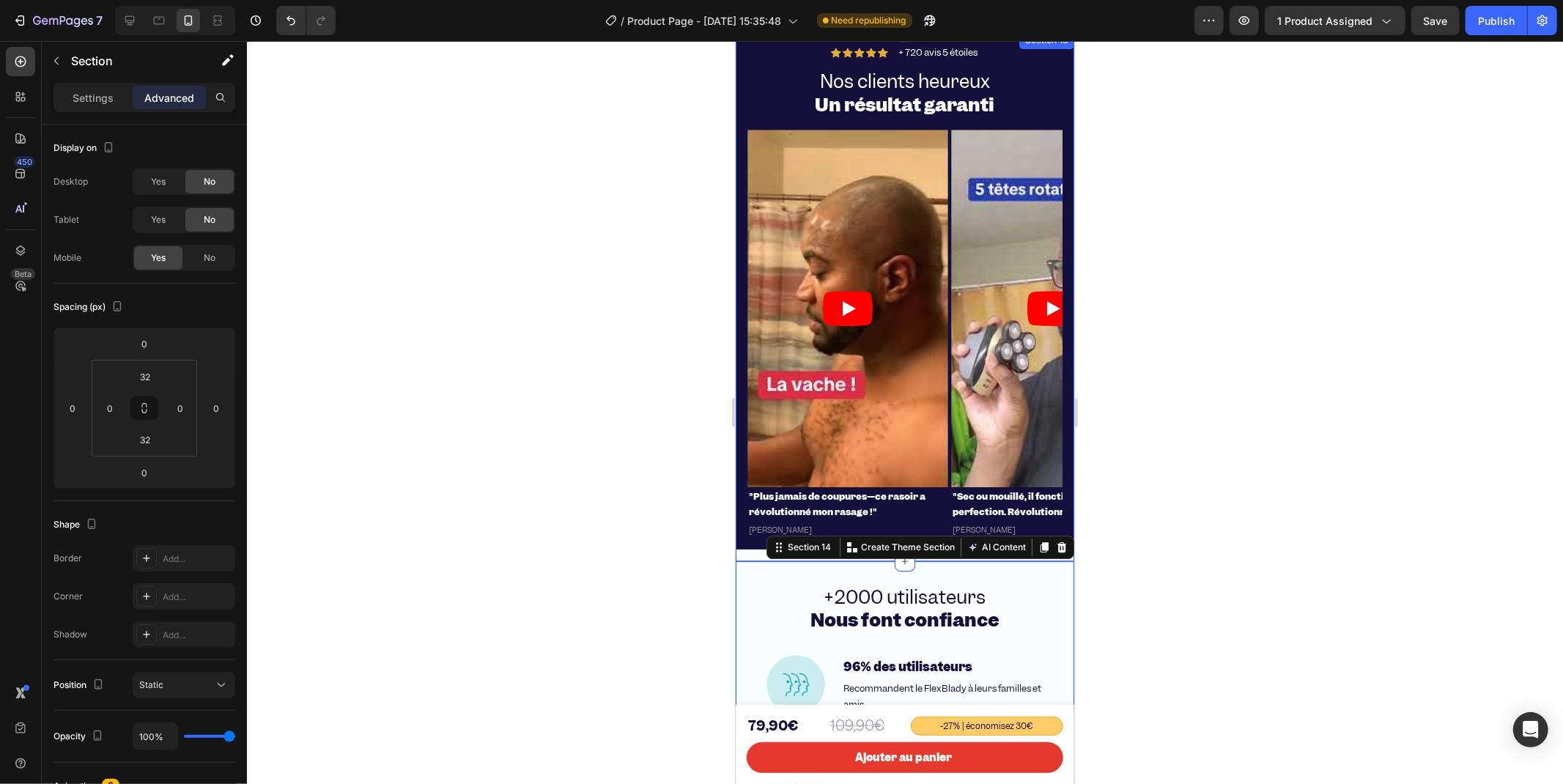
click at [741, 558] on div "Icon Icon Icon Icon Icon Icon List + 720 avis 5 étoiles Text Block Row Nos clie…" at bounding box center [904, 295] width 339 height 530
click at [738, 576] on div "+2000 utilisateurs Nous font confiance Heading Image 96% des utilisateurs Headi…" at bounding box center [904, 762] width 339 height 404
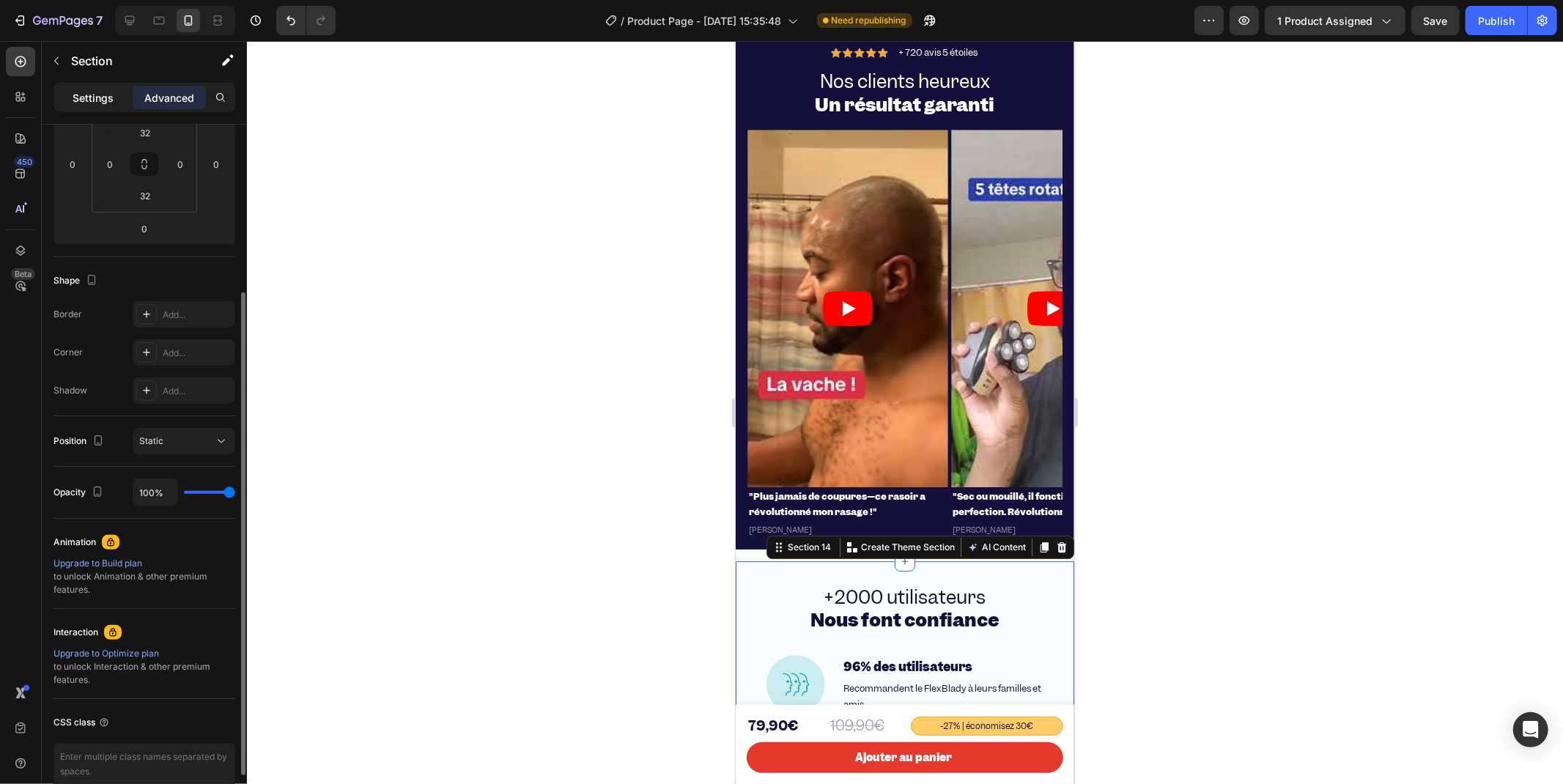
click at [103, 94] on p "Settings" at bounding box center [92, 98] width 41 height 15
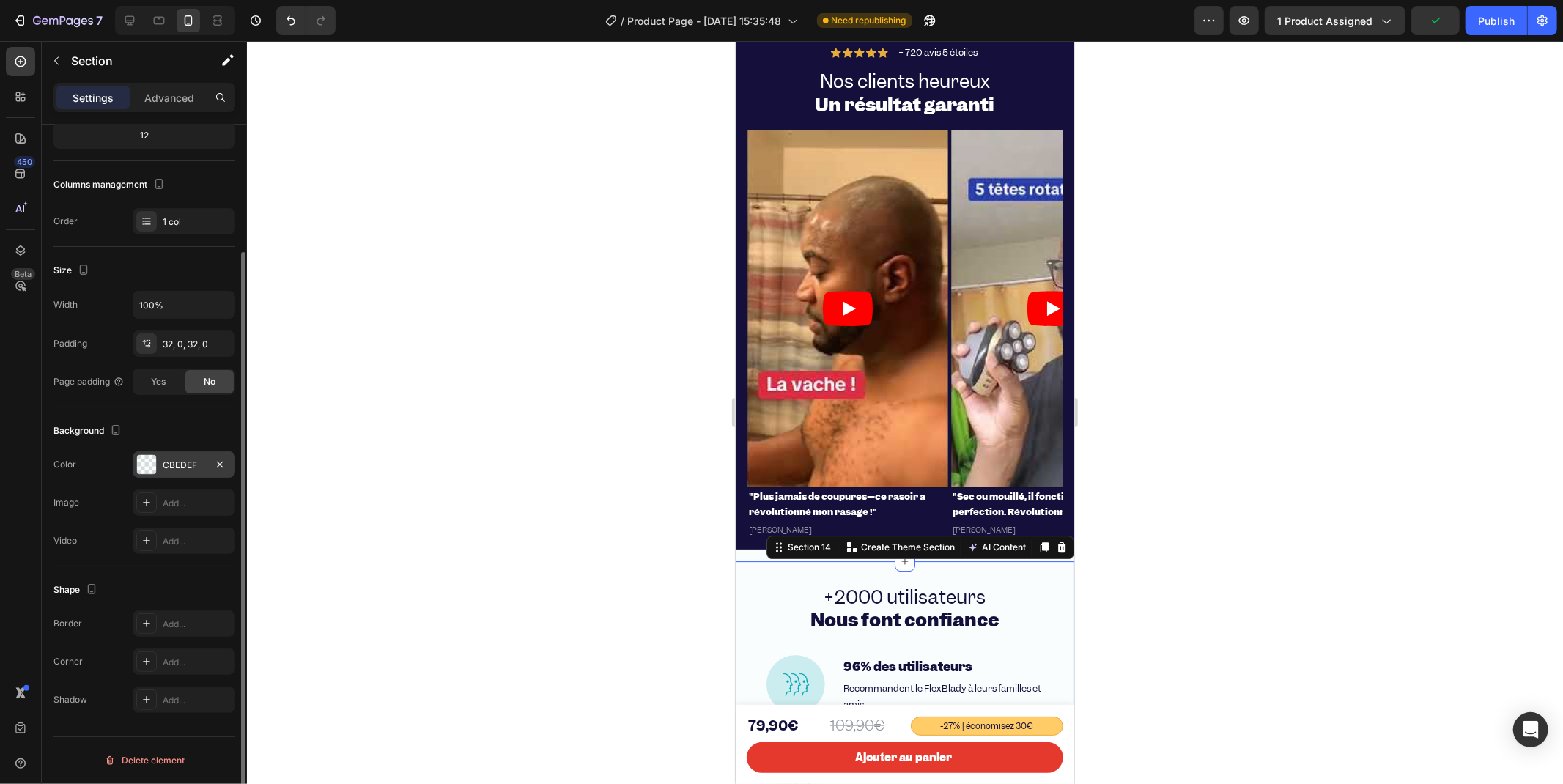
click at [184, 475] on div "CBEDEF" at bounding box center [184, 464] width 103 height 27
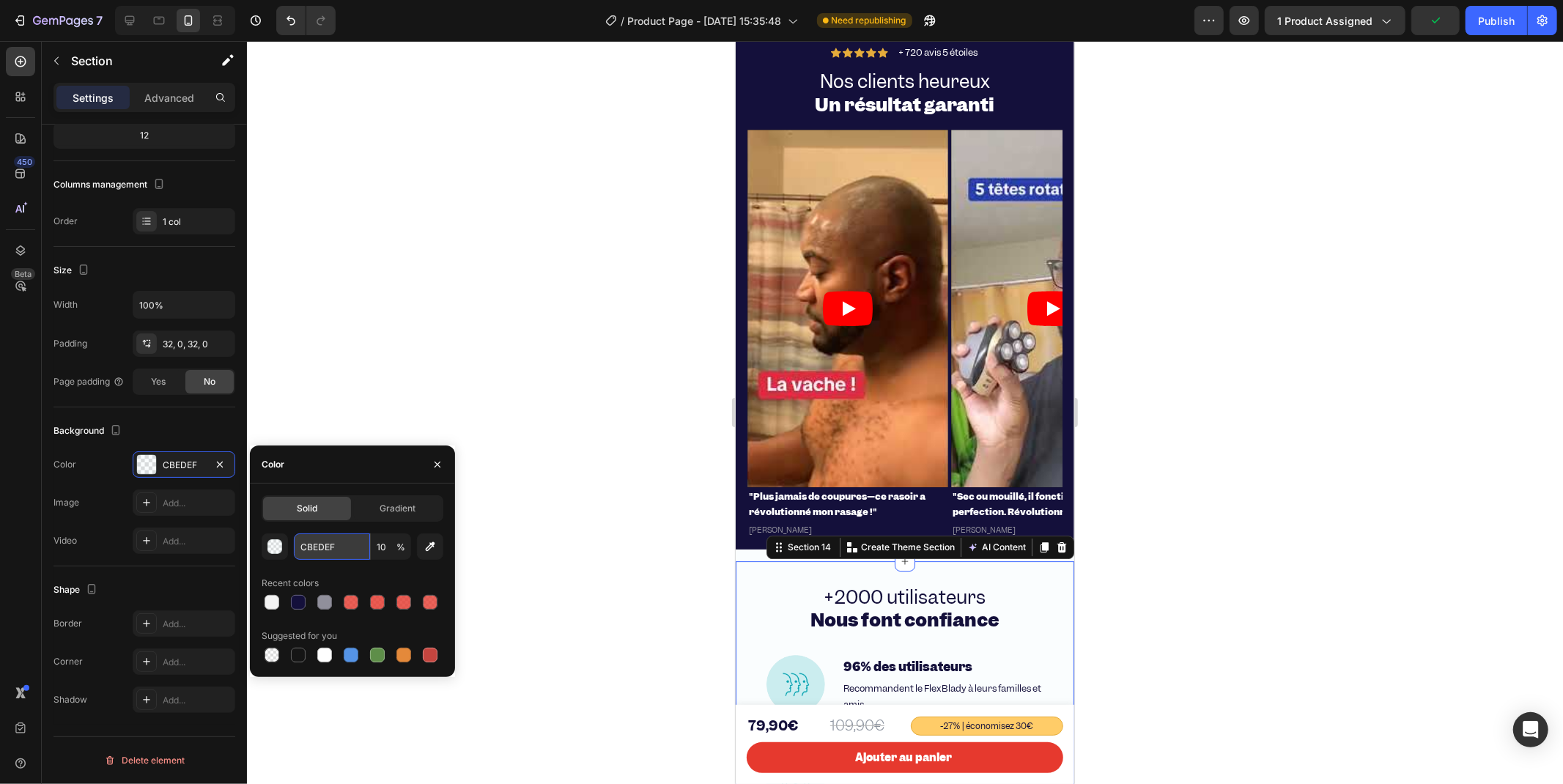
click at [353, 552] on input "CBEDEF" at bounding box center [331, 547] width 76 height 27
click at [134, 15] on icon at bounding box center [129, 20] width 14 height 14
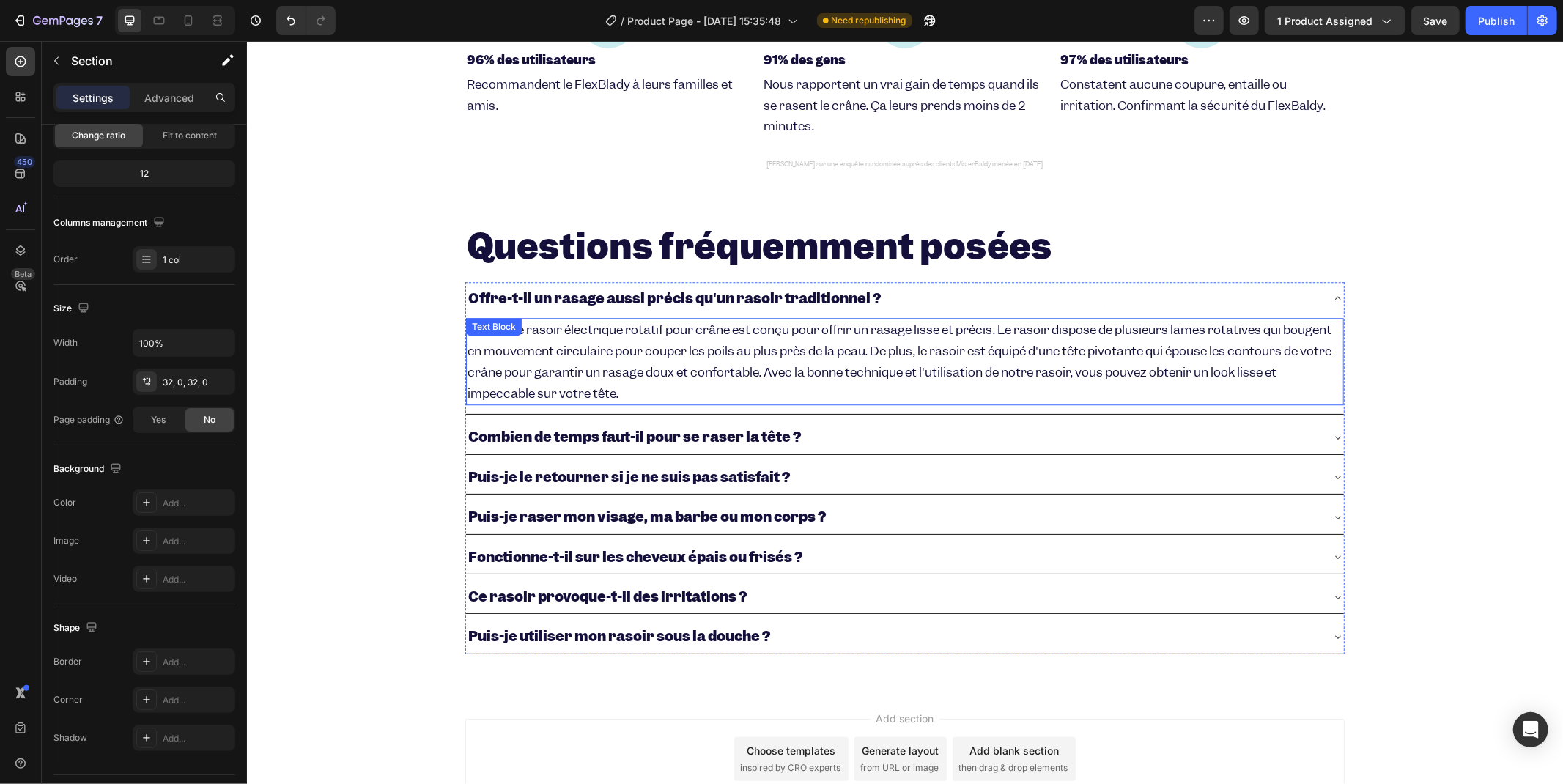
scroll to position [2960, 0]
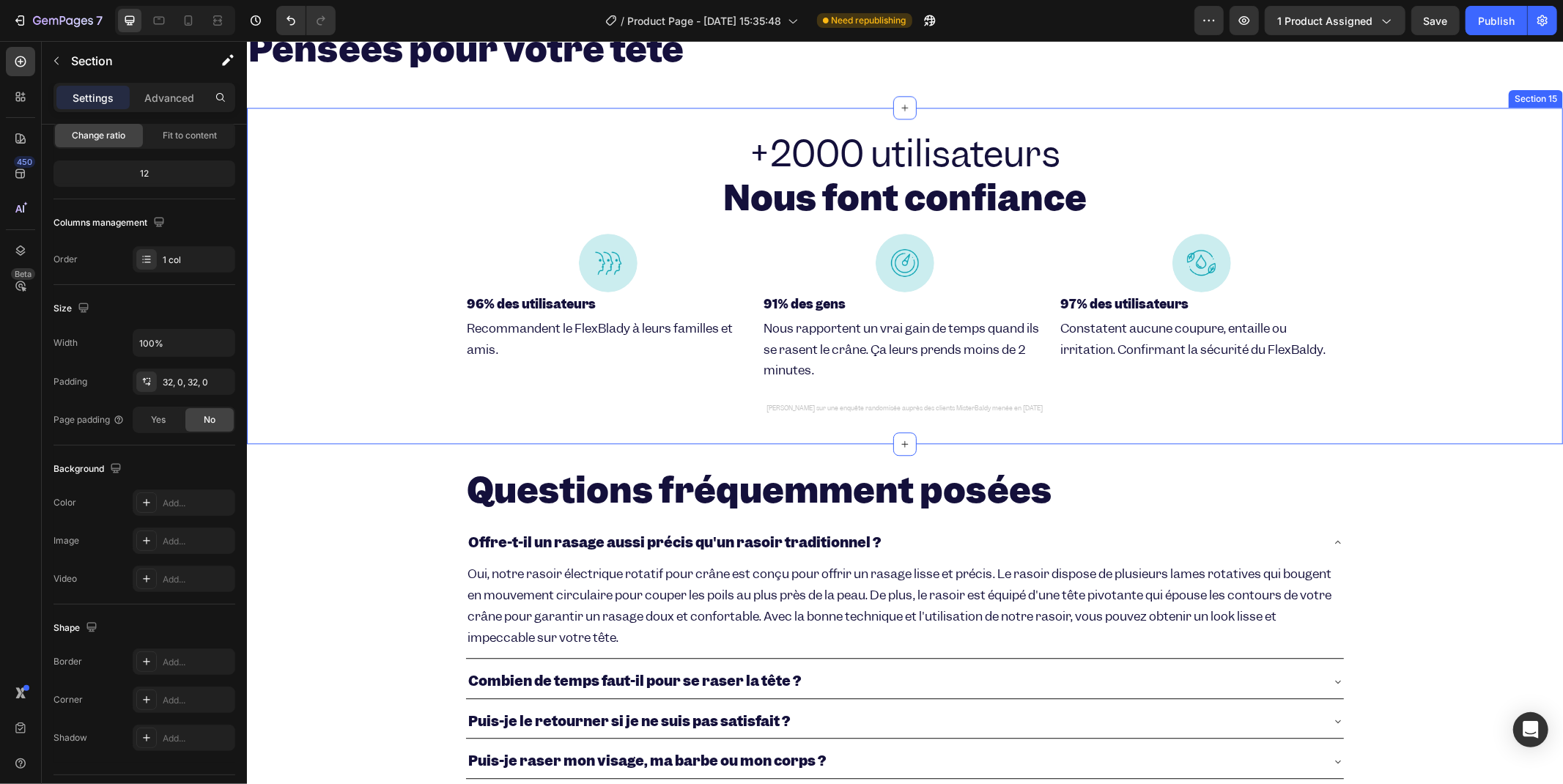
click at [449, 191] on div "+2000 utilisateurs Nous font confiance Heading Row Image 96% des utilisateurs H…" at bounding box center [904, 274] width 1316 height 289
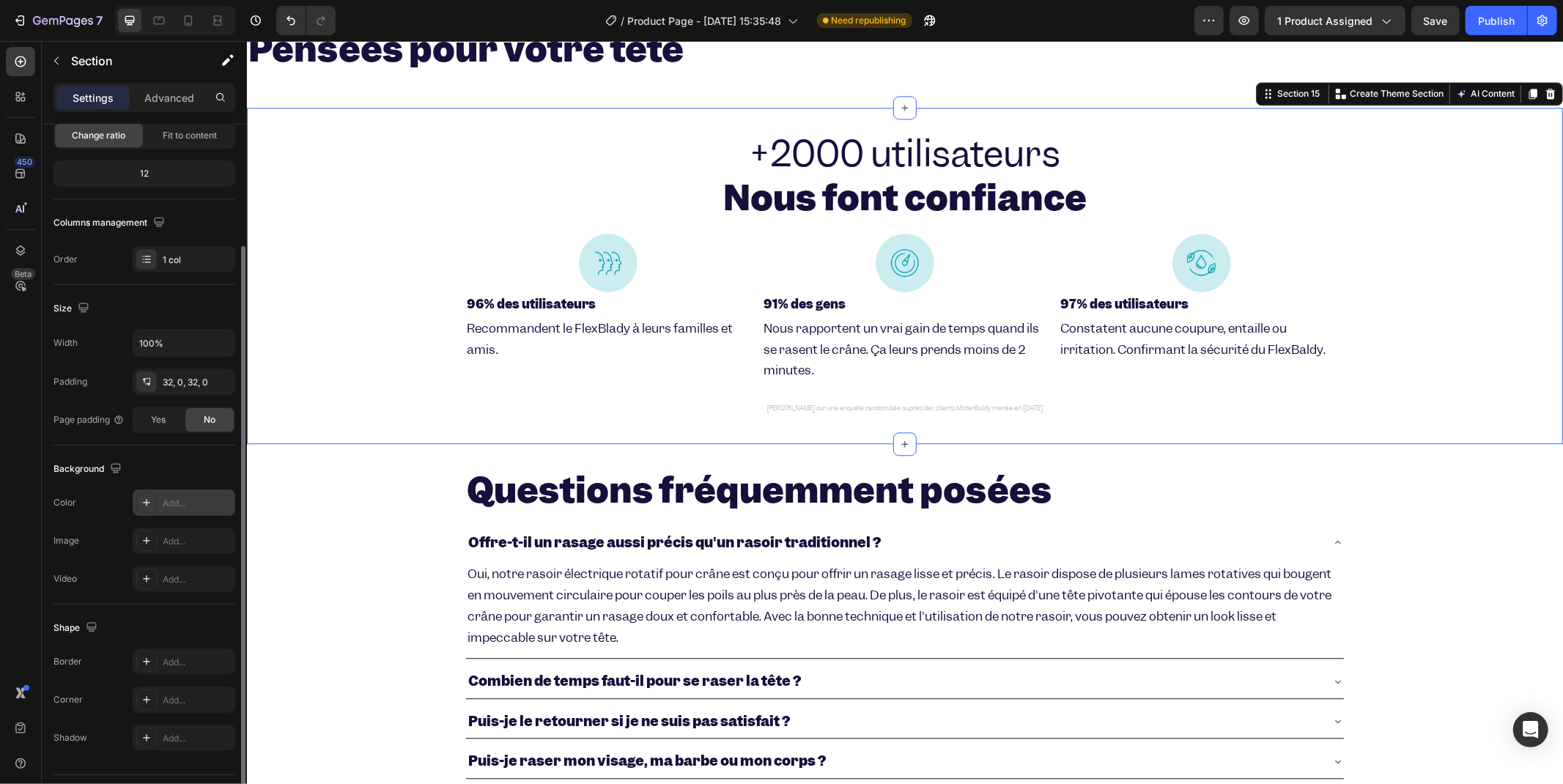
click at [166, 507] on div "Add..." at bounding box center [197, 503] width 69 height 13
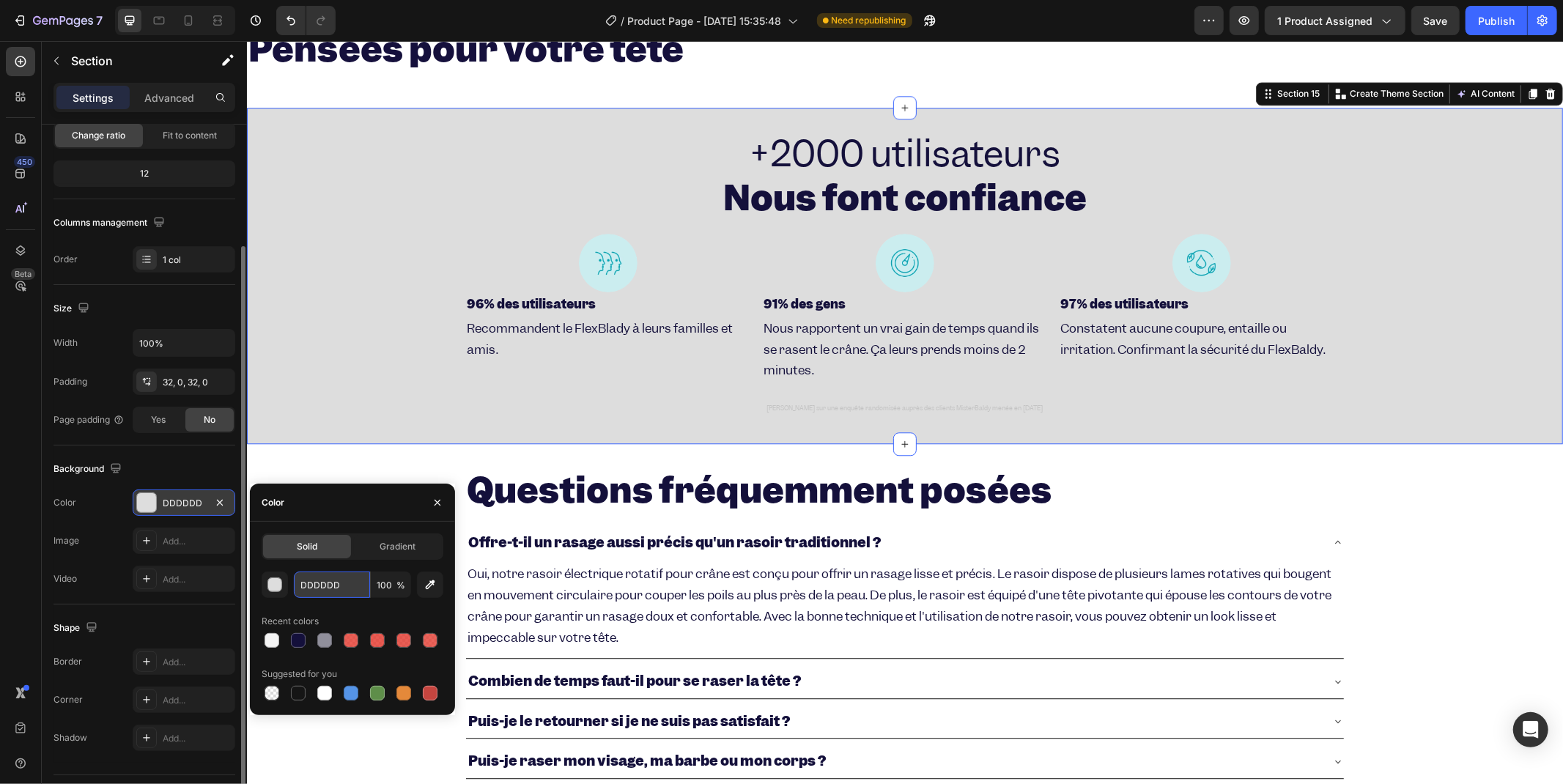
click at [352, 574] on input "DDDDDD" at bounding box center [331, 585] width 76 height 27
paste input "CBEDEF"
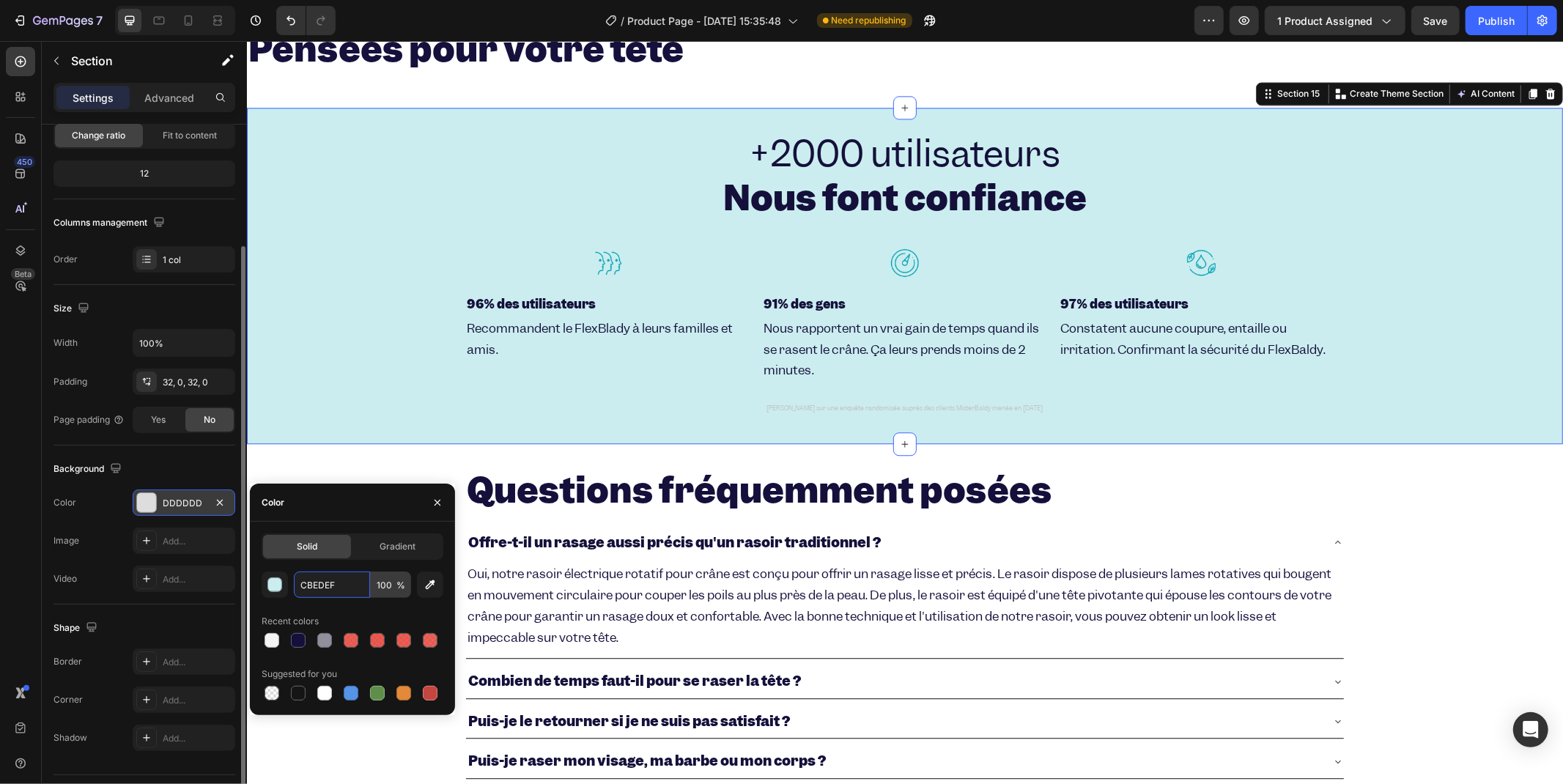
type input "CBEDEF"
click at [392, 589] on input "100" at bounding box center [391, 585] width 40 height 27
type input "10"
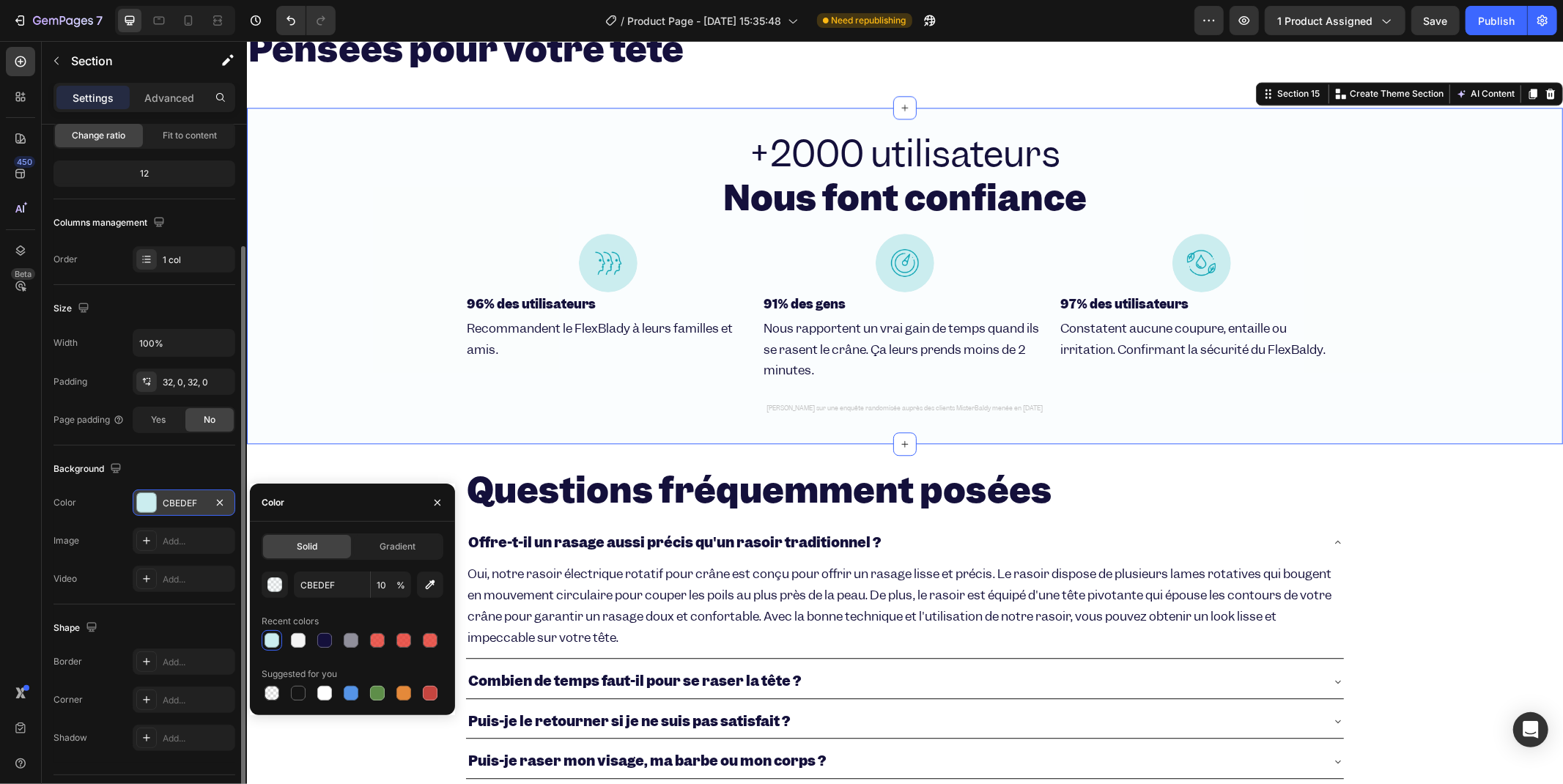
click at [382, 288] on div "+2000 utilisateurs Nous font confiance Heading Row Image 96% des utilisateurs H…" at bounding box center [904, 274] width 1316 height 289
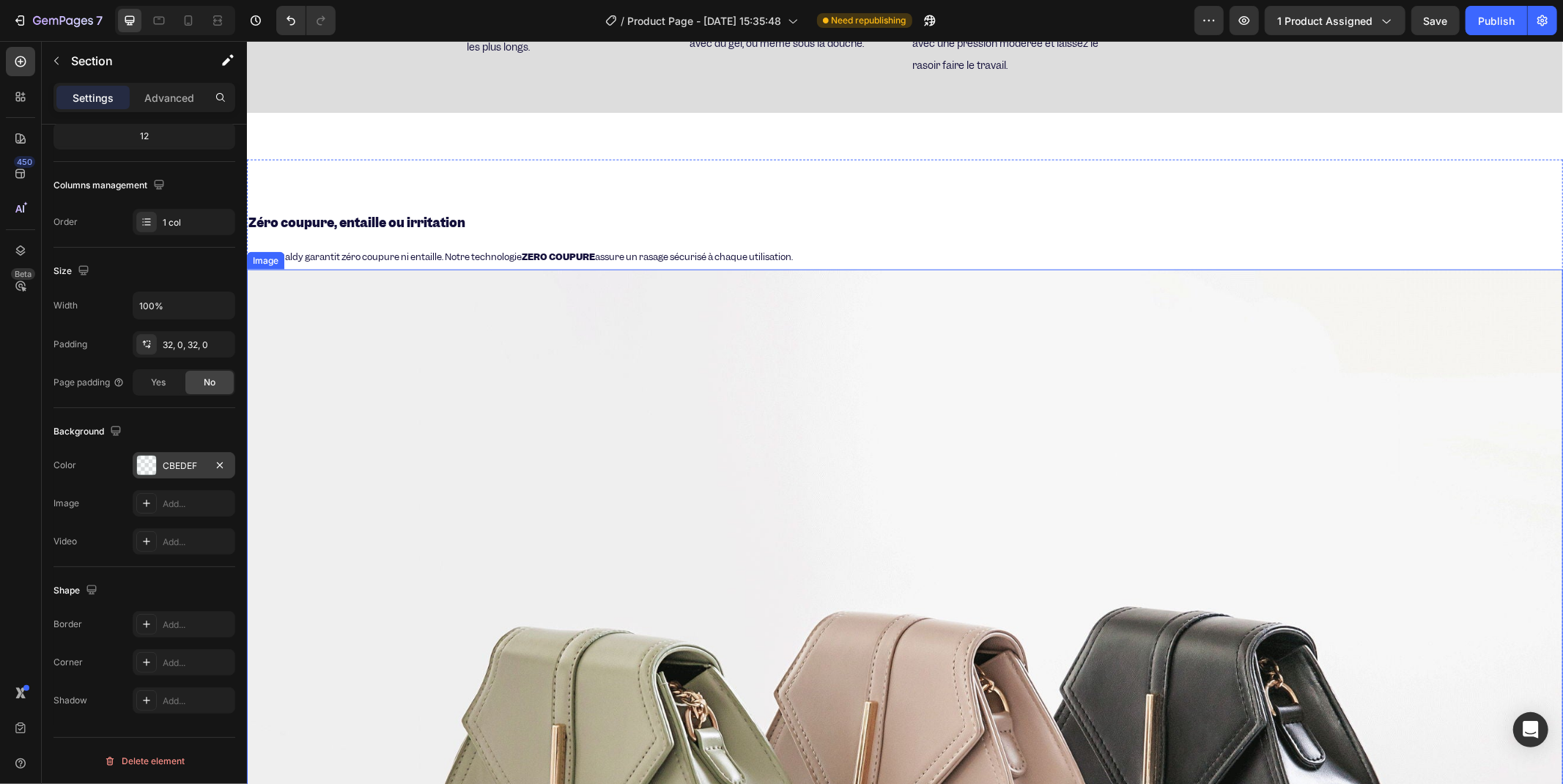
scroll to position [1628, 0]
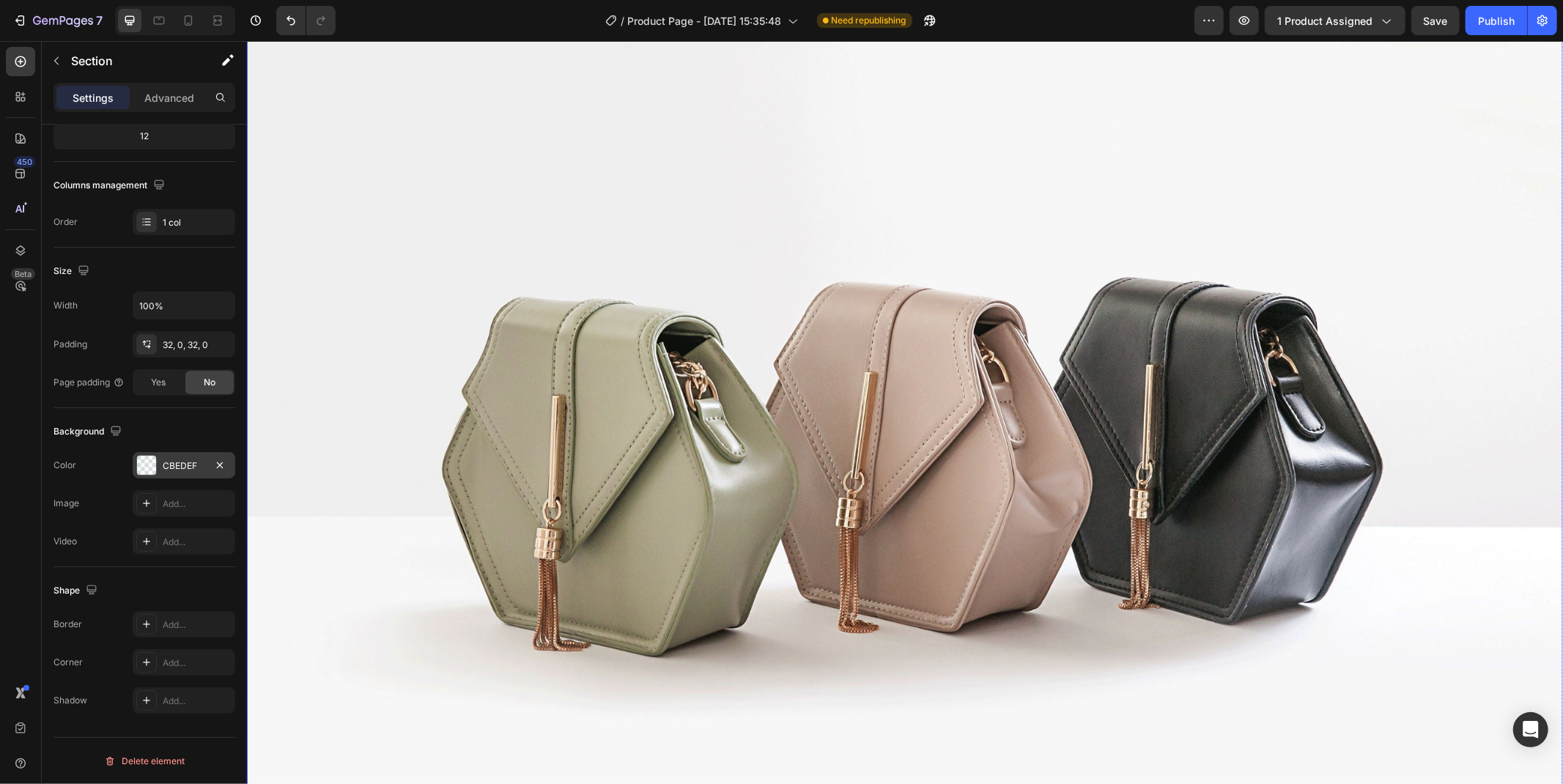
click at [574, 474] on img at bounding box center [904, 433] width 1316 height 987
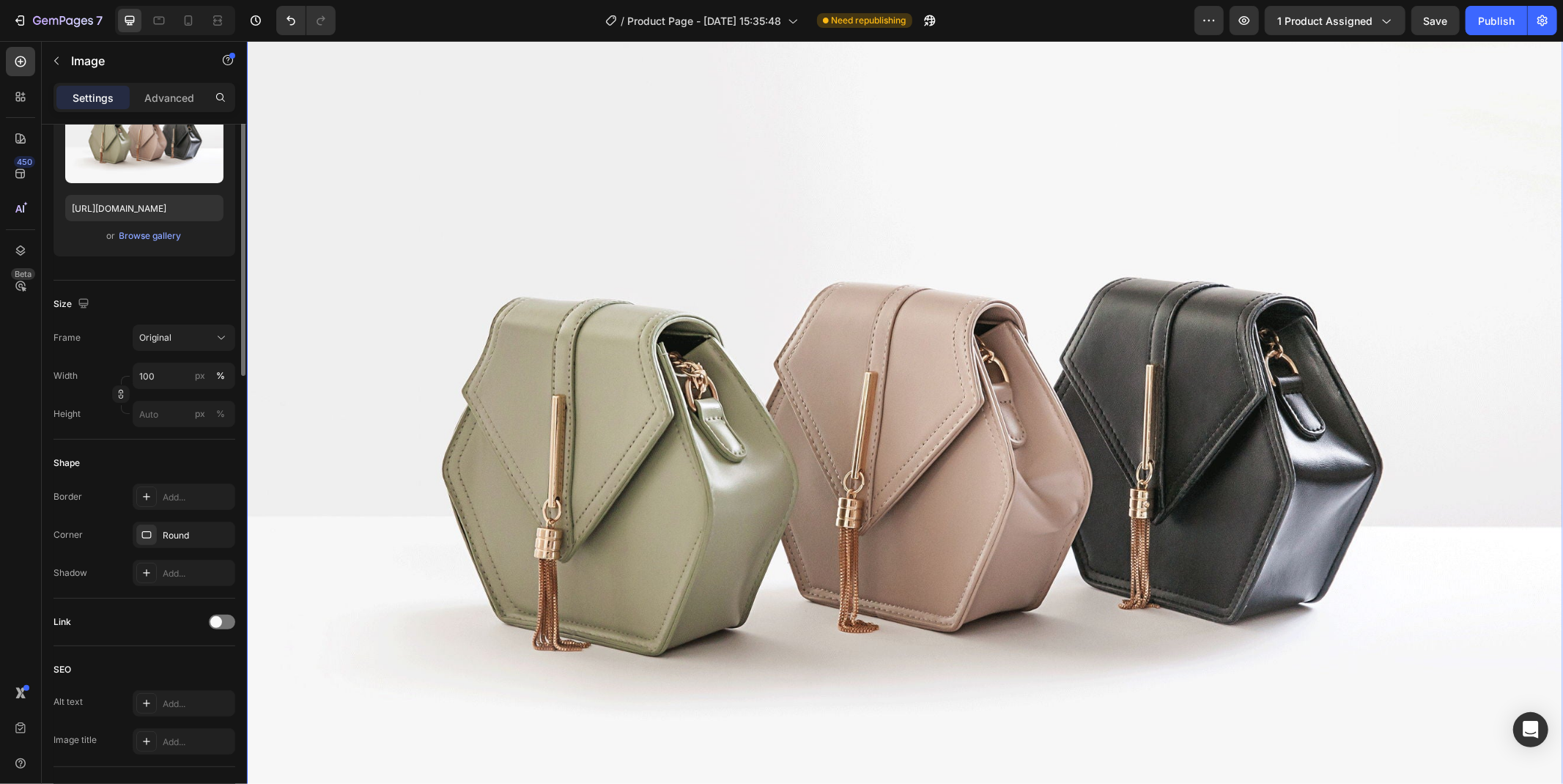
scroll to position [0, 0]
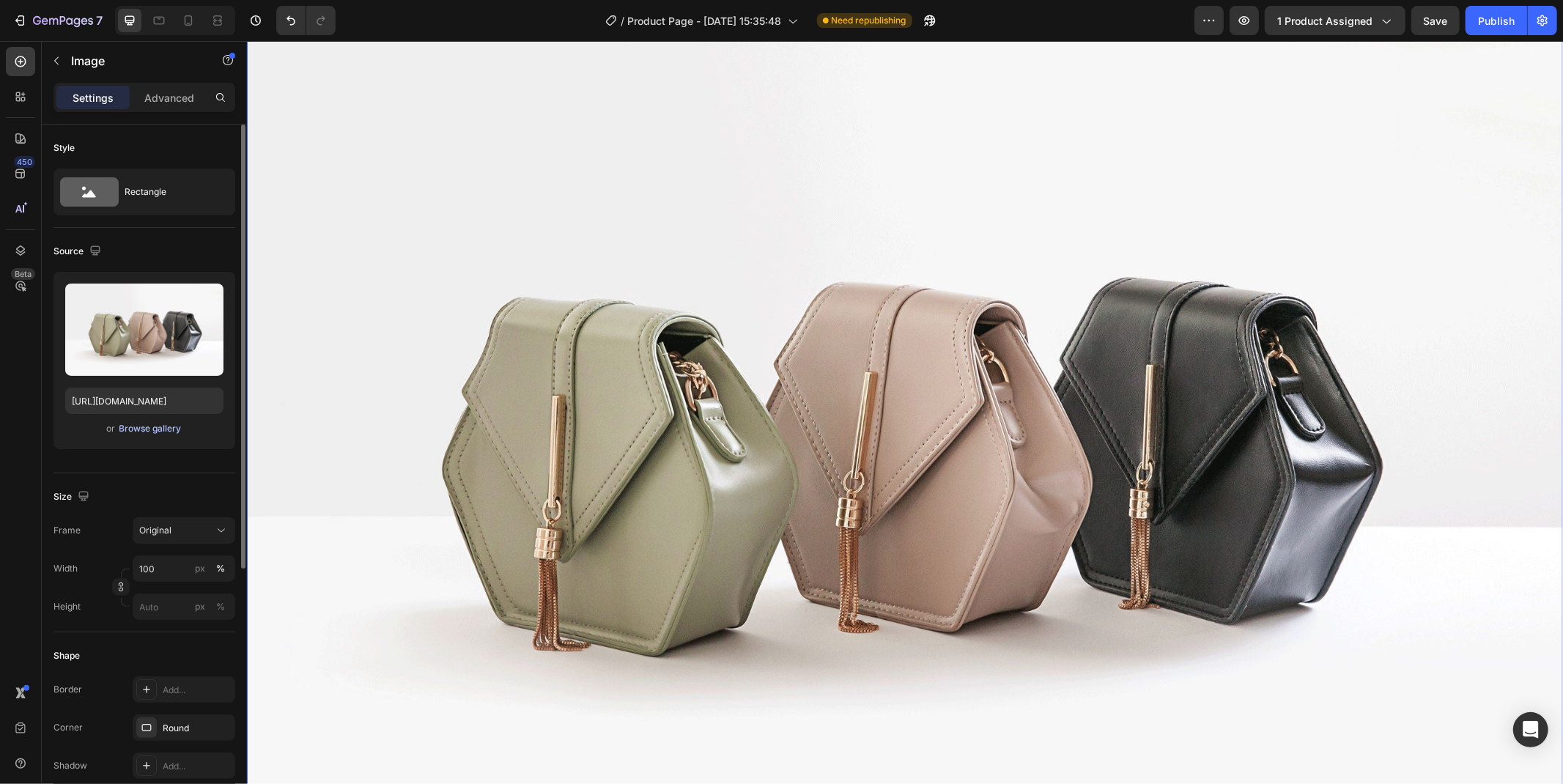
click at [153, 429] on div "Browse gallery" at bounding box center [151, 429] width 63 height 13
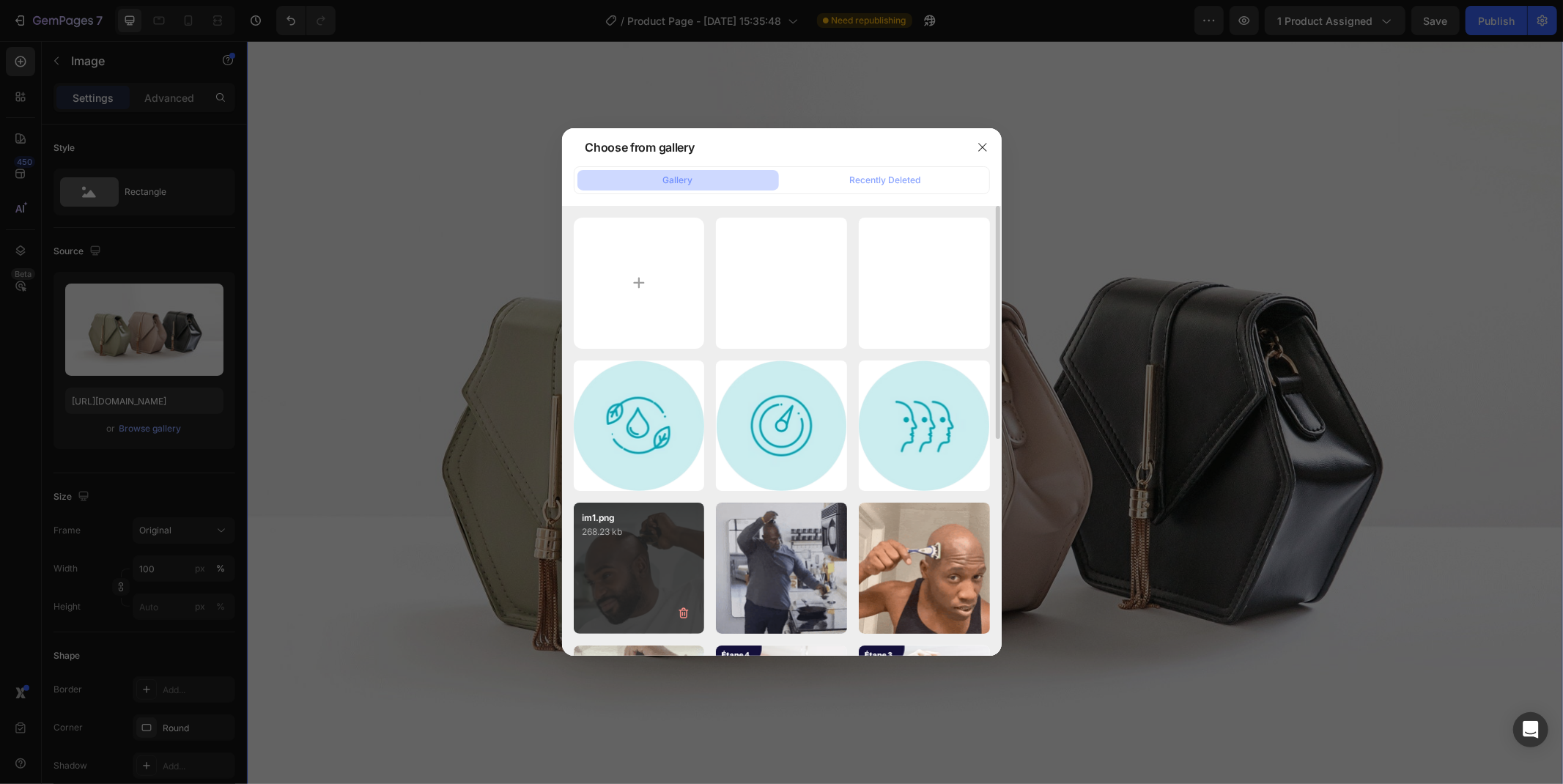
click at [625, 551] on div "im1.png 268.23 kb" at bounding box center [639, 568] width 131 height 131
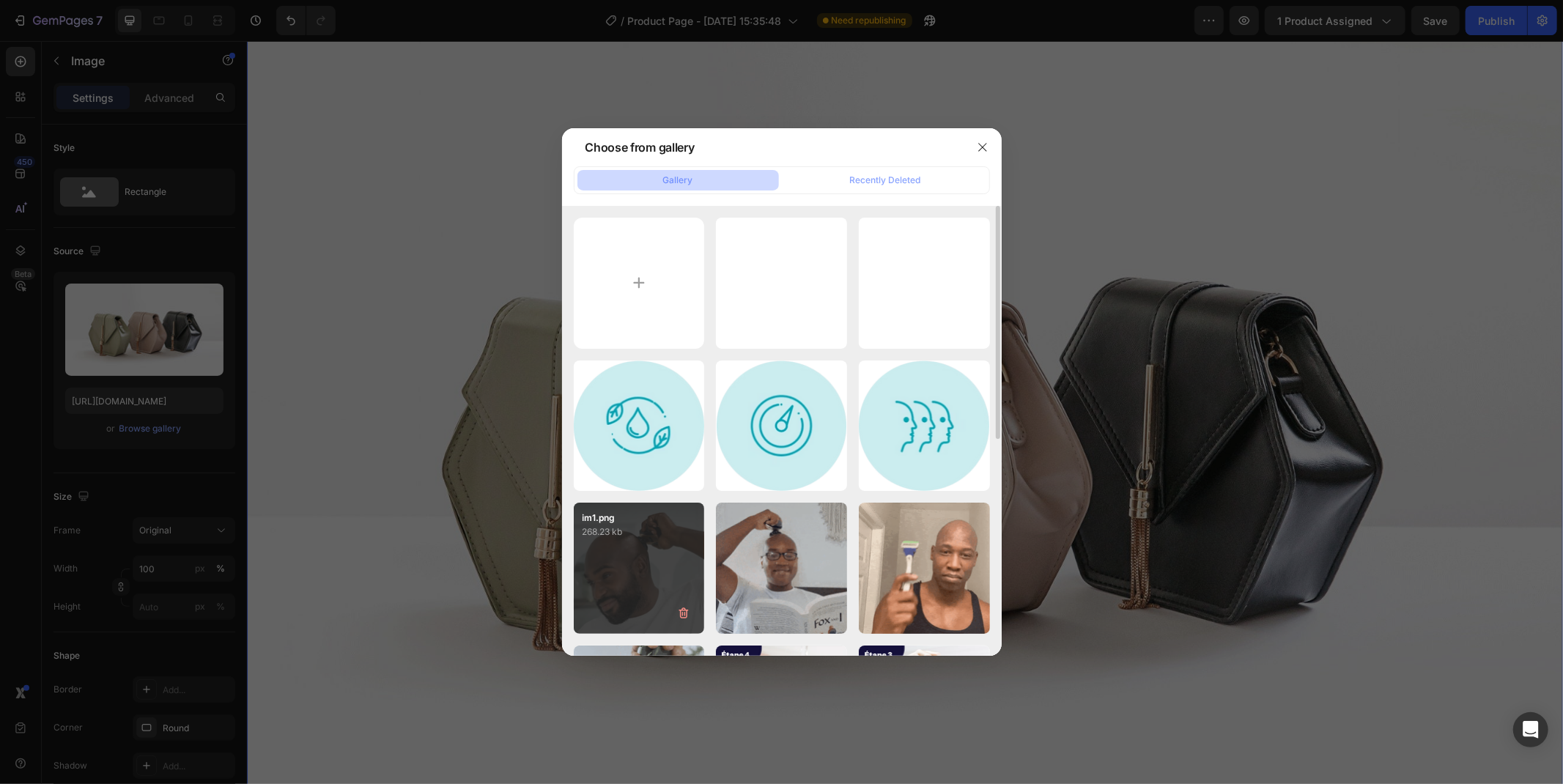
type input "[URL][DOMAIN_NAME]"
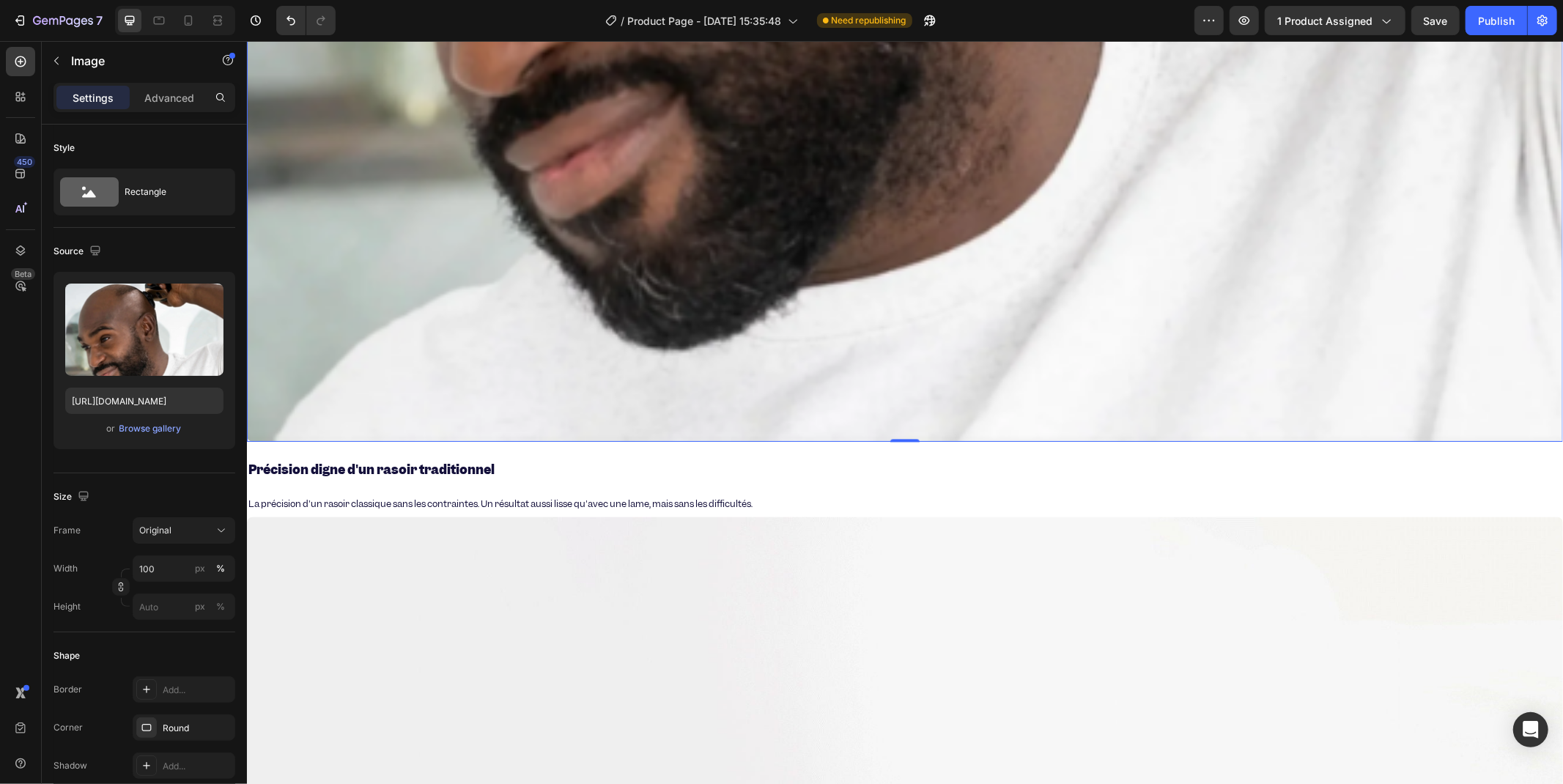
scroll to position [2523, 0]
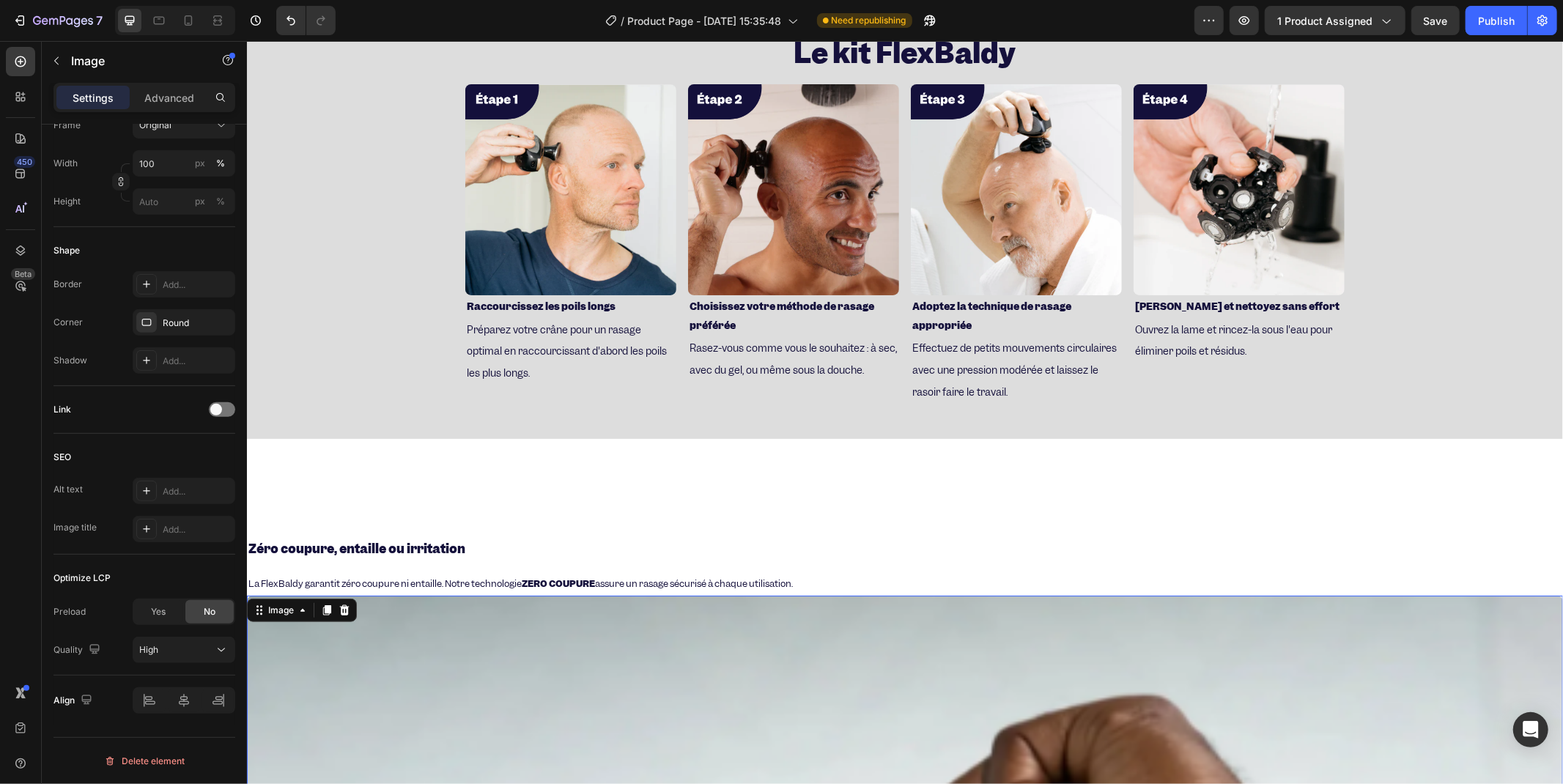
scroll to position [813, 0]
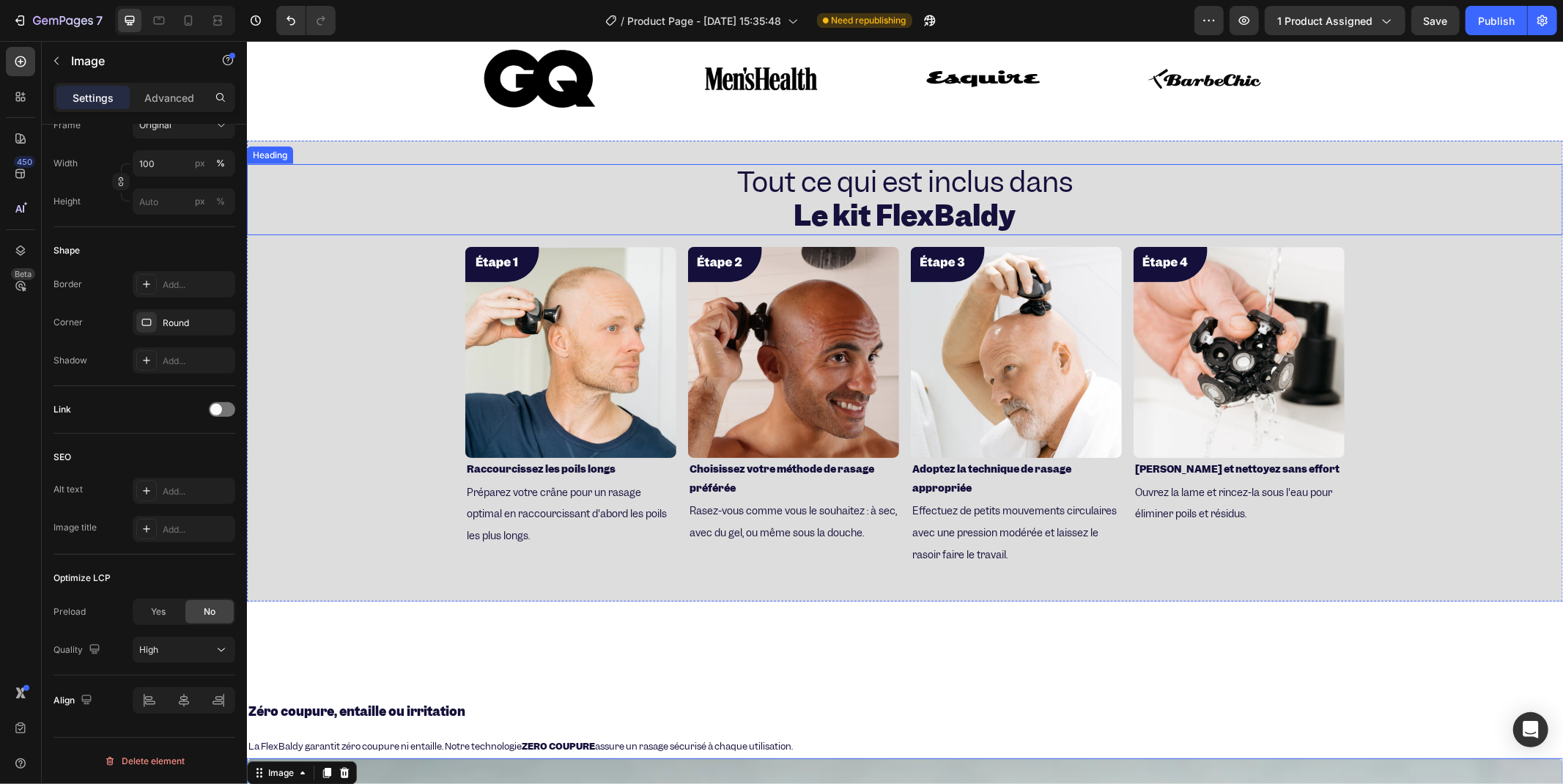
click at [307, 193] on h2 "Tout ce qui est inclus dans Le kit FlexBaldy" at bounding box center [904, 199] width 1316 height 72
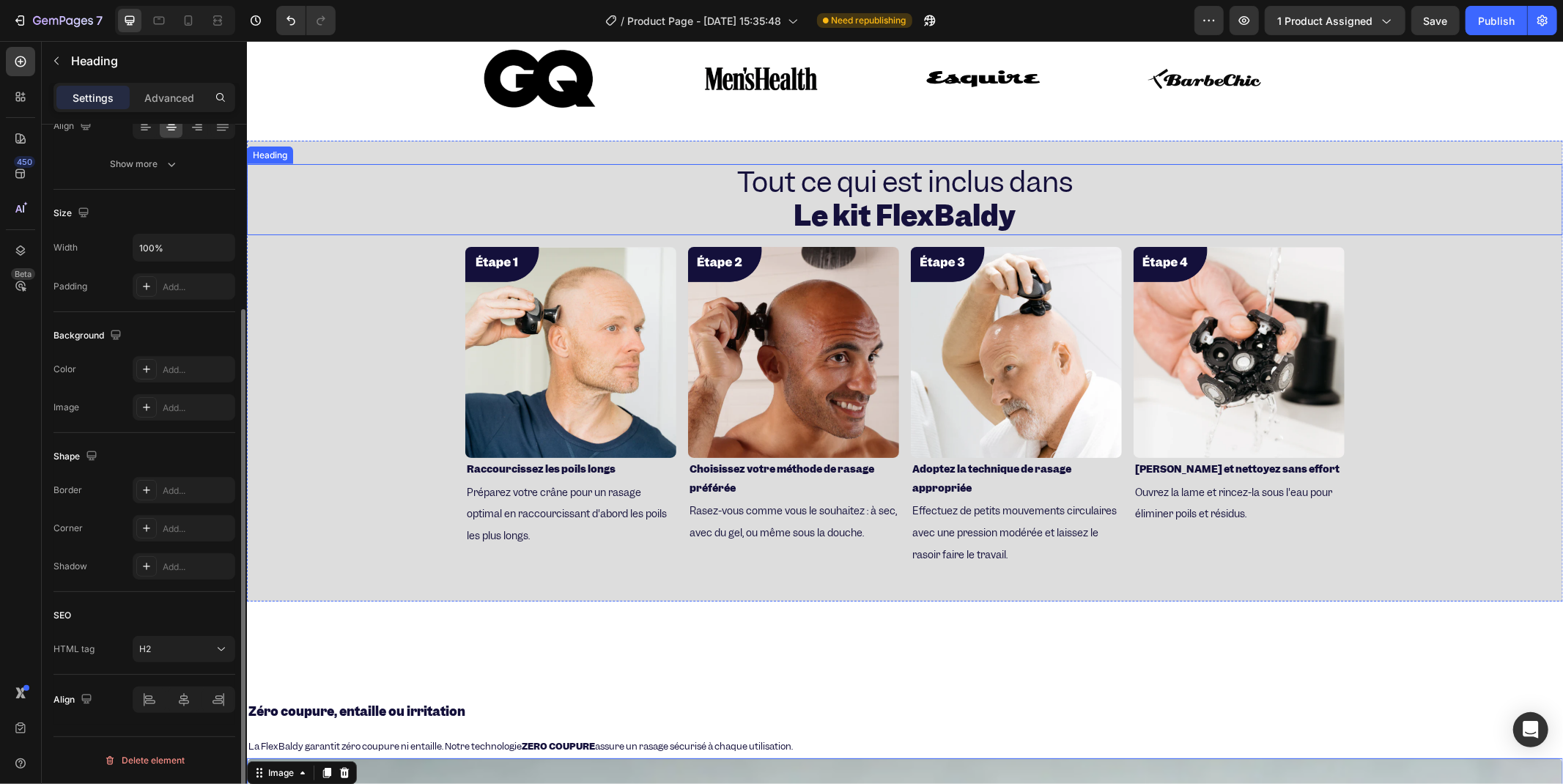
scroll to position [0, 0]
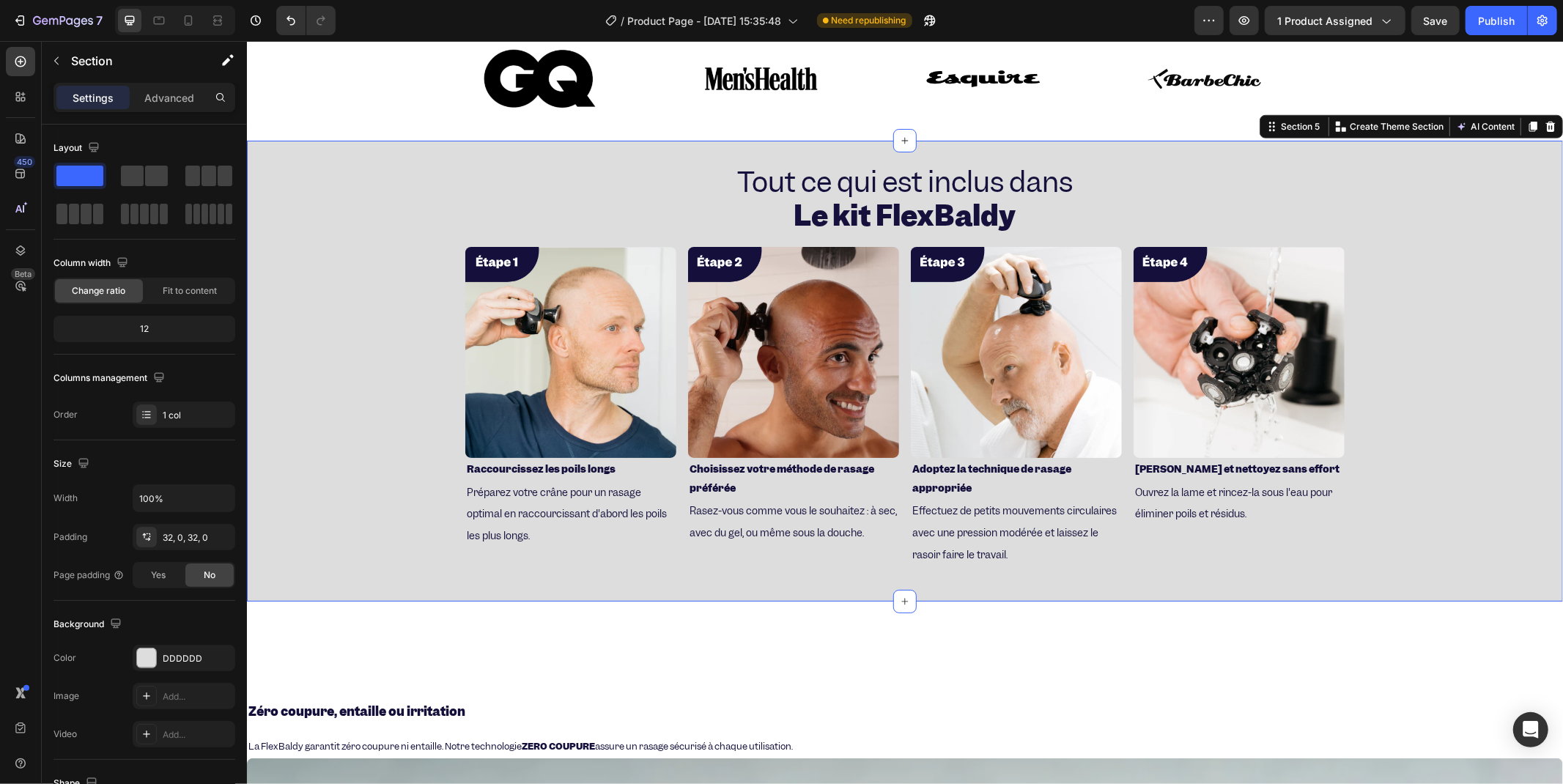
click at [474, 150] on div "Tout ce qui est inclus dans Le kit FlexBaldy Heading Image Raccourcissez les po…" at bounding box center [904, 370] width 1316 height 461
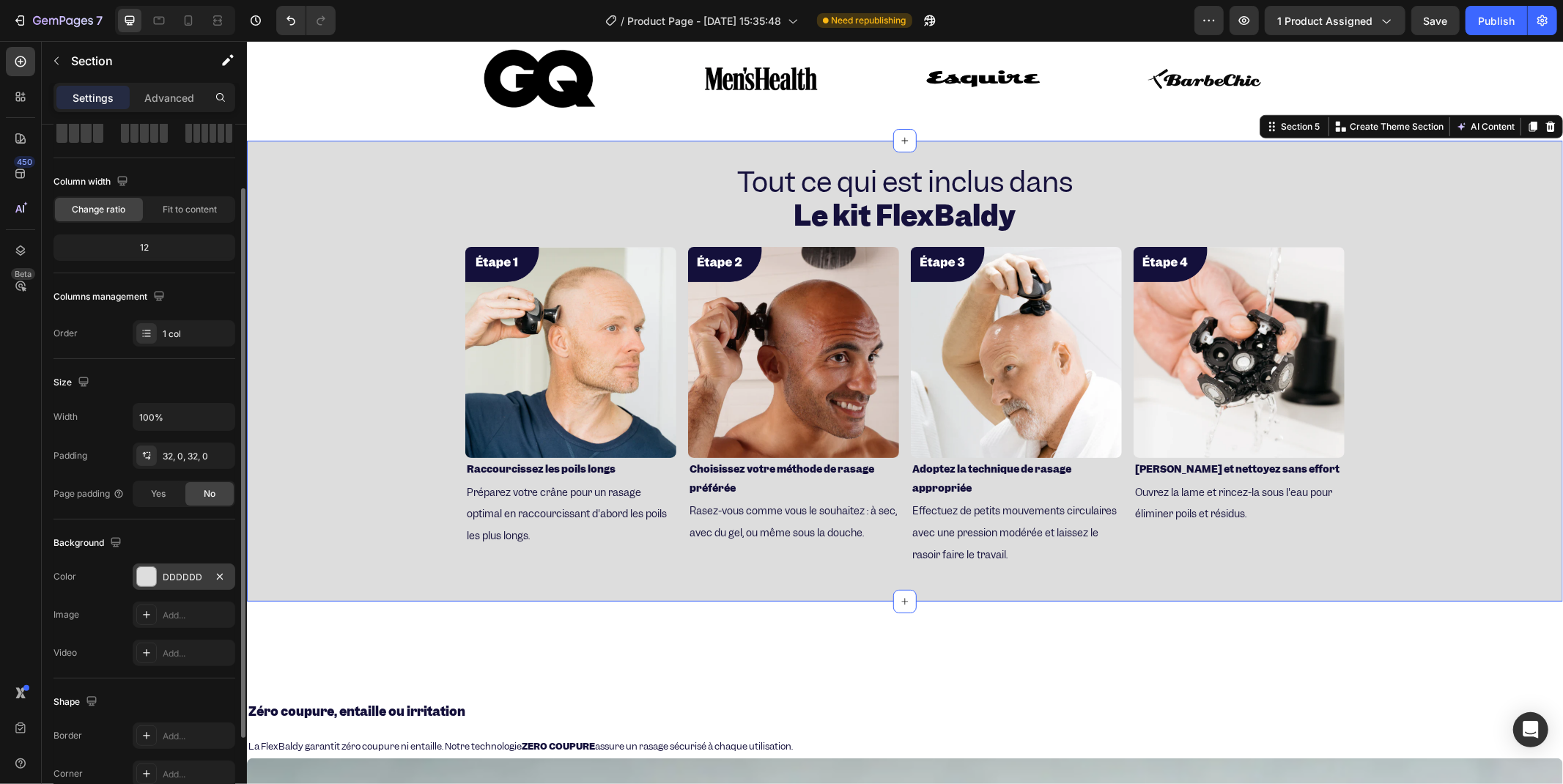
click at [176, 583] on div "DDDDDD" at bounding box center [183, 577] width 43 height 13
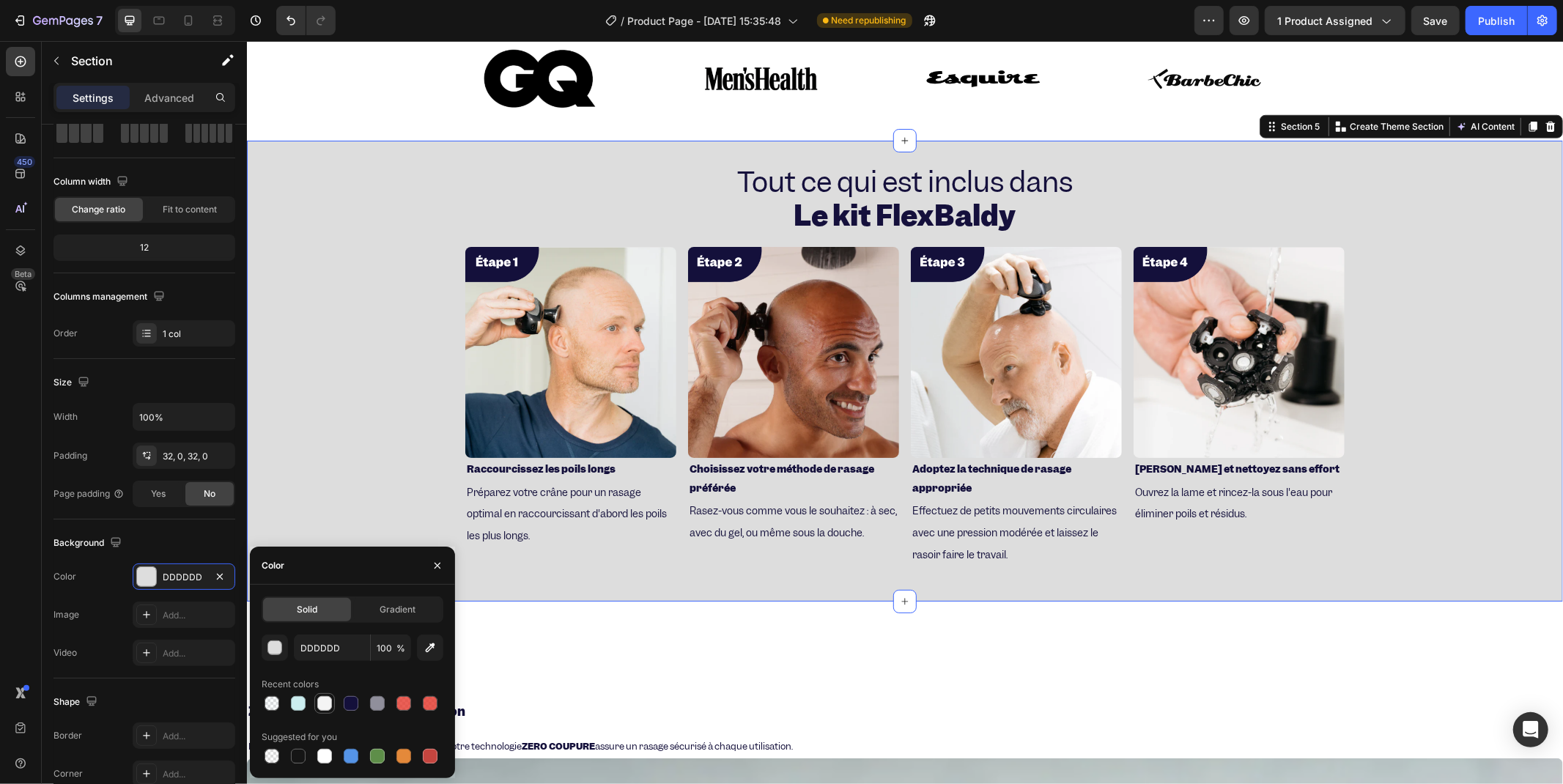
click at [319, 718] on div "DDDDDD 100 % Recent colors Suggested for you" at bounding box center [352, 700] width 181 height 132
click at [321, 708] on div at bounding box center [324, 702] width 14 height 14
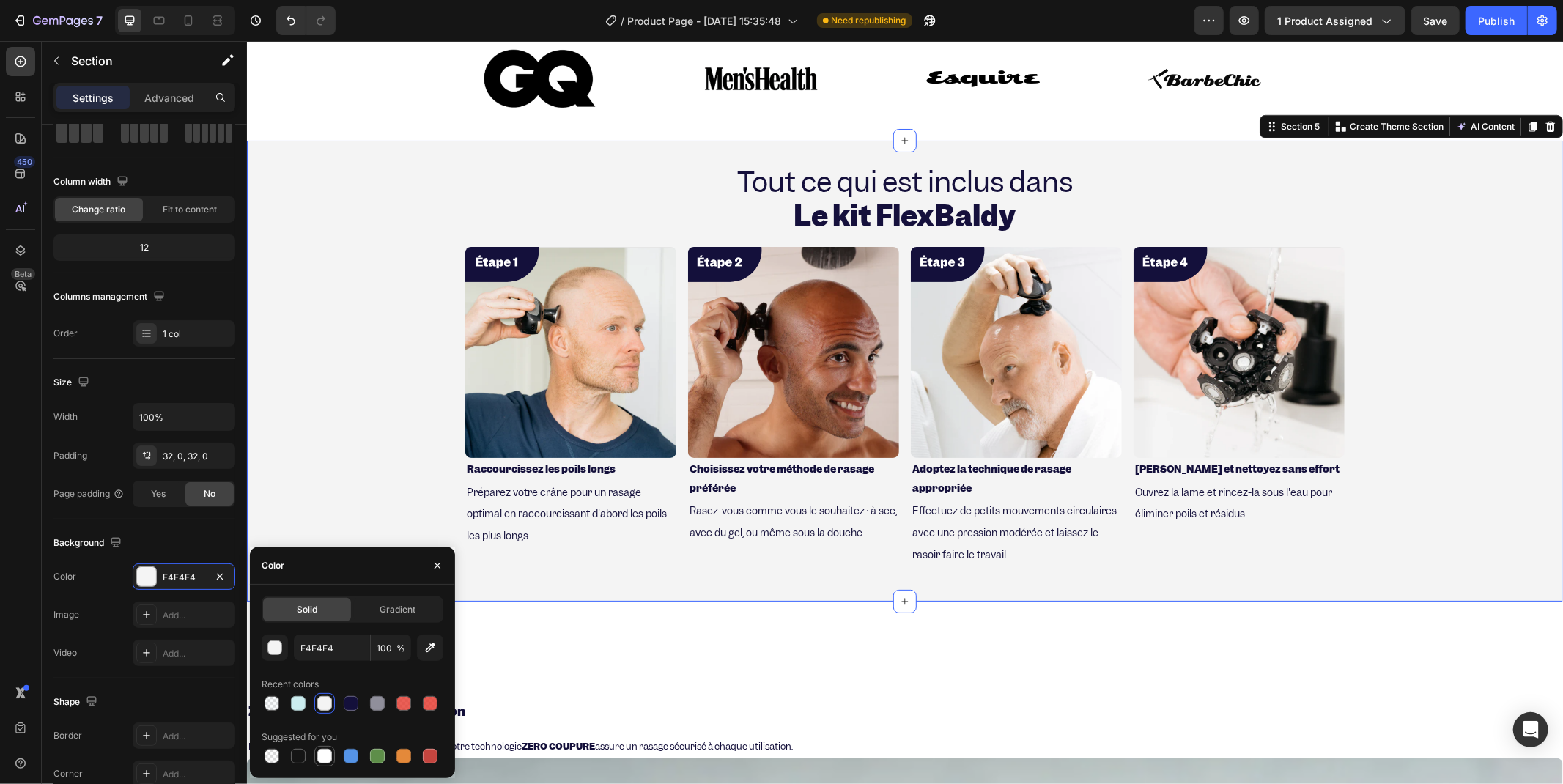
click at [330, 756] on div at bounding box center [324, 756] width 14 height 14
type input "FFFFFF"
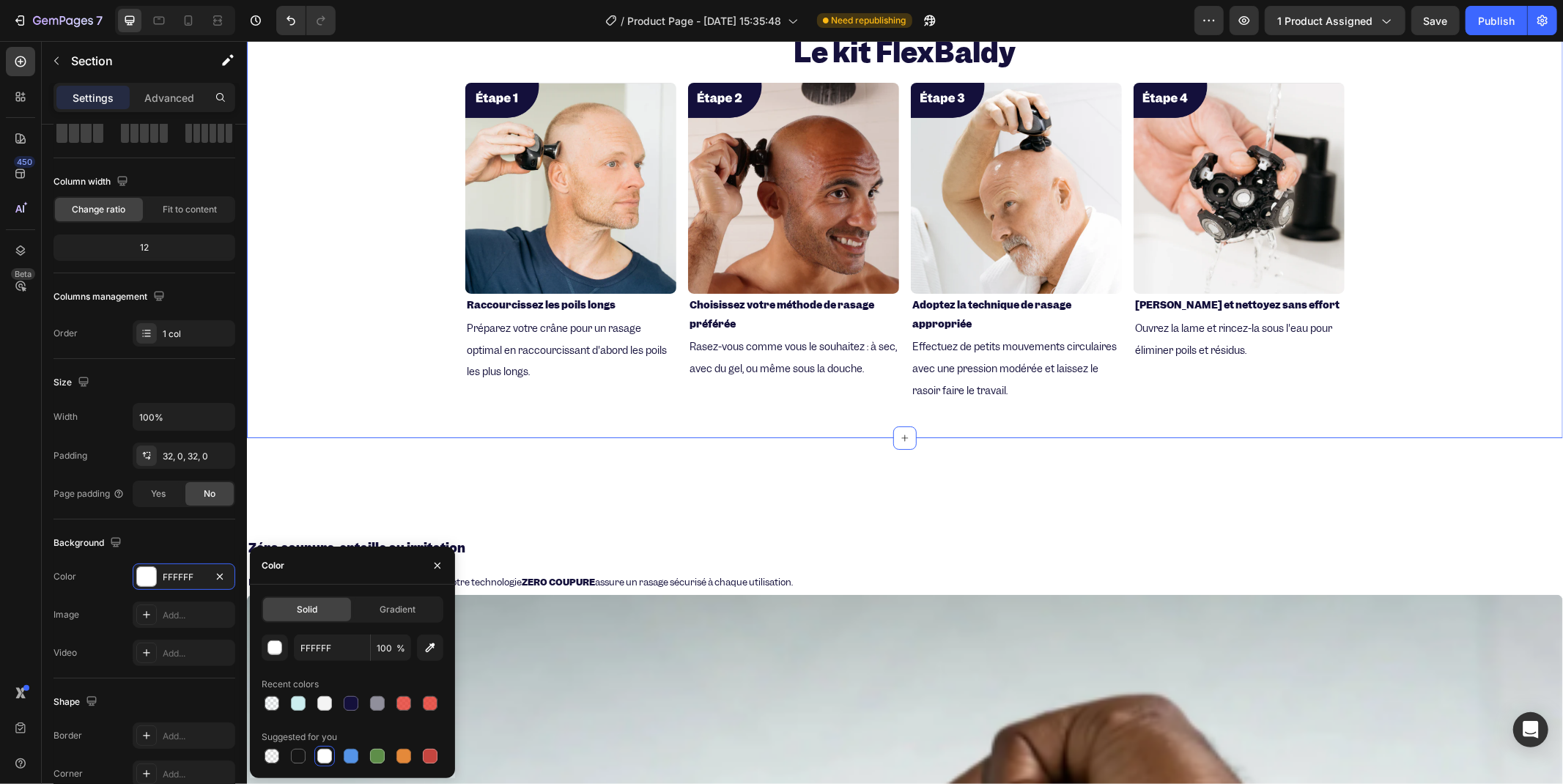
scroll to position [813, 0]
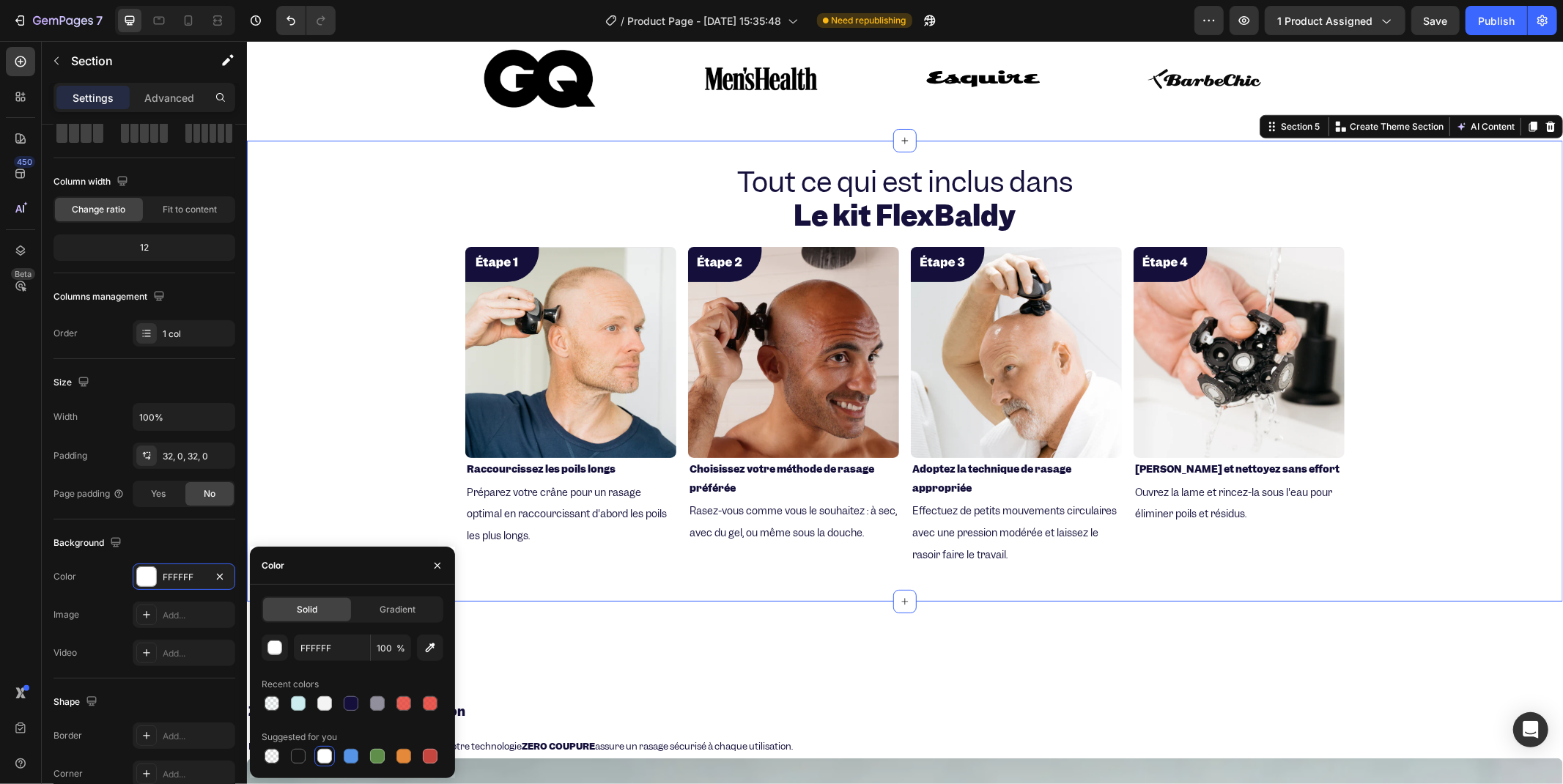
click at [386, 157] on div "Tout ce qui est inclus dans Le kit FlexBaldy Heading Image Raccourcissez les po…" at bounding box center [904, 370] width 1316 height 461
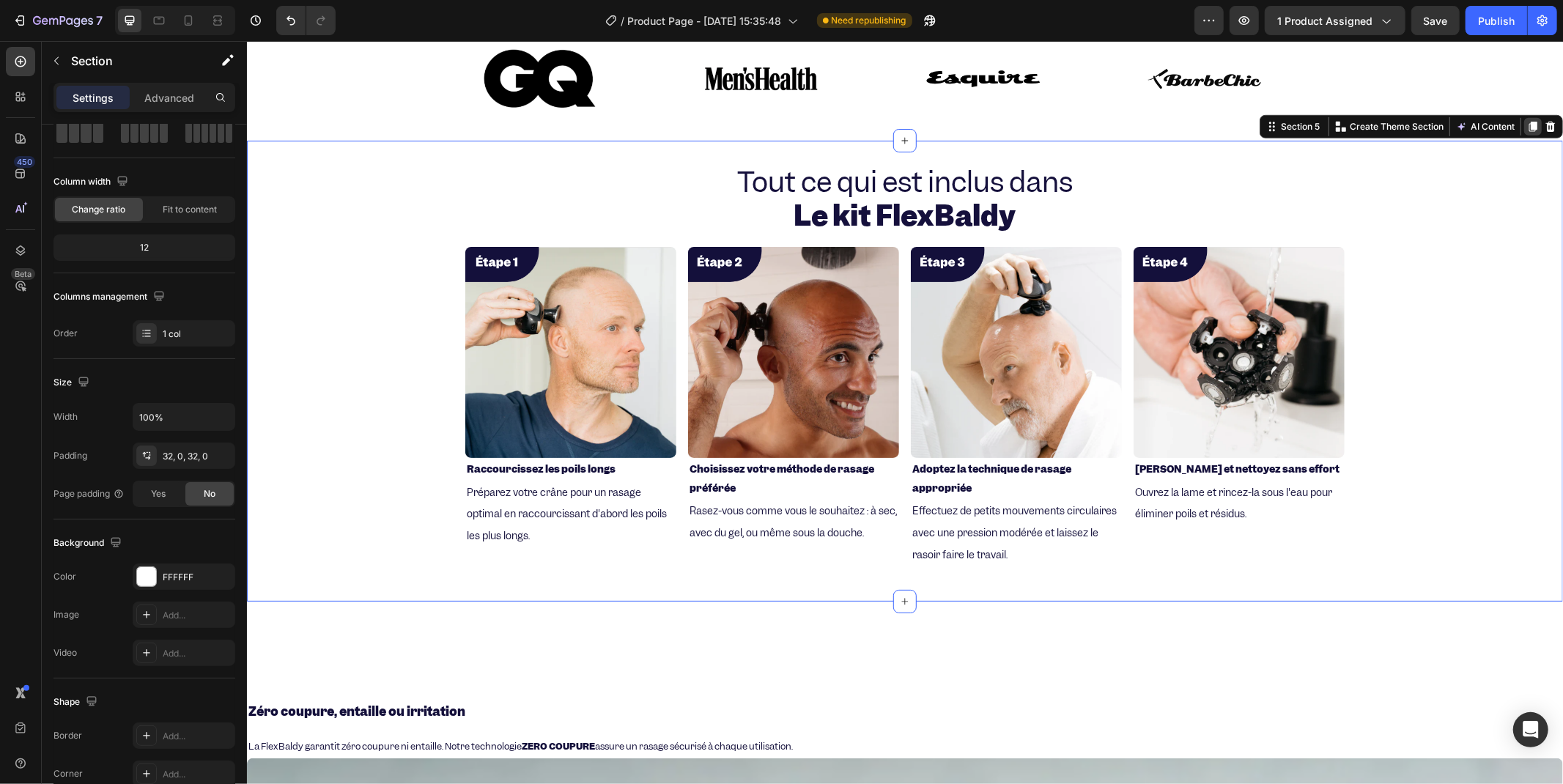
click at [1529, 122] on icon at bounding box center [1533, 125] width 8 height 10
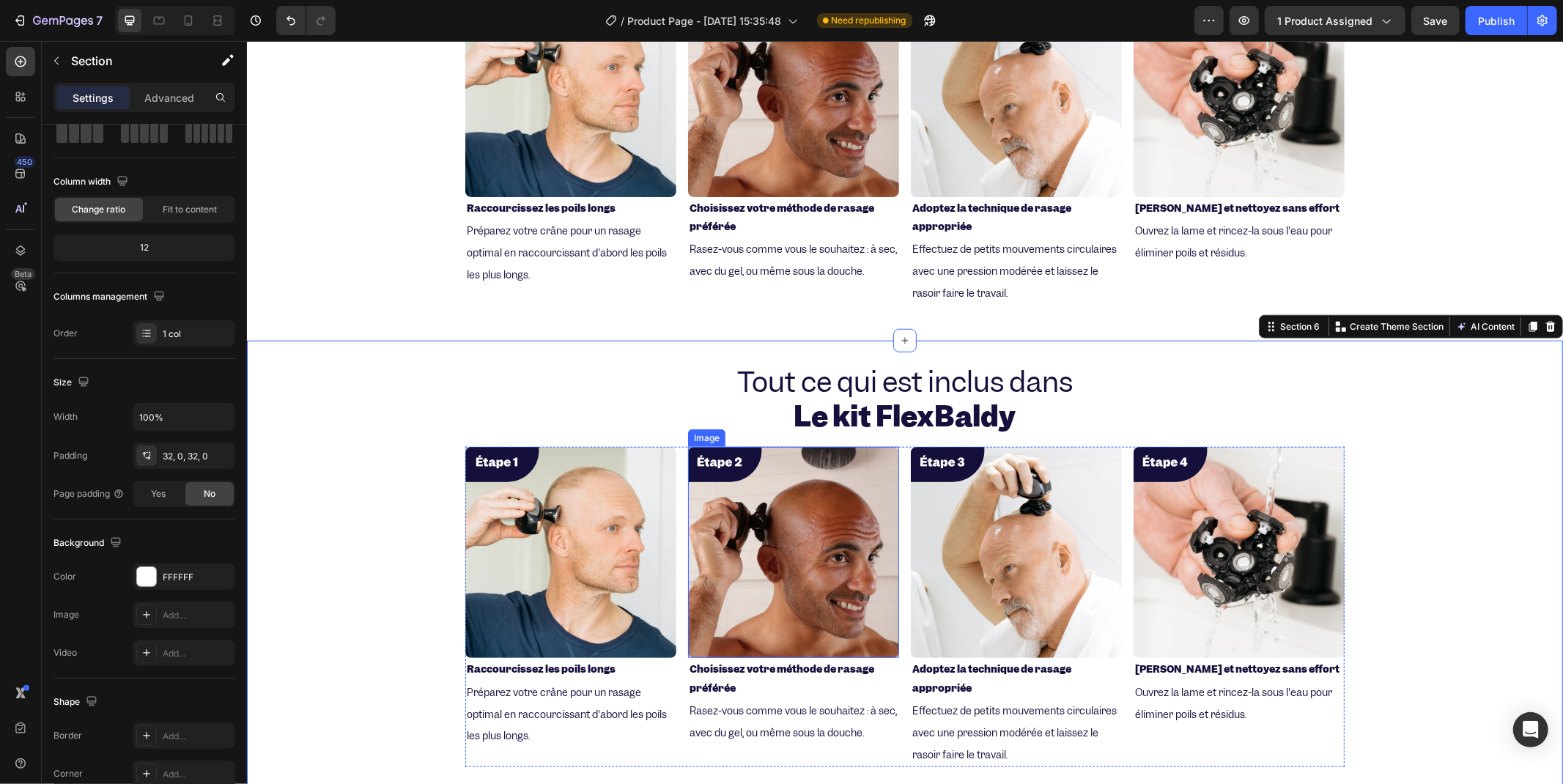
scroll to position [993, 0]
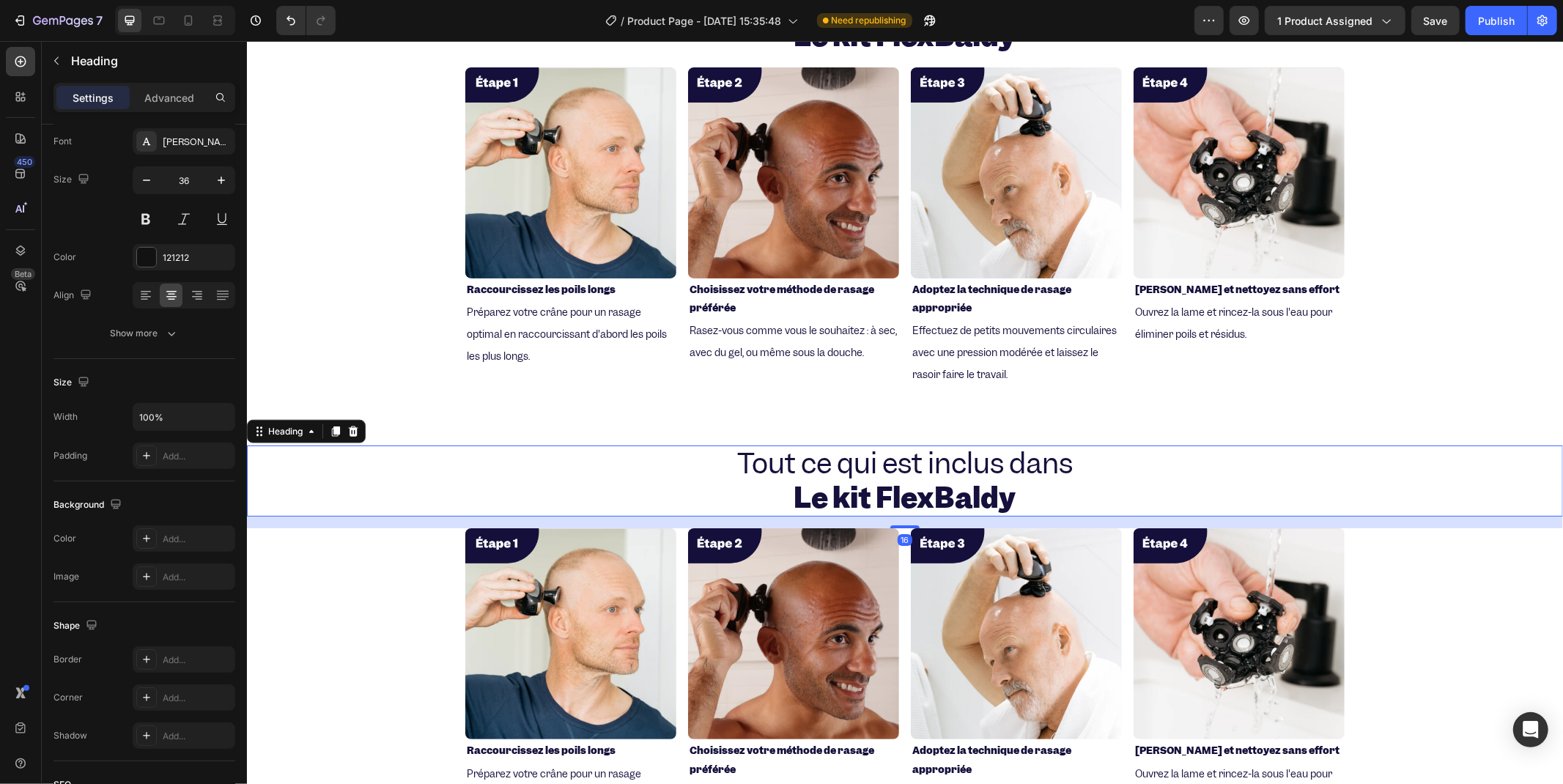
click at [758, 450] on span "Tout ce qui est inclus dans" at bounding box center [904, 462] width 335 height 37
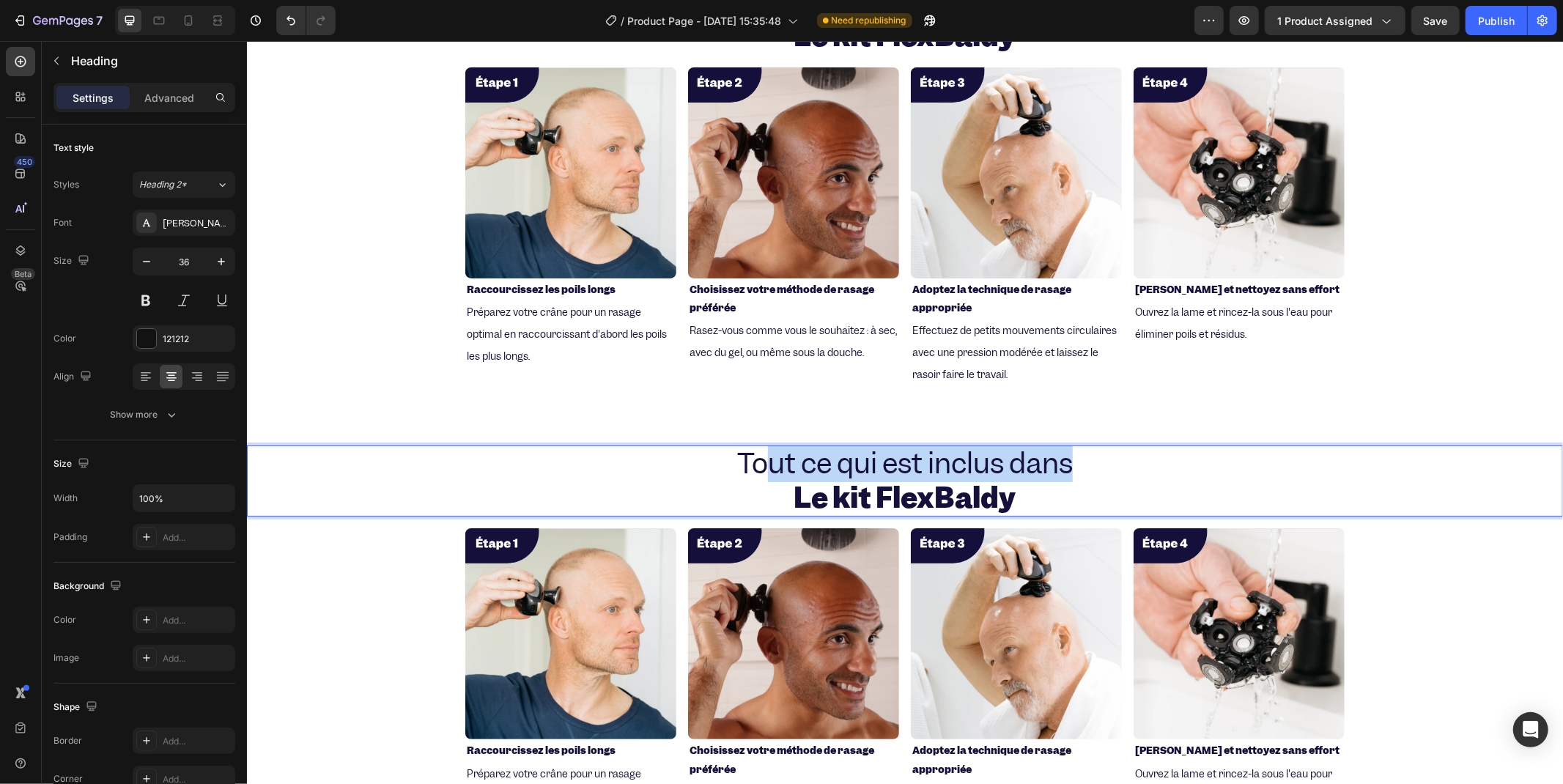
drag, startPoint x: 763, startPoint y: 459, endPoint x: 1064, endPoint y: 442, distance: 301.5
click at [1064, 444] on span "Tout ce qui est inclus dans" at bounding box center [904, 462] width 335 height 37
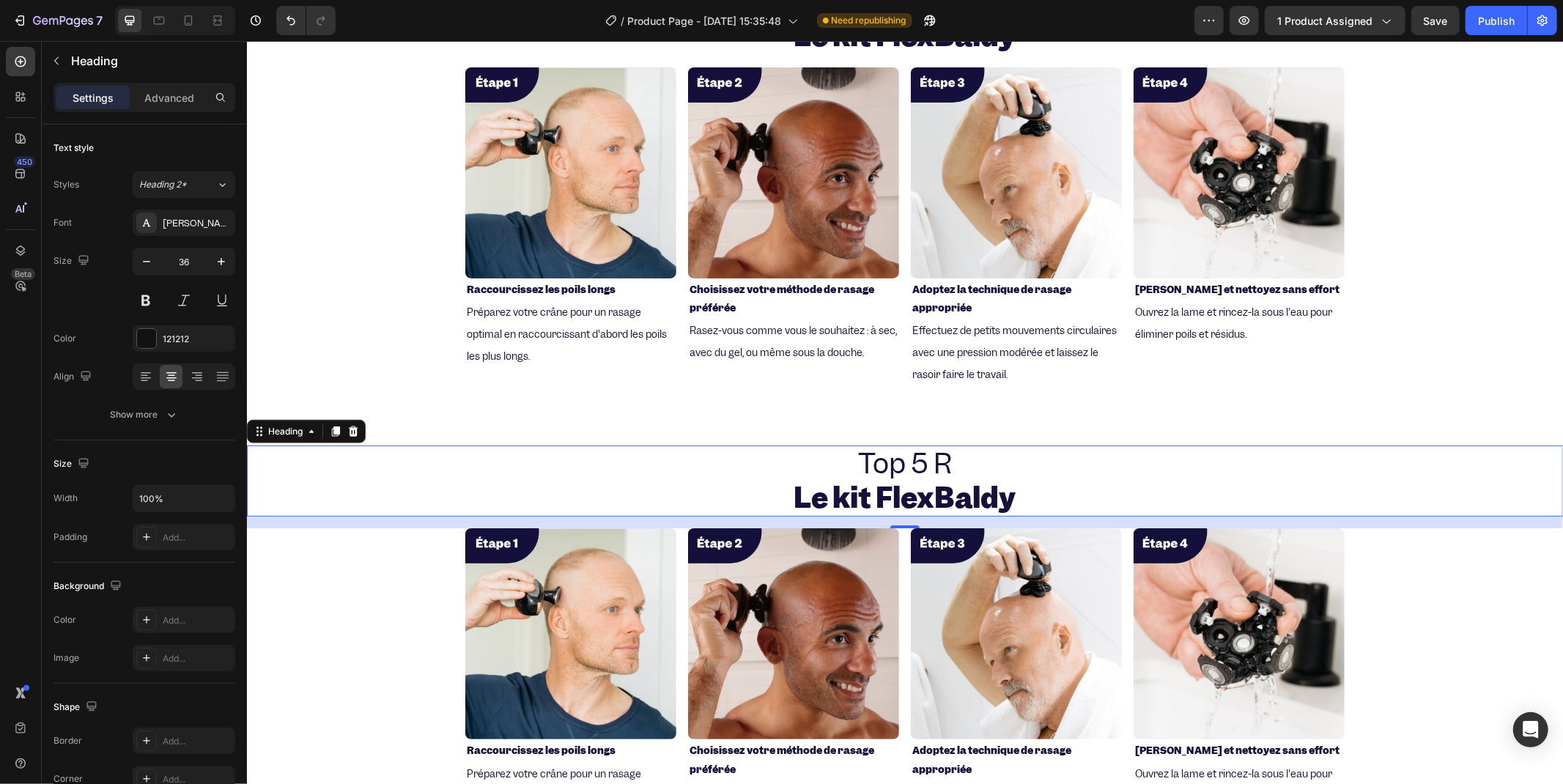
click at [976, 470] on p "Top 5 R Le kit FlexBaldy" at bounding box center [904, 480] width 1313 height 69
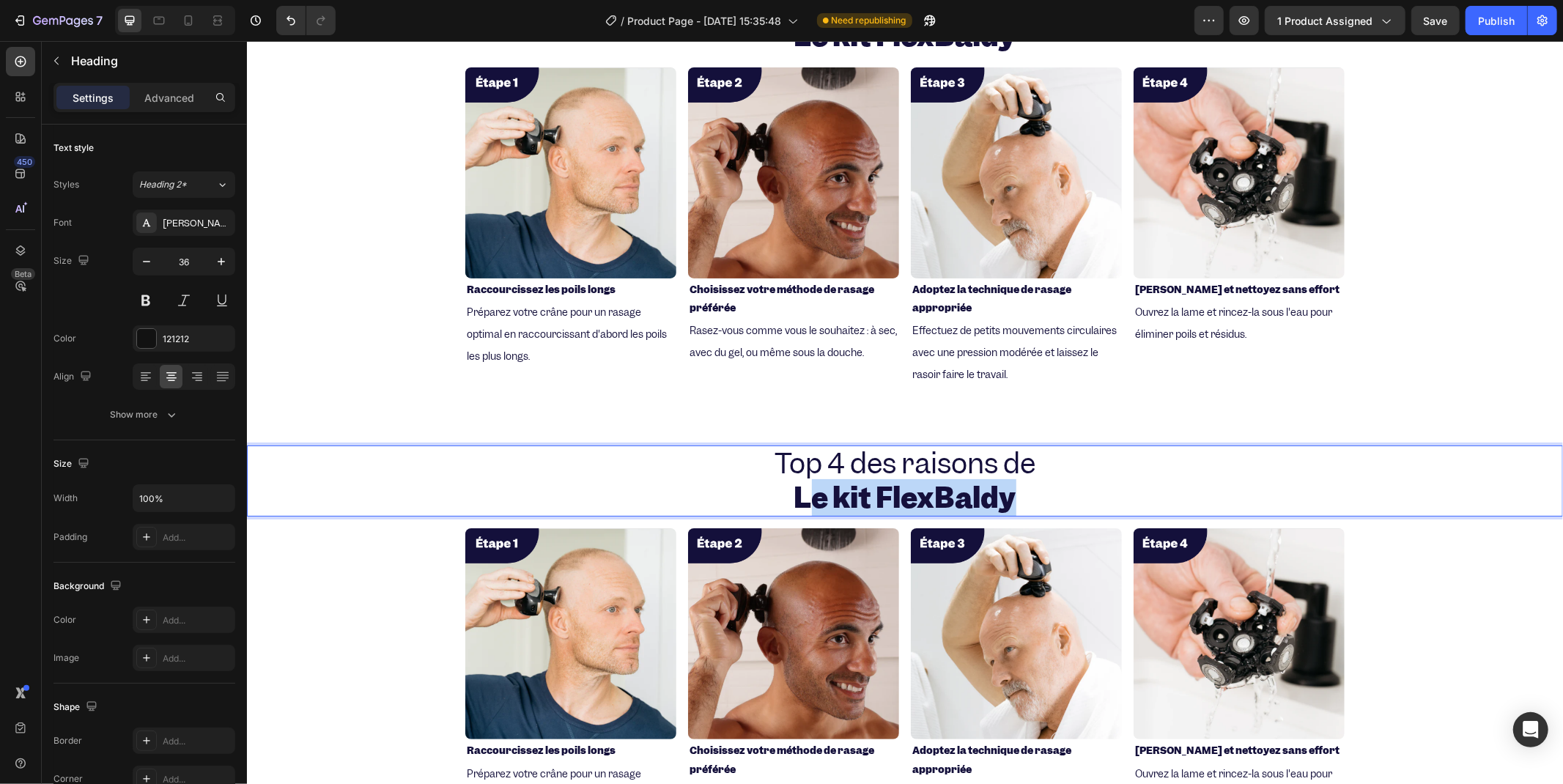
drag, startPoint x: 977, startPoint y: 500, endPoint x: 811, endPoint y: 502, distance: 166.0
click at [811, 502] on strong "Le kit FlexBaldy" at bounding box center [905, 496] width 222 height 37
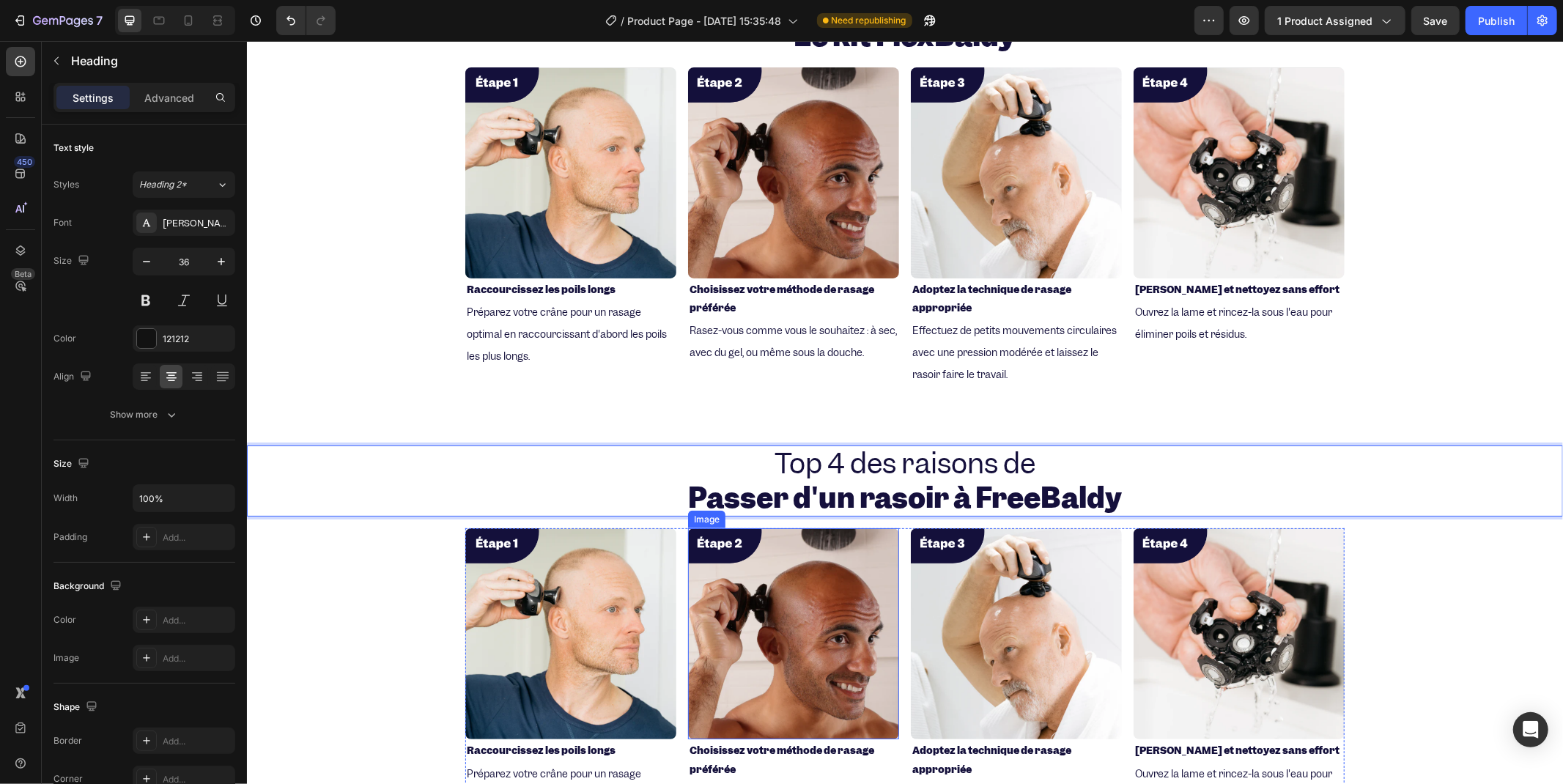
scroll to position [1073, 0]
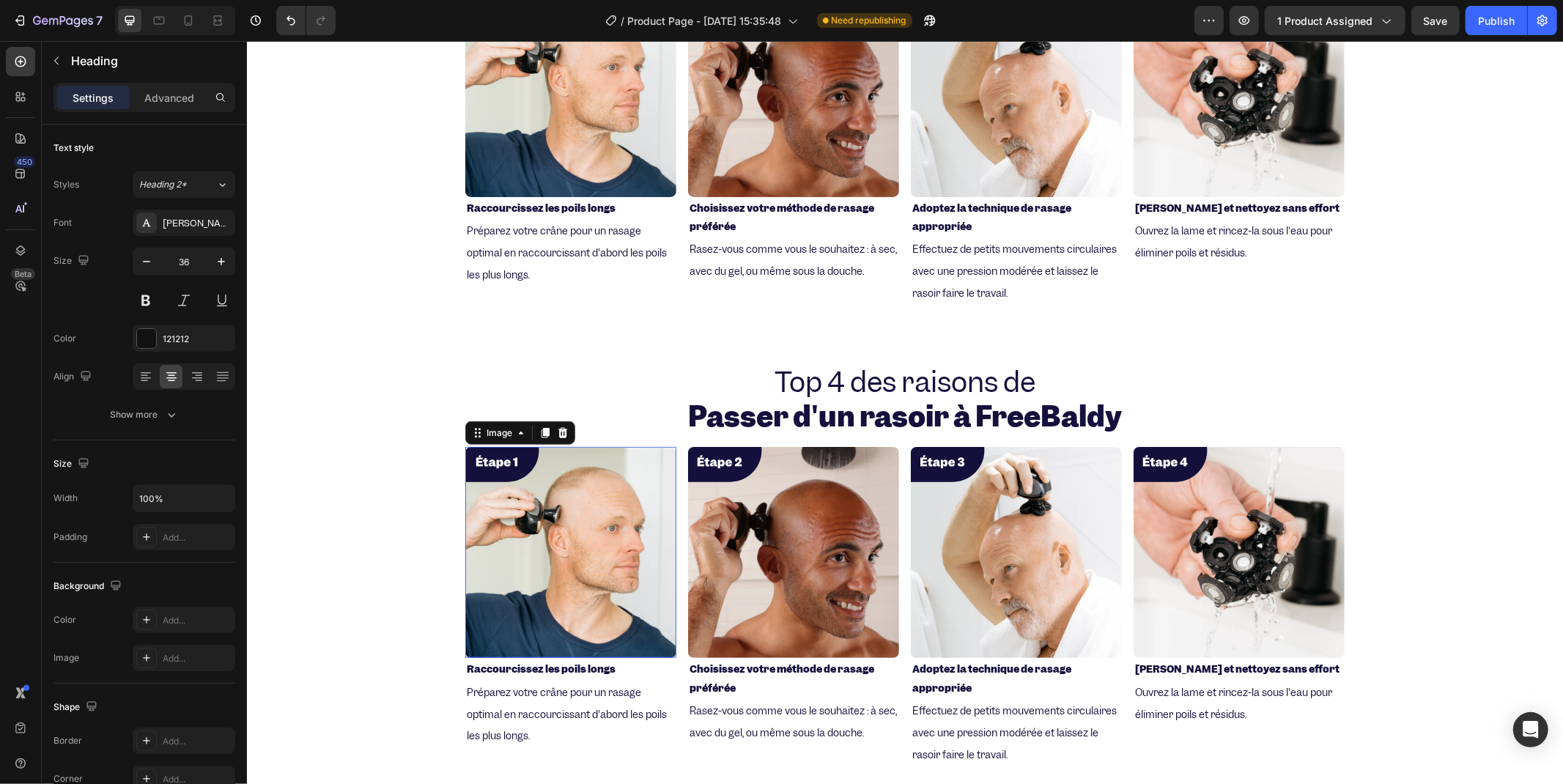
click at [560, 527] on img at bounding box center [570, 551] width 211 height 211
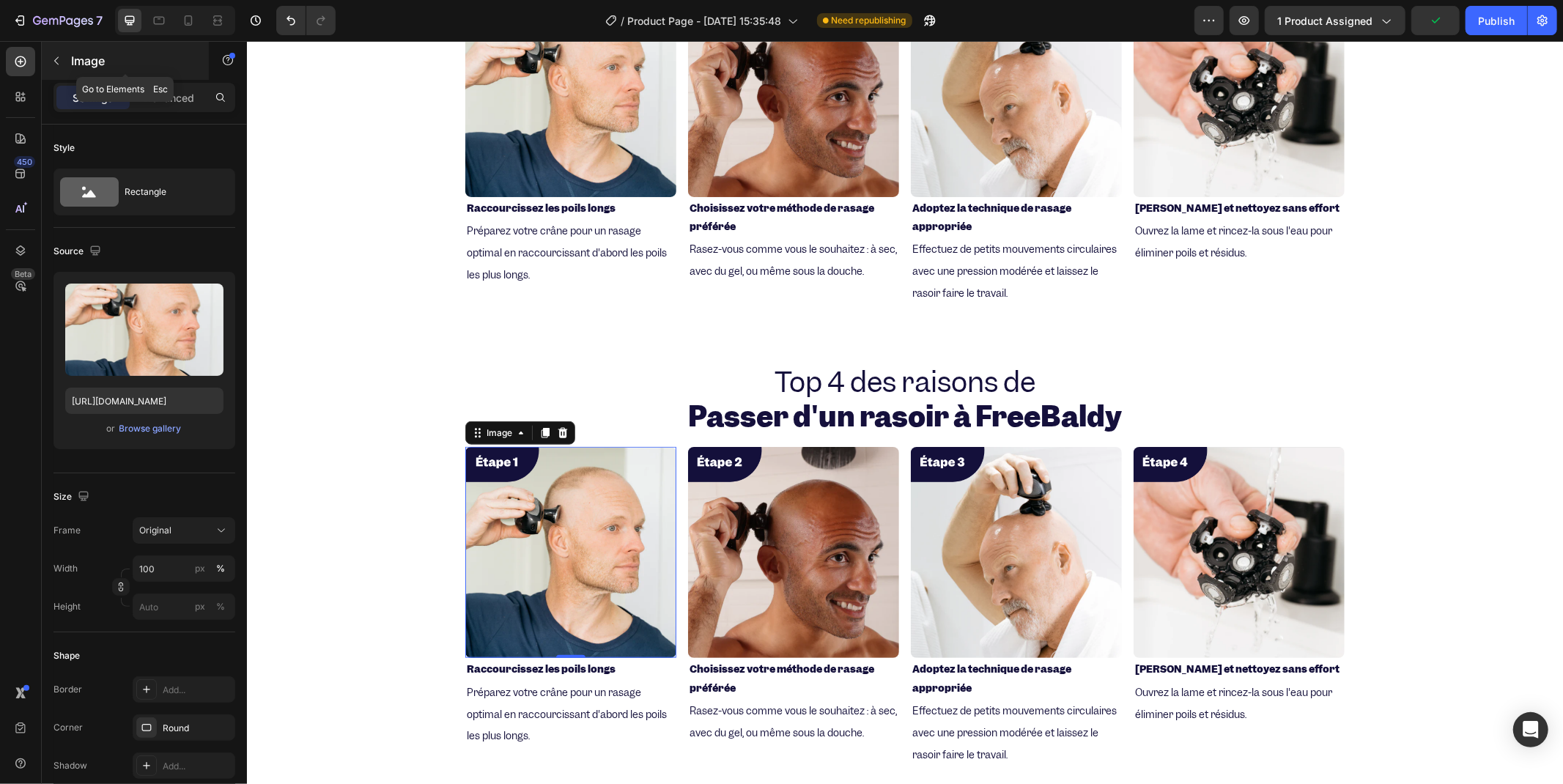
click at [45, 56] on button "button" at bounding box center [56, 61] width 24 height 24
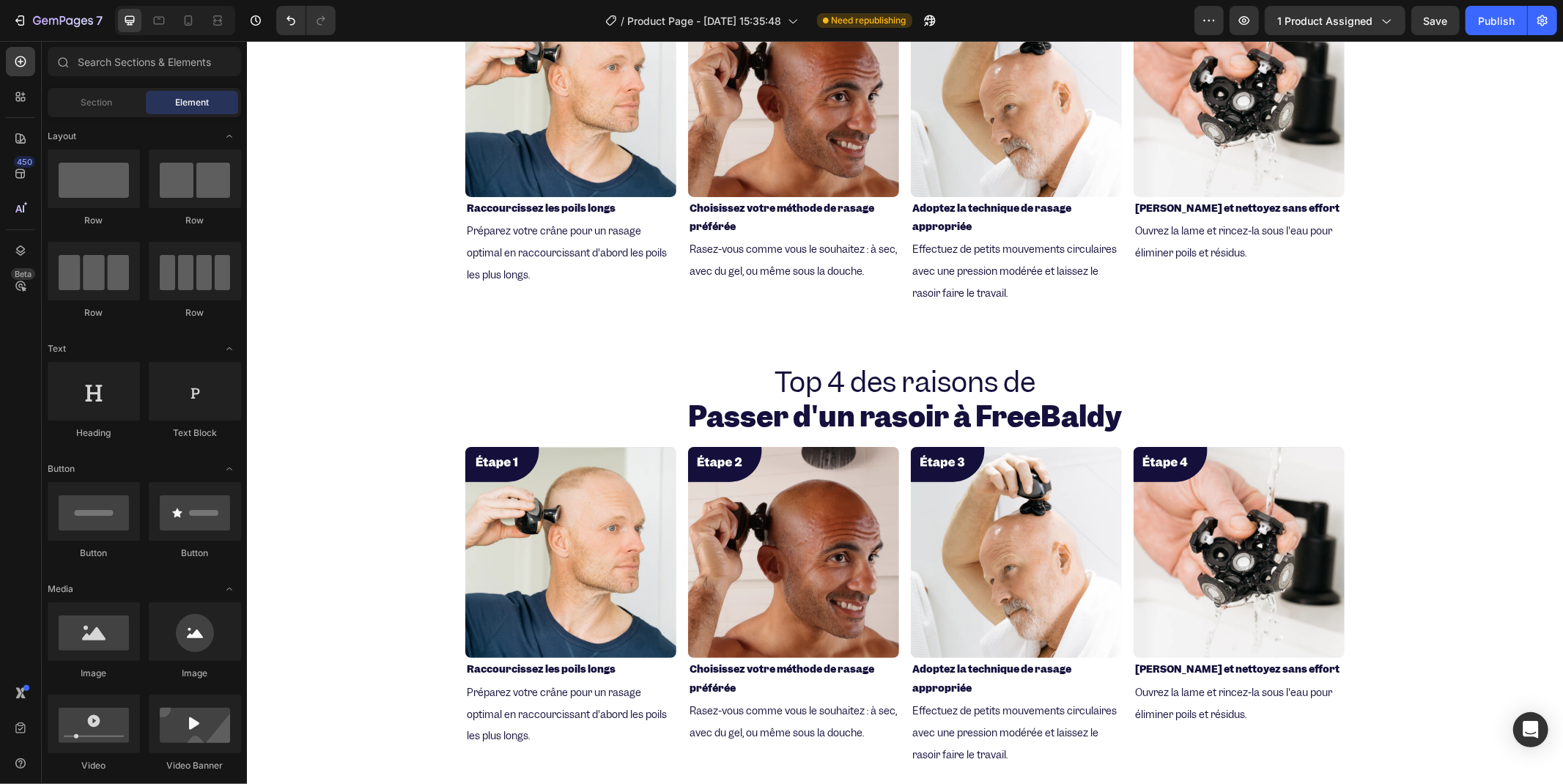
scroll to position [82, 0]
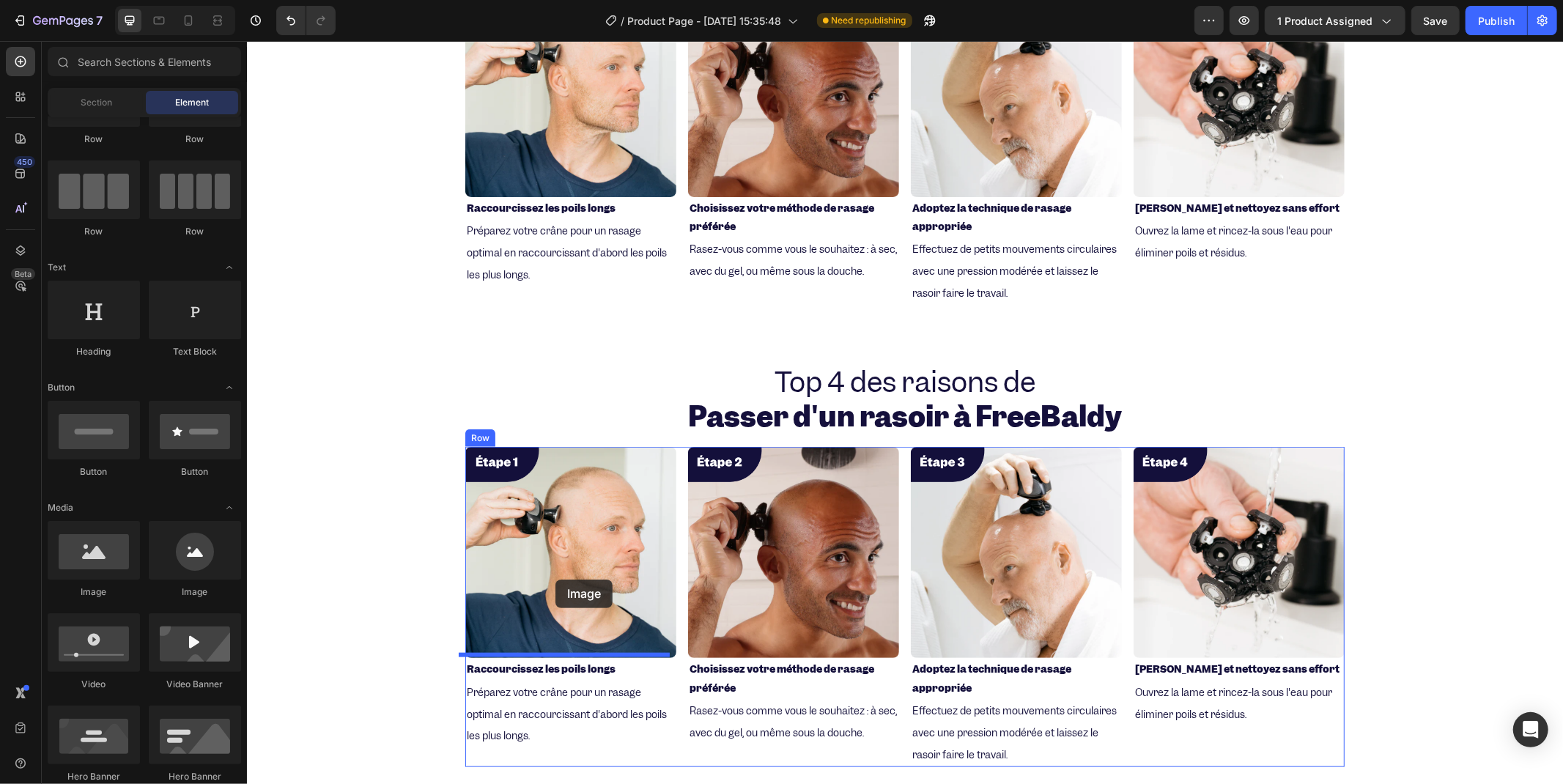
drag, startPoint x: 327, startPoint y: 614, endPoint x: 555, endPoint y: 579, distance: 230.7
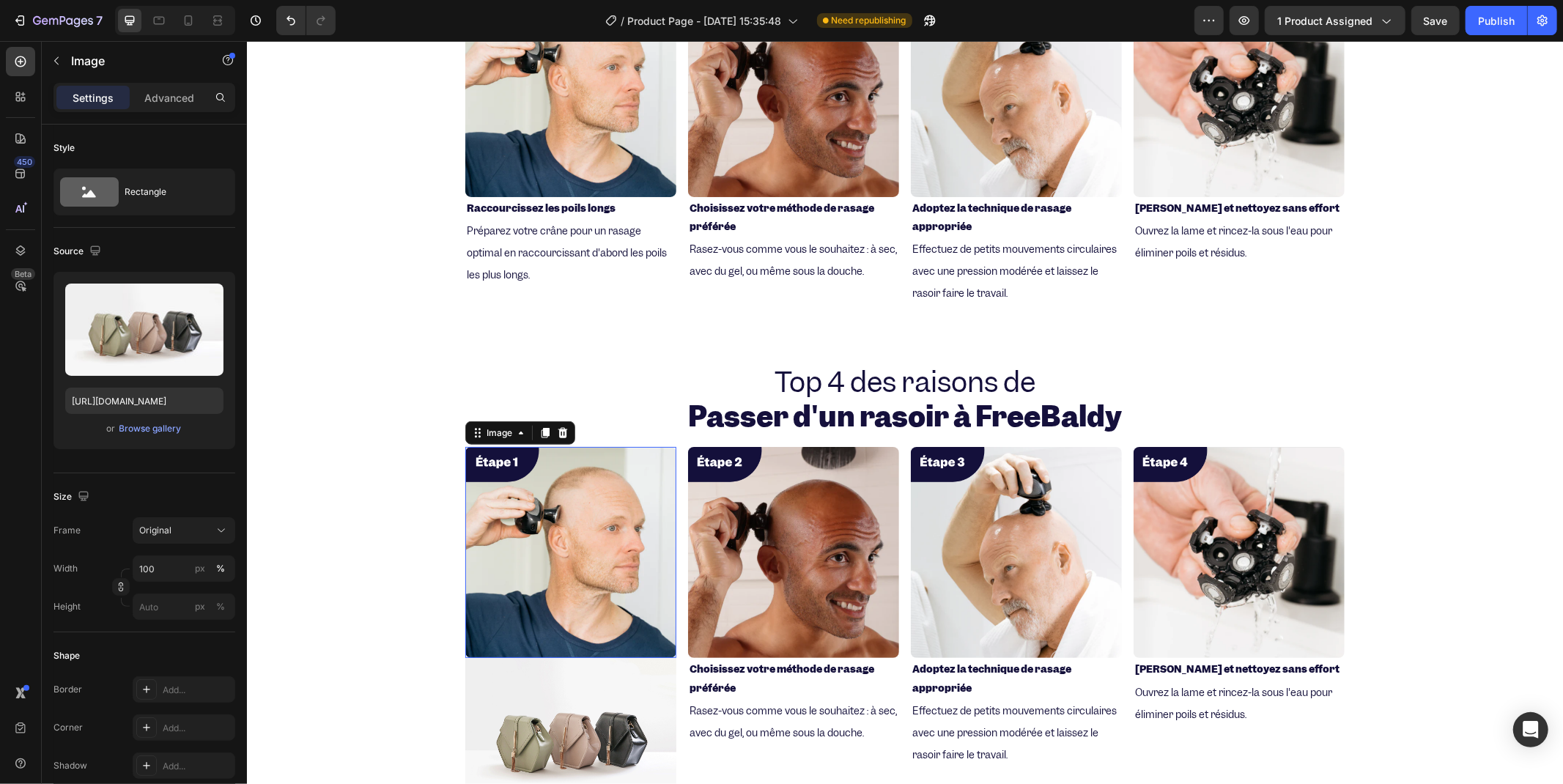
drag, startPoint x: 570, startPoint y: 528, endPoint x: 566, endPoint y: 535, distance: 8.1
click at [566, 535] on img at bounding box center [570, 551] width 211 height 211
click at [563, 746] on img at bounding box center [570, 736] width 211 height 159
click at [556, 637] on icon at bounding box center [562, 643] width 11 height 11
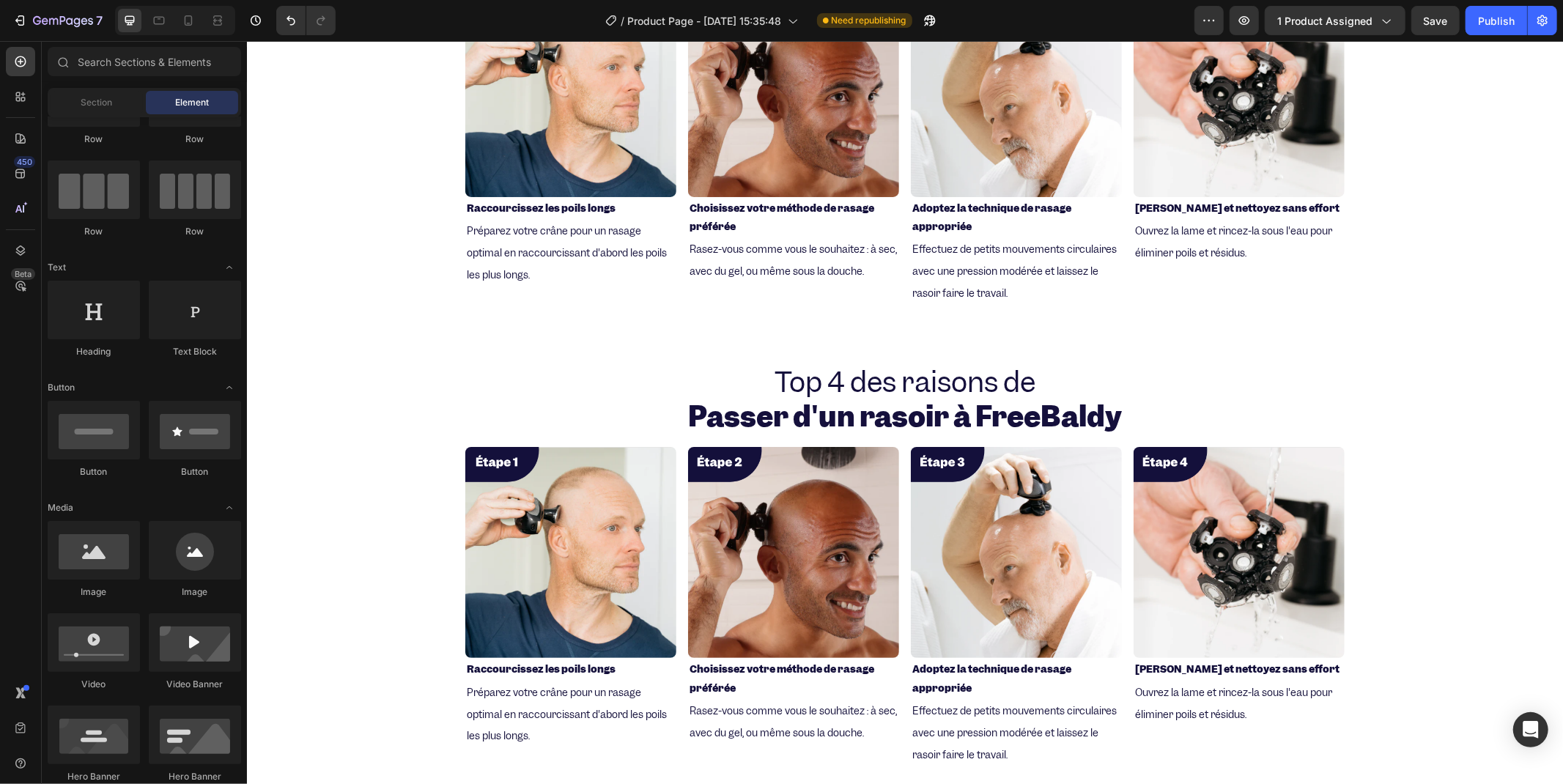
click at [525, 535] on img at bounding box center [570, 551] width 211 height 211
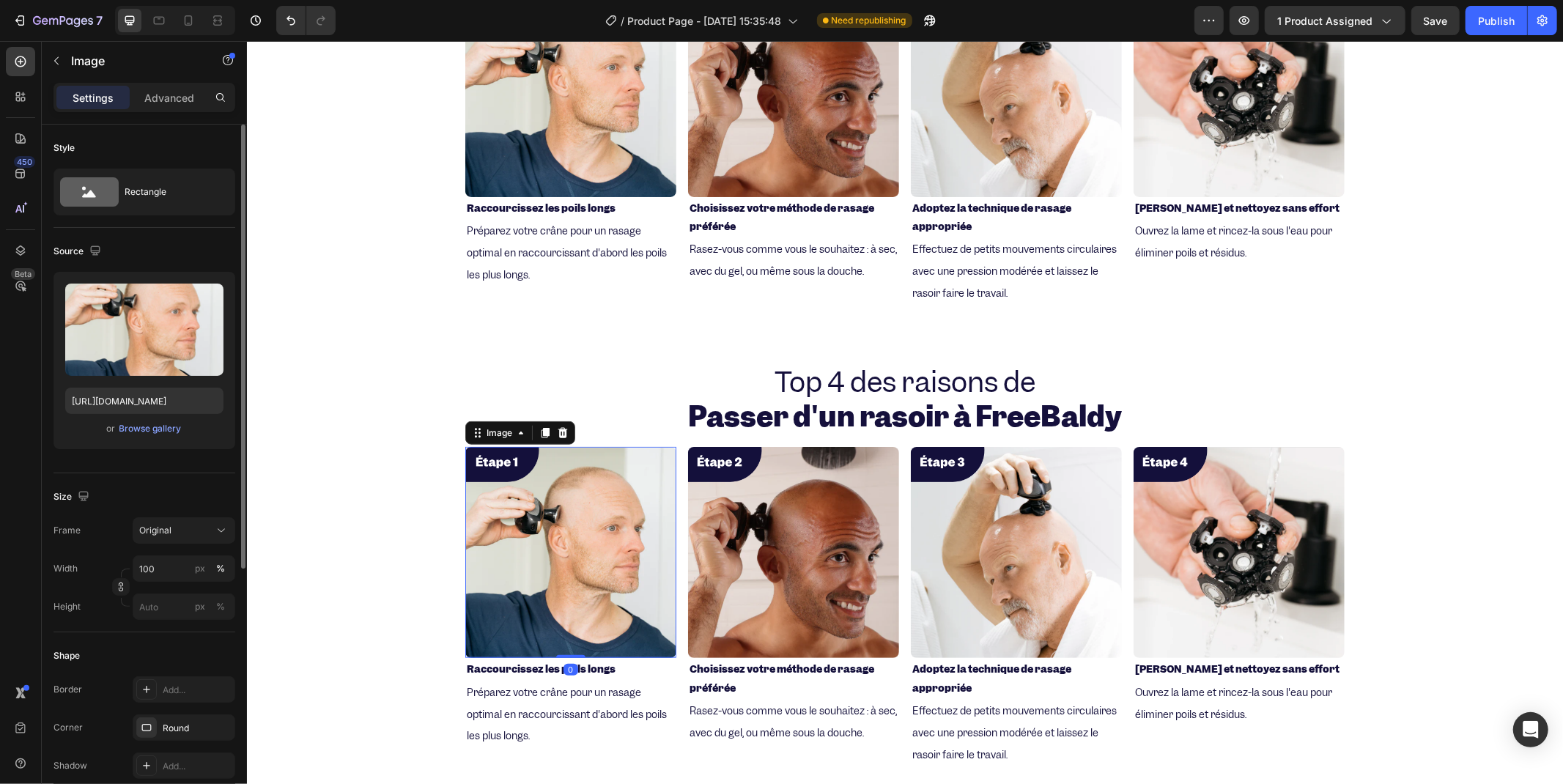
click at [152, 414] on div "Upload Image [URL][DOMAIN_NAME] or Browse gallery" at bounding box center [143, 360] width 181 height 177
click at [159, 435] on button "Browse gallery" at bounding box center [150, 428] width 64 height 14
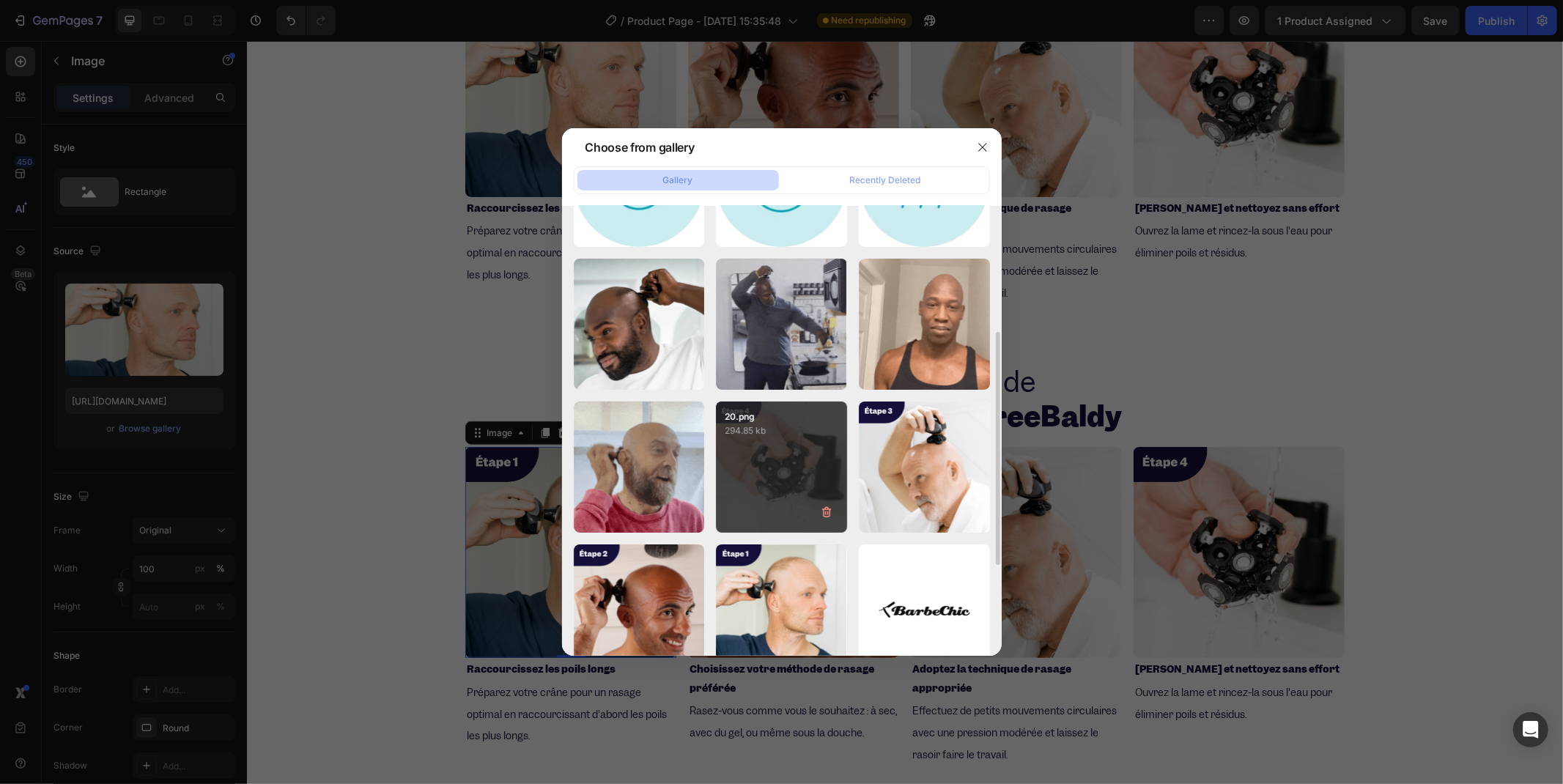
scroll to position [326, 0]
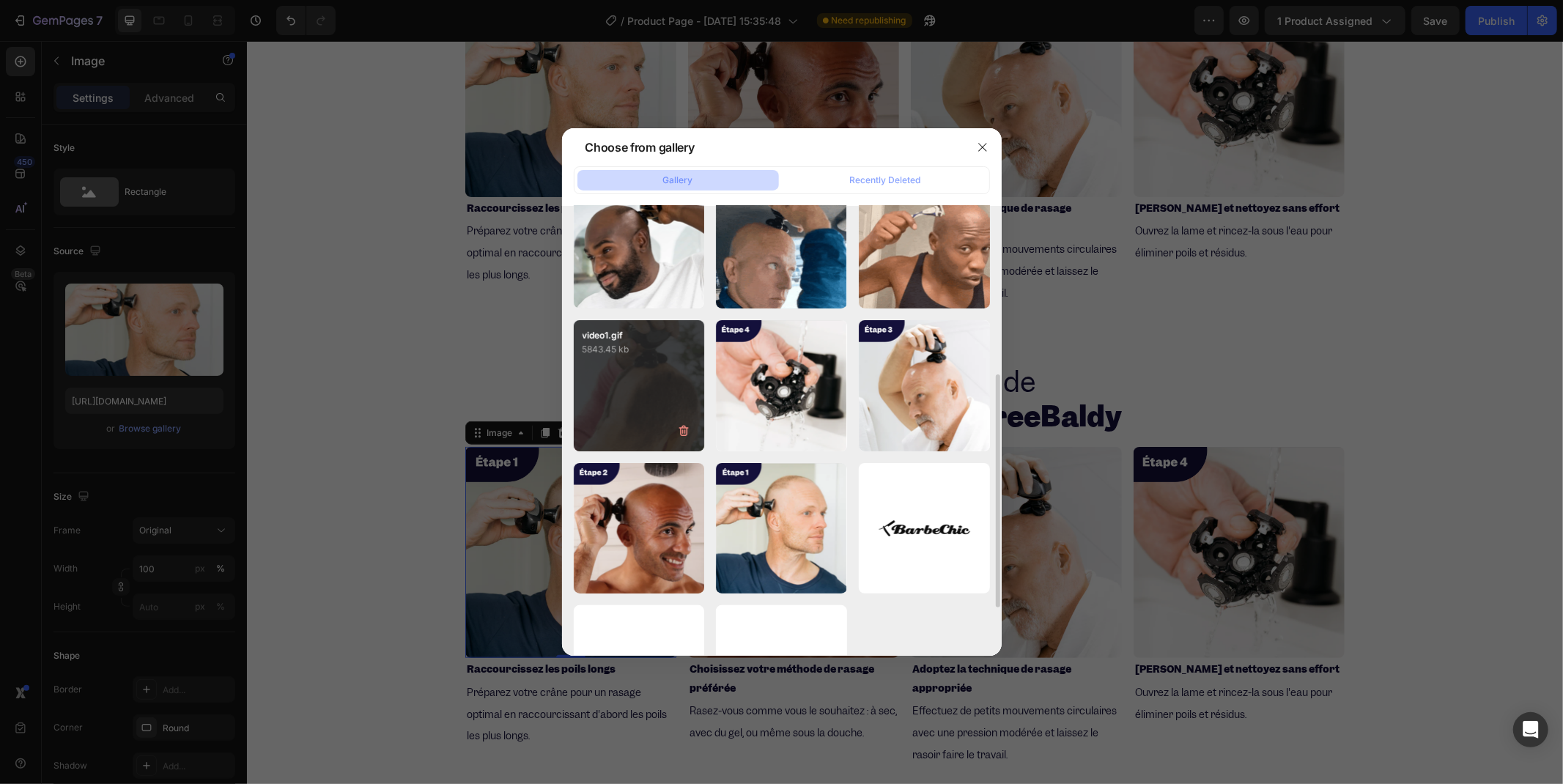
click at [658, 406] on div "video1.gif 5843.45 kb" at bounding box center [639, 385] width 131 height 131
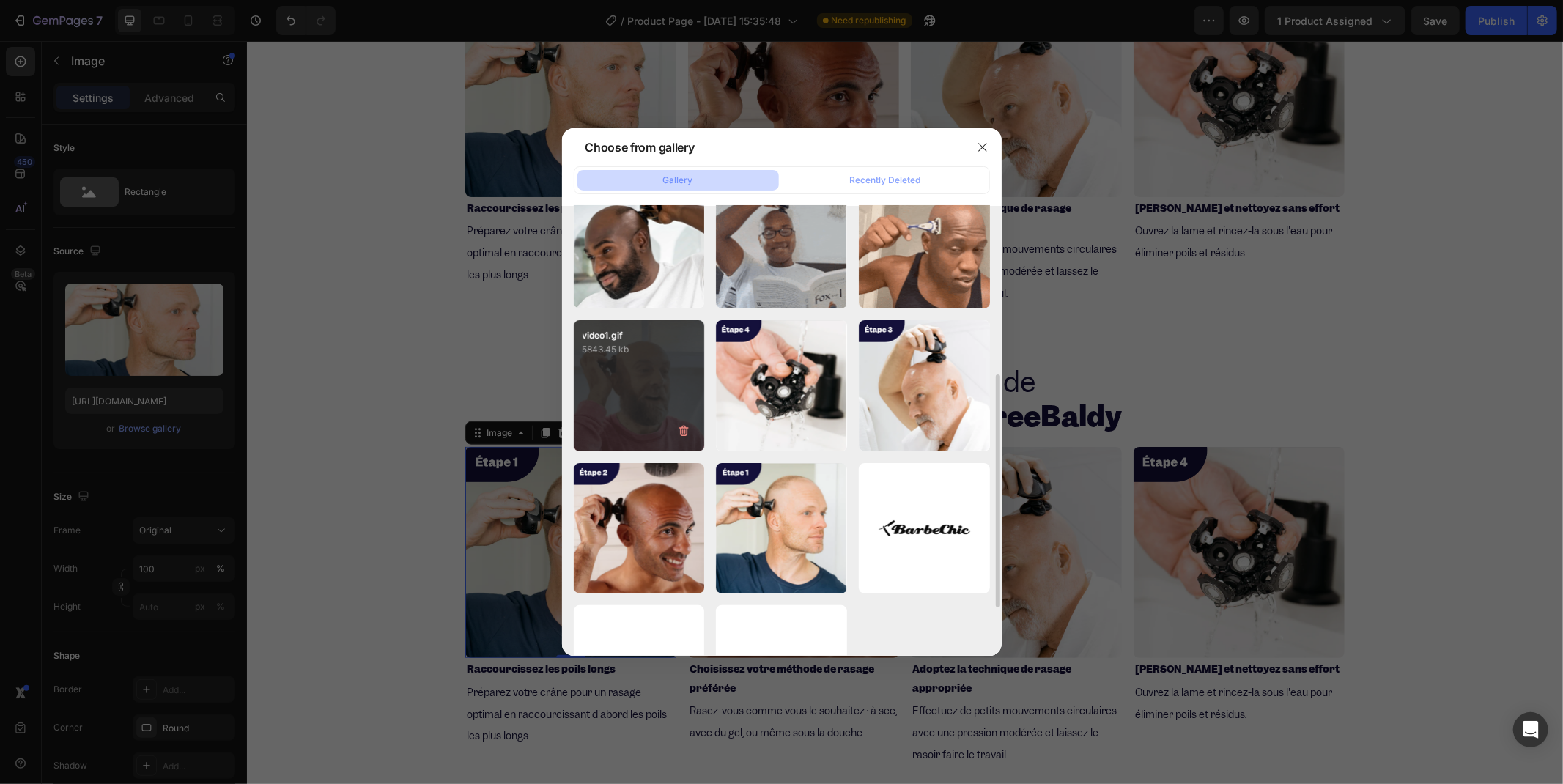
type input "[URL][DOMAIN_NAME]"
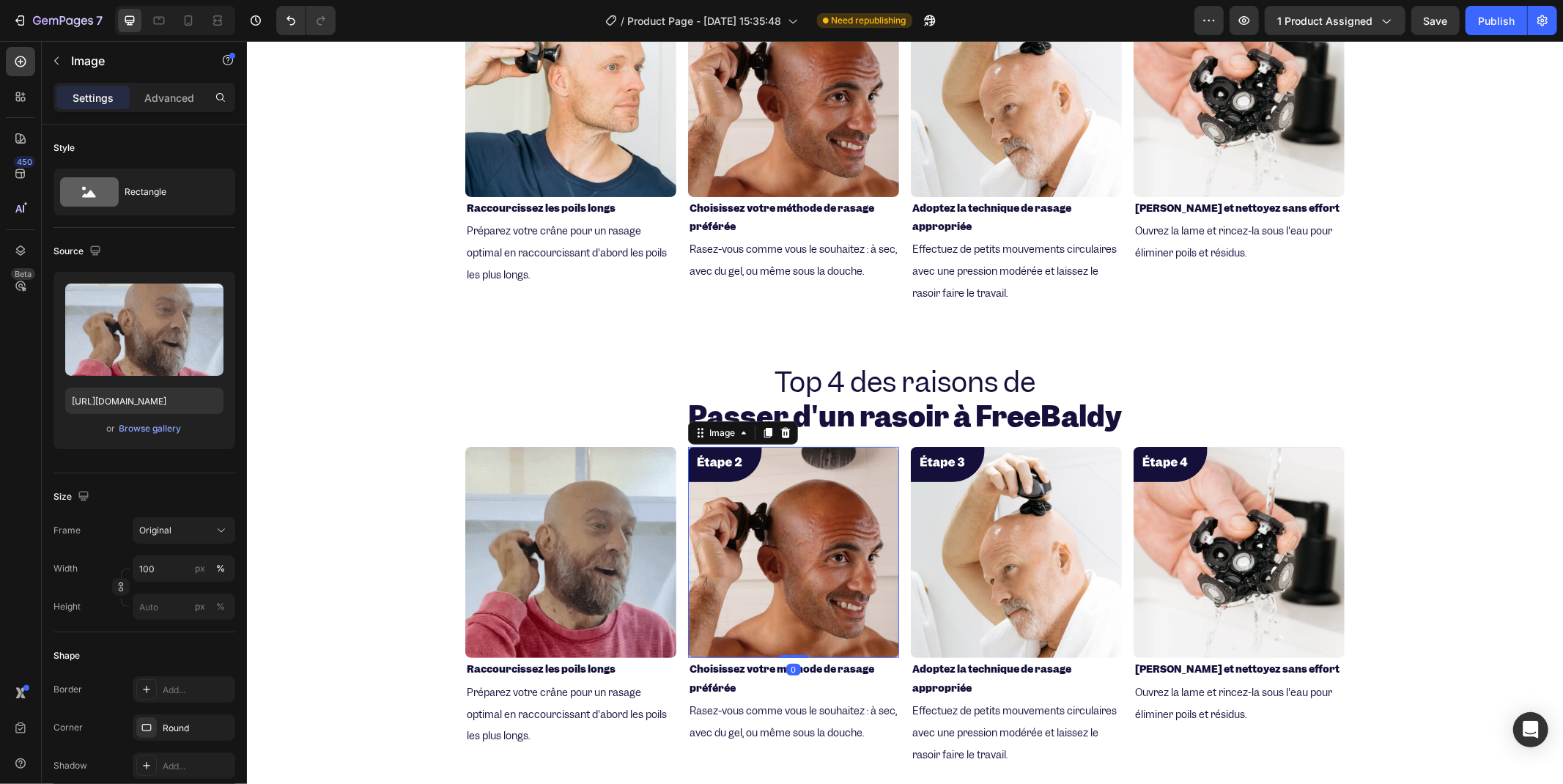
click at [822, 534] on img at bounding box center [793, 551] width 211 height 211
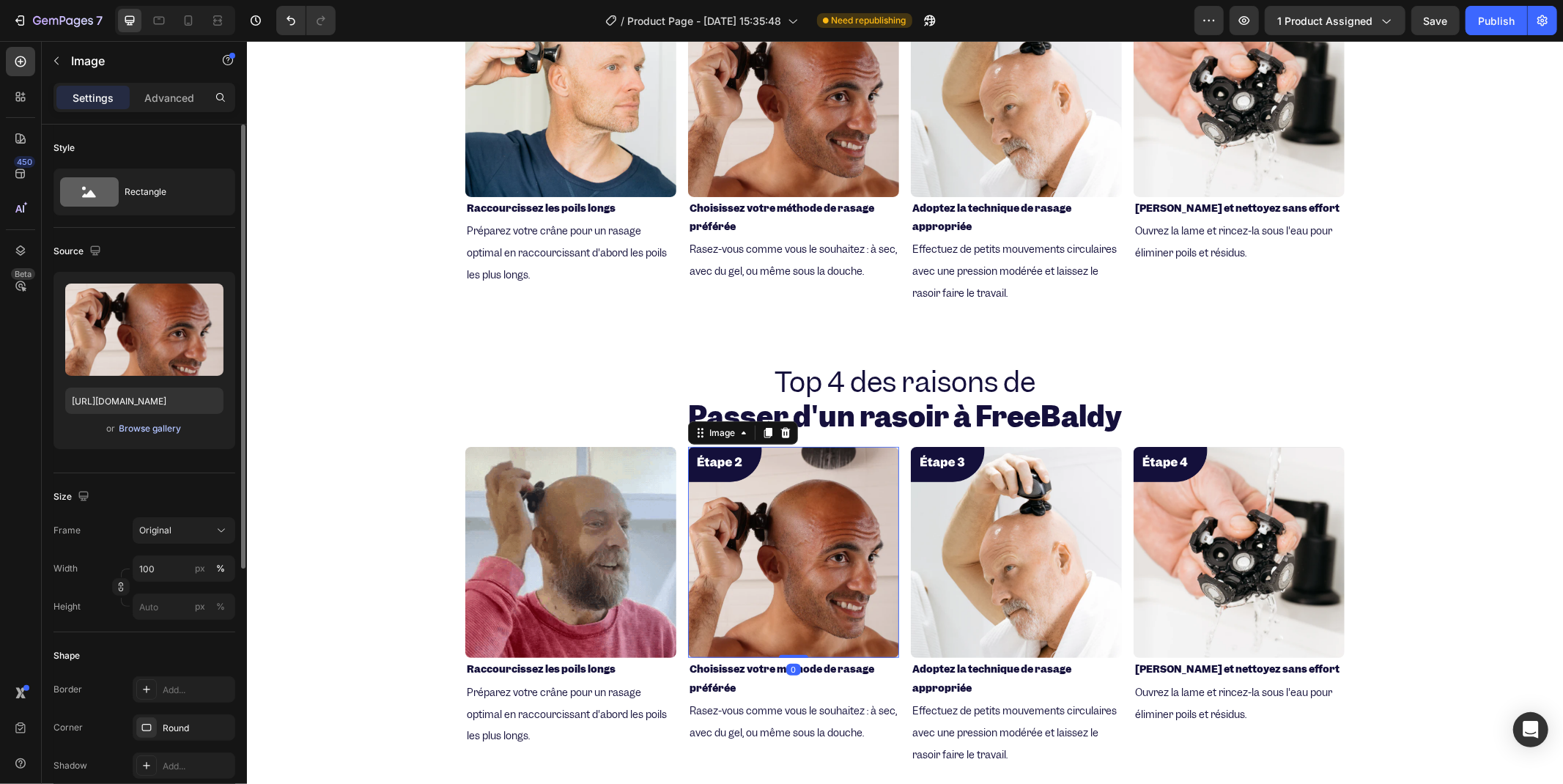
click at [126, 427] on div "Browse gallery" at bounding box center [151, 429] width 63 height 13
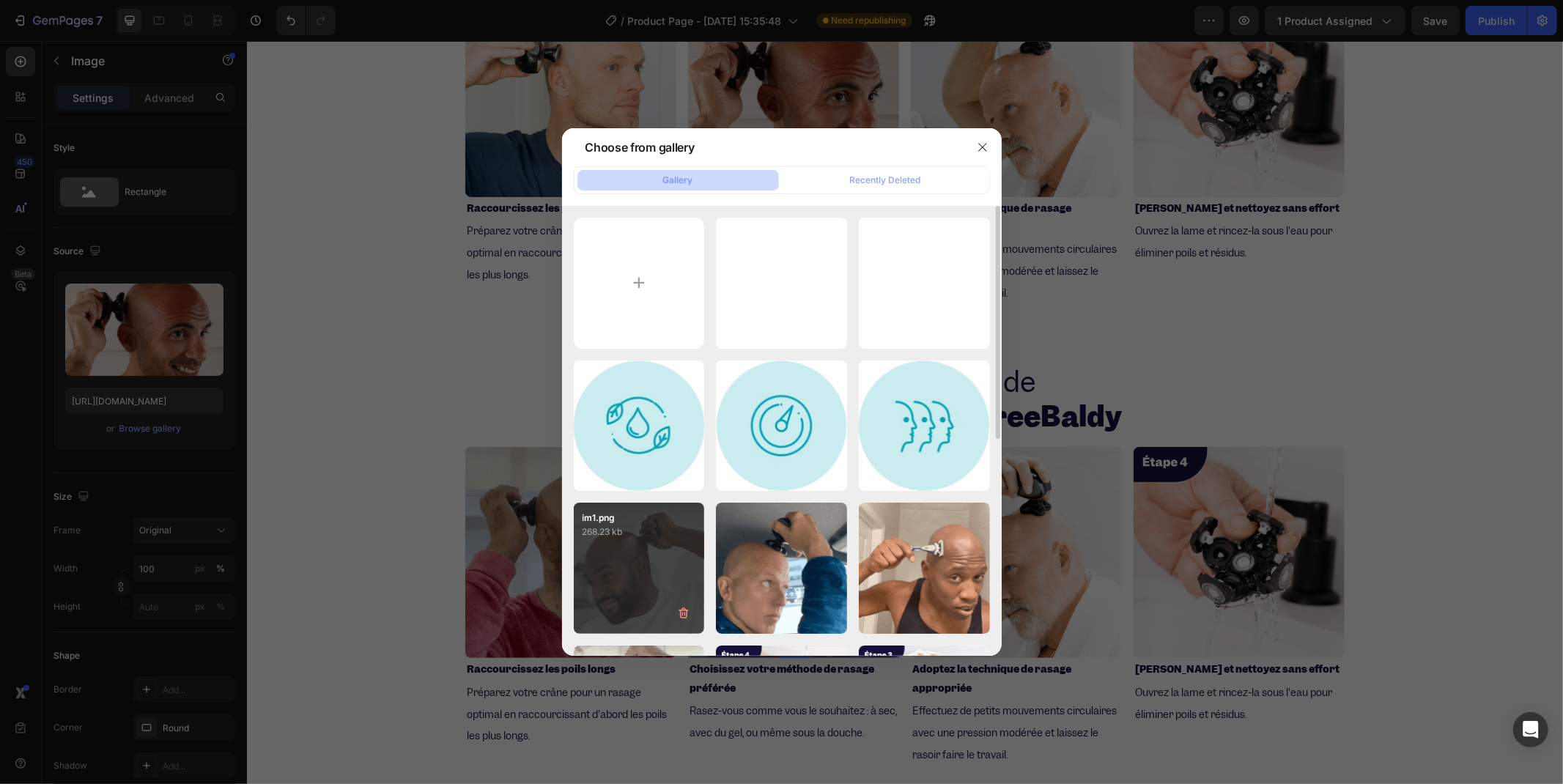
click at [634, 581] on div "im1.png 268.23 kb" at bounding box center [639, 568] width 131 height 131
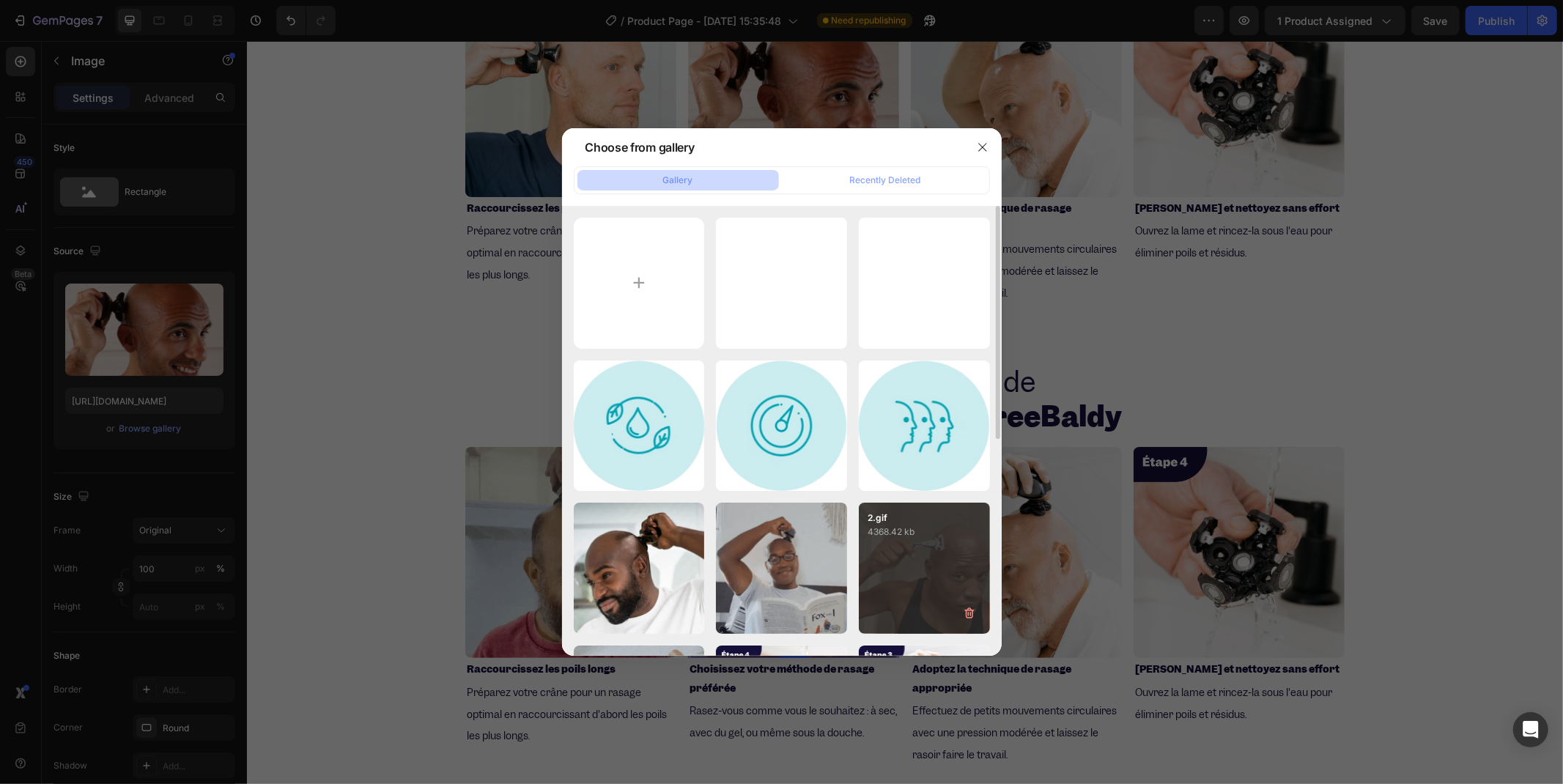
type input "[URL][DOMAIN_NAME]"
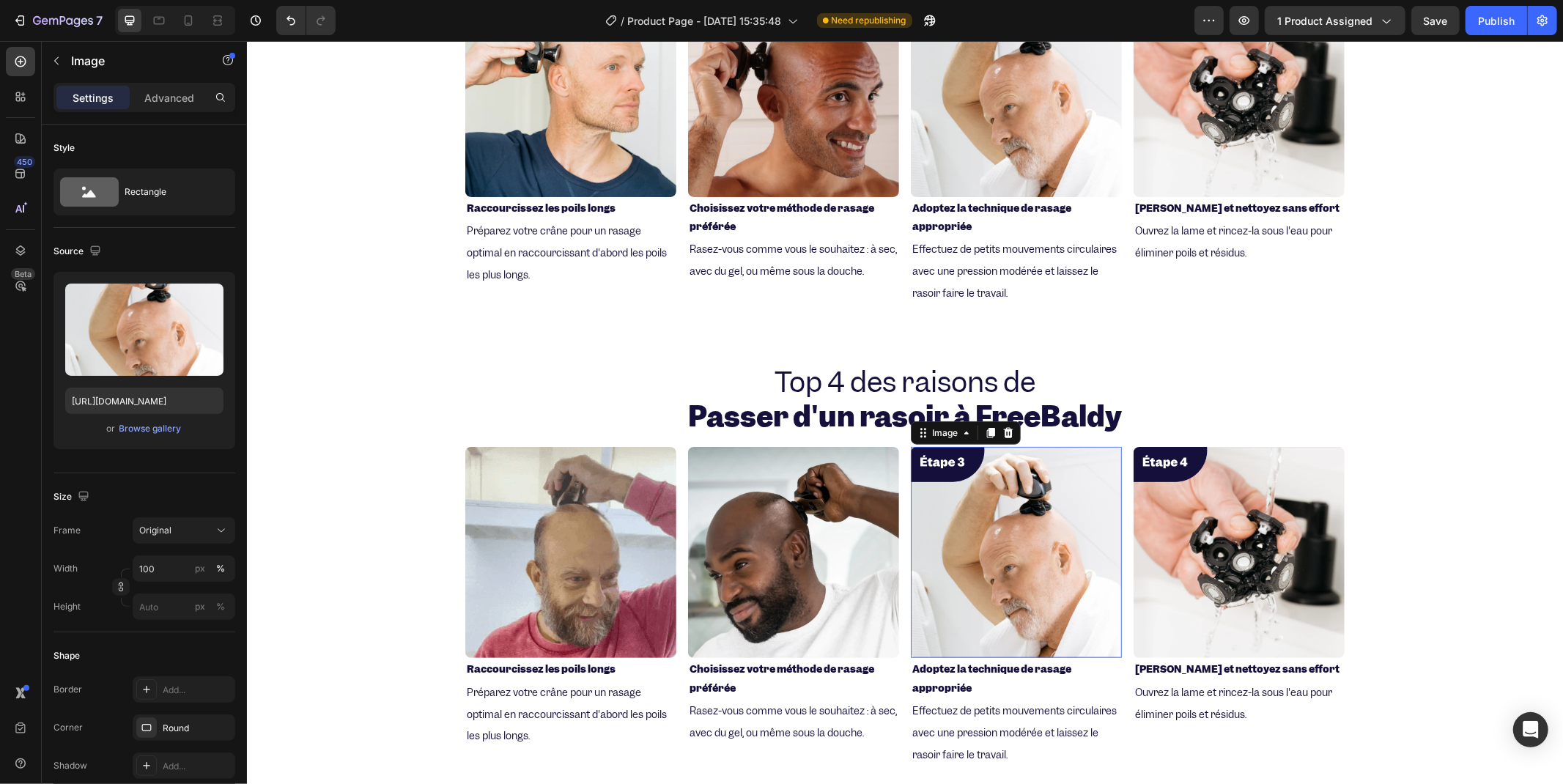
click at [1009, 544] on img at bounding box center [1016, 551] width 211 height 211
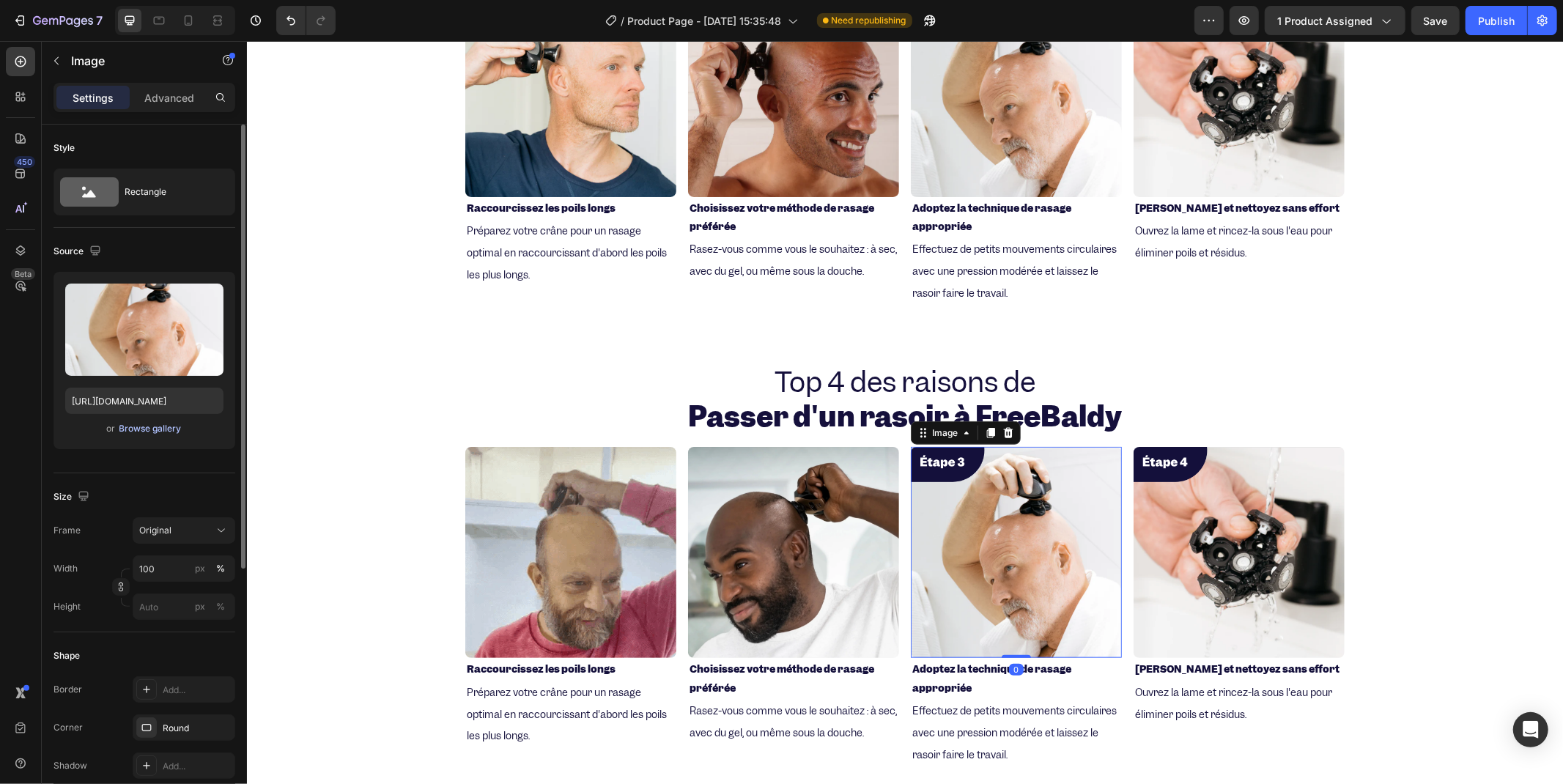
click at [137, 428] on div "Browse gallery" at bounding box center [151, 429] width 63 height 13
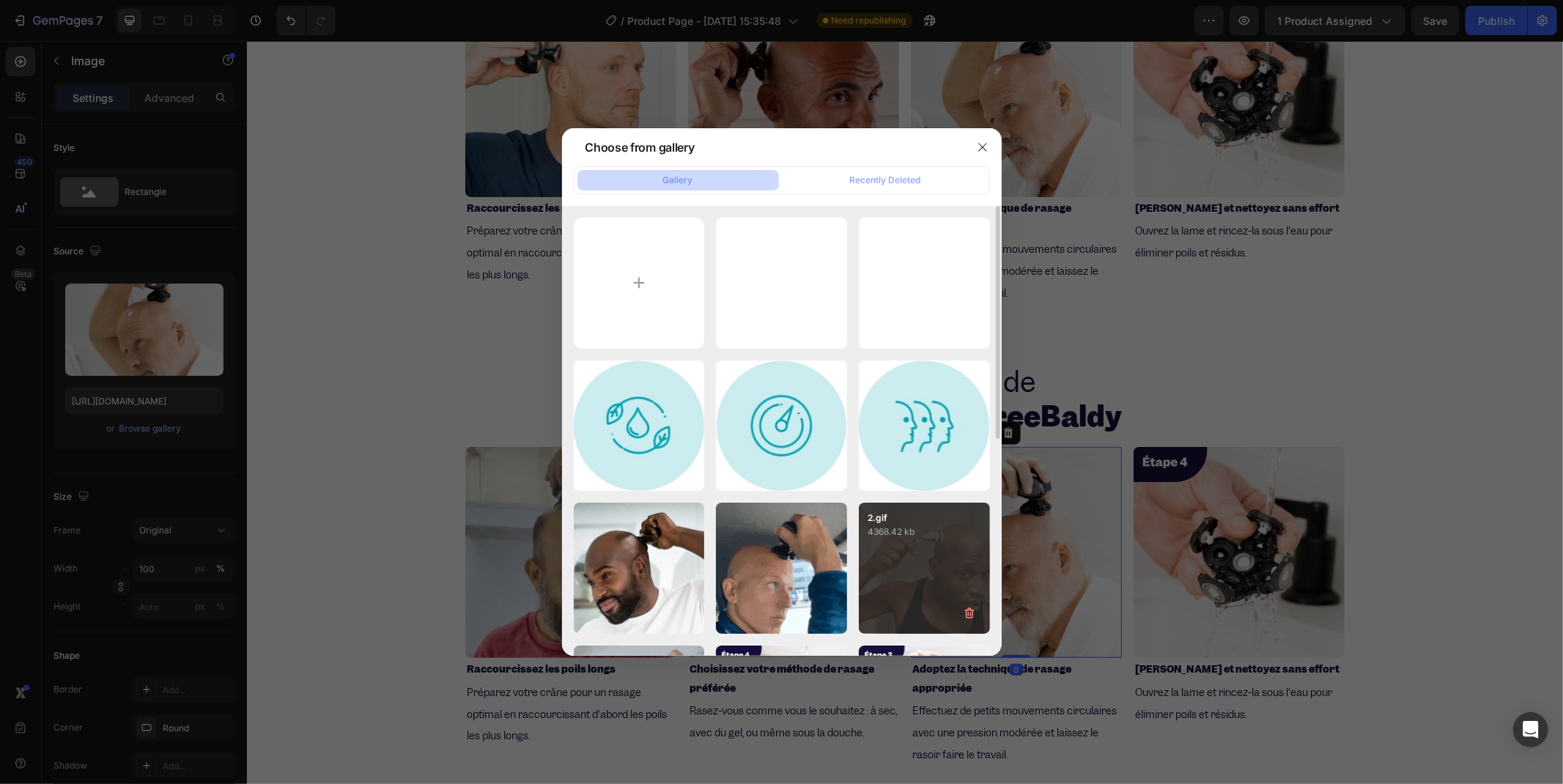
click at [891, 551] on div "2.gif 4368.42 kb" at bounding box center [924, 568] width 131 height 131
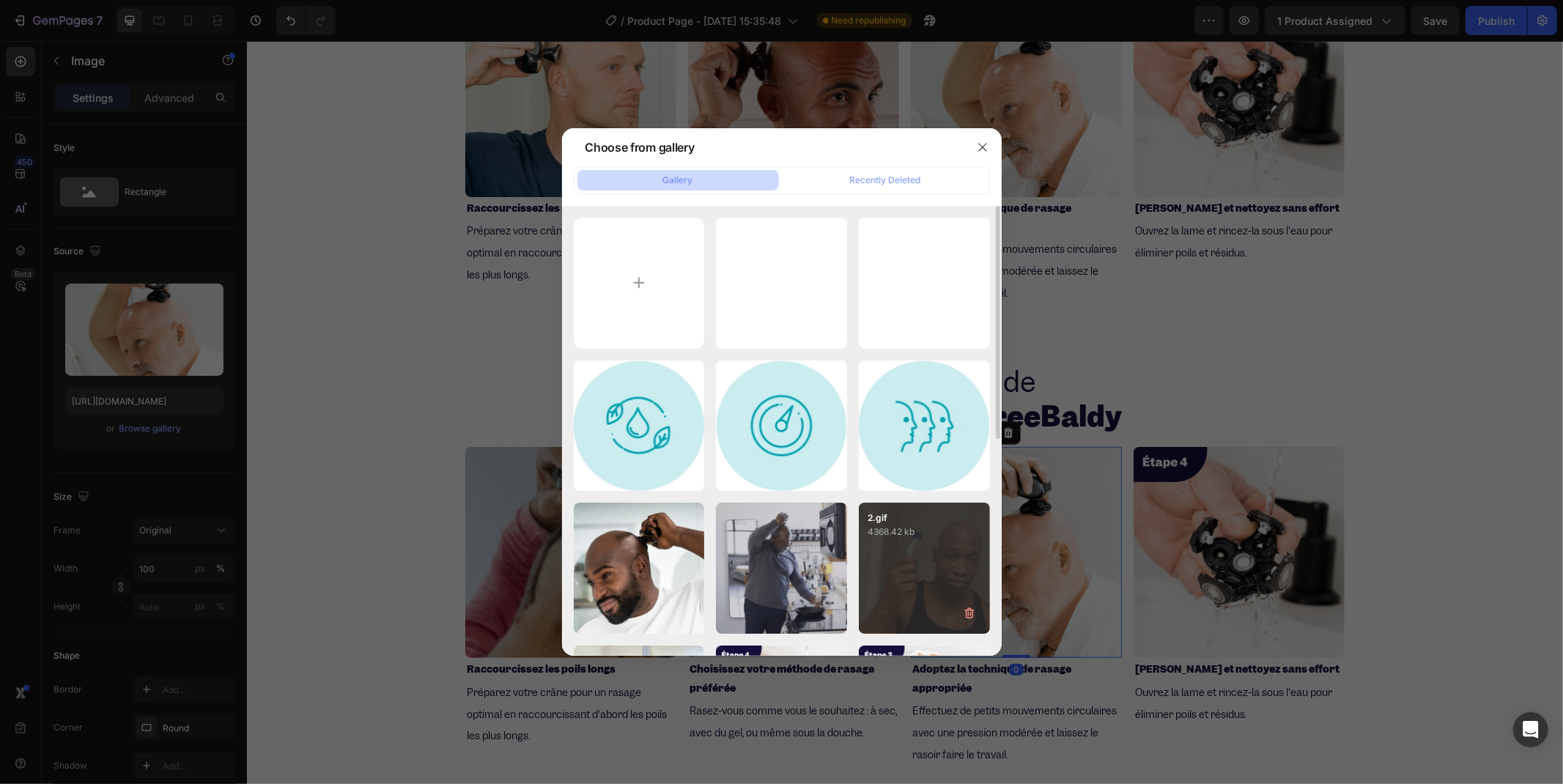
type input "[URL][DOMAIN_NAME]"
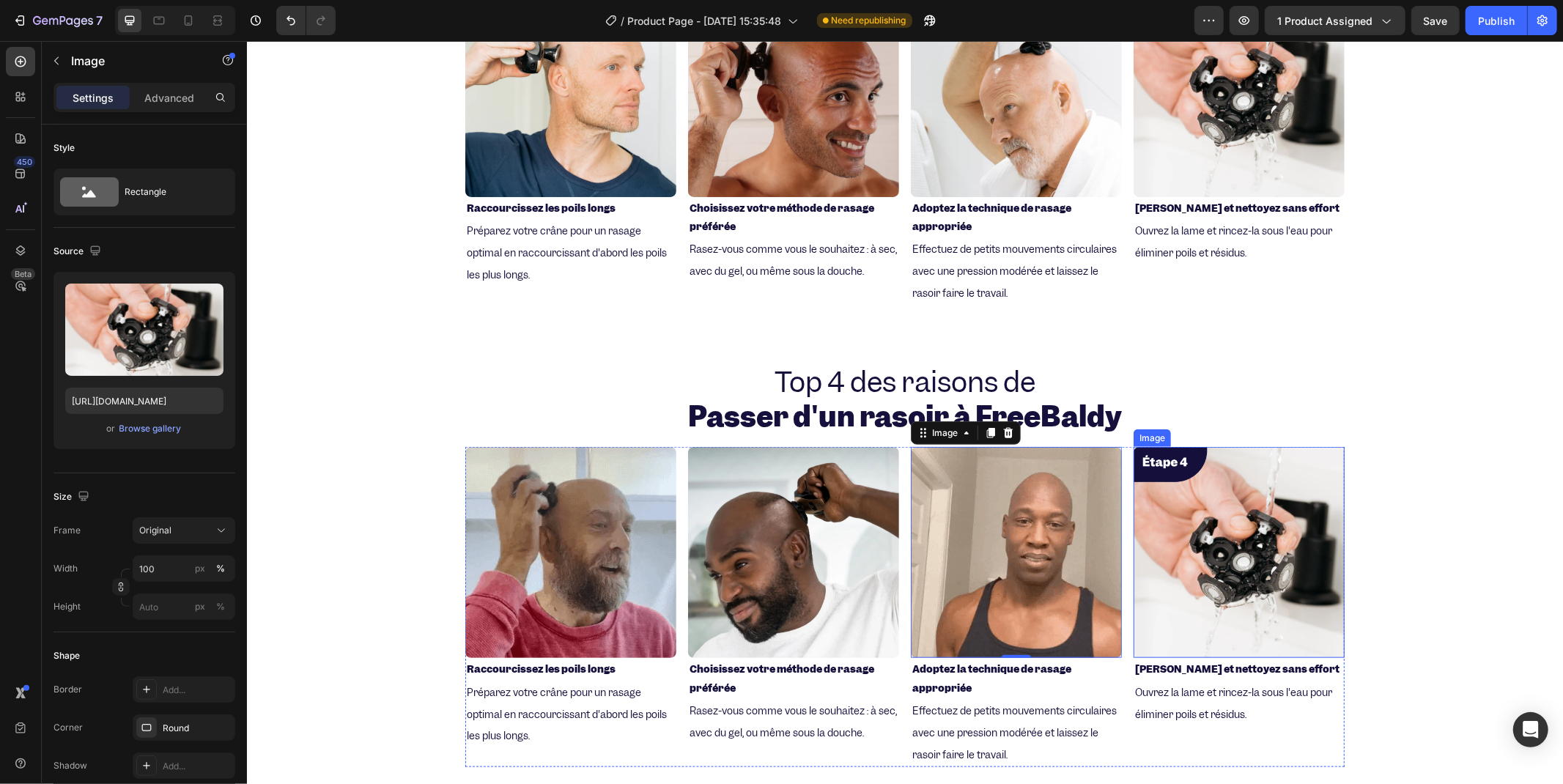
click at [1233, 568] on img at bounding box center [1238, 551] width 211 height 211
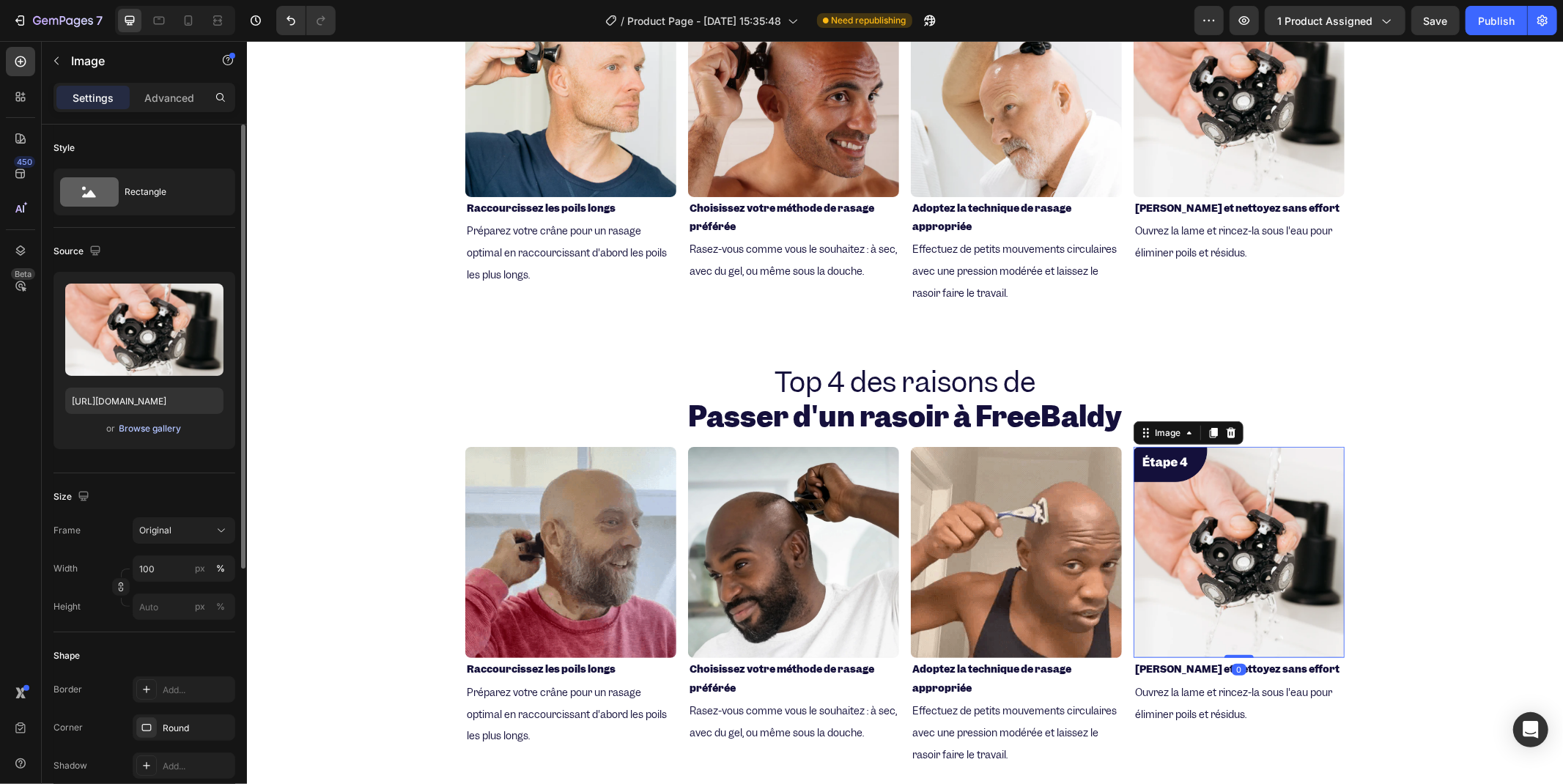
click at [153, 430] on div "Browse gallery" at bounding box center [151, 429] width 63 height 13
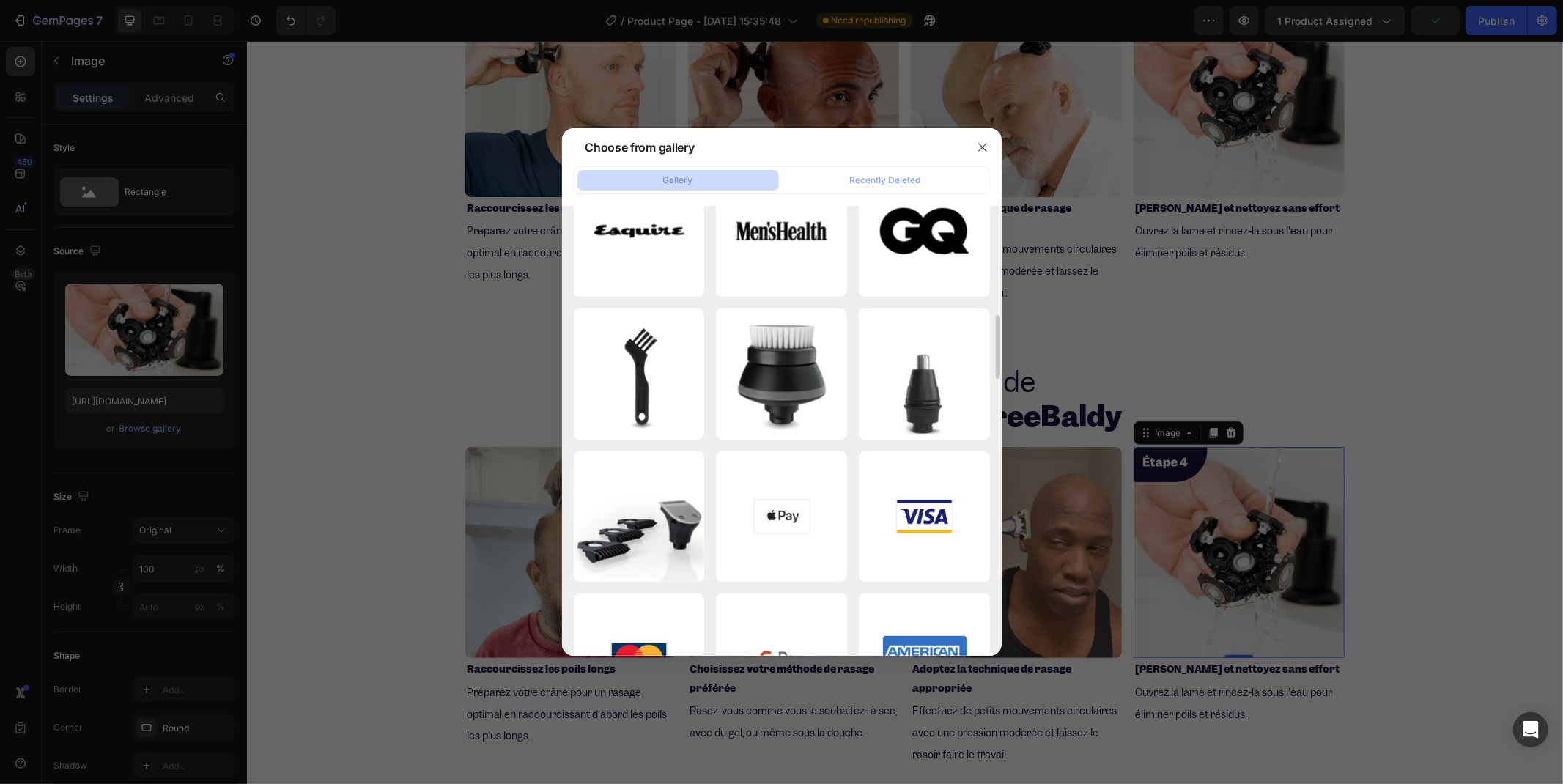
scroll to position [195, 0]
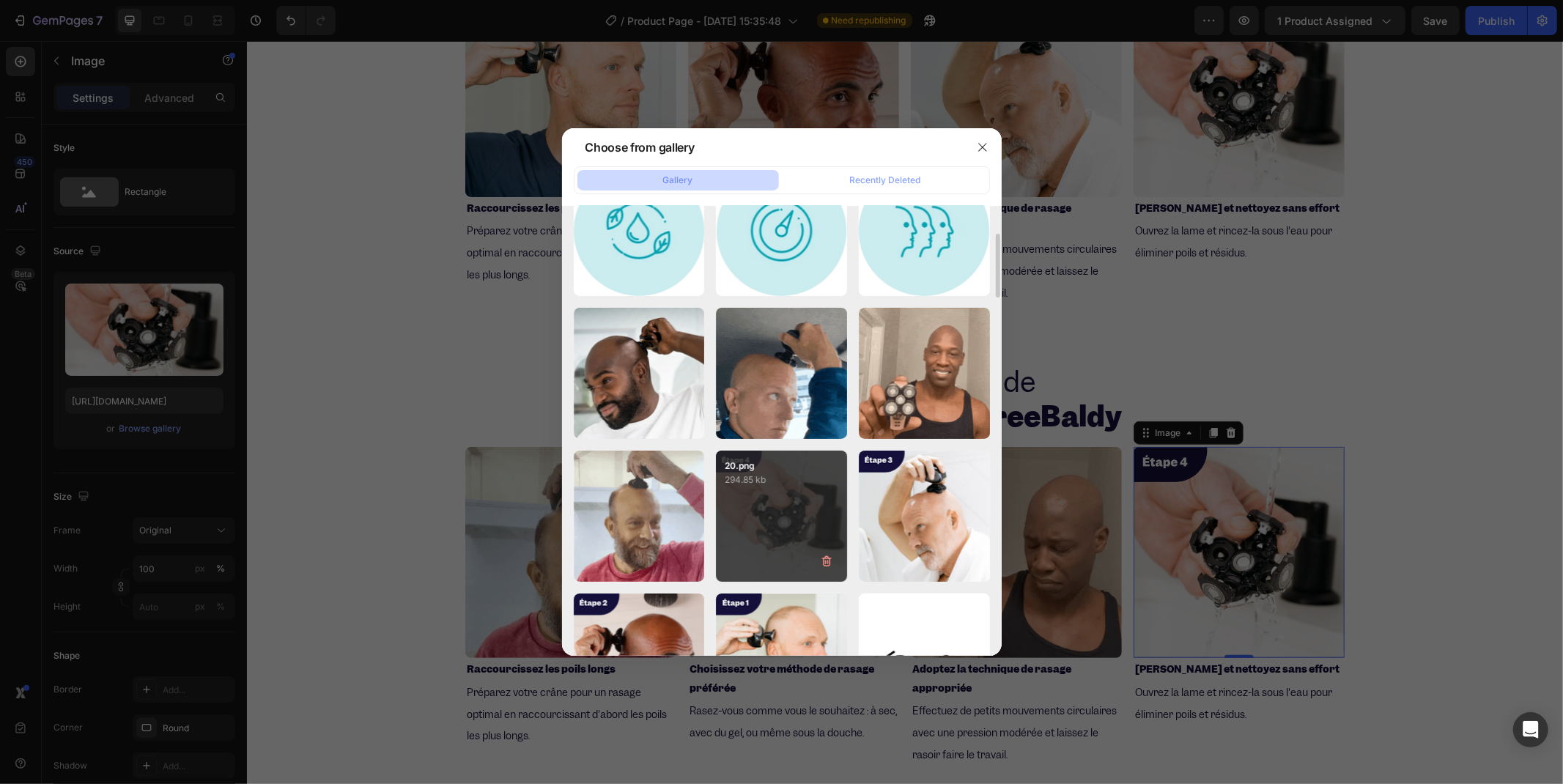
click at [779, 528] on div "20.png 294.85 kb" at bounding box center [782, 516] width 131 height 131
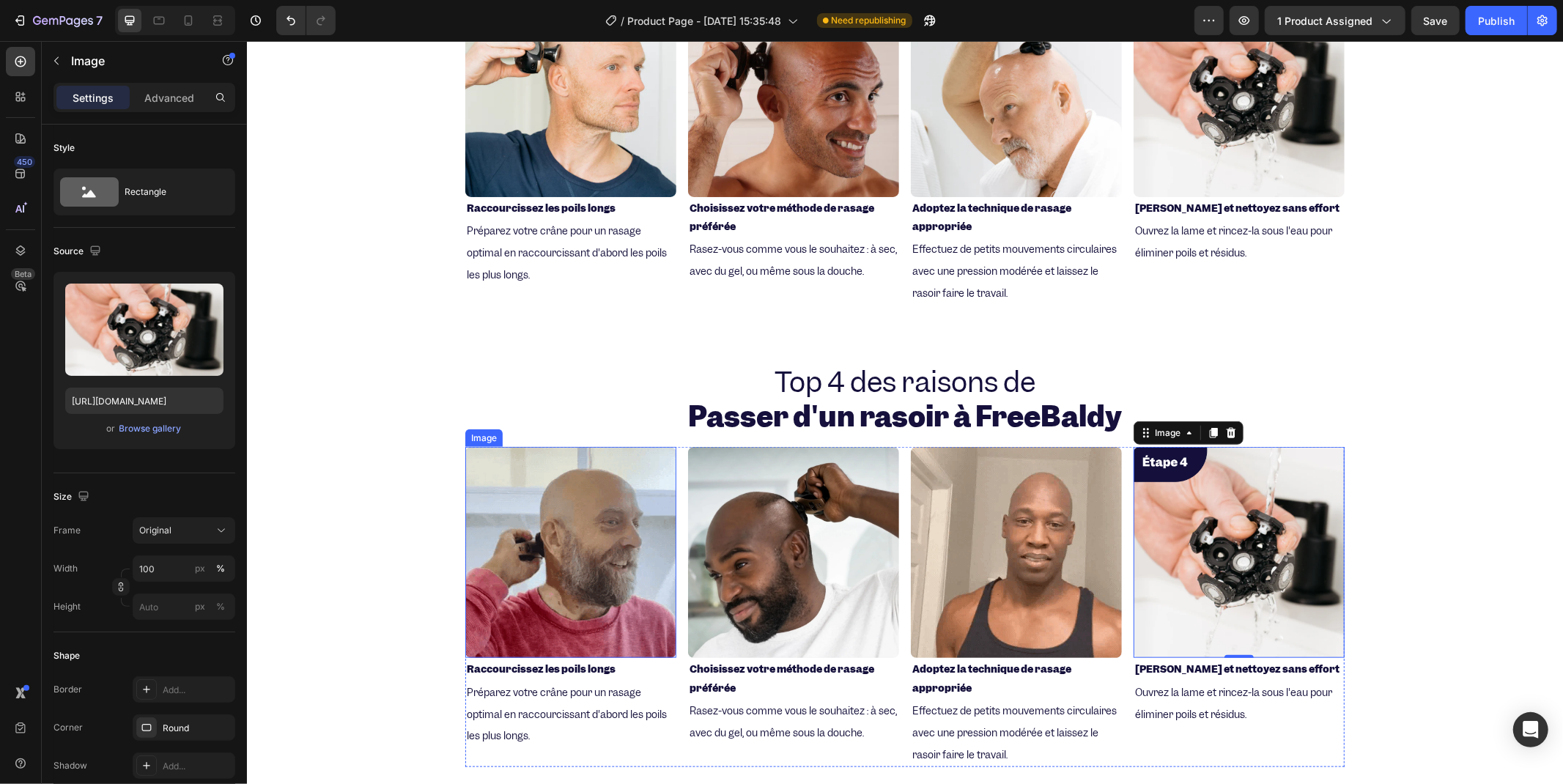
scroll to position [1481, 0]
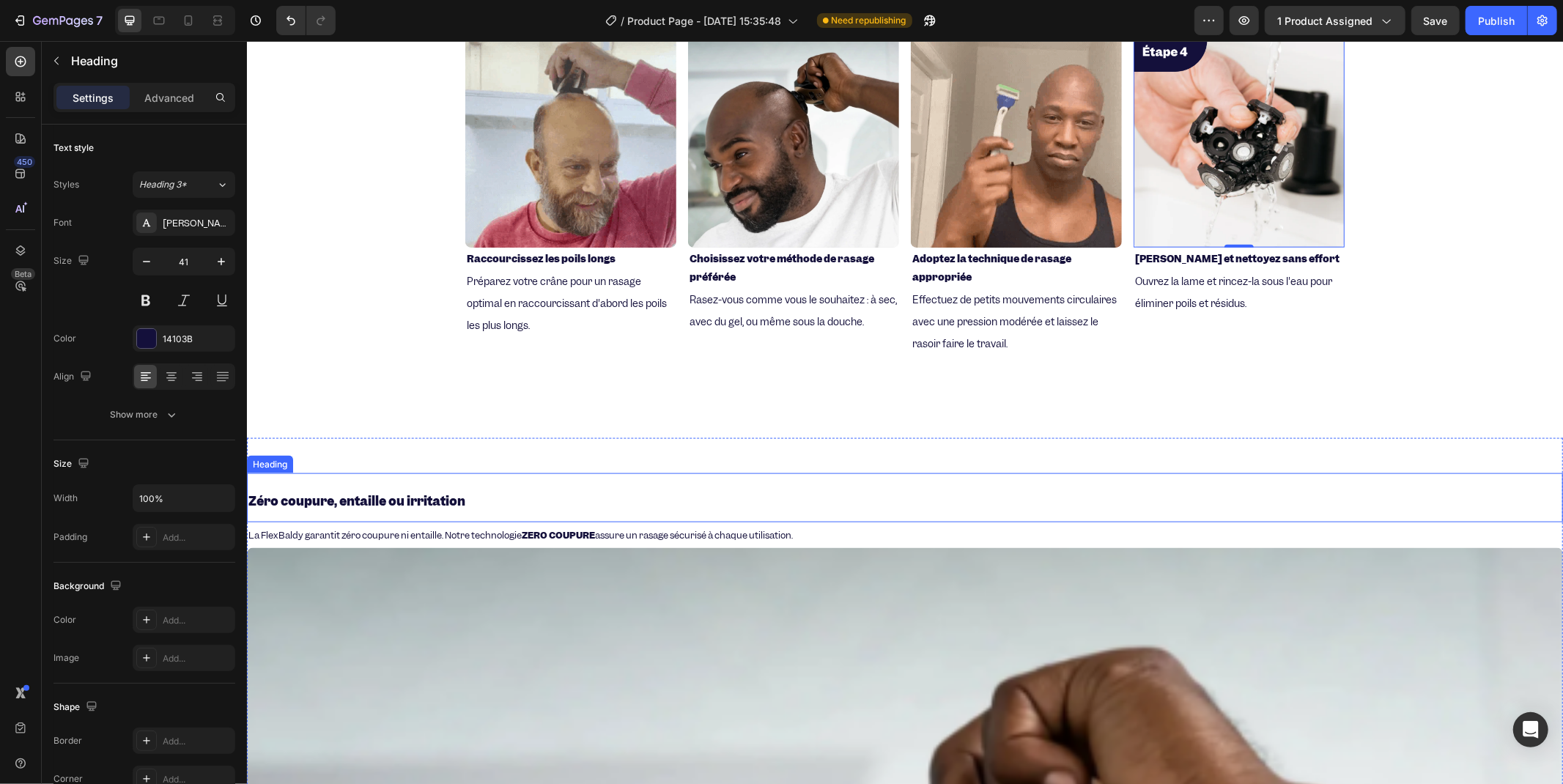
click at [363, 495] on strong "Zéro coupure, entaille ou irritation" at bounding box center [356, 500] width 217 height 16
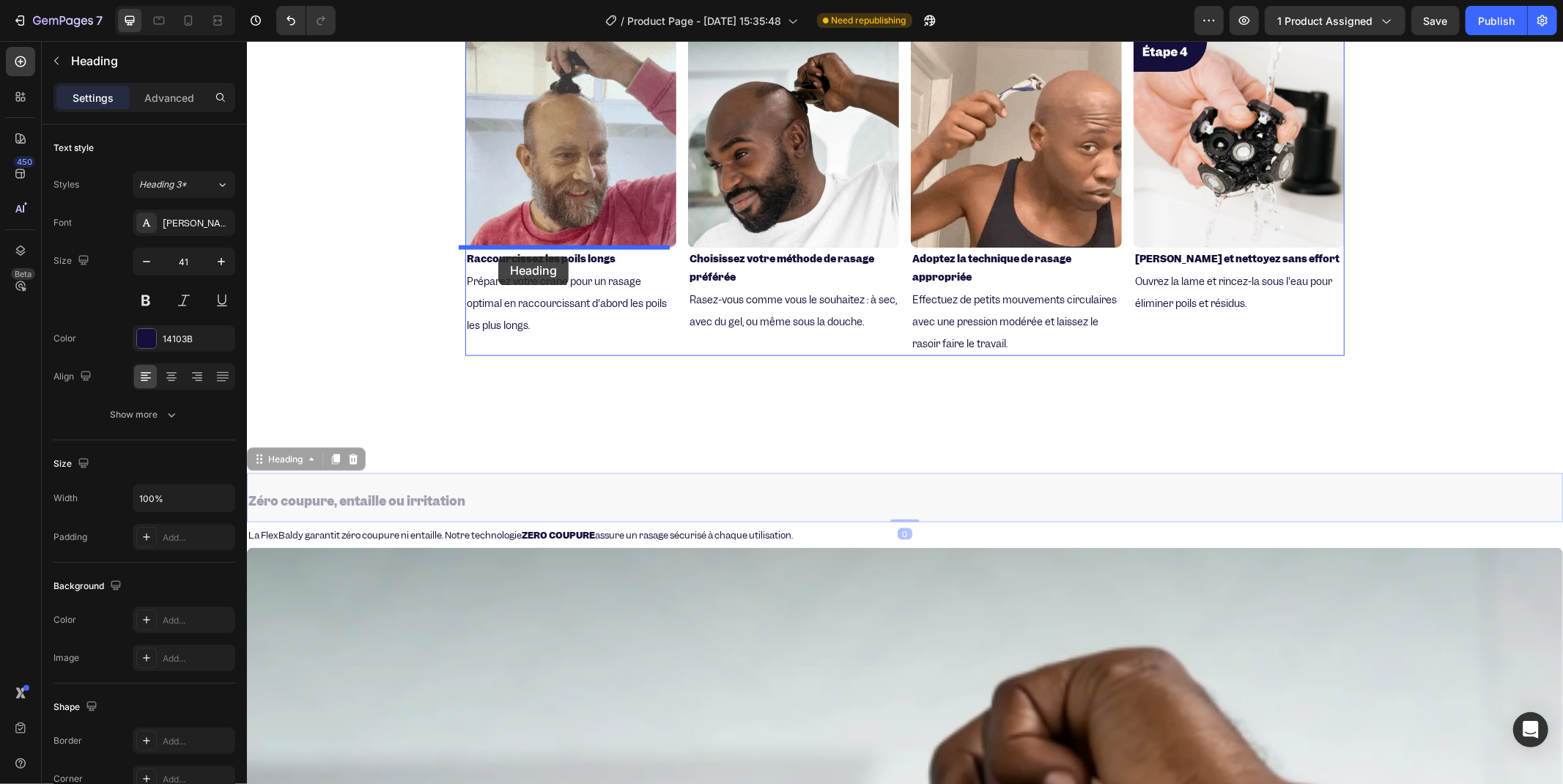
drag, startPoint x: 255, startPoint y: 454, endPoint x: 499, endPoint y: 254, distance: 315.5
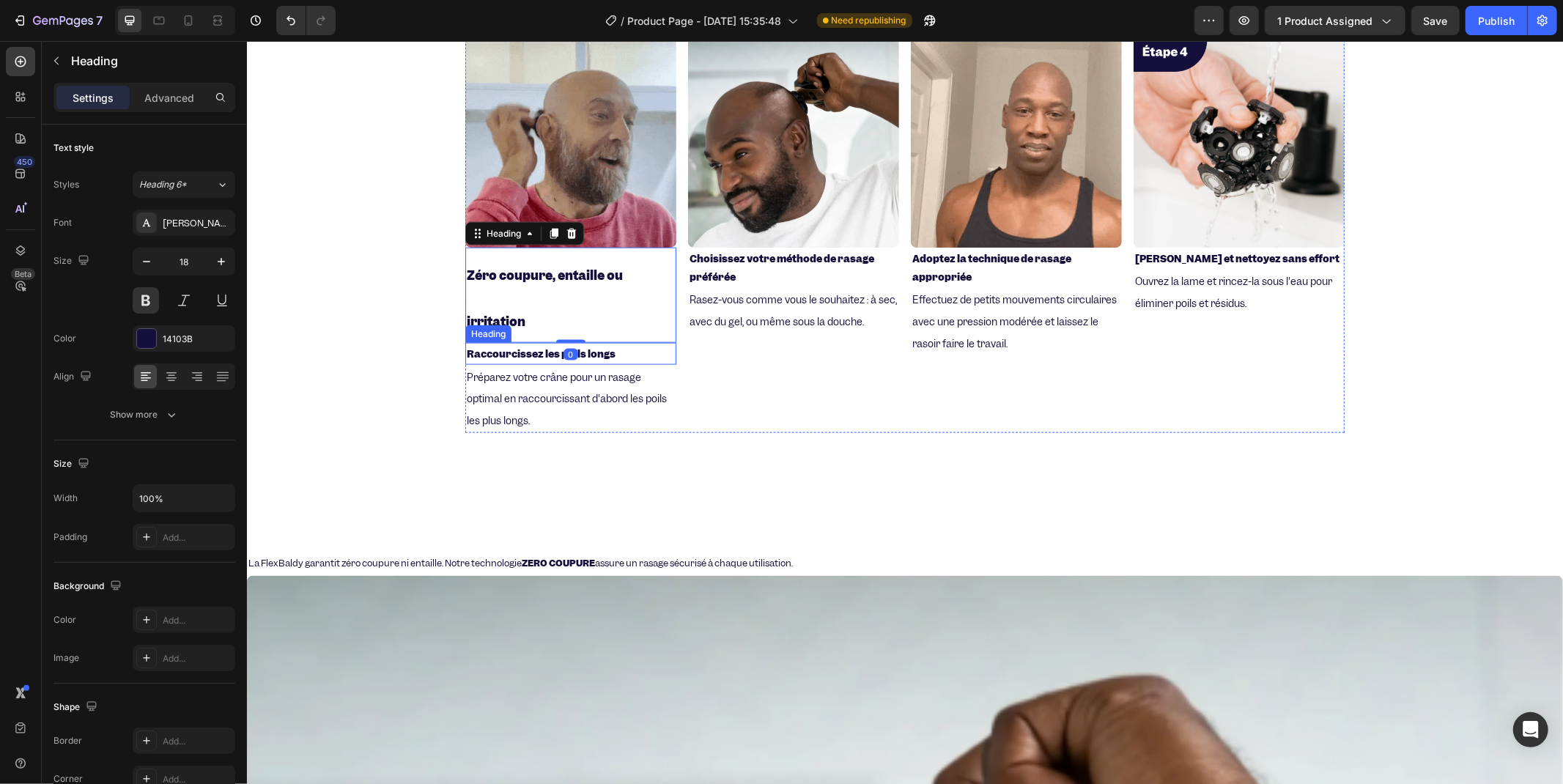
click at [537, 351] on strong "Raccourcissez les poils longs" at bounding box center [540, 353] width 149 height 13
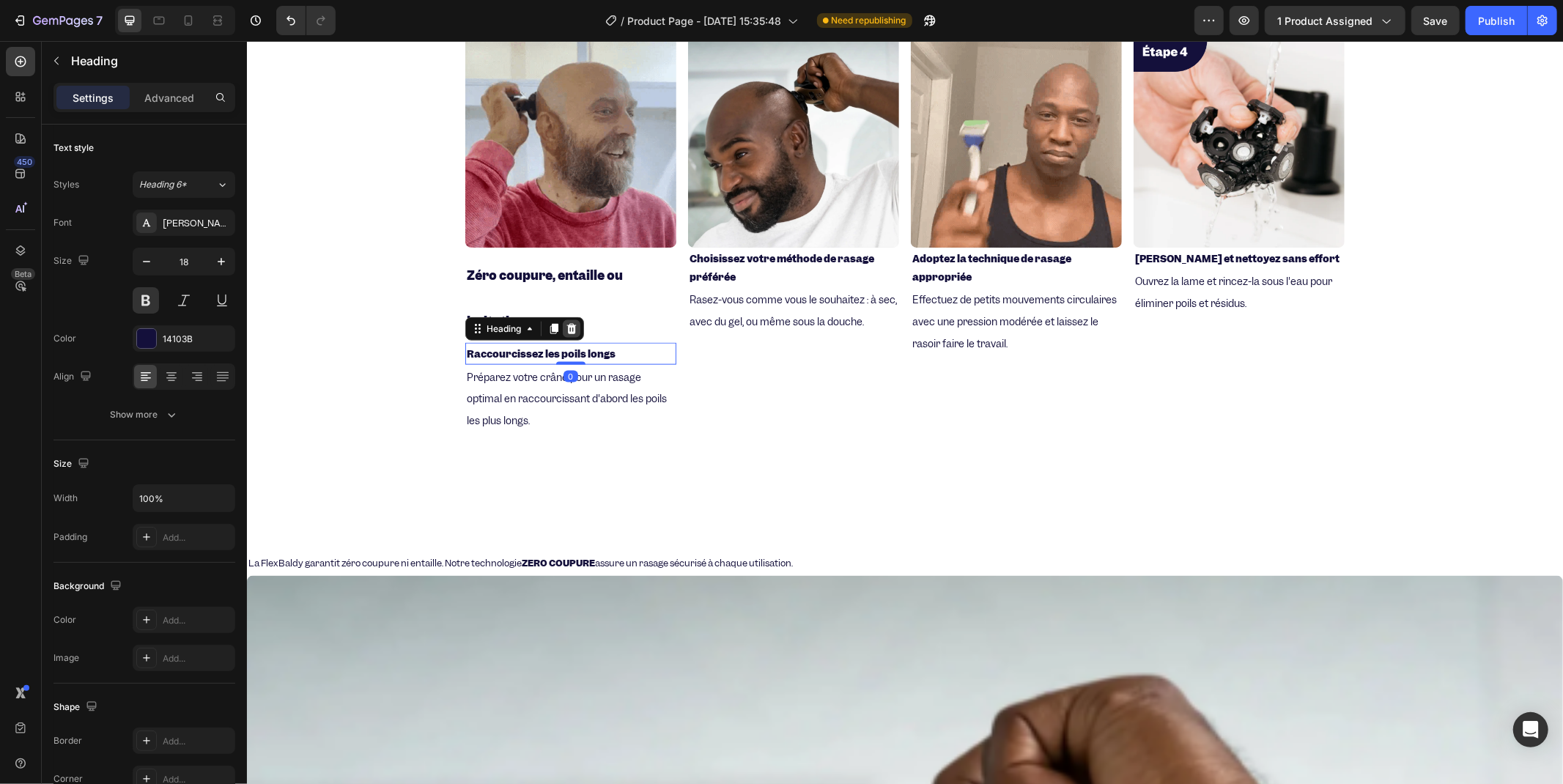
click at [567, 329] on icon at bounding box center [572, 327] width 9 height 10
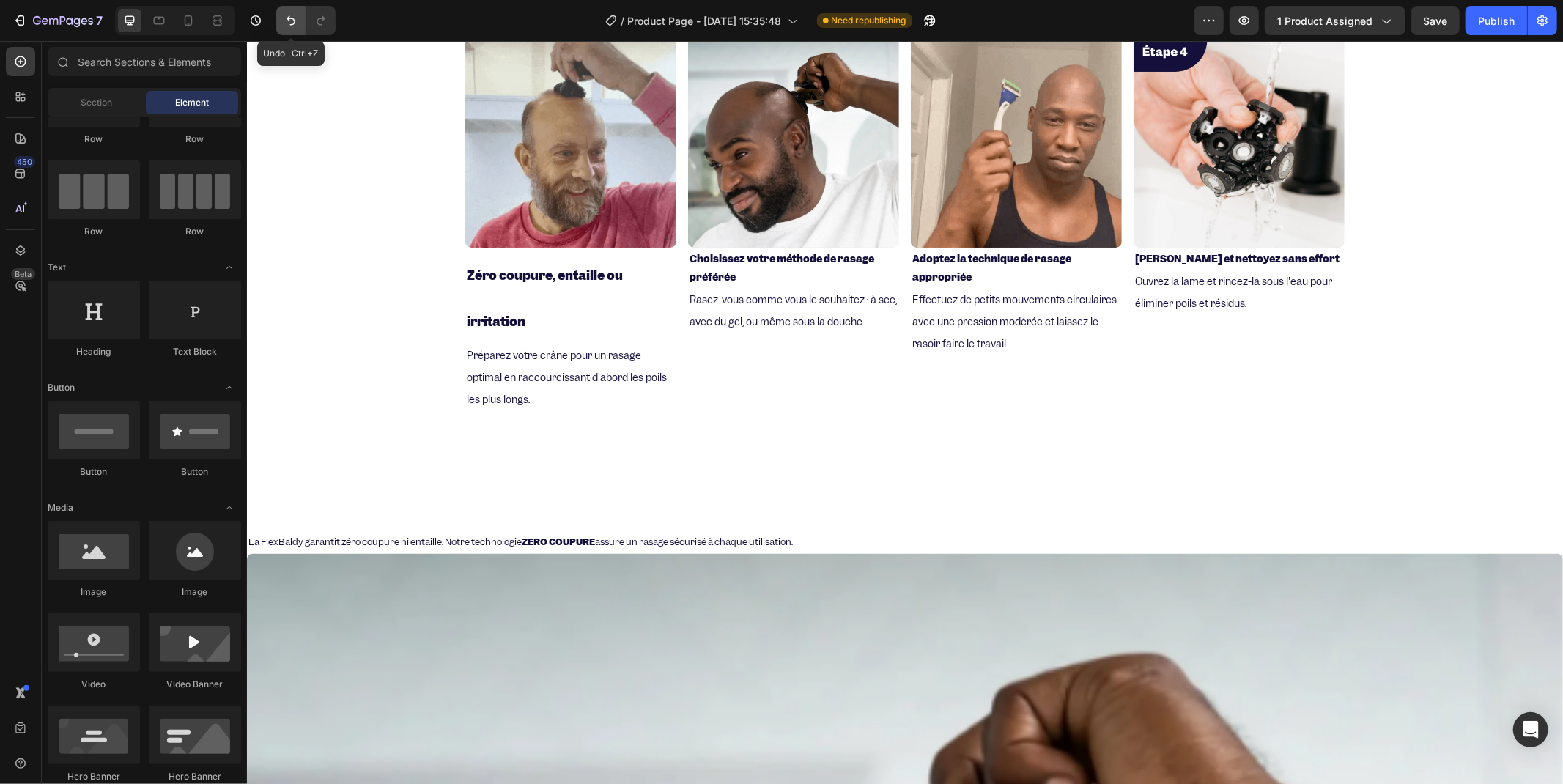
click at [296, 23] on icon "Undo/Redo" at bounding box center [291, 20] width 14 height 14
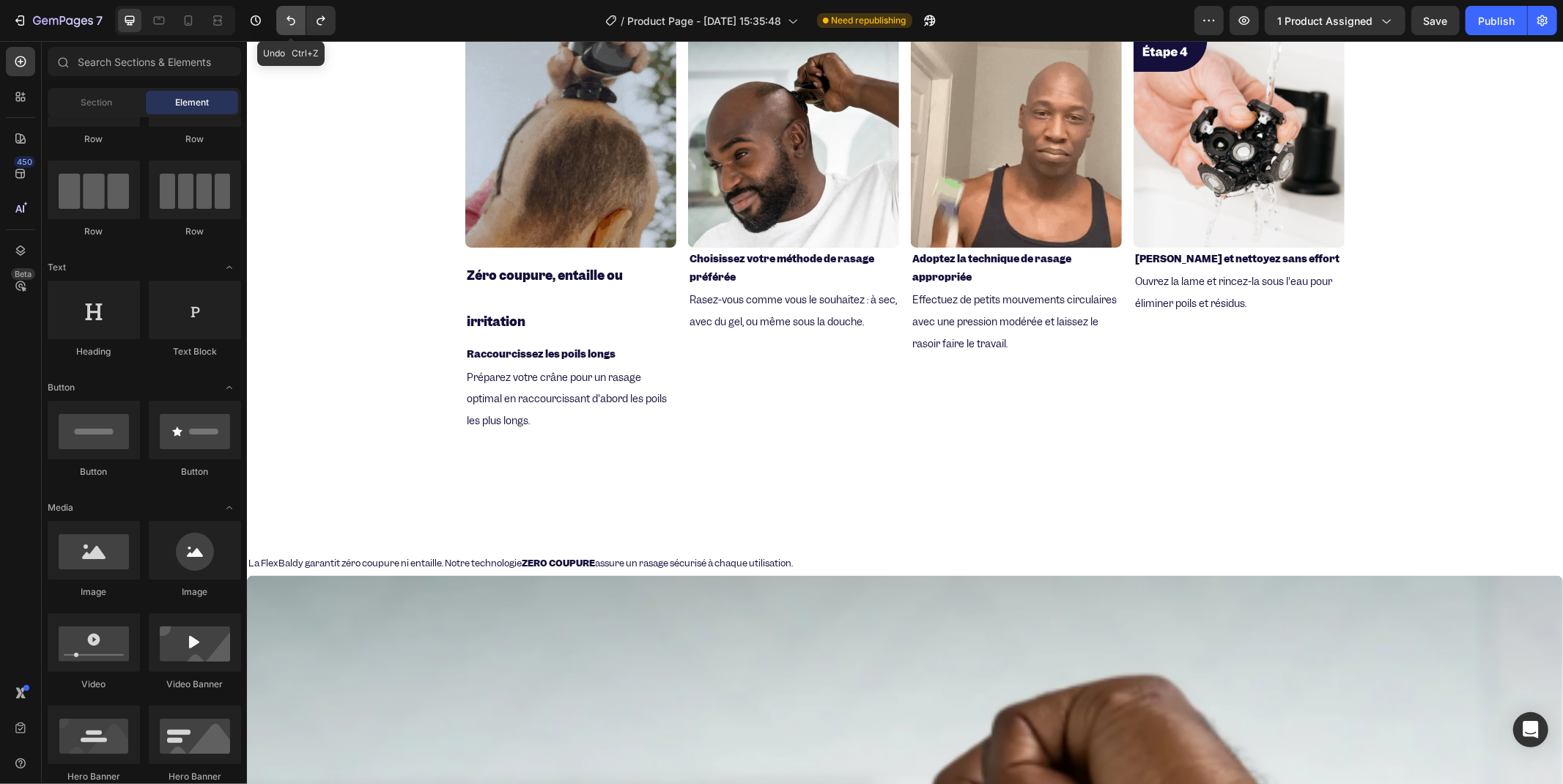
click at [284, 27] on icon "Undo/Redo" at bounding box center [291, 20] width 14 height 14
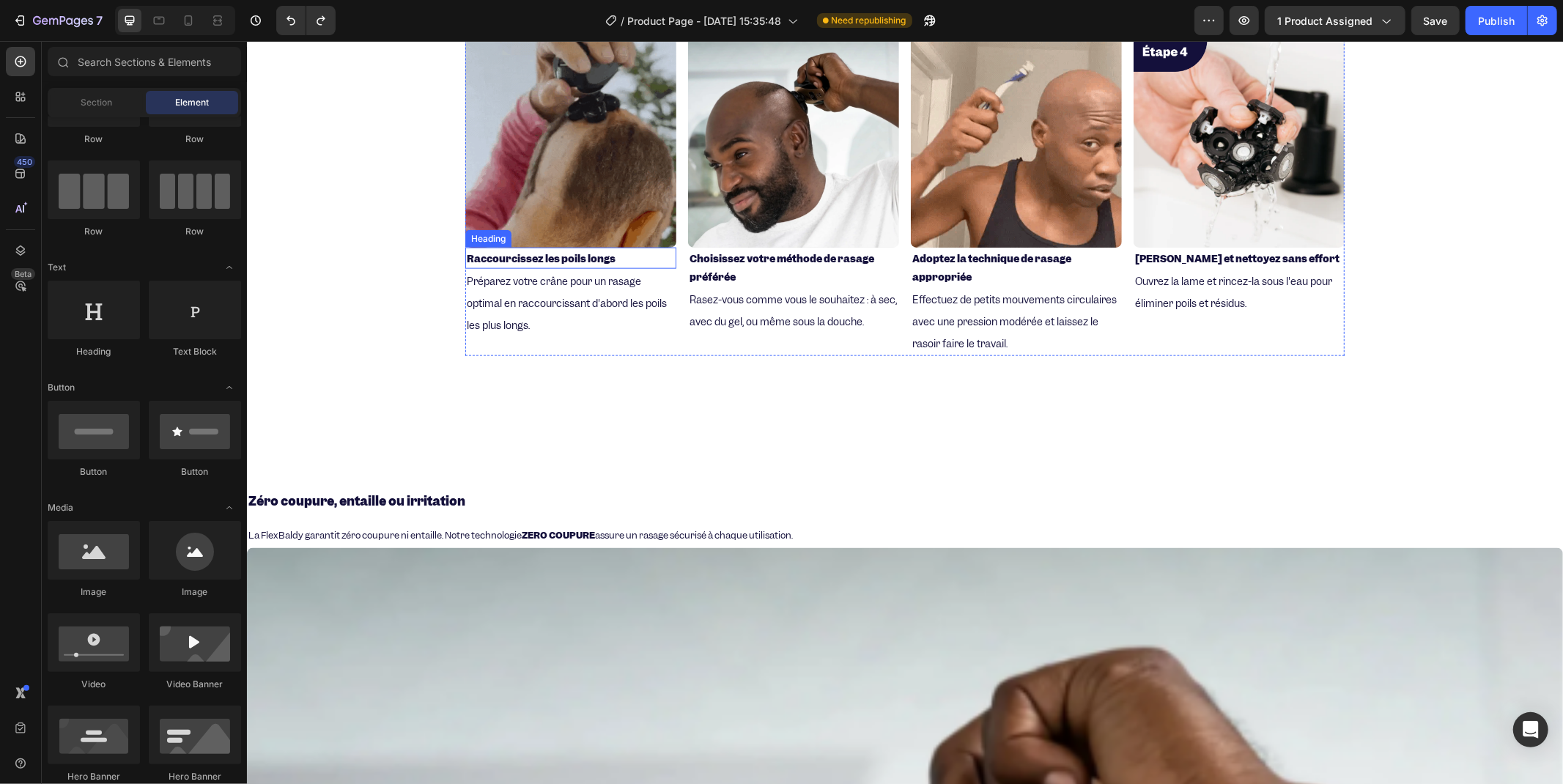
click at [523, 259] on strong "Raccourcissez les poils longs" at bounding box center [540, 258] width 149 height 13
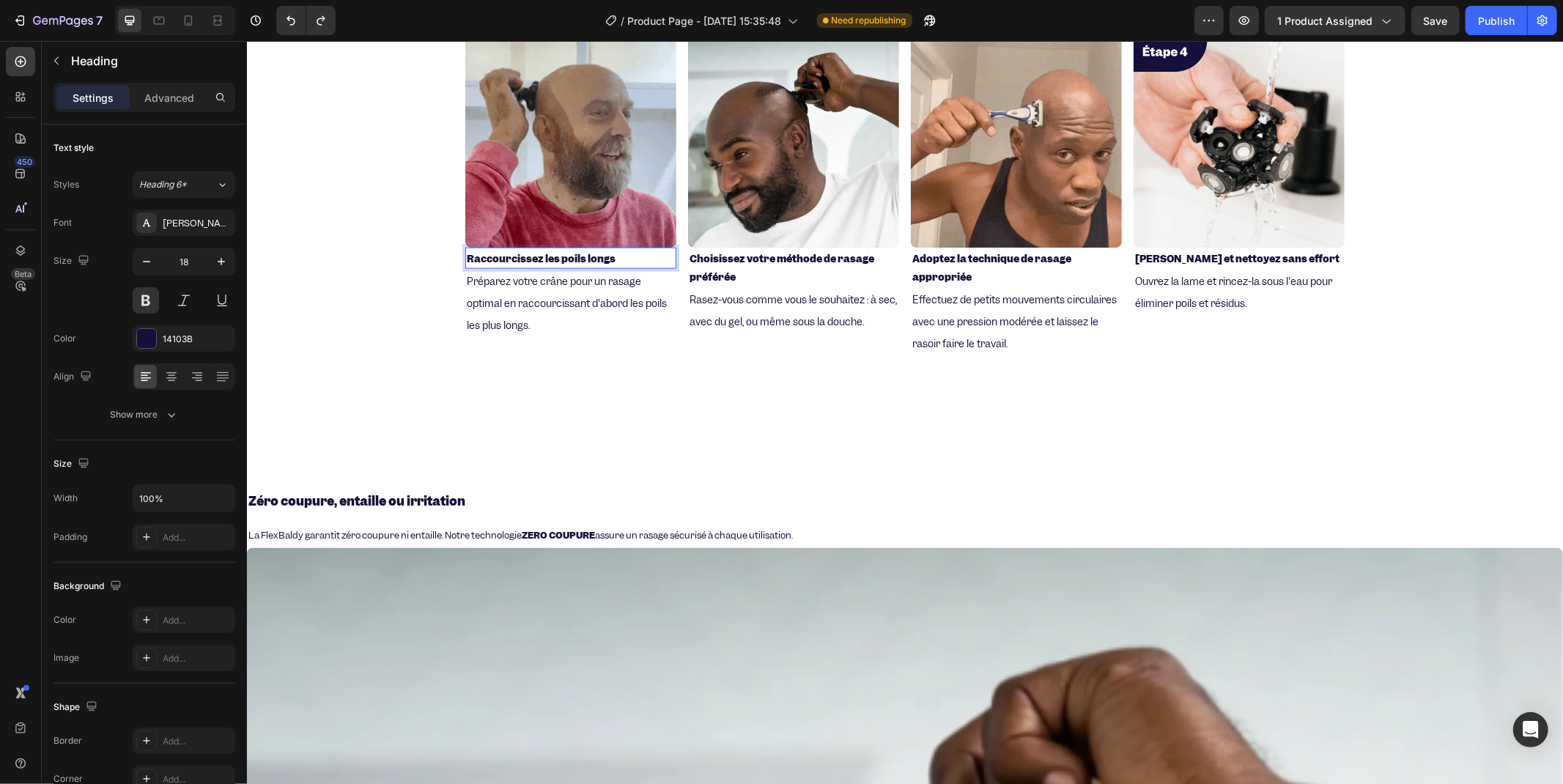
click at [621, 254] on p "Raccourcissez les poils longs" at bounding box center [570, 257] width 208 height 18
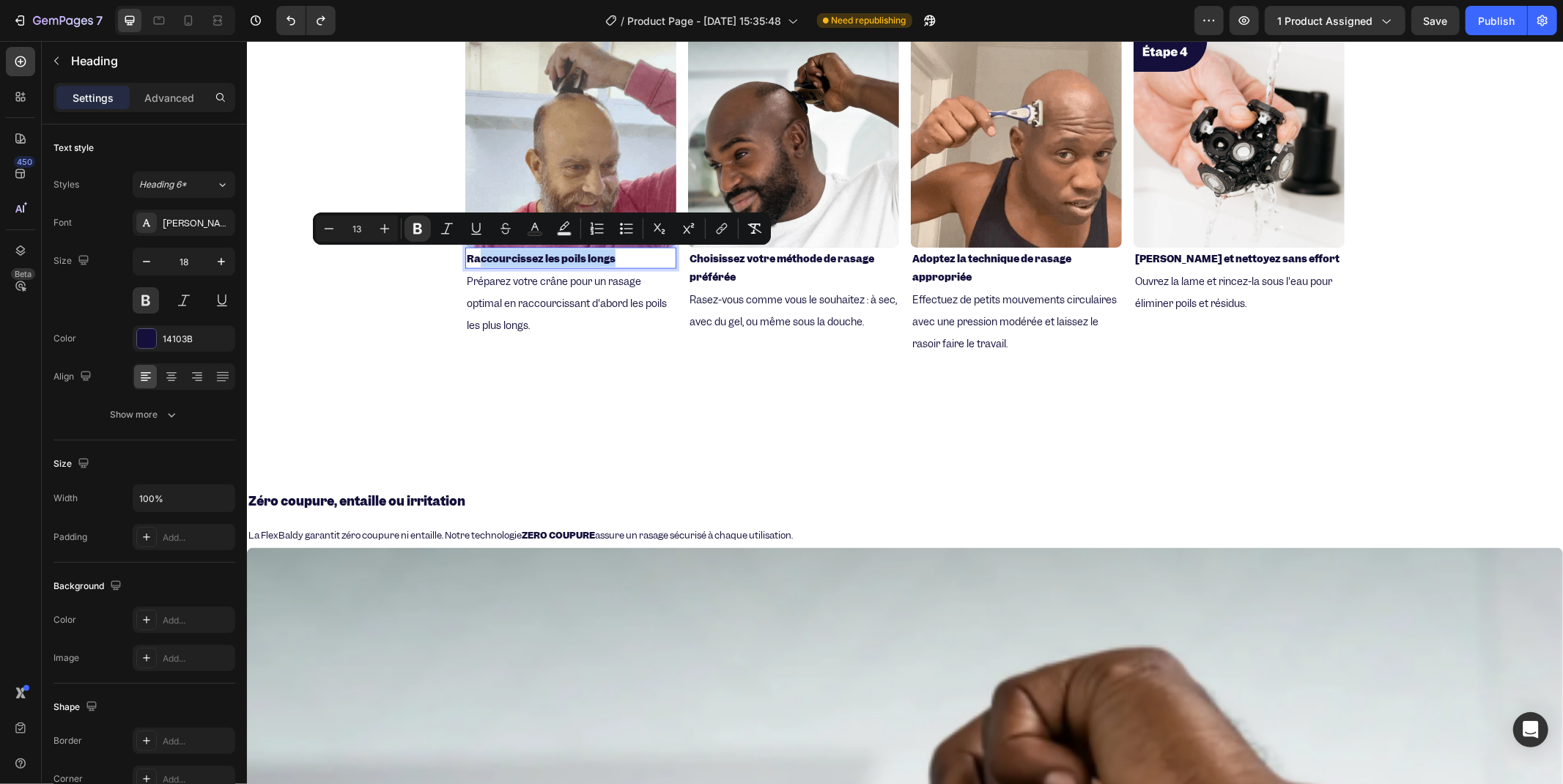
drag, startPoint x: 609, startPoint y: 255, endPoint x: 472, endPoint y: 252, distance: 137.0
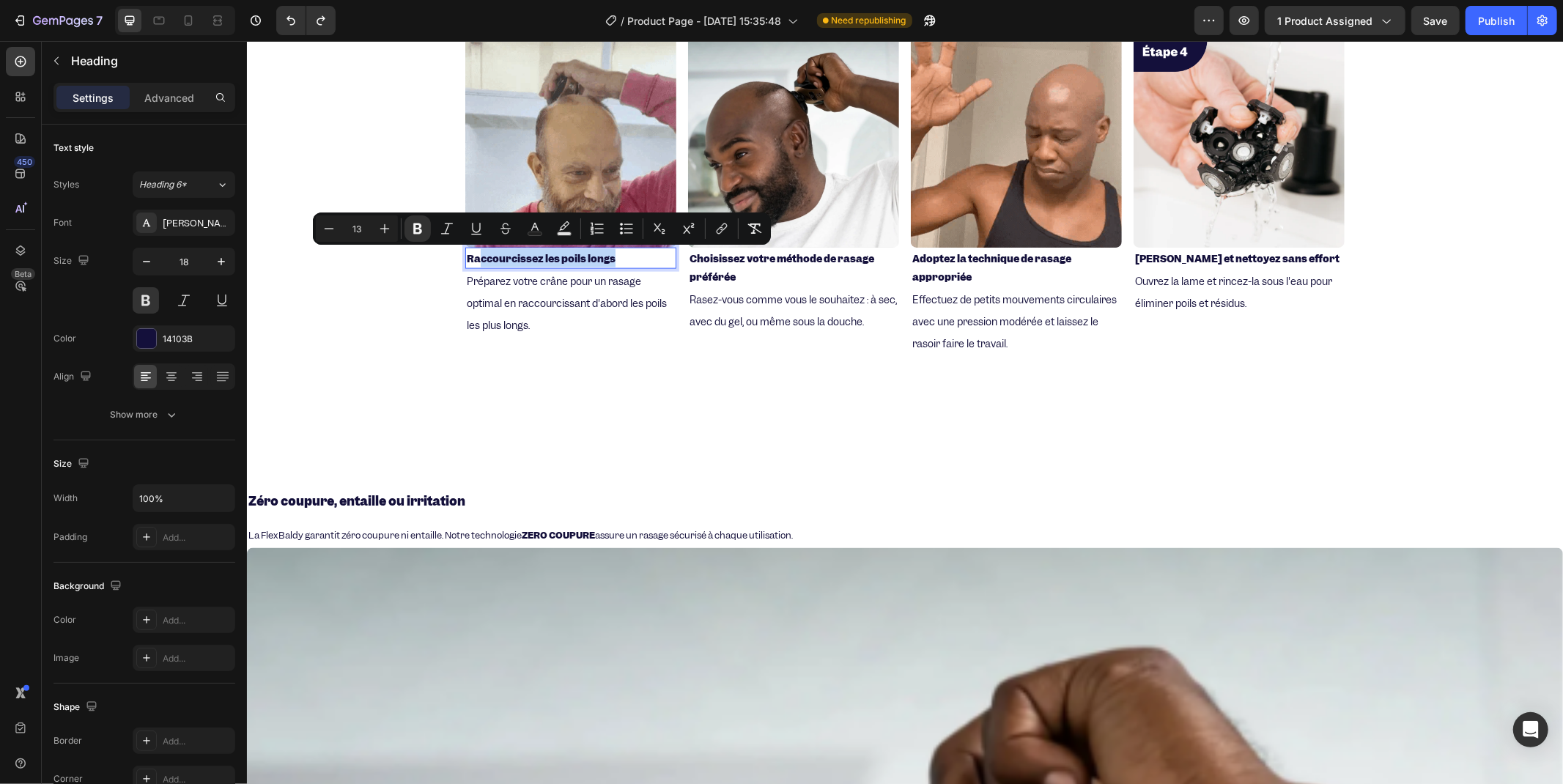
click at [472, 252] on strong "Raccourcissez les poils longs" at bounding box center [540, 258] width 149 height 13
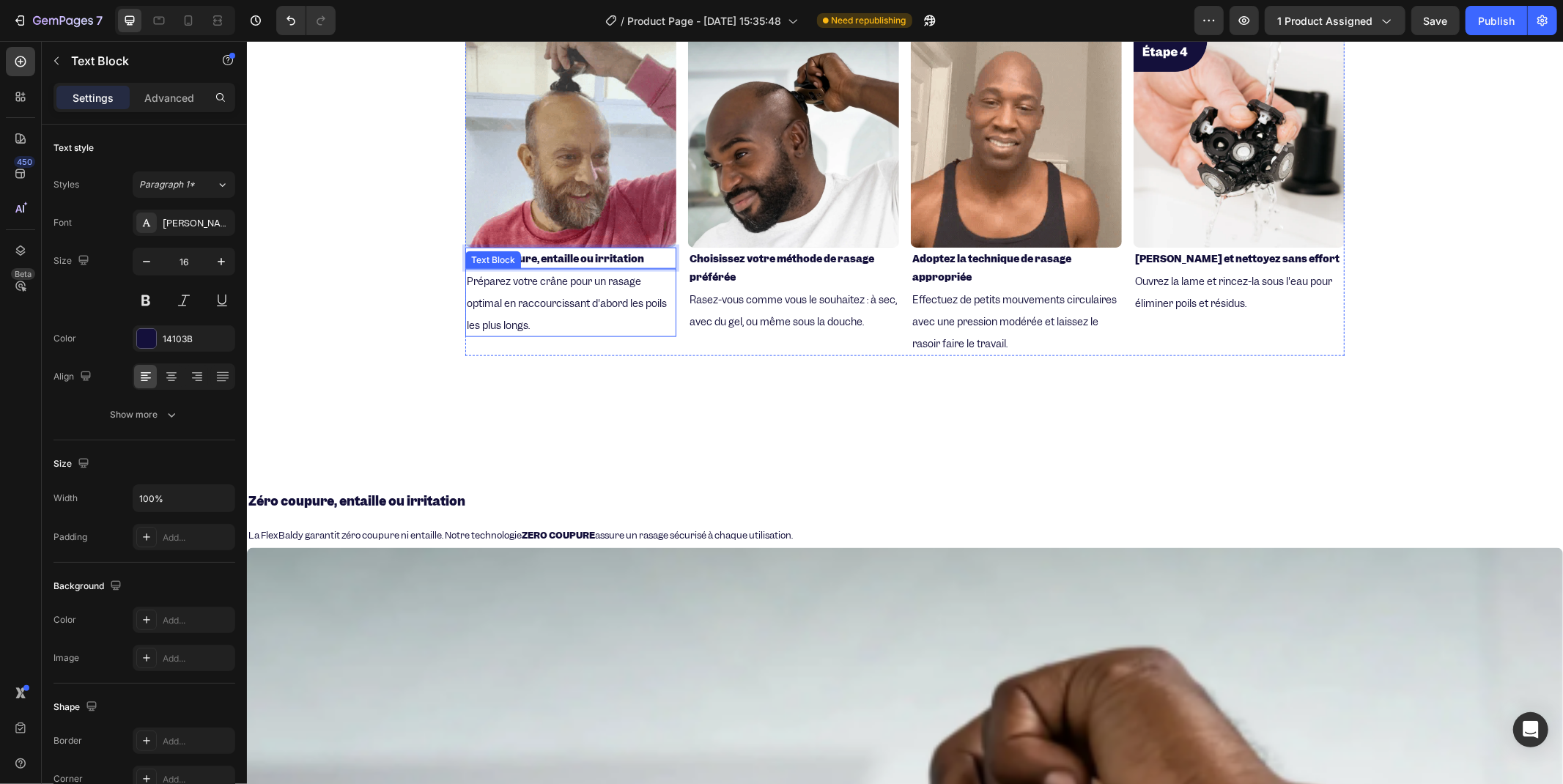
click at [475, 293] on span "Préparez votre crâne pour un rasage optimal en raccourcissant d'abord les poils…" at bounding box center [566, 303] width 200 height 57
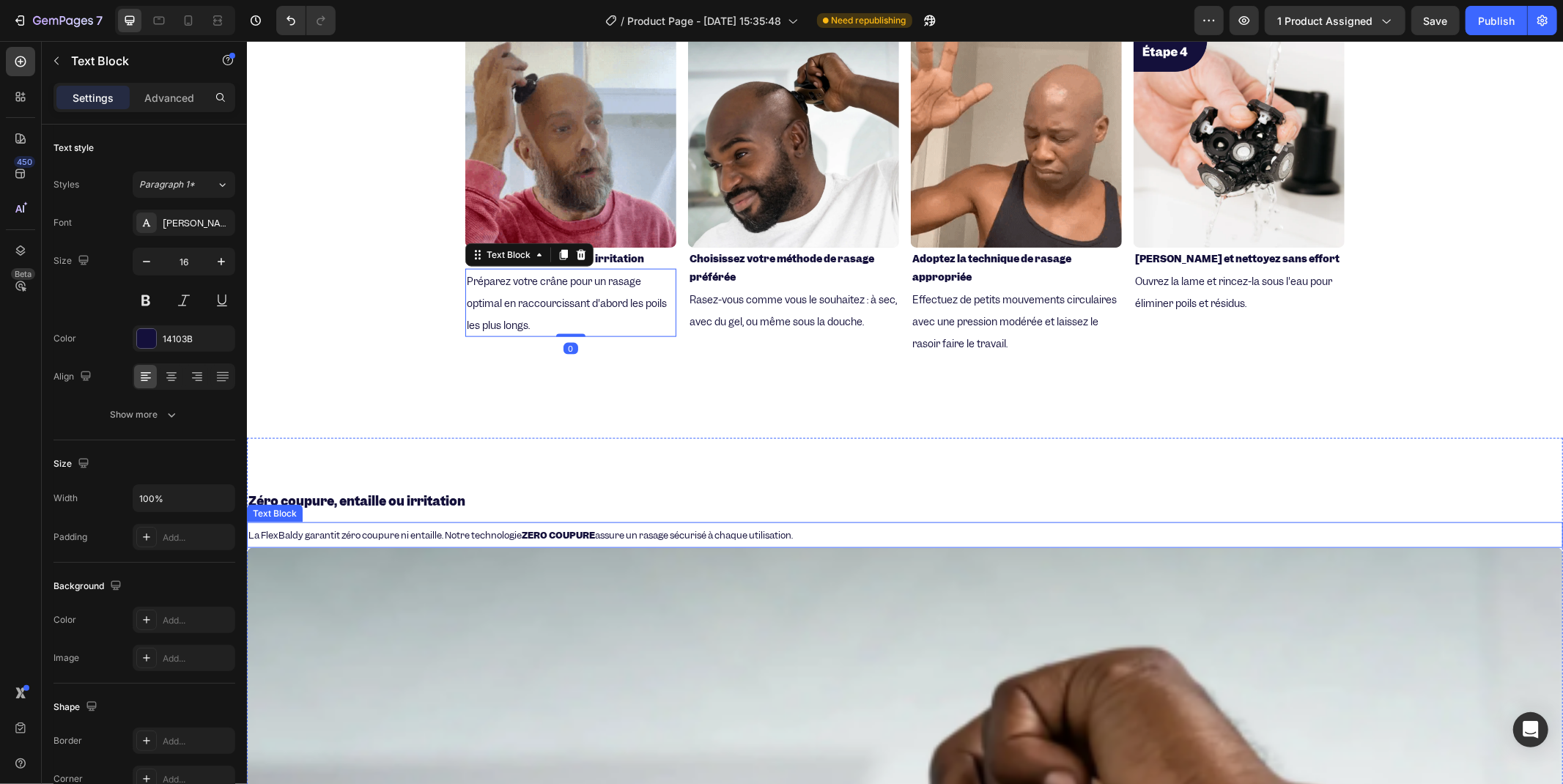
click at [363, 528] on span "La FlexBaldy garantit zéro coupure ni entaille. Notre technologie ZERO COUPURE …" at bounding box center [519, 533] width 544 height 12
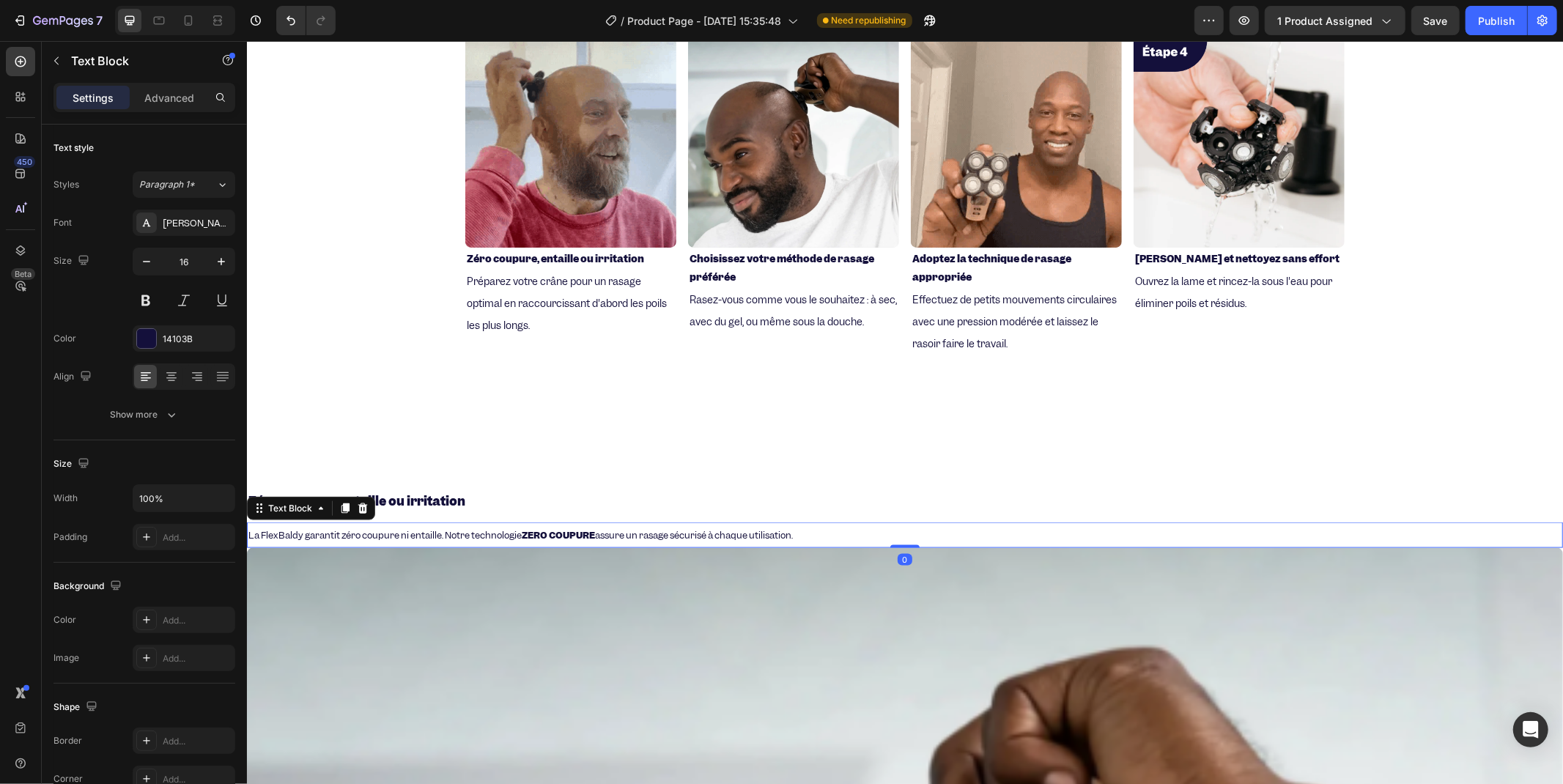
click at [363, 528] on span "La FlexBaldy garantit zéro coupure ni entaille. Notre technologie ZERO COUPURE …" at bounding box center [519, 533] width 544 height 12
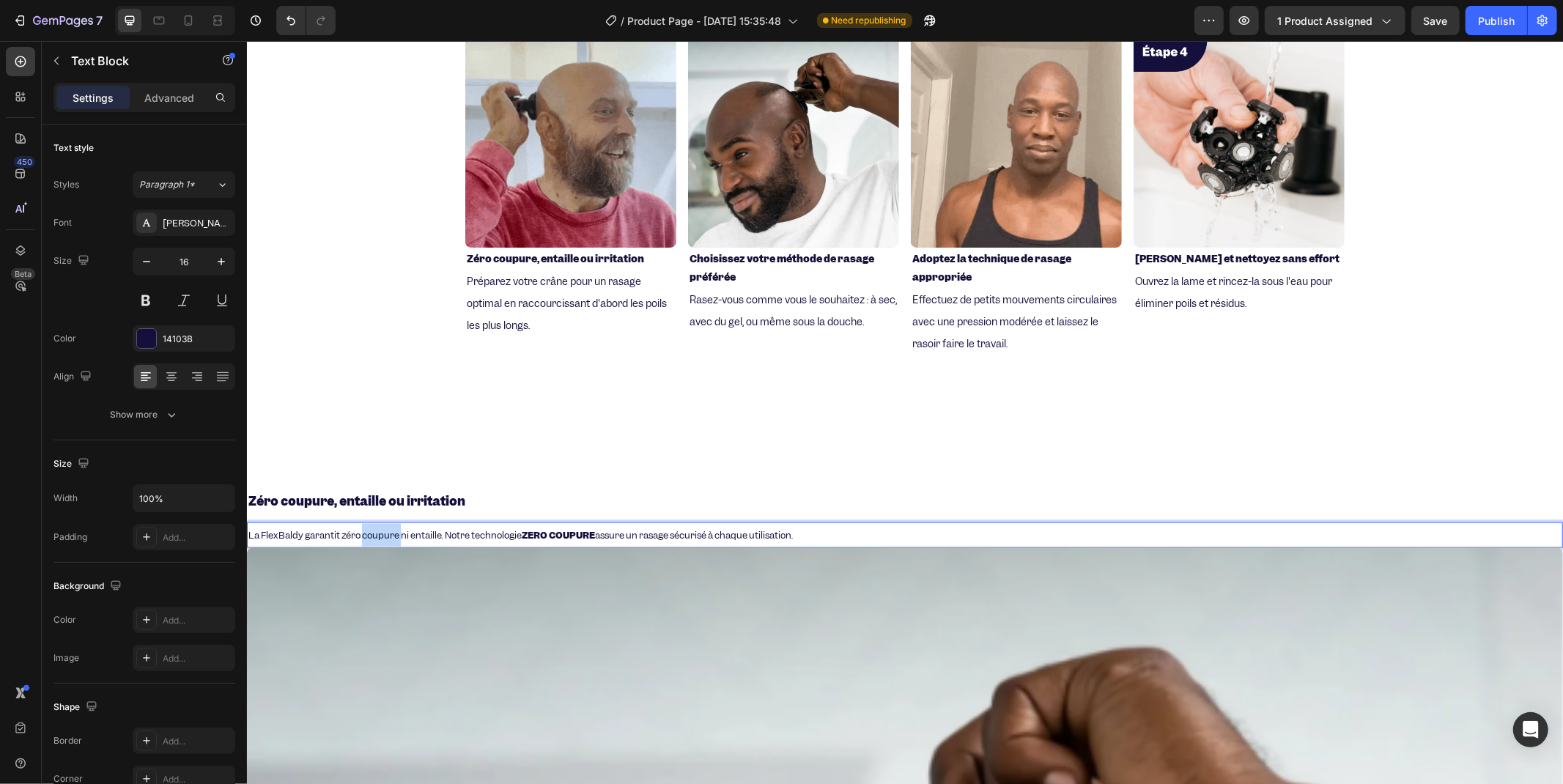
click at [362, 528] on span "La FlexBaldy garantit zéro coupure ni entaille. Notre technologie ZERO COUPURE …" at bounding box center [519, 533] width 544 height 12
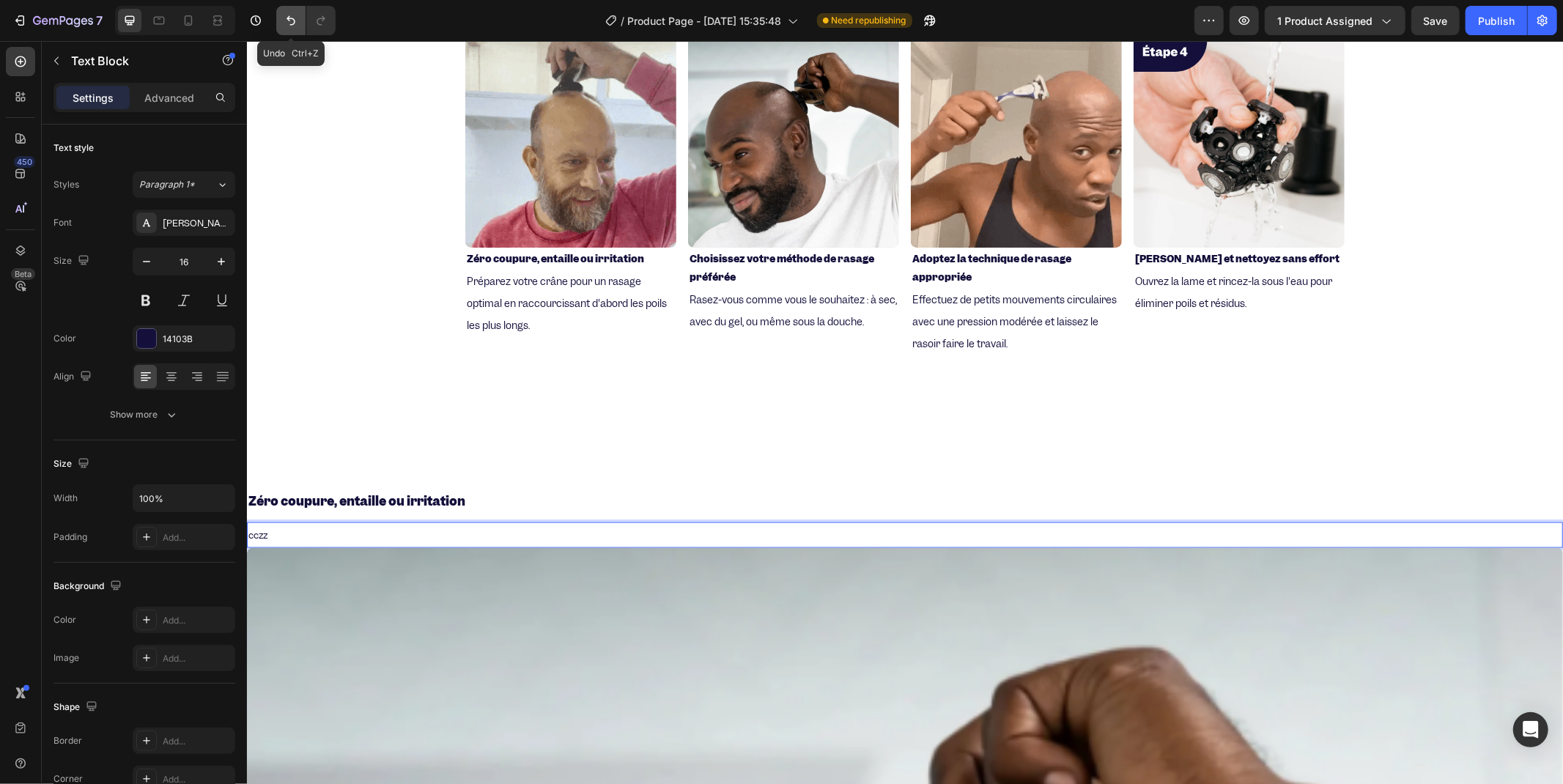
click at [296, 26] on icon "Undo/Redo" at bounding box center [291, 20] width 14 height 14
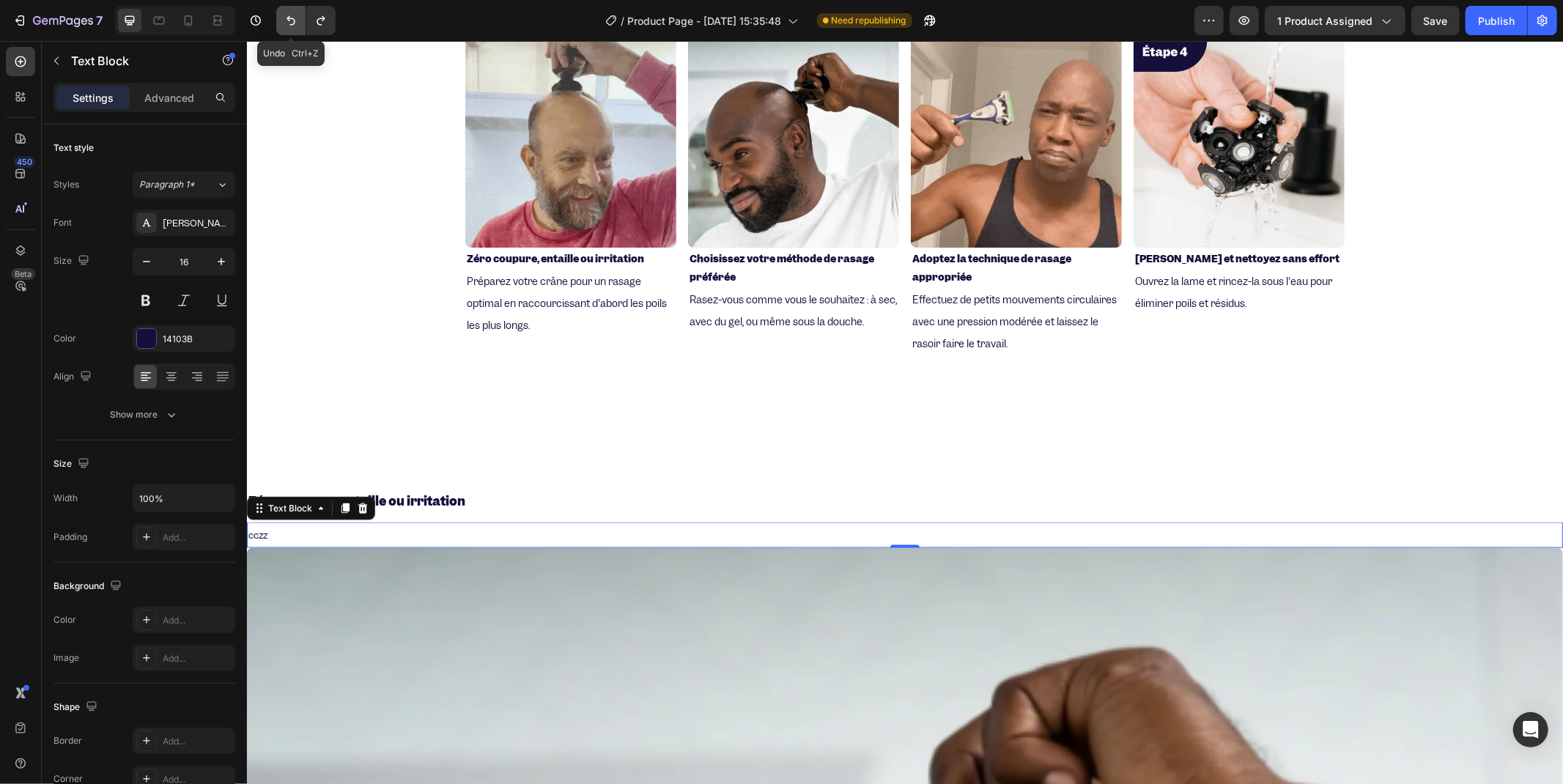
click at [296, 26] on icon "Undo/Redo" at bounding box center [291, 20] width 14 height 14
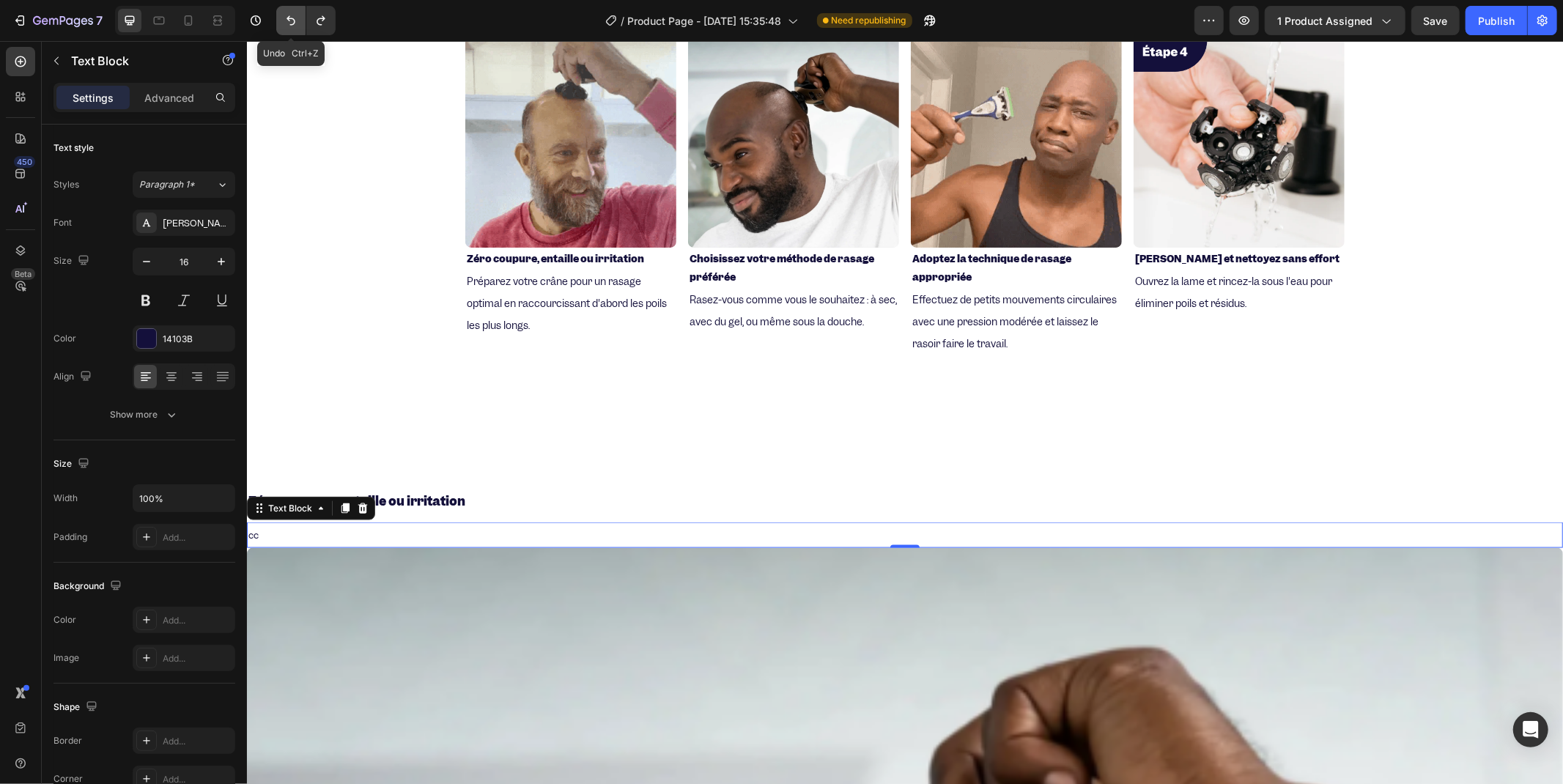
click at [295, 26] on icon "Undo/Redo" at bounding box center [291, 20] width 14 height 14
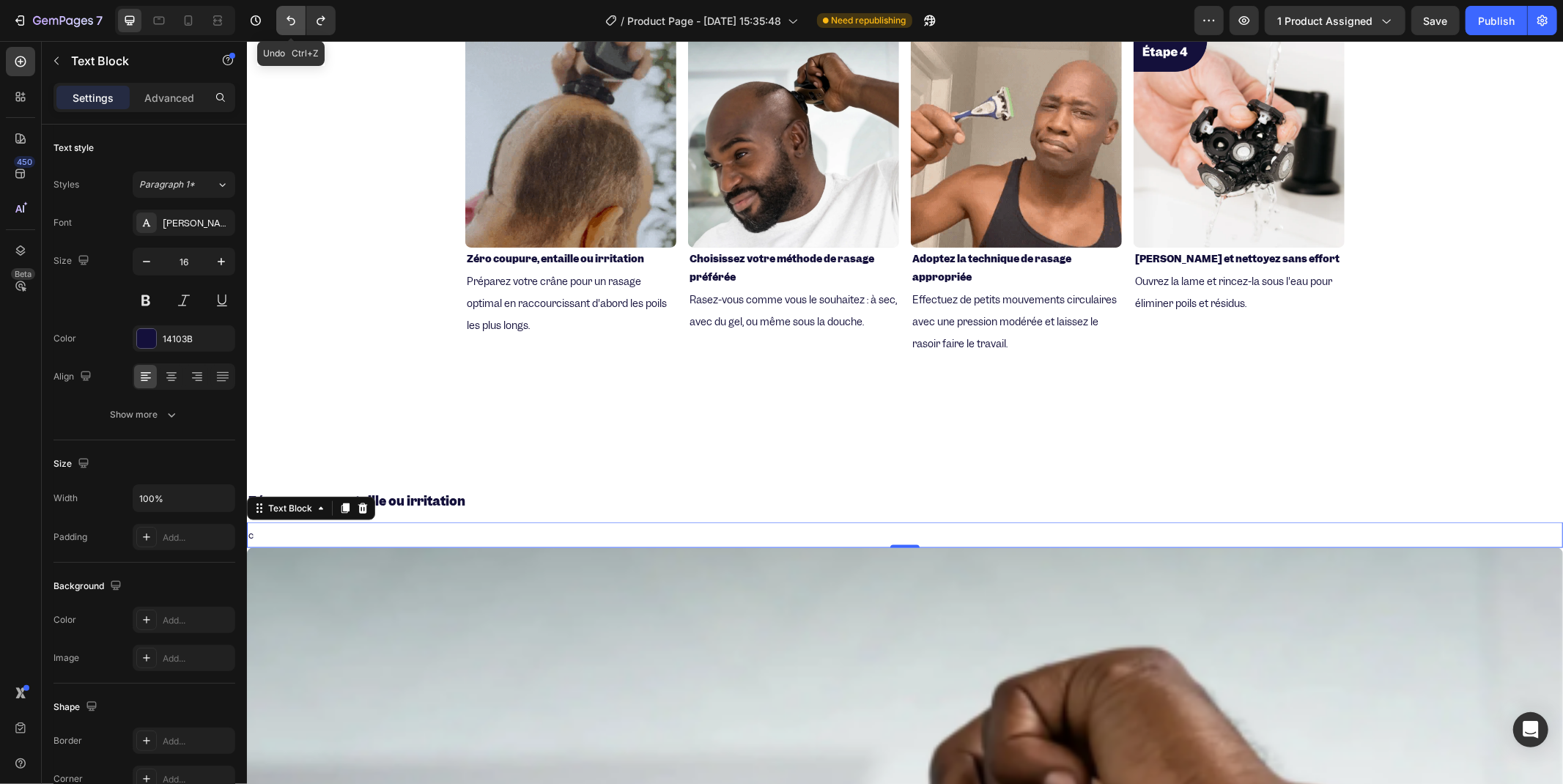
click at [293, 26] on icon "Undo/Redo" at bounding box center [291, 20] width 14 height 14
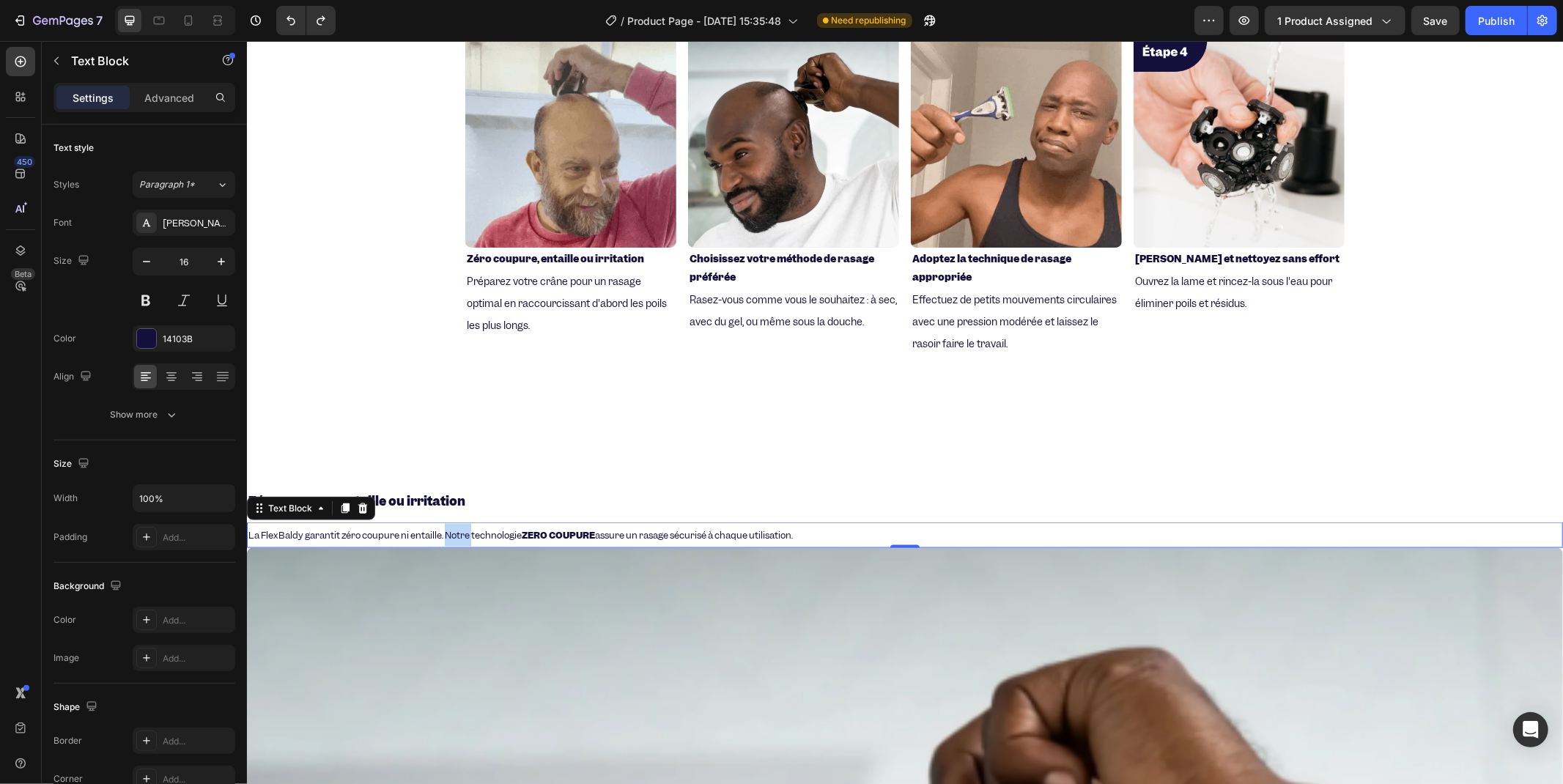
click at [444, 531] on span "La FlexBaldy garantit zéro coupure ni entaille. Notre technologie ZERO COUPURE …" at bounding box center [519, 533] width 544 height 12
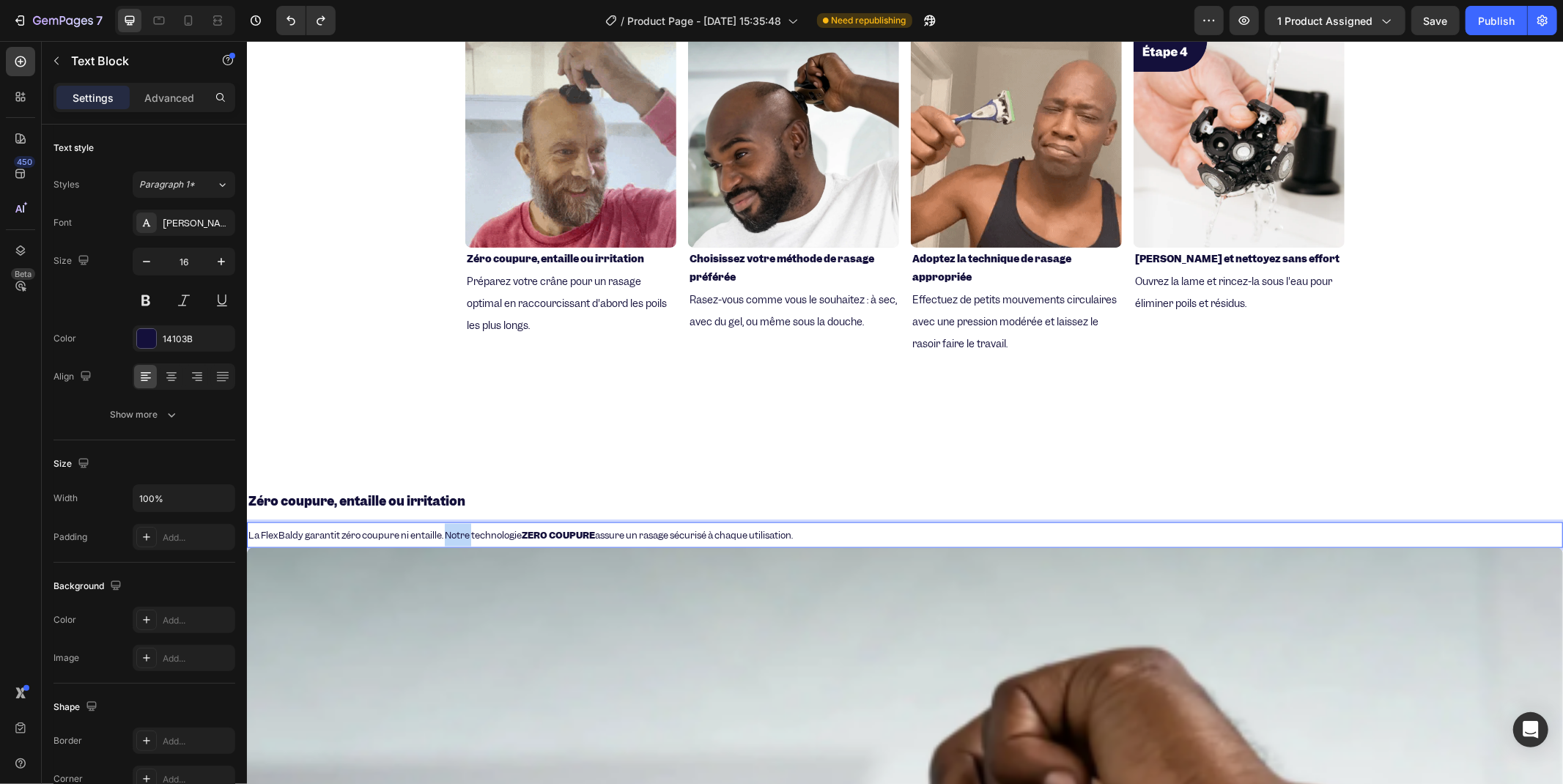
click at [444, 531] on span "La FlexBaldy garantit zéro coupure ni entaille. Notre technologie ZERO COUPURE …" at bounding box center [519, 533] width 544 height 12
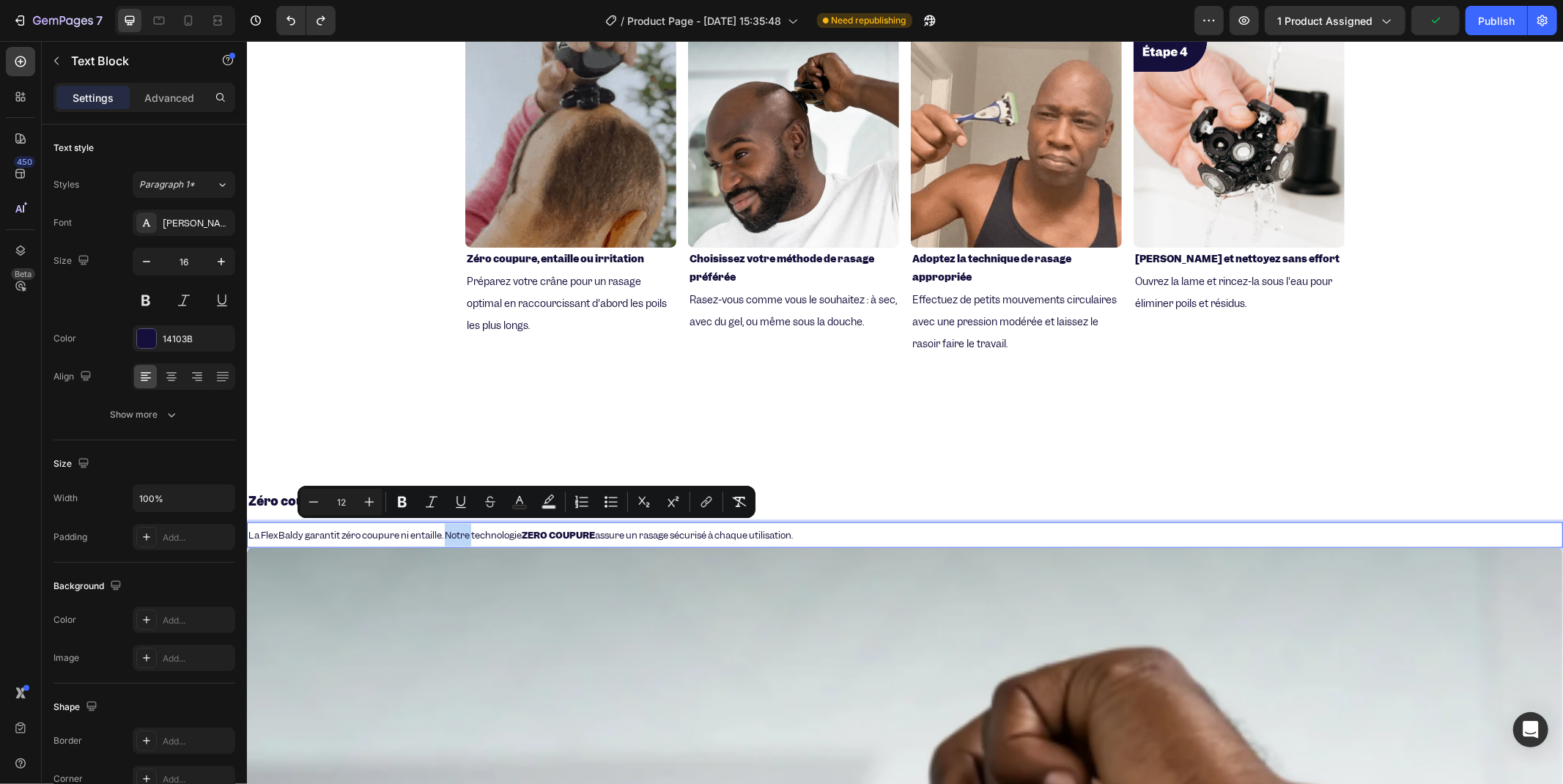
copy span "La FlexBaldy garantit zéro coupure ni entaille. Notre technologie ZERO COUPURE …"
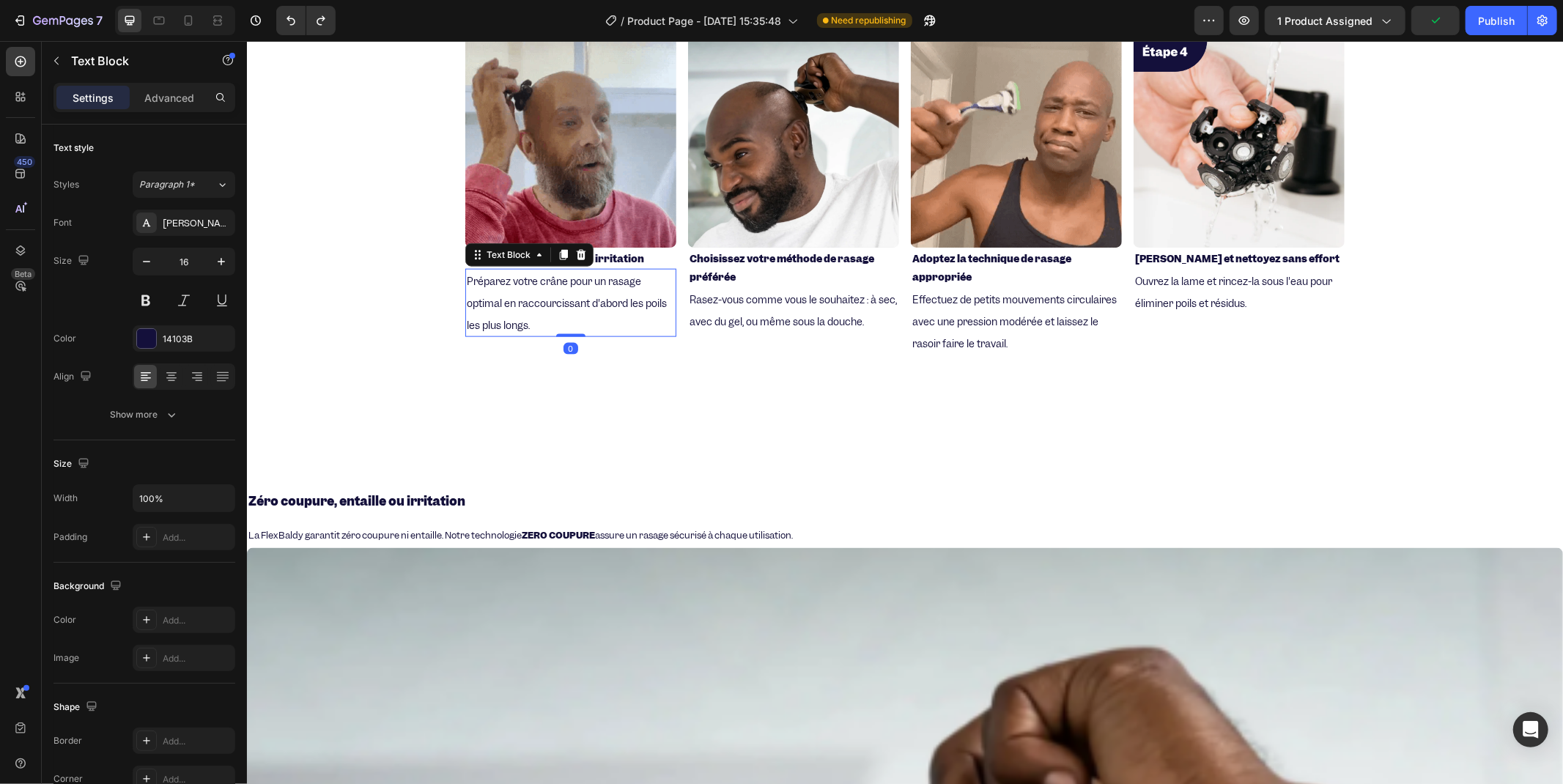
click at [535, 305] on span "Préparez votre crâne pour un rasage optimal en raccourcissant d'abord les poils…" at bounding box center [566, 303] width 200 height 57
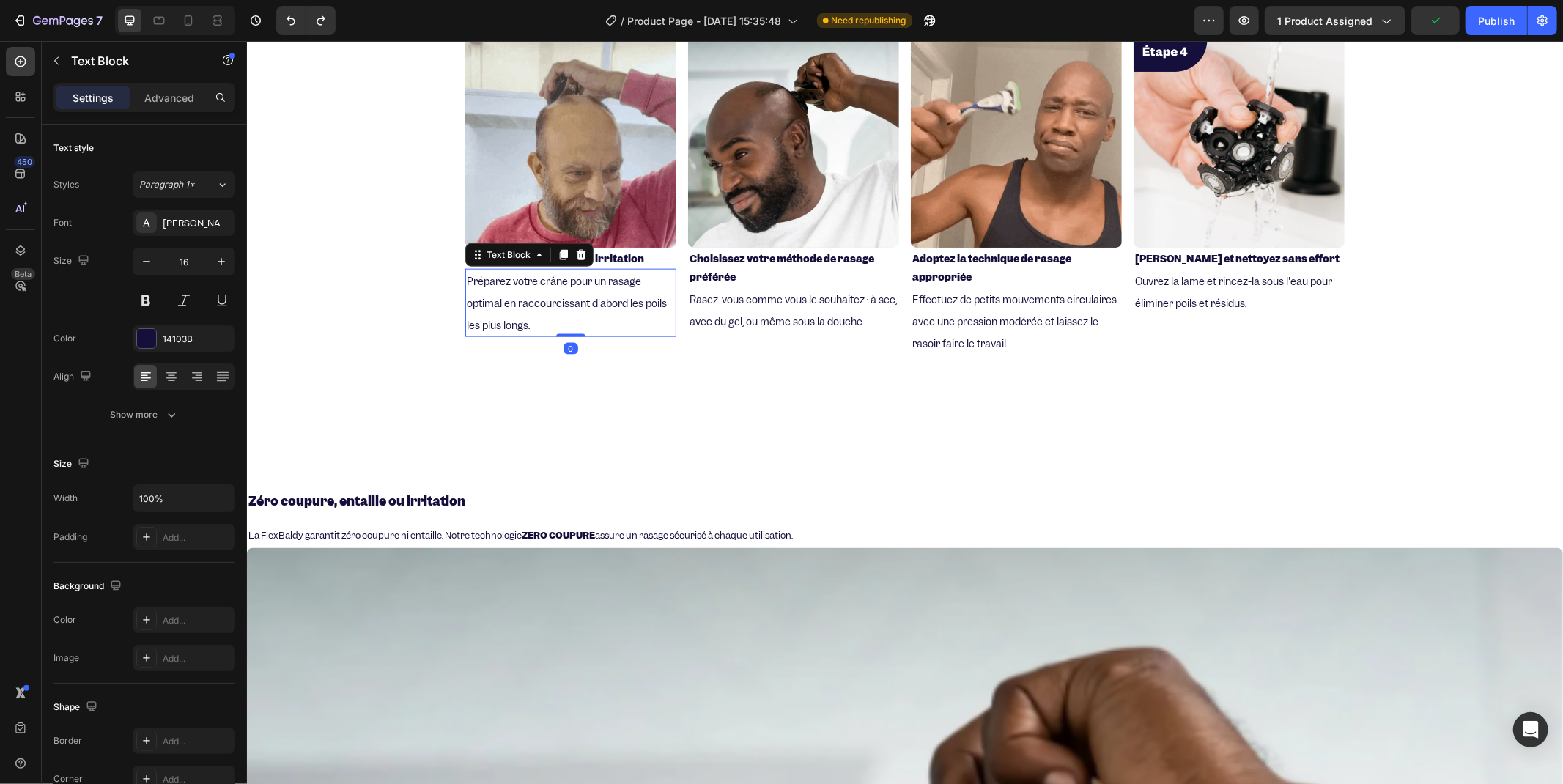
click at [535, 305] on span "Préparez votre crâne pour un rasage optimal en raccourcissant d'abord les poils…" at bounding box center [566, 303] width 200 height 57
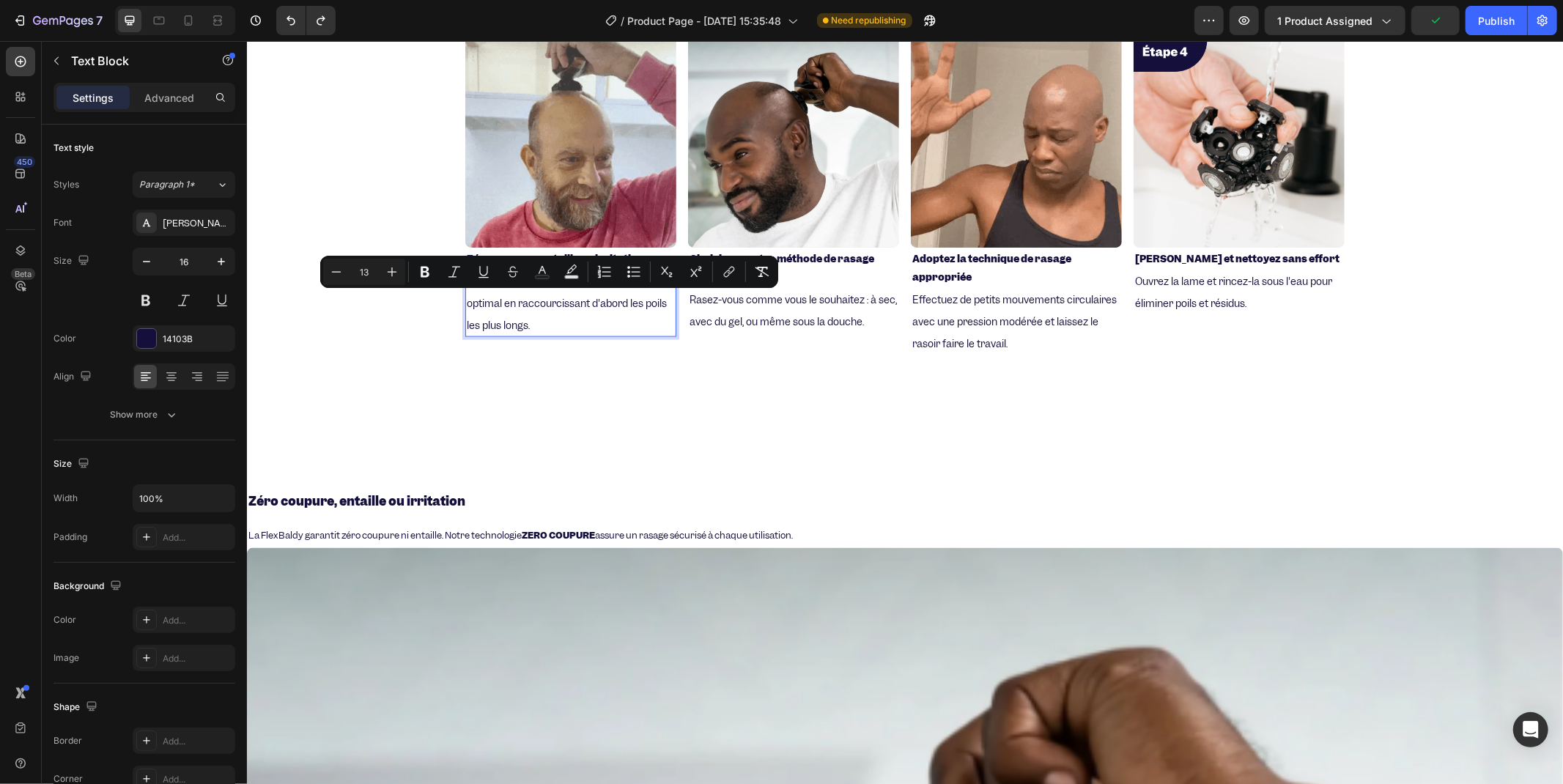
click at [532, 315] on p "Préparez votre crâne pour un rasage optimal en raccourcissant d'abord les poils…" at bounding box center [570, 302] width 208 height 65
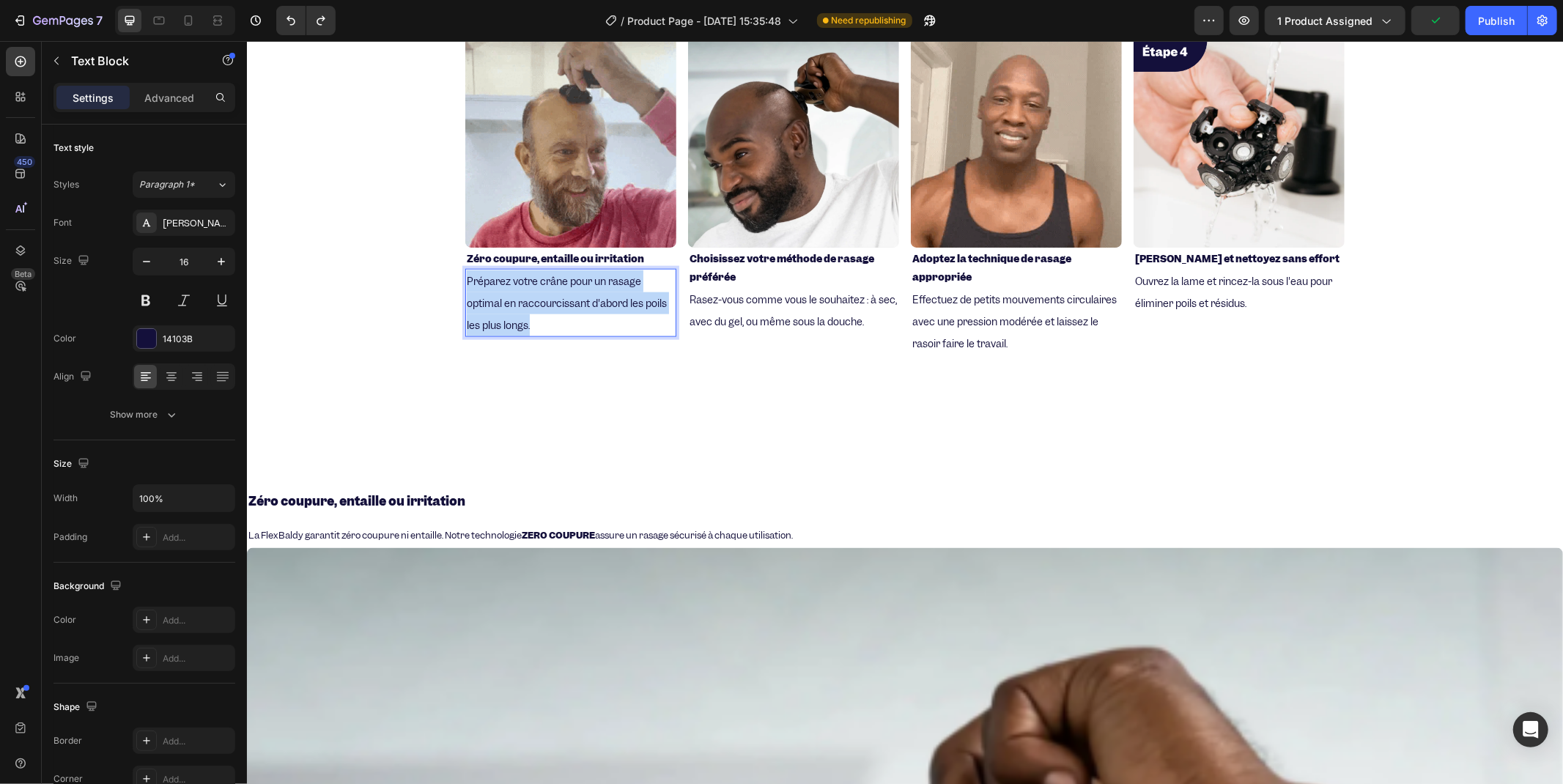
drag, startPoint x: 527, startPoint y: 326, endPoint x: 459, endPoint y: 275, distance: 85.0
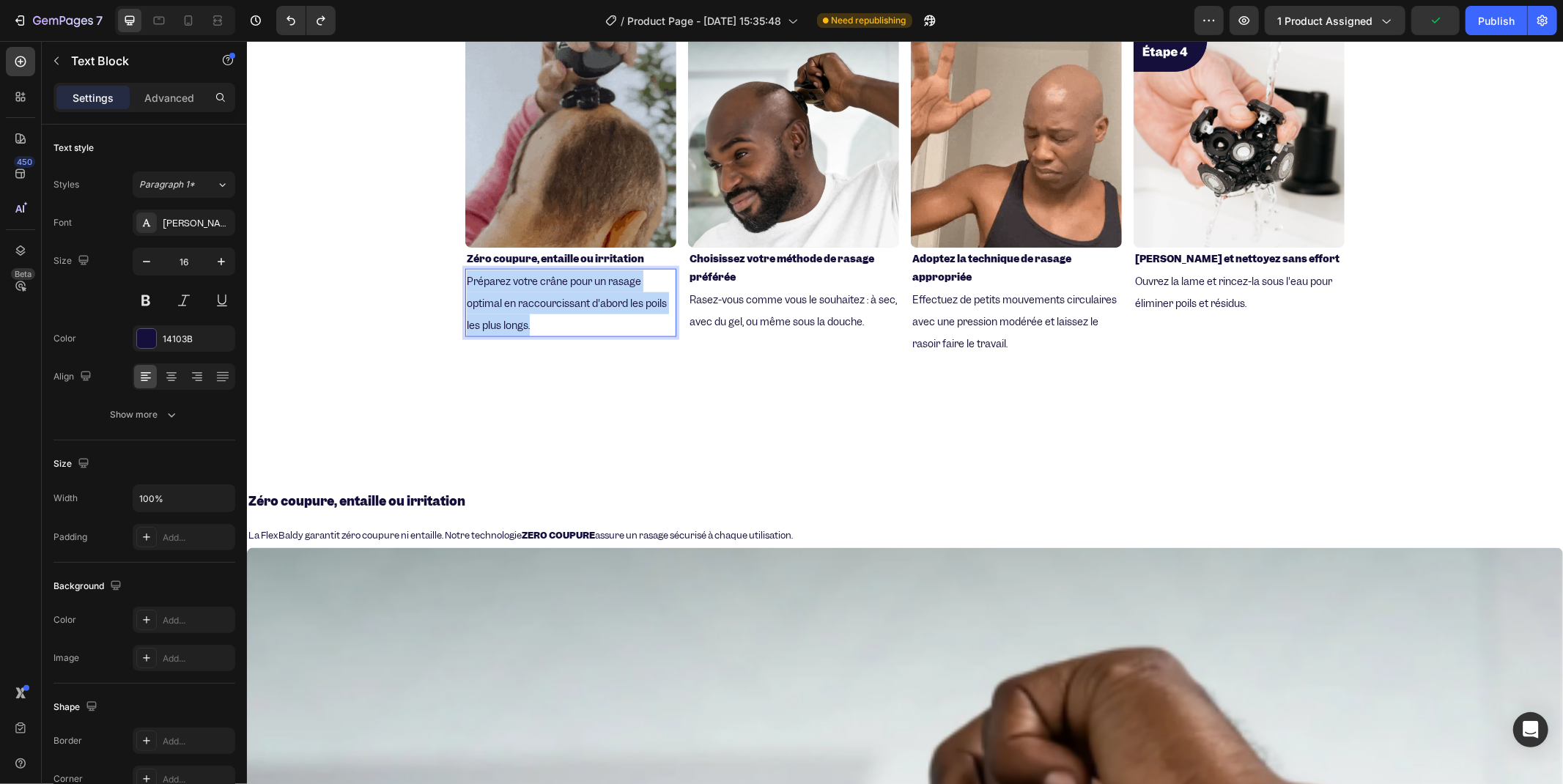
click at [466, 275] on p "Préparez votre crâne pour un rasage optimal en raccourcissant d'abord les poils…" at bounding box center [570, 302] width 208 height 65
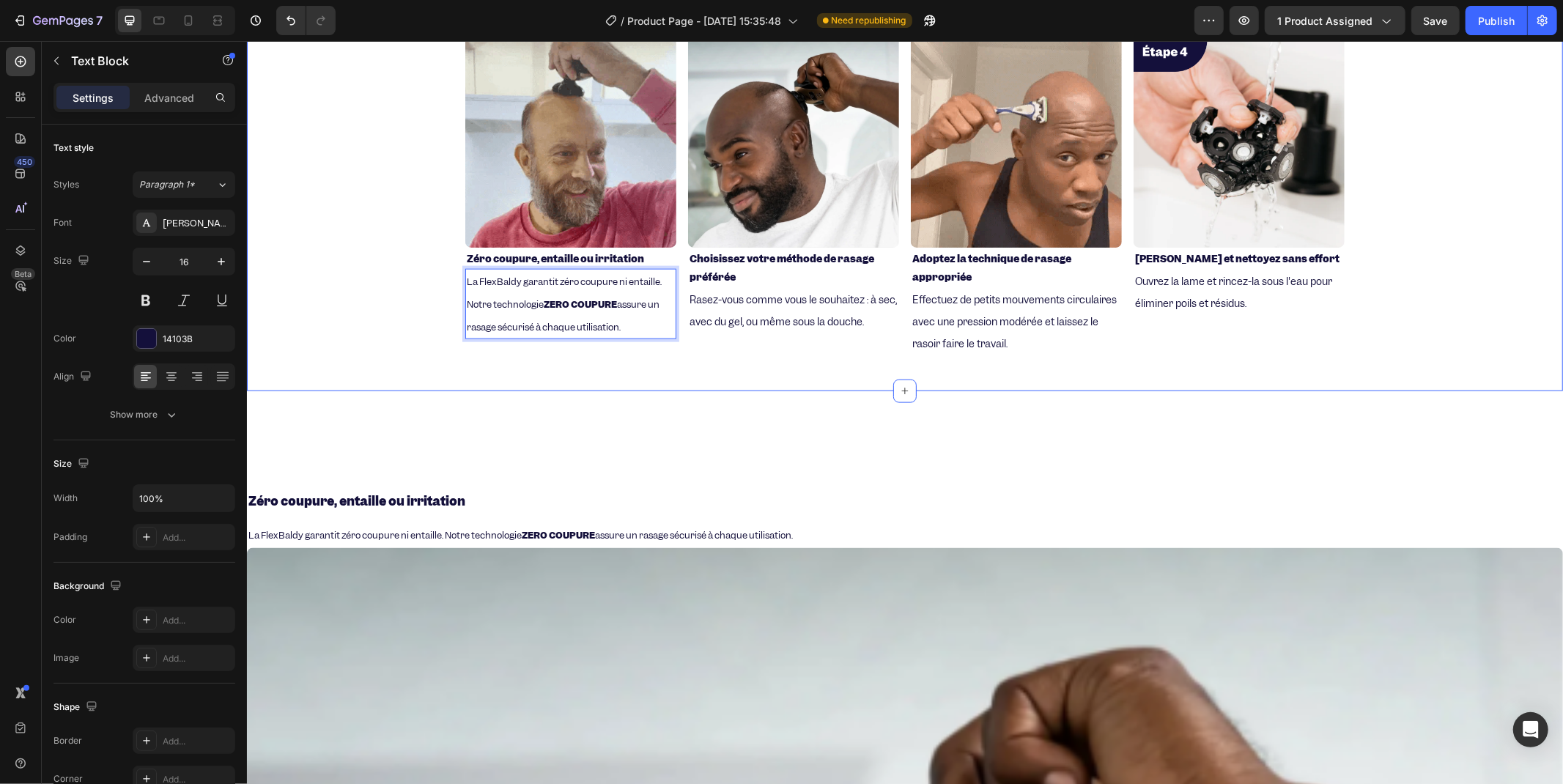
click at [618, 369] on div "⁠⁠⁠⁠⁠⁠⁠ Top 4 des raisons de Passer d'un rasoir à FreeBaldy Heading Image ⁠⁠⁠⁠⁠…" at bounding box center [904, 159] width 1316 height 461
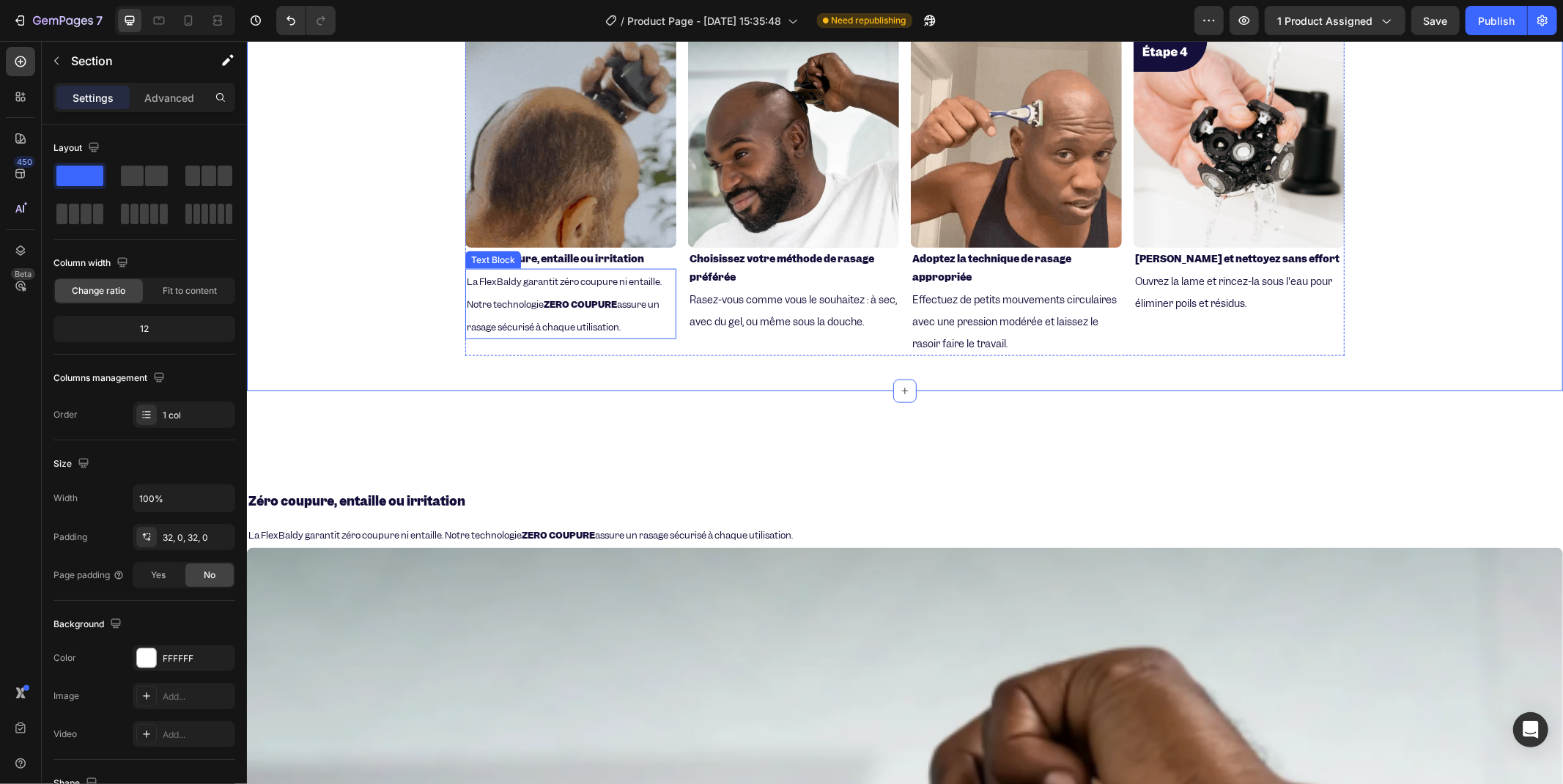
click at [504, 261] on div "Text Block" at bounding box center [492, 259] width 49 height 13
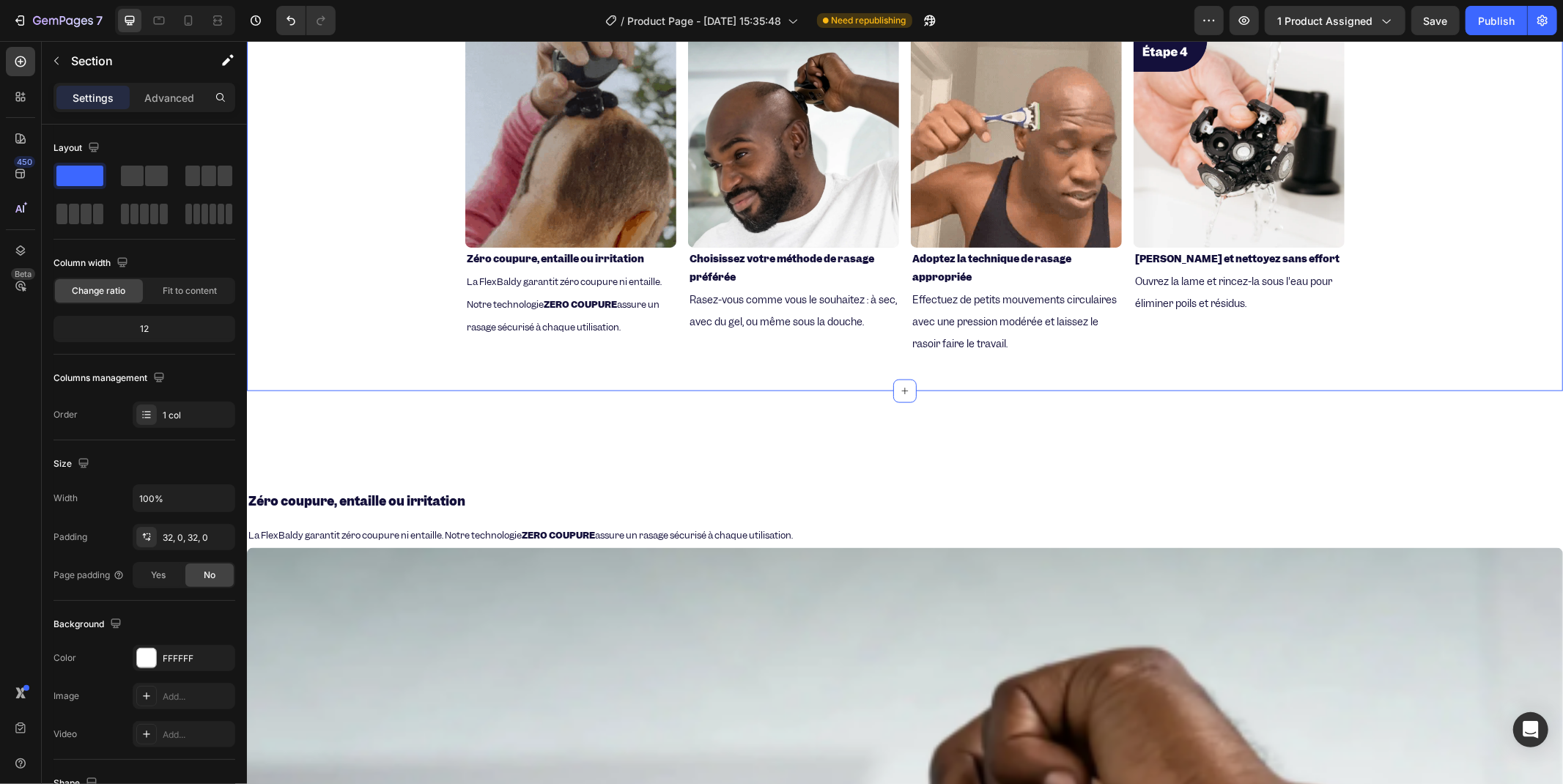
click at [414, 271] on div "⁠⁠⁠⁠⁠⁠⁠ Top 4 des raisons de Passer d'un rasoir à FreeBaldy Heading Image ⁠⁠⁠⁠⁠…" at bounding box center [904, 159] width 1316 height 415
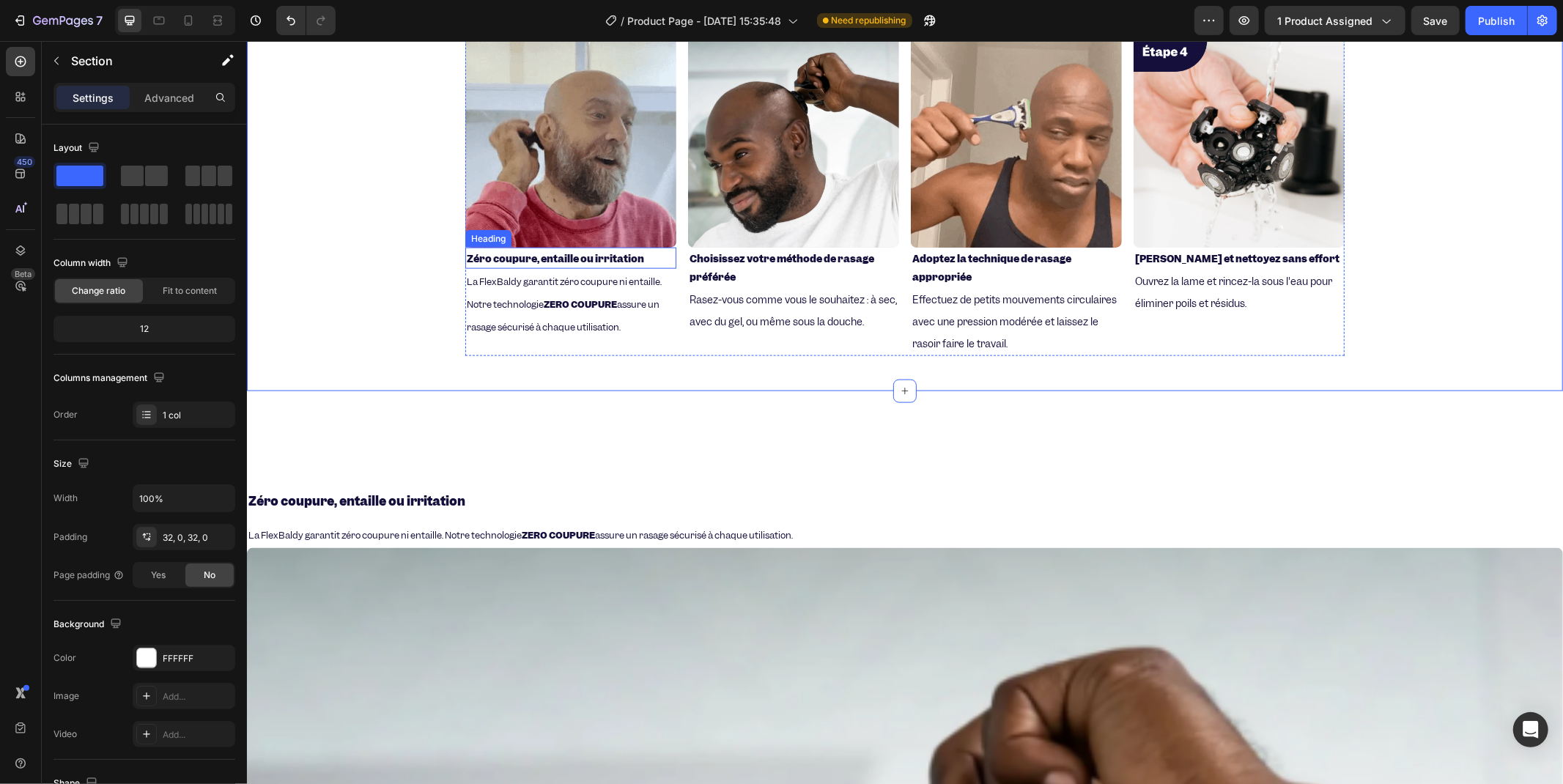
click at [508, 252] on strong "Zéro coupure, entaille ou irritation" at bounding box center [555, 258] width 178 height 13
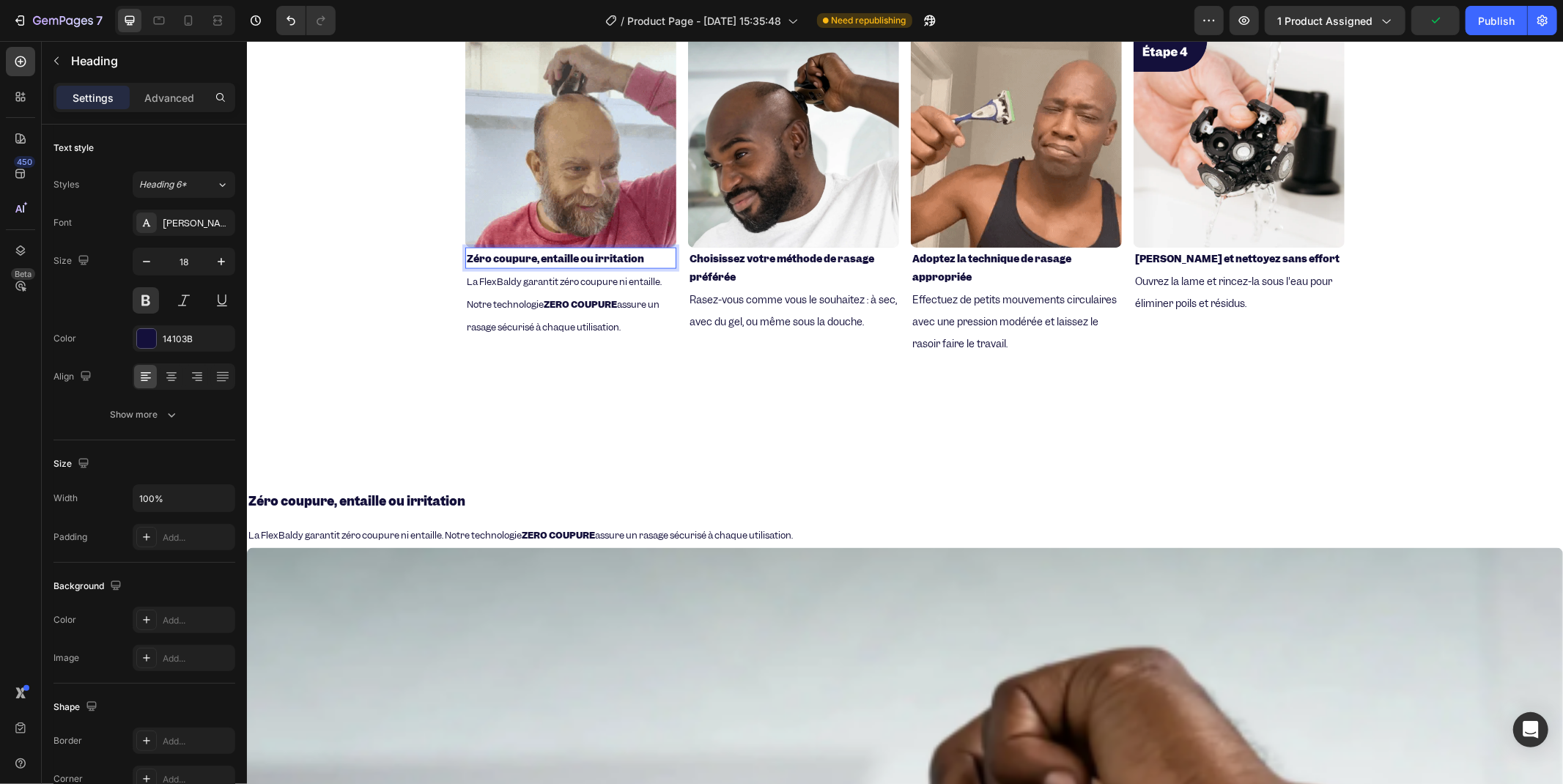
click at [519, 257] on strong "Zéro coupure, entaille ou irritation" at bounding box center [555, 258] width 178 height 13
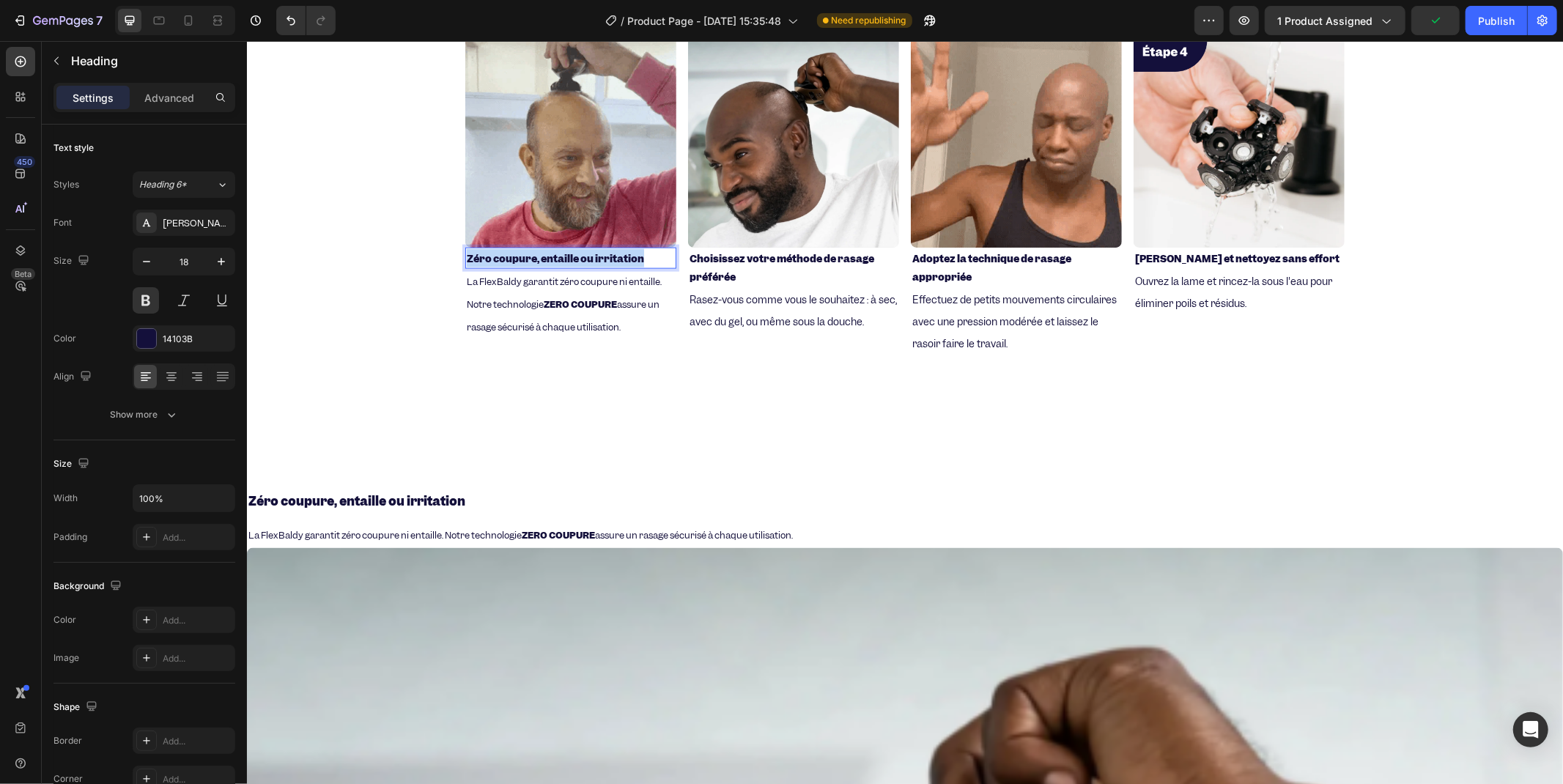
click at [519, 257] on strong "Zéro coupure, entaille ou irritation" at bounding box center [555, 258] width 178 height 13
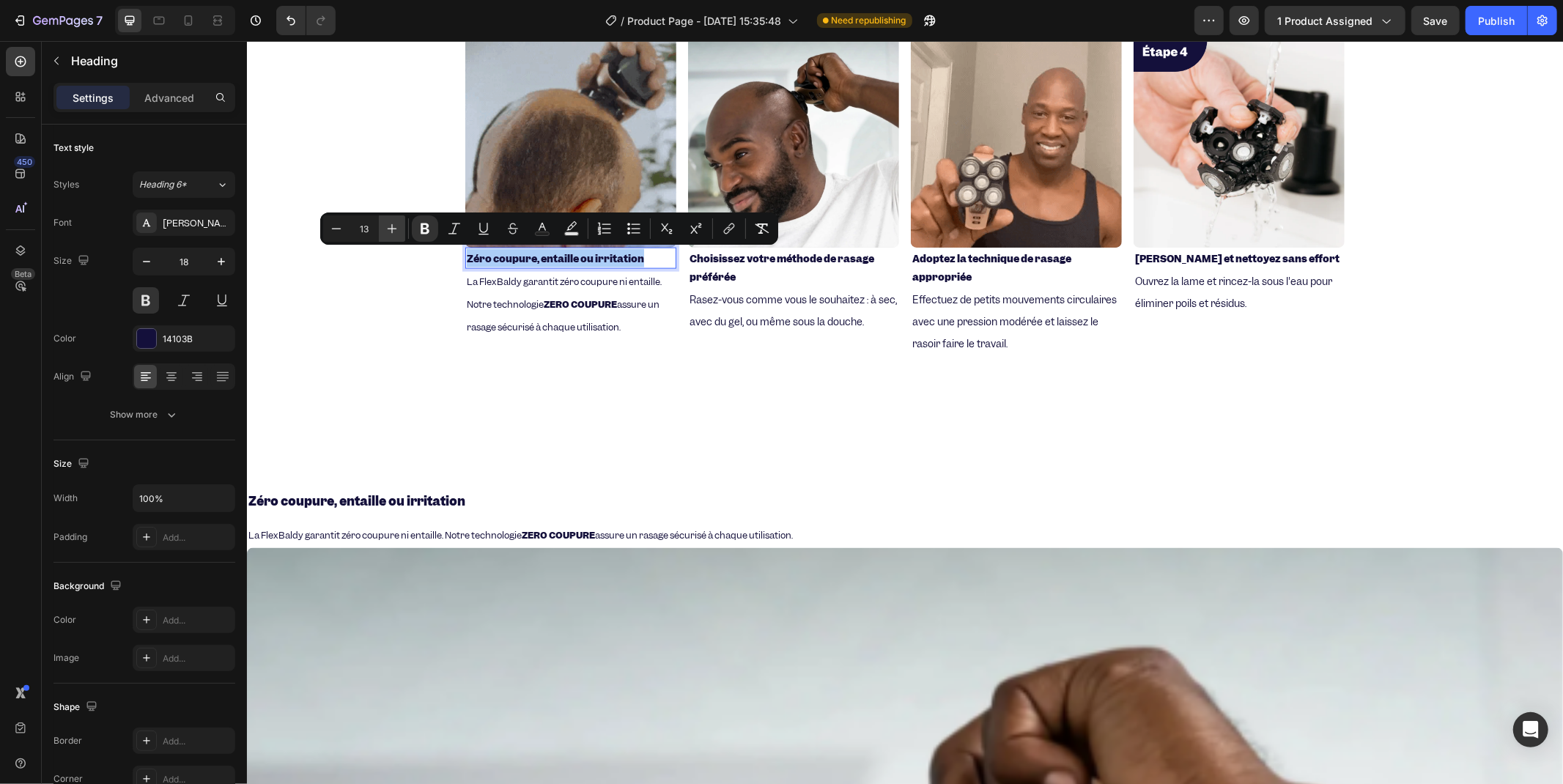
click at [397, 230] on icon "Editor contextual toolbar" at bounding box center [391, 228] width 14 height 14
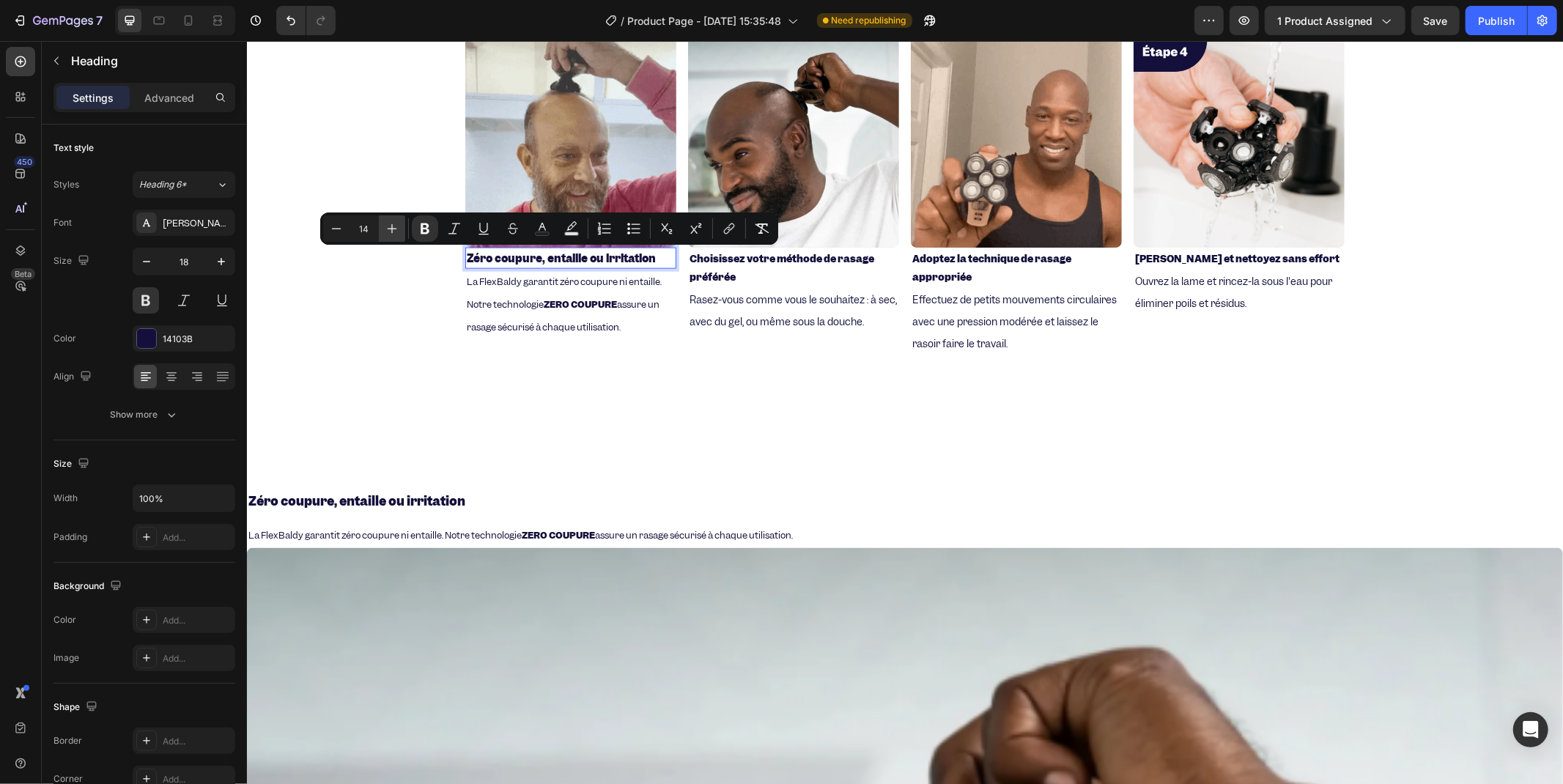
click at [397, 230] on icon "Editor contextual toolbar" at bounding box center [391, 228] width 14 height 14
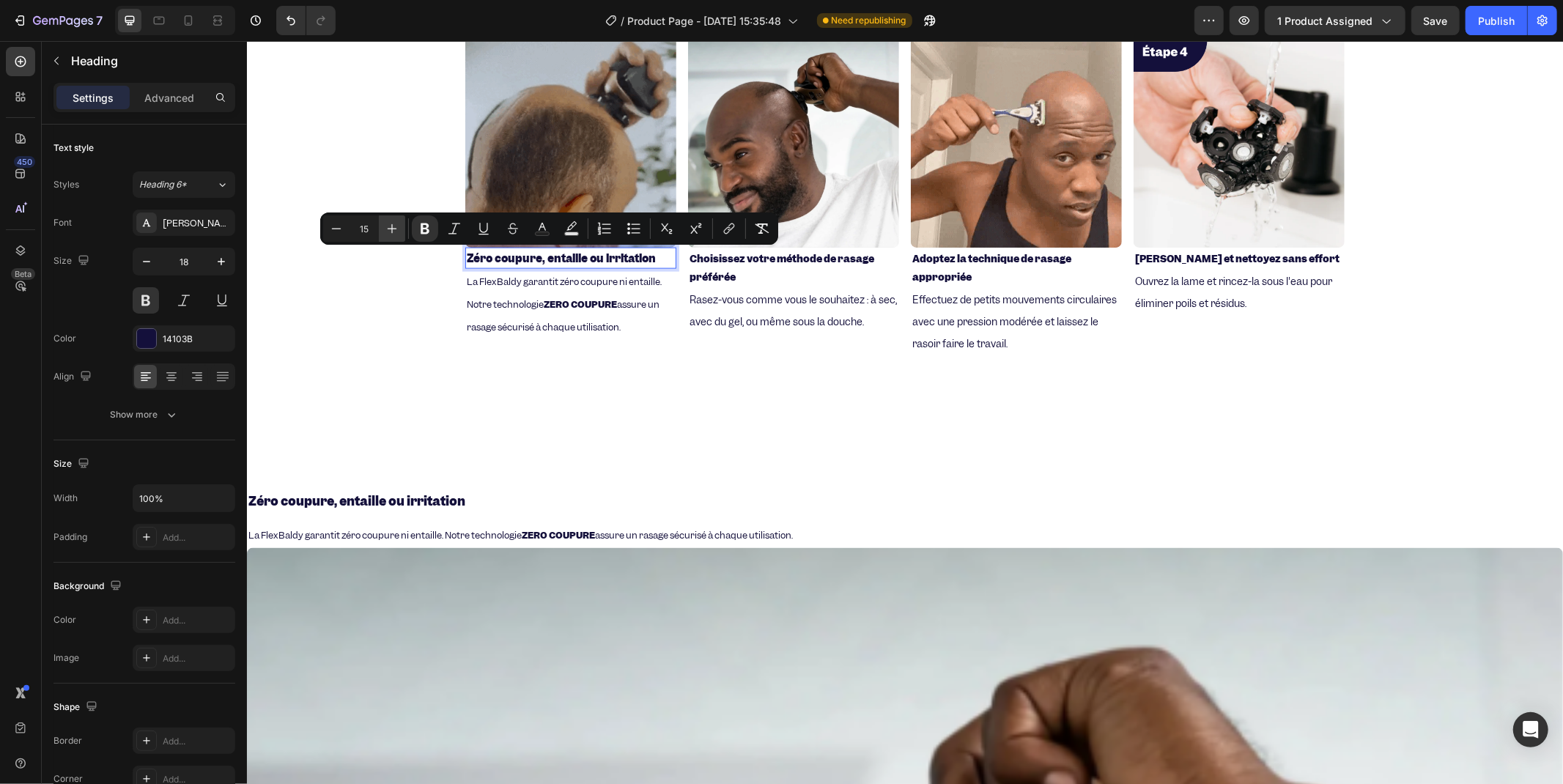
click at [397, 230] on icon "Editor contextual toolbar" at bounding box center [391, 228] width 14 height 14
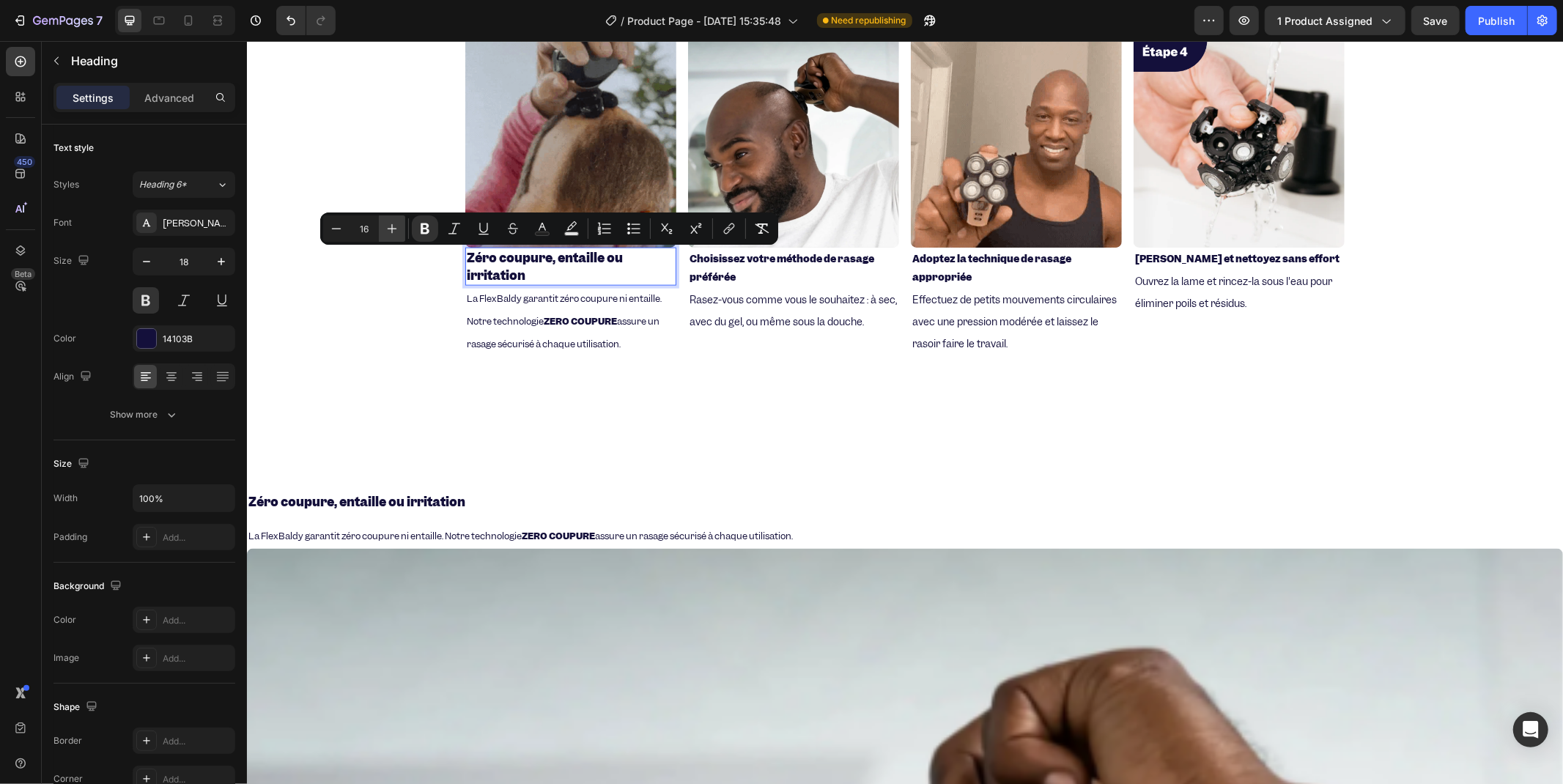
click at [397, 230] on icon "Editor contextual toolbar" at bounding box center [391, 228] width 14 height 14
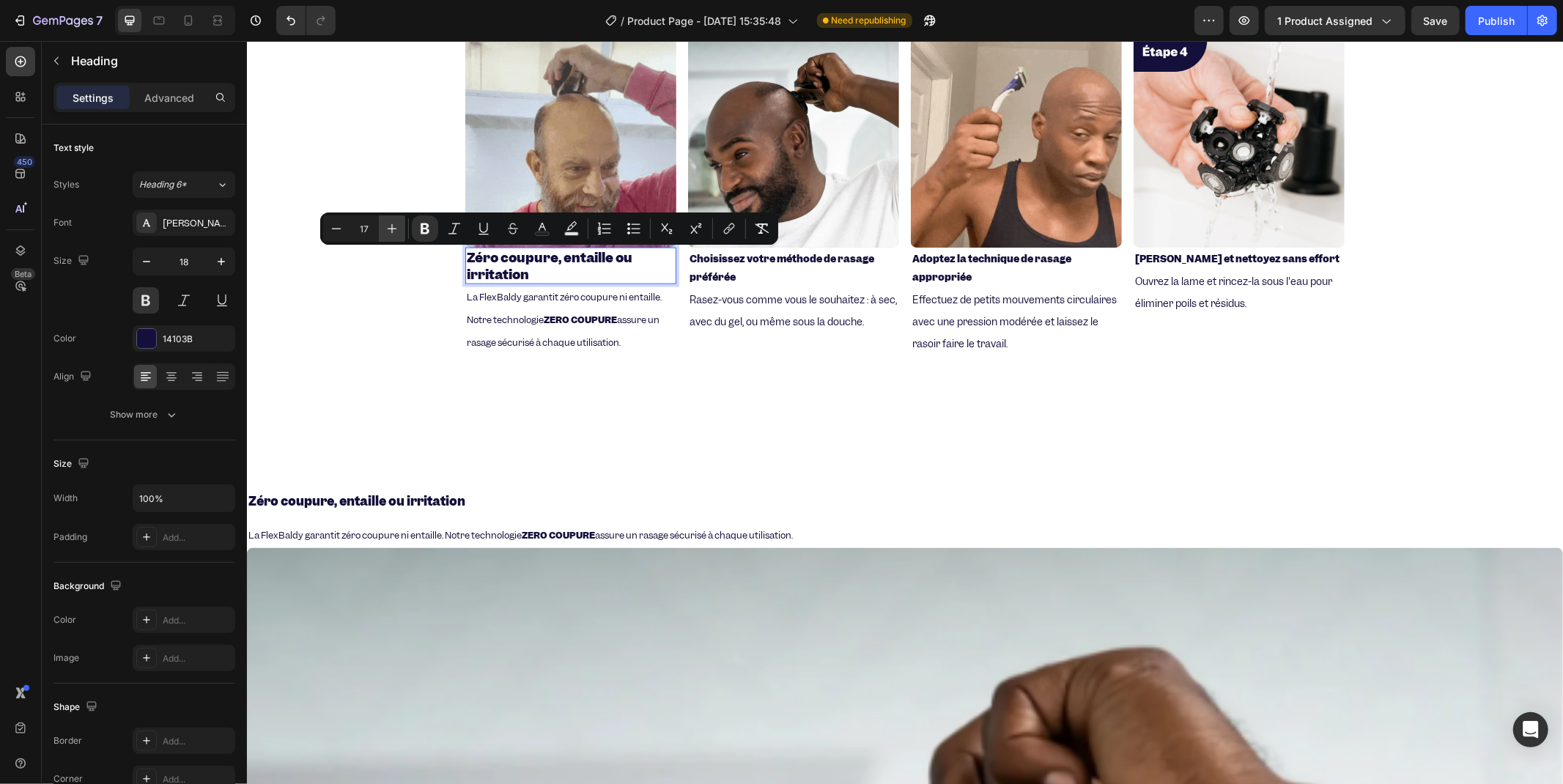
click at [397, 230] on icon "Editor contextual toolbar" at bounding box center [391, 228] width 14 height 14
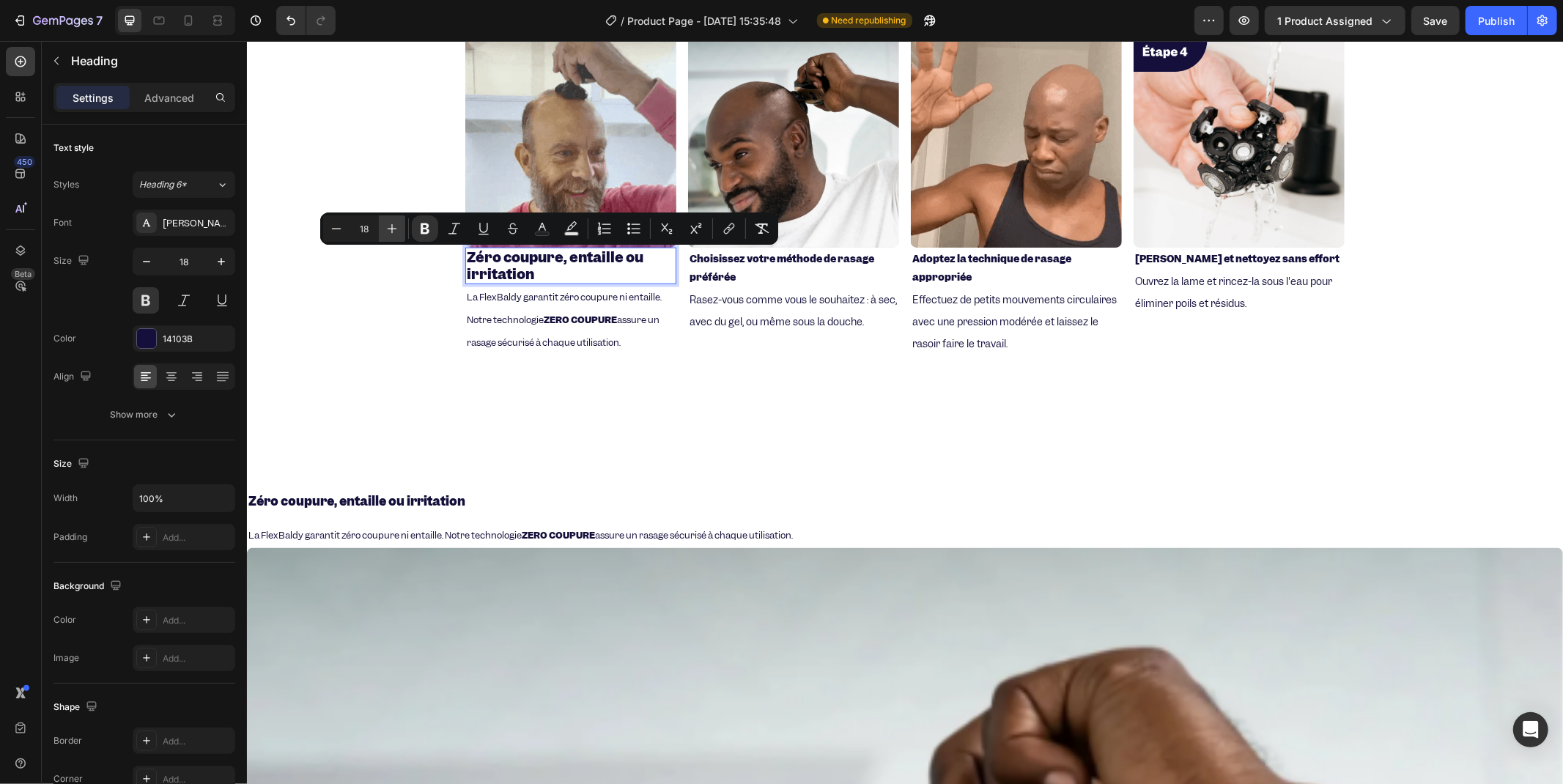
click at [397, 230] on icon "Editor contextual toolbar" at bounding box center [391, 228] width 14 height 14
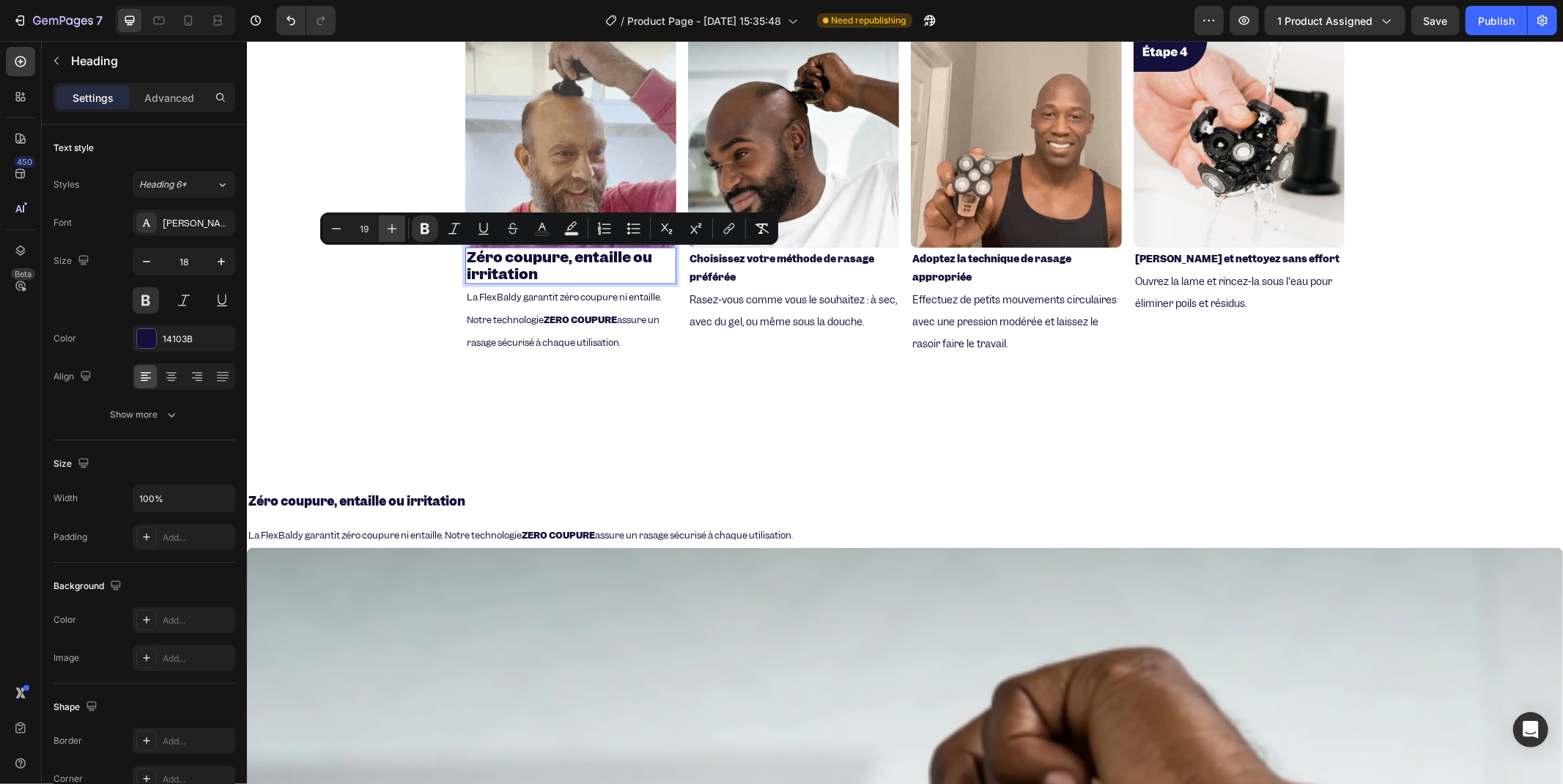
click at [397, 230] on icon "Editor contextual toolbar" at bounding box center [391, 228] width 14 height 14
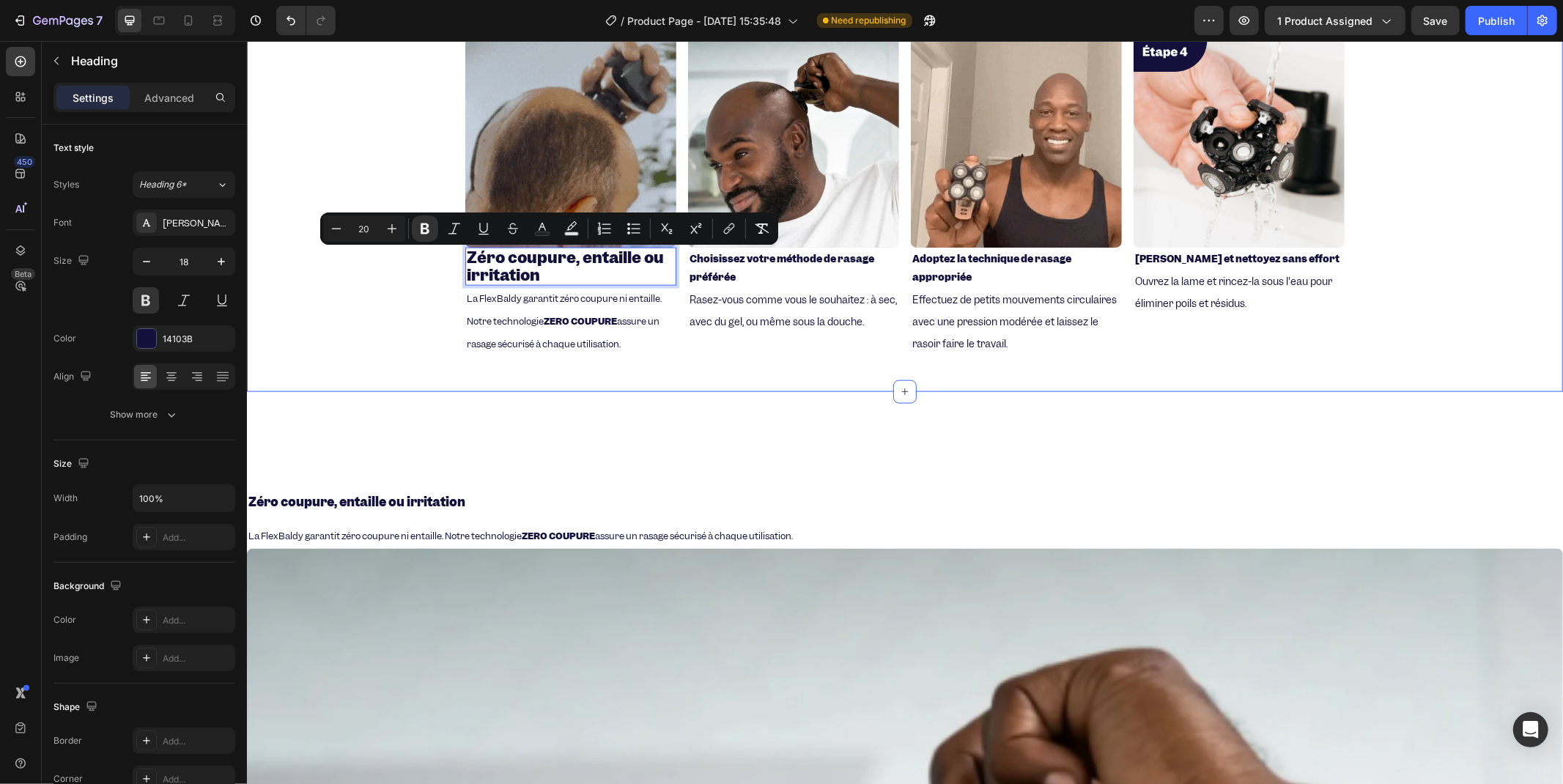
scroll to position [1318, 0]
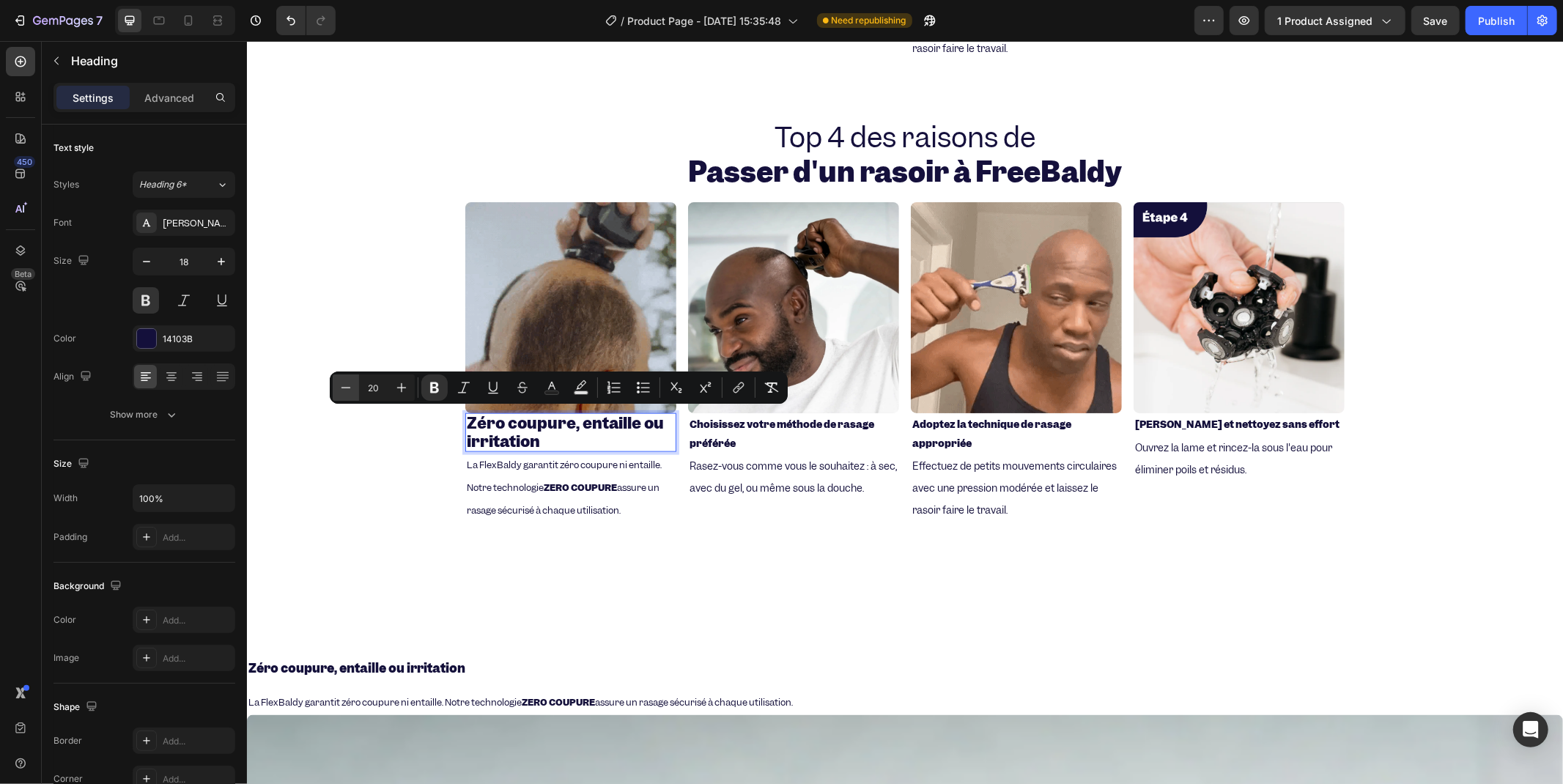
click at [351, 385] on icon "Editor contextual toolbar" at bounding box center [346, 387] width 14 height 14
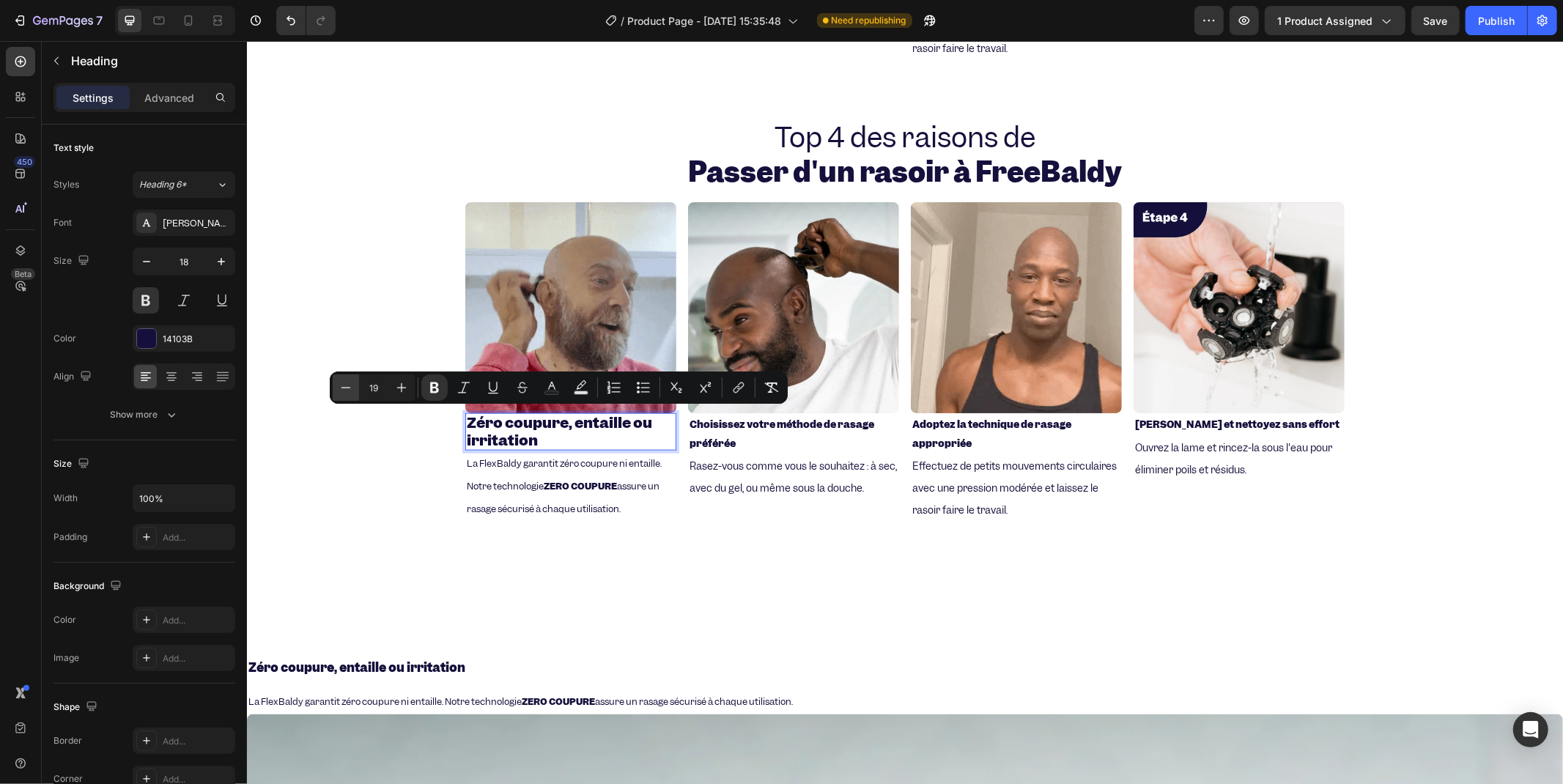
click at [351, 385] on icon "Editor contextual toolbar" at bounding box center [346, 387] width 14 height 14
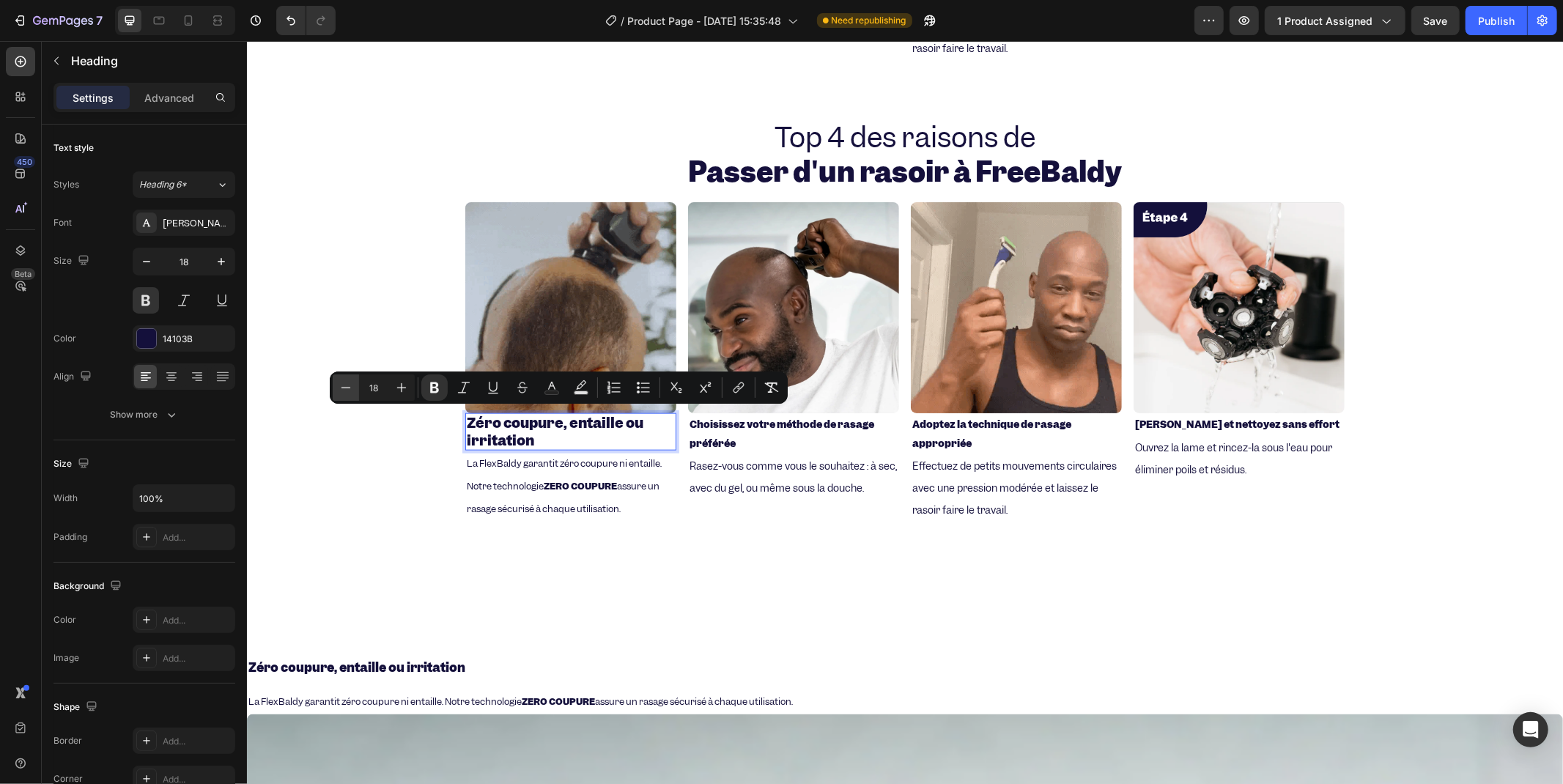
click at [352, 393] on icon "Editor contextual toolbar" at bounding box center [346, 387] width 14 height 14
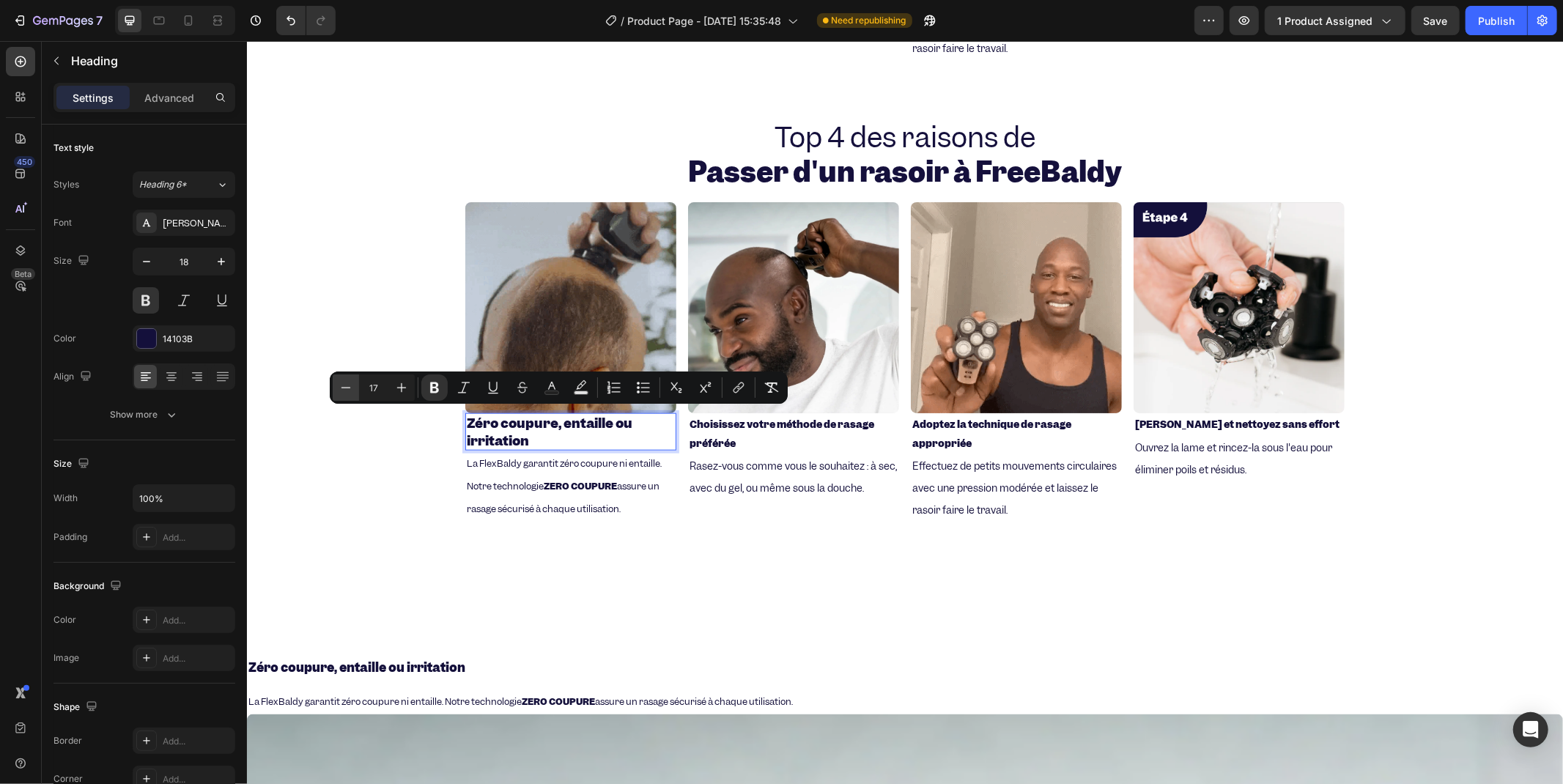
click at [352, 393] on icon "Editor contextual toolbar" at bounding box center [346, 387] width 14 height 14
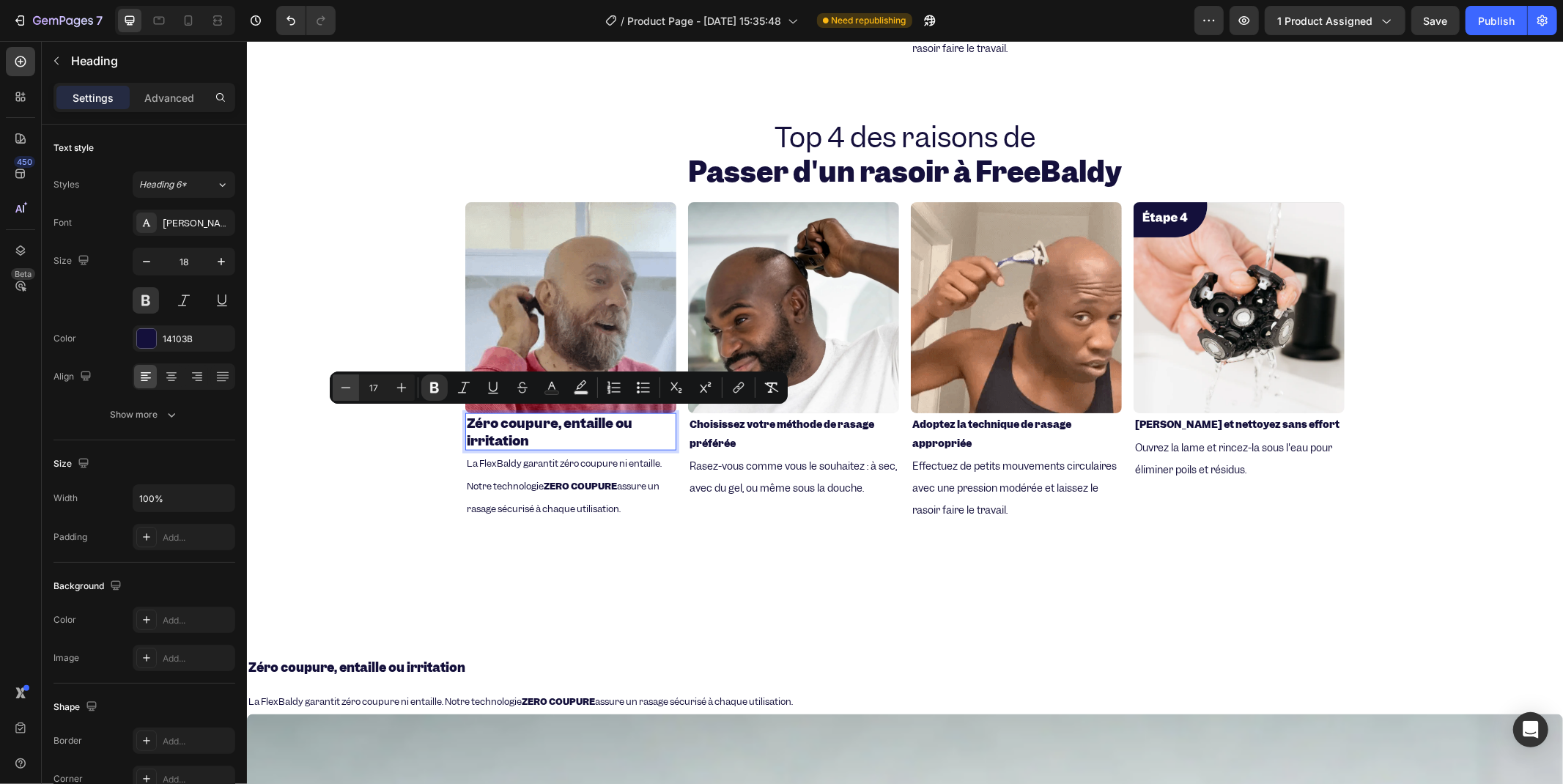
type input "16"
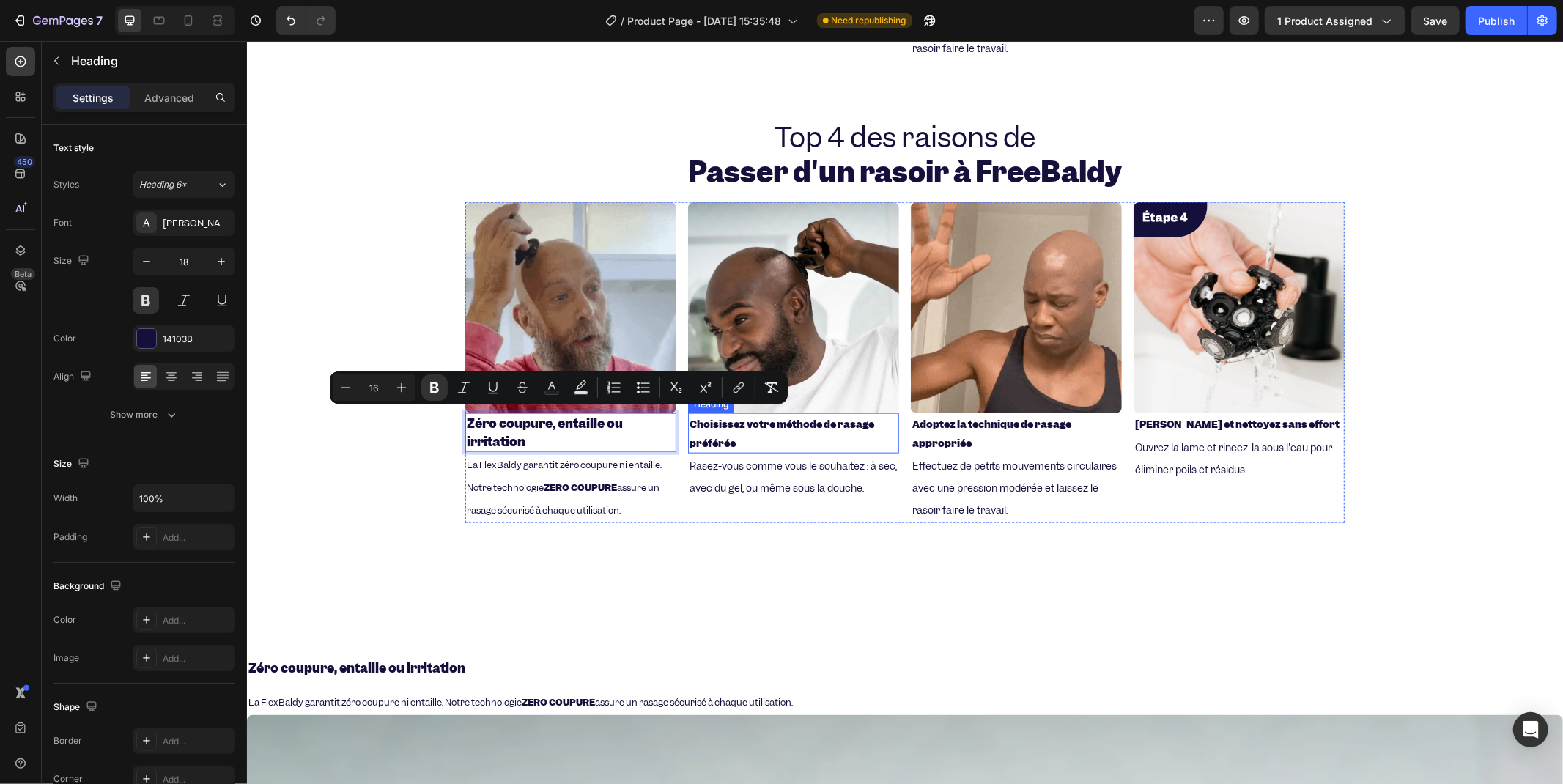
click at [714, 432] on strong "Choisissez votre méthode de rasage préférée" at bounding box center [781, 432] width 184 height 31
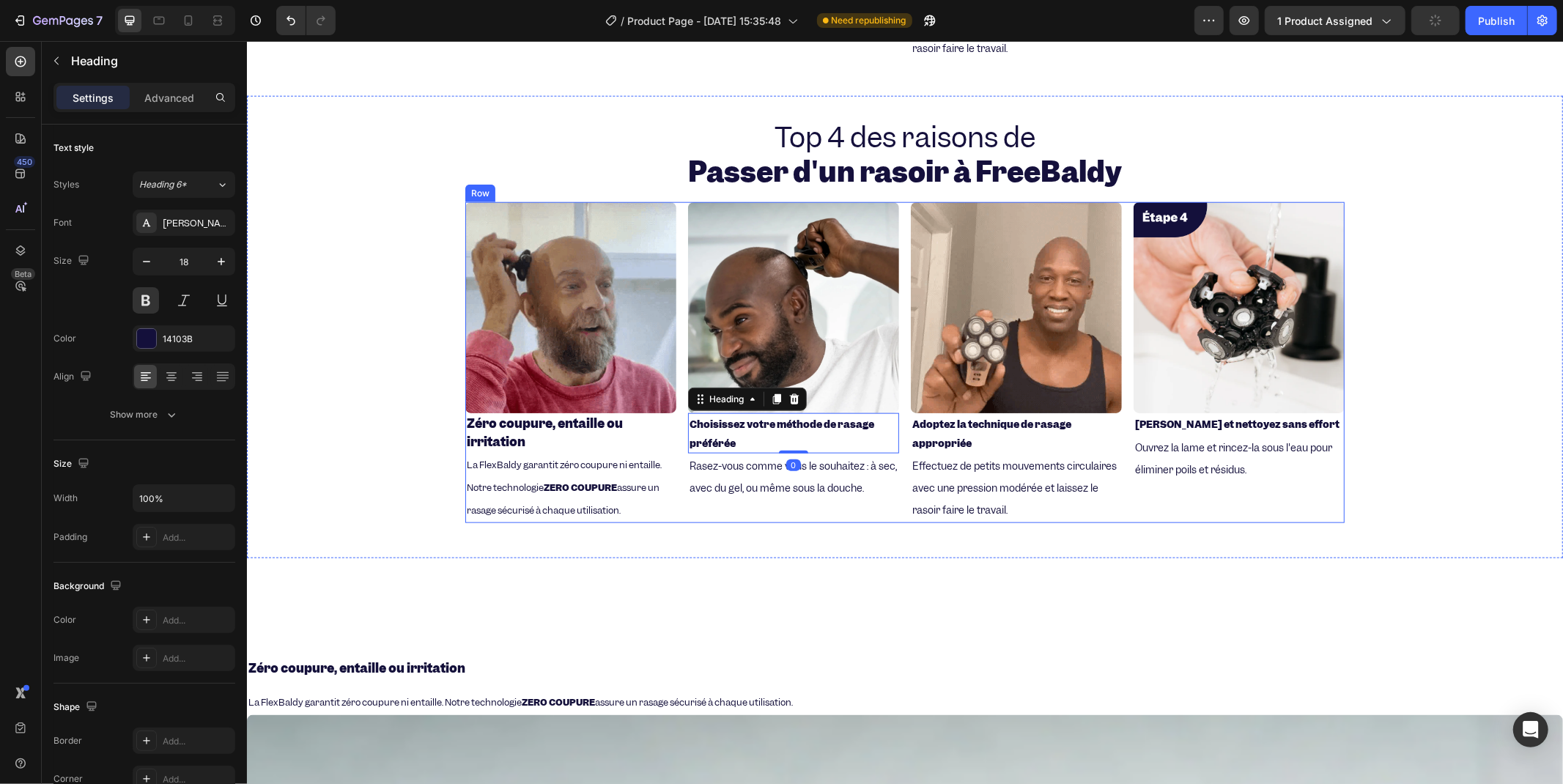
click at [573, 415] on strong "Zéro coupure, entaille ou irritation" at bounding box center [544, 432] width 156 height 34
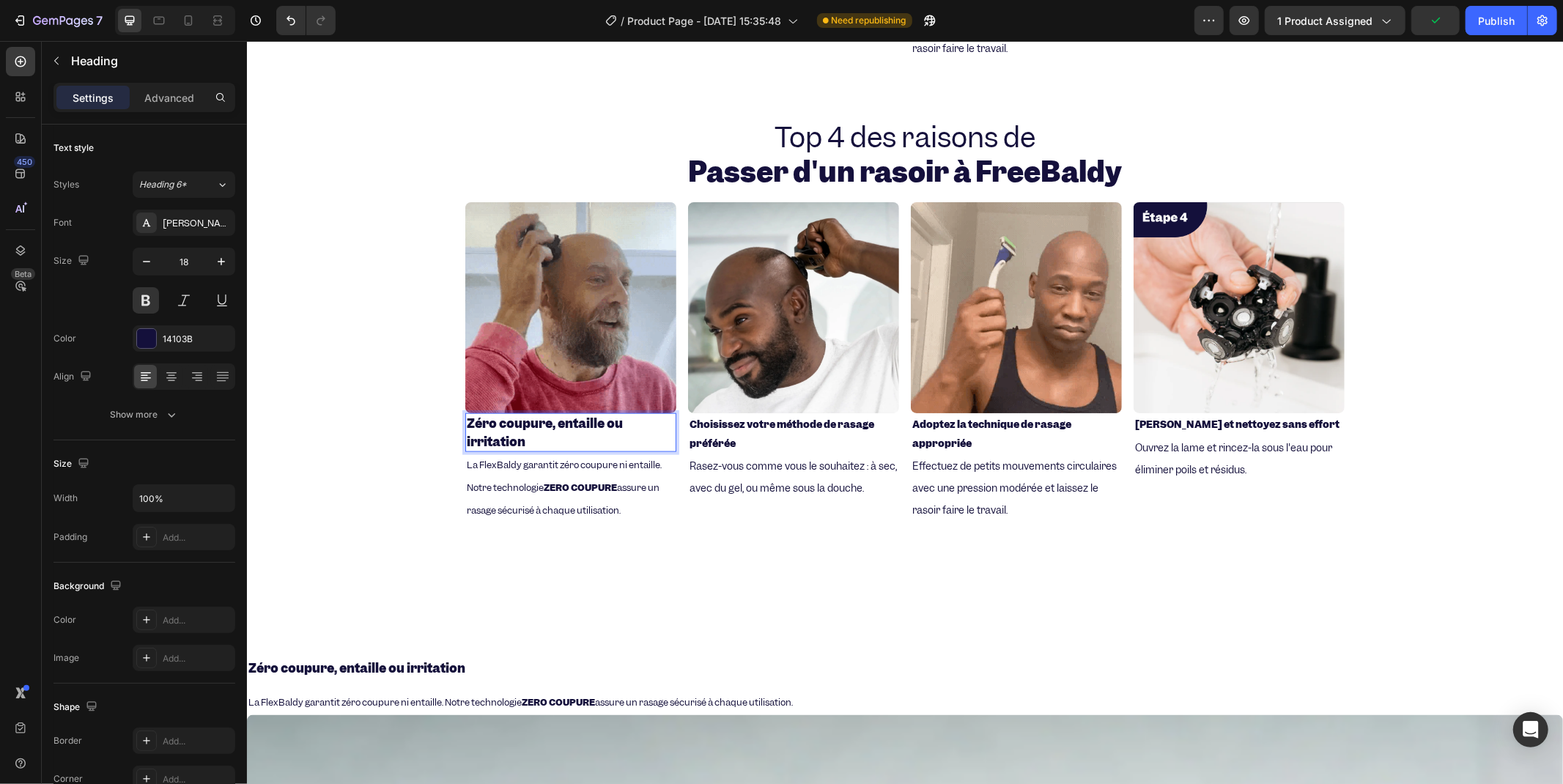
click at [573, 415] on strong "Zéro coupure, entaille ou irritation" at bounding box center [544, 432] width 156 height 34
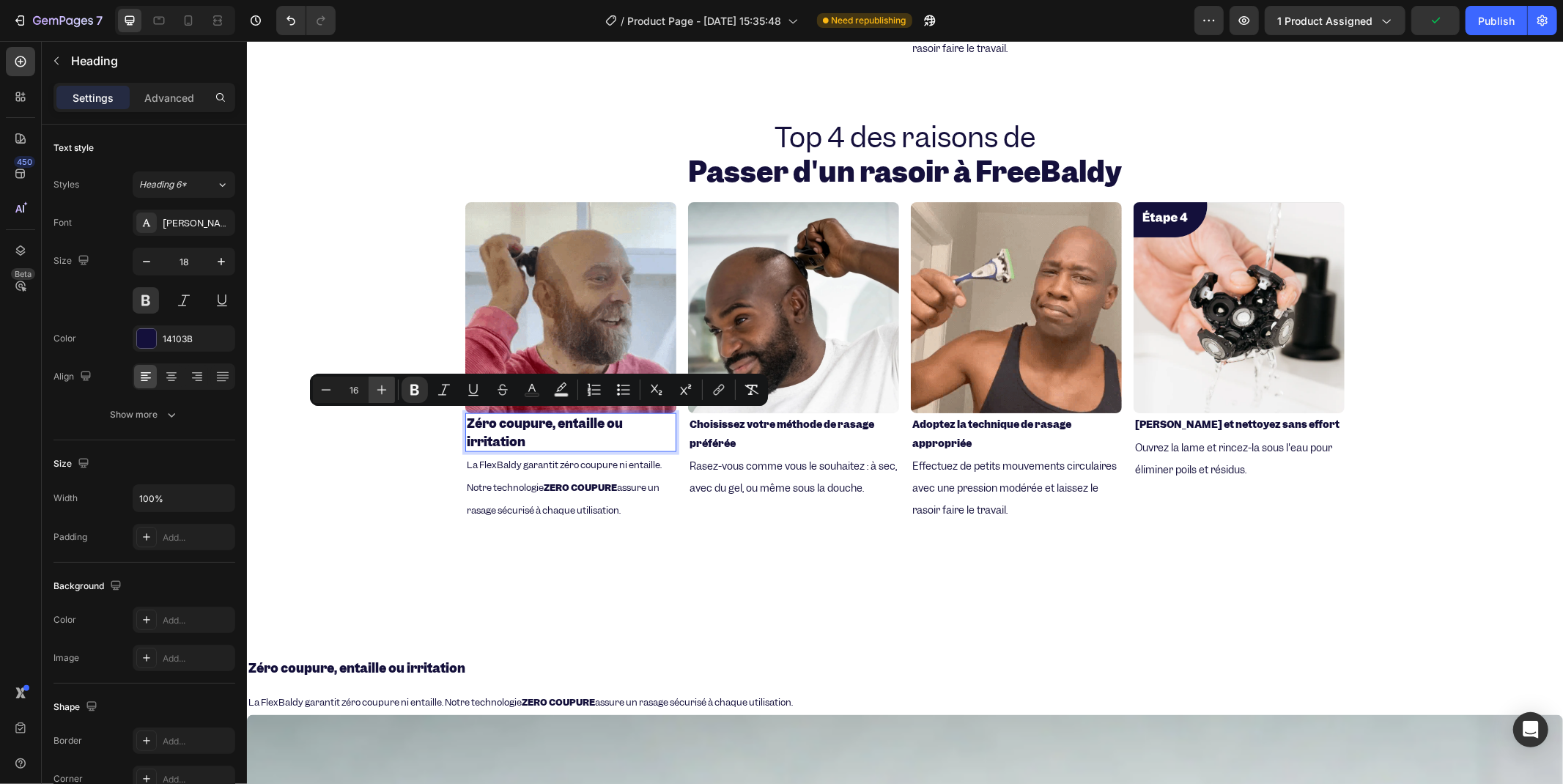
click at [385, 388] on icon "Editor contextual toolbar" at bounding box center [381, 389] width 14 height 14
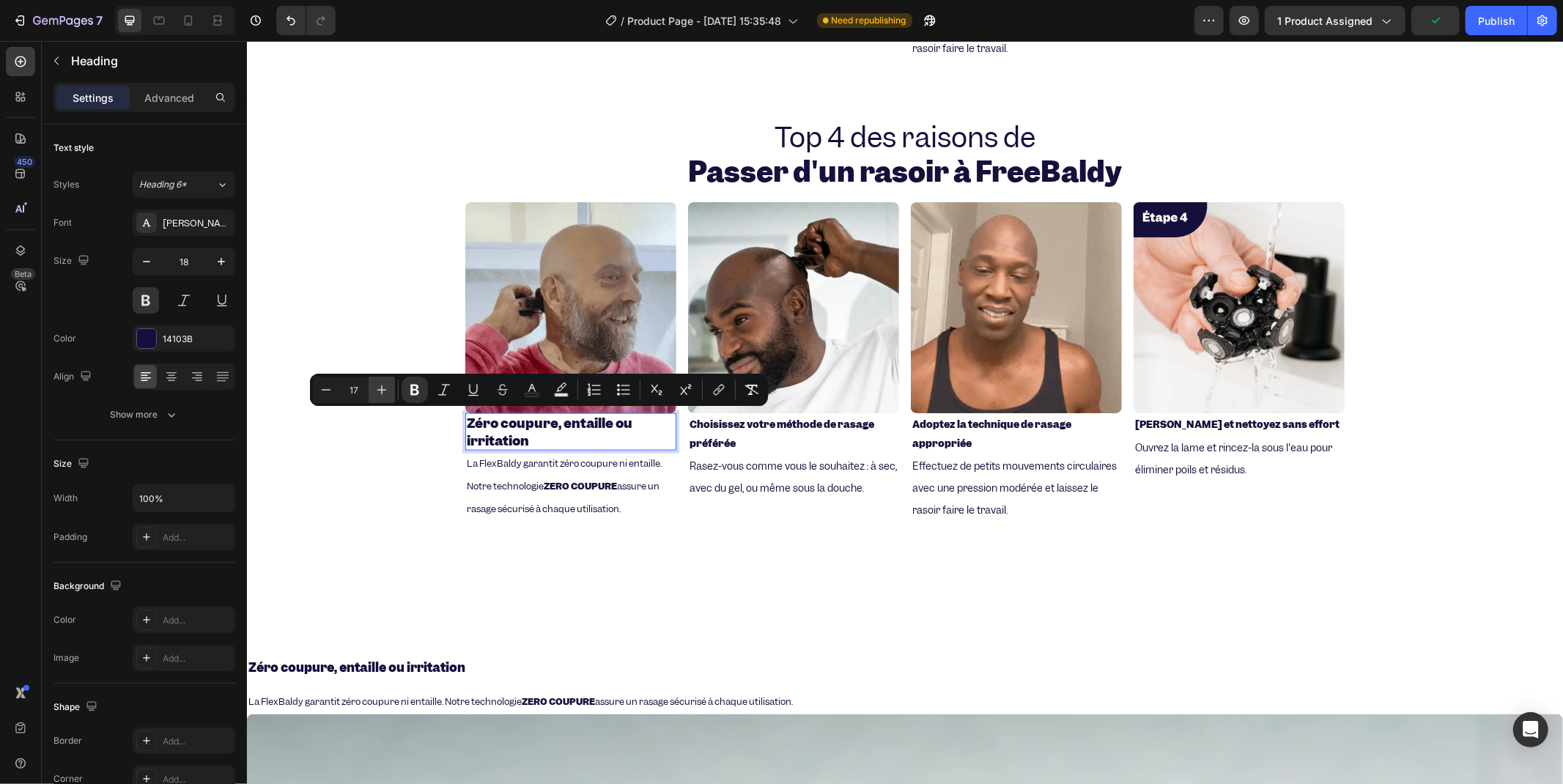
click at [385, 388] on icon "Editor contextual toolbar" at bounding box center [381, 389] width 14 height 14
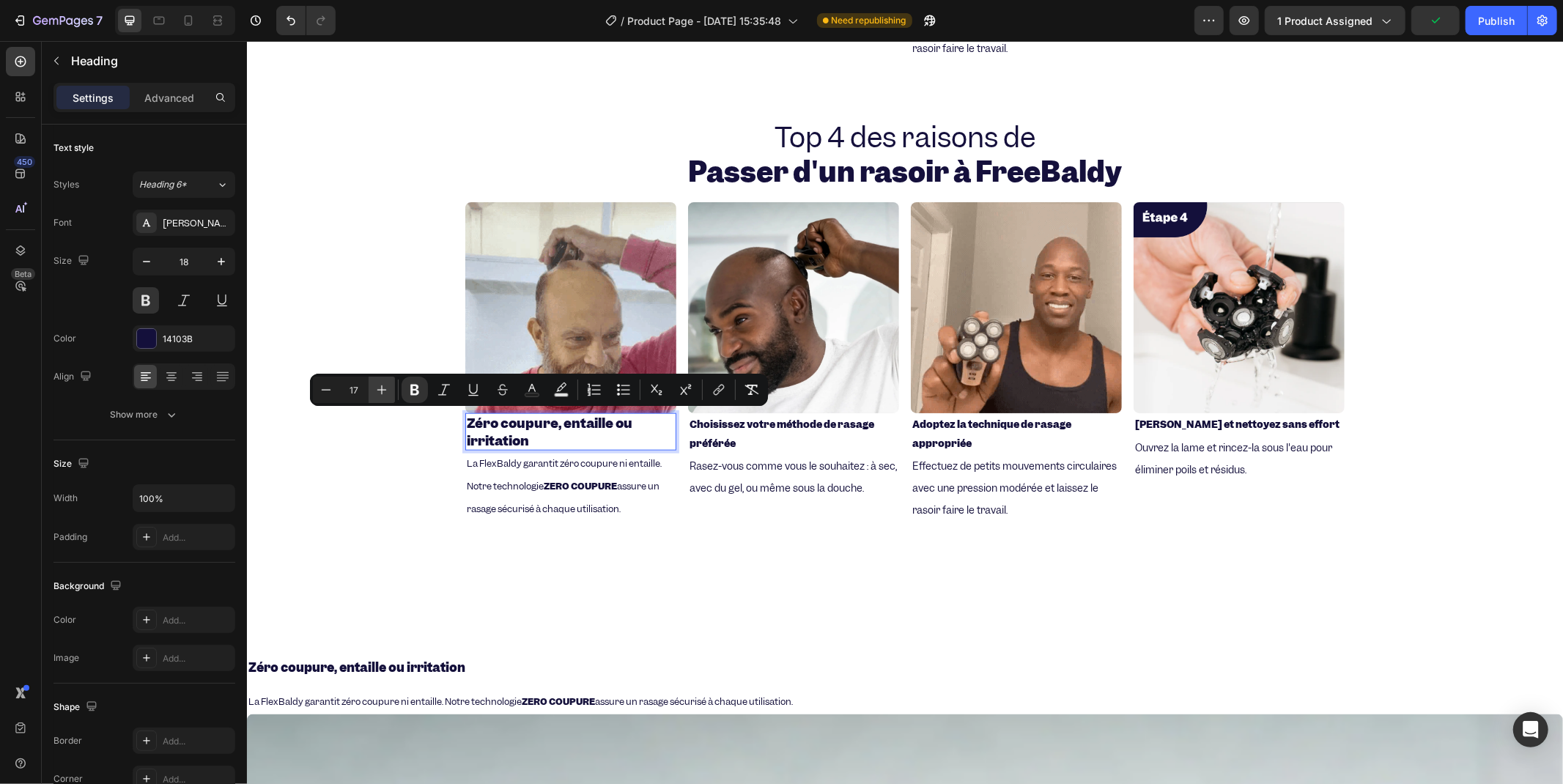
type input "18"
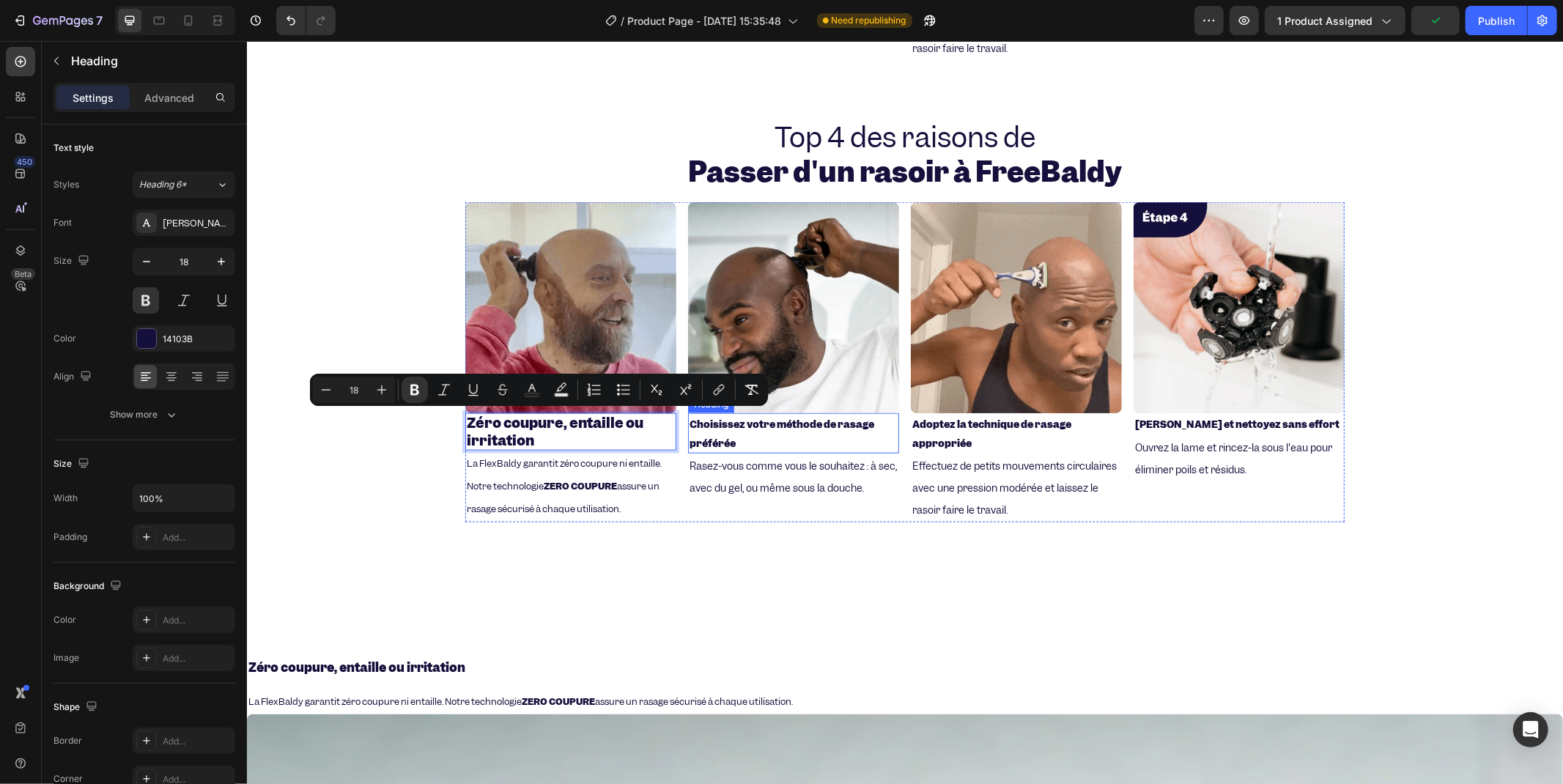
click at [692, 428] on h2 "Choisissez votre méthode de rasage préférée" at bounding box center [793, 432] width 211 height 40
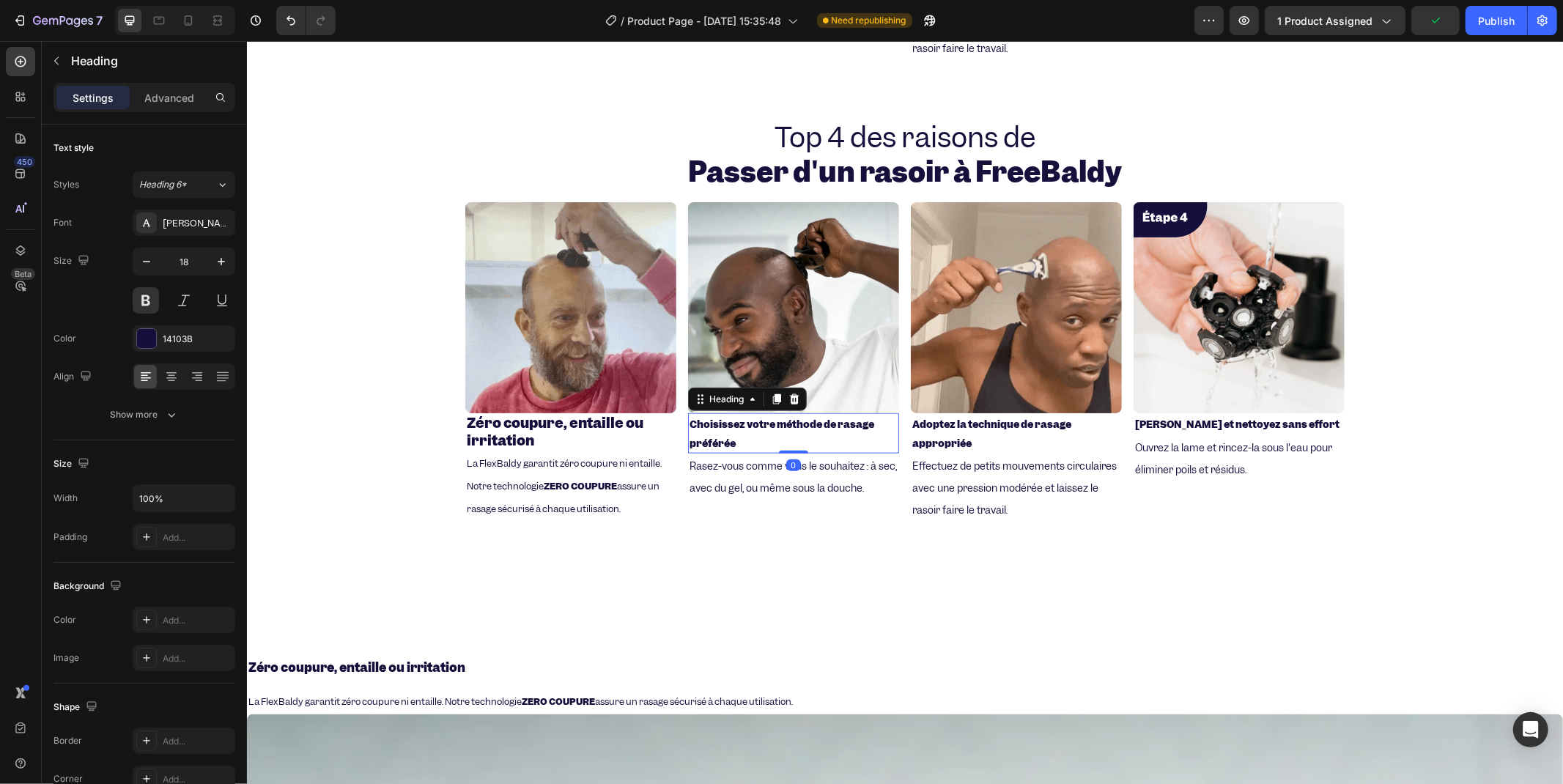
click at [692, 428] on h2 "Choisissez votre méthode de rasage préférée" at bounding box center [793, 432] width 211 height 40
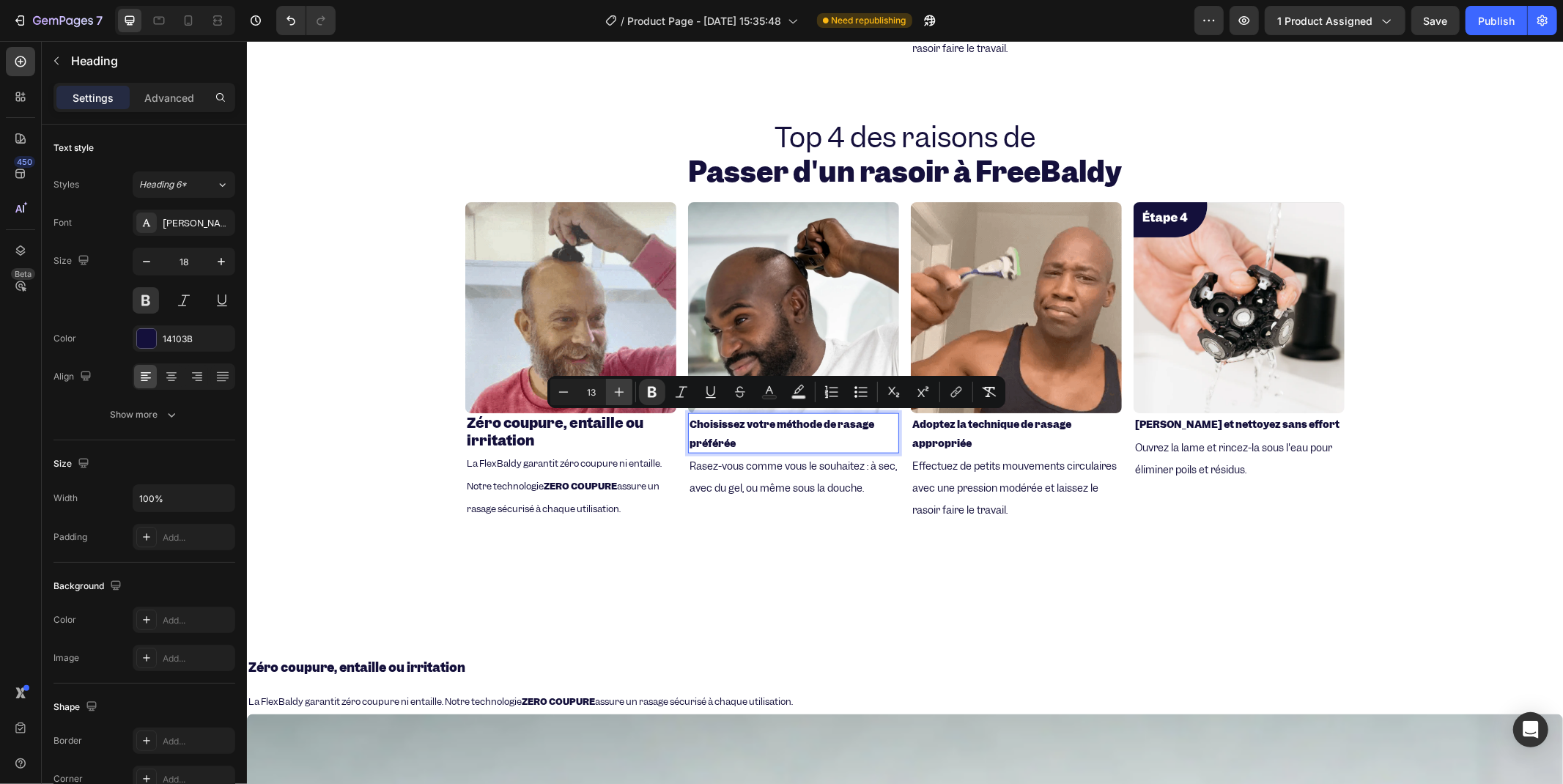
click at [618, 393] on icon "Editor contextual toolbar" at bounding box center [619, 392] width 9 height 9
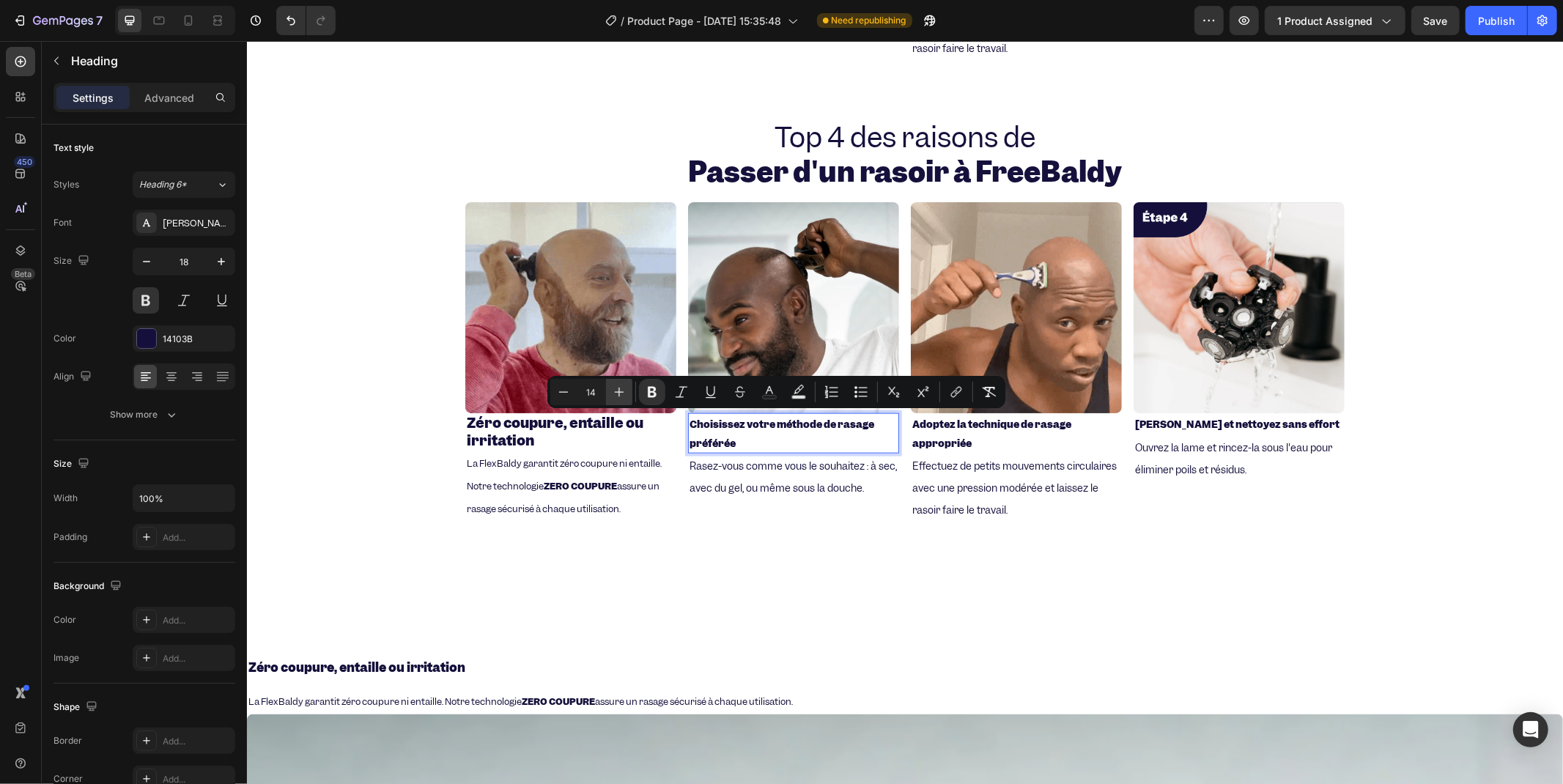
click at [618, 393] on icon "Editor contextual toolbar" at bounding box center [619, 392] width 9 height 9
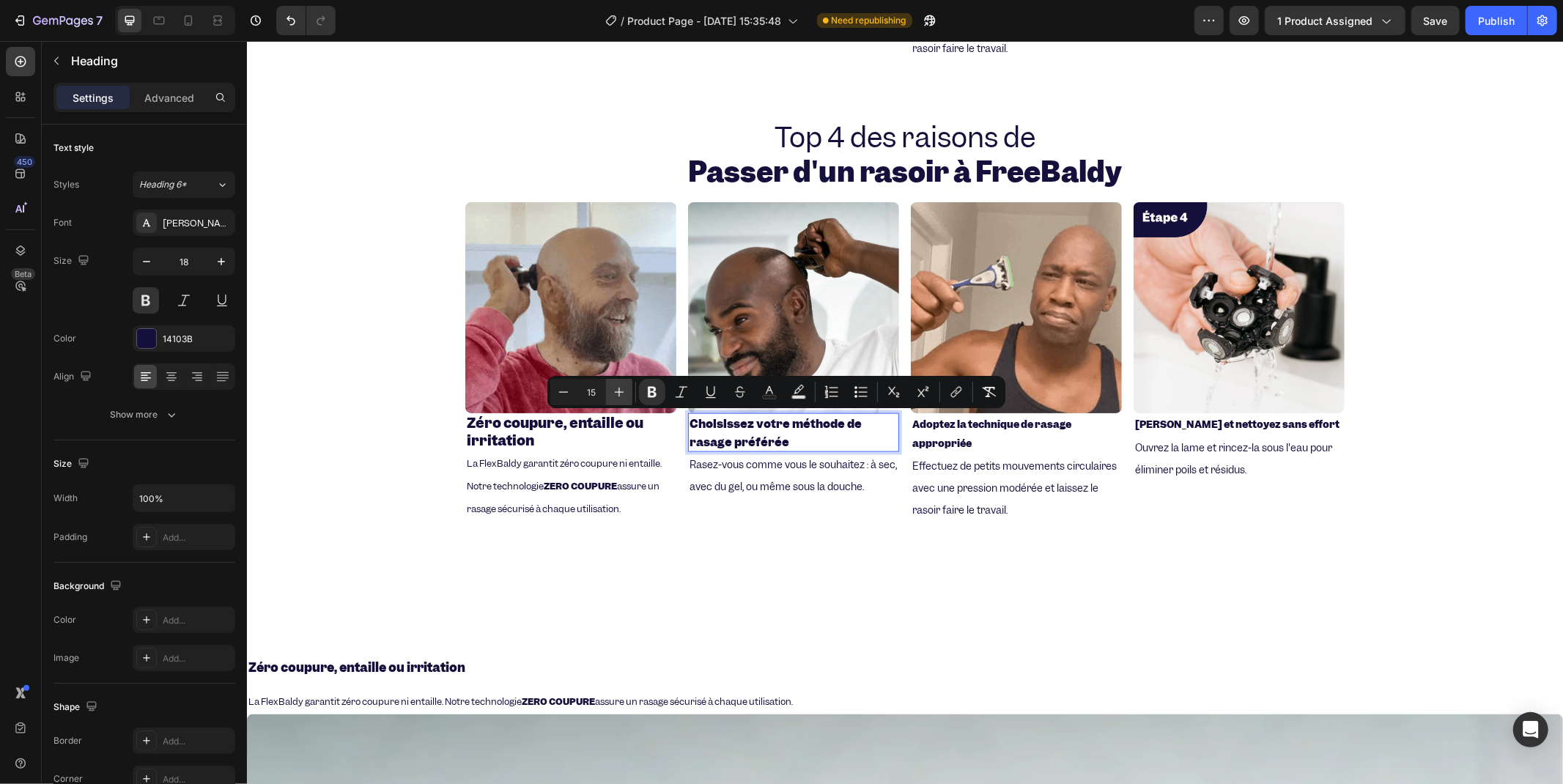
click at [618, 393] on icon "Editor contextual toolbar" at bounding box center [619, 392] width 9 height 9
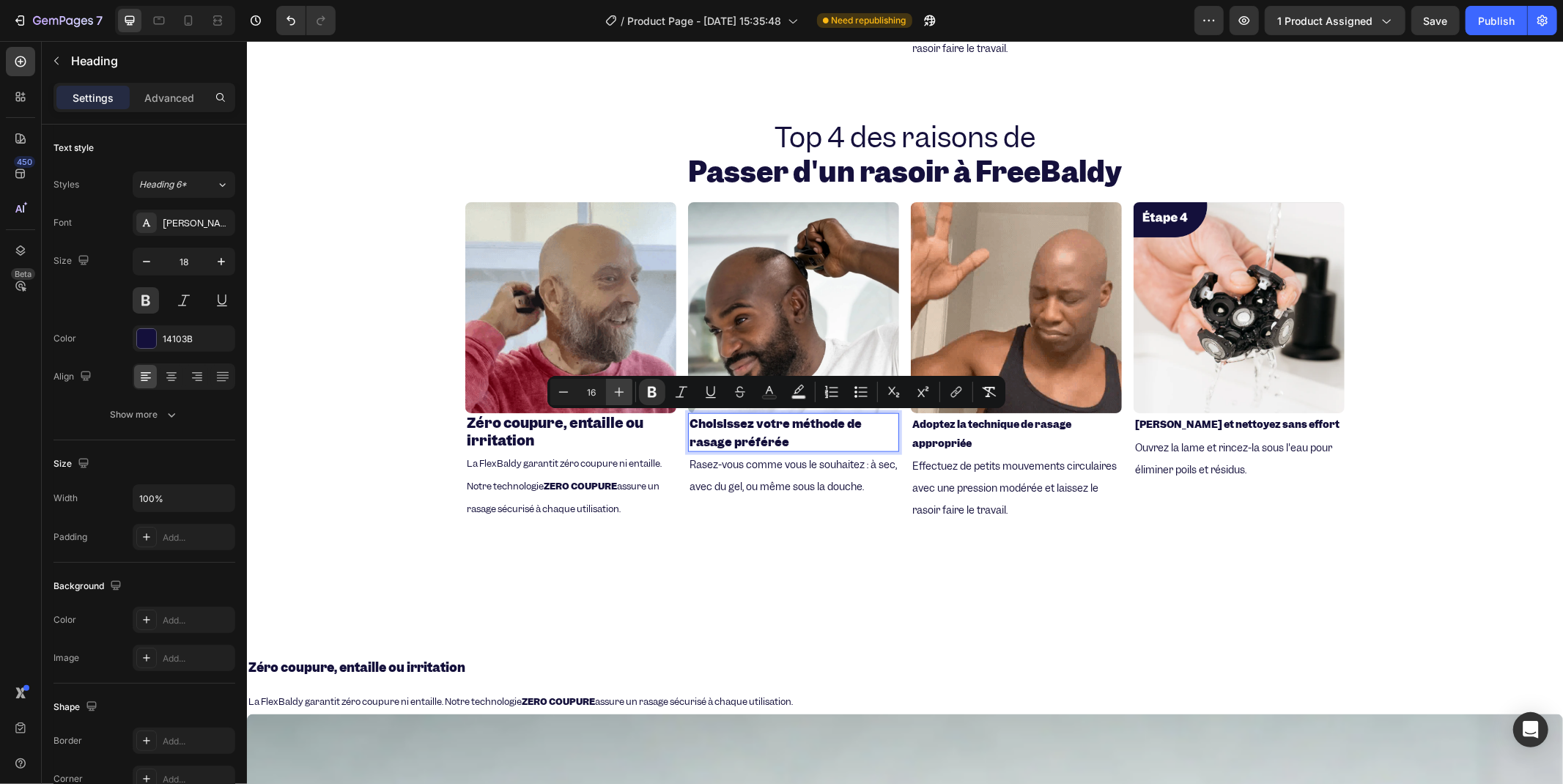
click at [618, 393] on icon "Editor contextual toolbar" at bounding box center [619, 392] width 9 height 9
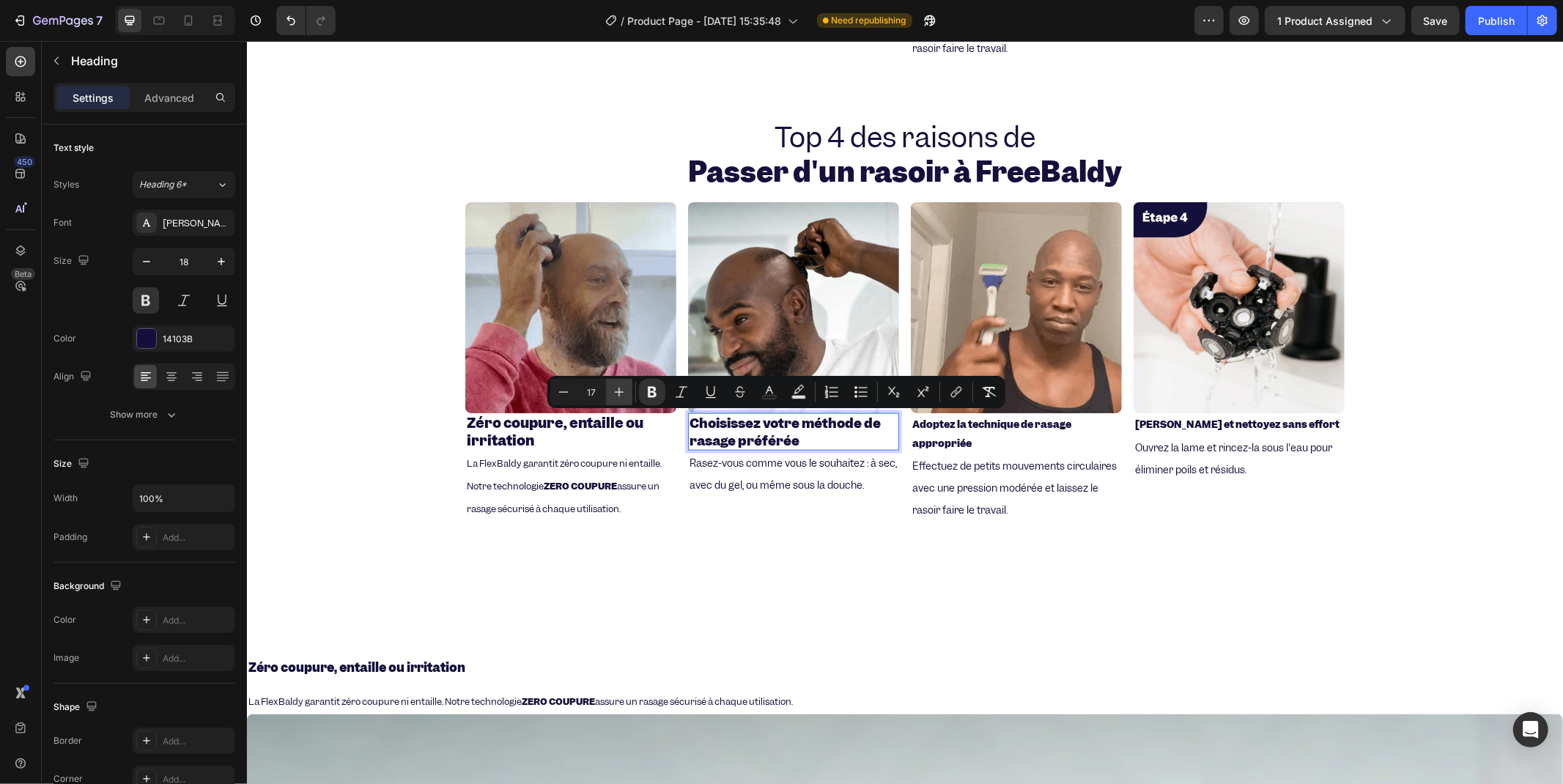
click at [618, 393] on icon "Editor contextual toolbar" at bounding box center [618, 391] width 14 height 14
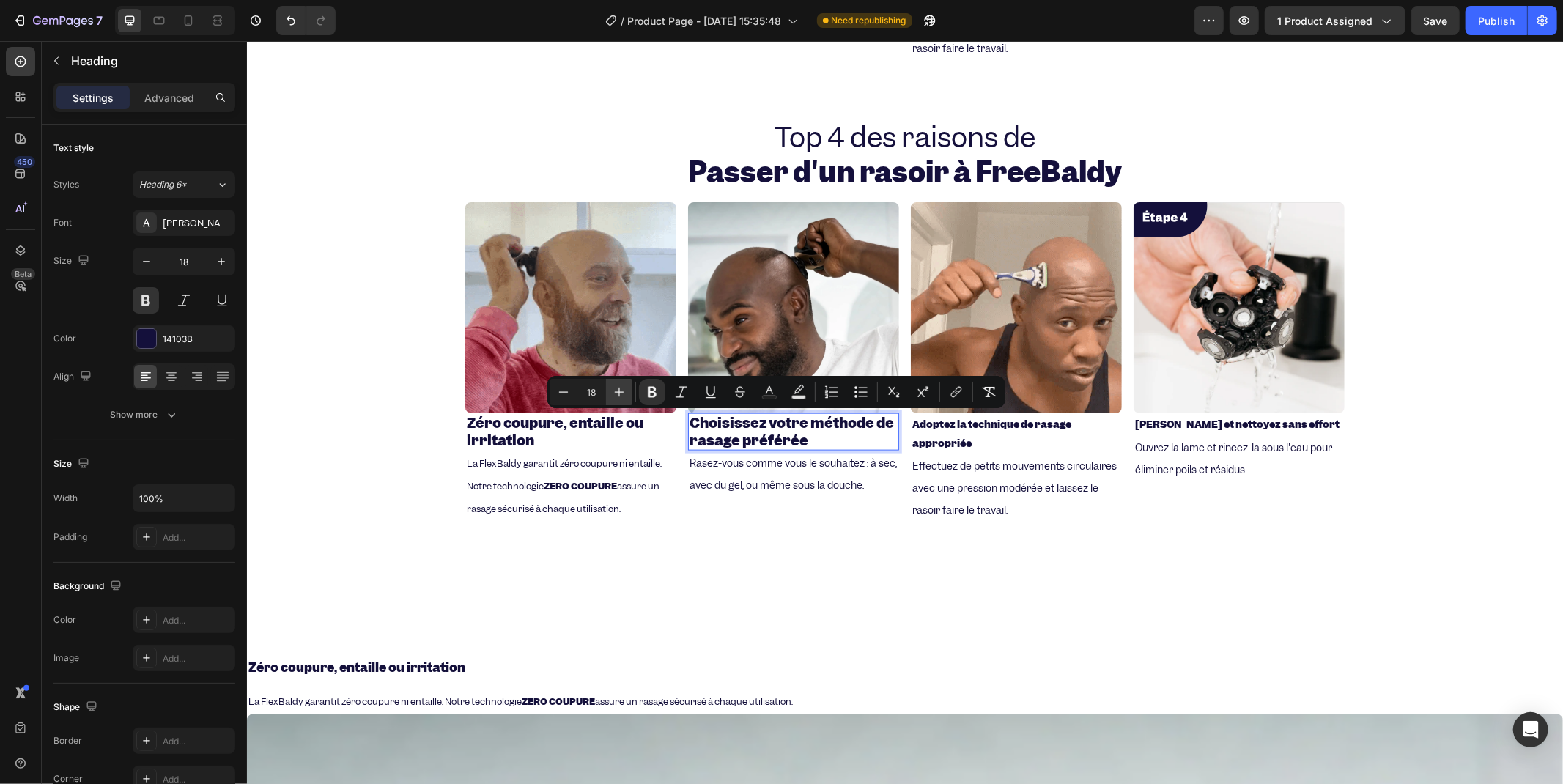
click at [618, 393] on icon "Editor contextual toolbar" at bounding box center [618, 391] width 14 height 14
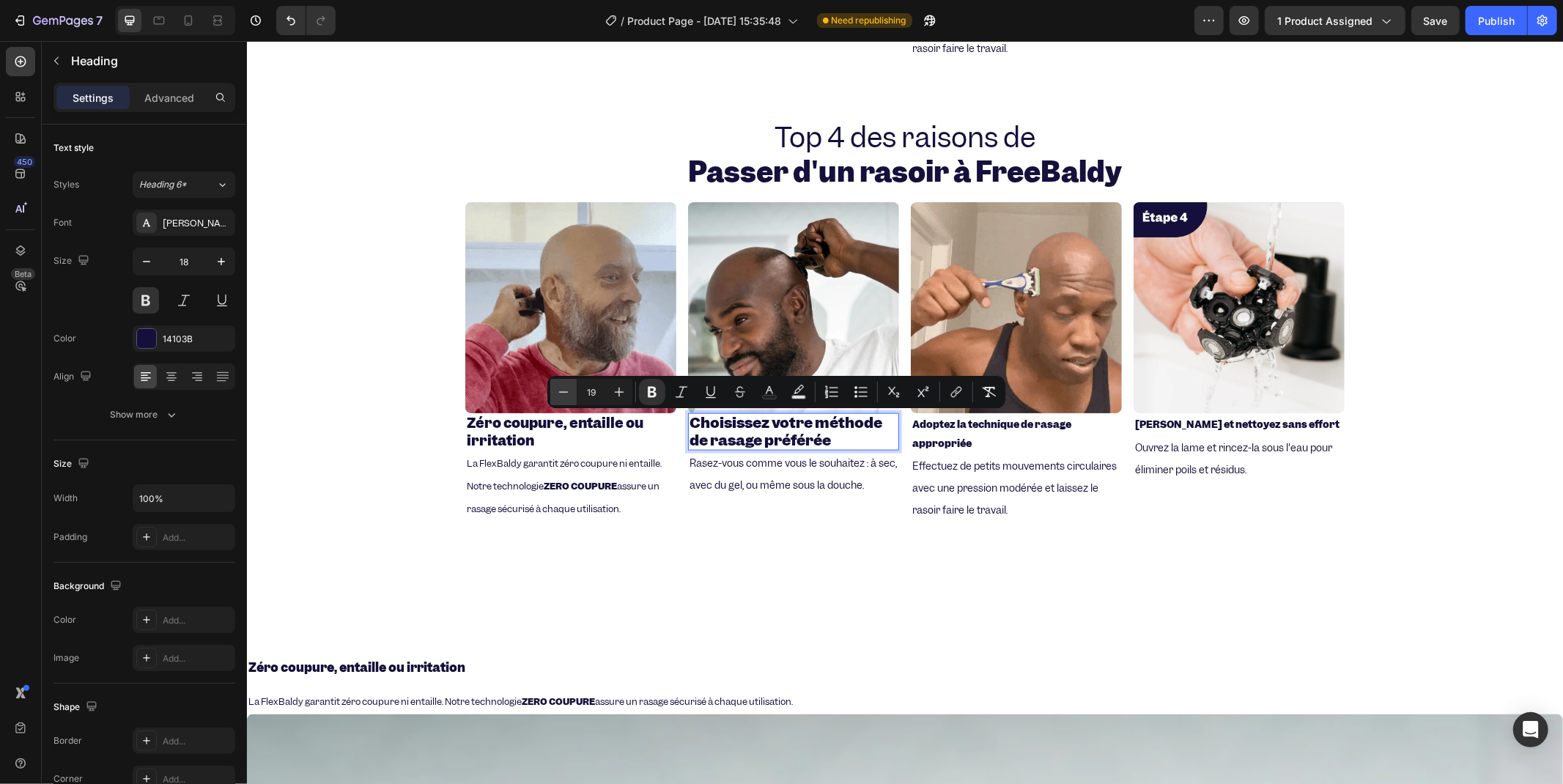
click at [563, 384] on icon "Editor contextual toolbar" at bounding box center [563, 391] width 14 height 14
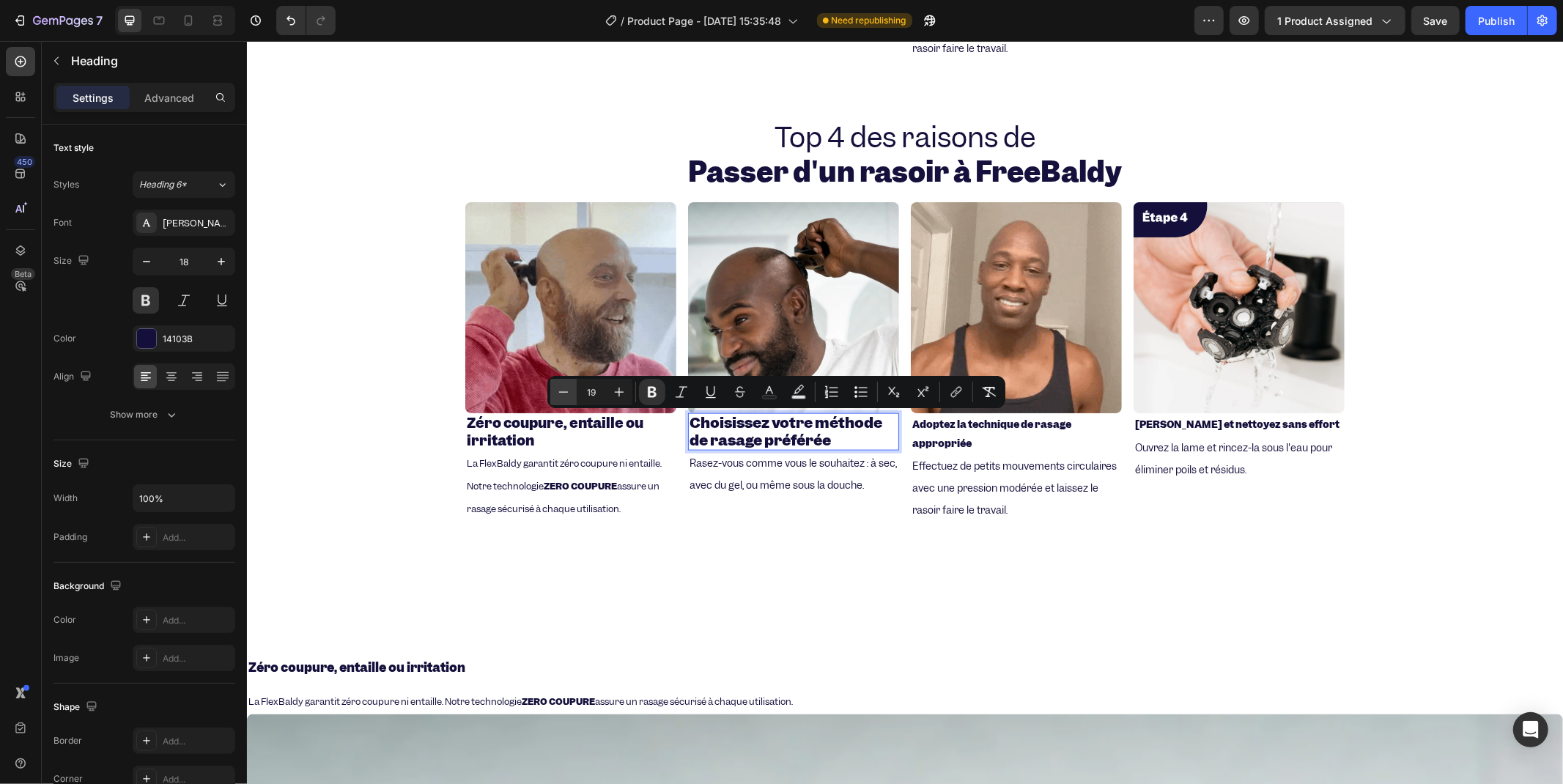
type input "18"
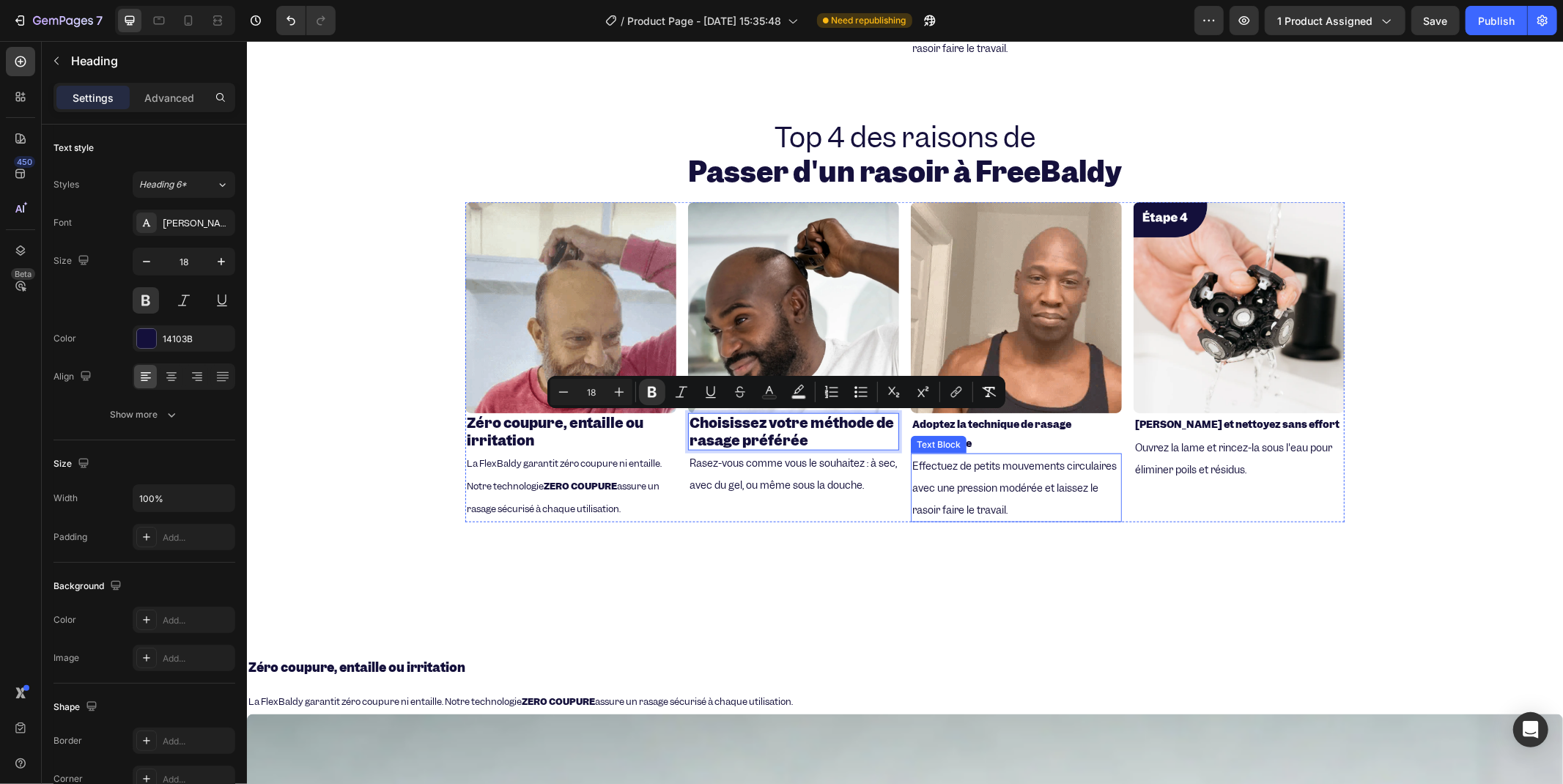
click at [959, 428] on h2 "Adoptez la technique de rasage appropriée" at bounding box center [1016, 432] width 211 height 40
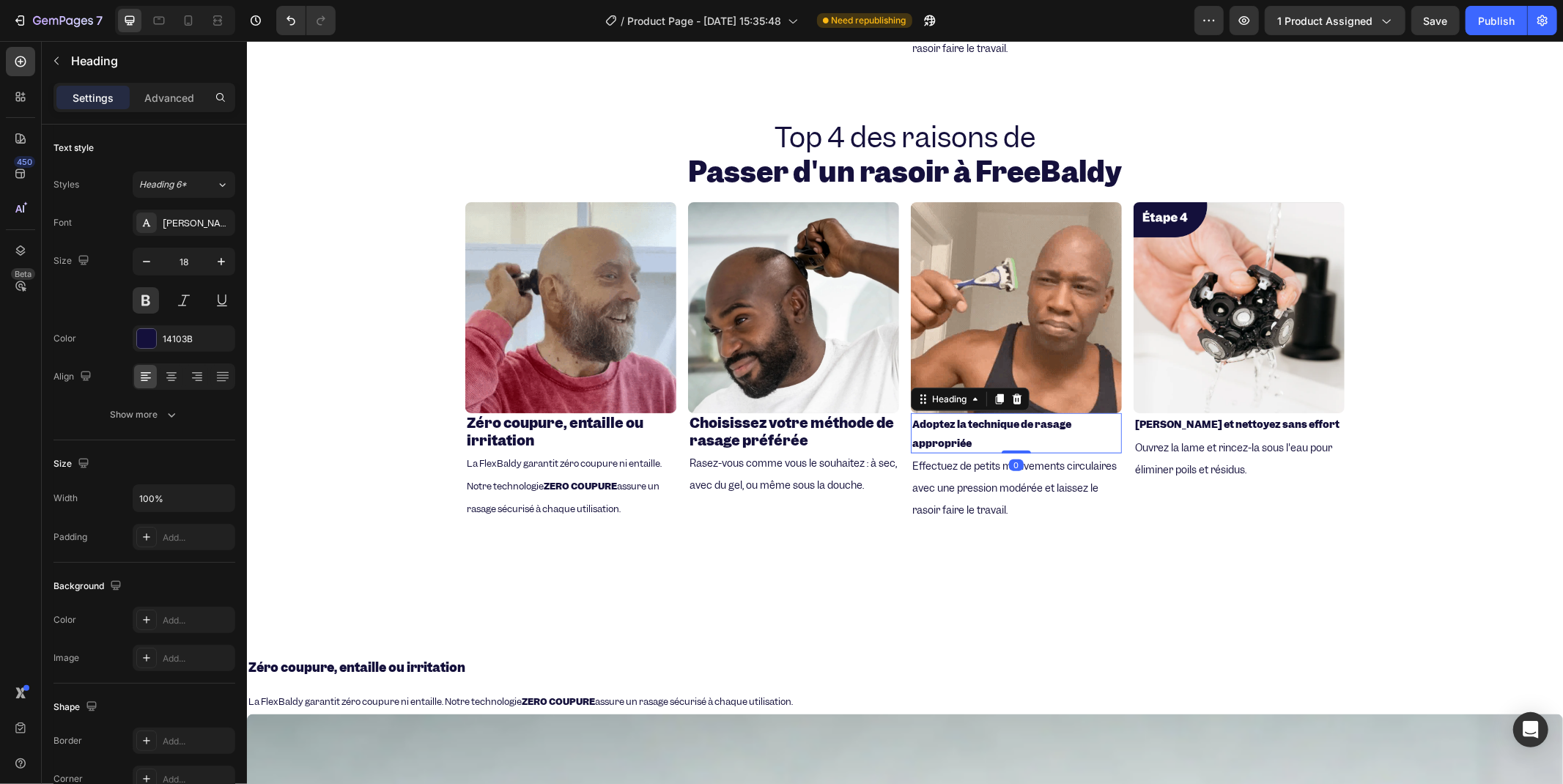
click at [958, 428] on h2 "Adoptez la technique de rasage appropriée" at bounding box center [1016, 432] width 211 height 40
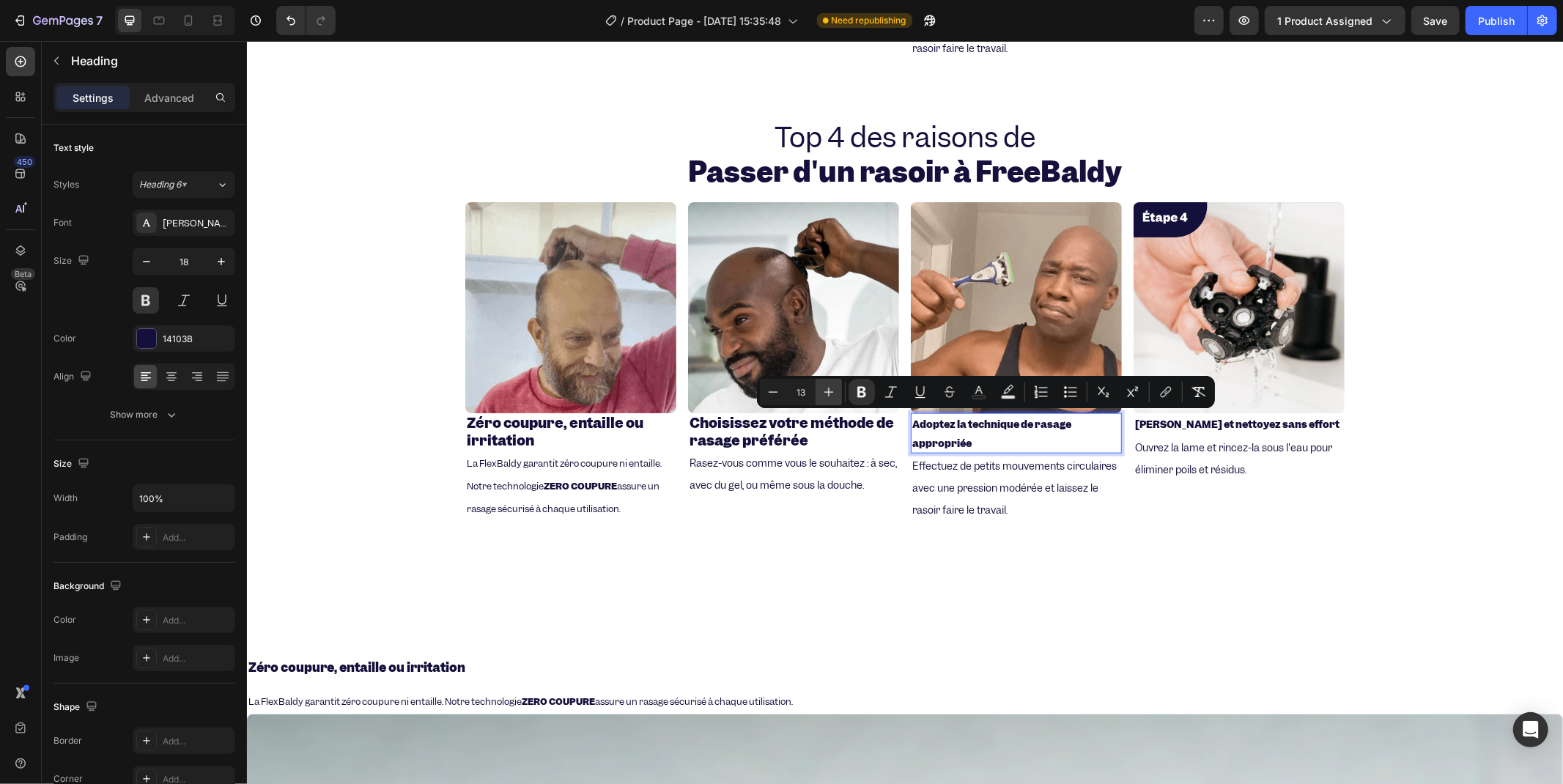
click at [814, 392] on input "13" at bounding box center [800, 392] width 29 height 18
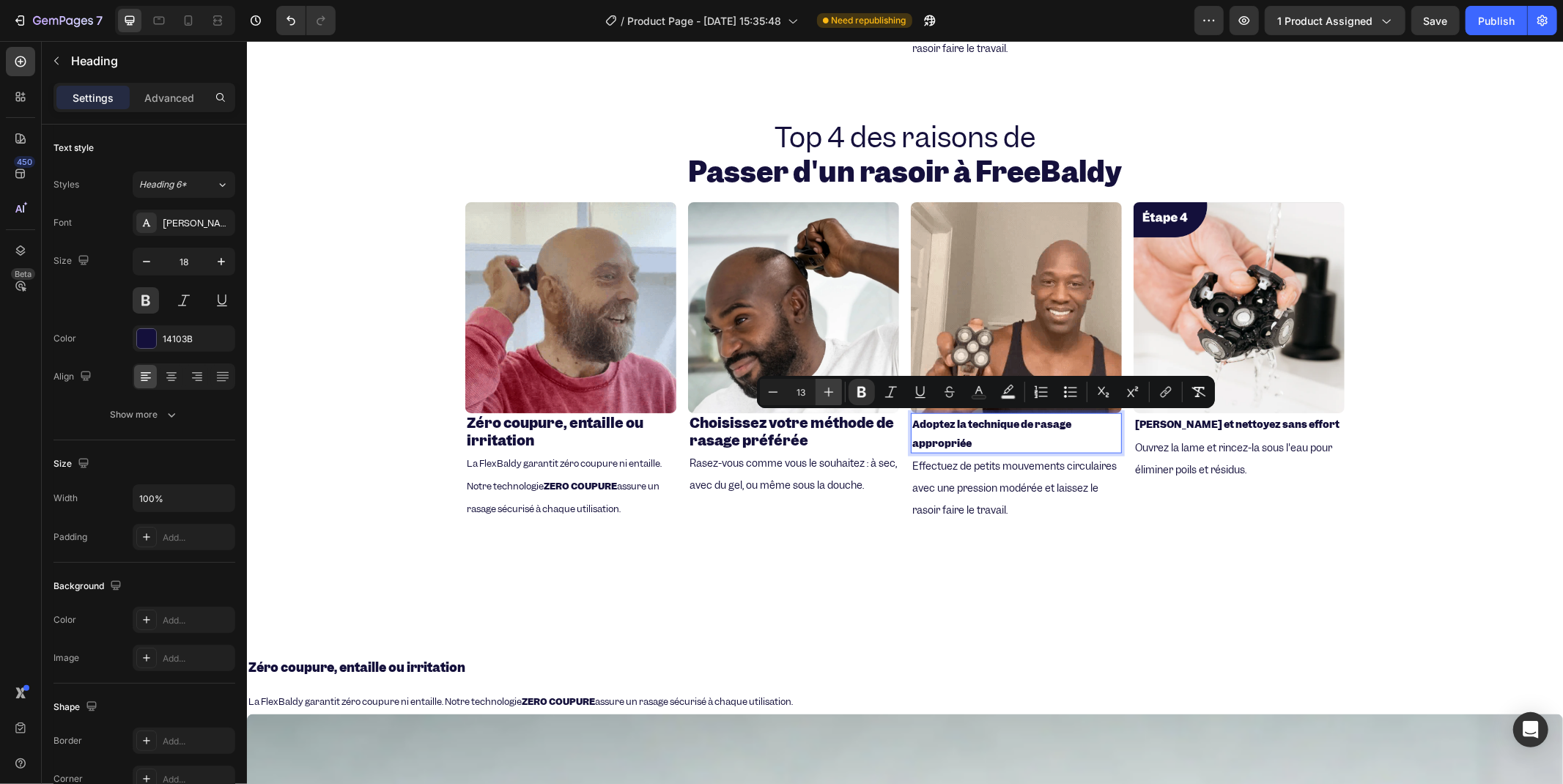
click at [820, 396] on button "Plus" at bounding box center [829, 392] width 27 height 27
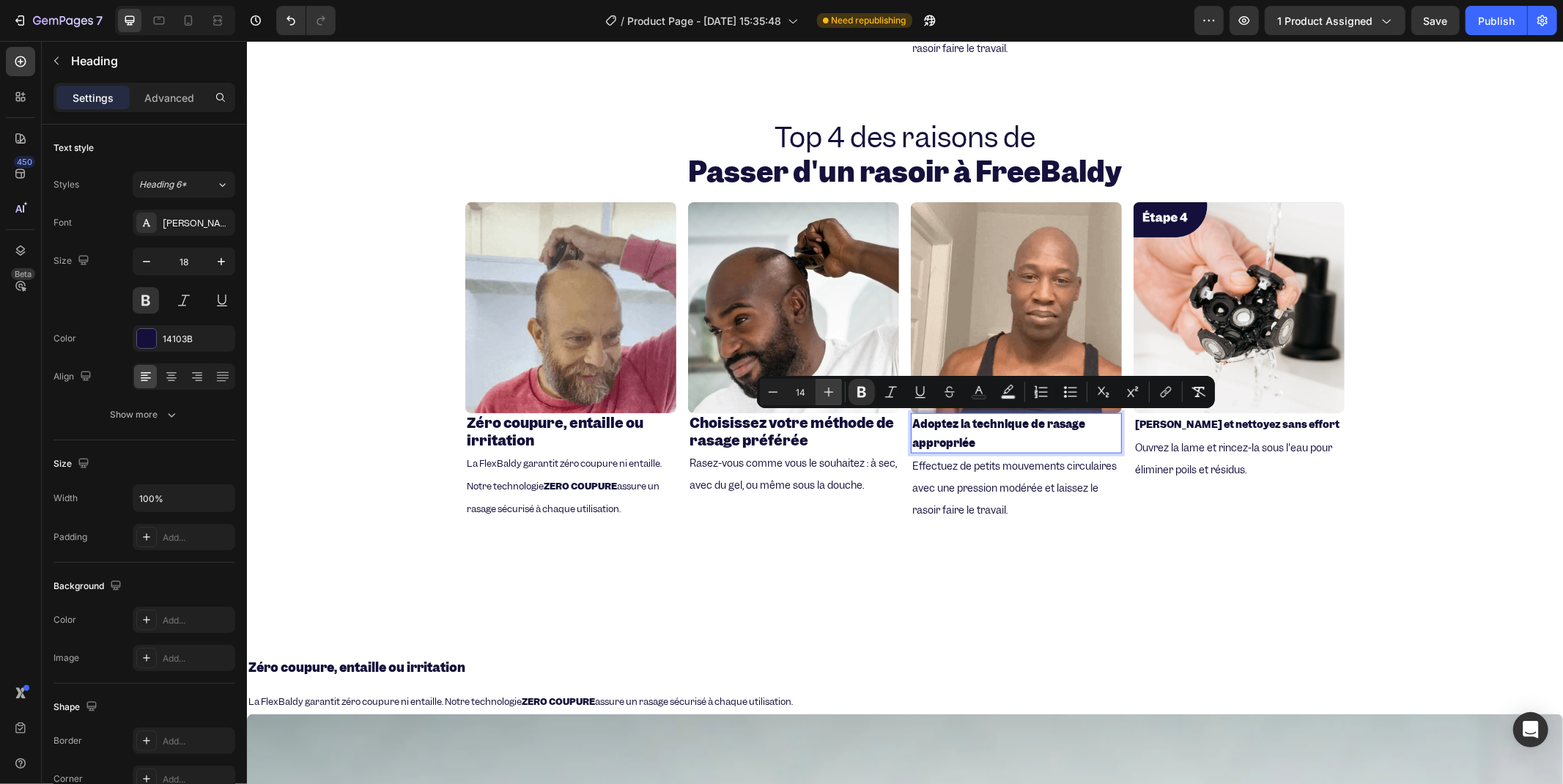
click at [820, 396] on button "Plus" at bounding box center [829, 392] width 27 height 27
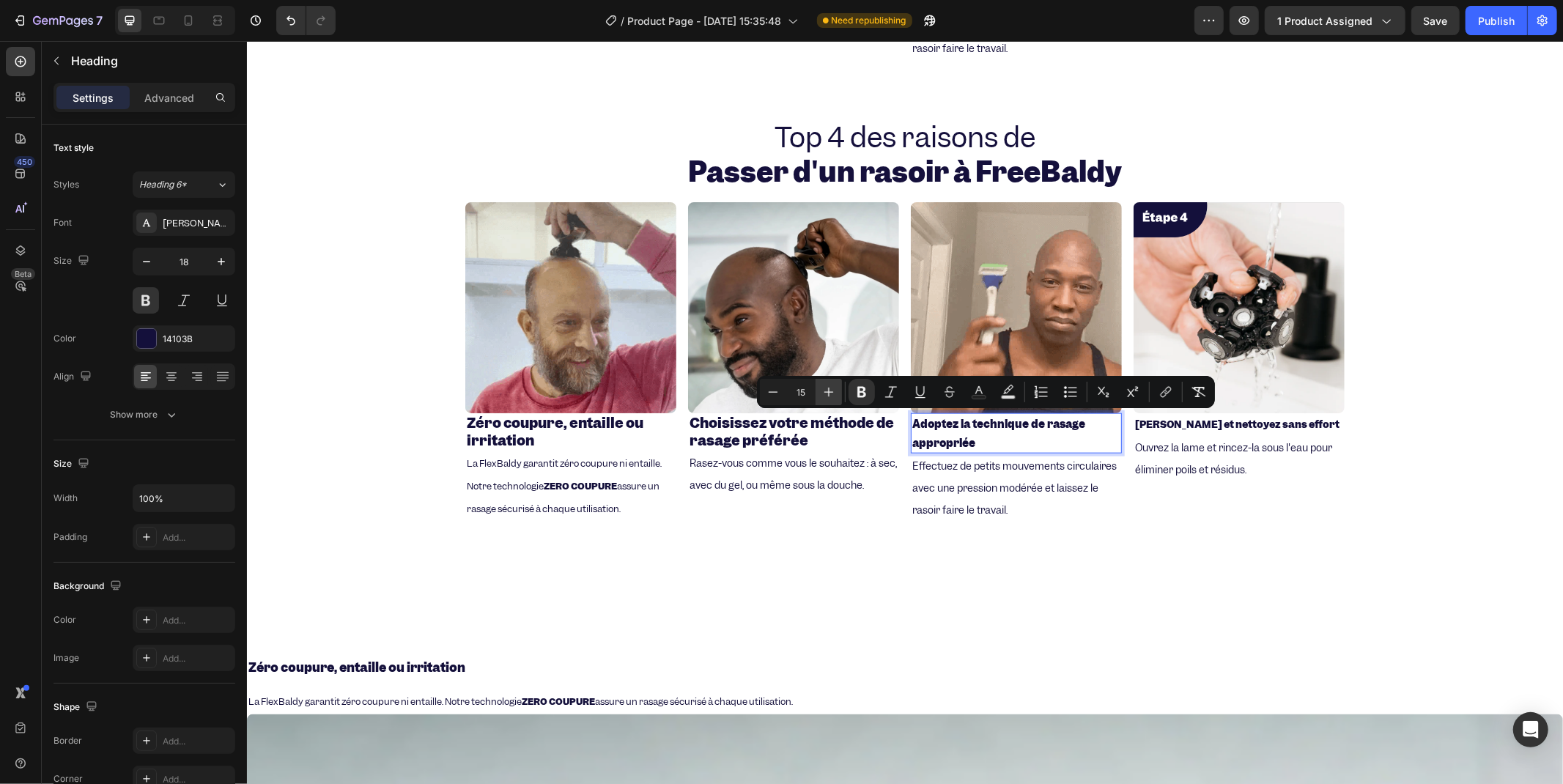
click at [820, 396] on button "Plus" at bounding box center [829, 392] width 27 height 27
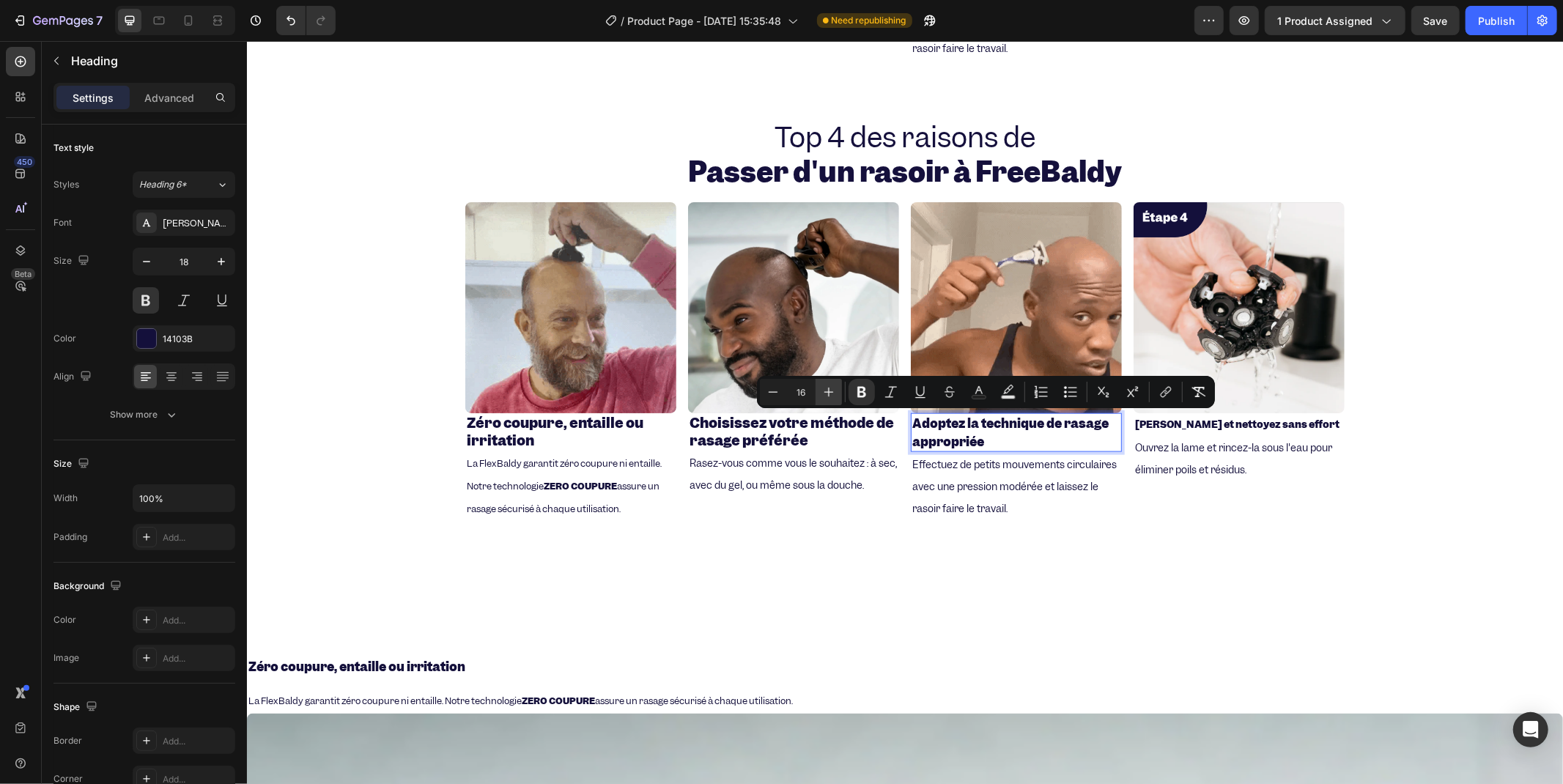
click at [820, 396] on button "Plus" at bounding box center [829, 392] width 27 height 27
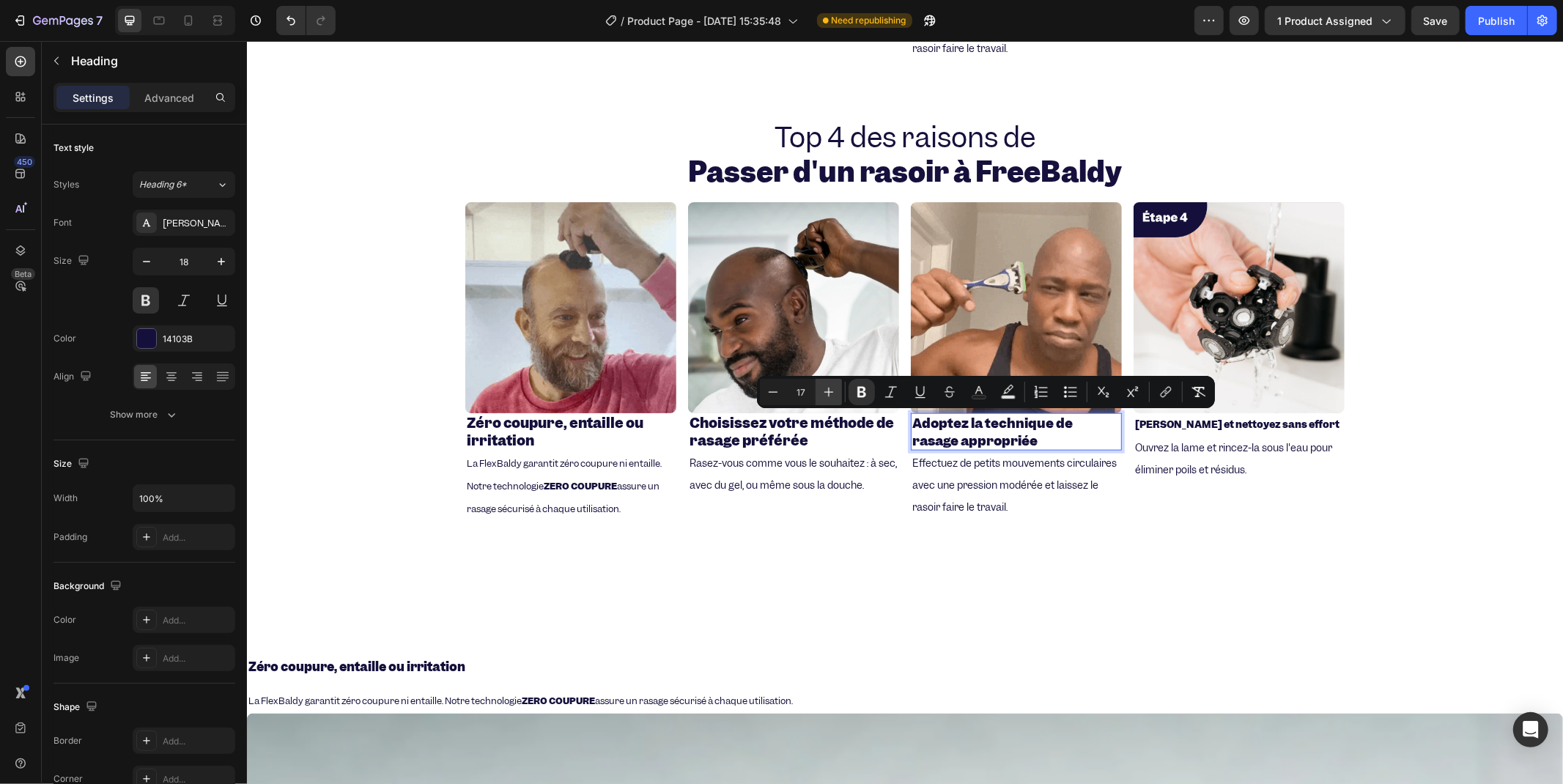
click at [826, 400] on button "Plus" at bounding box center [829, 392] width 27 height 27
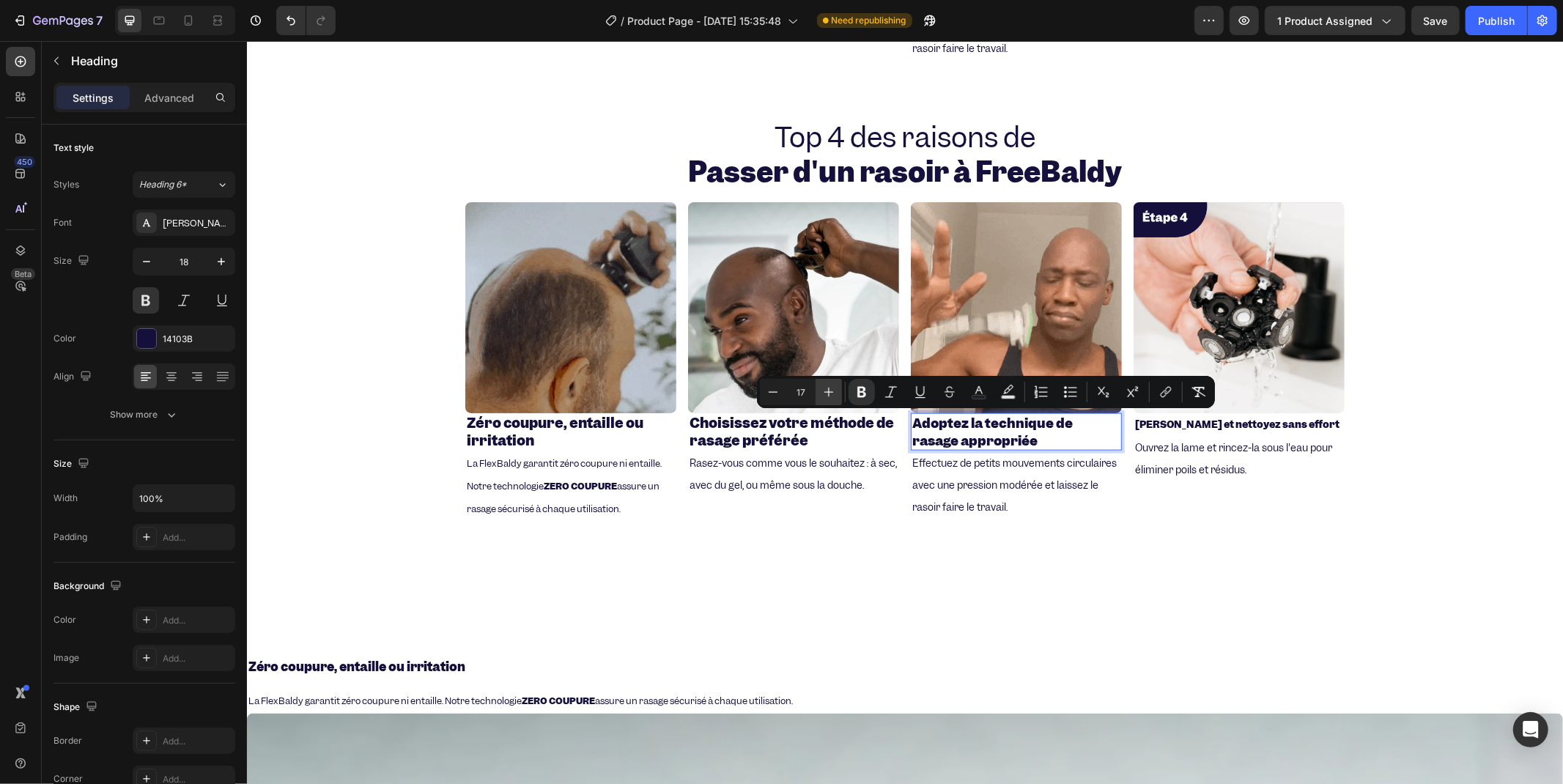
type input "18"
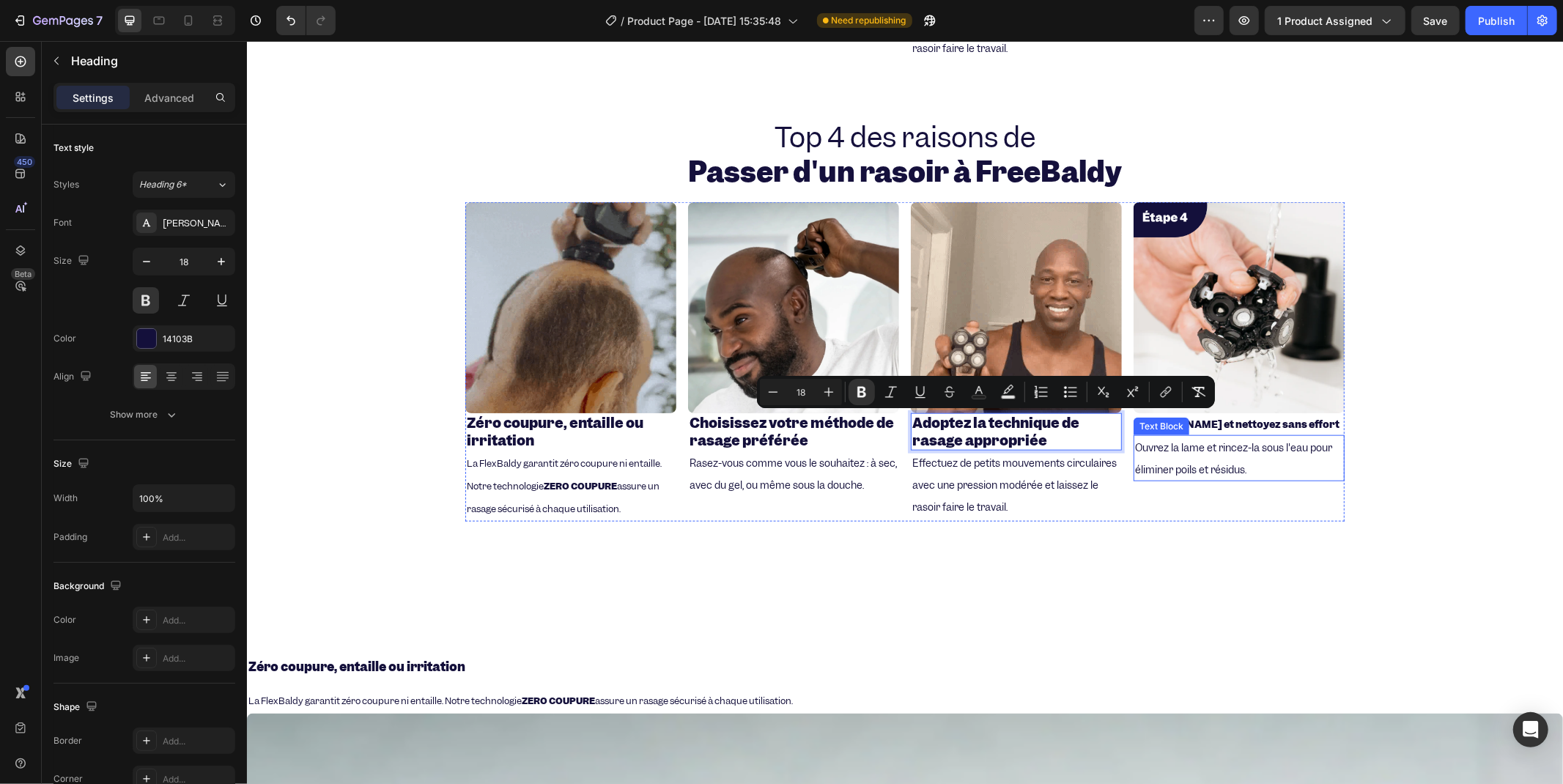
click at [1167, 436] on p "Ouvrez la lame et rincez-la sous l'eau pour éliminer poils et résidus." at bounding box center [1238, 457] width 208 height 44
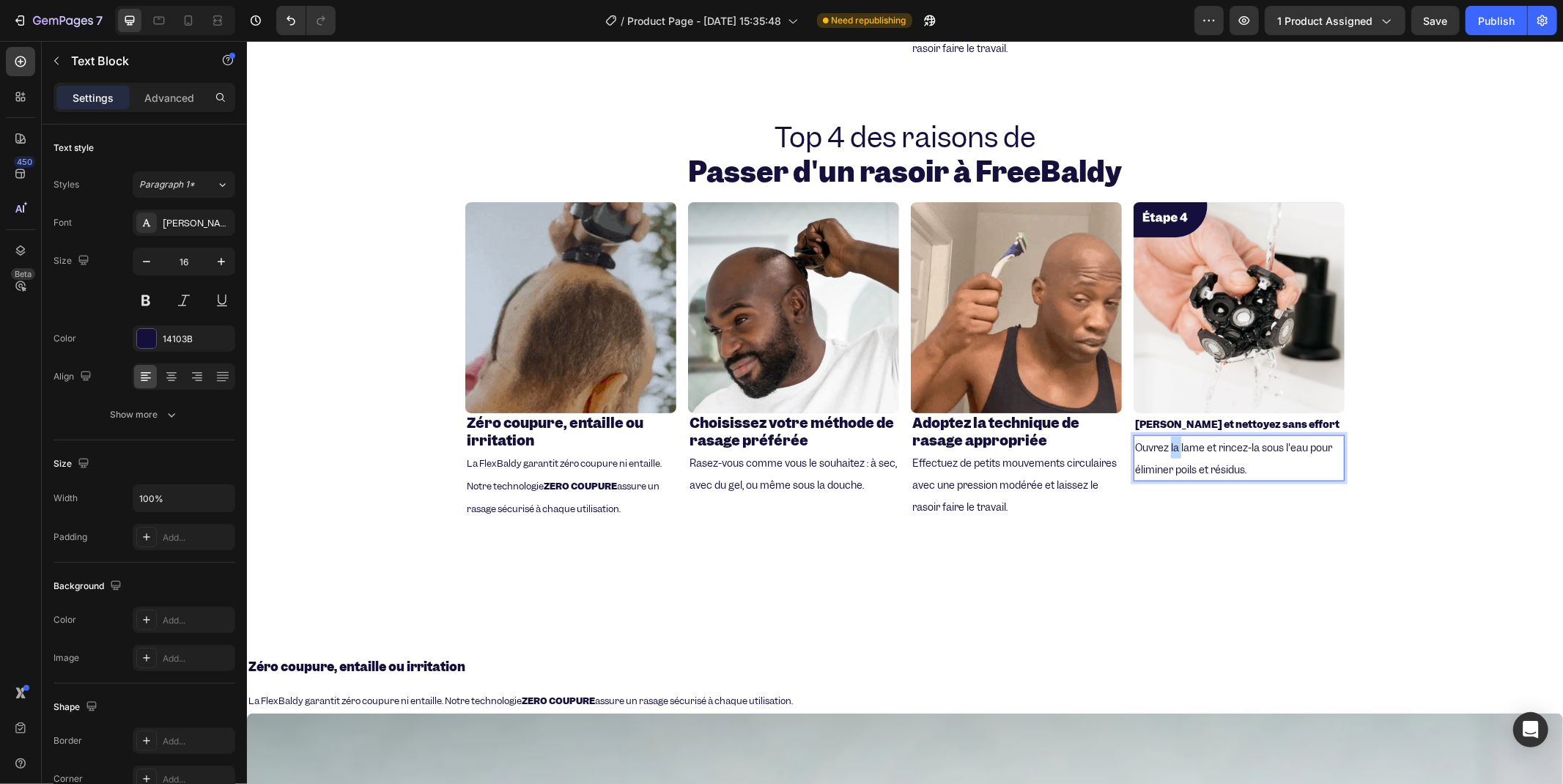
click at [1167, 435] on div "Ouvrez la lame et rincez-la sous l'eau pour éliminer poils et résidus." at bounding box center [1238, 457] width 211 height 47
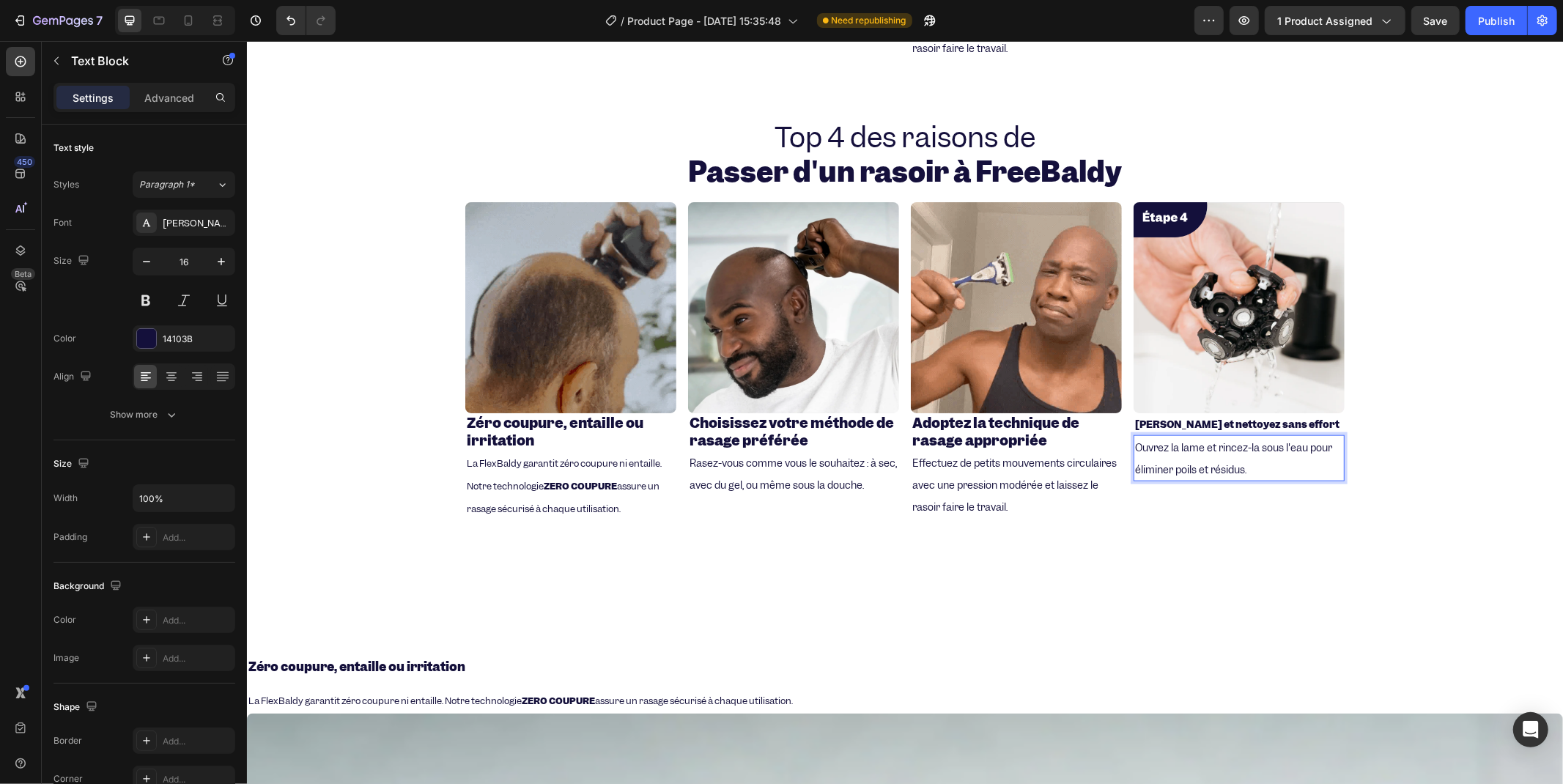
click at [1258, 443] on span "Ouvrez la lame et rincez-la sous l'eau pour éliminer poils et résidus." at bounding box center [1233, 457] width 198 height 35
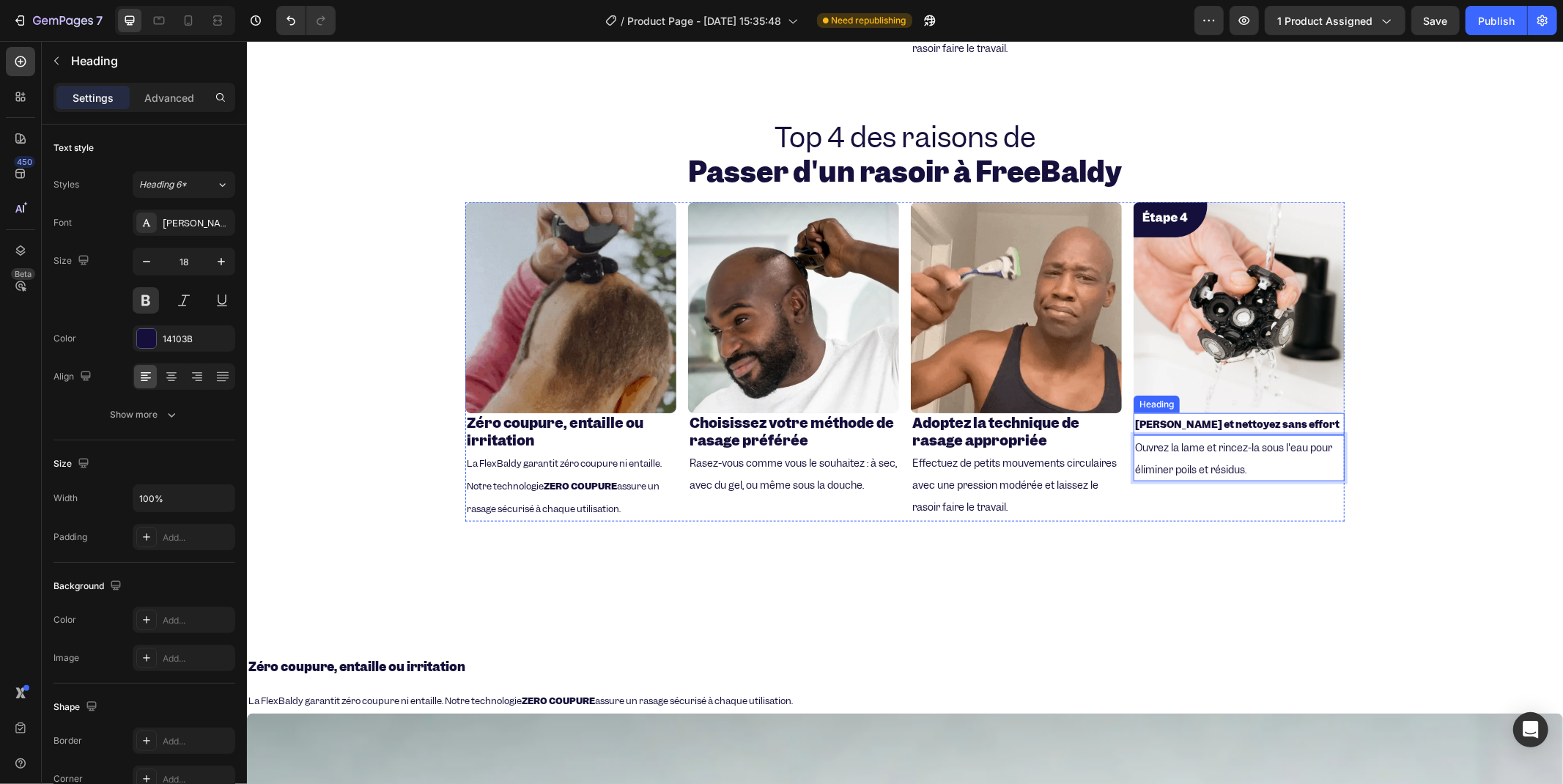
click at [1217, 418] on strong "[PERSON_NAME] et nettoyez sans effort" at bounding box center [1236, 423] width 204 height 13
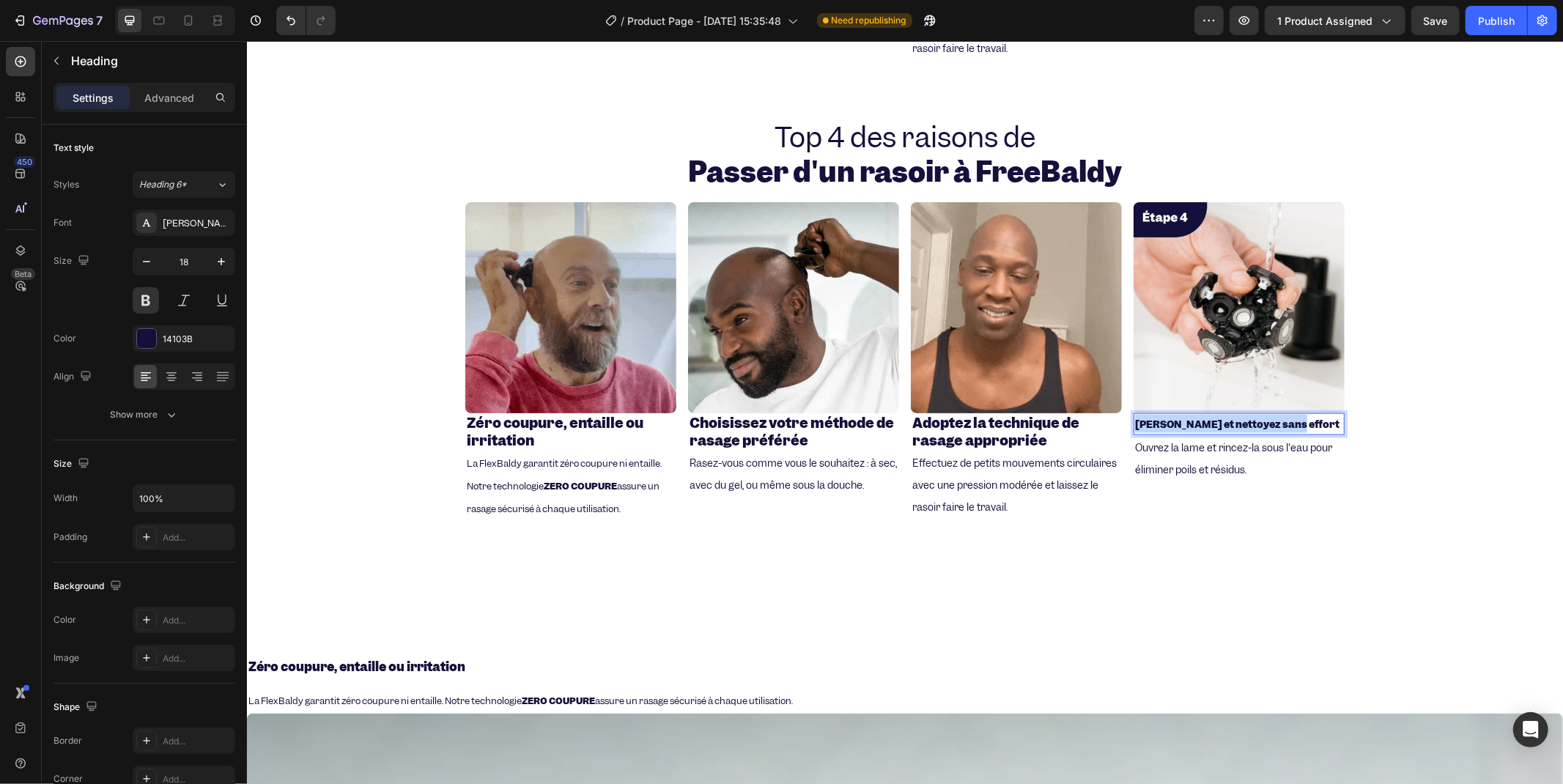
click at [1217, 418] on strong "[PERSON_NAME] et nettoyez sans effort" at bounding box center [1236, 423] width 204 height 13
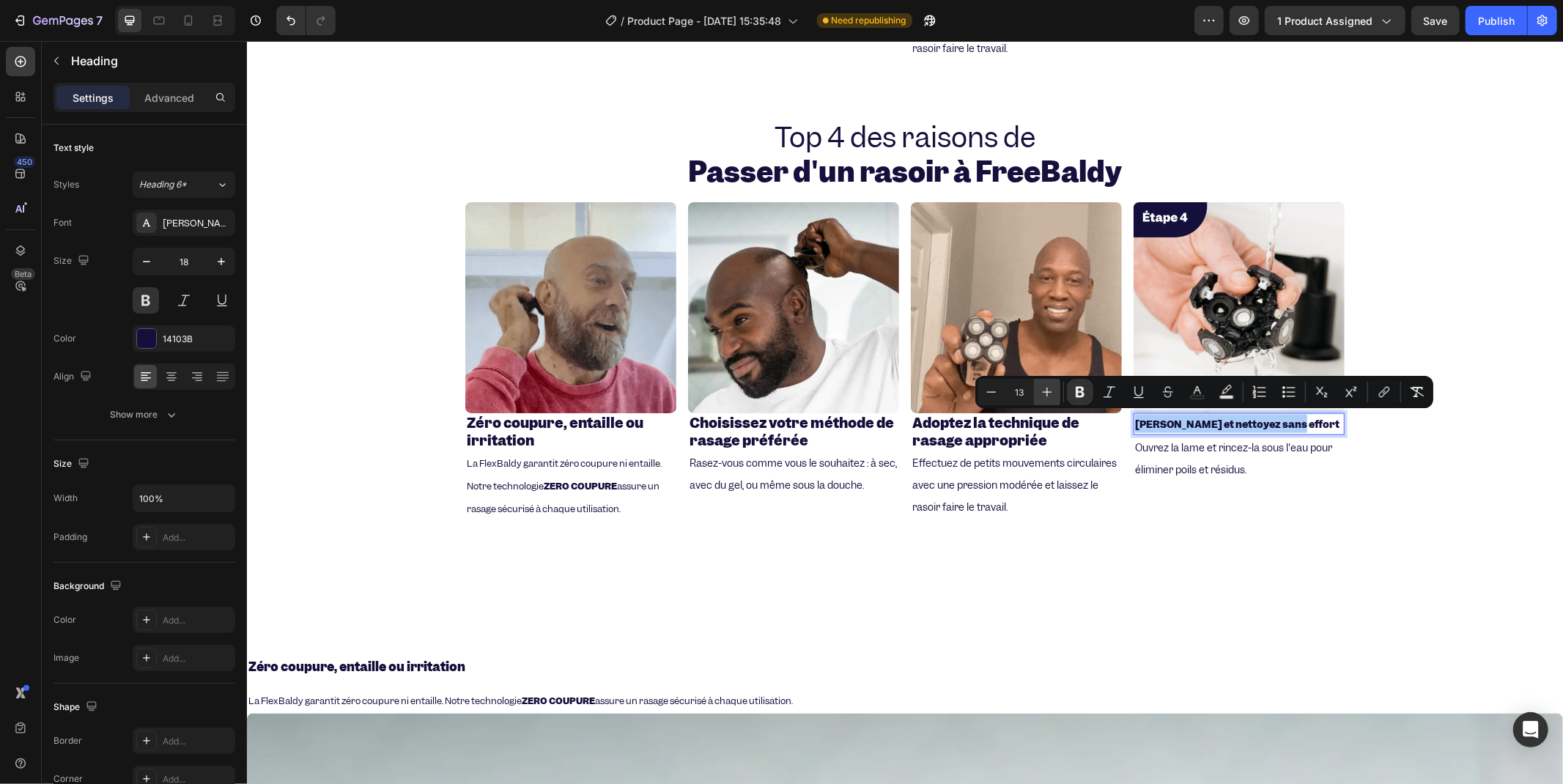
click at [1042, 392] on icon "Editor contextual toolbar" at bounding box center [1046, 391] width 14 height 14
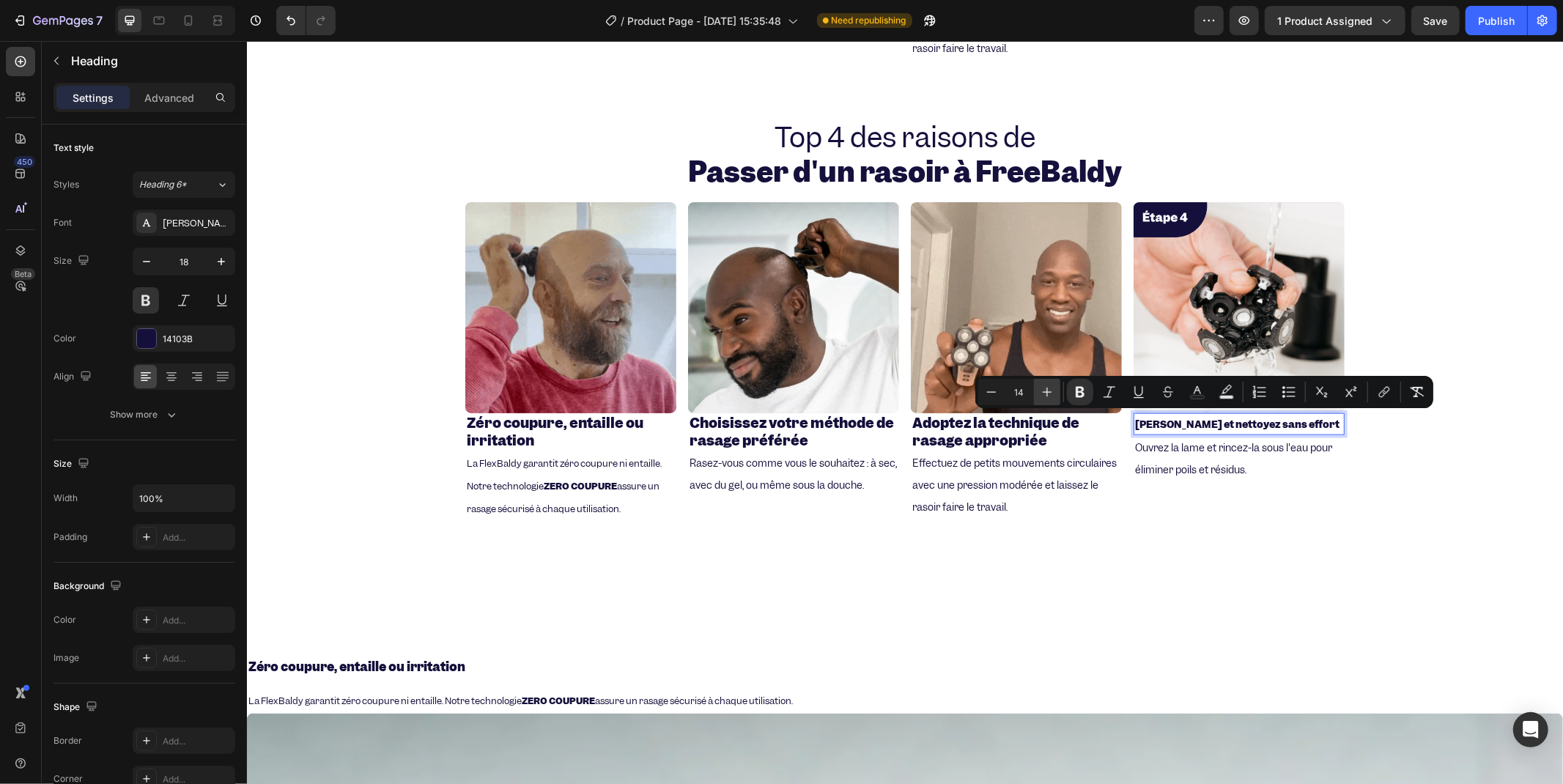
click at [1042, 392] on icon "Editor contextual toolbar" at bounding box center [1046, 391] width 14 height 14
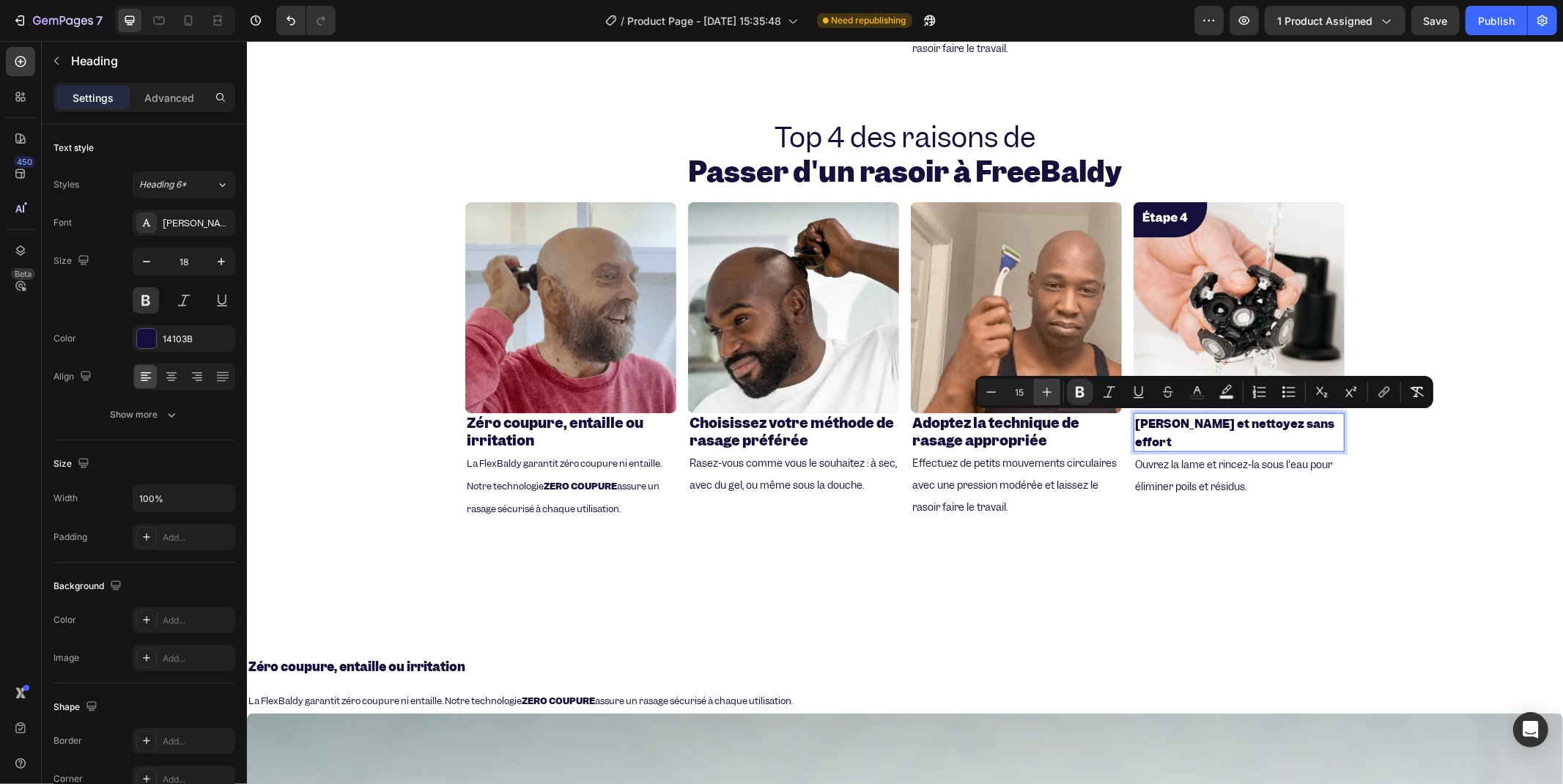
click at [1042, 392] on icon "Editor contextual toolbar" at bounding box center [1046, 391] width 14 height 14
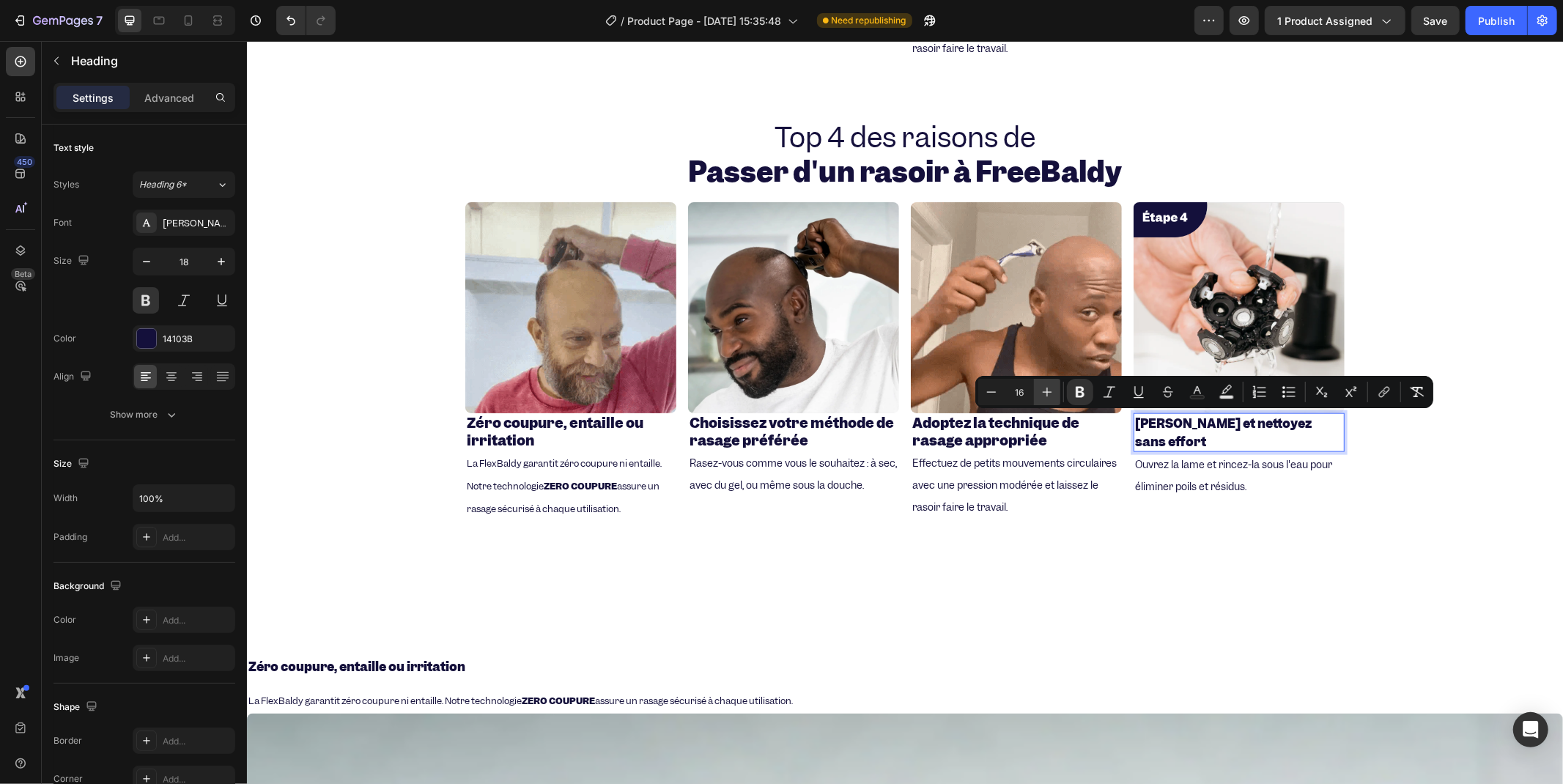
click at [1042, 392] on icon "Editor contextual toolbar" at bounding box center [1046, 391] width 14 height 14
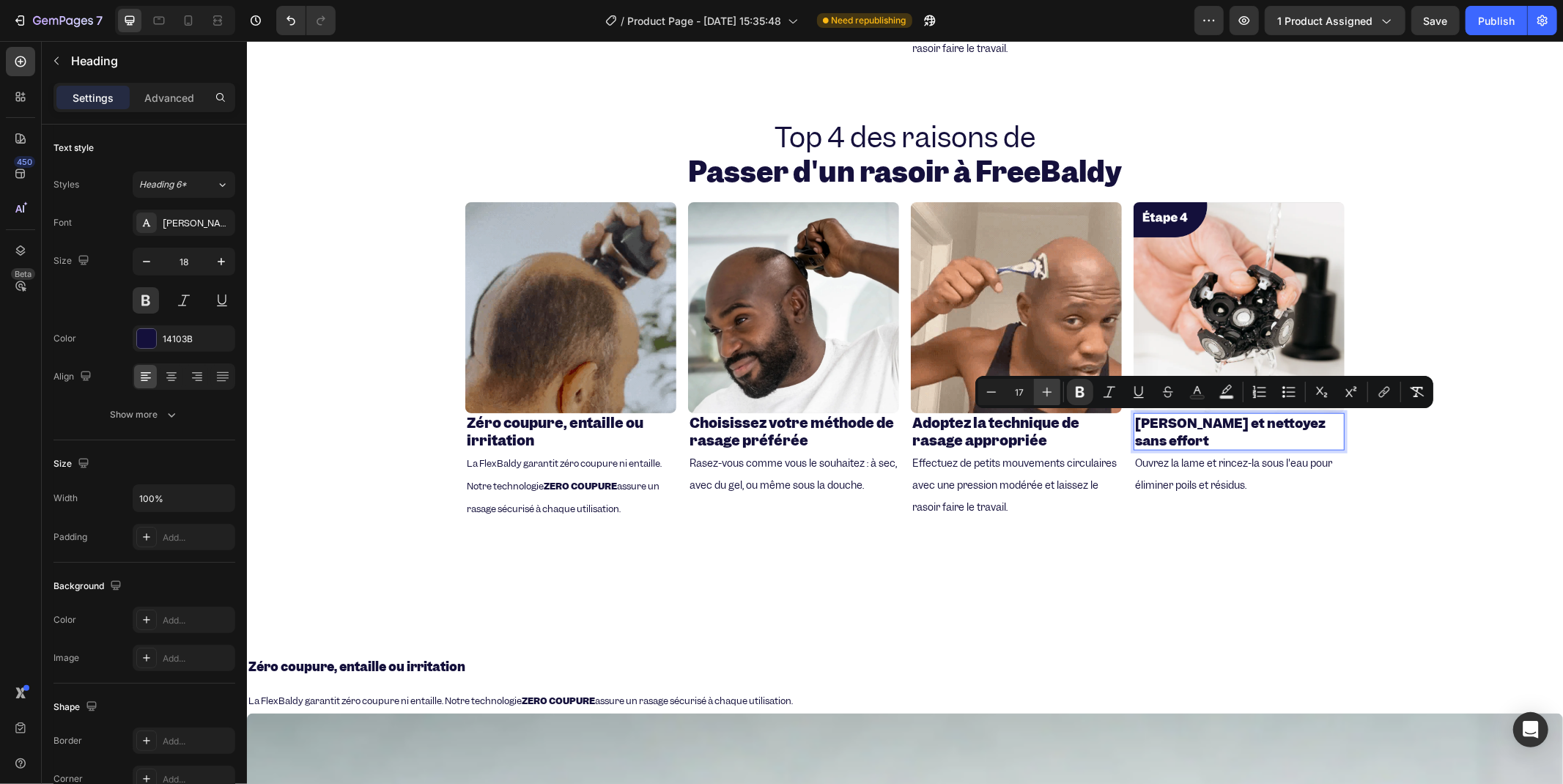
click at [1042, 392] on icon "Editor contextual toolbar" at bounding box center [1046, 391] width 14 height 14
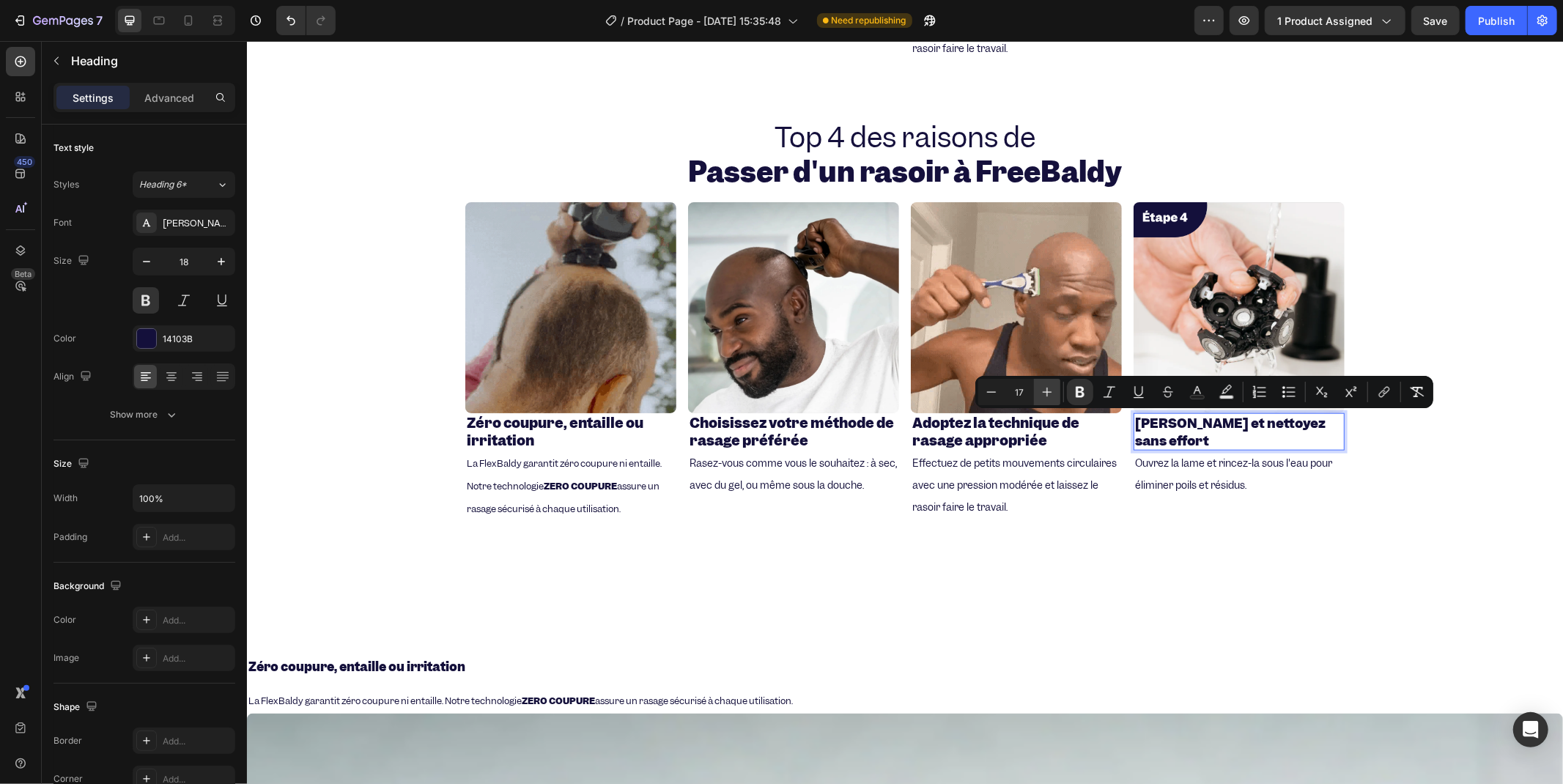
type input "18"
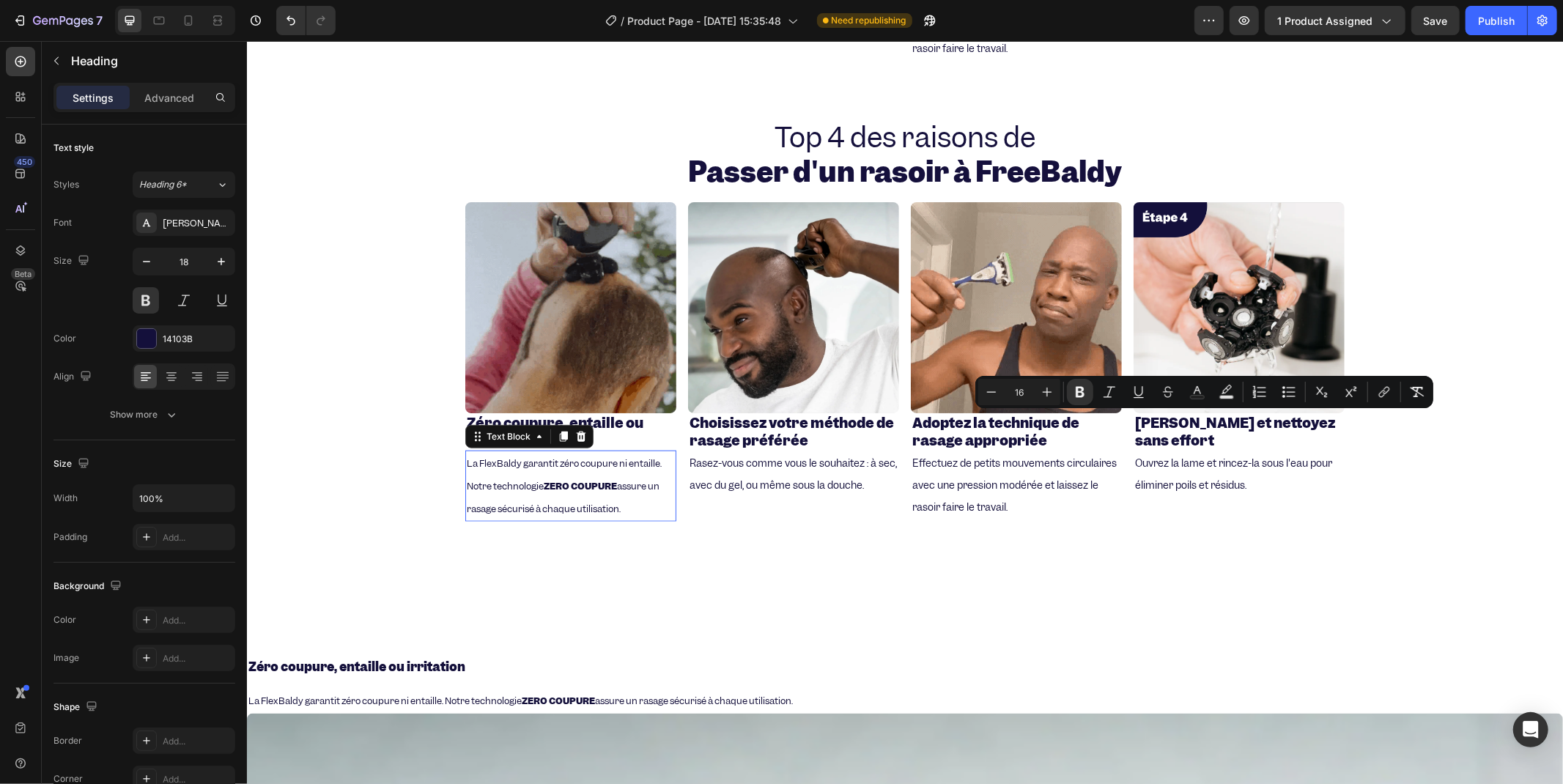
click at [596, 481] on strong "ZERO COUPURE" at bounding box center [579, 485] width 73 height 12
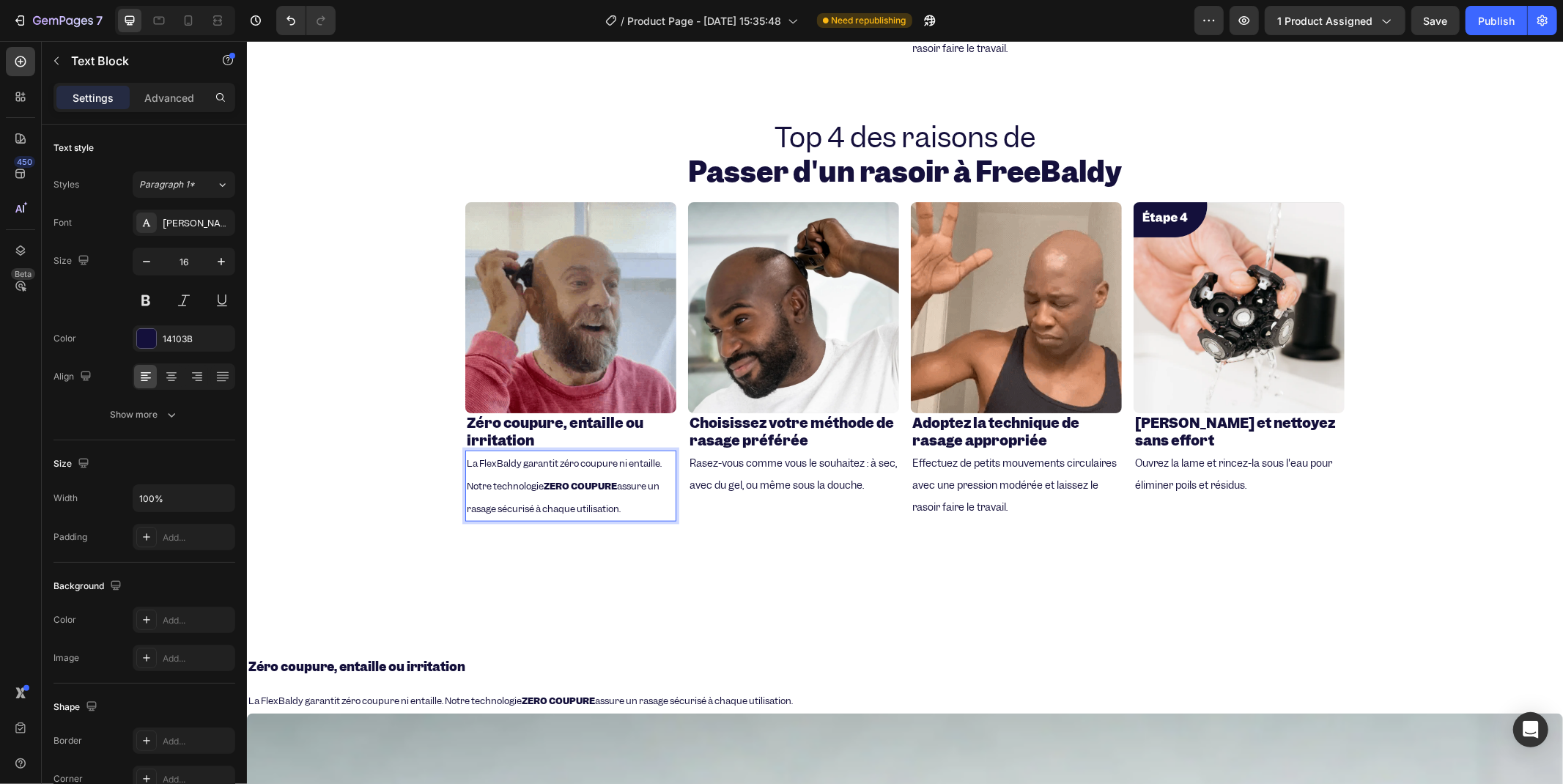
click at [596, 481] on strong "ZERO COUPURE" at bounding box center [579, 485] width 73 height 12
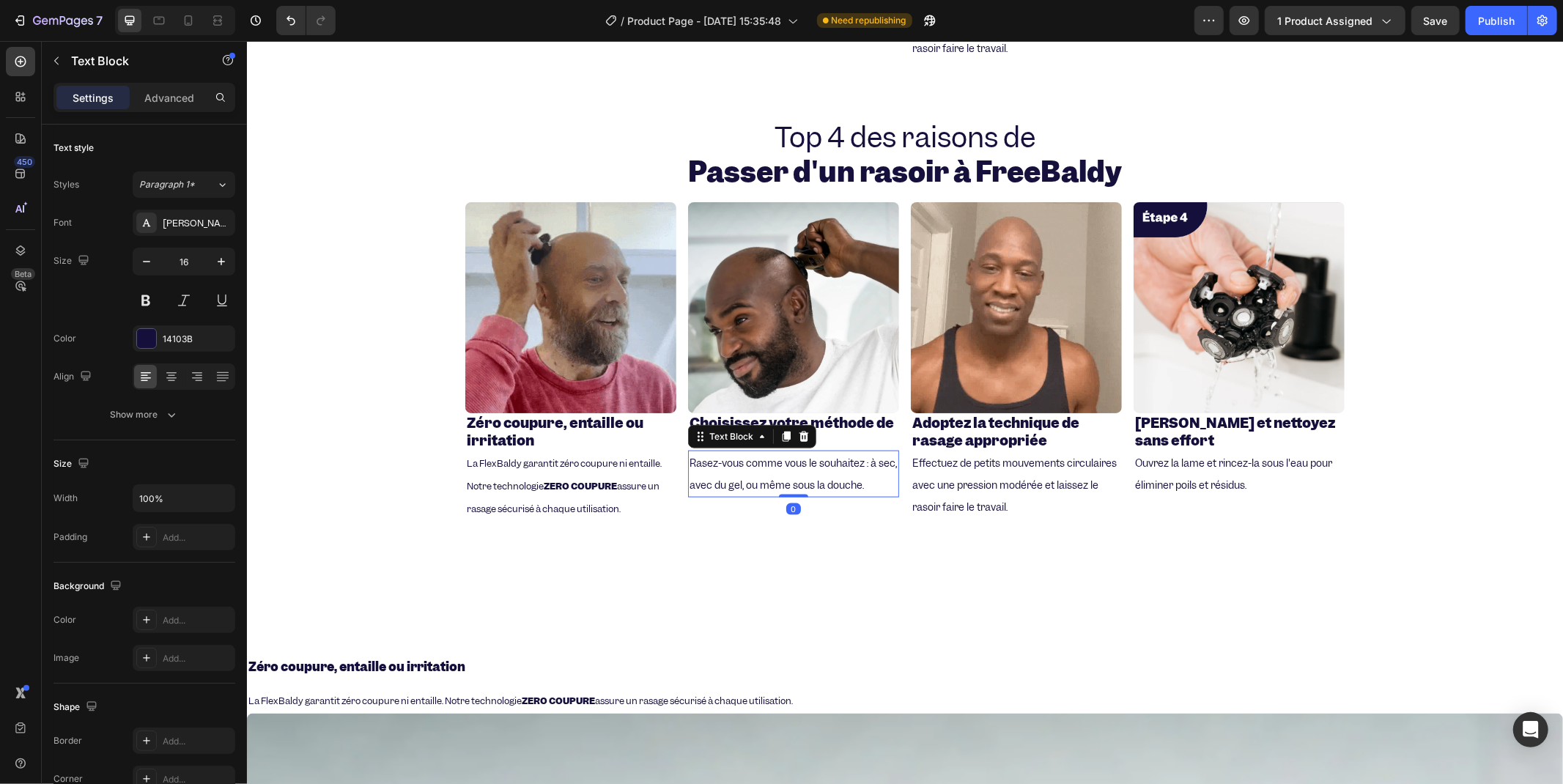
click at [823, 472] on span "Rasez-vous comme vous le souhaitez : à sec, avec du gel, ou même sous la douche." at bounding box center [792, 473] width 207 height 35
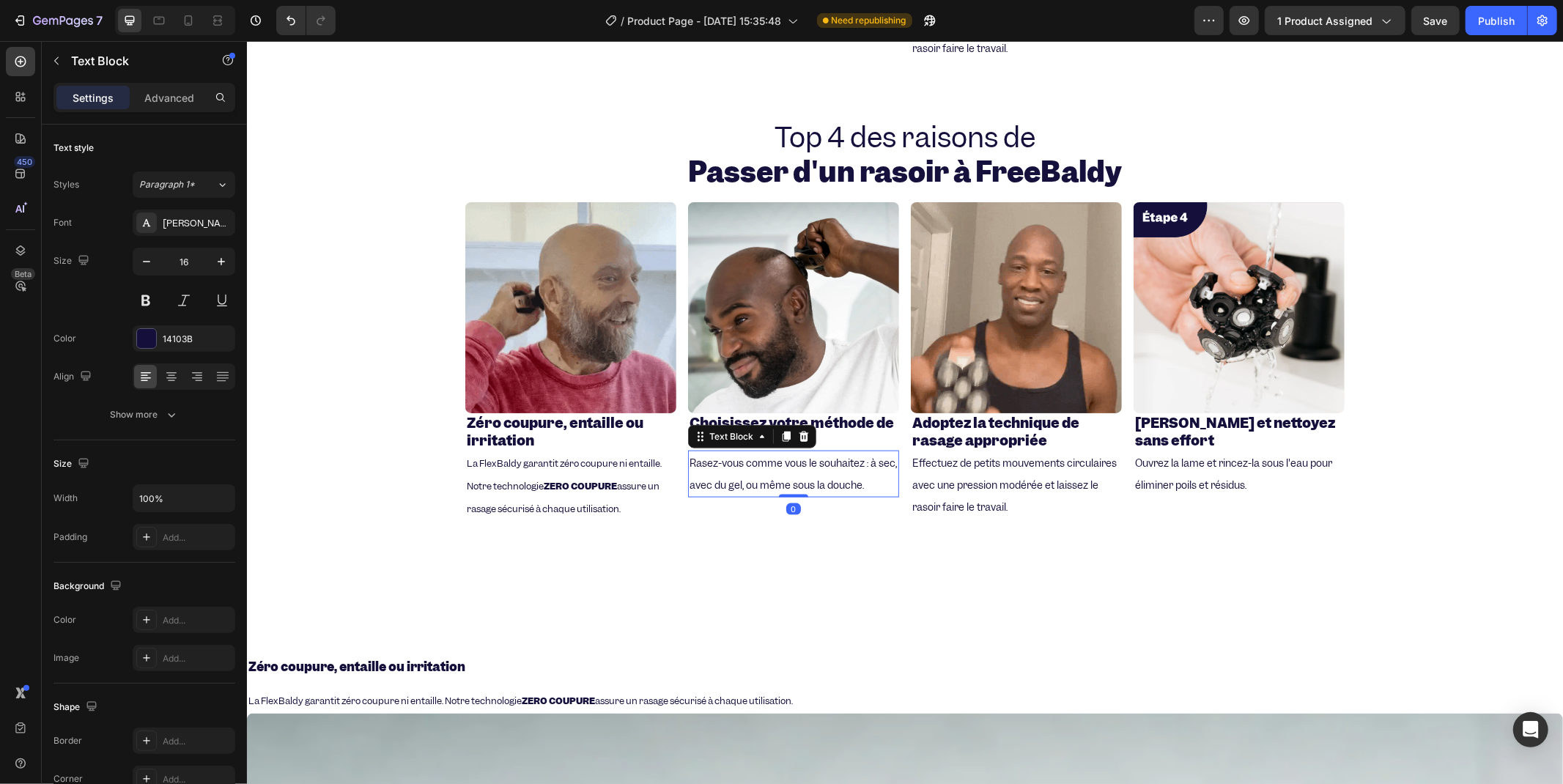
click at [823, 472] on span "Rasez-vous comme vous le souhaitez : à sec, avec du gel, ou même sous la douche." at bounding box center [792, 473] width 207 height 35
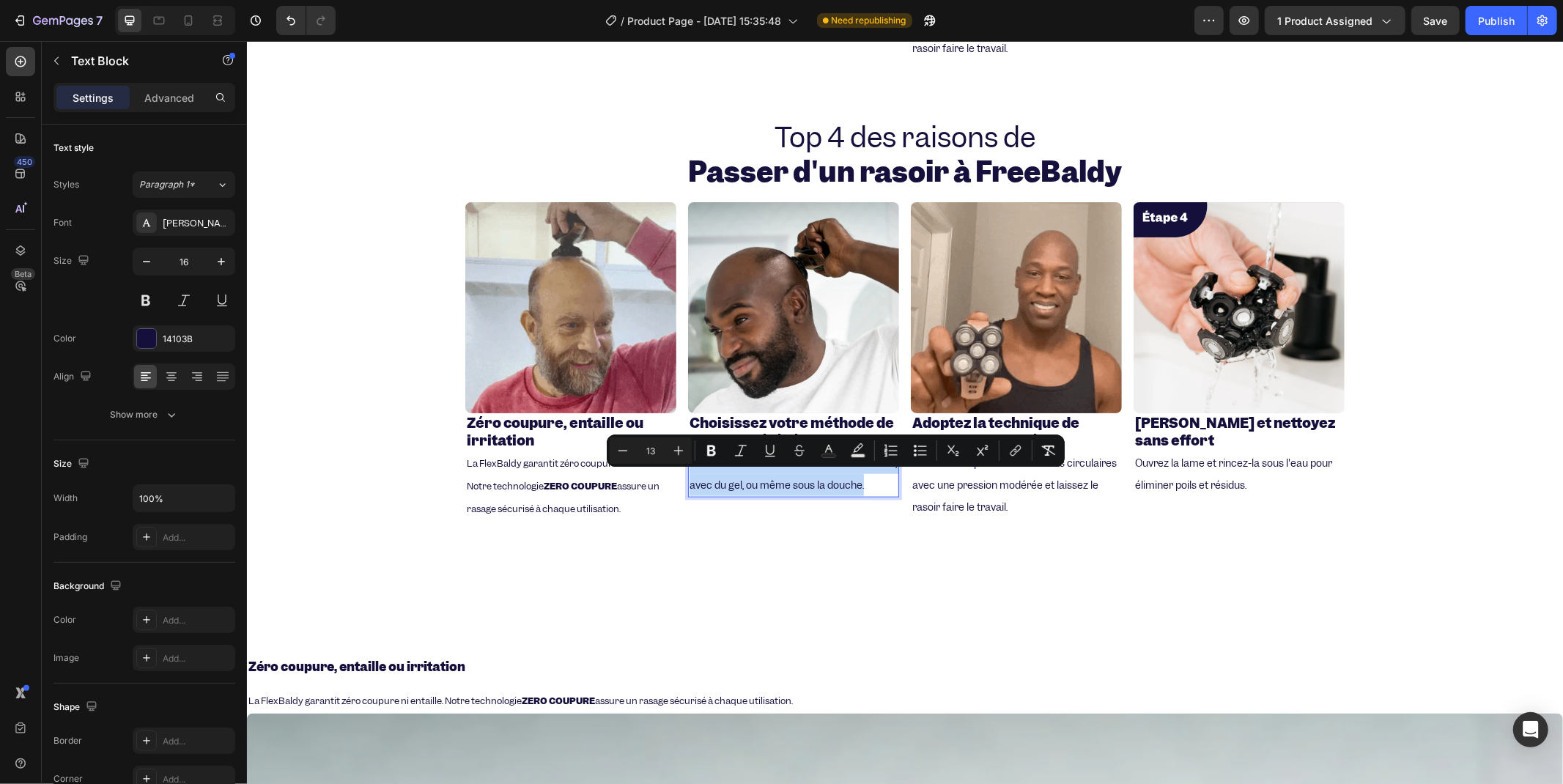
click at [823, 472] on span "Rasez-vous comme vous le souhaitez : à sec, avec du gel, ou même sous la douche." at bounding box center [792, 473] width 207 height 35
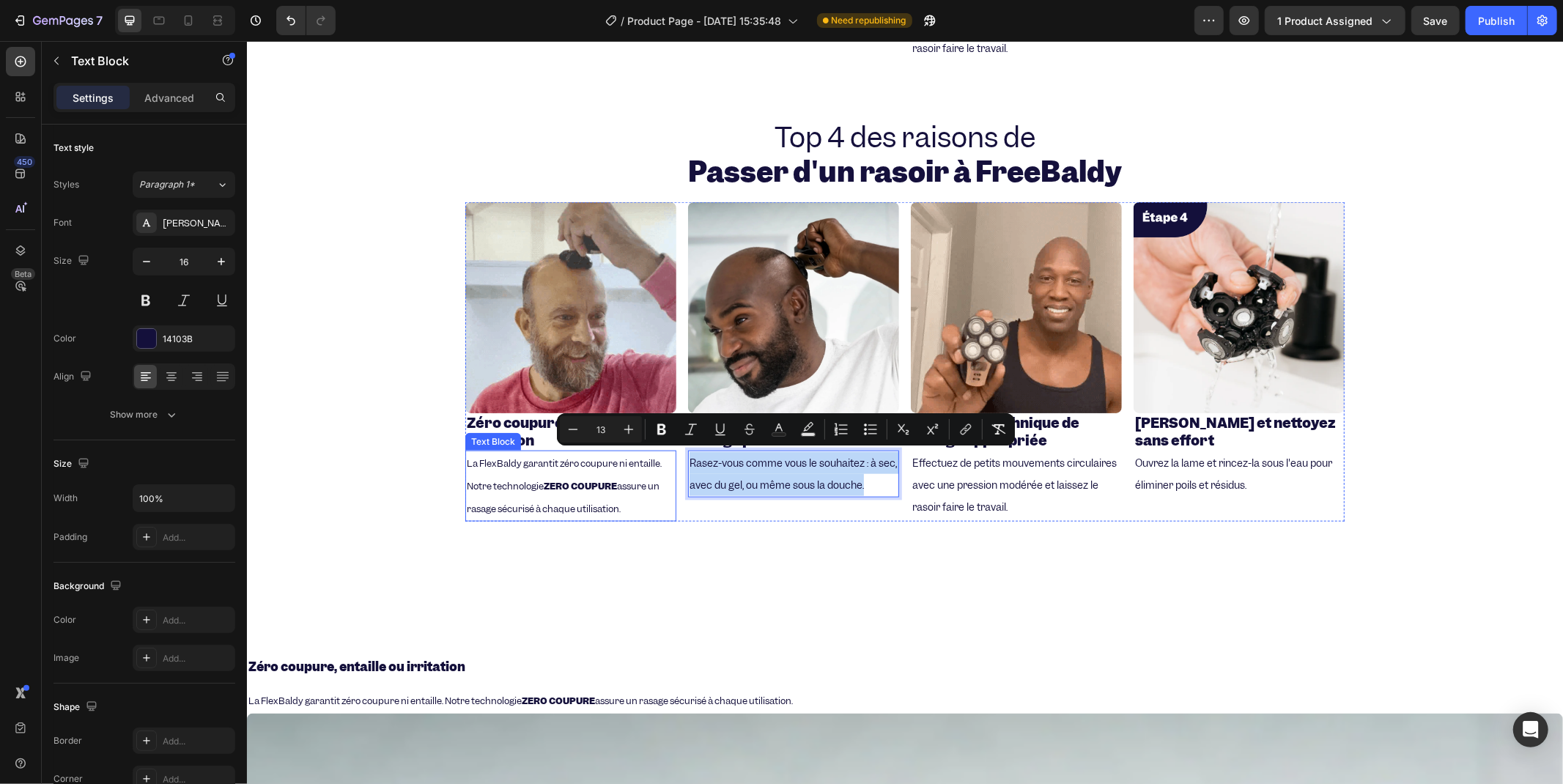
click at [466, 457] on span "La FlexBaldy garantit zéro coupure ni entaille. Notre technologie ZERO COUPURE …" at bounding box center [563, 485] width 195 height 58
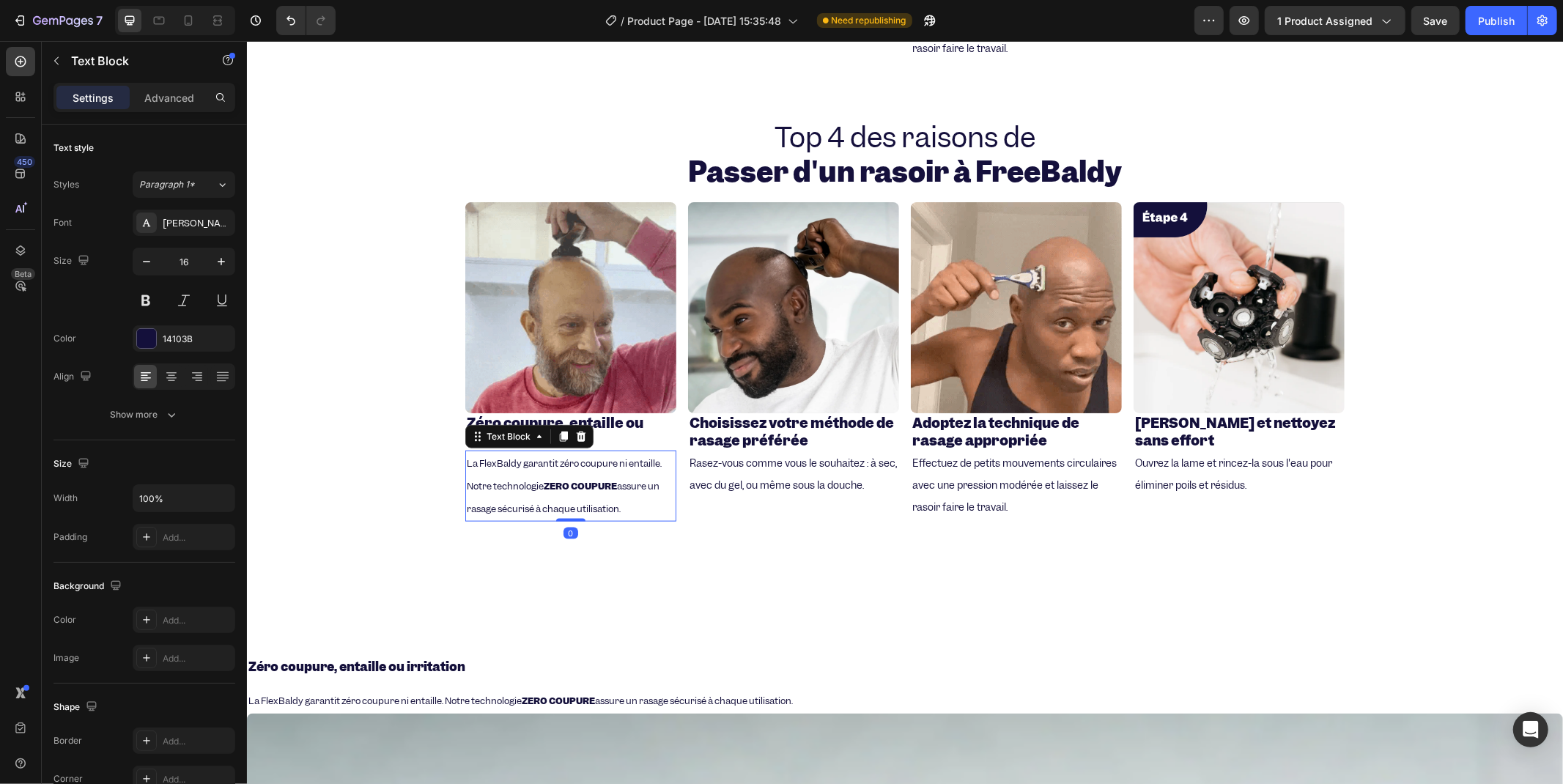
click at [466, 457] on span "La FlexBaldy garantit zéro coupure ni entaille. Notre technologie ZERO COUPURE …" at bounding box center [563, 485] width 195 height 58
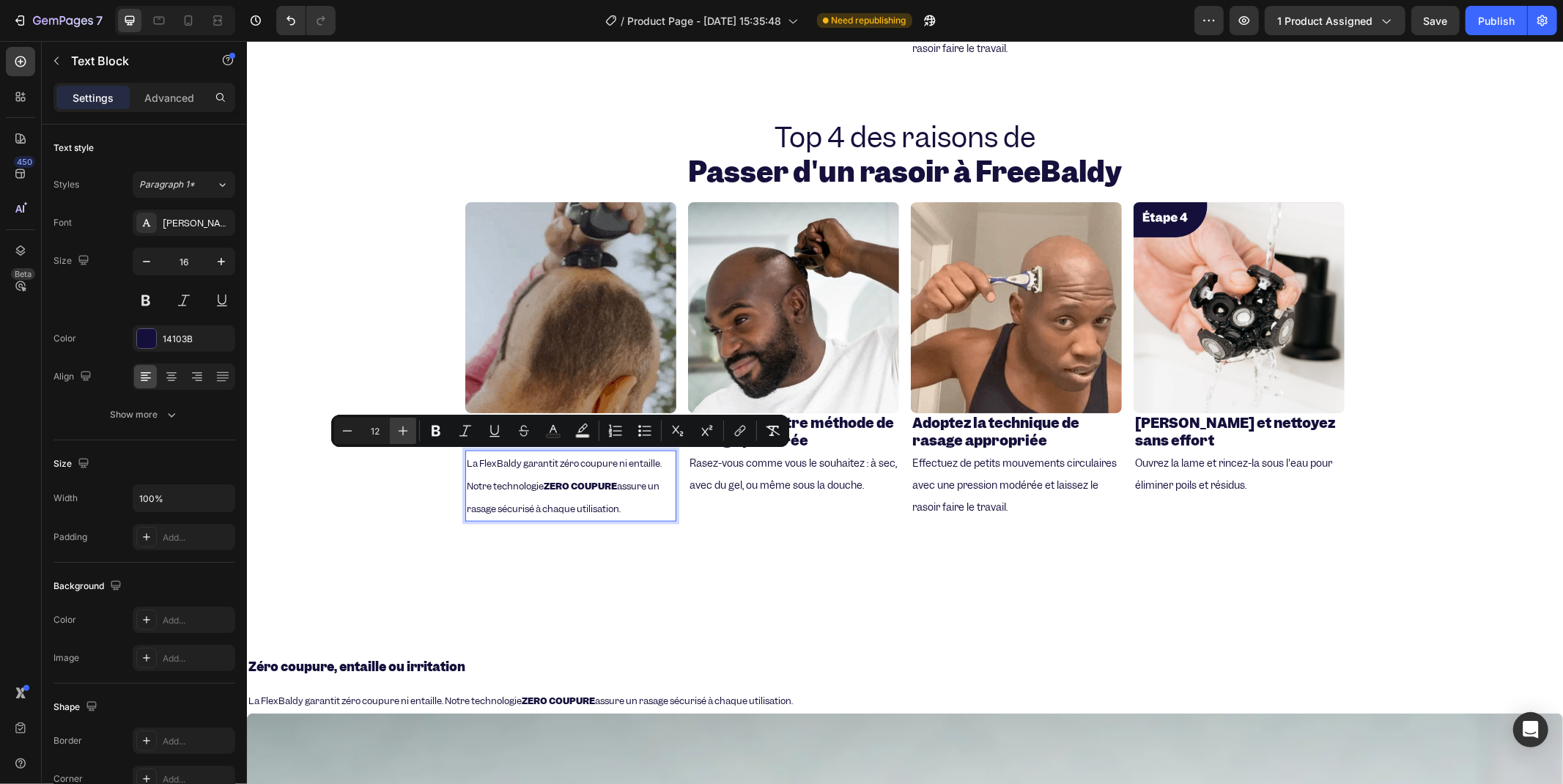
click at [412, 429] on button "Plus" at bounding box center [404, 431] width 27 height 27
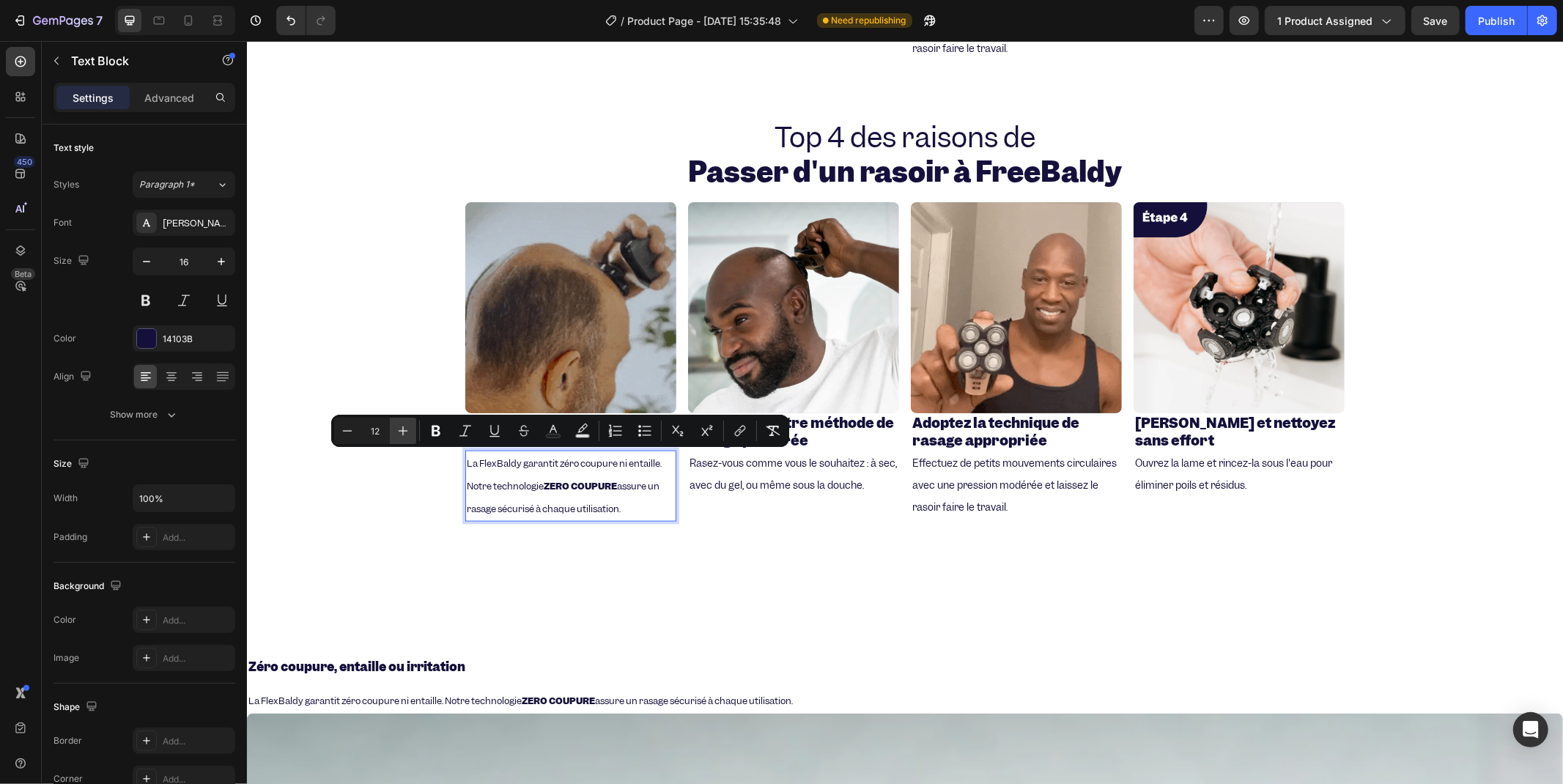
type input "13"
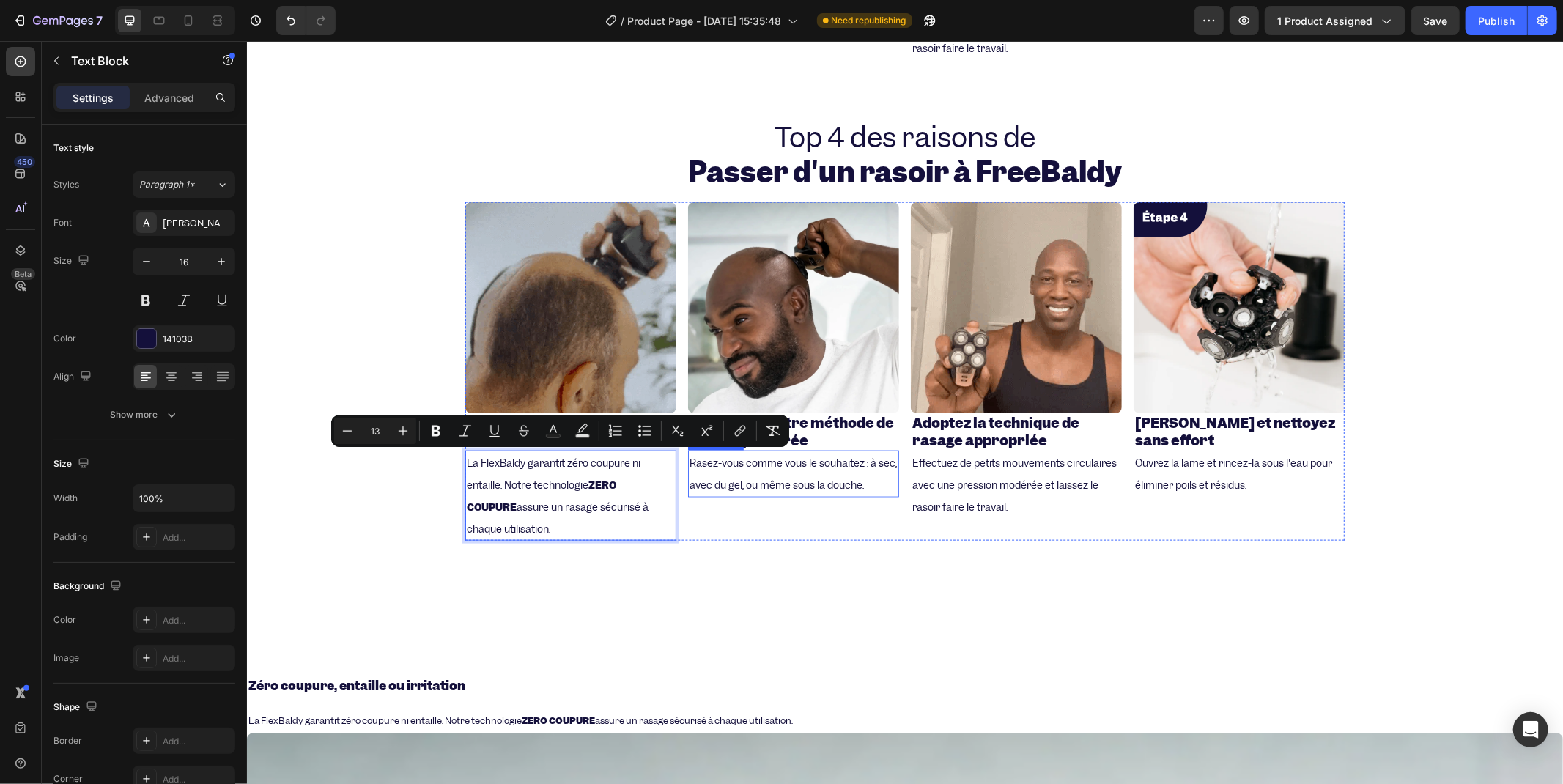
click at [740, 474] on span "Rasez-vous comme vous le souhaitez : à sec, avec du gel, ou même sous la douche." at bounding box center [792, 473] width 207 height 35
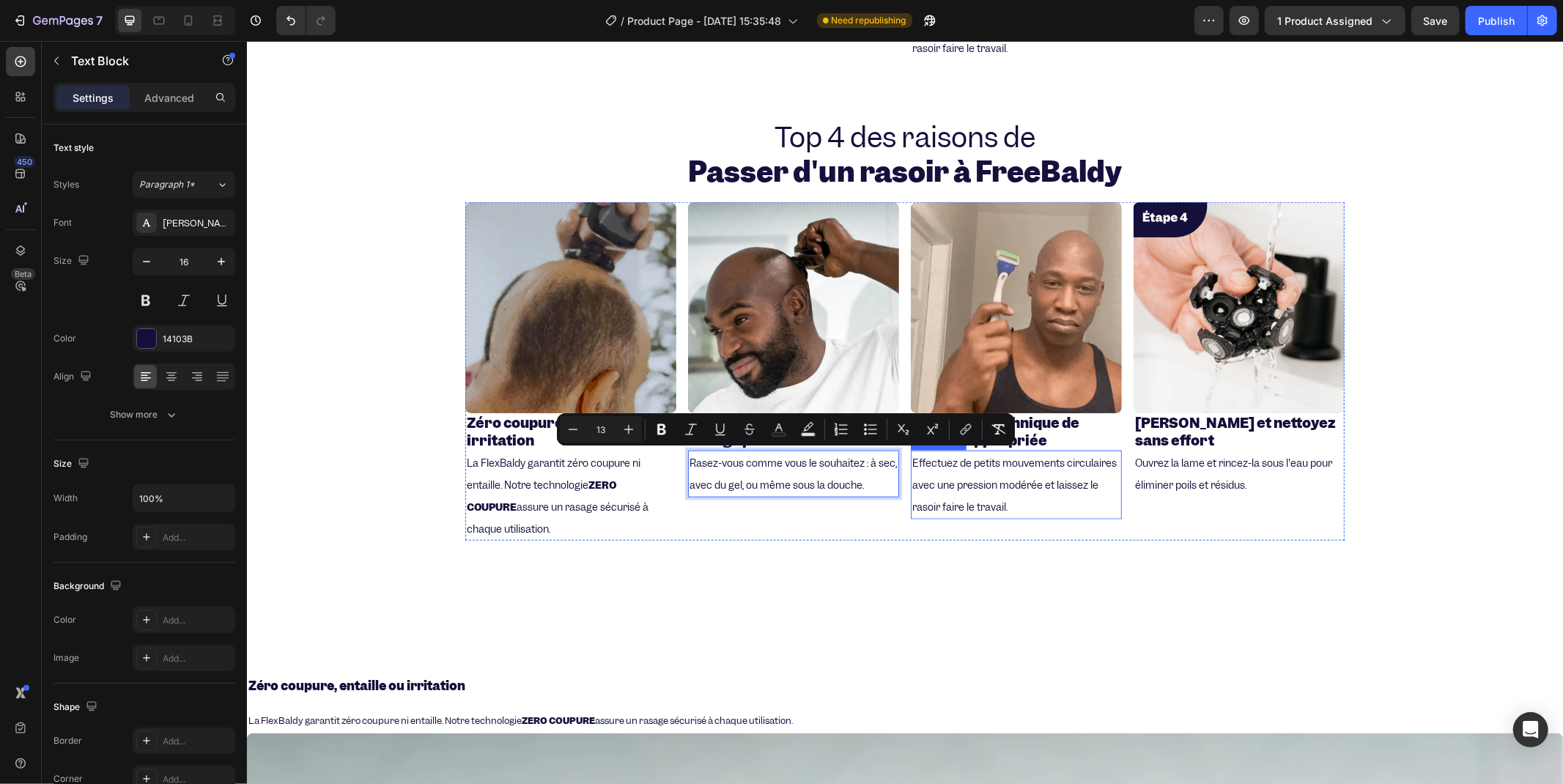
click at [932, 470] on p "Effectuez de petits mouvements circulaires avec une pression modérée et laissez…" at bounding box center [1015, 483] width 208 height 65
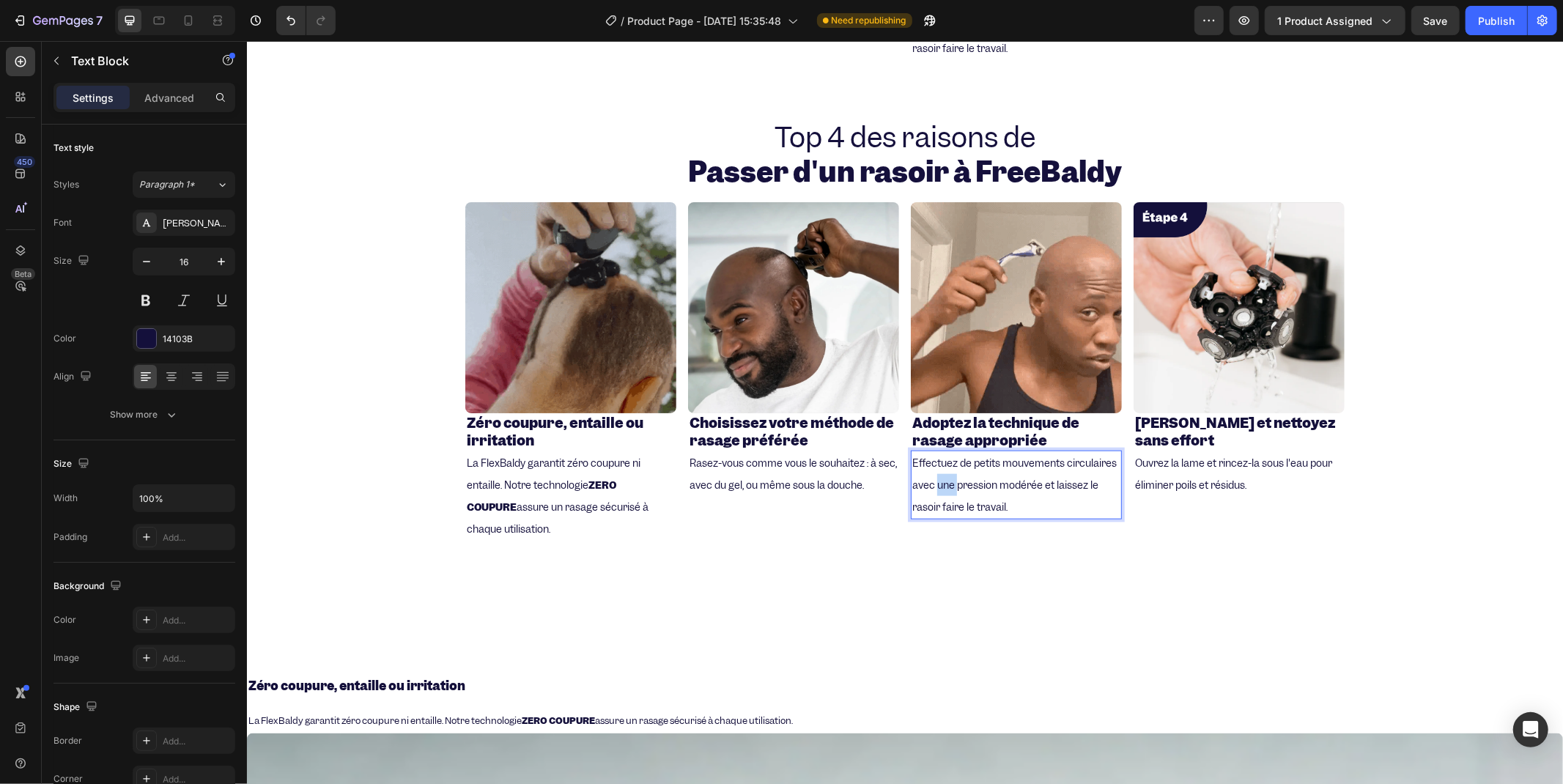
click at [932, 470] on p "Effectuez de petits mouvements circulaires avec une pression modérée et laissez…" at bounding box center [1015, 483] width 208 height 65
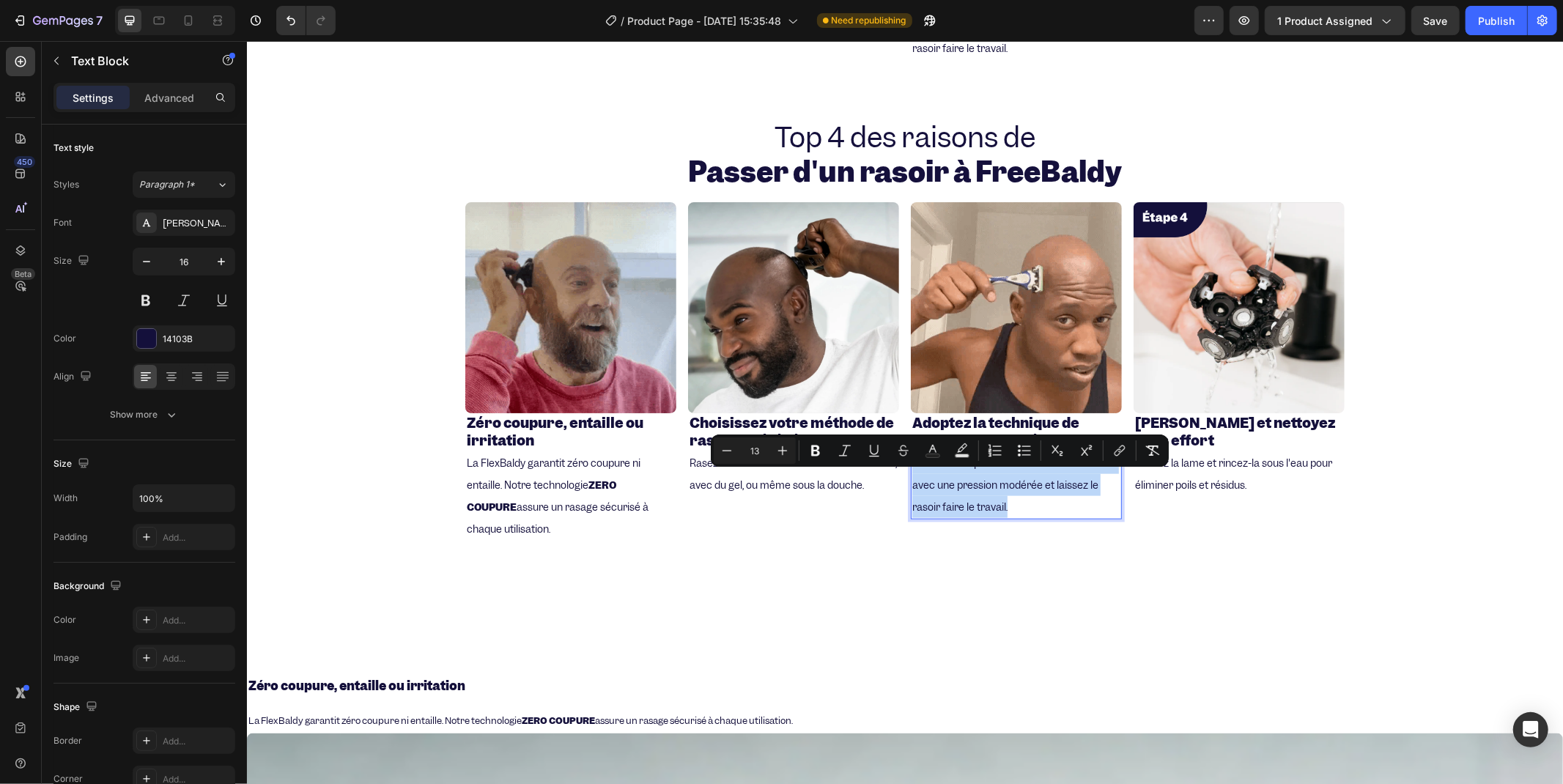
click at [932, 470] on p "Effectuez de petits mouvements circulaires avec une pression modérée et laissez…" at bounding box center [1015, 483] width 208 height 65
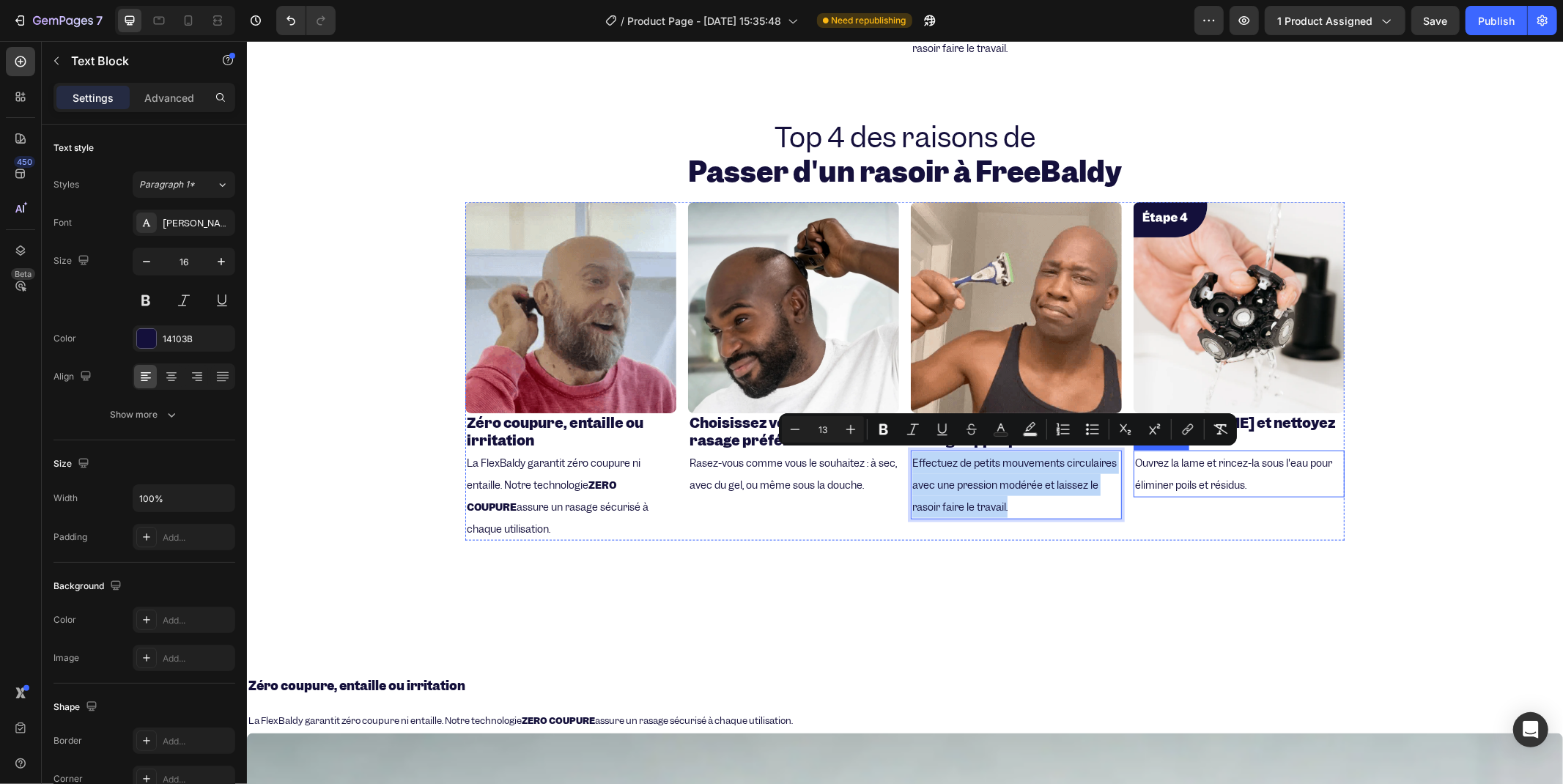
click at [1144, 479] on span "Ouvrez la lame et rincez-la sous l'eau pour éliminer poils et résidus." at bounding box center [1233, 473] width 198 height 35
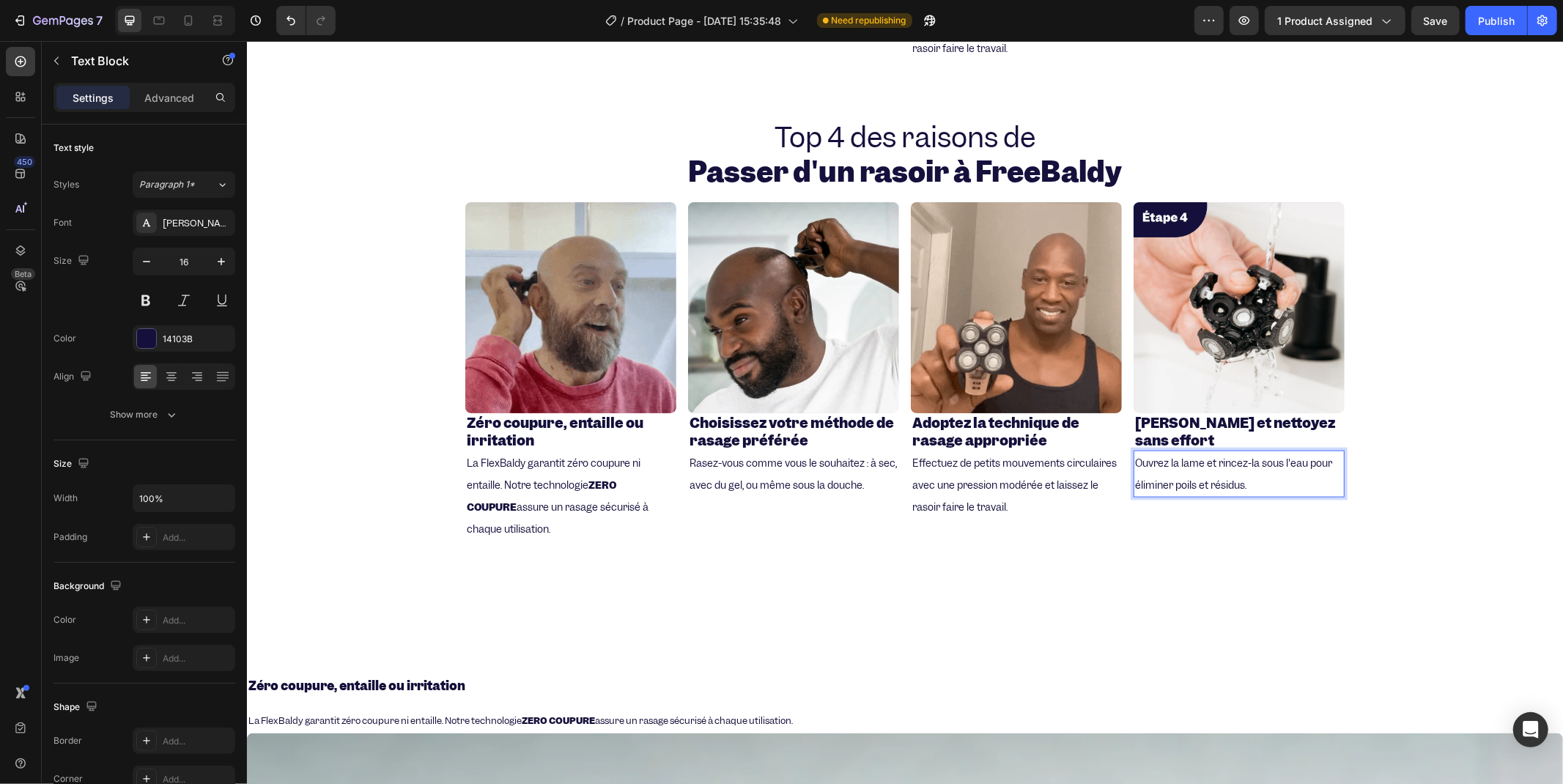
click at [1144, 479] on span "Ouvrez la lame et rincez-la sous l'eau pour éliminer poils et résidus." at bounding box center [1233, 473] width 198 height 35
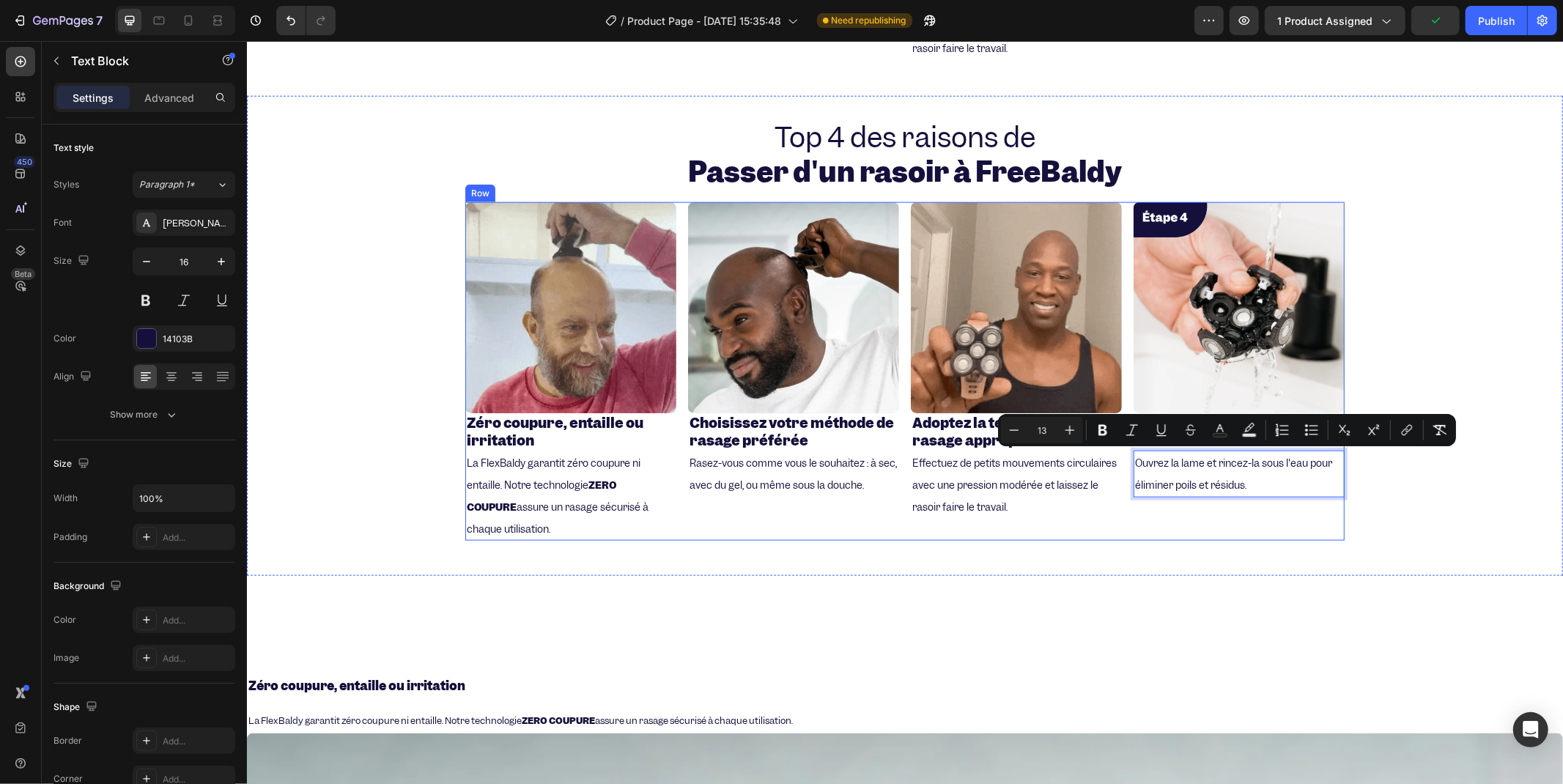
scroll to position [1481, 0]
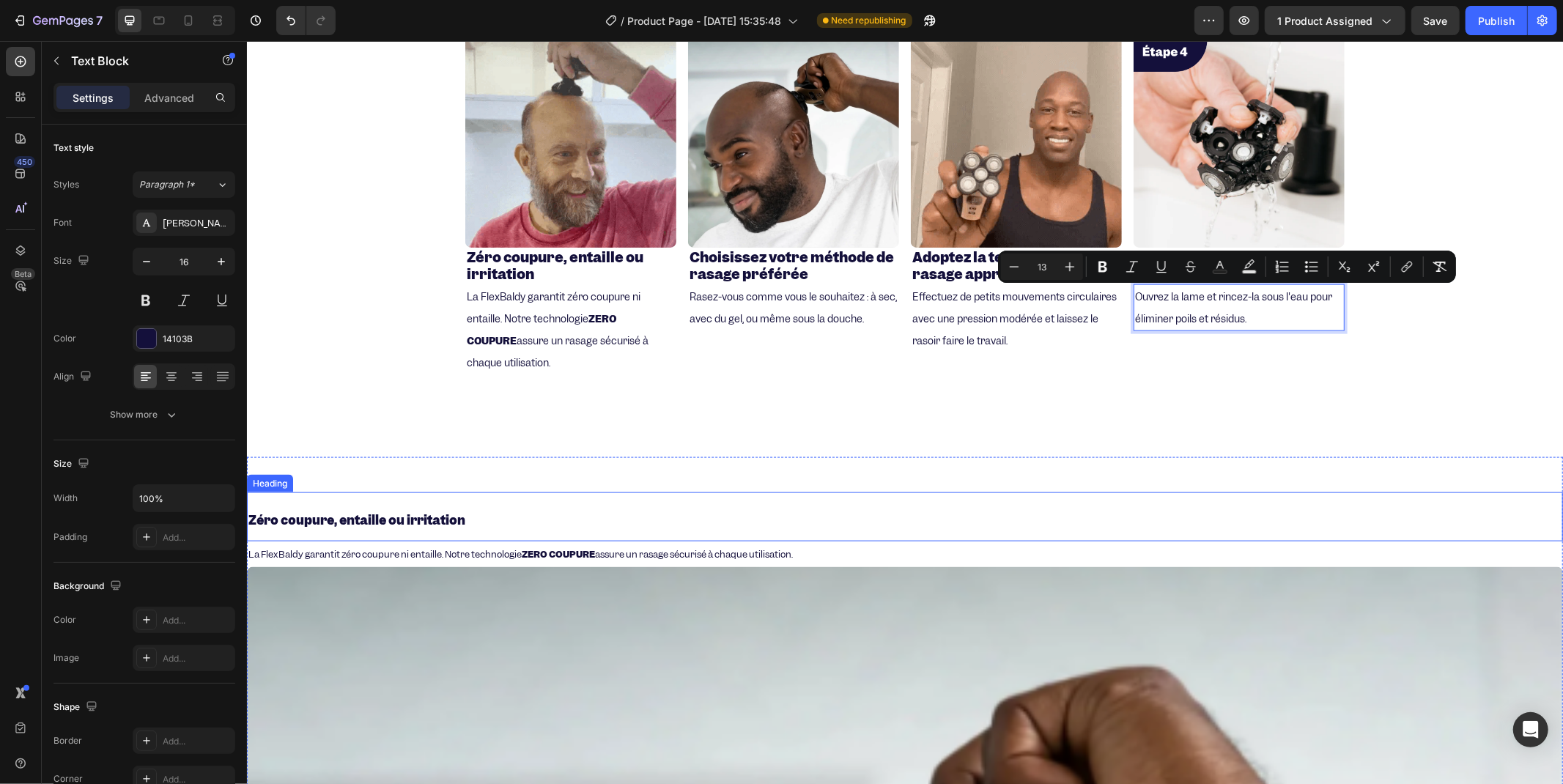
click at [616, 507] on h2 "Zéro coupure, entaille ou irritation" at bounding box center [904, 516] width 1316 height 49
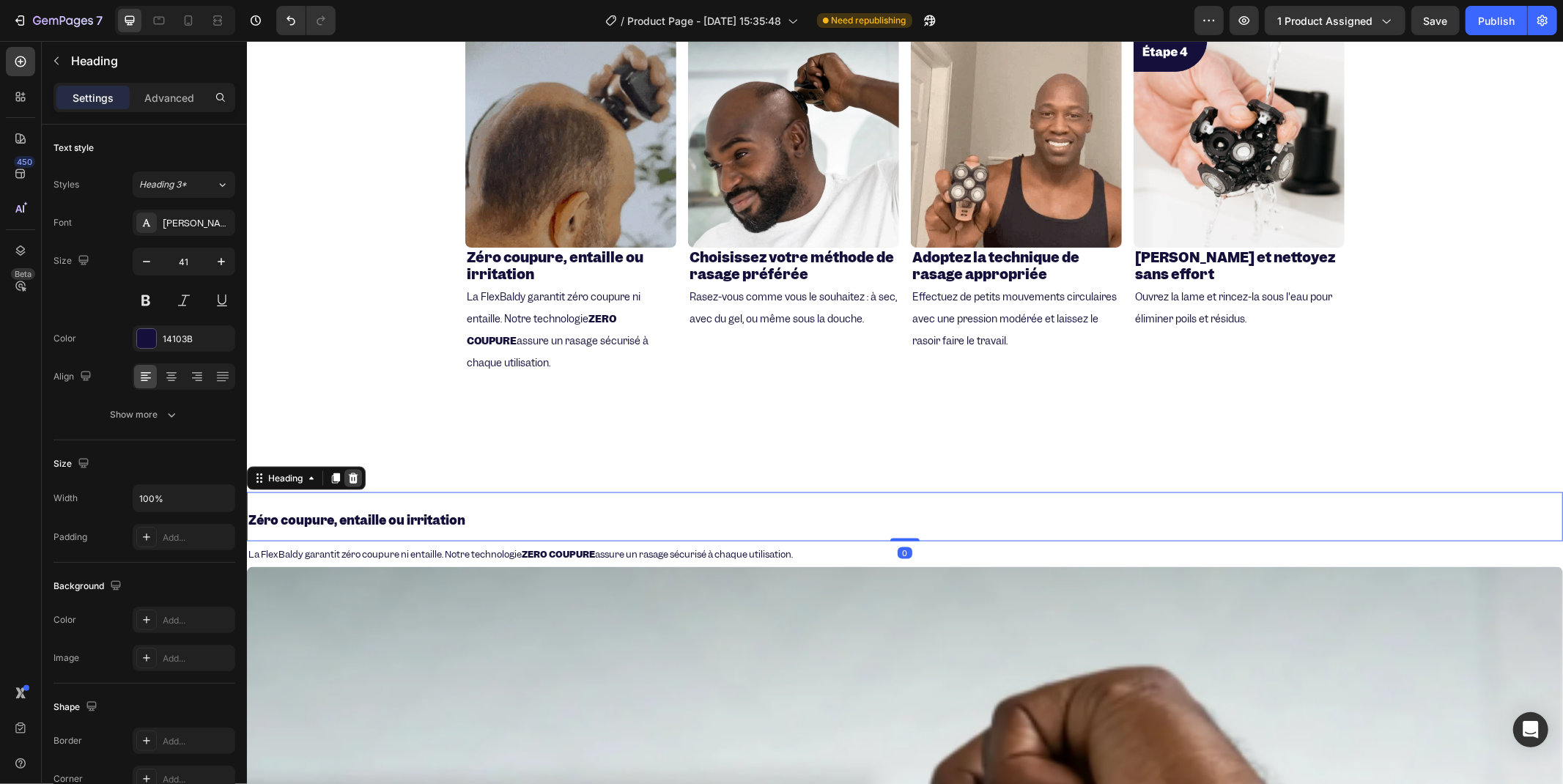
click at [355, 478] on icon at bounding box center [353, 477] width 9 height 10
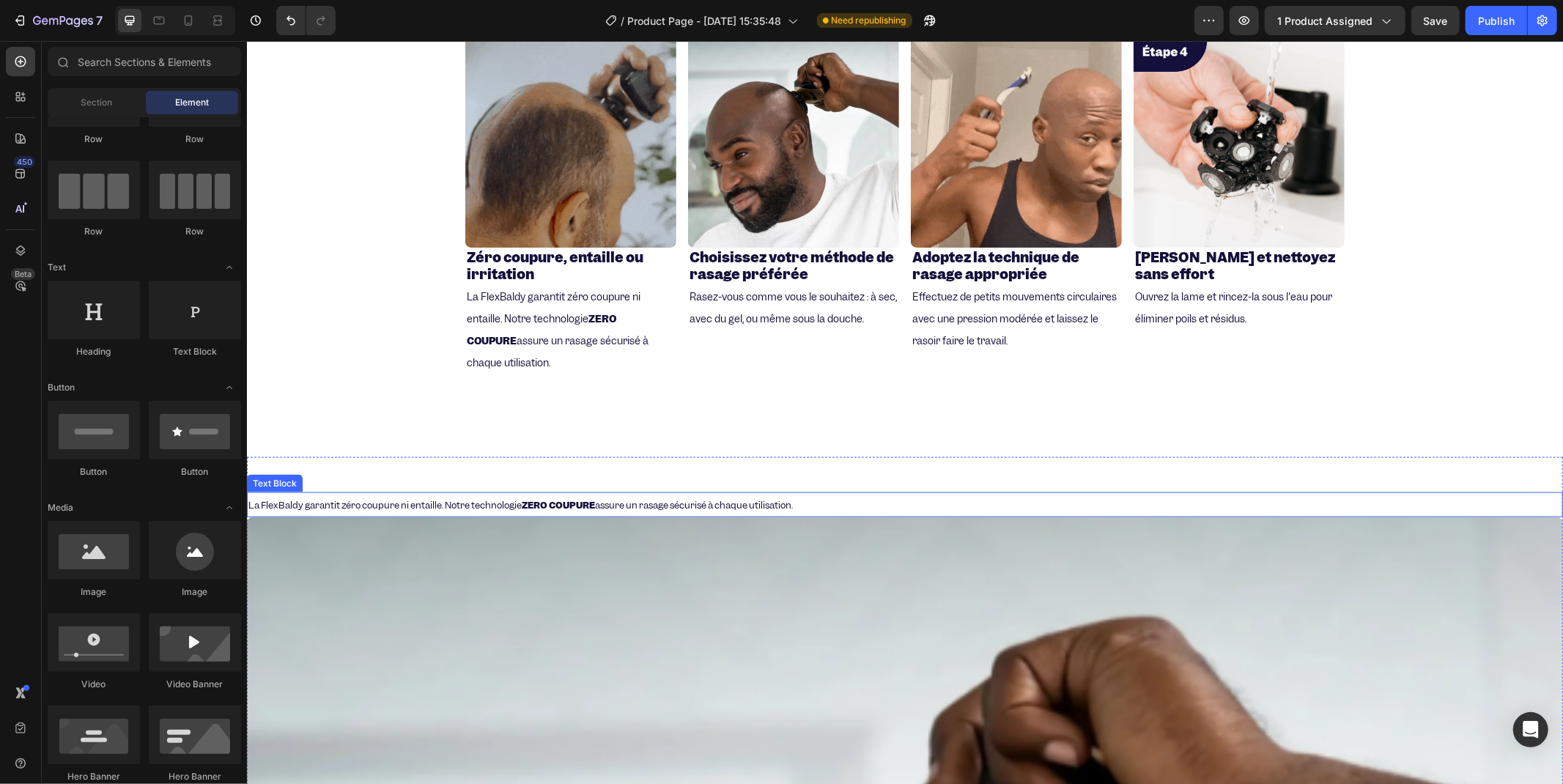
click at [386, 493] on p "La FlexBaldy garantit zéro coupure ni entaille. Notre technologie ZERO COUPURE …" at bounding box center [904, 504] width 1313 height 23
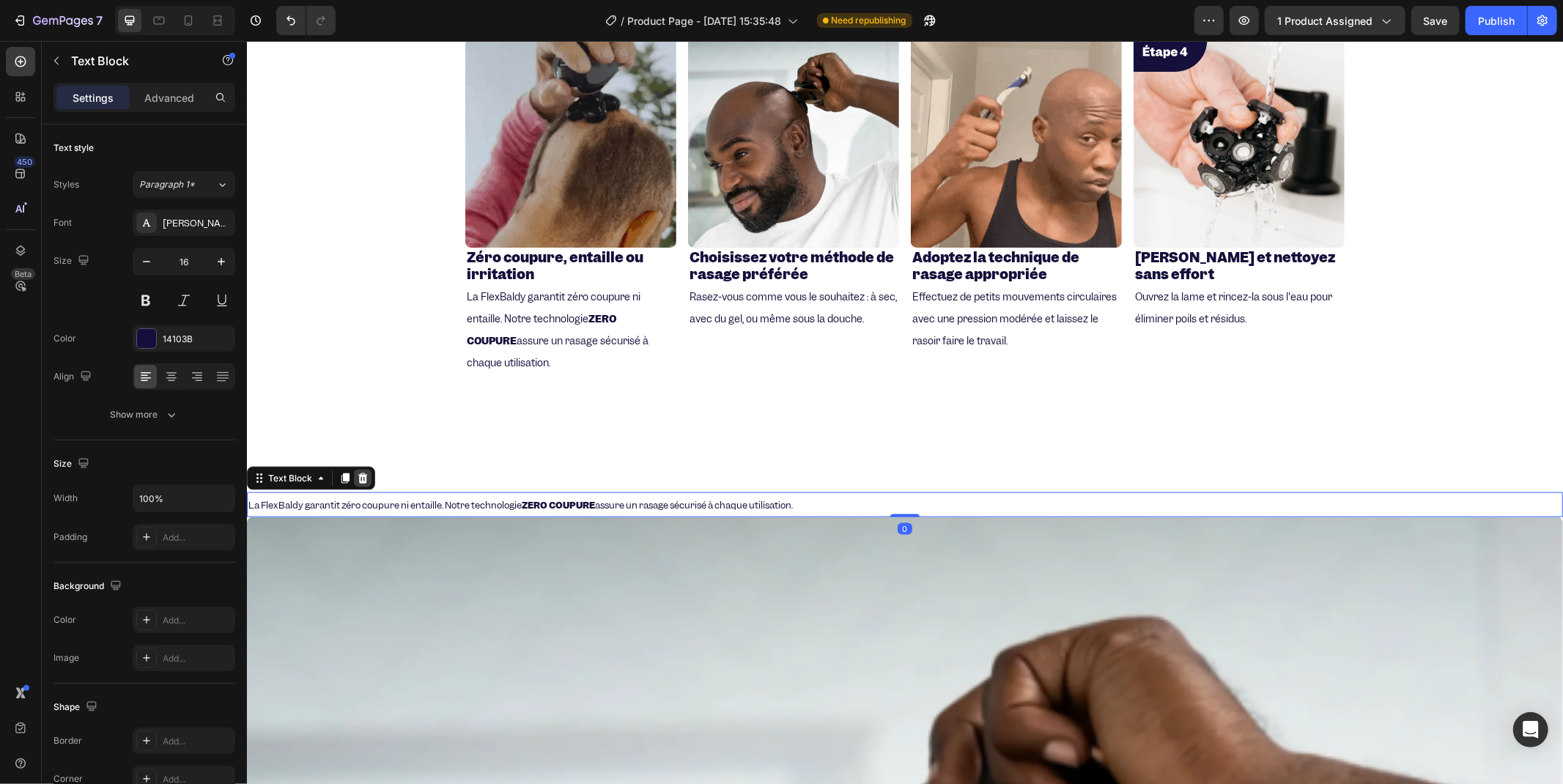
click at [364, 474] on icon at bounding box center [363, 477] width 9 height 10
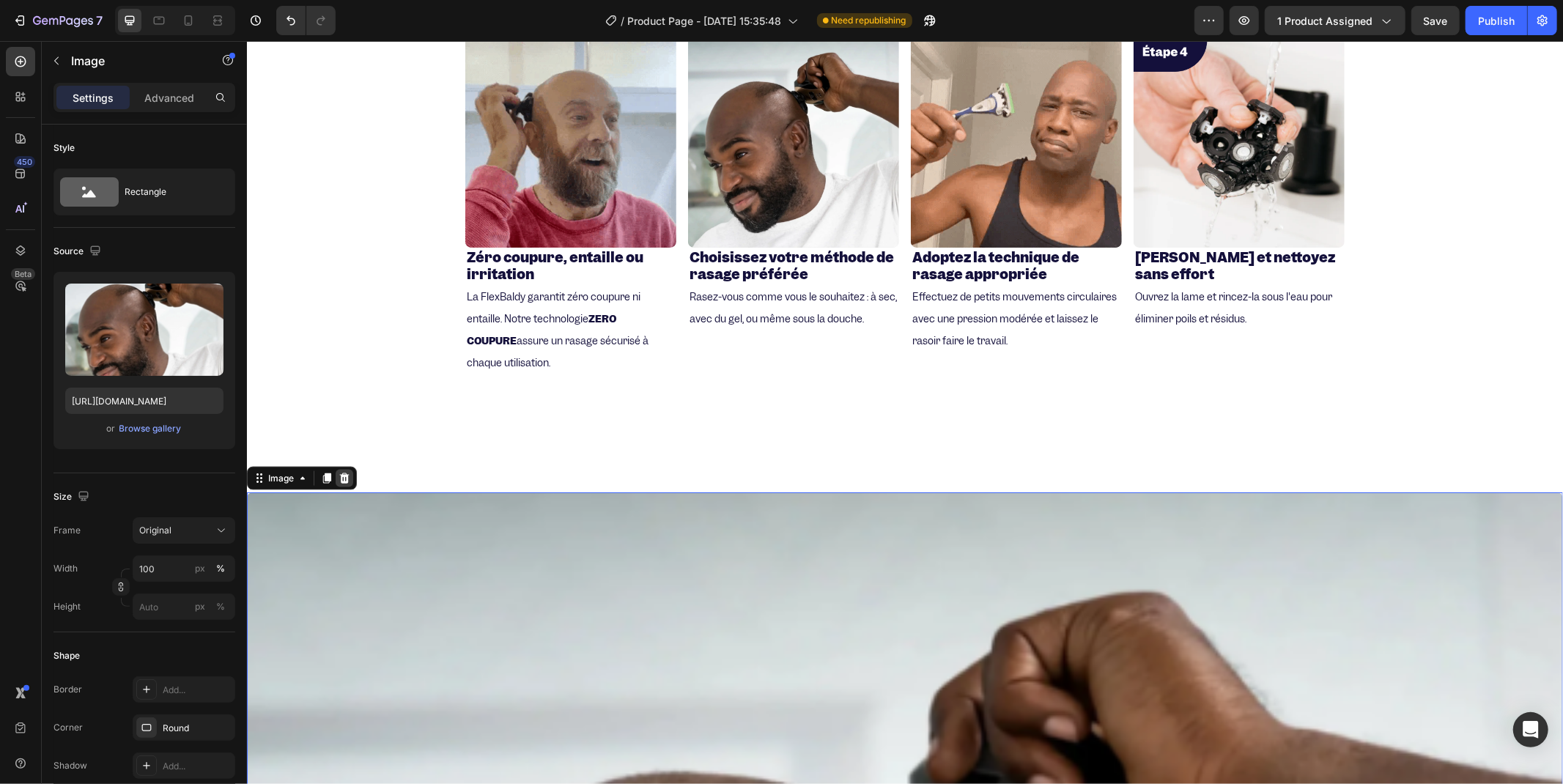
click at [348, 473] on icon at bounding box center [344, 477] width 9 height 10
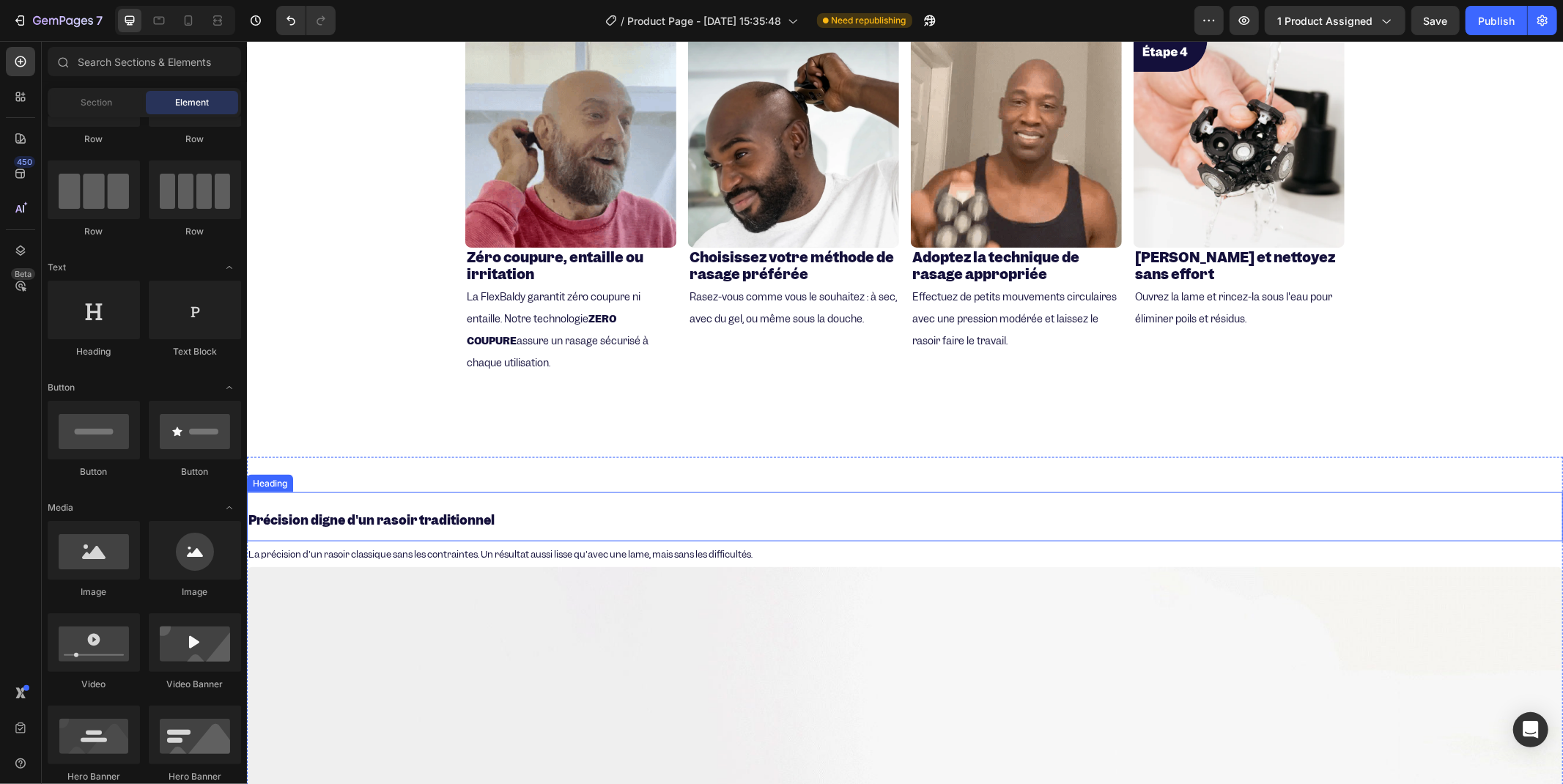
click at [403, 506] on h2 "Précision digne d'un rasoir traditionnel" at bounding box center [904, 516] width 1316 height 49
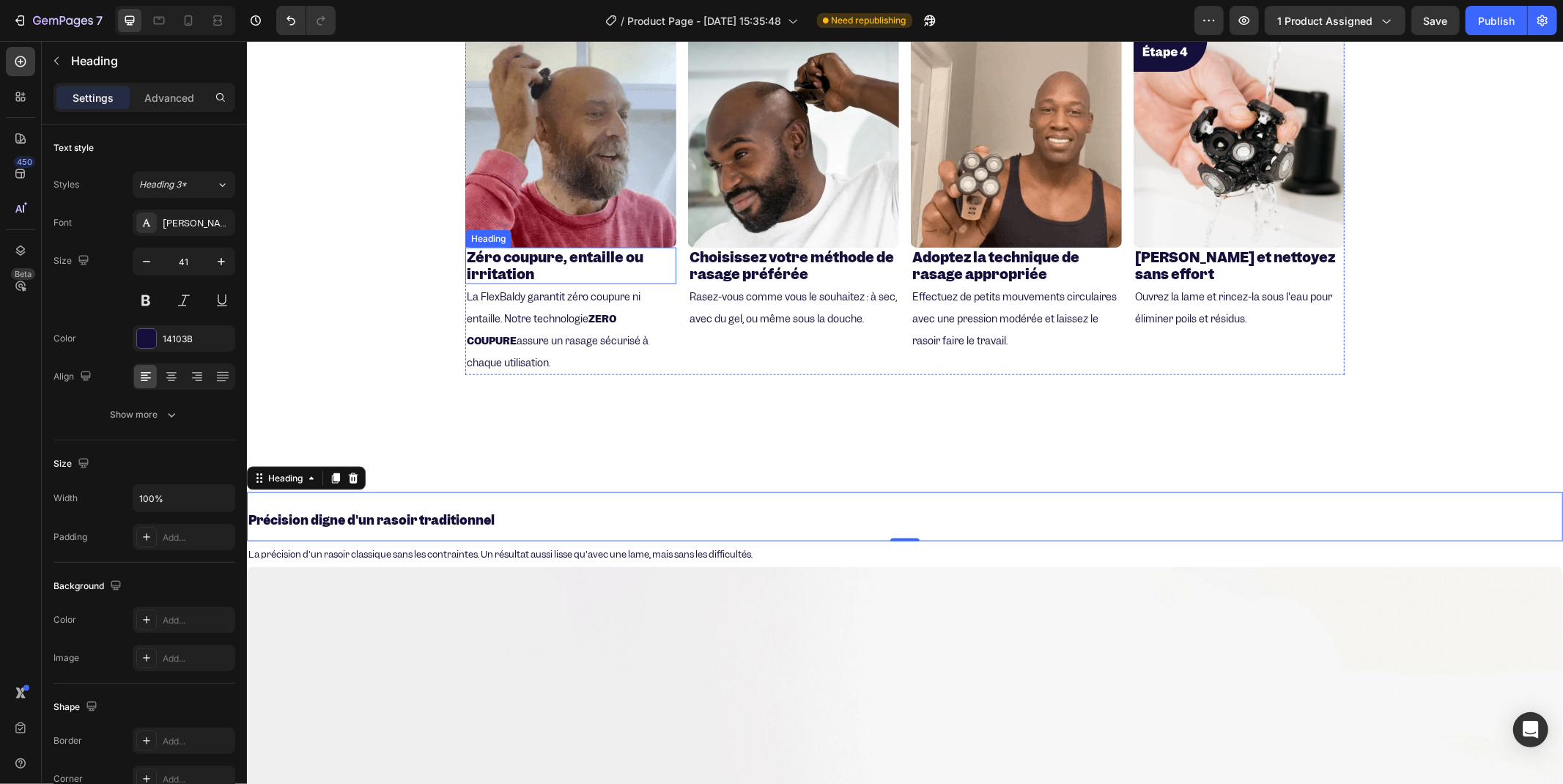
click at [557, 273] on p "⁠⁠⁠⁠⁠⁠⁠ Zéro coupure, entaille ou irritation" at bounding box center [570, 266] width 208 height 34
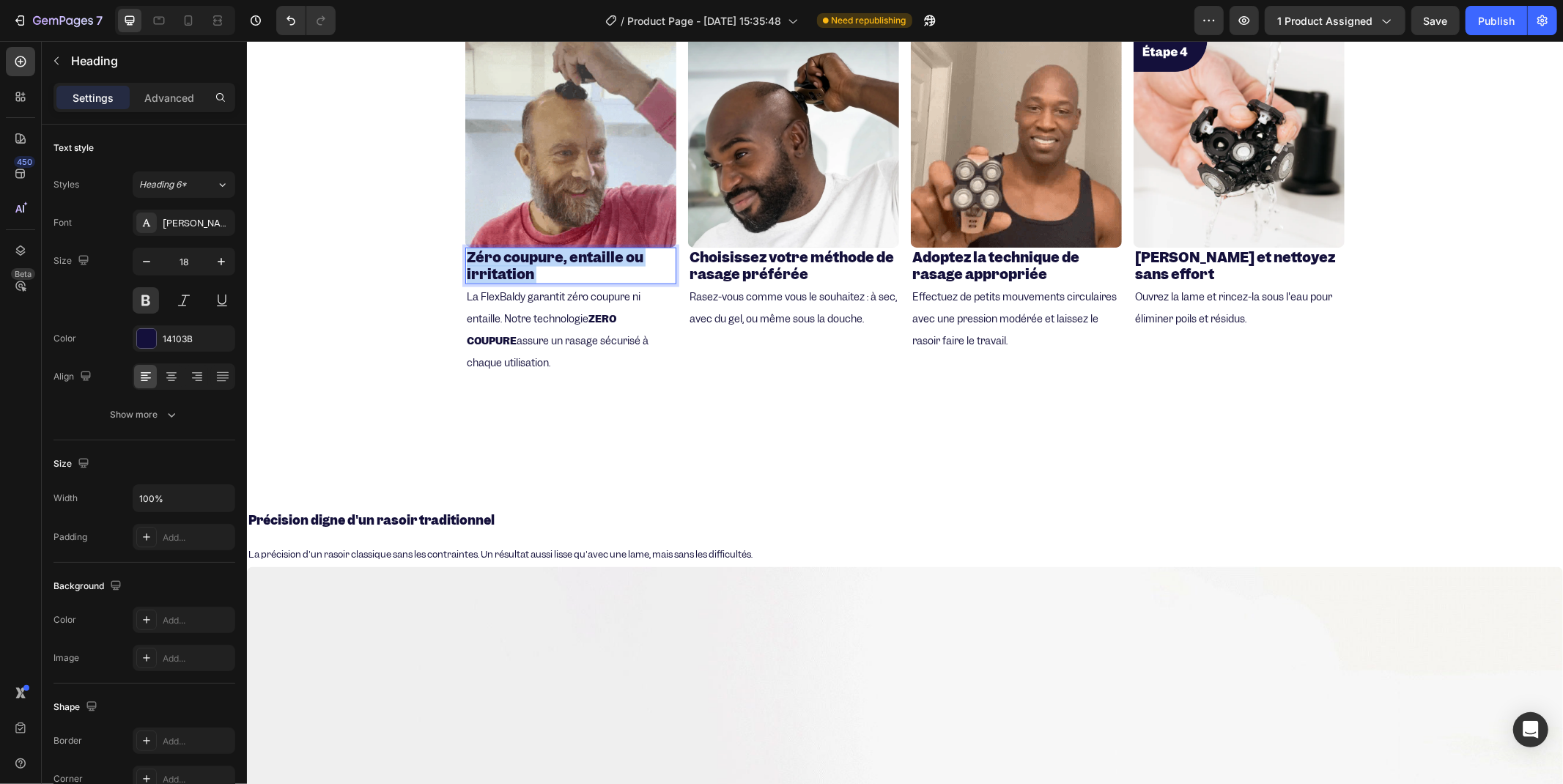
drag, startPoint x: 529, startPoint y: 277, endPoint x: 467, endPoint y: 261, distance: 64.0
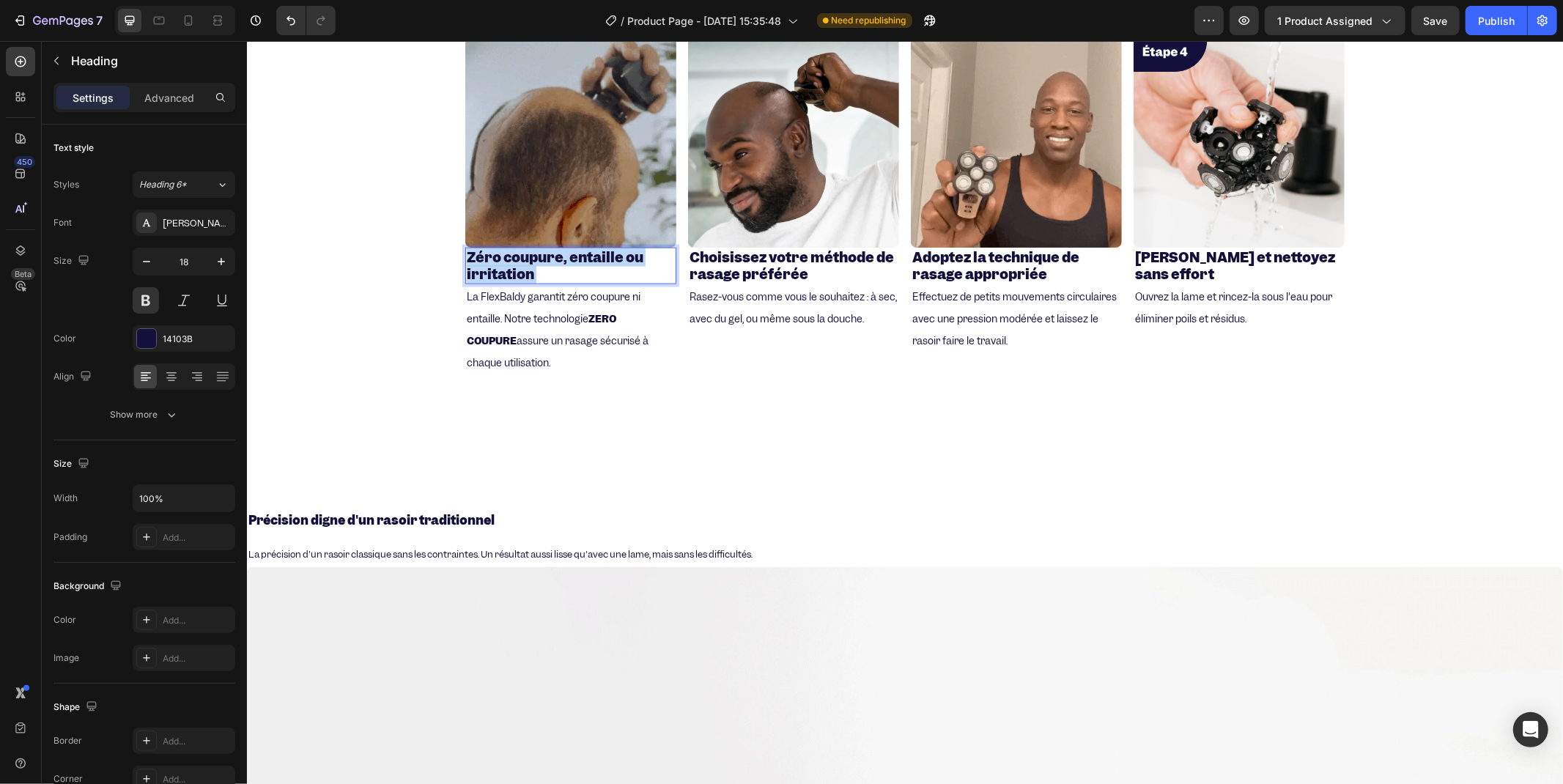
click at [467, 261] on p "Zéro coupure, entaille ou irritation" at bounding box center [570, 266] width 208 height 34
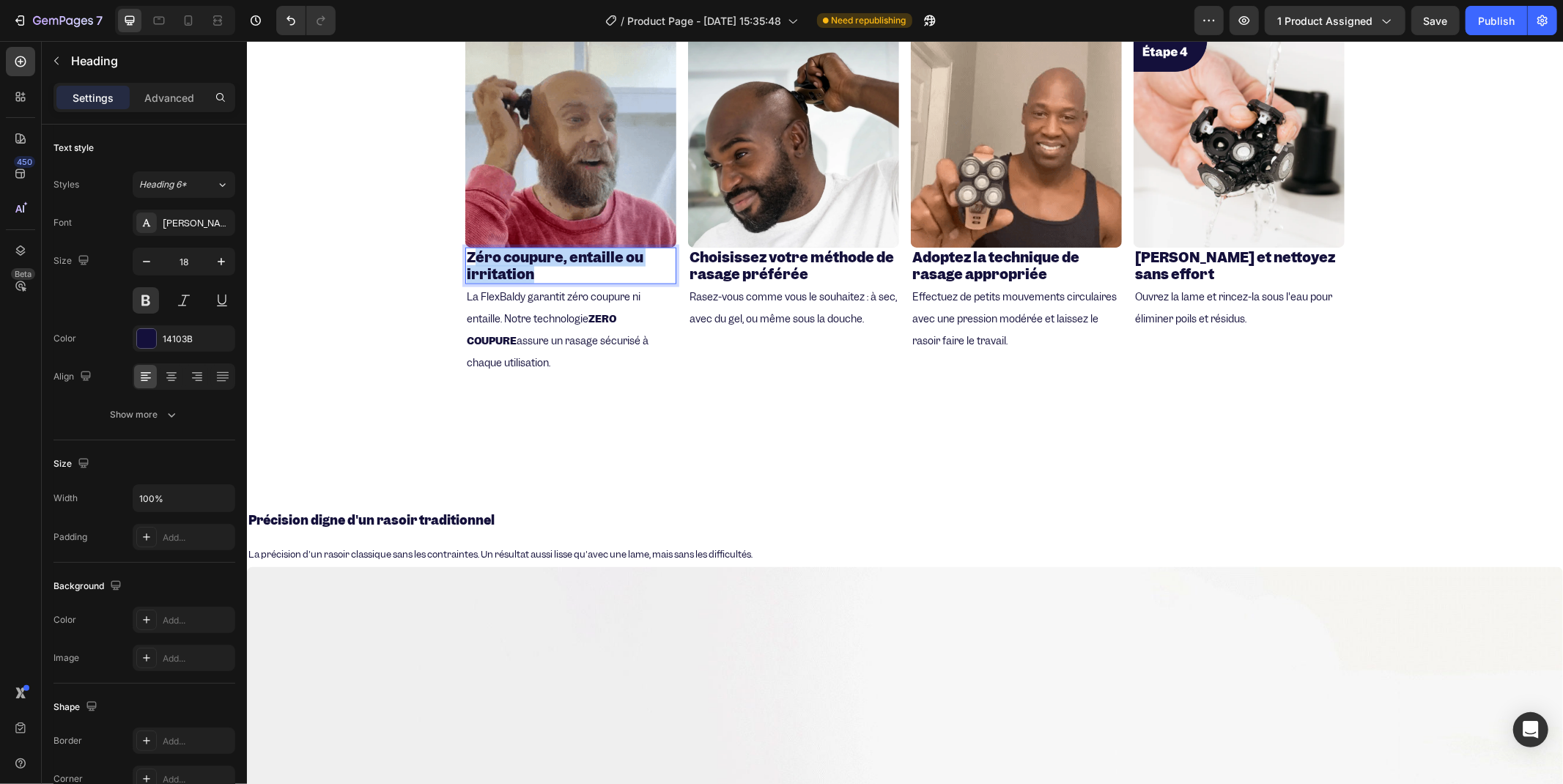
drag, startPoint x: 563, startPoint y: 265, endPoint x: 470, endPoint y: 259, distance: 93.2
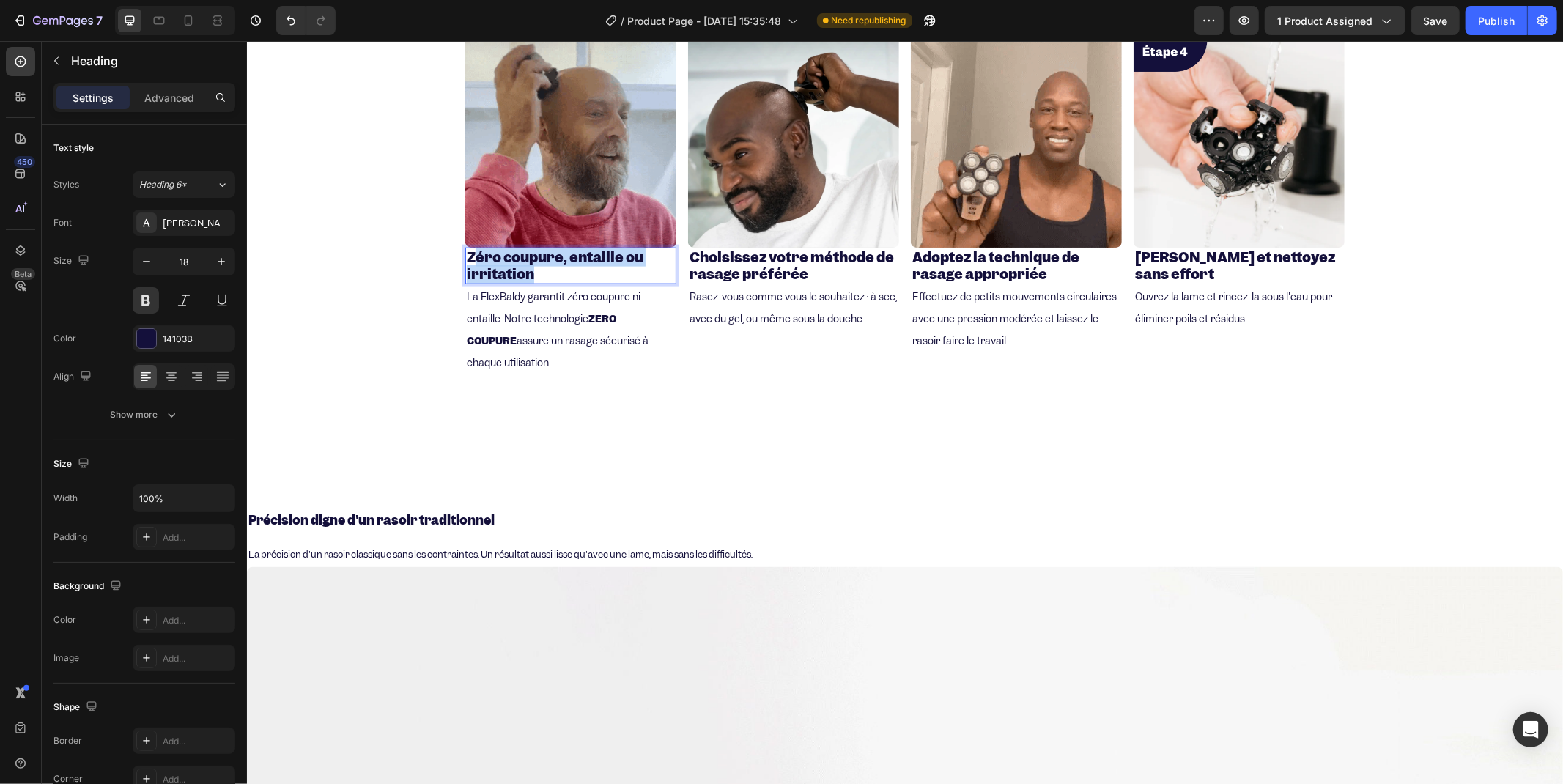
click at [470, 259] on p "Zéro coupure, entaille ou irritation" at bounding box center [570, 266] width 208 height 34
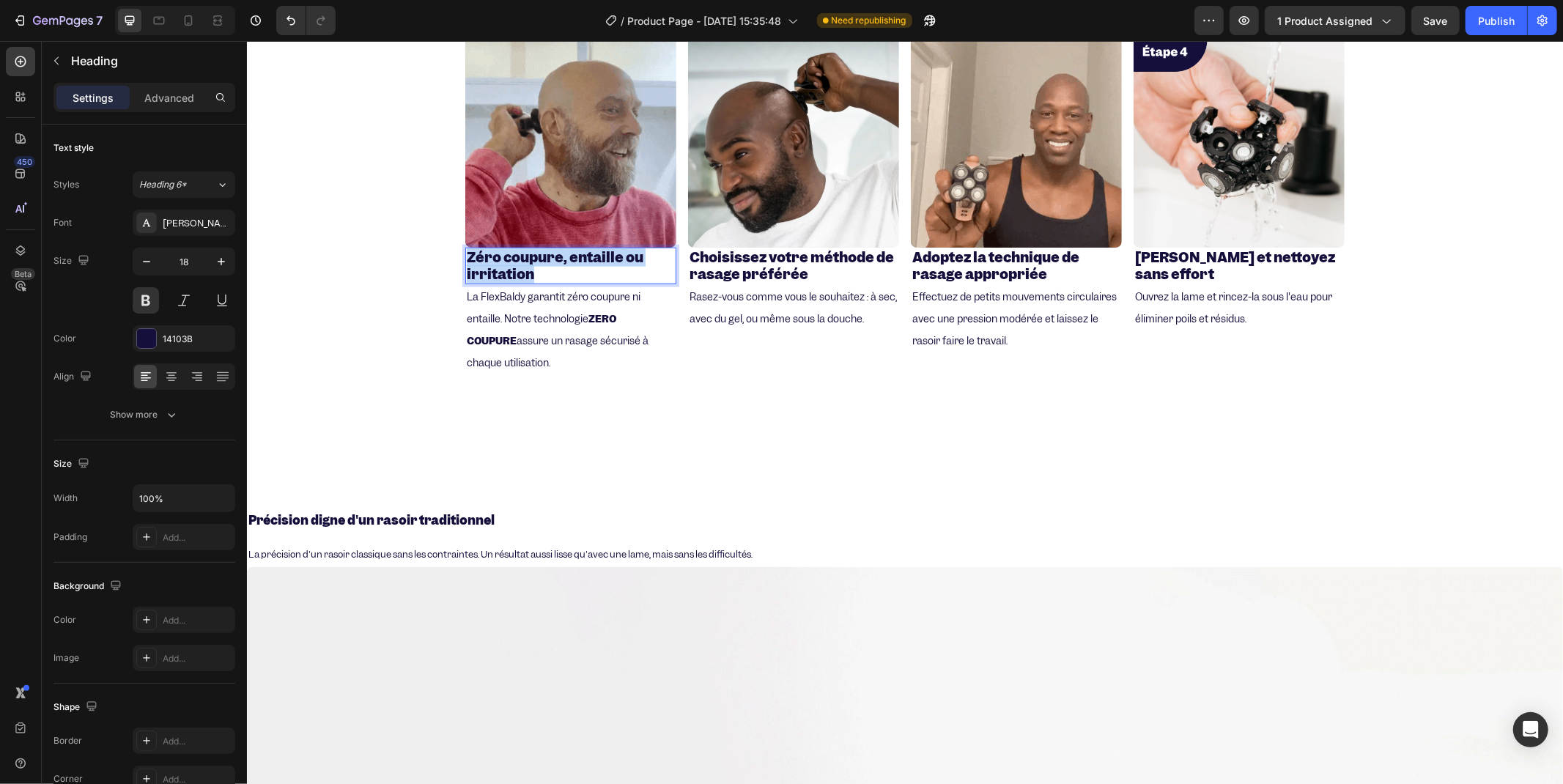
drag, startPoint x: 462, startPoint y: 258, endPoint x: 528, endPoint y: 278, distance: 69.0
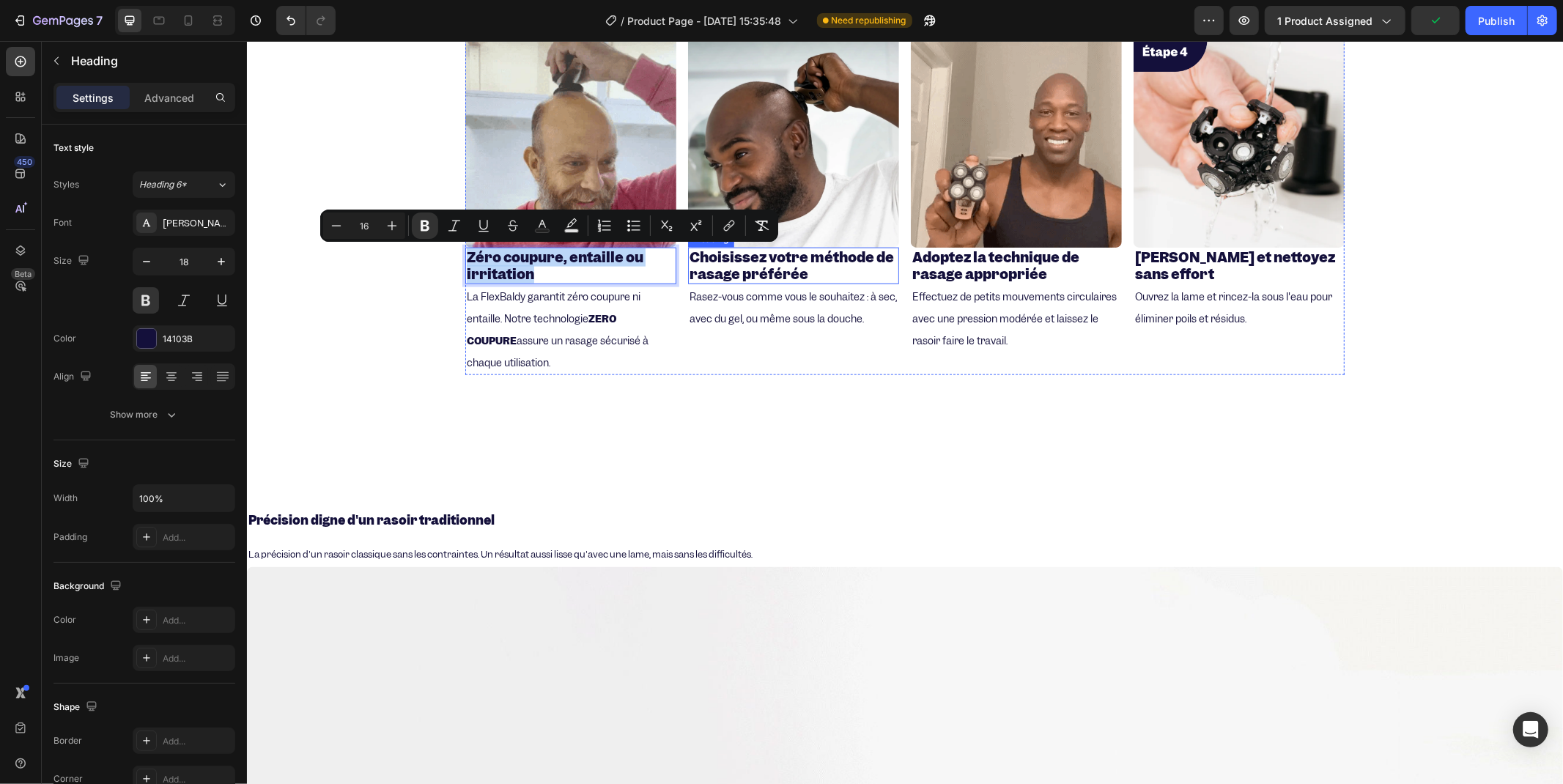
click at [803, 266] on p "⁠⁠⁠⁠⁠⁠⁠ Choisissez votre méthode de rasage préférée" at bounding box center [792, 266] width 208 height 34
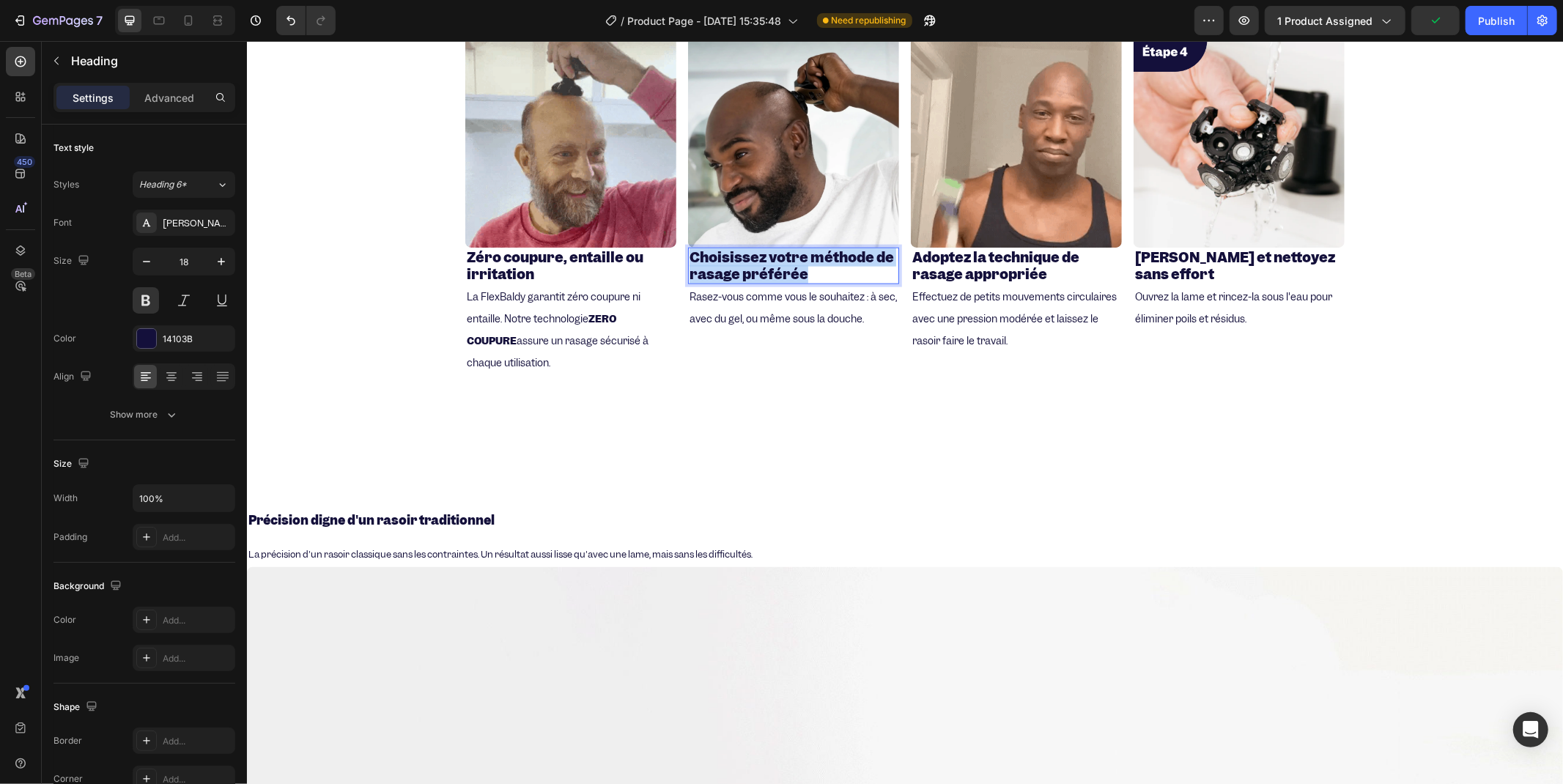
click at [803, 266] on p "Choisissez votre méthode de rasage préférée" at bounding box center [792, 266] width 208 height 34
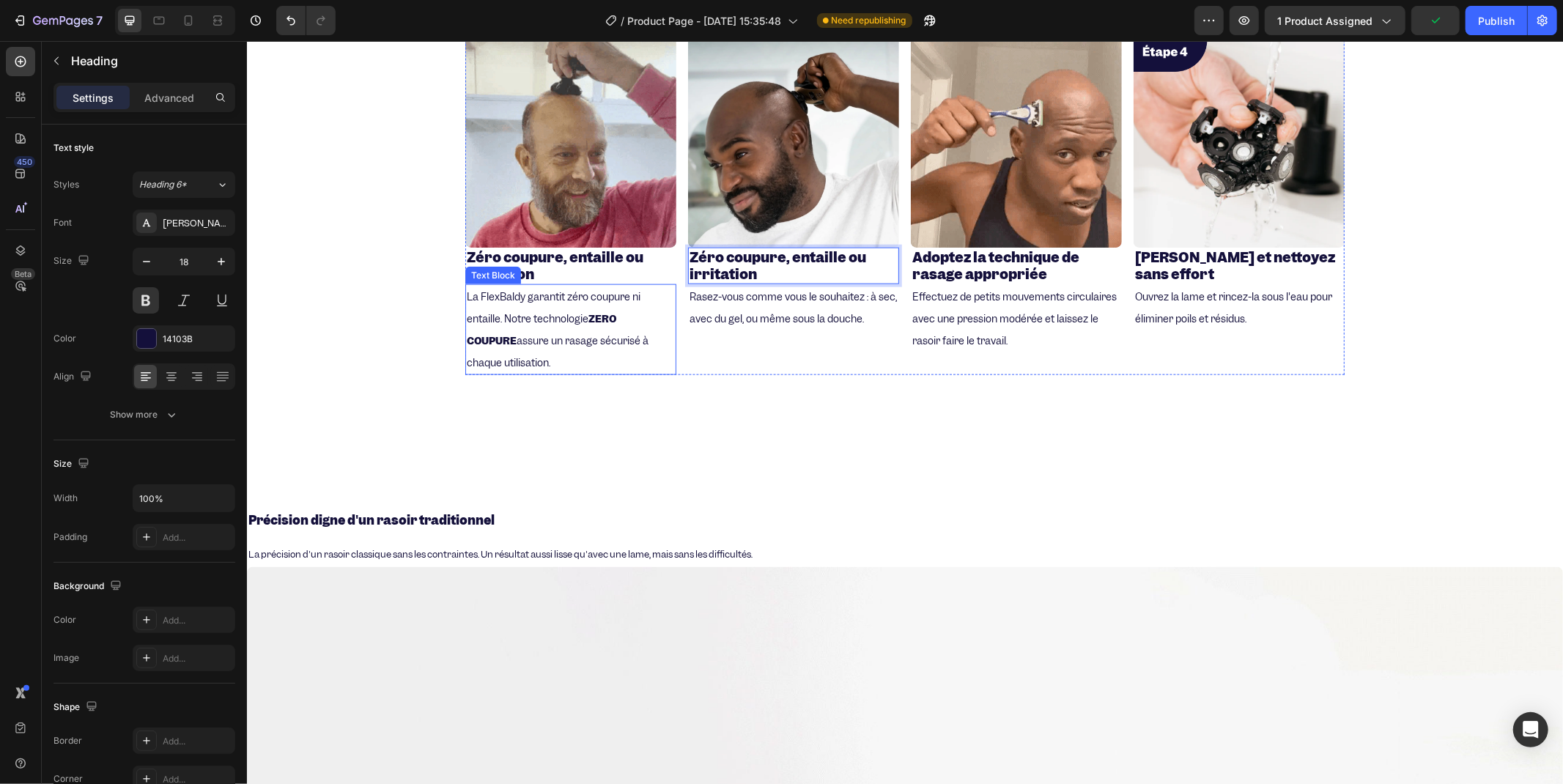
click at [577, 313] on span "La FlexBaldy garantit zéro coupure ni entaille. Notre technologie ZERO COUPURE …" at bounding box center [556, 328] width 181 height 79
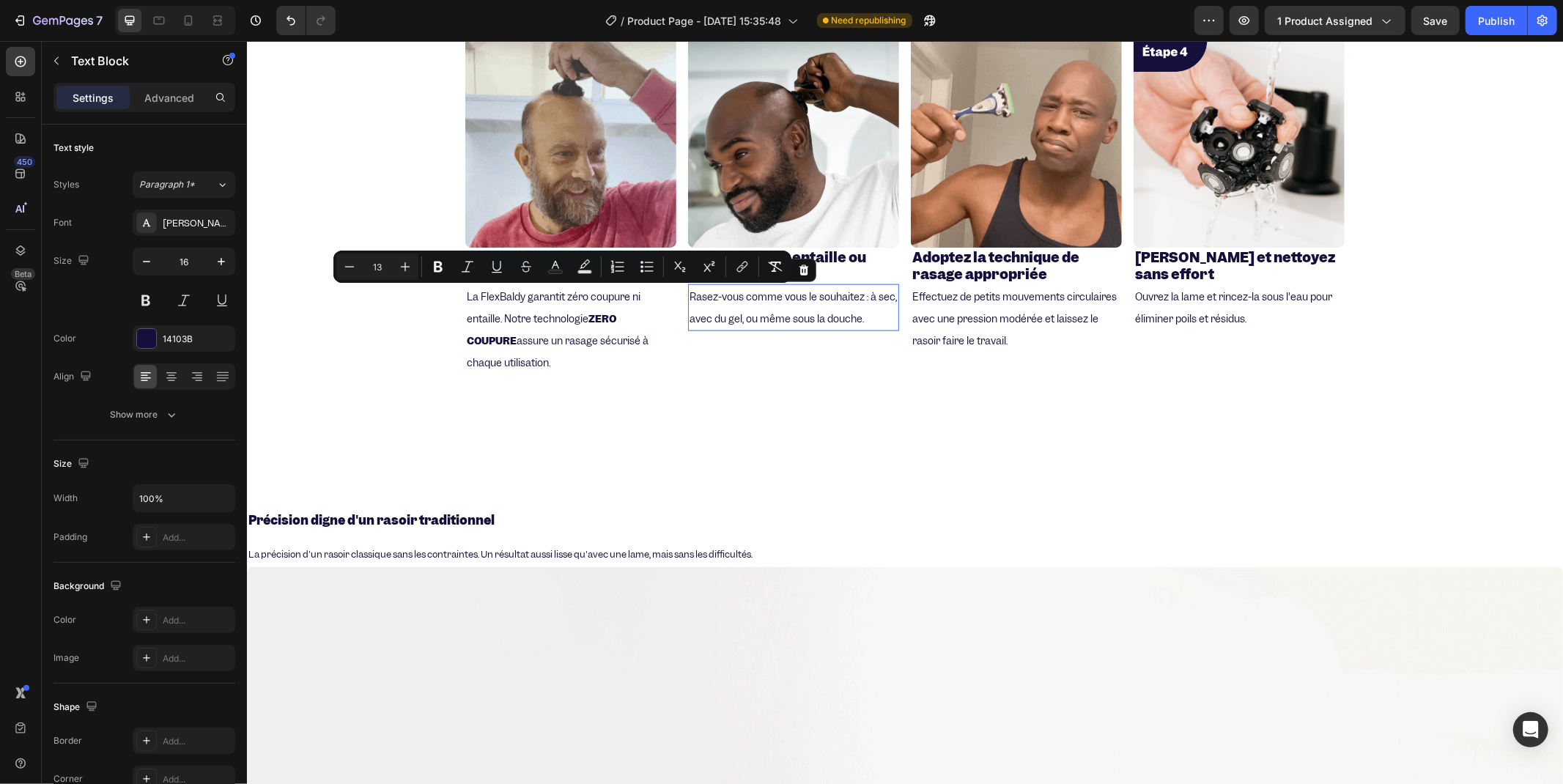
click at [737, 309] on span "Rasez-vous comme vous le souhaitez : à sec, avec du gel, ou même sous la douche." at bounding box center [792, 307] width 207 height 35
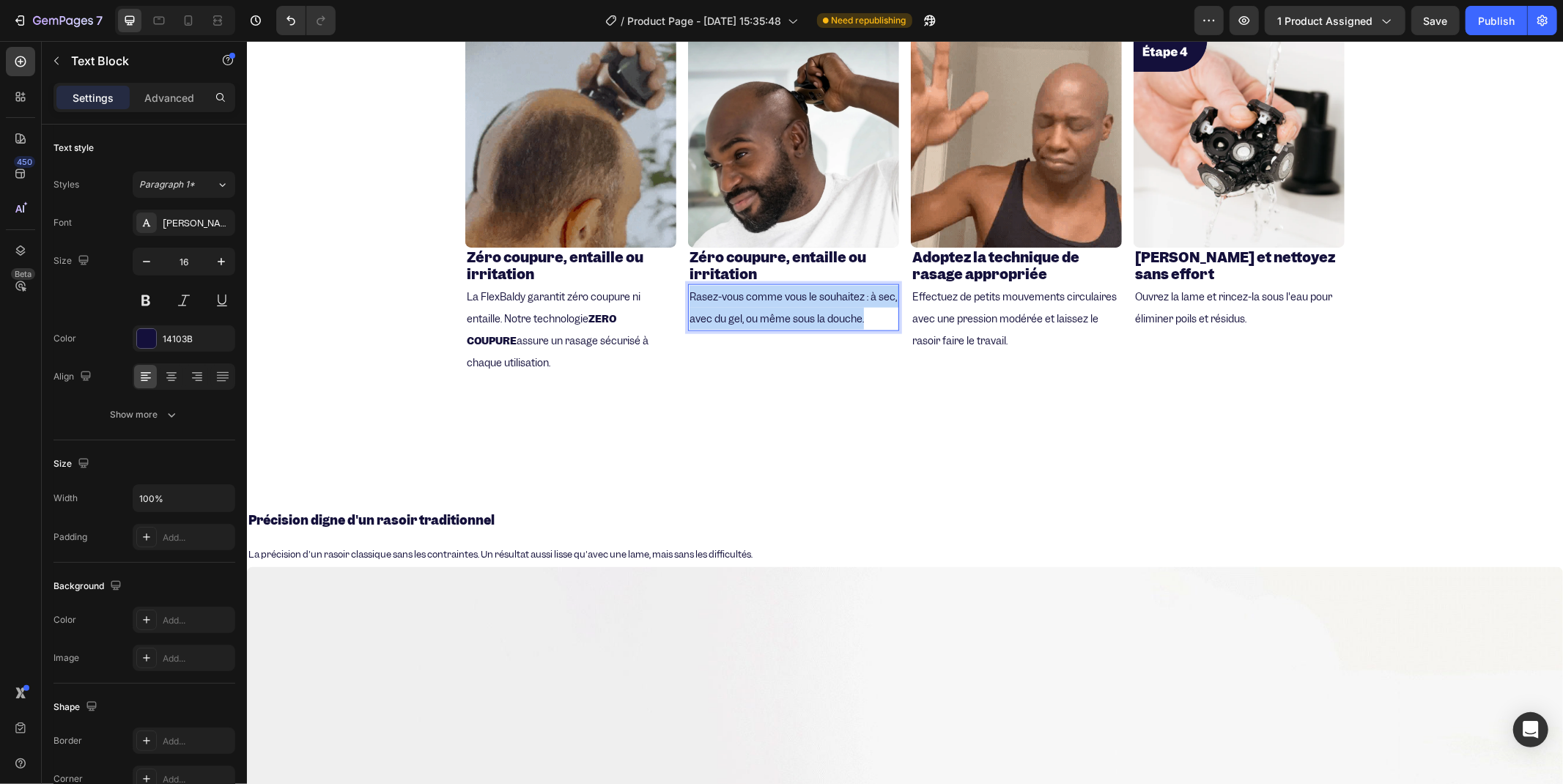
click at [737, 309] on span "Rasez-vous comme vous le souhaitez : à sec, avec du gel, ou même sous la douche." at bounding box center [792, 307] width 207 height 35
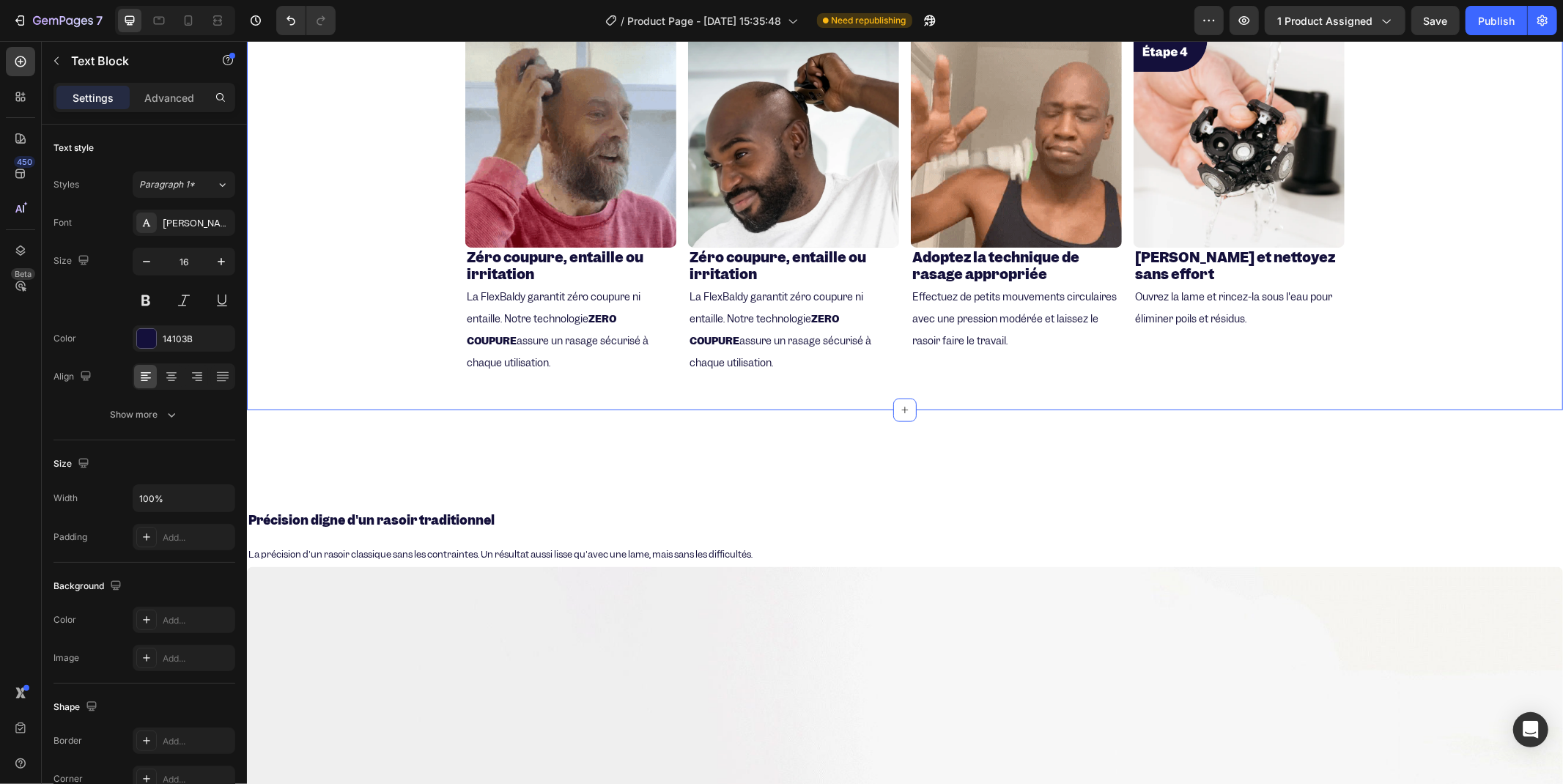
click at [365, 349] on div "⁠⁠⁠⁠⁠⁠⁠ Top 4 des raisons de Passer d'un rasoir à FreeBaldy Heading Image ⁠⁠⁠⁠⁠…" at bounding box center [904, 169] width 1316 height 434
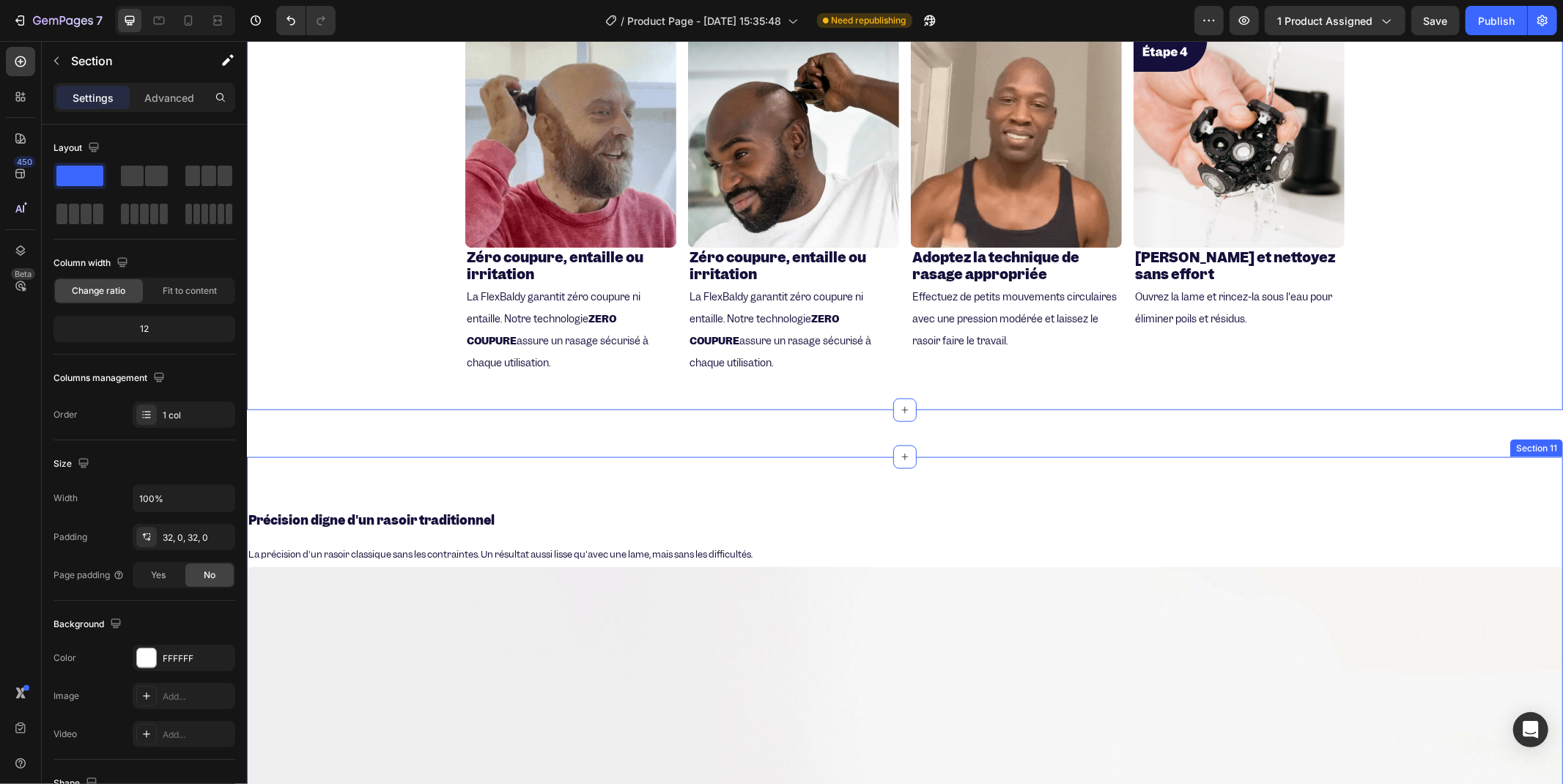
scroll to position [1644, 0]
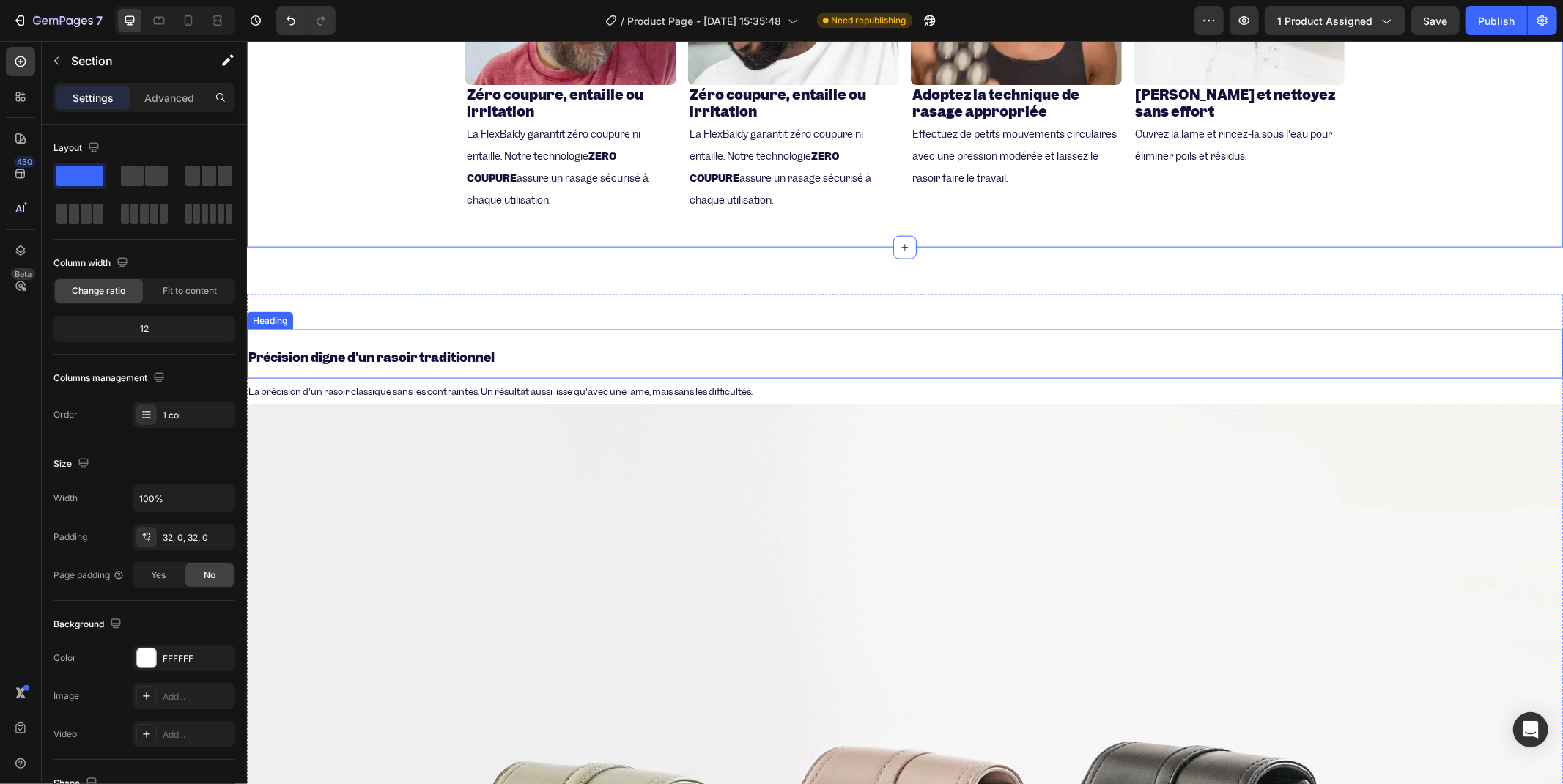
click at [706, 342] on h2 "Précision digne d'un rasoir traditionnel" at bounding box center [904, 354] width 1316 height 49
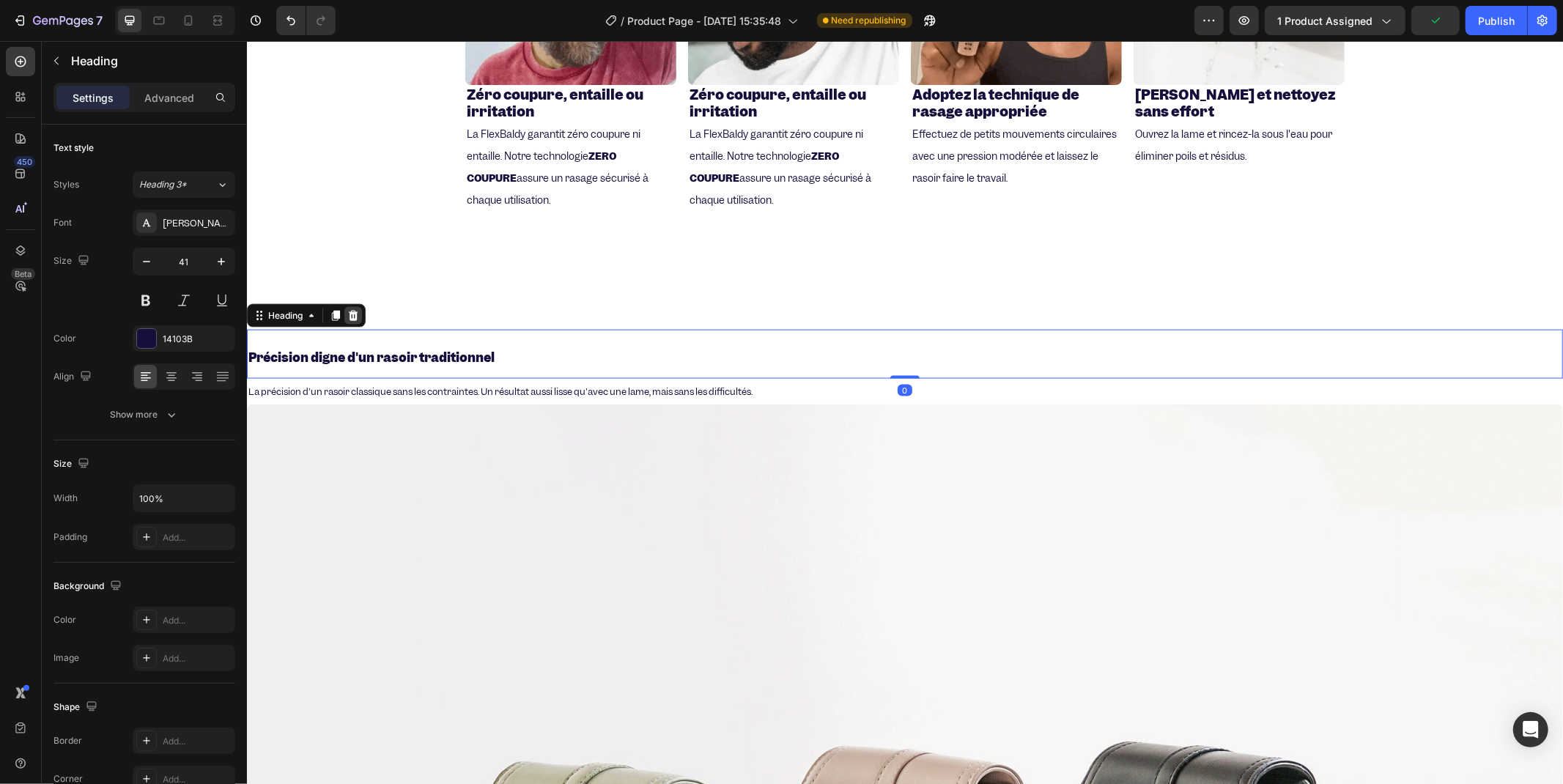
click at [358, 317] on div at bounding box center [352, 315] width 18 height 18
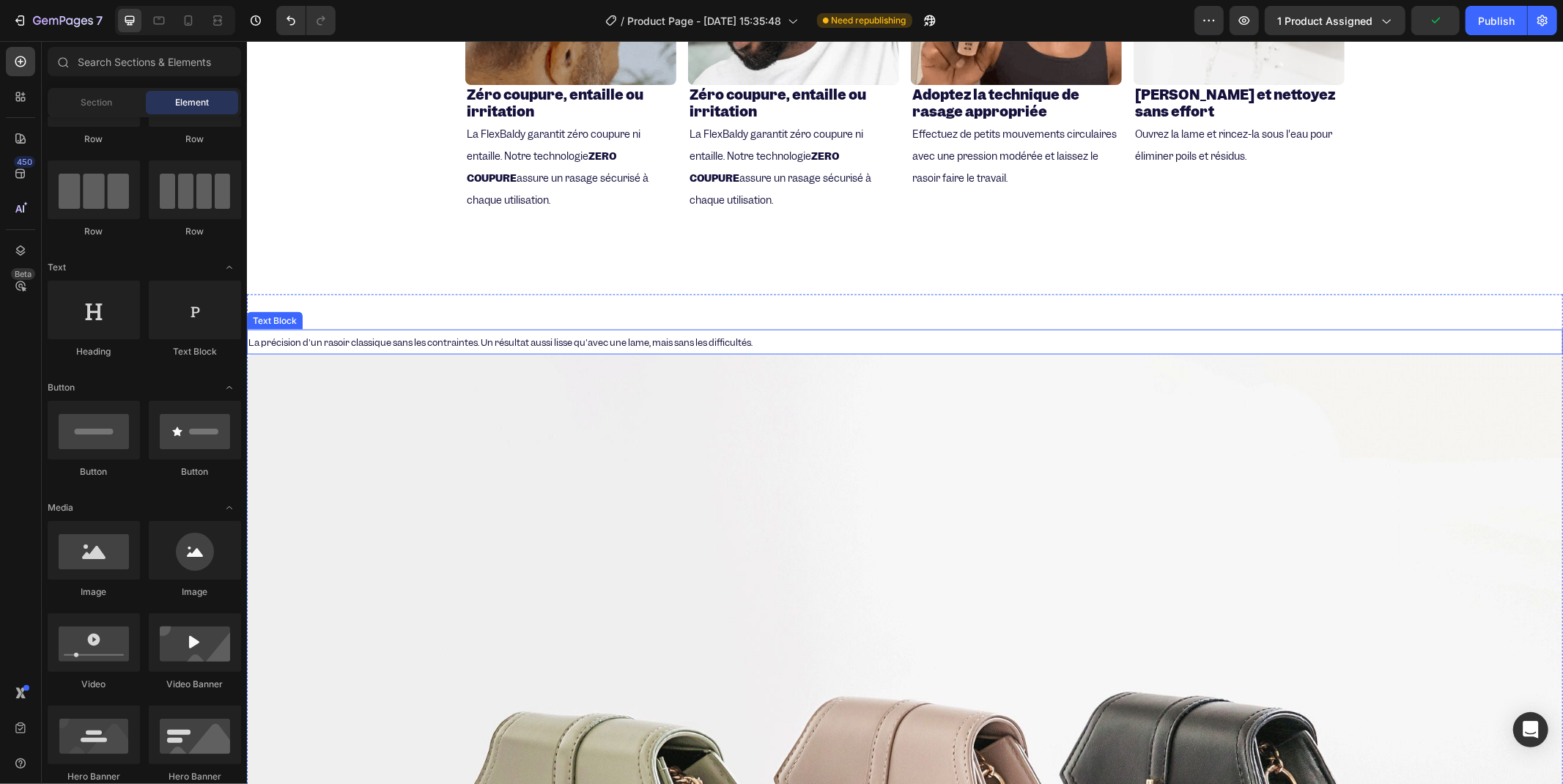
click at [475, 335] on span "La précision d'un rasoir classique sans les contraintes. Un résultat aussi liss…" at bounding box center [499, 341] width 504 height 12
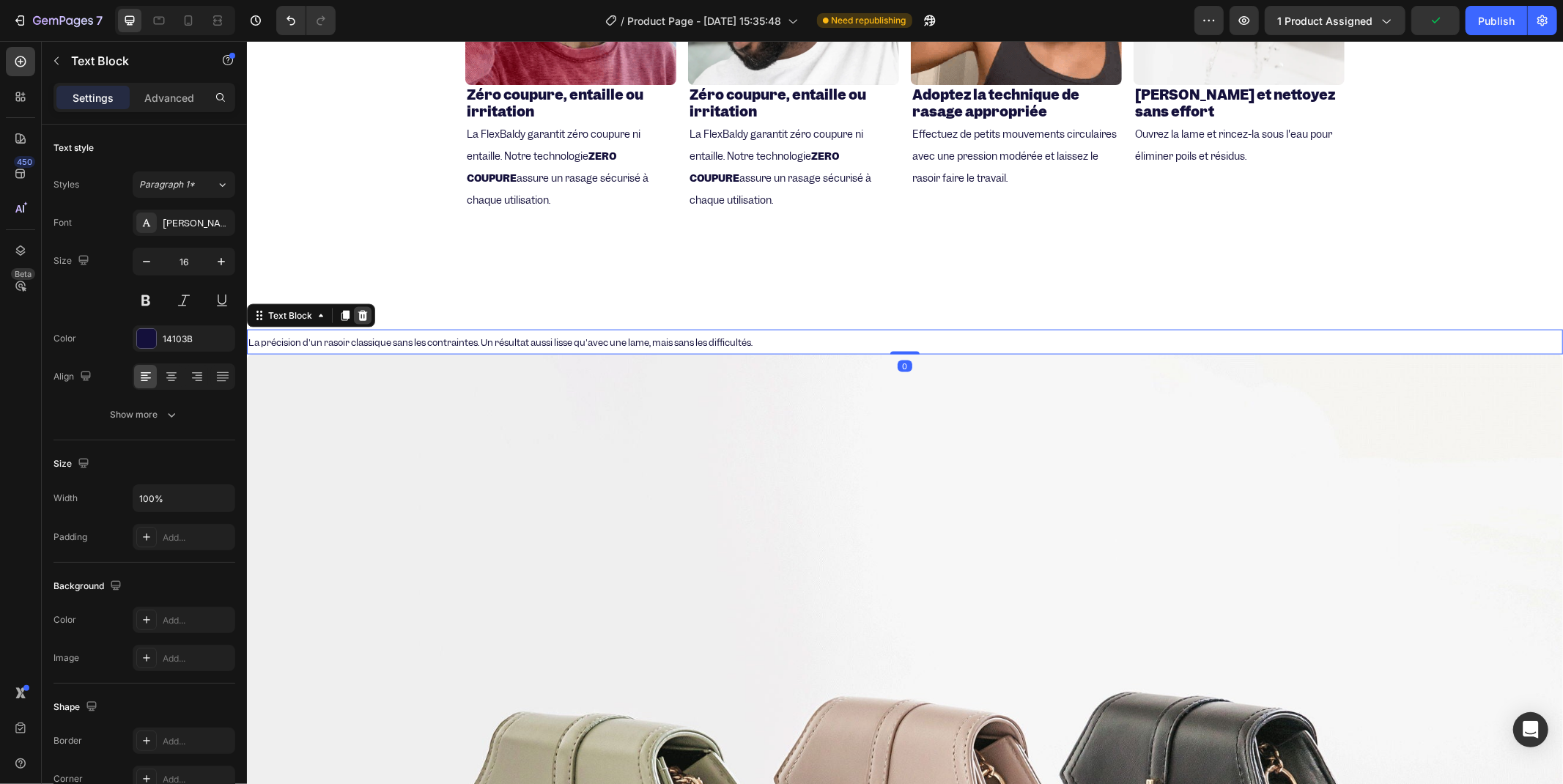
click at [369, 313] on div at bounding box center [362, 315] width 18 height 18
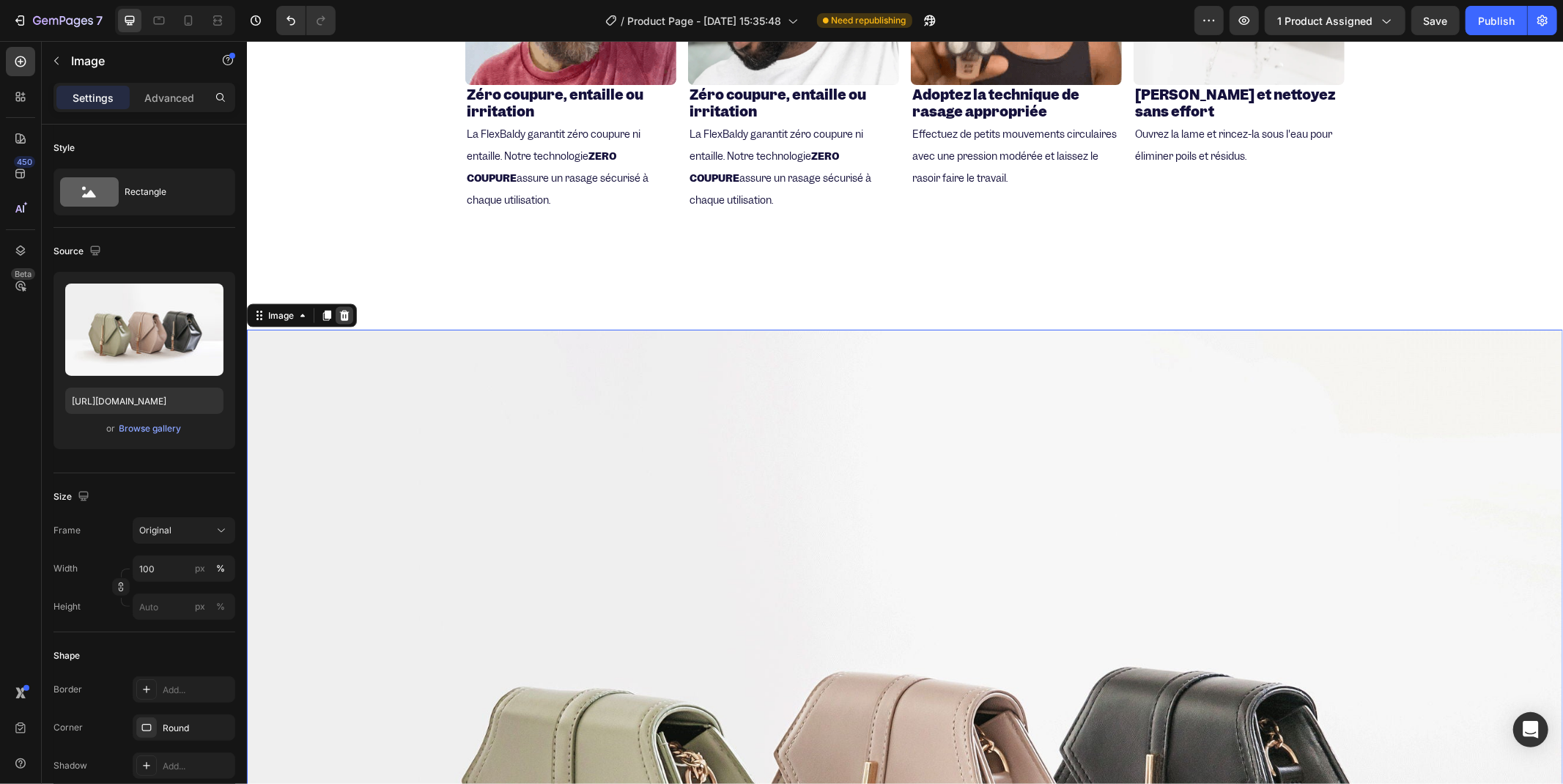
click at [339, 310] on icon at bounding box center [344, 315] width 11 height 11
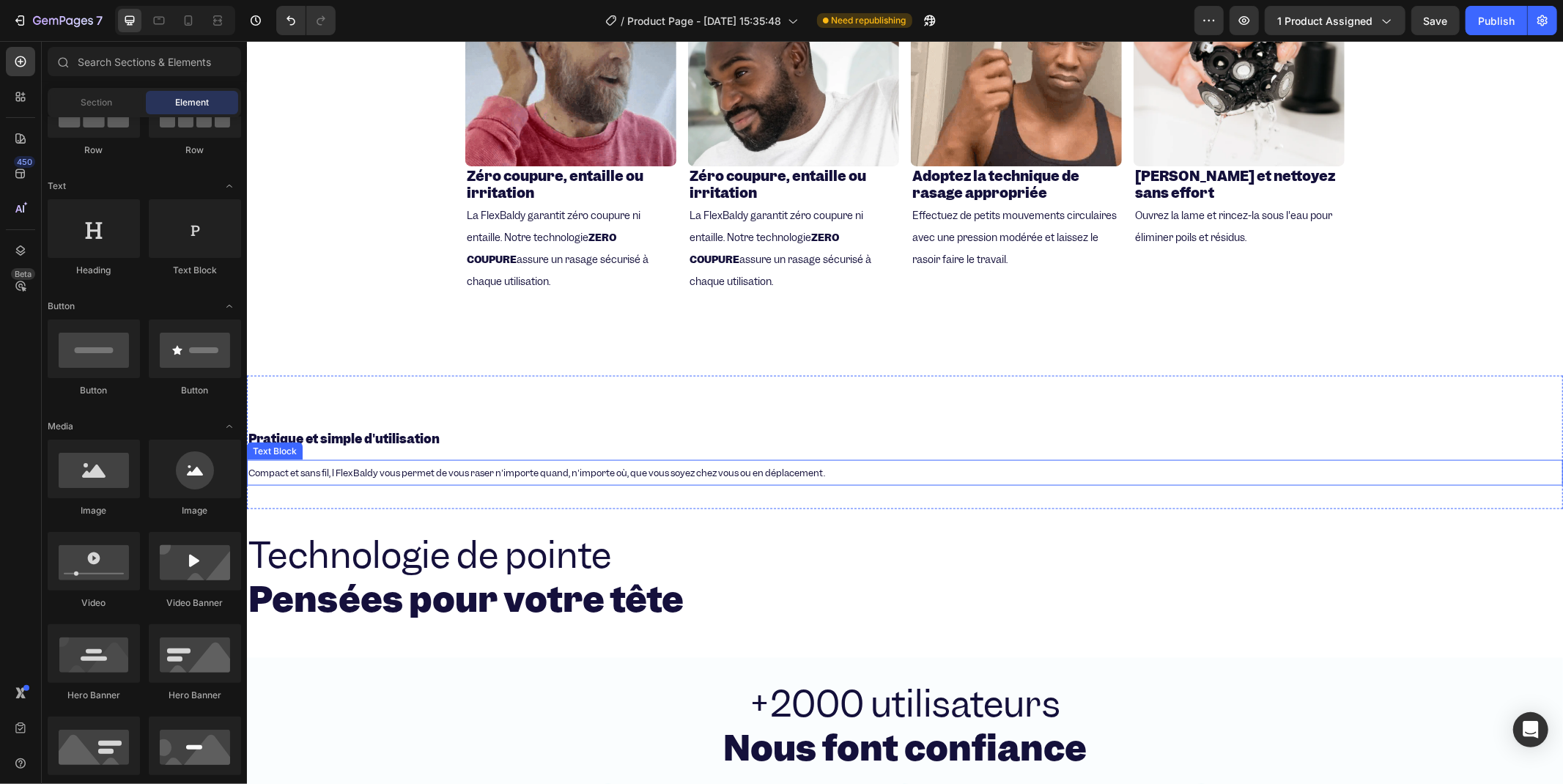
scroll to position [1481, 0]
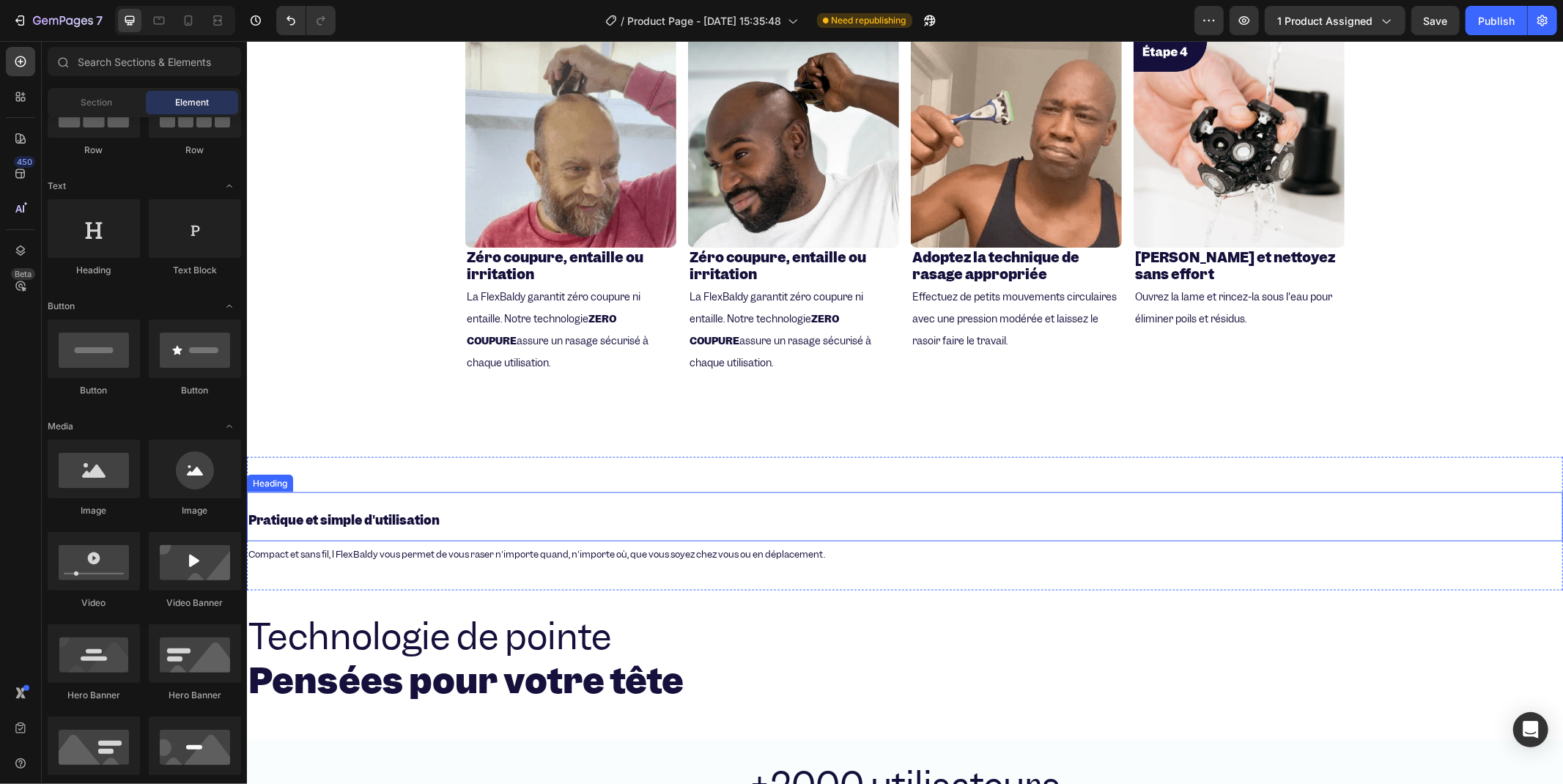
click at [302, 515] on strong "Pratique et simple d'utilisation" at bounding box center [343, 519] width 191 height 16
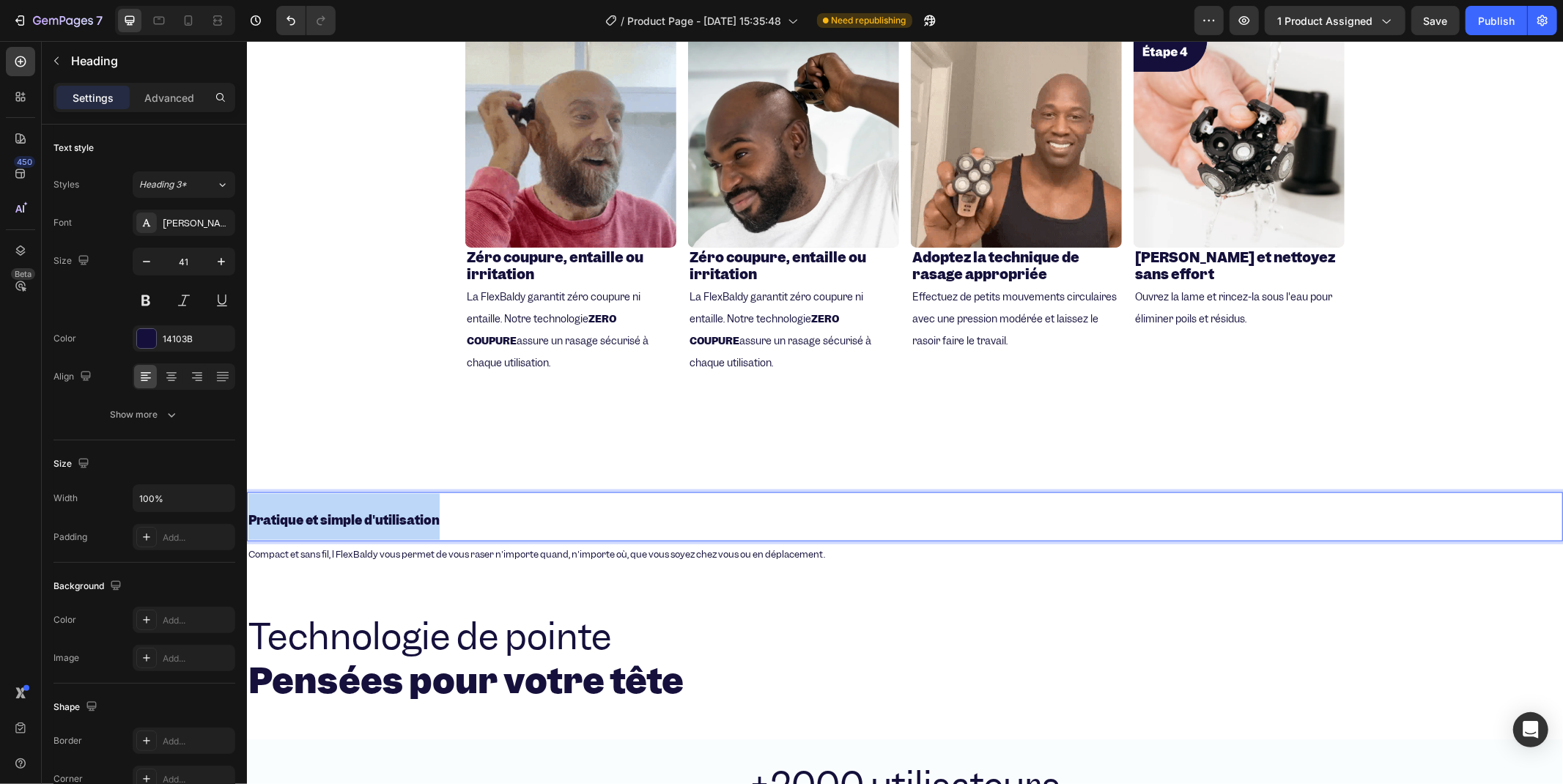
click at [302, 515] on strong "Pratique et simple d'utilisation" at bounding box center [343, 519] width 191 height 16
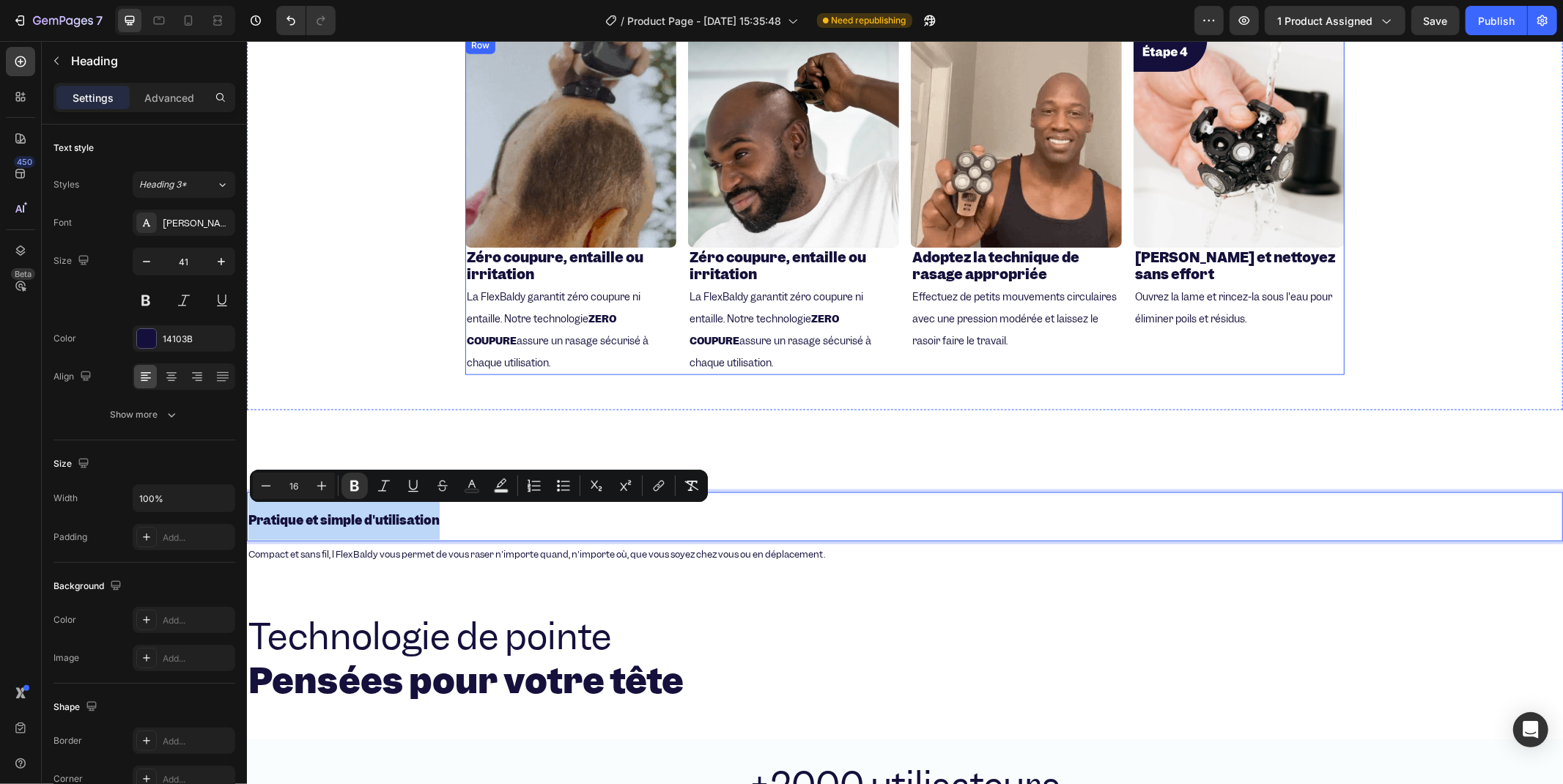
click at [1186, 279] on h2 "[PERSON_NAME] et nettoyez sans effort" at bounding box center [1238, 265] width 211 height 37
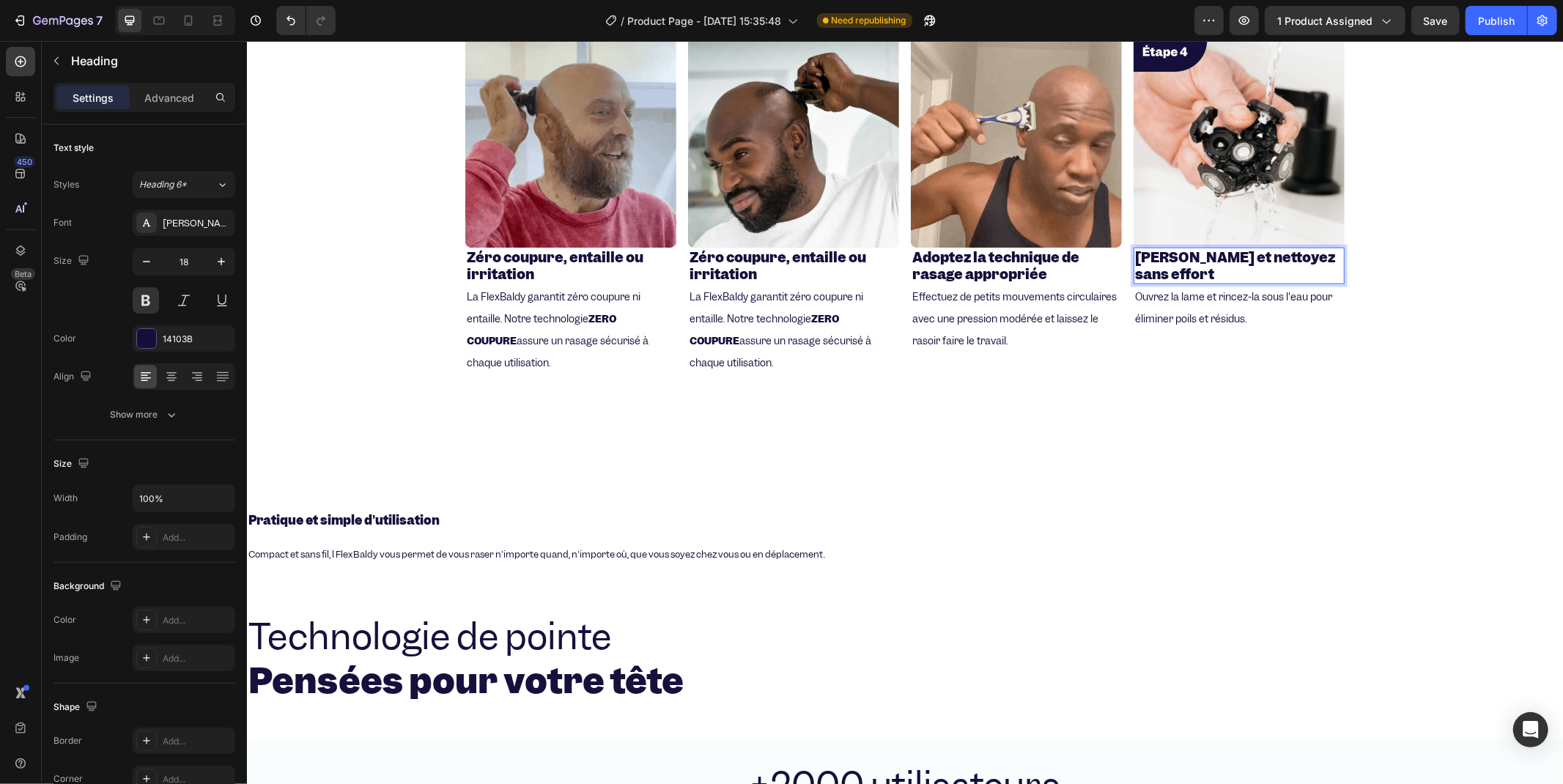
click at [1176, 265] on strong "[PERSON_NAME] et nettoyez sans effort" at bounding box center [1234, 265] width 200 height 35
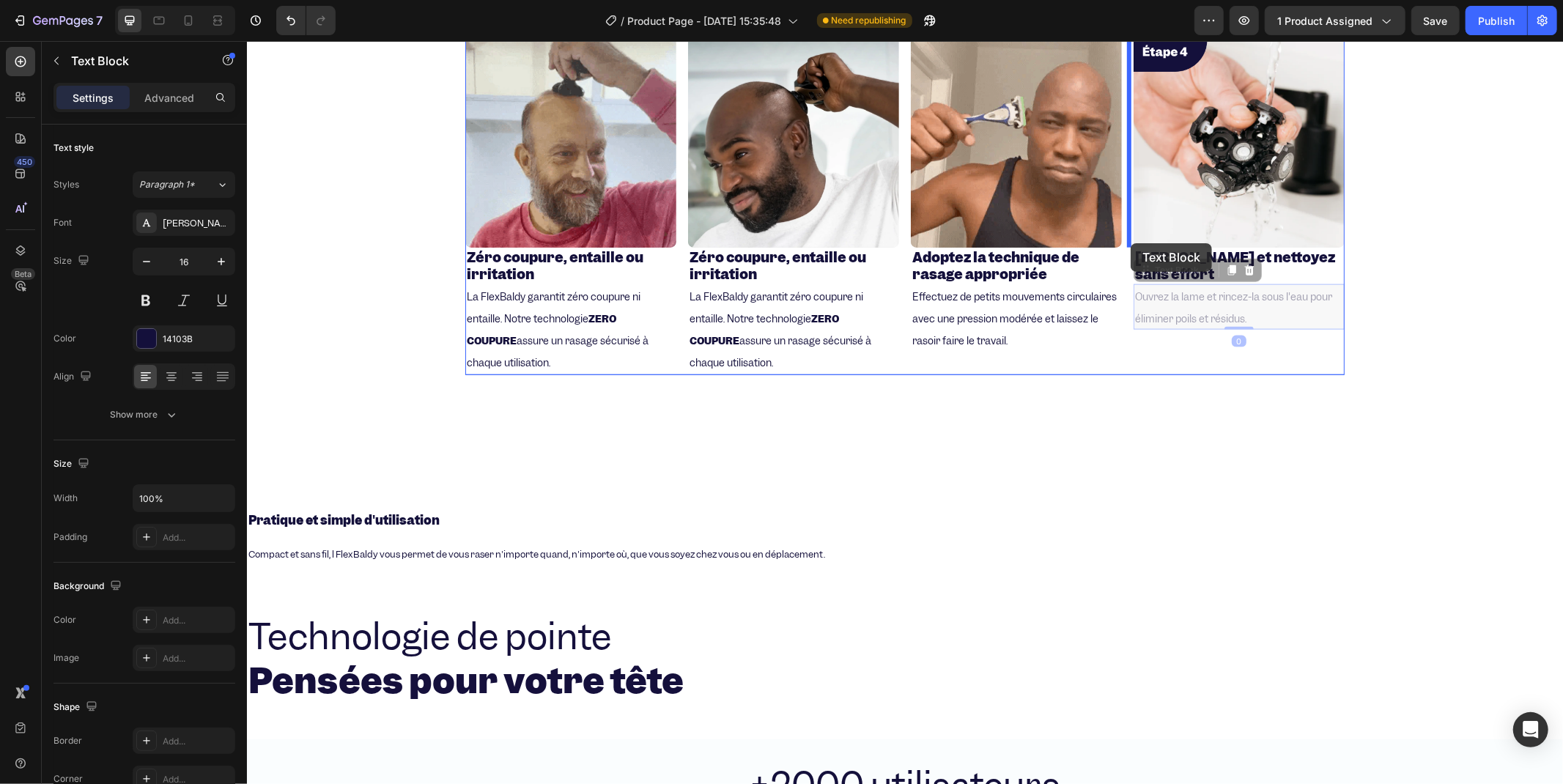
drag, startPoint x: 1176, startPoint y: 279, endPoint x: 1130, endPoint y: 242, distance: 59.0
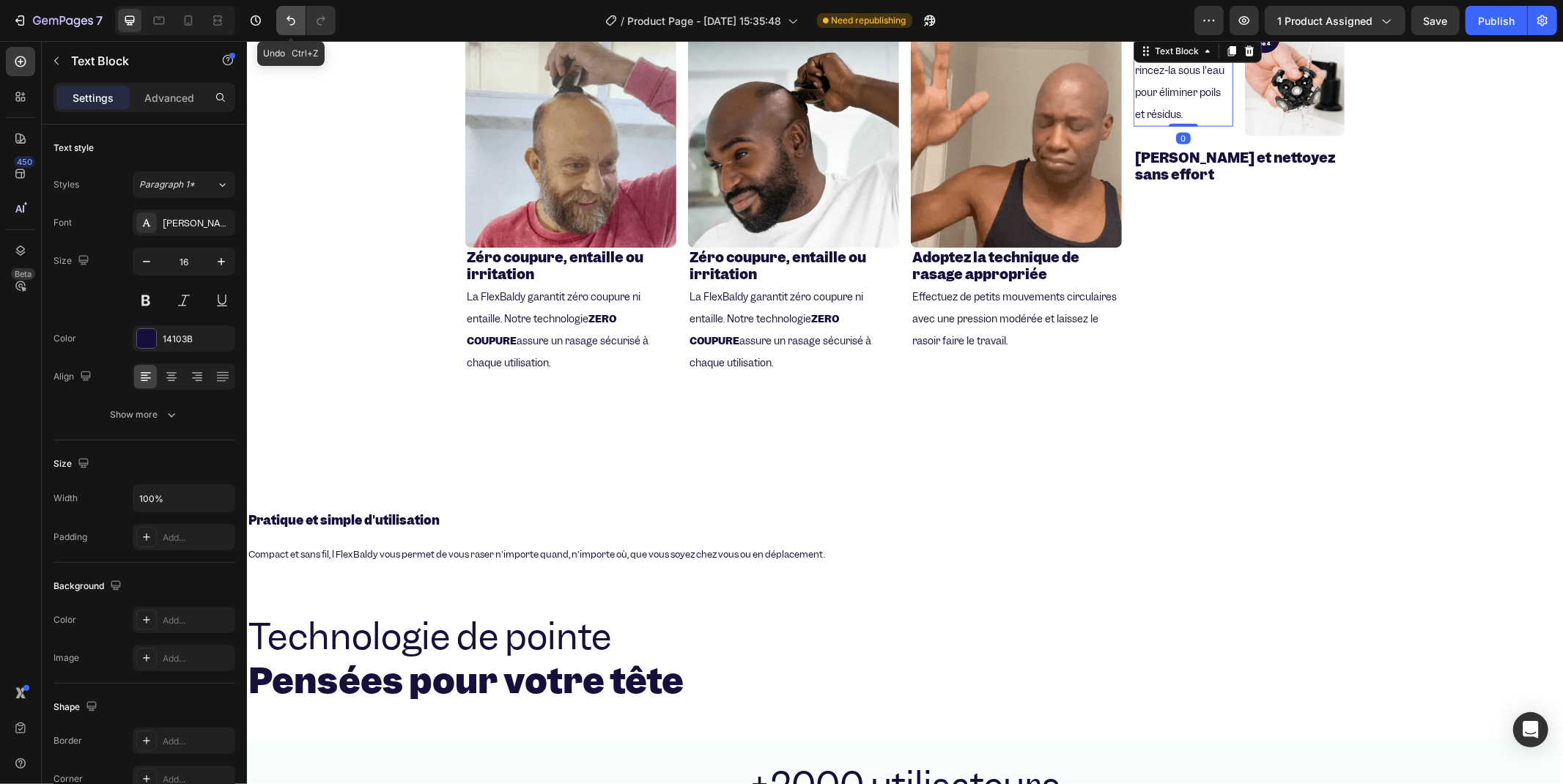
drag, startPoint x: 286, startPoint y: 21, endPoint x: 569, endPoint y: 118, distance: 299.2
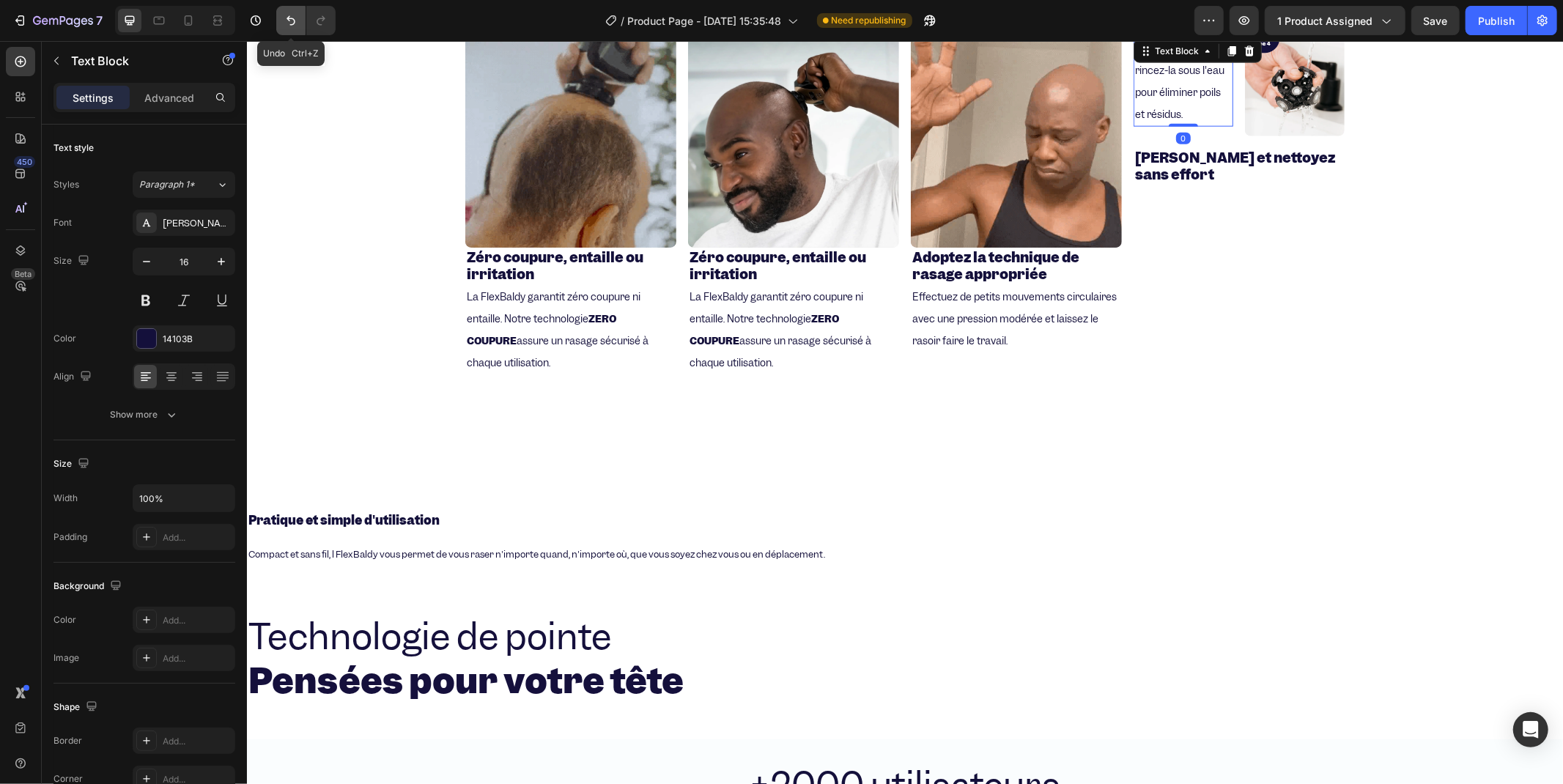
click at [286, 21] on icon "Undo/Redo" at bounding box center [291, 20] width 14 height 14
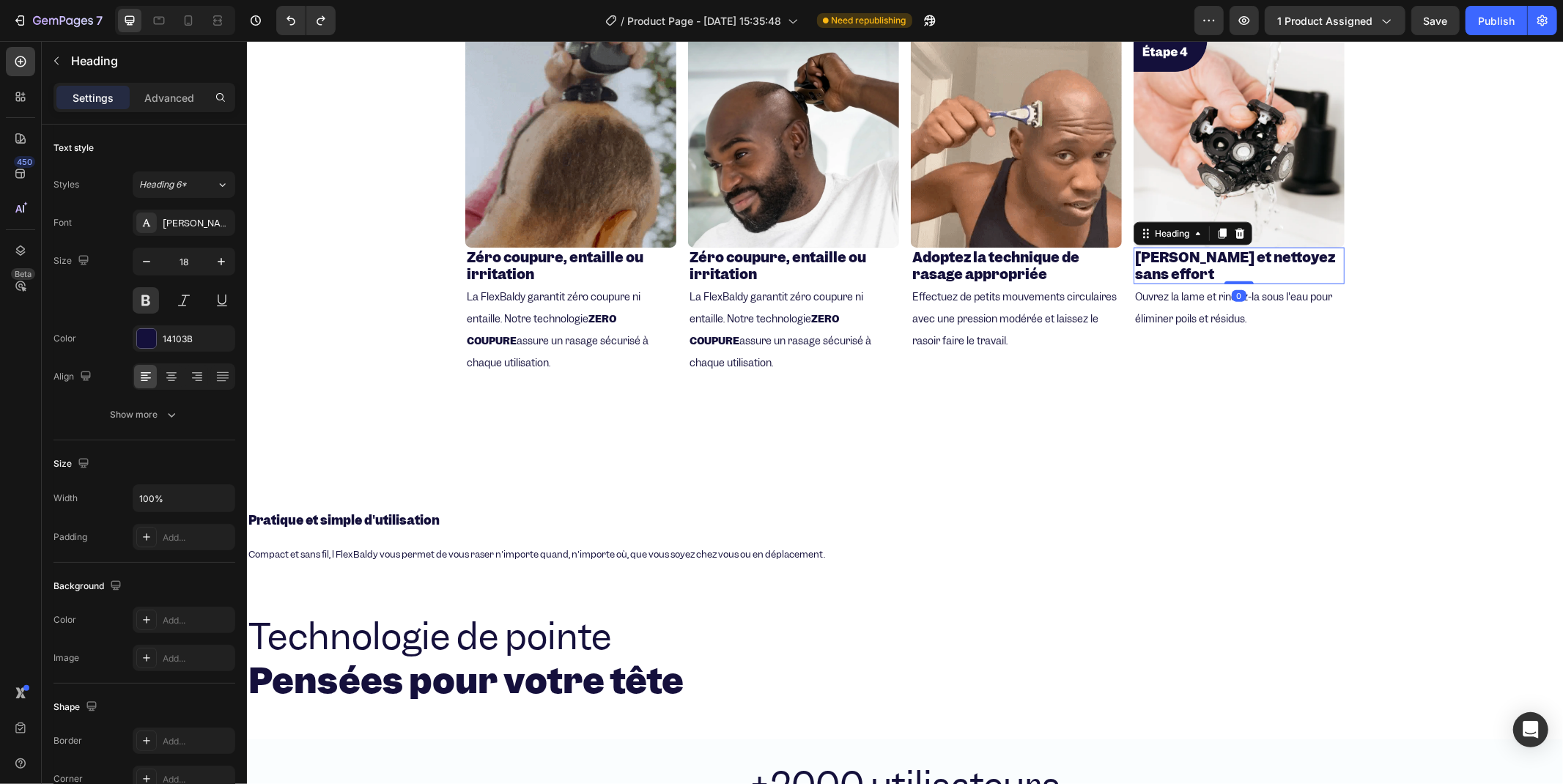
click at [1184, 268] on p "⁠⁠⁠⁠⁠⁠⁠ [PERSON_NAME] et nettoyez sans effort" at bounding box center [1238, 266] width 208 height 34
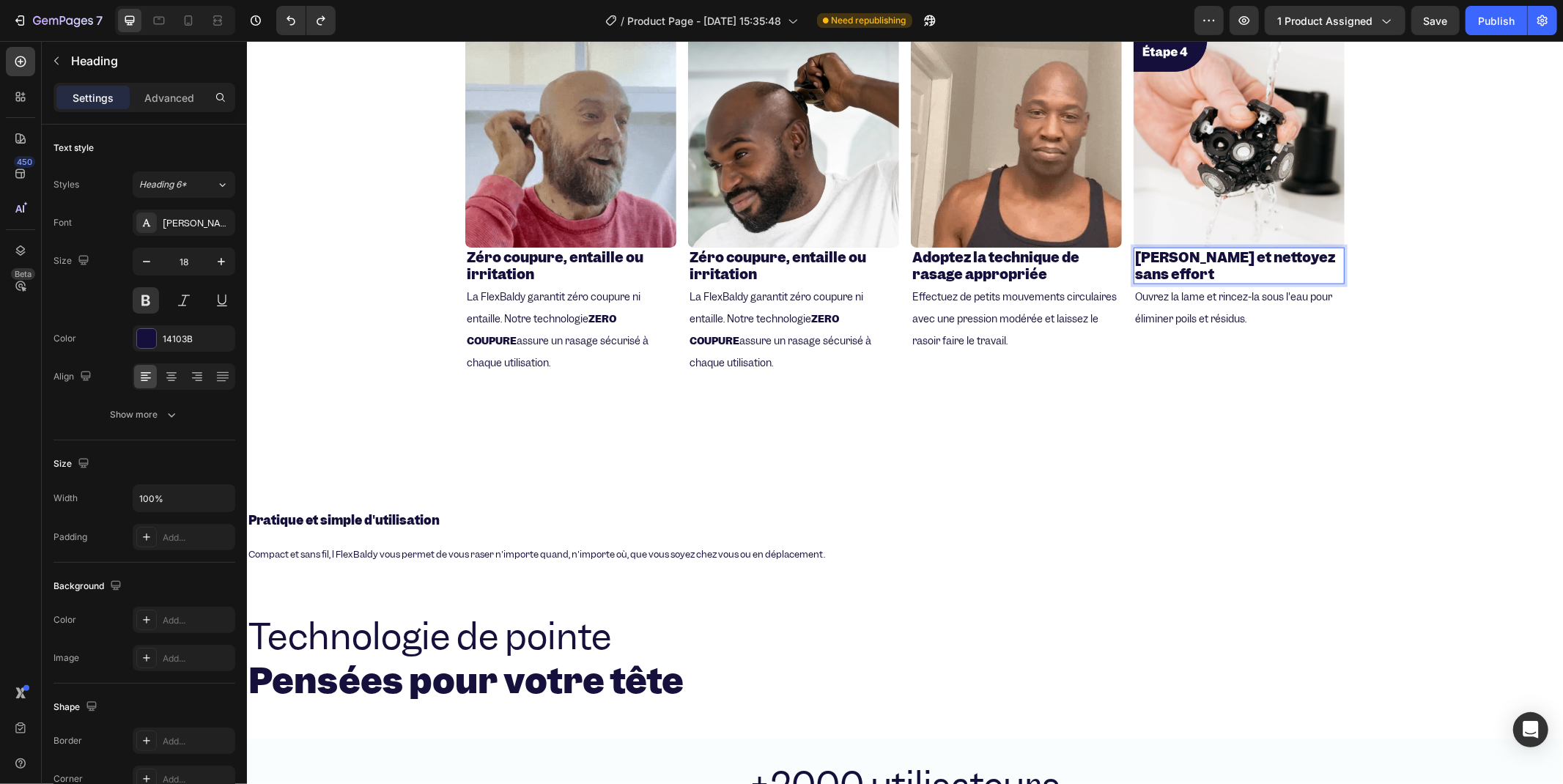
click at [1184, 268] on p "[PERSON_NAME] et nettoyez sans effort" at bounding box center [1238, 266] width 208 height 34
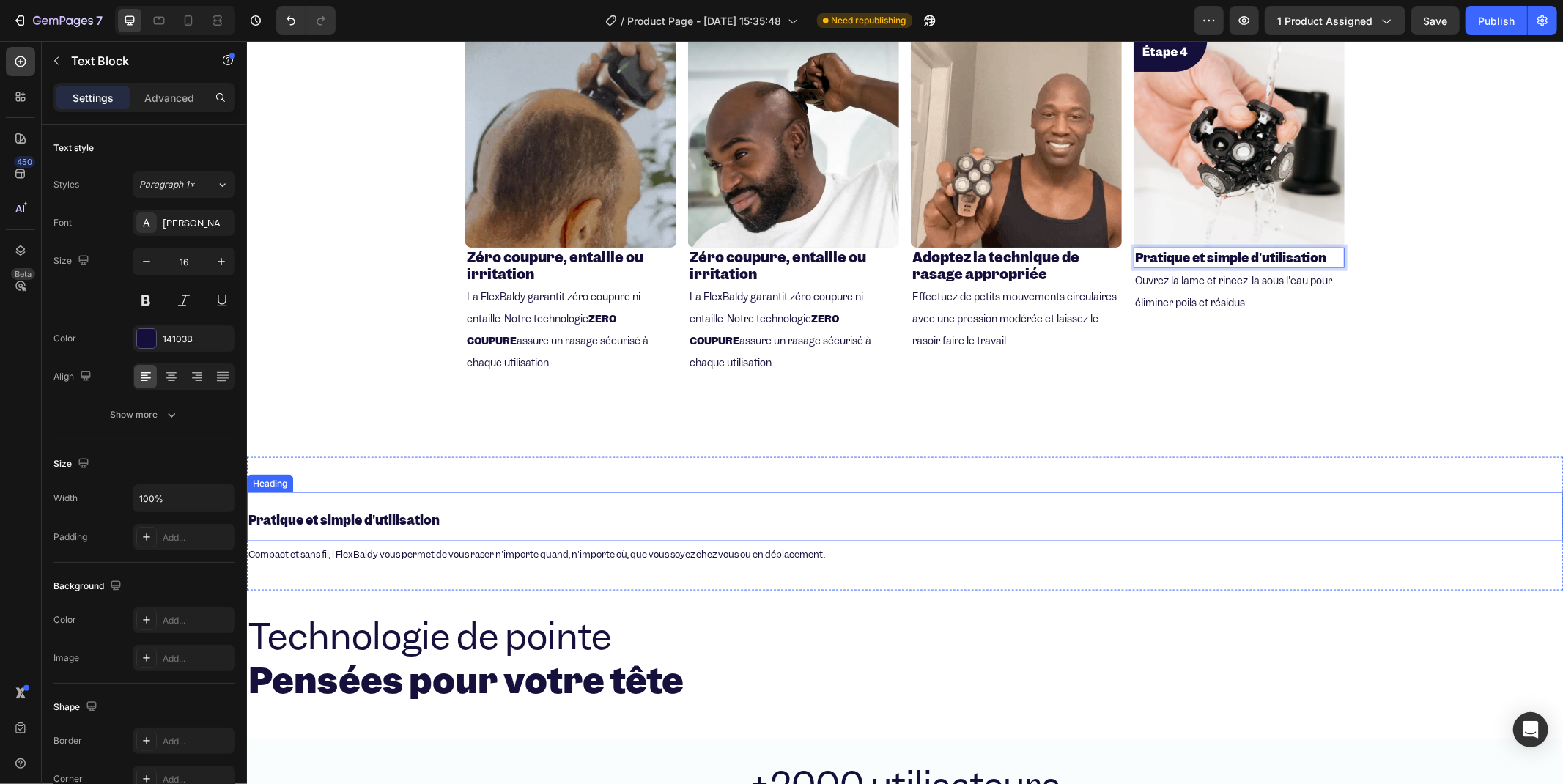
click at [348, 547] on span "Compact et sans fil, l FlexBaldy vous permet de vous raser n'importe quand, n'i…" at bounding box center [536, 552] width 576 height 12
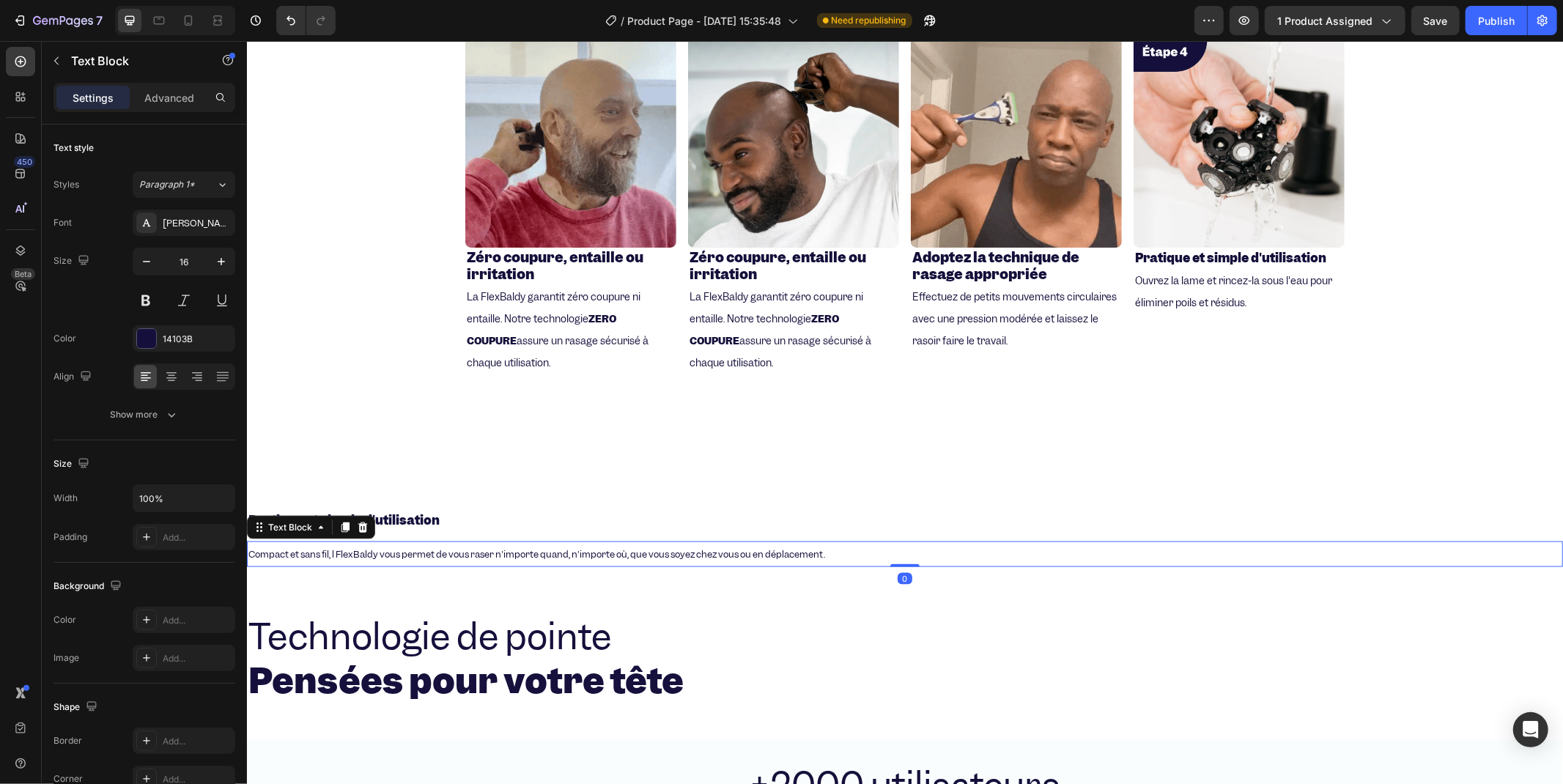
click at [348, 547] on span "Compact et sans fil, l FlexBaldy vous permet de vous raser n'importe quand, n'i…" at bounding box center [536, 552] width 576 height 12
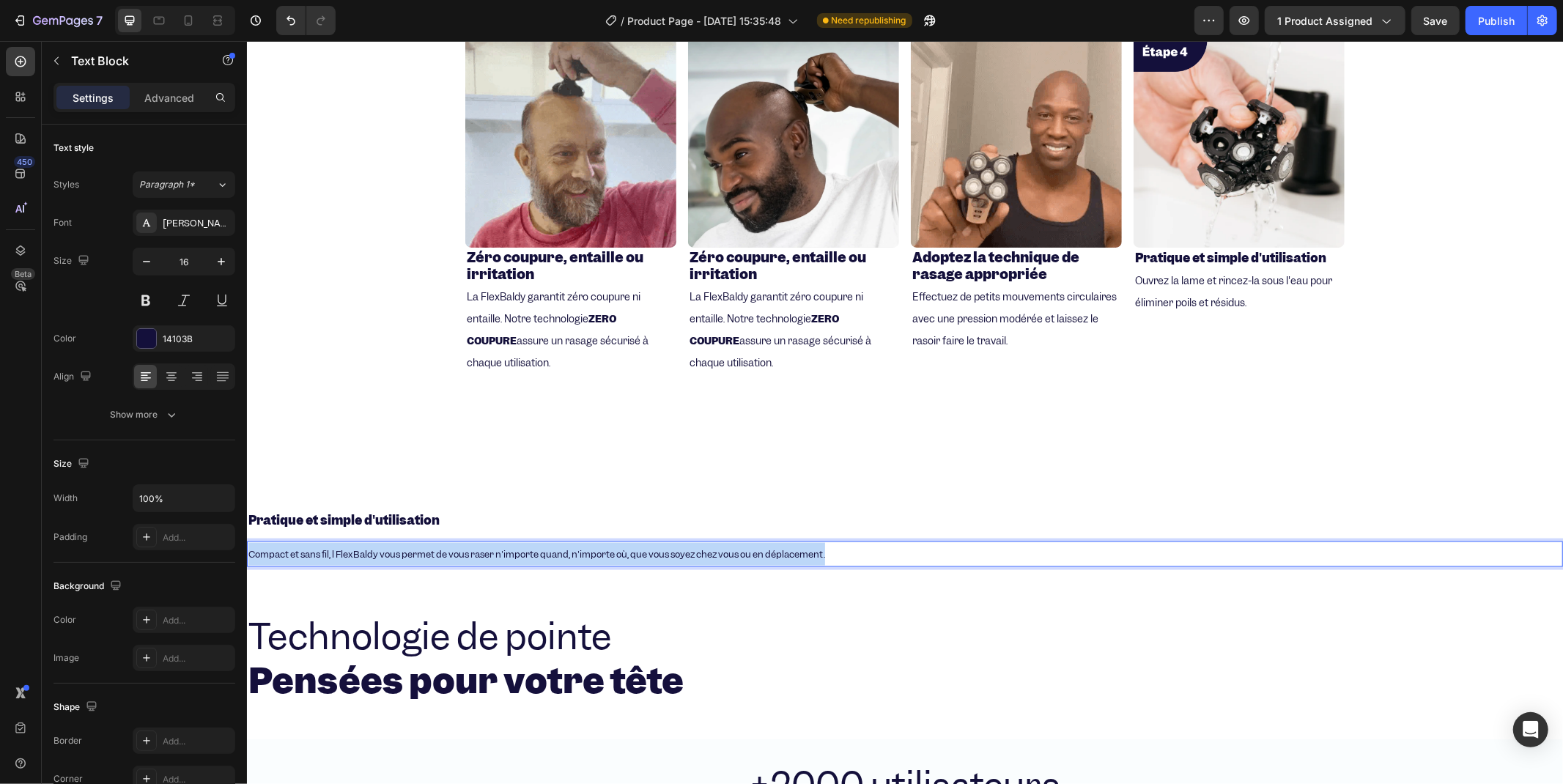
click at [348, 547] on span "Compact et sans fil, l FlexBaldy vous permet de vous raser n'importe quand, n'i…" at bounding box center [536, 552] width 576 height 12
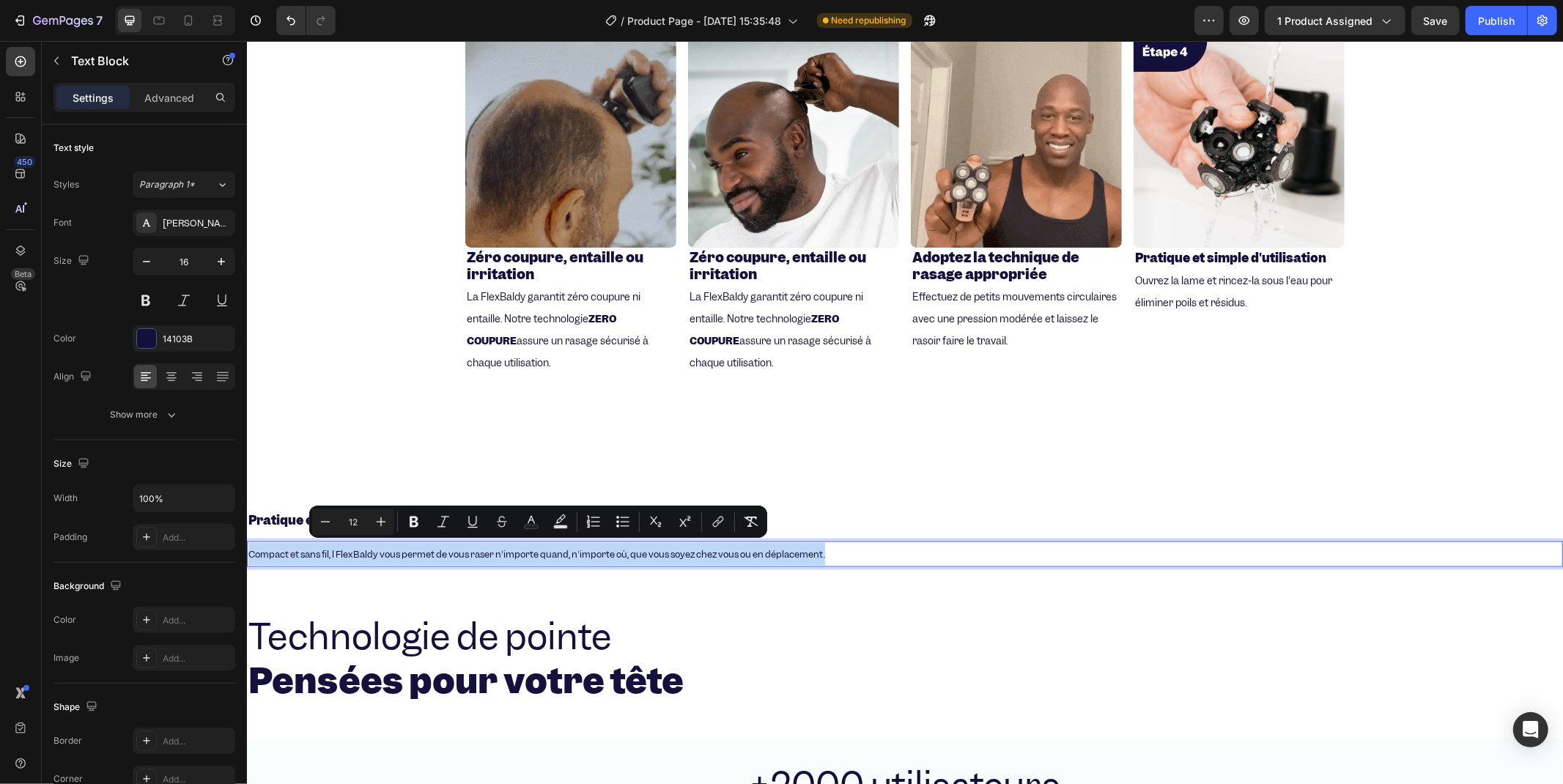
copy span "Compact et sans fil, l FlexBaldy vous permet de vous raser n'importe quand, n'i…"
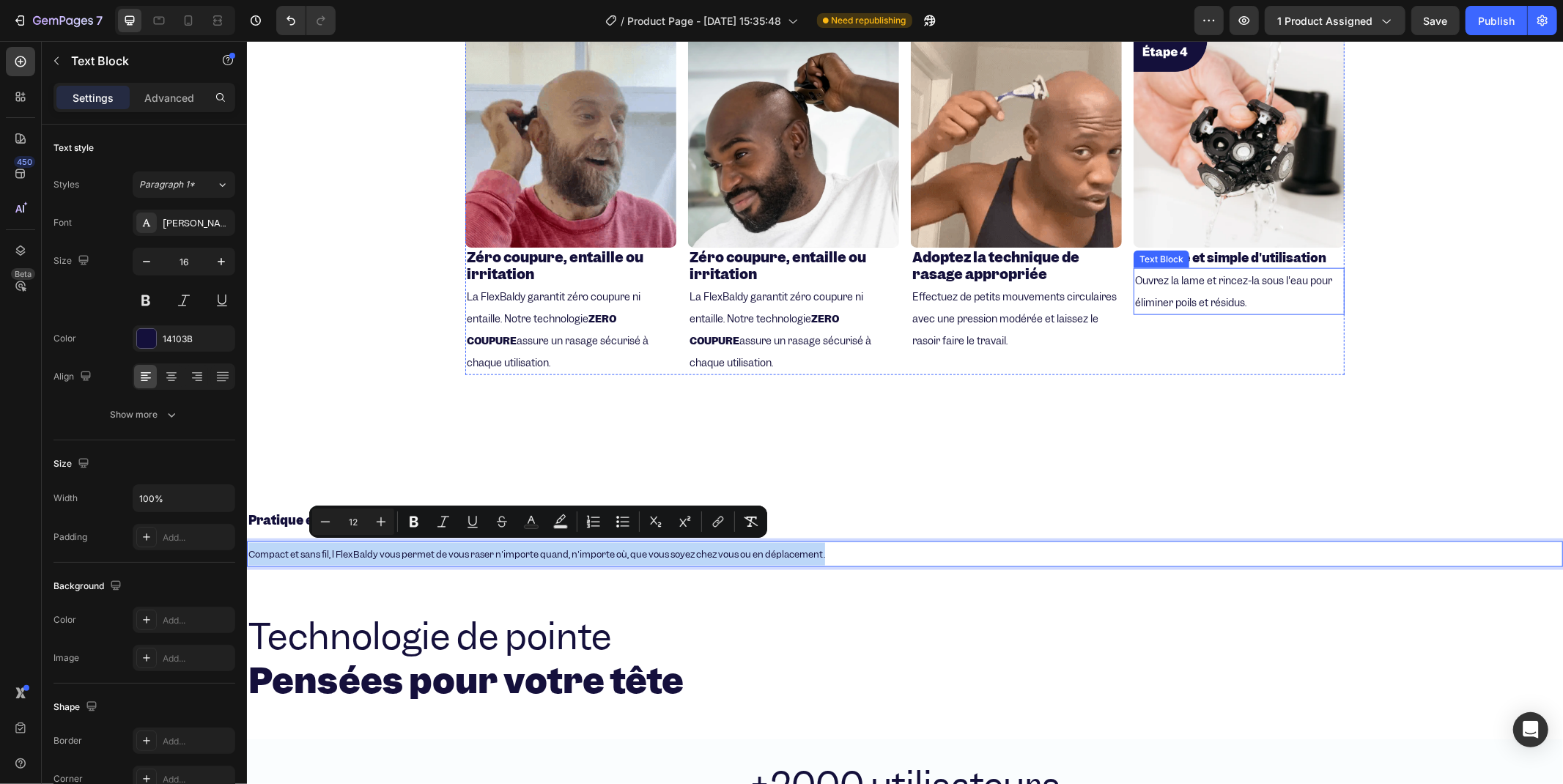
click at [1145, 293] on span "Ouvrez la lame et rincez-la sous l'eau pour éliminer poils et résidus." at bounding box center [1233, 290] width 198 height 35
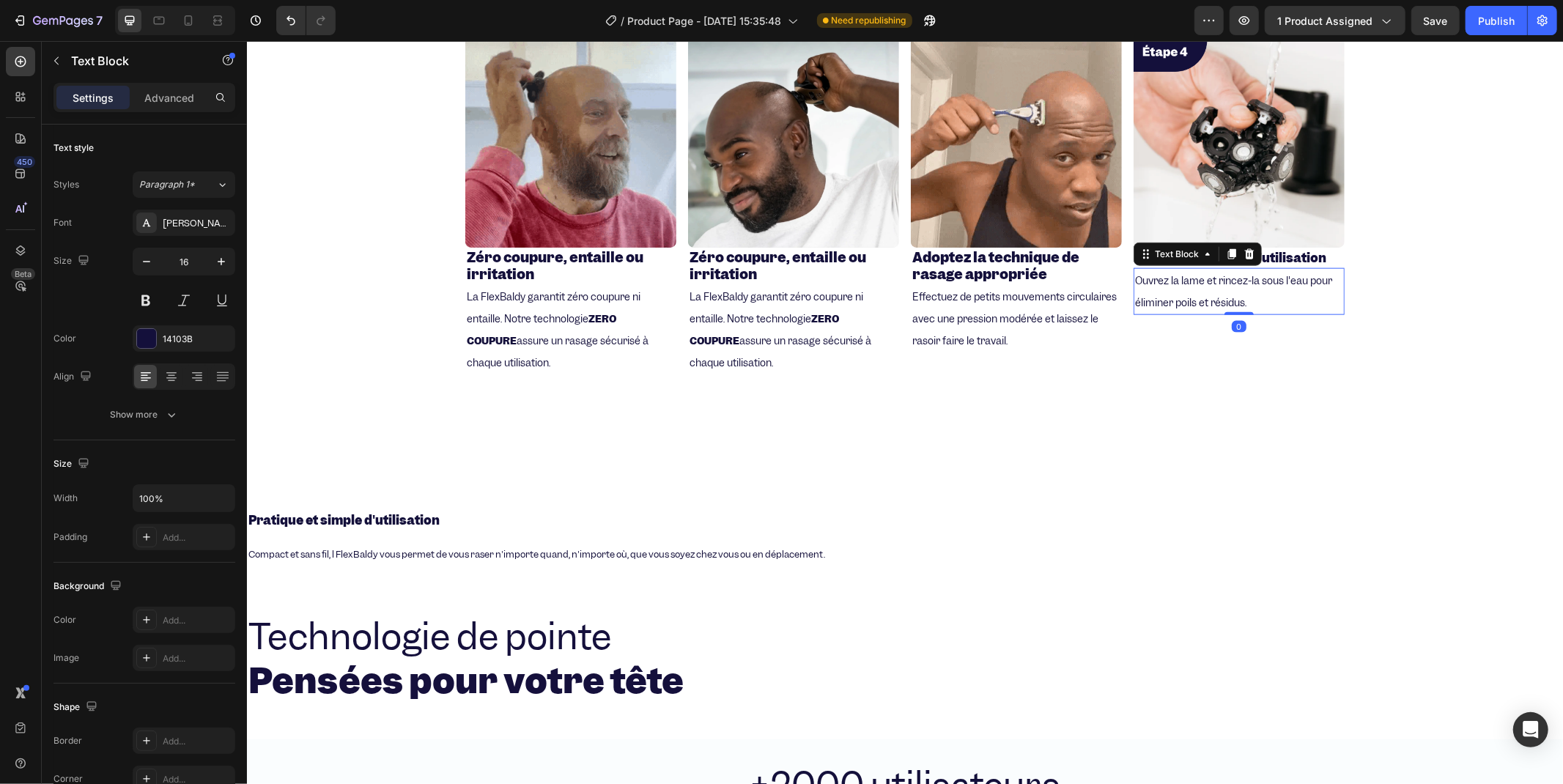
click at [1145, 293] on span "Ouvrez la lame et rincez-la sous l'eau pour éliminer poils et résidus." at bounding box center [1233, 290] width 198 height 35
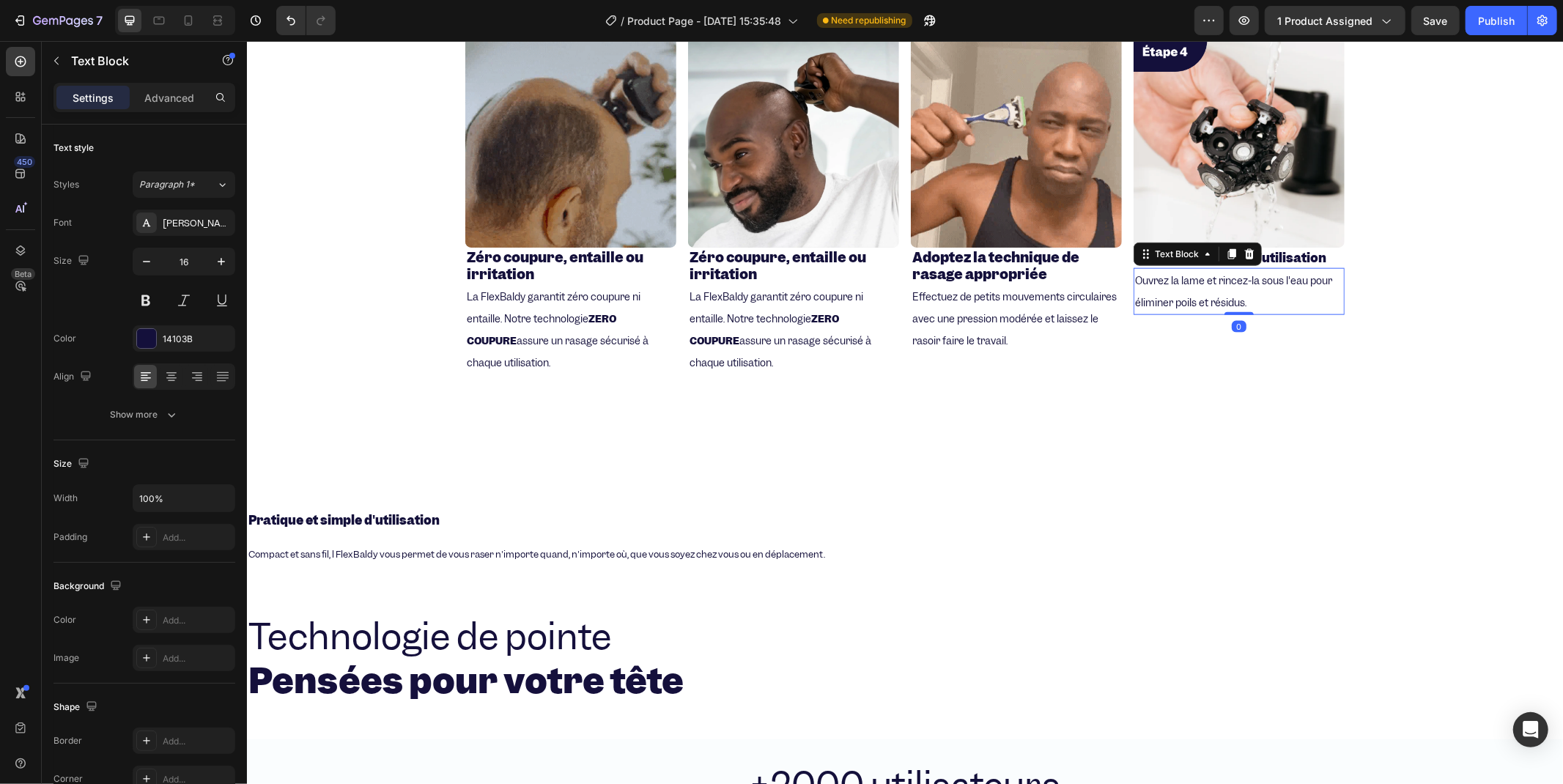
click at [1144, 292] on p "Ouvrez la lame et rincez-la sous l'eau pour éliminer poils et résidus." at bounding box center [1238, 290] width 208 height 44
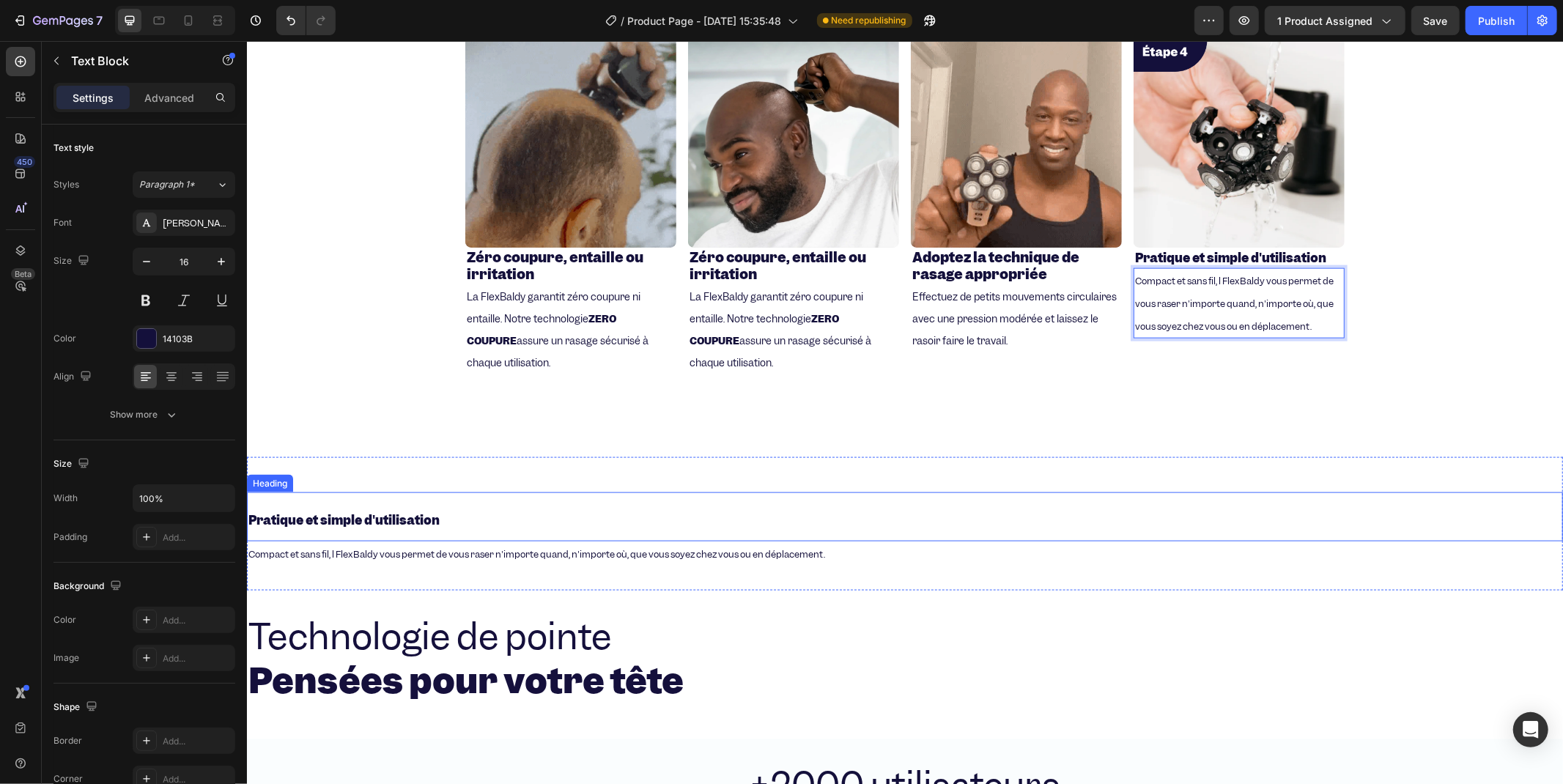
click at [414, 512] on strong "Pratique et simple d'utilisation" at bounding box center [343, 519] width 191 height 16
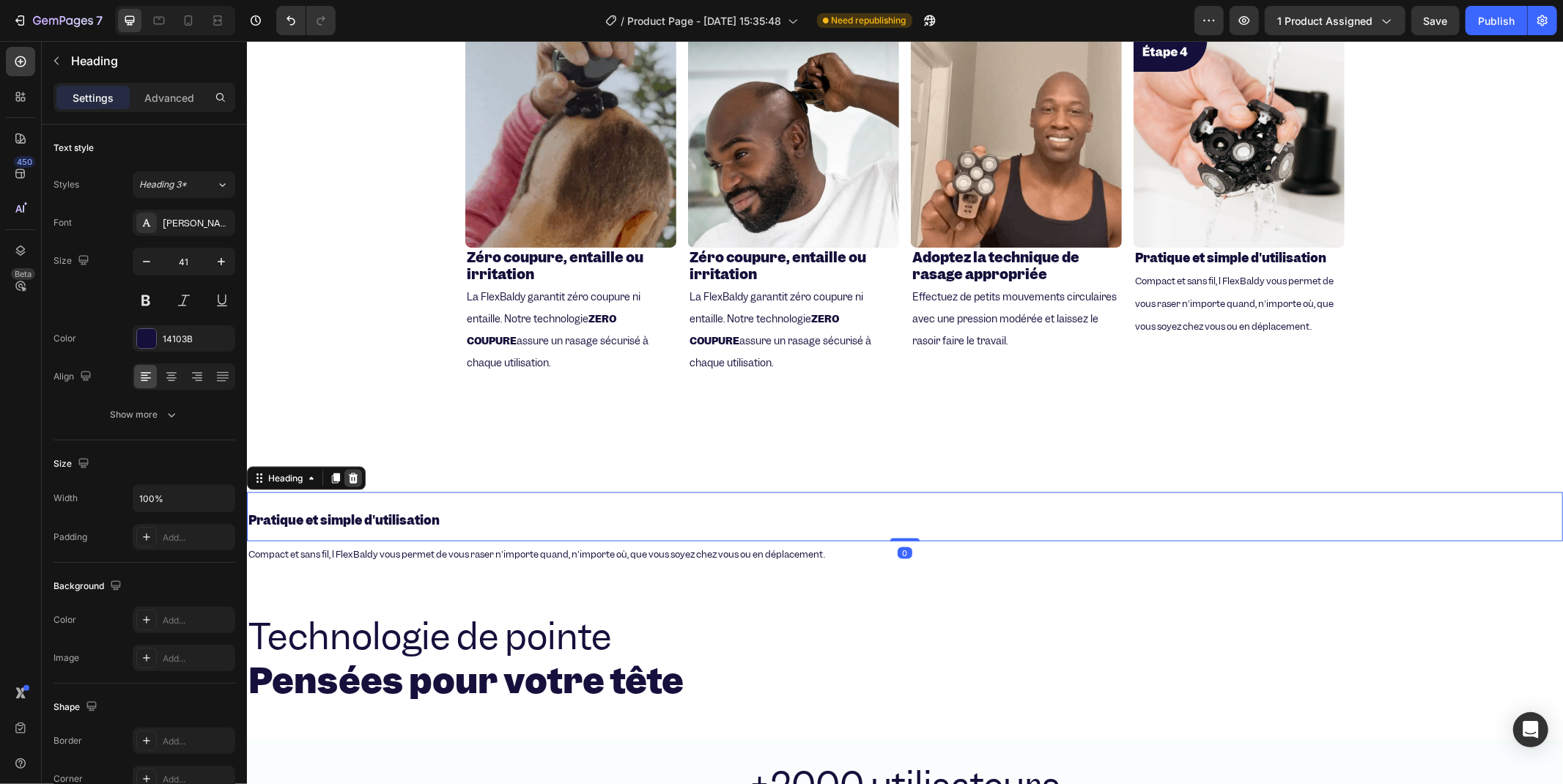
click at [355, 469] on div at bounding box center [352, 477] width 18 height 18
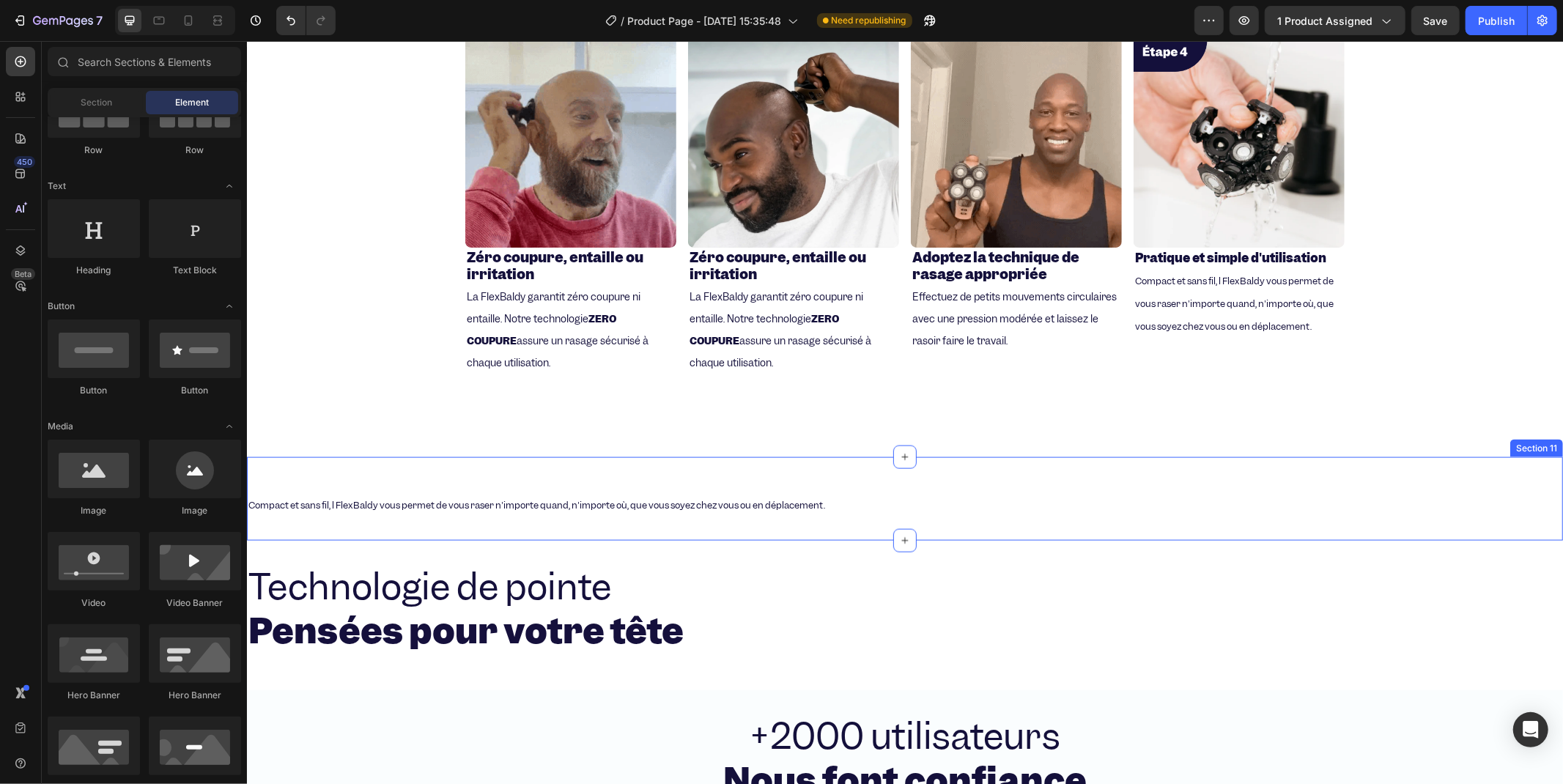
click at [383, 479] on div "Top 4 des raisons de Passer d'un rasoir à FreeBaldy Heading Row Image Rasez vou…" at bounding box center [904, 497] width 1316 height 37
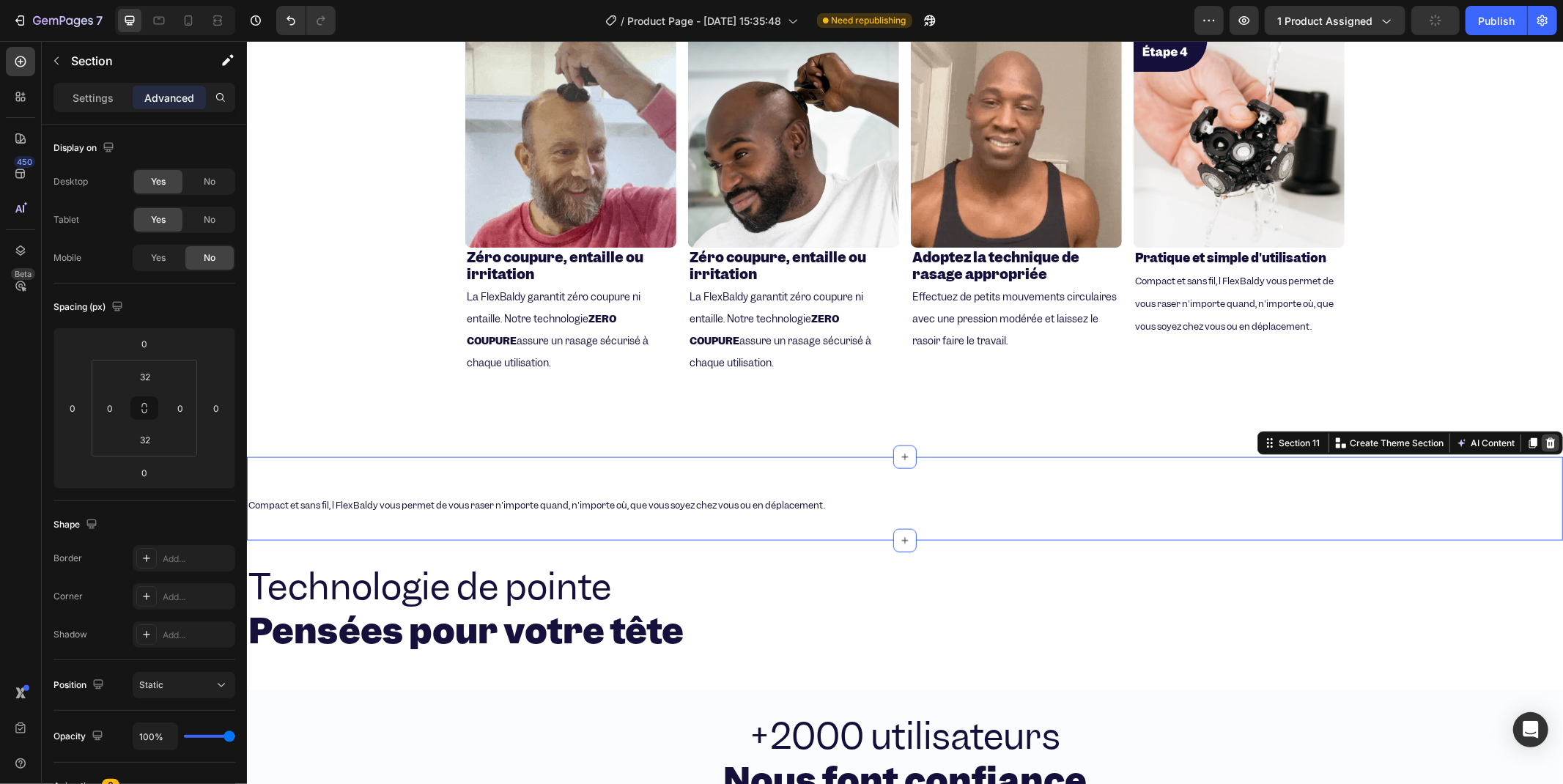
click at [1544, 439] on icon at bounding box center [1550, 442] width 11 height 11
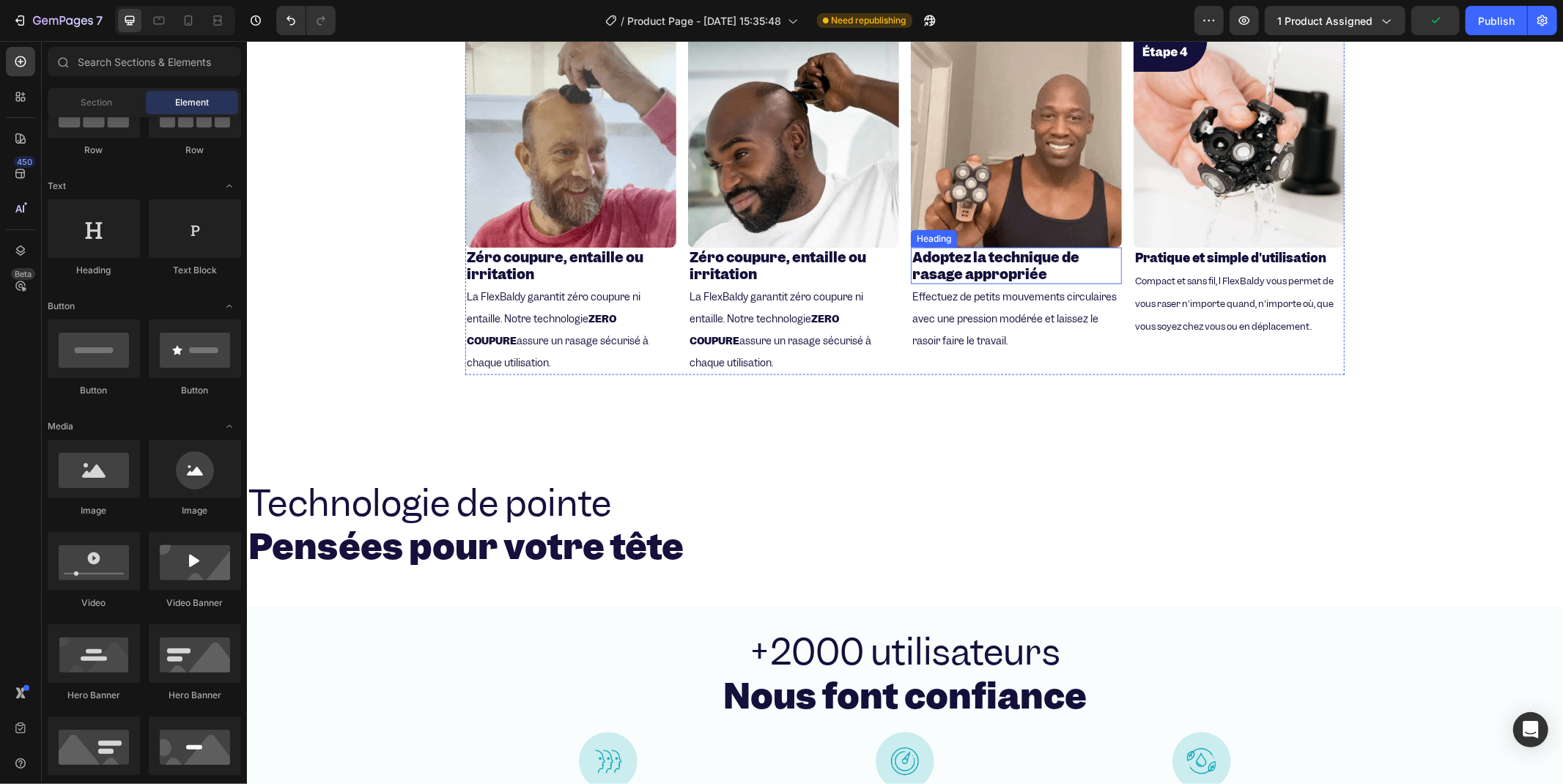
click at [987, 277] on strong "Adoptez la technique de rasage appropriée" at bounding box center [995, 265] width 167 height 35
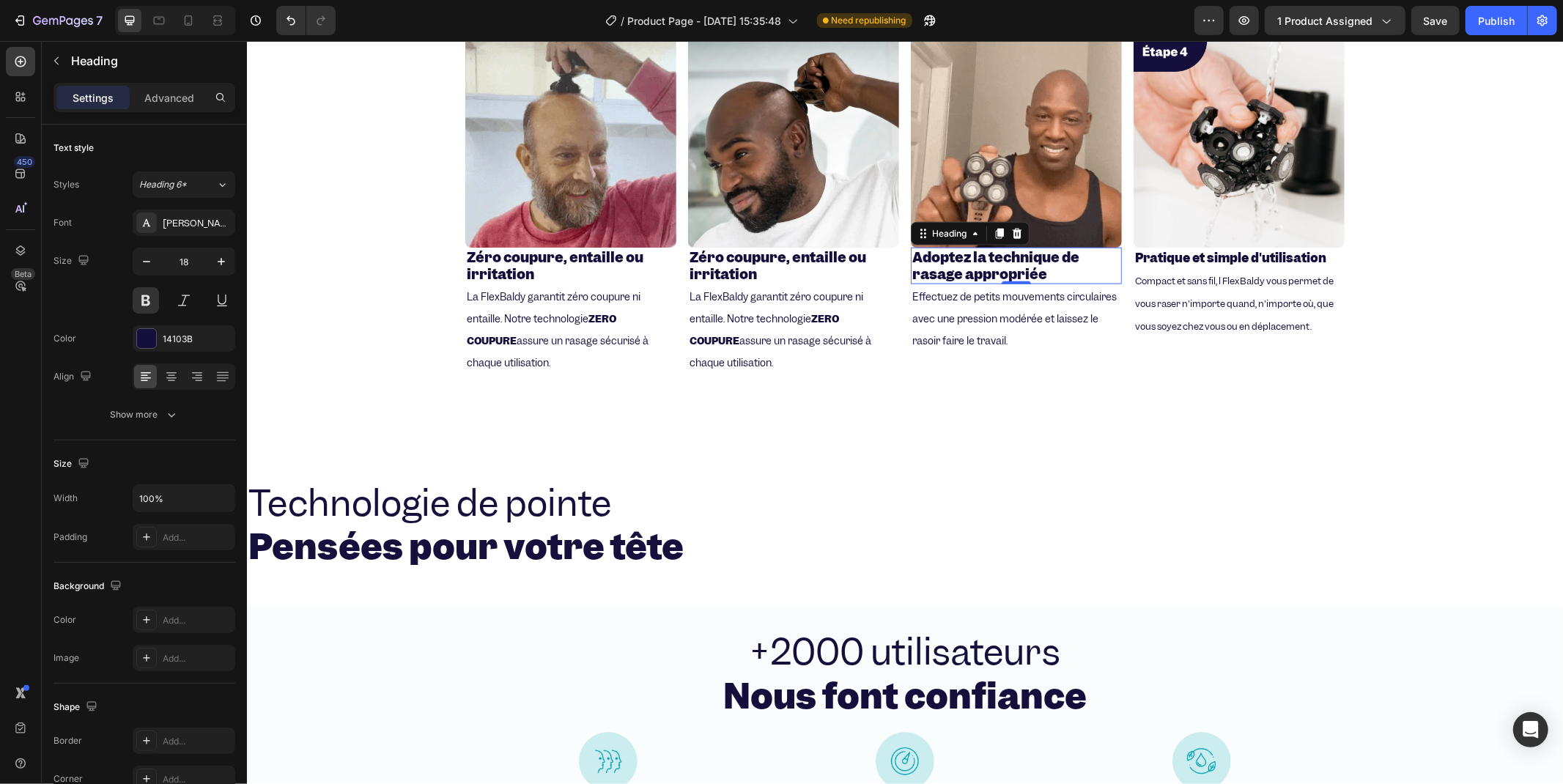
click at [995, 262] on strong "Adoptez la technique de rasage appropriée" at bounding box center [995, 265] width 167 height 35
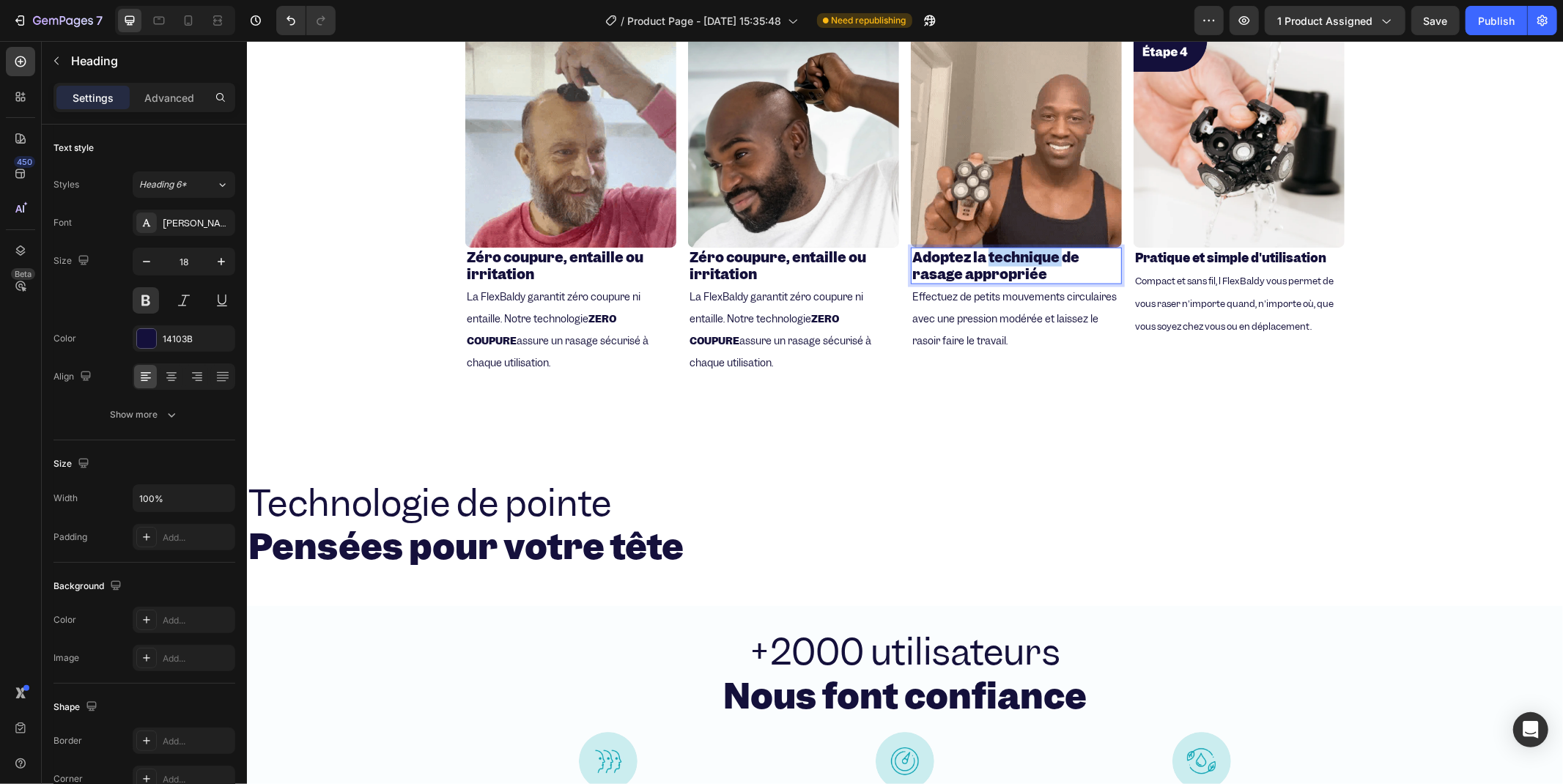
click at [995, 262] on strong "Adoptez la technique de rasage appropriée" at bounding box center [995, 265] width 167 height 35
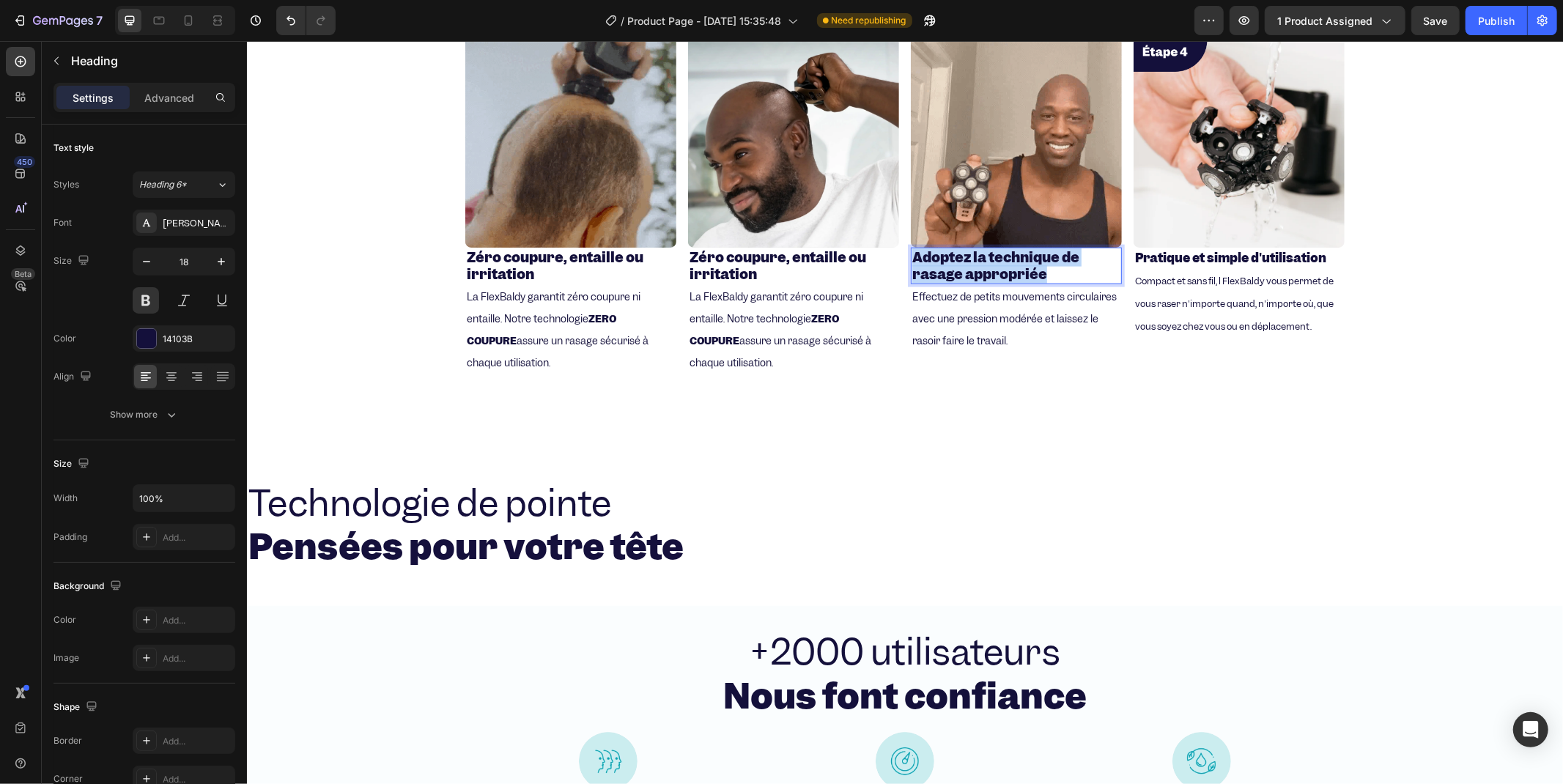
click at [993, 262] on strong "Adoptez la technique de rasage appropriée" at bounding box center [995, 265] width 167 height 35
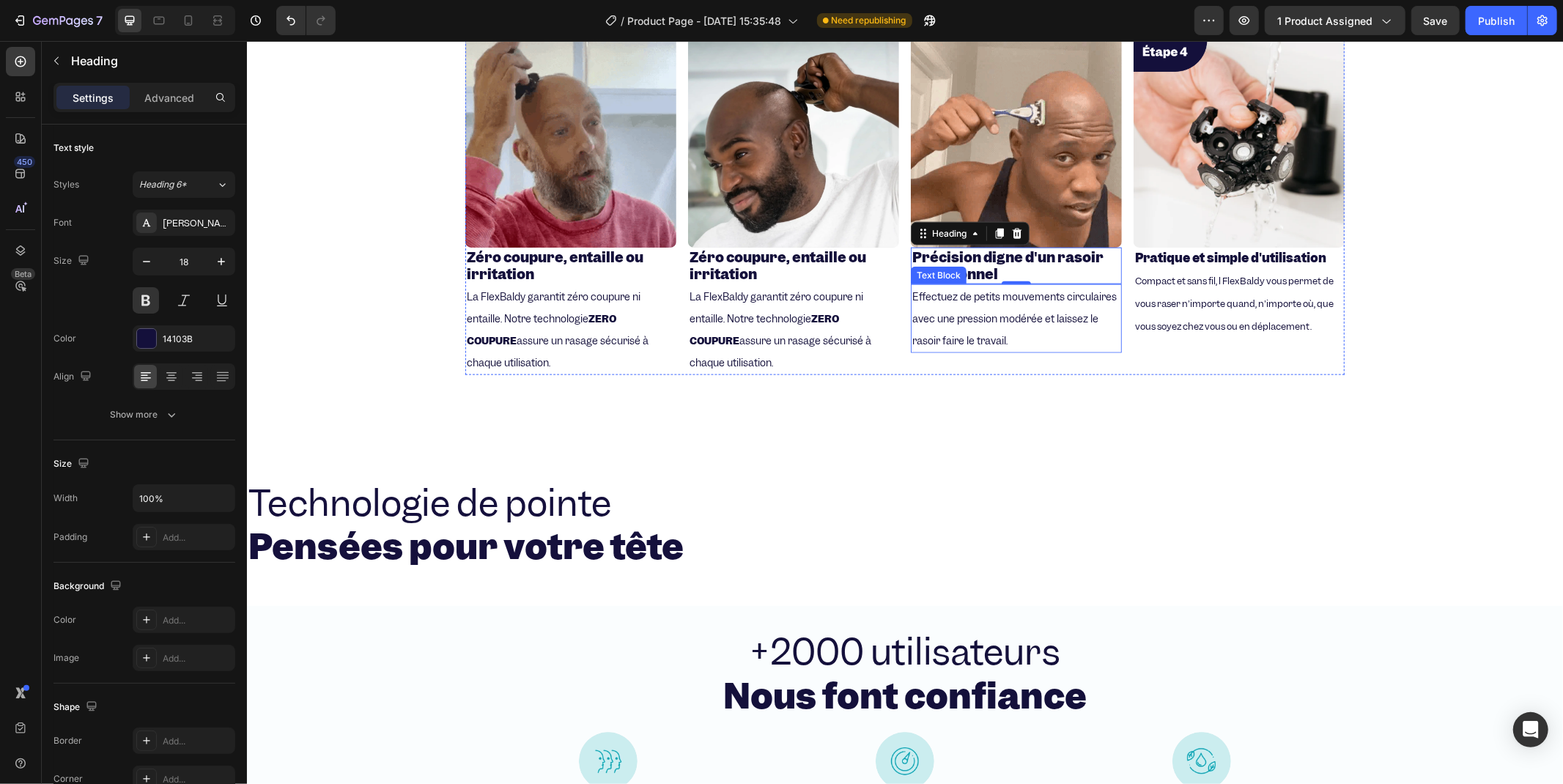
click at [946, 304] on p "Effectuez de petits mouvements circulaires avec une pression modérée et laissez…" at bounding box center [1015, 317] width 208 height 65
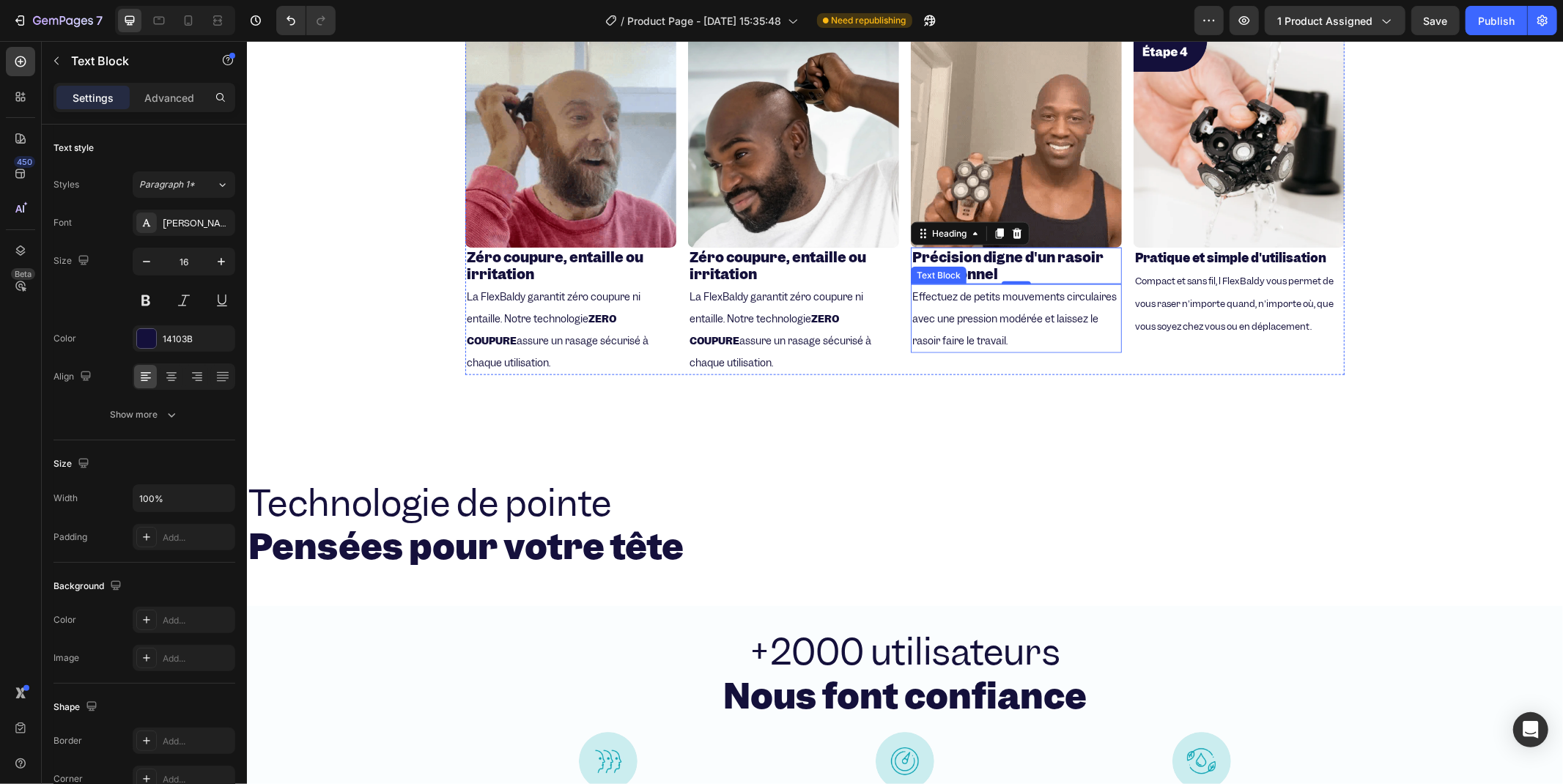
click at [946, 304] on p "Effectuez de petits mouvements circulaires avec une pression modérée et laissez…" at bounding box center [1015, 317] width 208 height 65
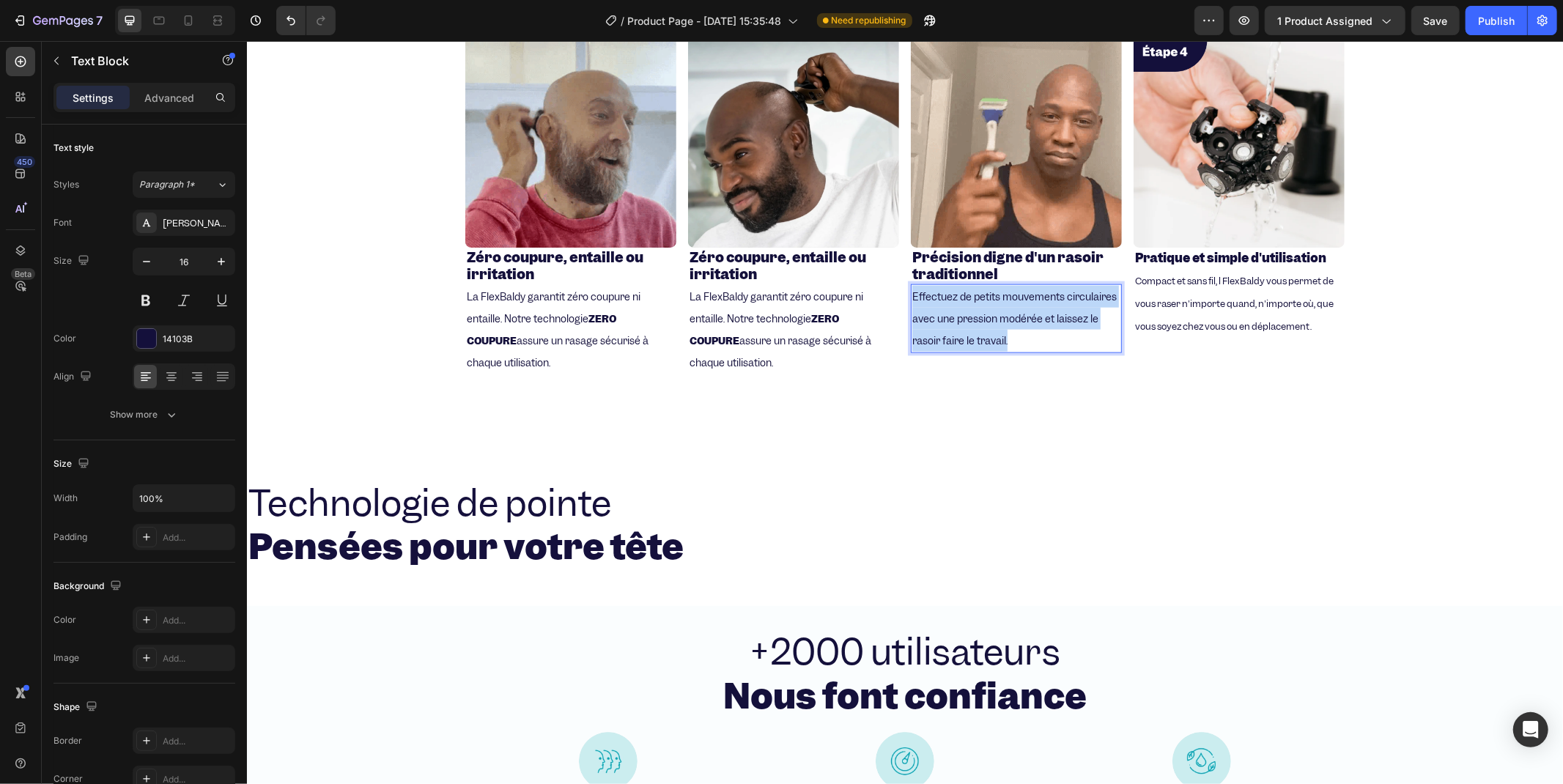
click at [946, 304] on p "Effectuez de petits mouvements circulaires avec une pression modérée et laissez…" at bounding box center [1015, 317] width 208 height 65
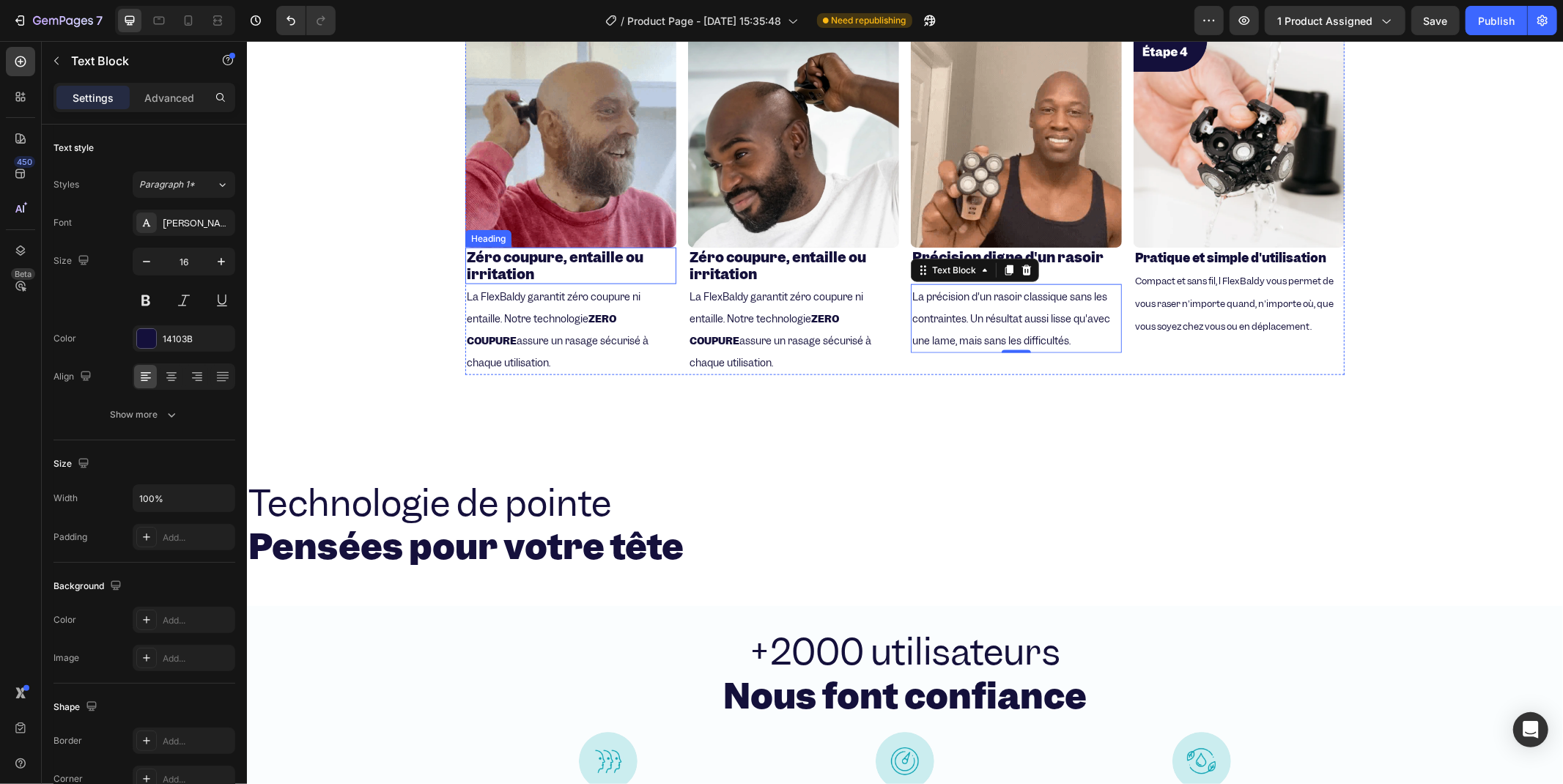
click at [546, 262] on strong "Zéro coupure, entaille ou irritation" at bounding box center [555, 265] width 177 height 35
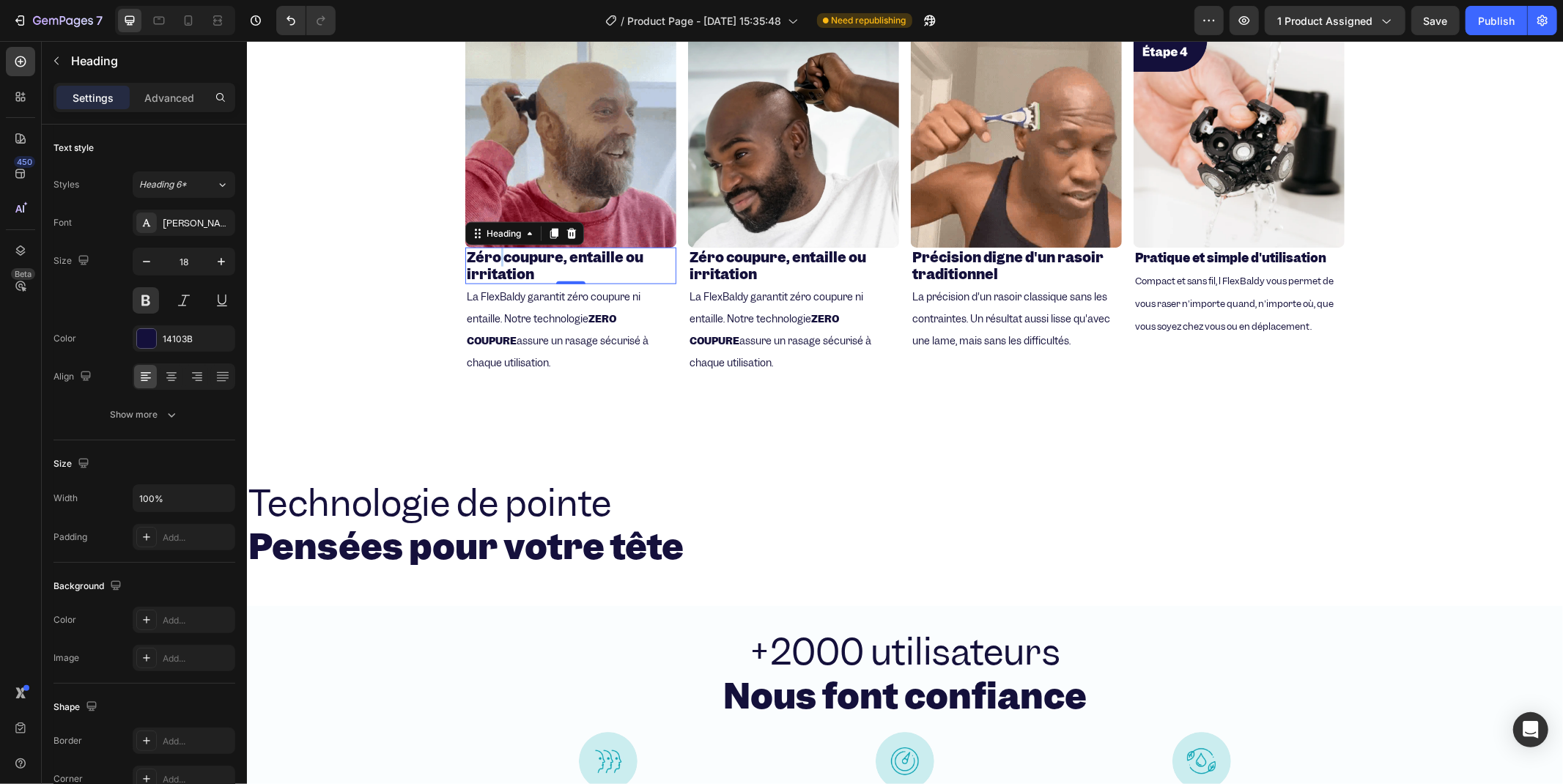
click at [494, 259] on strong "Zéro coupure, entaille ou irritation" at bounding box center [555, 265] width 177 height 35
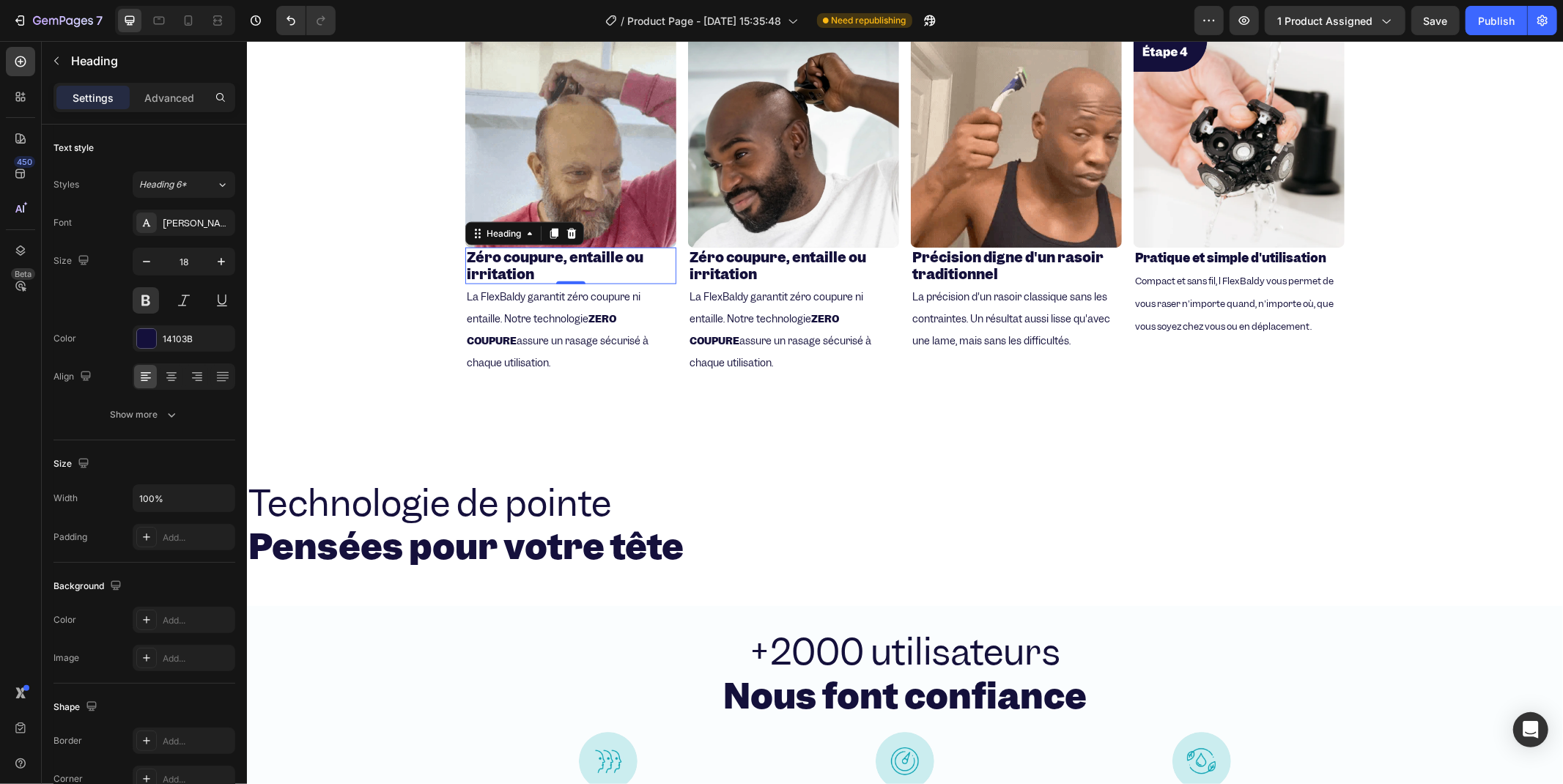
click at [486, 268] on strong "Zéro coupure, entaille ou irritation" at bounding box center [555, 265] width 177 height 35
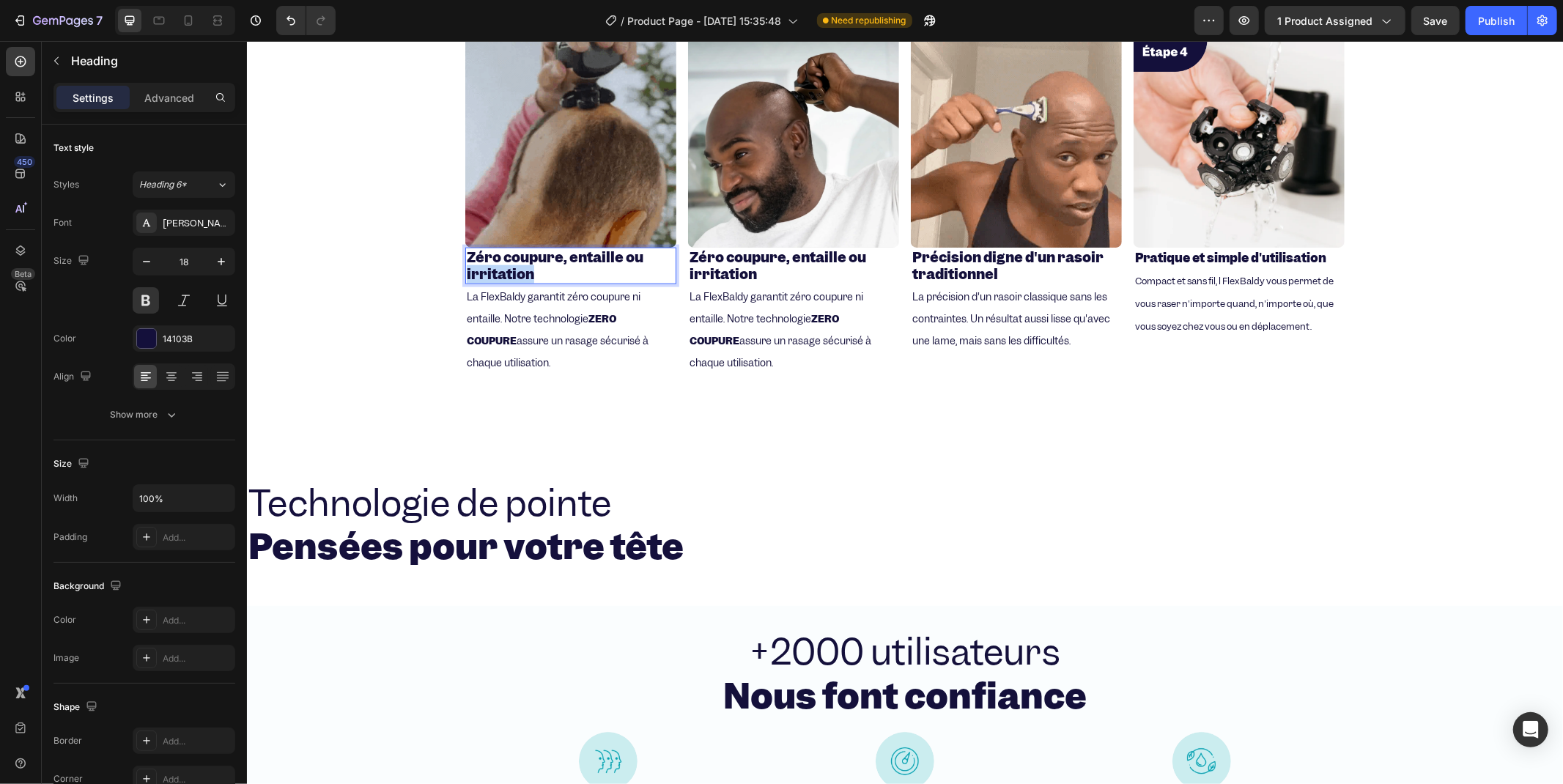
click at [486, 268] on strong "Zéro coupure, entaille ou irritation" at bounding box center [555, 265] width 177 height 35
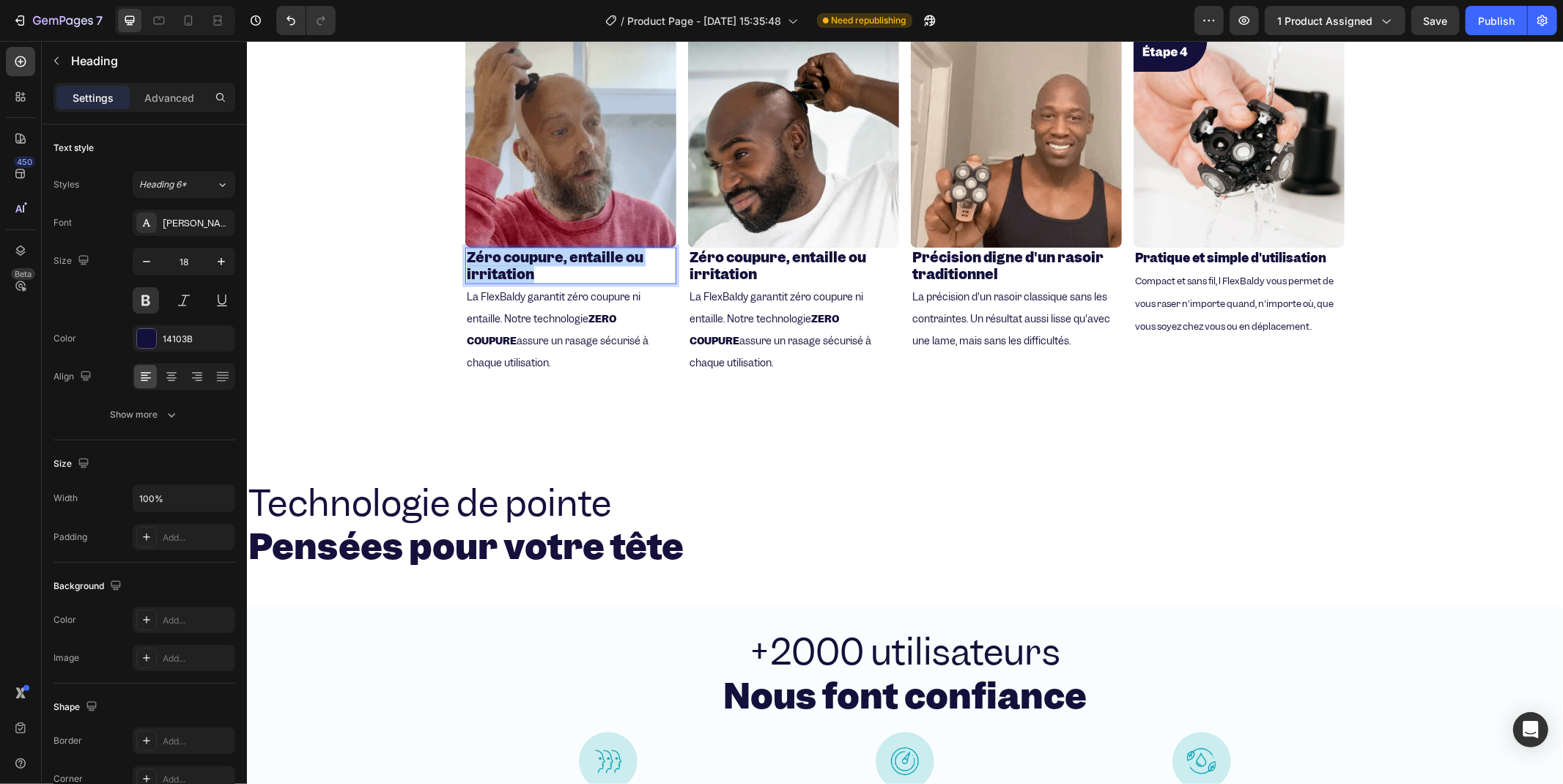
click at [486, 268] on strong "Zéro coupure, entaille ou irritation" at bounding box center [555, 265] width 177 height 35
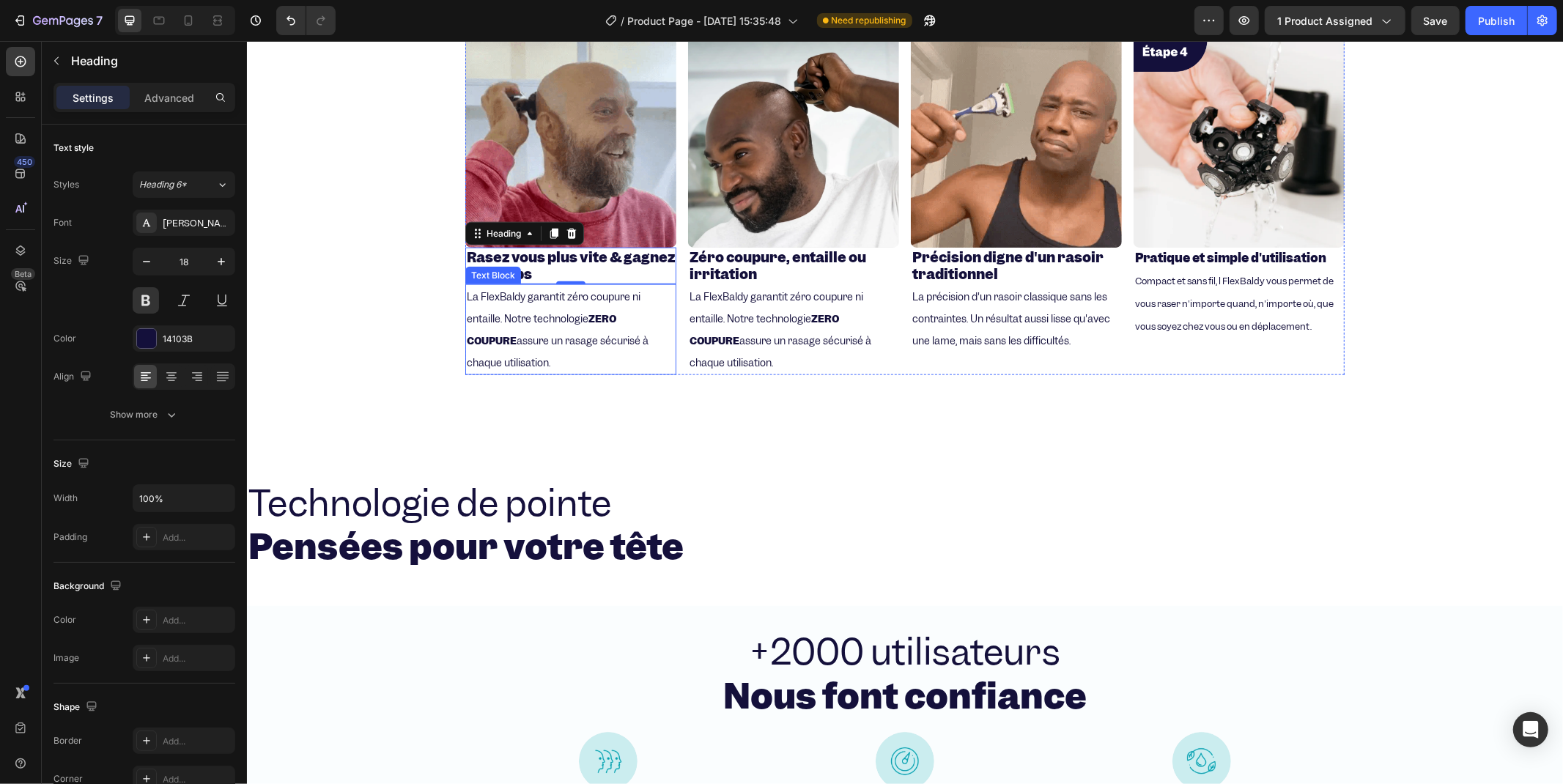
click at [538, 346] on p "La FlexBaldy garantit zéro coupure ni entaille. Notre technologie ZERO COUPURE …" at bounding box center [570, 328] width 208 height 87
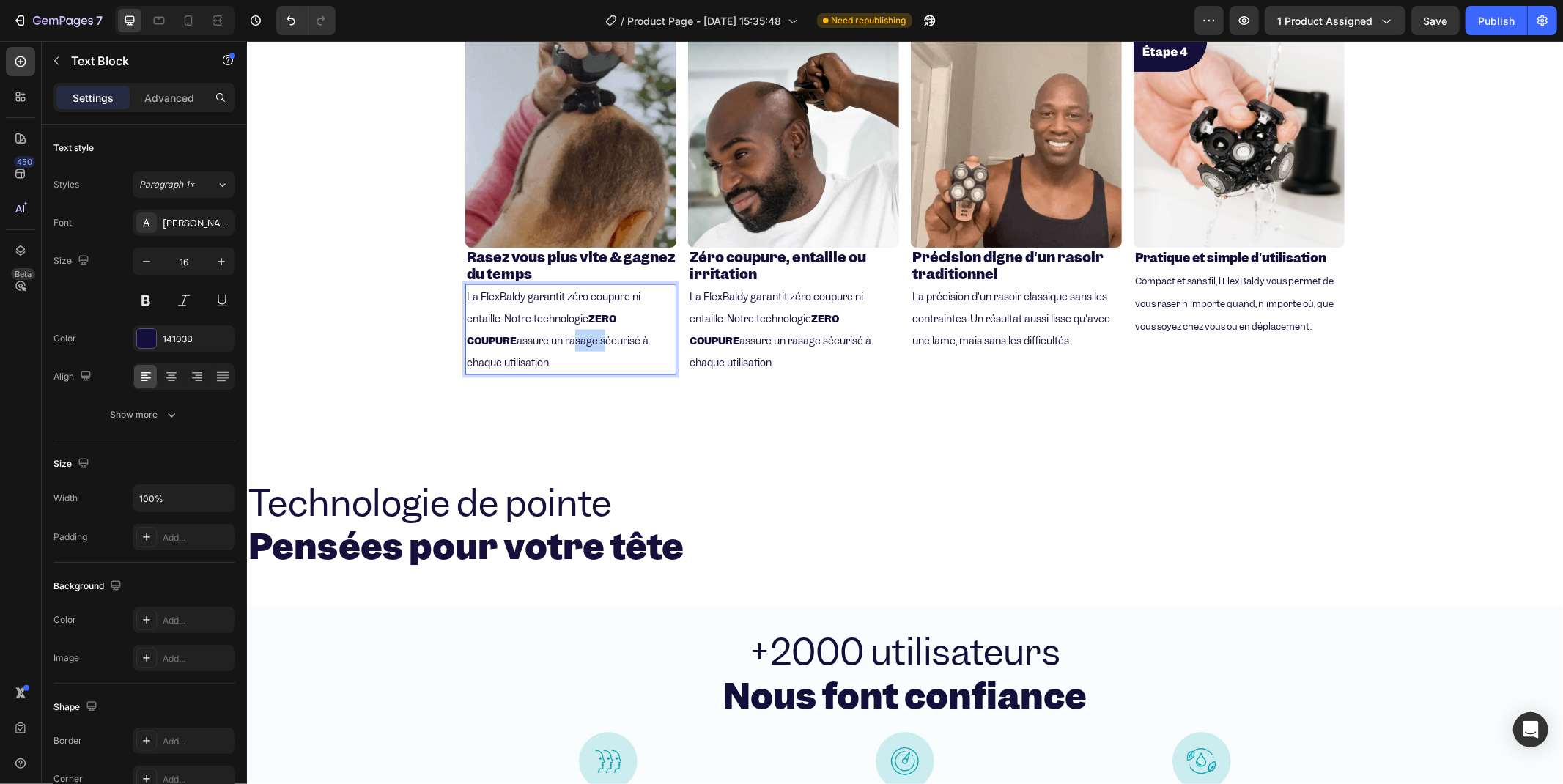
click at [537, 345] on p "La FlexBaldy garantit zéro coupure ni entaille. Notre technologie ZERO COUPURE …" at bounding box center [570, 328] width 208 height 87
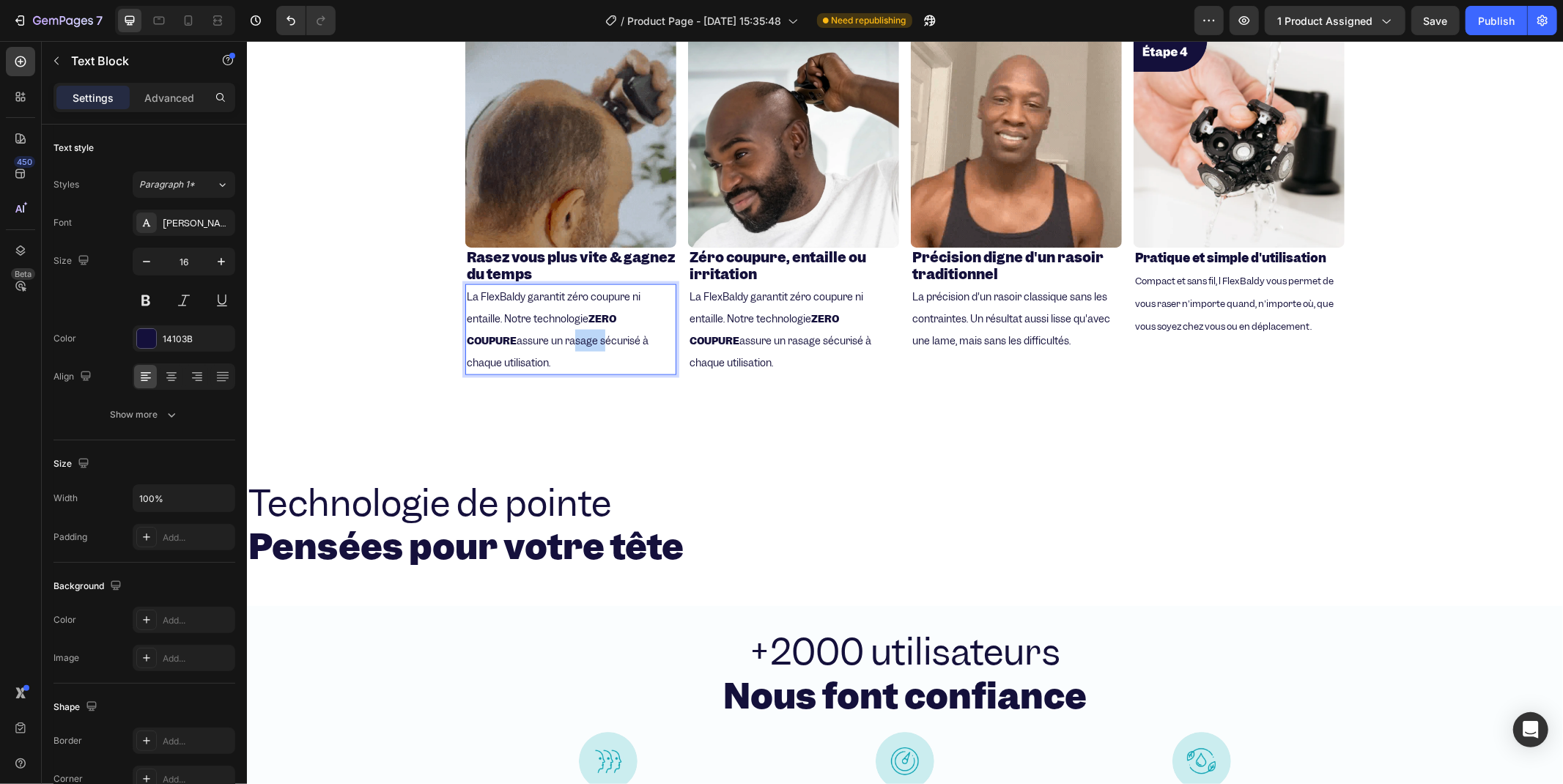
click at [537, 345] on p "La FlexBaldy garantit zéro coupure ni entaille. Notre technologie ZERO COUPURE …" at bounding box center [570, 328] width 208 height 87
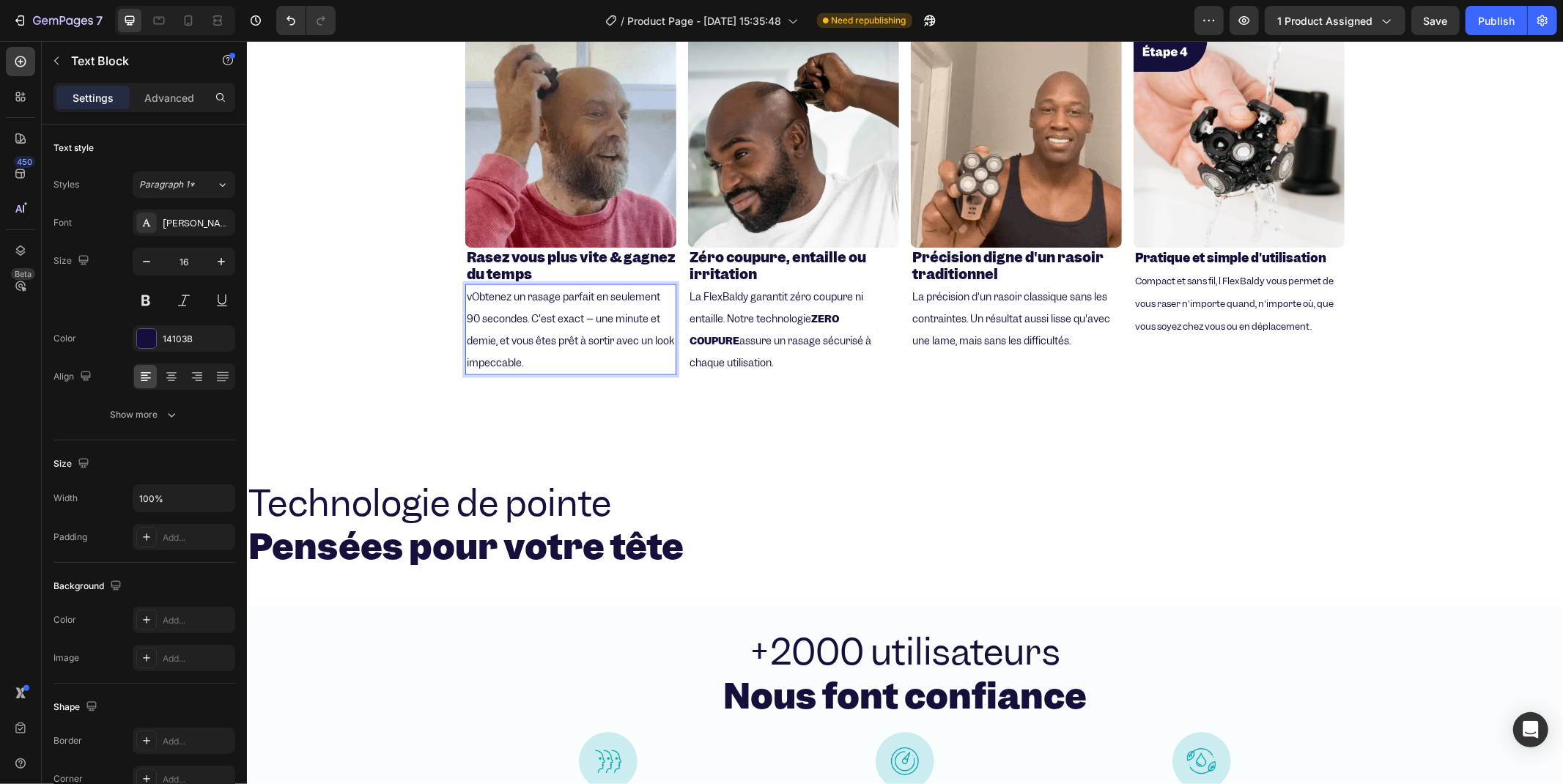
click at [470, 297] on span "vObtenez un rasage parfait en seulement 90 secondes. C'est exact – une minute e…" at bounding box center [570, 328] width 207 height 79
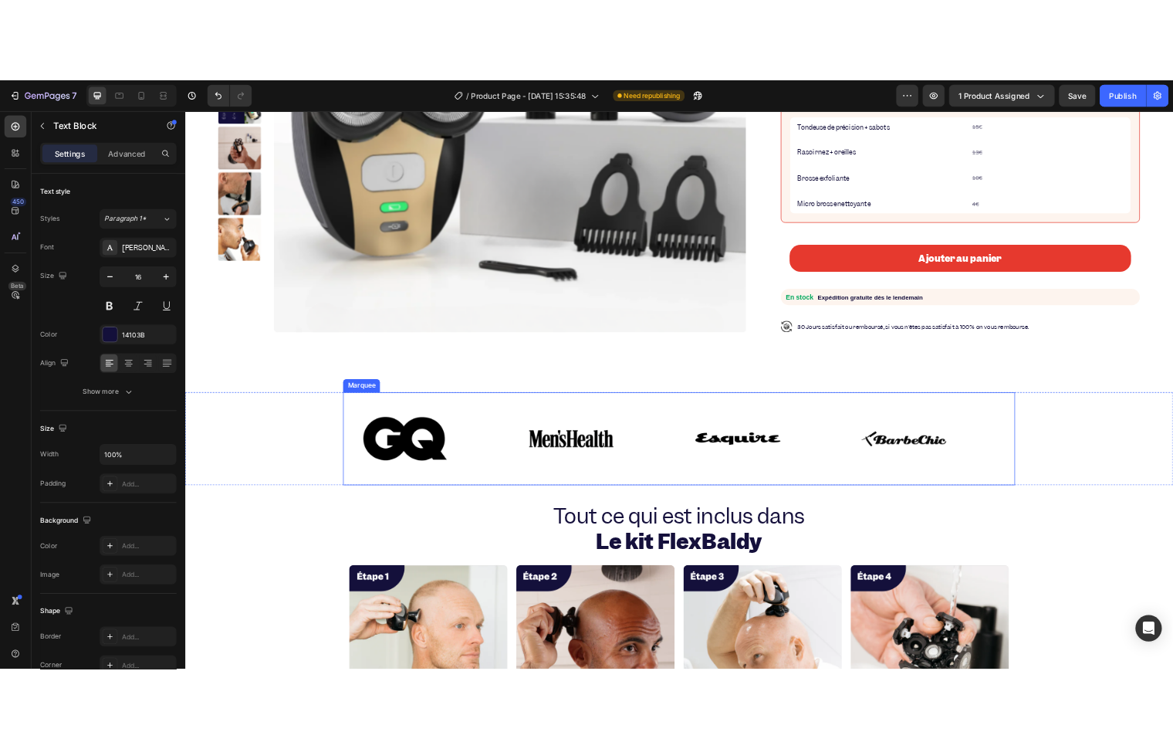
scroll to position [17, 0]
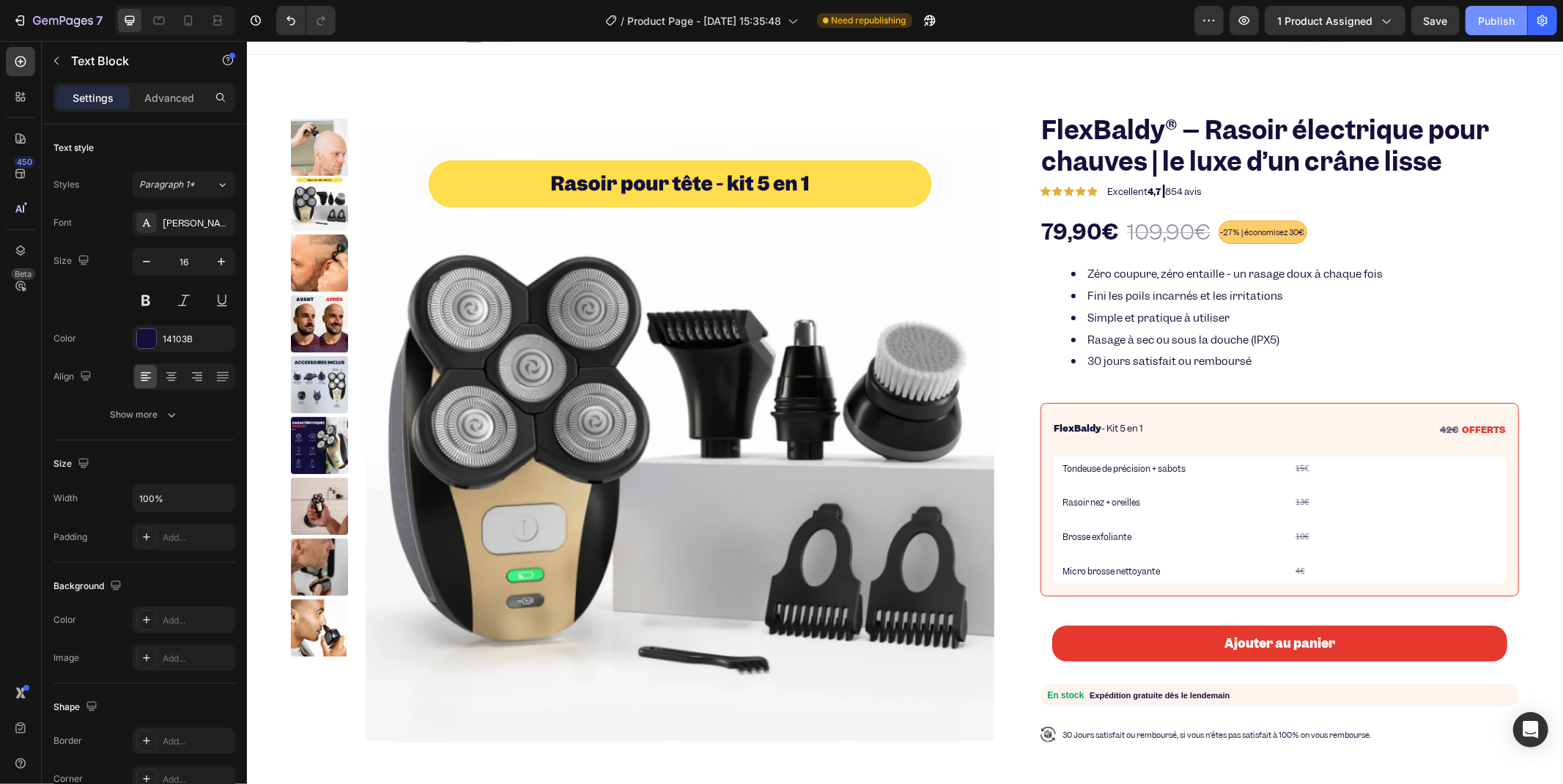
click at [1499, 28] on button "Publish" at bounding box center [1496, 20] width 62 height 29
